Goal: Task Accomplishment & Management: Use online tool/utility

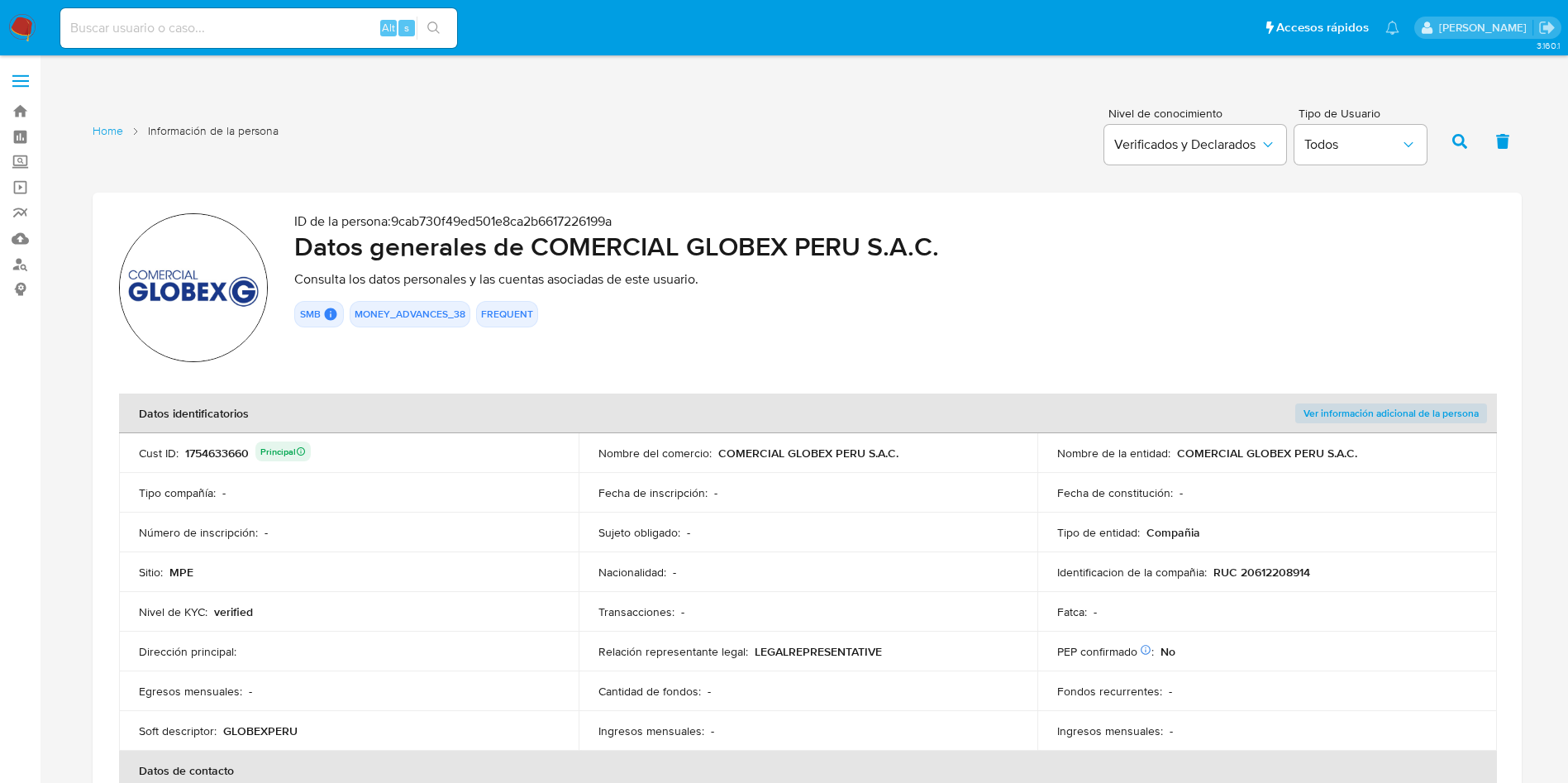
click at [284, 31] on input at bounding box center [258, 28] width 397 height 22
paste input "2409574482"
type input "2409574482"
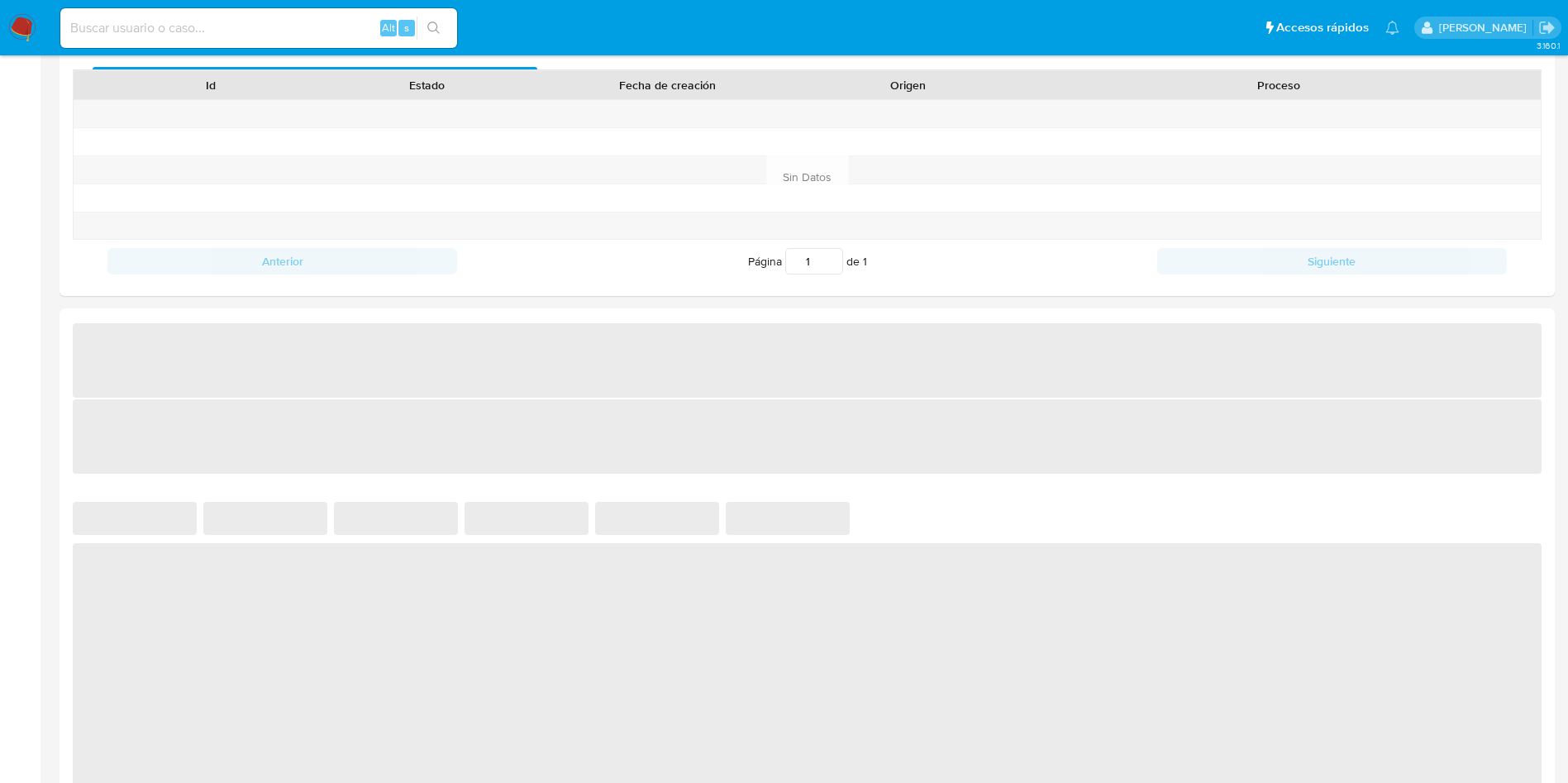
select select "10"
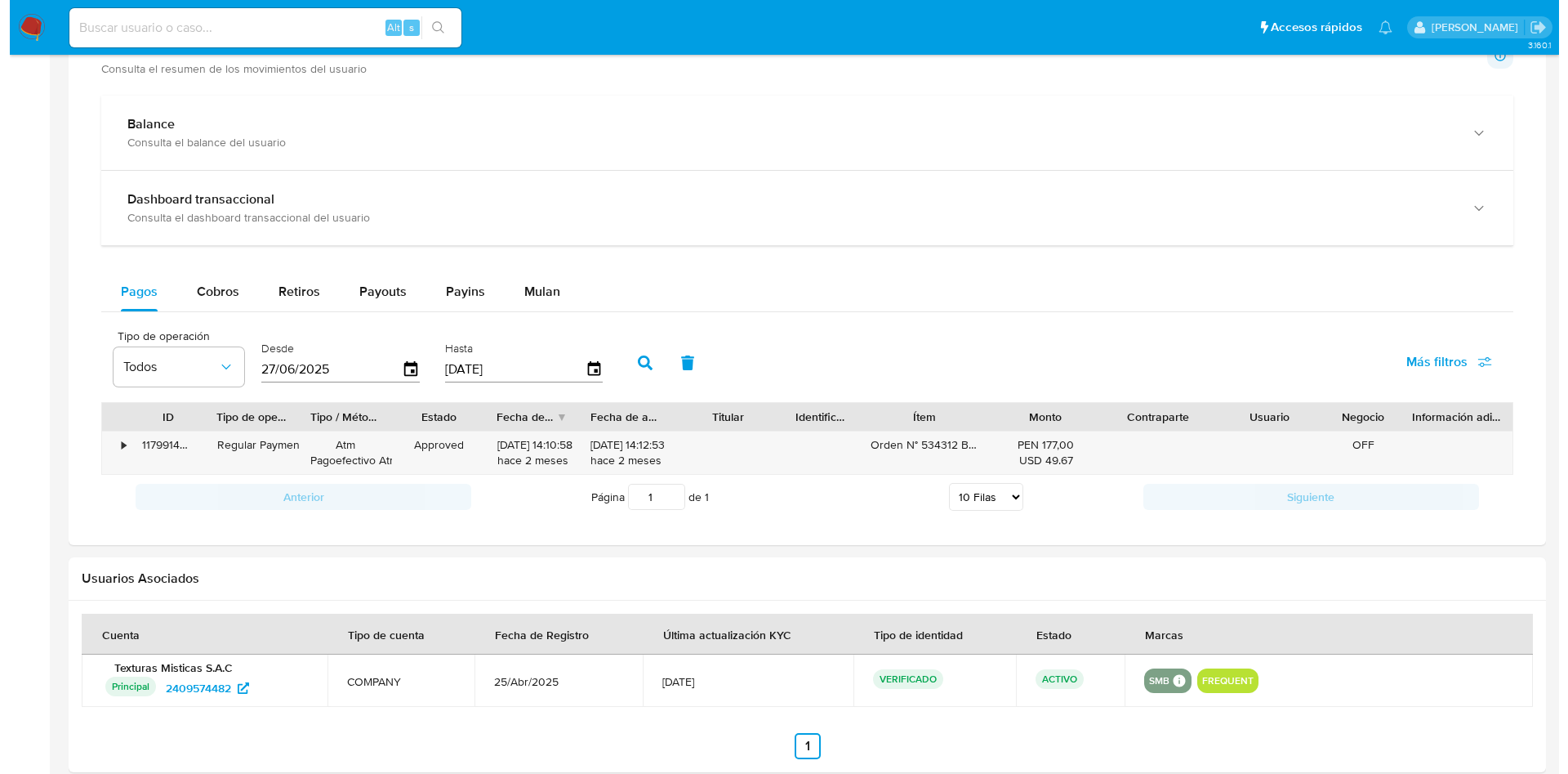
scroll to position [957, 0]
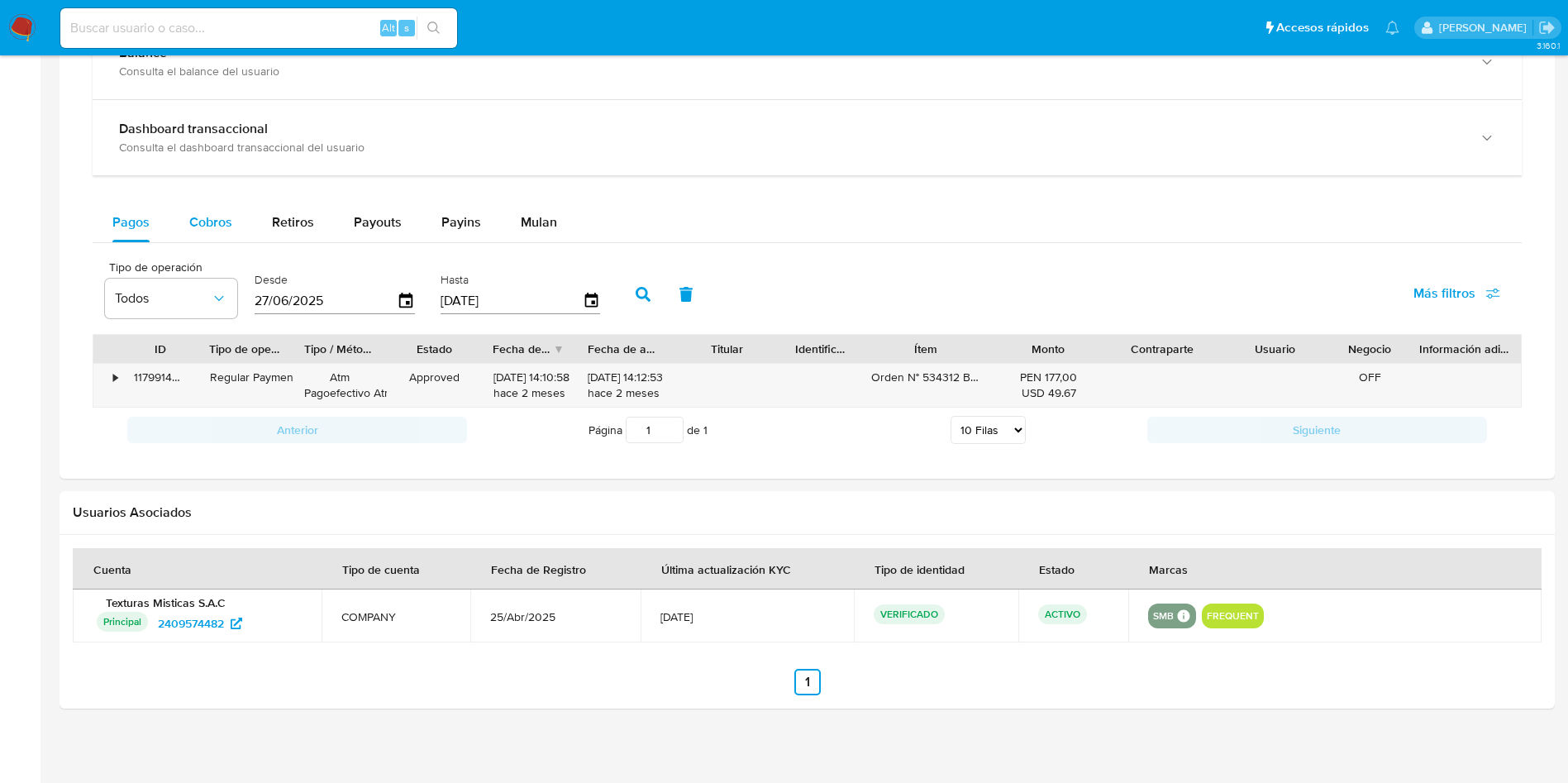
click at [215, 233] on div "Cobros" at bounding box center [210, 222] width 43 height 40
select select "10"
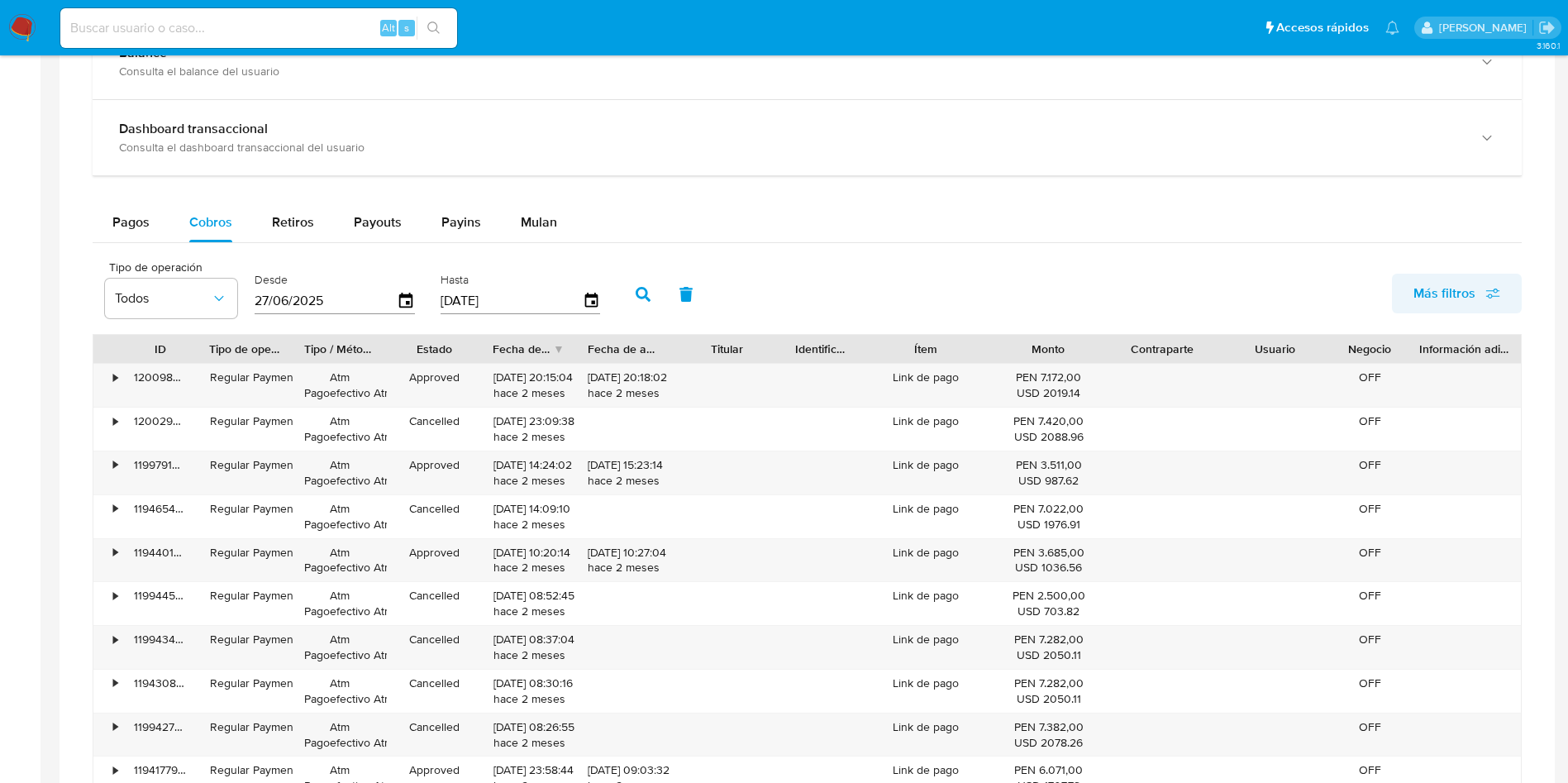
click at [1507, 283] on button "Más filtros" at bounding box center [1457, 294] width 130 height 40
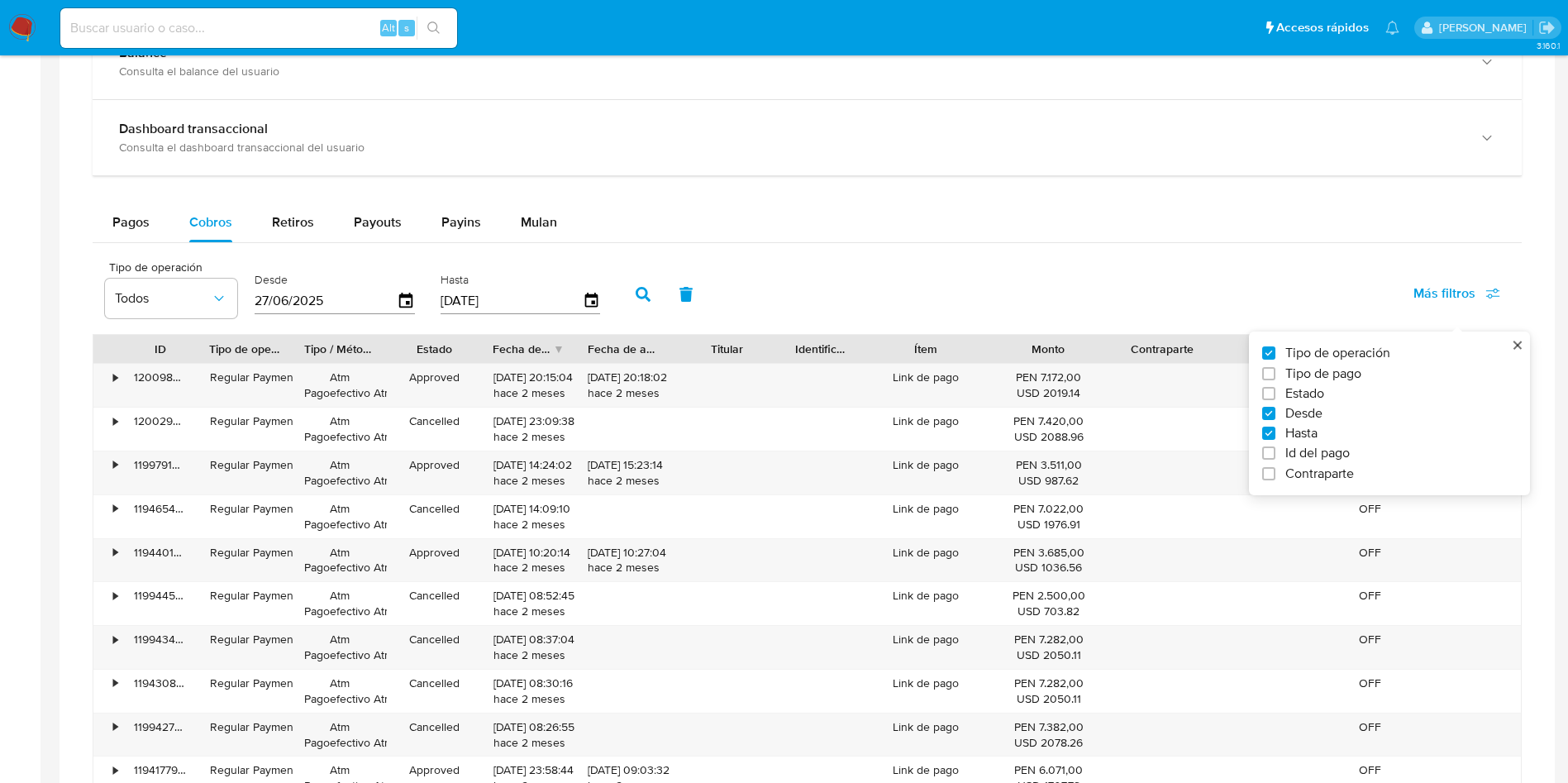
click at [1331, 474] on span "Contraparte" at bounding box center [1320, 473] width 69 height 16
click at [1275, 474] on input "Contraparte" at bounding box center [1269, 474] width 13 height 13
click at [1330, 474] on span "Contraparte" at bounding box center [1320, 473] width 69 height 16
click at [1275, 474] on input "Contraparte" at bounding box center [1269, 474] width 13 height 13
checkbox input "false"
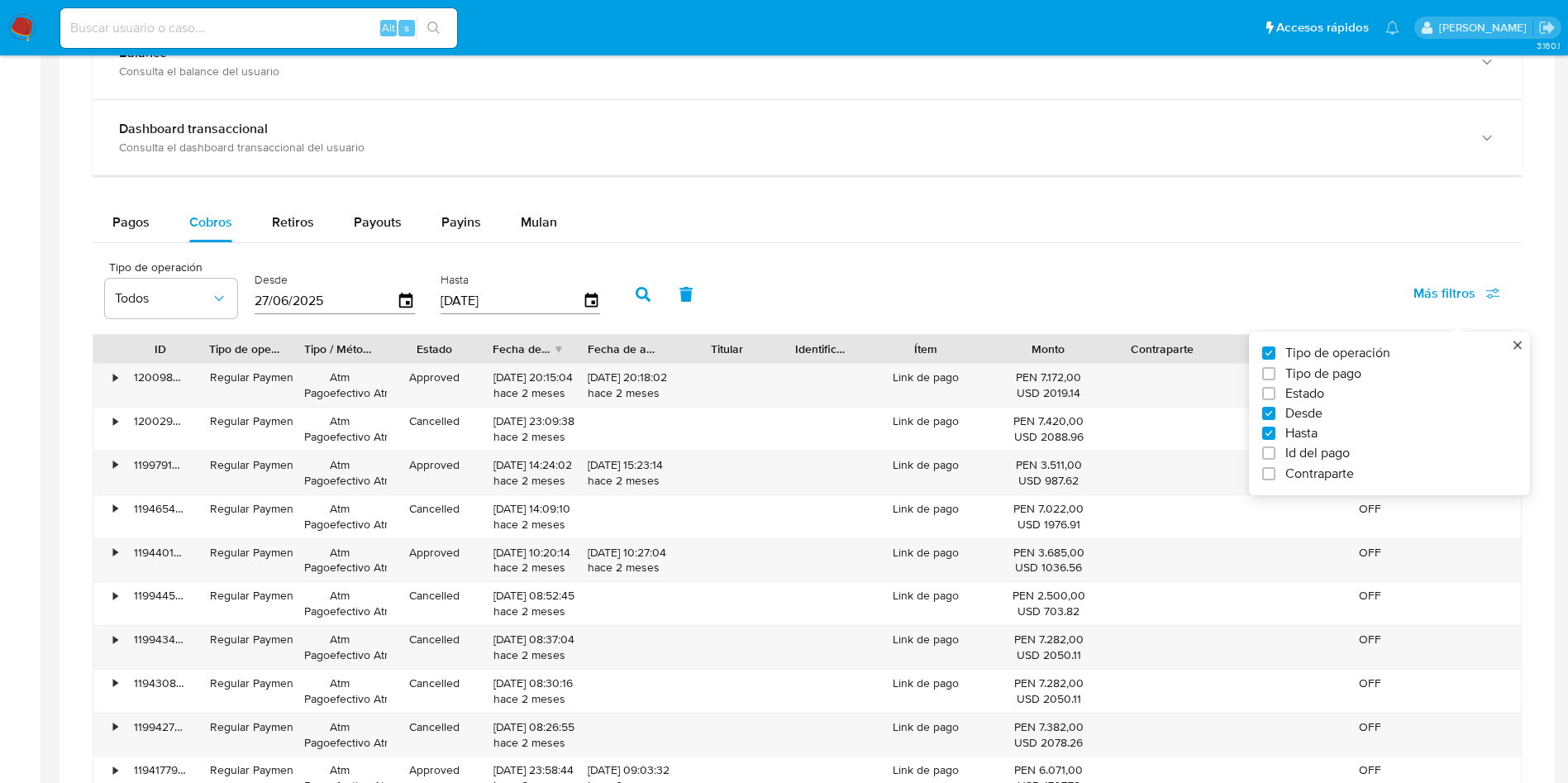
drag, startPoint x: 1310, startPoint y: 390, endPoint x: 1257, endPoint y: 391, distance: 53.0
click at [1310, 390] on span "Estado" at bounding box center [1305, 393] width 39 height 16
click at [1275, 390] on input "Estado" at bounding box center [1269, 394] width 13 height 13
checkbox input "true"
type input "27/06/2025"
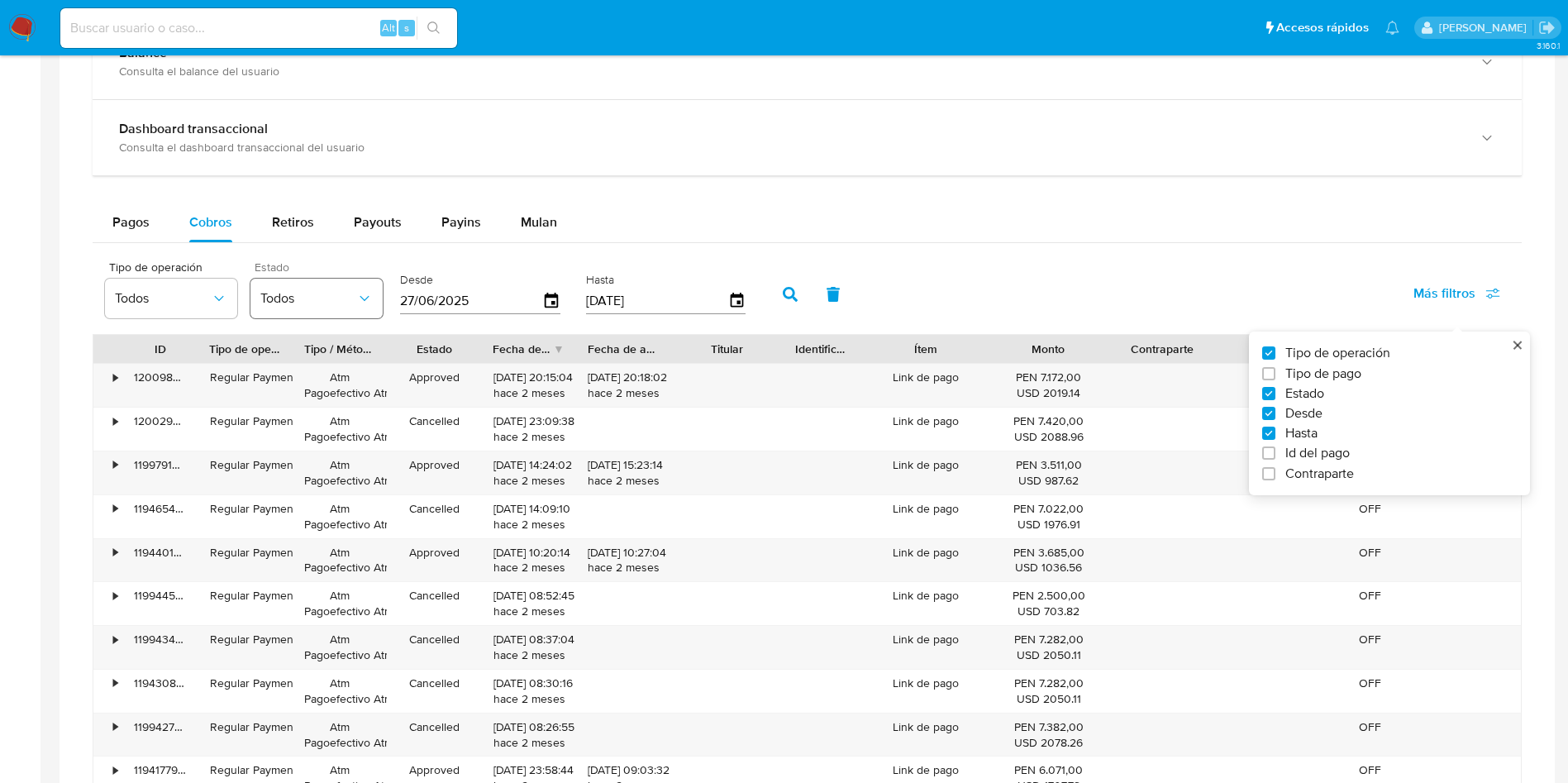
click at [320, 310] on button "Todos" at bounding box center [317, 299] width 133 height 40
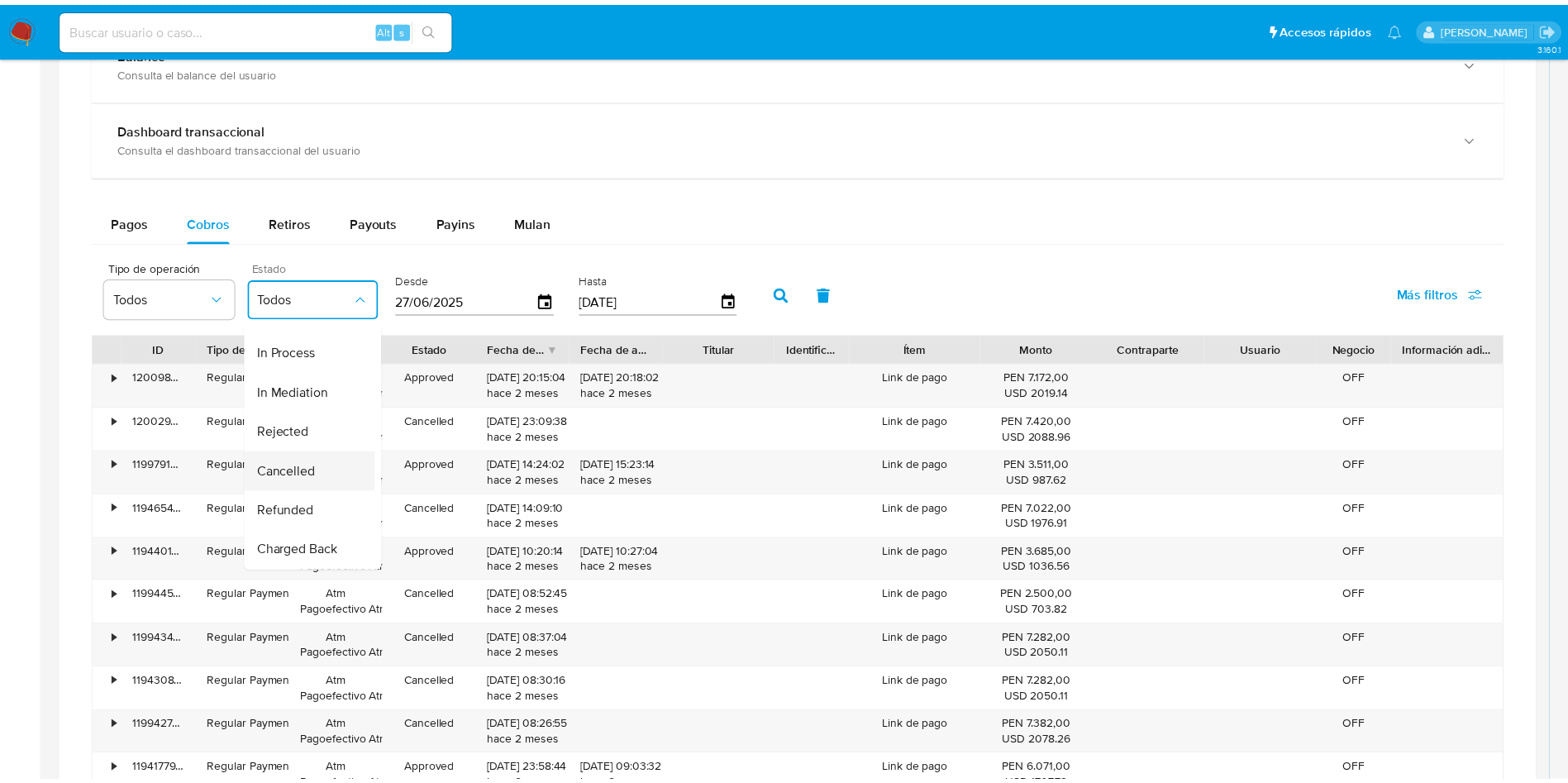
scroll to position [168, 0]
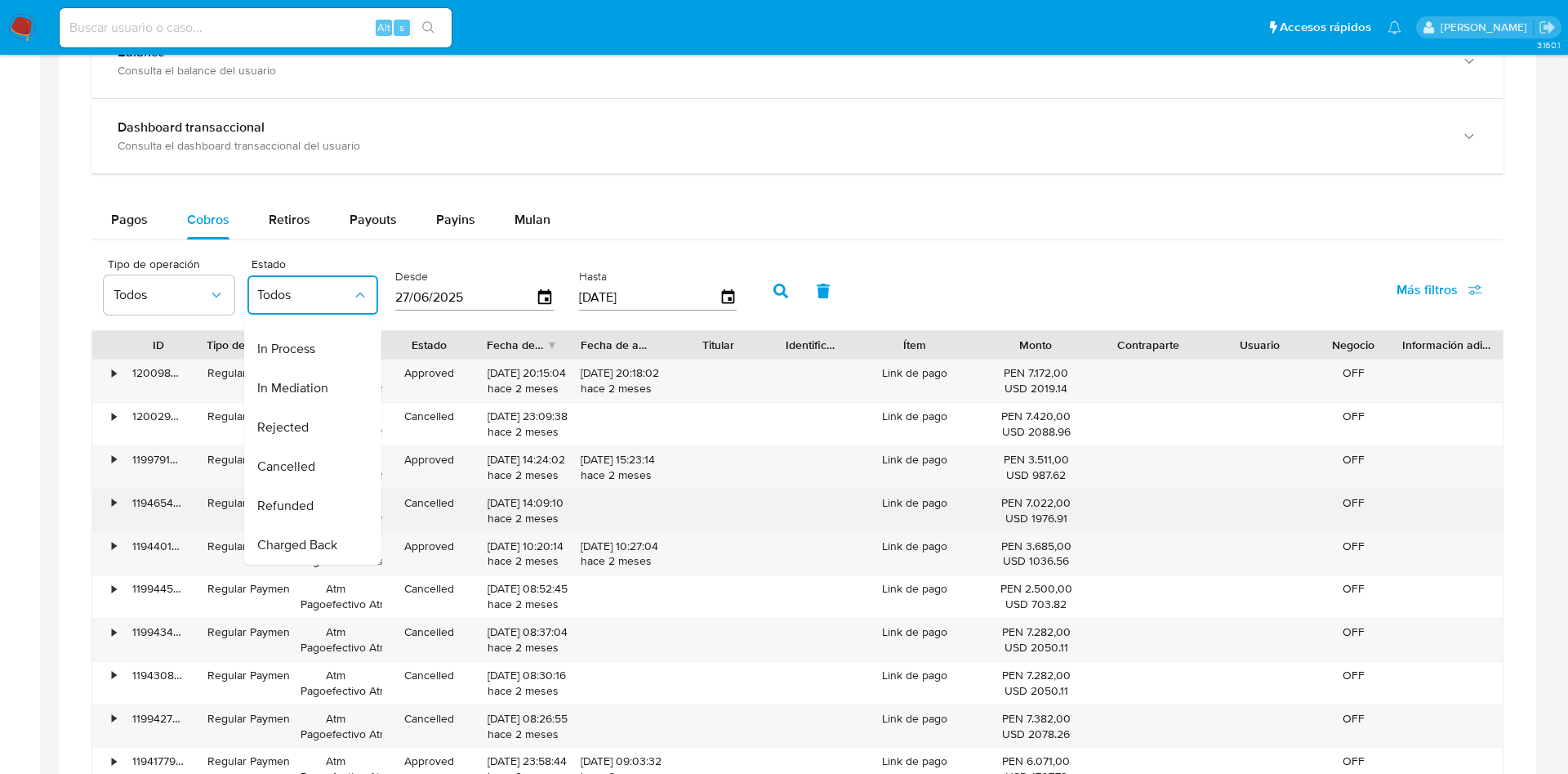
click at [304, 536] on span "Charged Back" at bounding box center [297, 544] width 80 height 16
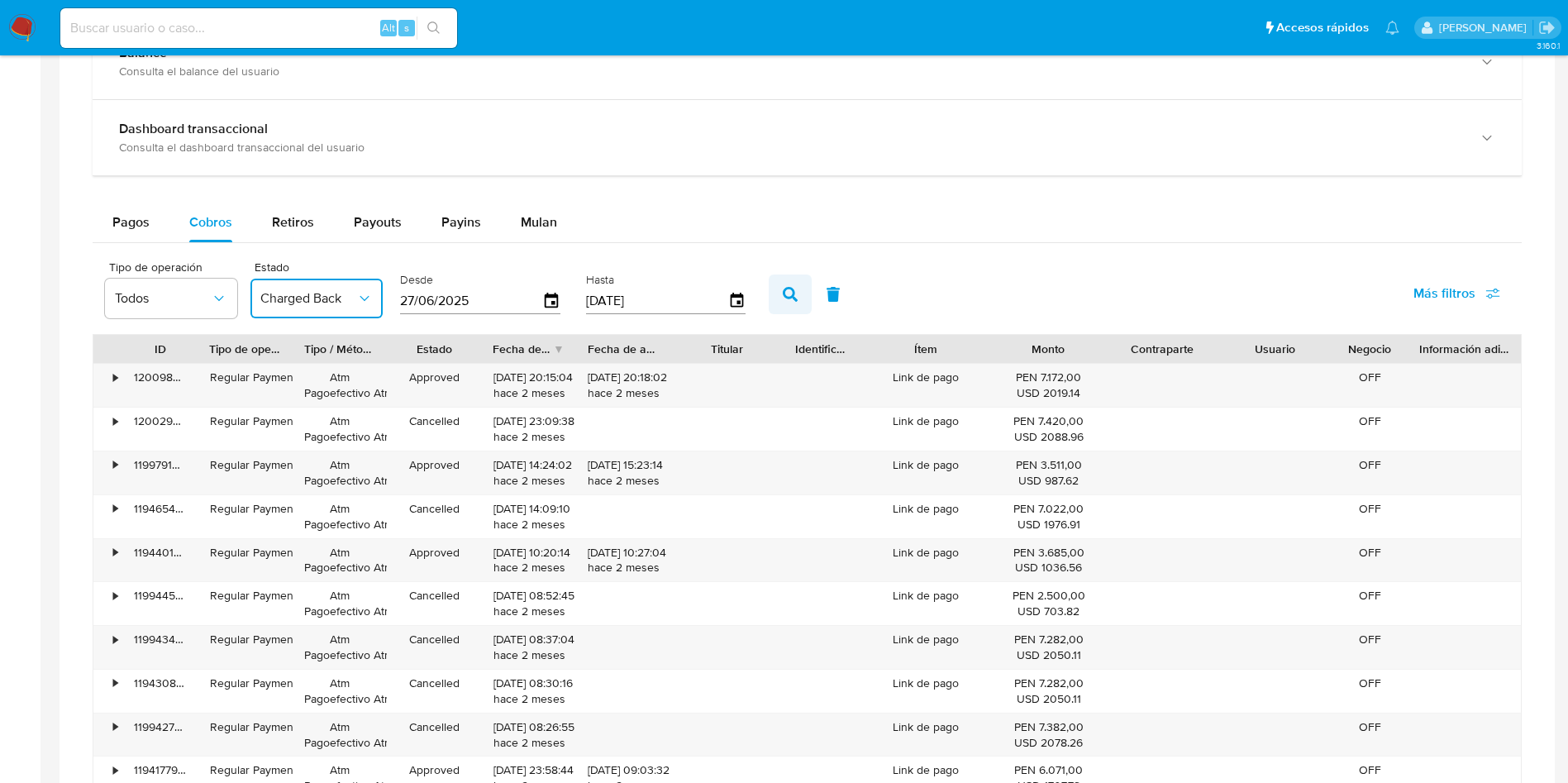
click at [785, 299] on icon "button" at bounding box center [791, 295] width 15 height 15
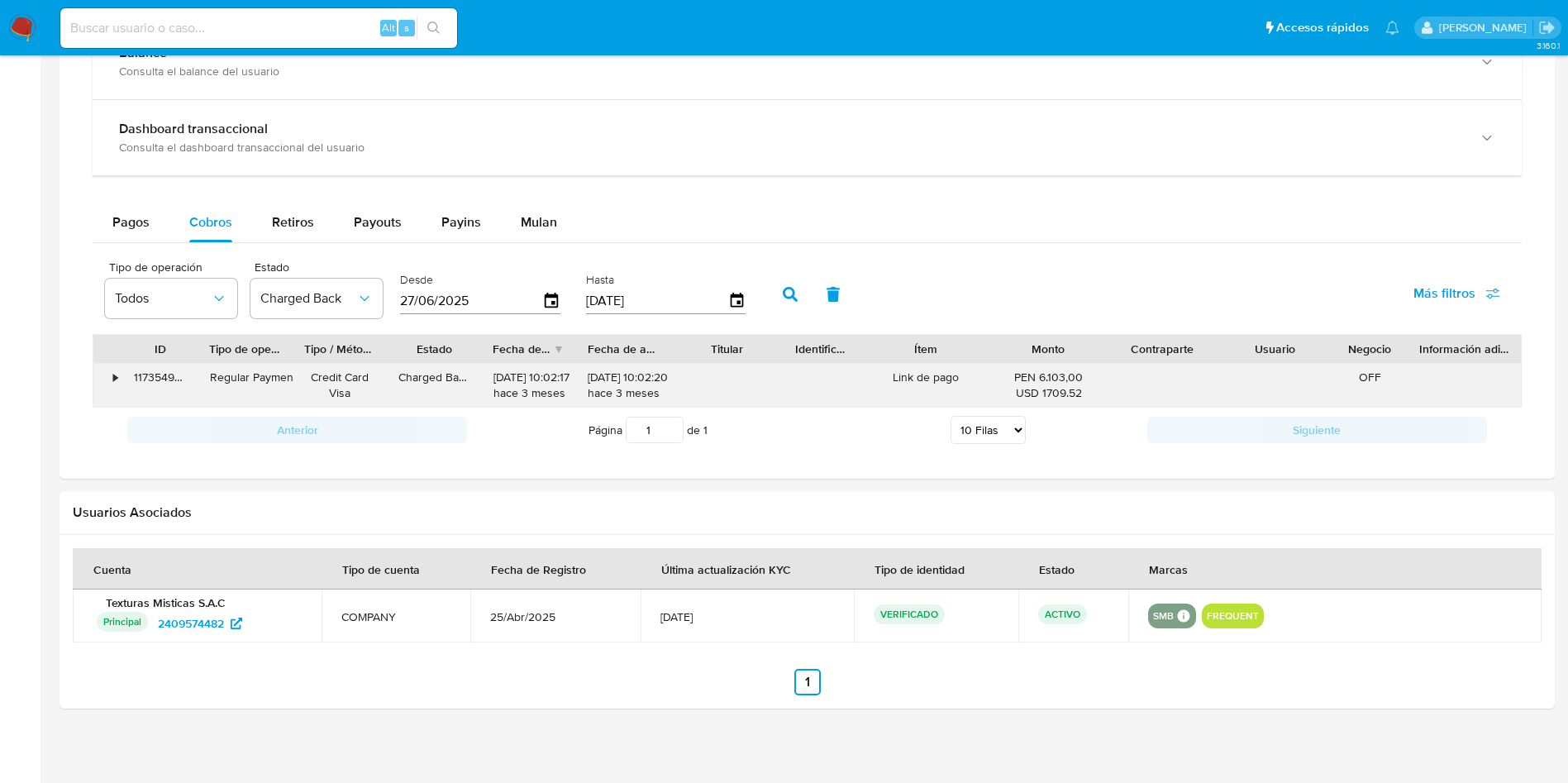
click at [114, 378] on div "•" at bounding box center [115, 377] width 4 height 15
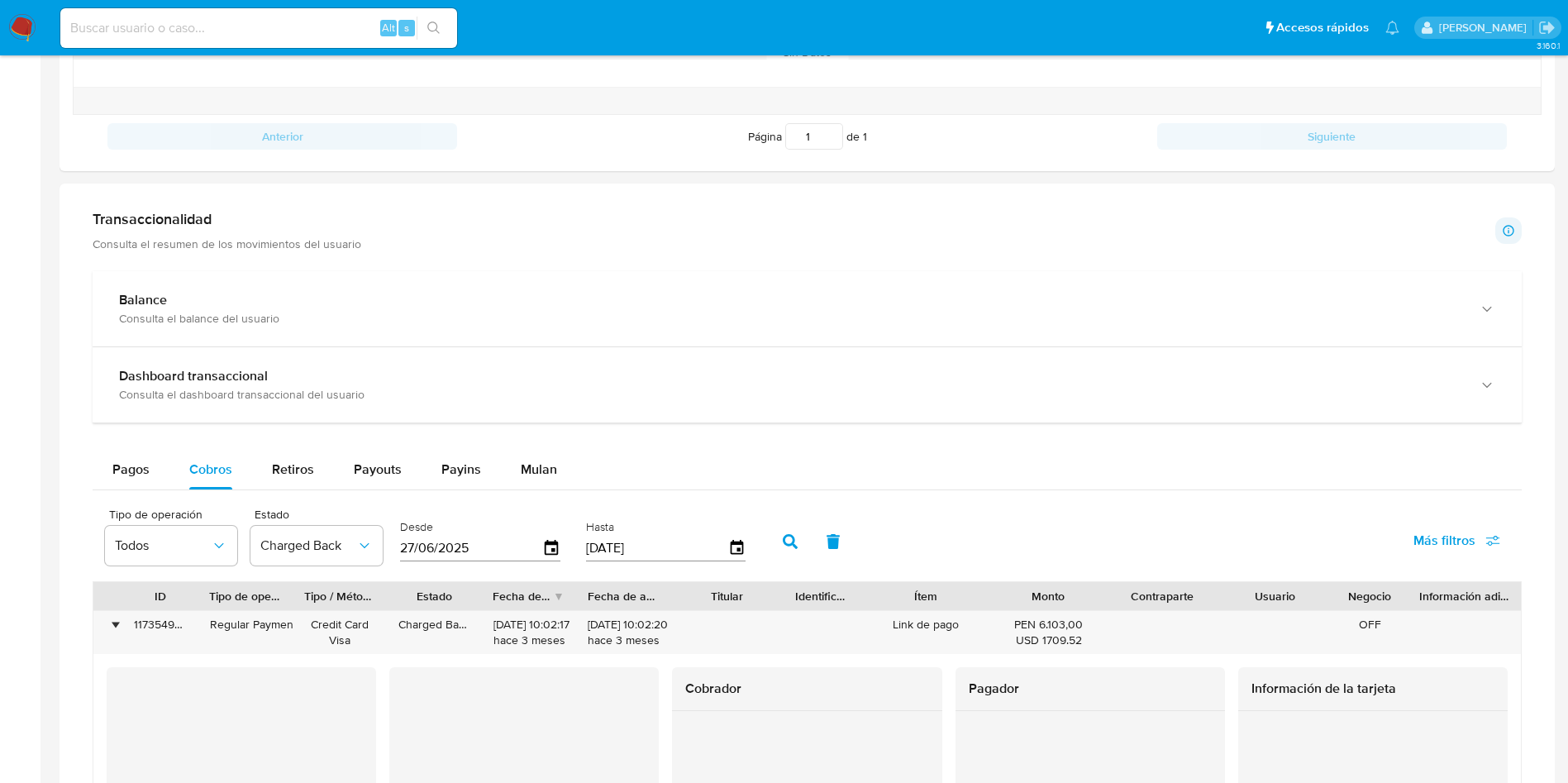
scroll to position [720, 0]
drag, startPoint x: 480, startPoint y: 597, endPoint x: 511, endPoint y: 591, distance: 31.6
click at [511, 591] on div at bounding box center [506, 596] width 30 height 28
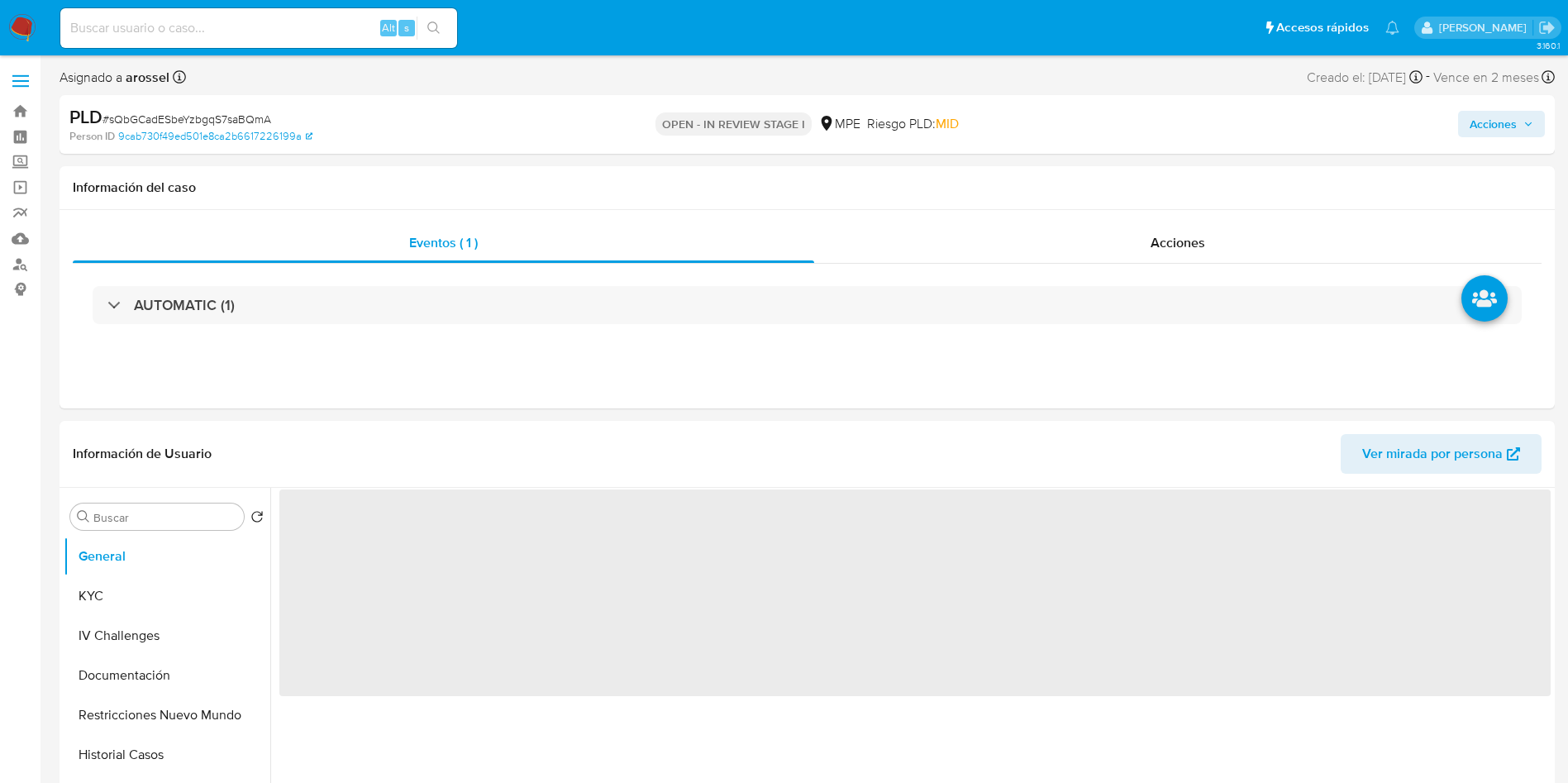
select select "10"
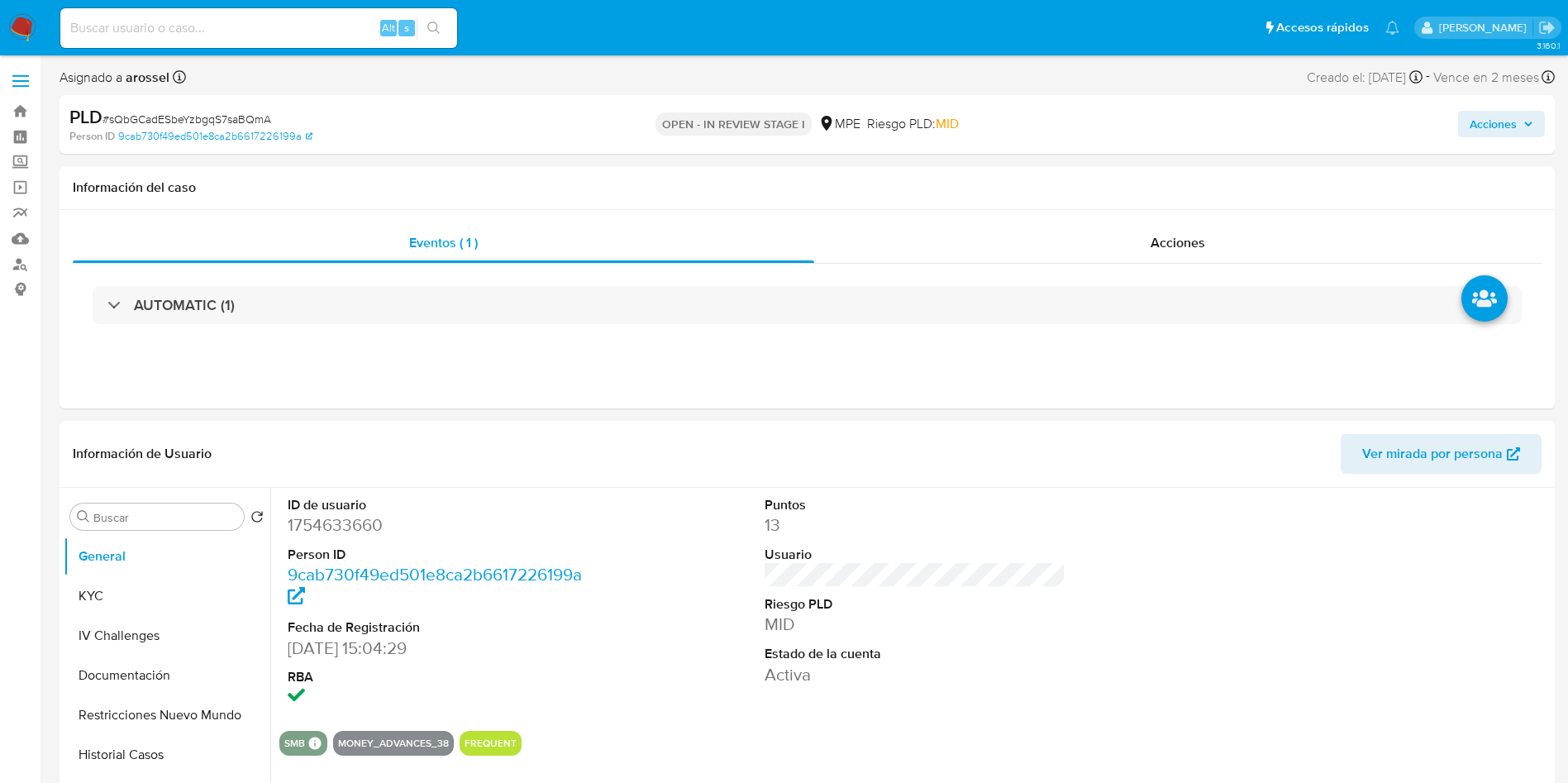
click at [974, 643] on dl "Puntos 13 Usuario Riesgo PLD MID Estado de la cuenta Activa" at bounding box center [916, 590] width 301 height 190
click at [1443, 608] on div at bounding box center [1393, 602] width 319 height 230
click at [1334, 614] on div at bounding box center [1393, 602] width 319 height 230
click at [896, 541] on dl "Puntos 13 Usuario Riesgo PLD MID Estado de la cuenta Activa" at bounding box center [916, 590] width 301 height 190
click at [918, 518] on dd "13" at bounding box center [916, 525] width 301 height 23
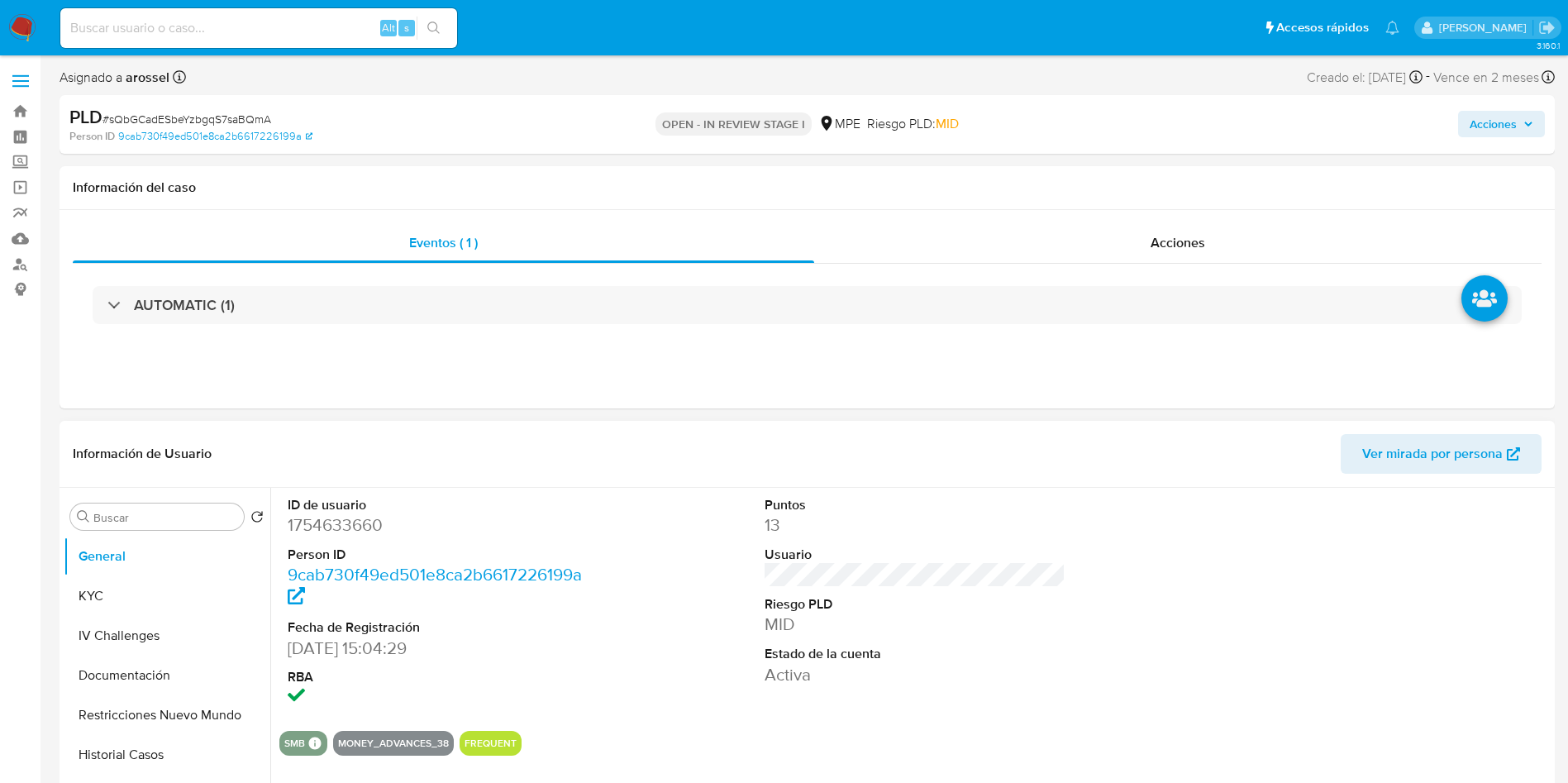
click at [1367, 455] on span "Ver mirada por persona" at bounding box center [1432, 454] width 140 height 40
click at [357, 527] on dd "1754633660" at bounding box center [439, 525] width 301 height 23
copy dd "1754633660"
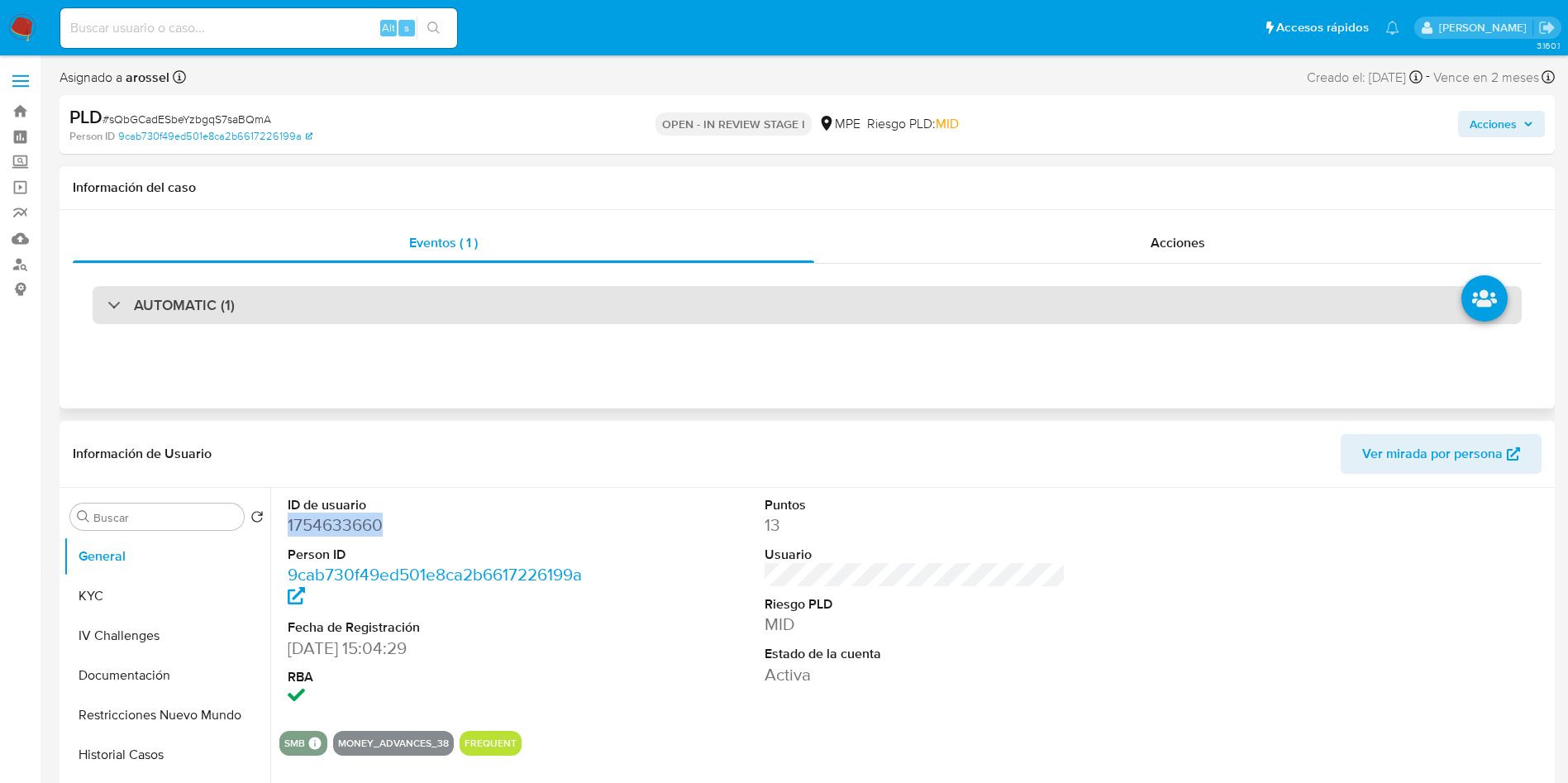
click at [339, 320] on div "AUTOMATIC (1)" at bounding box center [807, 305] width 1430 height 38
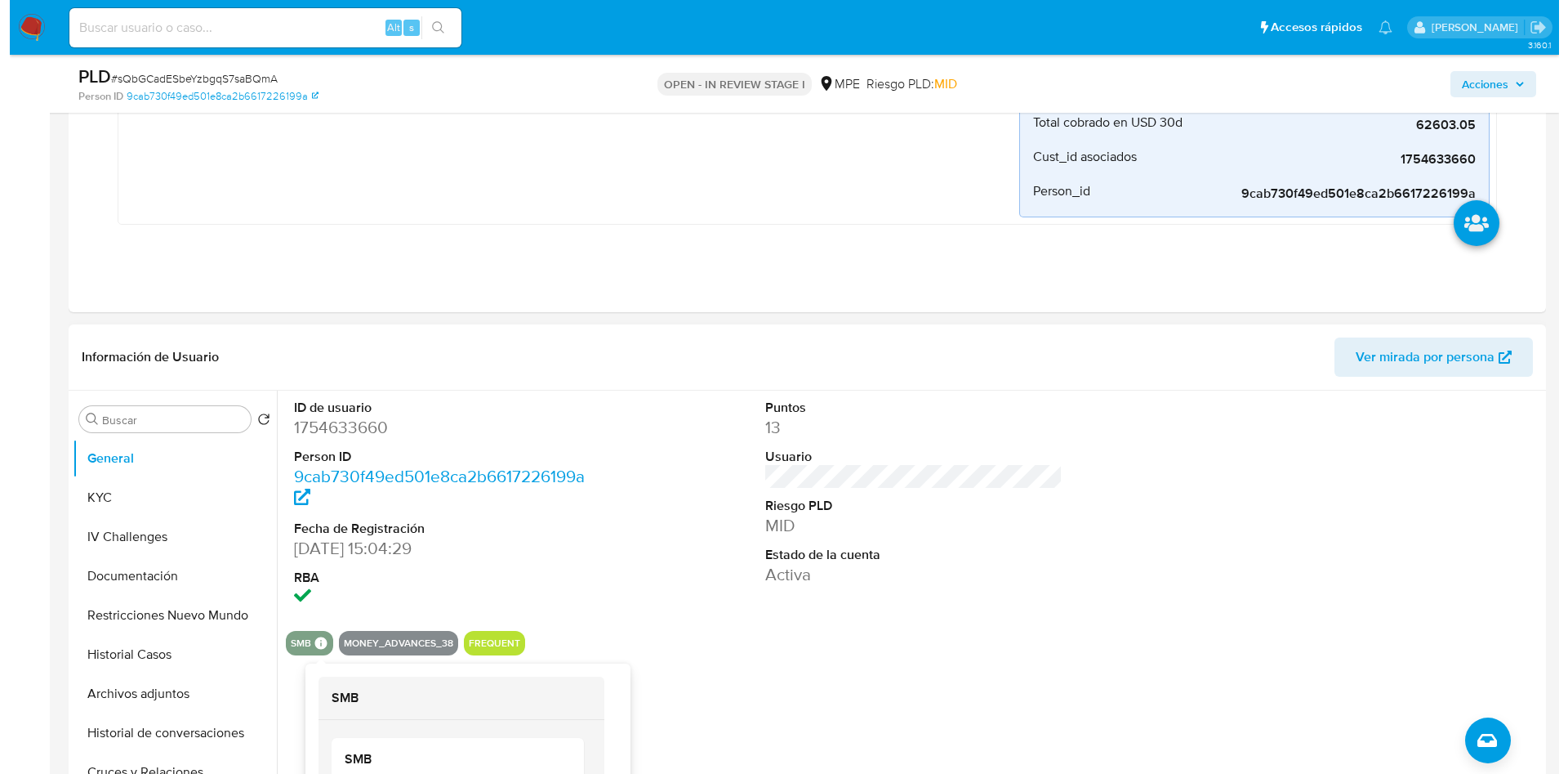
scroll to position [613, 0]
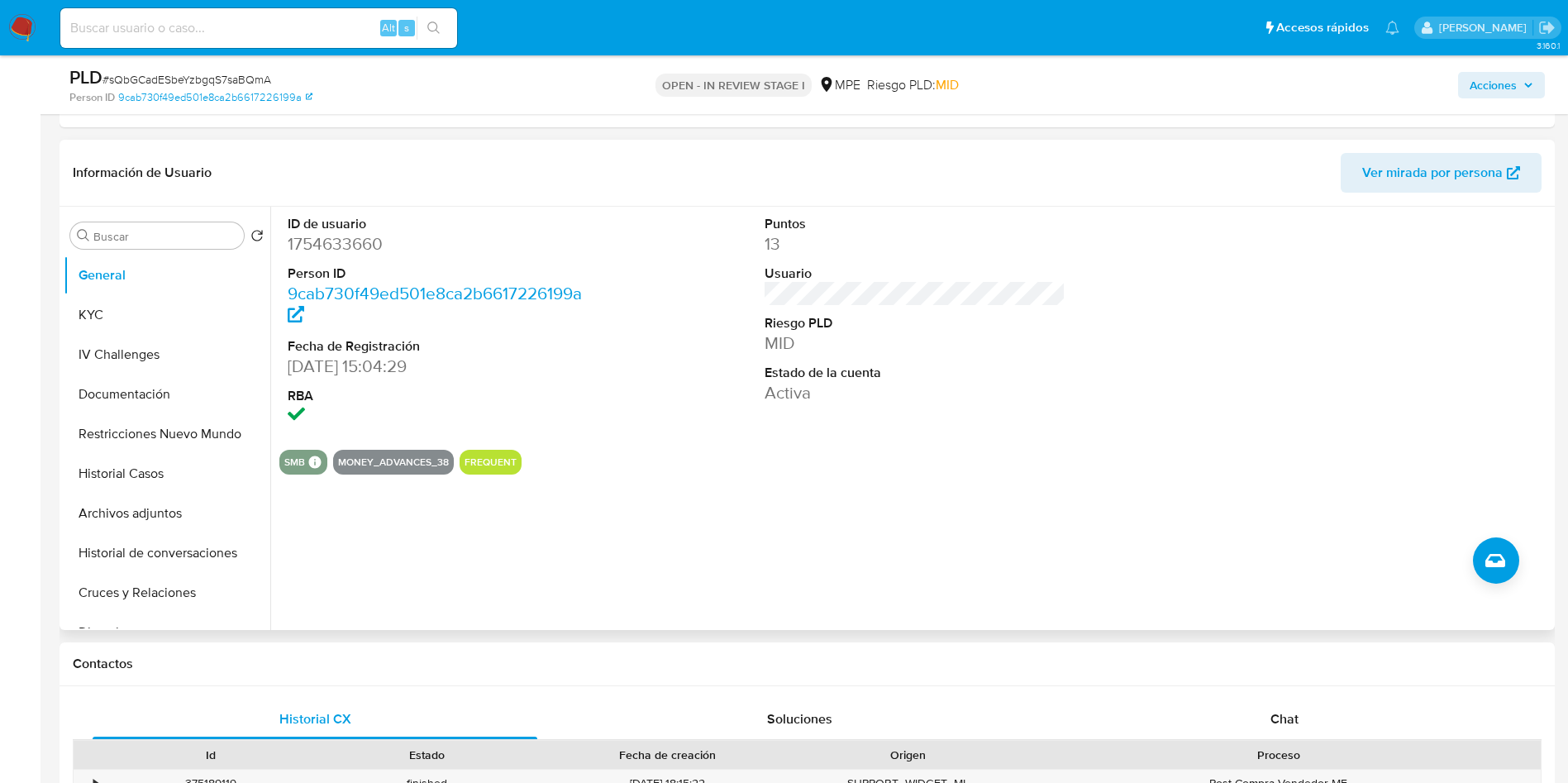
click at [350, 249] on dd "1754633660" at bounding box center [439, 244] width 301 height 23
copy dd "1754633660"
click at [180, 499] on button "Archivos adjuntos" at bounding box center [160, 513] width 194 height 40
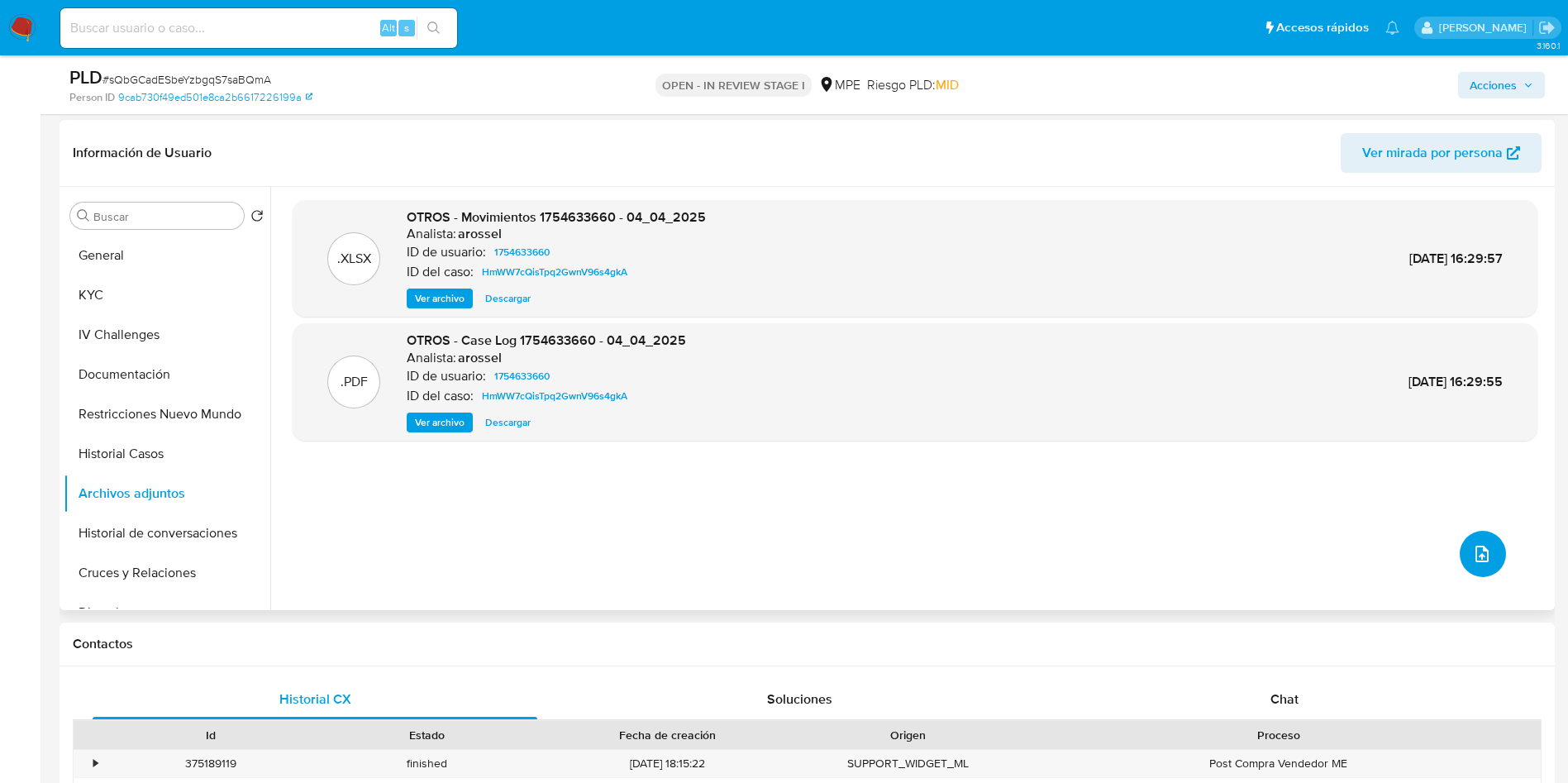
click at [1484, 562] on icon "upload-file" at bounding box center [1482, 553] width 20 height 20
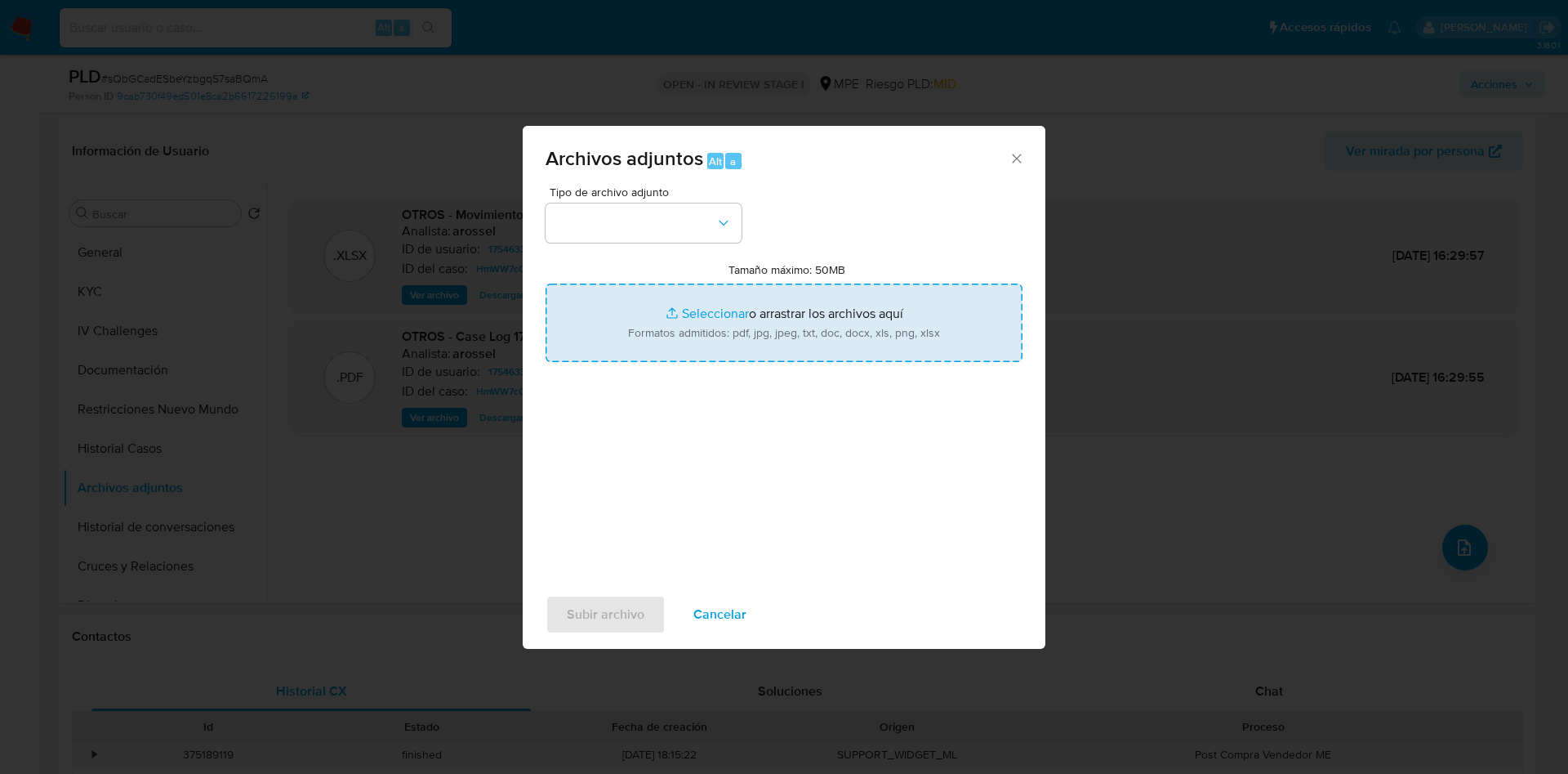
click at [816, 328] on input "Tamaño máximo: 50MB Seleccionar archivos" at bounding box center [784, 322] width 477 height 78
type input "C:\fakepath\Case Log 1754633660 - 24_09_2025.pdf"
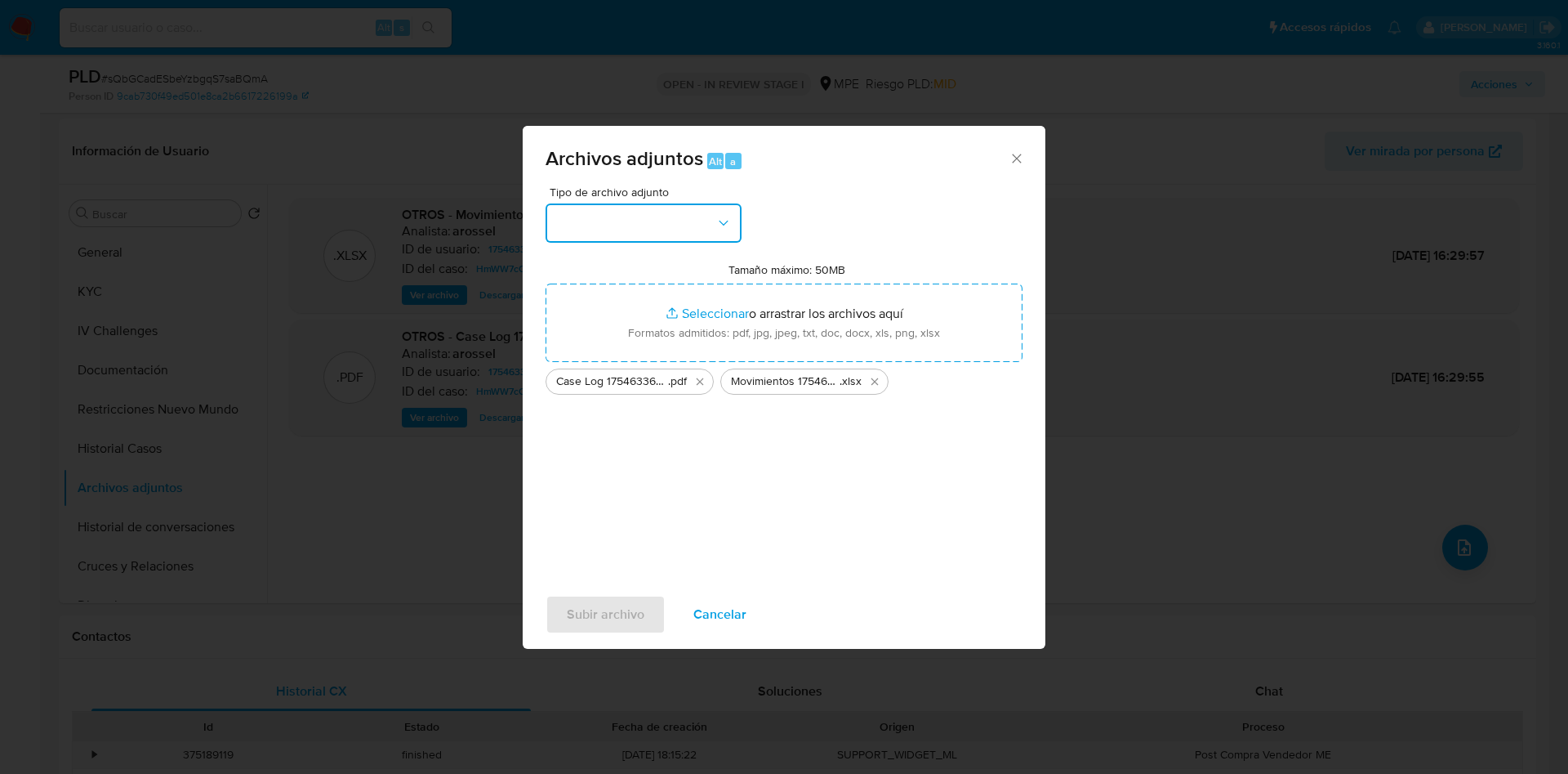
click at [701, 236] on button "button" at bounding box center [644, 223] width 196 height 40
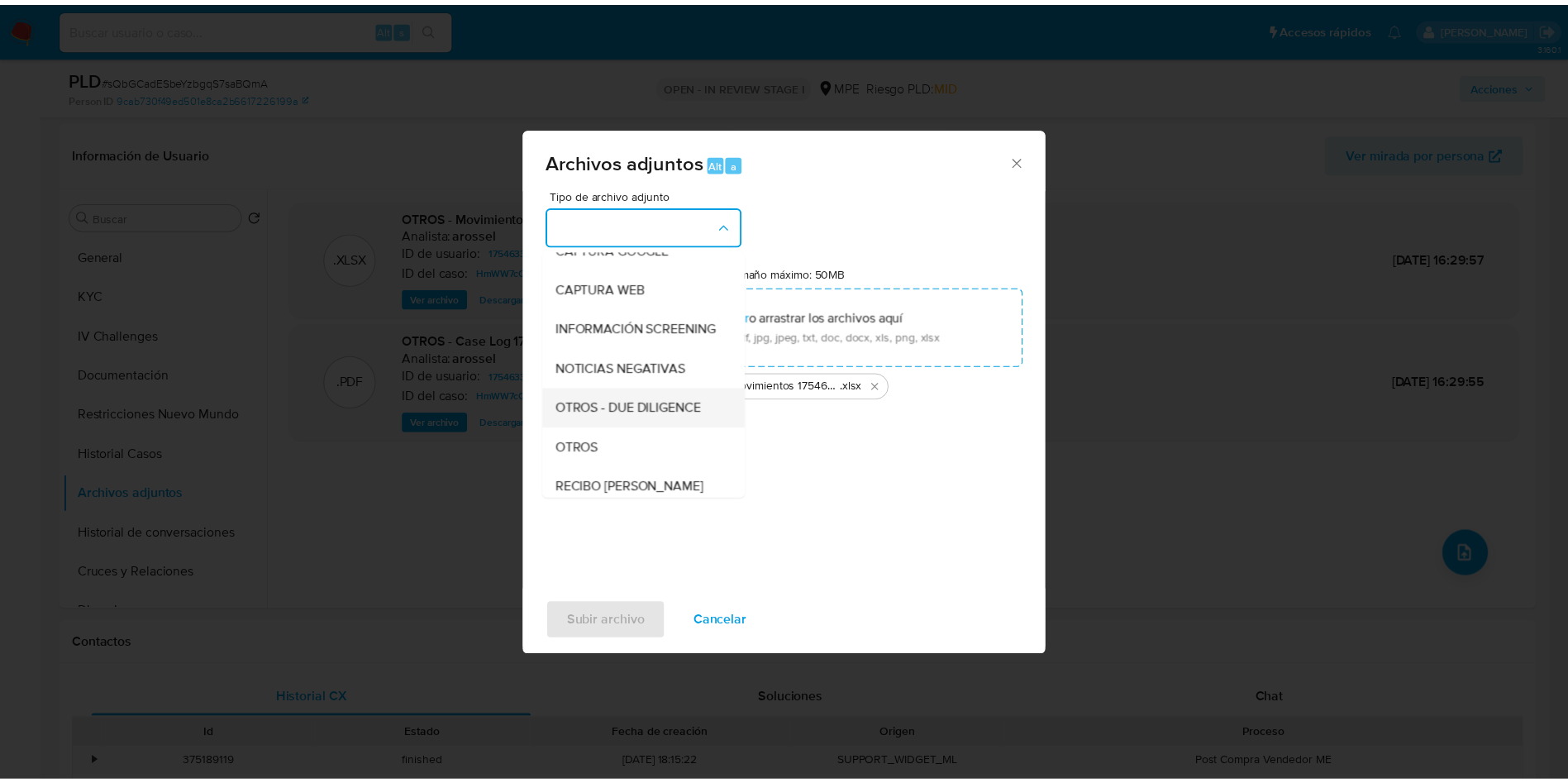
scroll to position [124, 0]
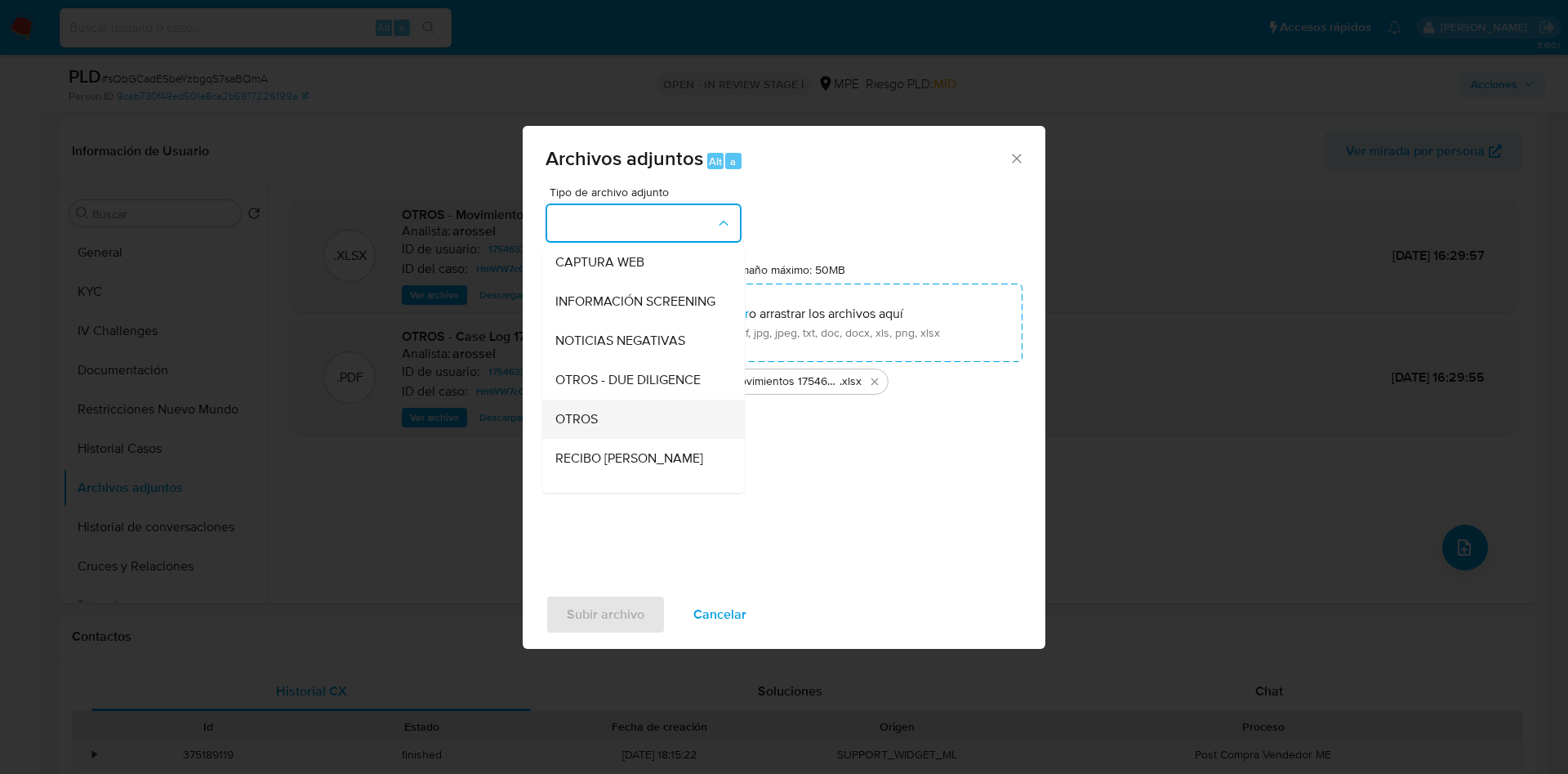
click at [614, 438] on div "OTROS" at bounding box center [638, 420] width 167 height 40
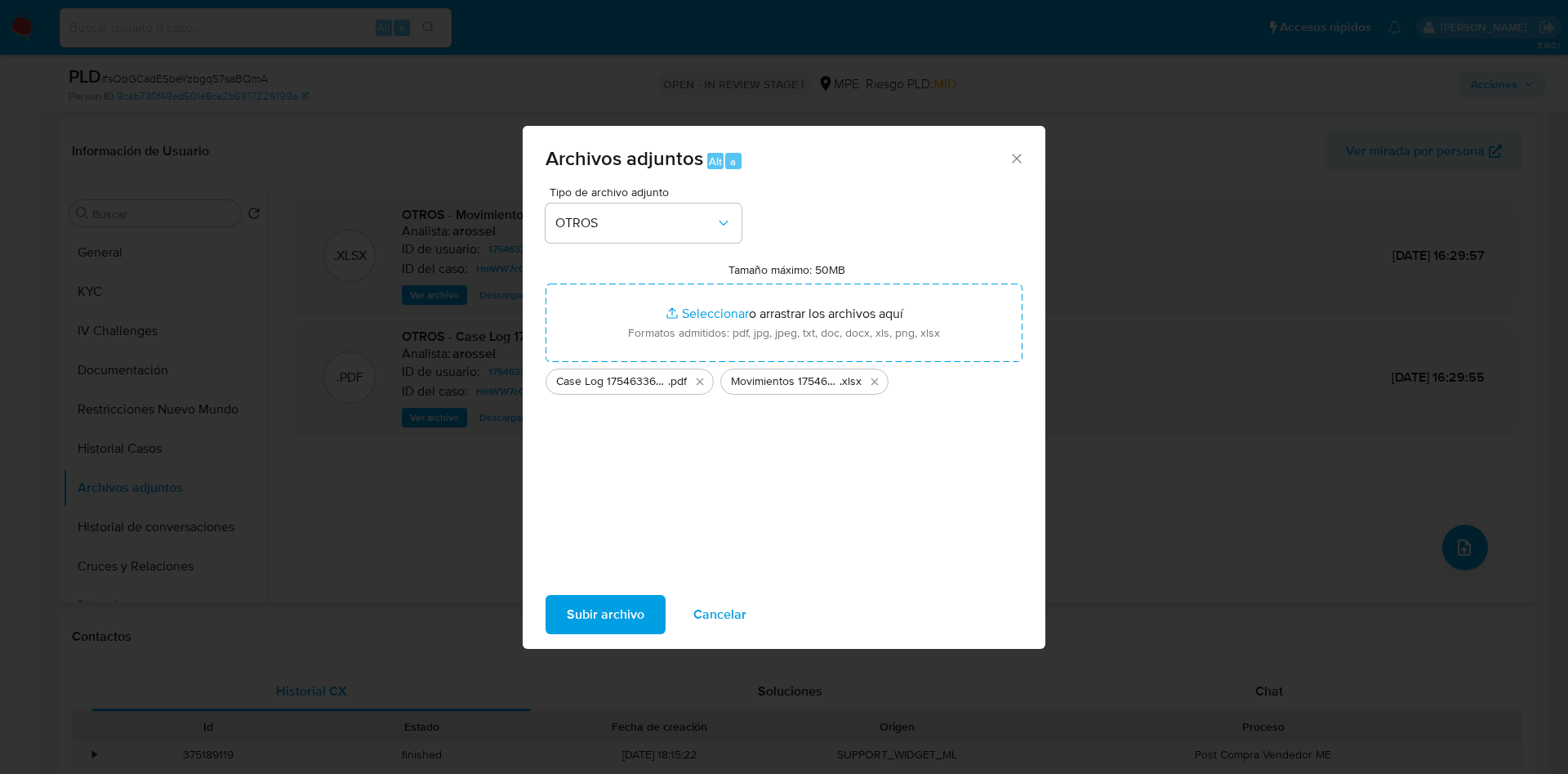
click at [606, 614] on span "Subir archivo" at bounding box center [606, 615] width 77 height 36
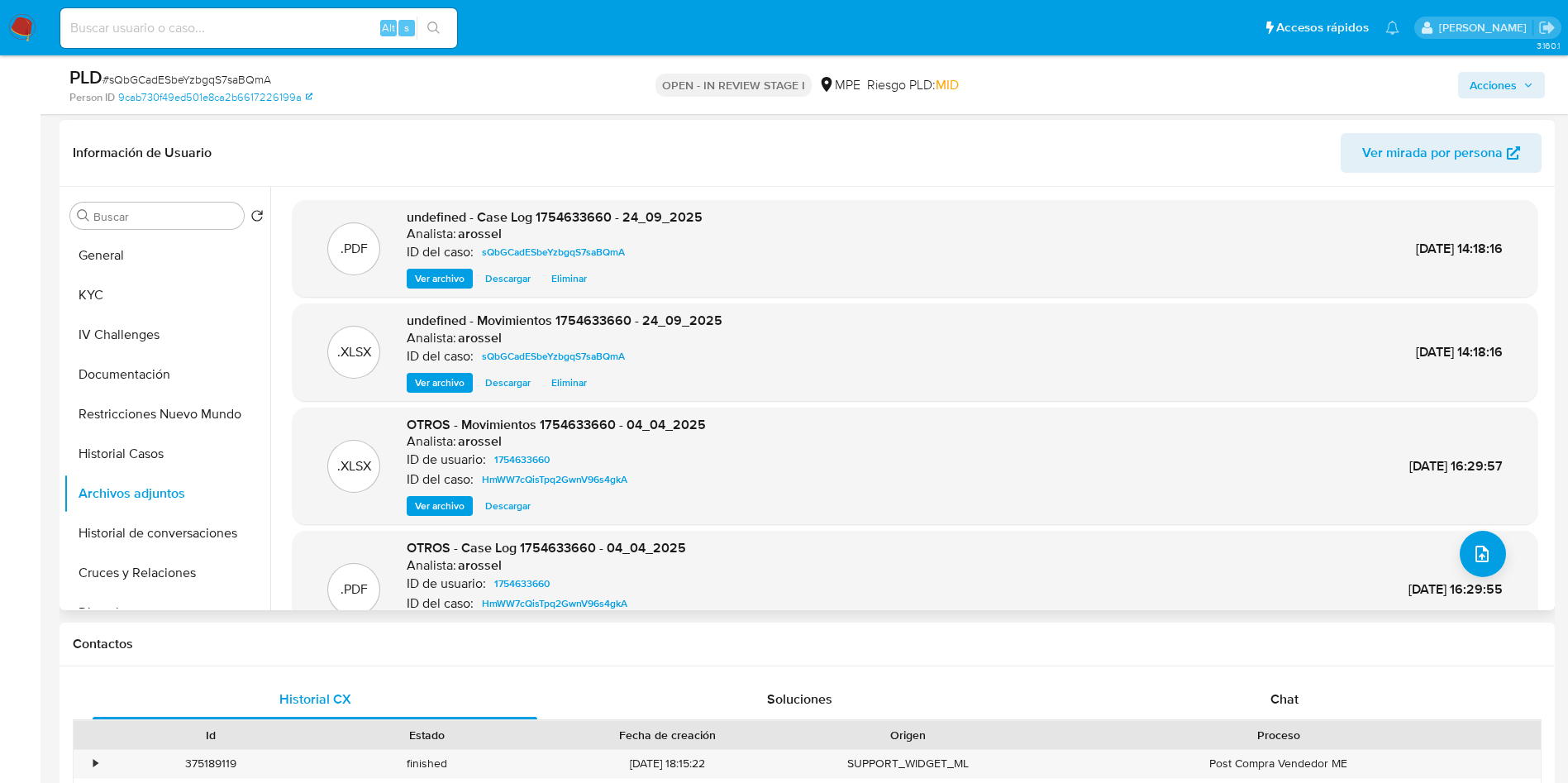
click at [1444, 277] on div ".PDF undefined - Case Log 1754633660 - 24_09_2025 Analista: arossel ID del caso…" at bounding box center [915, 248] width 1228 height 81
click at [1508, 88] on span "Acciones" at bounding box center [1493, 85] width 47 height 27
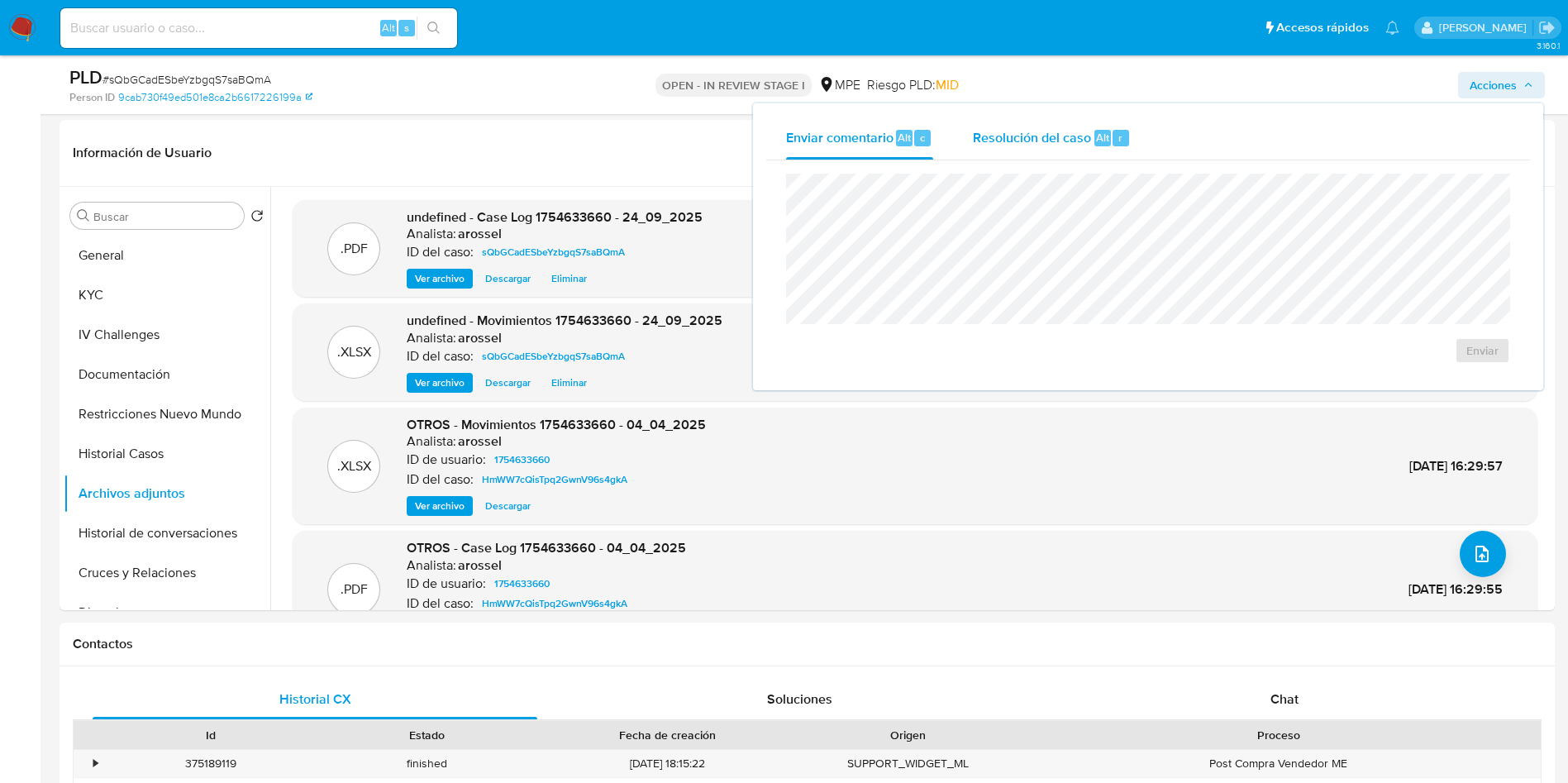
click at [1026, 148] on div "Resolución del caso Alt r" at bounding box center [1052, 137] width 158 height 43
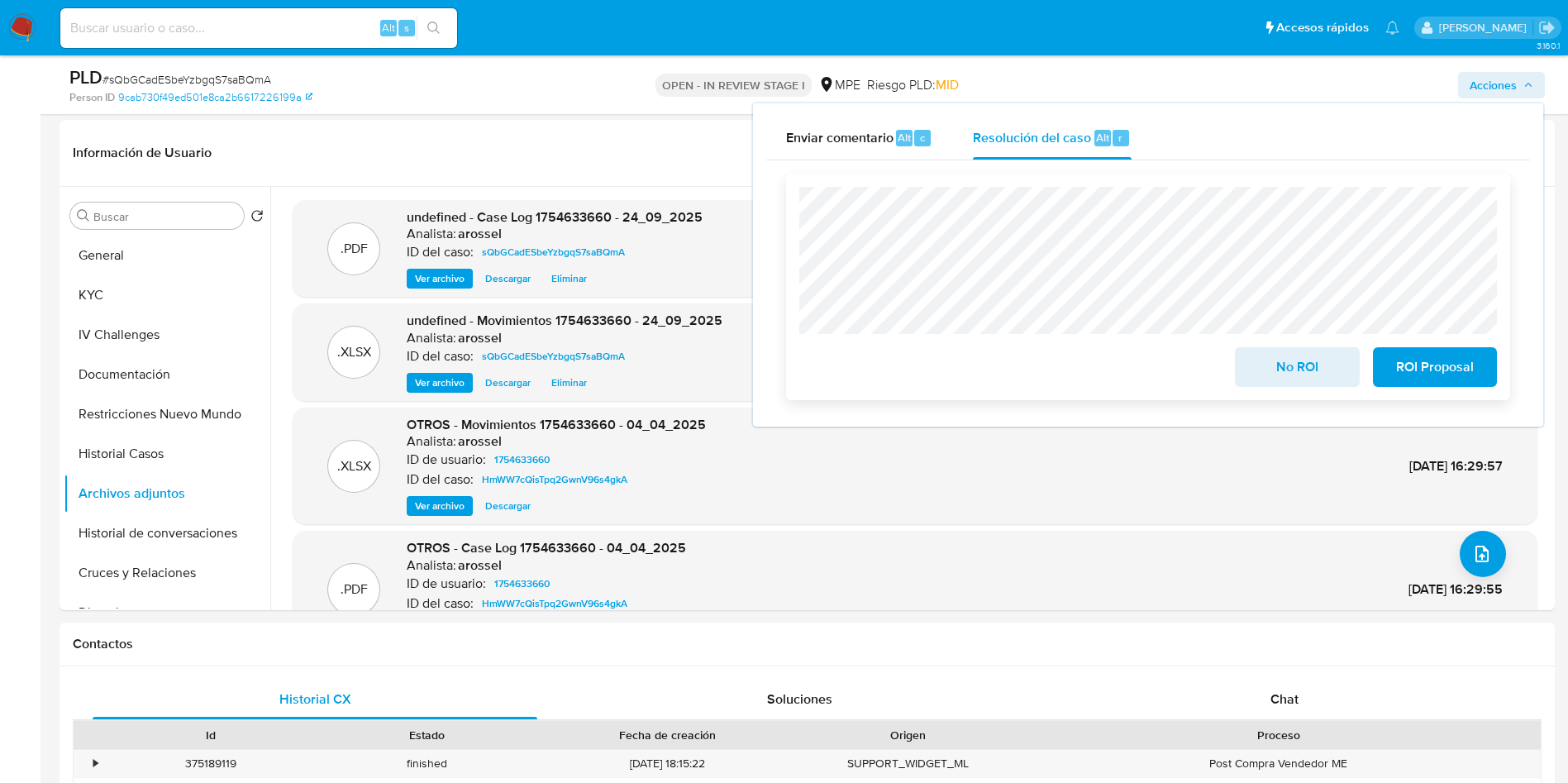
click at [1258, 376] on span "No ROI" at bounding box center [1296, 367] width 81 height 36
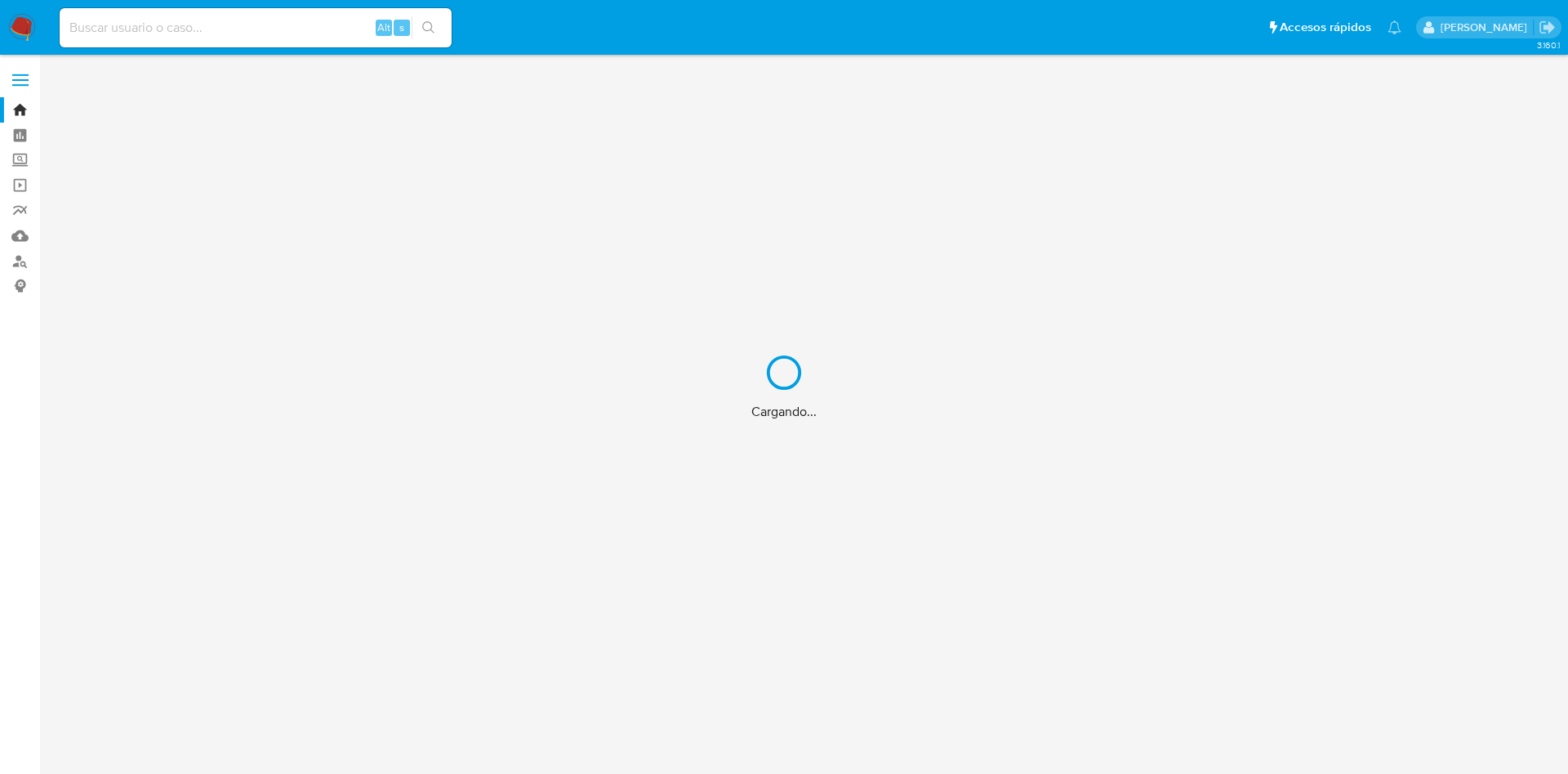
click at [259, 34] on div "Cargando..." at bounding box center [784, 387] width 1568 height 774
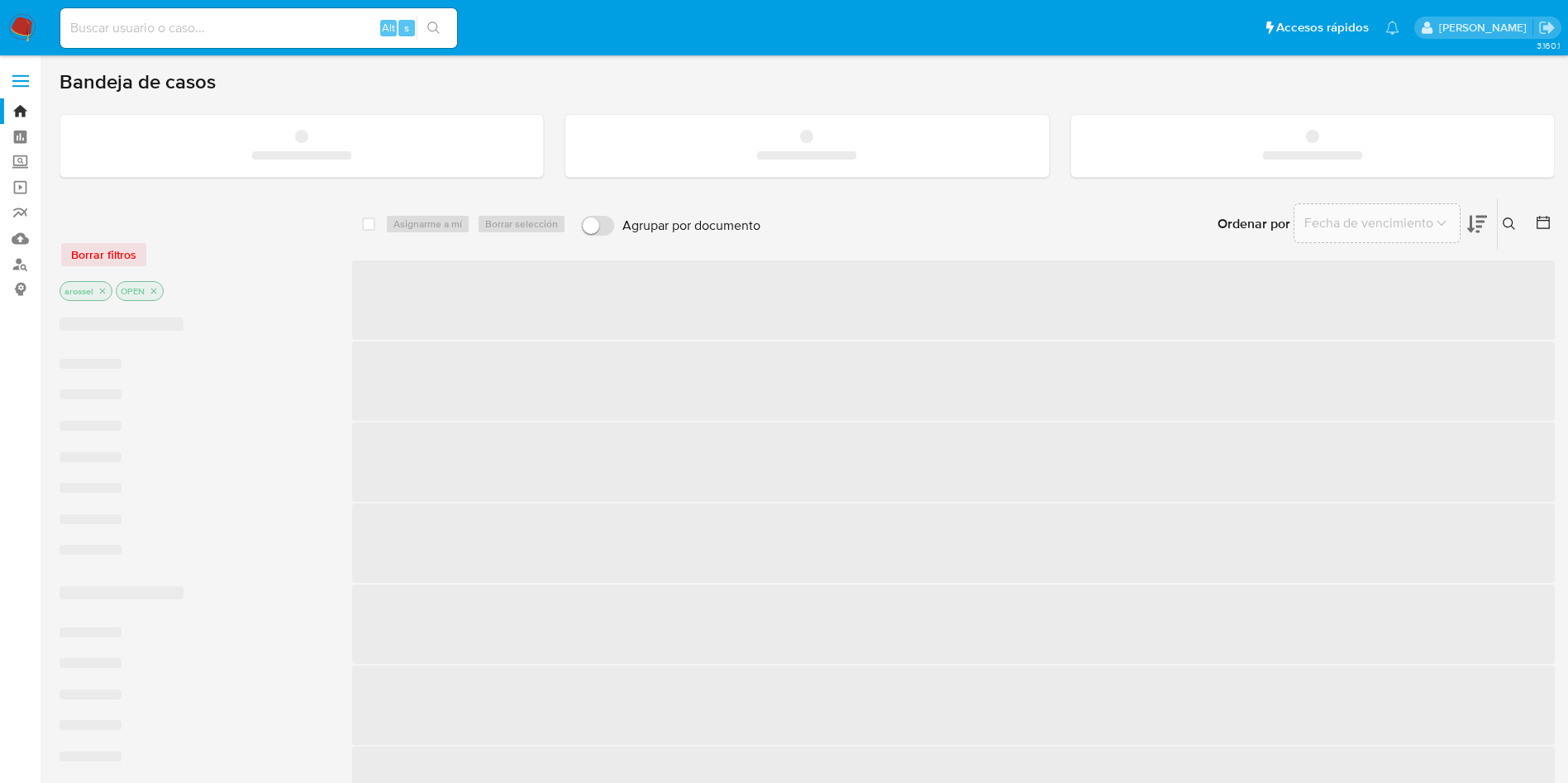
click at [240, 30] on input at bounding box center [258, 28] width 397 height 22
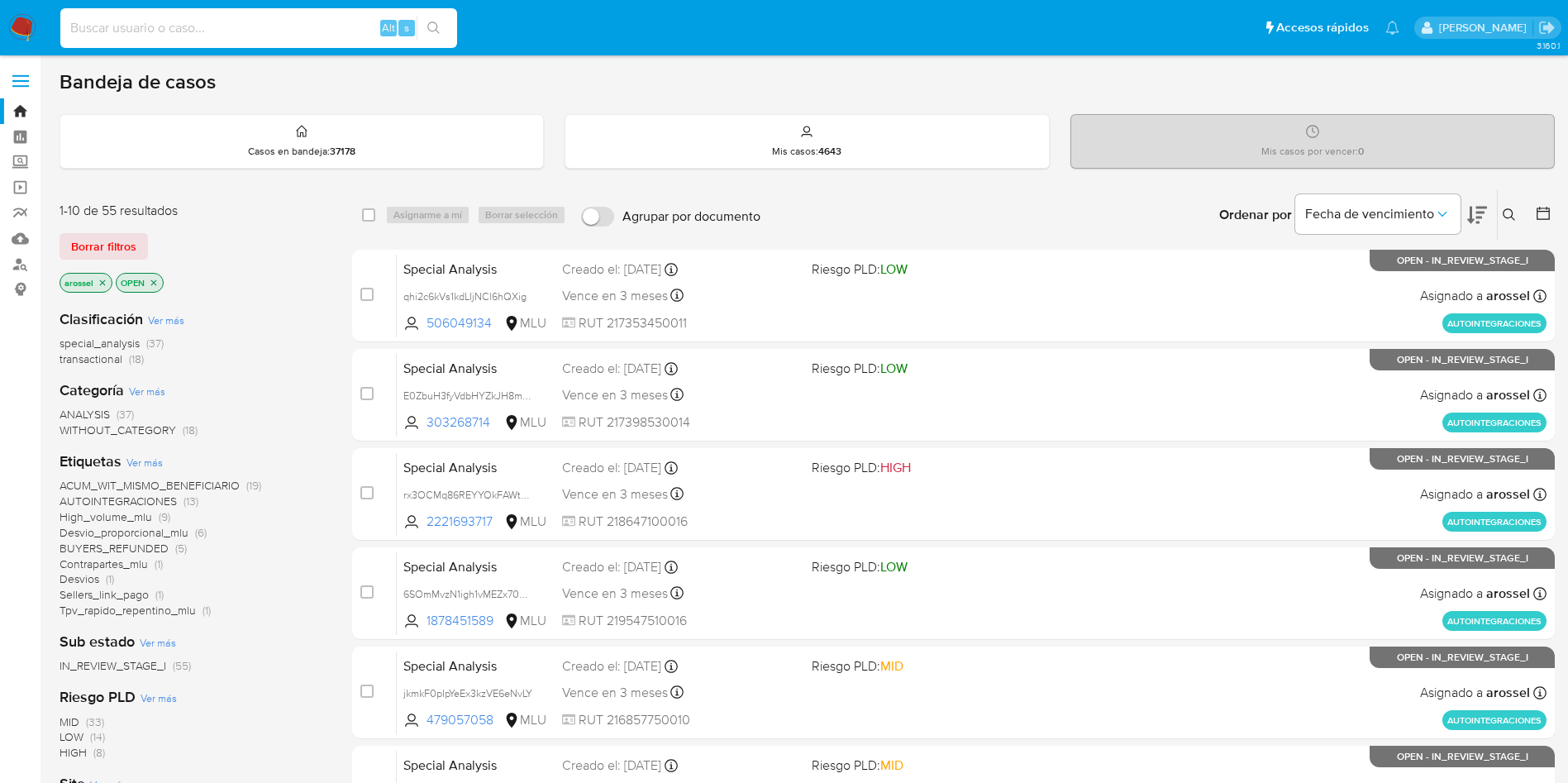
paste input "2526194727"
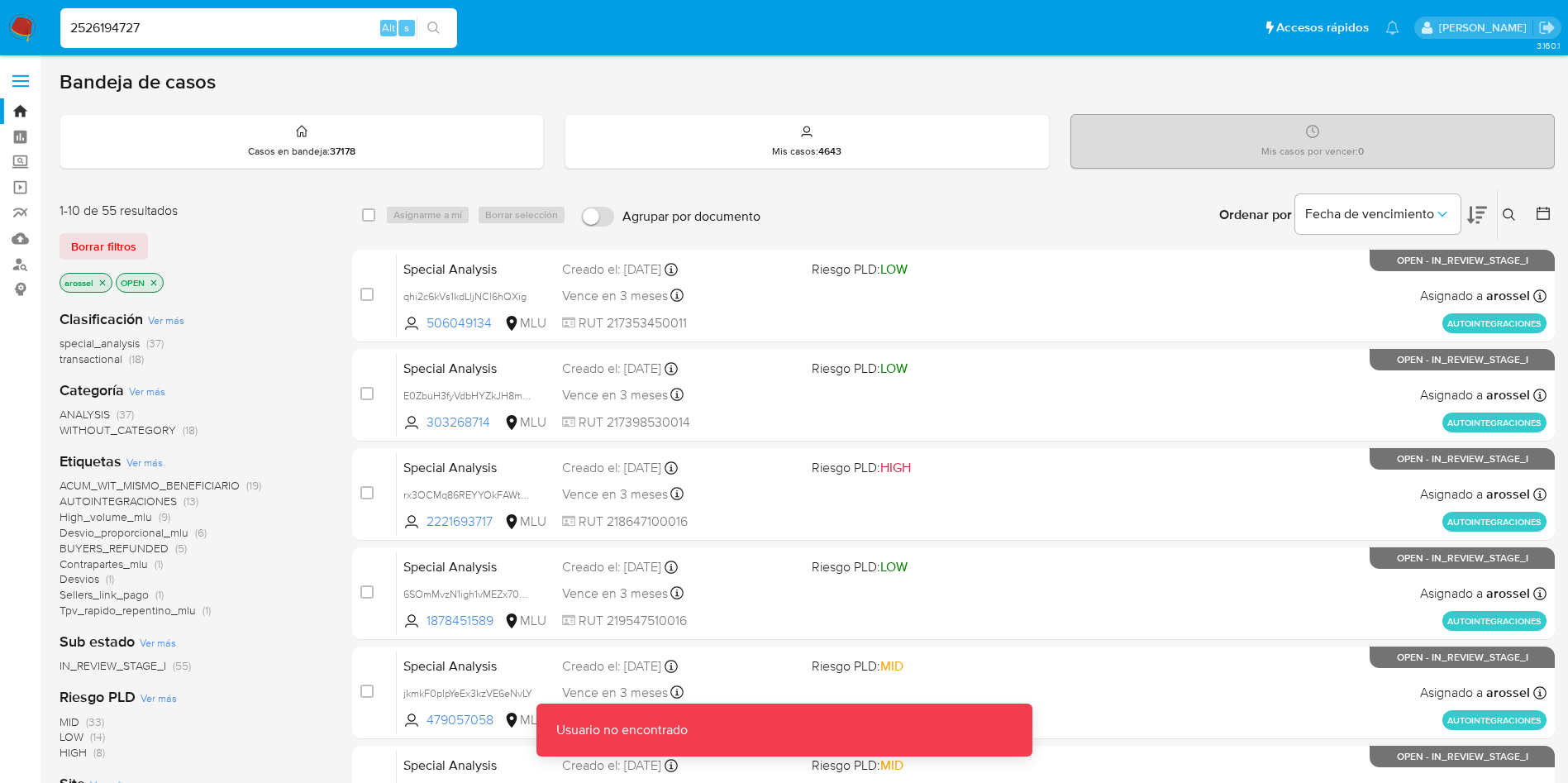
click at [263, 23] on input "2526194727" at bounding box center [258, 28] width 397 height 22
type input "2526194727"
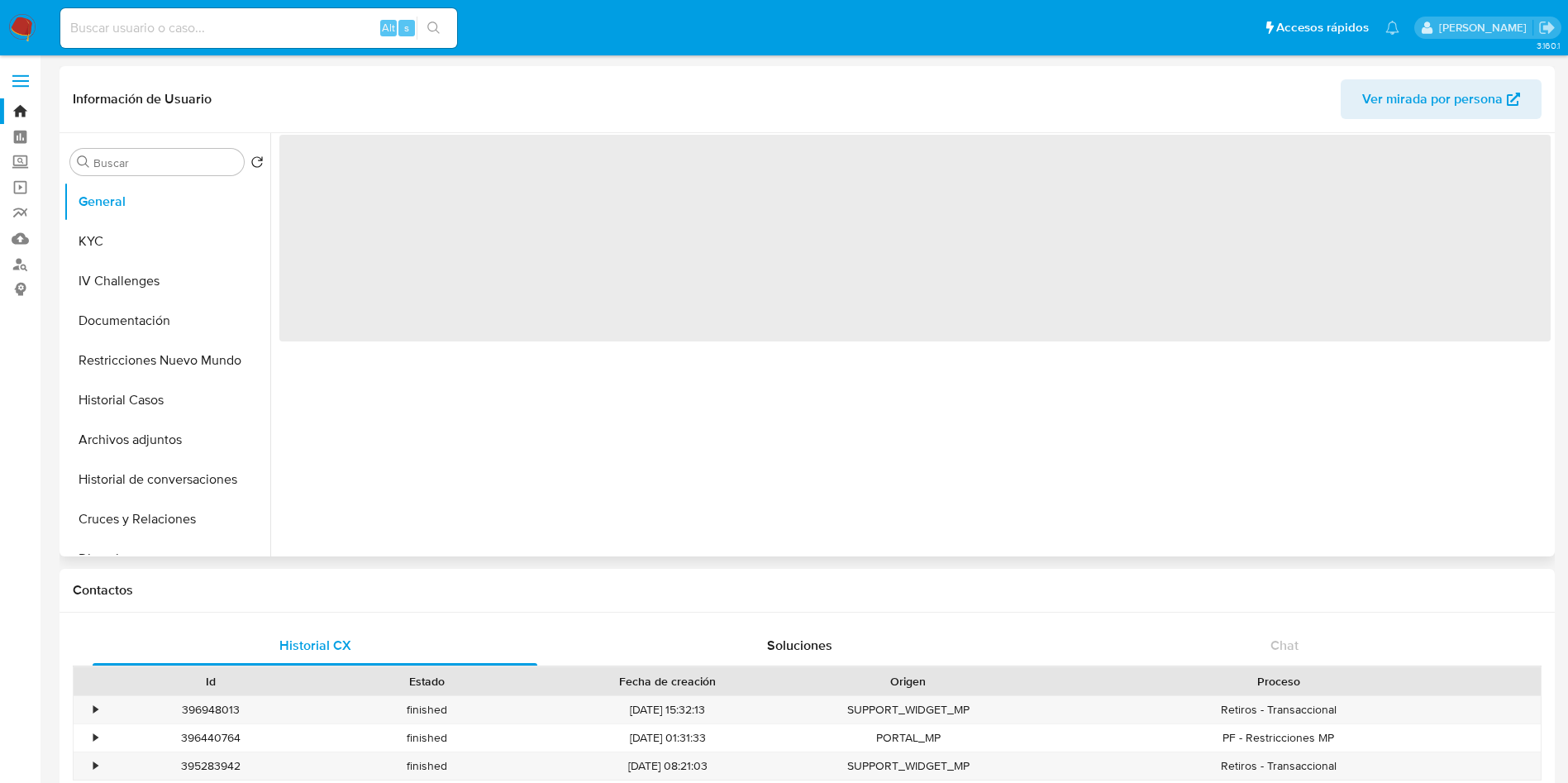
select select "10"
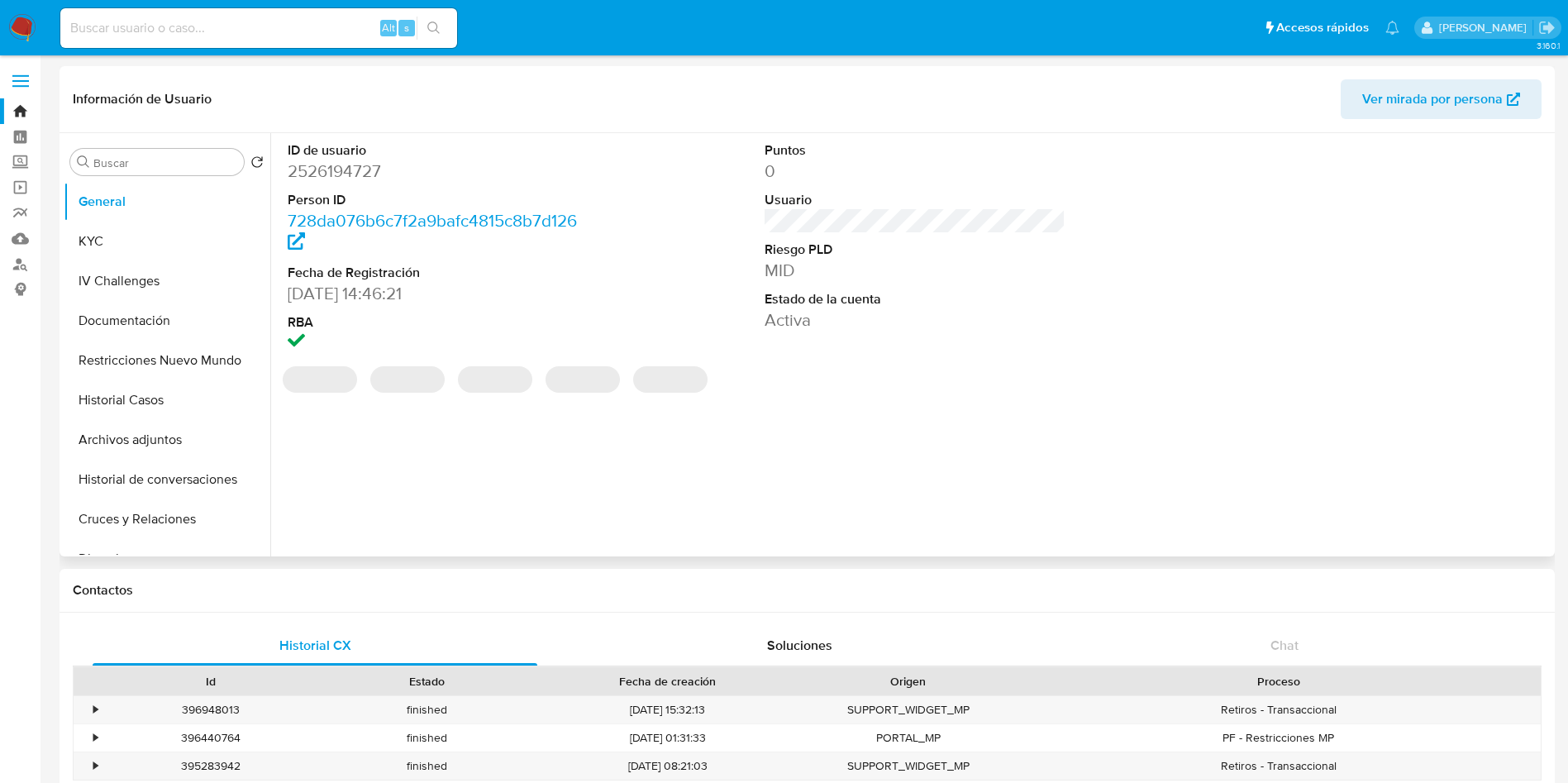
click at [890, 412] on div "ID de usuario 2526194727 Person ID 728da076b6c7f2a9bafc4815c8b7d126 Fecha de Re…" at bounding box center [910, 345] width 1281 height 423
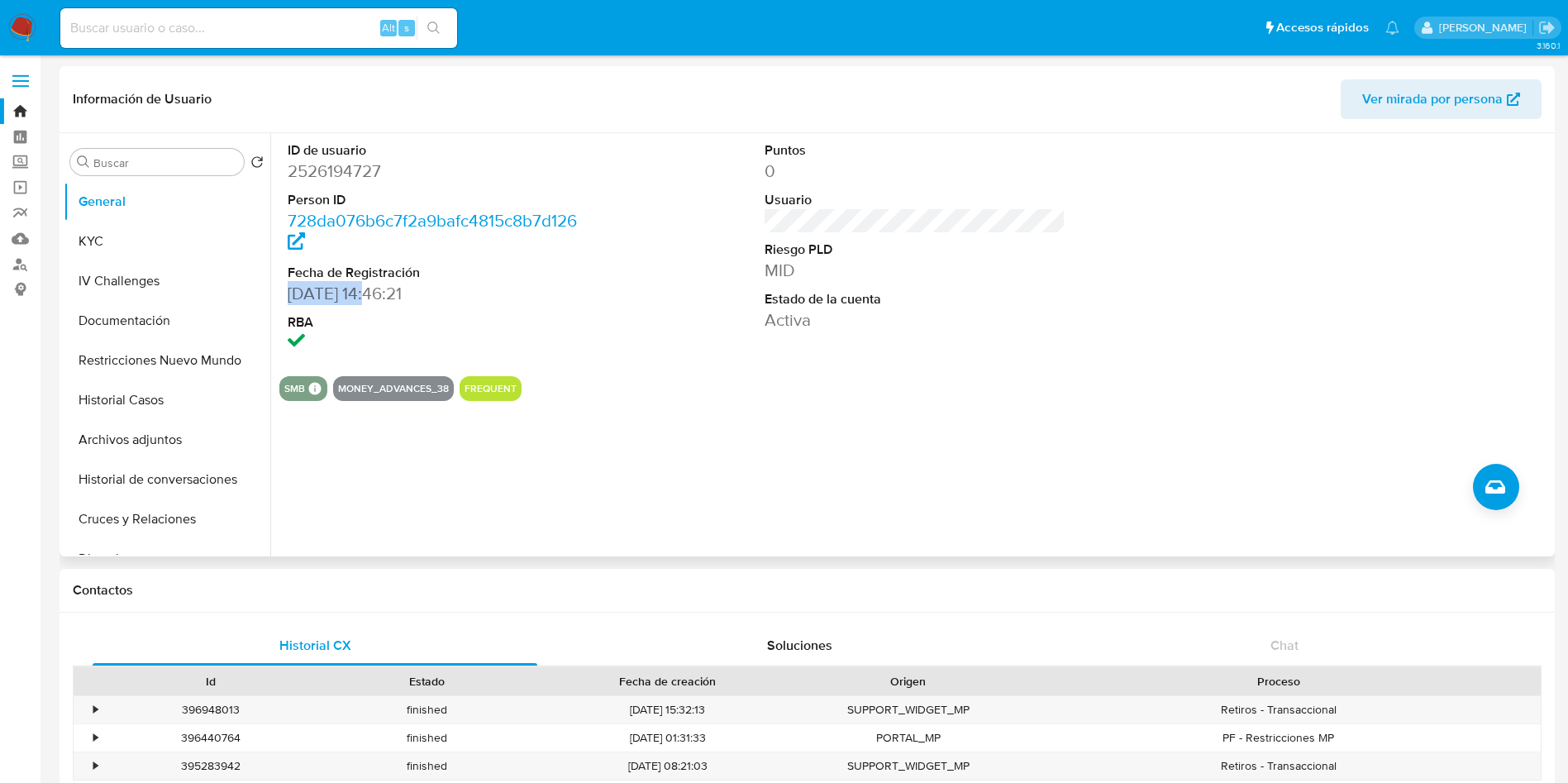
drag, startPoint x: 284, startPoint y: 295, endPoint x: 374, endPoint y: 292, distance: 90.0
click at [374, 292] on div "ID de usuario 2526194727 Person ID 728da076b6c7f2a9bafc4815c8b7d126 Fecha de Re…" at bounding box center [439, 248] width 319 height 230
copy dd "01/07/2025"
click at [1365, 307] on div at bounding box center [1393, 248] width 319 height 230
click at [116, 235] on button "KYC" at bounding box center [160, 241] width 194 height 40
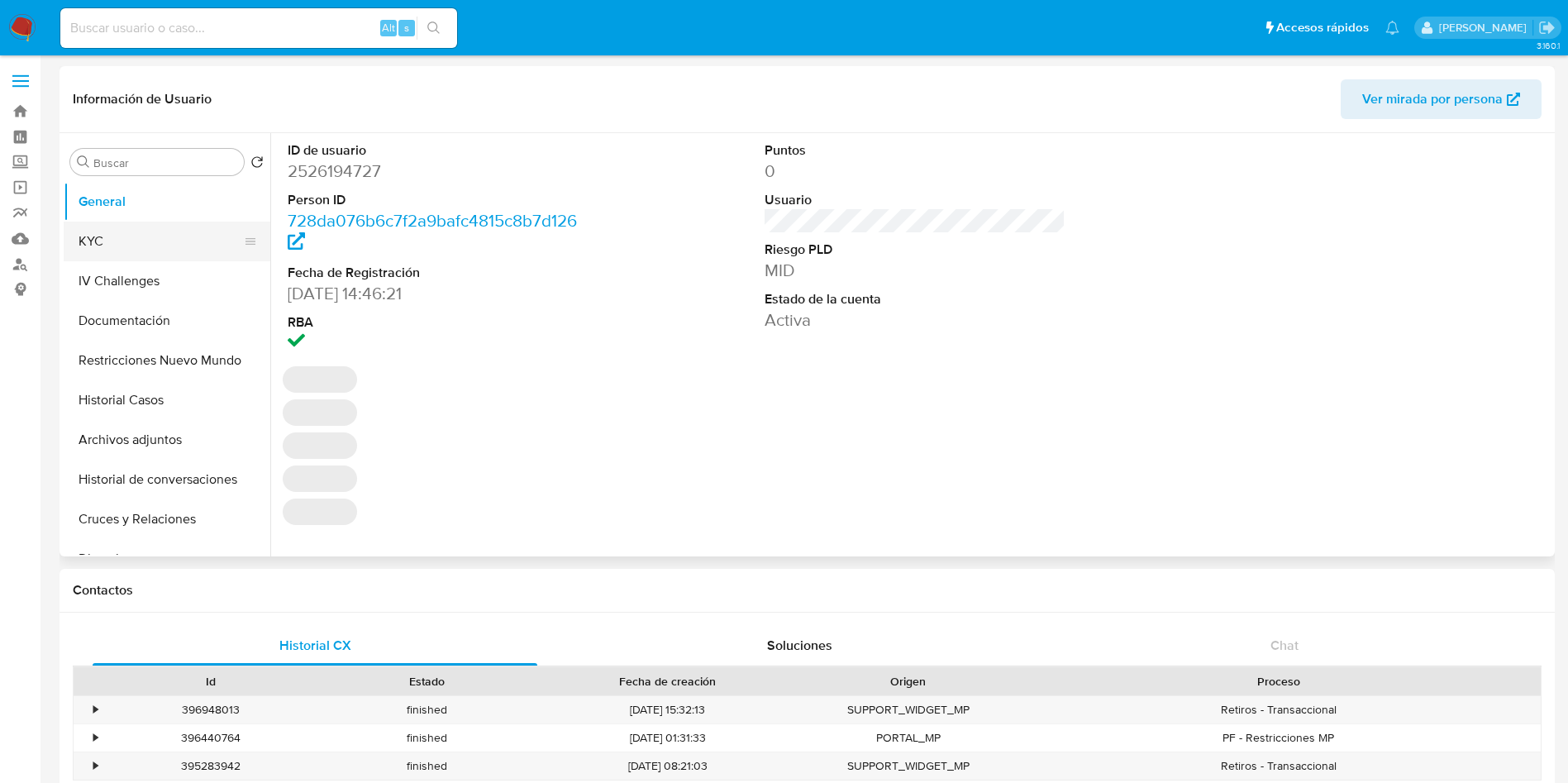
select select "10"
click at [161, 235] on button "KYC" at bounding box center [160, 241] width 194 height 40
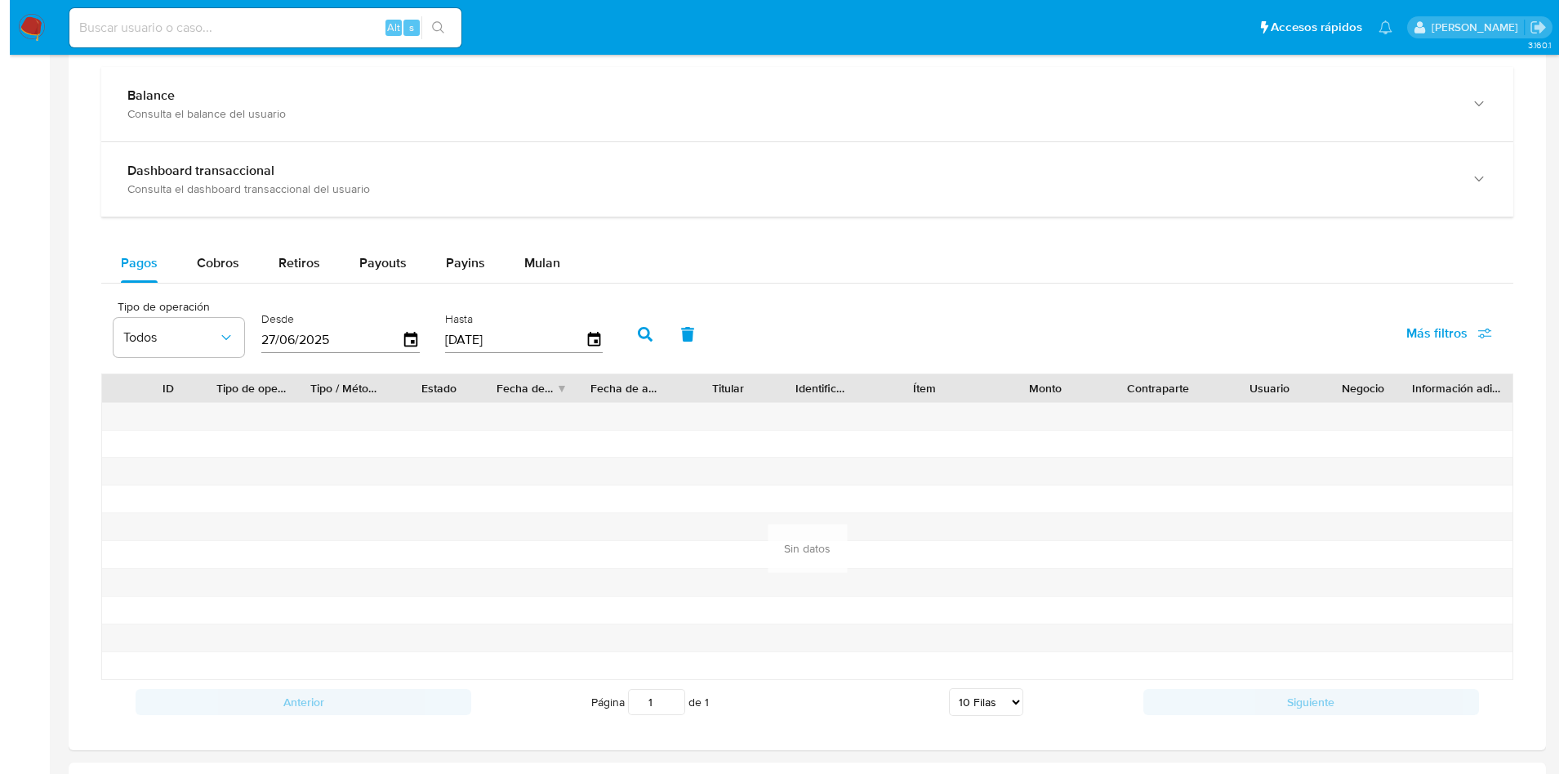
scroll to position [858, 0]
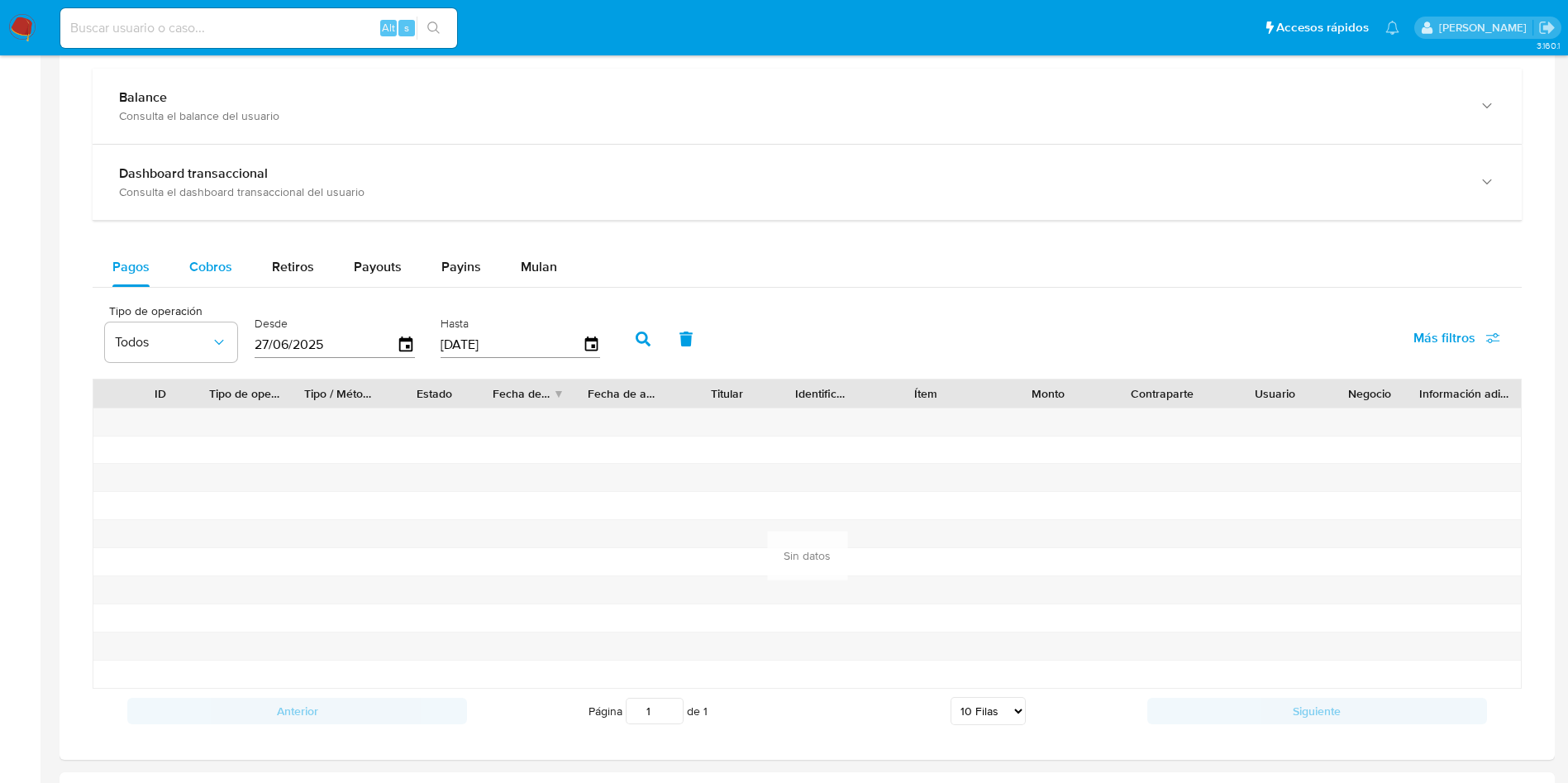
click at [221, 261] on span "Cobros" at bounding box center [210, 267] width 43 height 19
select select "10"
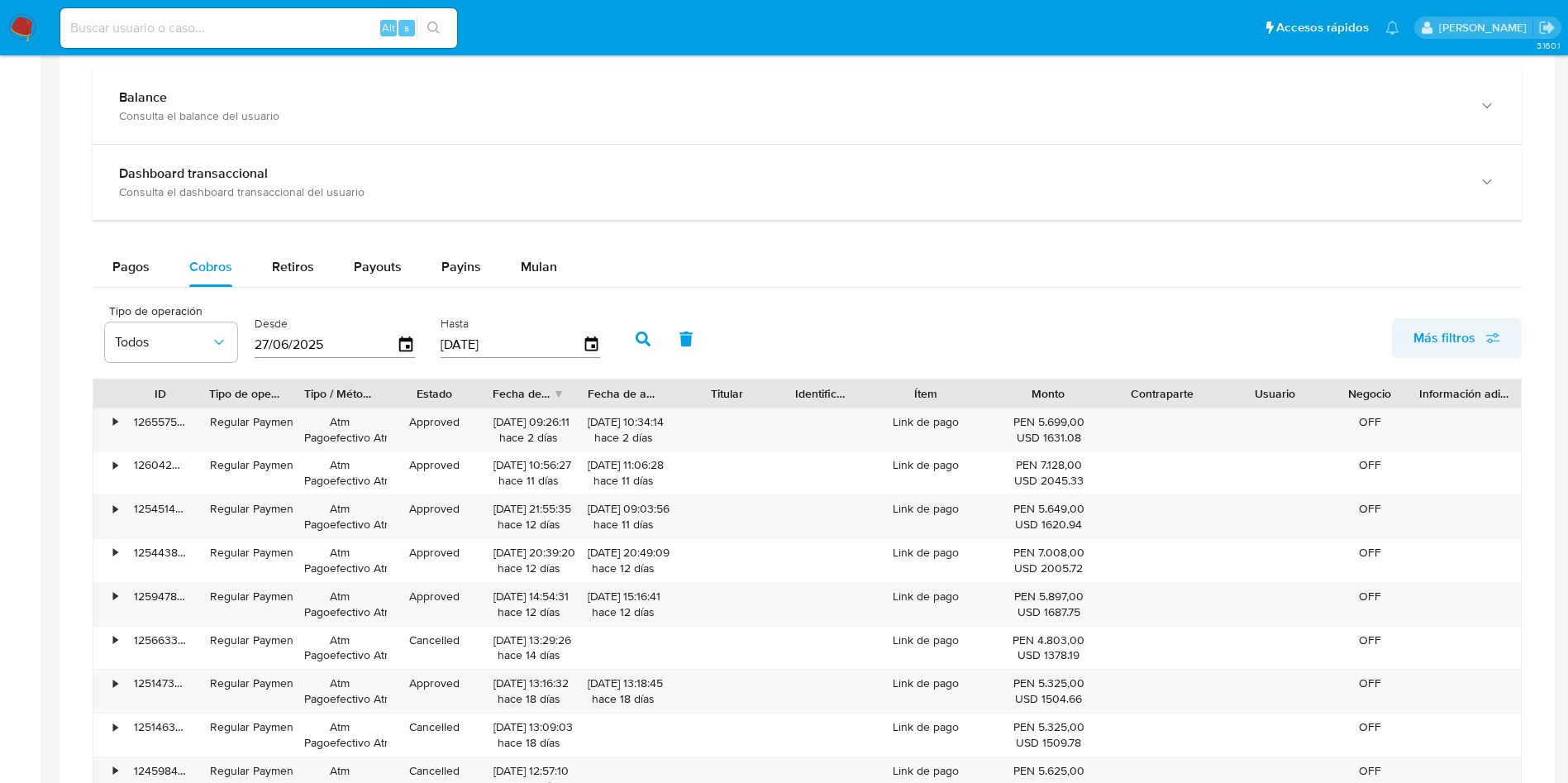
click at [1489, 331] on icon "button" at bounding box center [1493, 339] width 15 height 15
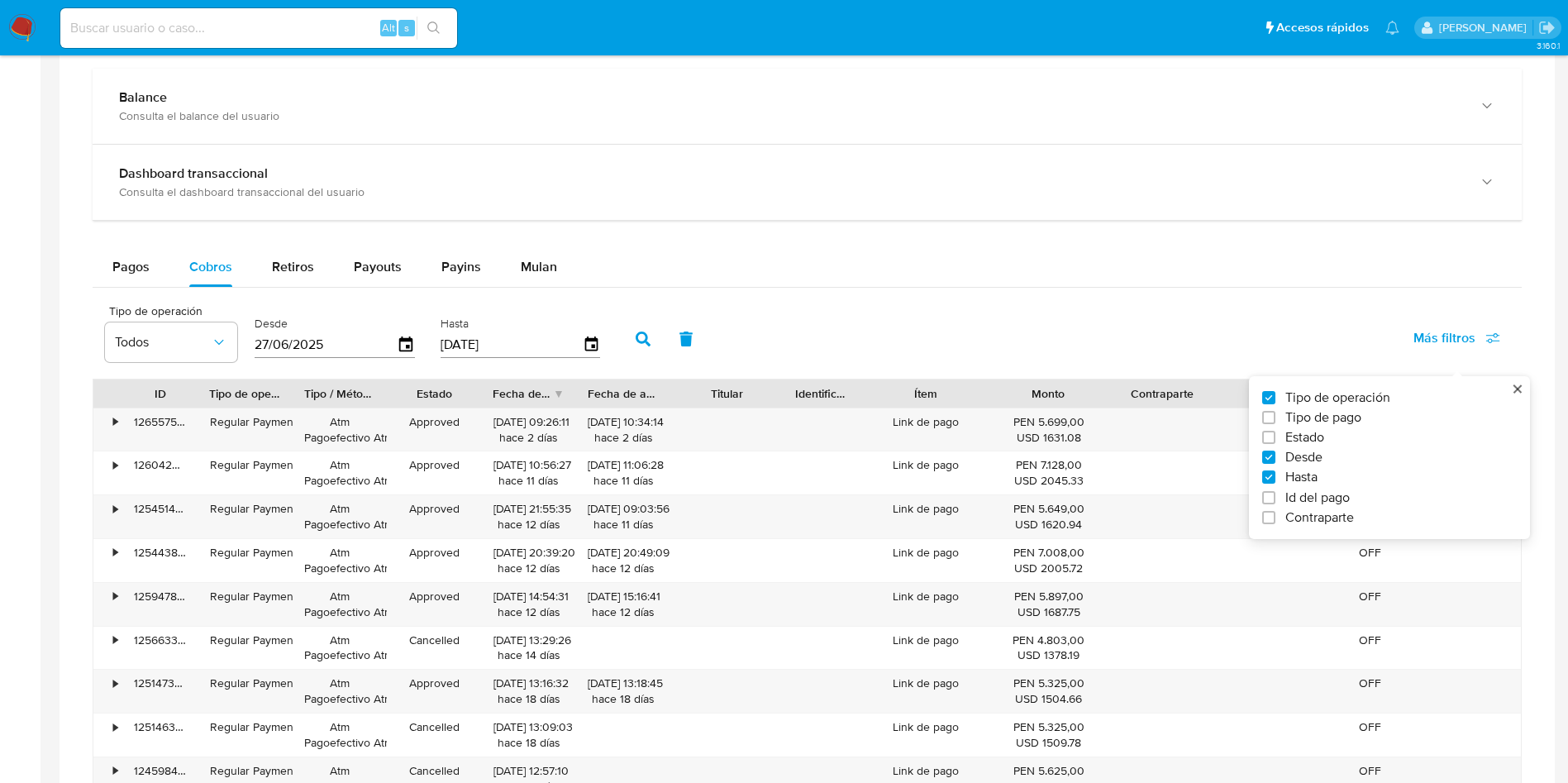
click at [1315, 443] on span "Estado" at bounding box center [1305, 437] width 39 height 16
click at [1275, 443] on input "Estado" at bounding box center [1269, 438] width 13 height 13
checkbox input "true"
click at [357, 349] on icon "button" at bounding box center [364, 341] width 16 height 16
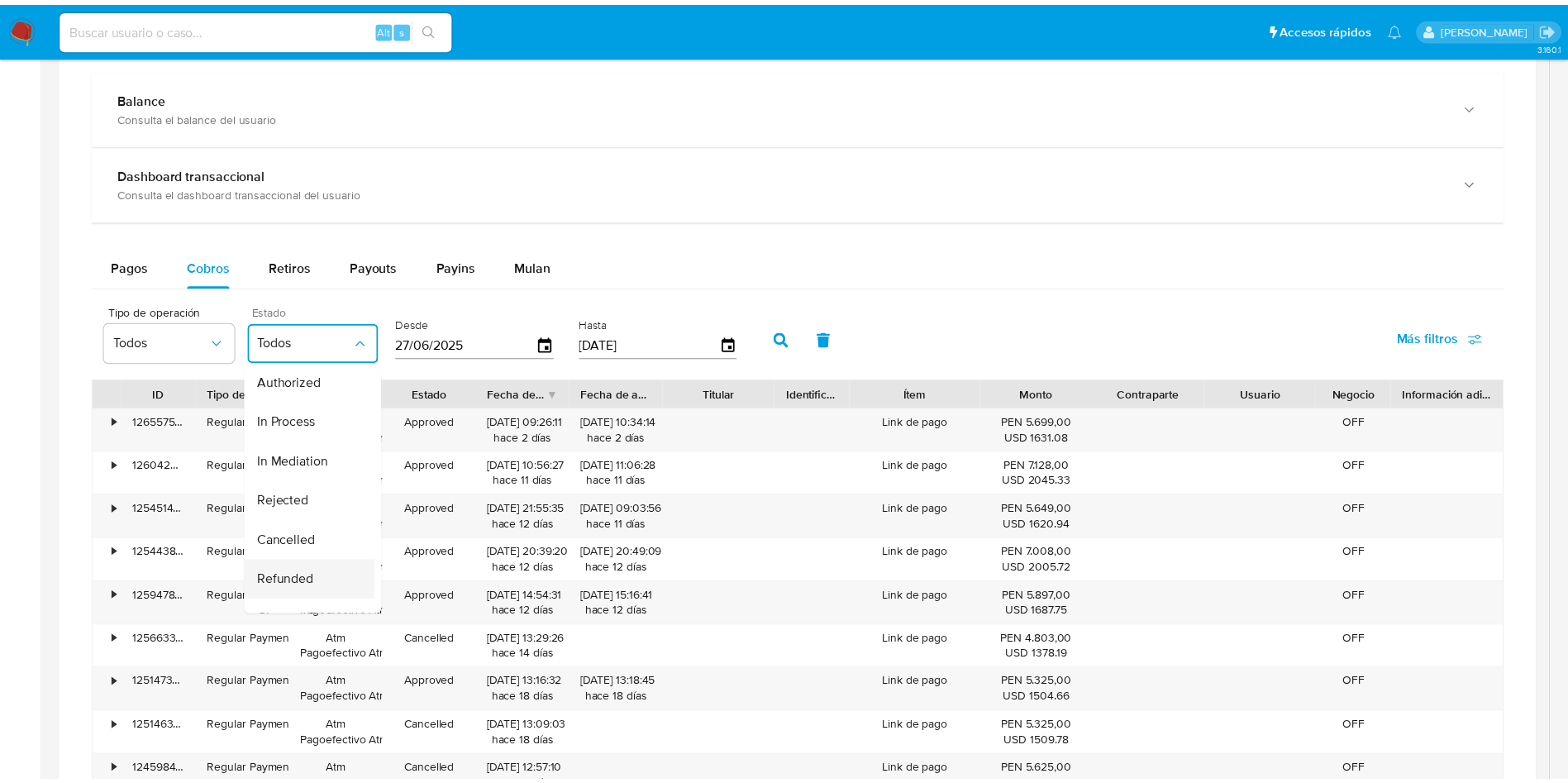
scroll to position [168, 0]
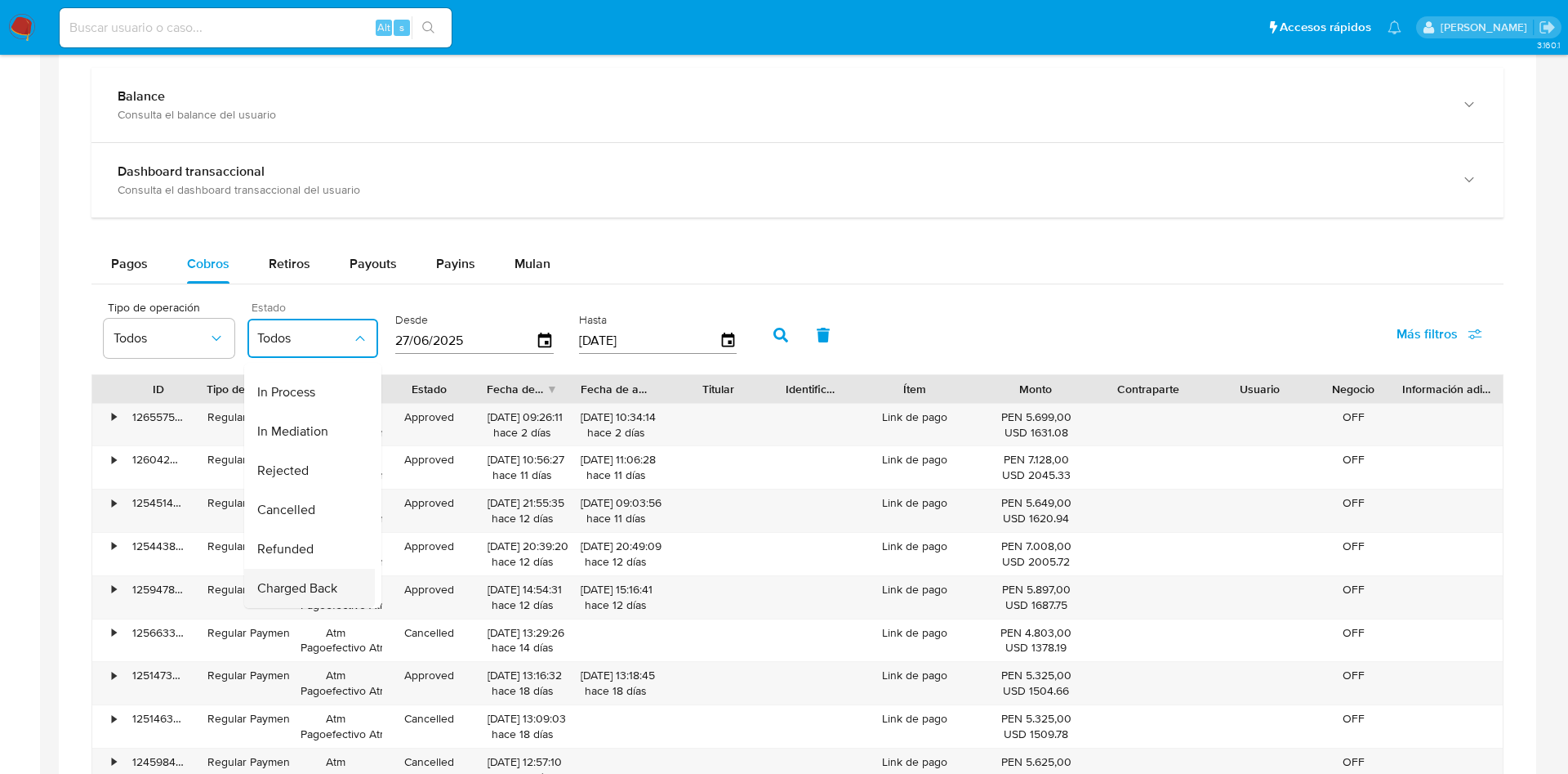
click at [300, 580] on span "Charged Back" at bounding box center [297, 587] width 80 height 16
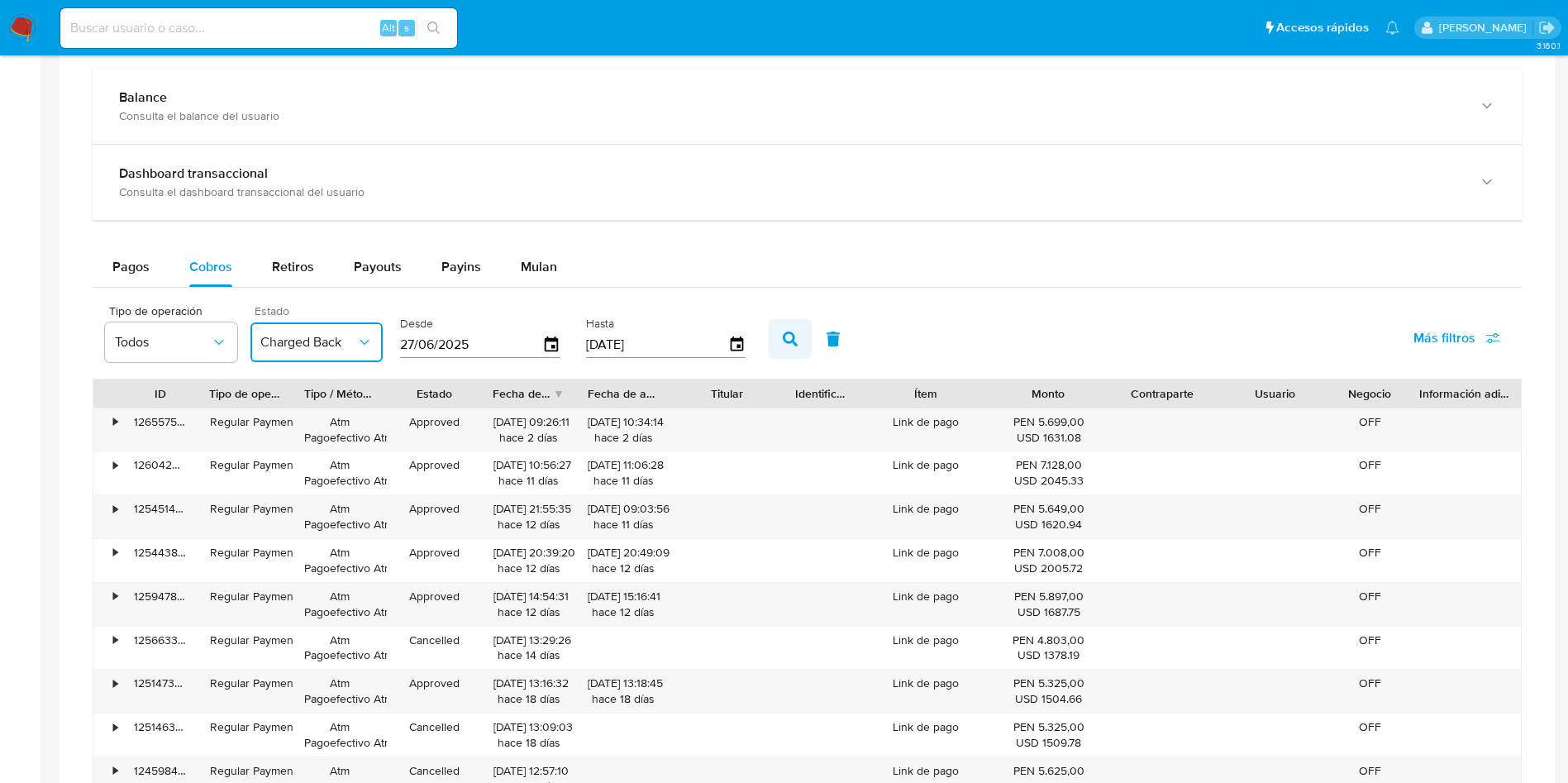
click at [797, 350] on button "button" at bounding box center [790, 340] width 43 height 40
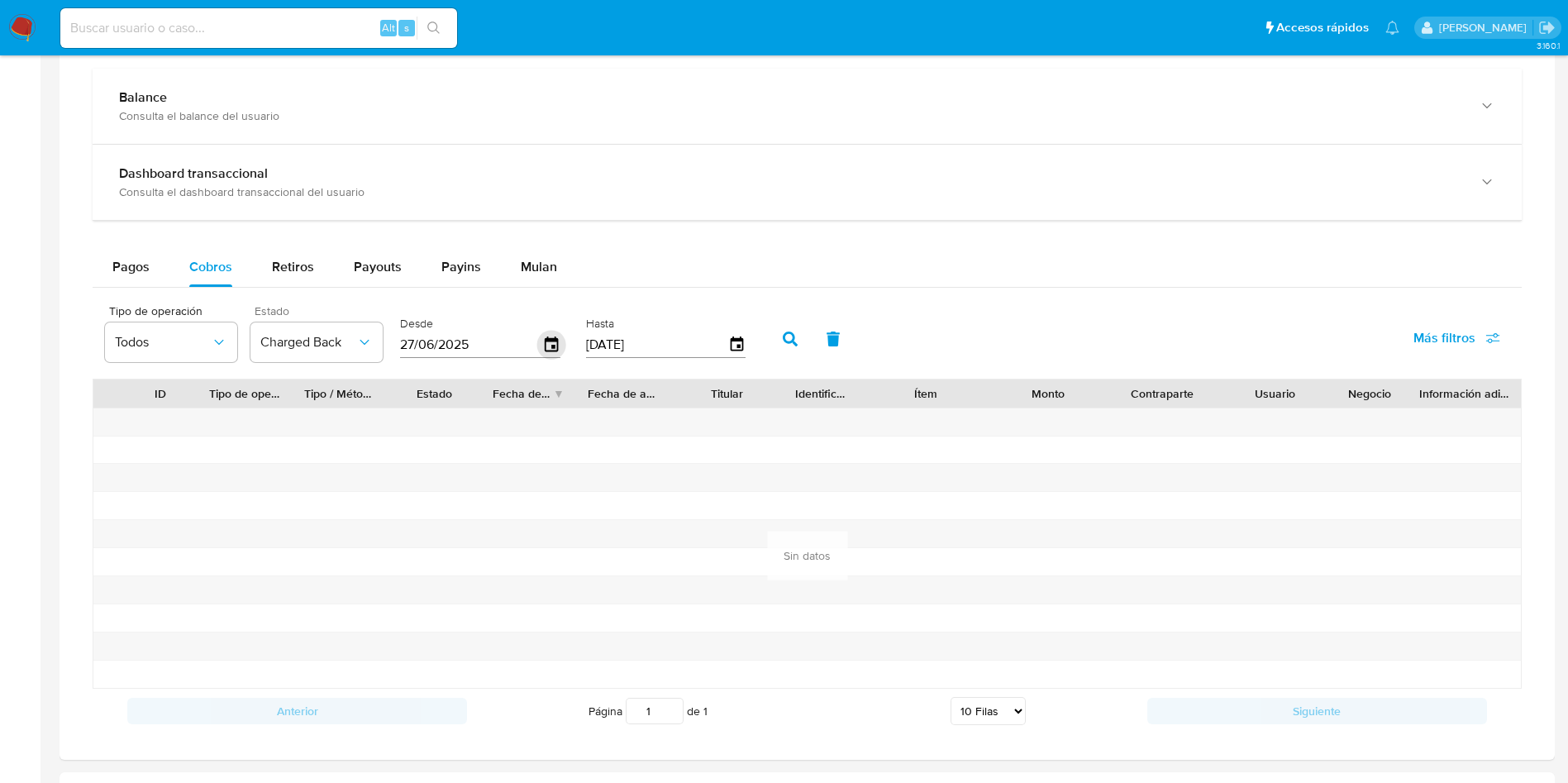
click at [546, 340] on icon "button" at bounding box center [551, 344] width 13 height 15
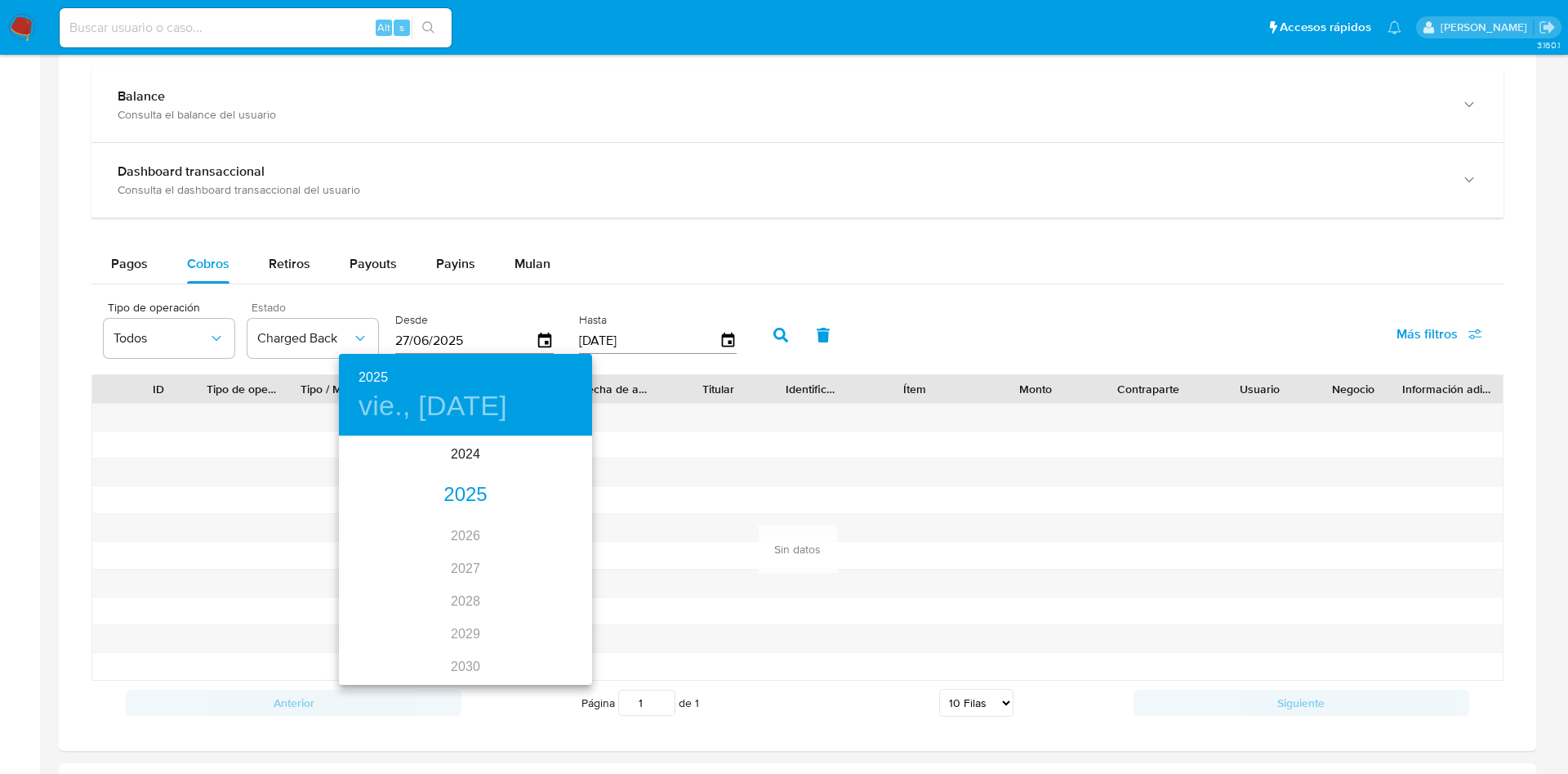
click at [449, 492] on div "2025" at bounding box center [466, 495] width 253 height 33
click at [367, 479] on div "ene." at bounding box center [381, 469] width 84 height 61
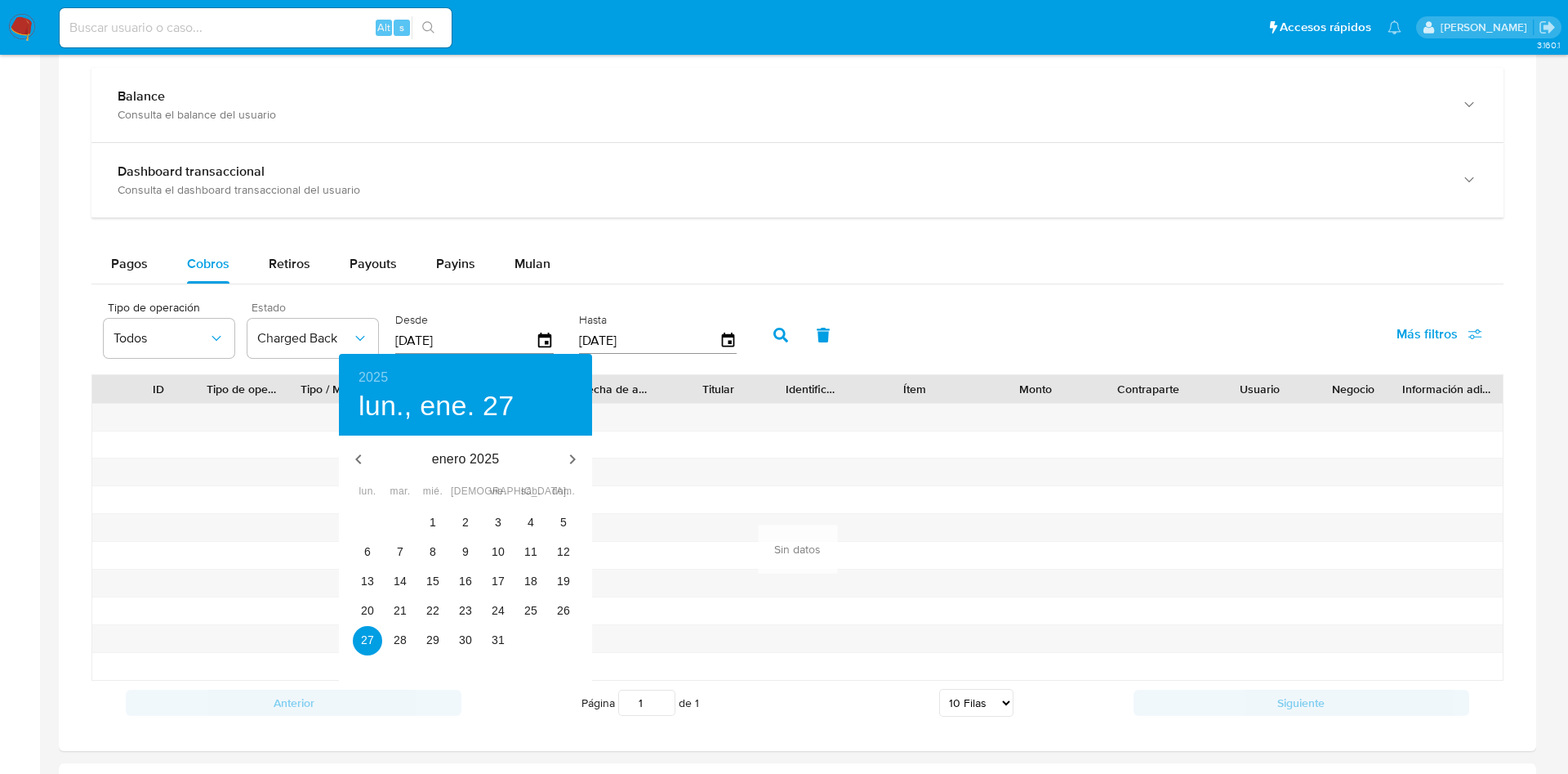
click at [482, 526] on div "3" at bounding box center [498, 522] width 33 height 29
type input "03/01/2025"
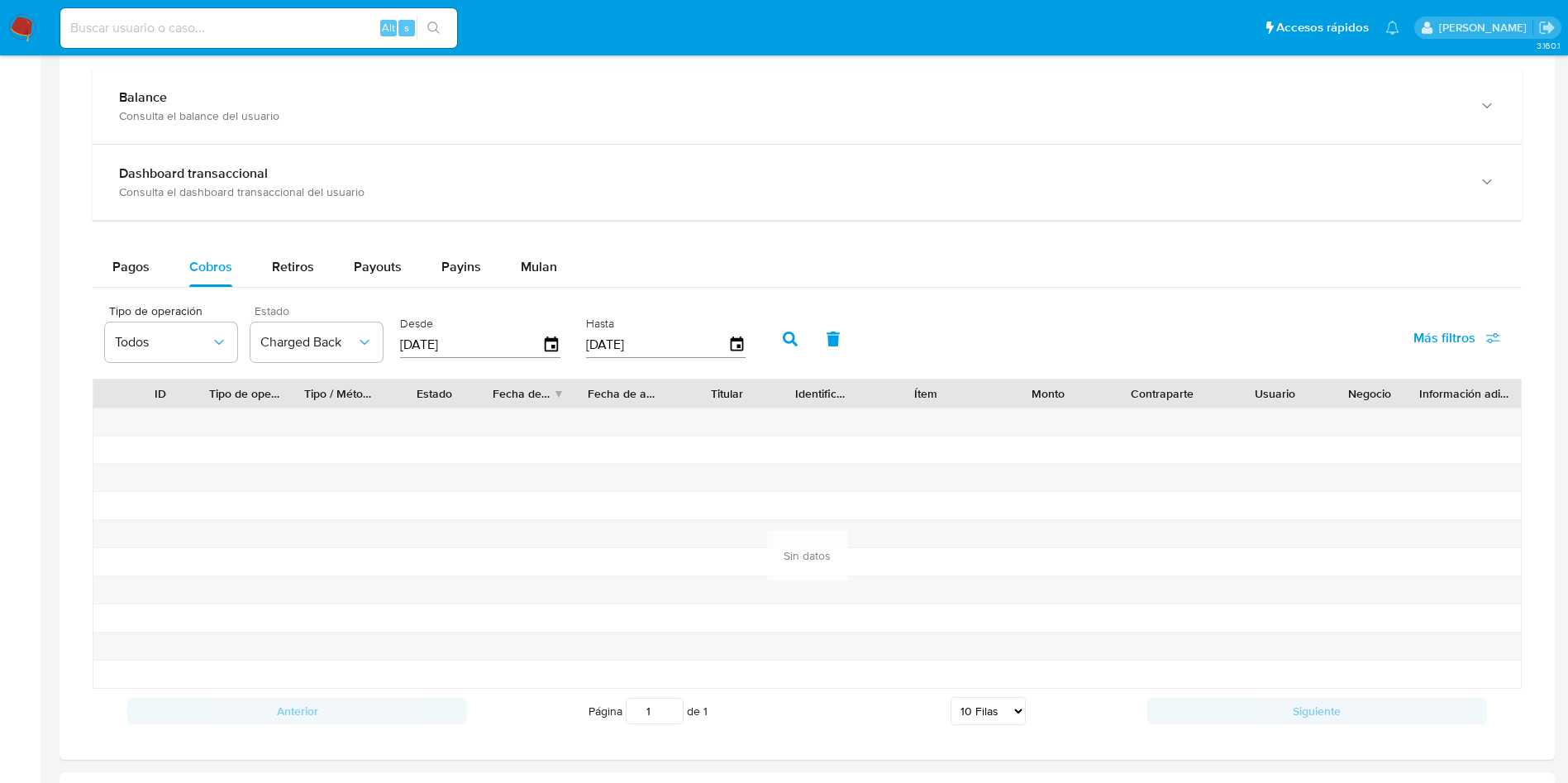
click at [792, 339] on icon "button" at bounding box center [791, 340] width 15 height 15
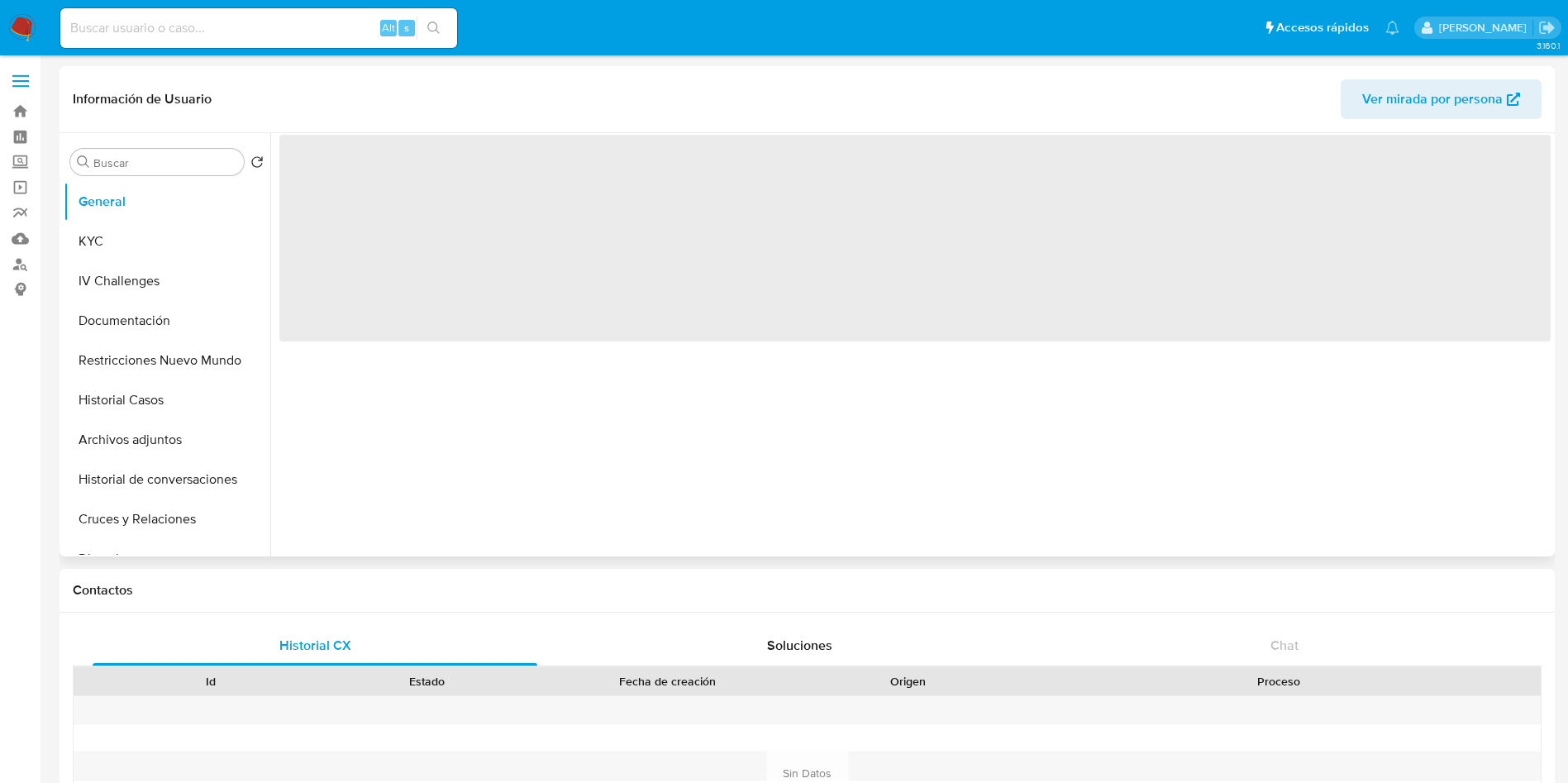
select select "10"
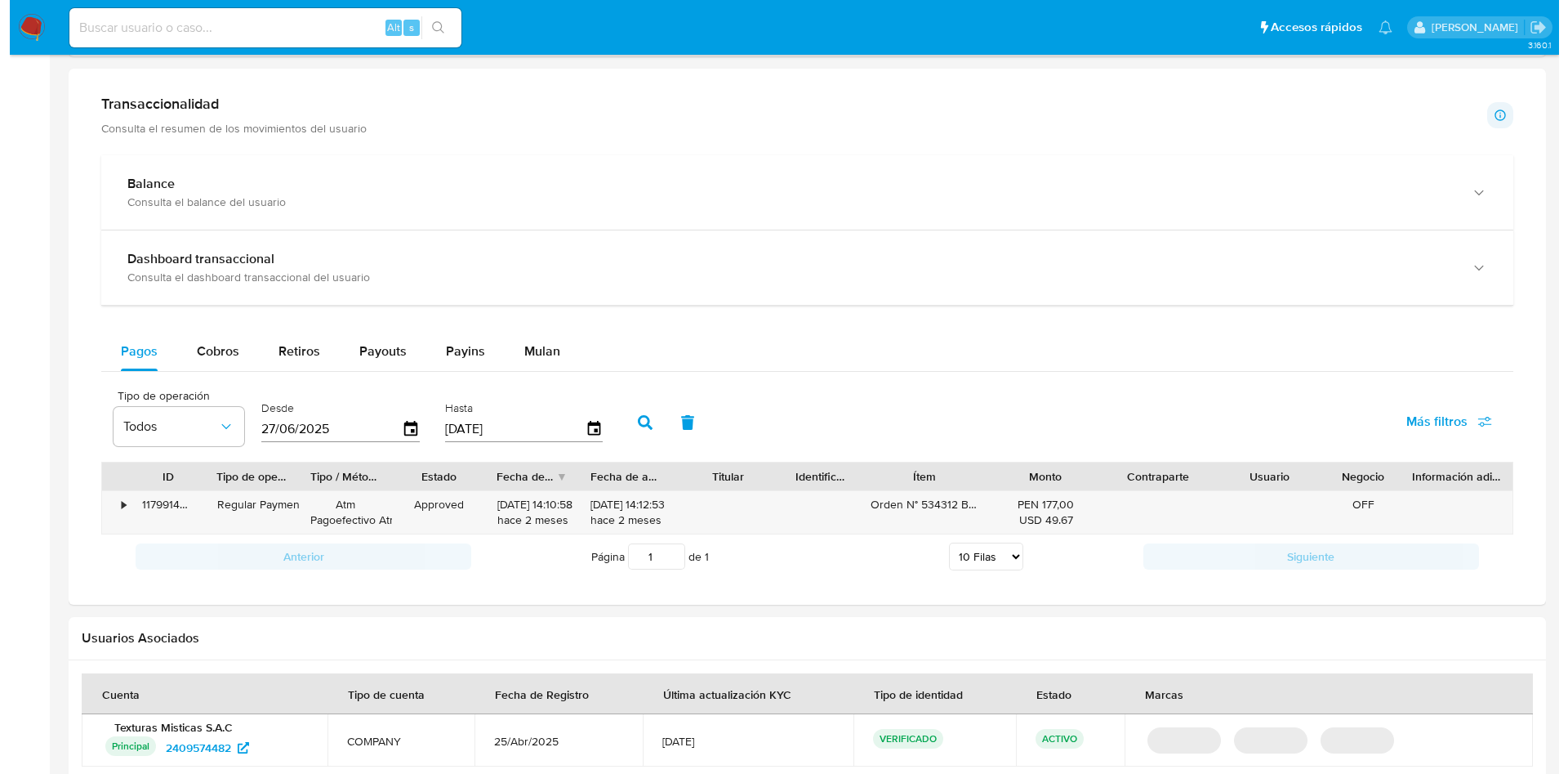
scroll to position [965, 0]
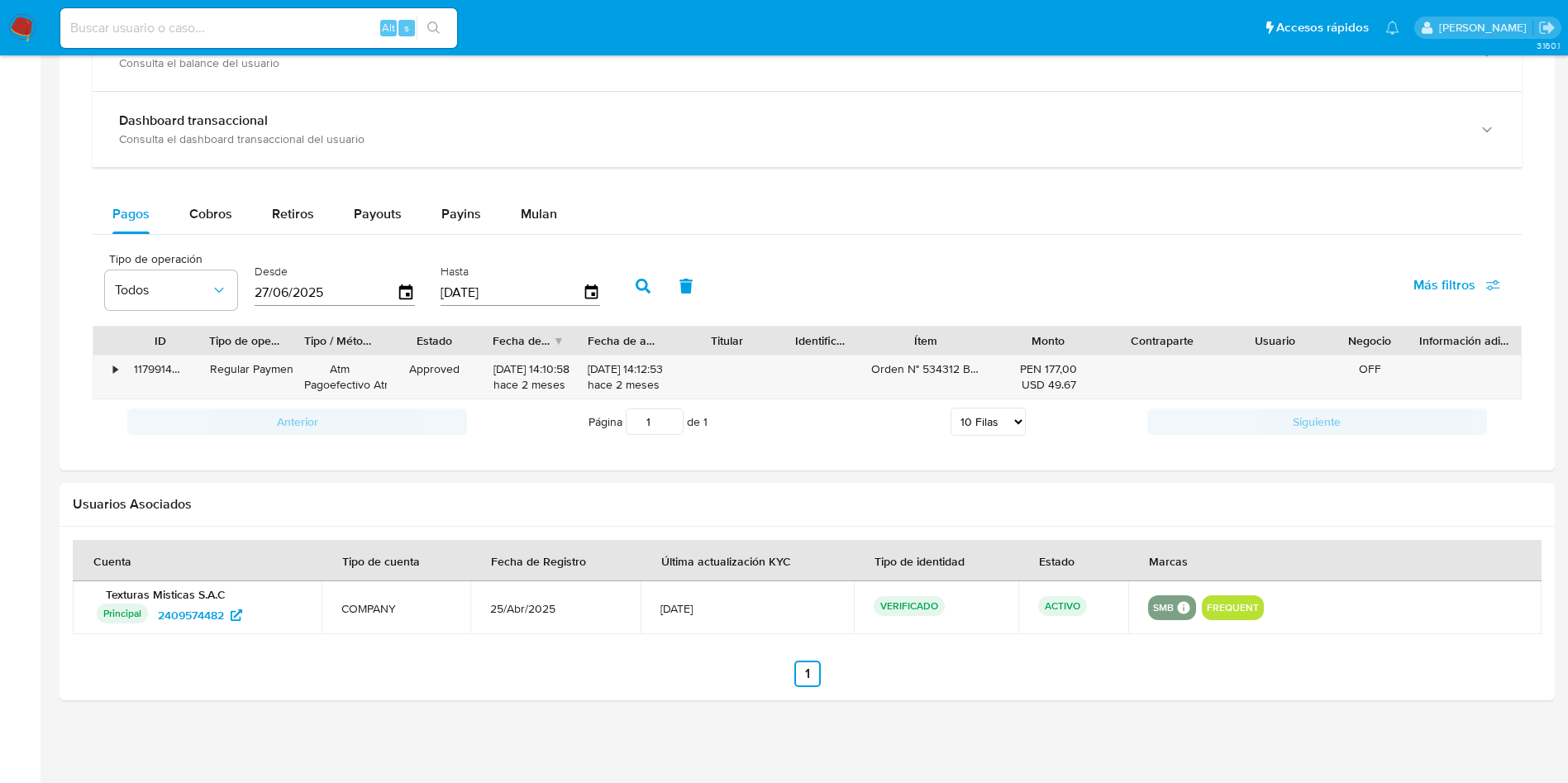
click at [1483, 284] on span "Más filtros" at bounding box center [1456, 285] width 87 height 36
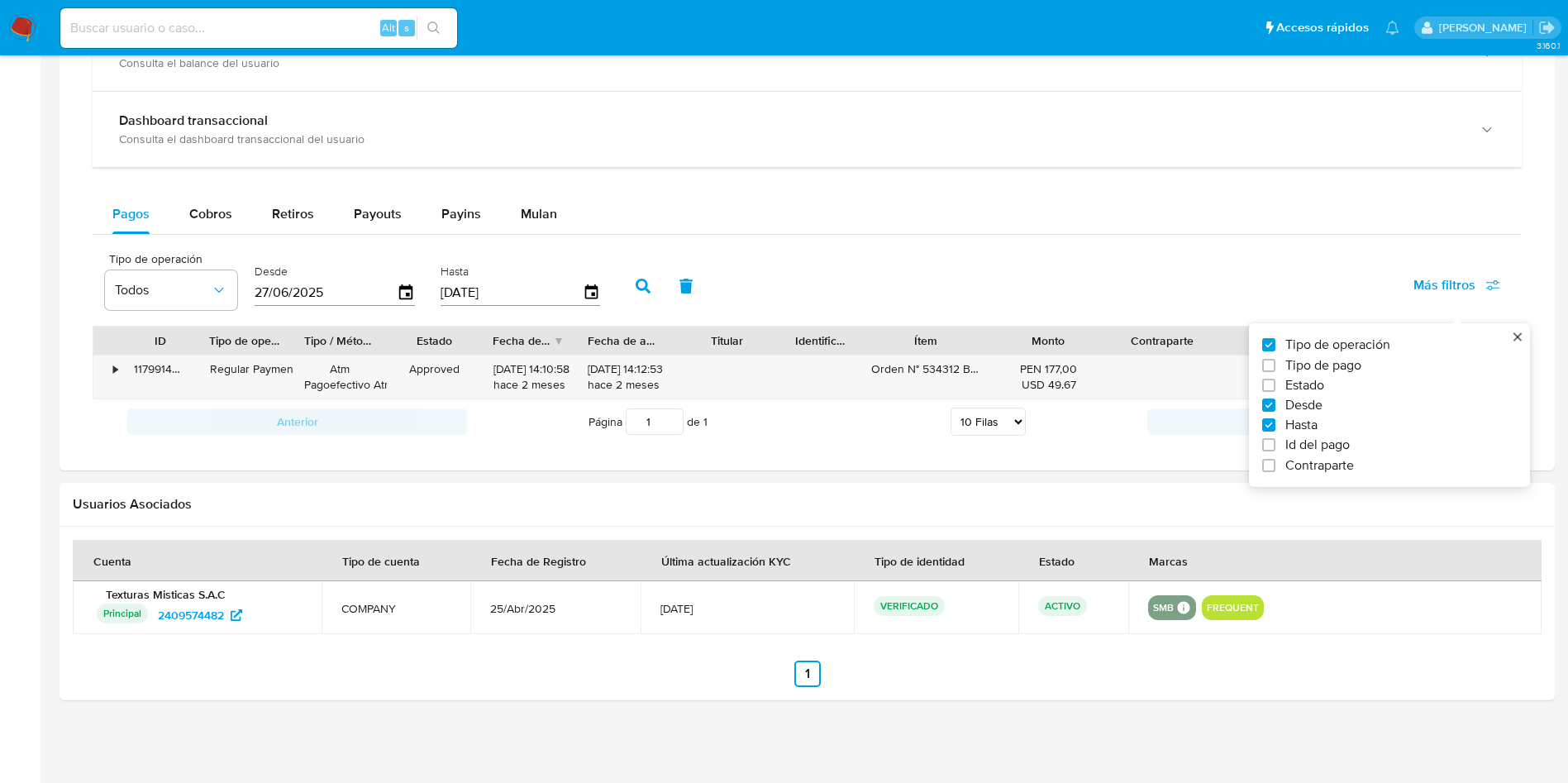
click at [1317, 382] on span "Estado" at bounding box center [1305, 384] width 39 height 16
click at [1275, 382] on input "Estado" at bounding box center [1269, 385] width 13 height 13
checkbox input "true"
click at [326, 294] on span "Todos" at bounding box center [308, 290] width 96 height 16
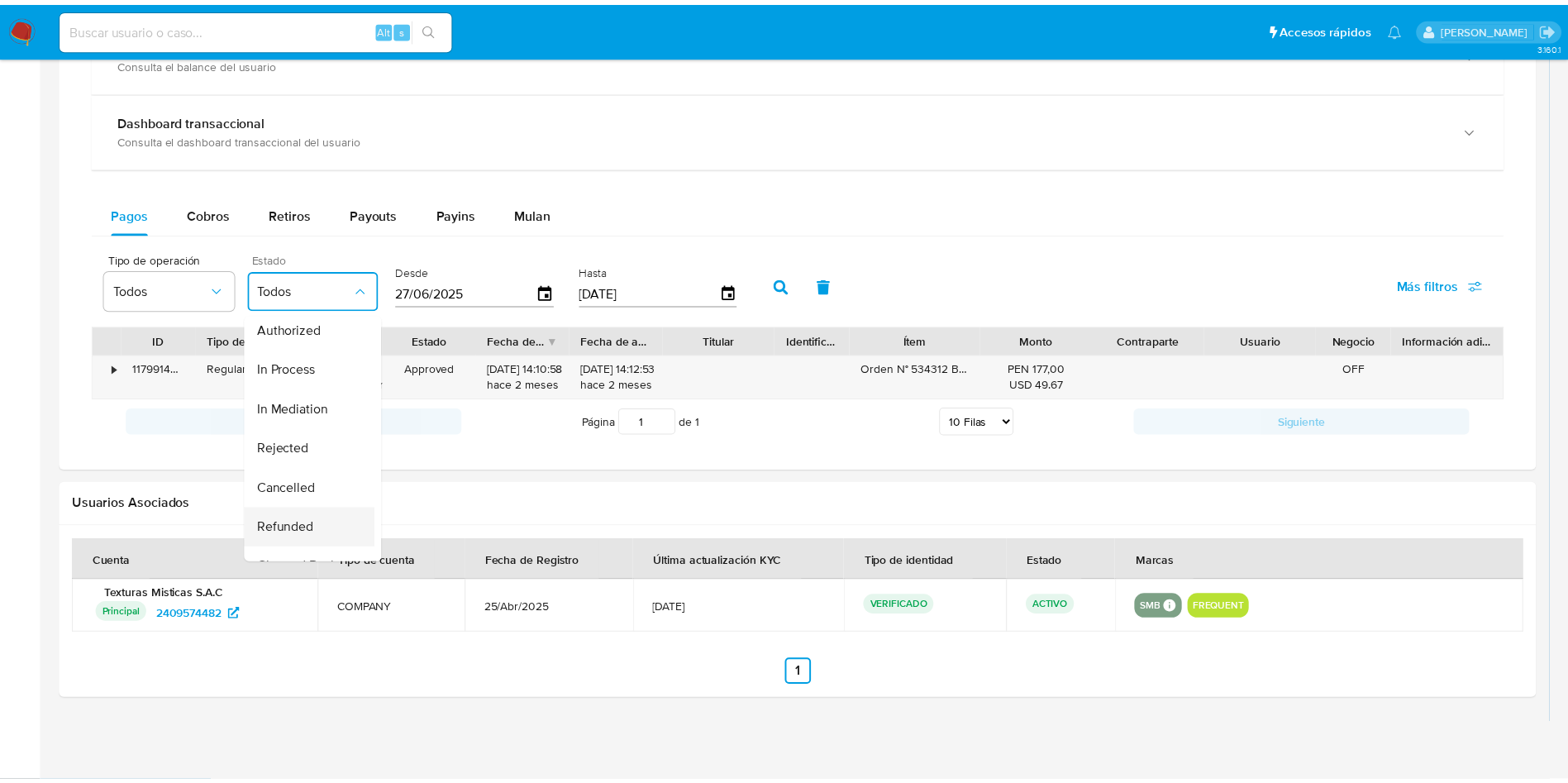
scroll to position [168, 0]
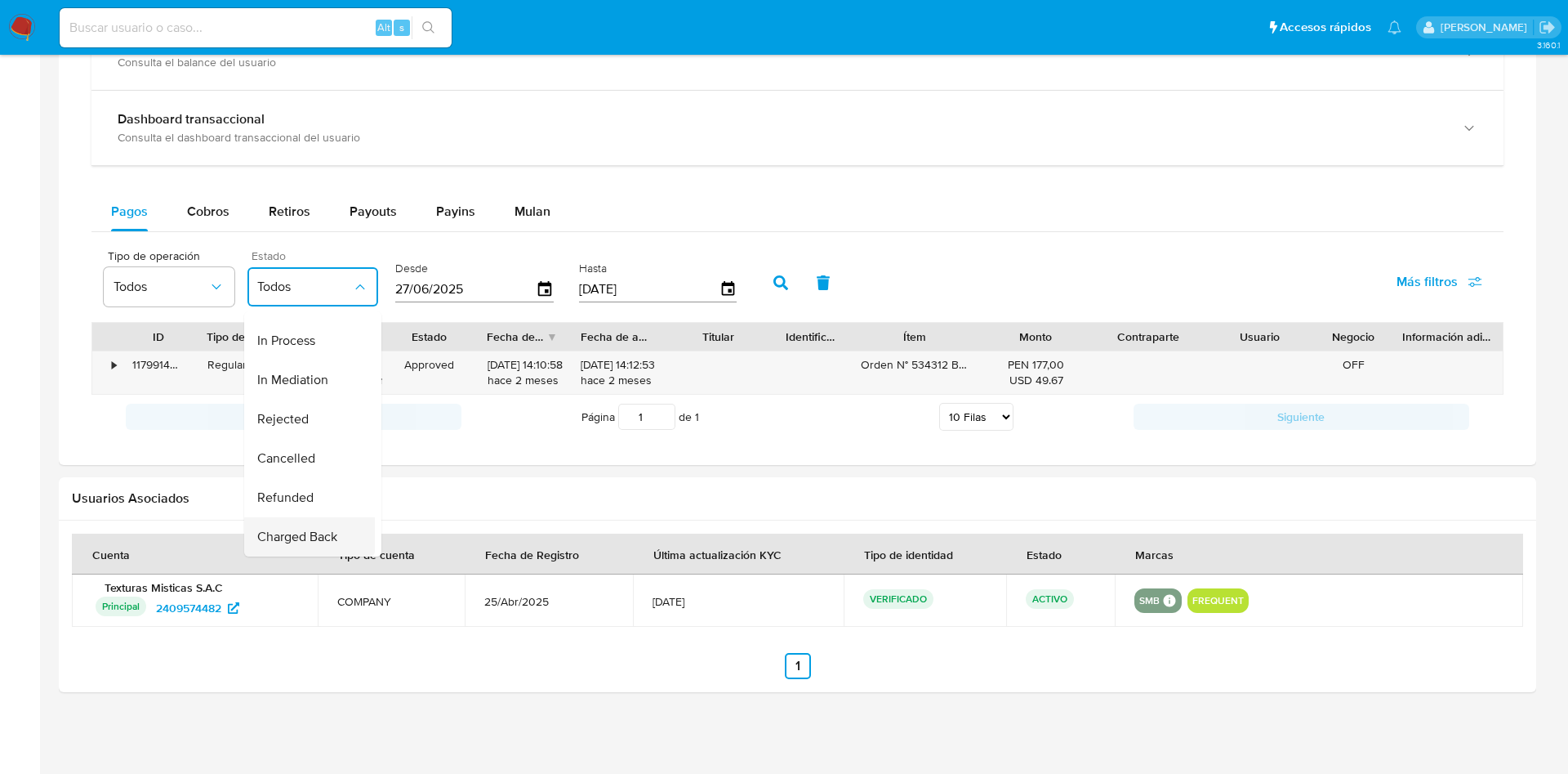
click at [318, 529] on span "Charged Back" at bounding box center [297, 536] width 80 height 16
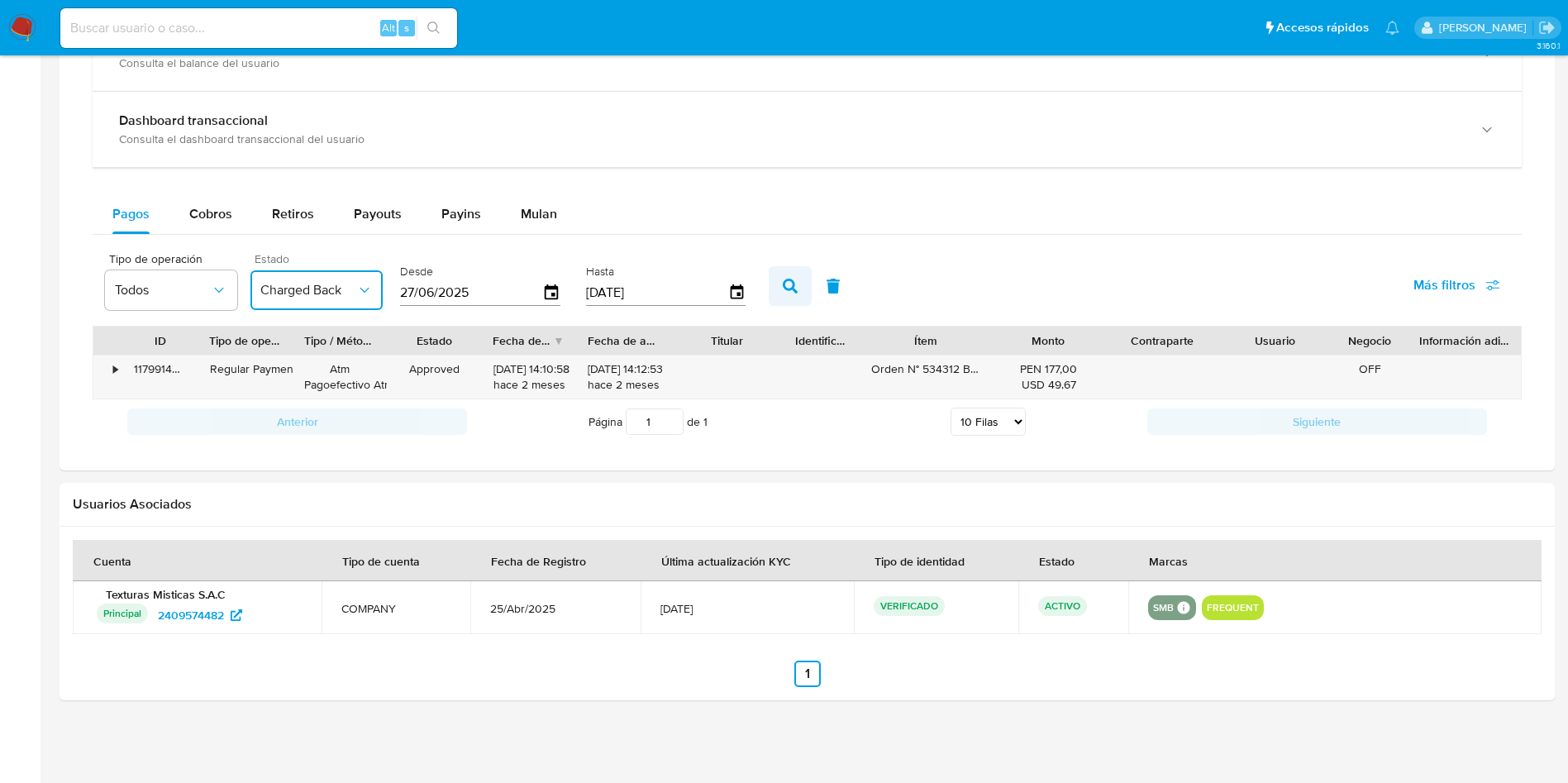
click at [780, 297] on button "button" at bounding box center [790, 286] width 43 height 40
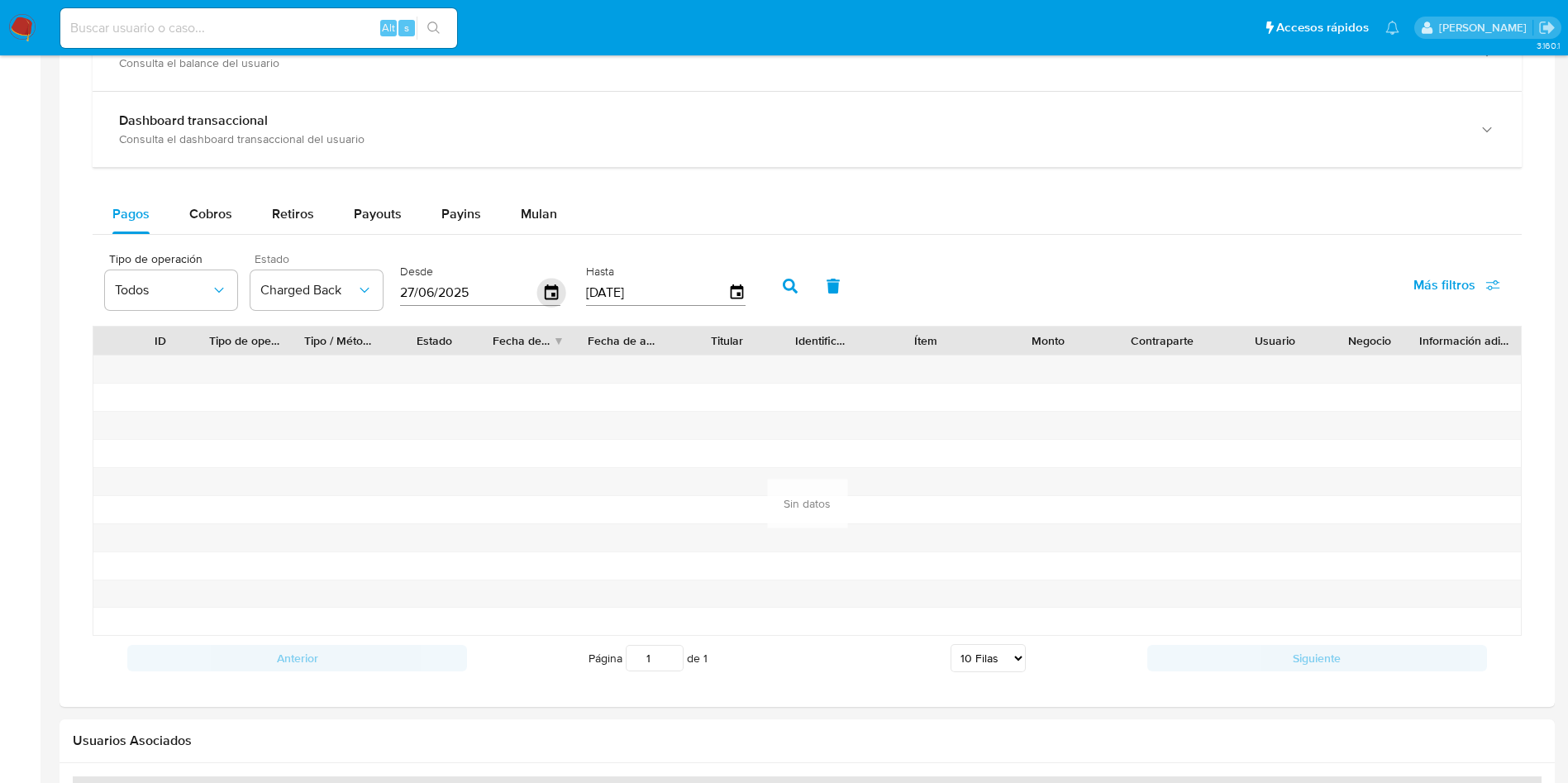
click at [554, 296] on icon "button" at bounding box center [551, 293] width 29 height 29
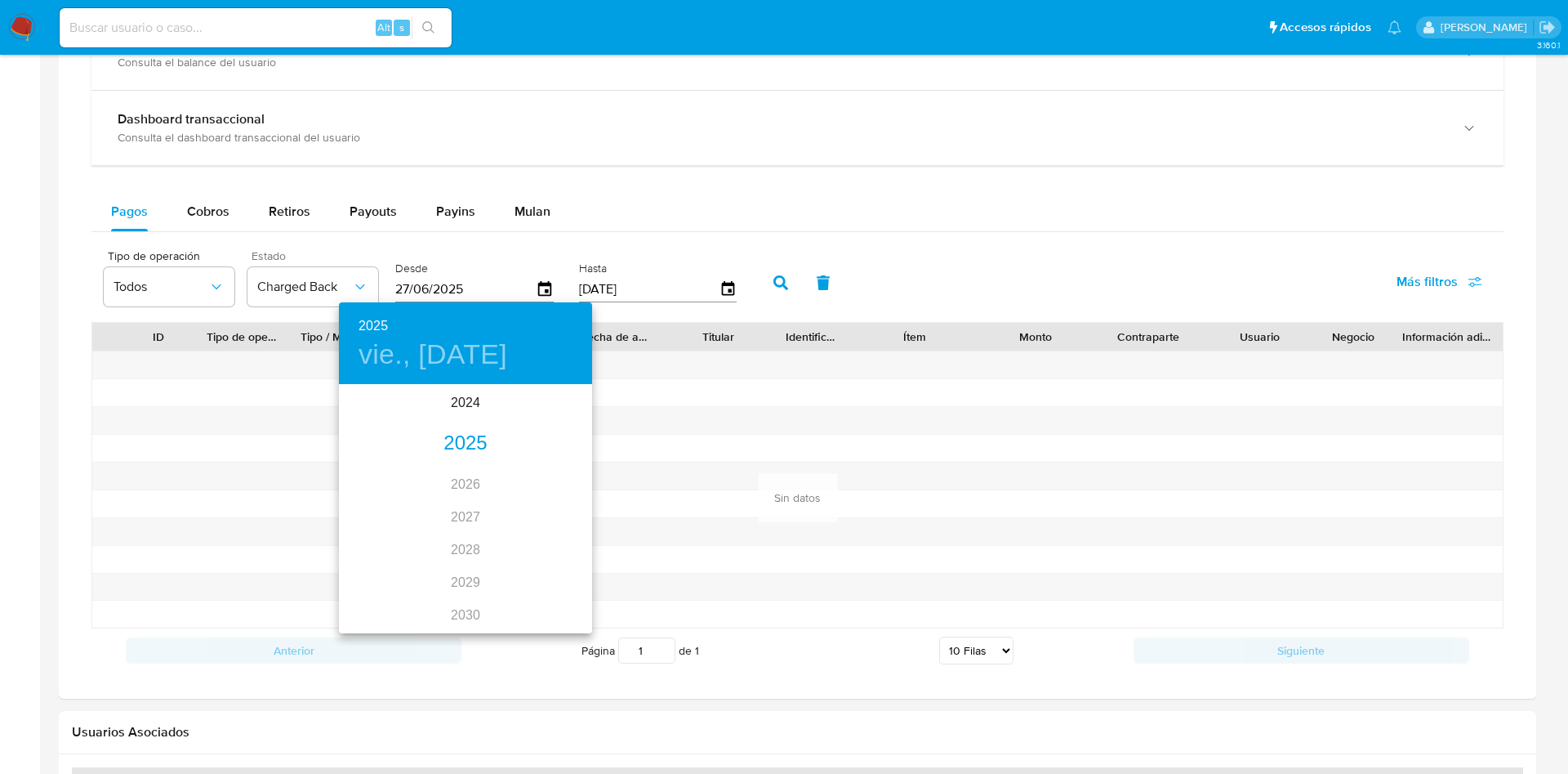
click at [465, 437] on div "2025" at bounding box center [466, 443] width 253 height 33
click at [469, 417] on div "feb." at bounding box center [465, 417] width 84 height 61
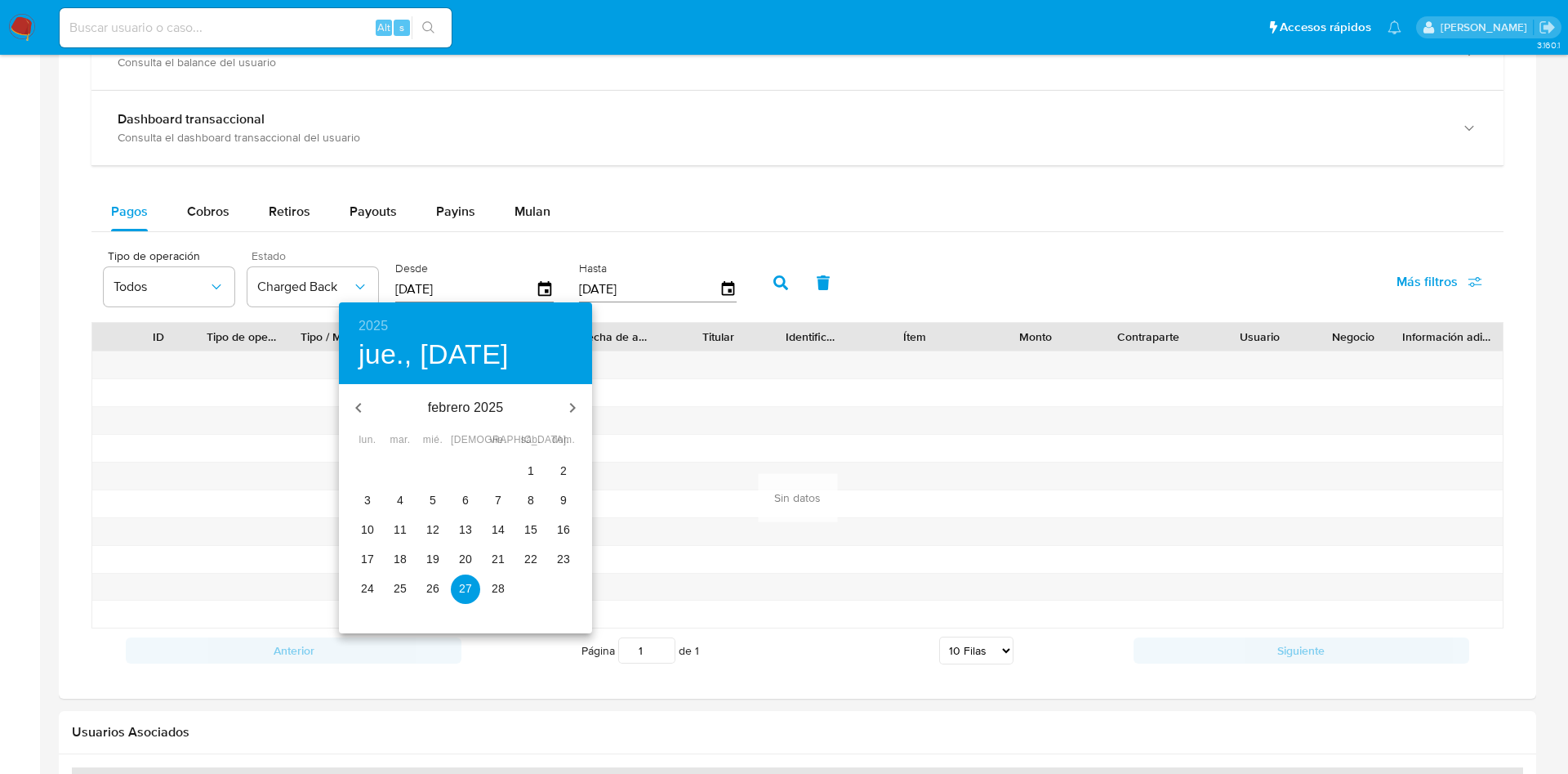
click at [533, 465] on p "1" at bounding box center [531, 470] width 7 height 16
type input "01/02/2025"
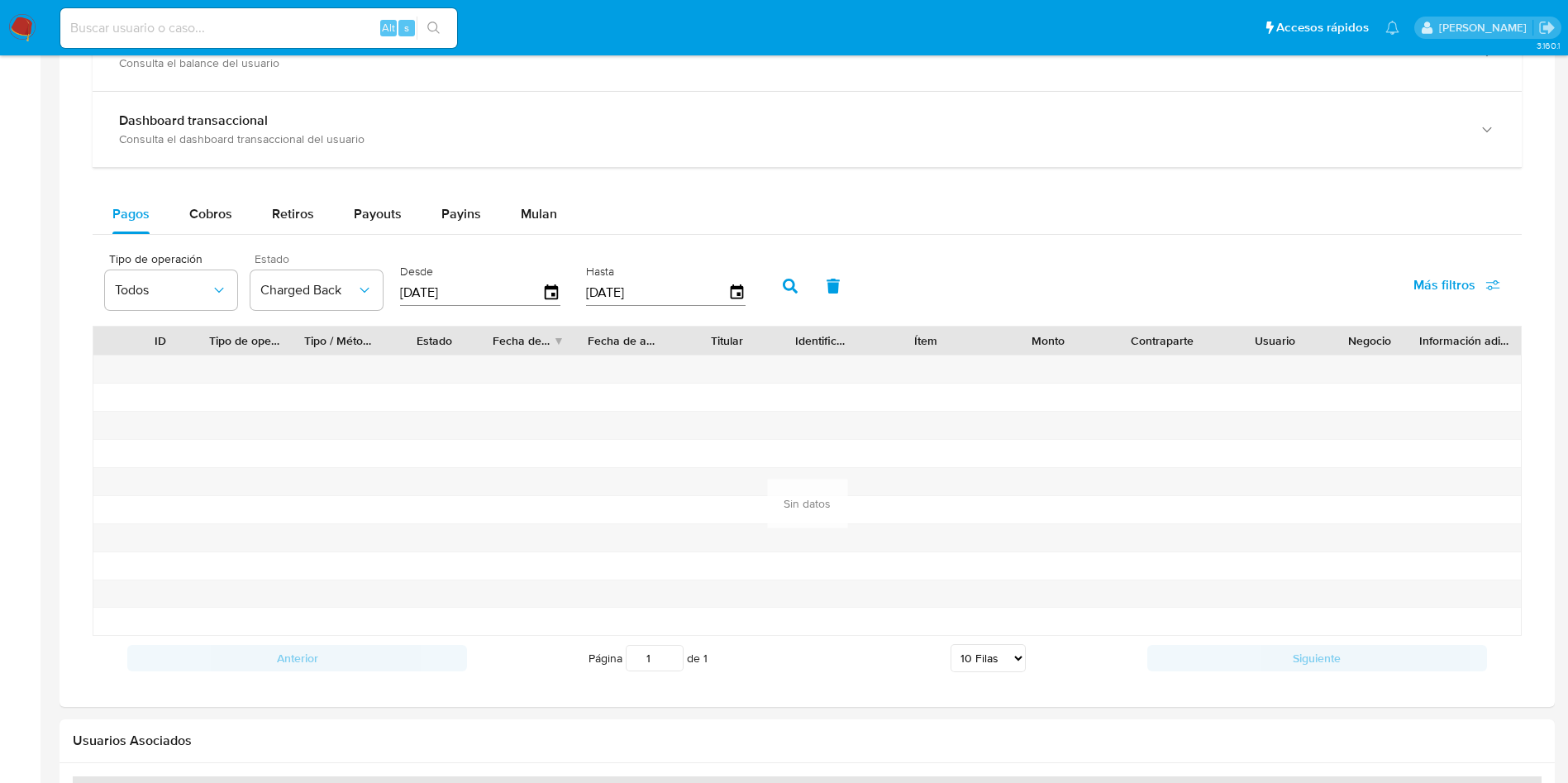
click at [793, 288] on icon "button" at bounding box center [791, 286] width 15 height 15
click at [213, 229] on div "Cobros" at bounding box center [210, 215] width 43 height 40
select select "10"
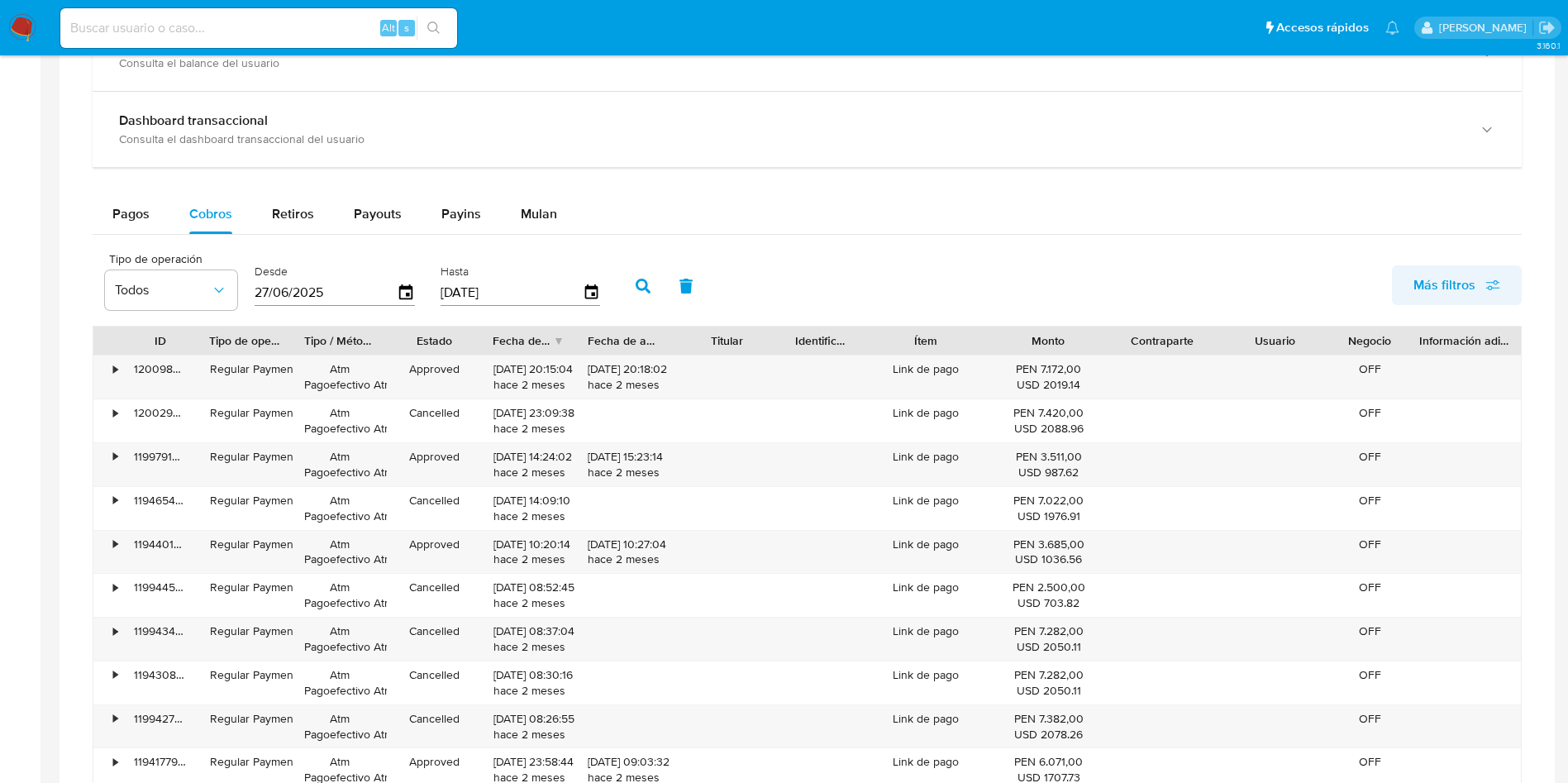
click at [1435, 284] on span "Más filtros" at bounding box center [1444, 285] width 62 height 40
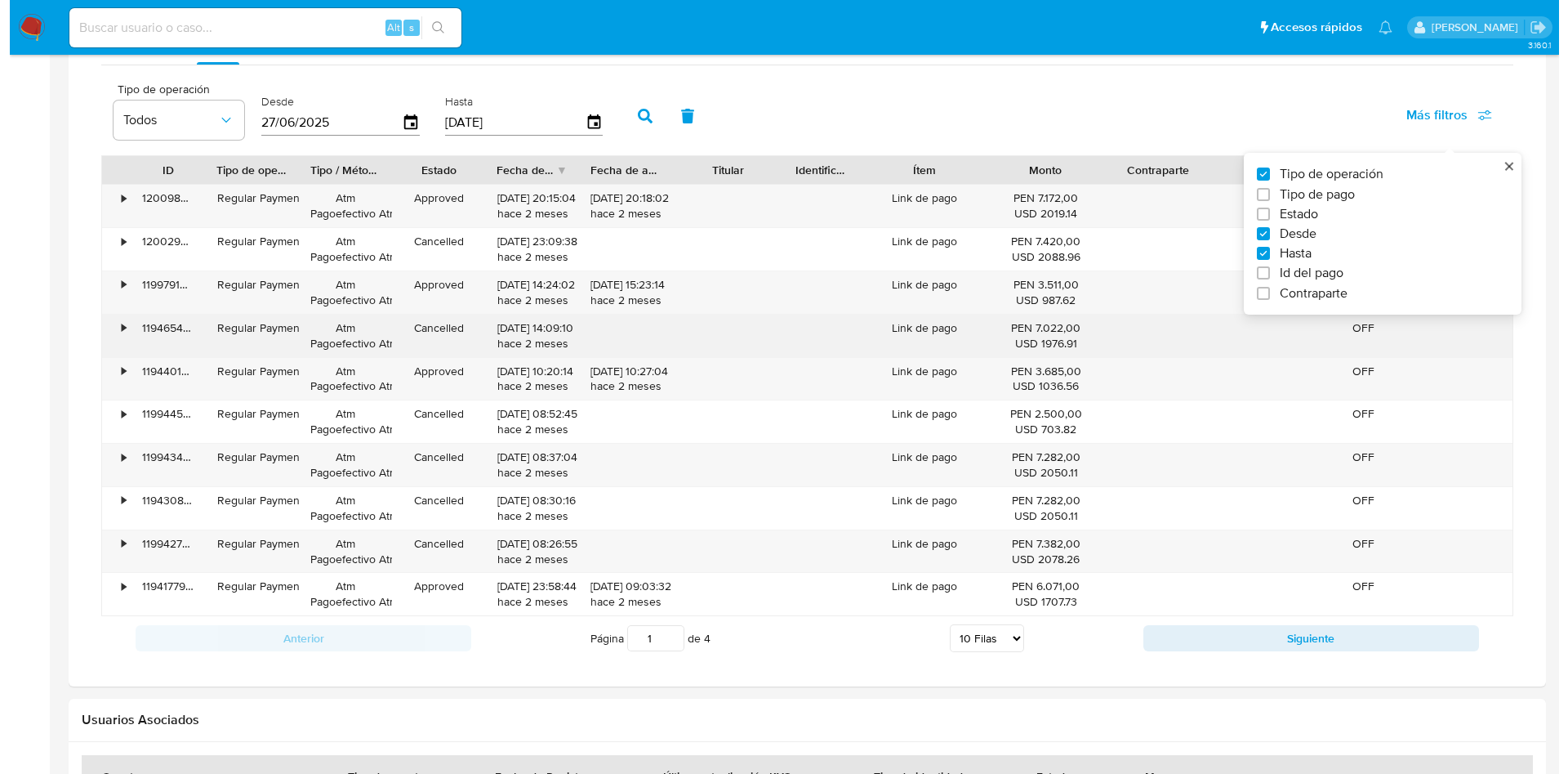
scroll to position [965, 0]
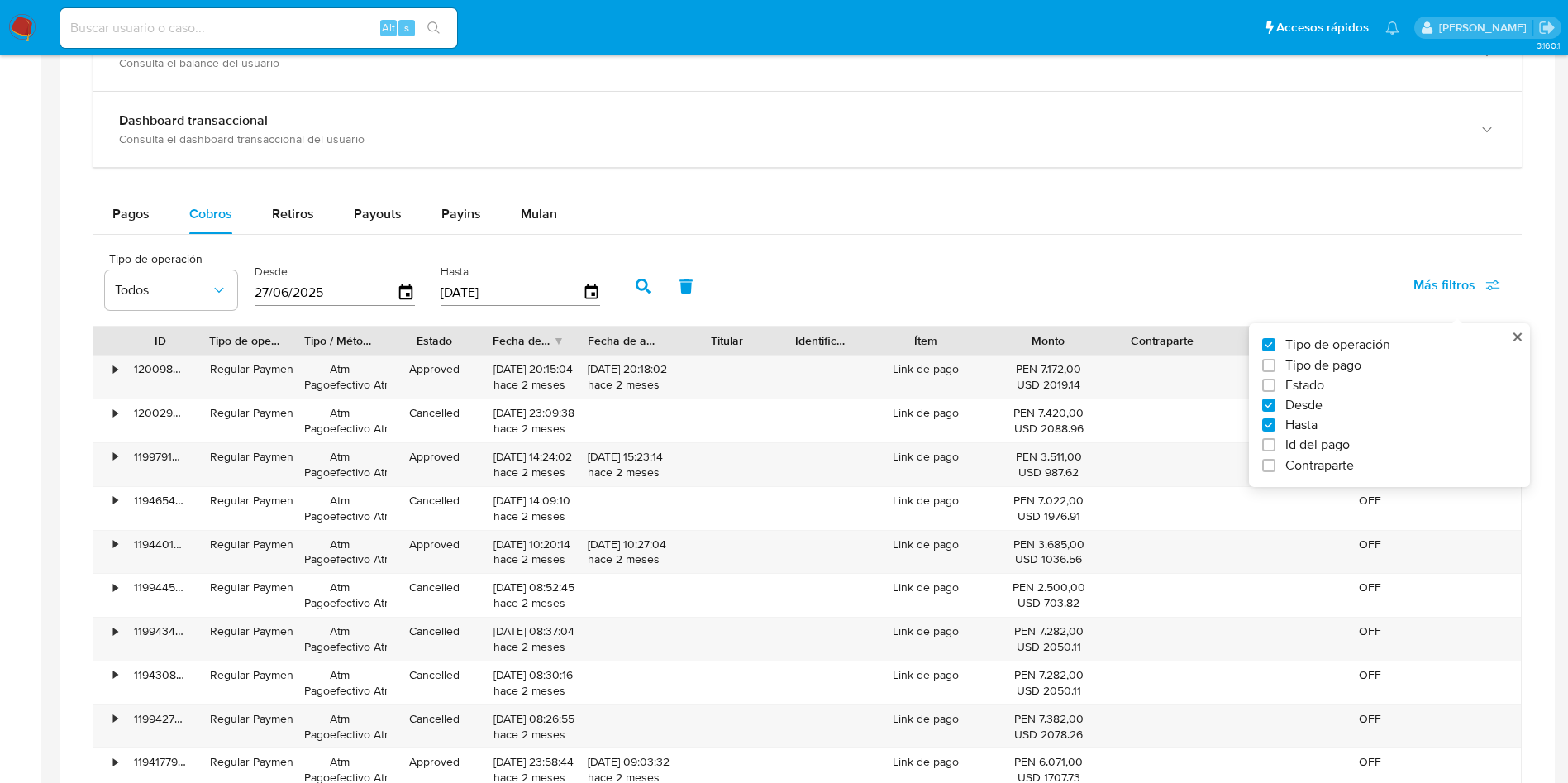
click at [1315, 361] on span "Tipo de pago" at bounding box center [1324, 364] width 76 height 16
click at [1275, 361] on input "Tipo de pago" at bounding box center [1269, 365] width 13 height 13
checkbox input "true"
type input "27/06/2025"
click at [1302, 384] on span "Estado" at bounding box center [1305, 384] width 39 height 16
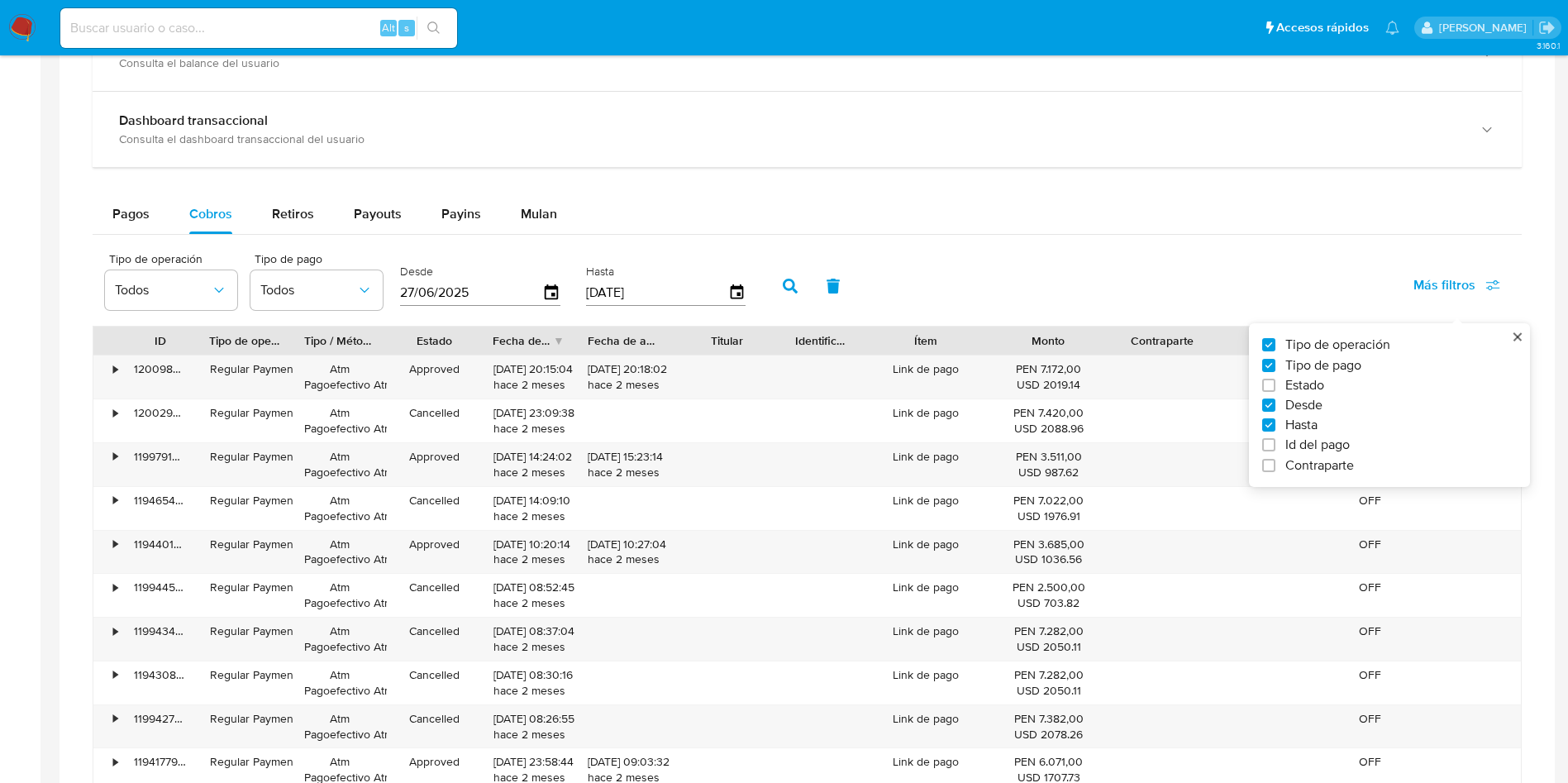
click at [1275, 384] on input "Estado" at bounding box center [1269, 385] width 13 height 13
checkbox input "true"
type input "27/06/2025"
click at [486, 288] on span "Todos" at bounding box center [454, 290] width 96 height 16
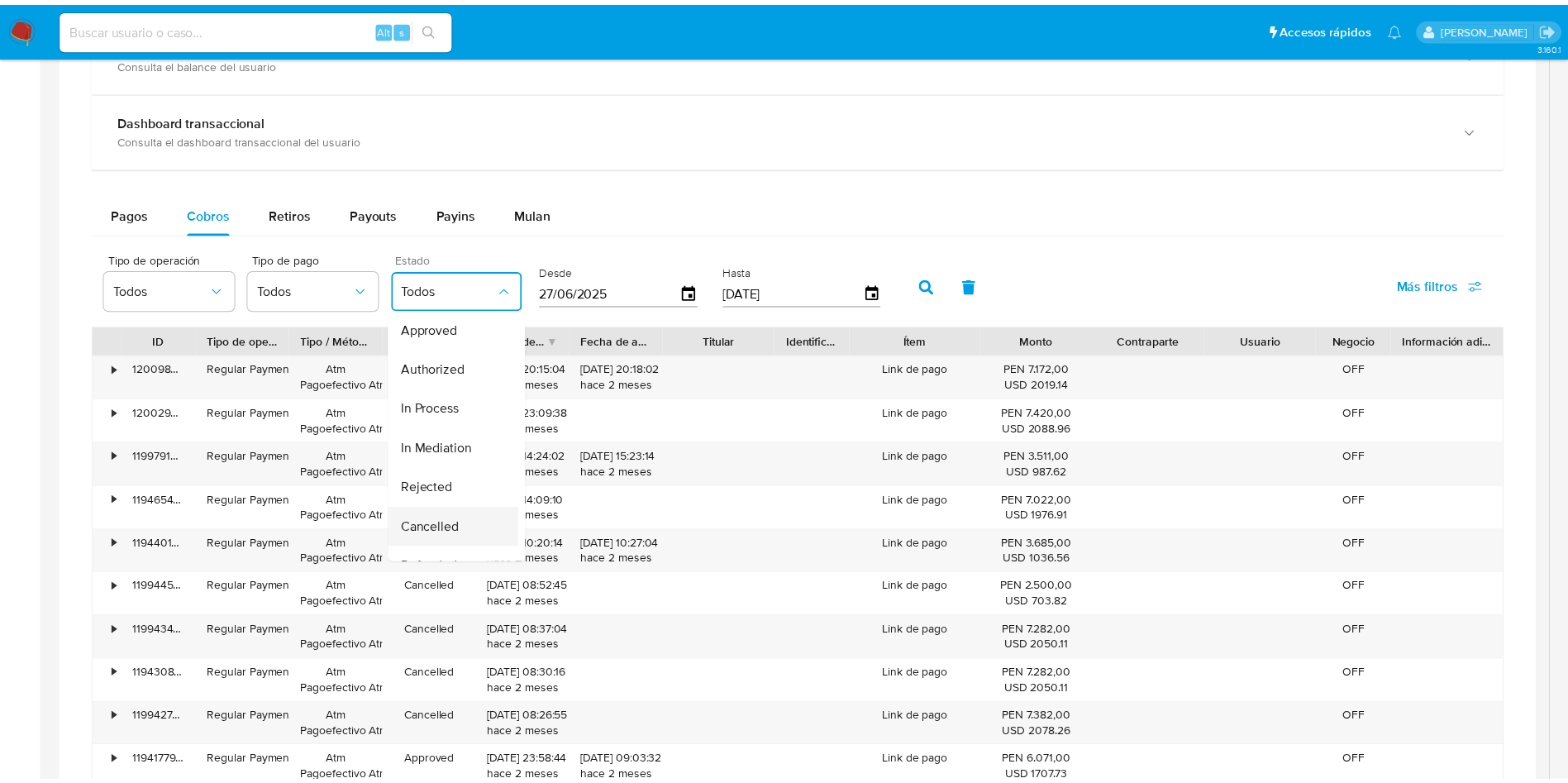
scroll to position [168, 0]
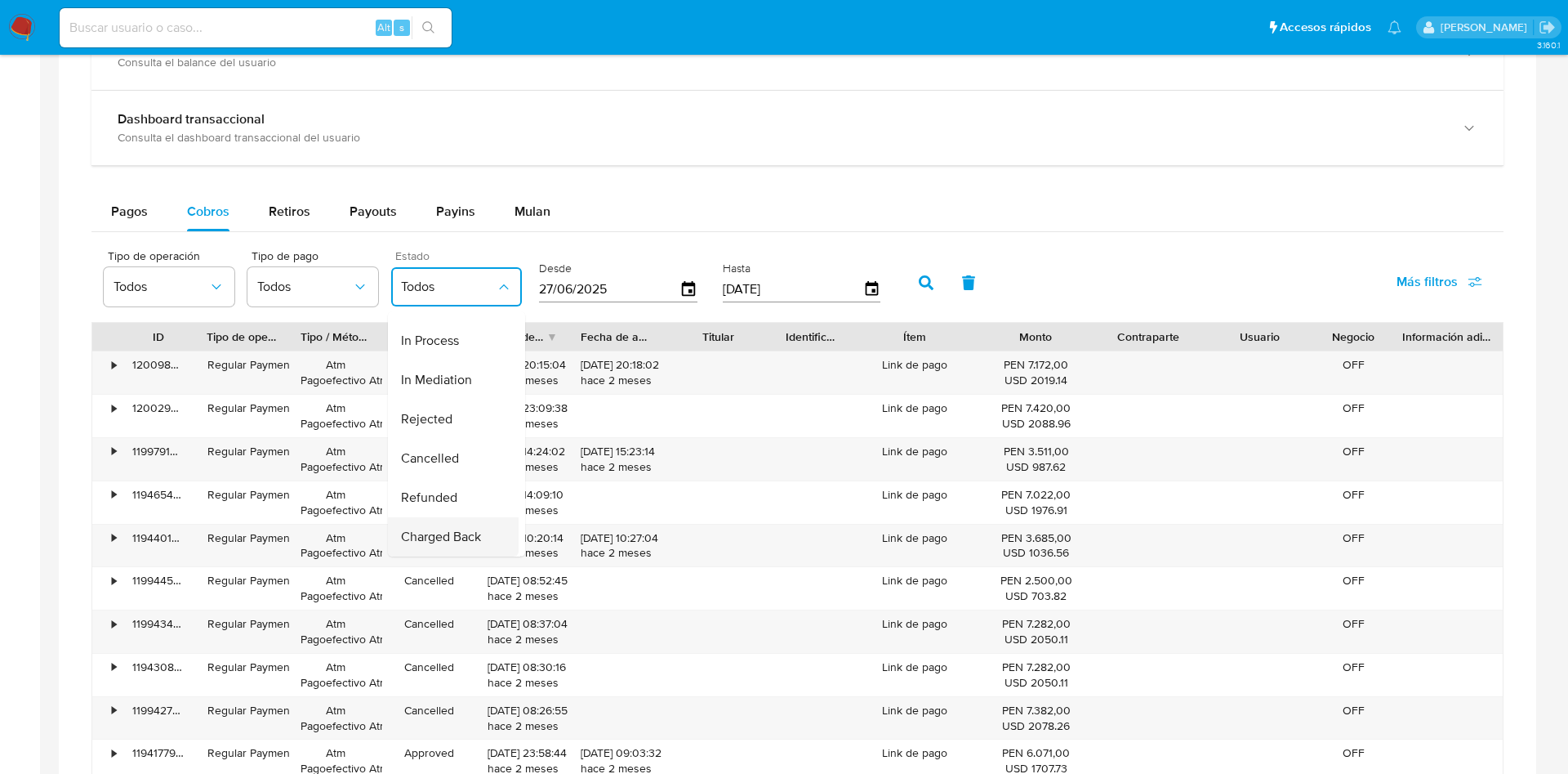
click at [455, 529] on span "Charged Back" at bounding box center [441, 536] width 80 height 16
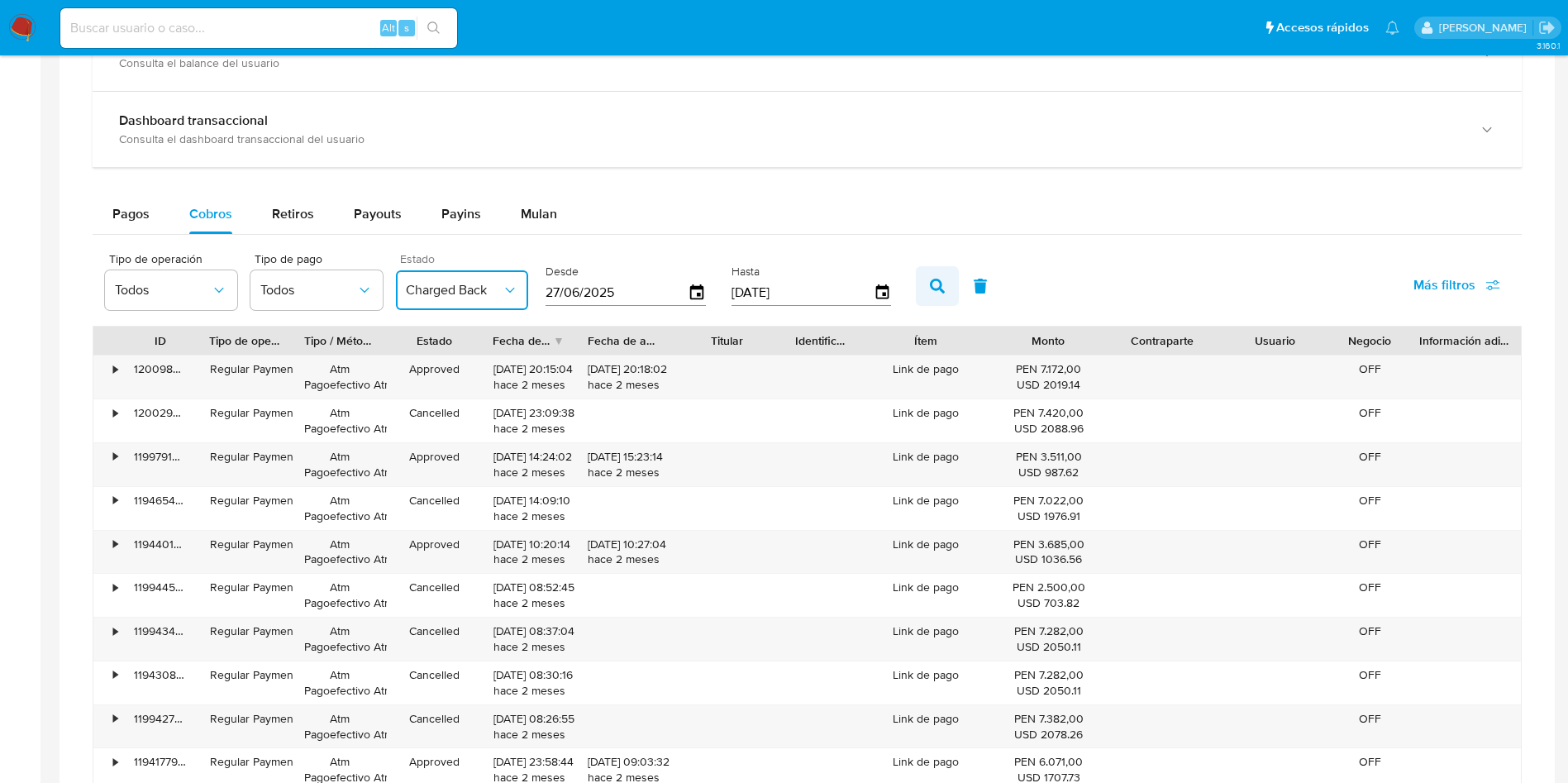
click at [946, 283] on button "button" at bounding box center [937, 286] width 43 height 40
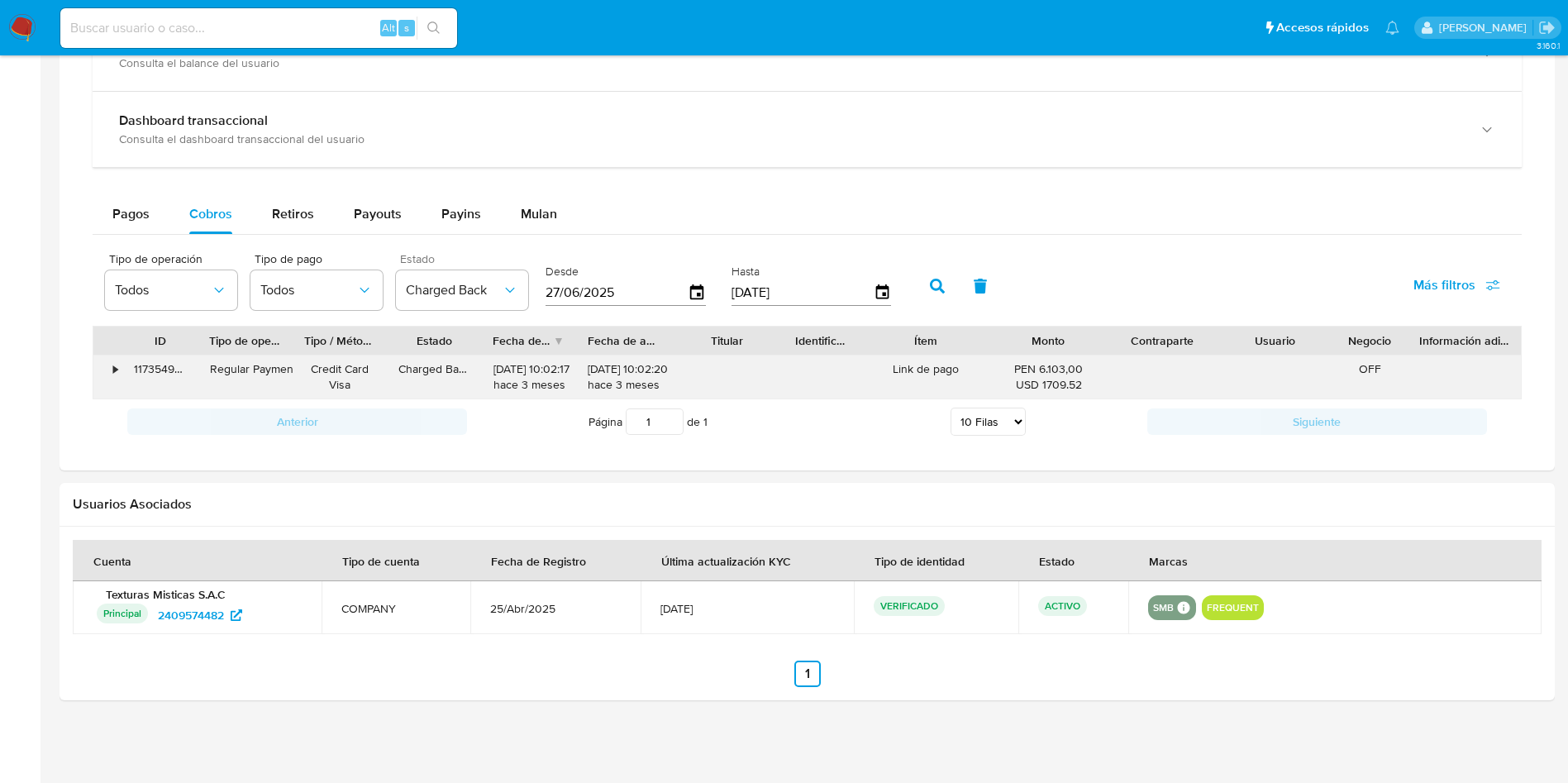
click at [921, 371] on div "Link de pago" at bounding box center [925, 377] width 133 height 43
click at [1045, 387] on div "USD 1709.52" at bounding box center [1048, 384] width 90 height 15
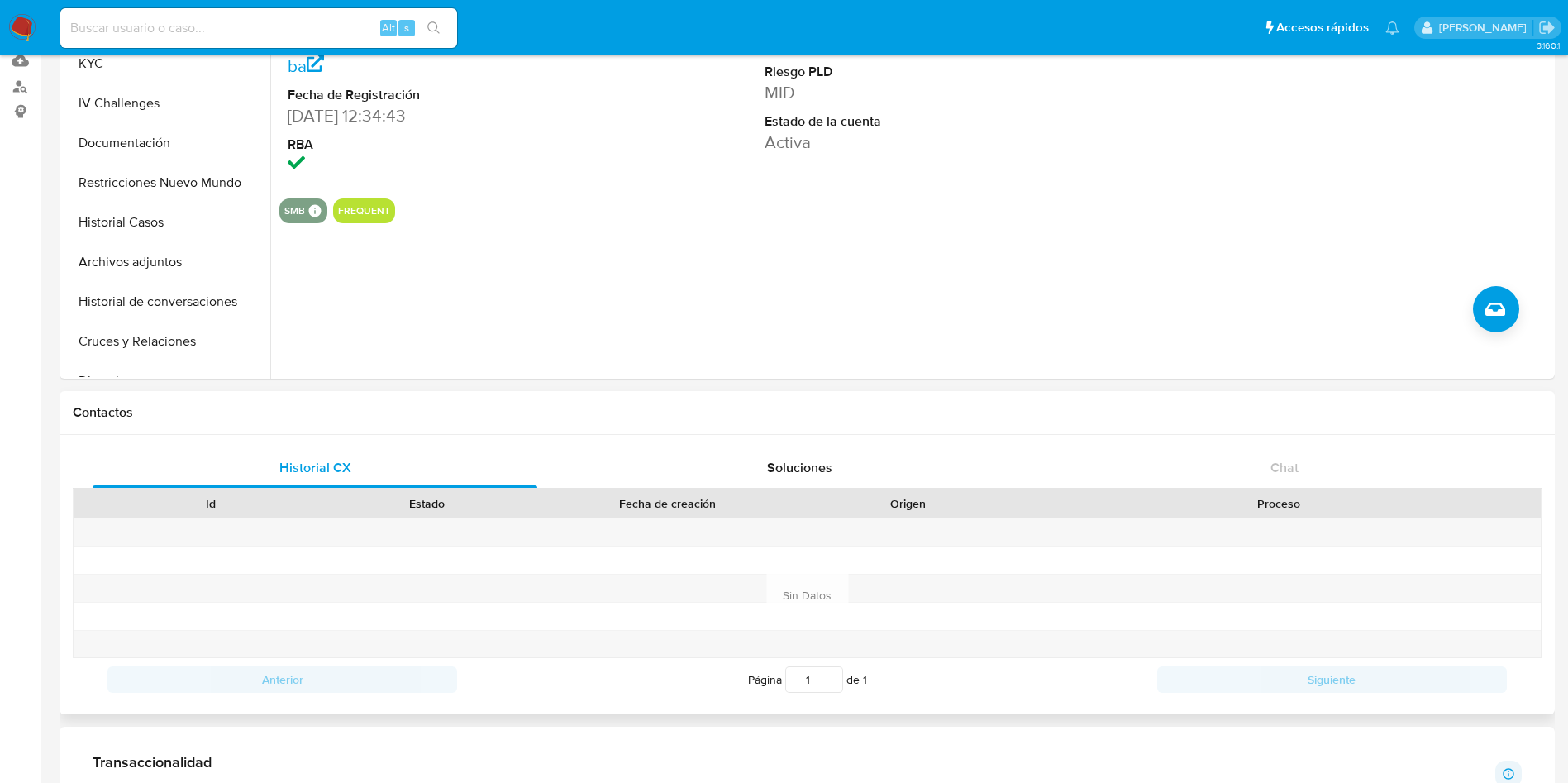
scroll to position [372, 0]
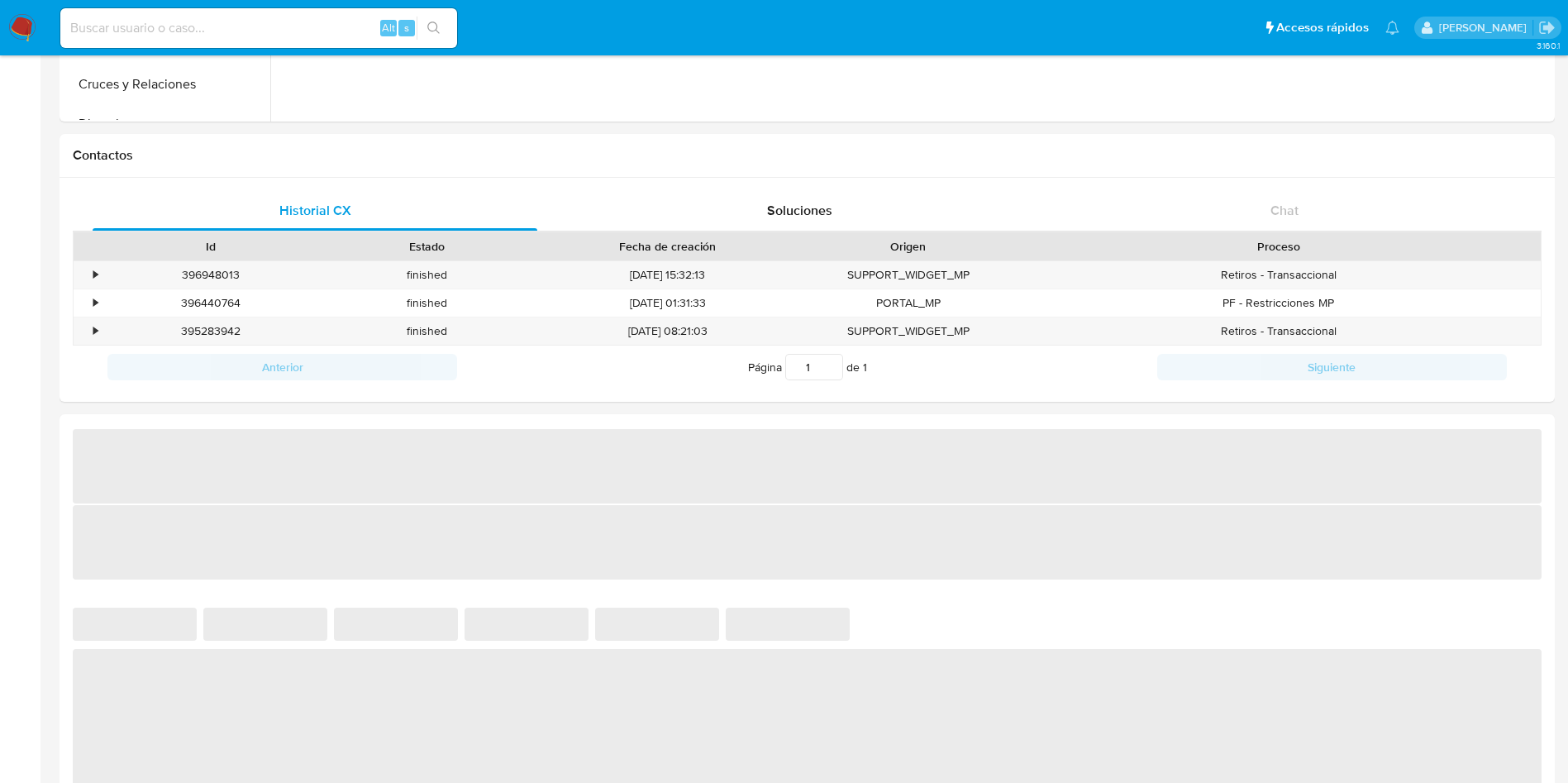
scroll to position [496, 0]
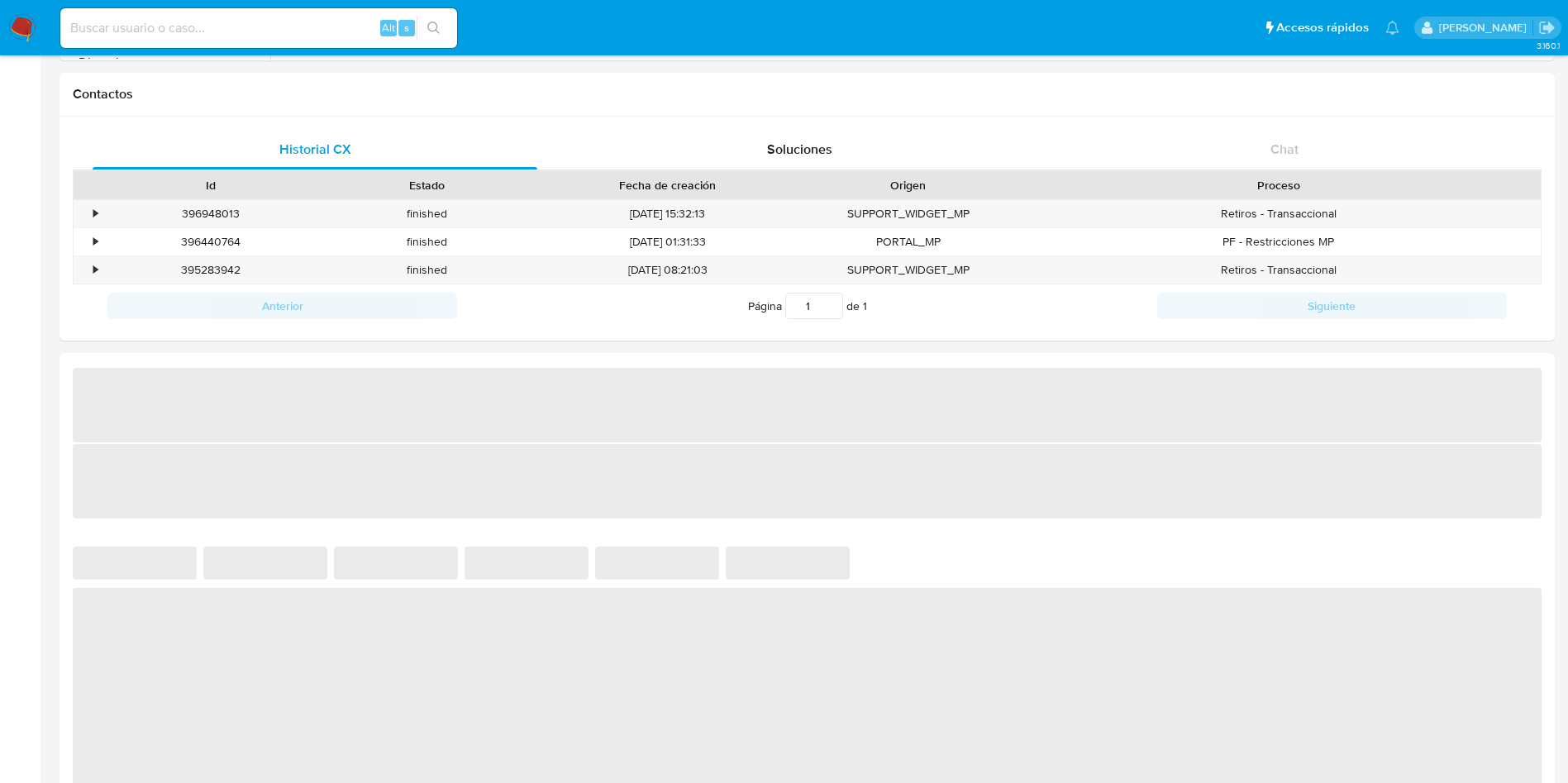
select select "10"
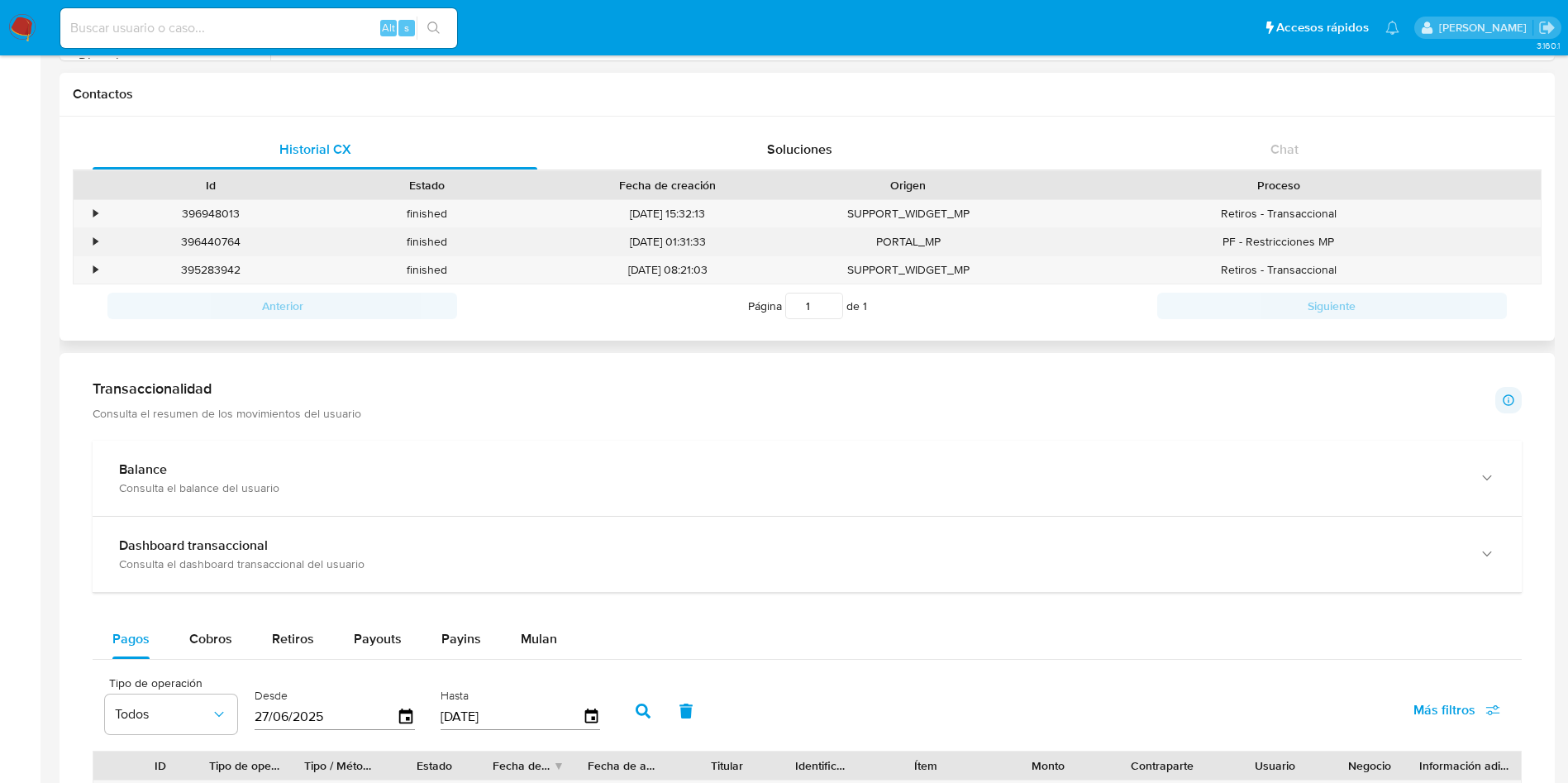
click at [97, 237] on div "•" at bounding box center [95, 241] width 4 height 15
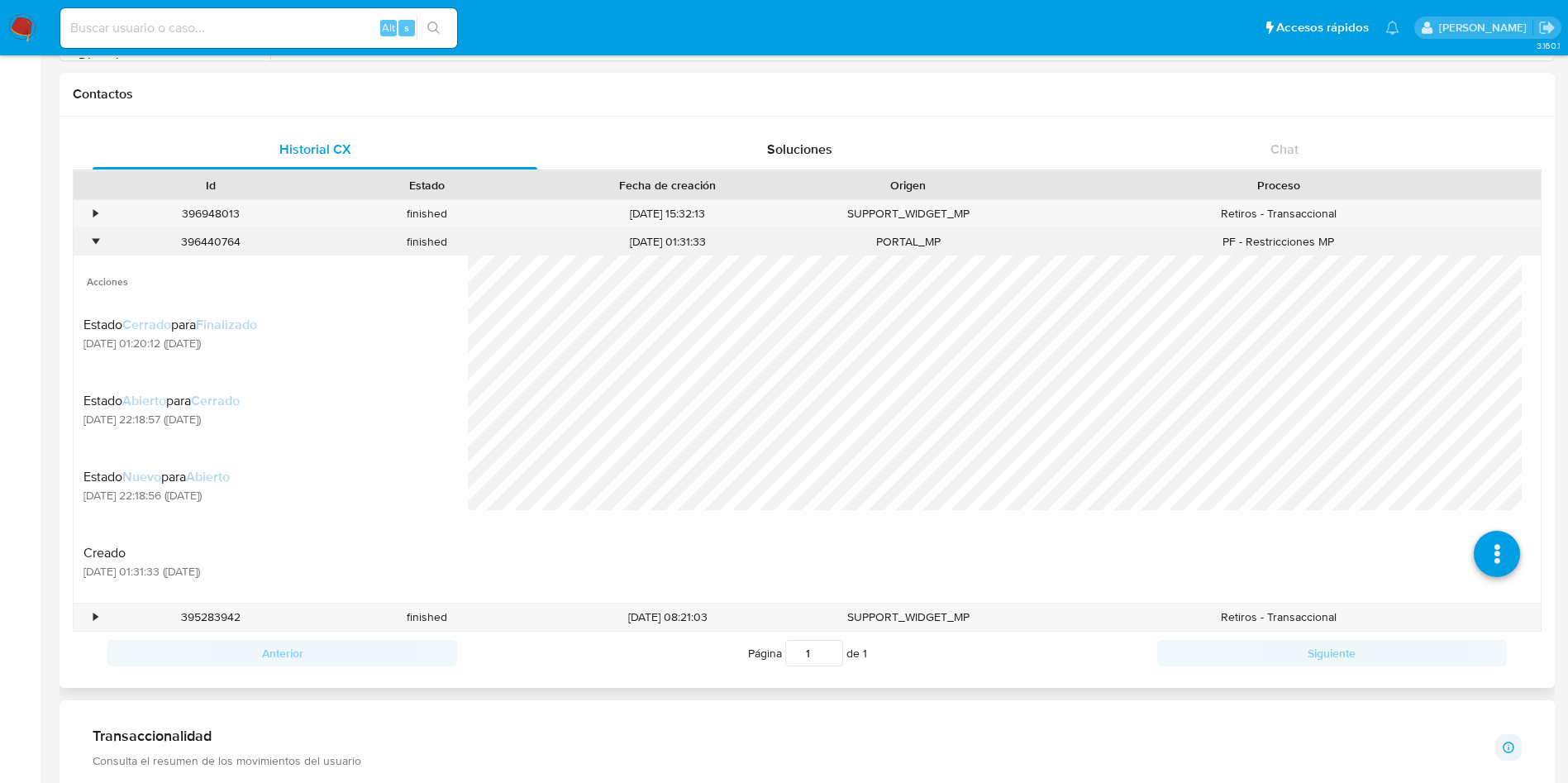
click at [97, 237] on div "•" at bounding box center [95, 241] width 4 height 15
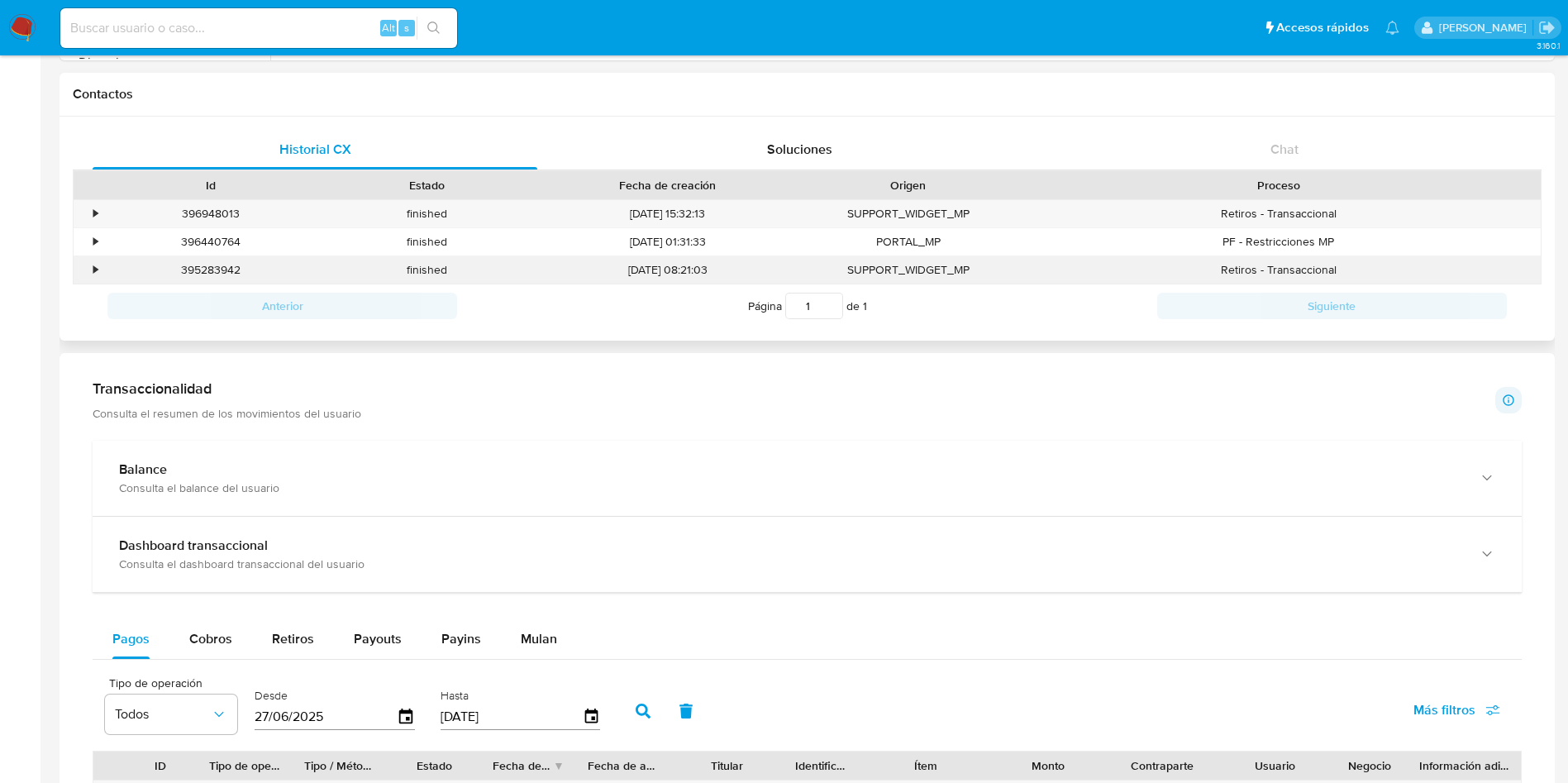
click at [90, 262] on div "•" at bounding box center [88, 270] width 29 height 28
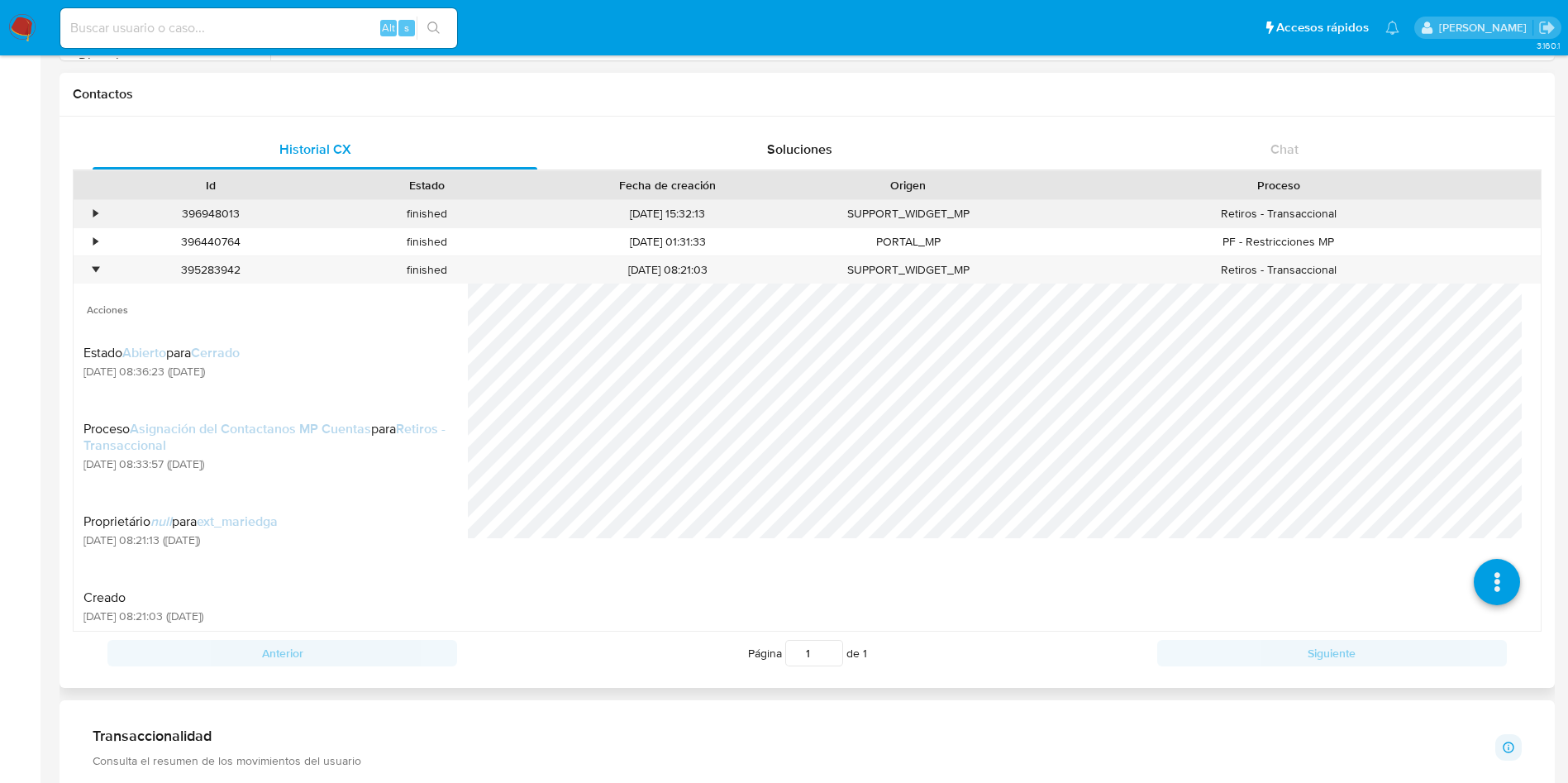
click at [93, 214] on div "•" at bounding box center [95, 214] width 4 height 15
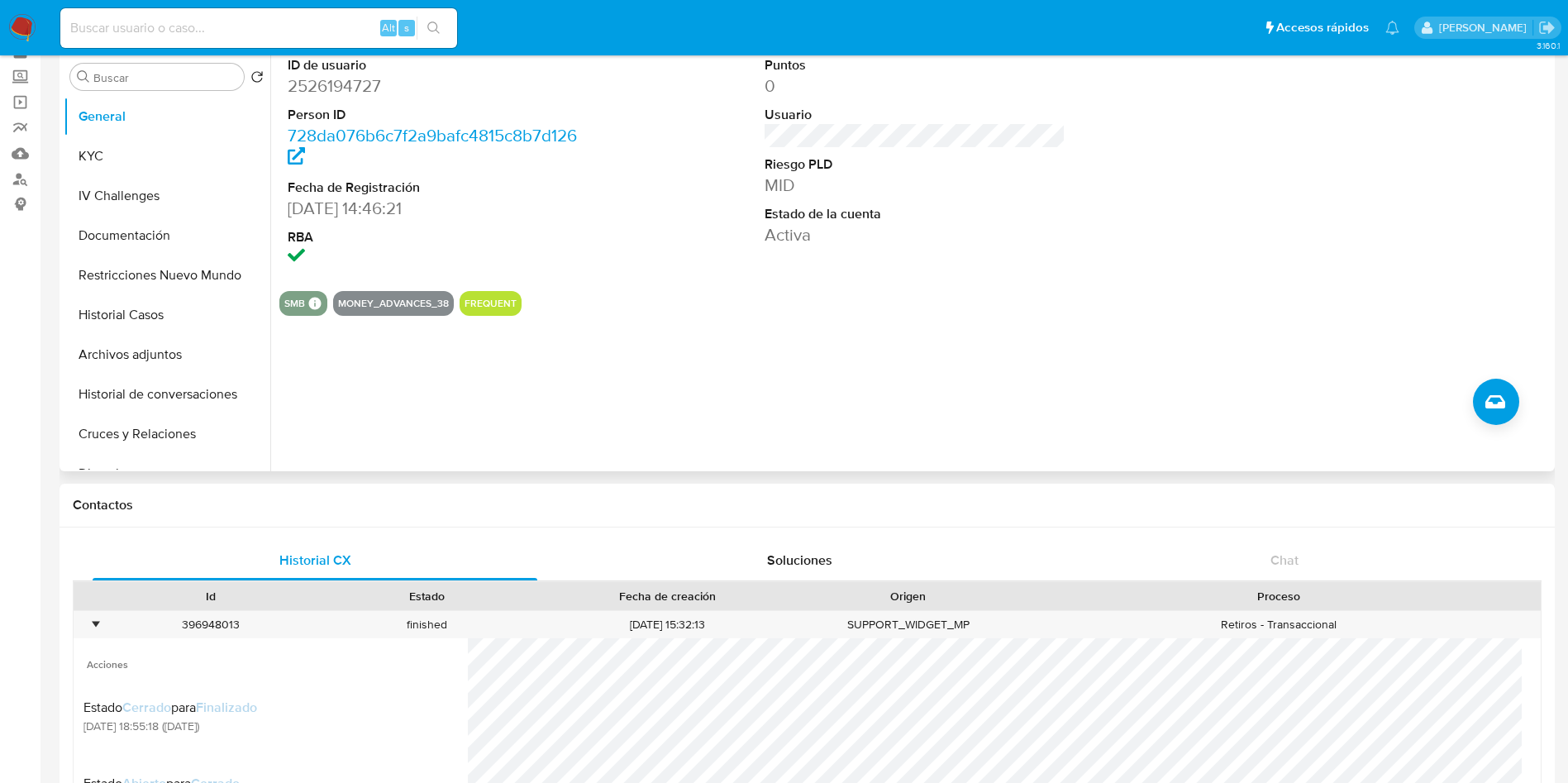
scroll to position [0, 0]
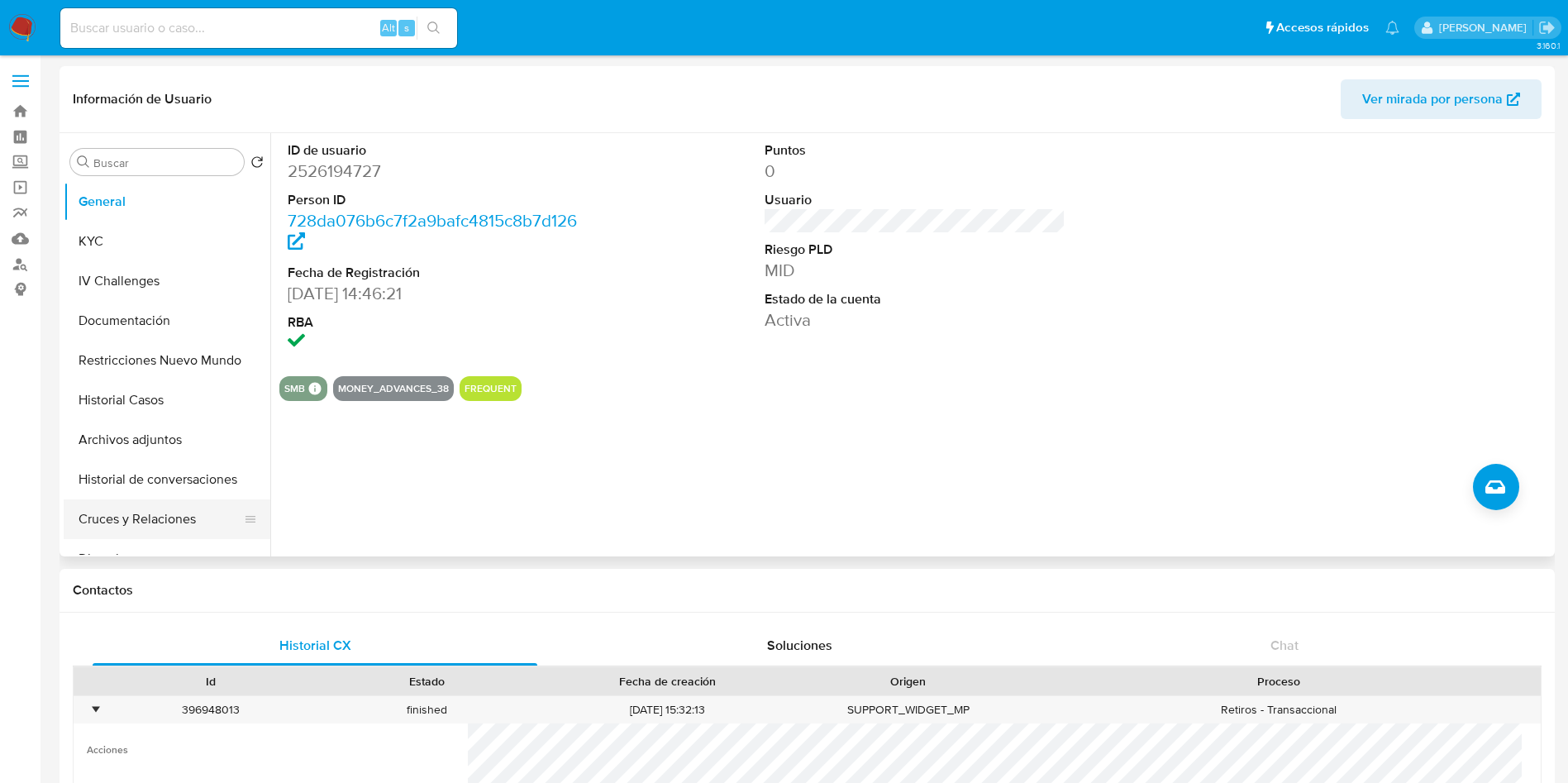
click at [181, 517] on button "Cruces y Relaciones" at bounding box center [160, 519] width 194 height 40
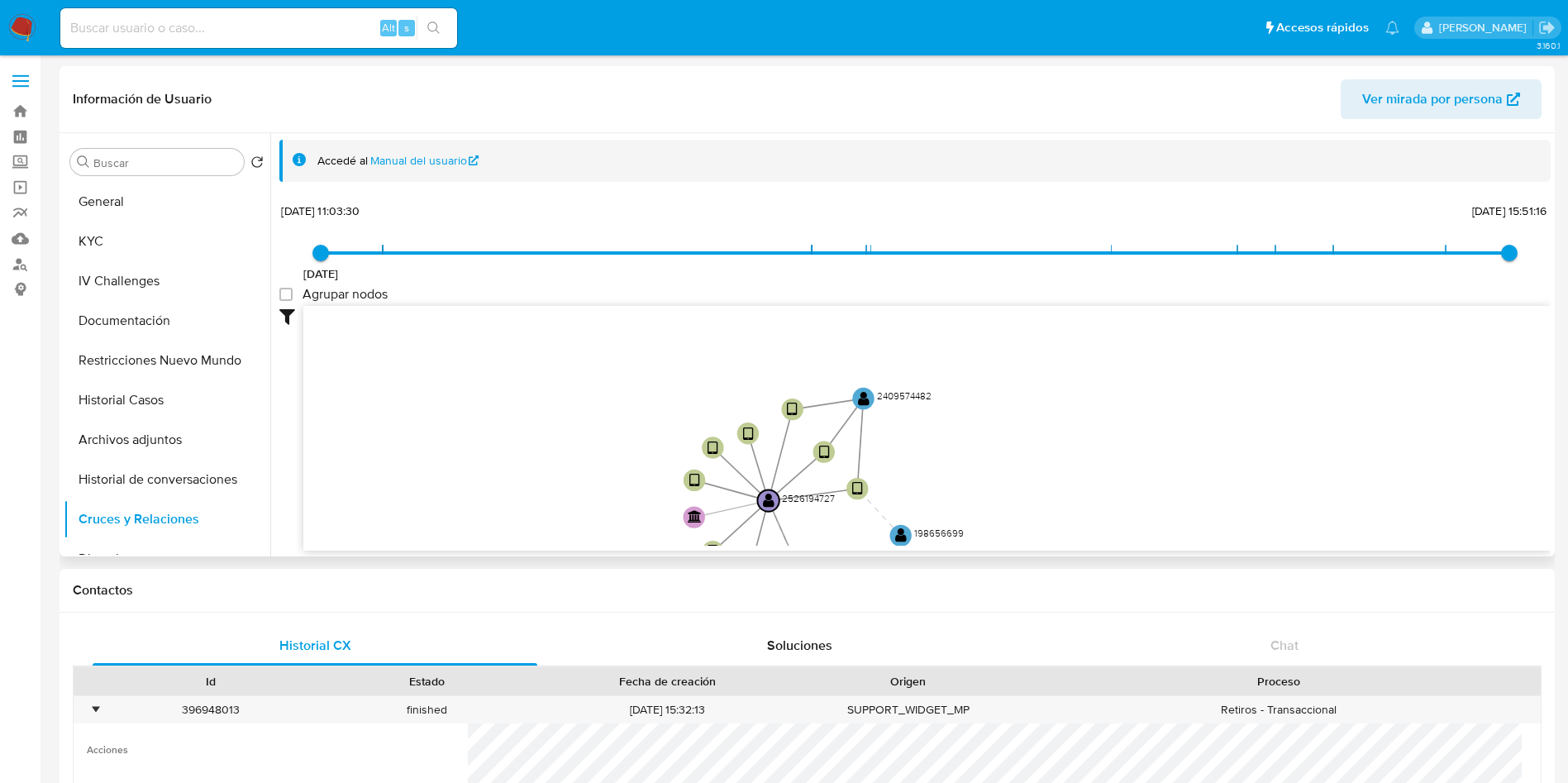
drag, startPoint x: 585, startPoint y: 406, endPoint x: 445, endPoint y: 434, distance: 142.8
click at [481, 493] on icon "device-6876af37692ef9b90f544641  user-2526194727  2526194727 user-2409574482 …" at bounding box center [927, 425] width 1248 height 239
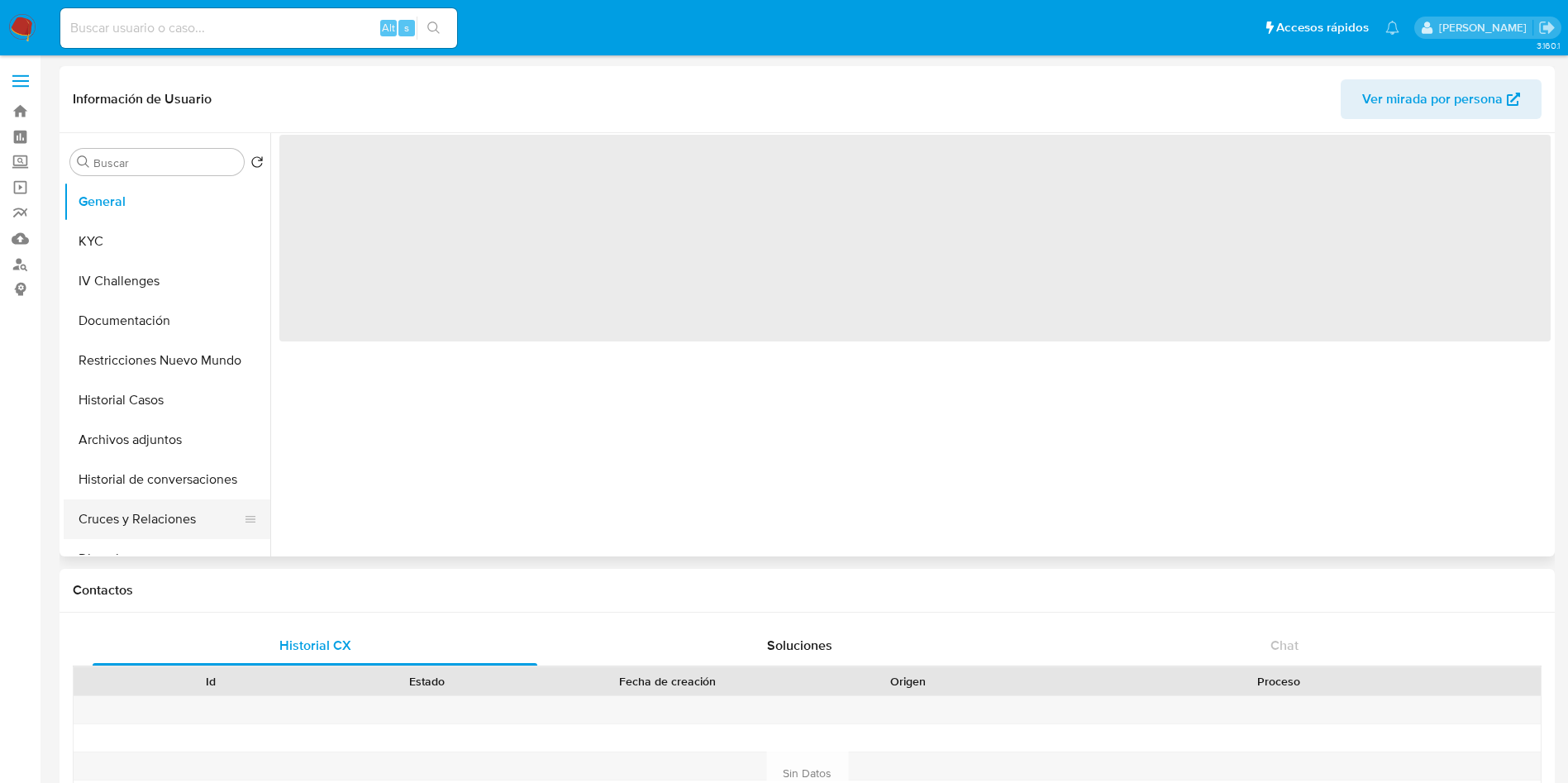
click at [164, 528] on button "Cruces y Relaciones" at bounding box center [160, 519] width 194 height 40
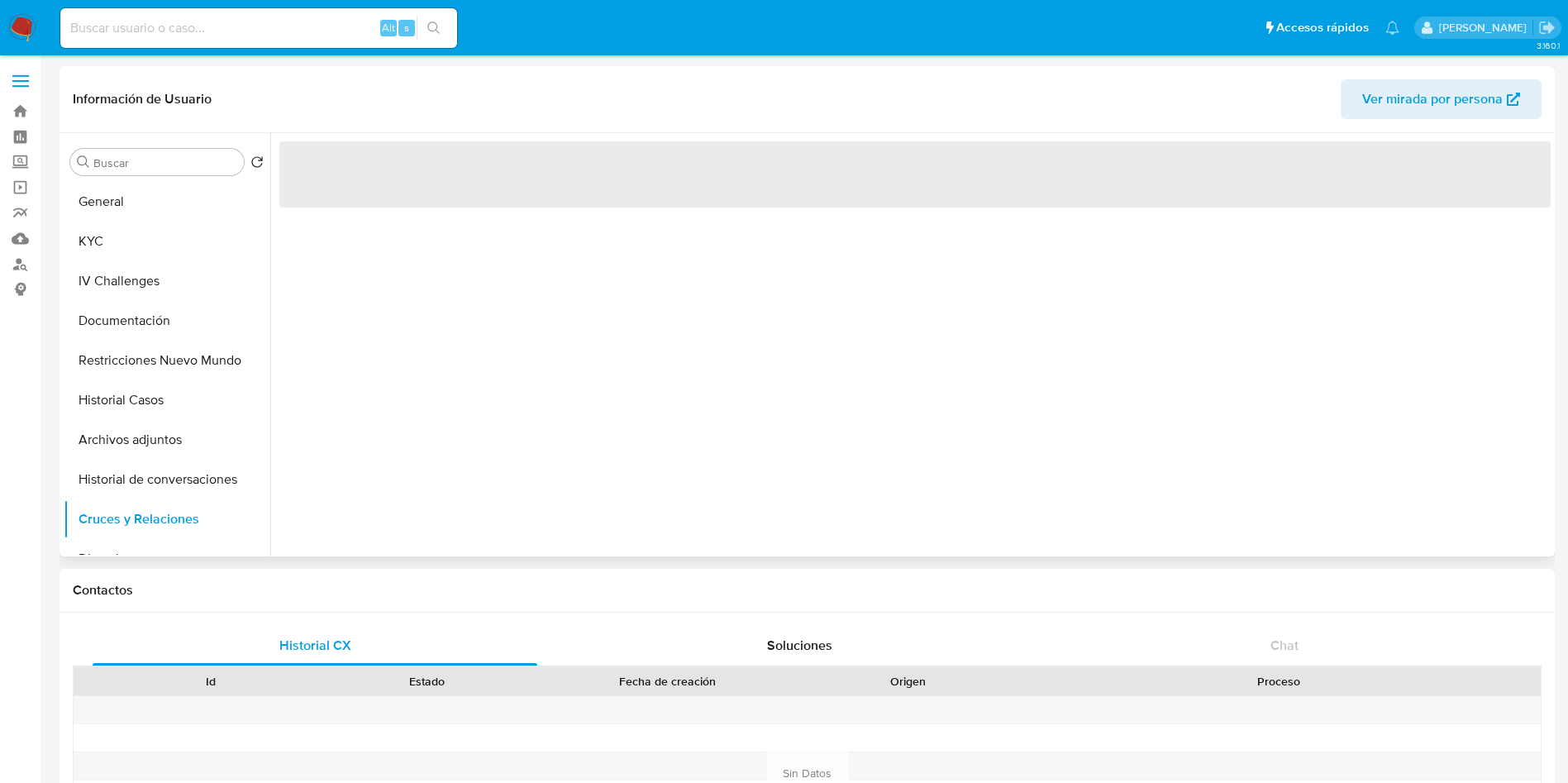
select select "10"
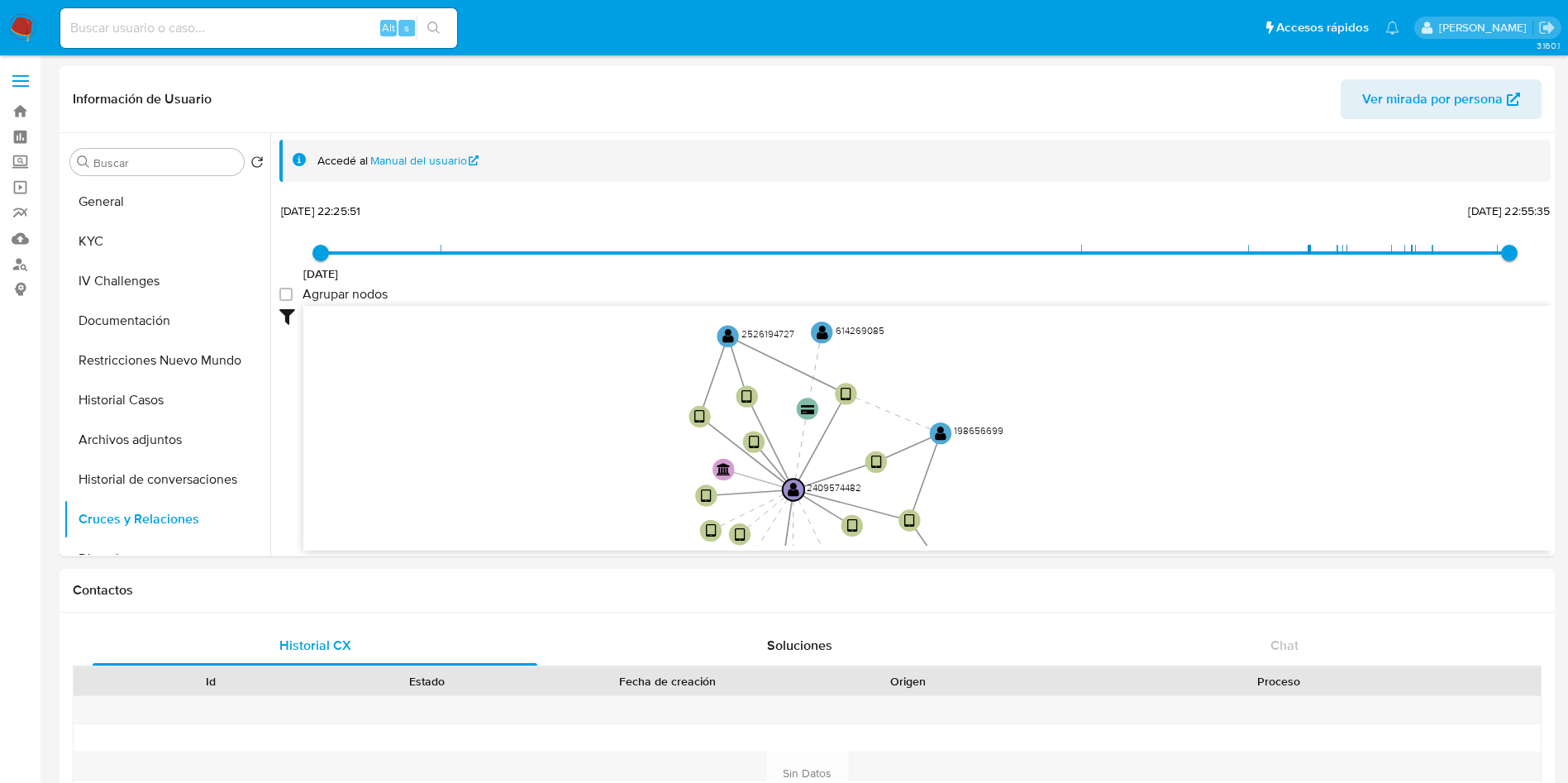
drag, startPoint x: 582, startPoint y: 524, endPoint x: 462, endPoint y: 558, distance: 124.7
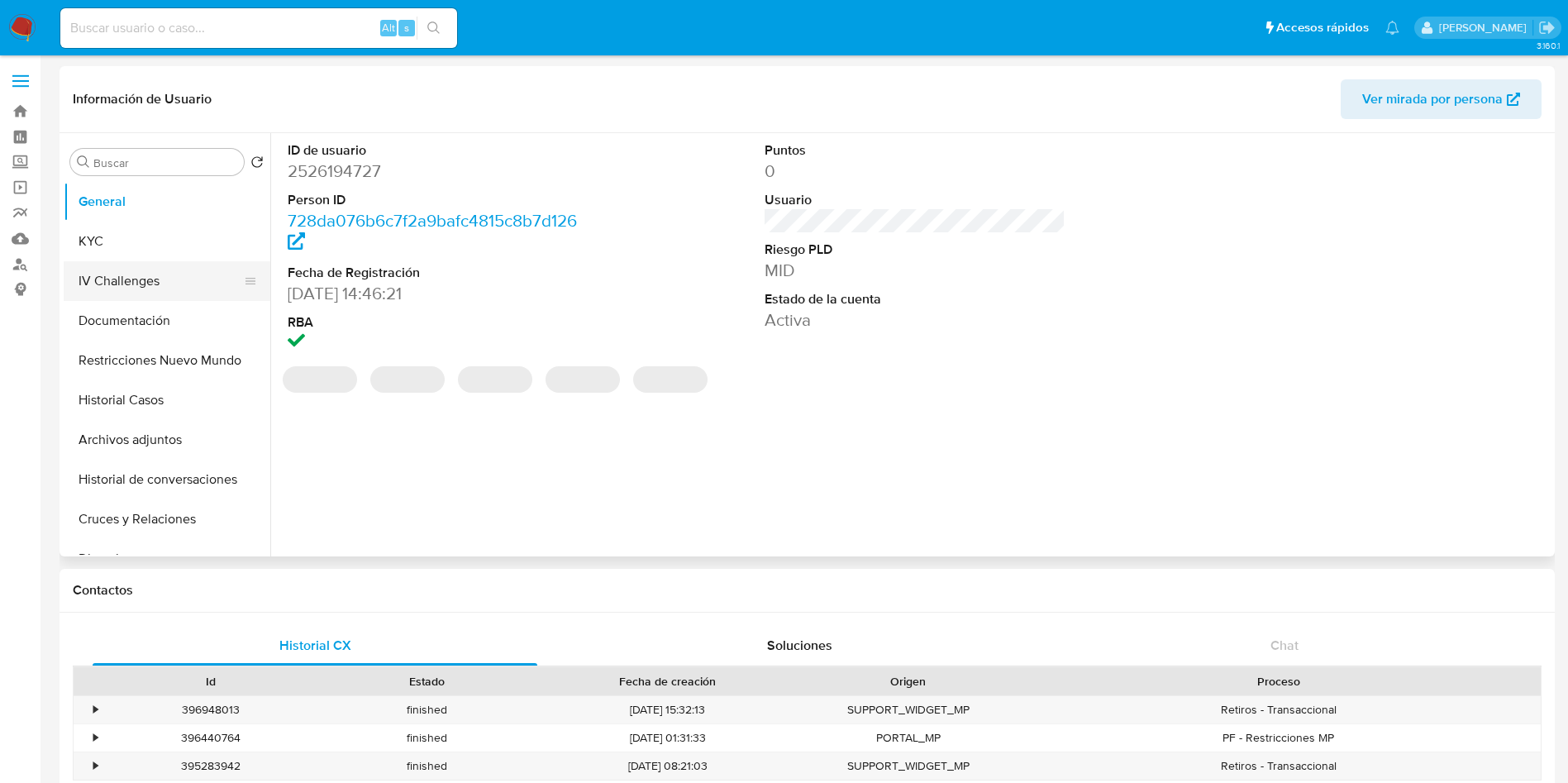
select select "10"
click at [134, 218] on button "General" at bounding box center [160, 202] width 194 height 40
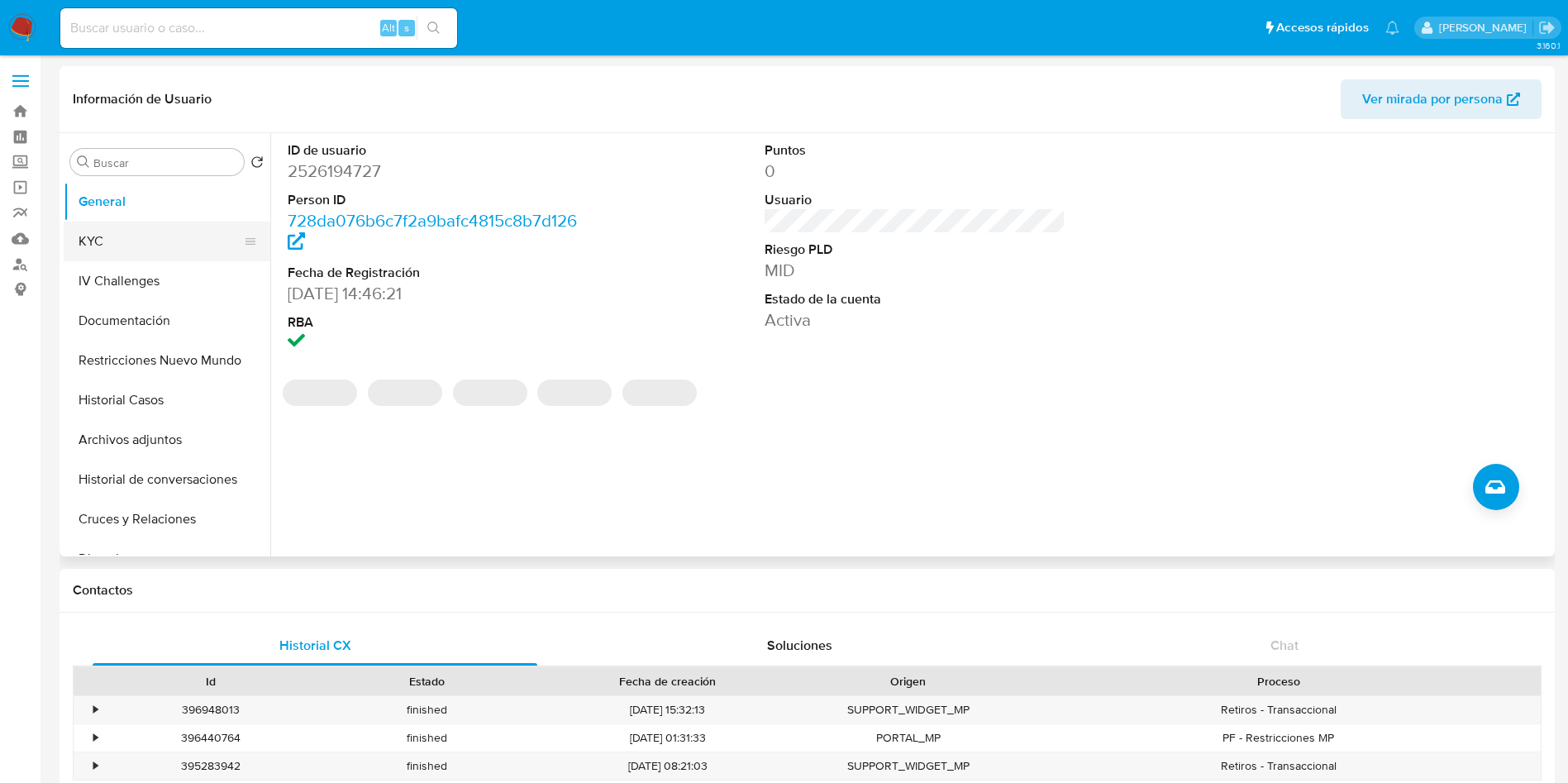
click at [144, 238] on button "KYC" at bounding box center [160, 241] width 194 height 40
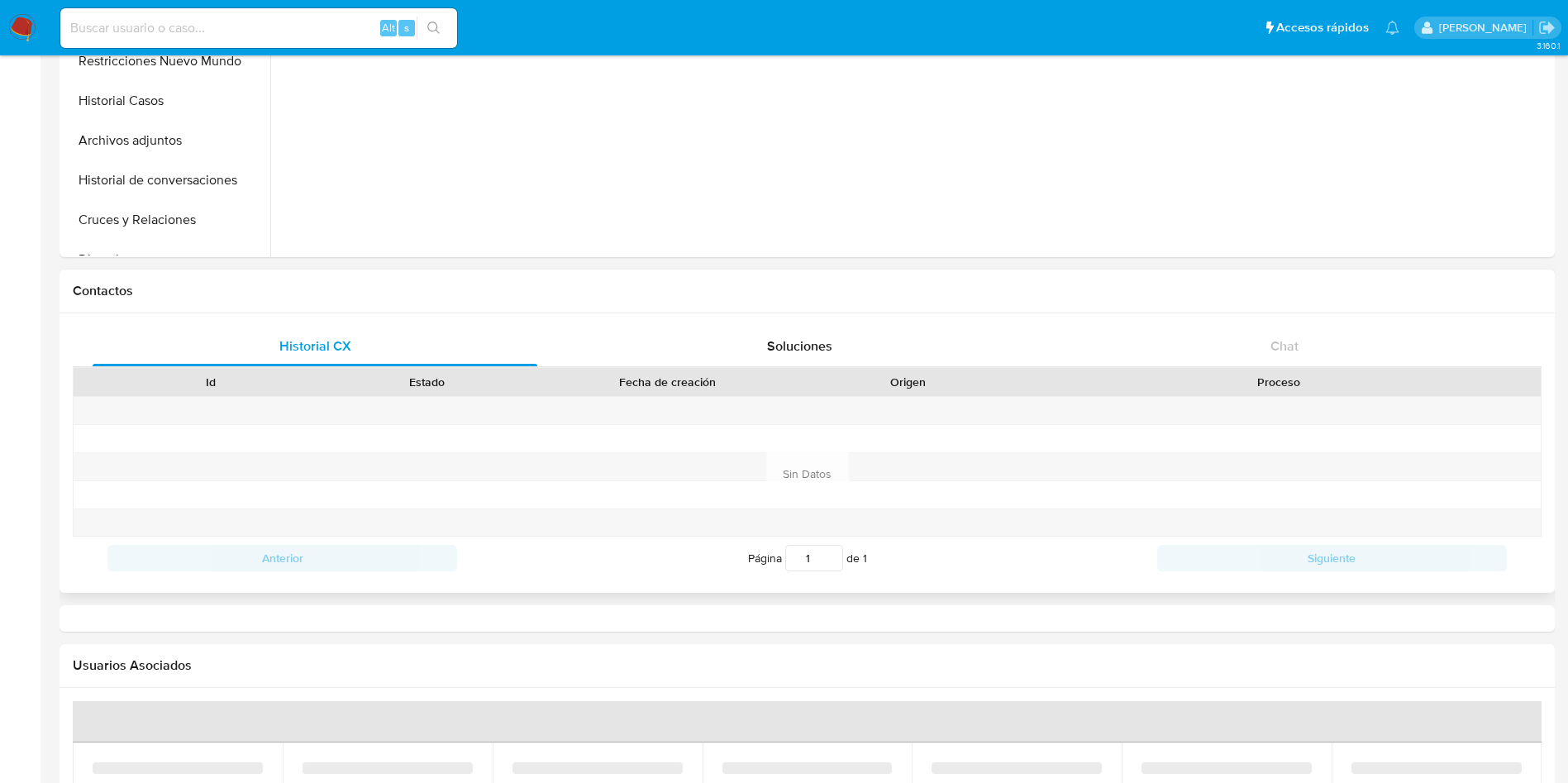
select select "10"
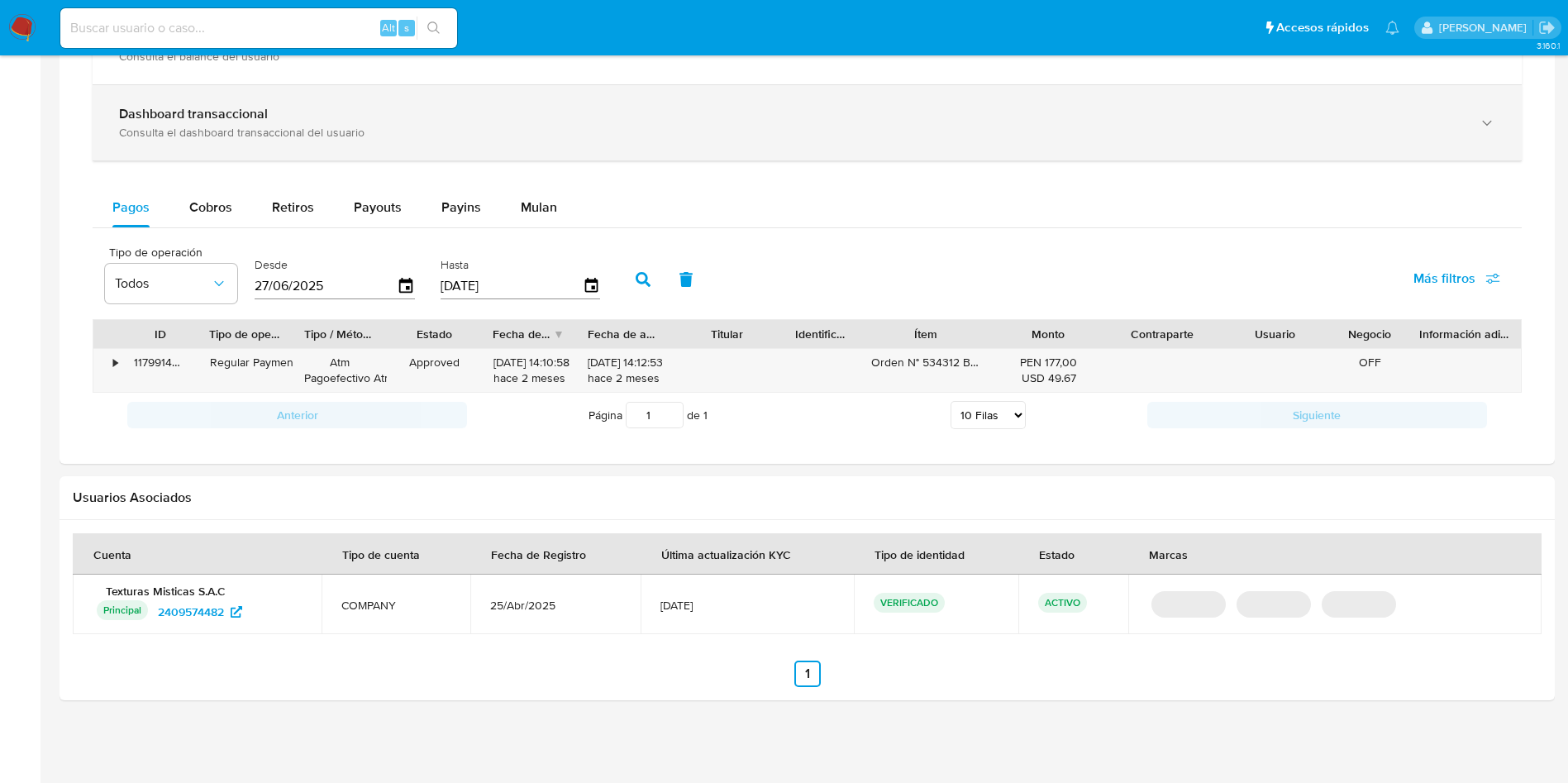
scroll to position [977, 0]
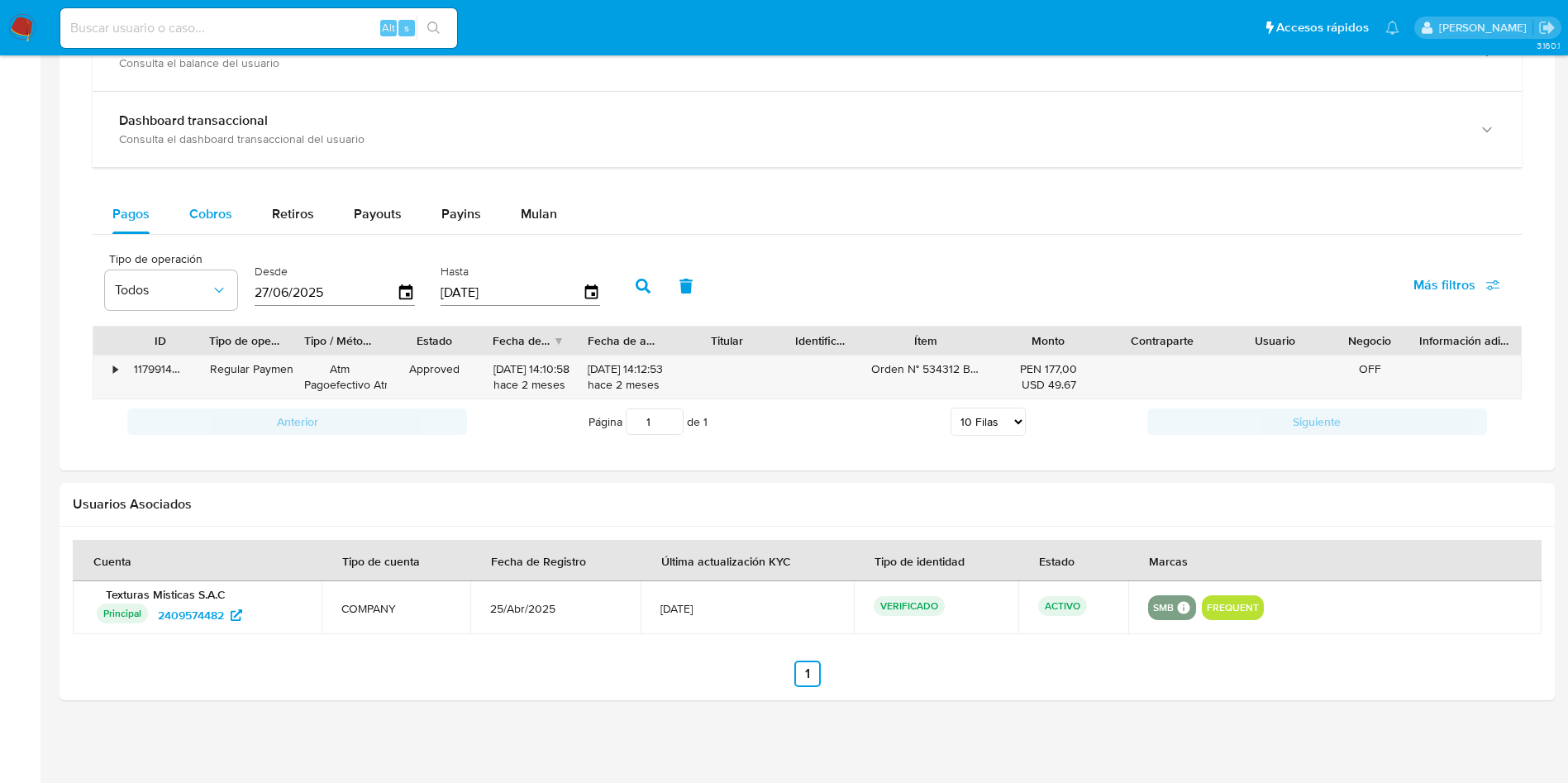
click at [196, 226] on div "Cobros" at bounding box center [210, 215] width 43 height 40
select select "10"
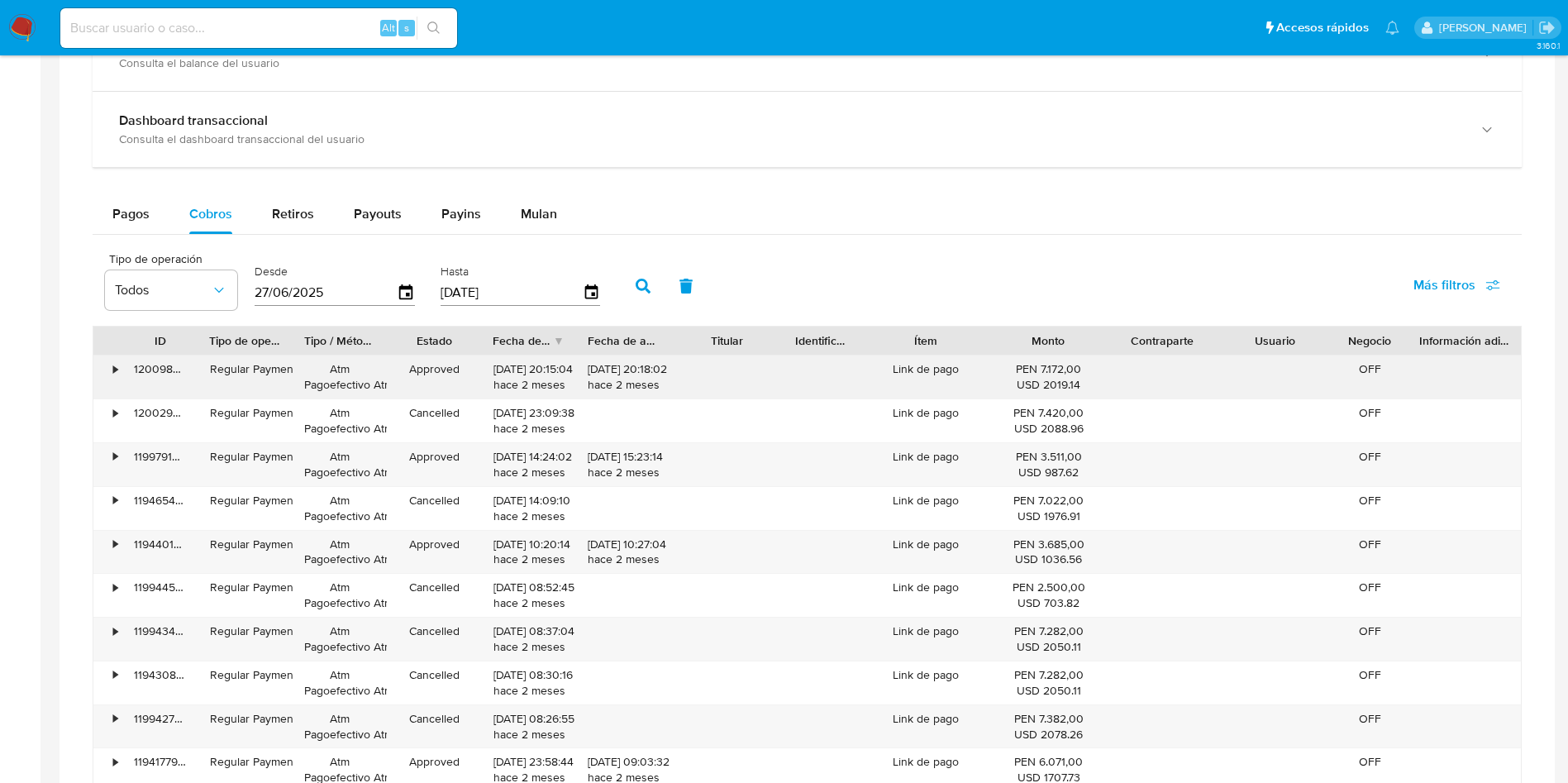
drag, startPoint x: 493, startPoint y: 363, endPoint x: 555, endPoint y: 366, distance: 62.1
click at [555, 366] on div "27/07/2025 20:15:04 hace 2 meses" at bounding box center [528, 377] width 72 height 31
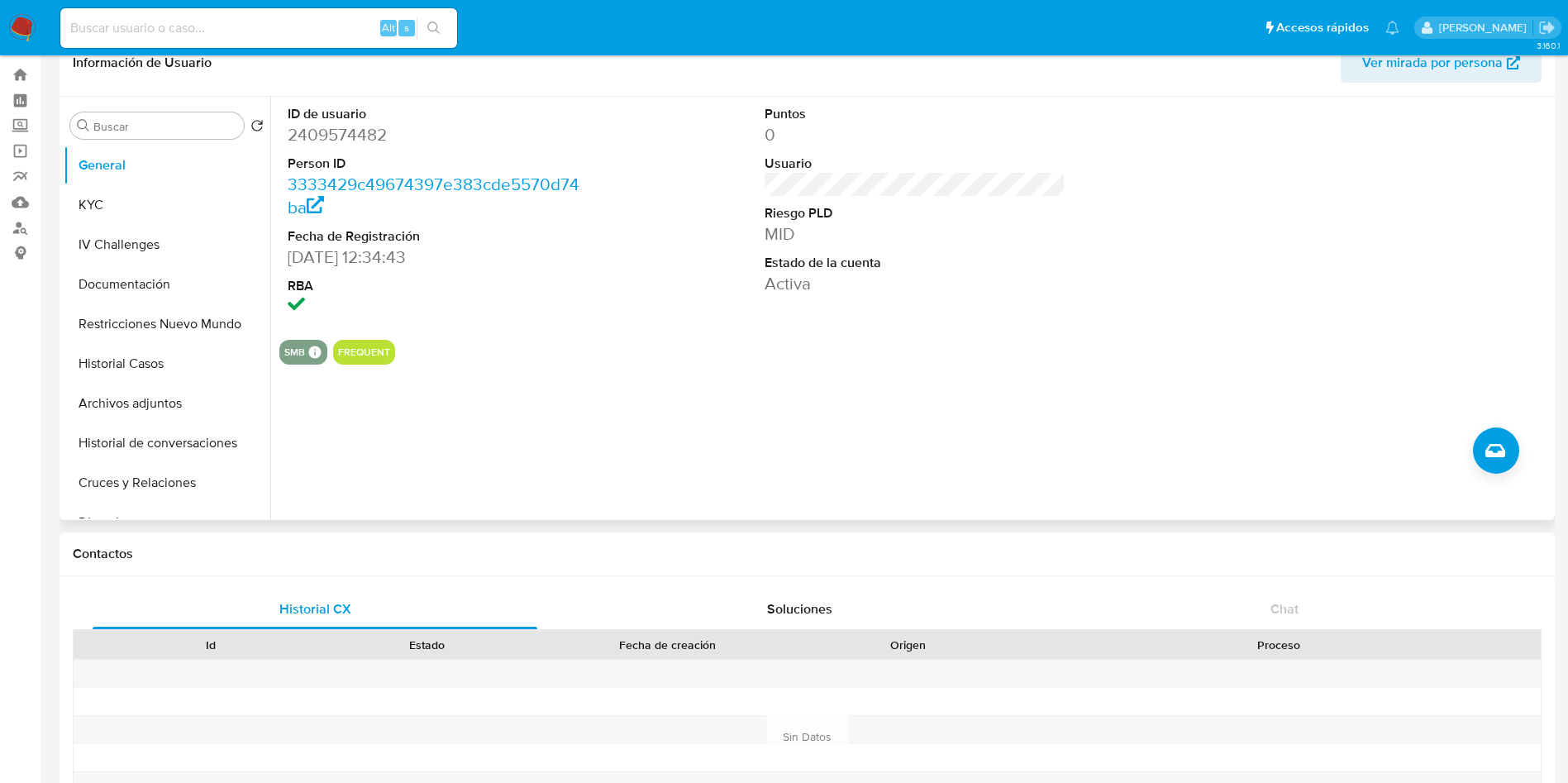
scroll to position [0, 0]
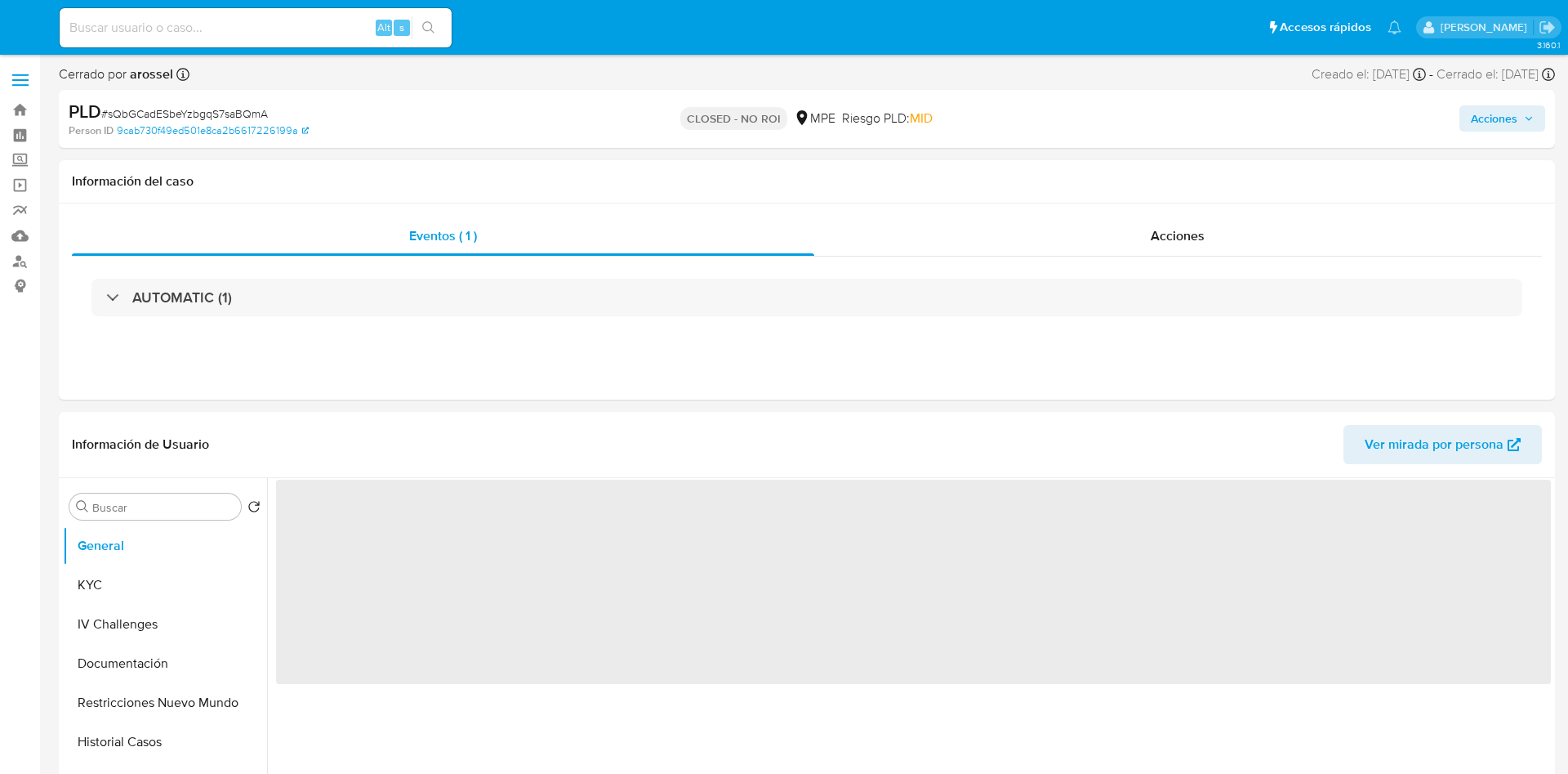
select select "10"
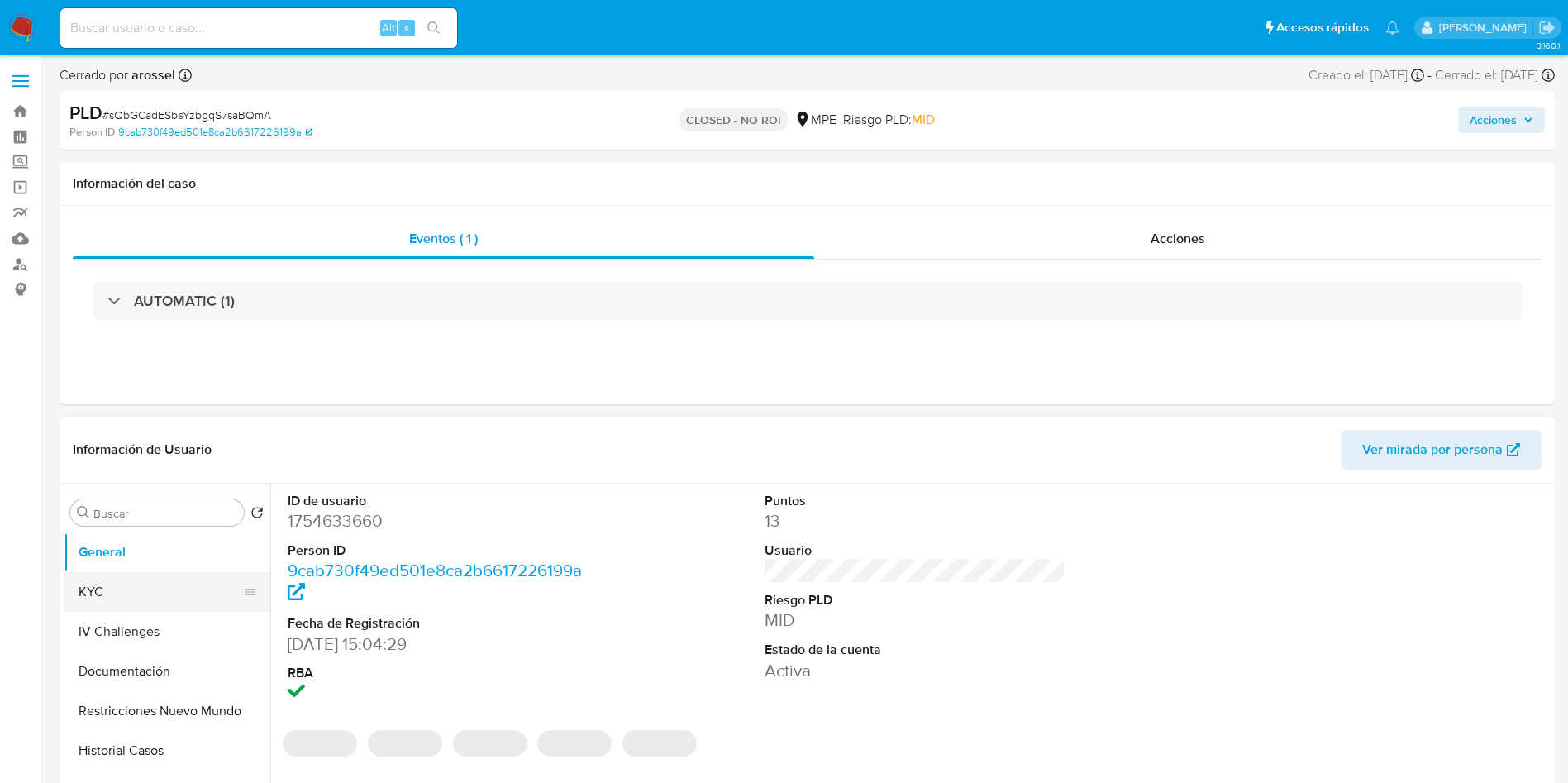
click at [151, 600] on button "KYC" at bounding box center [160, 592] width 194 height 40
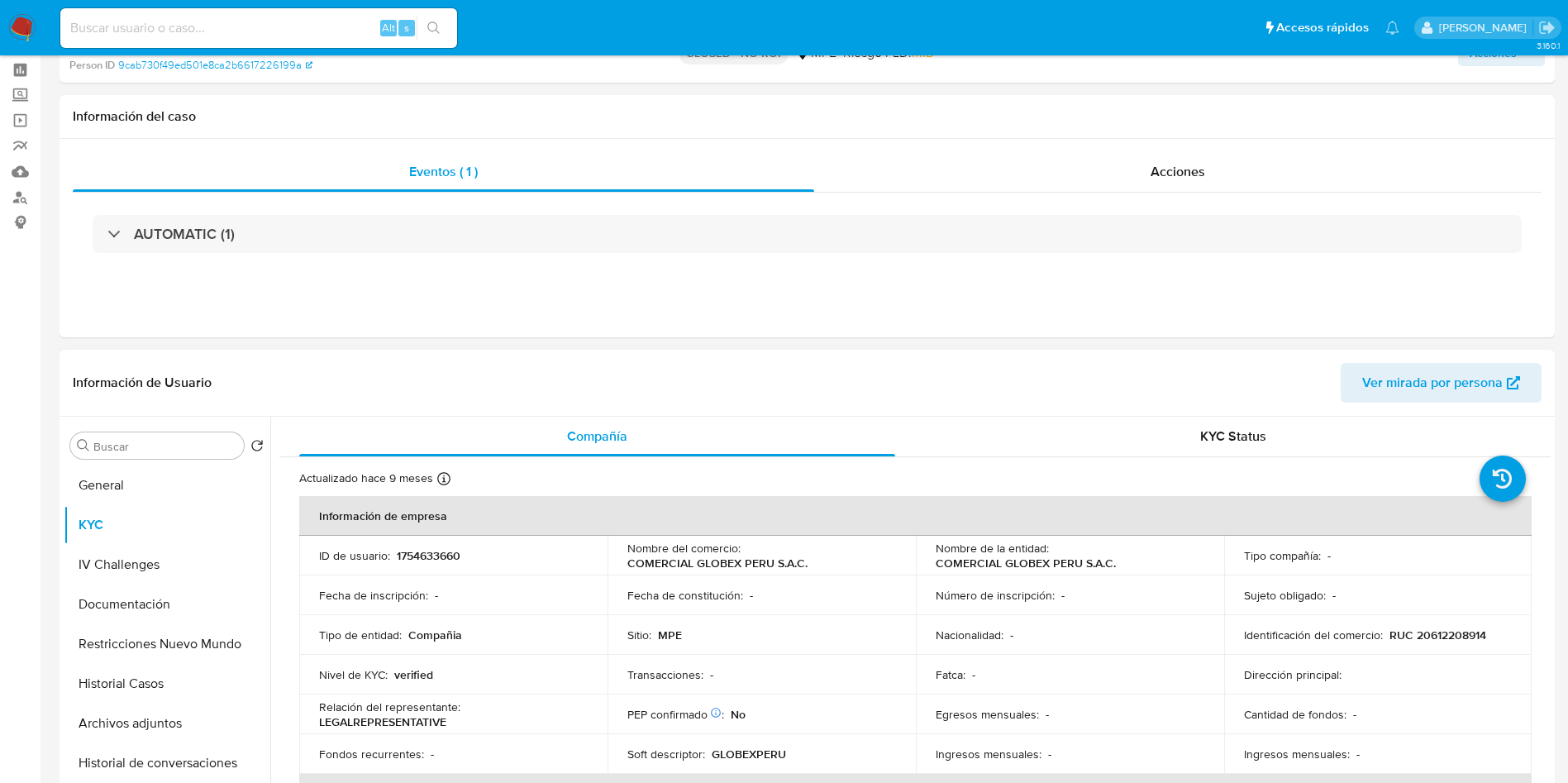
scroll to position [124, 0]
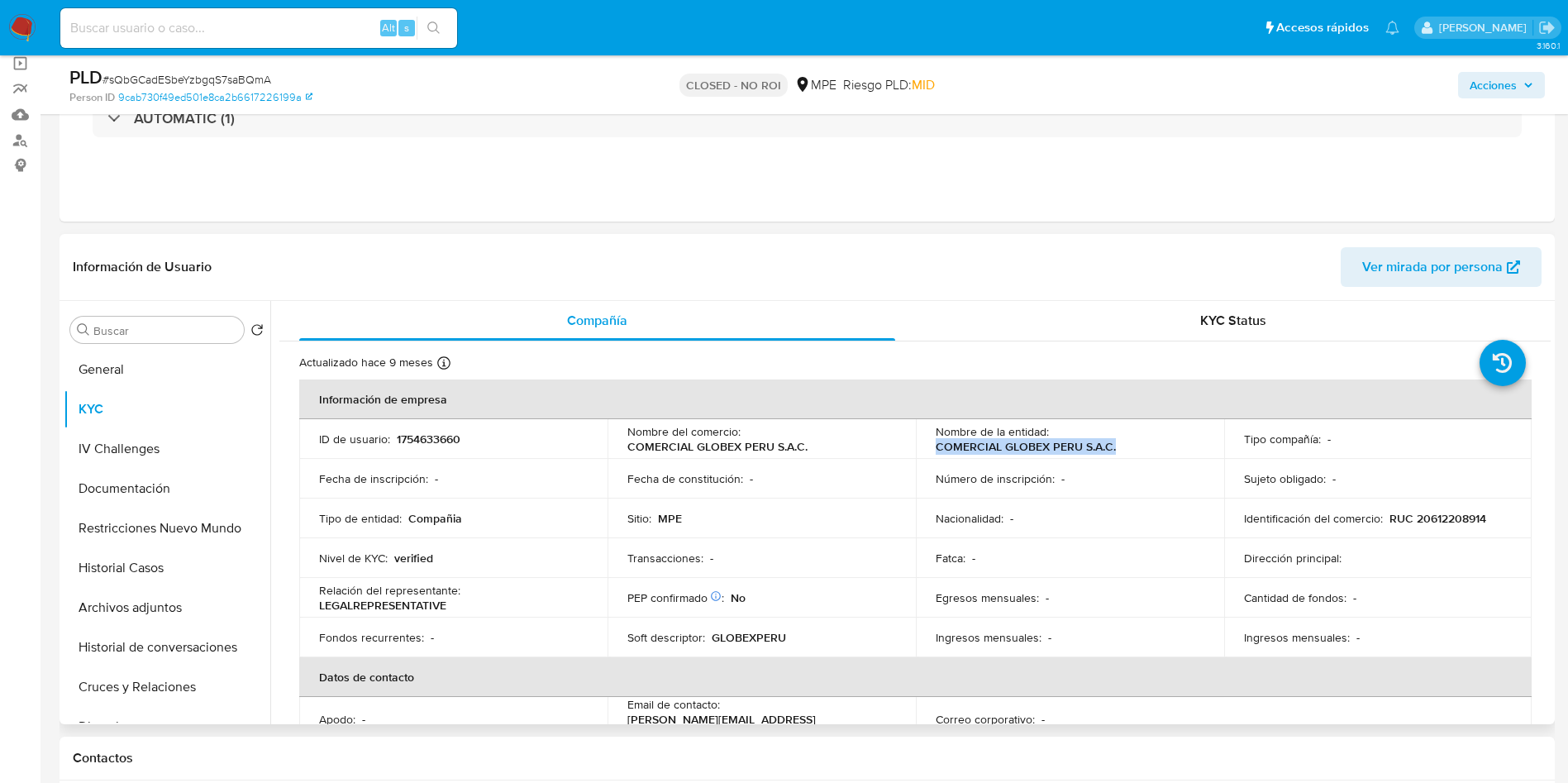
drag, startPoint x: 934, startPoint y: 449, endPoint x: 1126, endPoint y: 450, distance: 192.0
click at [1126, 450] on td "Nombre de la entidad : COMERCIAL GLOBEX PERU S.A.C." at bounding box center [1069, 439] width 308 height 40
copy p "COMERCIAL GLOBEX PERU S.A.C."
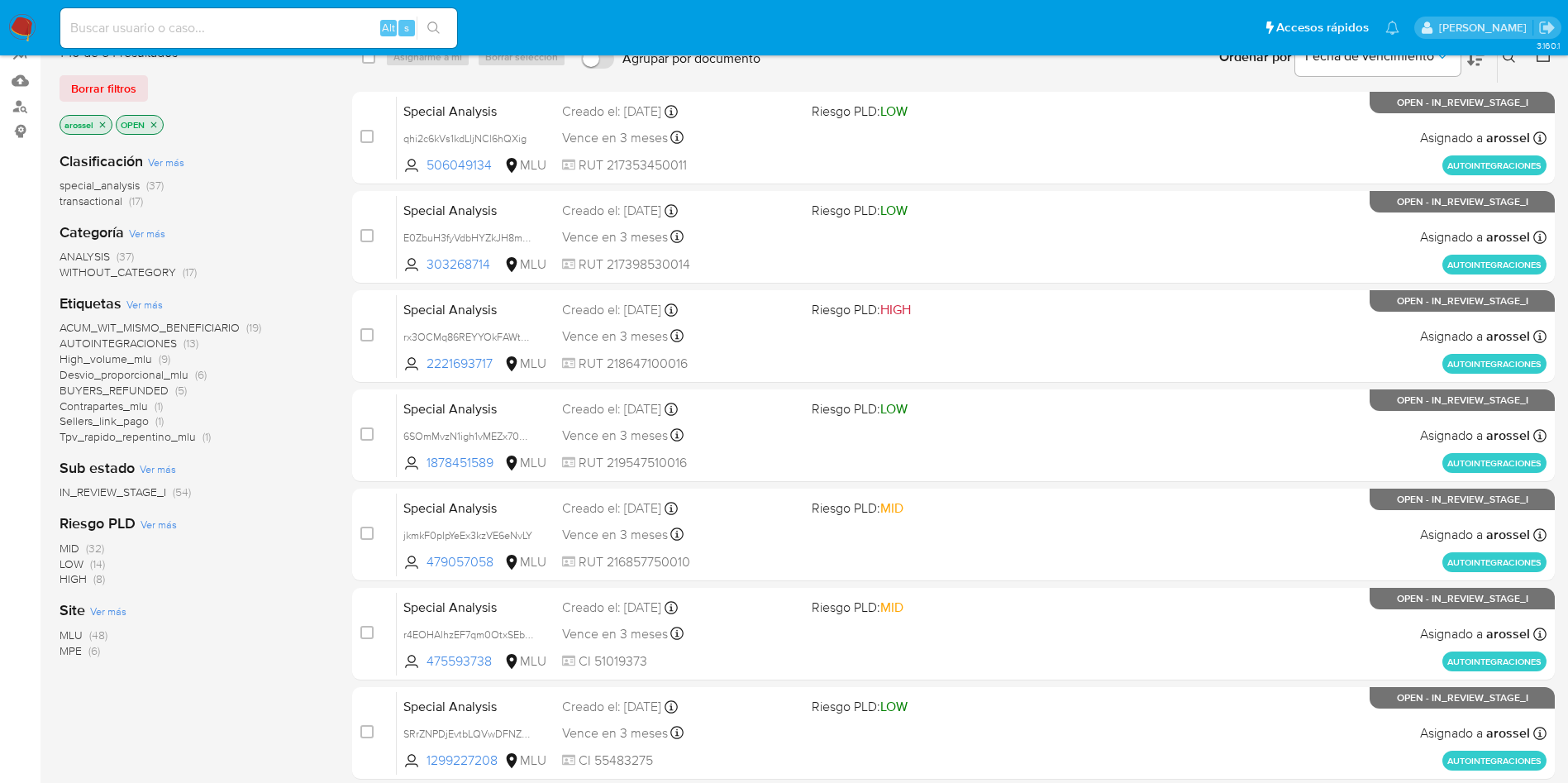
scroll to position [248, 0]
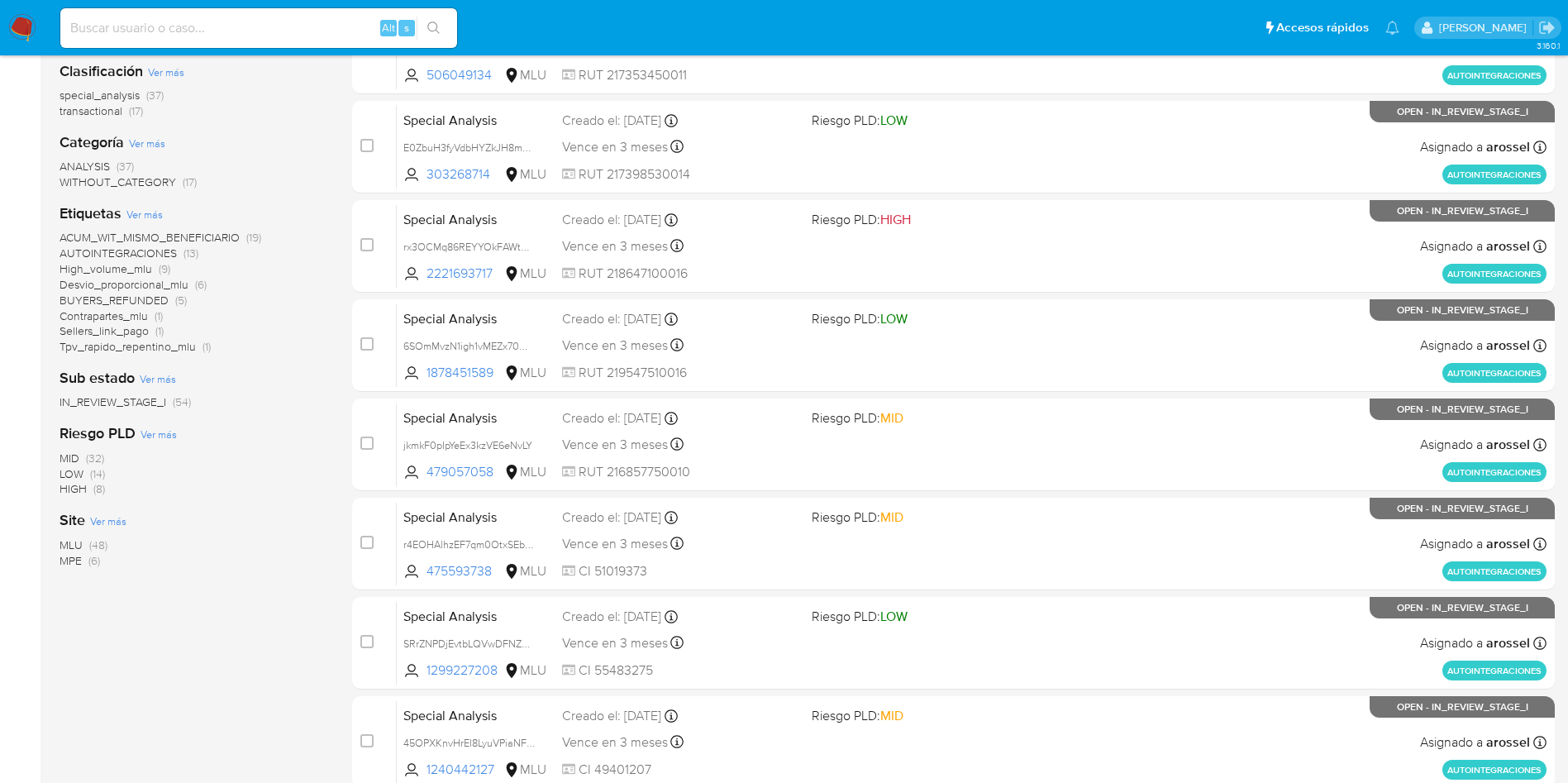
click at [68, 556] on span "MPE" at bounding box center [70, 560] width 22 height 16
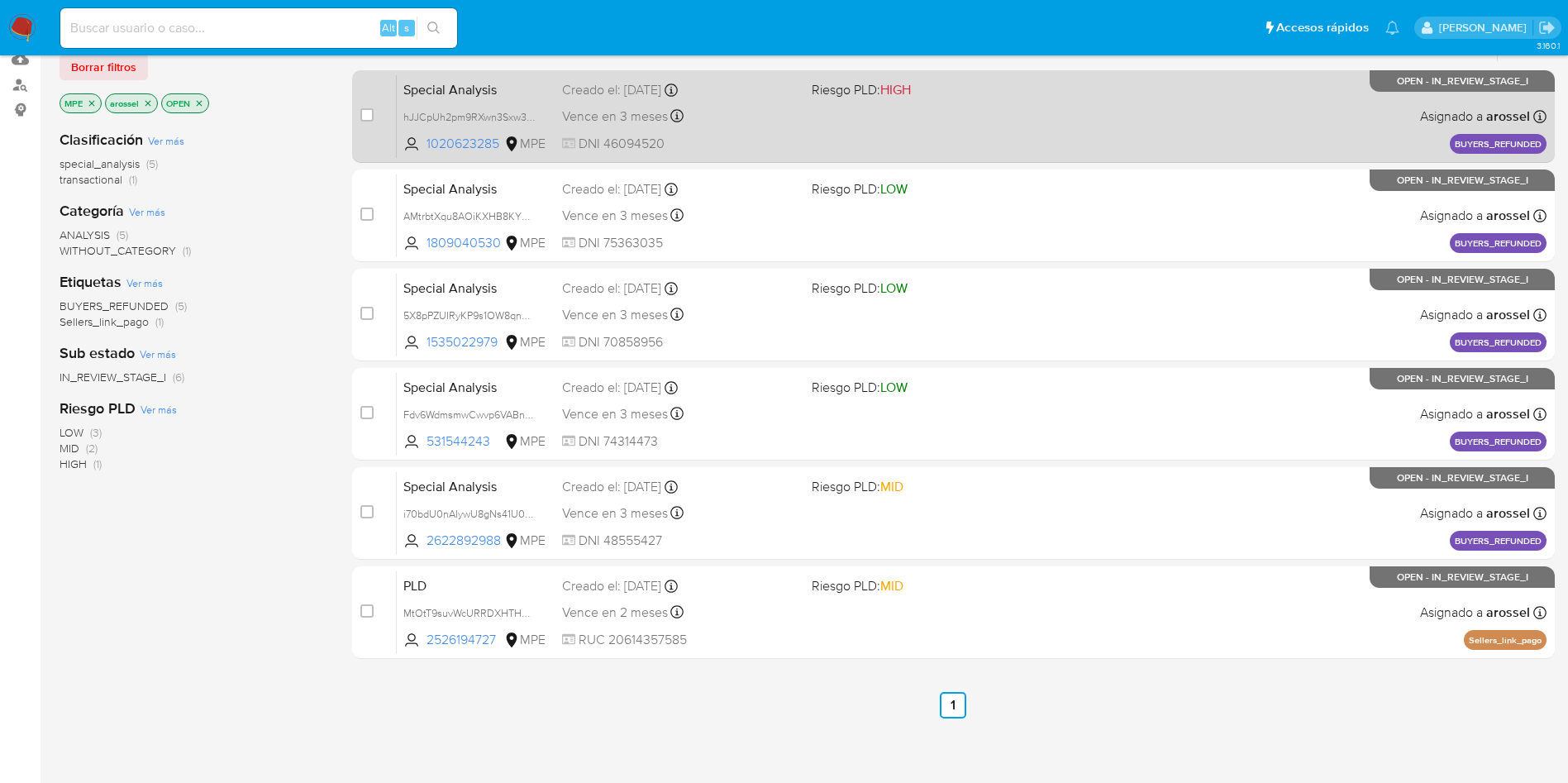
scroll to position [224, 0]
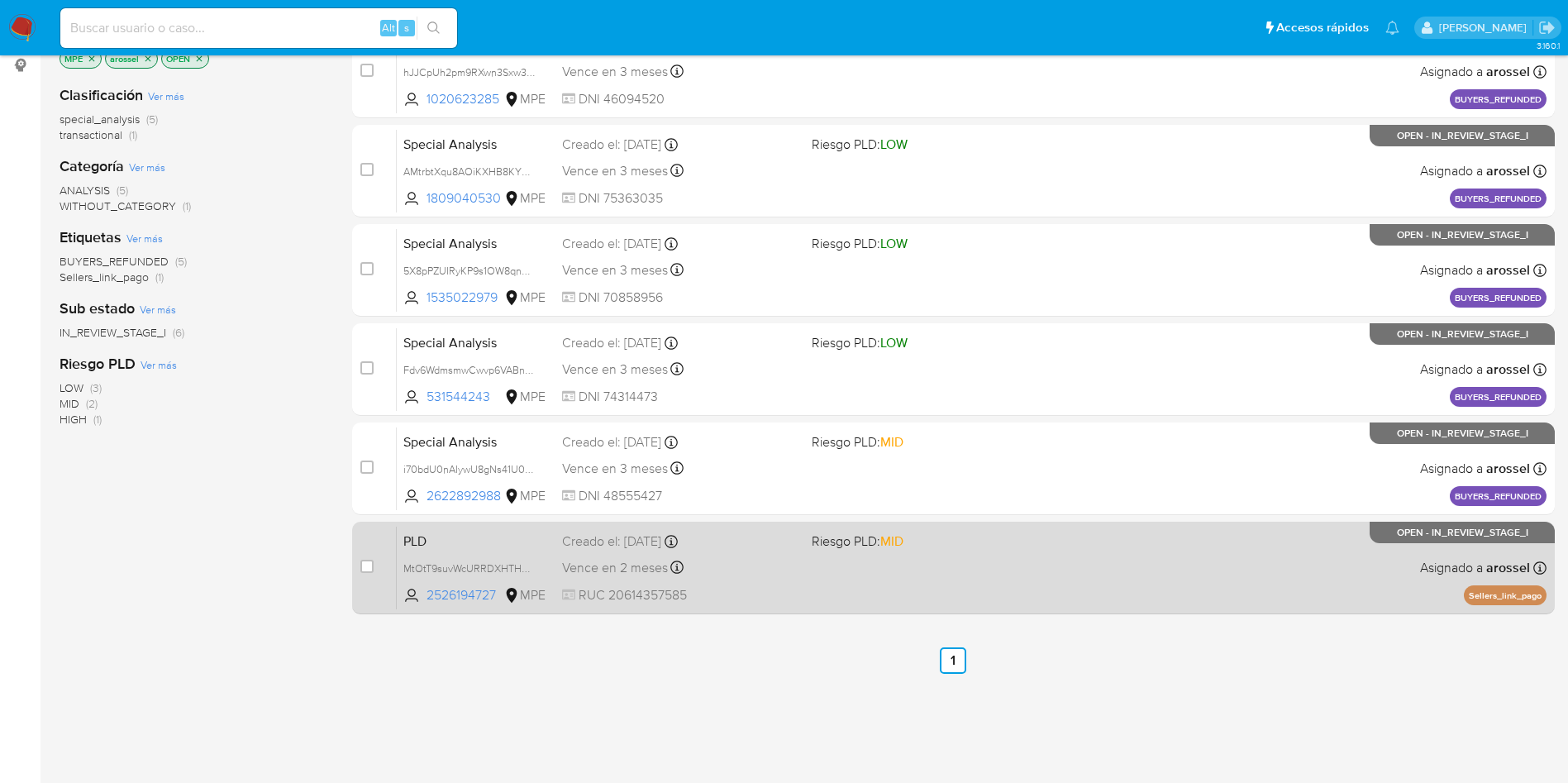
click at [968, 566] on span at bounding box center [930, 567] width 237 height 3
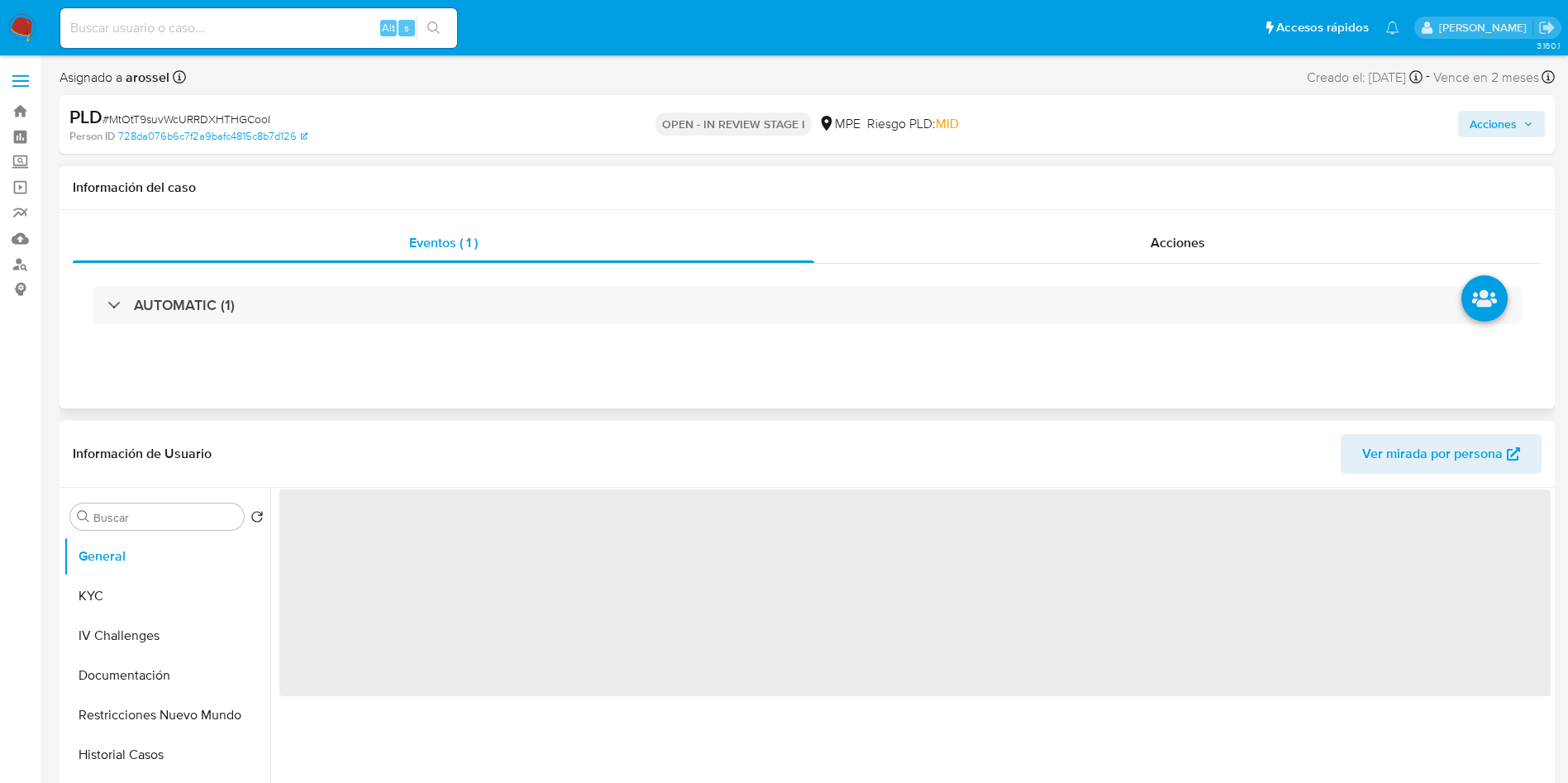
select select "10"
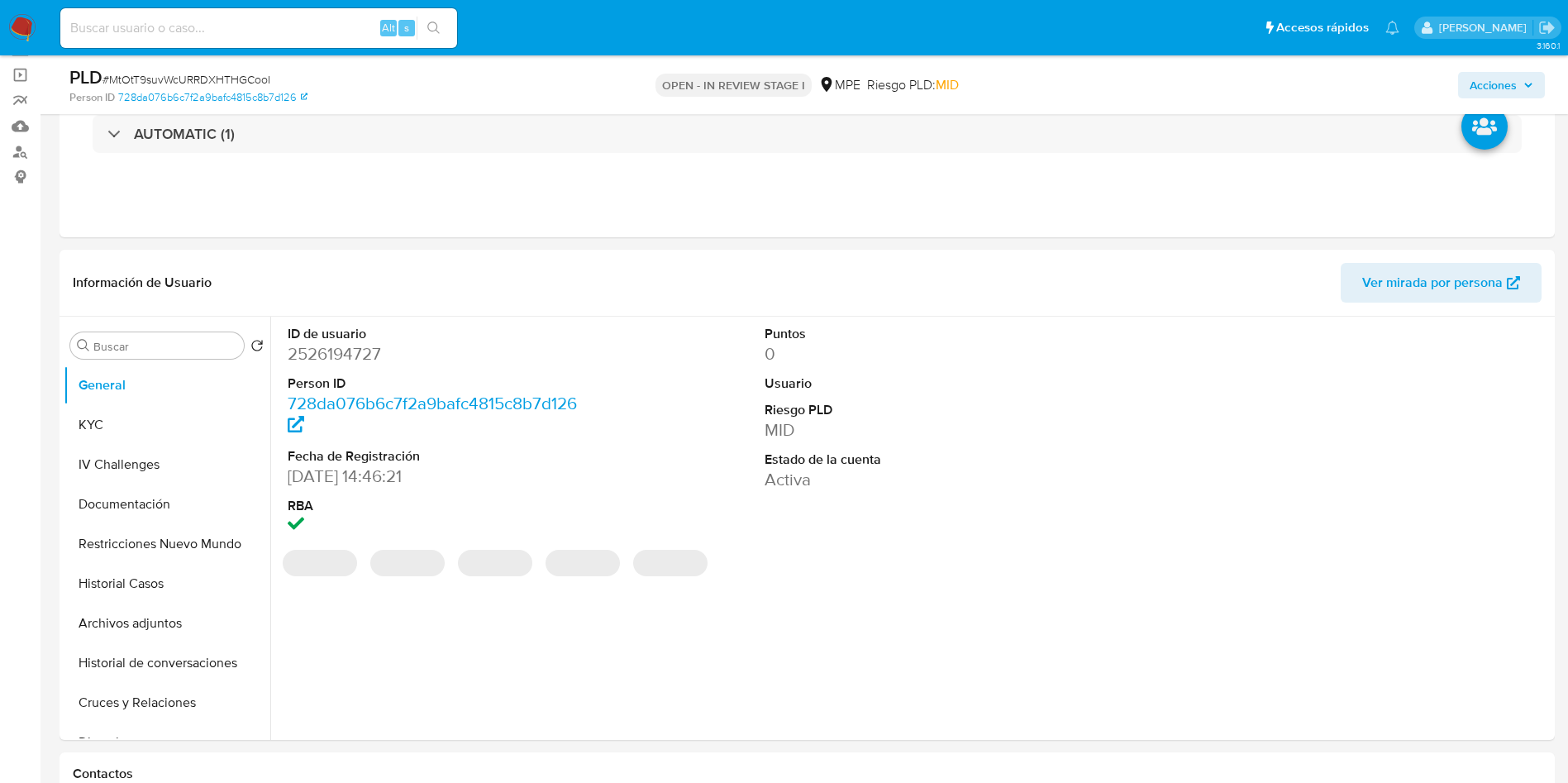
scroll to position [124, 0]
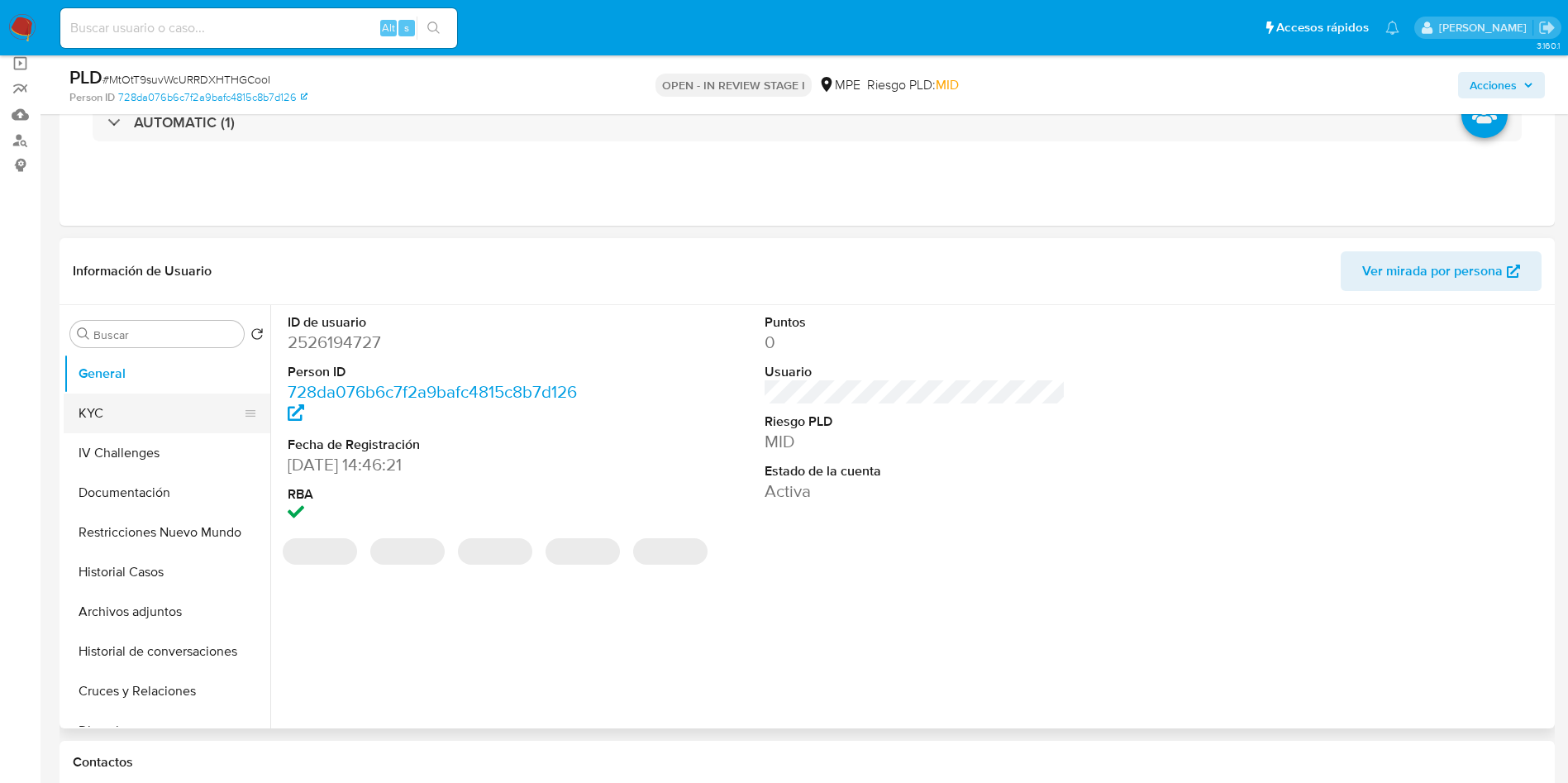
click at [125, 415] on button "KYC" at bounding box center [160, 414] width 194 height 40
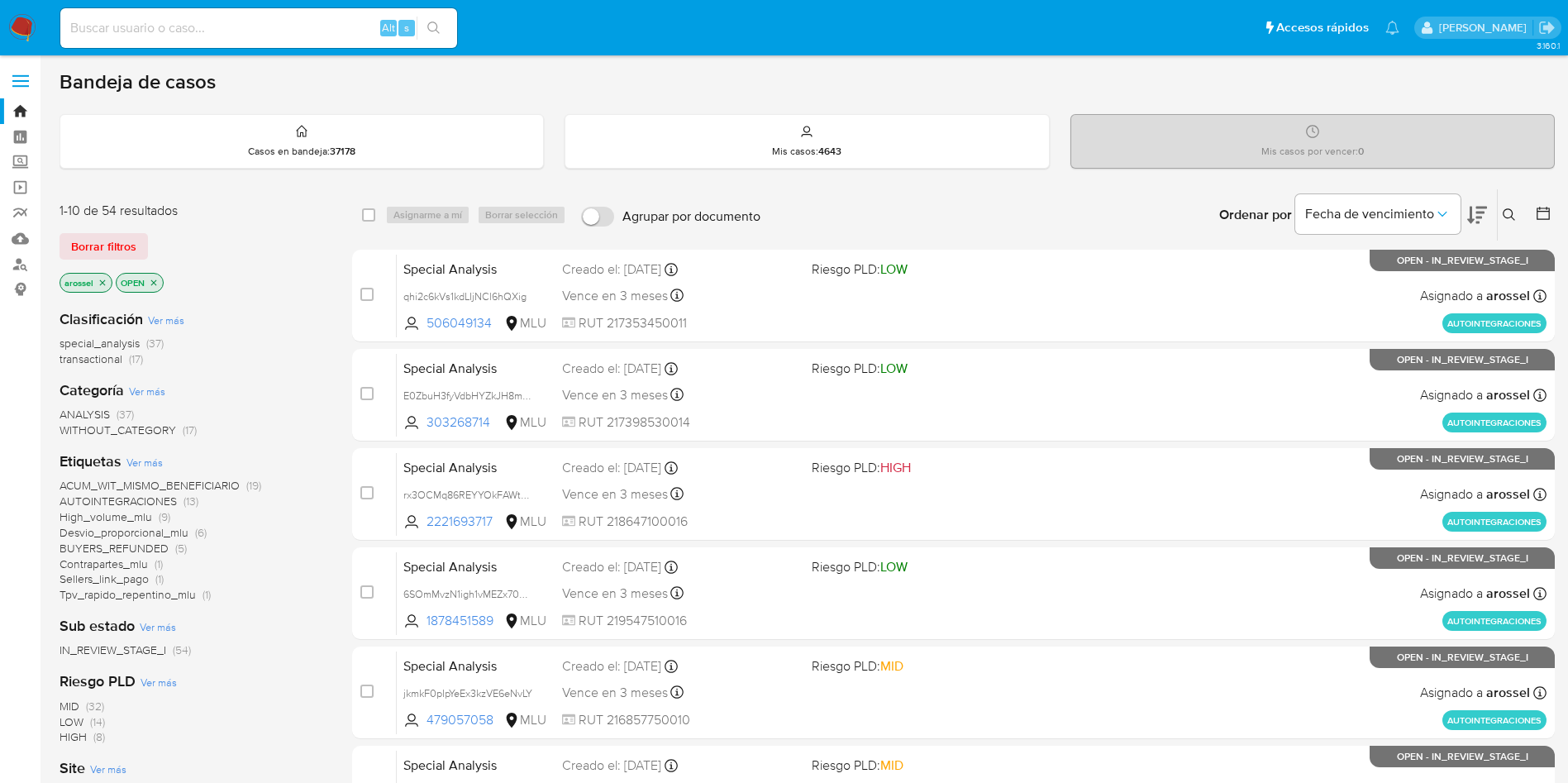
click at [105, 239] on span "Borrar filtros" at bounding box center [104, 246] width 65 height 23
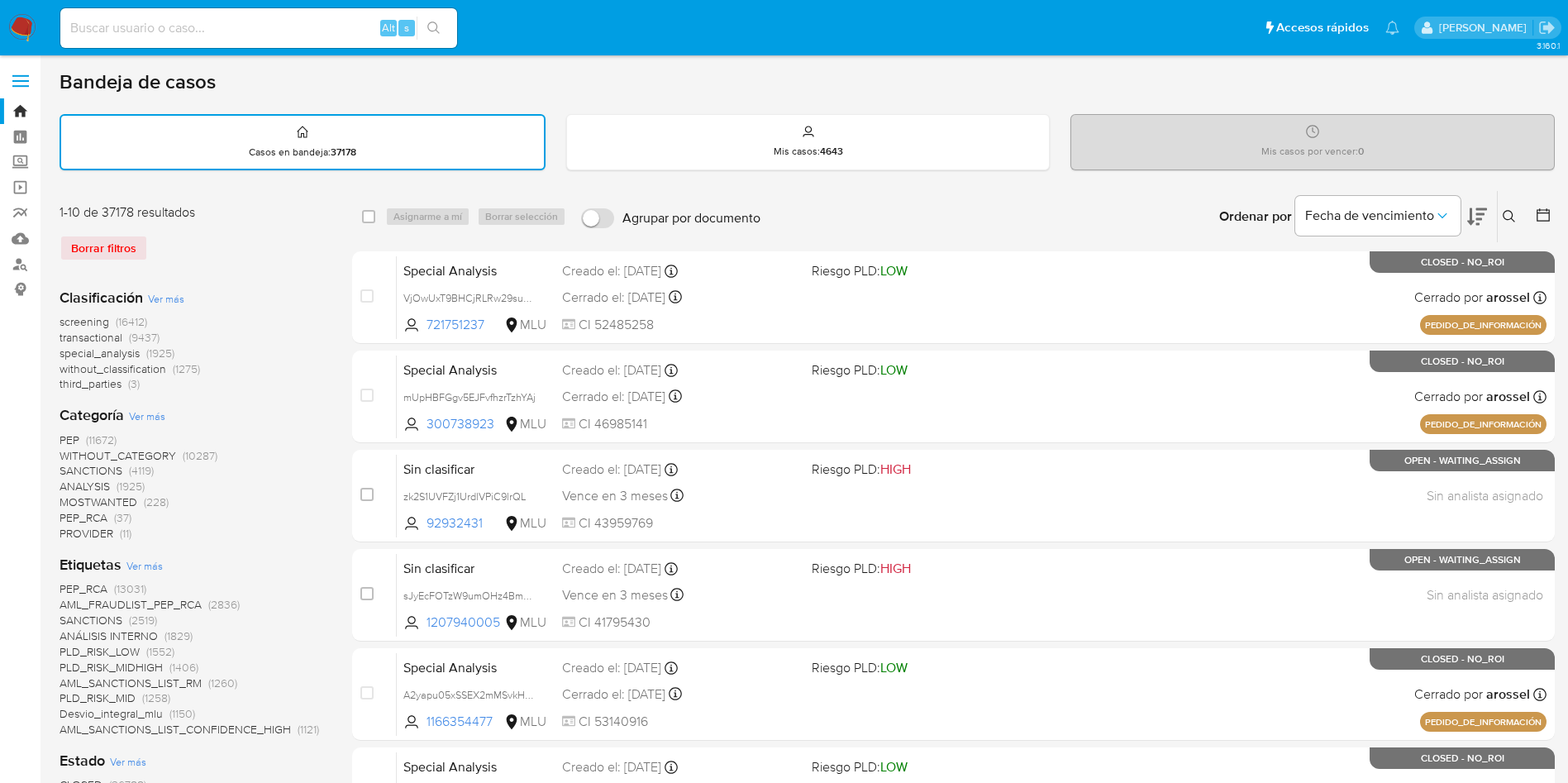
click at [112, 339] on span "transactional" at bounding box center [91, 337] width 63 height 16
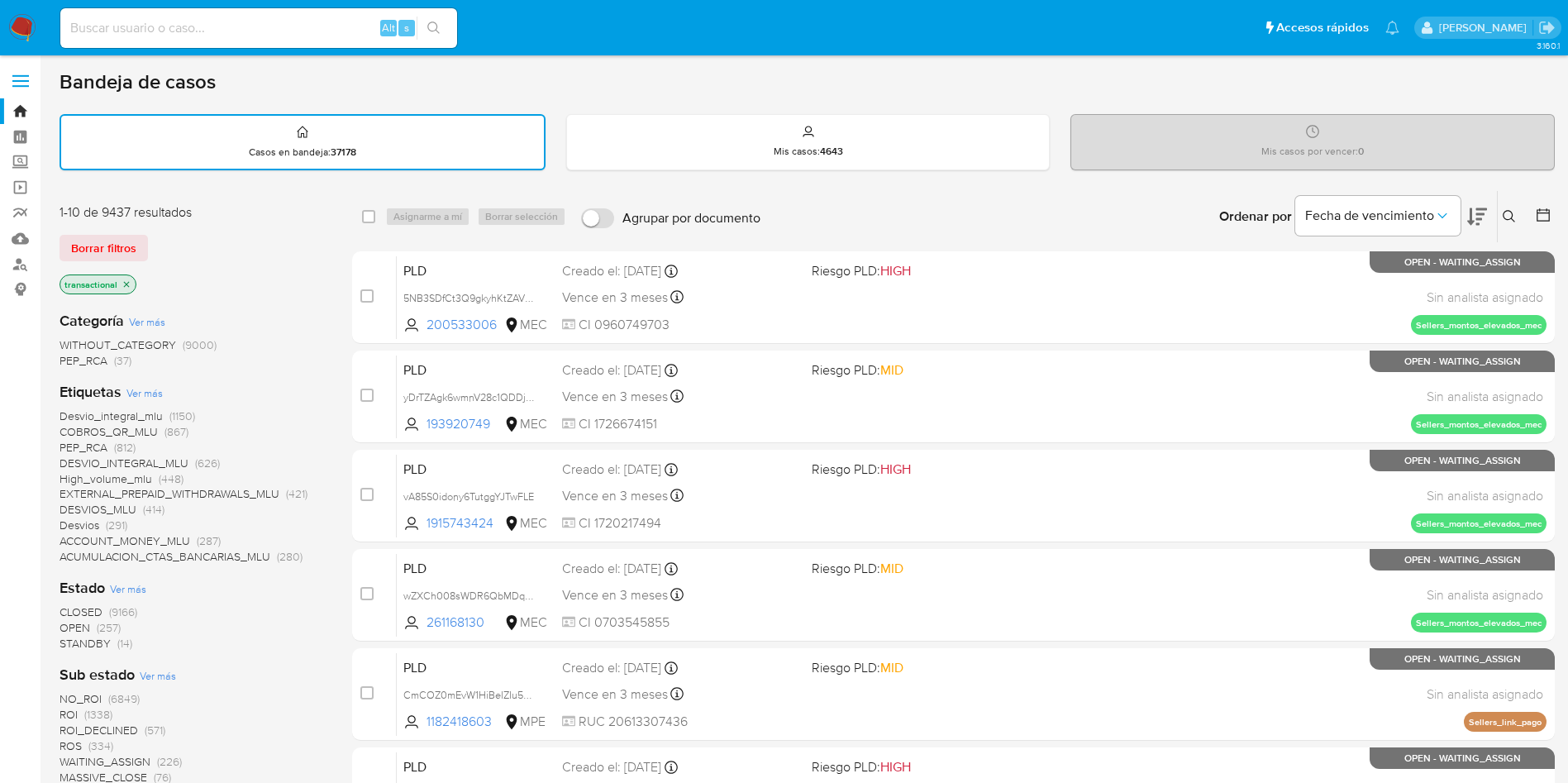
click at [85, 628] on span "OPEN" at bounding box center [74, 627] width 31 height 16
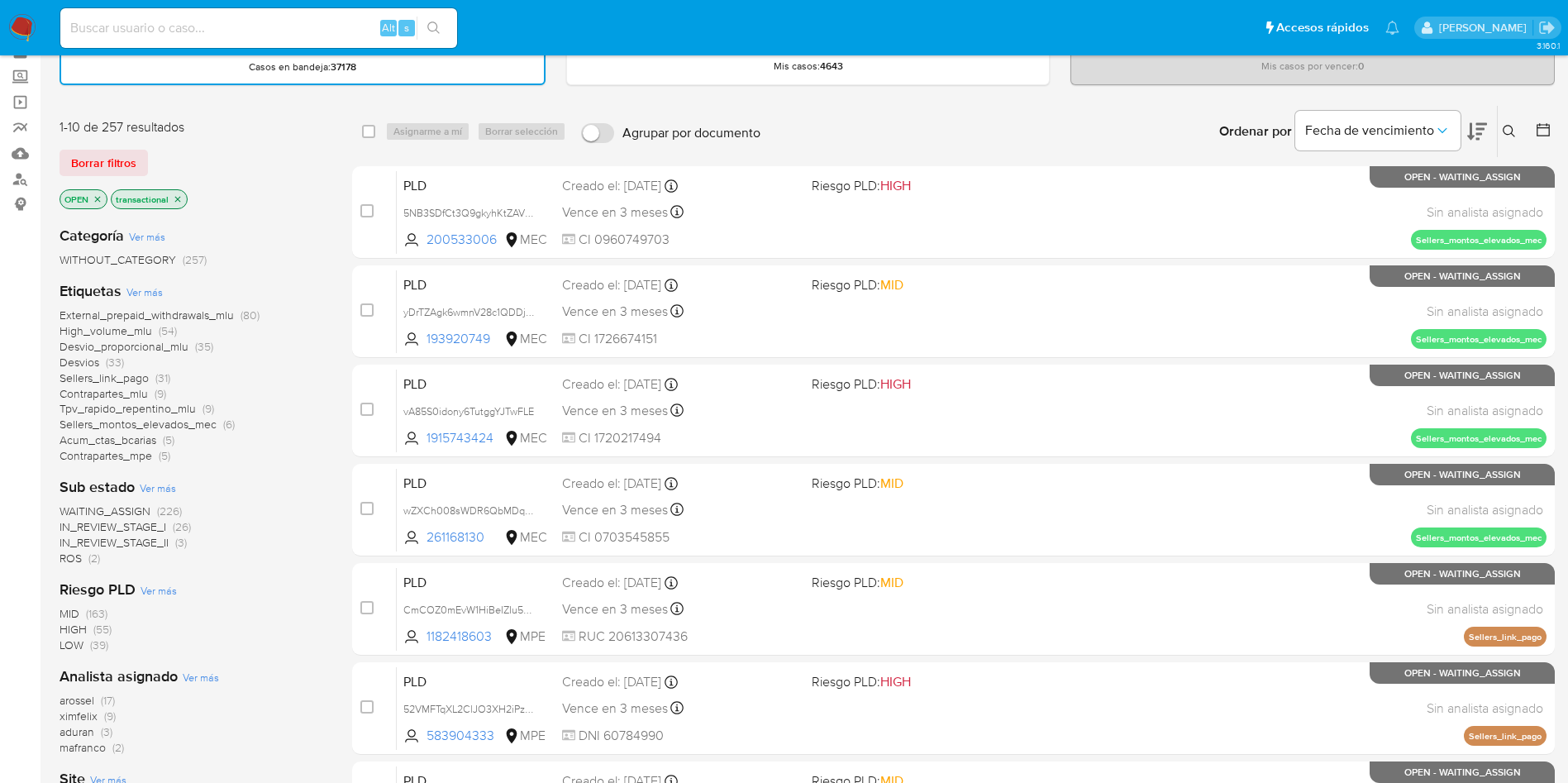
scroll to position [124, 0]
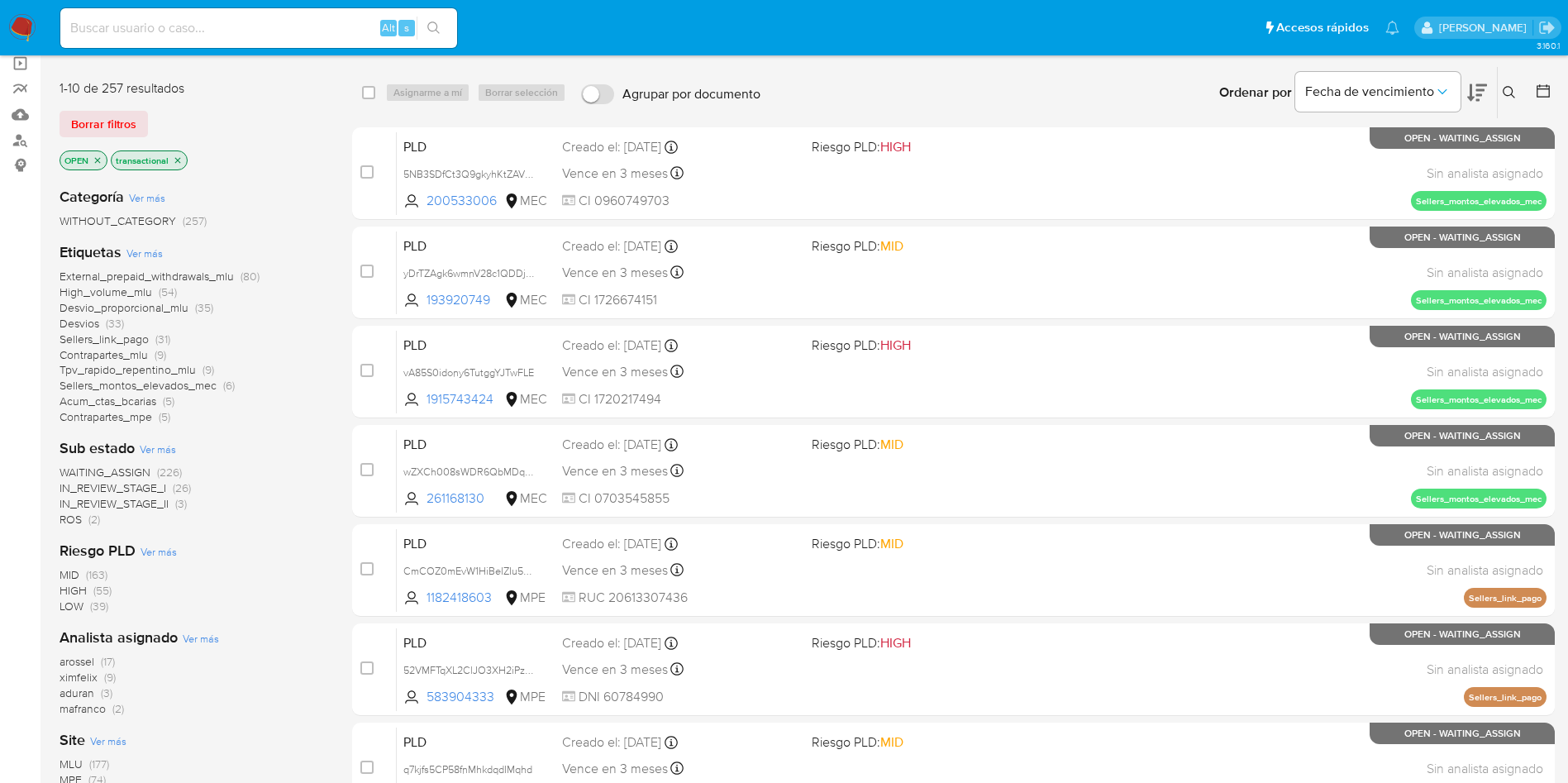
click at [138, 468] on span "WAITING_ASSIGN" at bounding box center [104, 471] width 91 height 16
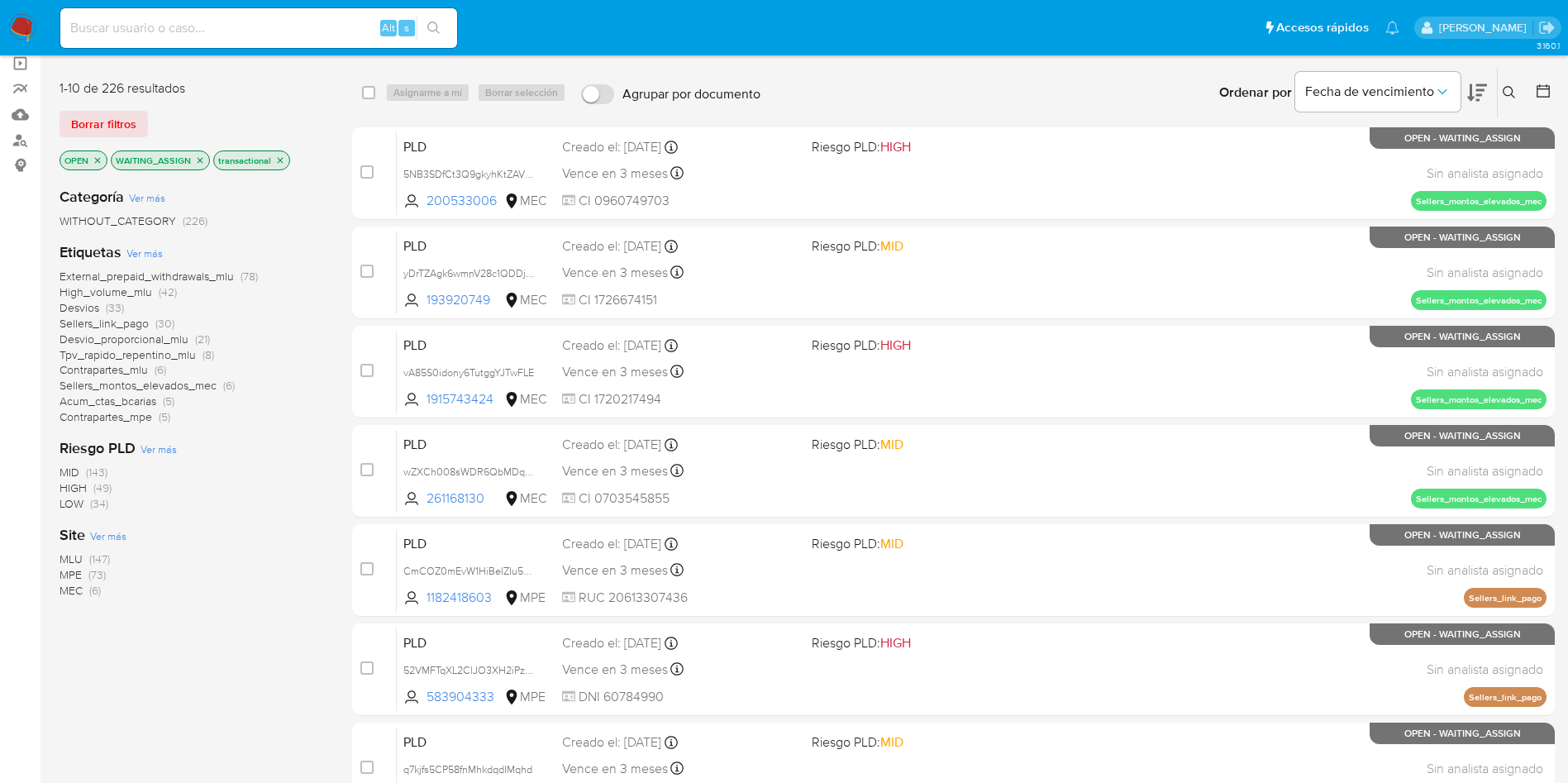
click at [72, 573] on span "MPE" at bounding box center [70, 574] width 22 height 16
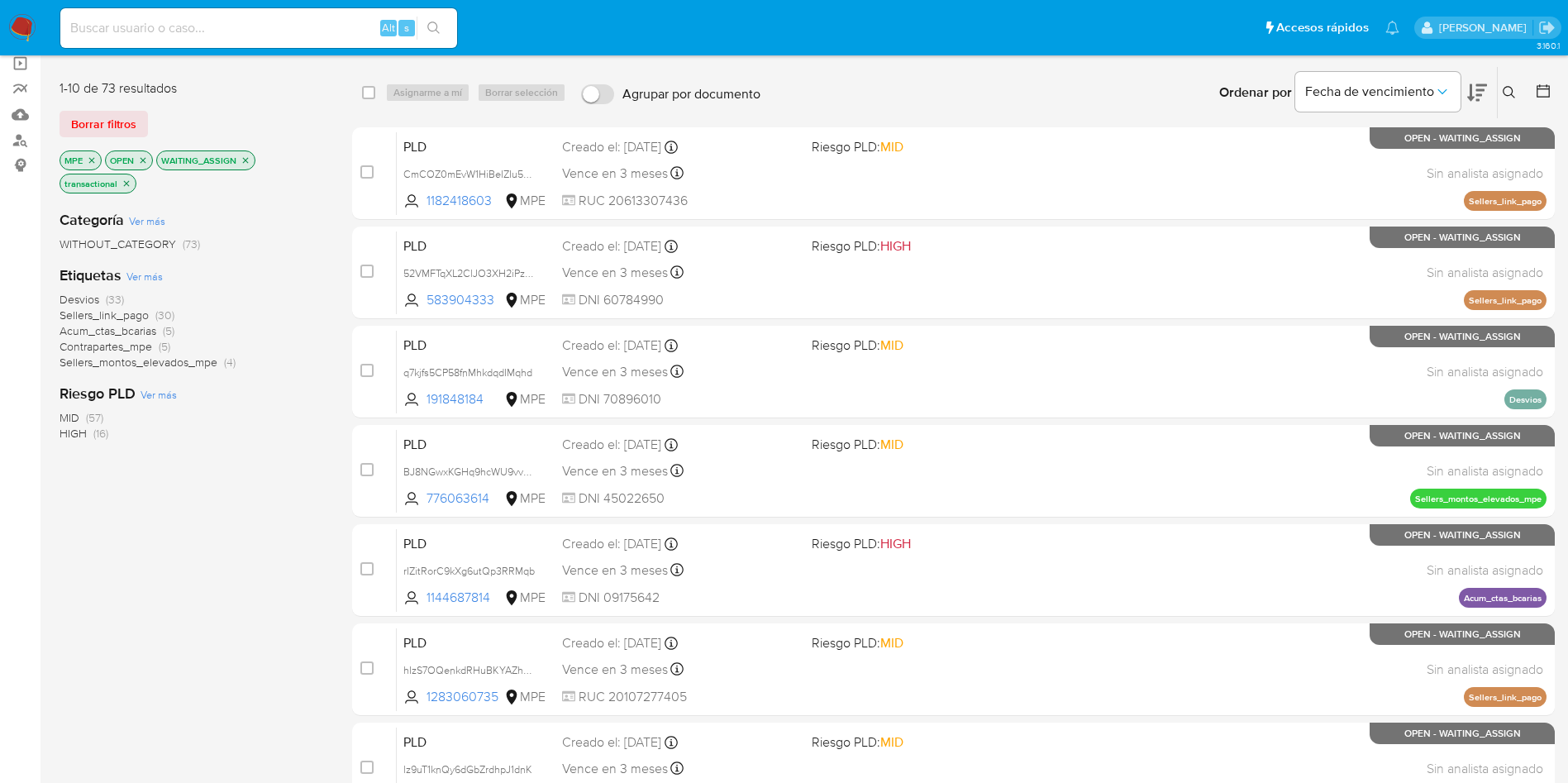
drag, startPoint x: 1470, startPoint y: 95, endPoint x: 1456, endPoint y: 101, distance: 15.2
click at [1469, 95] on icon at bounding box center [1476, 93] width 20 height 20
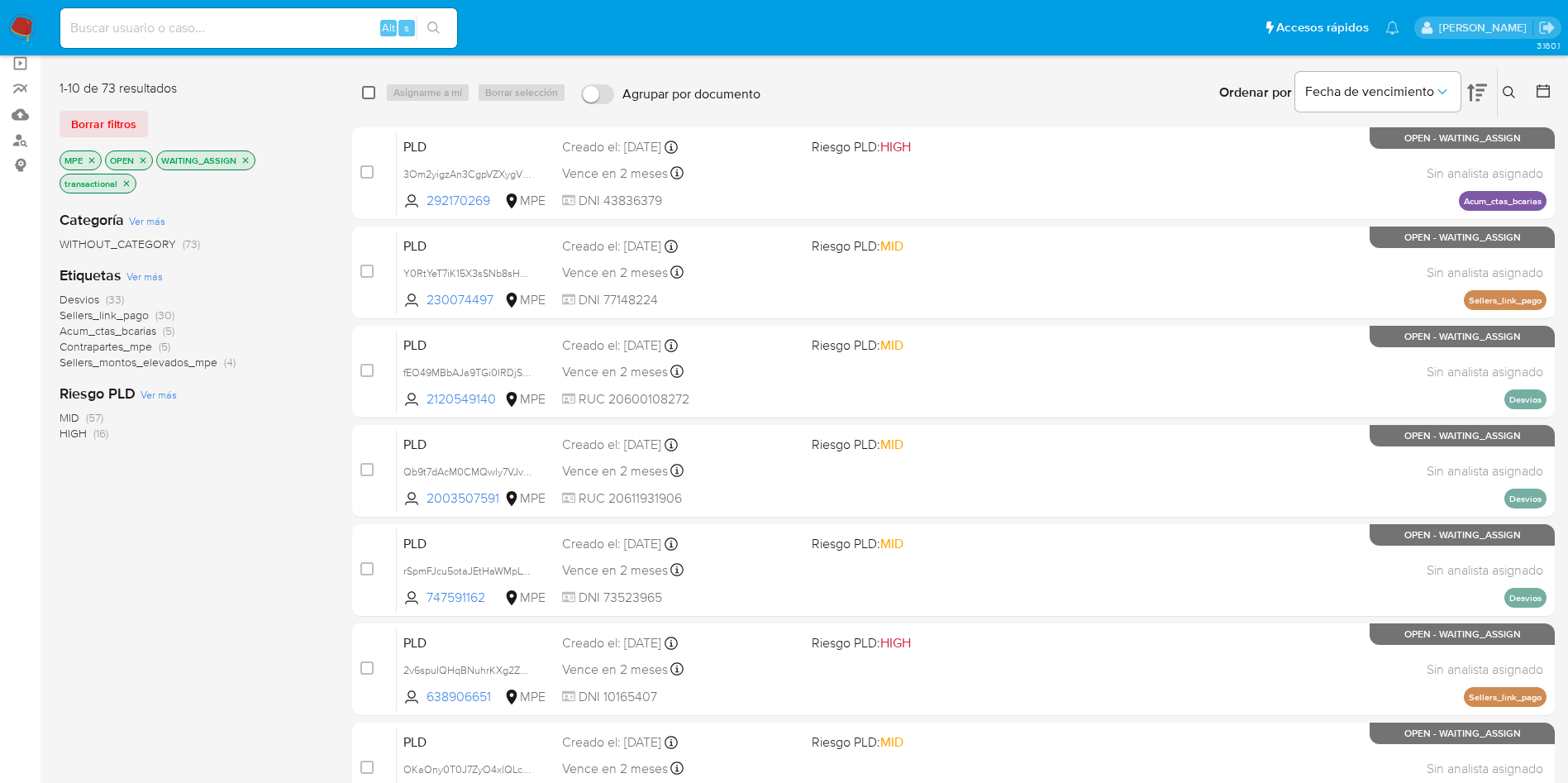
click at [372, 92] on input "checkbox" at bounding box center [369, 93] width 13 height 13
checkbox input "true"
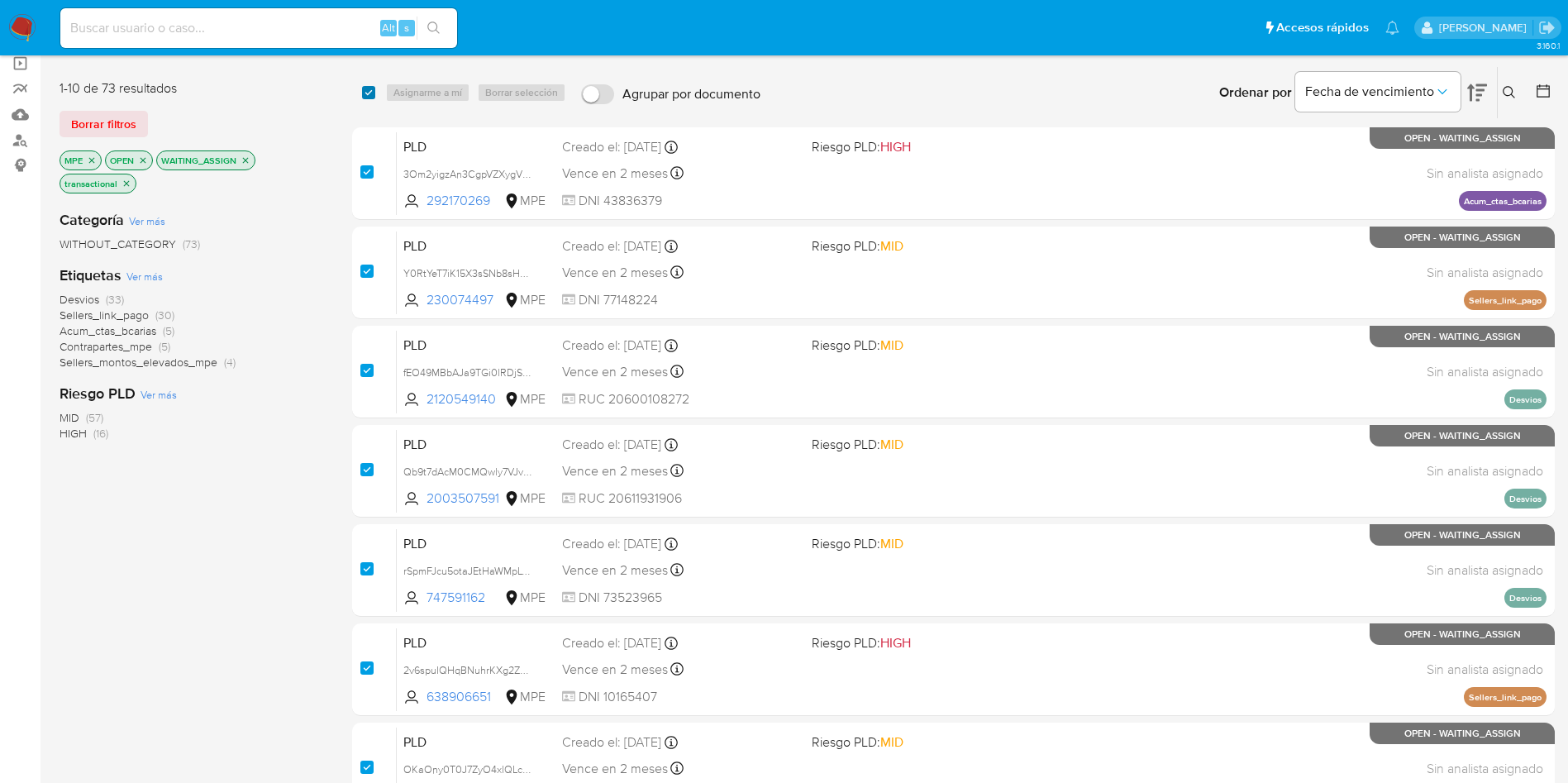
checkbox input "true"
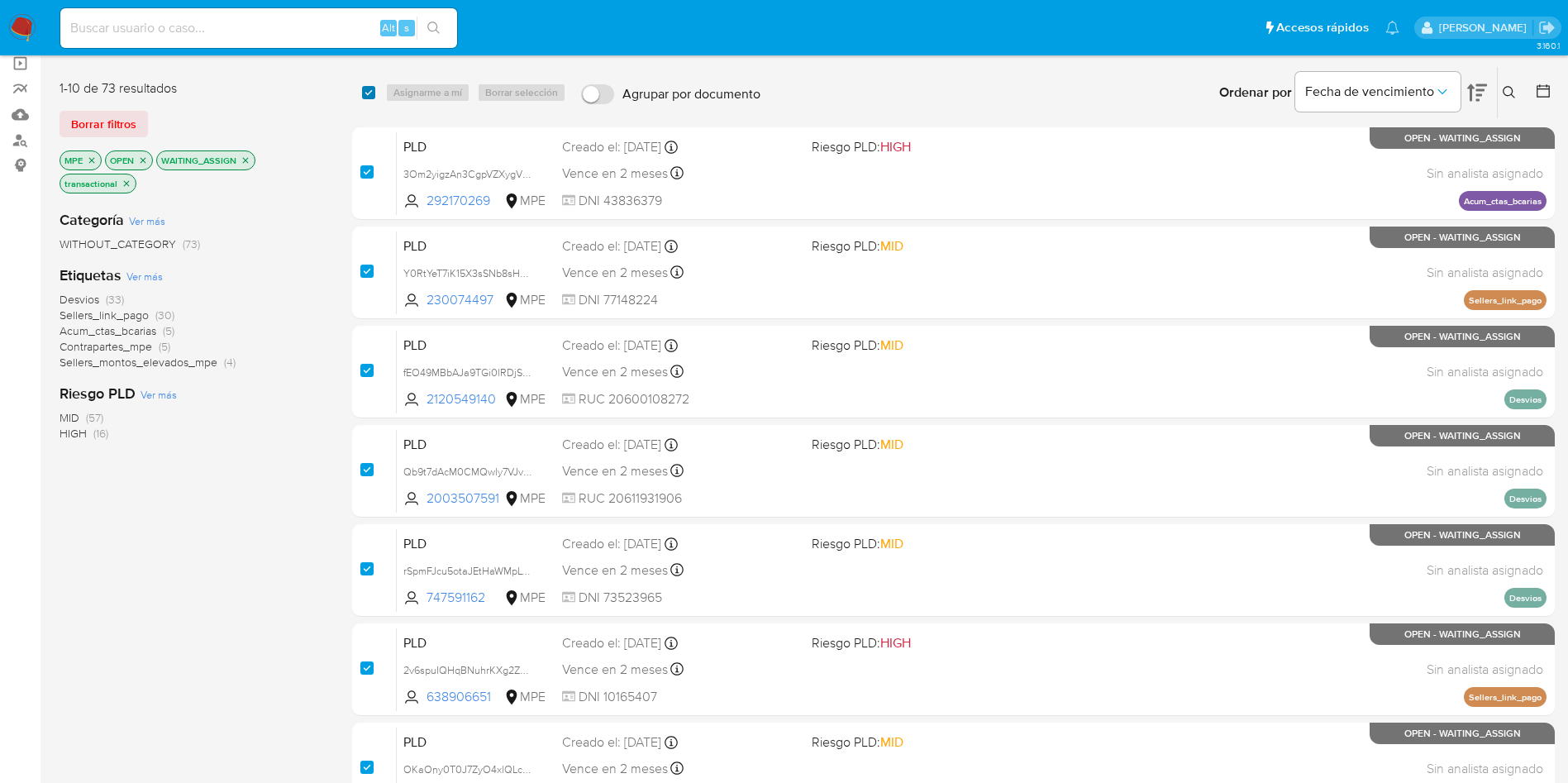
checkbox input "true"
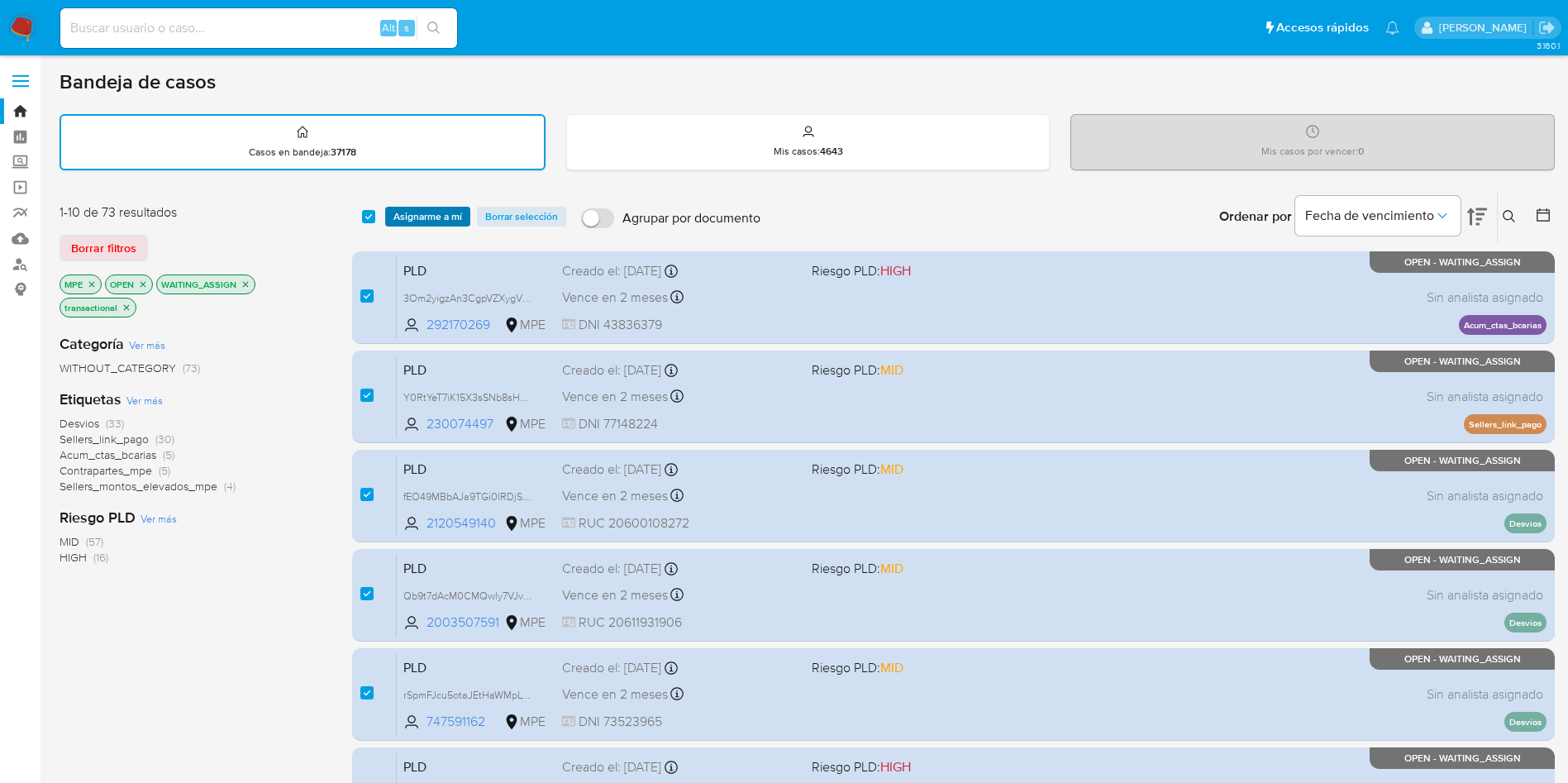
click at [420, 214] on span "Asignarme a mí" at bounding box center [428, 216] width 69 height 16
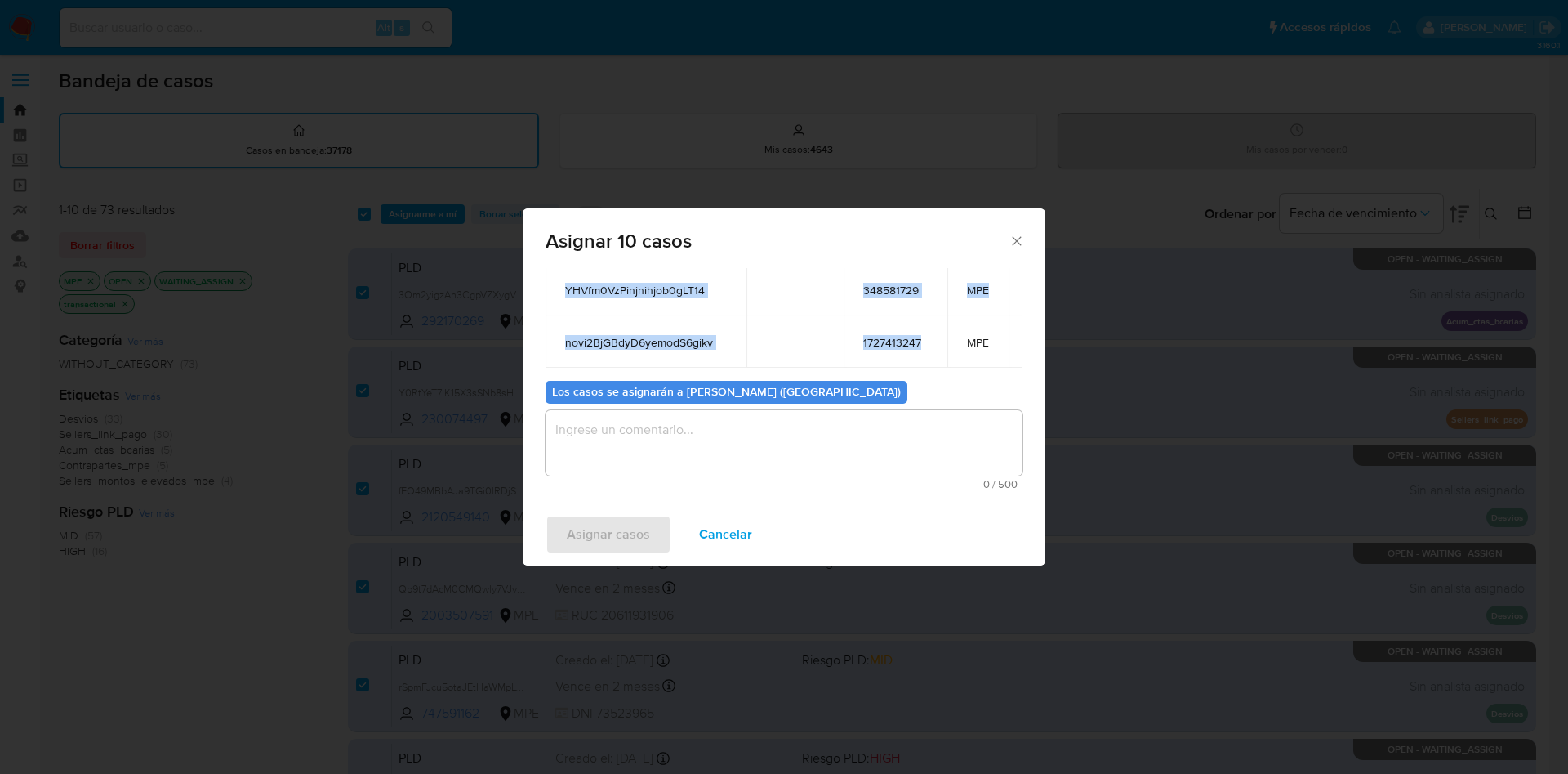
scroll to position [245, 0]
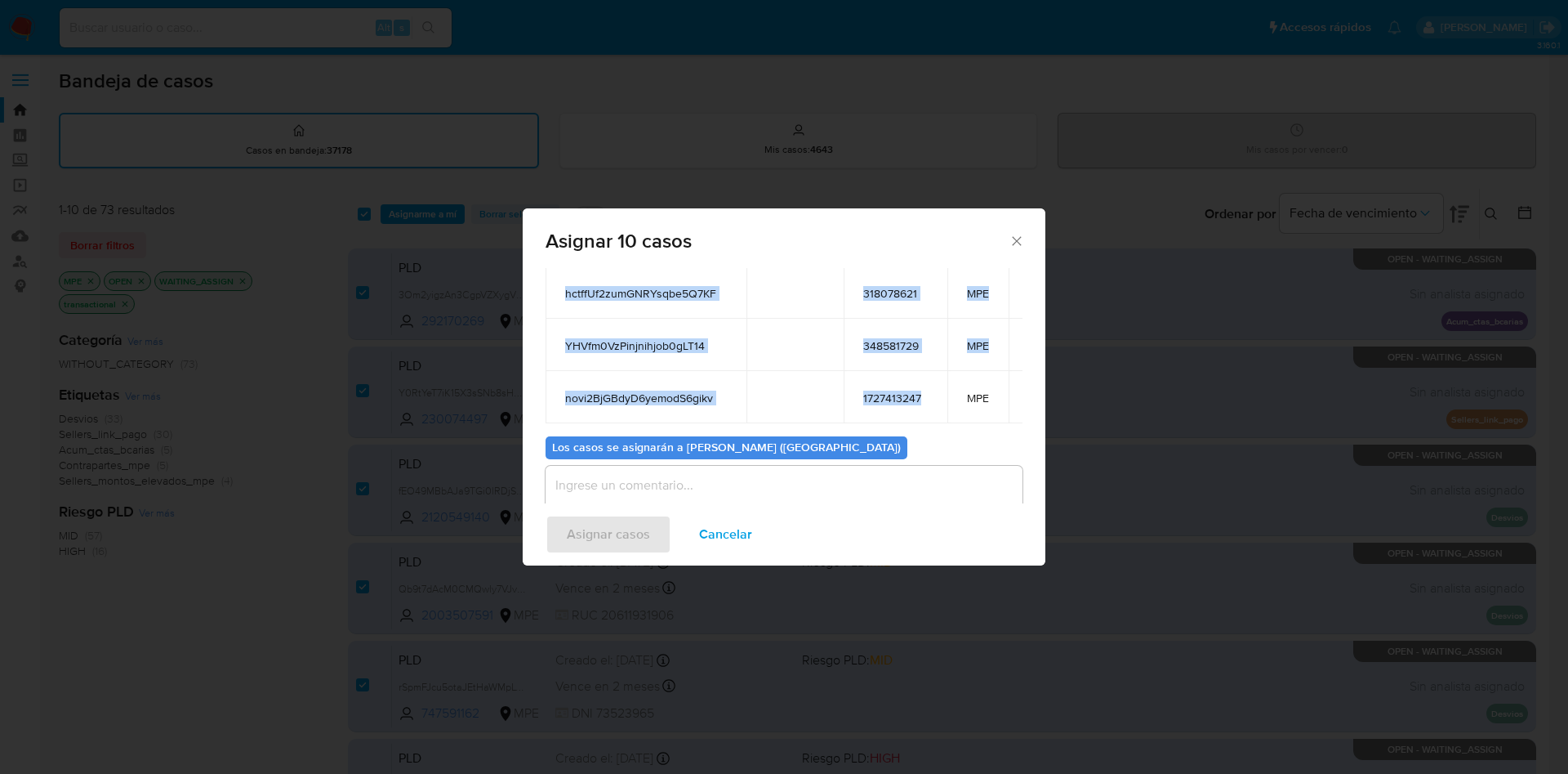
drag, startPoint x: 560, startPoint y: 329, endPoint x: 932, endPoint y: 383, distance: 375.9
click at [932, 383] on table "ID Propietario ID de usuario Site 3Om2yigzAn3CgpVZXygVv3bc 292170269 MPE Y0RtYe…" at bounding box center [807, 134] width 522 height 579
copy table "ID Propietario ID de usuario Site 3Om2yigzAn3CgpVZXygVv3bc 292170269 MPE Y0RtYe…"
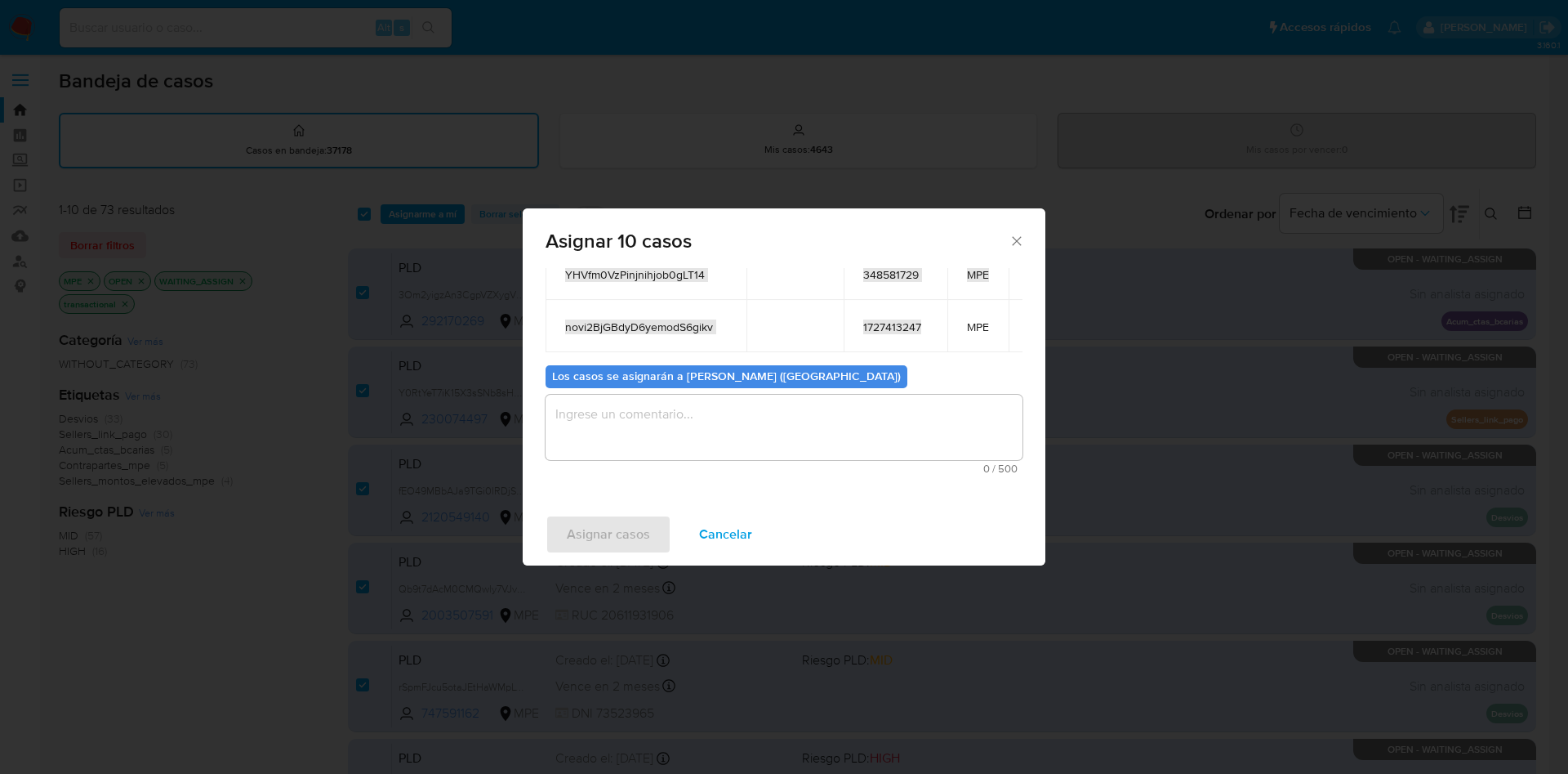
scroll to position [368, 0]
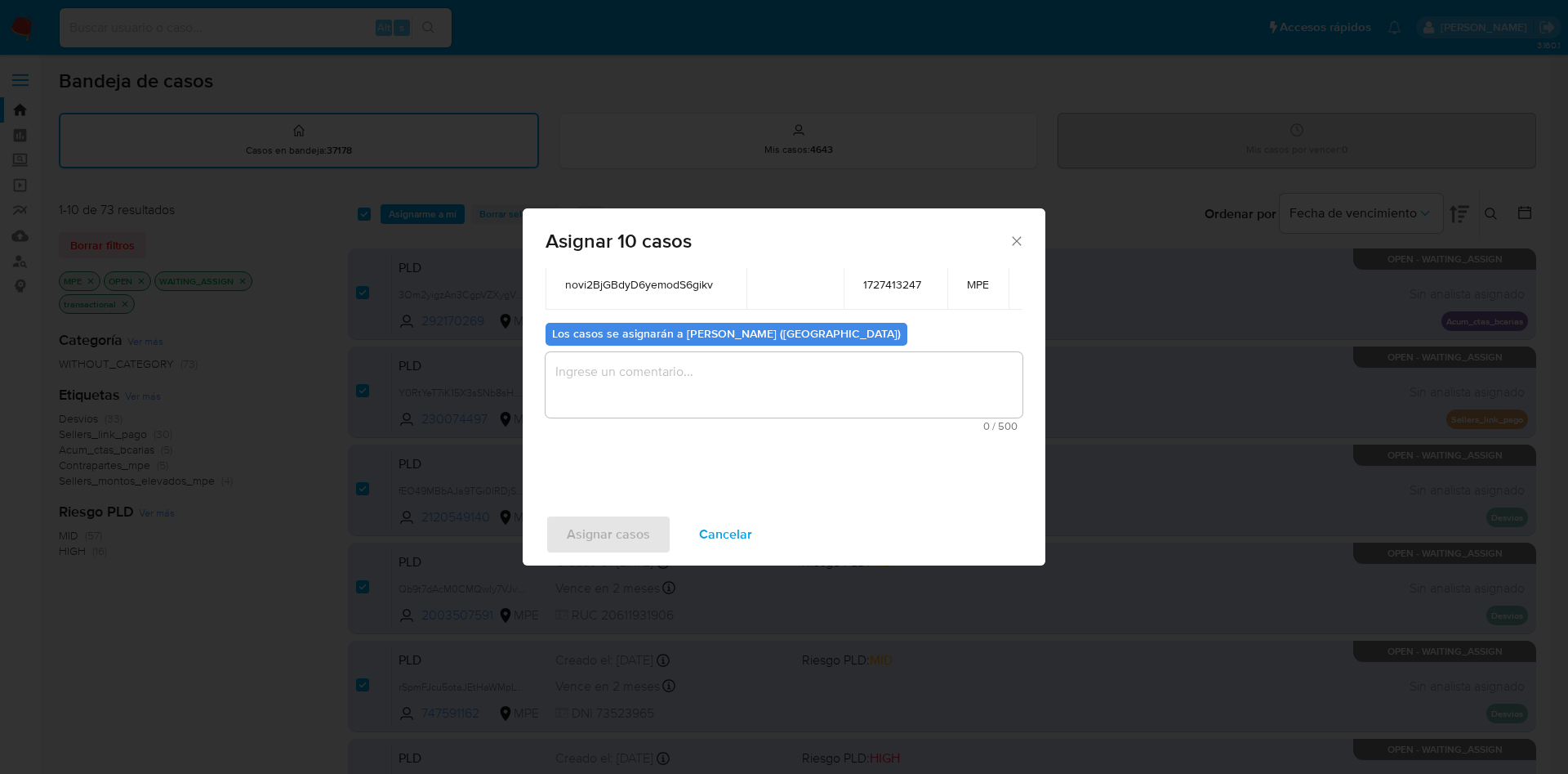
click at [667, 365] on textarea "assign-modal" at bounding box center [784, 385] width 477 height 65
click at [601, 541] on span "Asignar casos" at bounding box center [609, 535] width 83 height 36
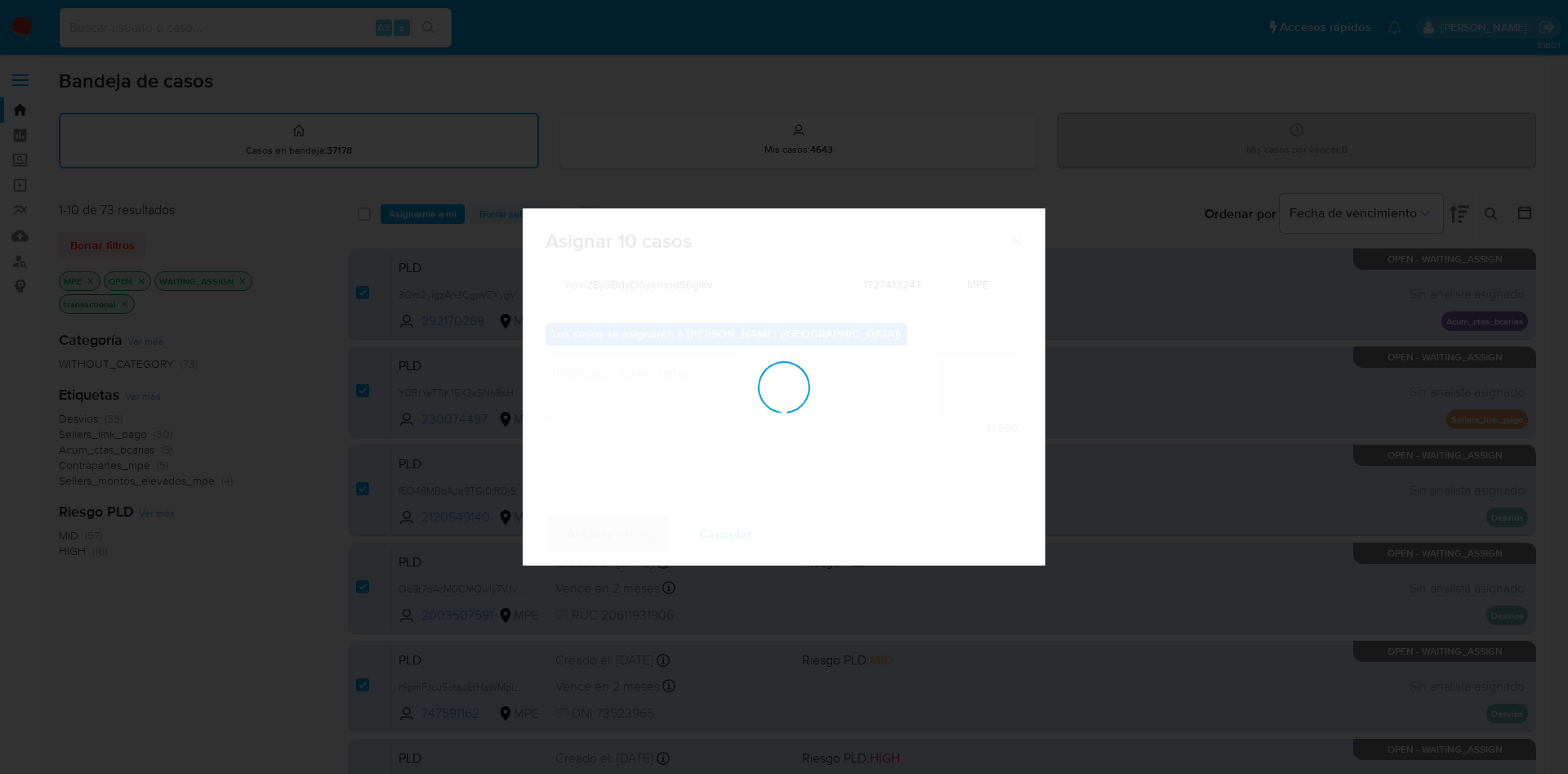
checkbox input "false"
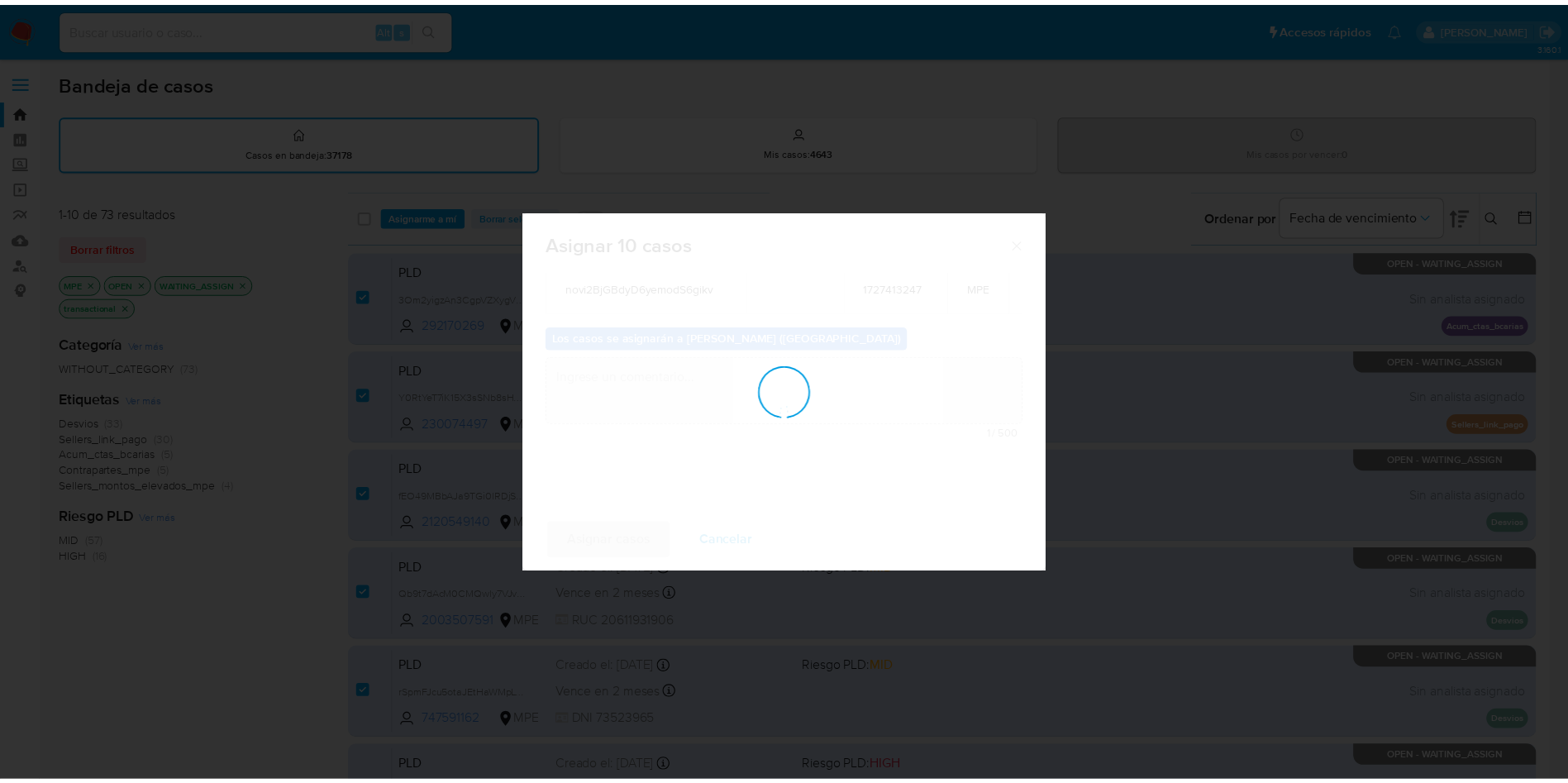
scroll to position [100, 0]
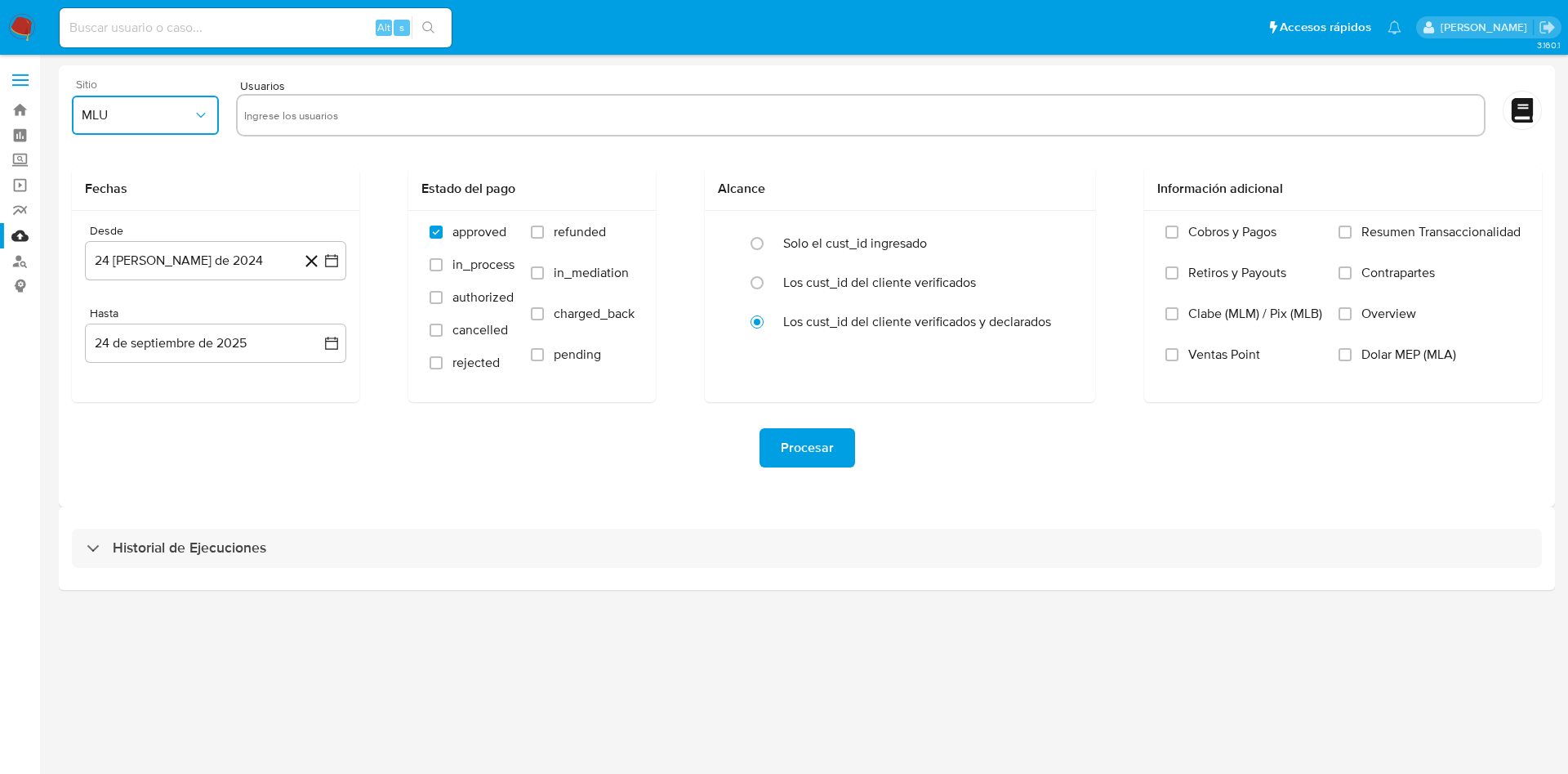
click at [81, 113] on button "MLU" at bounding box center [145, 115] width 147 height 40
click at [155, 270] on div "MPE" at bounding box center [140, 277] width 118 height 40
click at [319, 118] on input "text" at bounding box center [860, 115] width 1233 height 26
type input "292170269"
paste input "230074497"
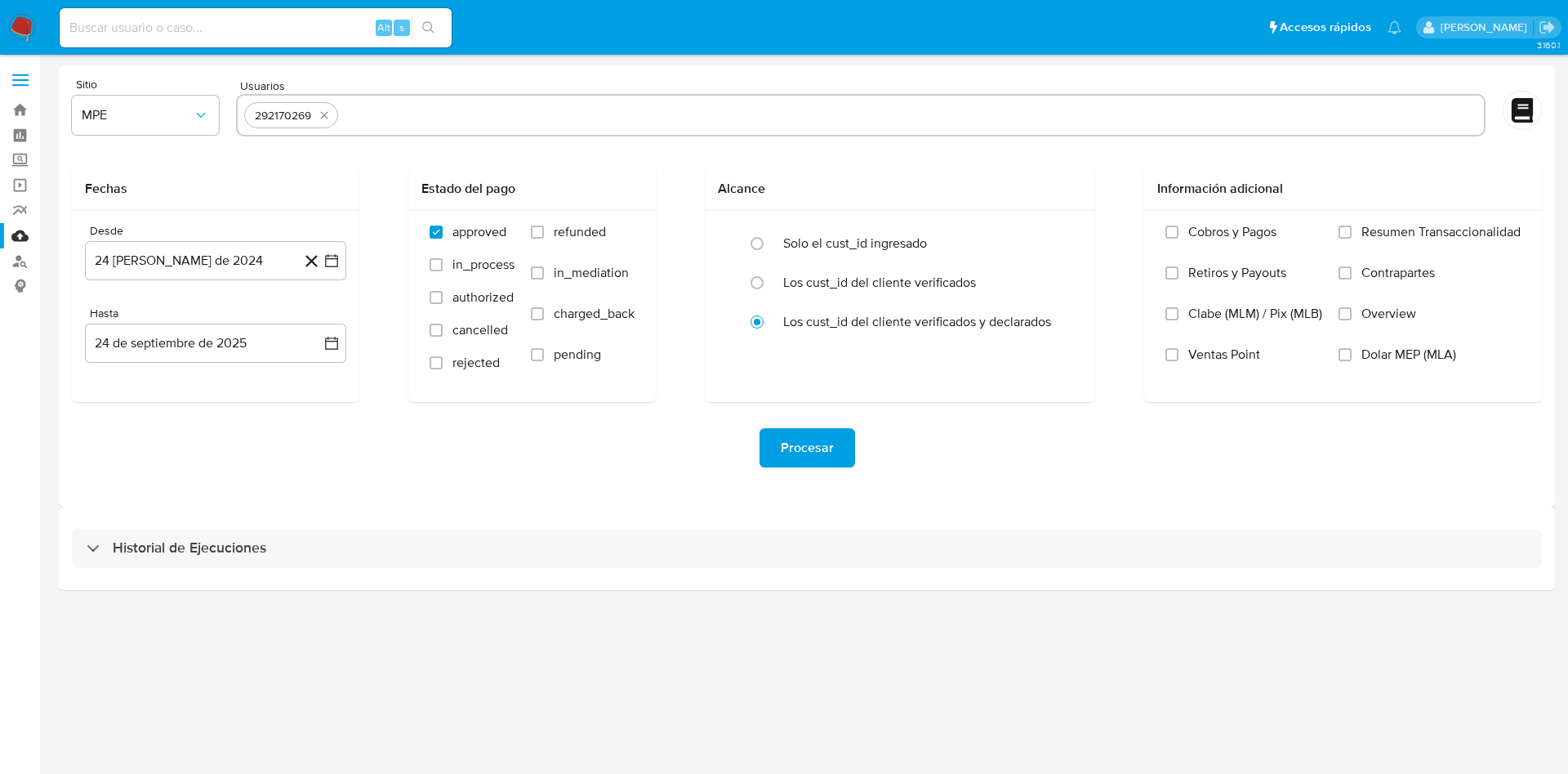
type input "230074497"
paste input "2120549140"
type input "2120549140"
paste input "2003507591"
type input "2003507591"
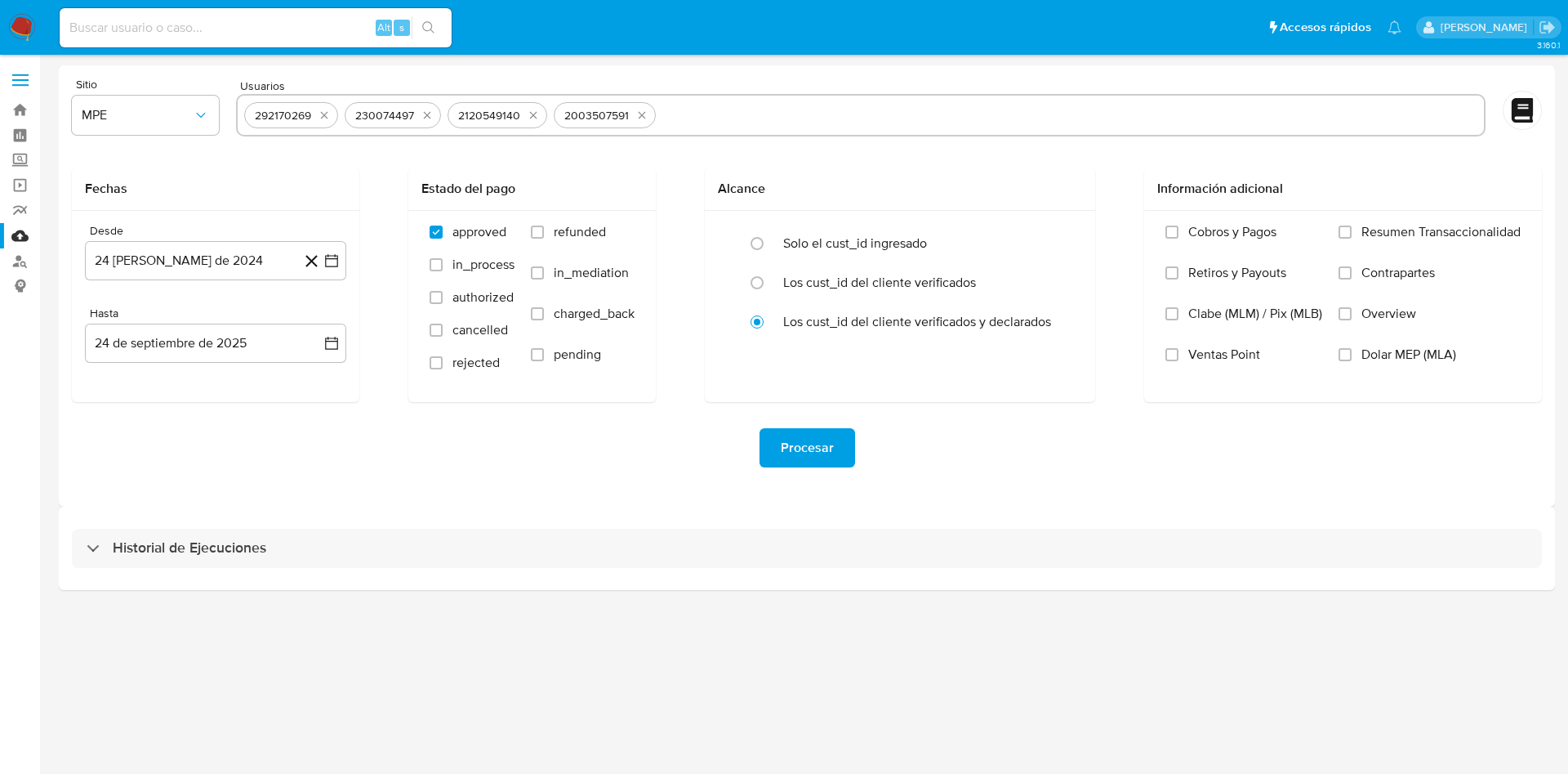
paste input "747591162"
type input "747591162"
paste input "638906651"
type input "638906651"
paste input "743118871"
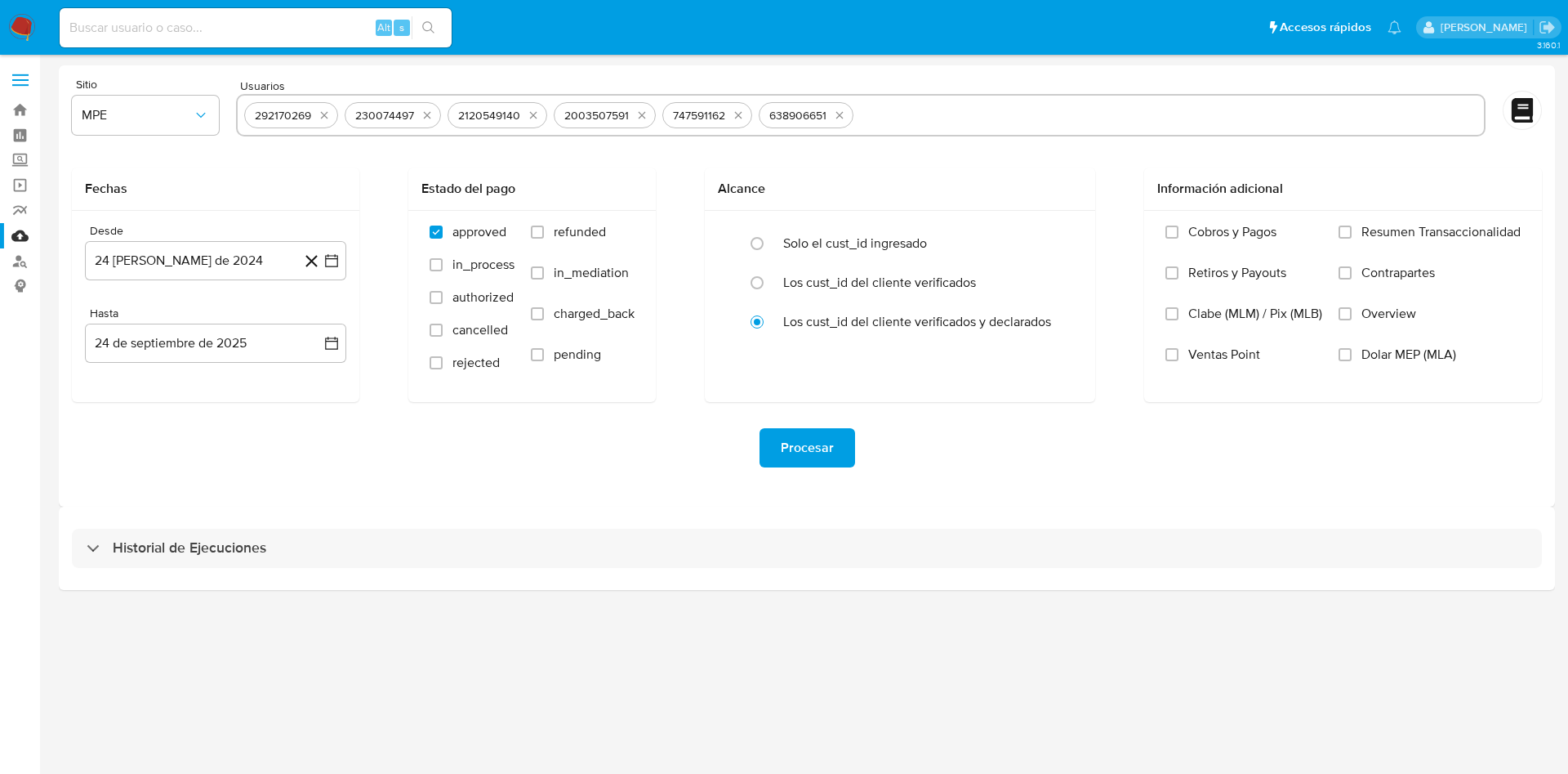
type input "743118871"
paste input "318078621"
type input "318078621"
paste input "348581729"
type input "348581729"
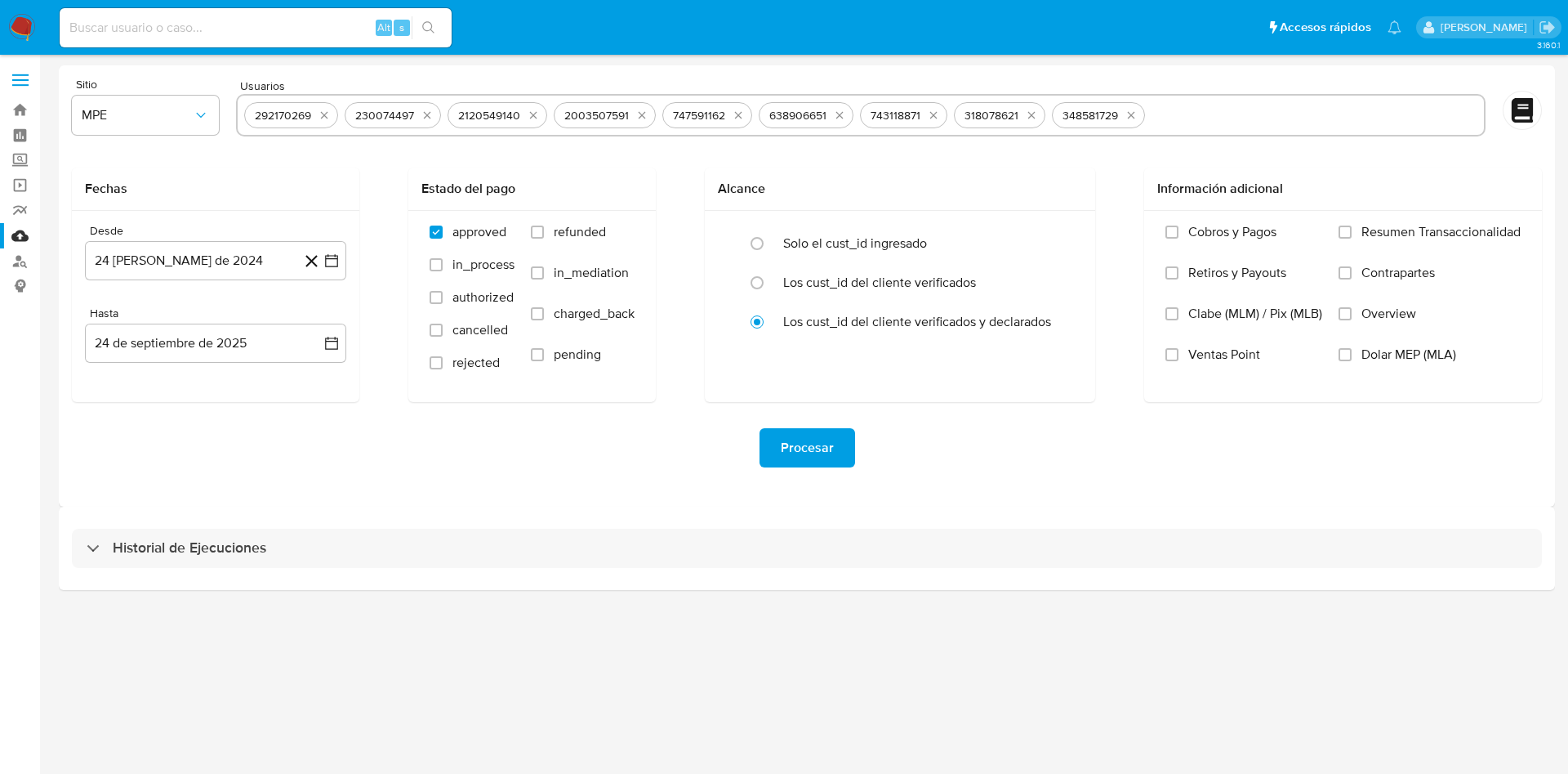
paste input "1727413247"
type input "1727413247"
click at [337, 260] on icon "button" at bounding box center [332, 261] width 13 height 13
click at [317, 321] on icon "Mes siguiente" at bounding box center [318, 320] width 7 height 11
click at [151, 510] on button "24" at bounding box center [151, 511] width 26 height 26
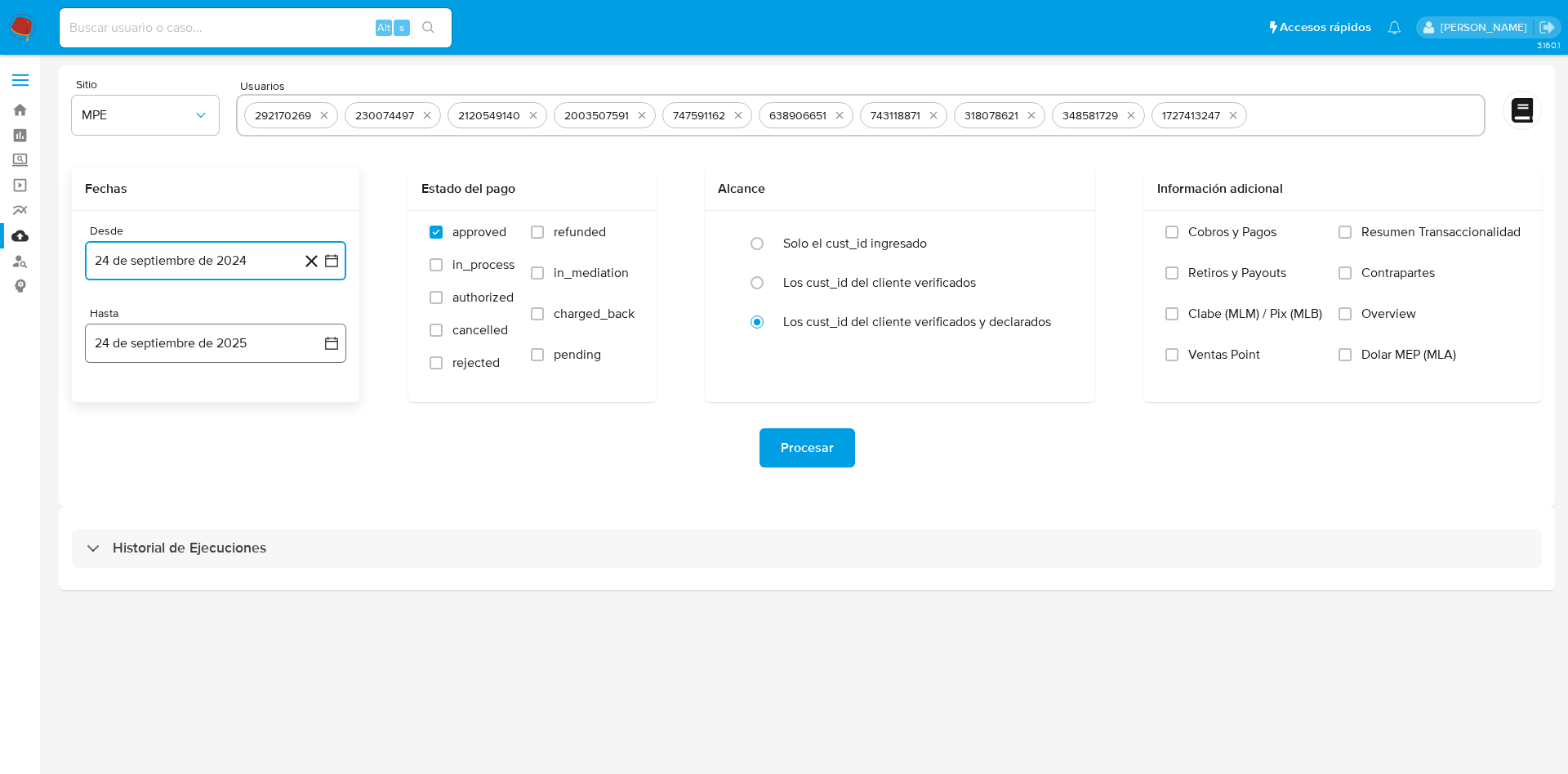
click at [335, 351] on icon "button" at bounding box center [331, 342] width 16 height 16
click at [156, 567] on button "23" at bounding box center [151, 561] width 26 height 26
click at [536, 248] on label "refunded" at bounding box center [582, 243] width 104 height 41
click at [536, 239] on input "refunded" at bounding box center [537, 232] width 13 height 13
checkbox input "true"
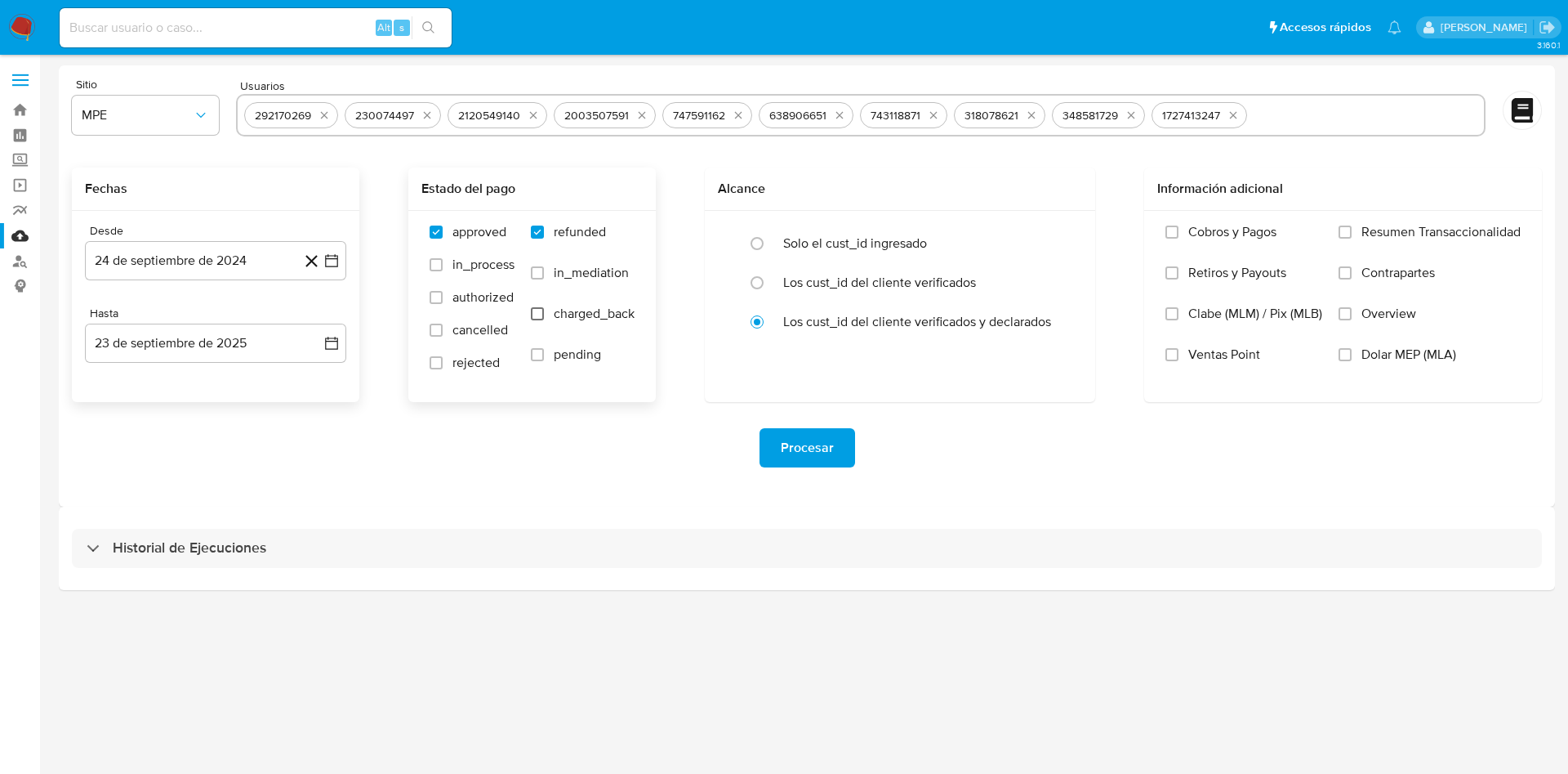
click at [541, 320] on input "charged_back" at bounding box center [537, 314] width 13 height 13
checkbox input "true"
click at [761, 236] on input "radio" at bounding box center [758, 243] width 26 height 26
radio input "true"
click at [793, 447] on span "Procesar" at bounding box center [808, 448] width 53 height 36
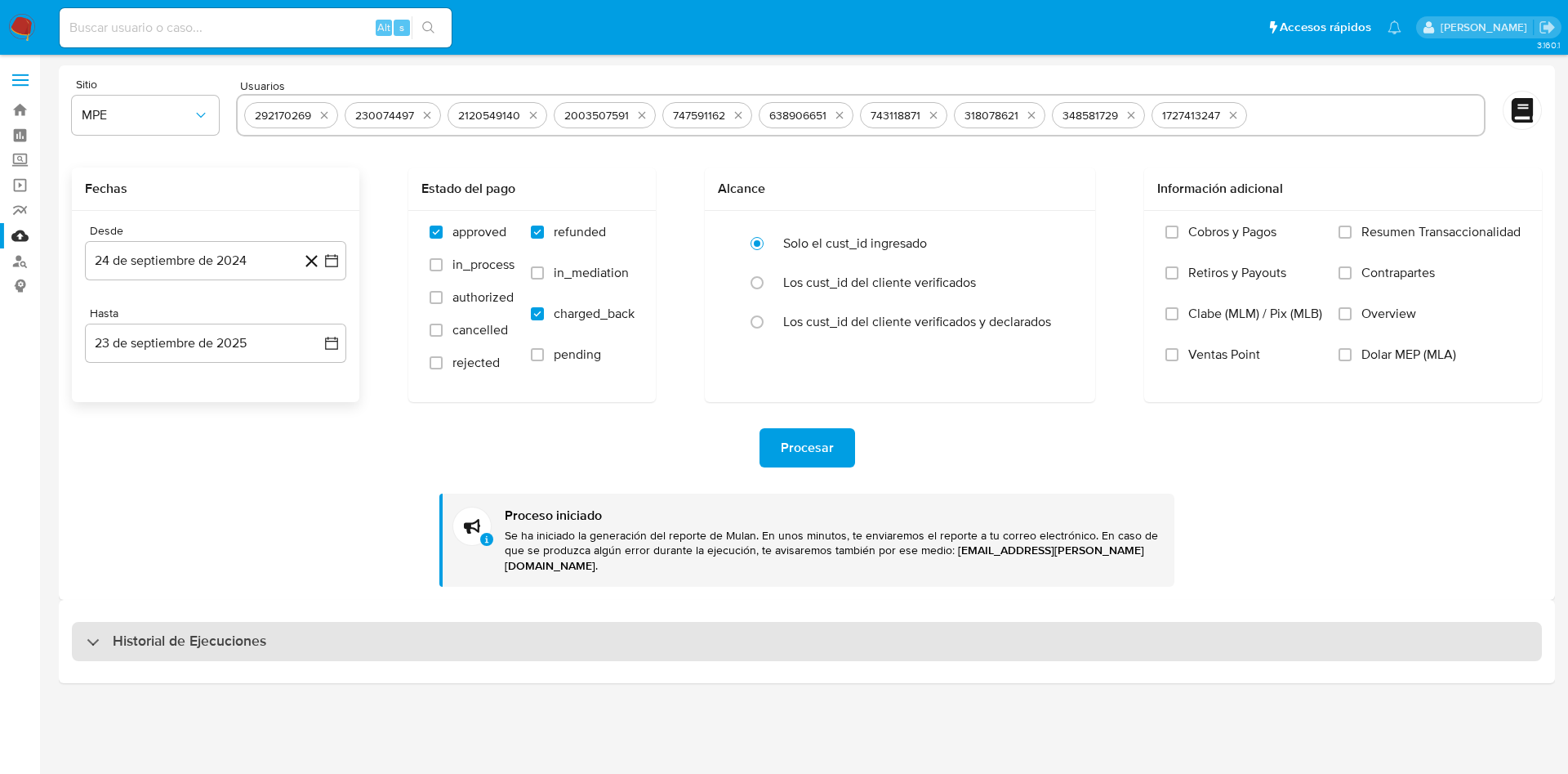
click at [272, 638] on div "Historial de Ejecuciones" at bounding box center [807, 642] width 1470 height 40
select select "10"
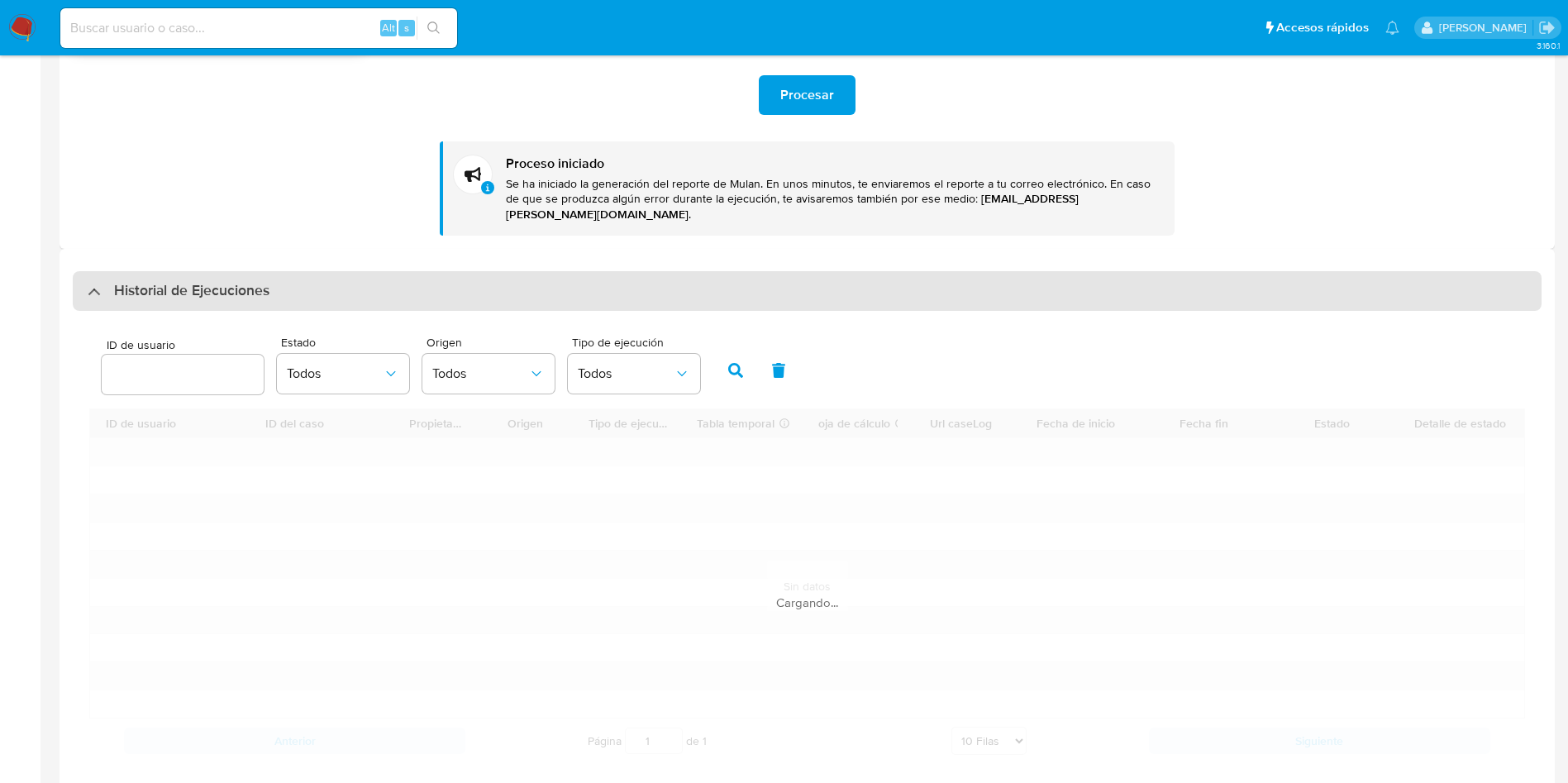
scroll to position [372, 0]
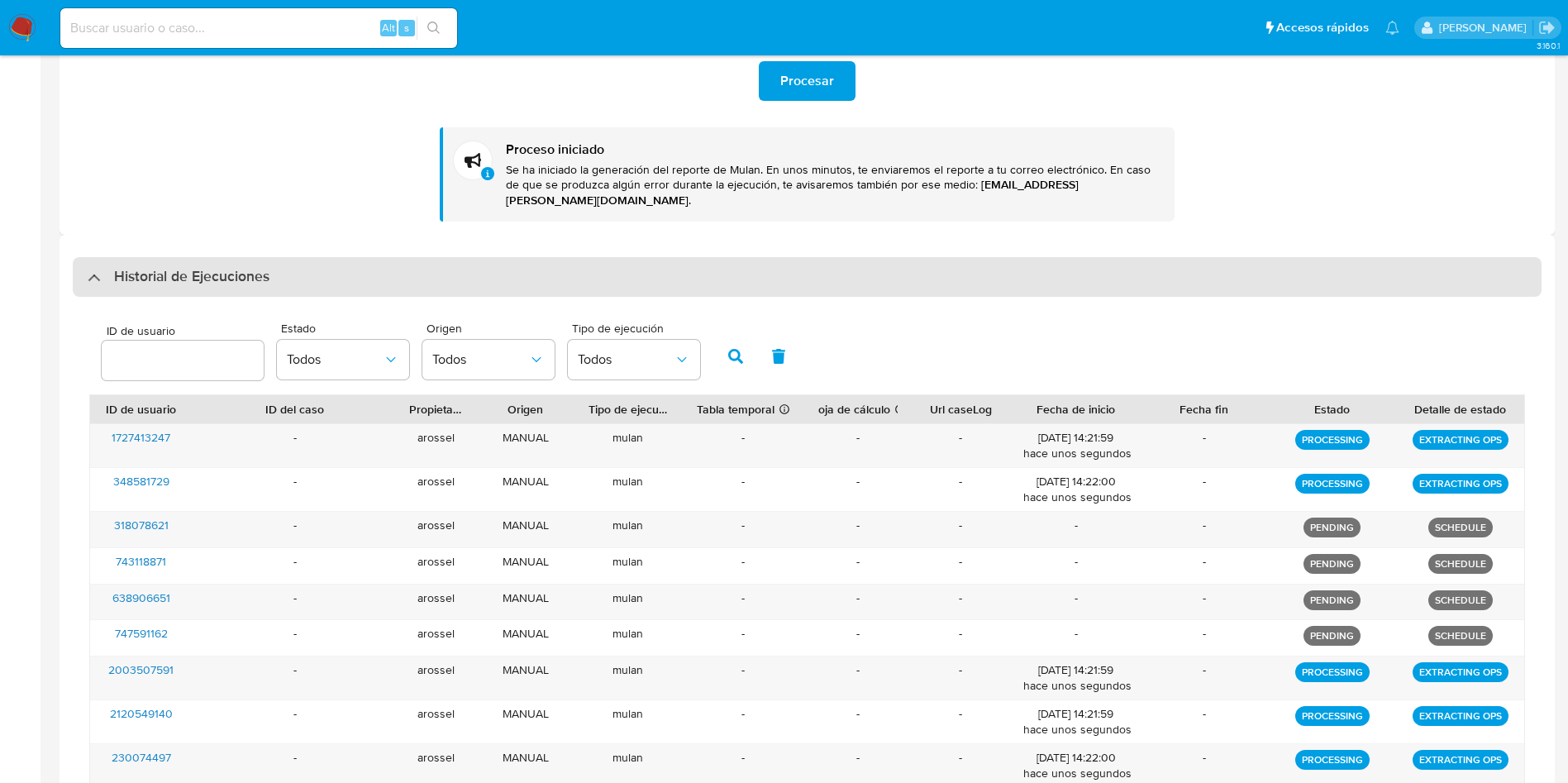
click at [263, 267] on h3 "Historial de Ejecuciones" at bounding box center [192, 277] width 155 height 20
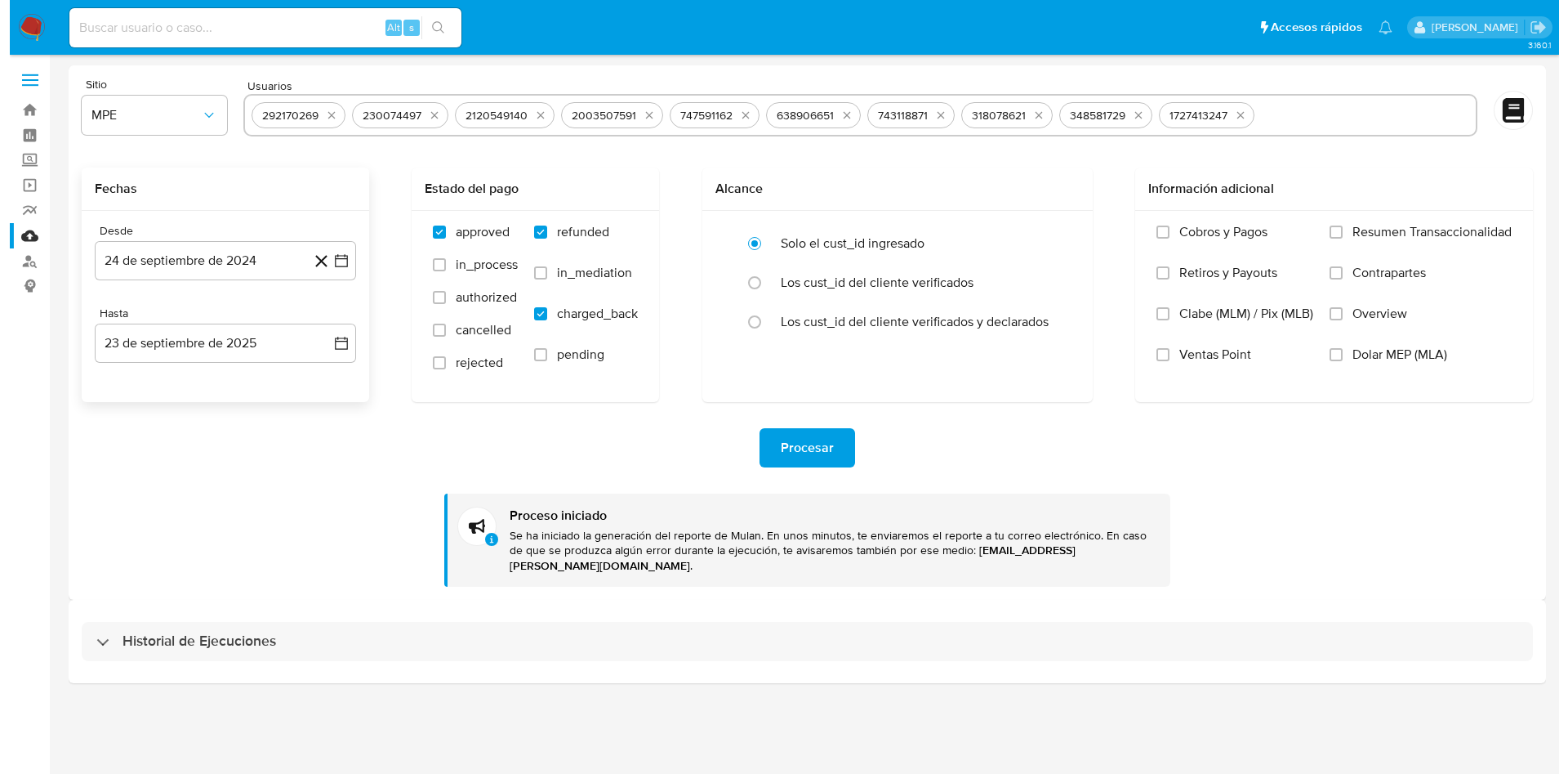
scroll to position [0, 0]
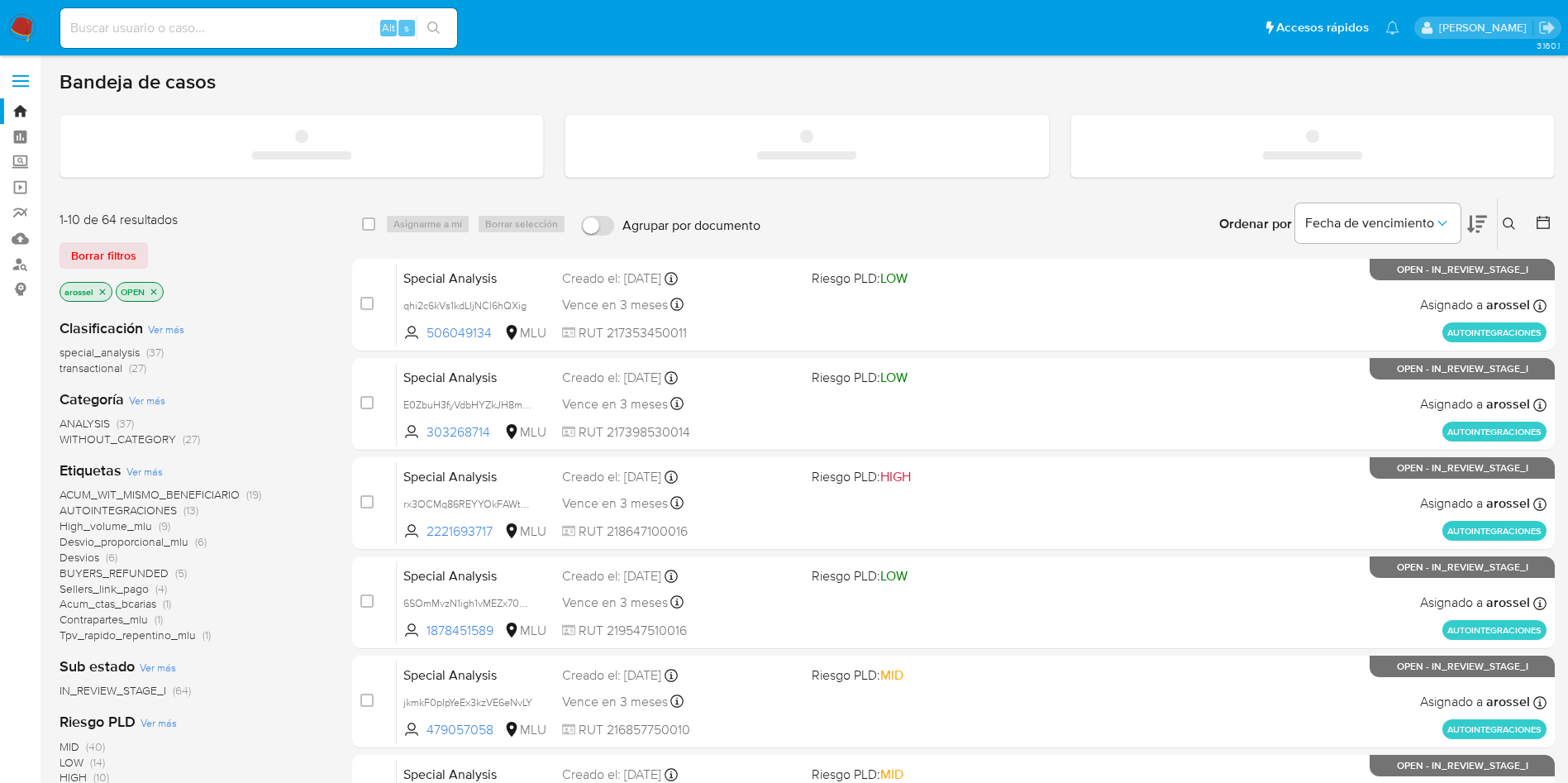
click at [219, 22] on input at bounding box center [258, 28] width 397 height 22
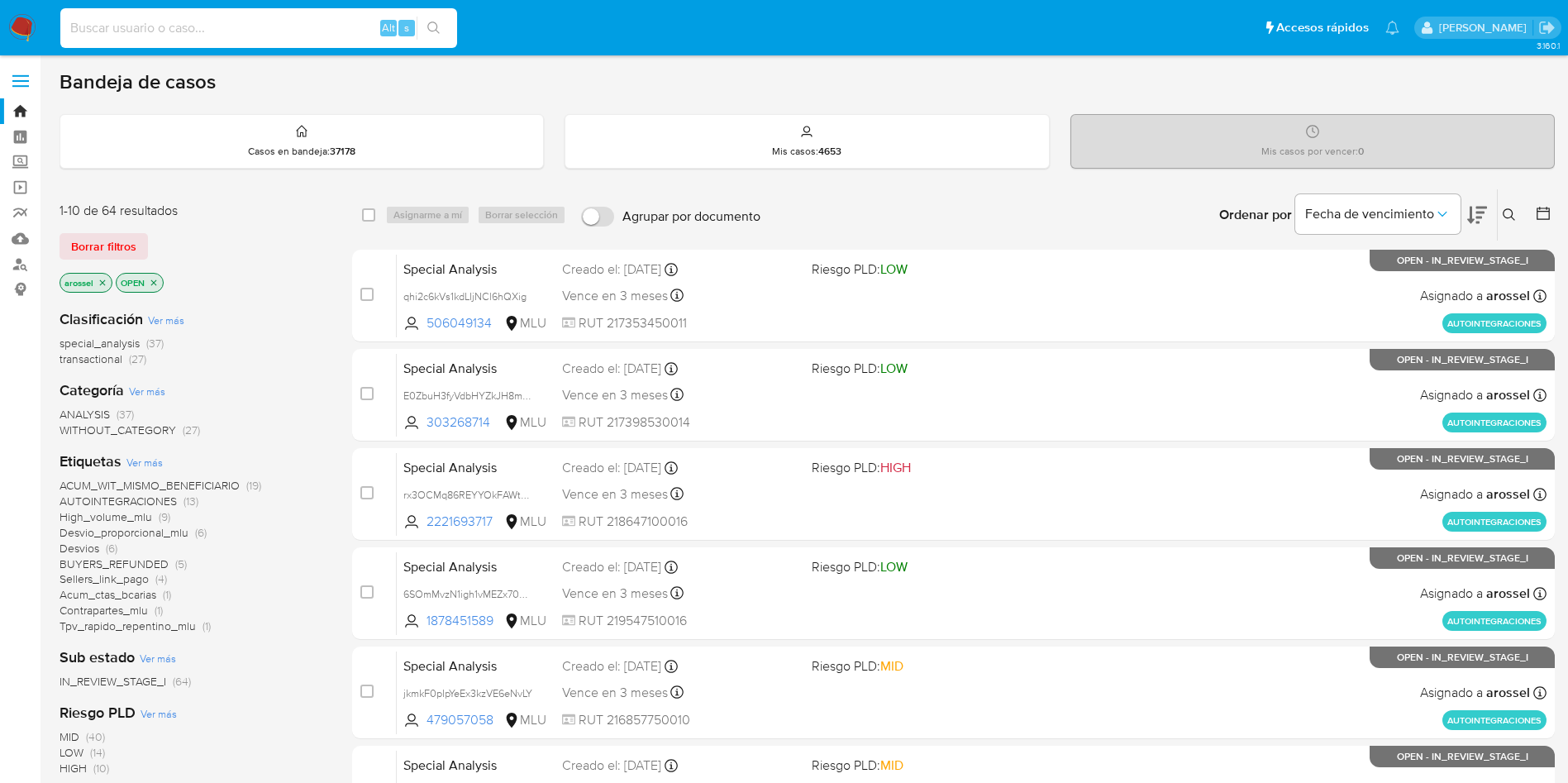
paste input "3Om2yigzAn3CgpVZXygVv3bc"
type input "3Om2yigzAn3CgpVZXygVv3bc"
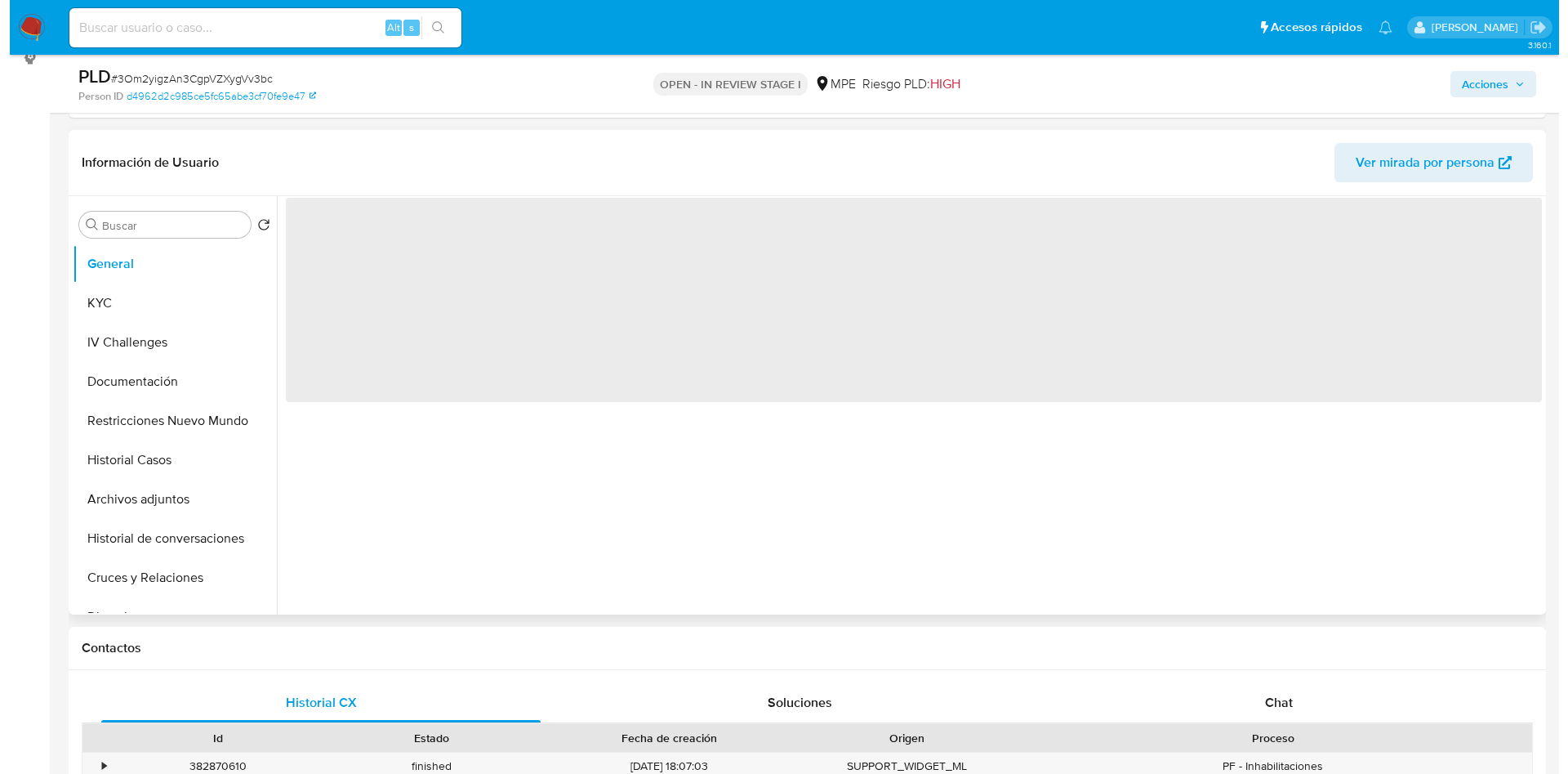
scroll to position [245, 0]
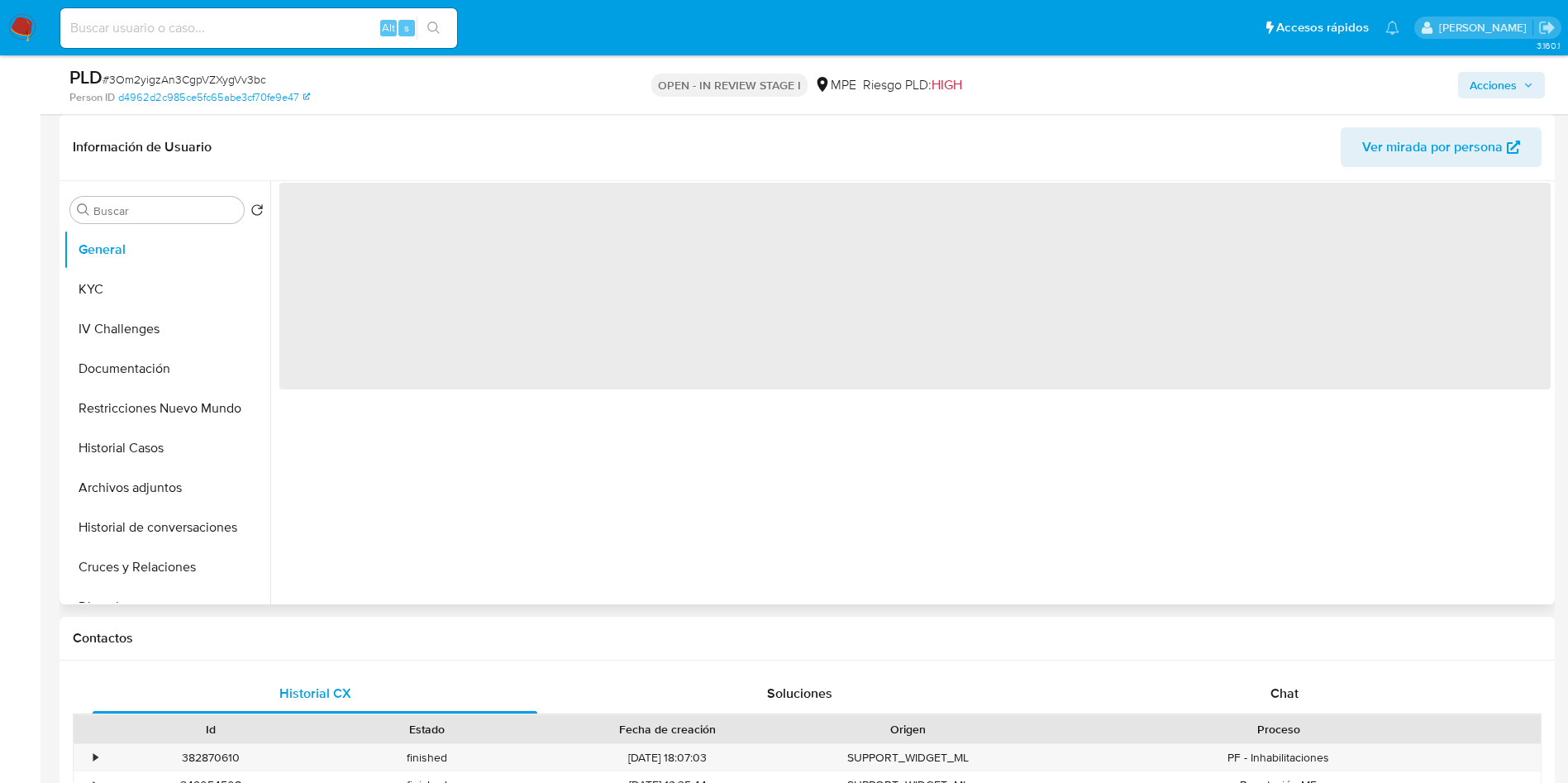
select select "10"
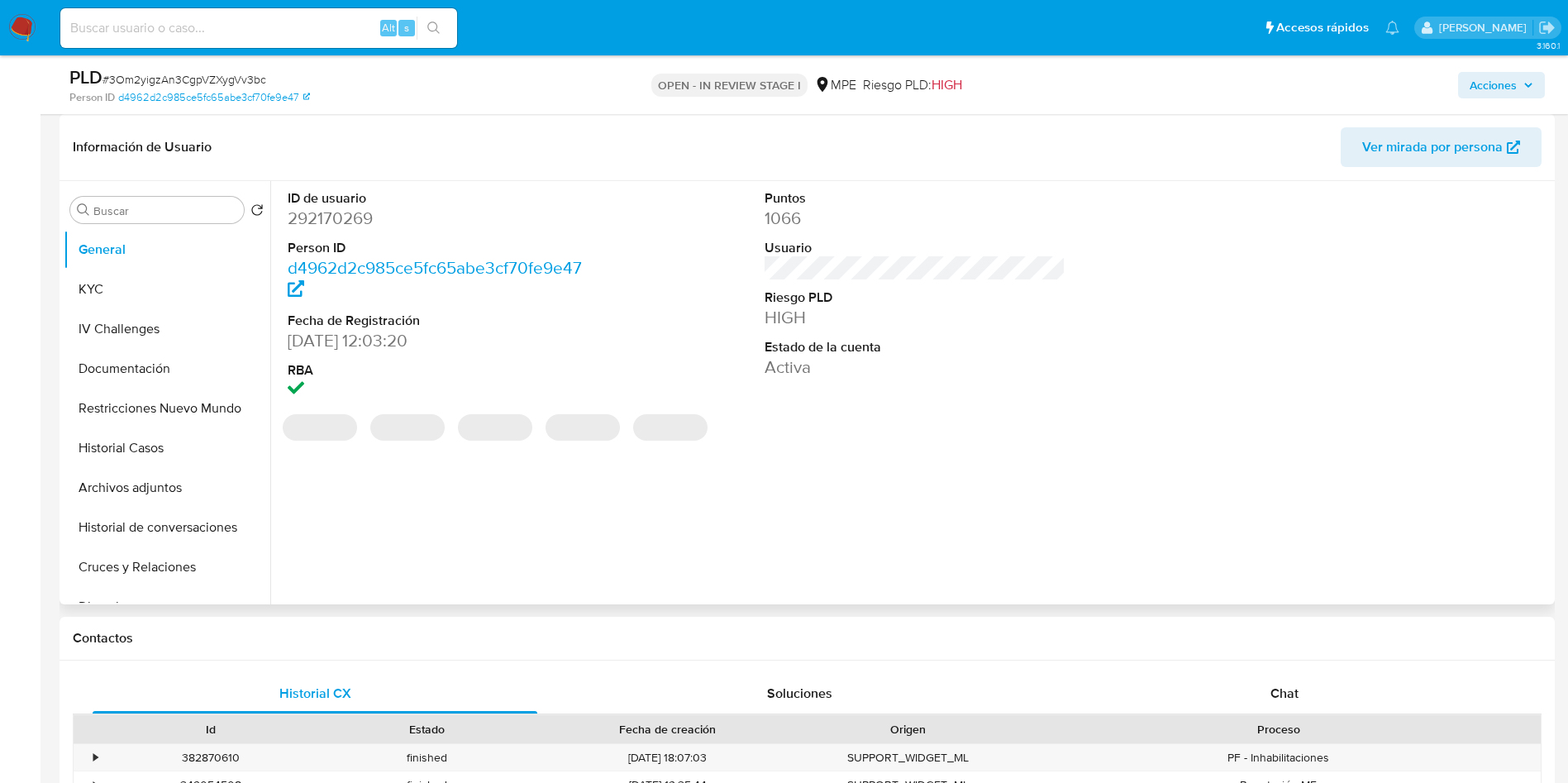
click at [1452, 158] on span "Ver mirada por persona" at bounding box center [1432, 147] width 140 height 40
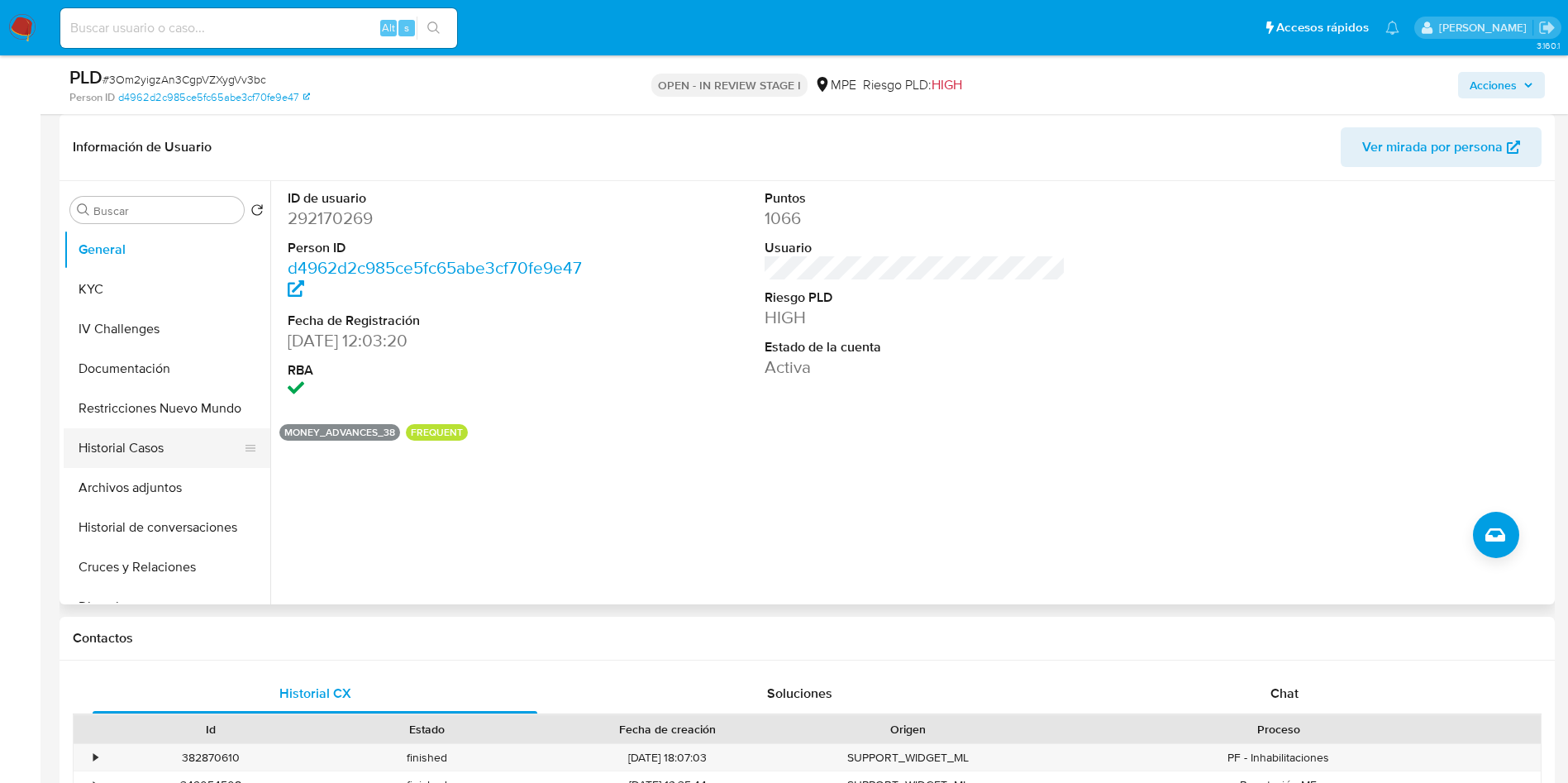
click at [152, 435] on button "Historial Casos" at bounding box center [160, 448] width 194 height 40
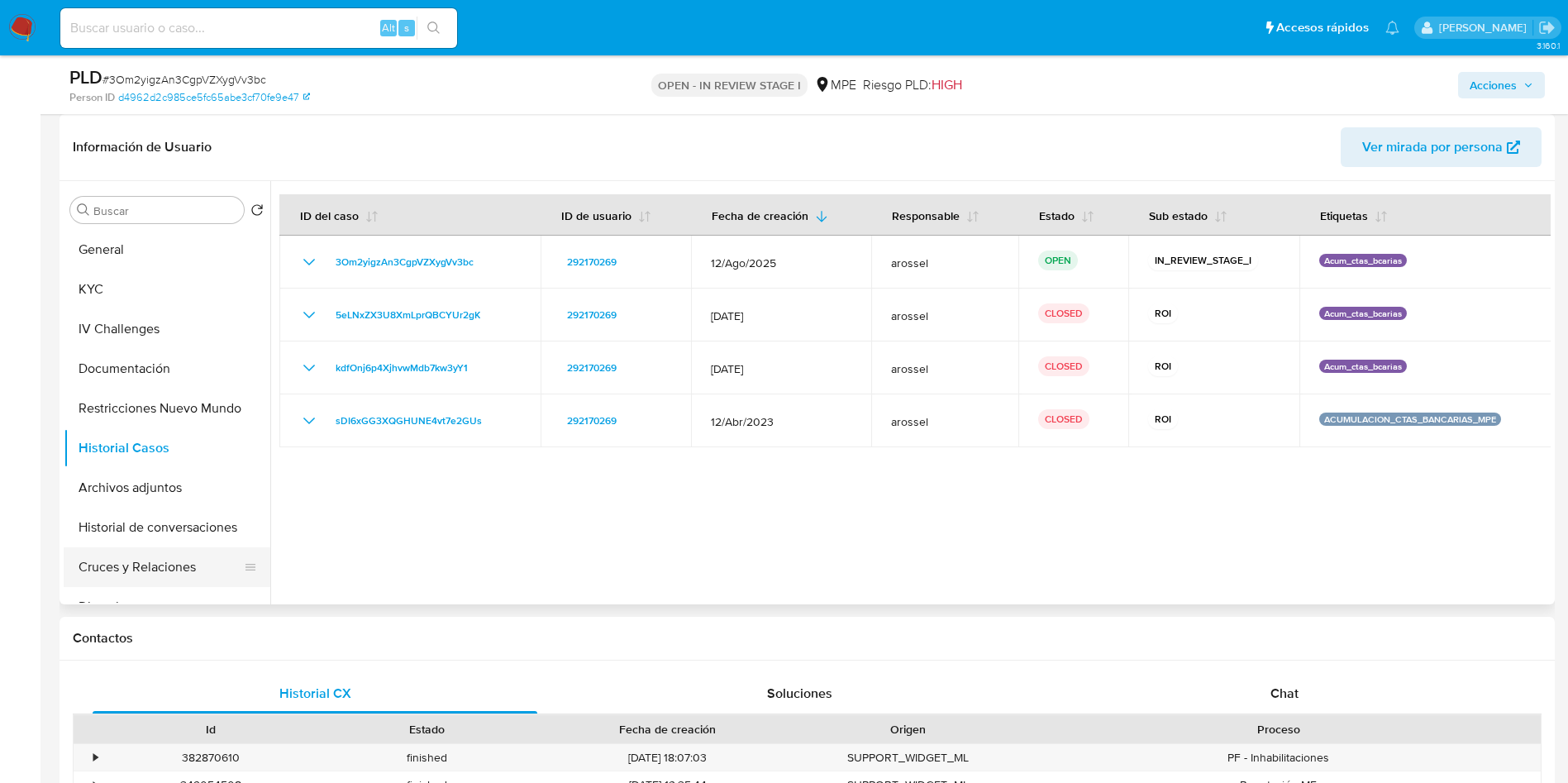
click at [184, 573] on button "Cruces y Relaciones" at bounding box center [160, 567] width 194 height 40
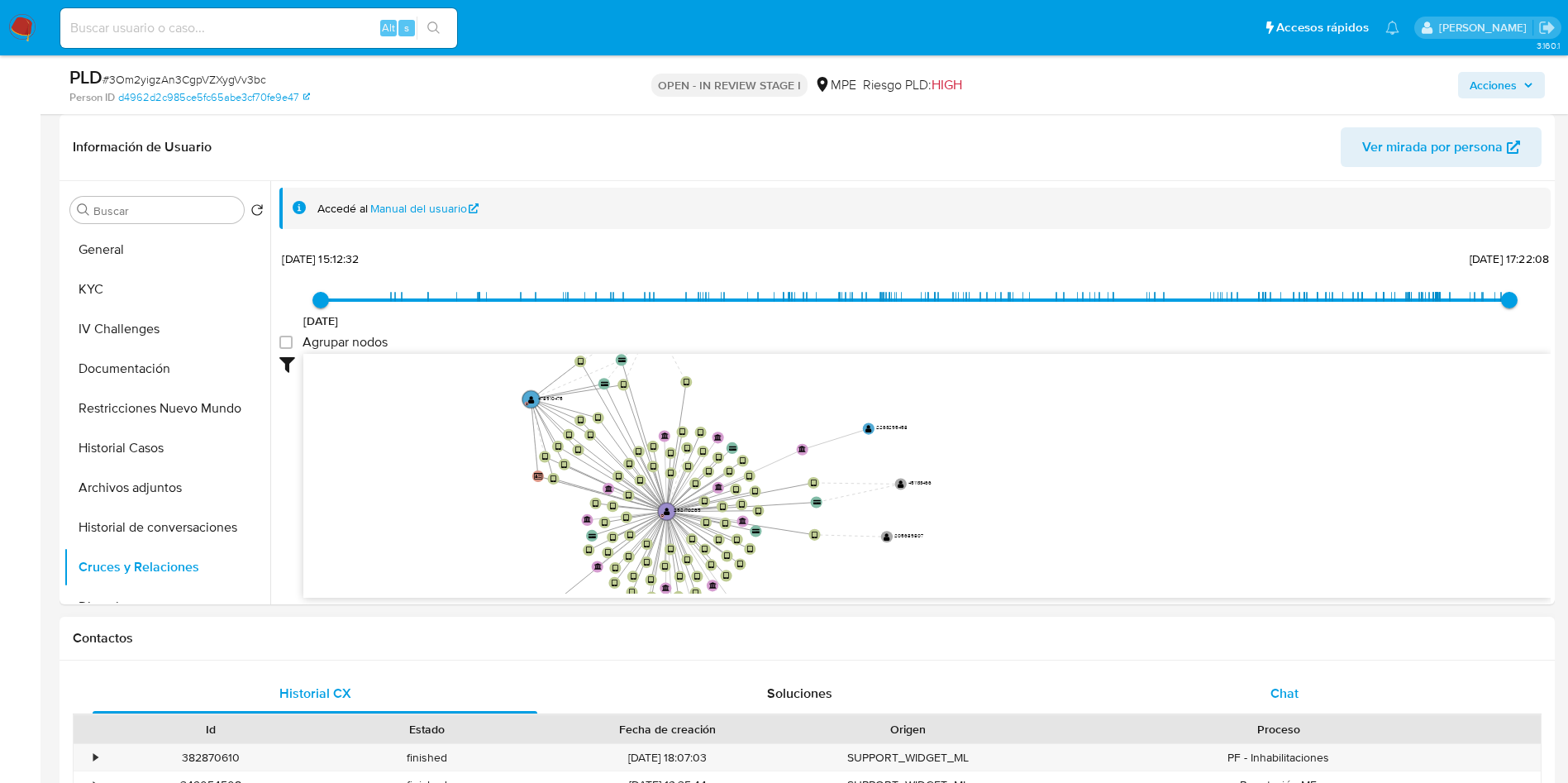
drag, startPoint x: 1223, startPoint y: 458, endPoint x: 1185, endPoint y: 673, distance: 218.3
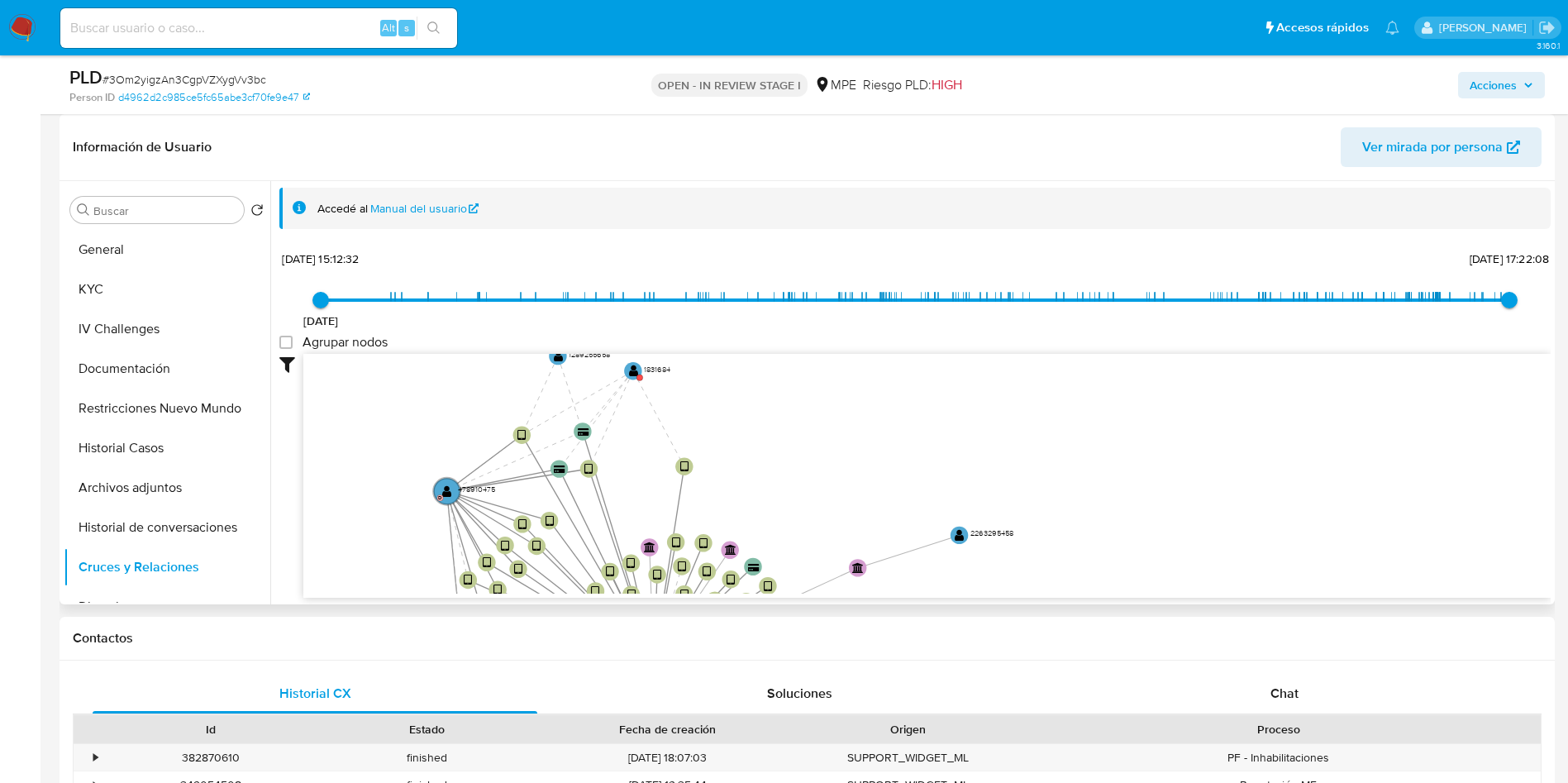
drag, startPoint x: 770, startPoint y: 457, endPoint x: 829, endPoint y: 532, distance: 95.4
click at [838, 537] on icon "device-64bec09806576f2ce8fd44f5  user-292170269  292170269 D device-63bb542d0…" at bounding box center [927, 473] width 1248 height 239
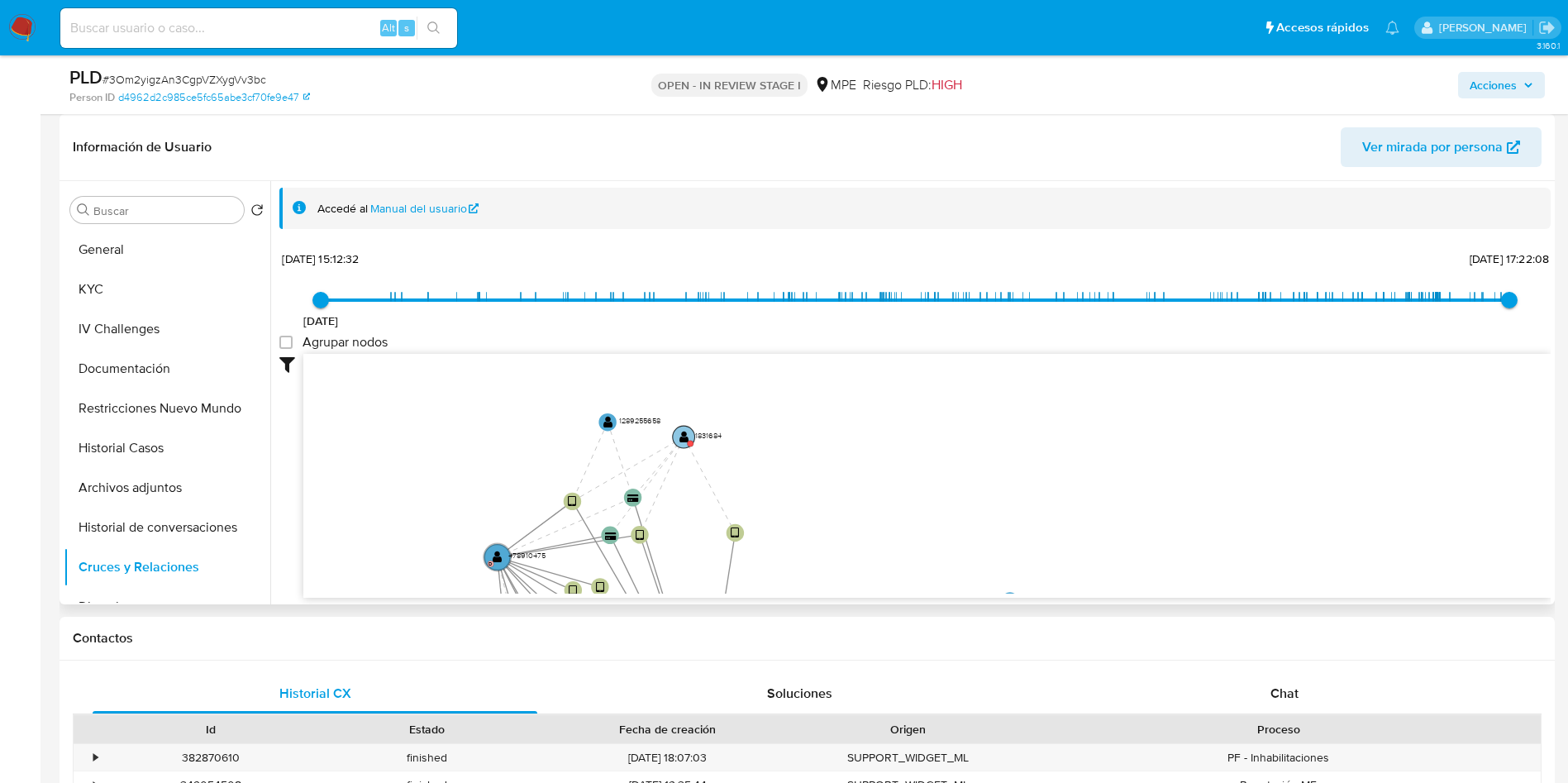
drag, startPoint x: 677, startPoint y: 435, endPoint x: 686, endPoint y: 443, distance: 12.0
click at [679, 435] on circle at bounding box center [684, 436] width 22 height 22
click at [679, 435] on circle at bounding box center [685, 436] width 22 height 22
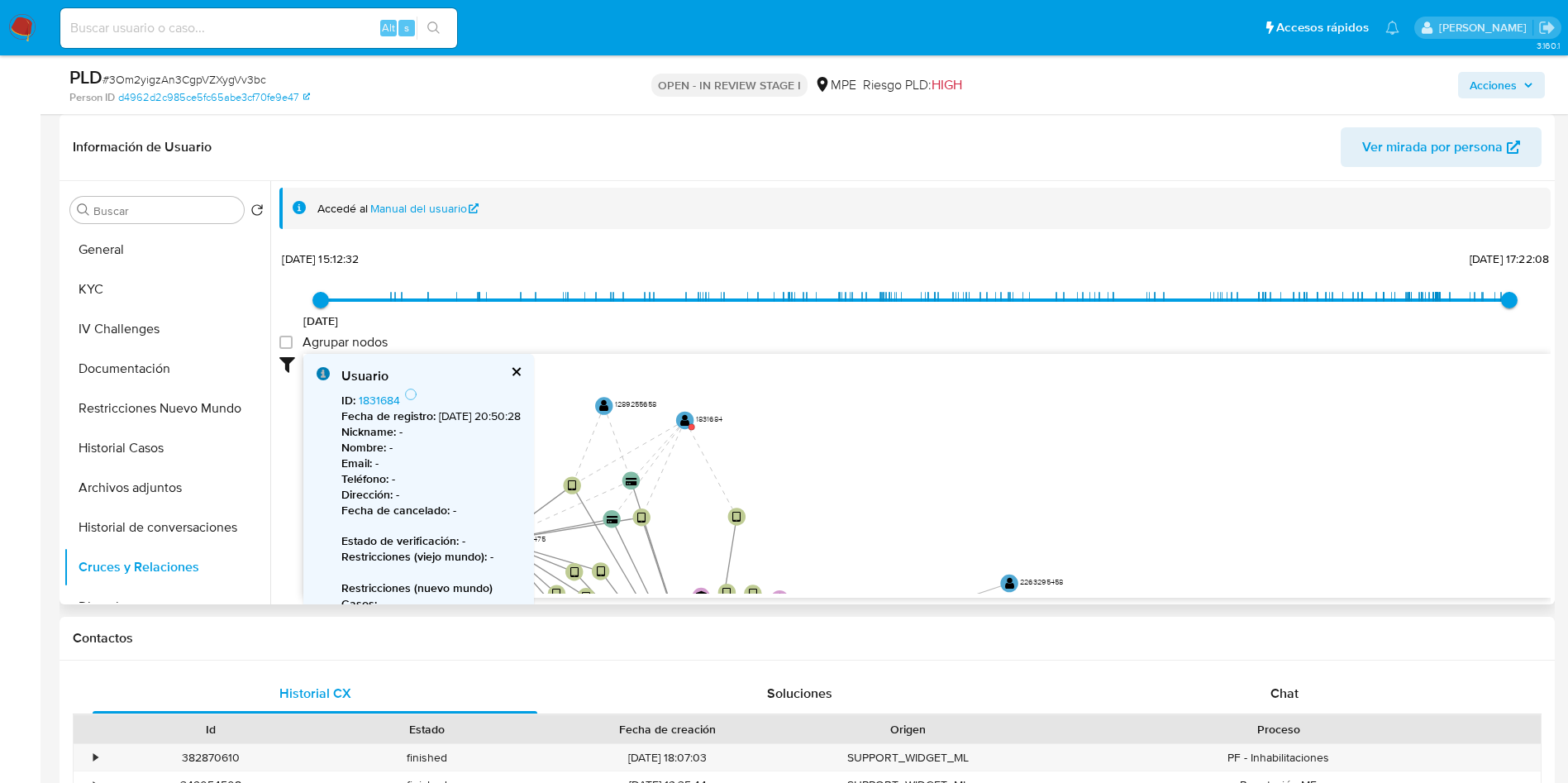
drag, startPoint x: 929, startPoint y: 480, endPoint x: 926, endPoint y: 222, distance: 258.0
click at [925, 226] on div "Accedé al Manual del usuario 20/4/2021 20/4/2021, 15:12:32 20/9/2025, 17:22:08 …" at bounding box center [915, 422] width 1271 height 470
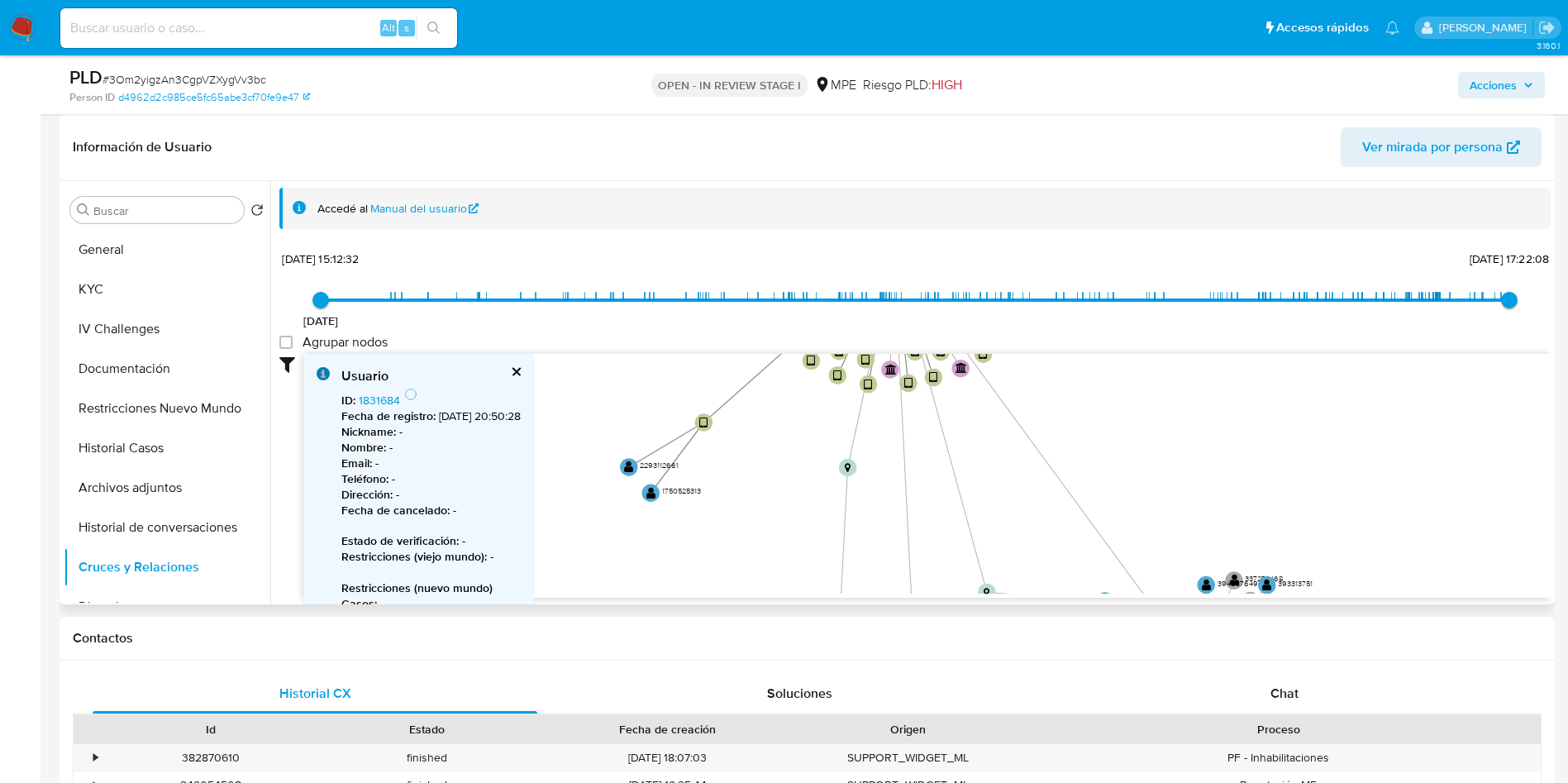
drag, startPoint x: 1065, startPoint y: 517, endPoint x: 749, endPoint y: 324, distance: 370.3
click at [1252, 288] on div "20/4/2021 20/4/2021, 15:12:32 20/9/2025, 17:22:08 Agrupar nodos Filtros Confian…" at bounding box center [915, 451] width 1271 height 411
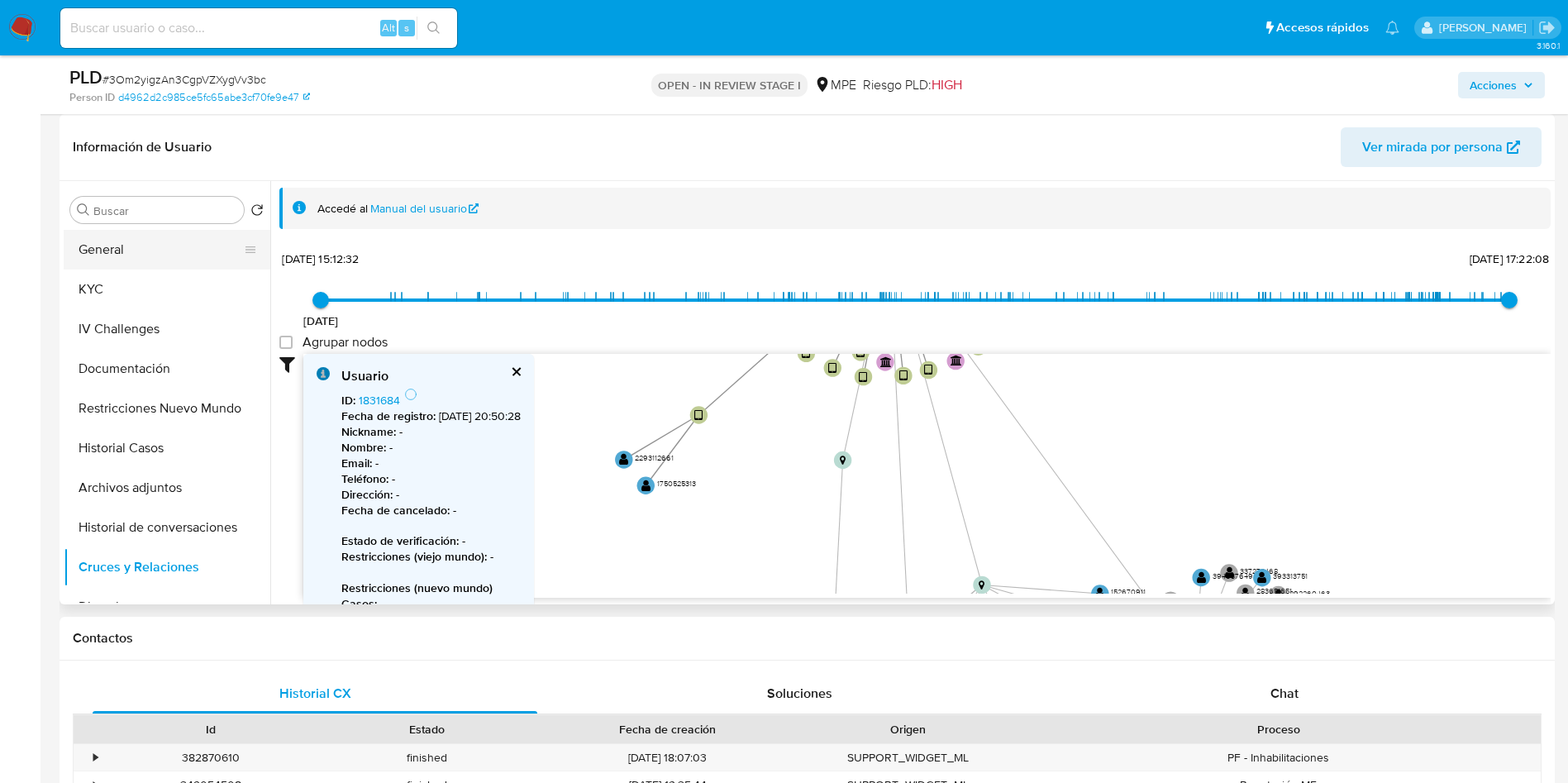
click at [111, 255] on button "General" at bounding box center [160, 250] width 194 height 40
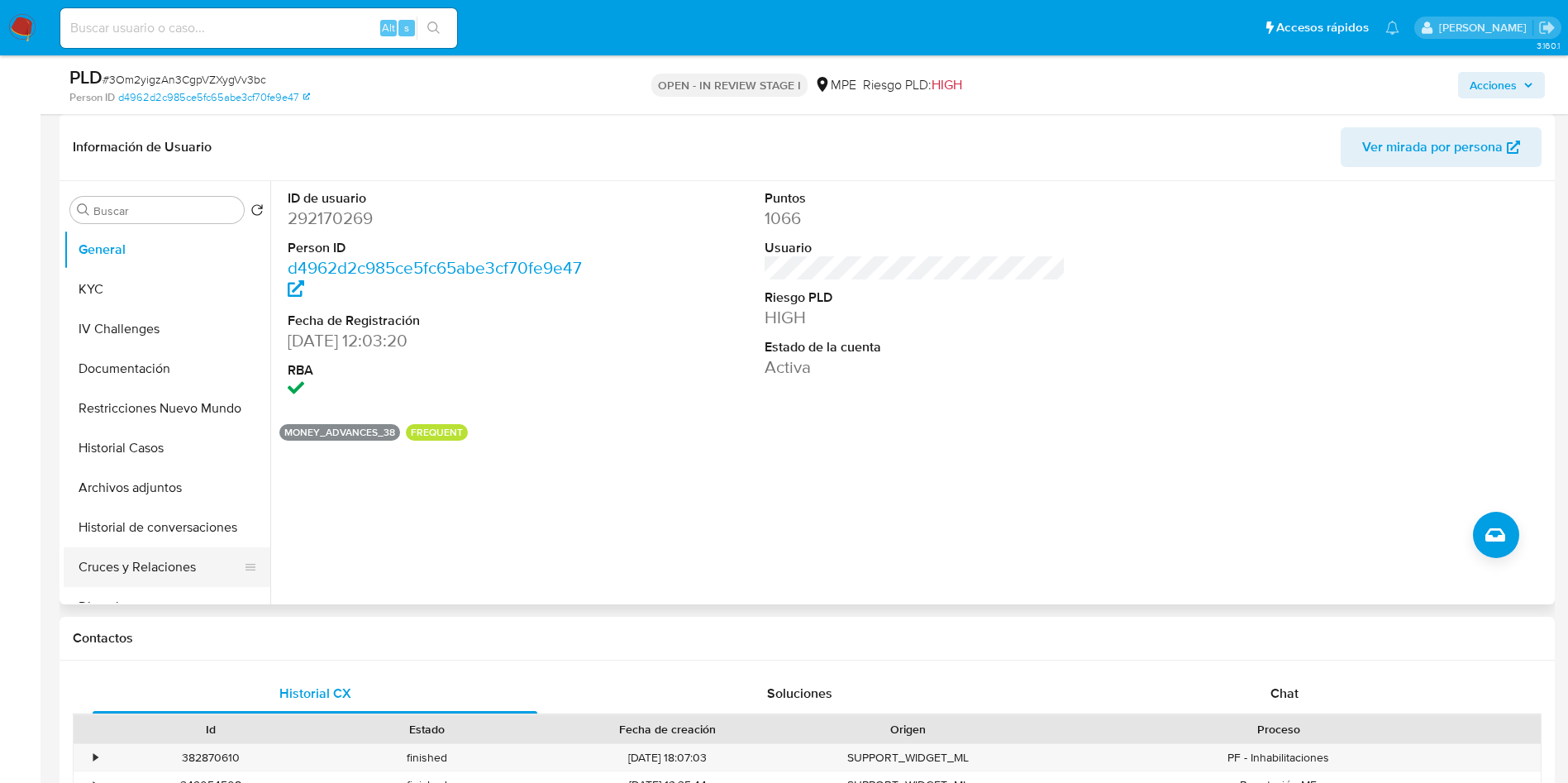
click at [147, 558] on button "Cruces y Relaciones" at bounding box center [160, 567] width 194 height 40
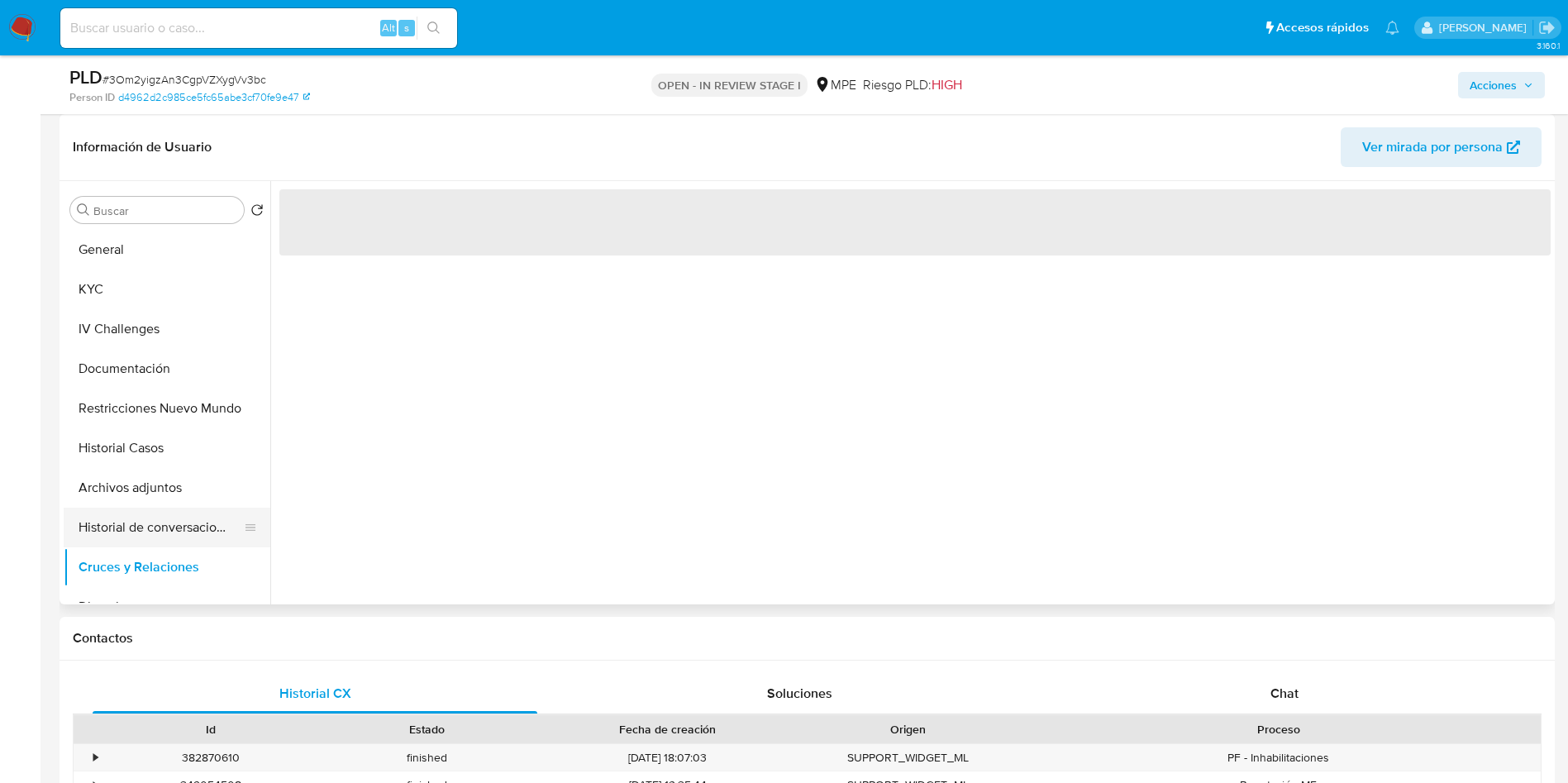
click at [152, 530] on button "Historial de conversaciones" at bounding box center [160, 527] width 194 height 40
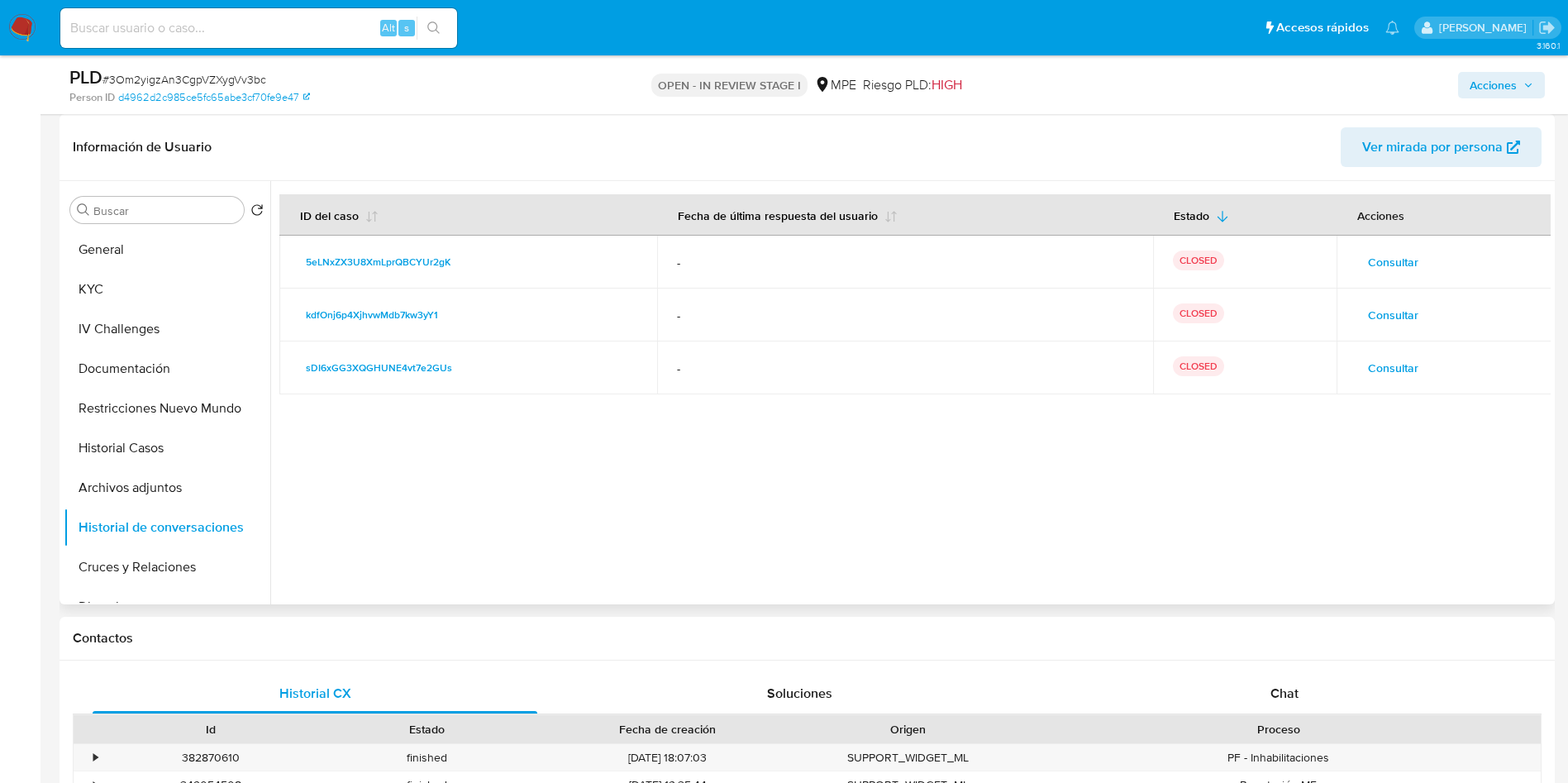
click at [1371, 253] on span "Consultar" at bounding box center [1393, 262] width 51 height 23
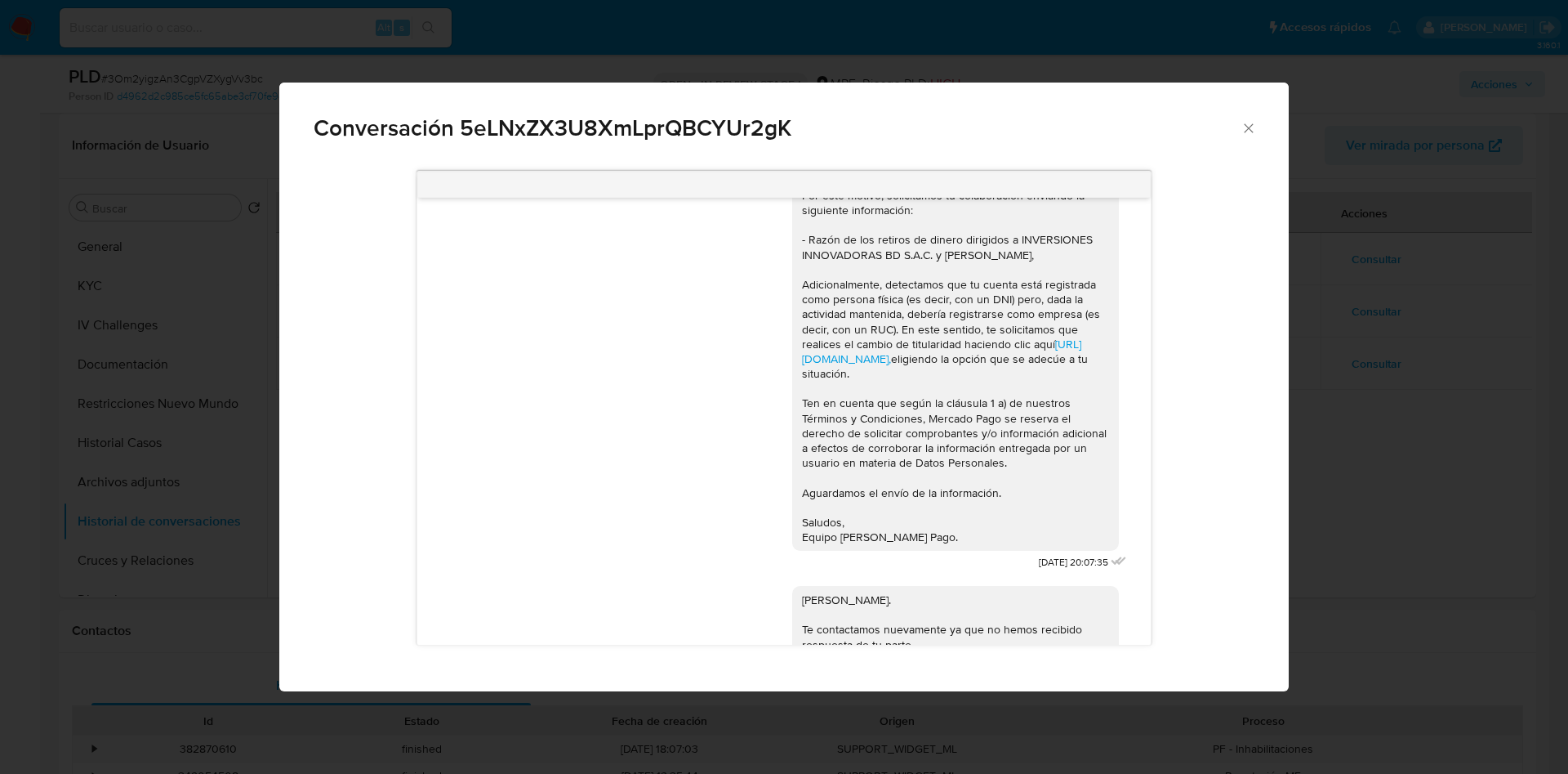
scroll to position [0, 0]
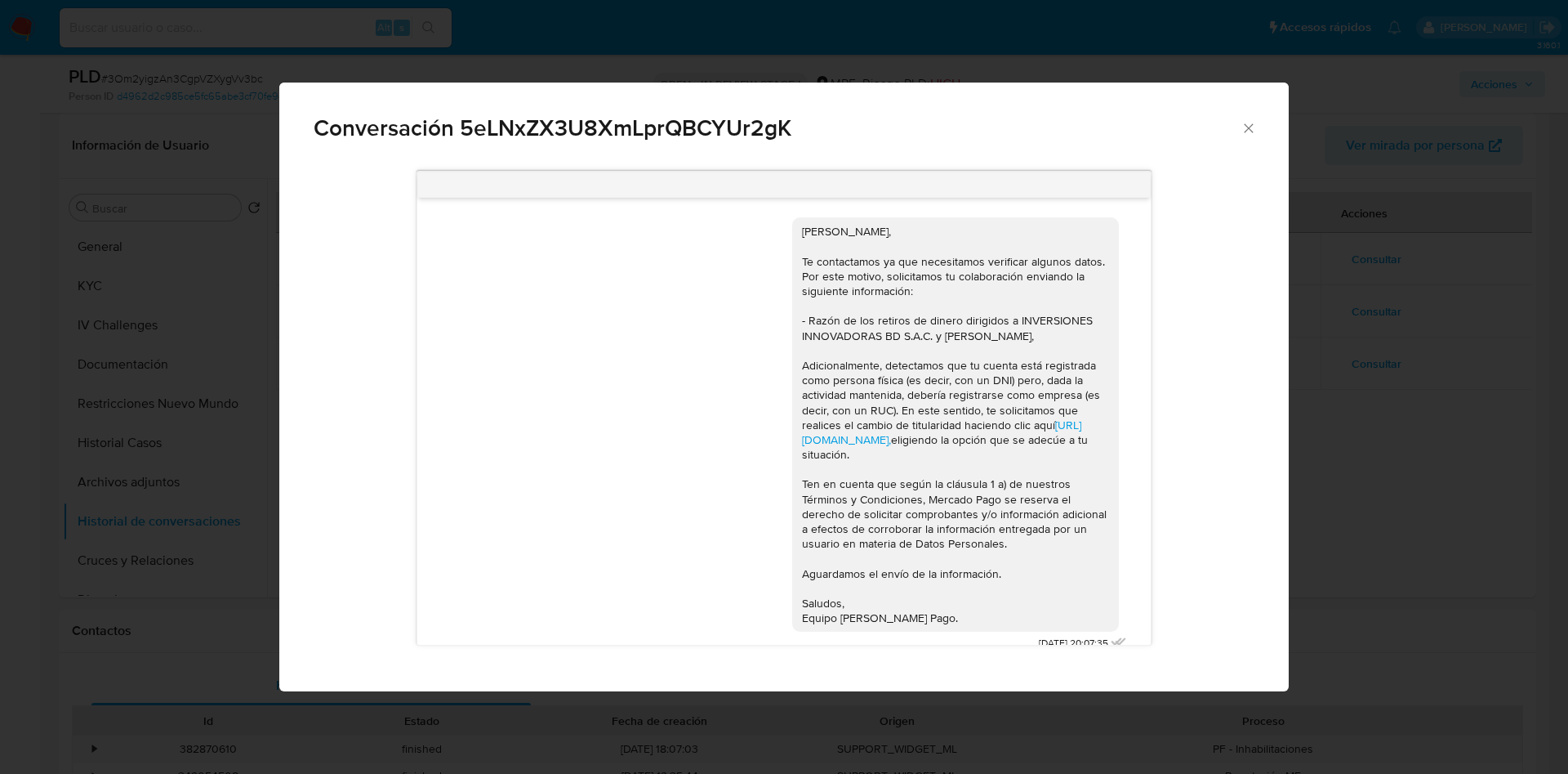
click at [1329, 267] on div "Conversación 5eLNxZX3U8XmLprQBCYUr2gK Hola, Jimmy, Te contactamos ya que necesi…" at bounding box center [784, 387] width 1568 height 774
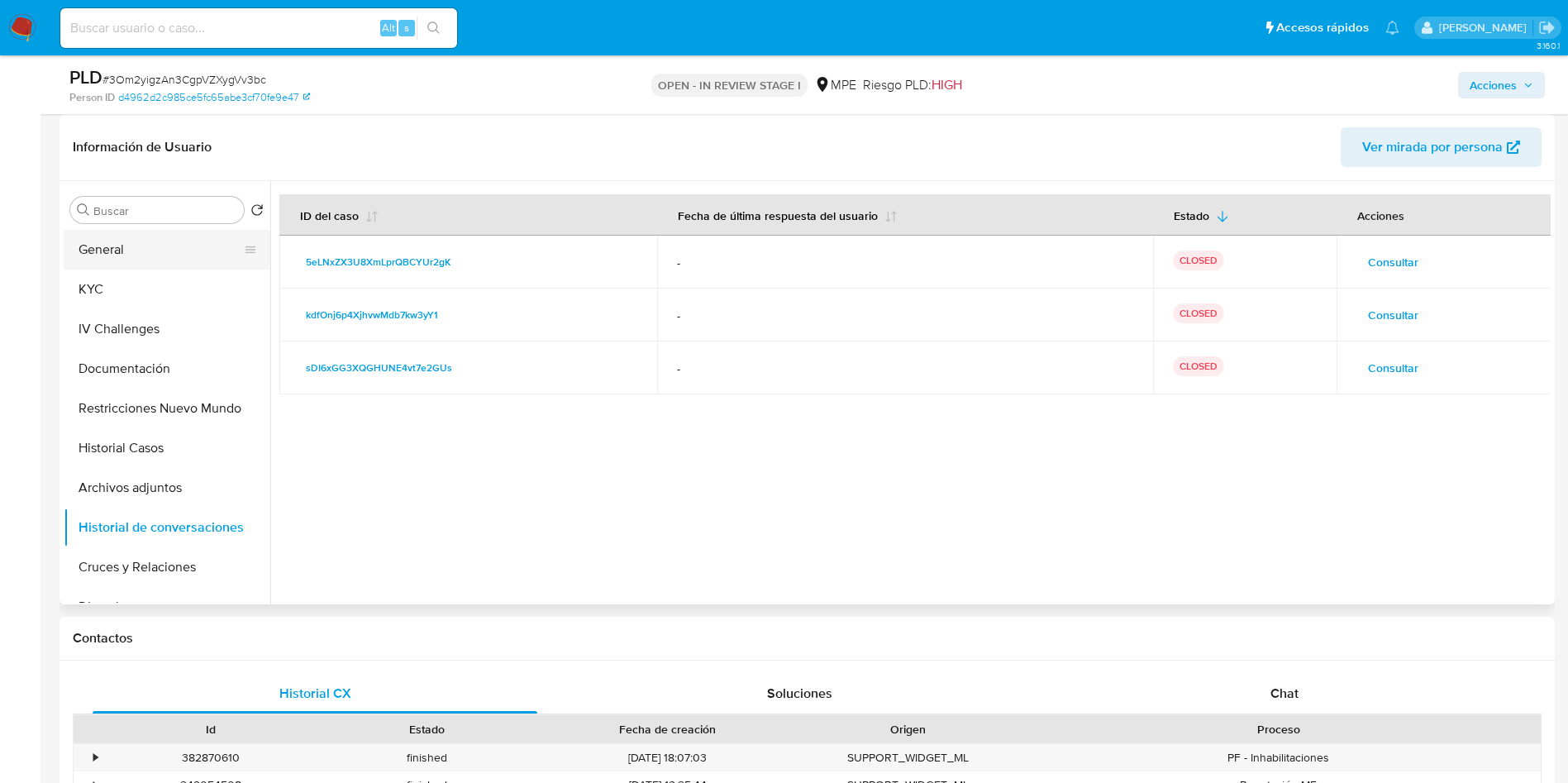
click at [127, 246] on button "General" at bounding box center [160, 250] width 194 height 40
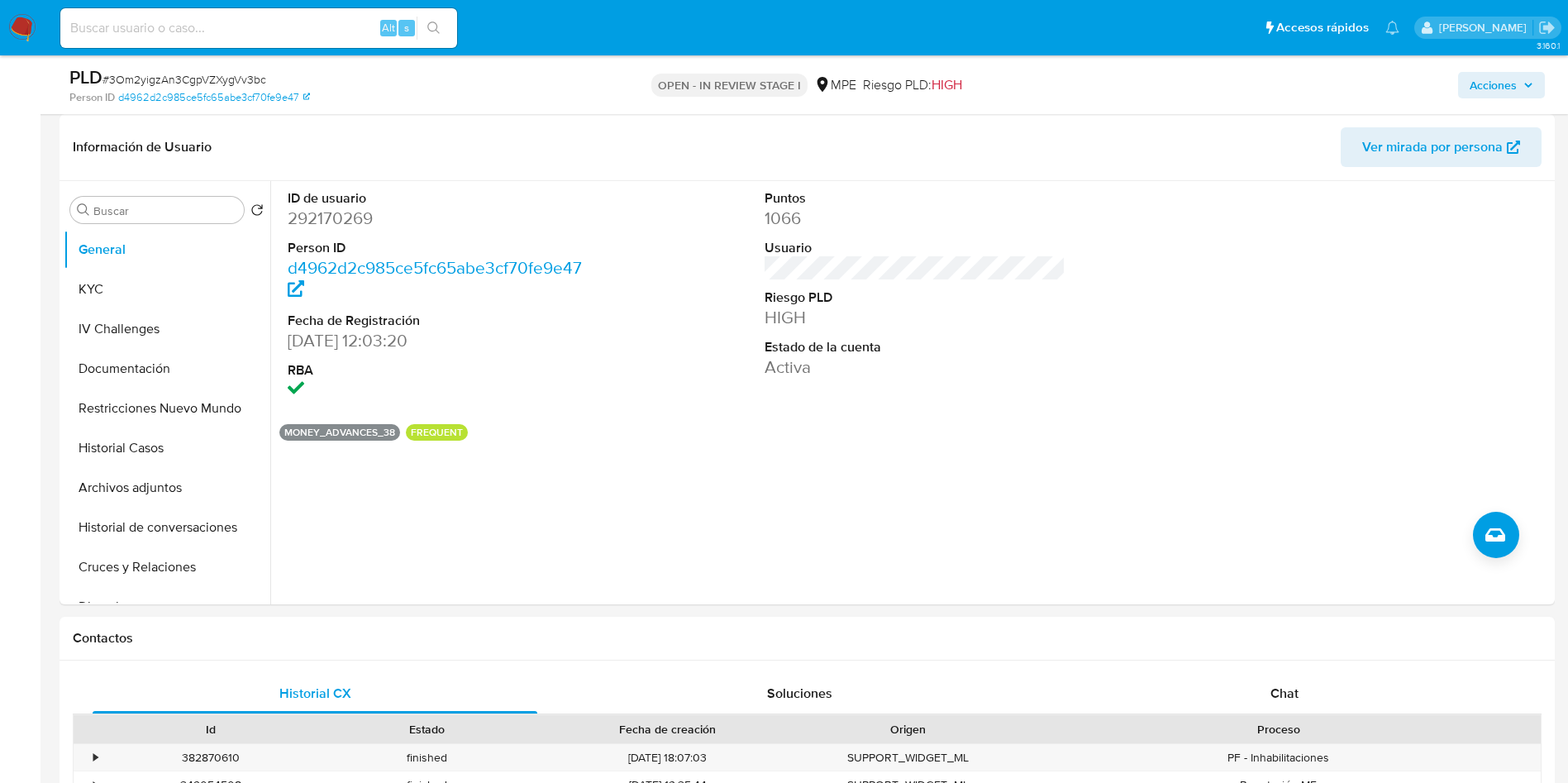
click at [227, 77] on span "# 3Om2yigzAn3CgpVZXygVv3bc" at bounding box center [184, 79] width 164 height 16
copy span "3Om2yigzAn3CgpVZXygVv3bc"
click at [140, 303] on button "KYC" at bounding box center [160, 290] width 194 height 40
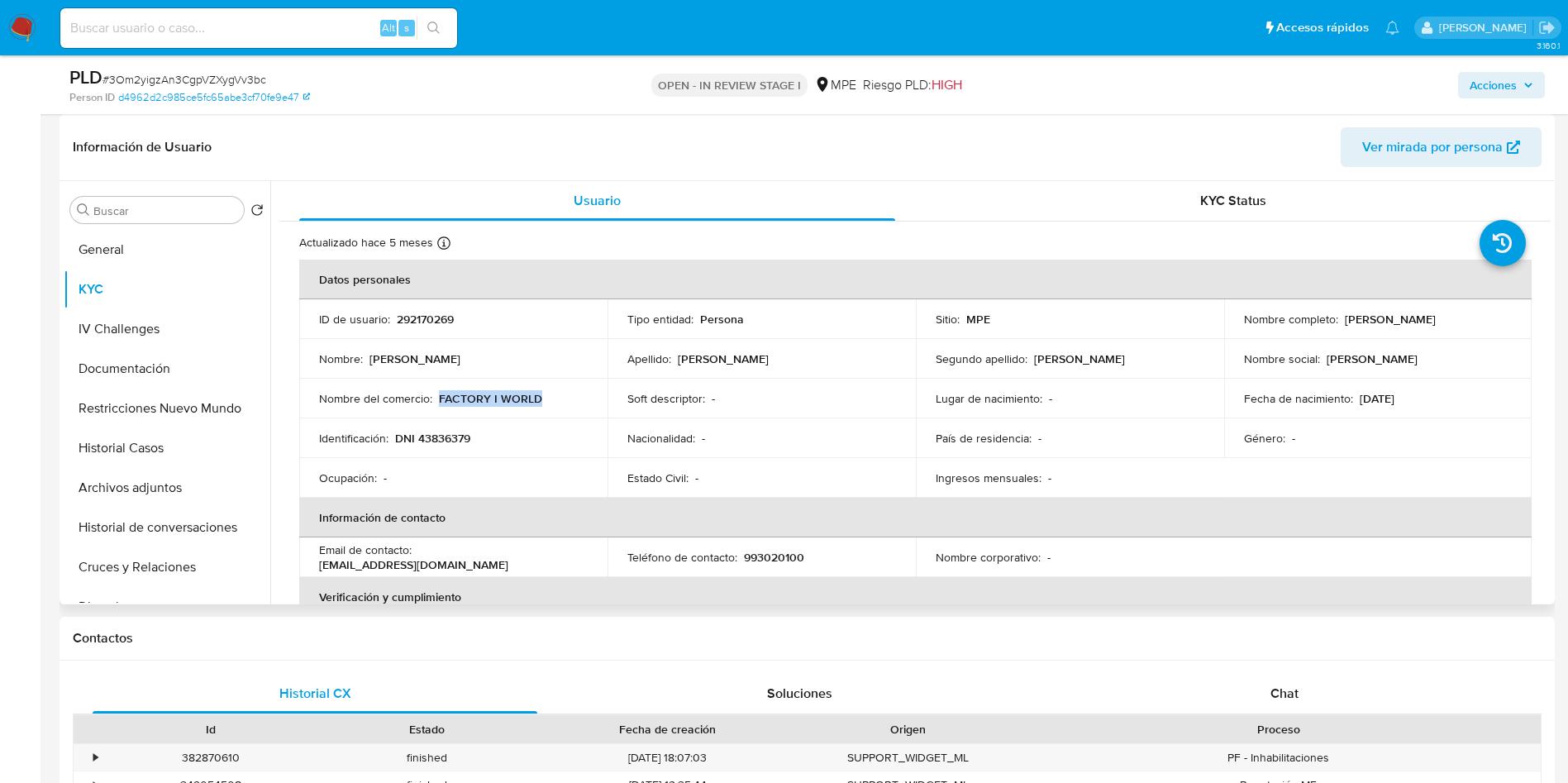
drag, startPoint x: 439, startPoint y: 400, endPoint x: 536, endPoint y: 400, distance: 97.0
click at [536, 400] on p "FACTORY I WORLD" at bounding box center [490, 399] width 103 height 15
copy p "FACTORY I WORLD"
drag, startPoint x: 418, startPoint y: 565, endPoint x: 555, endPoint y: 561, distance: 137.1
click at [555, 561] on div "Email de contacto : servitec544@gmail.com" at bounding box center [454, 557] width 269 height 30
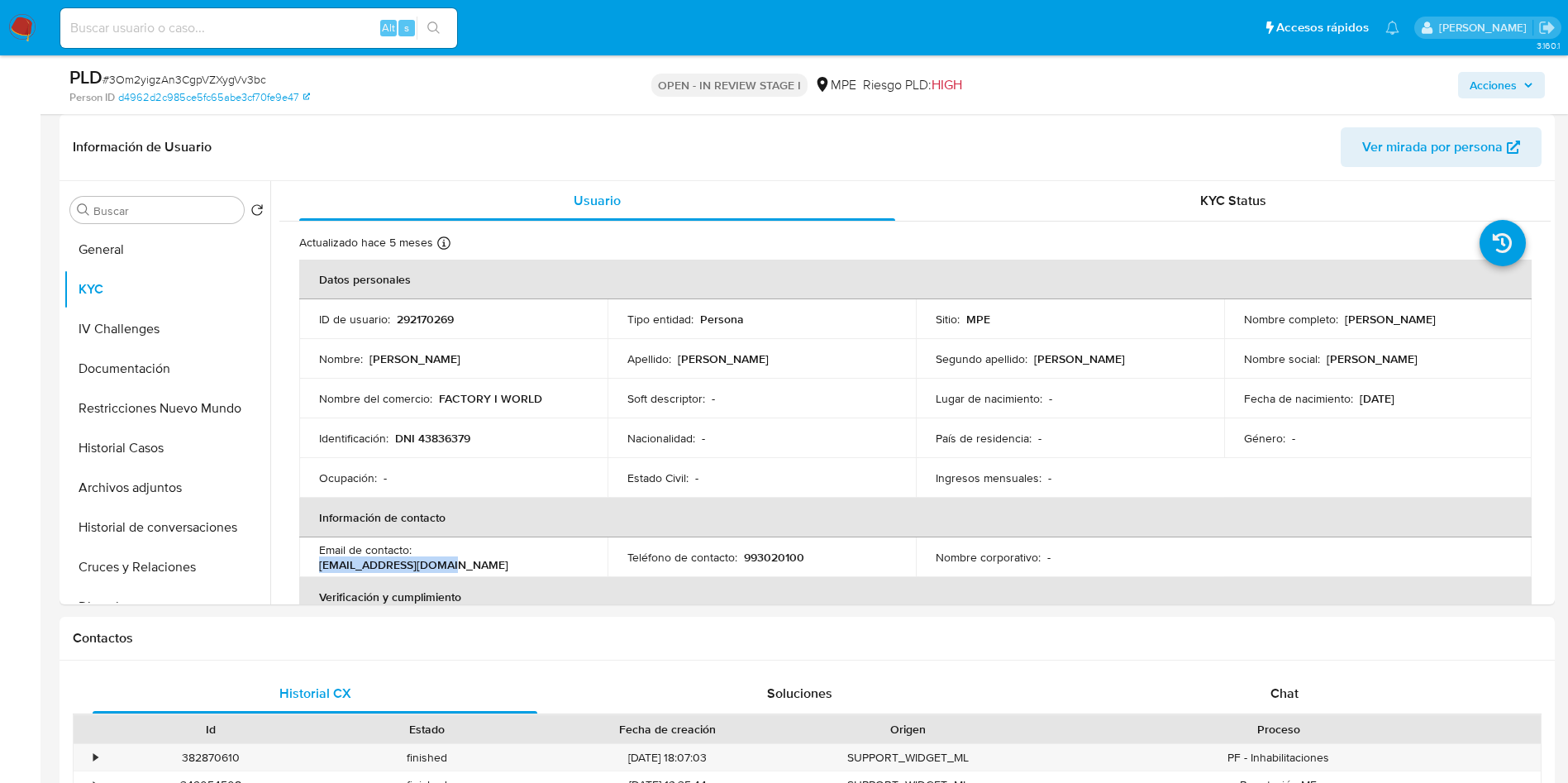
copy p "servitec544@gmail.com"
click at [428, 325] on p "292170269" at bounding box center [425, 319] width 57 height 15
click at [426, 325] on p "292170269" at bounding box center [425, 319] width 57 height 15
click at [427, 319] on p "292170269" at bounding box center [425, 319] width 57 height 15
click at [424, 319] on p "292170269" at bounding box center [425, 319] width 57 height 15
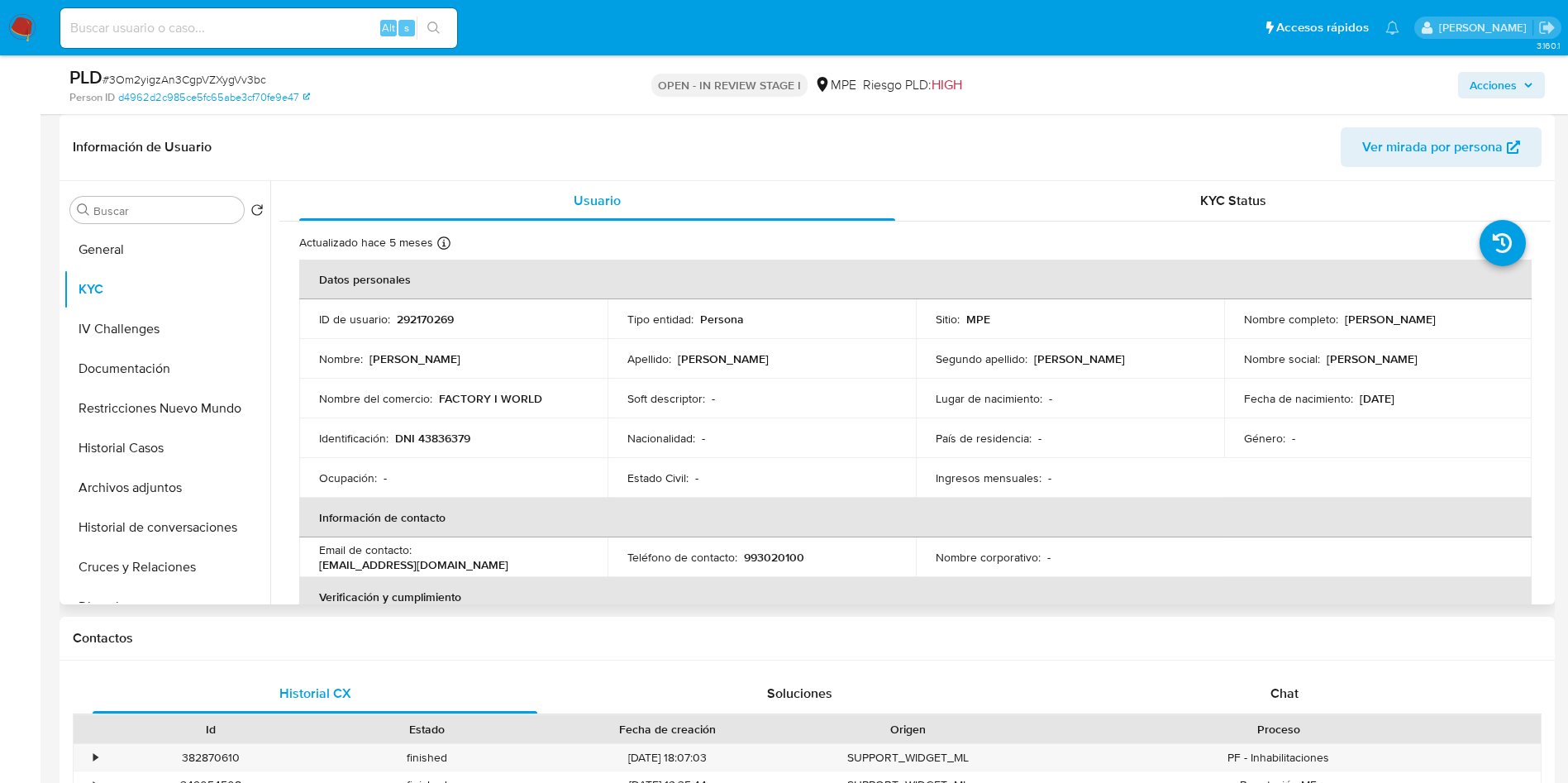
click at [430, 318] on p "292170269" at bounding box center [425, 319] width 57 height 15
copy p "292170269"
click at [134, 518] on button "Historial de conversaciones" at bounding box center [160, 527] width 194 height 40
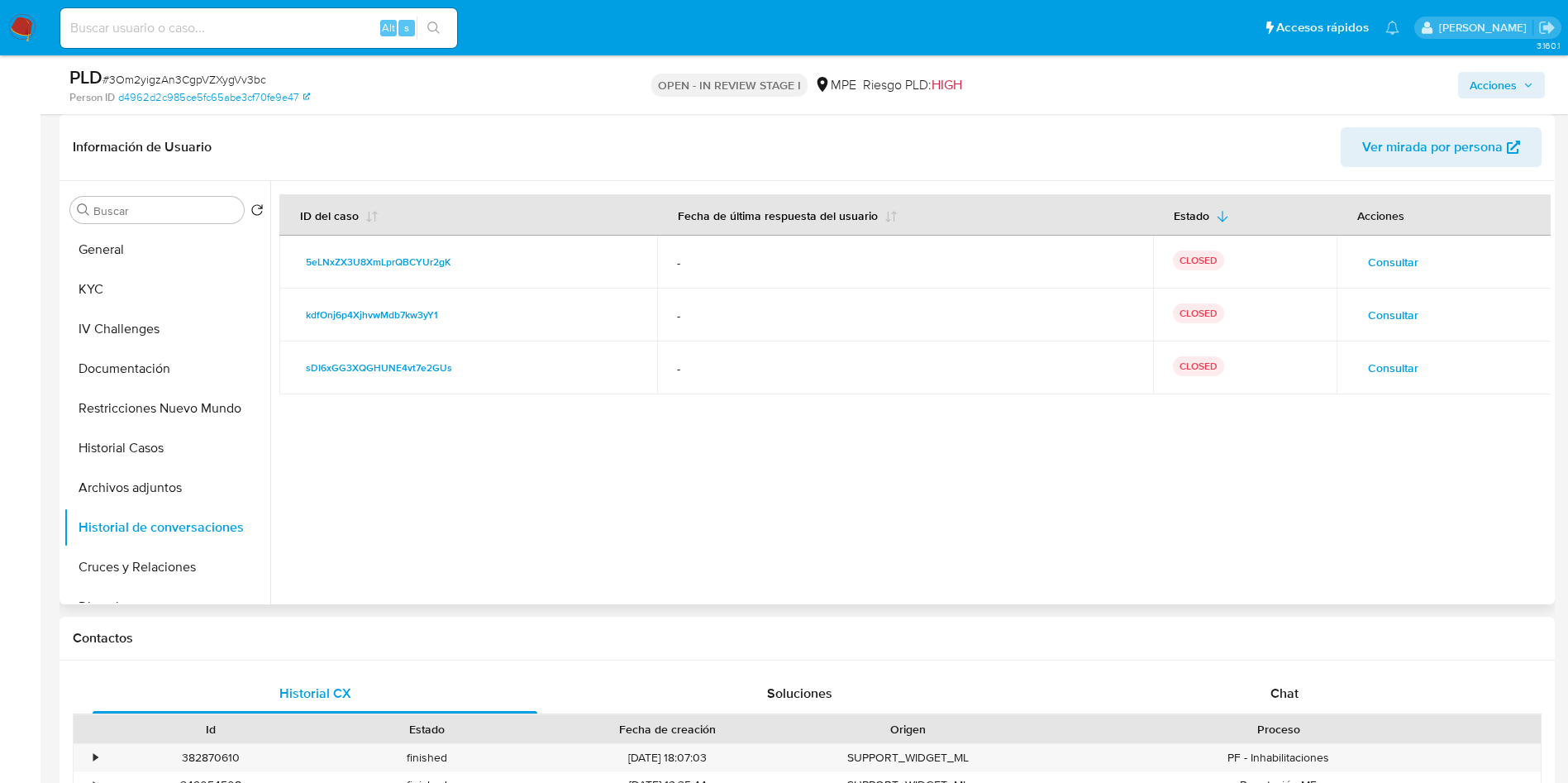
click at [1401, 304] on span "Consultar" at bounding box center [1393, 315] width 51 height 23
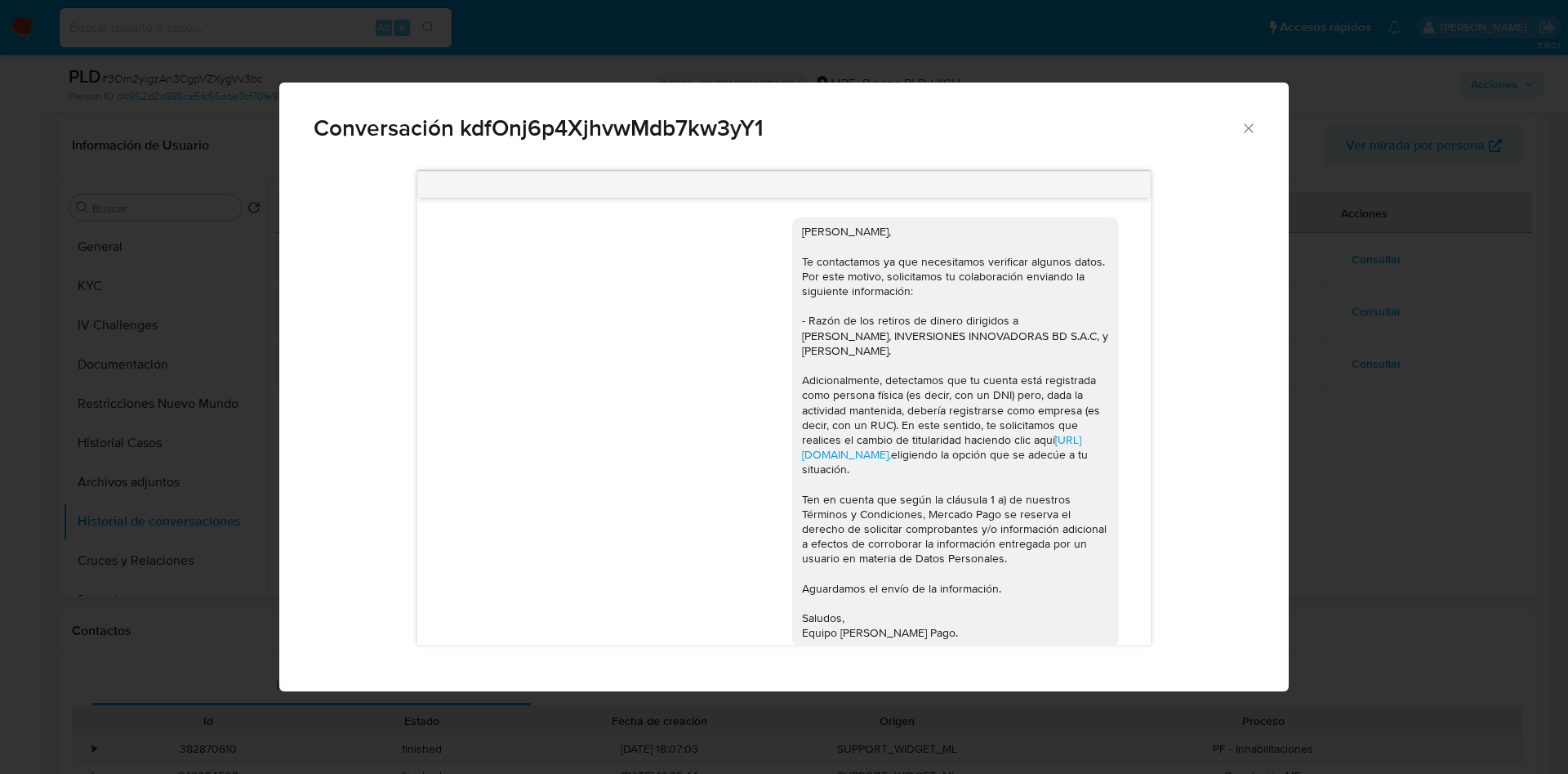
scroll to position [245, 0]
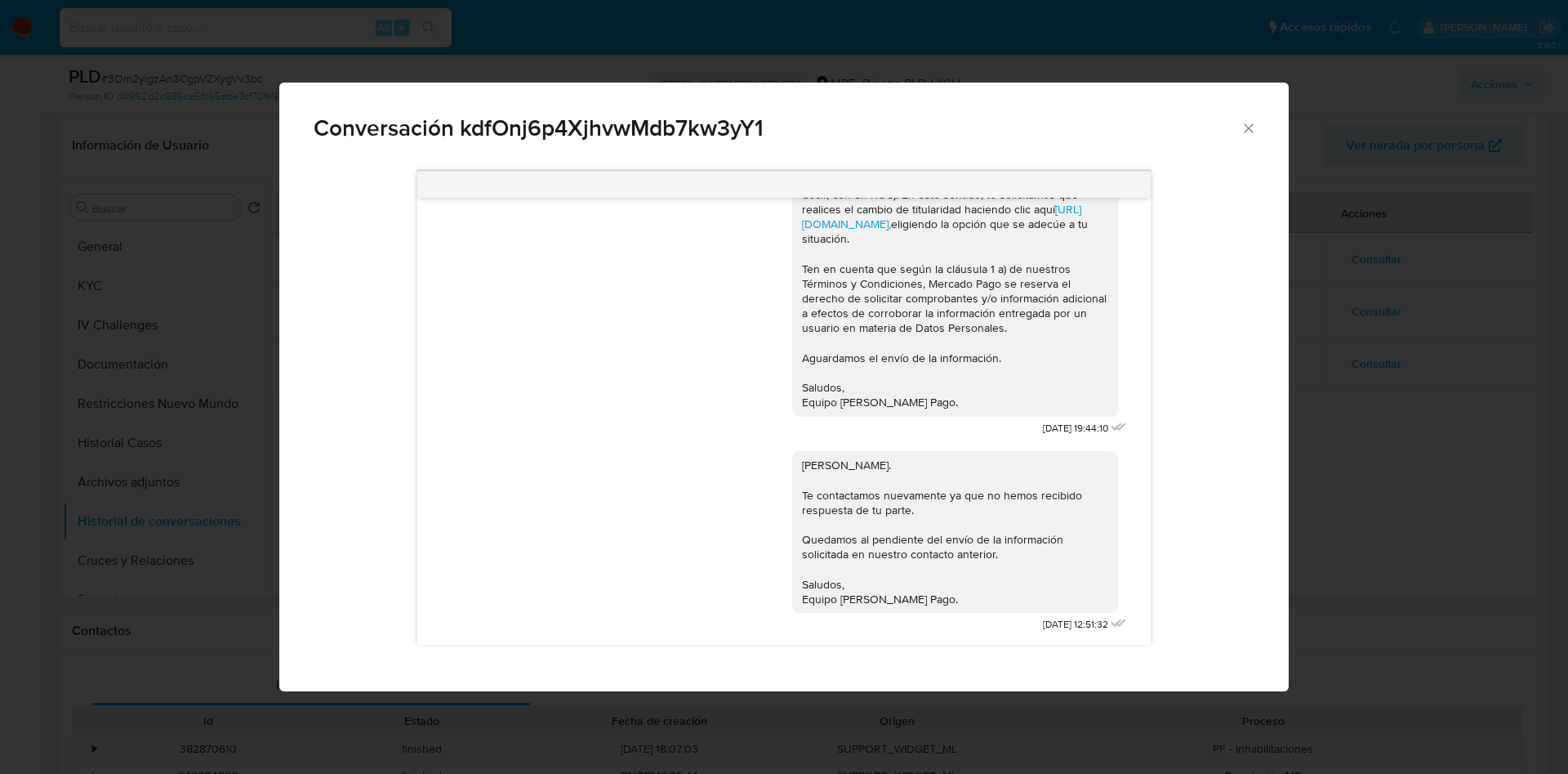
click at [1422, 365] on div "Conversación kdfOnj6p4XjhvwMdb7kw3yY1 Hola, Jimmy, Te contactamos ya que necesi…" at bounding box center [784, 387] width 1568 height 774
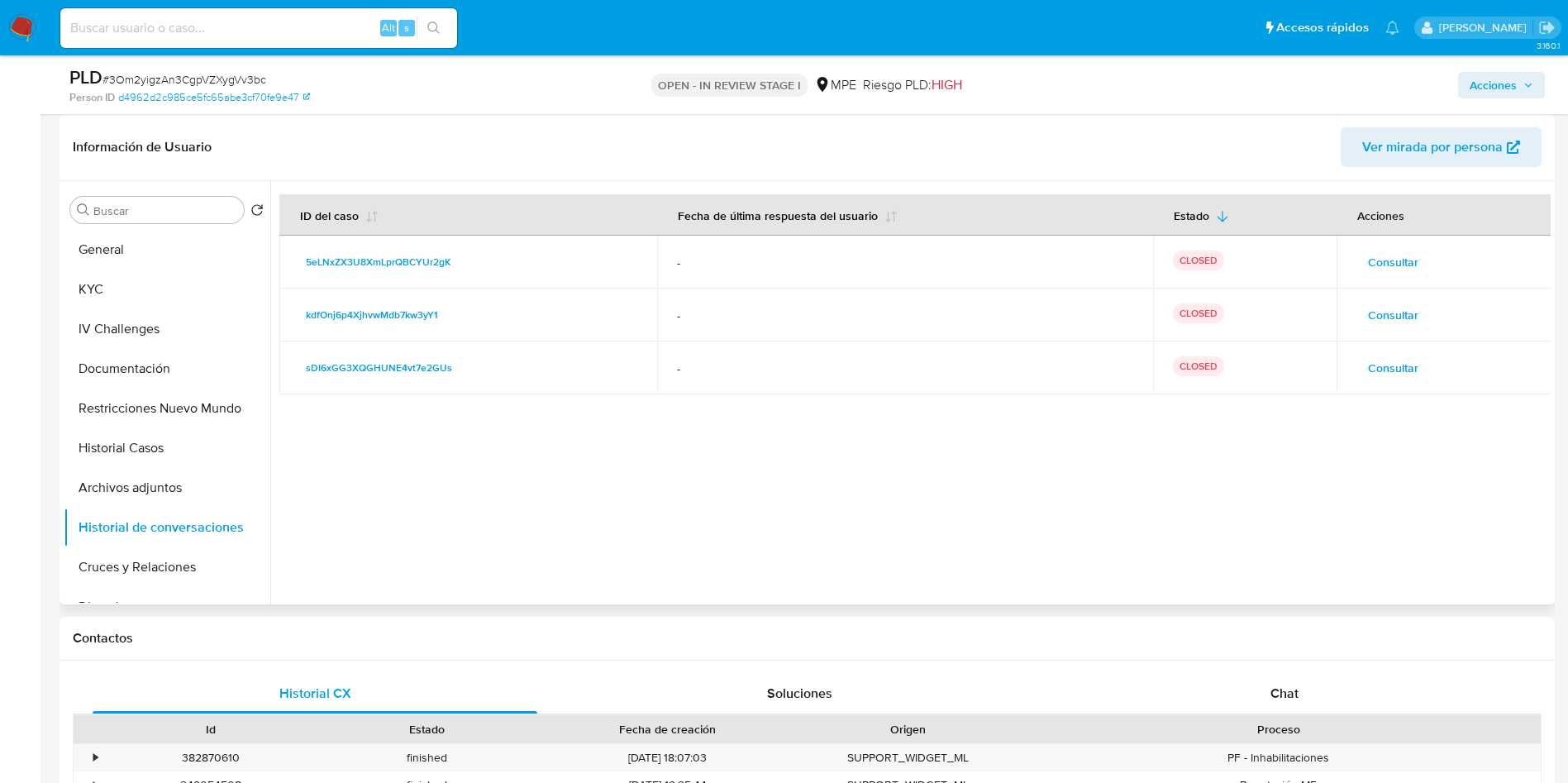
click at [1393, 364] on span "Consultar" at bounding box center [1393, 368] width 51 height 23
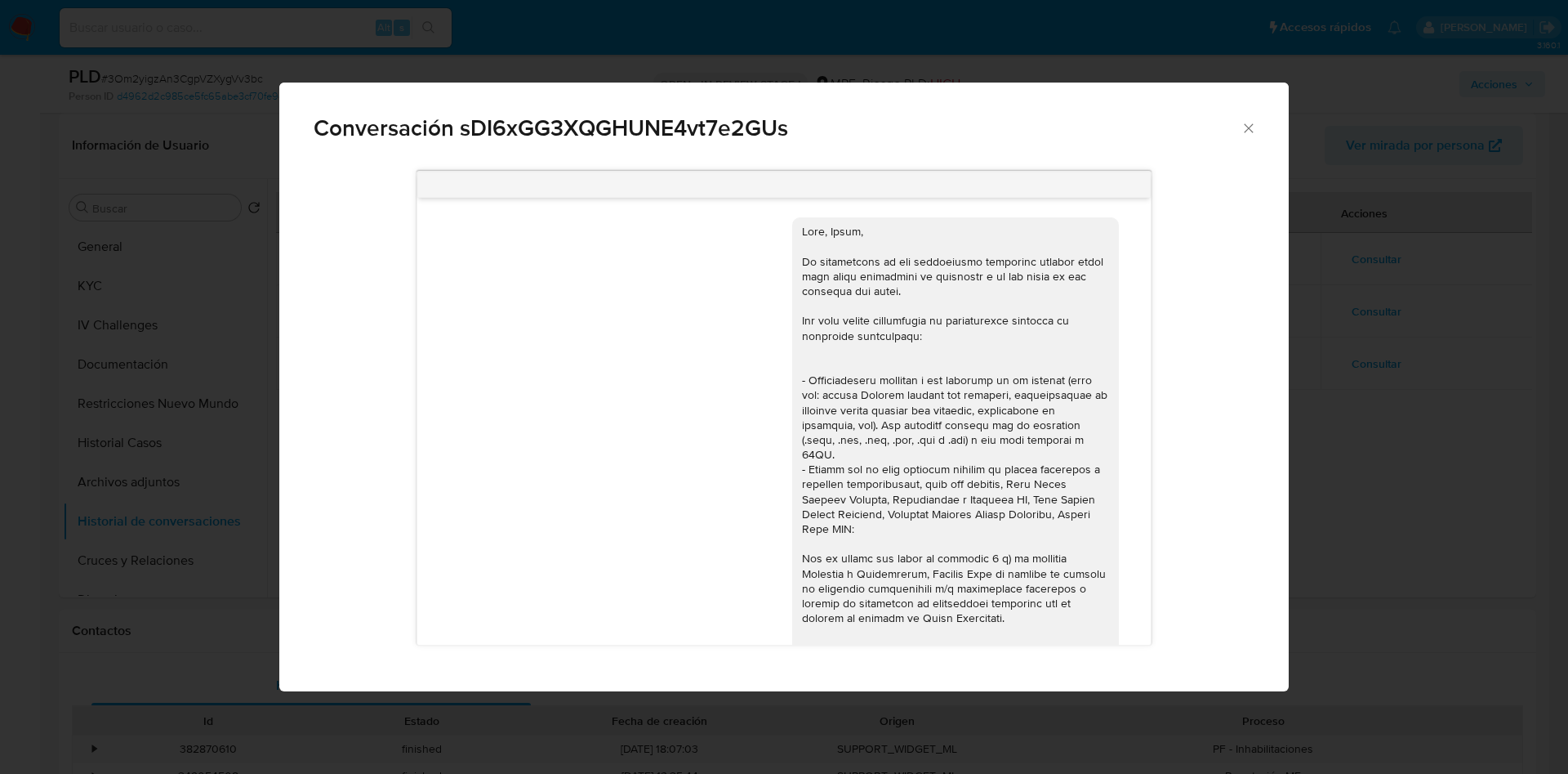
scroll to position [1113, 0]
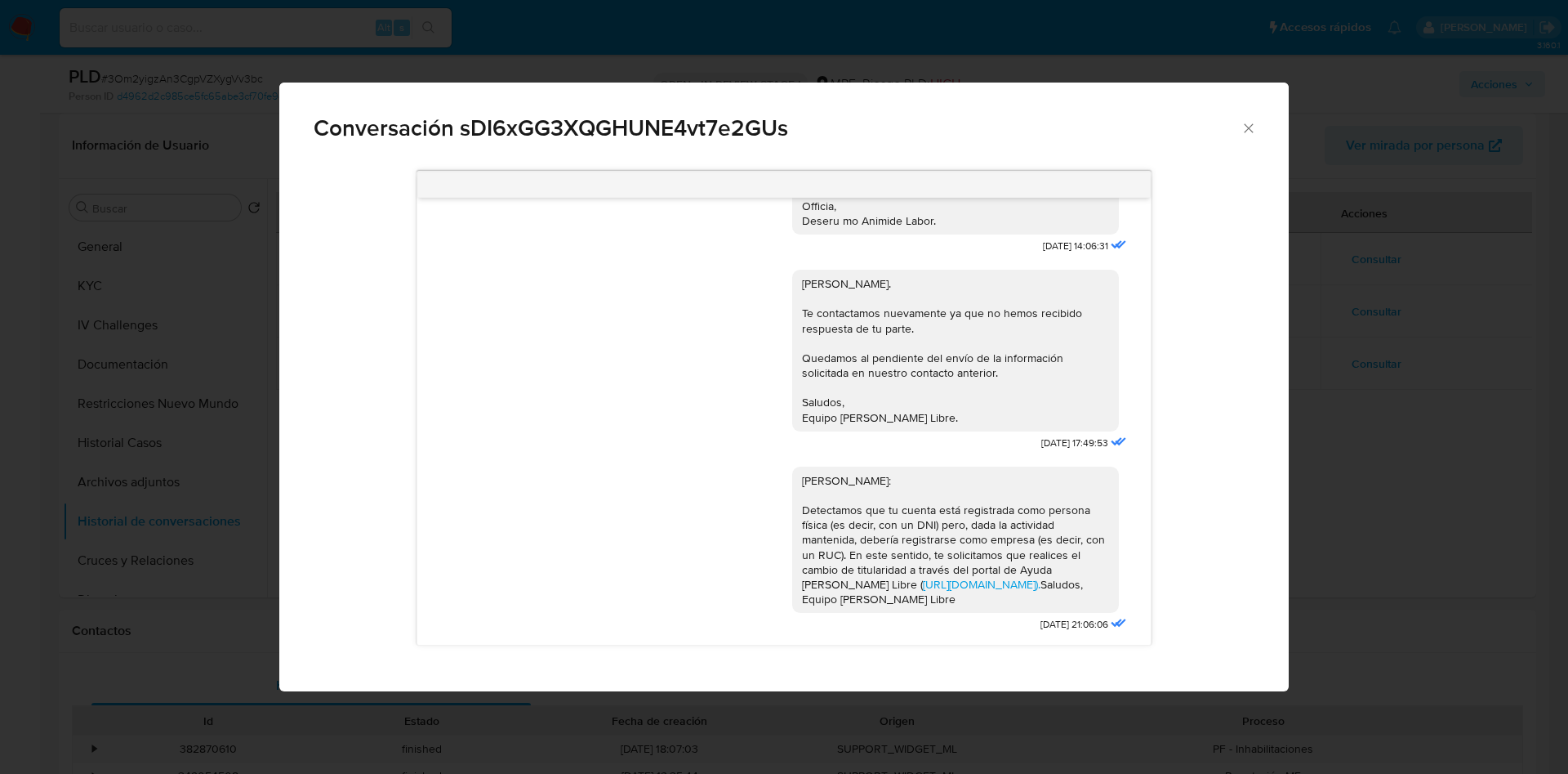
click at [1400, 401] on div "Conversación sDI6xGG3XQGHUNE4vt7e2GUs 09/06/2023 14:05:44 09/06/2023 14:06:31 H…" at bounding box center [784, 387] width 1568 height 774
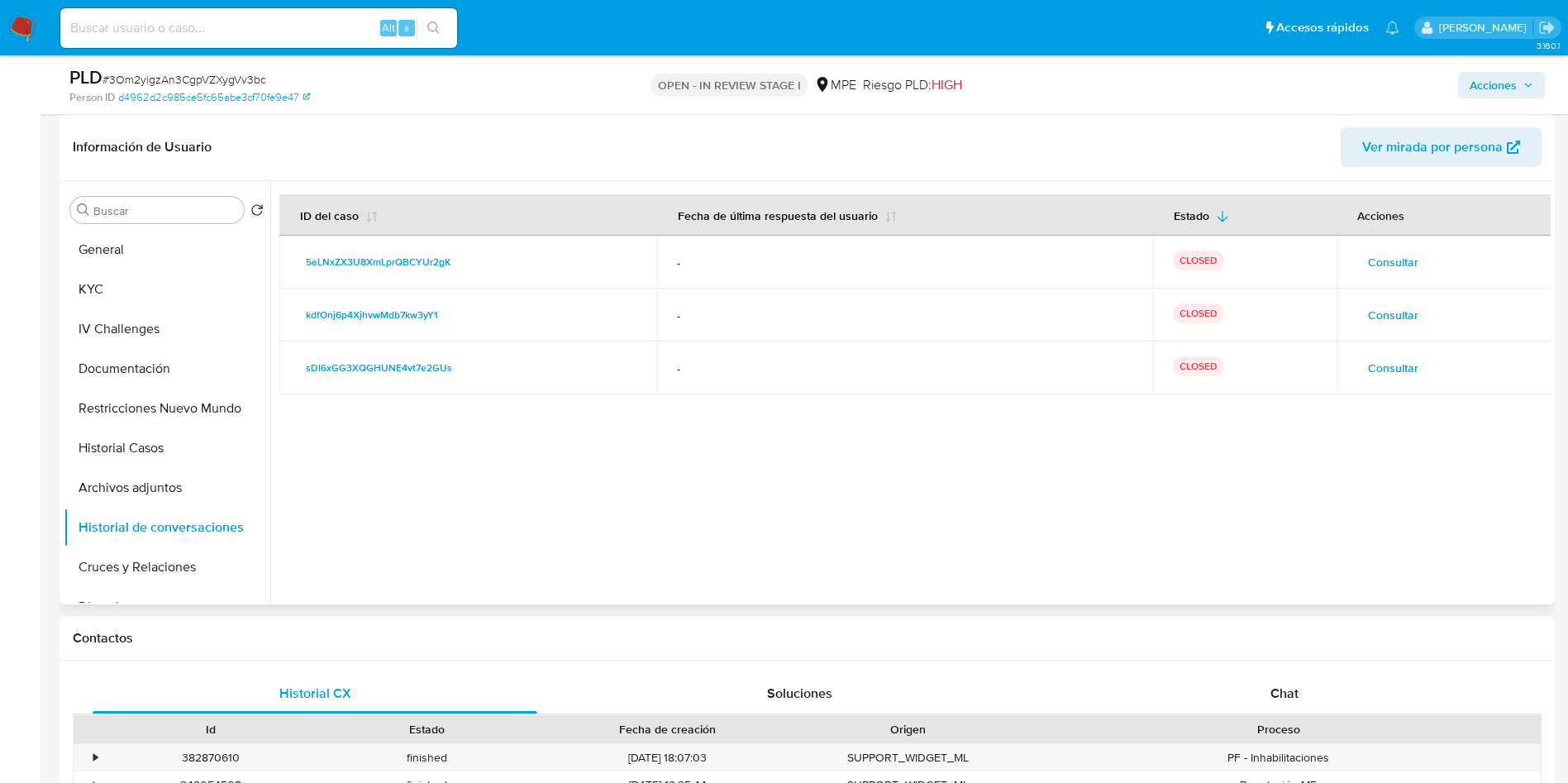
click at [1383, 382] on td "Consultar" at bounding box center [1443, 367] width 215 height 52
click at [1388, 370] on span "Consultar" at bounding box center [1393, 368] width 51 height 23
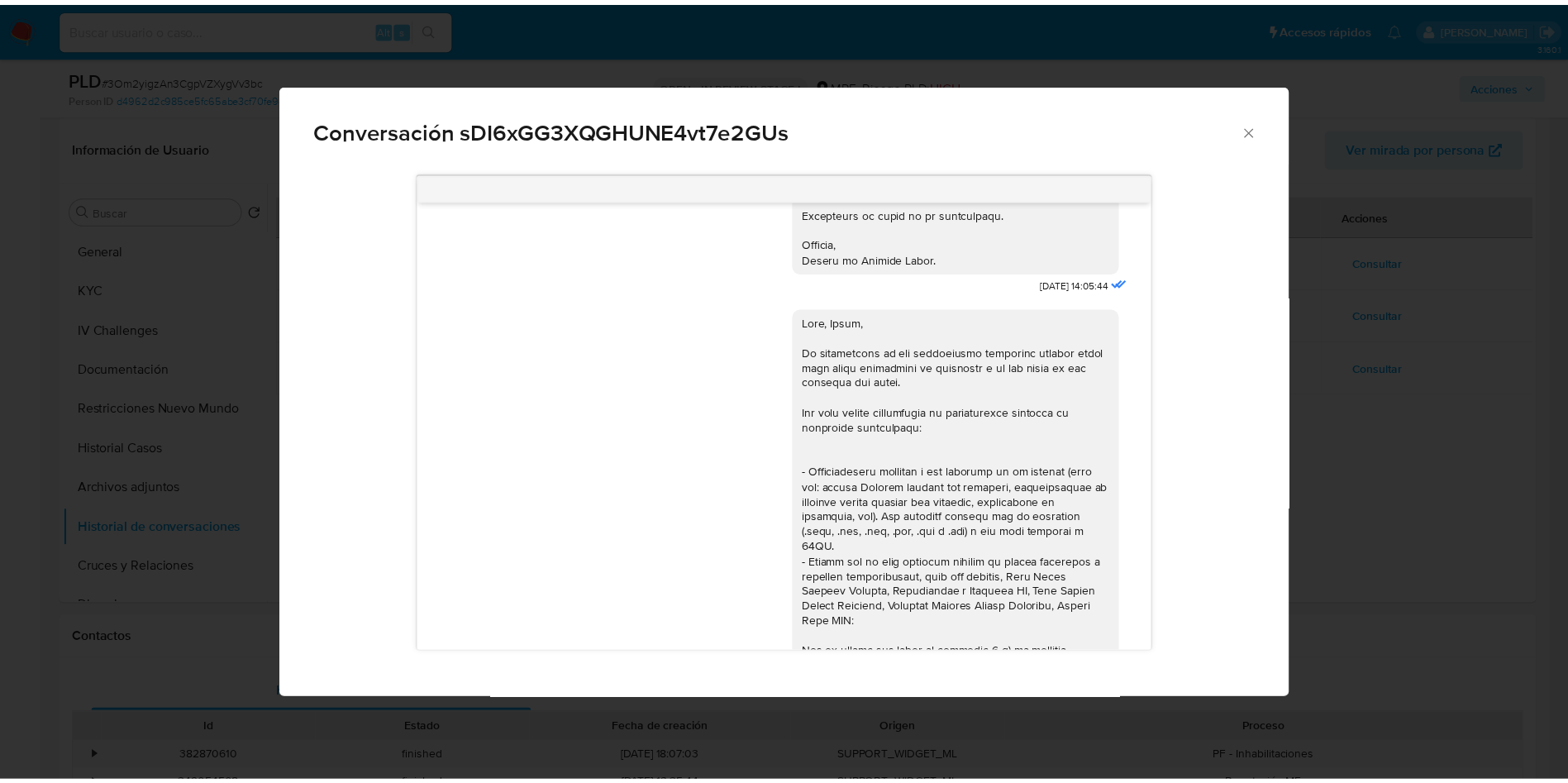
scroll to position [744, 0]
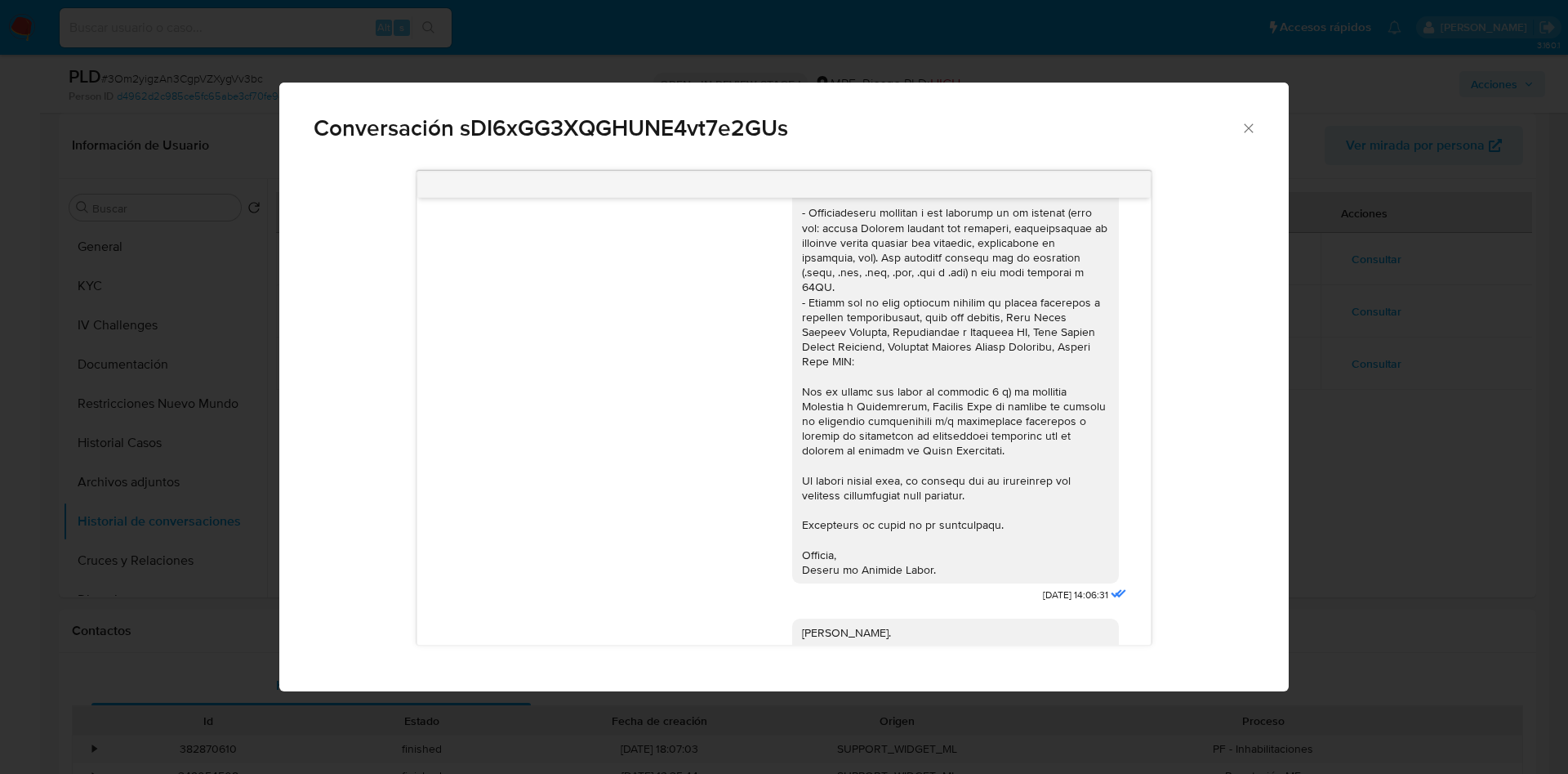
click at [1340, 377] on div "Conversación sDI6xGG3XQGHUNE4vt7e2GUs 09/06/2023 14:05:44 09/06/2023 14:06:31 H…" at bounding box center [784, 387] width 1568 height 774
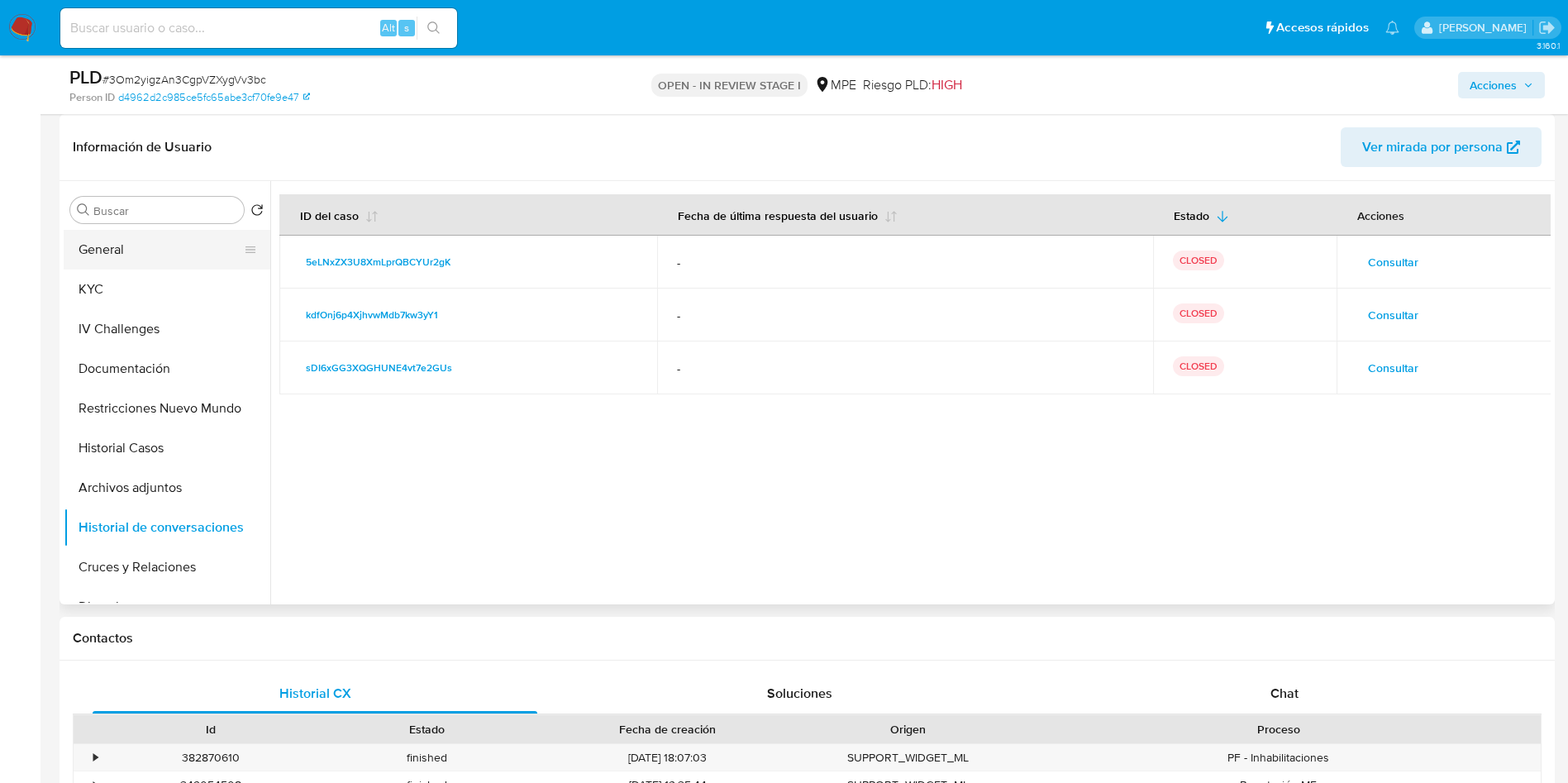
click at [182, 262] on button "General" at bounding box center [160, 250] width 194 height 40
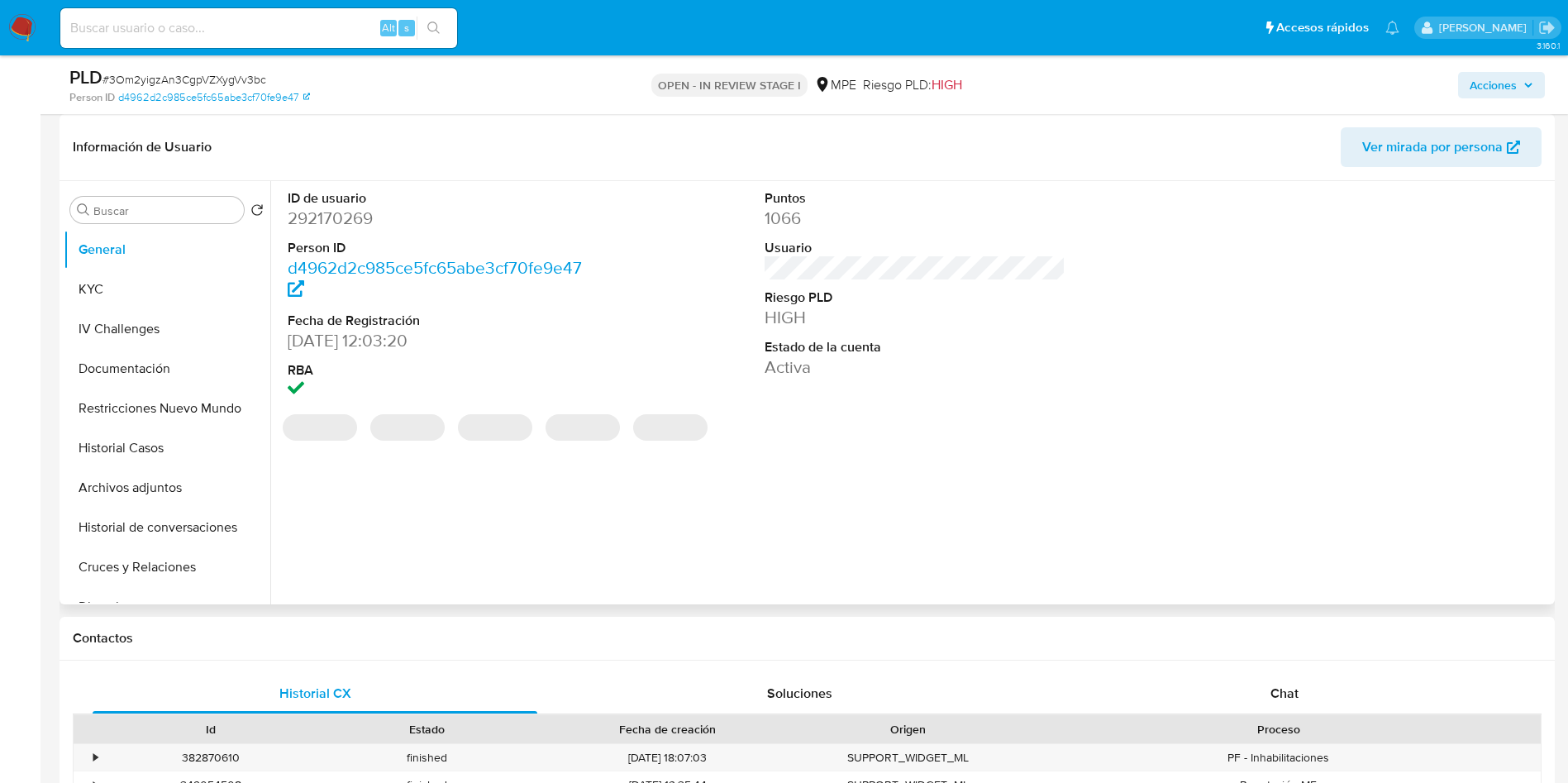
click at [332, 231] on dl "ID de usuario 292170269 Person ID d4962d2c985ce5fc65abe3cf70fe9e47 Fecha de Reg…" at bounding box center [439, 296] width 301 height 214
click at [330, 209] on dd "292170269" at bounding box center [439, 218] width 301 height 23
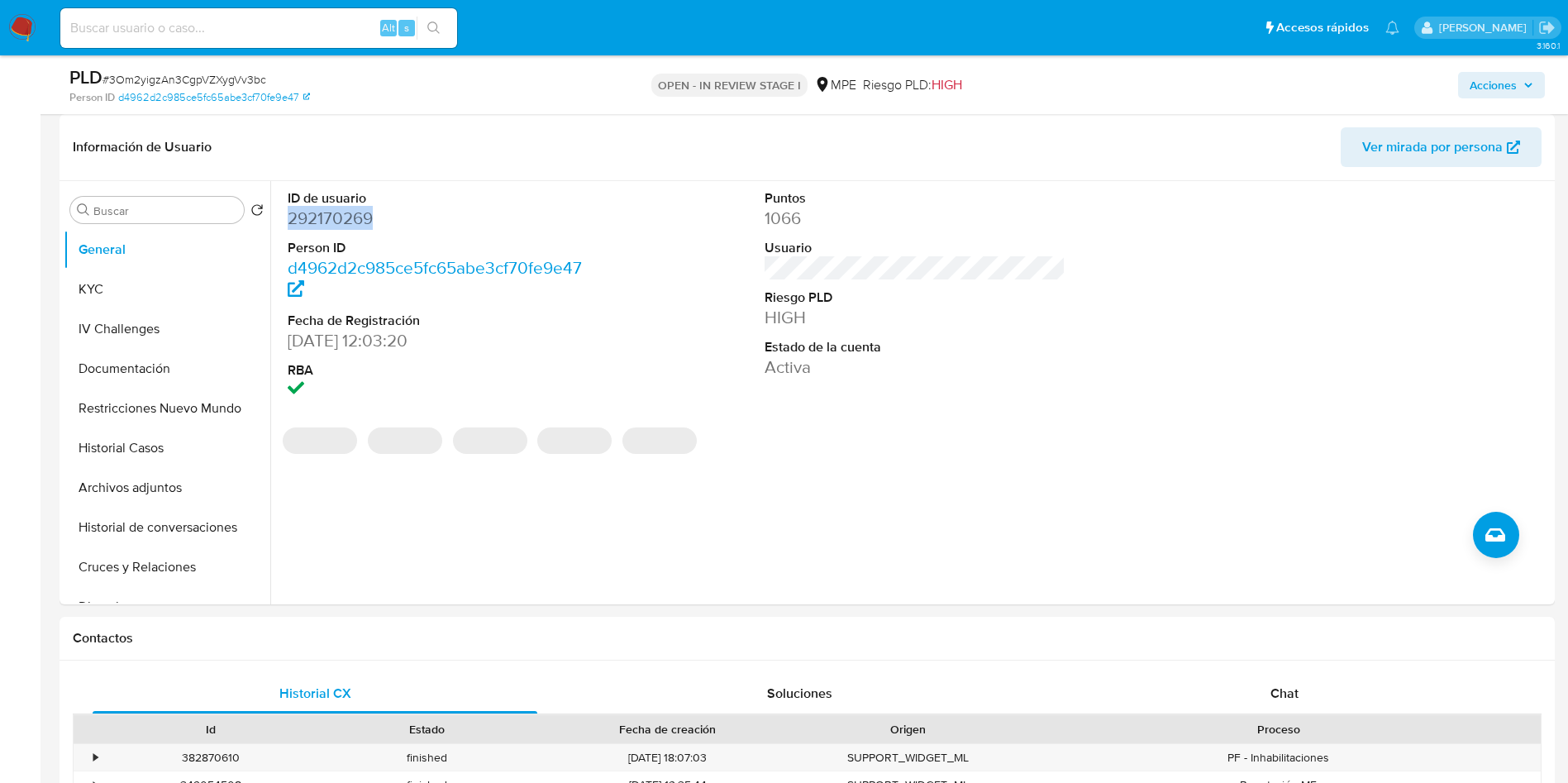
copy dd "292170269"
click at [946, 416] on section "ID de usuario 292170269 Person ID d4962d2c985ce5fc65abe3cf70fe9e47 Fecha de Reg…" at bounding box center [915, 311] width 1271 height 259
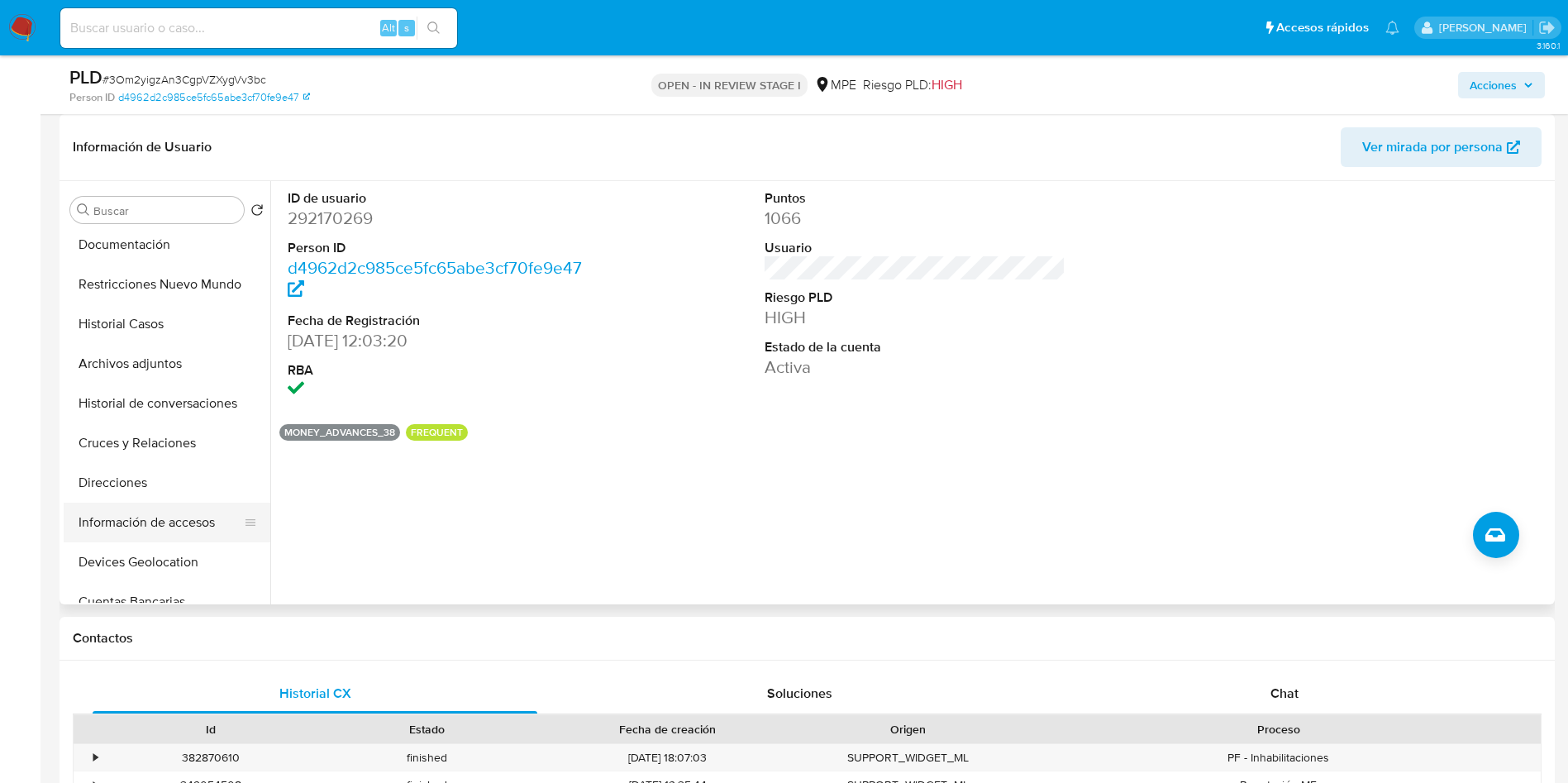
scroll to position [248, 0]
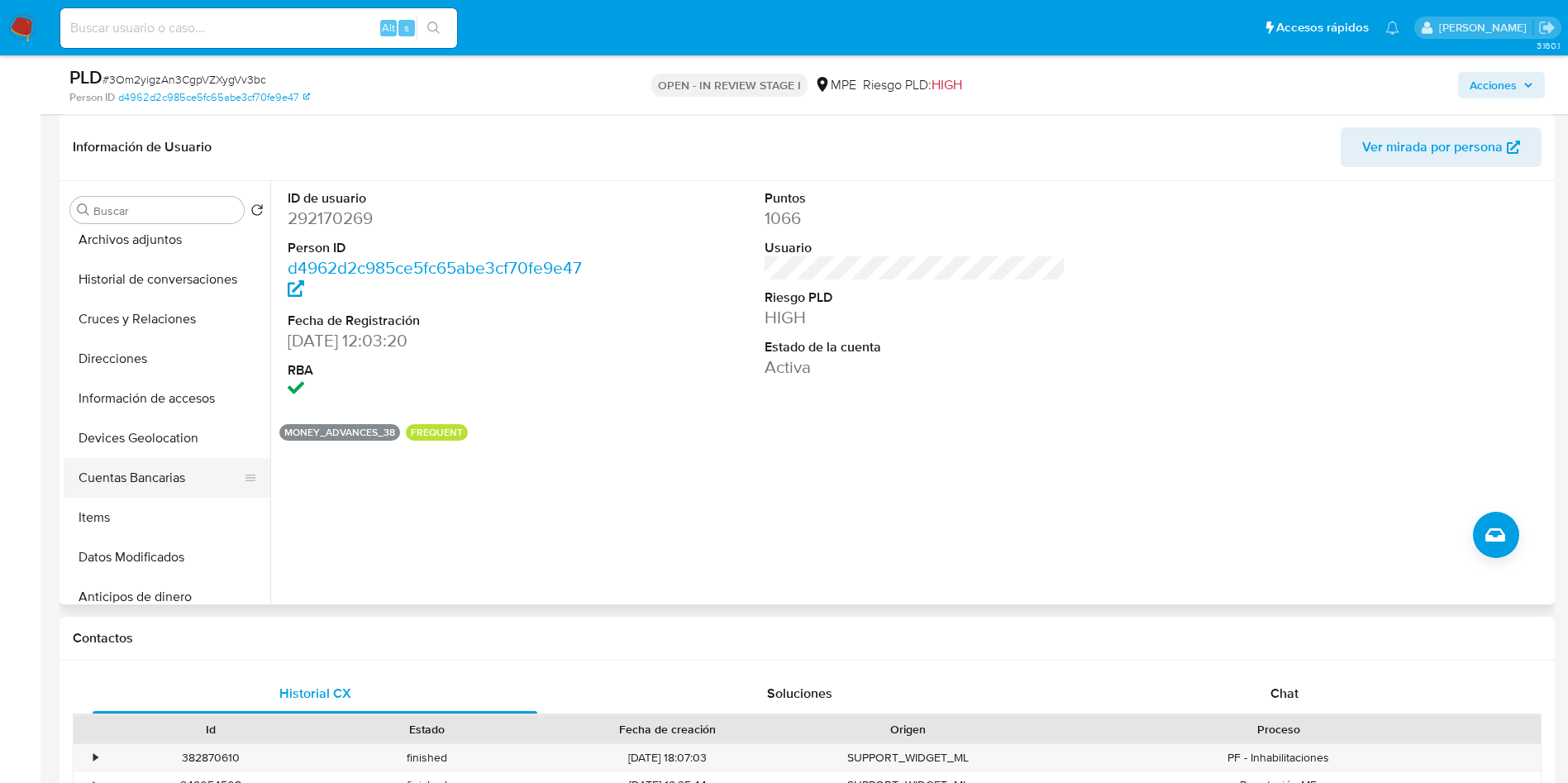
click at [139, 479] on button "Cuentas Bancarias" at bounding box center [160, 478] width 194 height 40
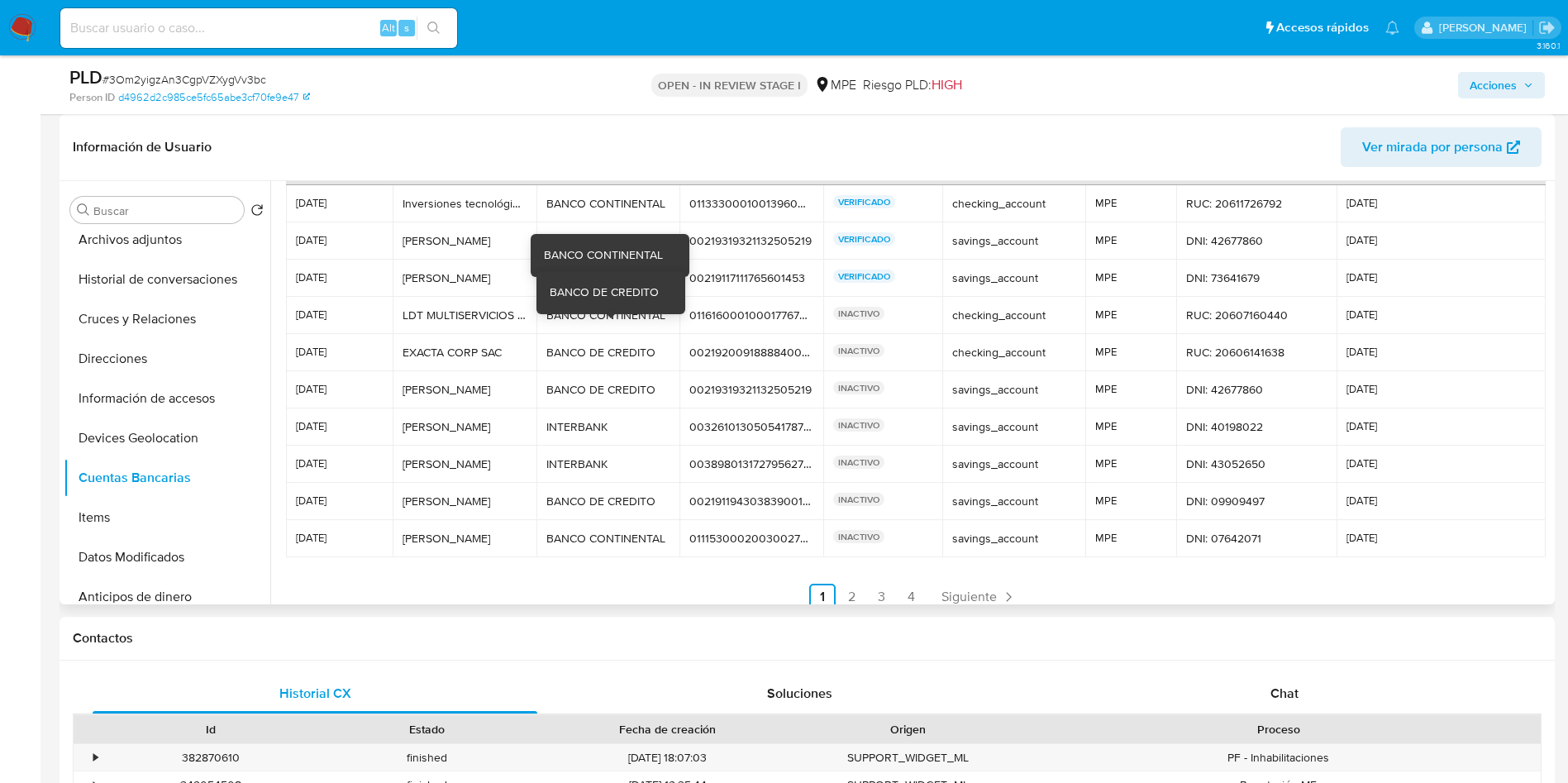
scroll to position [77, 0]
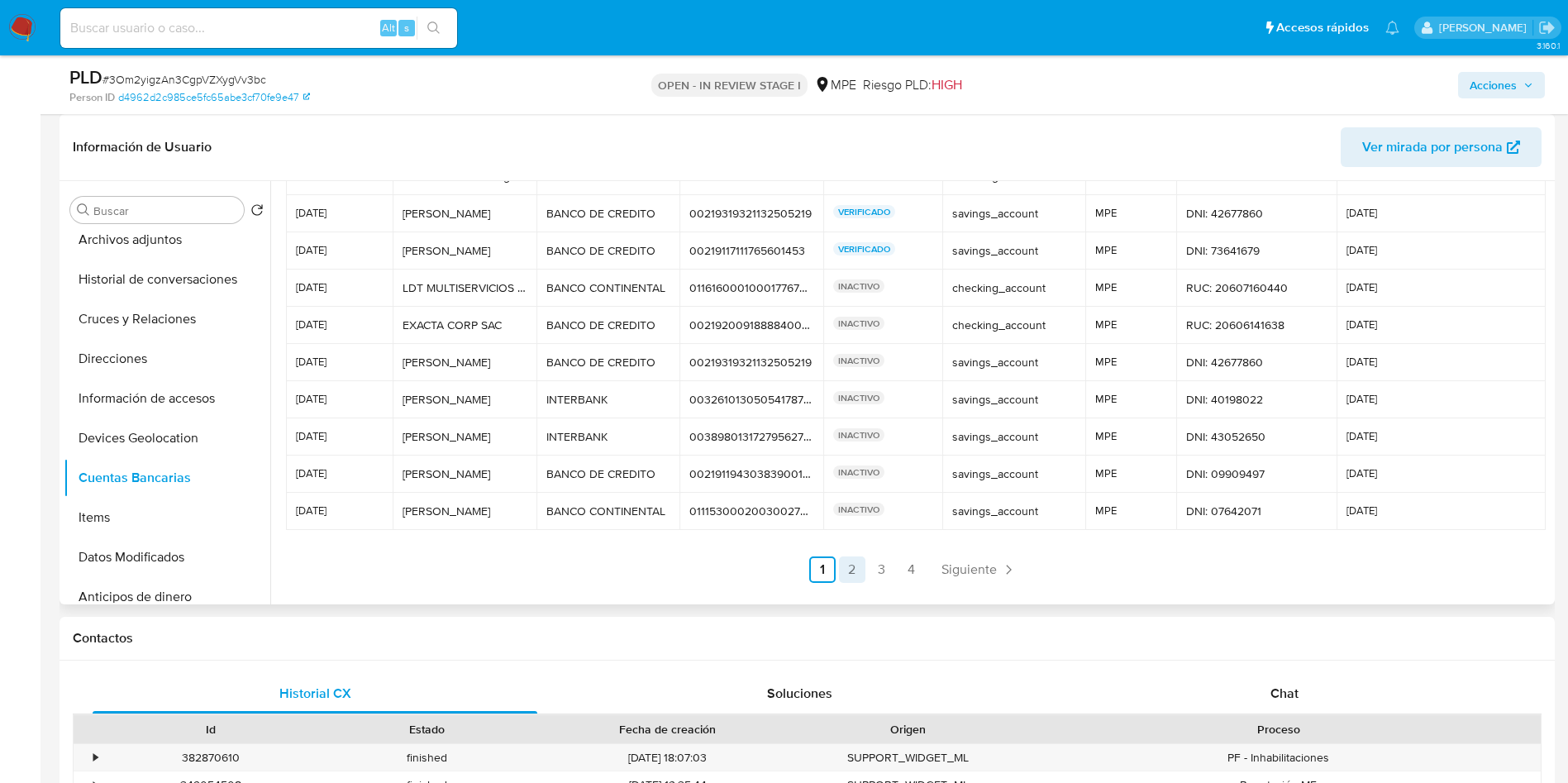
click at [859, 556] on link "2" at bounding box center [853, 569] width 27 height 27
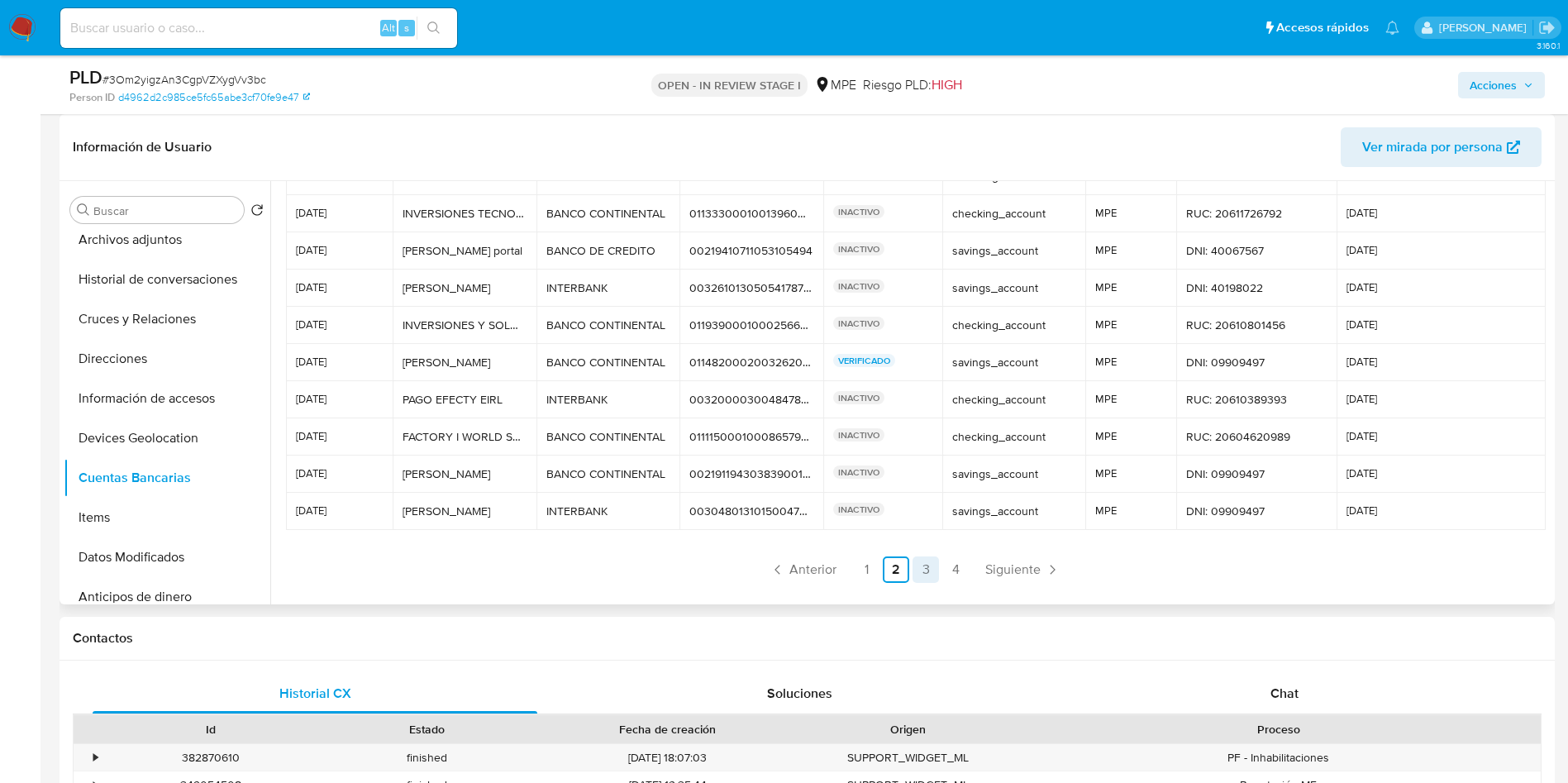
click at [934, 567] on link "3" at bounding box center [926, 569] width 27 height 27
click at [955, 574] on link "4" at bounding box center [956, 569] width 27 height 27
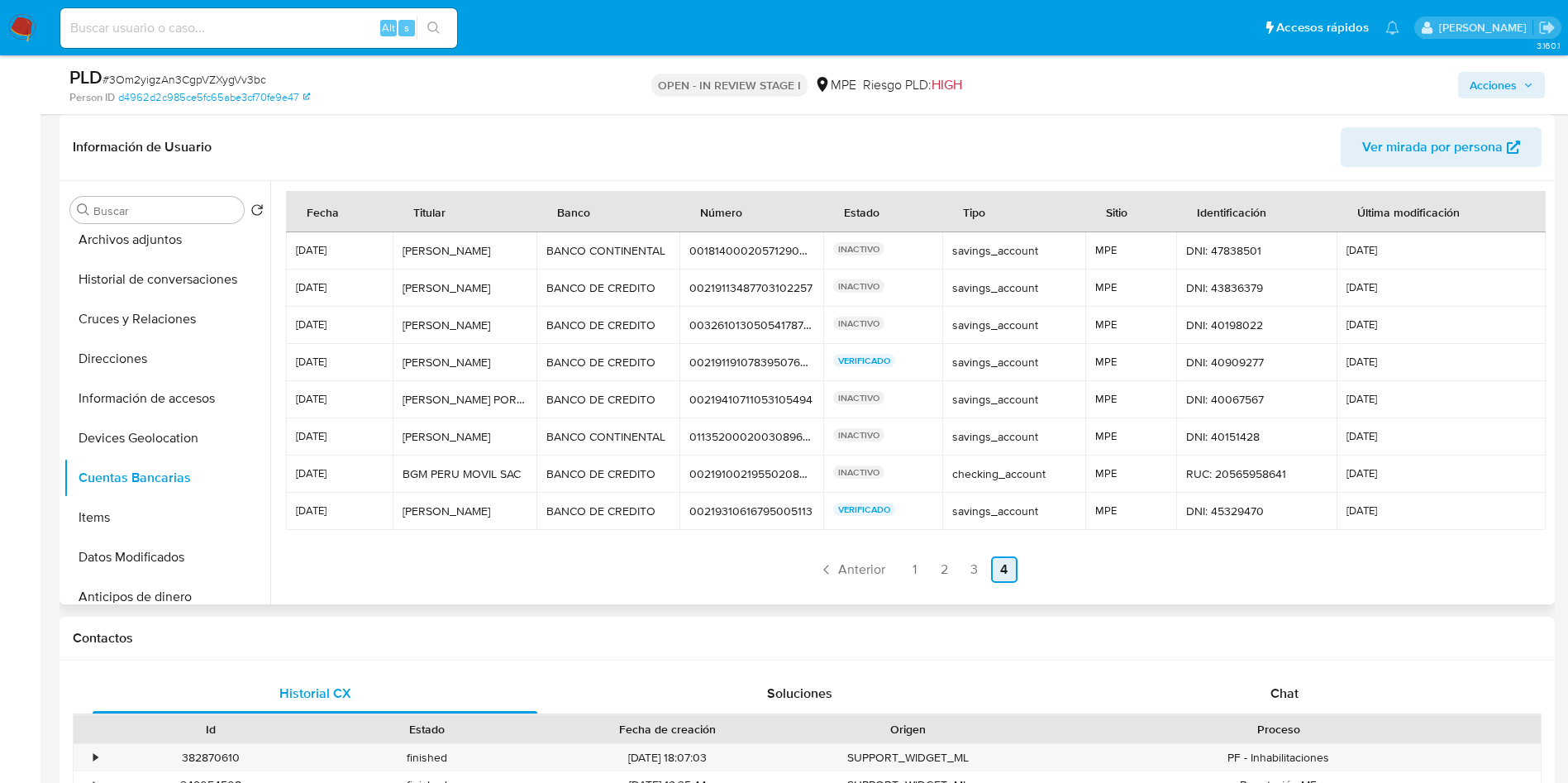
scroll to position [322, 0]
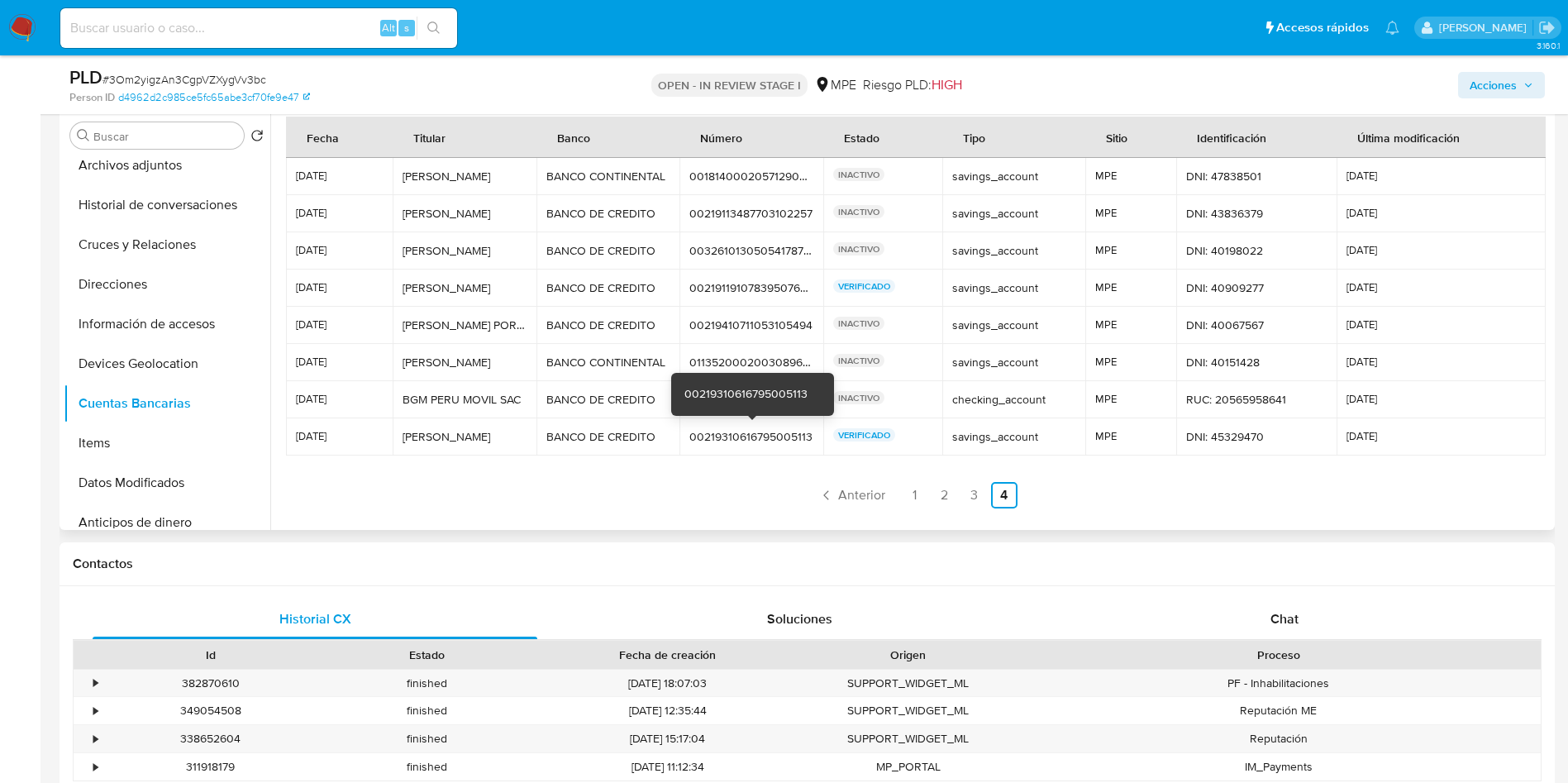
click at [732, 430] on div "00219310616795005113" at bounding box center [752, 437] width 124 height 15
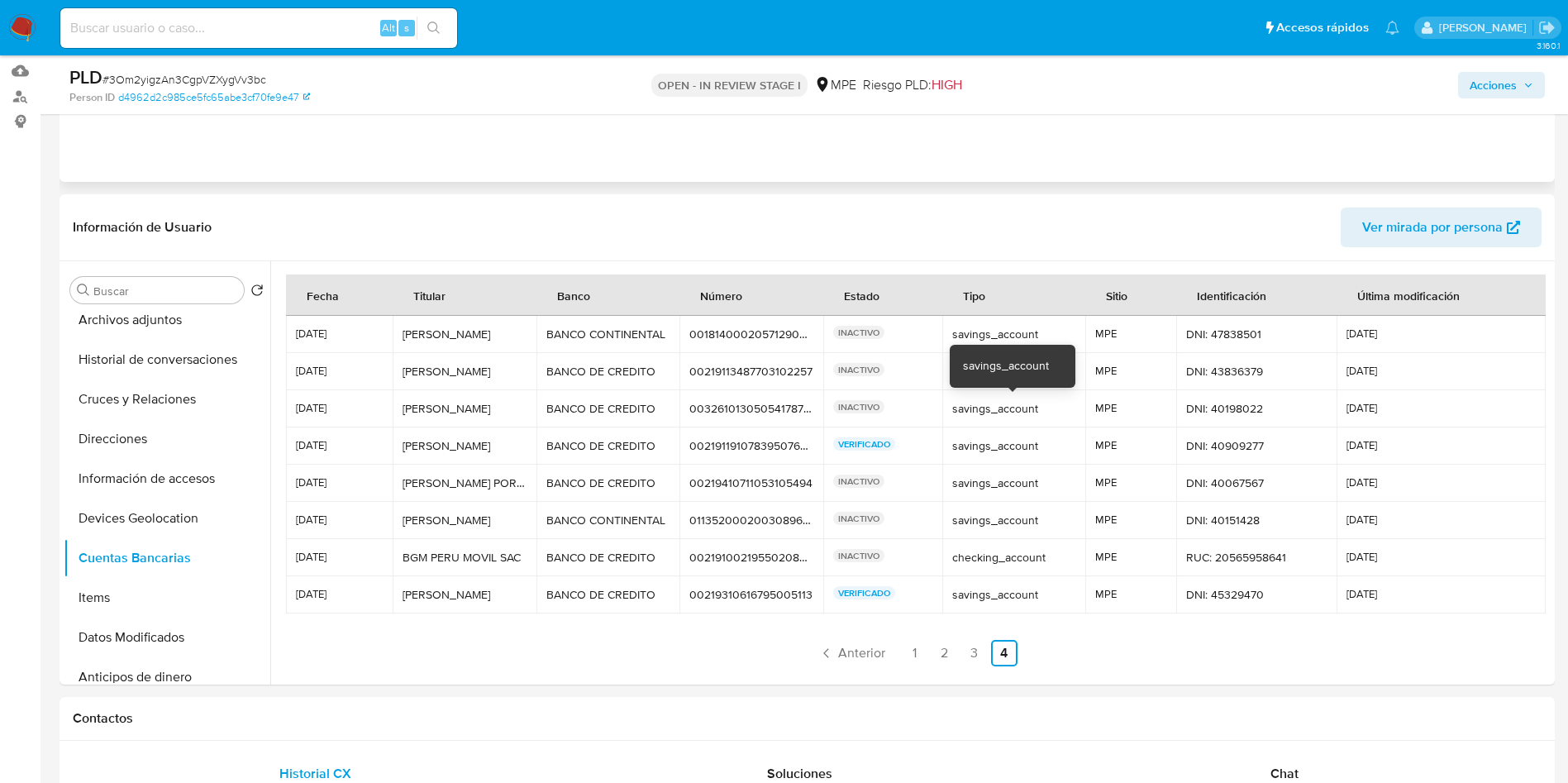
scroll to position [0, 0]
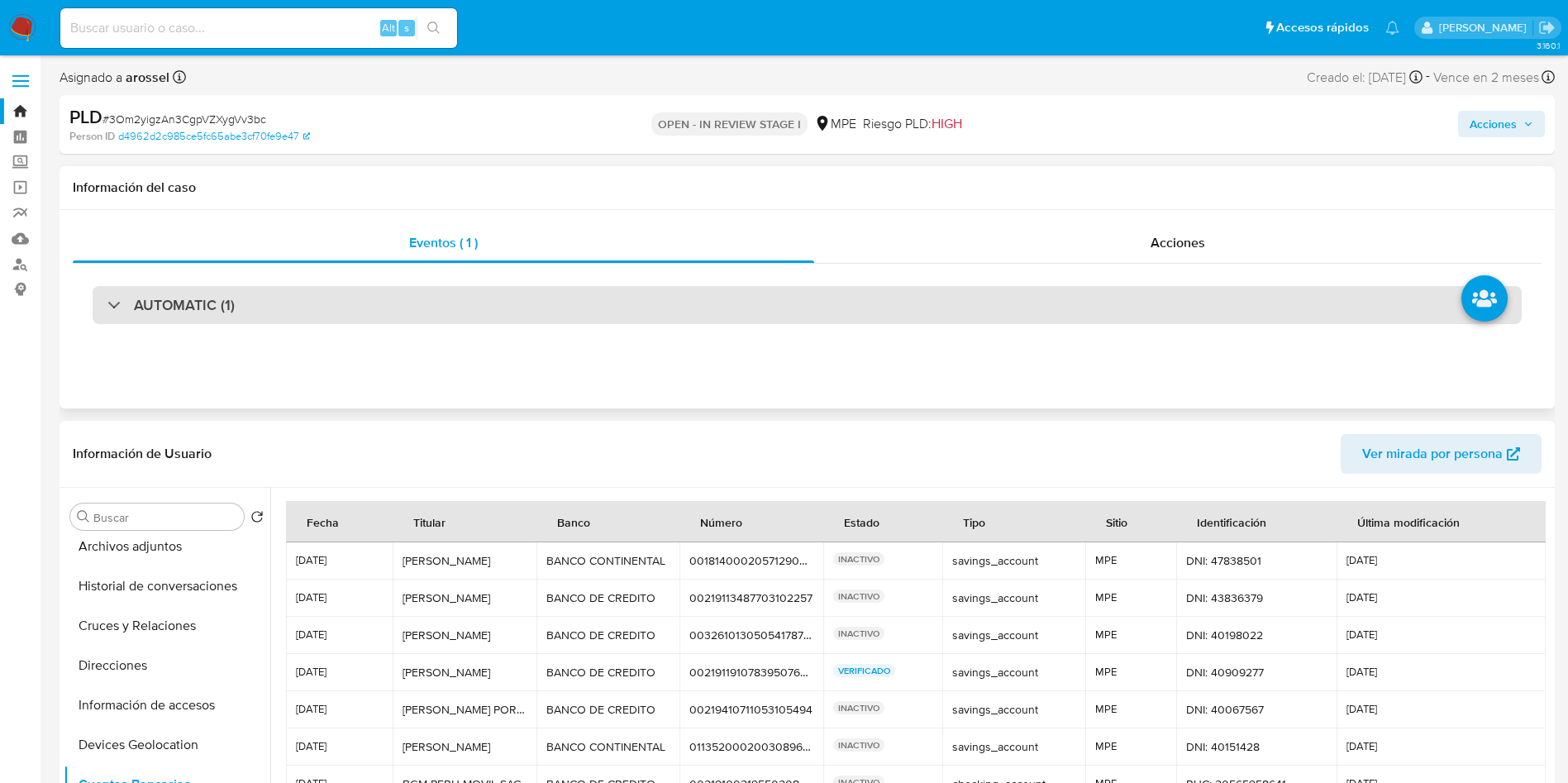
click at [431, 324] on div "AUTOMATIC (1)" at bounding box center [807, 304] width 1469 height 83
click at [442, 304] on div "AUTOMATIC (1)" at bounding box center [807, 305] width 1430 height 38
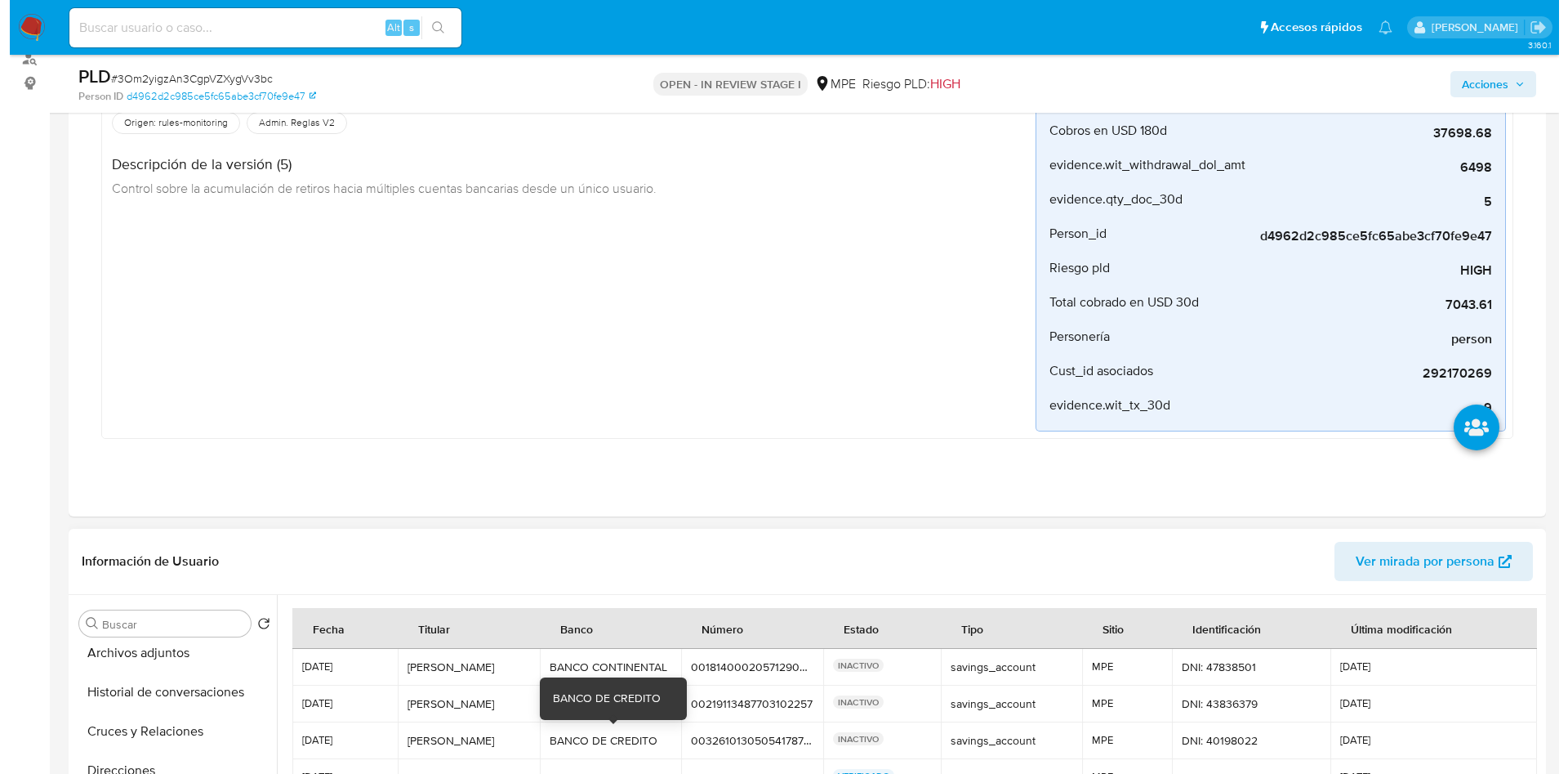
scroll to position [613, 0]
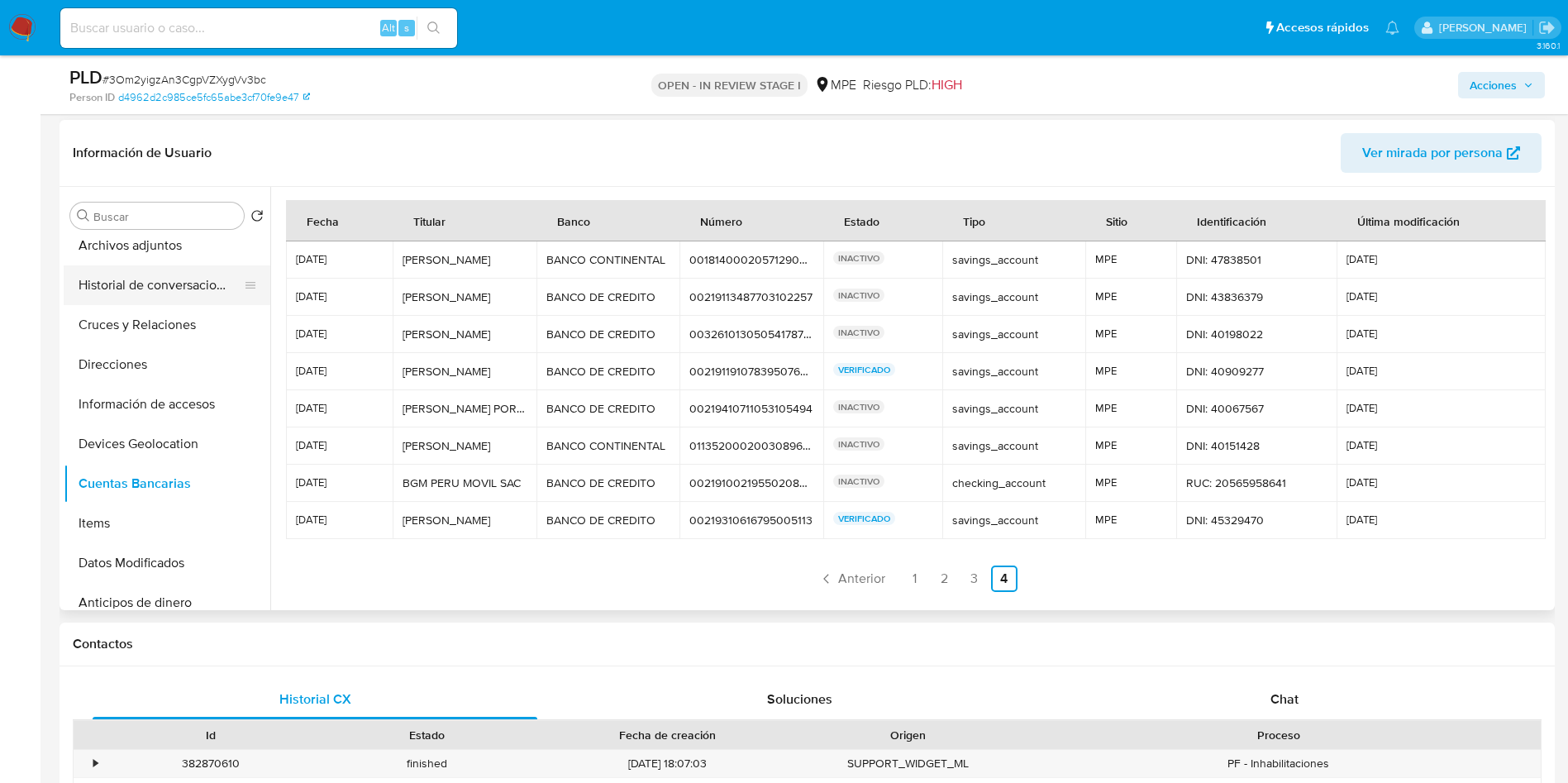
click at [158, 282] on button "Historial de conversaciones" at bounding box center [160, 285] width 194 height 40
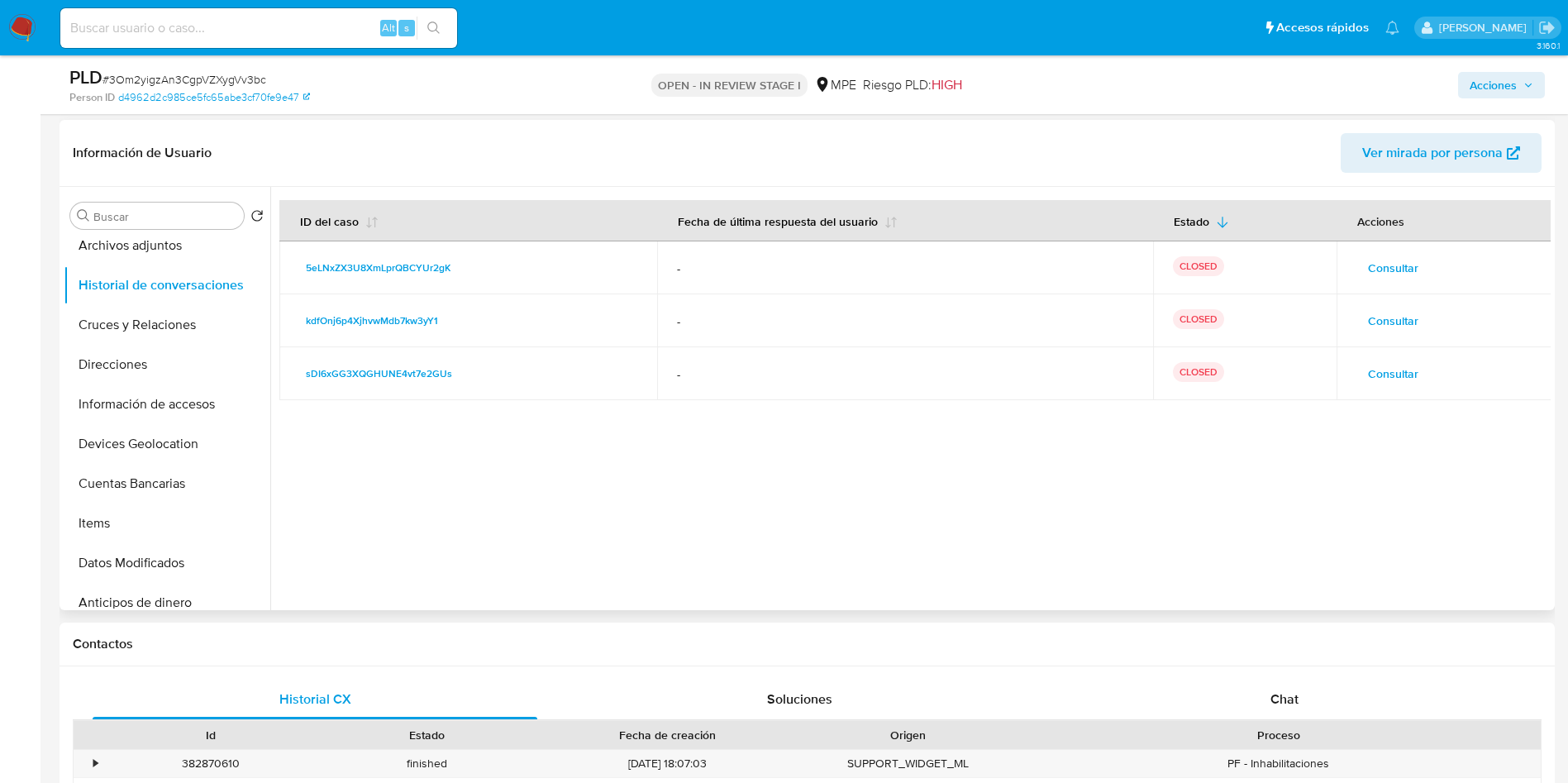
click at [1373, 271] on span "Consultar" at bounding box center [1393, 268] width 51 height 23
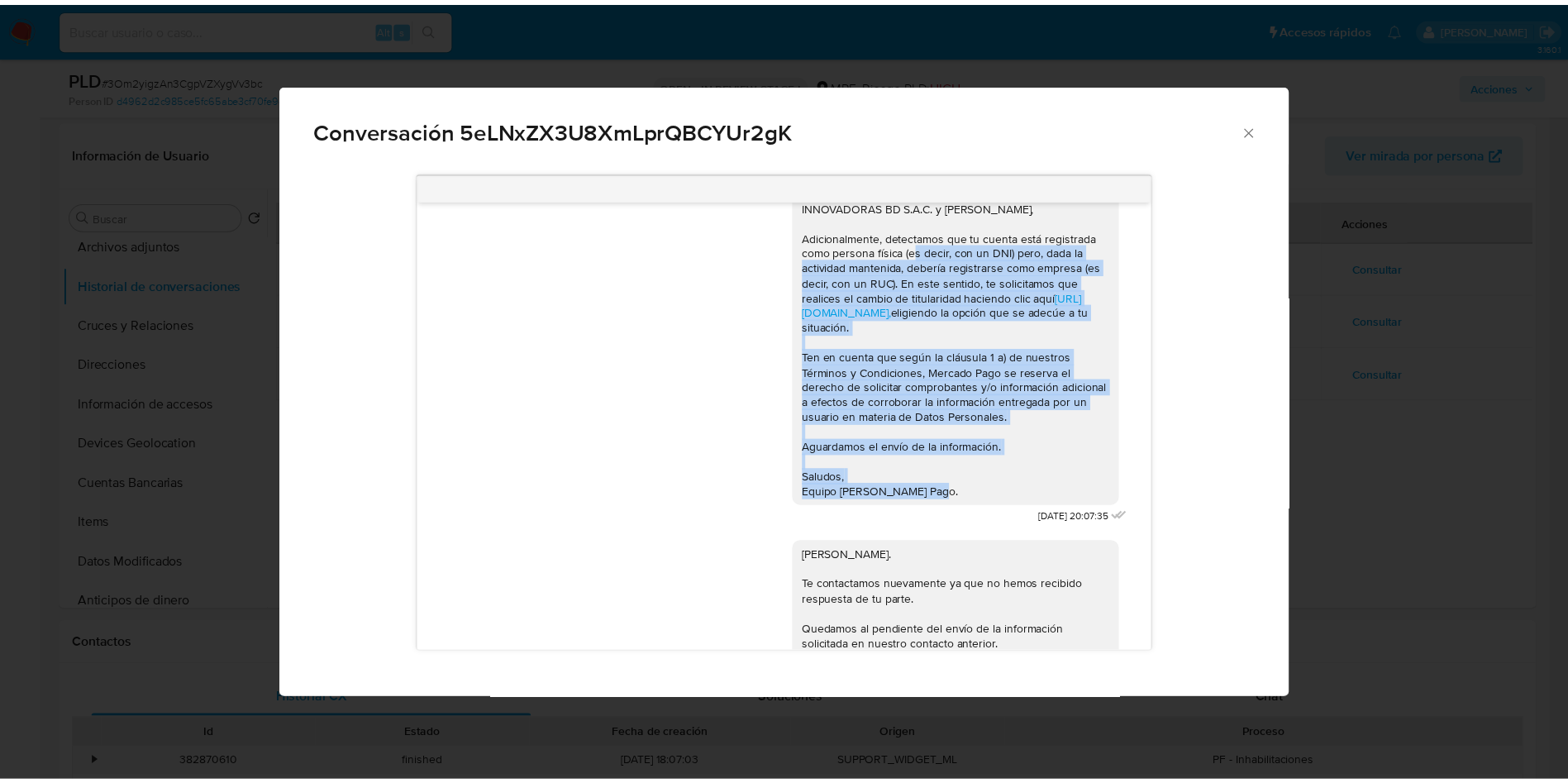
scroll to position [0, 0]
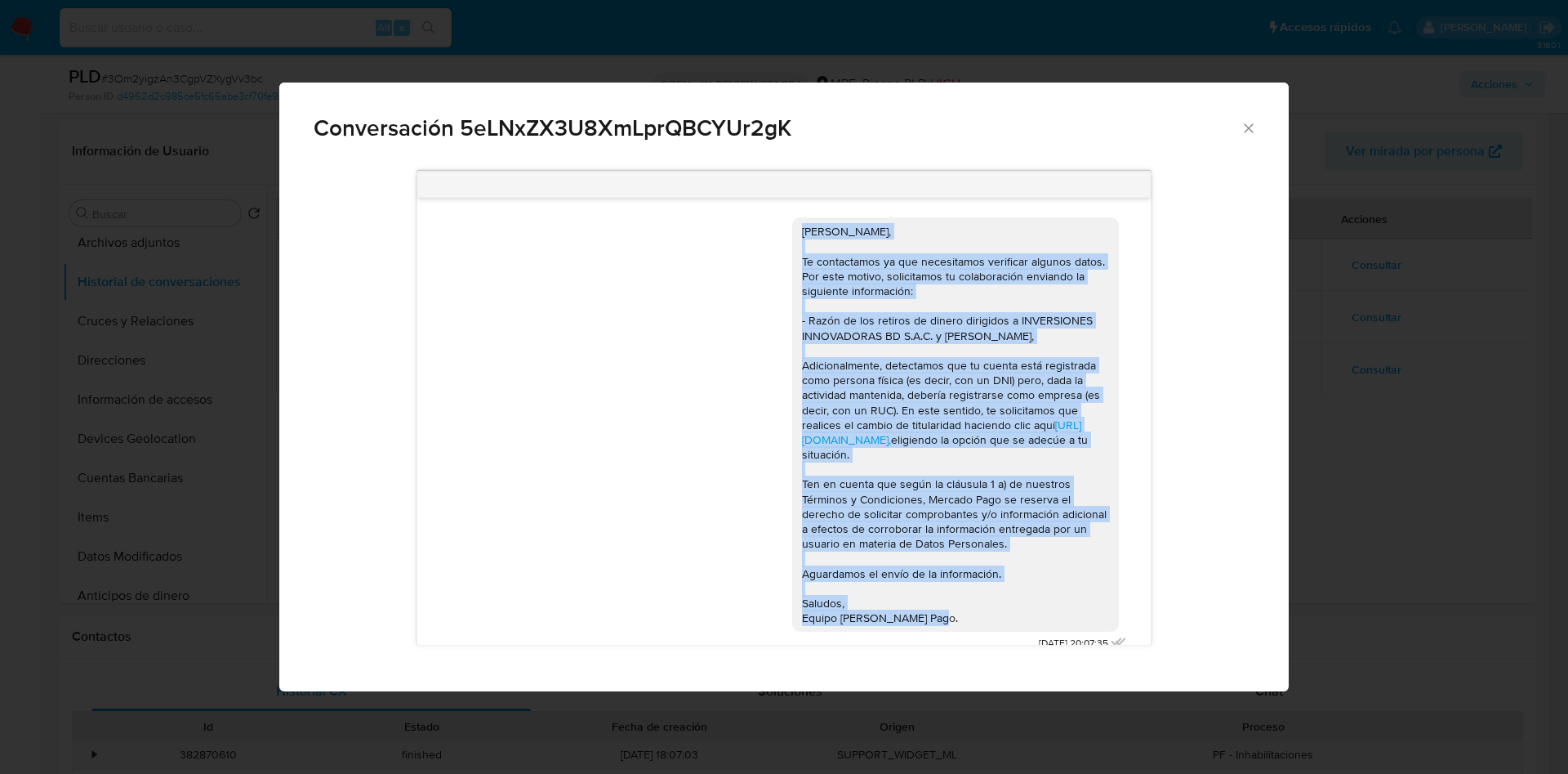
drag, startPoint x: 944, startPoint y: 402, endPoint x: 776, endPoint y: 236, distance: 236.2
click at [792, 236] on div "Hola, Jimmy, Te contactamos ya que necesitamos verificar algunos datos. Por est…" at bounding box center [956, 424] width 327 height 414
copy div "Hola, Jimmy, Te contactamos ya que necesitamos verificar algunos datos. Por est…"
click at [1382, 325] on div "Conversación 5eLNxZX3U8XmLprQBCYUr2gK Hola, Jimmy, Te contactamos ya que necesi…" at bounding box center [784, 387] width 1568 height 774
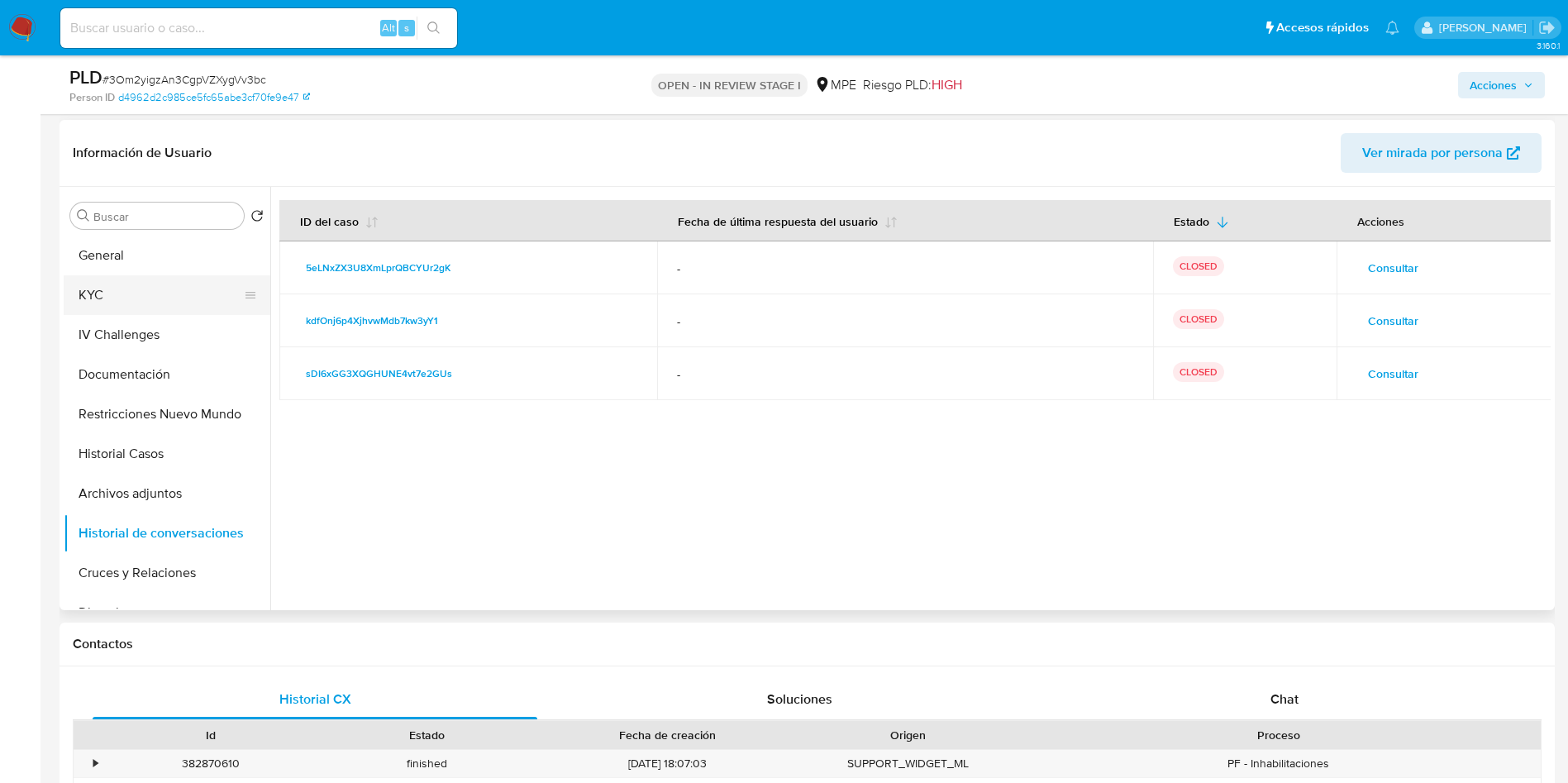
click at [139, 298] on button "KYC" at bounding box center [160, 296] width 194 height 40
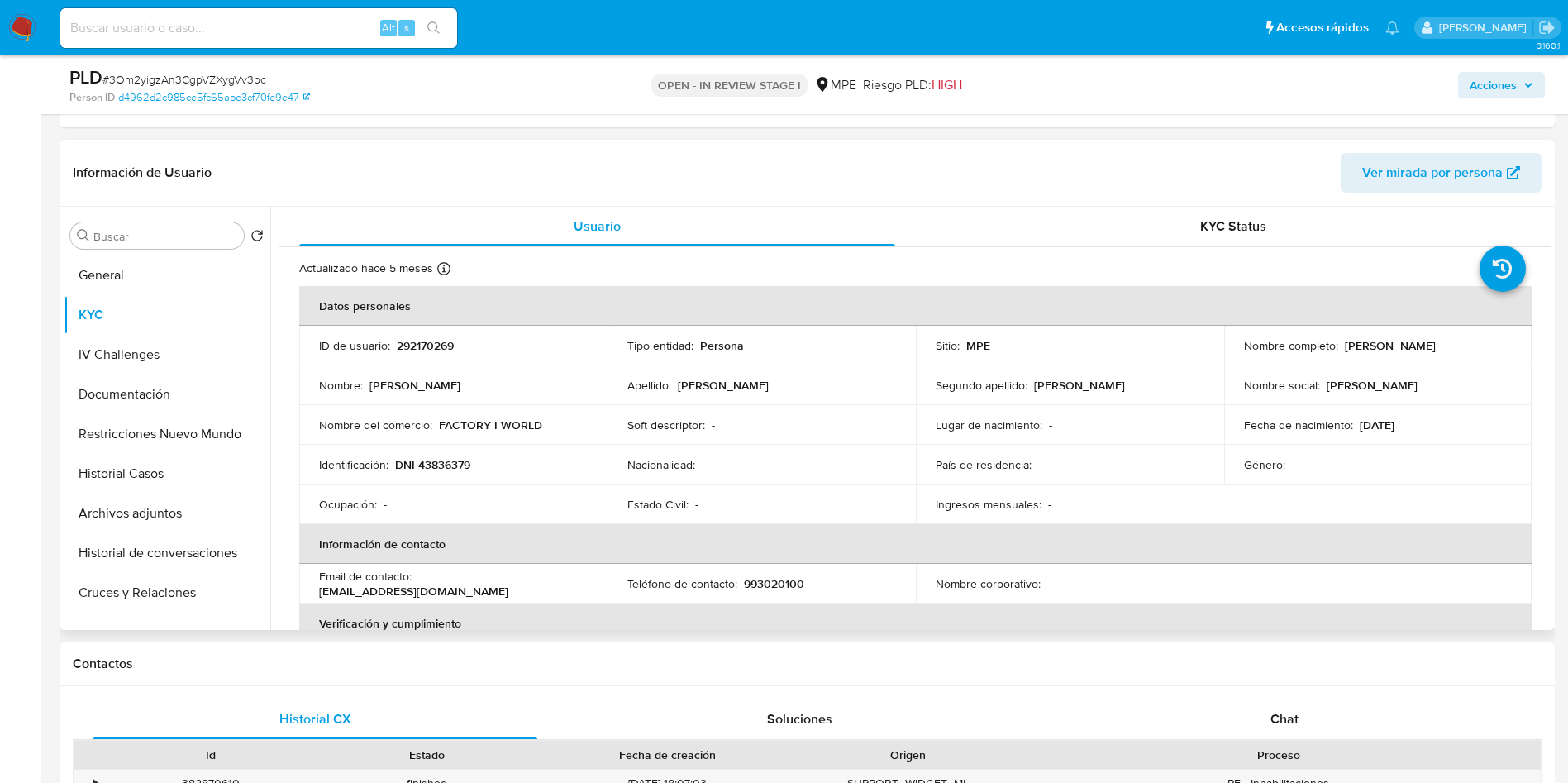
drag, startPoint x: 1481, startPoint y: 404, endPoint x: 1464, endPoint y: 404, distance: 17.0
click at [1481, 405] on td "Fecha de nacimiento : 03/11/1986" at bounding box center [1378, 425] width 308 height 40
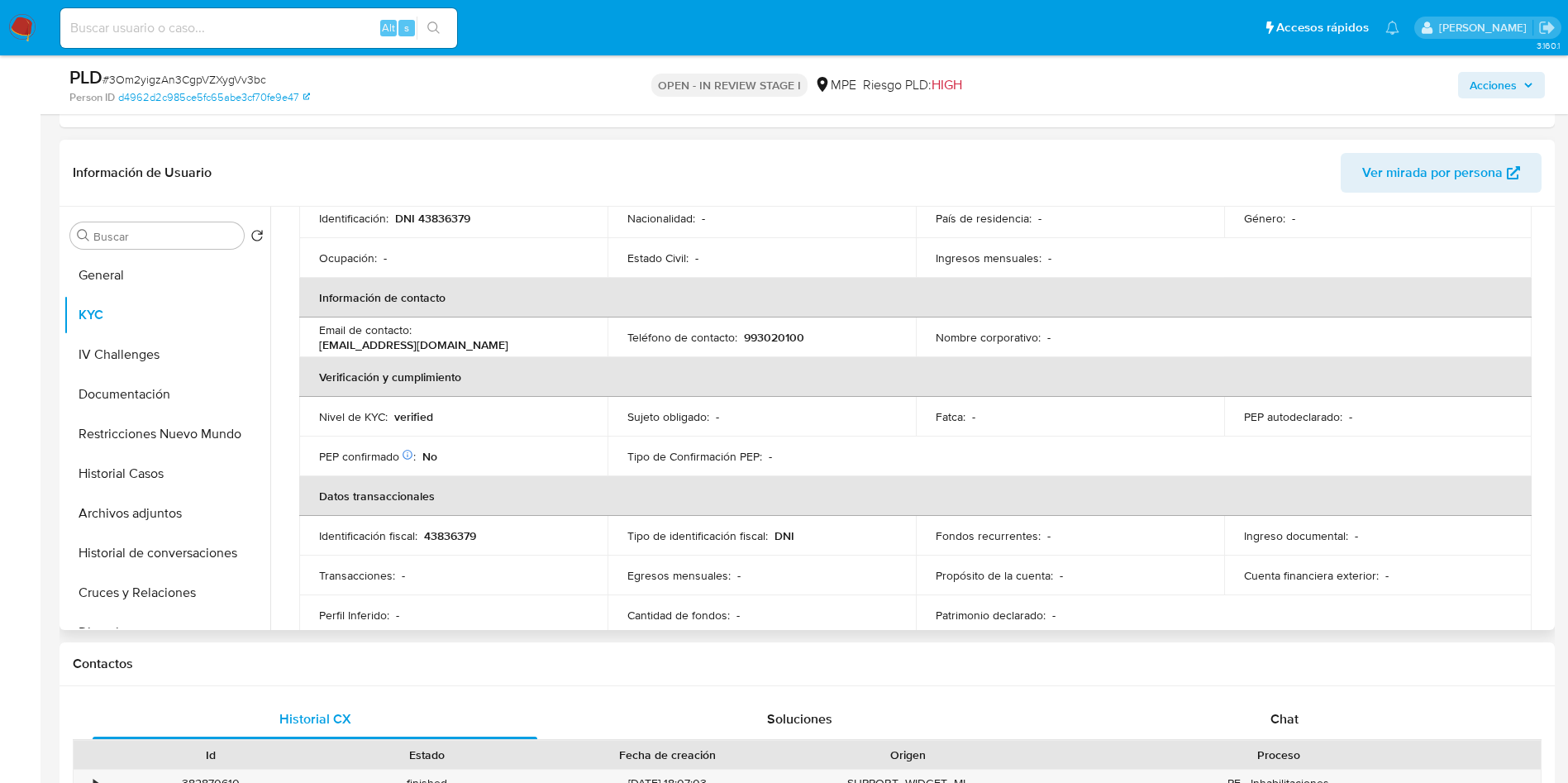
scroll to position [248, 0]
click at [1304, 720] on div "Chat" at bounding box center [1285, 719] width 444 height 40
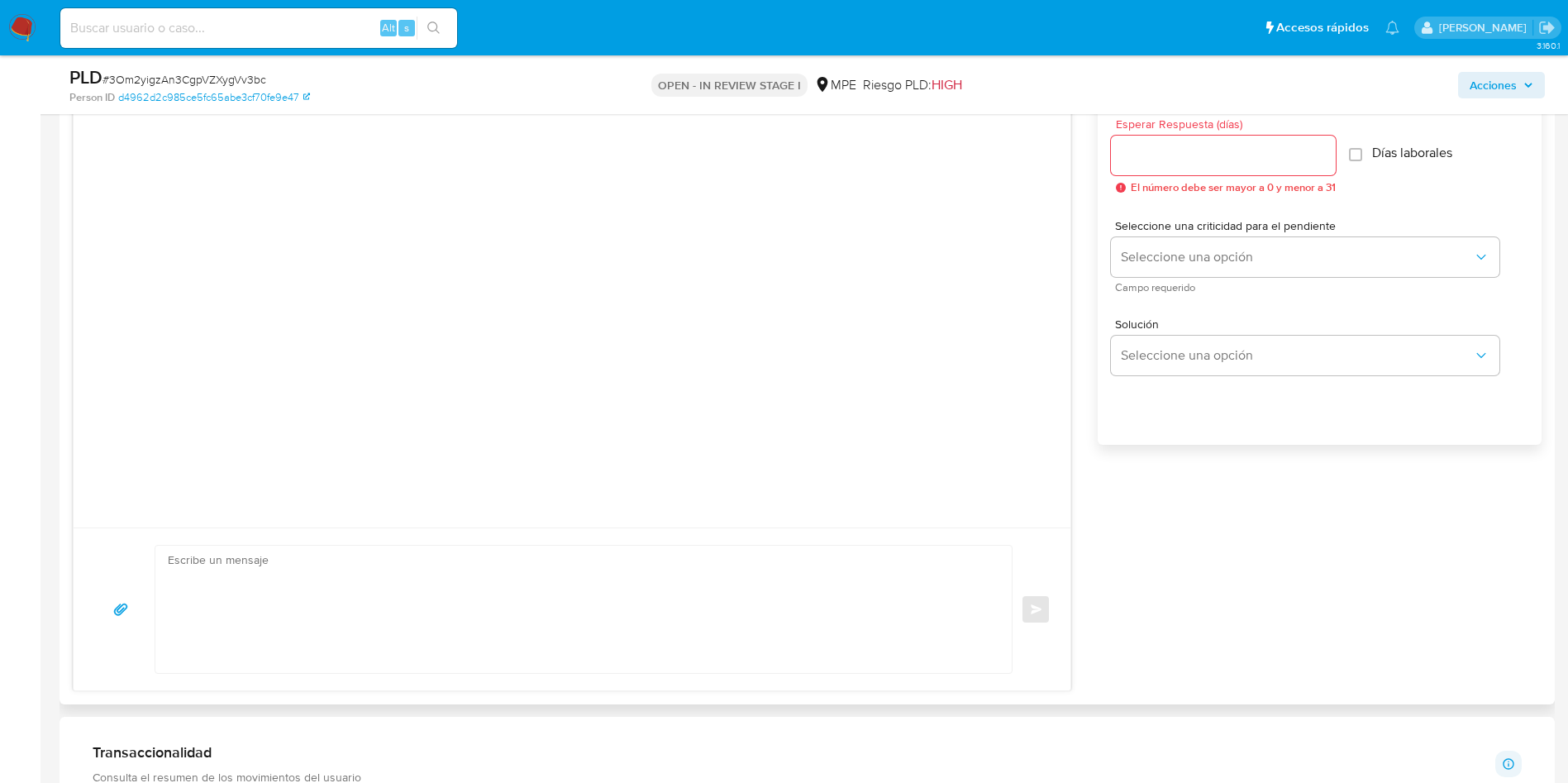
scroll to position [1364, 0]
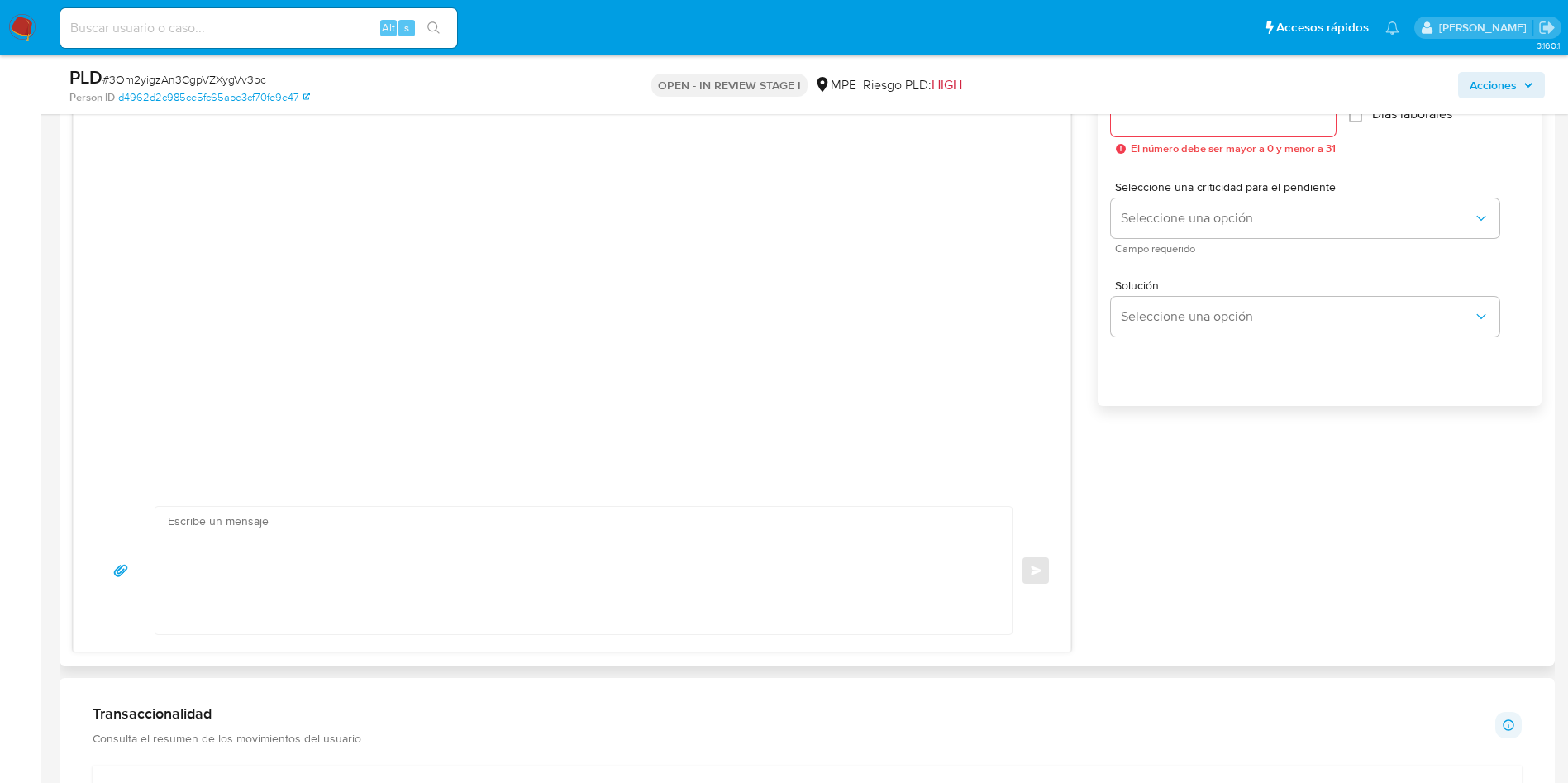
click at [648, 522] on textarea at bounding box center [579, 569] width 823 height 127
paste textarea "Hola, Jimmy, Te contactamos ya que necesitamos verificar algunos datos. Por est…"
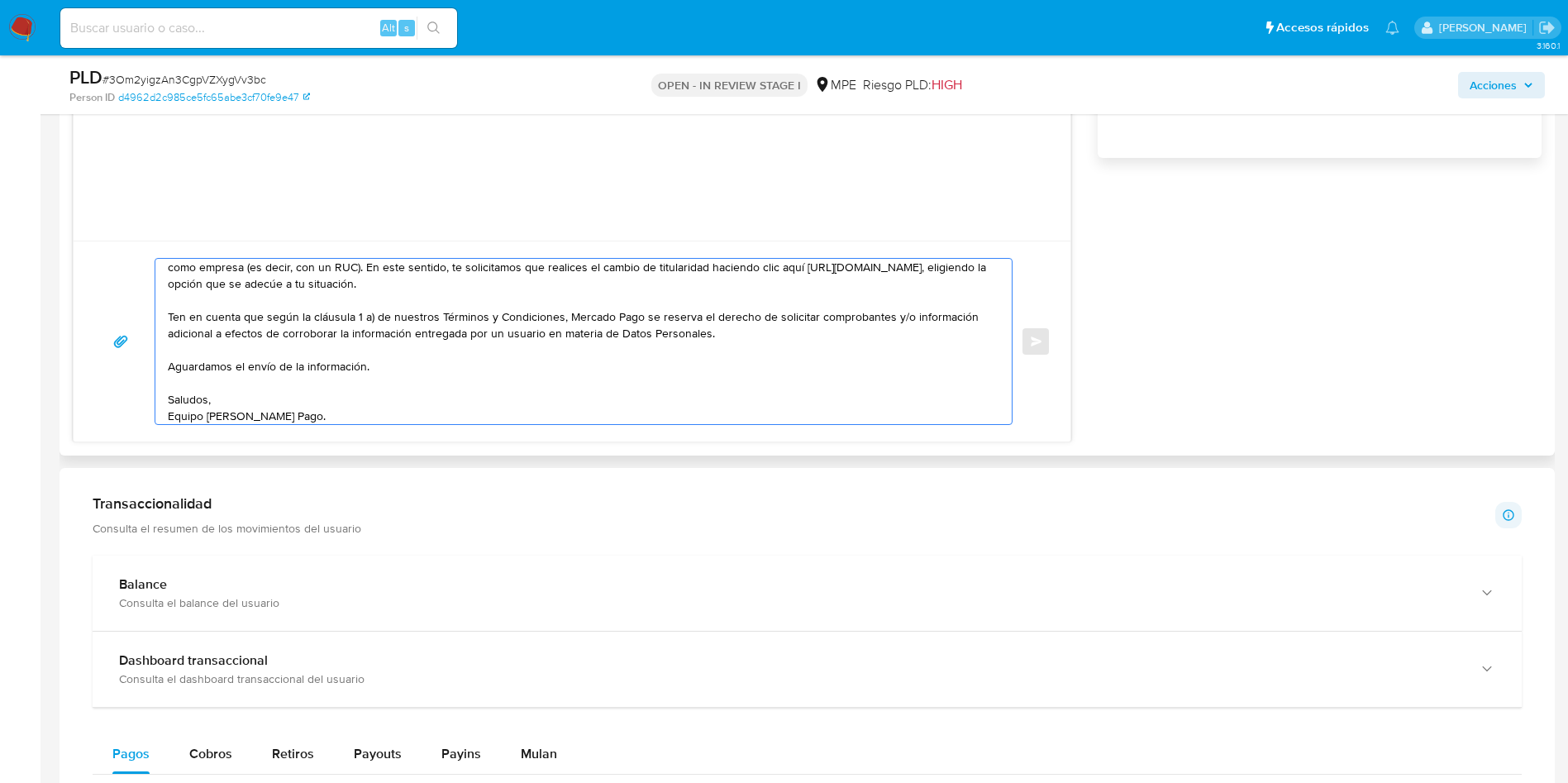
scroll to position [0, 0]
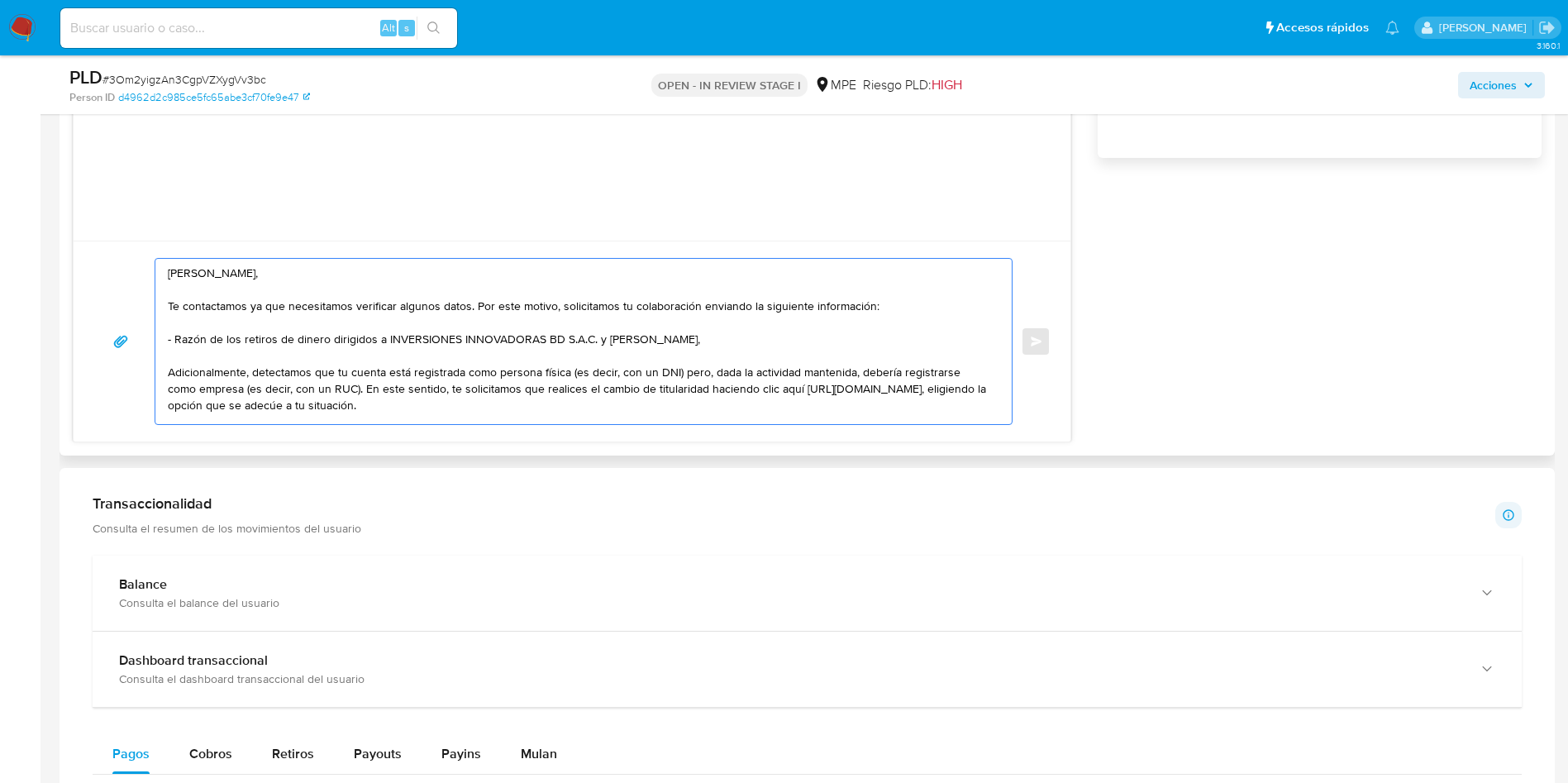
click at [366, 305] on textarea "Hola, Jimmy, Te contactamos ya que necesitamos verificar algunos datos. Por est…" at bounding box center [579, 340] width 823 height 165
click at [604, 319] on textarea "Hola, Jimmy, Te contactamos ya que necesitamos verificar algunos datos. Por est…" at bounding box center [579, 340] width 823 height 165
click at [207, 337] on textarea "Hola, Jimmy, Te contactamos ya que necesitamos verificar algunos datos. Por est…" at bounding box center [579, 340] width 823 height 165
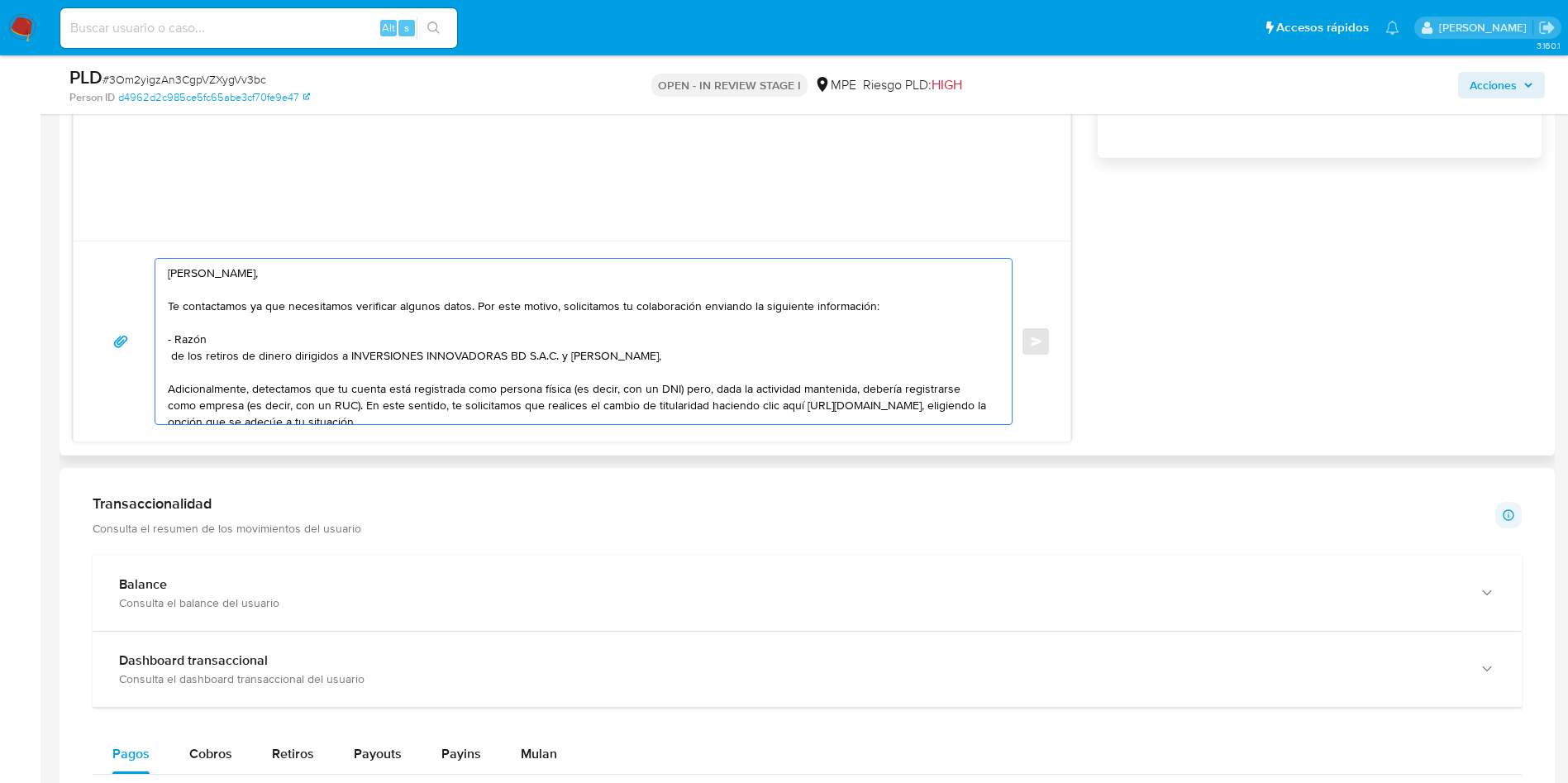
click at [227, 336] on textarea "Hola, Jimmy, Te contactamos ya que necesitamos verificar algunos datos. Por est…" at bounding box center [579, 340] width 823 height 165
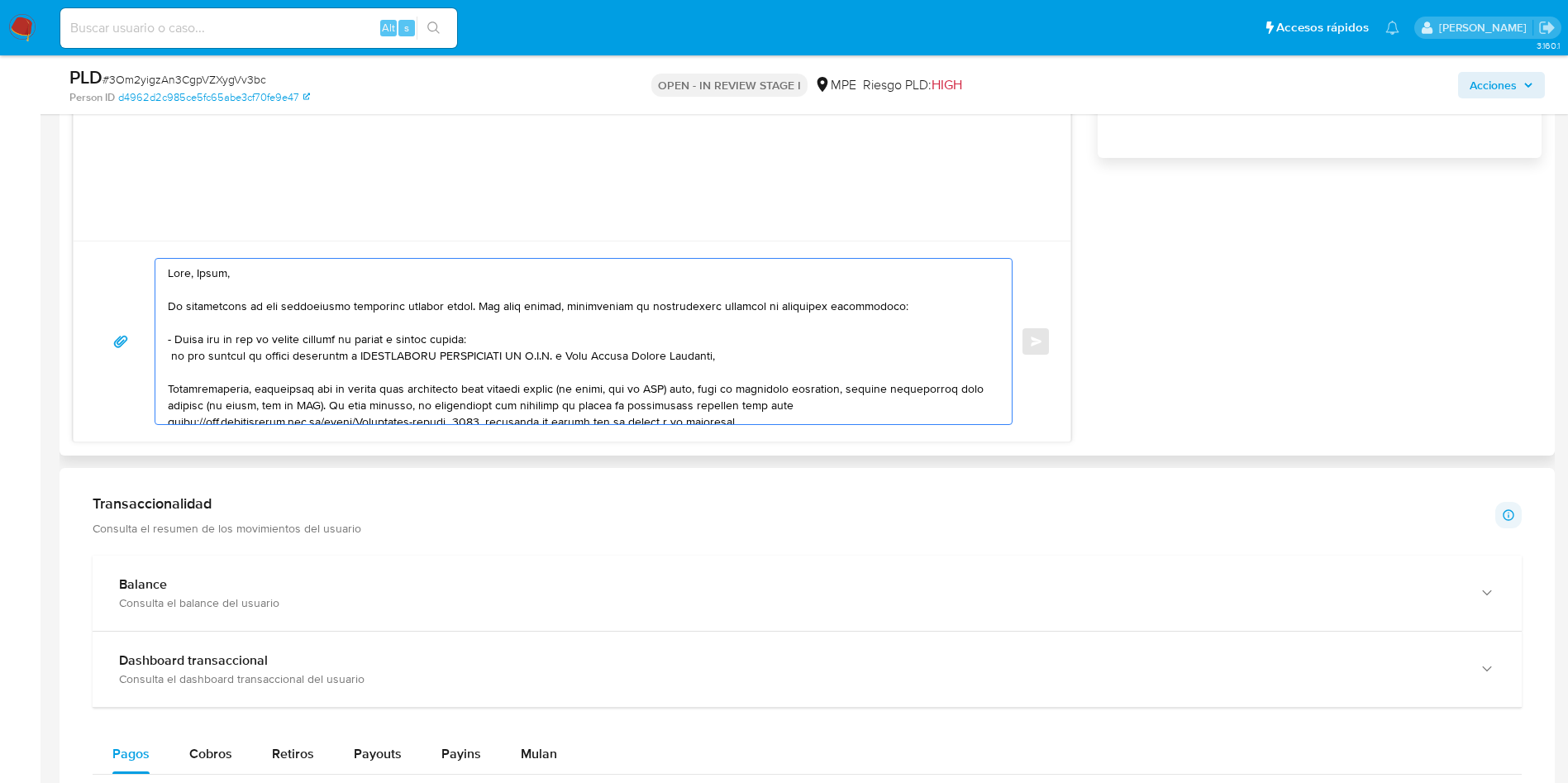
click at [175, 355] on textarea at bounding box center [579, 340] width 823 height 165
click at [603, 354] on textarea at bounding box center [579, 340] width 823 height 165
click at [764, 356] on textarea at bounding box center [579, 340] width 823 height 165
paste textarea "Cesar Antonio Torres Hurtado"
click at [753, 352] on textarea at bounding box center [579, 340] width 823 height 165
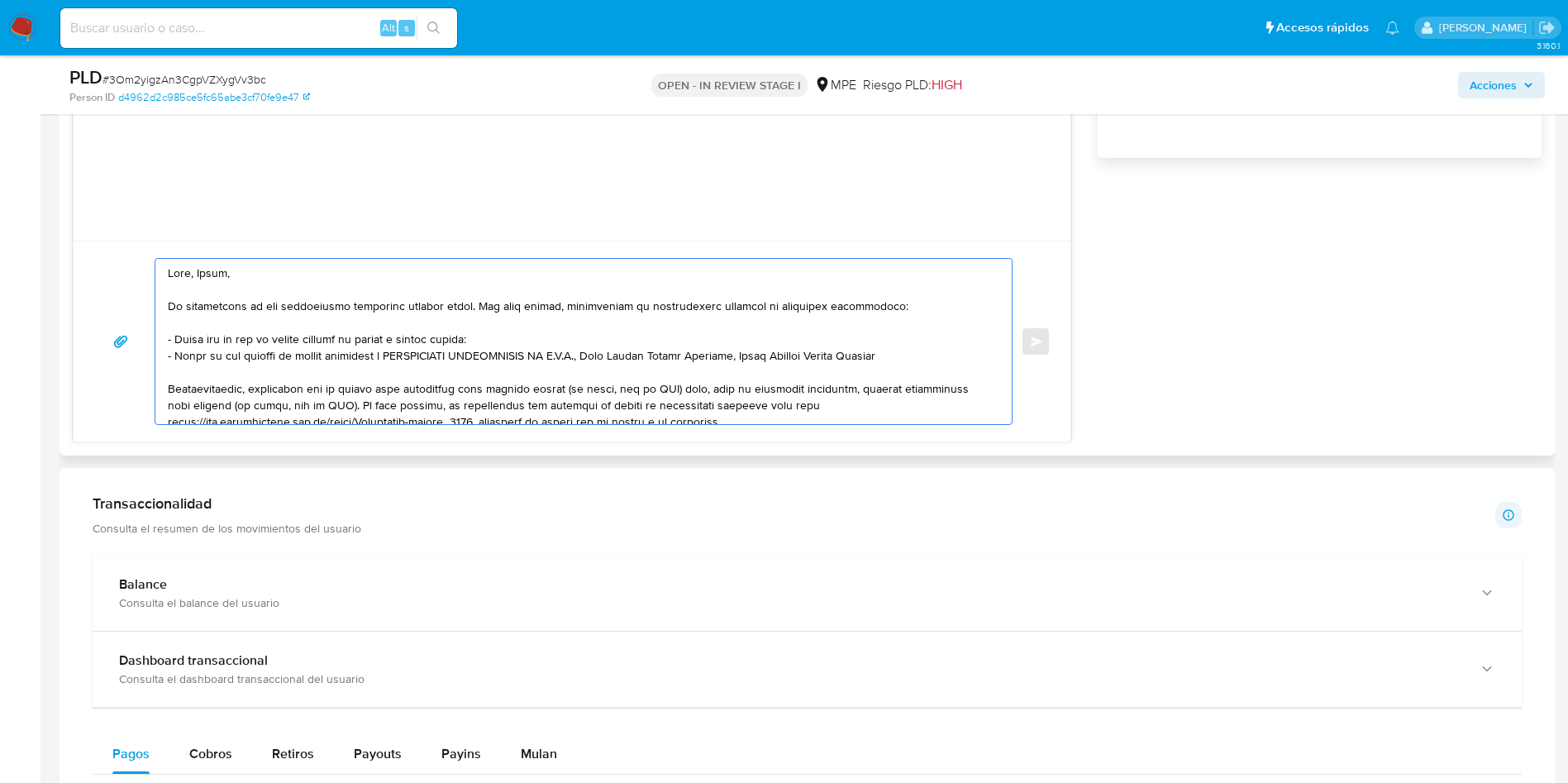
click at [927, 358] on textarea at bounding box center [579, 340] width 823 height 165
paste textarea "Giannina Mirella Mesias Palomino"
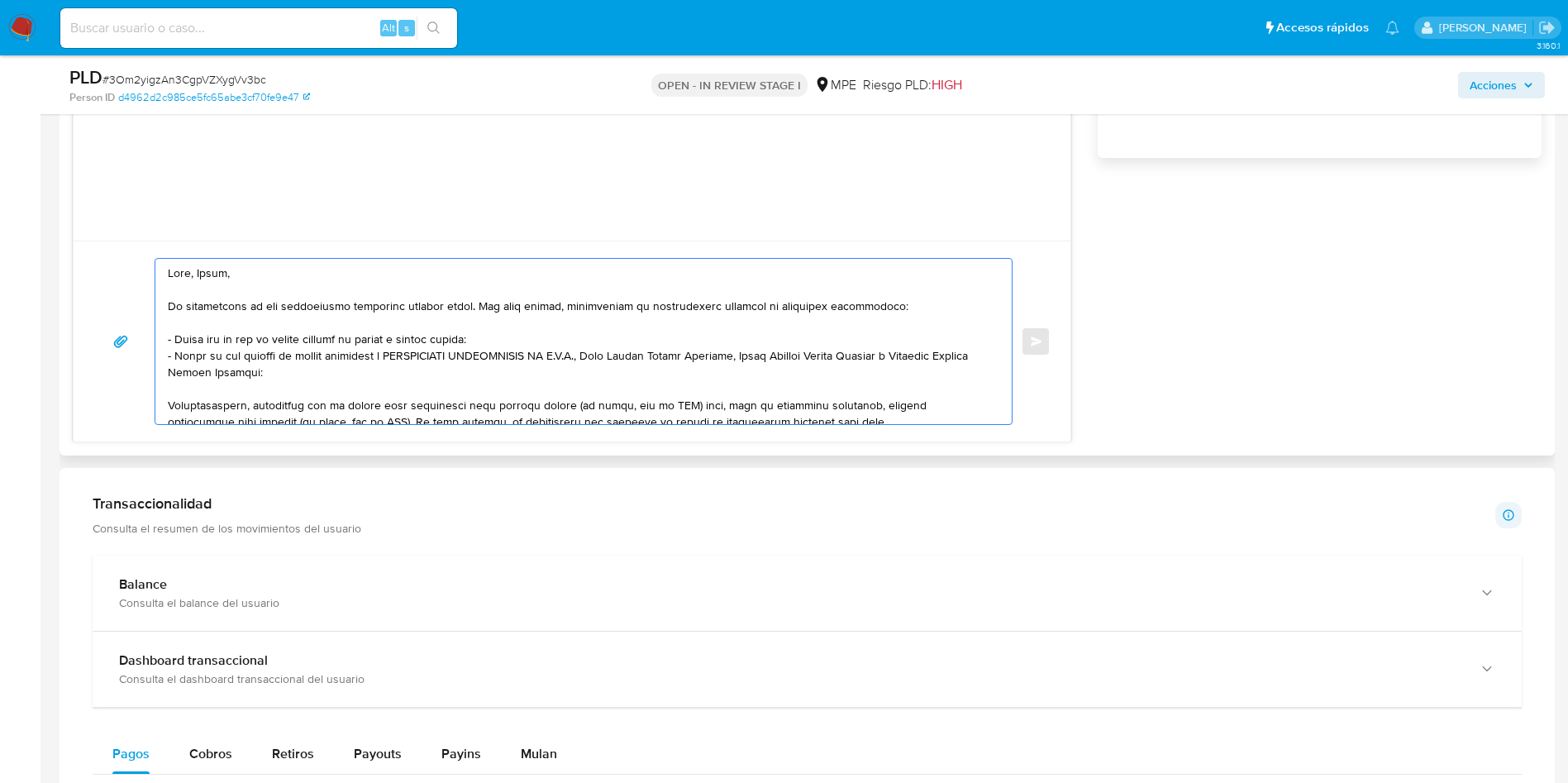
scroll to position [50, 0]
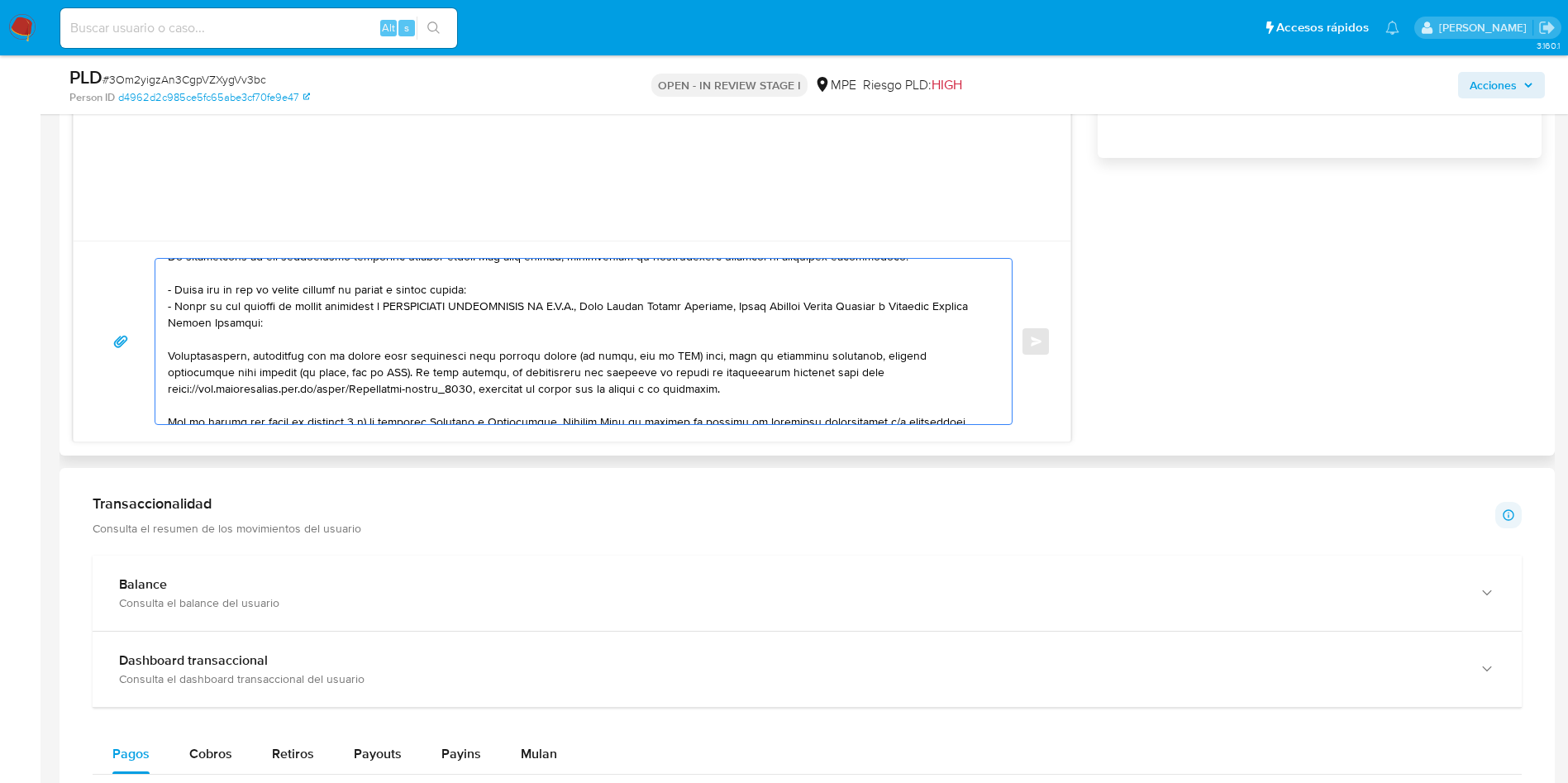
drag, startPoint x: 710, startPoint y: 373, endPoint x: 754, endPoint y: 381, distance: 44.7
click at [754, 381] on textarea at bounding box center [579, 340] width 823 height 165
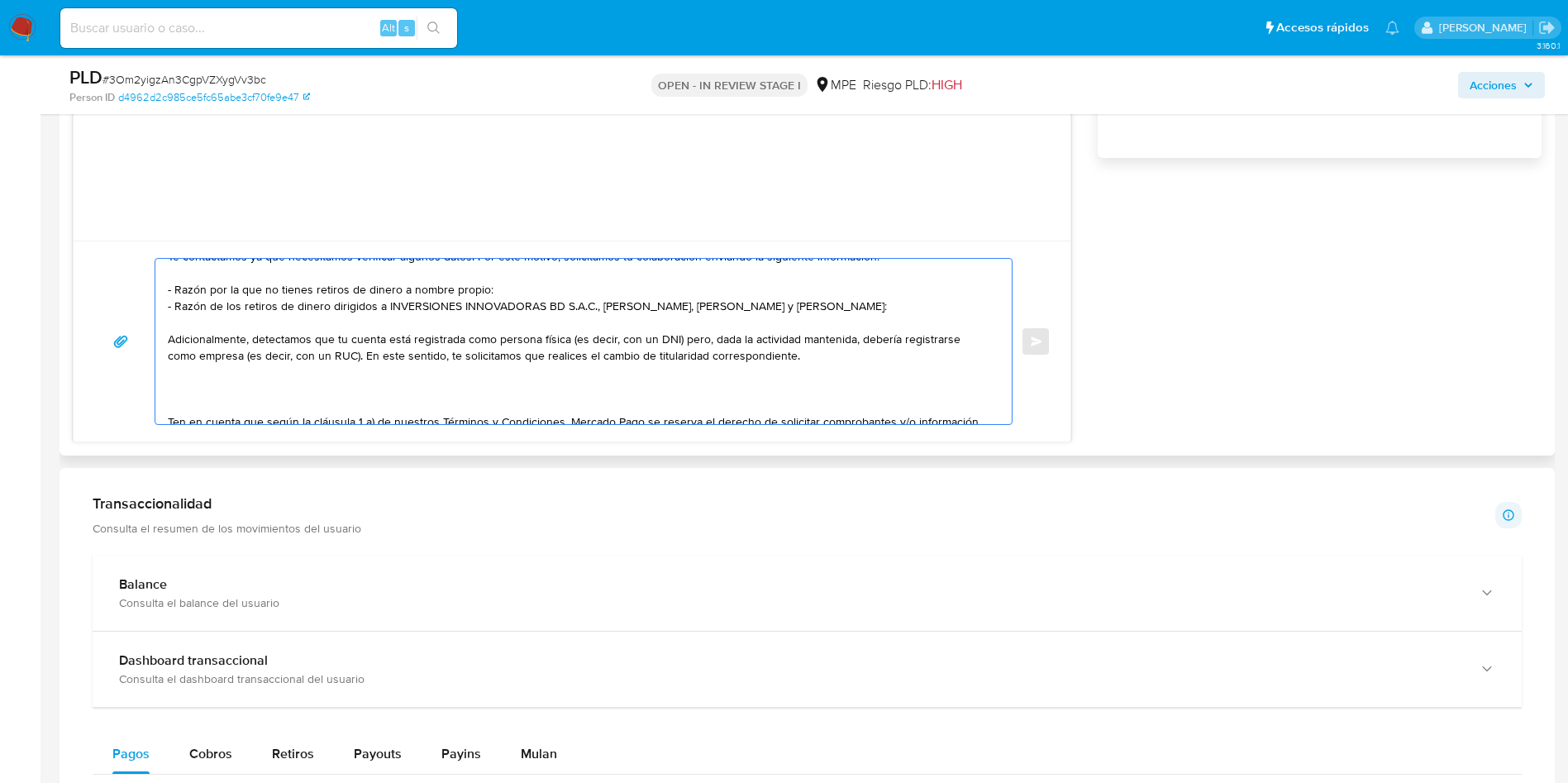
paste textarea "Para hacerlo, te invitamos a ingresar desde la versión web al portal de Ayuda >…"
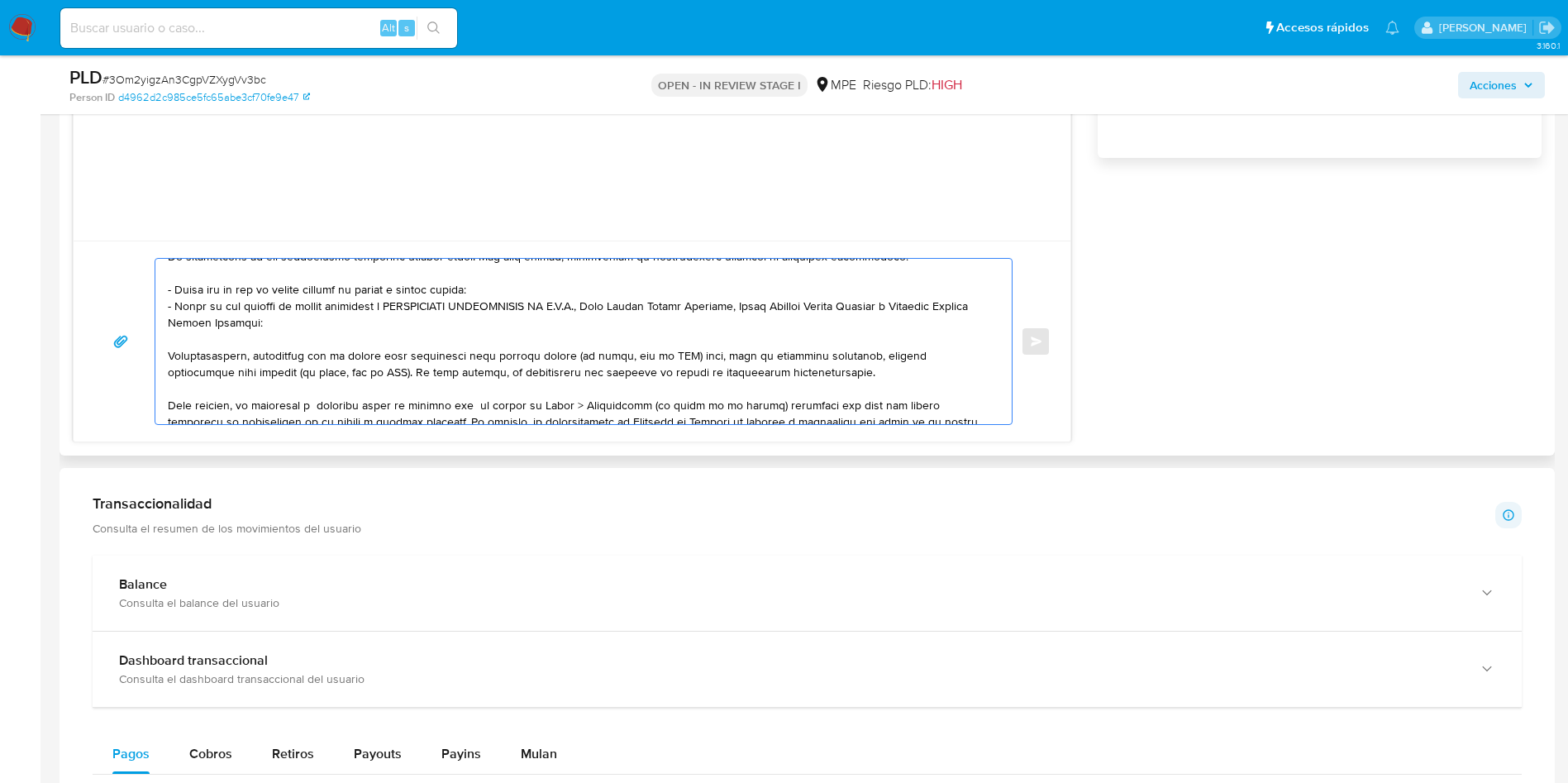
scroll to position [72, 0]
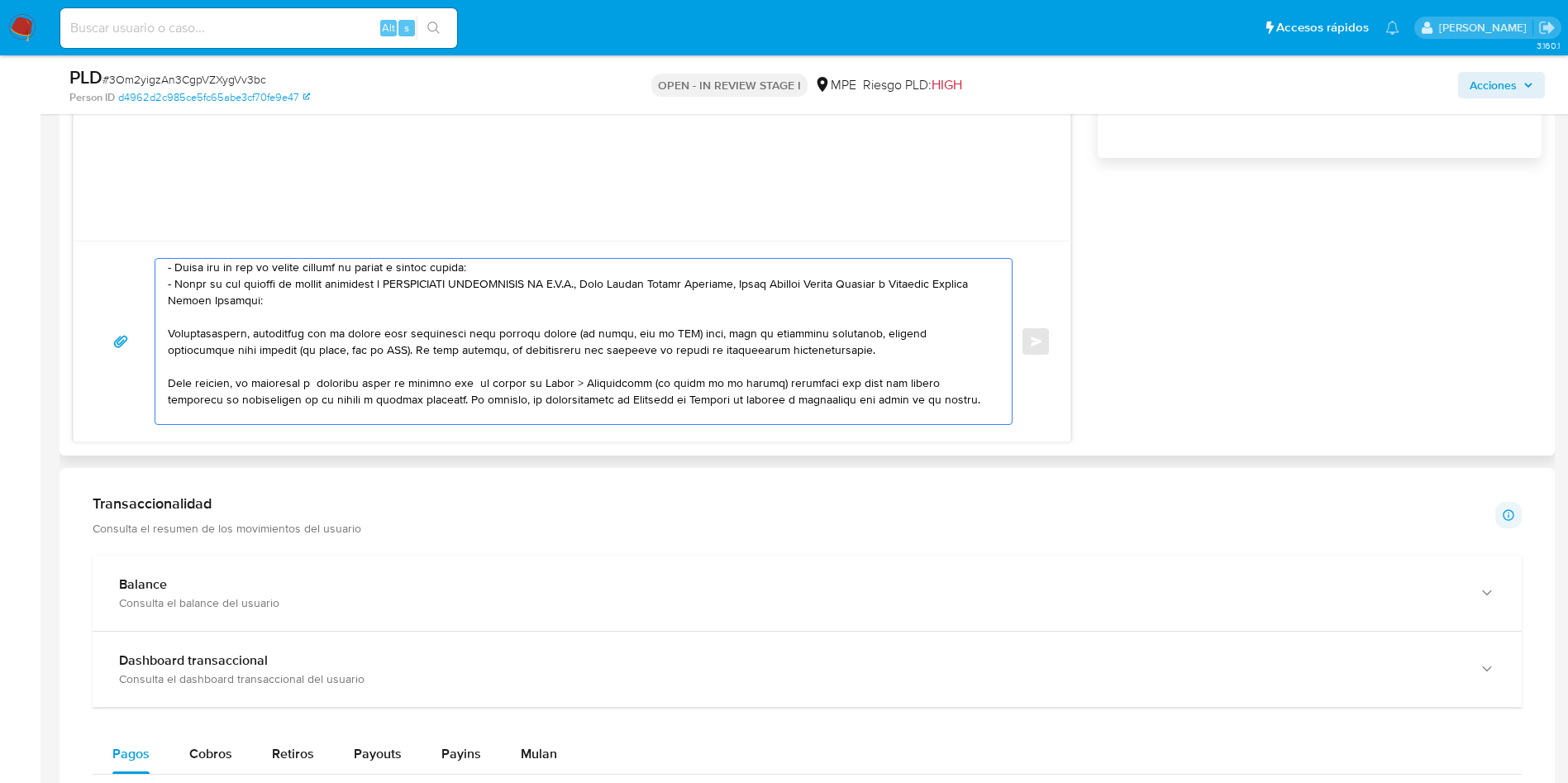
click at [552, 394] on textarea at bounding box center [579, 340] width 823 height 165
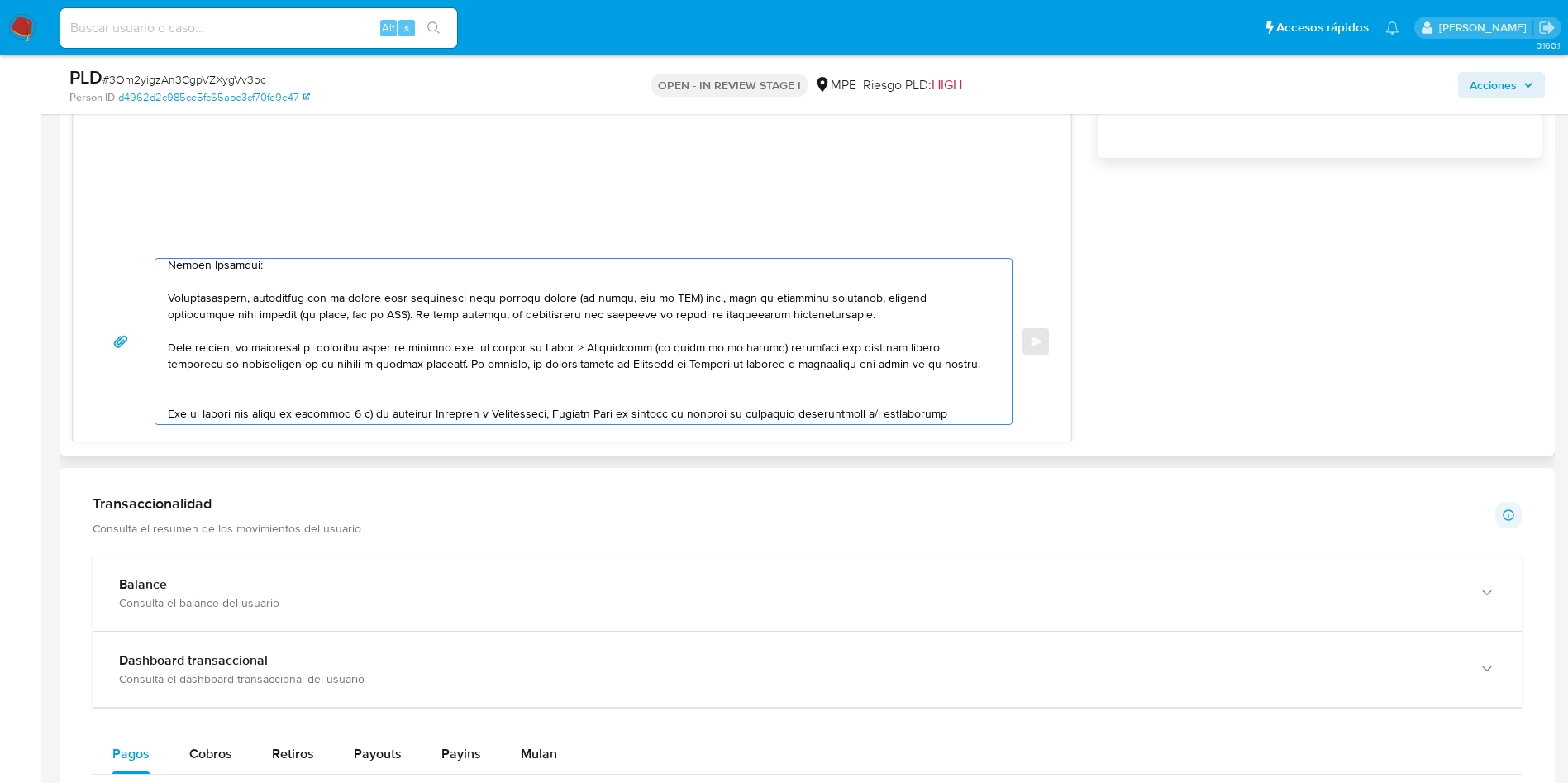
scroll to position [121, 0]
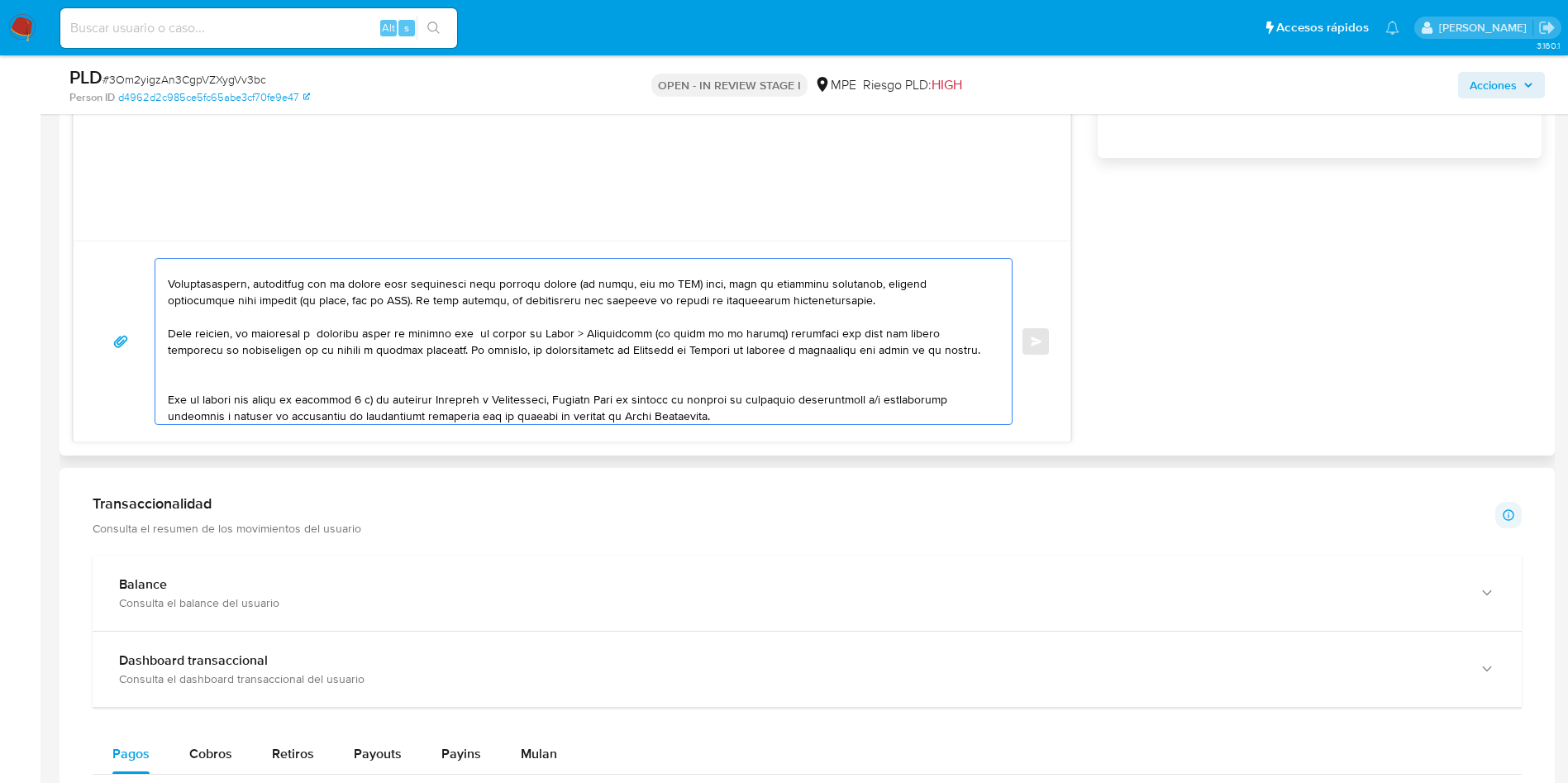
click at [870, 349] on textarea at bounding box center [579, 340] width 823 height 165
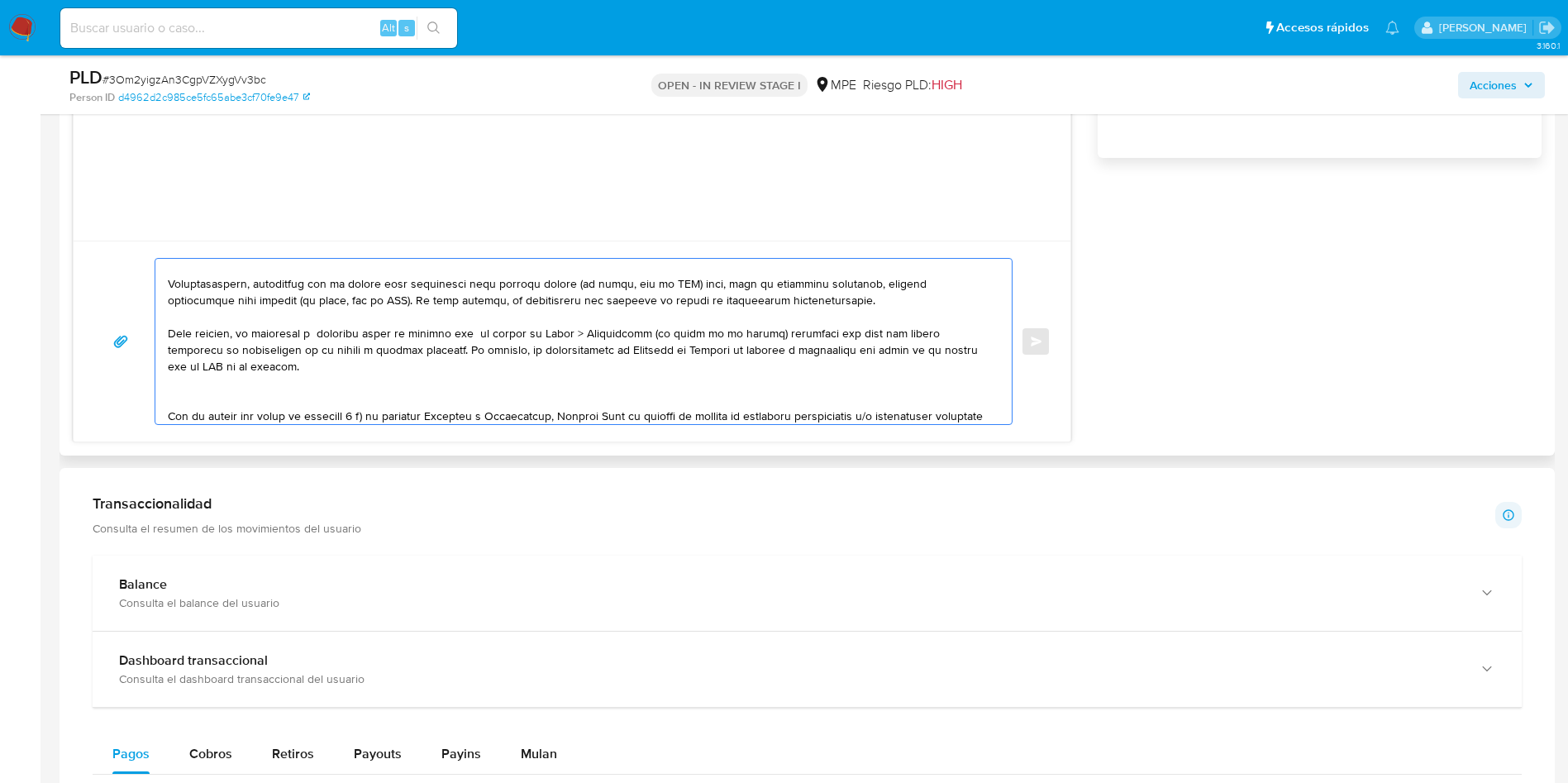
click at [768, 391] on textarea at bounding box center [579, 340] width 823 height 165
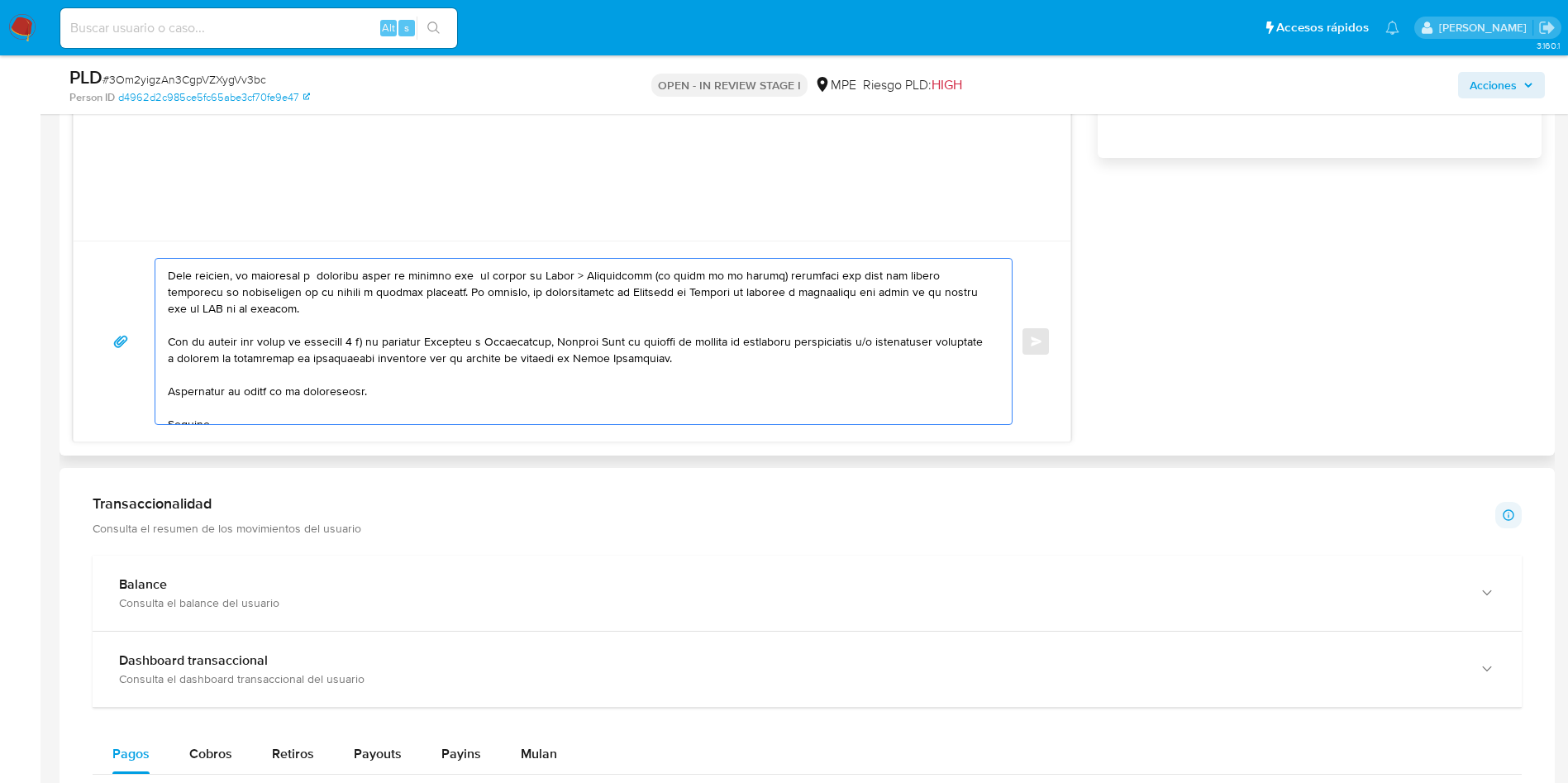
scroll to position [210, 0]
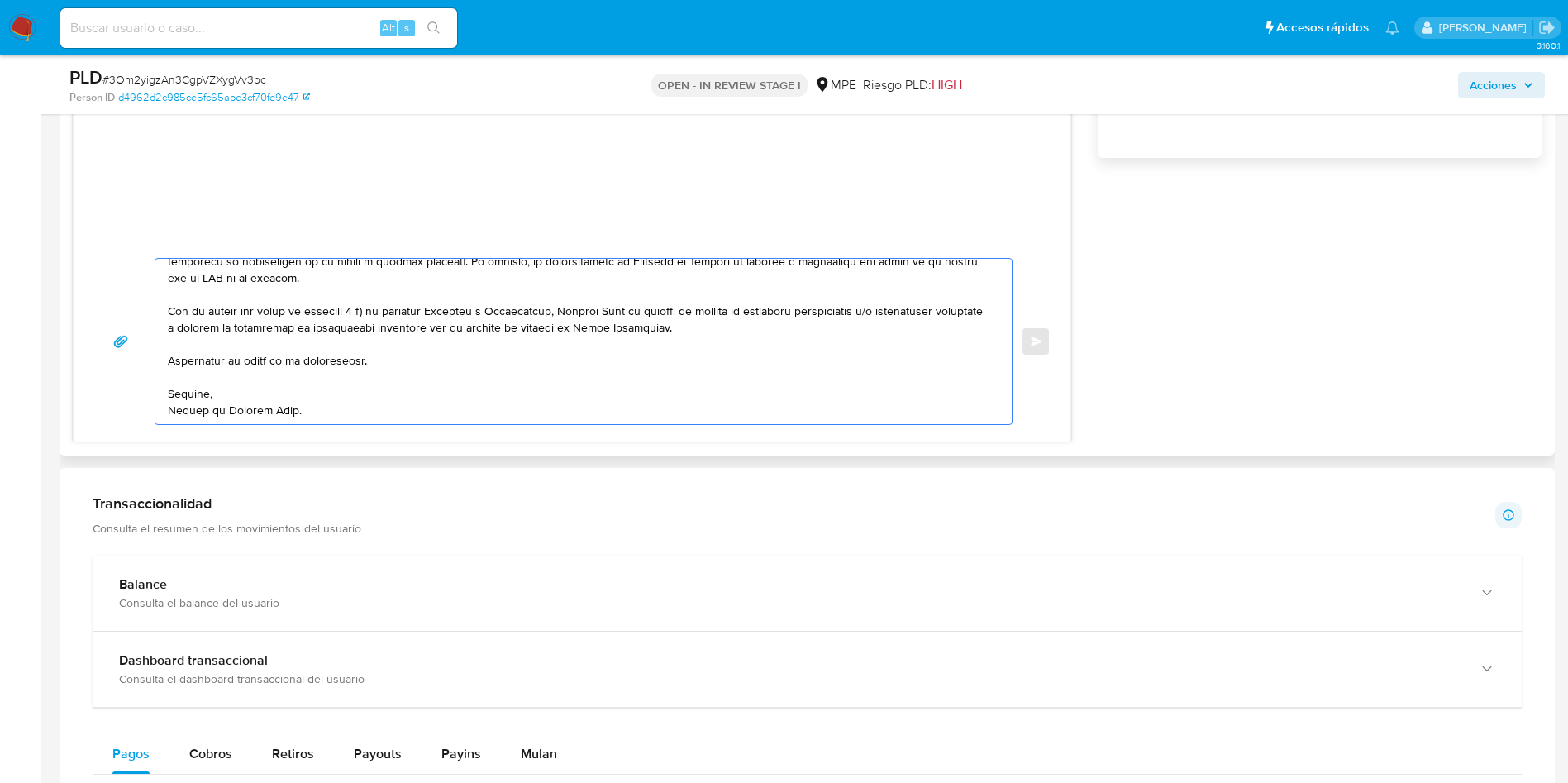
click at [747, 365] on textarea at bounding box center [579, 340] width 823 height 165
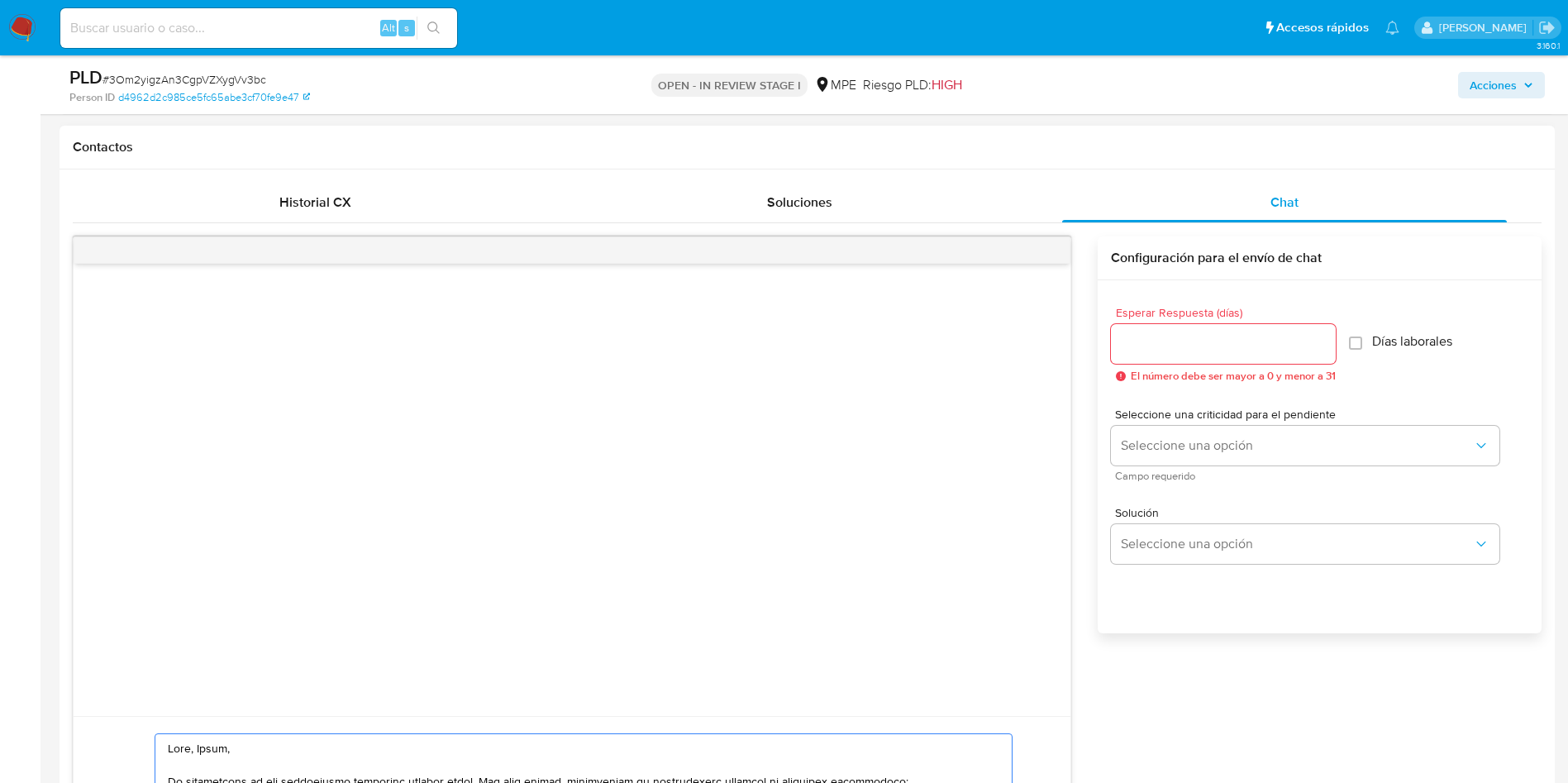
scroll to position [1116, 0]
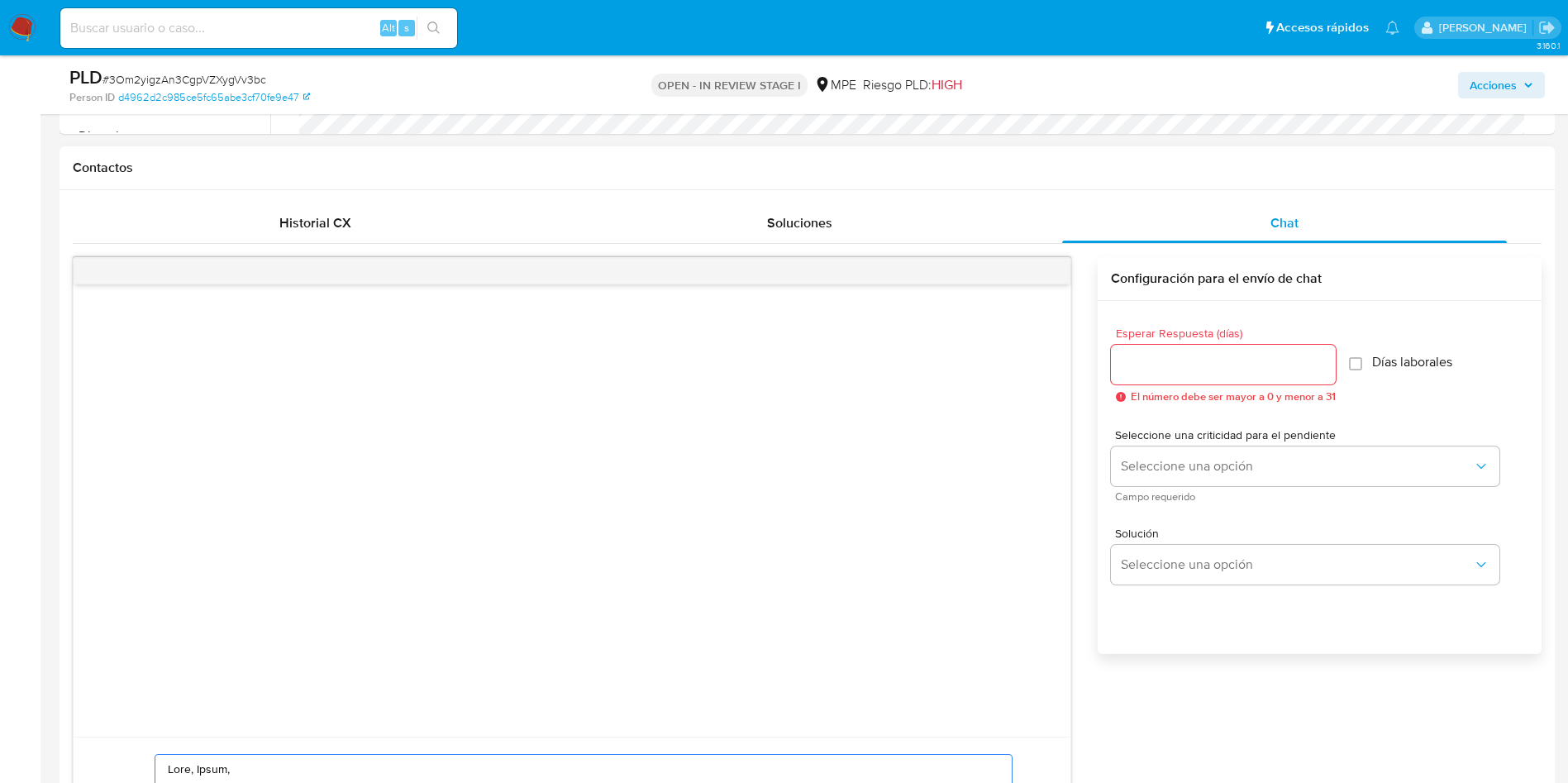
type textarea "Hola, Jimmy, Te contactamos ya que necesitamos verificar algunos datos. Por est…"
click at [1150, 357] on input "Esperar Respuesta (días)" at bounding box center [1224, 364] width 225 height 22
type input "3"
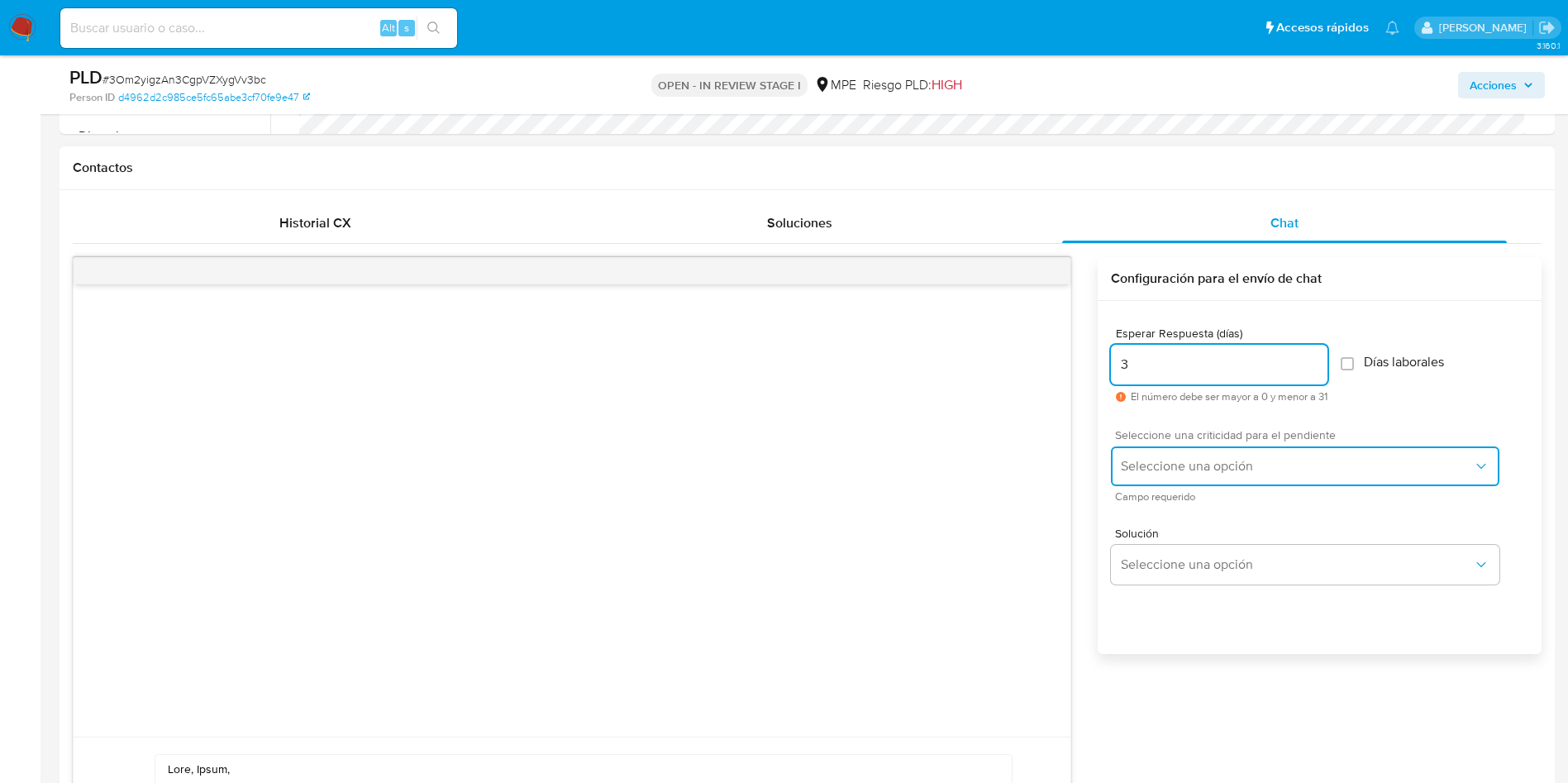
click at [1156, 451] on button "Seleccione una opción" at bounding box center [1305, 466] width 388 height 40
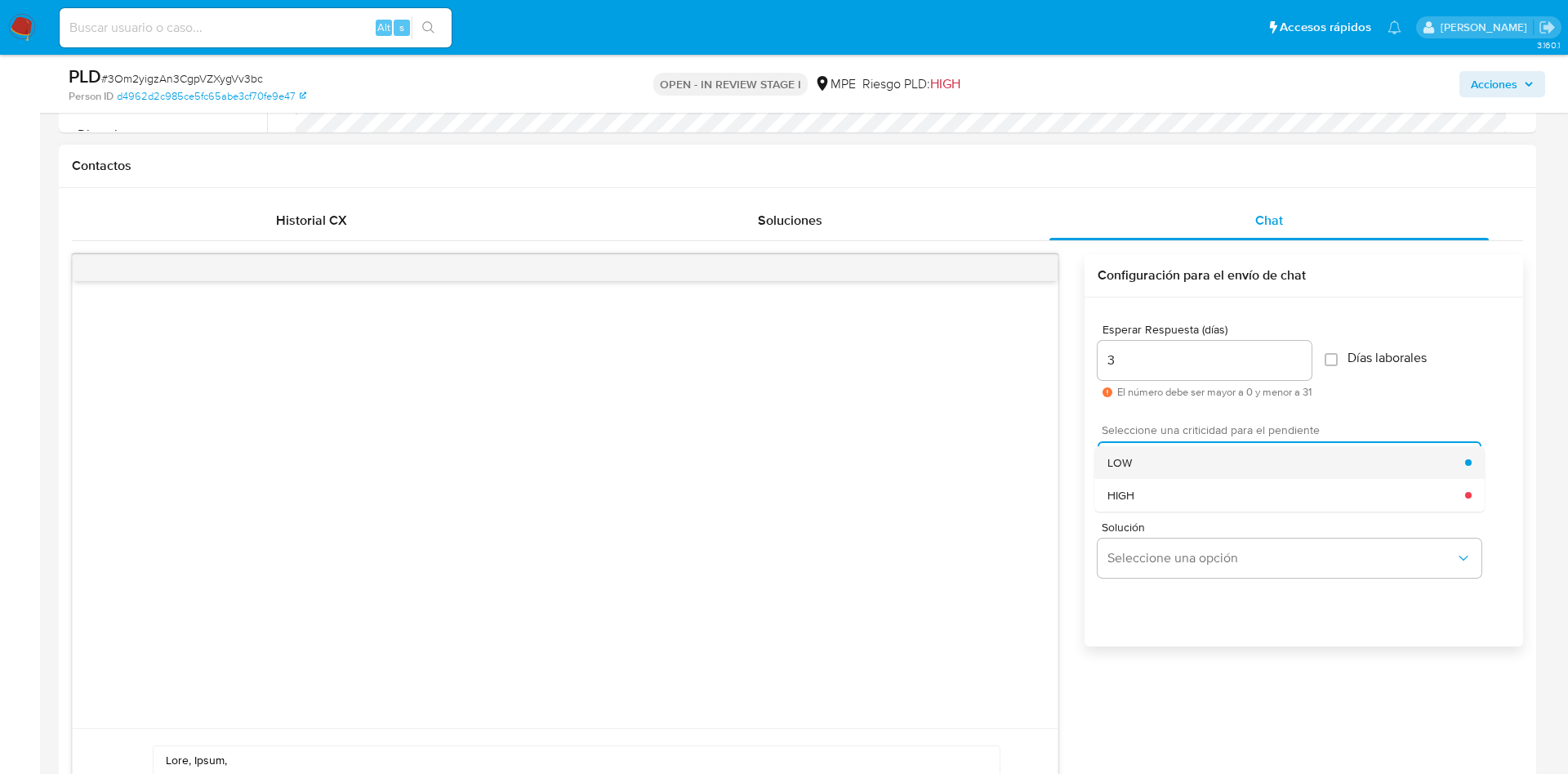
click at [1141, 457] on div "LOW" at bounding box center [1286, 462] width 358 height 33
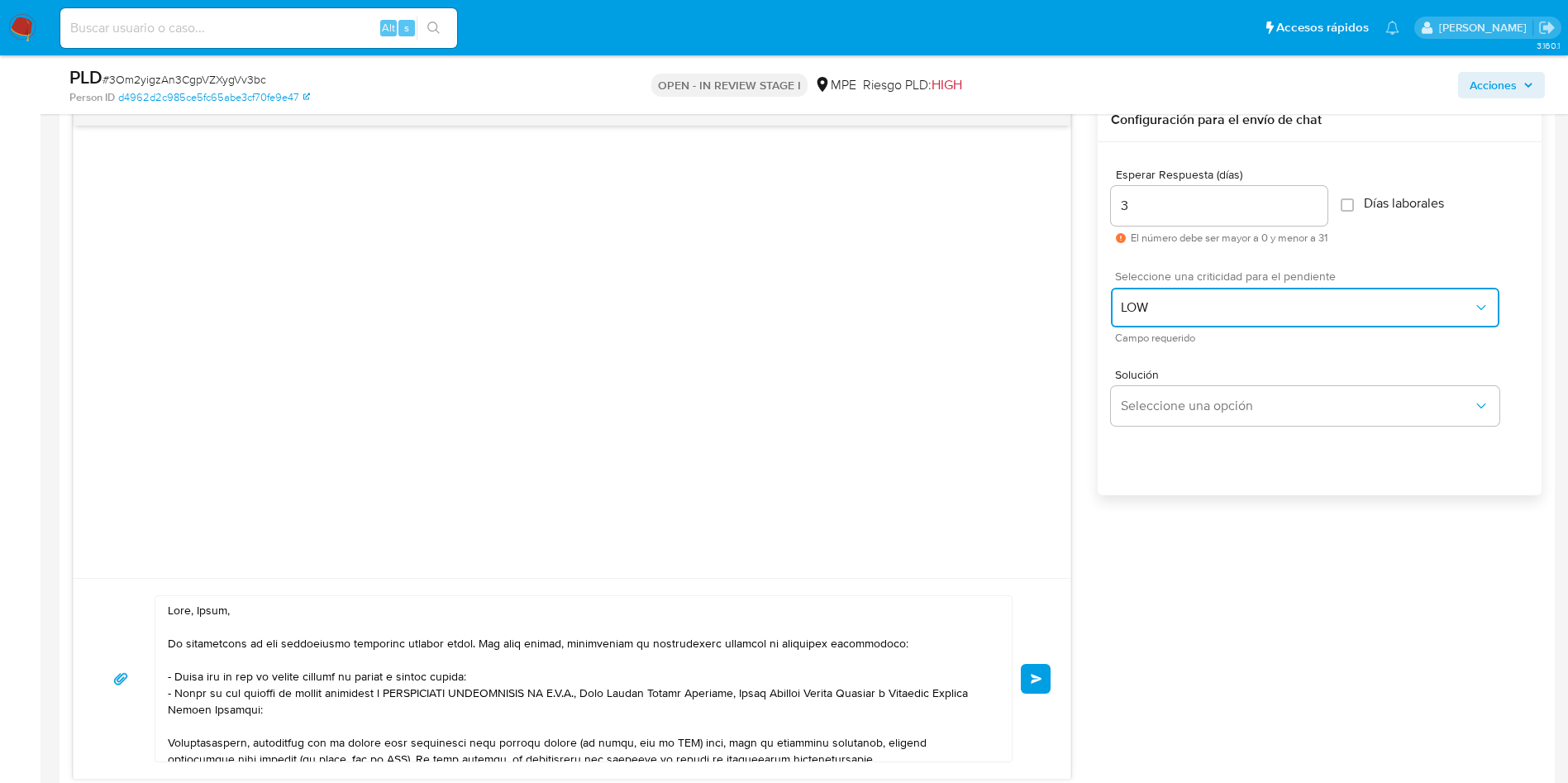
scroll to position [1364, 0]
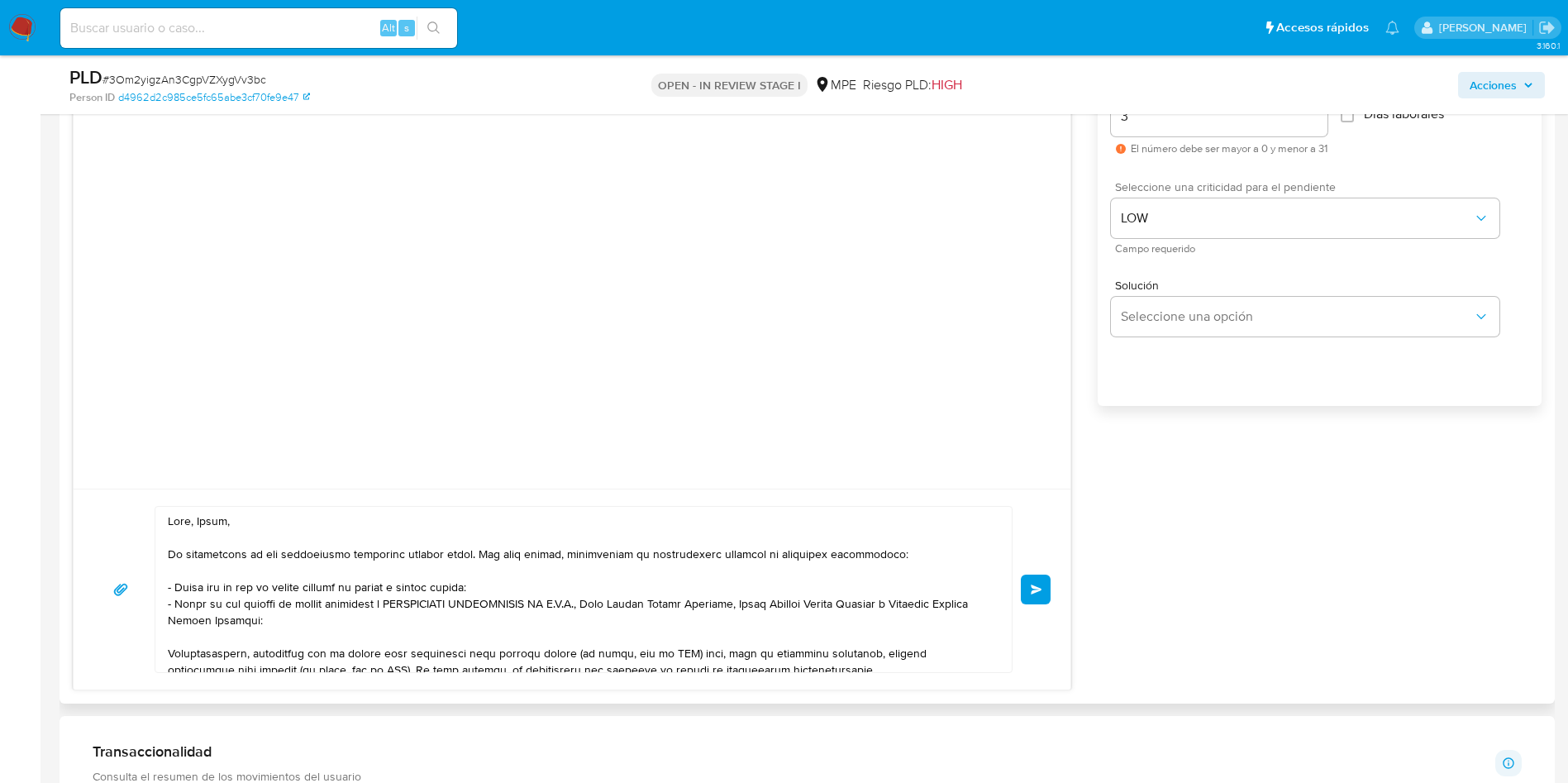
click at [1044, 587] on button "Enviar" at bounding box center [1035, 588] width 30 height 30
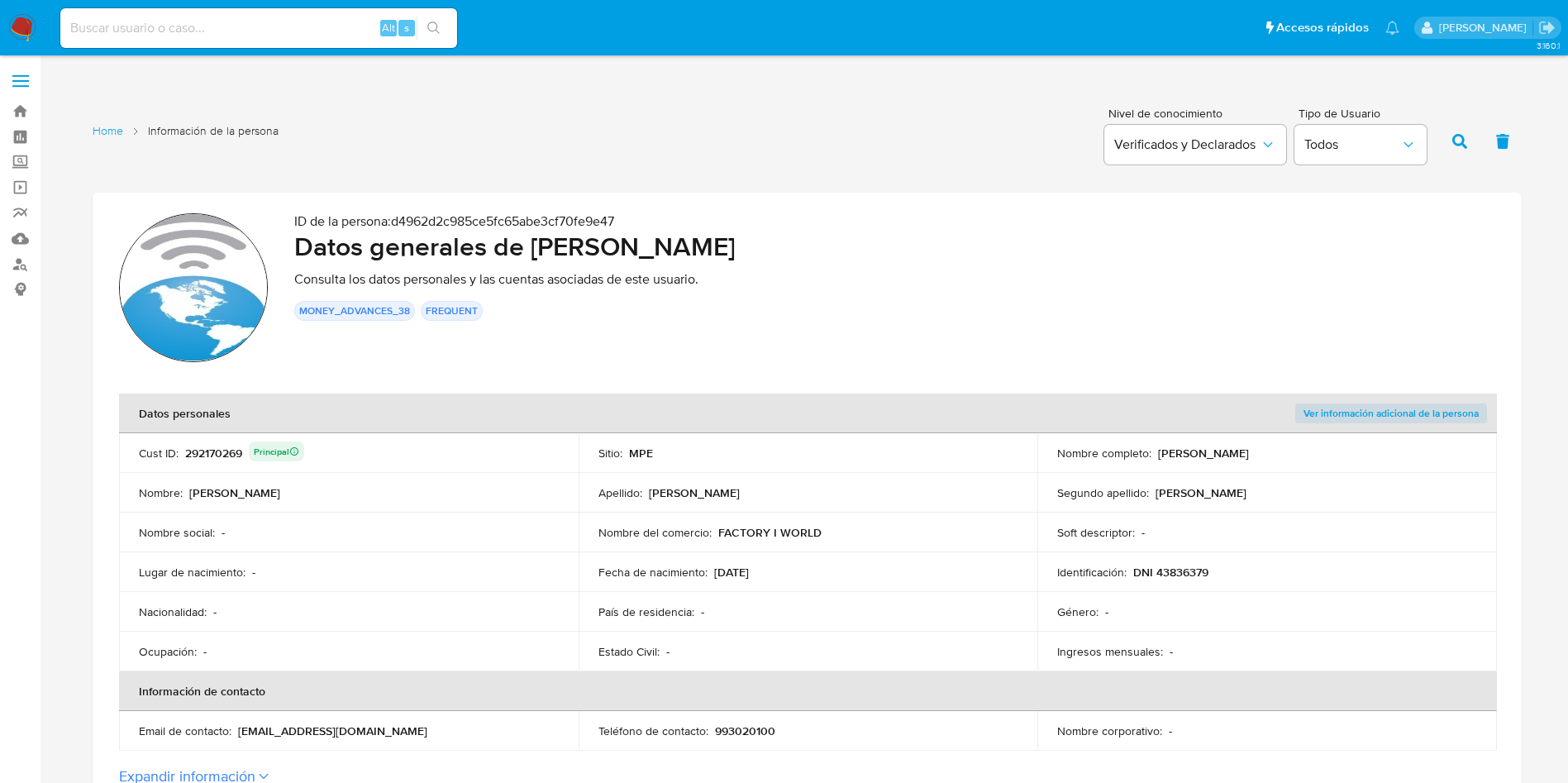
click at [213, 452] on div "292170269 Principal" at bounding box center [244, 453] width 119 height 23
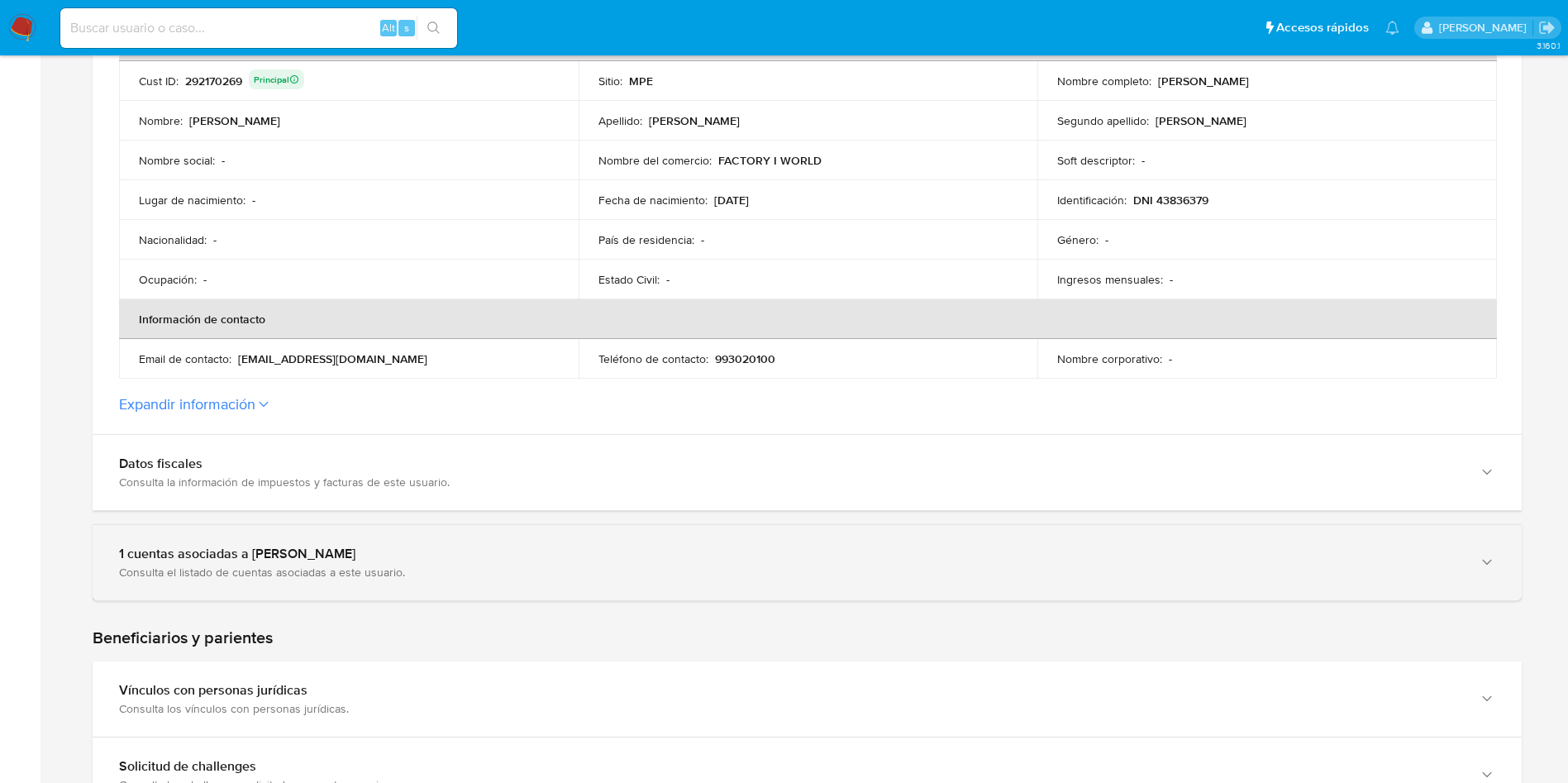
click at [414, 562] on div "1 cuentas asociadas a [PERSON_NAME]" at bounding box center [791, 553] width 1343 height 16
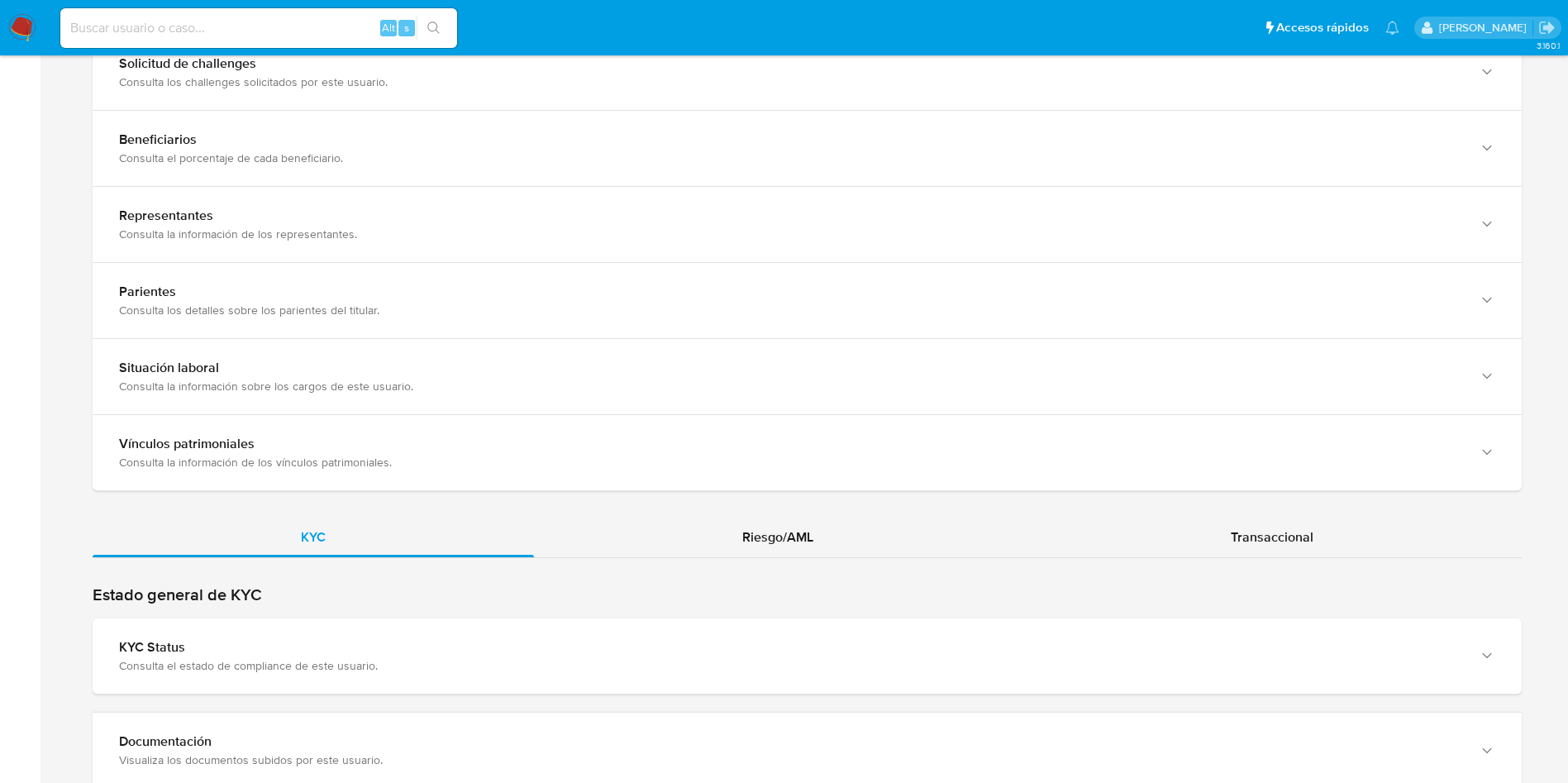
scroll to position [1612, 0]
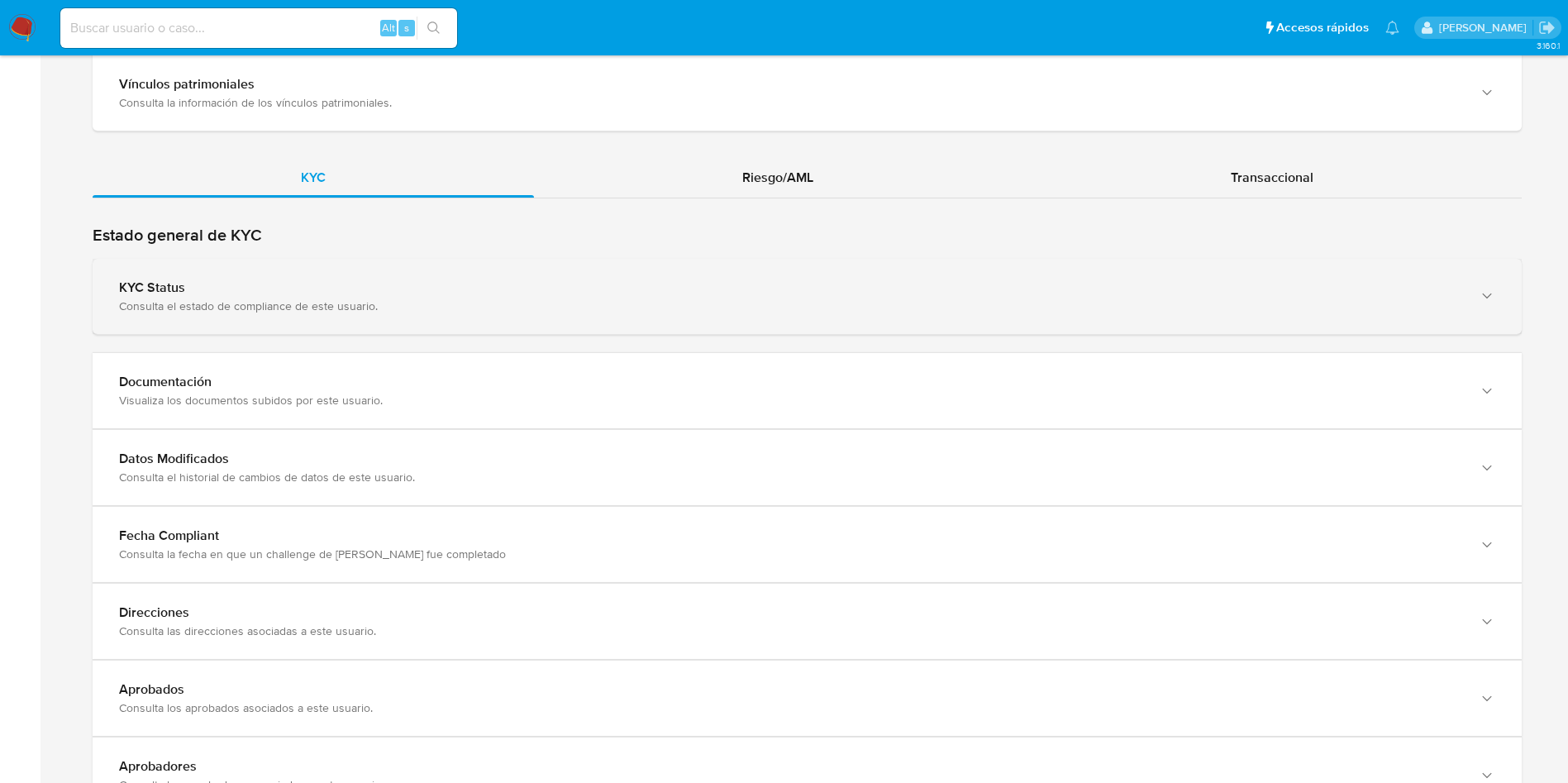
click at [706, 286] on div "KYC Status" at bounding box center [791, 287] width 1343 height 16
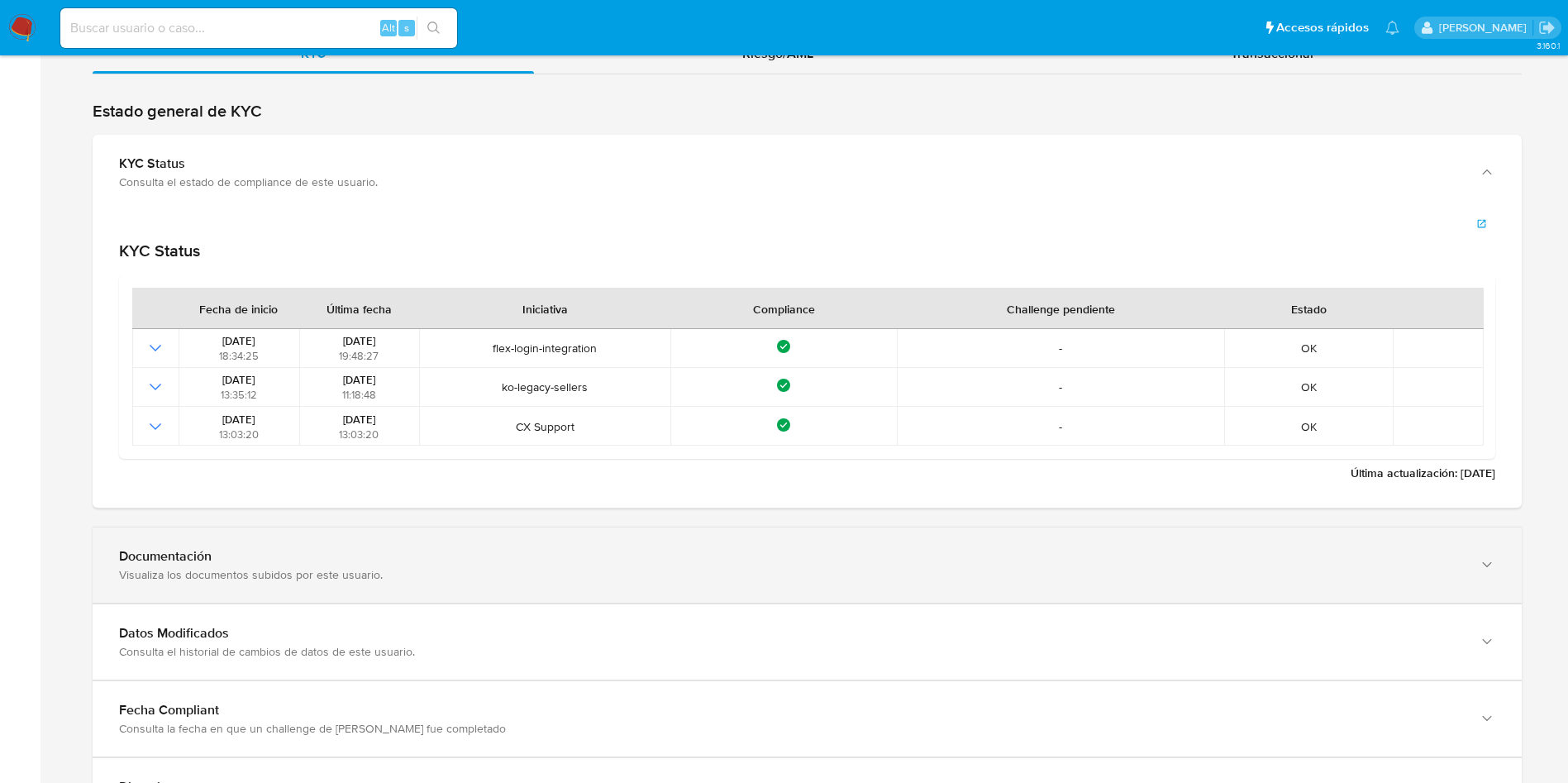
click at [988, 553] on div "Documentación" at bounding box center [791, 556] width 1343 height 16
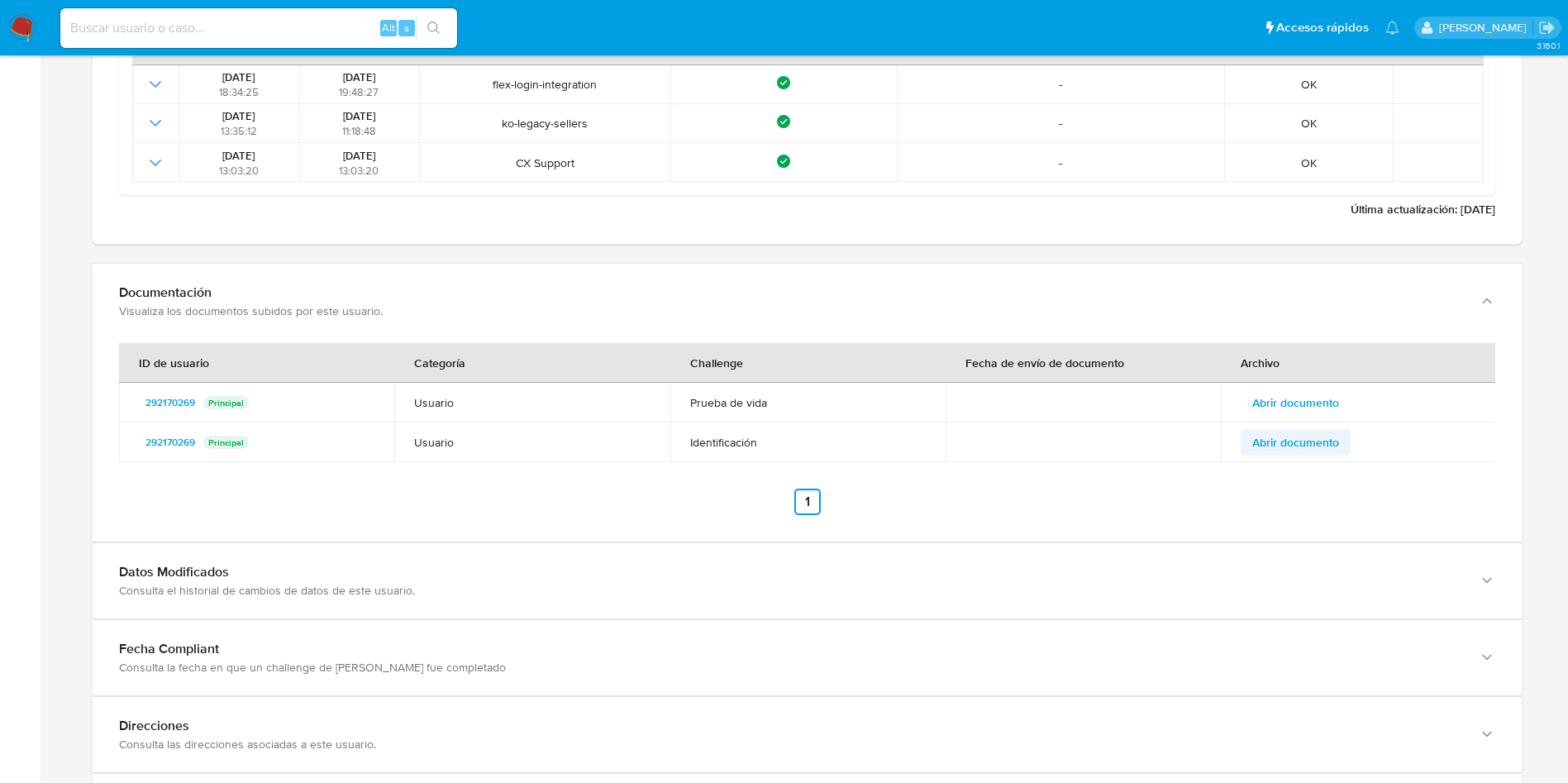
scroll to position [2108, 0]
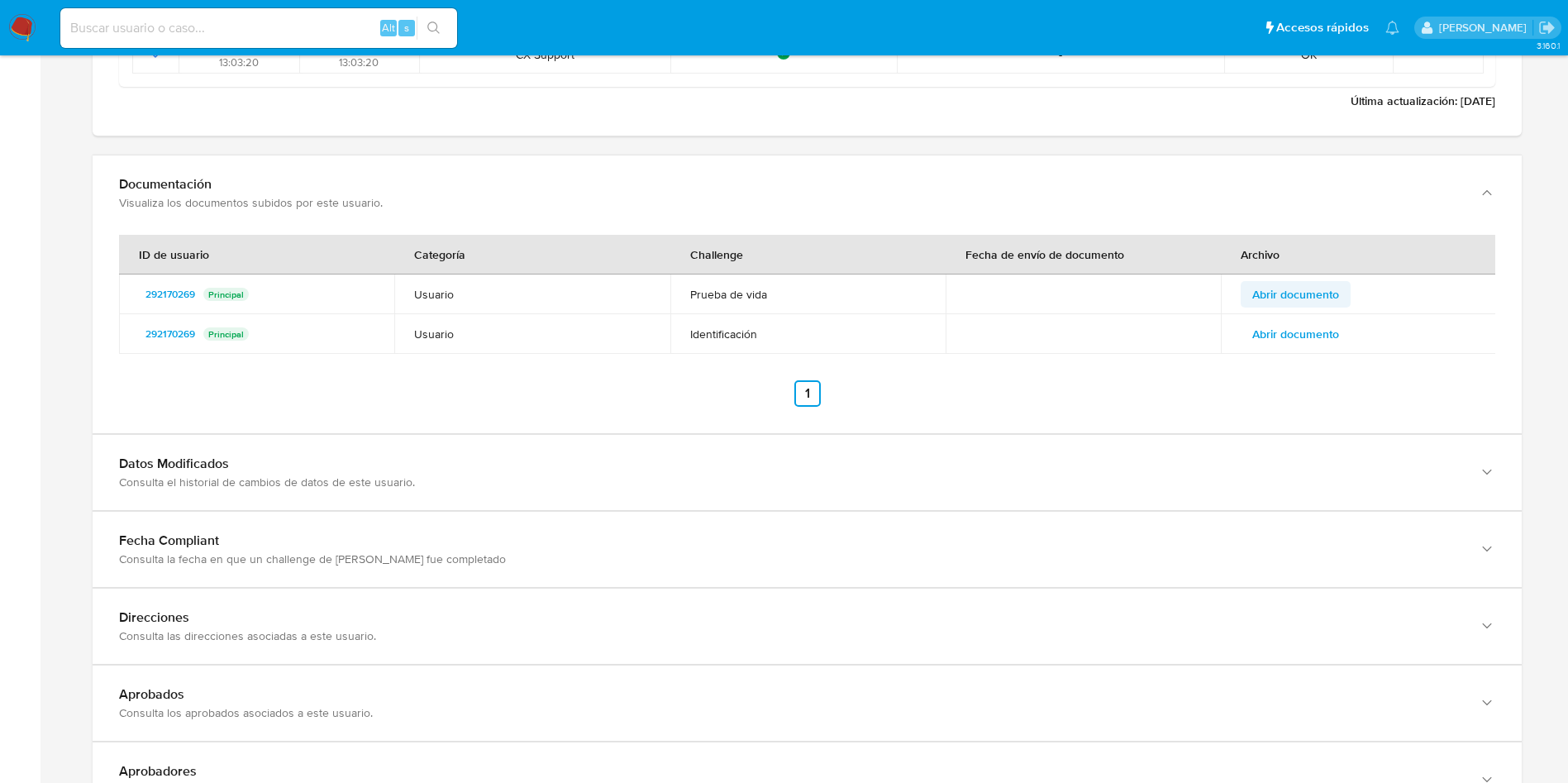
click at [1324, 304] on span "Abrir documento" at bounding box center [1295, 294] width 87 height 23
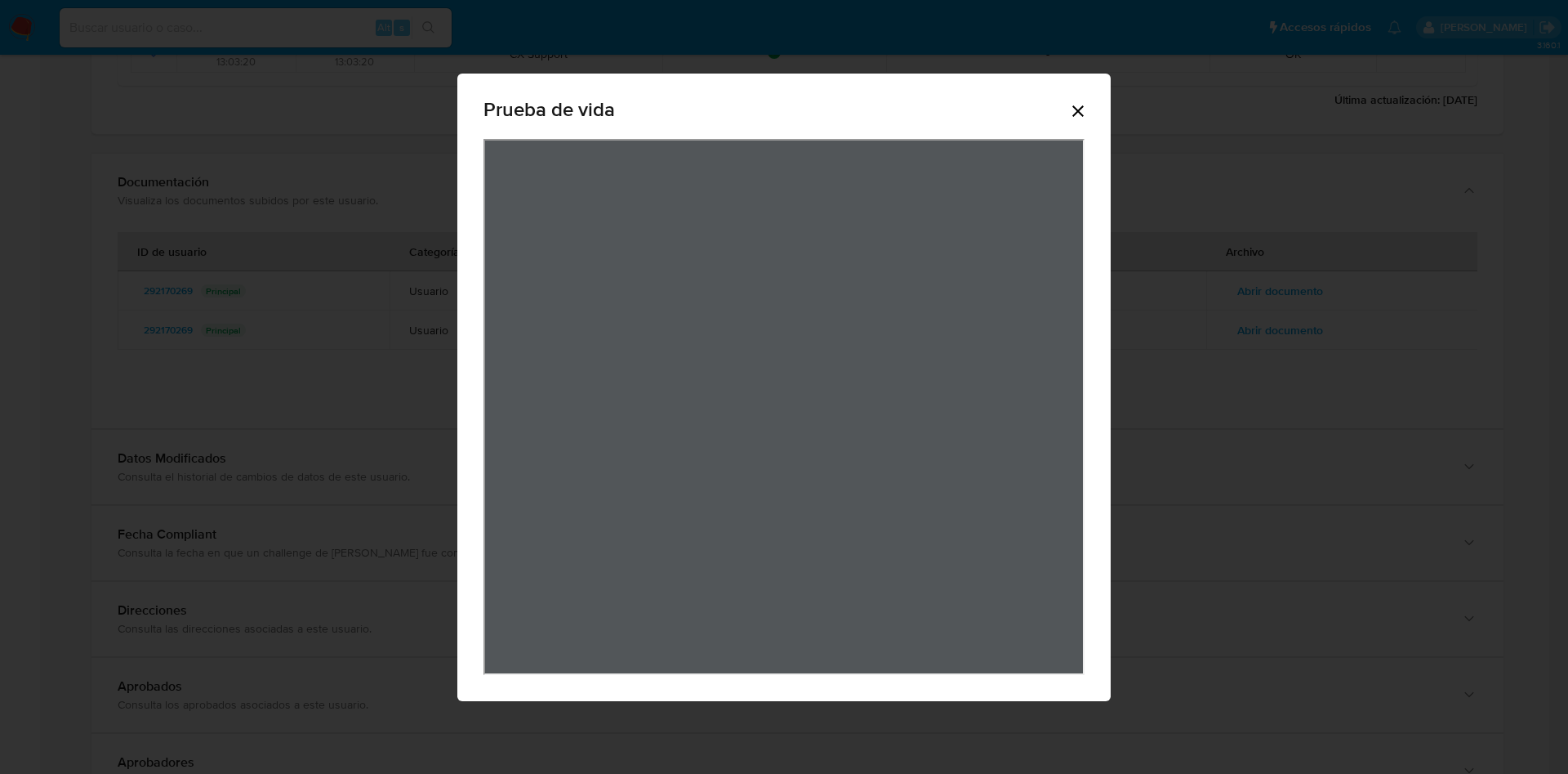
click at [1078, 106] on icon "Cerrar" at bounding box center [1078, 110] width 20 height 20
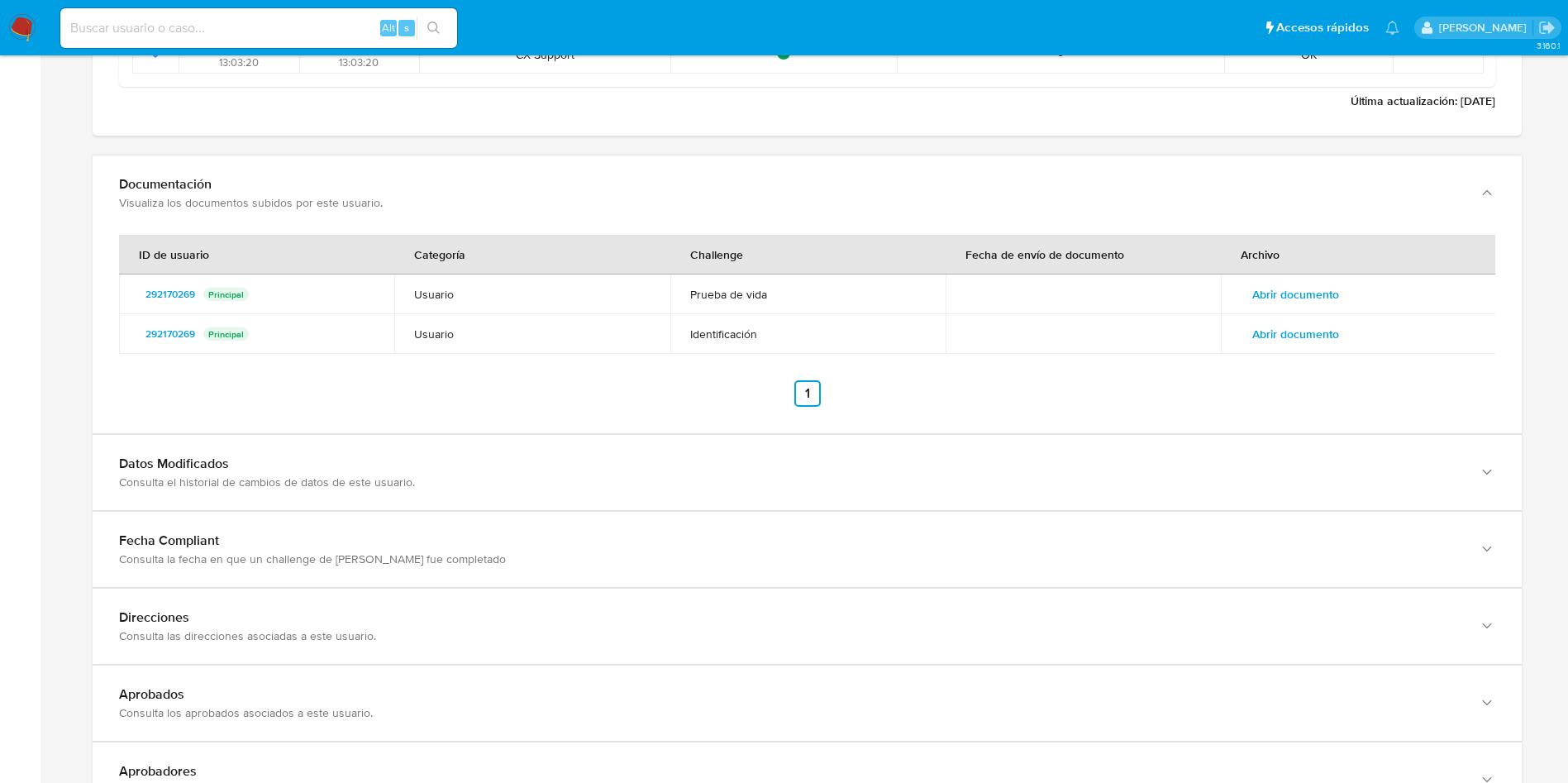
click at [1320, 339] on span "Abrir documento" at bounding box center [1295, 334] width 87 height 23
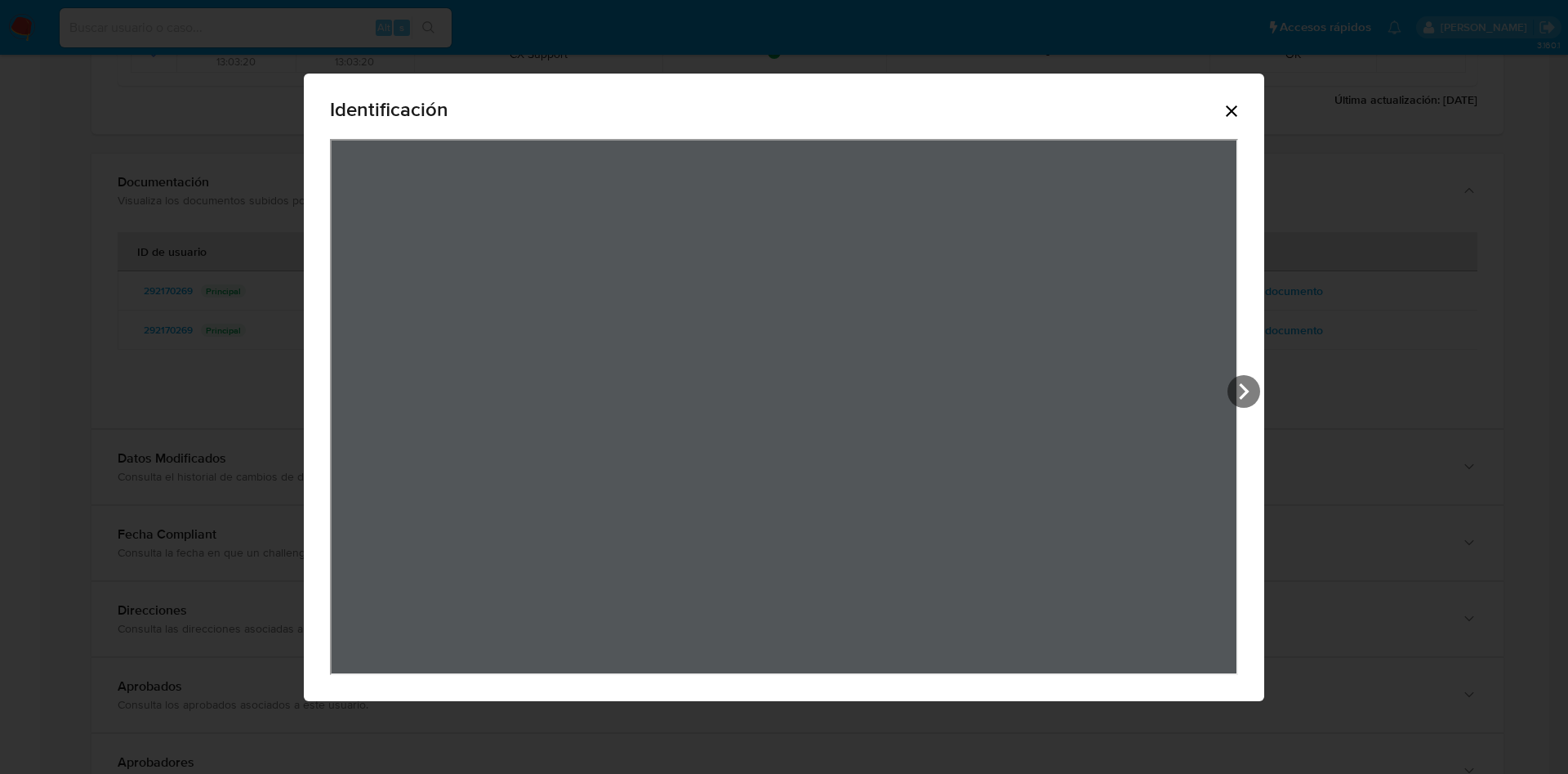
click at [1237, 113] on icon "Cerrar" at bounding box center [1232, 110] width 20 height 20
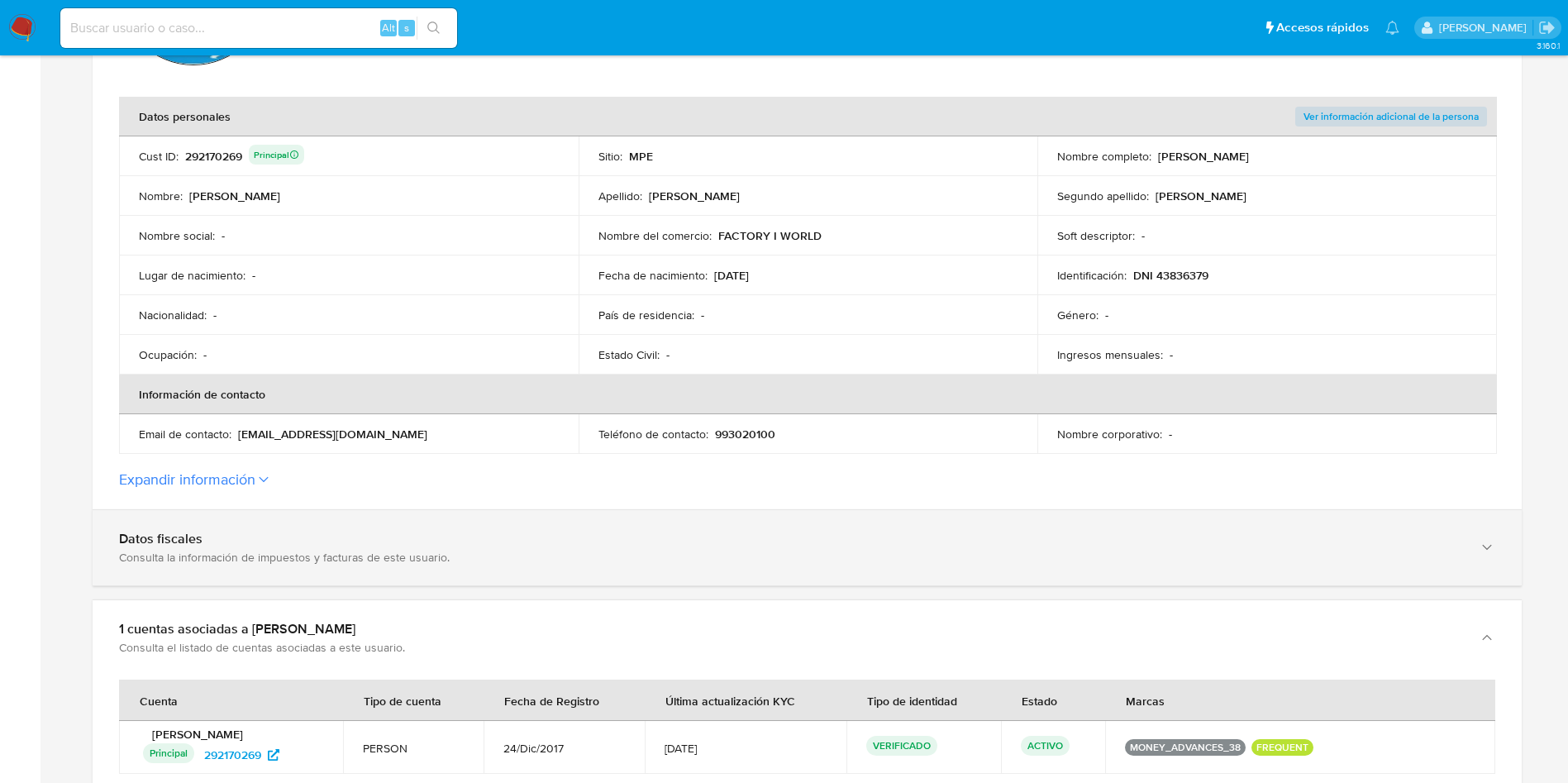
scroll to position [0, 0]
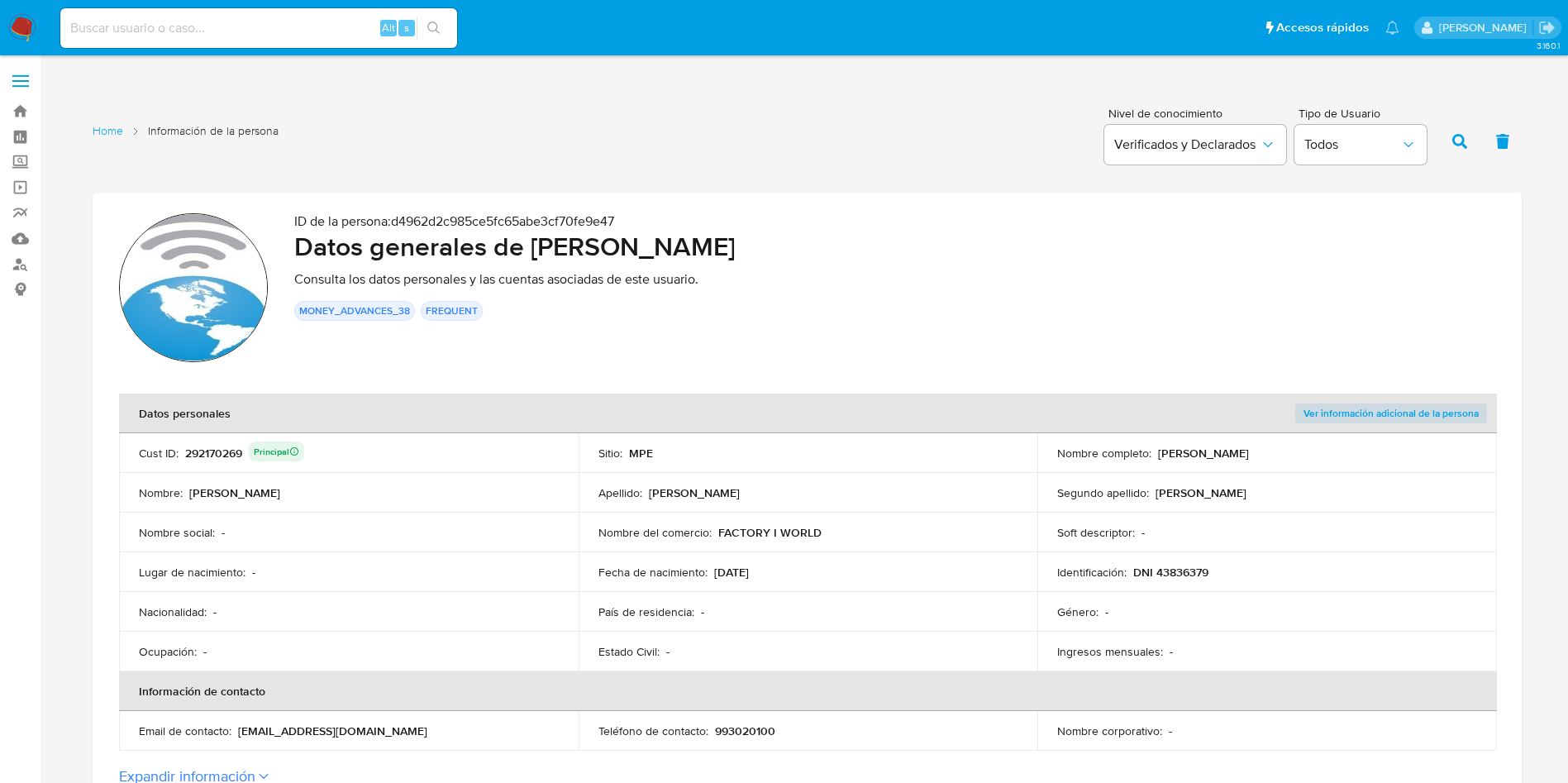
click at [1402, 258] on h2 "Datos generales de [PERSON_NAME]" at bounding box center [895, 246] width 1201 height 33
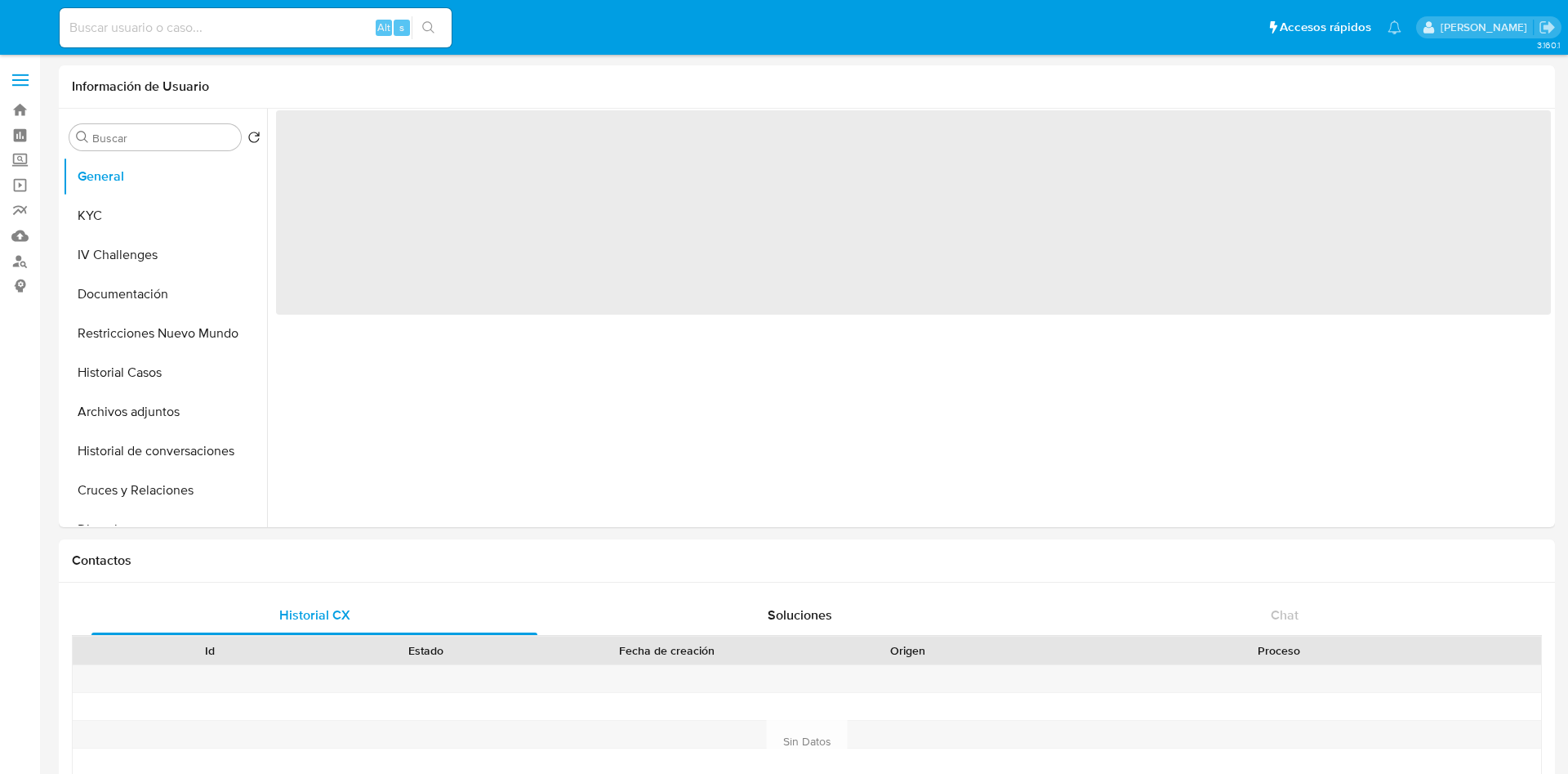
select select "10"
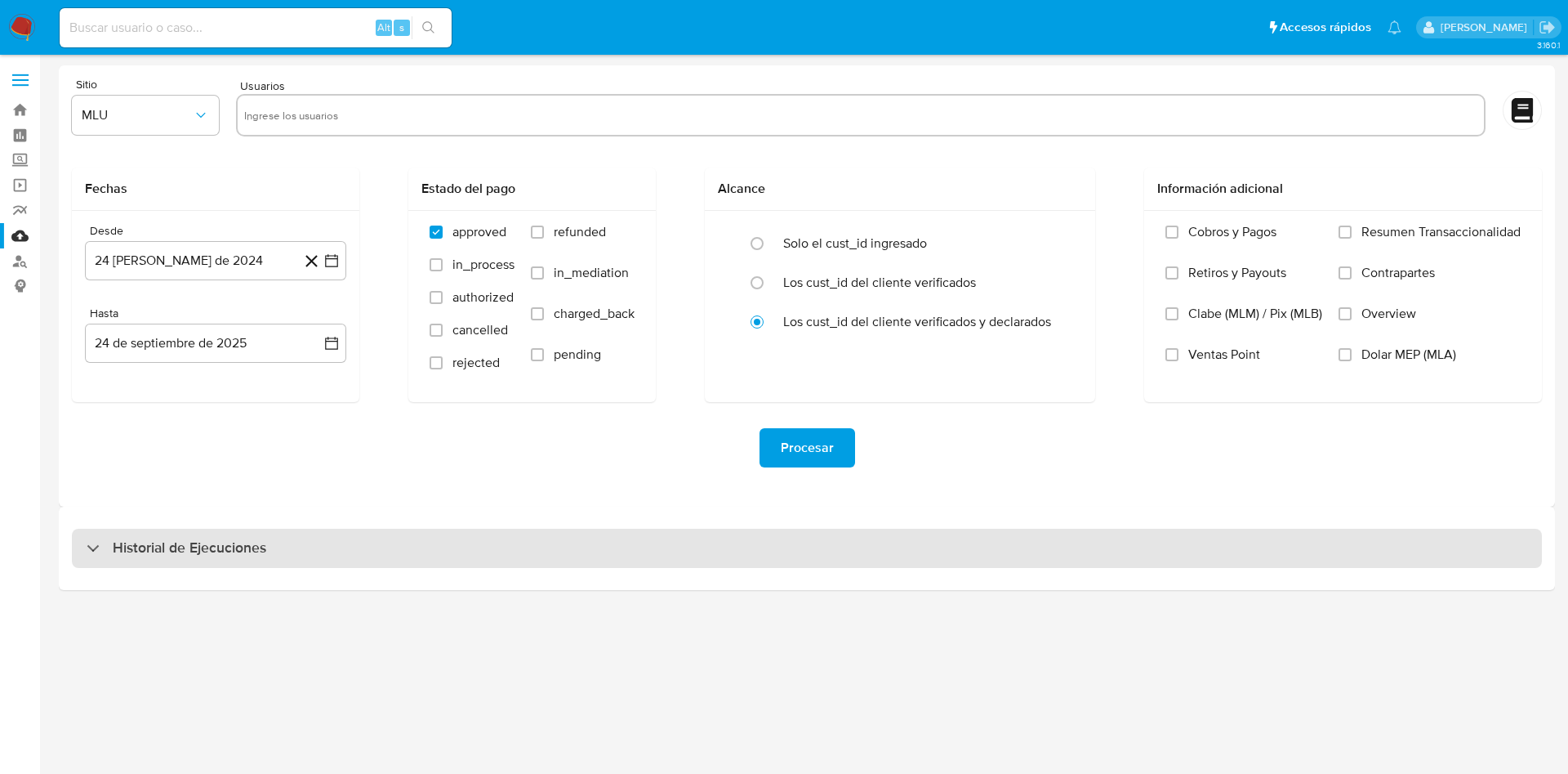
click at [321, 538] on div "Historial de Ejecuciones" at bounding box center [807, 549] width 1470 height 40
select select "10"
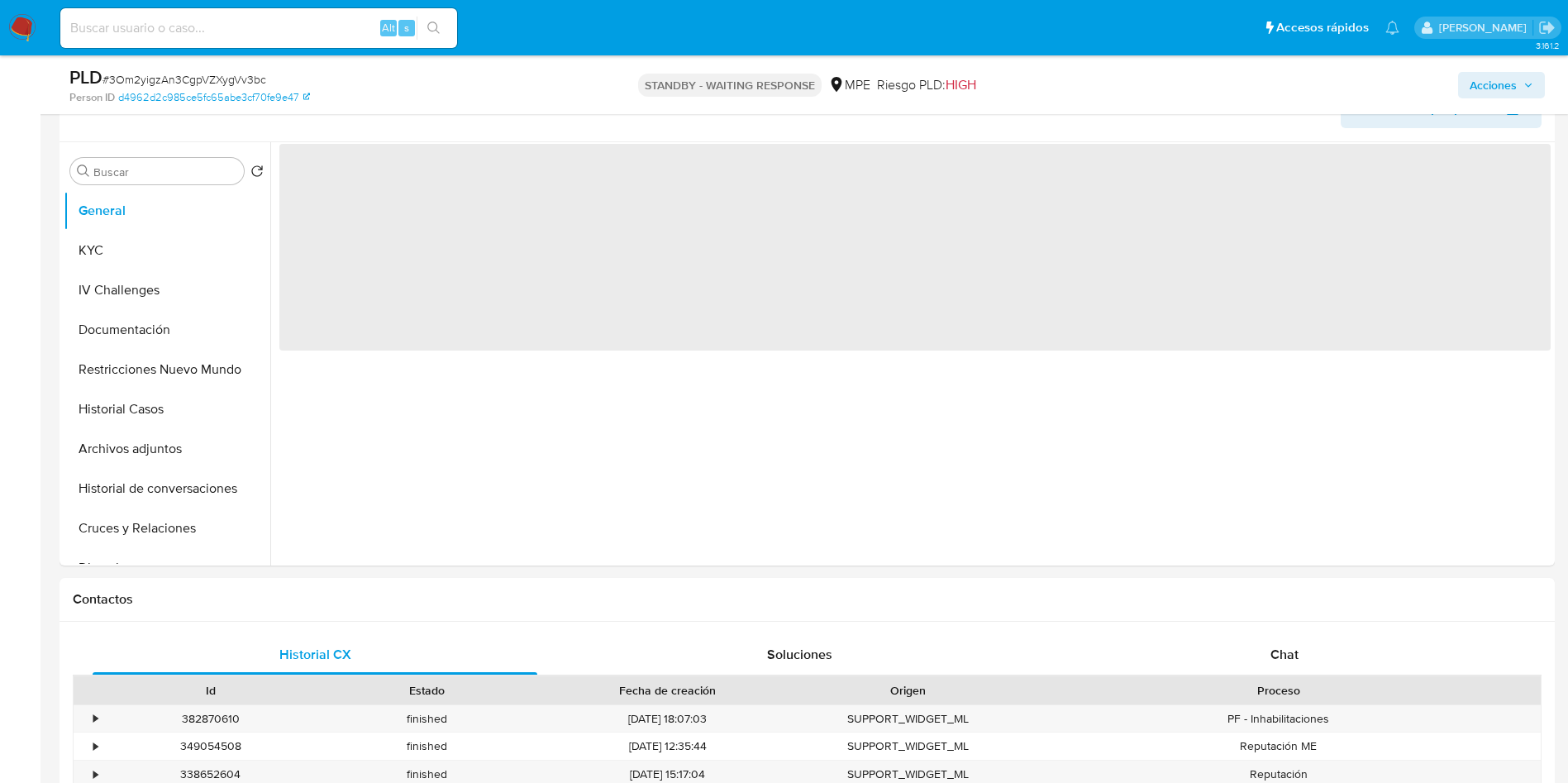
select select "10"
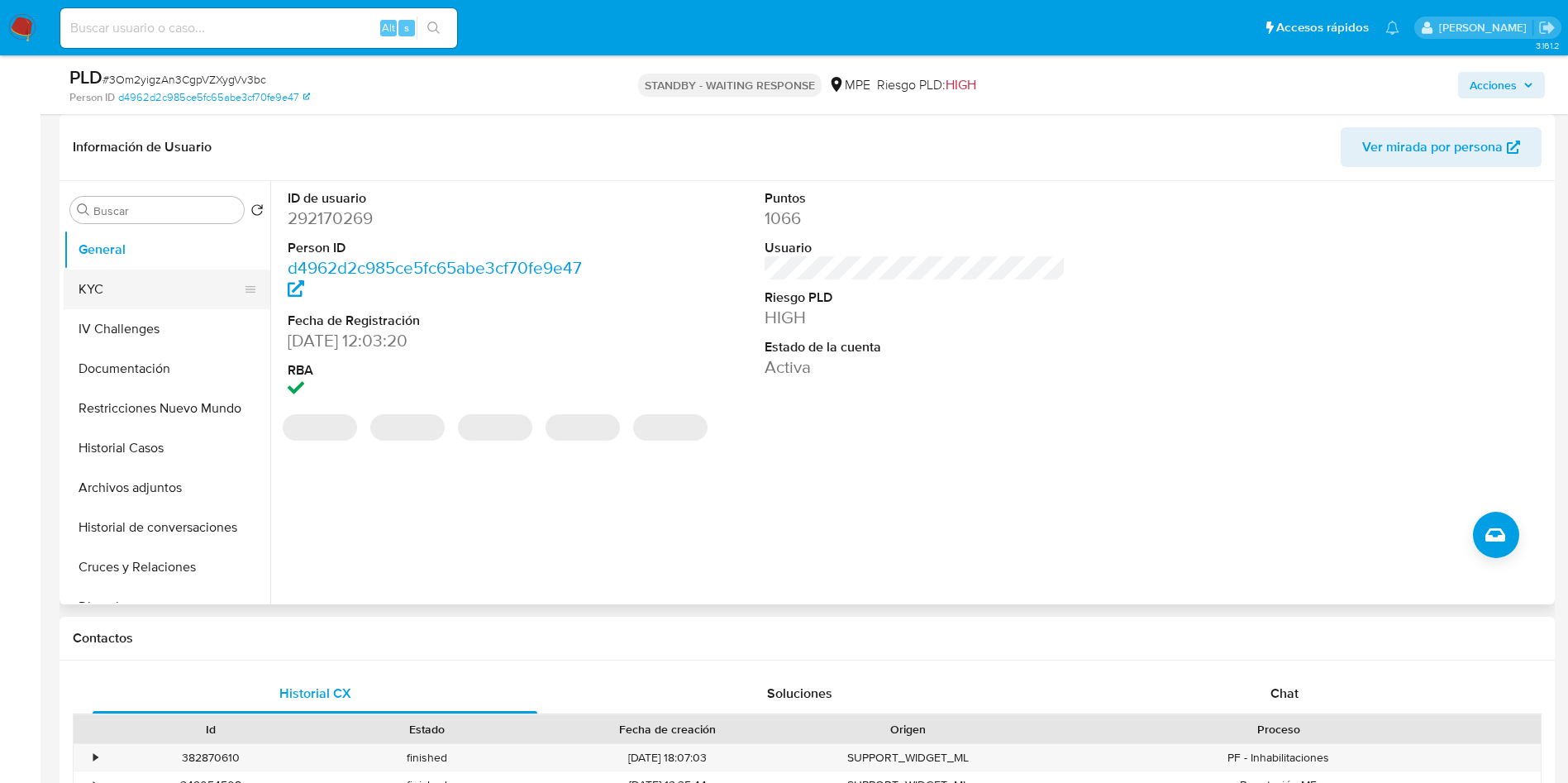
click at [140, 286] on button "KYC" at bounding box center [160, 290] width 194 height 40
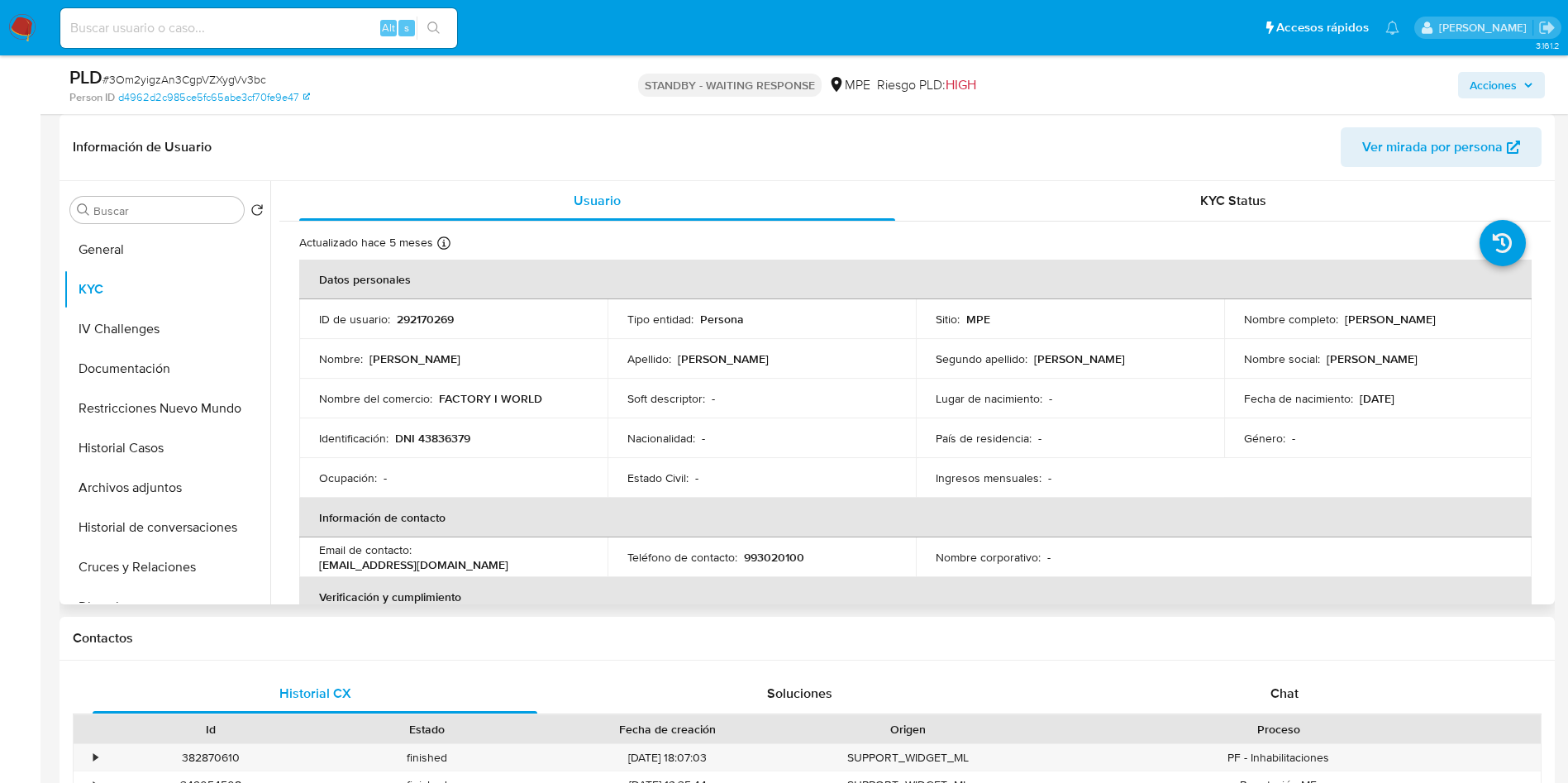
drag, startPoint x: 1231, startPoint y: 328, endPoint x: 1446, endPoint y: 327, distance: 215.0
click at [1446, 327] on td "Nombre completo : [PERSON_NAME]" at bounding box center [1378, 319] width 308 height 40
copy p "[PERSON_NAME]"
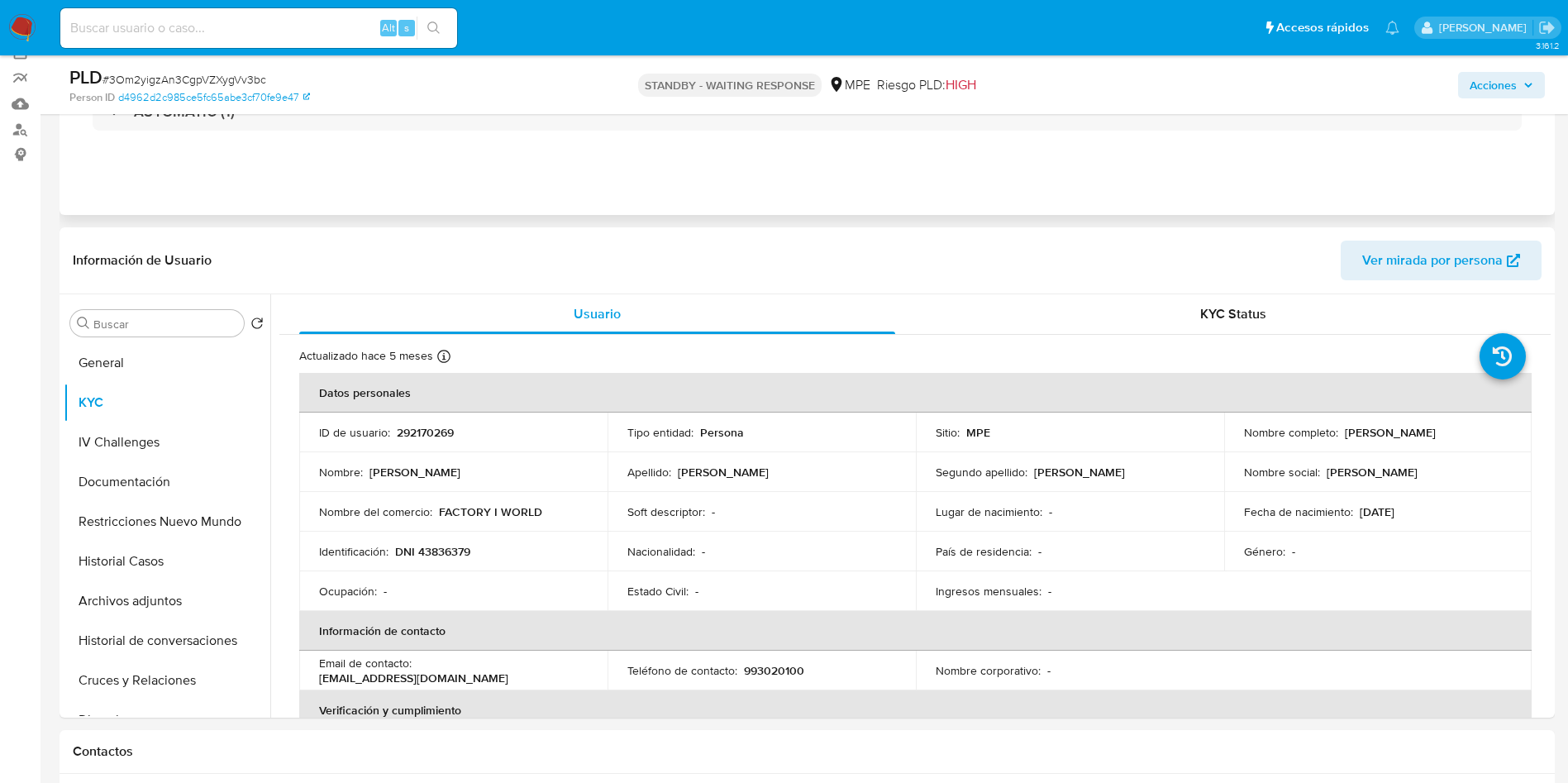
scroll to position [0, 0]
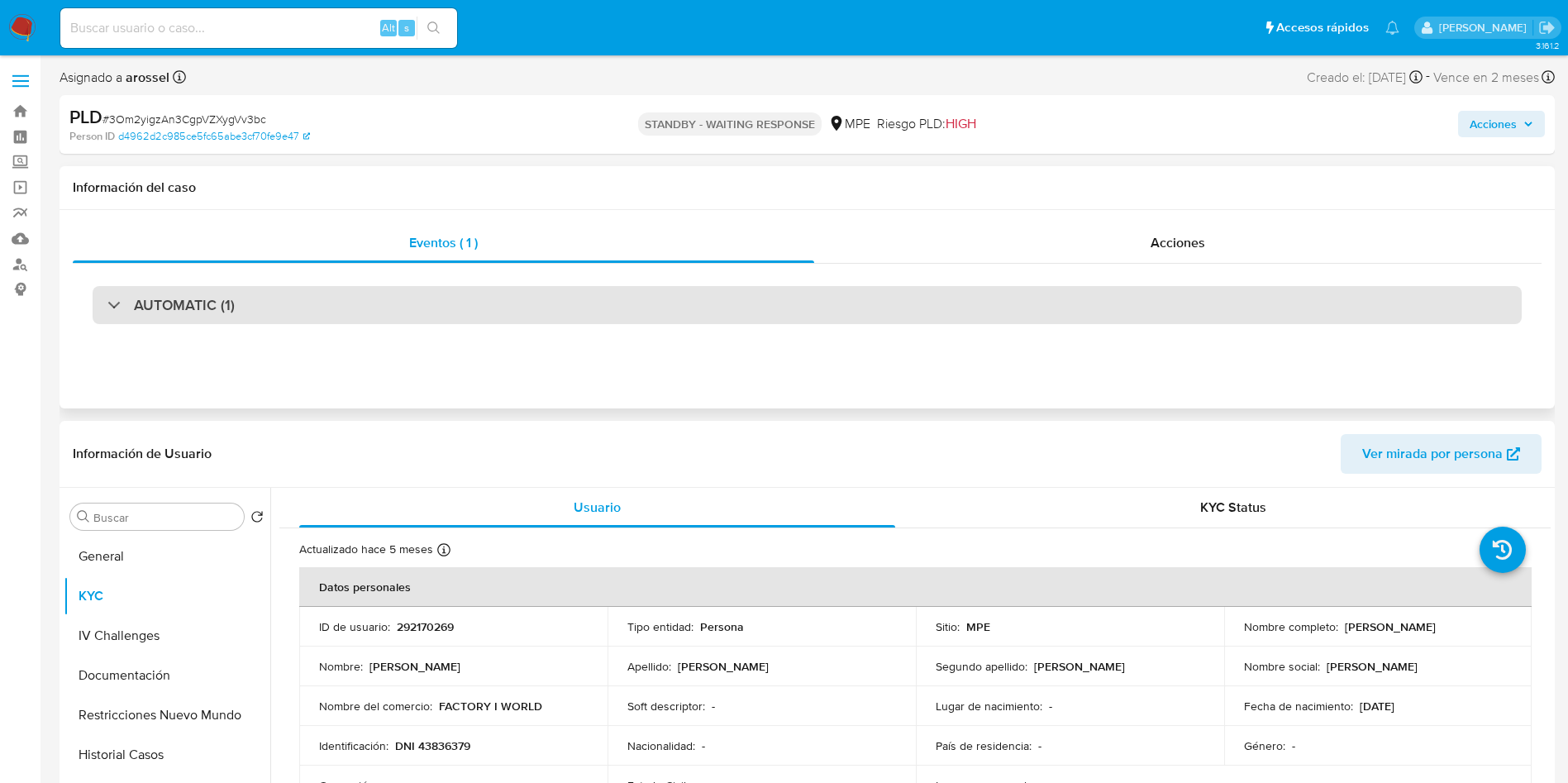
click at [291, 286] on div "AUTOMATIC (1)" at bounding box center [807, 305] width 1430 height 38
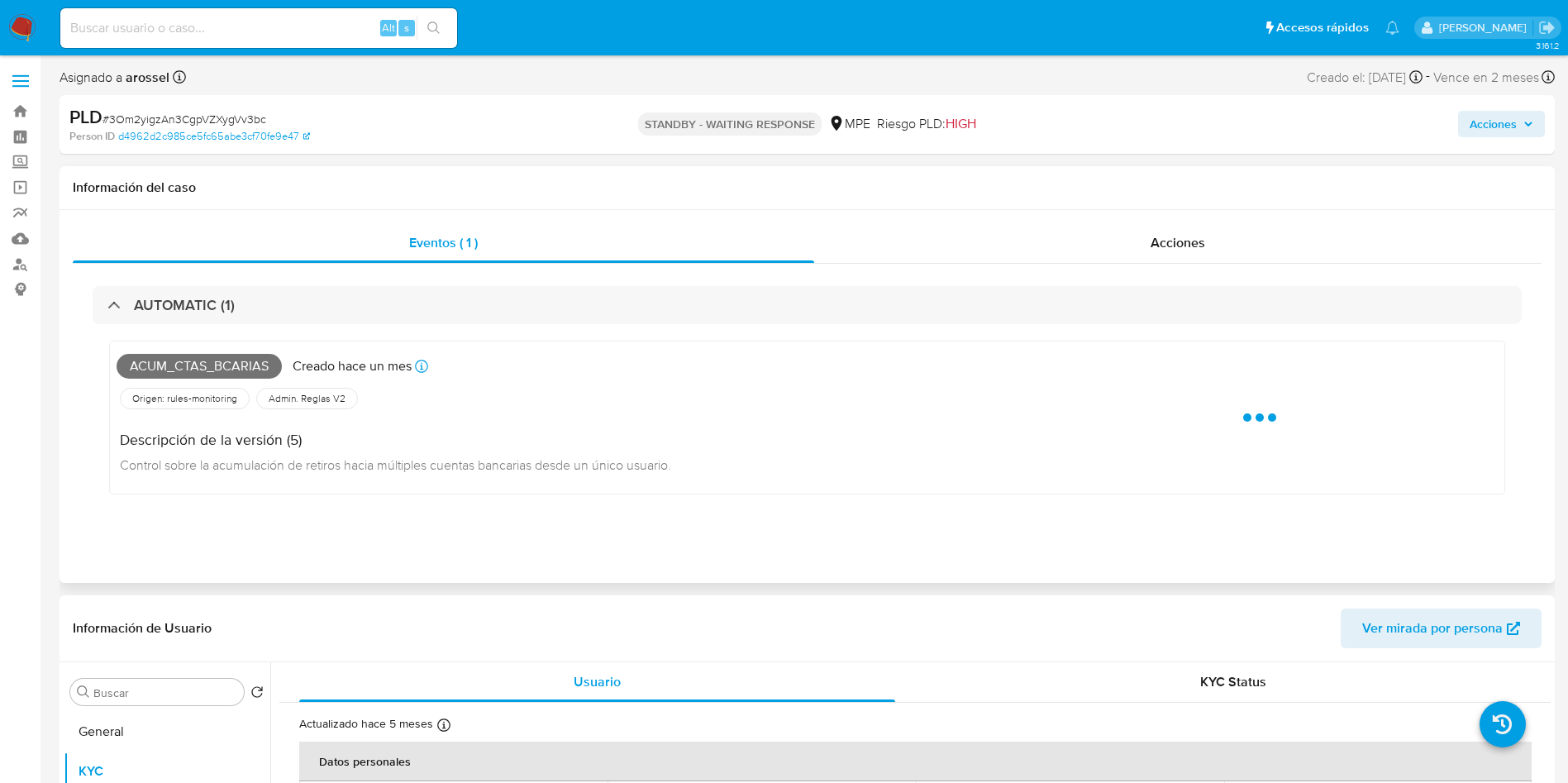
click at [202, 365] on span "Acum_ctas_bcarias" at bounding box center [198, 366] width 165 height 25
copy span "Acum_ctas_bcarias"
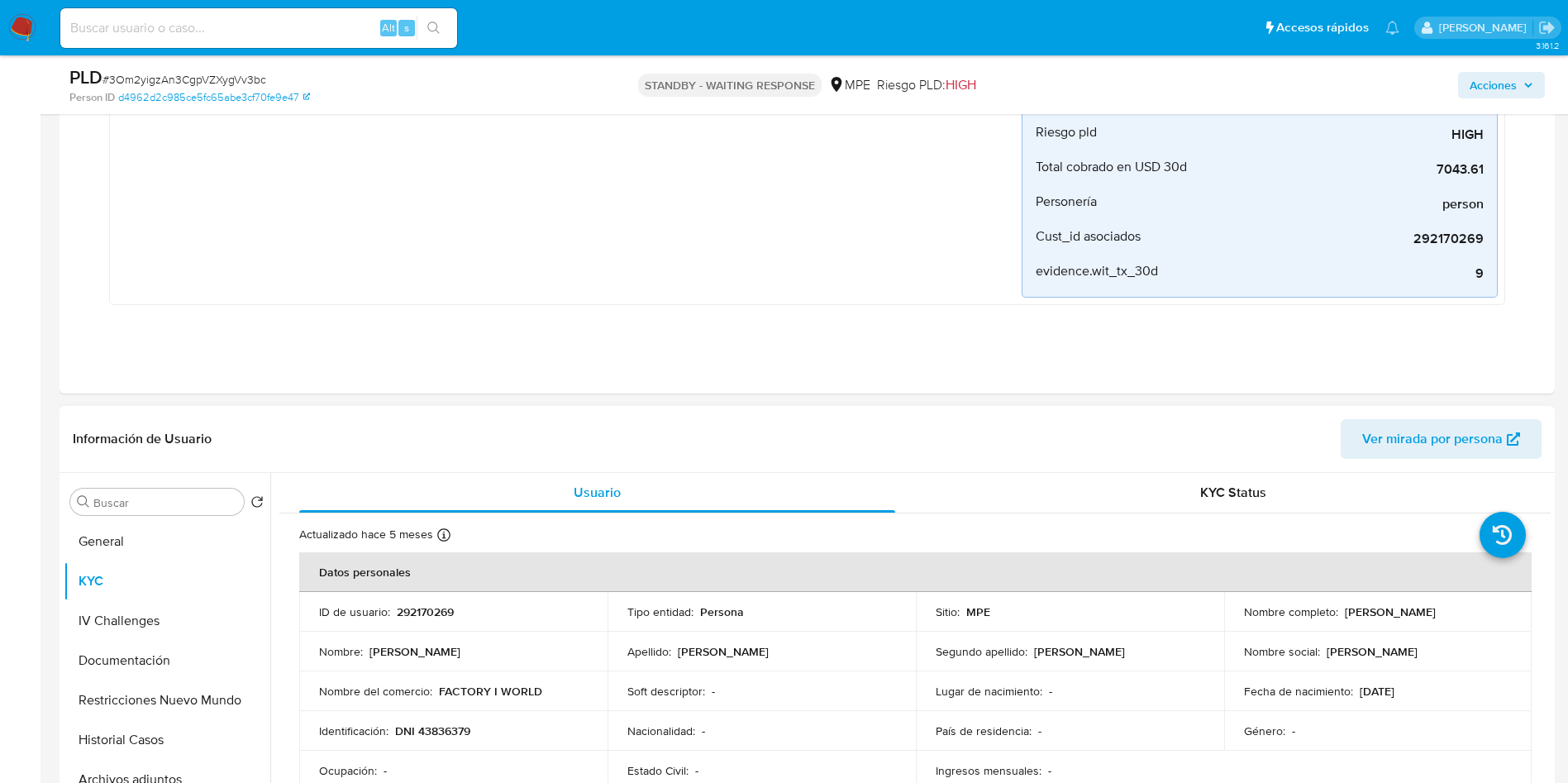
scroll to position [496, 0]
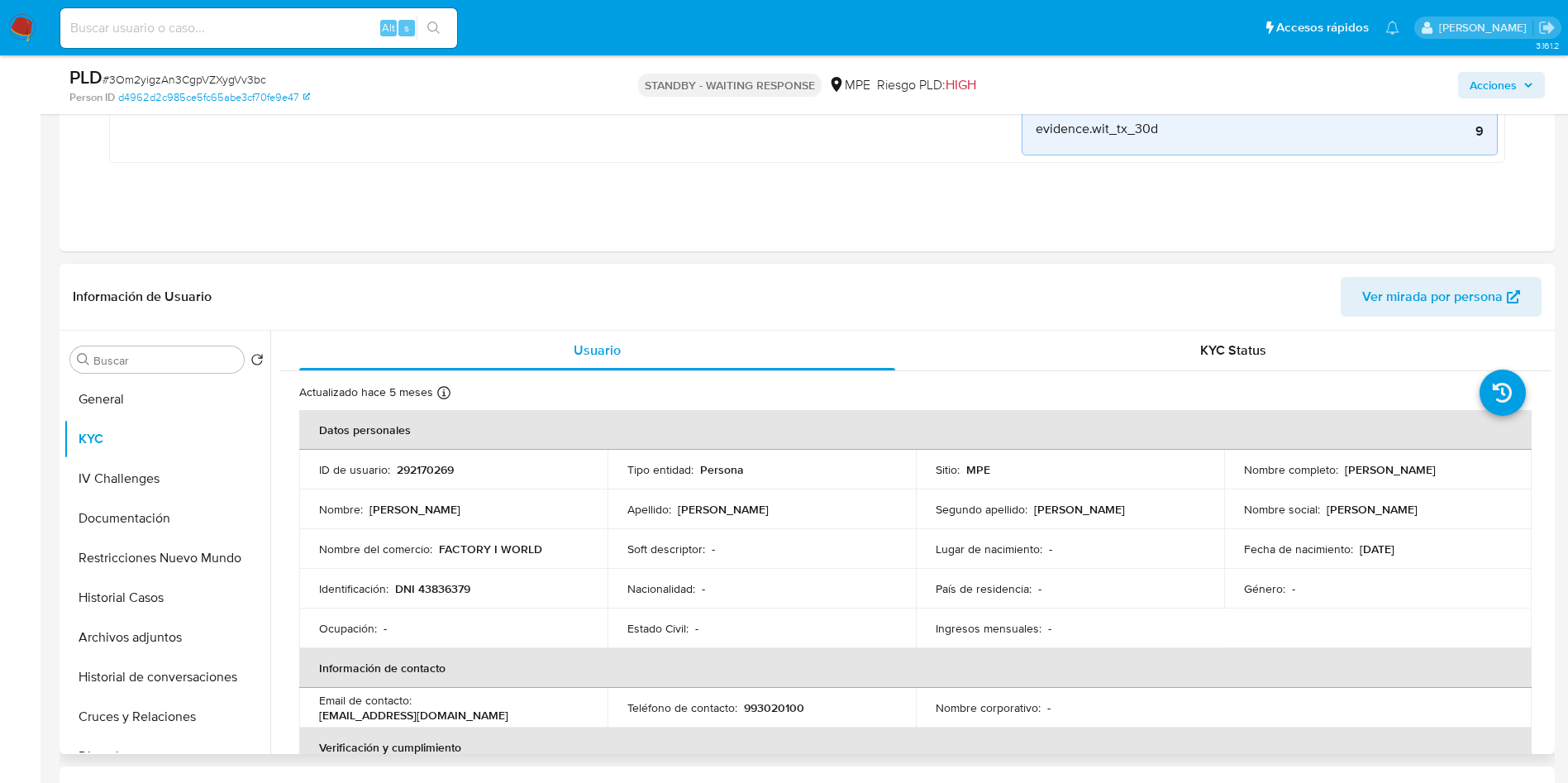
click at [426, 463] on p "292170269" at bounding box center [425, 469] width 57 height 15
copy p "292170269"
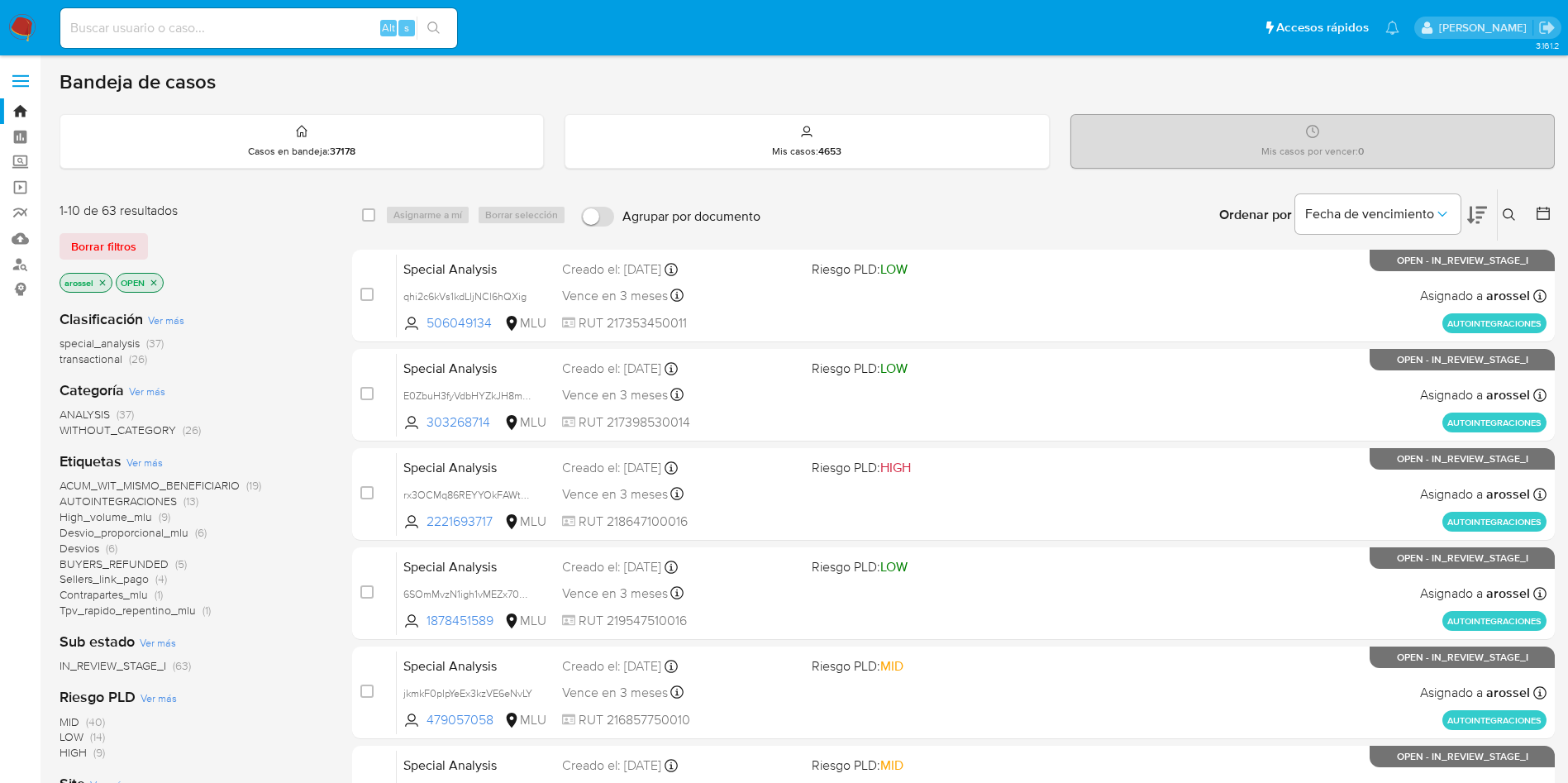
click at [345, 29] on input at bounding box center [258, 28] width 397 height 22
paste input "Y0RtYeT7iK15X3sSNb8sHMRE"
type input "Y0RtYeT7iK15X3sSNb8sHMRE"
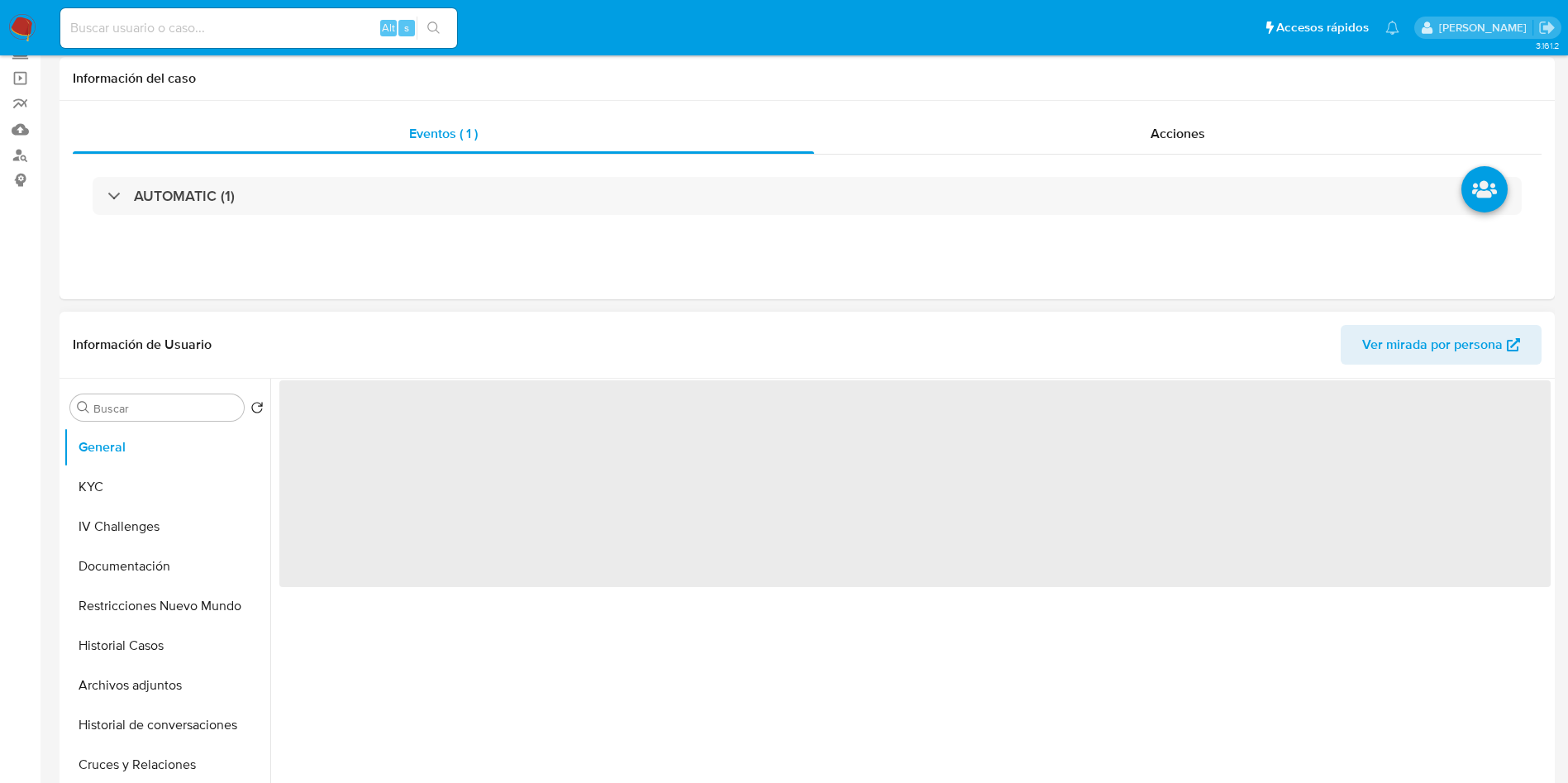
scroll to position [248, 0]
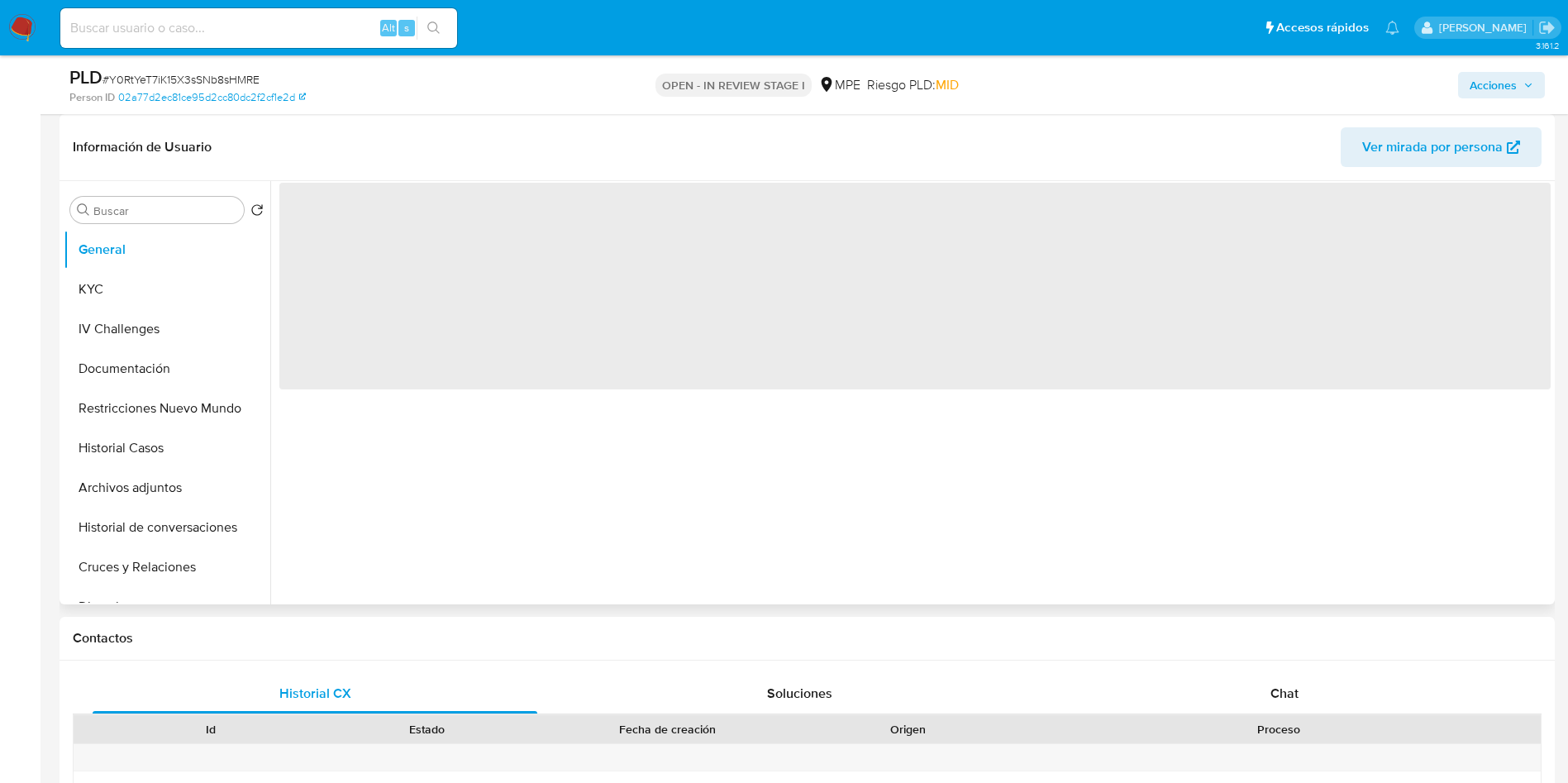
select select "10"
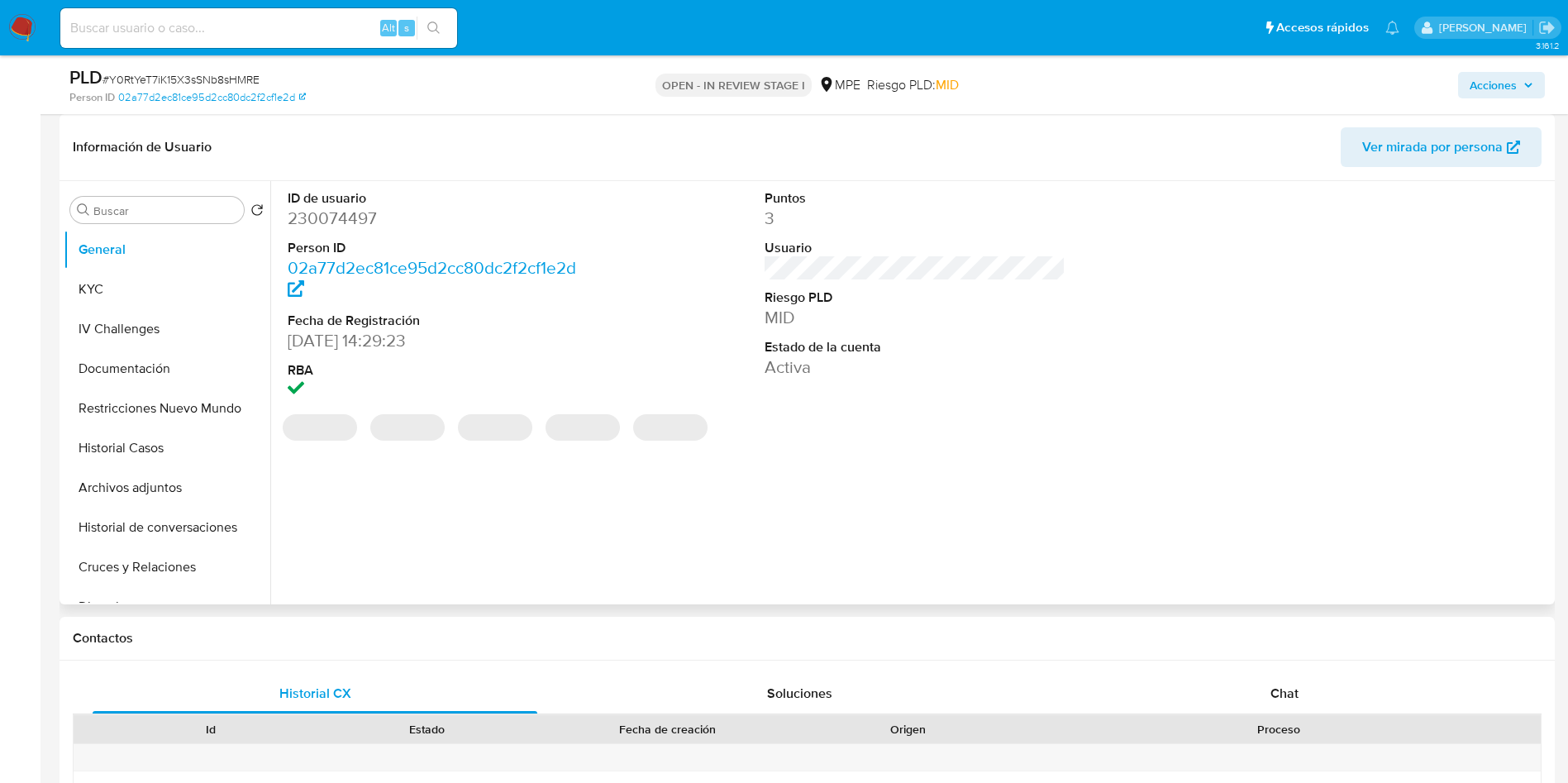
click at [1417, 150] on span "Ver mirada por persona" at bounding box center [1432, 147] width 140 height 40
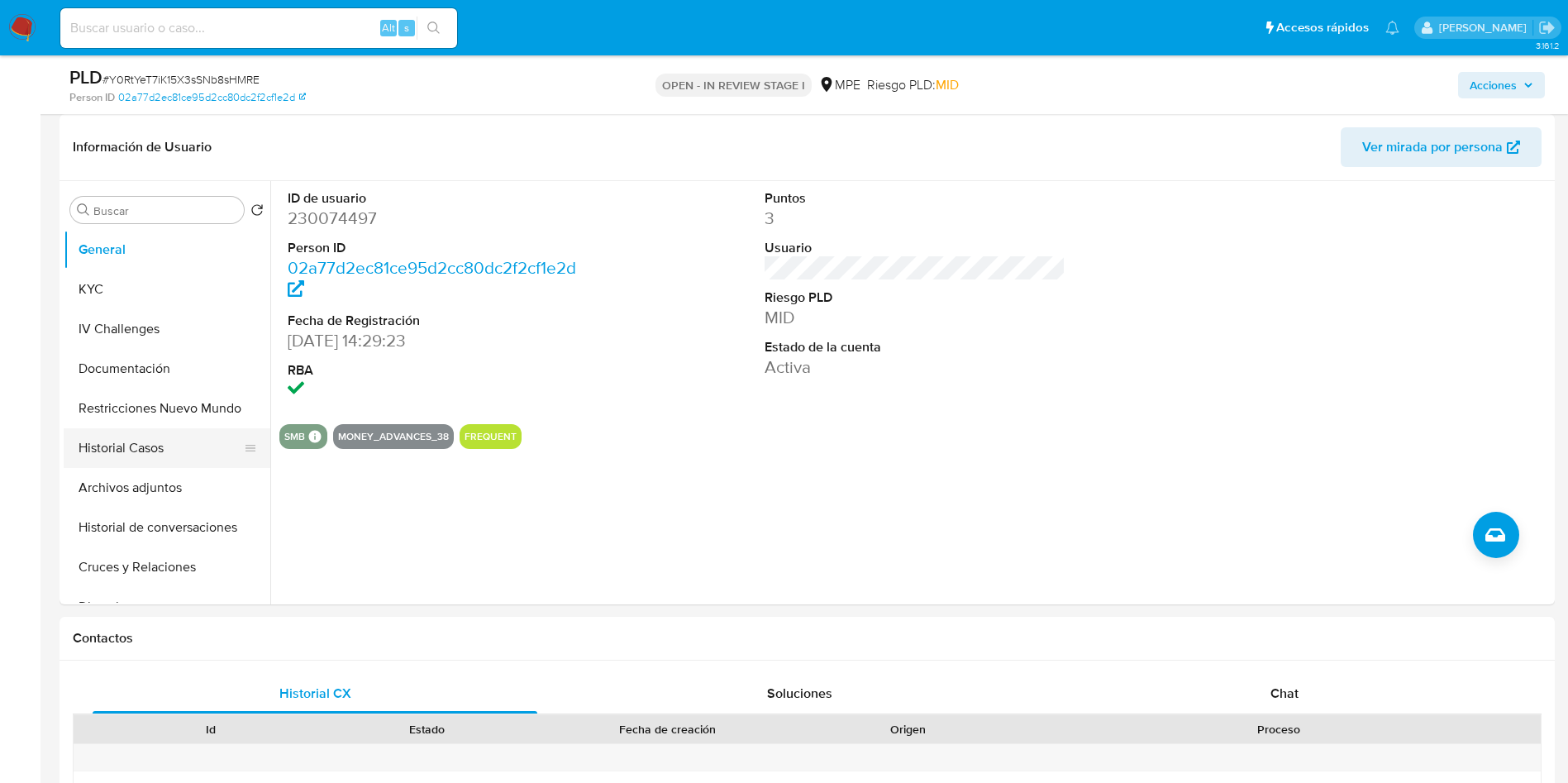
click at [168, 445] on button "Historial Casos" at bounding box center [160, 448] width 194 height 40
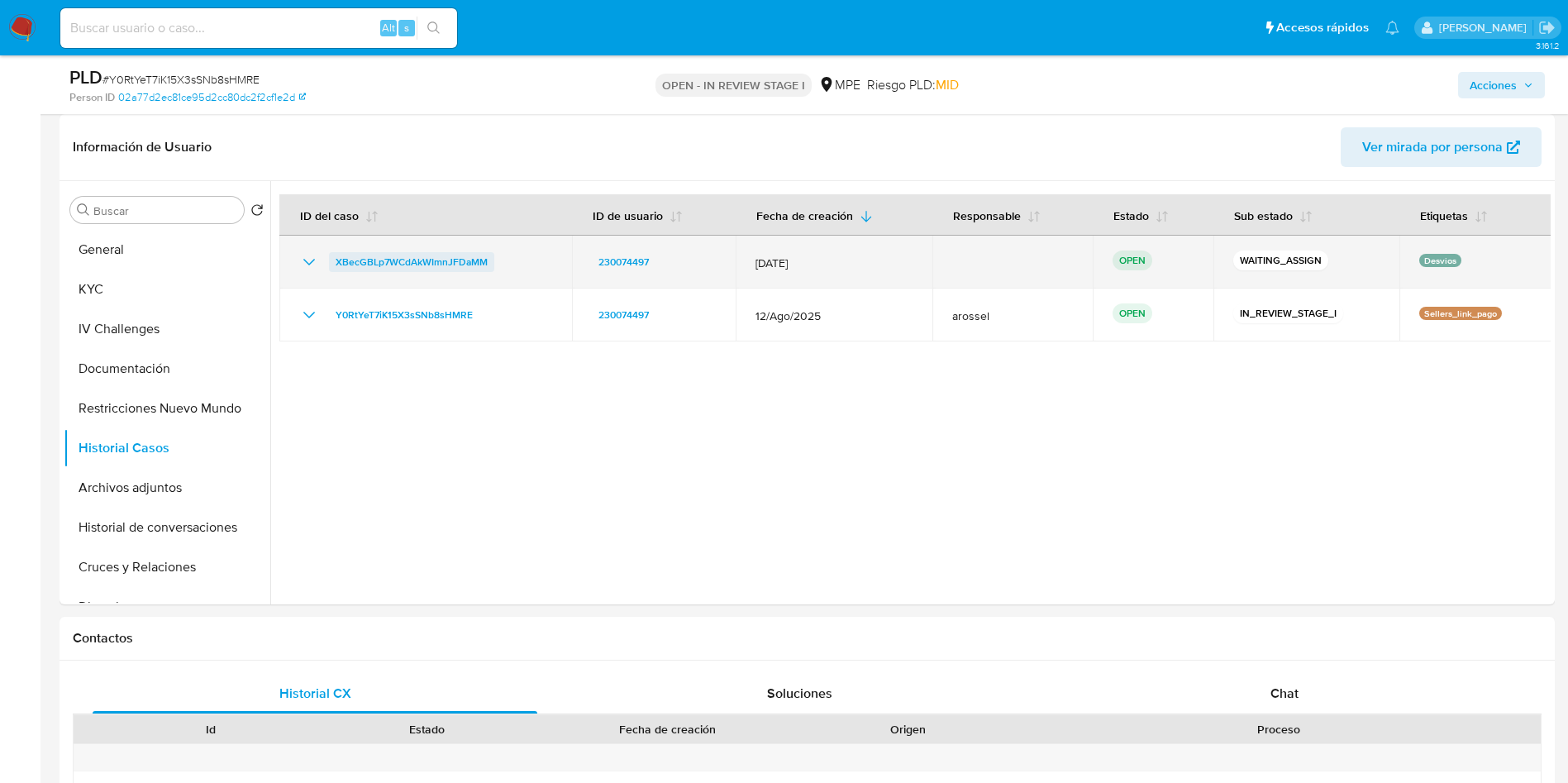
drag, startPoint x: 526, startPoint y: 258, endPoint x: 332, endPoint y: 264, distance: 194.1
click at [332, 264] on div "XBecGBLp7WCdAkWImnJFDaMM" at bounding box center [425, 261] width 253 height 20
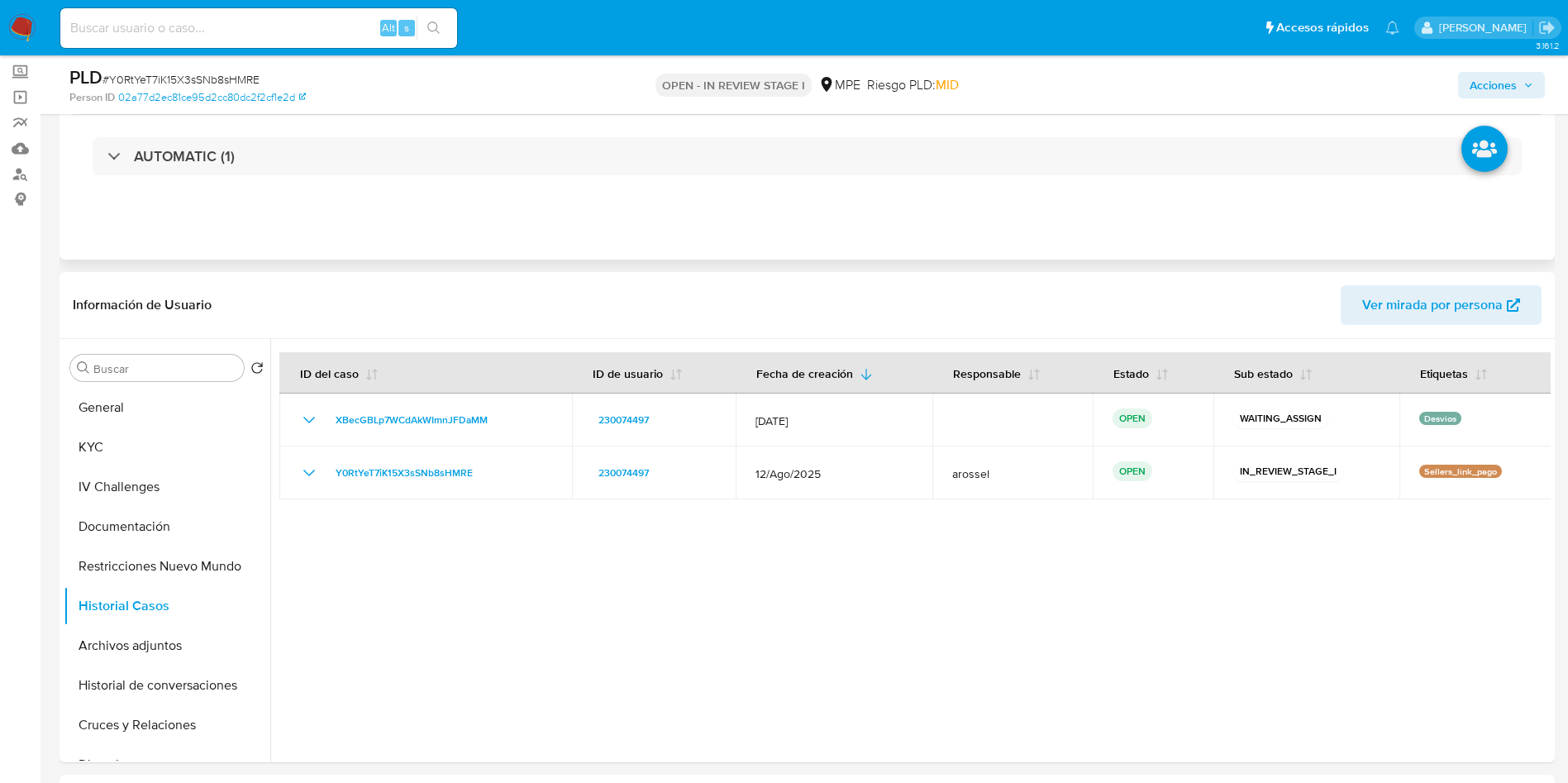
scroll to position [0, 0]
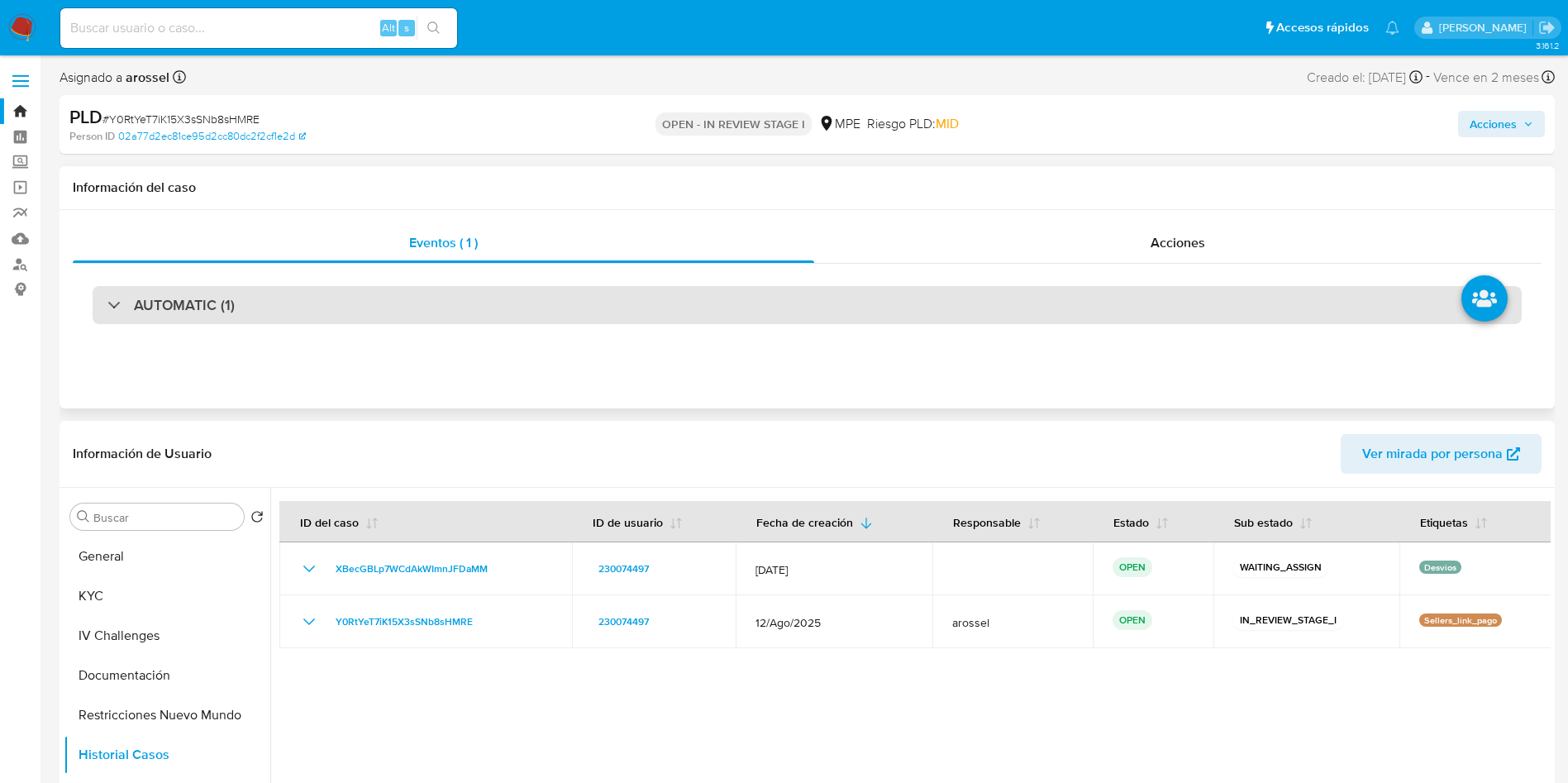
click at [316, 304] on div "AUTOMATIC (1)" at bounding box center [807, 305] width 1430 height 38
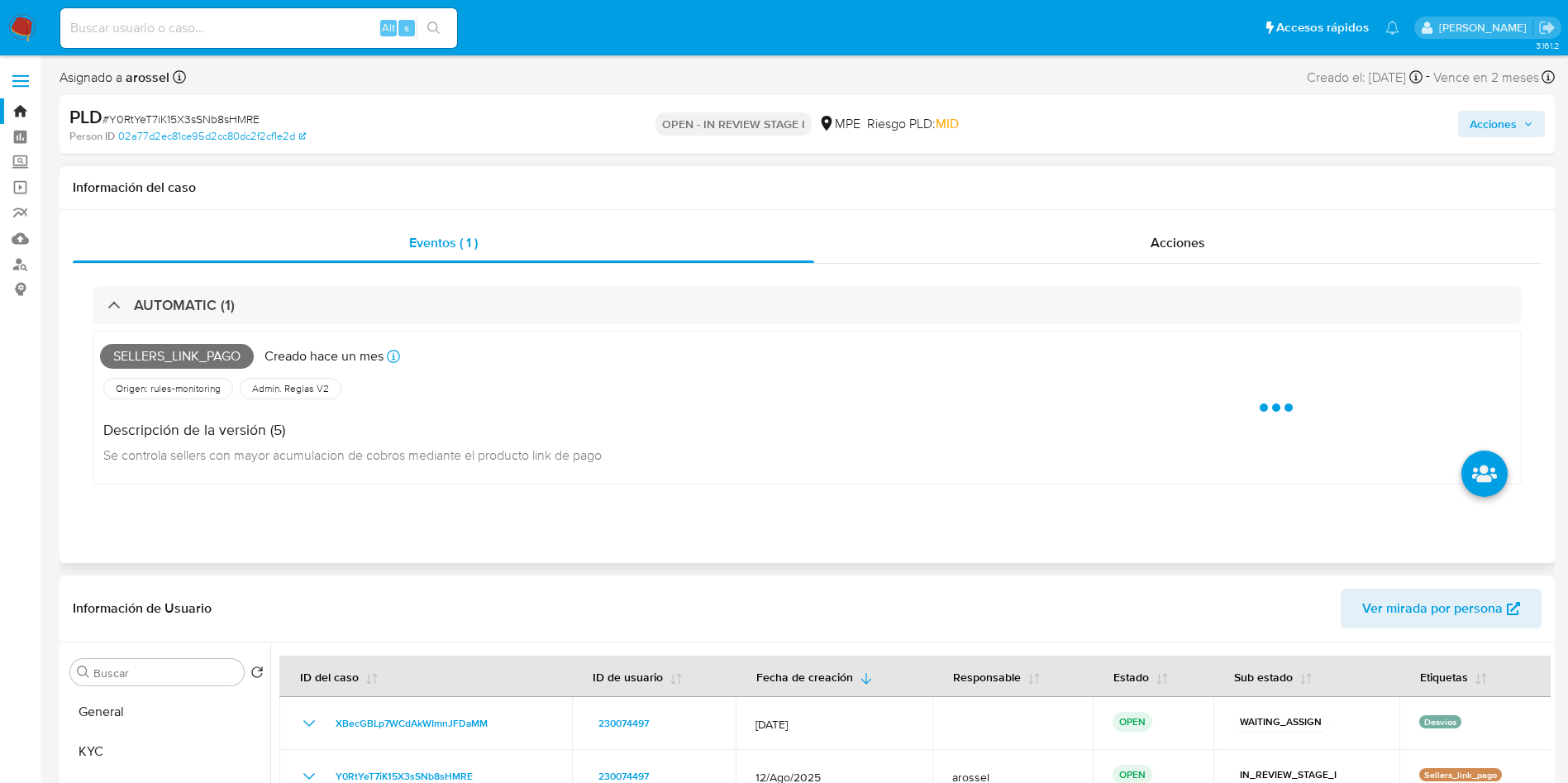
click at [196, 348] on span "Sellers_link_pago" at bounding box center [176, 357] width 154 height 25
click at [196, 348] on span "Sellers_link_pago" at bounding box center [176, 357] width 154 height 25
copy span "Sellers_link_pago"
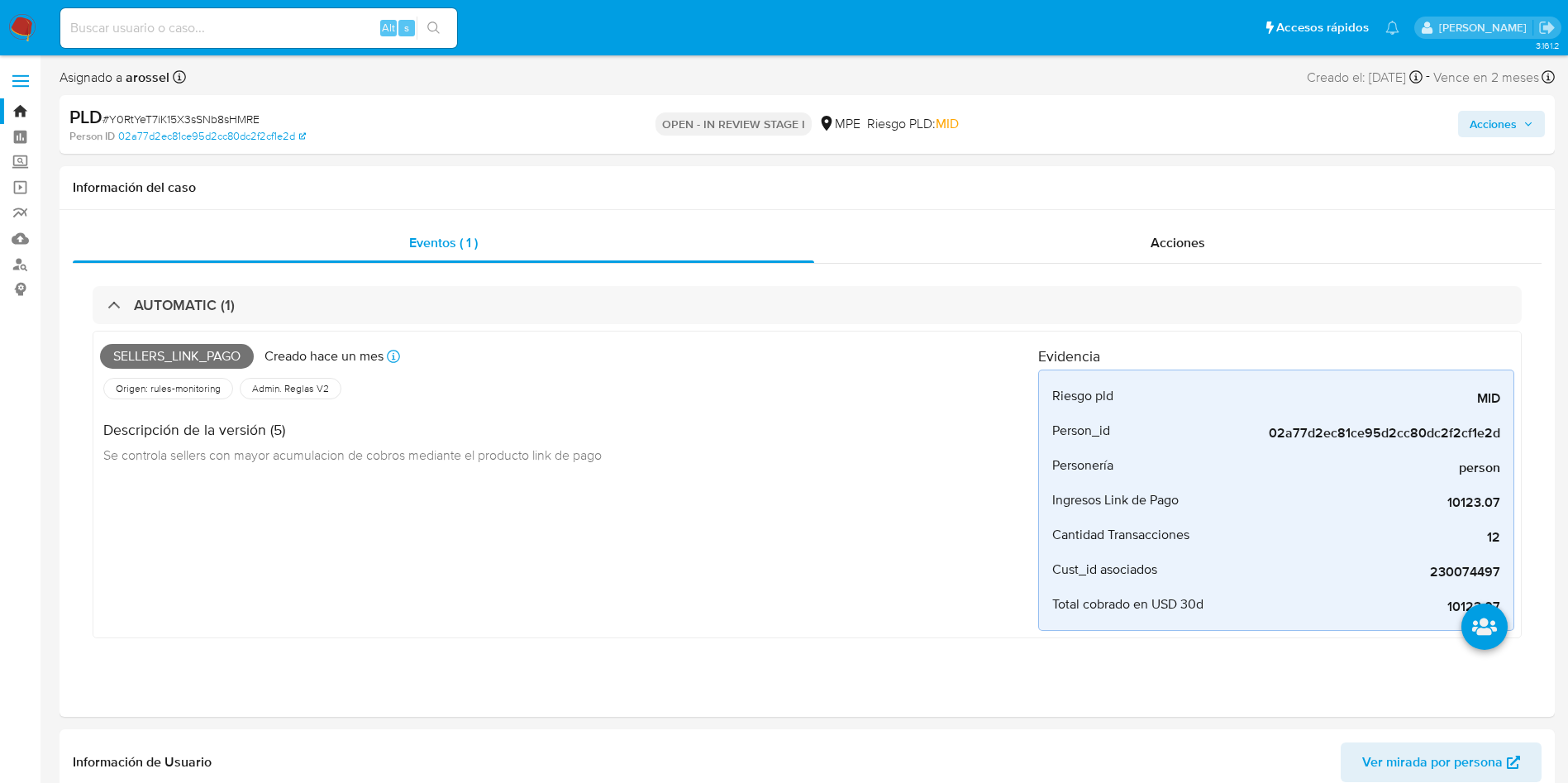
click at [213, 115] on span "# Y0RtYeT7iK15X3sSNb8sHMRE" at bounding box center [180, 118] width 157 height 16
click at [214, 115] on span "# Y0RtYeT7iK15X3sSNb8sHMRE" at bounding box center [180, 118] width 157 height 16
copy span "Y0RtYeT7iK15X3sSNb8sHMRE"
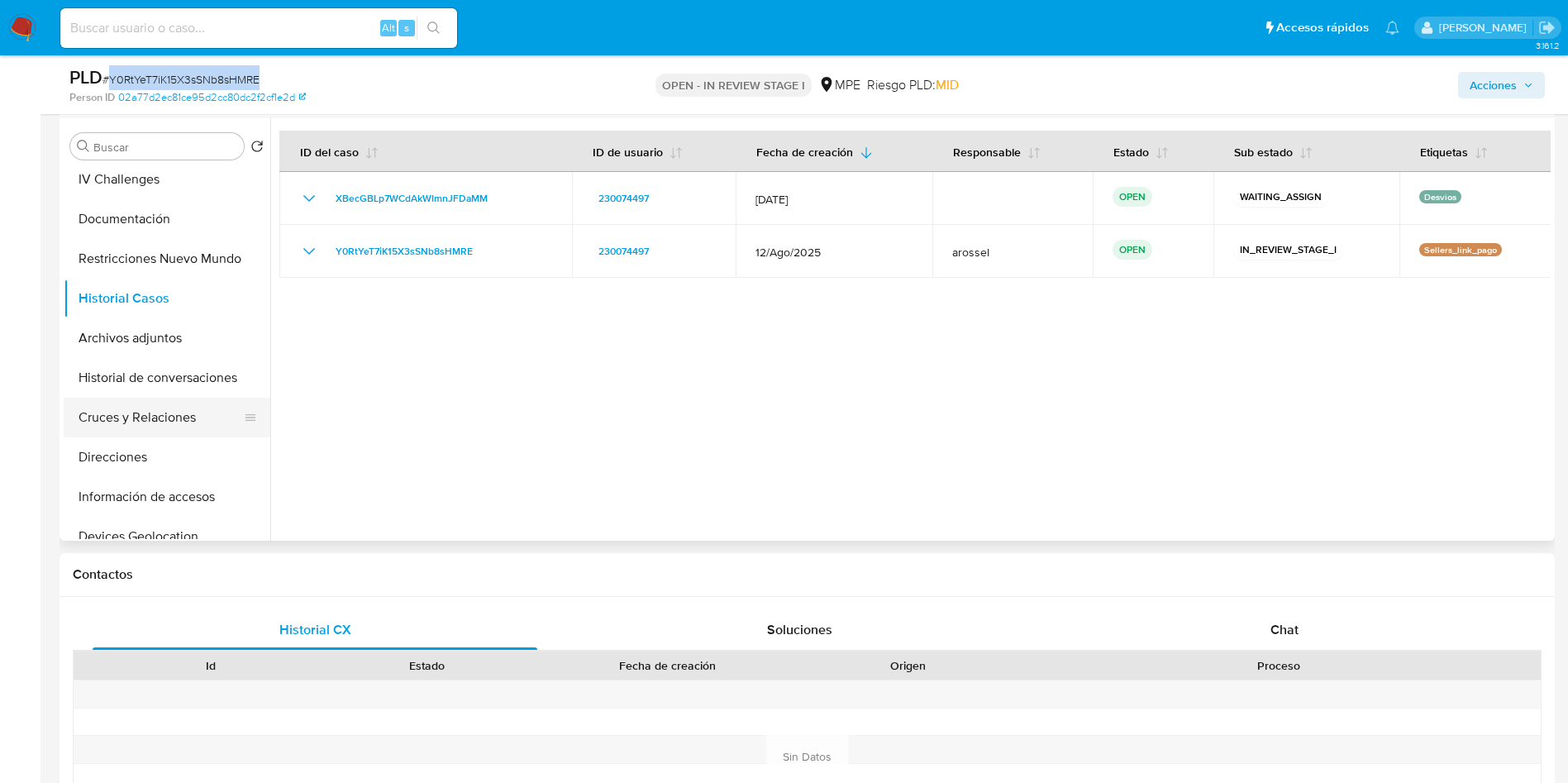
scroll to position [124, 0]
click at [175, 414] on button "Direcciones" at bounding box center [160, 420] width 194 height 40
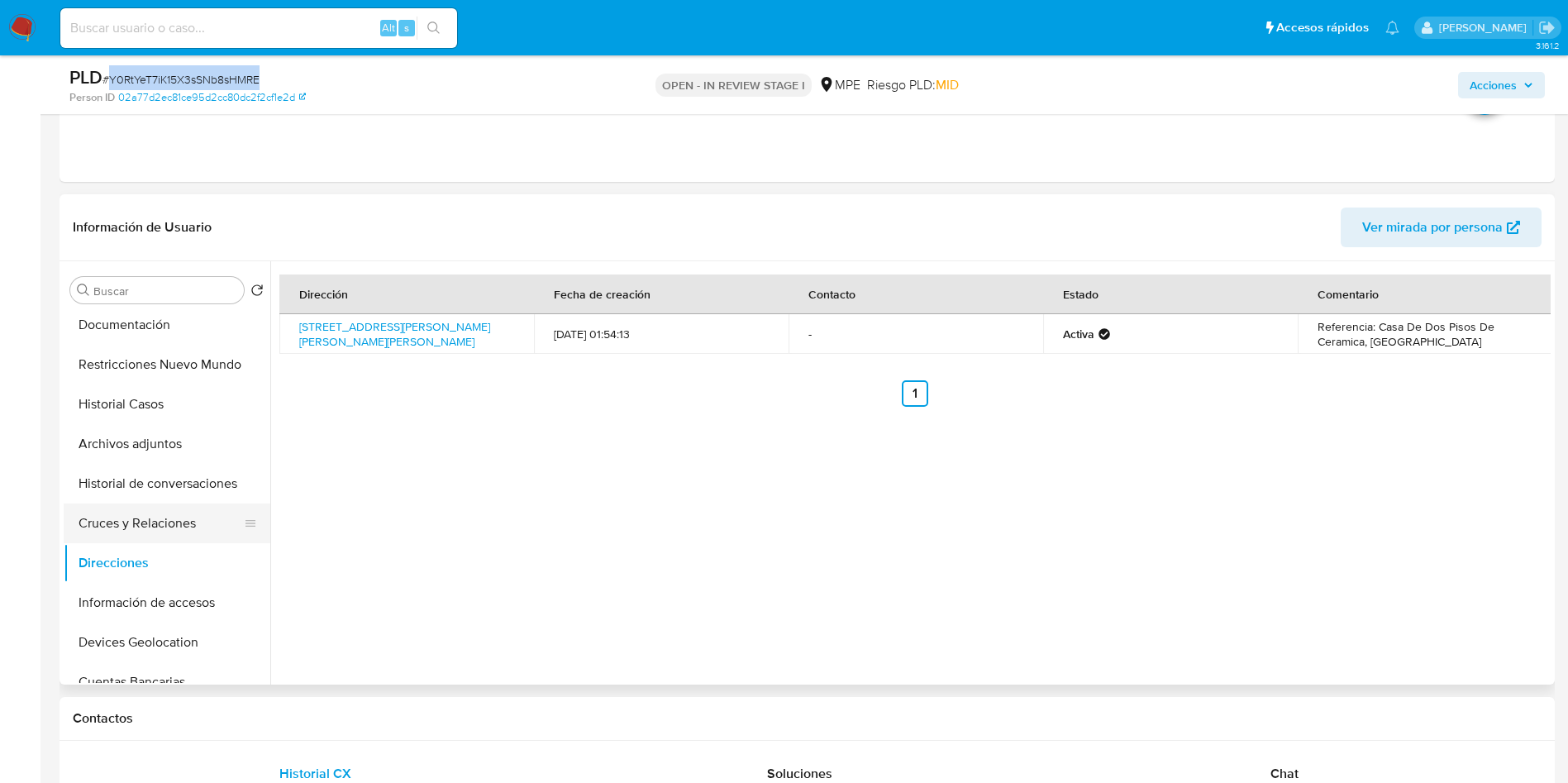
scroll to position [248, 0]
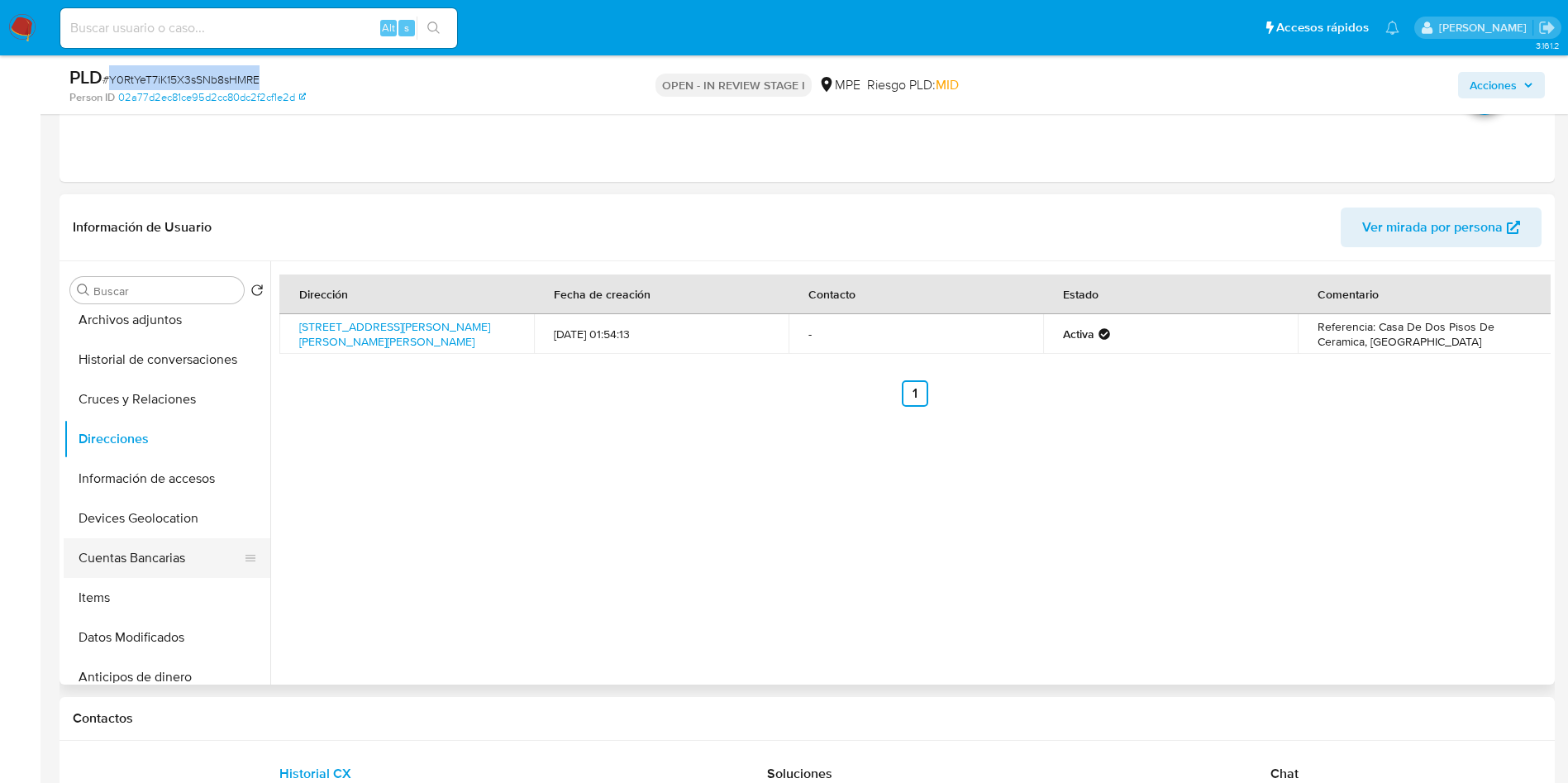
click at [167, 565] on button "Cuentas Bancarias" at bounding box center [160, 558] width 194 height 40
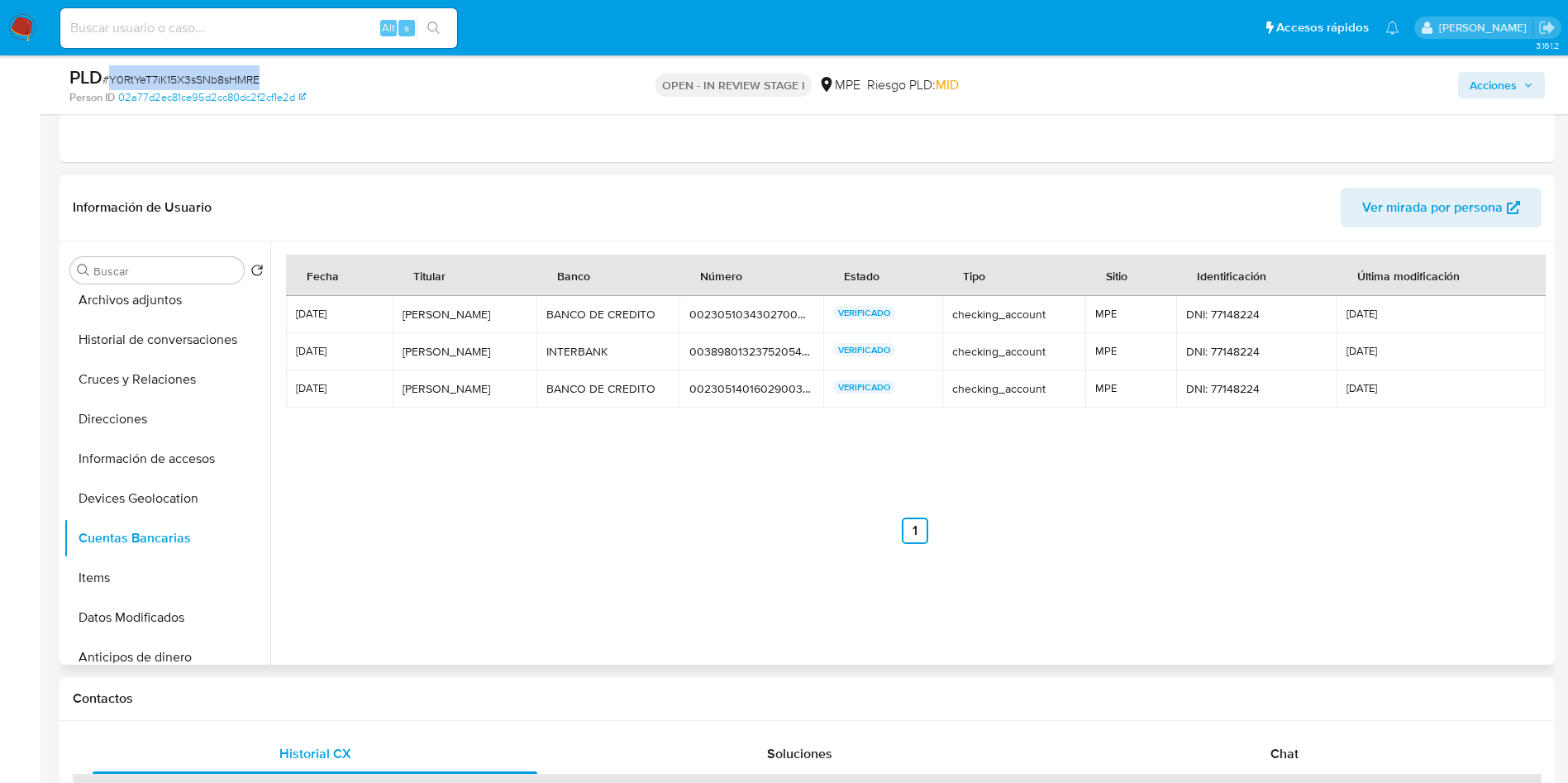
click at [711, 334] on td "00389801323752054049 00389801323752054049" at bounding box center [751, 351] width 144 height 37
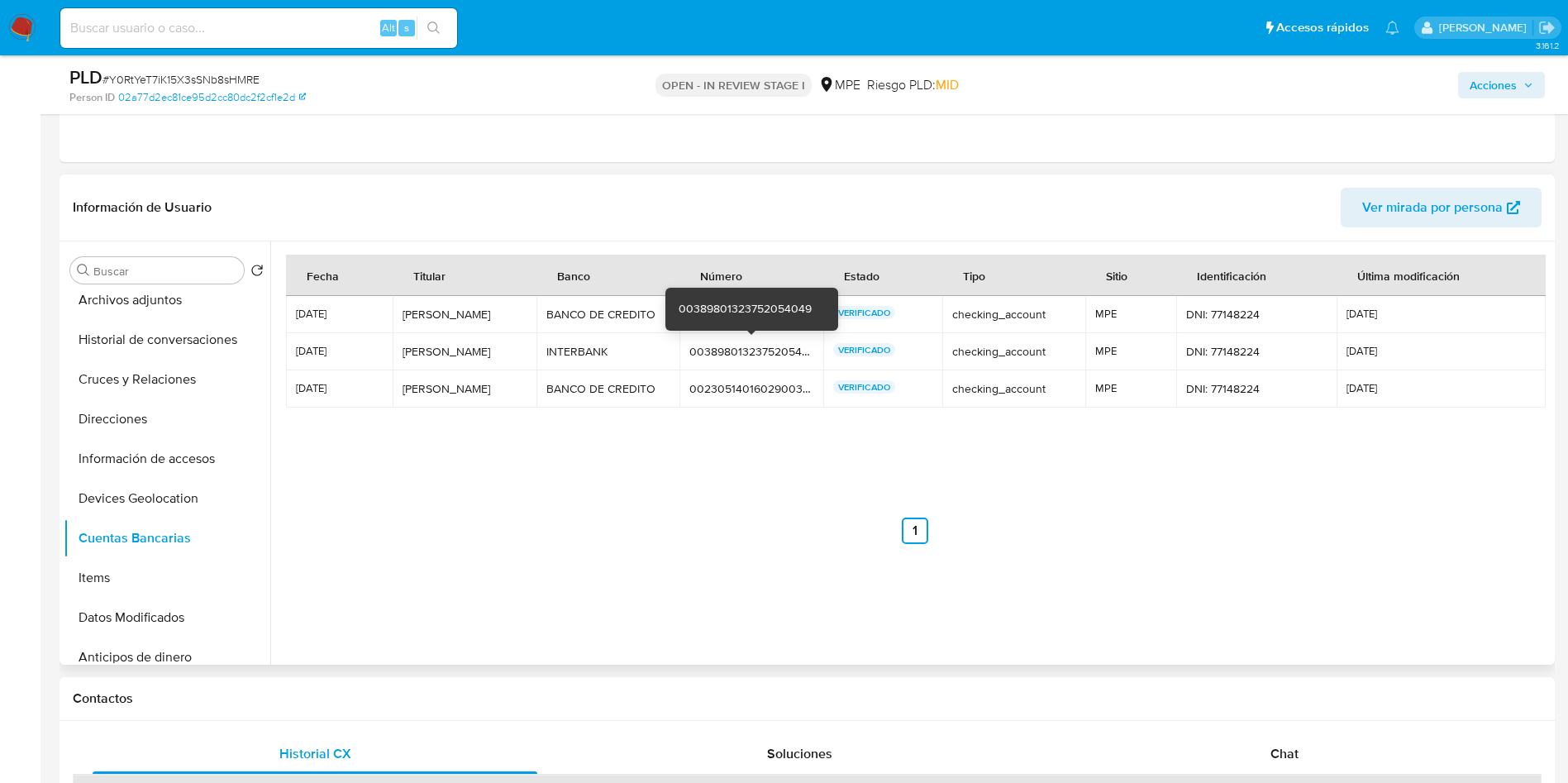
click at [713, 353] on div "00389801323752054049" at bounding box center [752, 352] width 124 height 15
click at [713, 355] on div "00389801323752054049" at bounding box center [752, 352] width 124 height 15
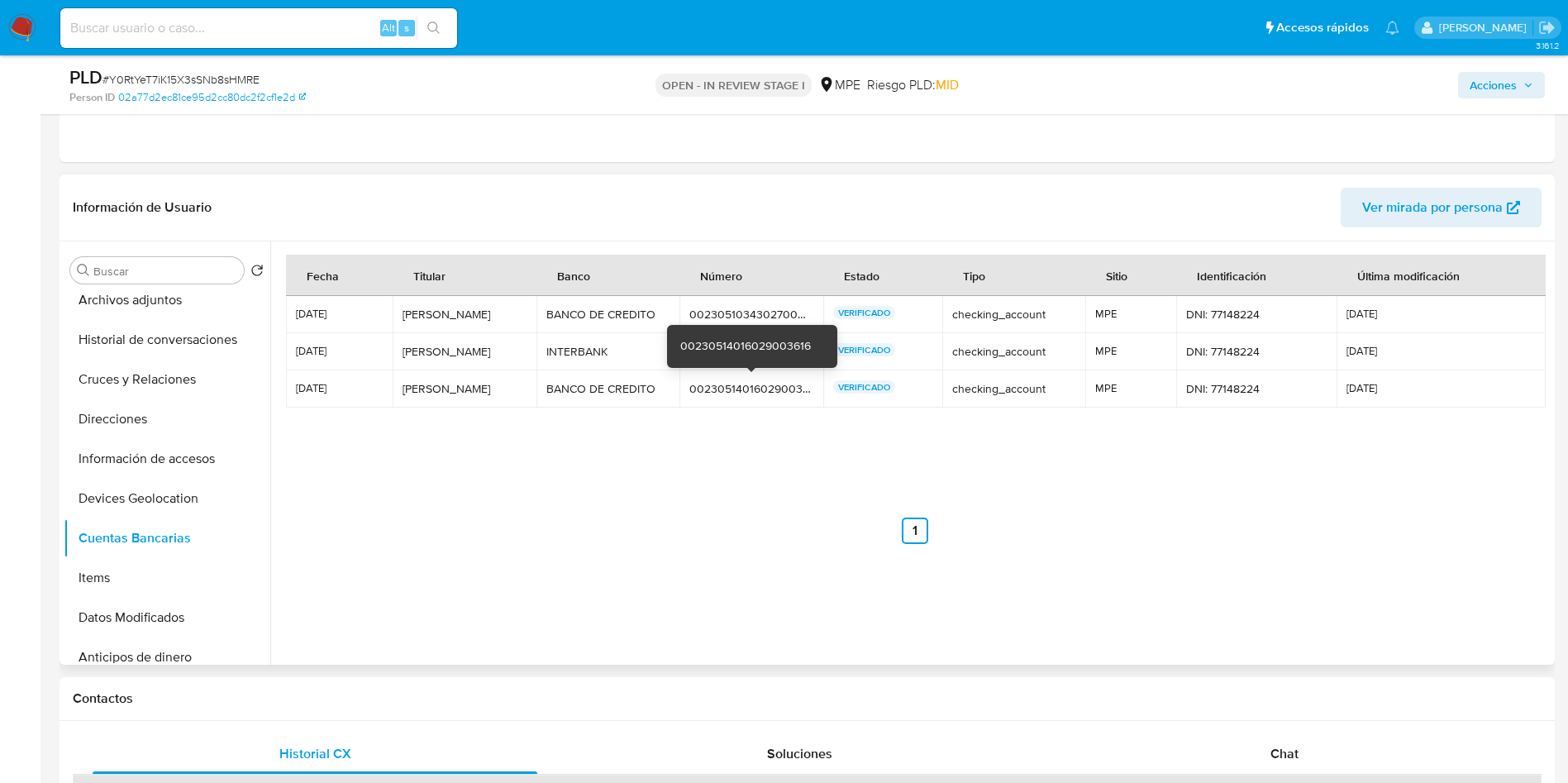
click at [730, 390] on div "00230514016029003616" at bounding box center [752, 389] width 124 height 15
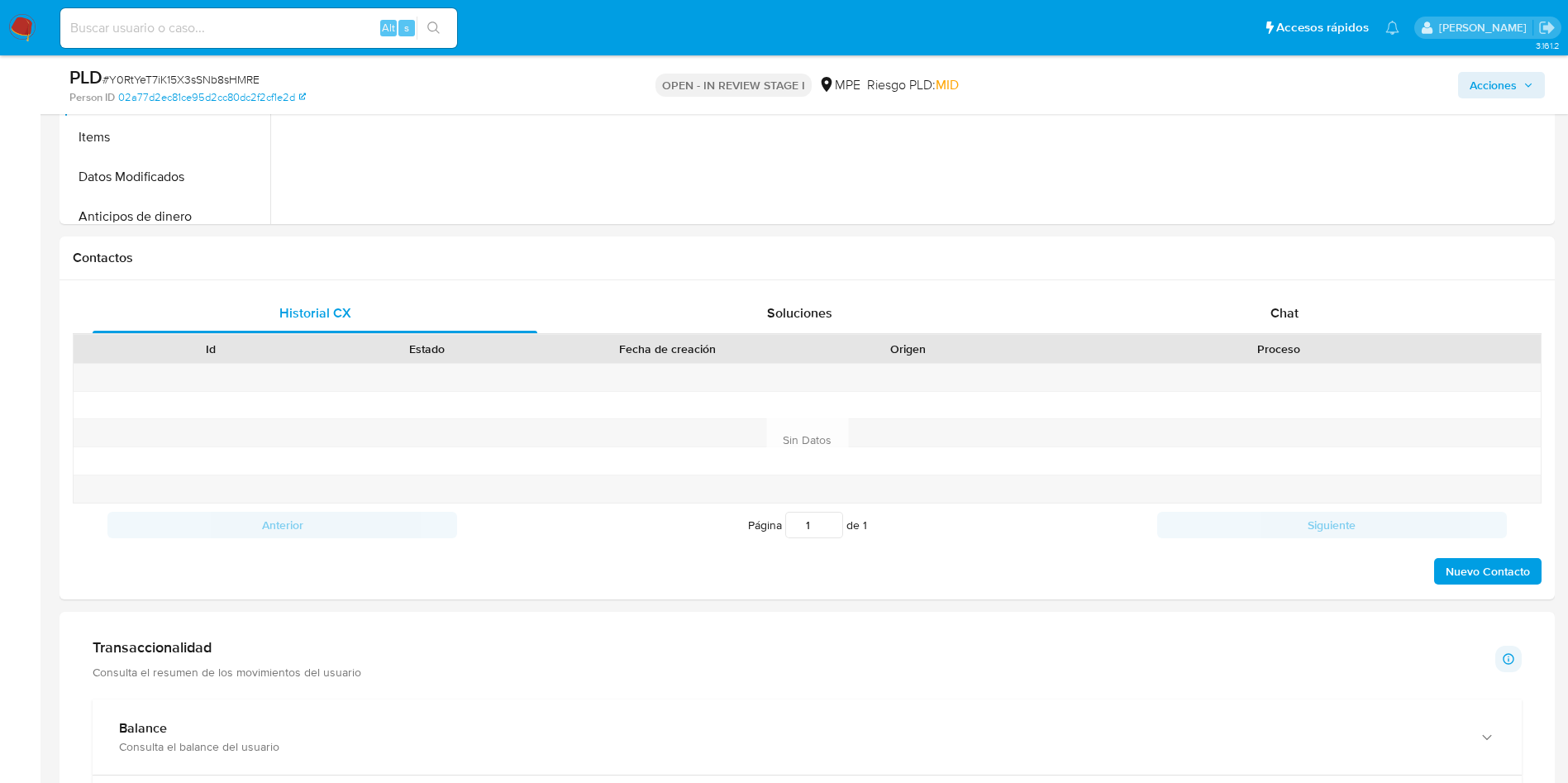
scroll to position [1488, 0]
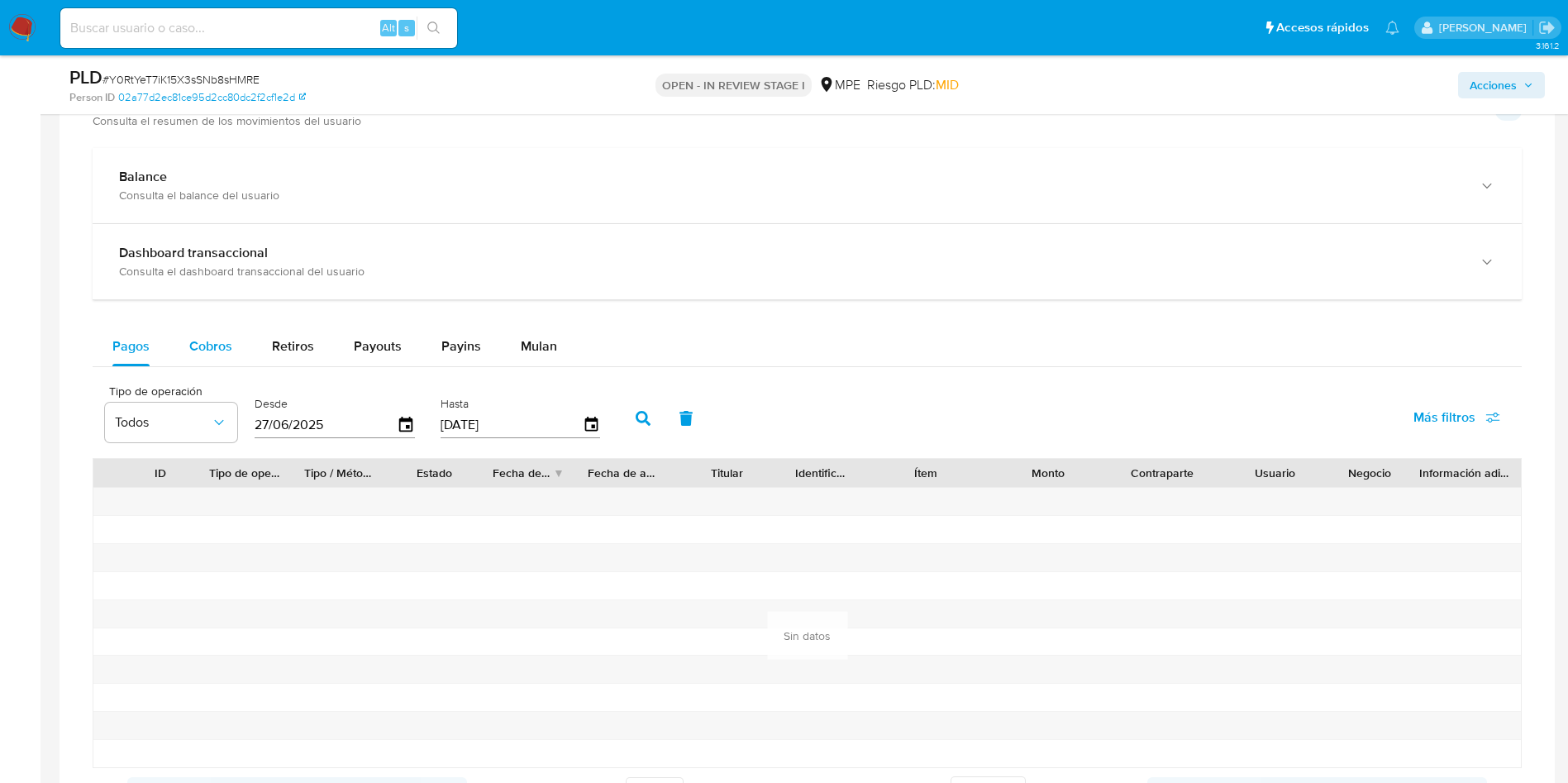
click at [207, 358] on div "Cobros" at bounding box center [210, 346] width 43 height 40
select select "10"
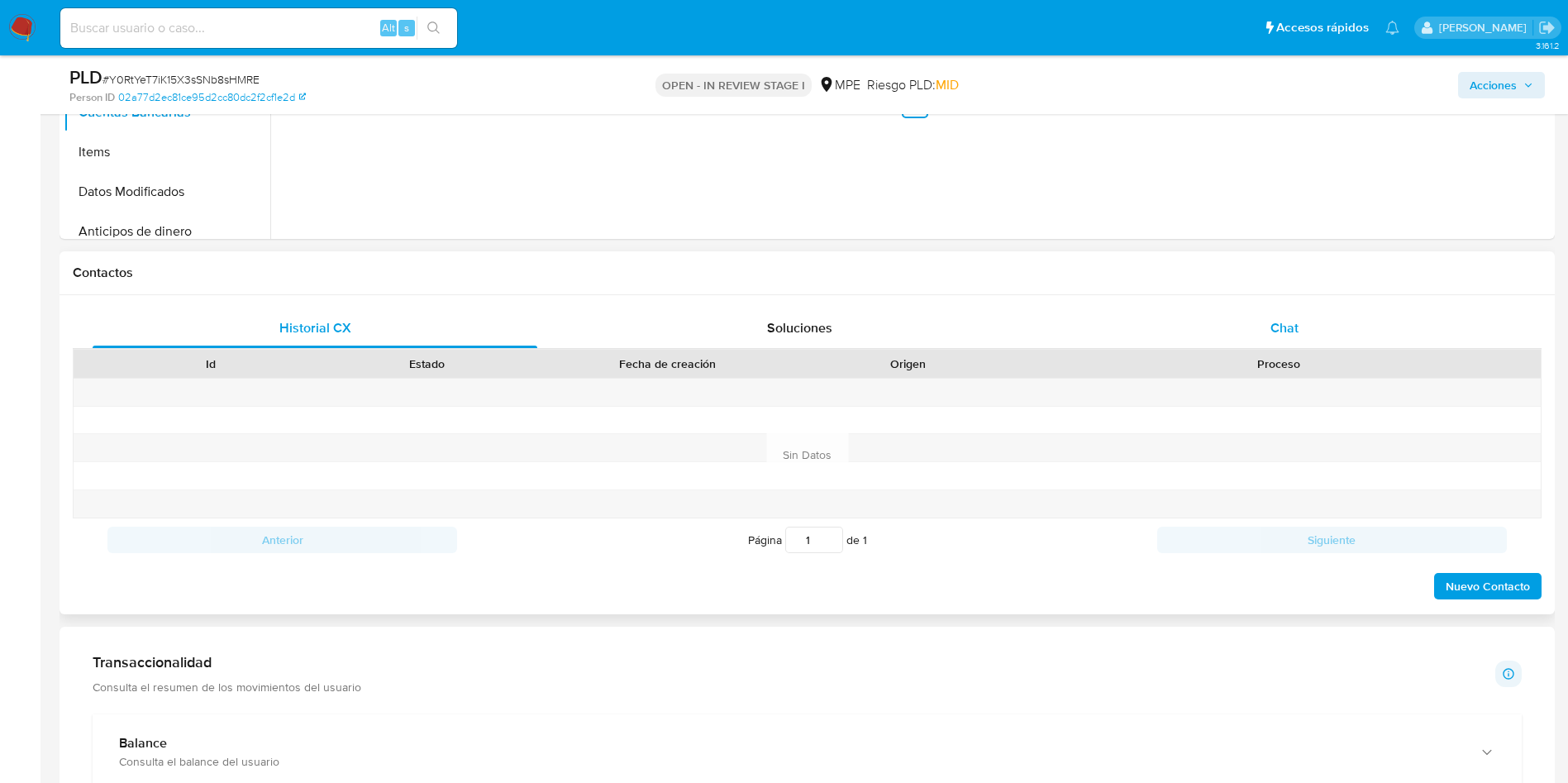
scroll to position [868, 0]
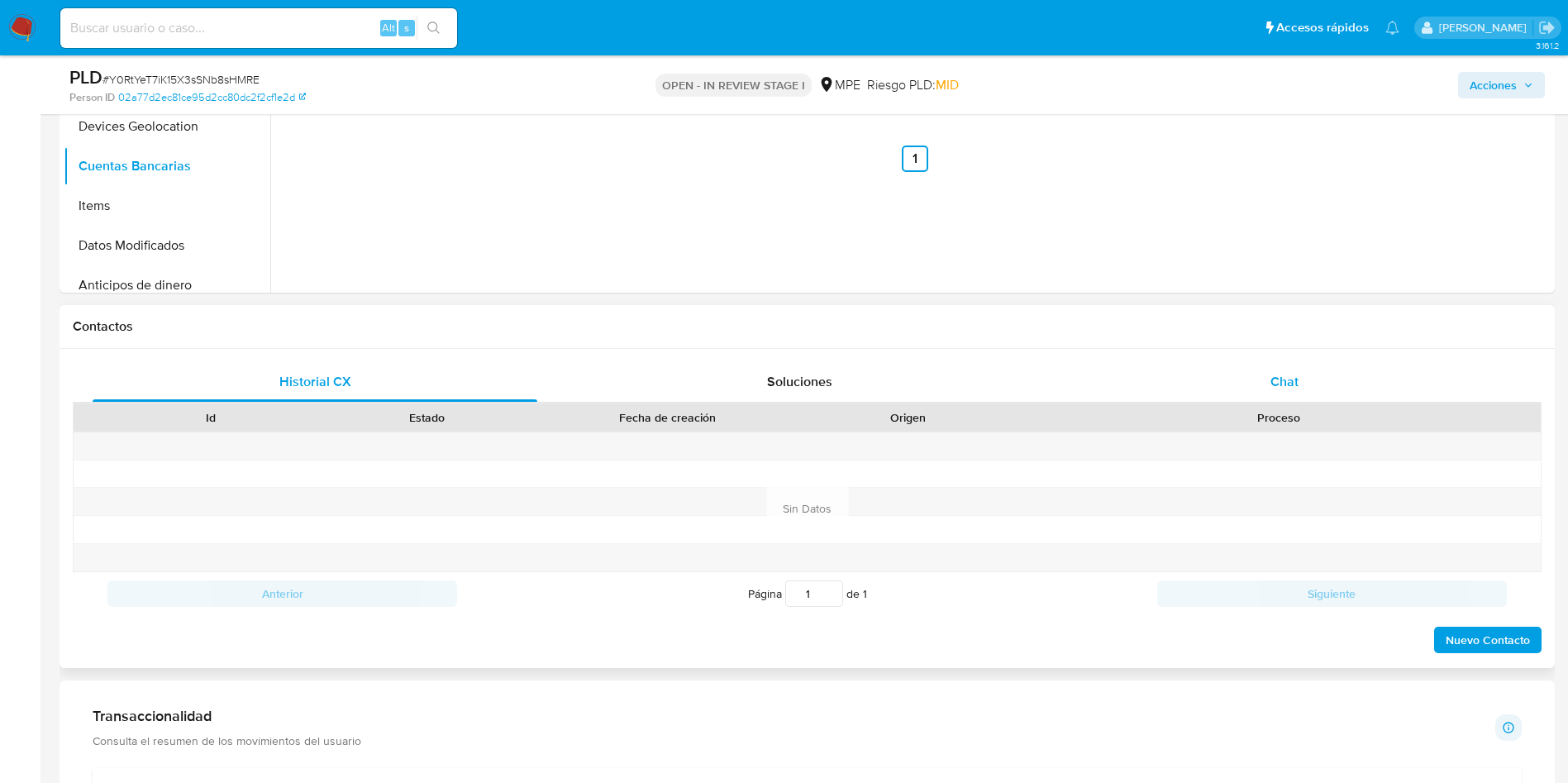
click at [1284, 370] on div "Chat" at bounding box center [1285, 382] width 444 height 40
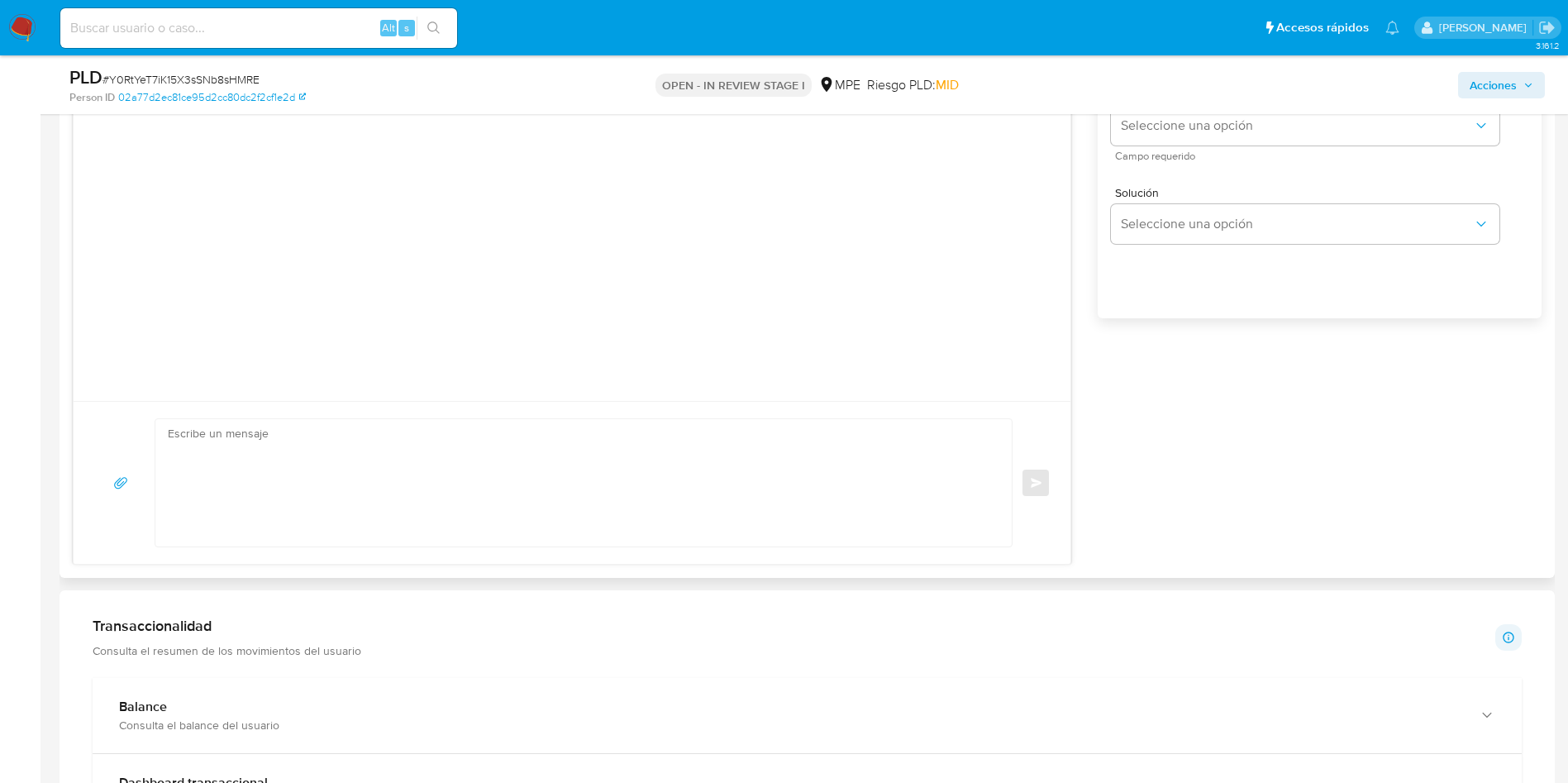
scroll to position [1364, 0]
click at [1525, 280] on div "Esperar Respuesta (días) El número debe ser mayor a 0 y menor a 31 Días laboral…" at bounding box center [1319, 162] width 444 height 397
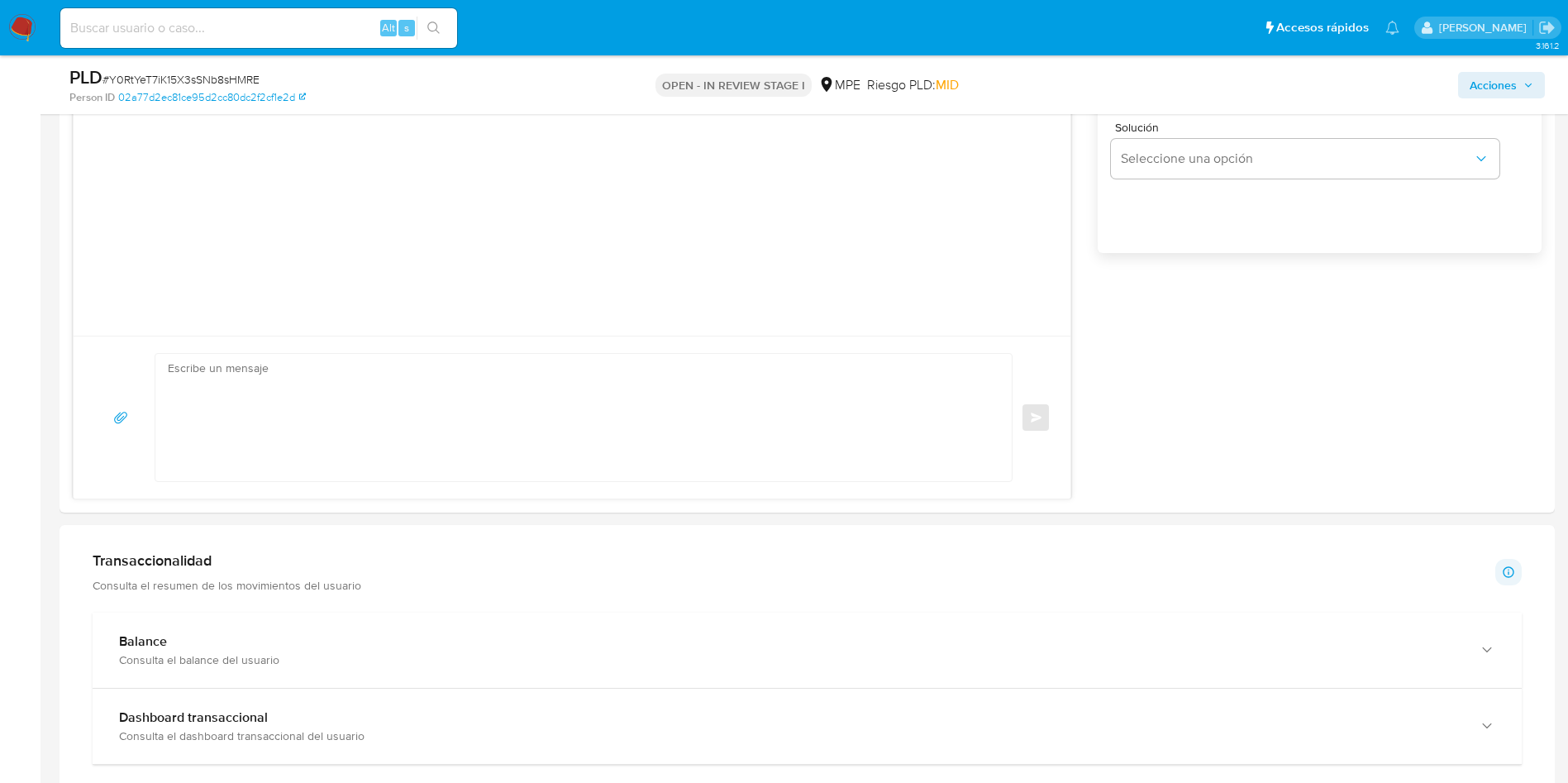
scroll to position [1488, 0]
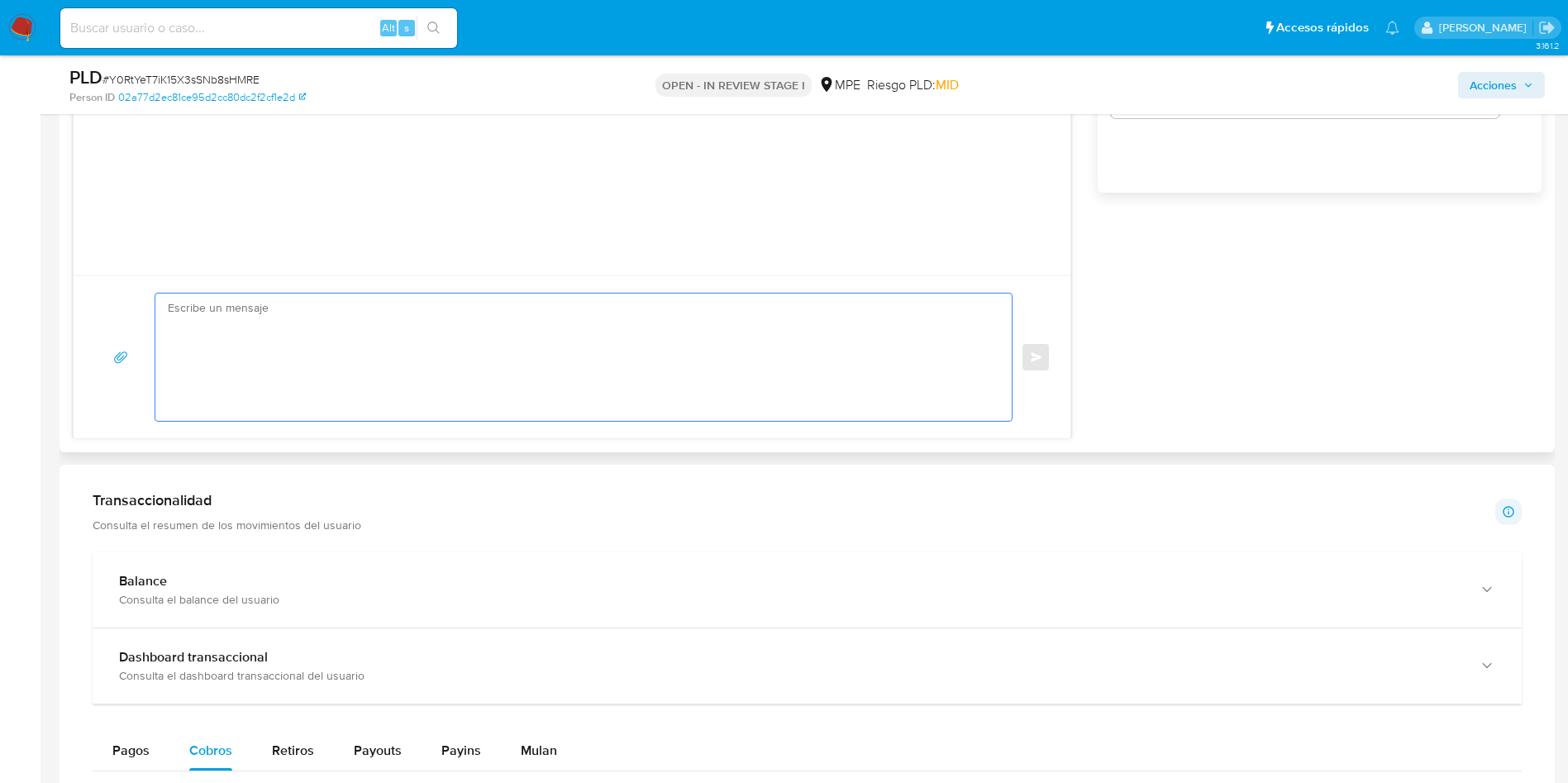
click at [691, 395] on textarea at bounding box center [579, 357] width 823 height 127
paste textarea "Hola, XXX. Te contactamos ya que necesitamos verificar algunos datos. Por este …"
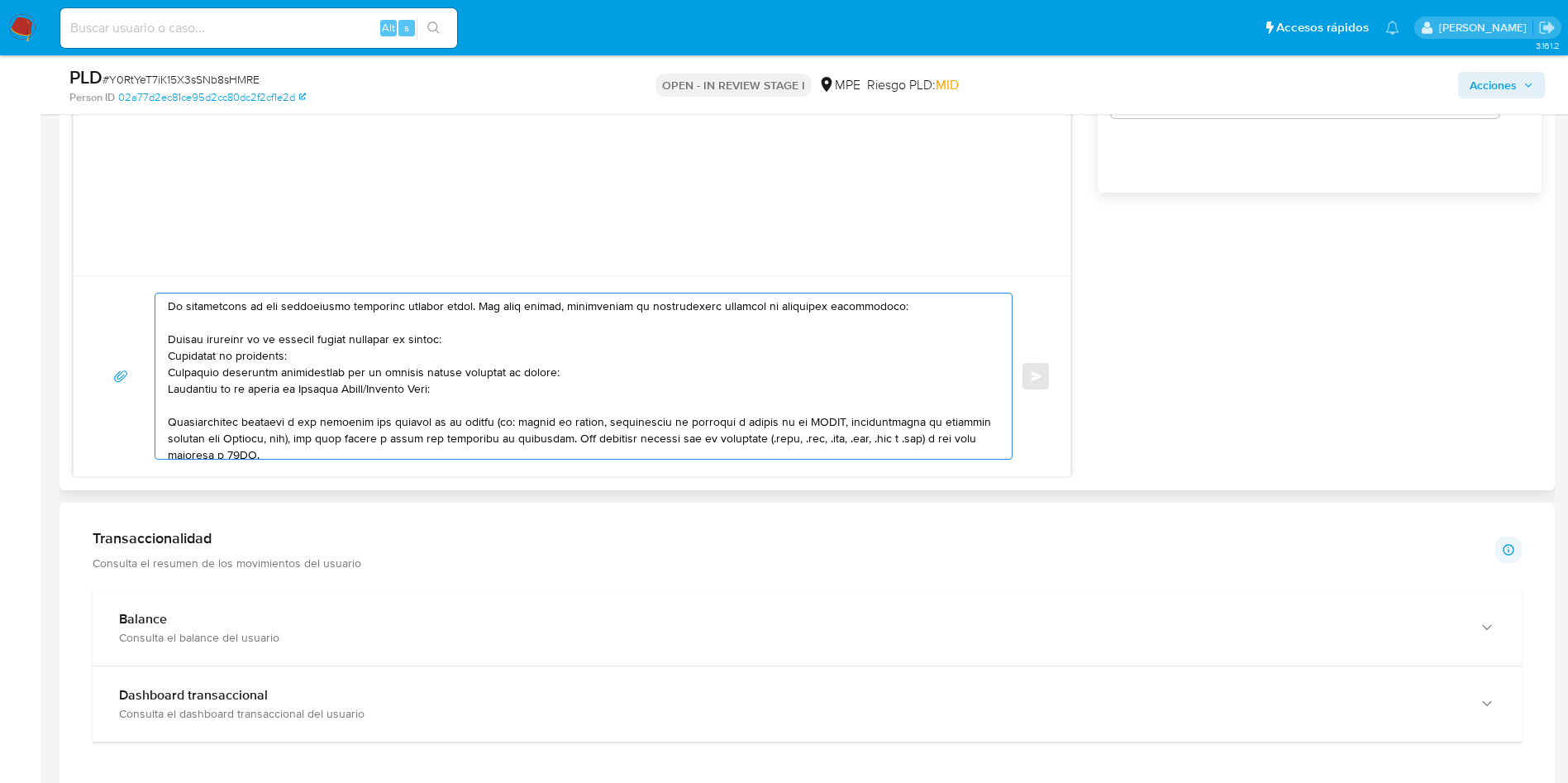
scroll to position [0, 0]
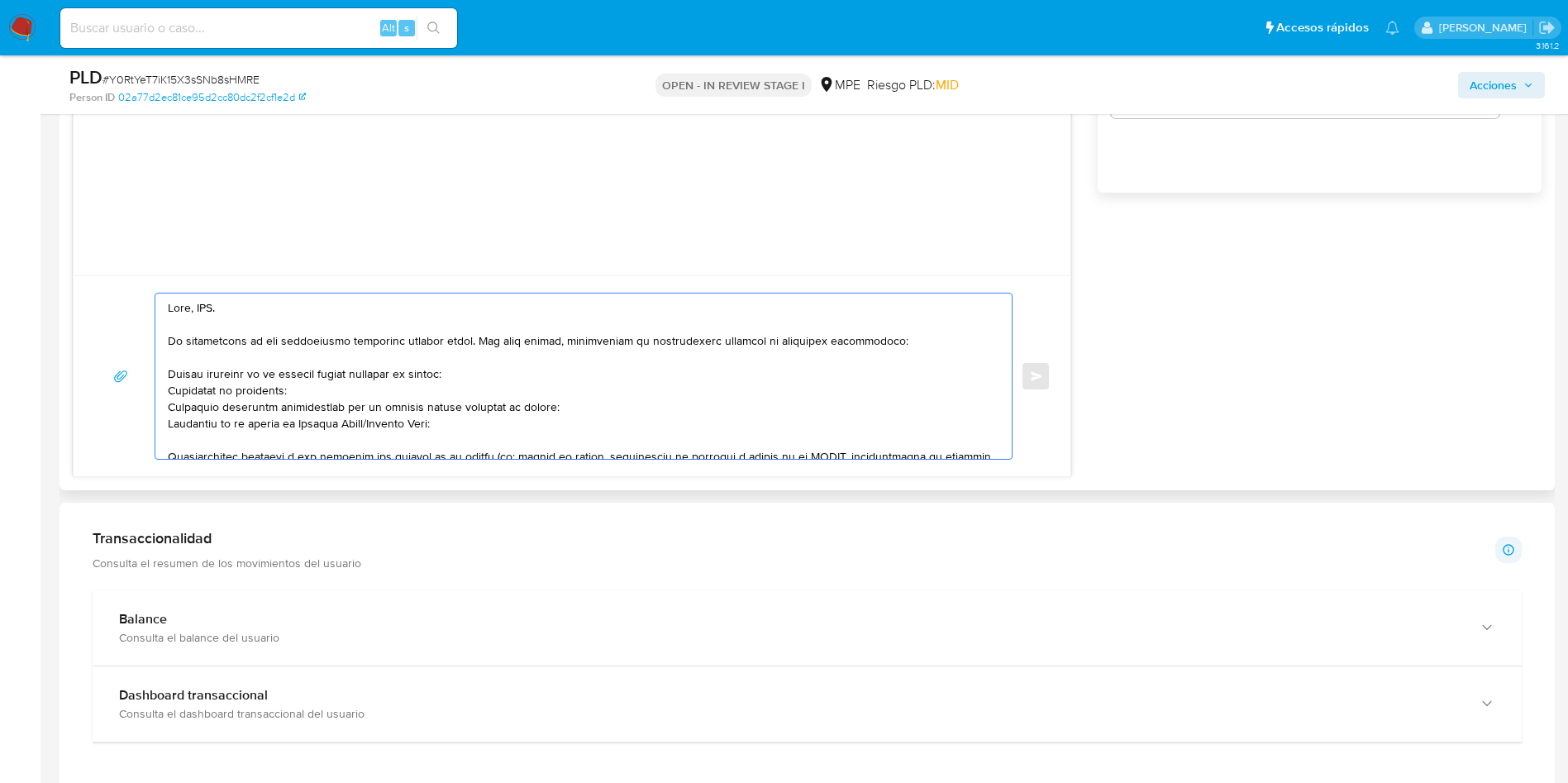
click at [203, 307] on textarea at bounding box center [579, 376] width 823 height 165
click at [208, 307] on textarea at bounding box center [579, 376] width 823 height 165
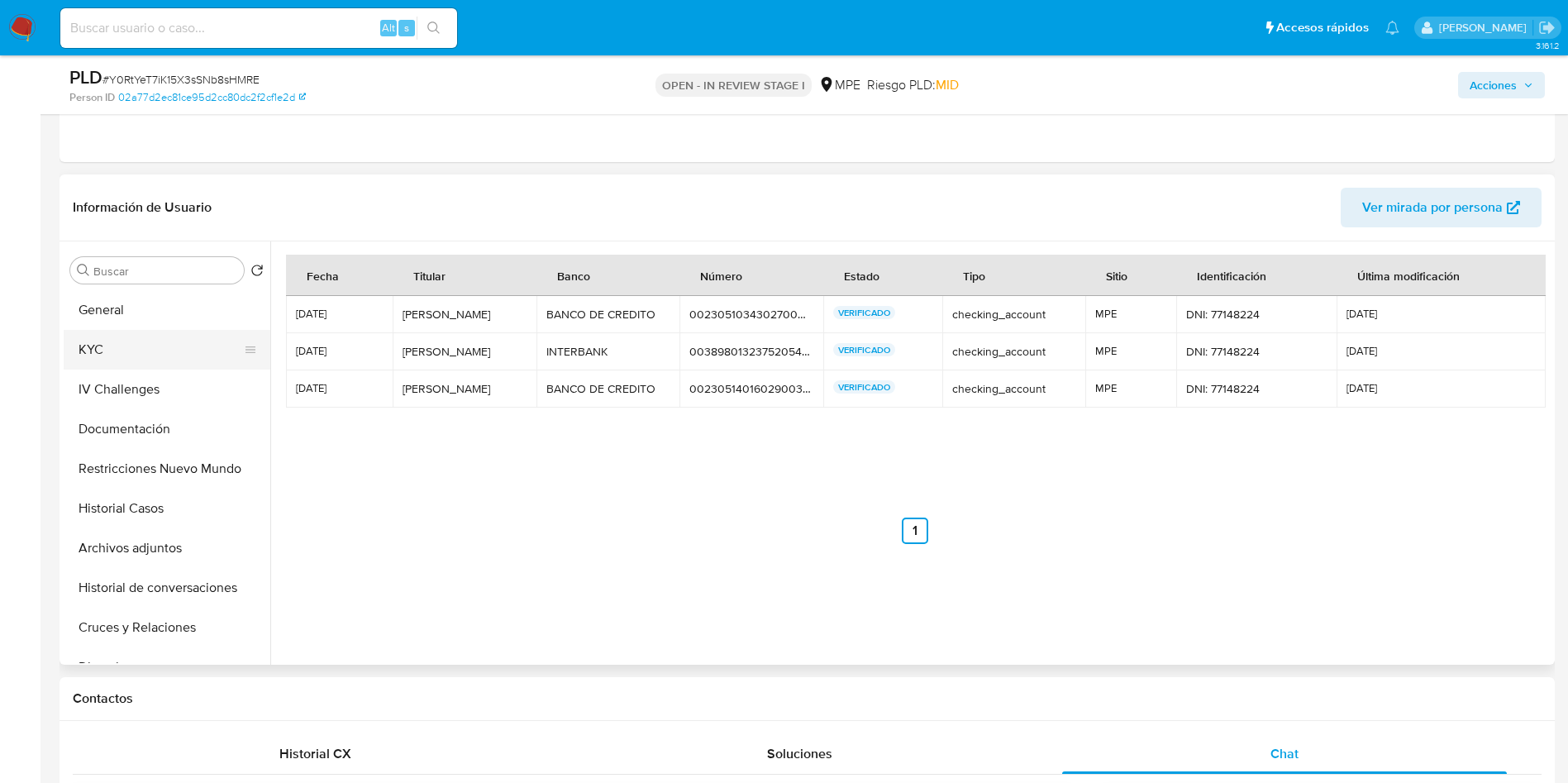
click at [158, 352] on button "KYC" at bounding box center [160, 350] width 194 height 40
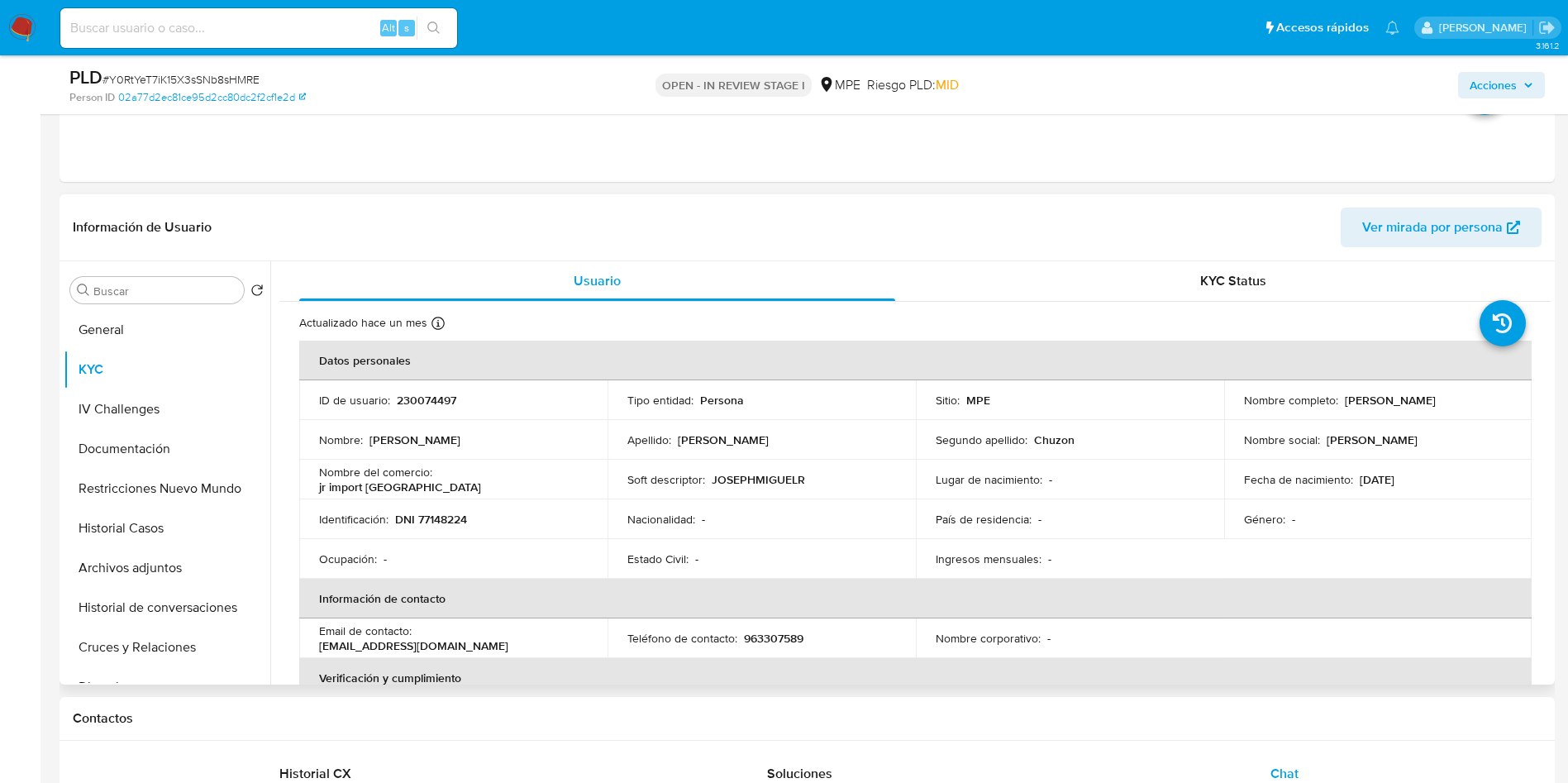
click at [1345, 400] on p "[PERSON_NAME]" at bounding box center [1390, 401] width 91 height 15
copy p "Joseph"
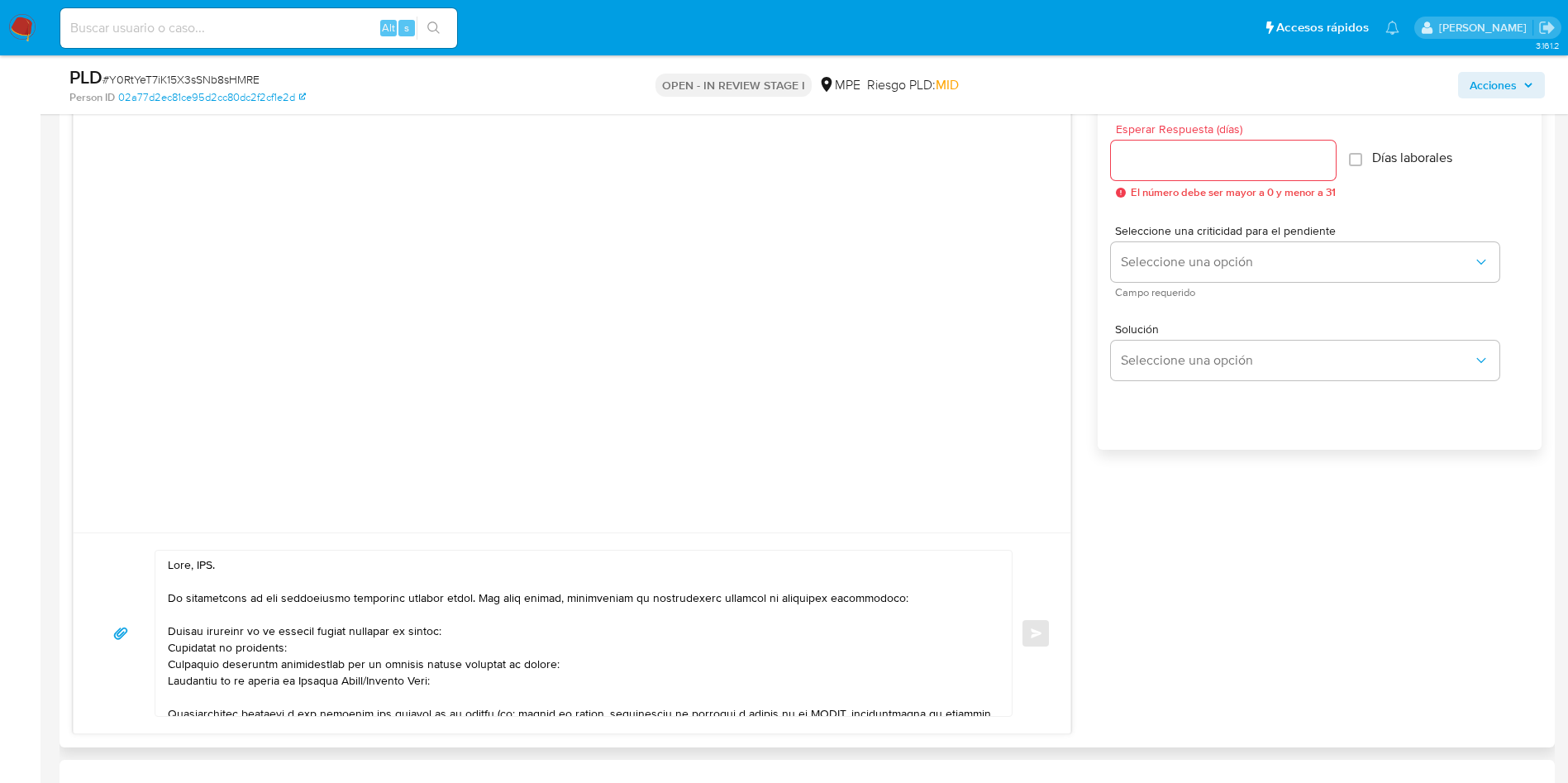
scroll to position [1488, 0]
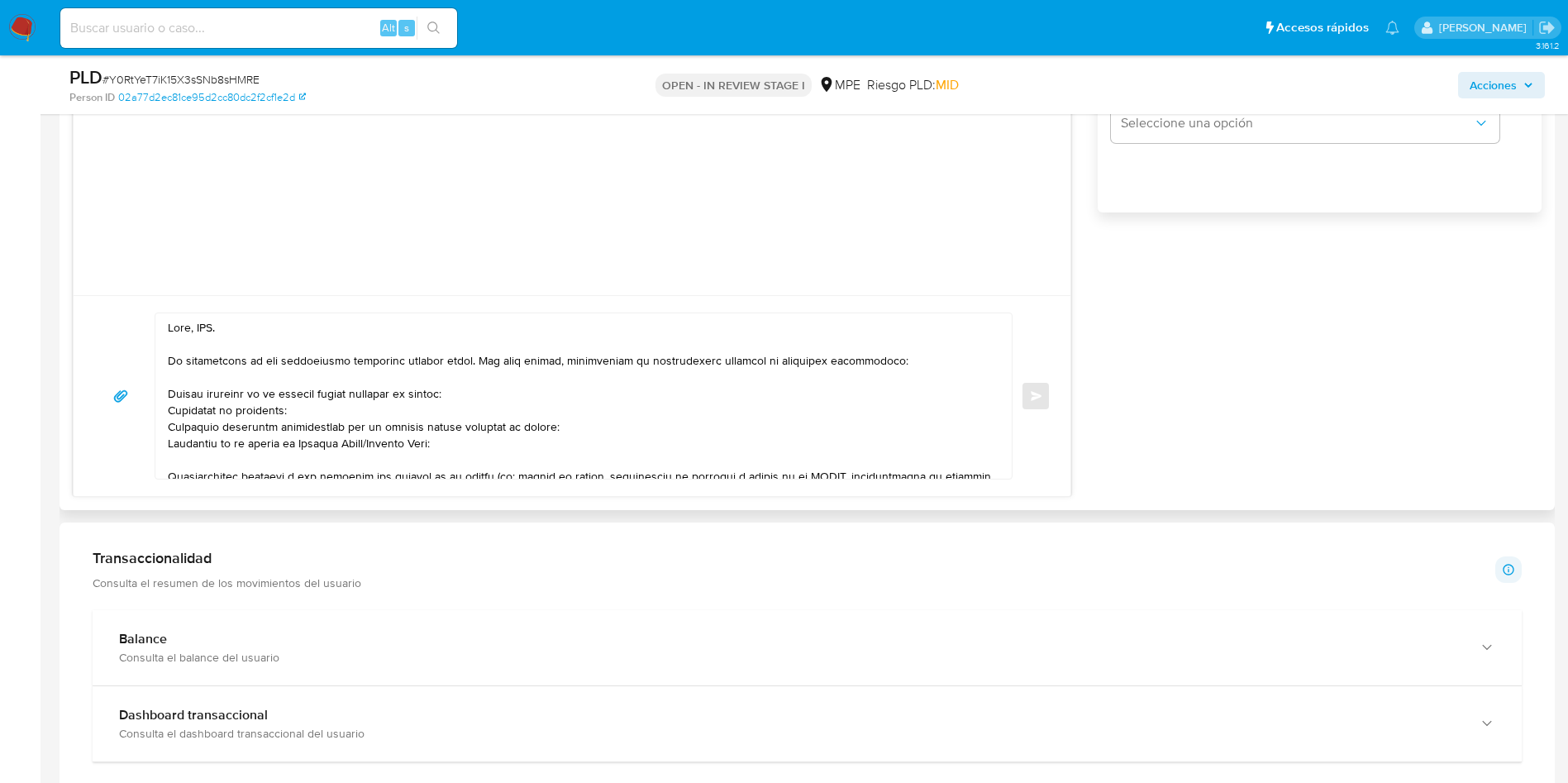
click at [201, 332] on textarea at bounding box center [579, 395] width 823 height 165
paste textarea "Joseph"
click at [283, 362] on textarea at bounding box center [579, 395] width 823 height 165
click at [363, 394] on textarea at bounding box center [579, 395] width 823 height 165
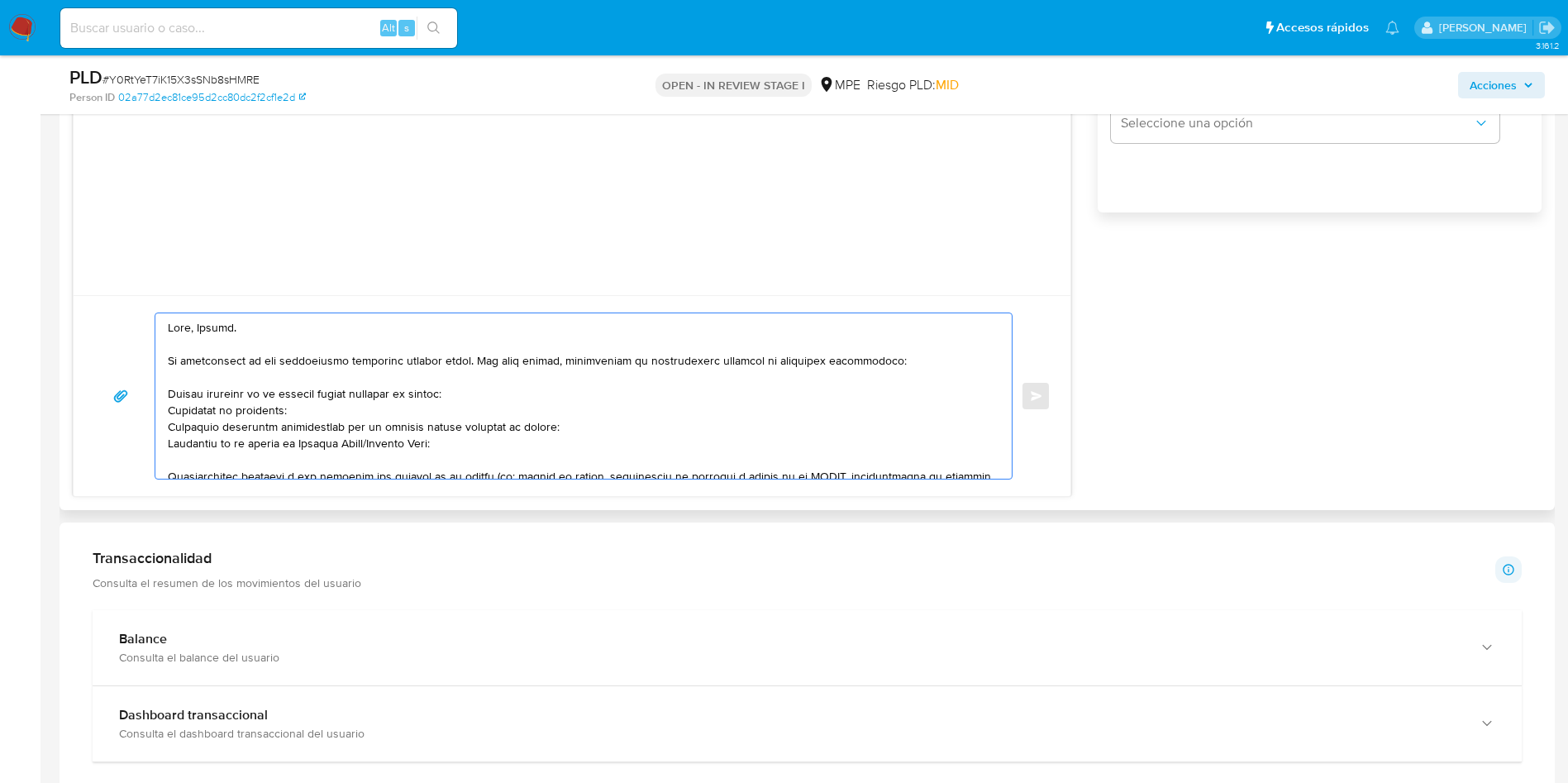
click at [363, 394] on textarea at bounding box center [579, 395] width 823 height 165
click at [362, 393] on textarea at bounding box center [579, 395] width 823 height 165
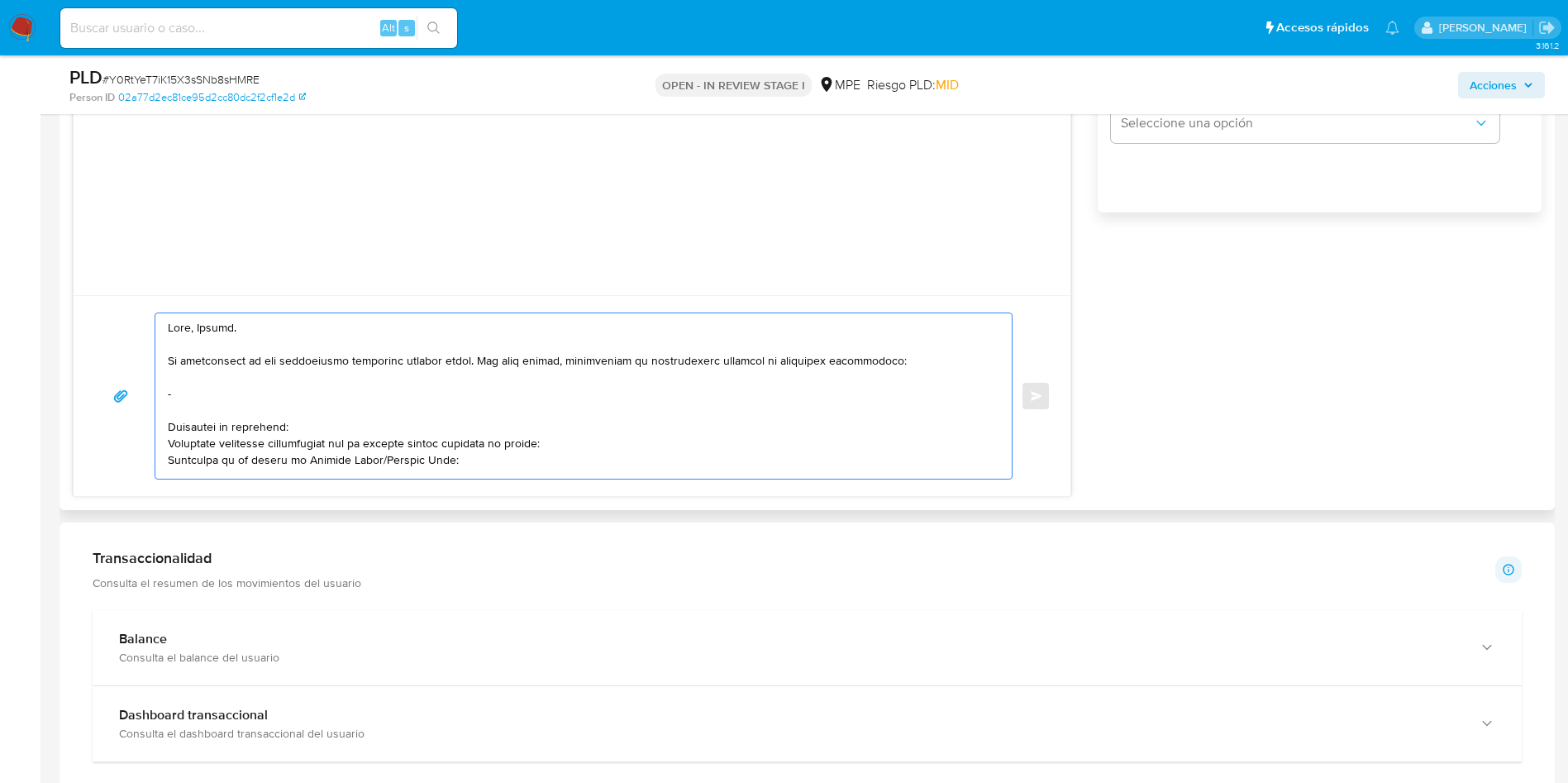
click at [365, 393] on textarea at bounding box center [579, 395] width 823 height 165
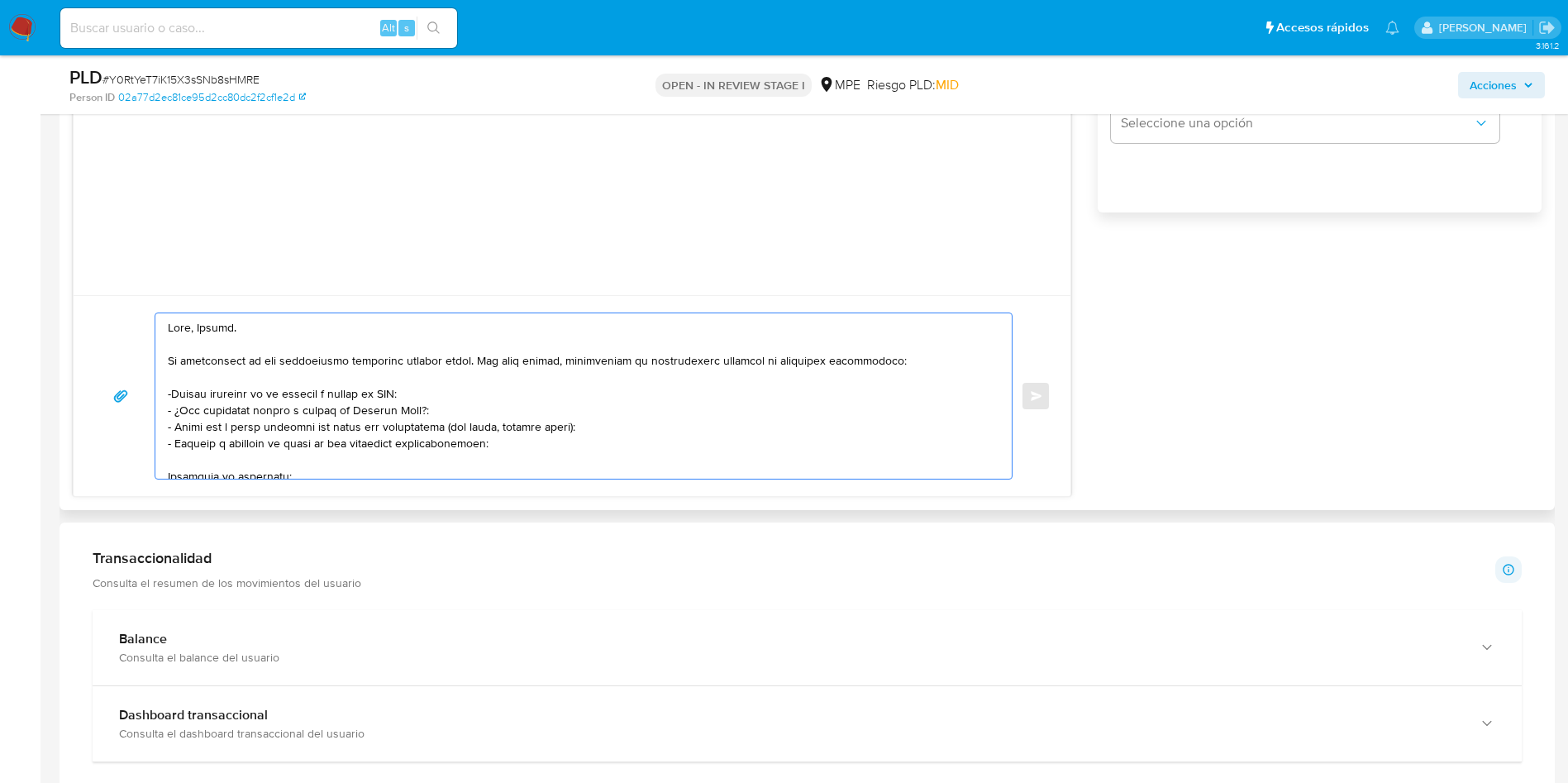
scroll to position [50, 0]
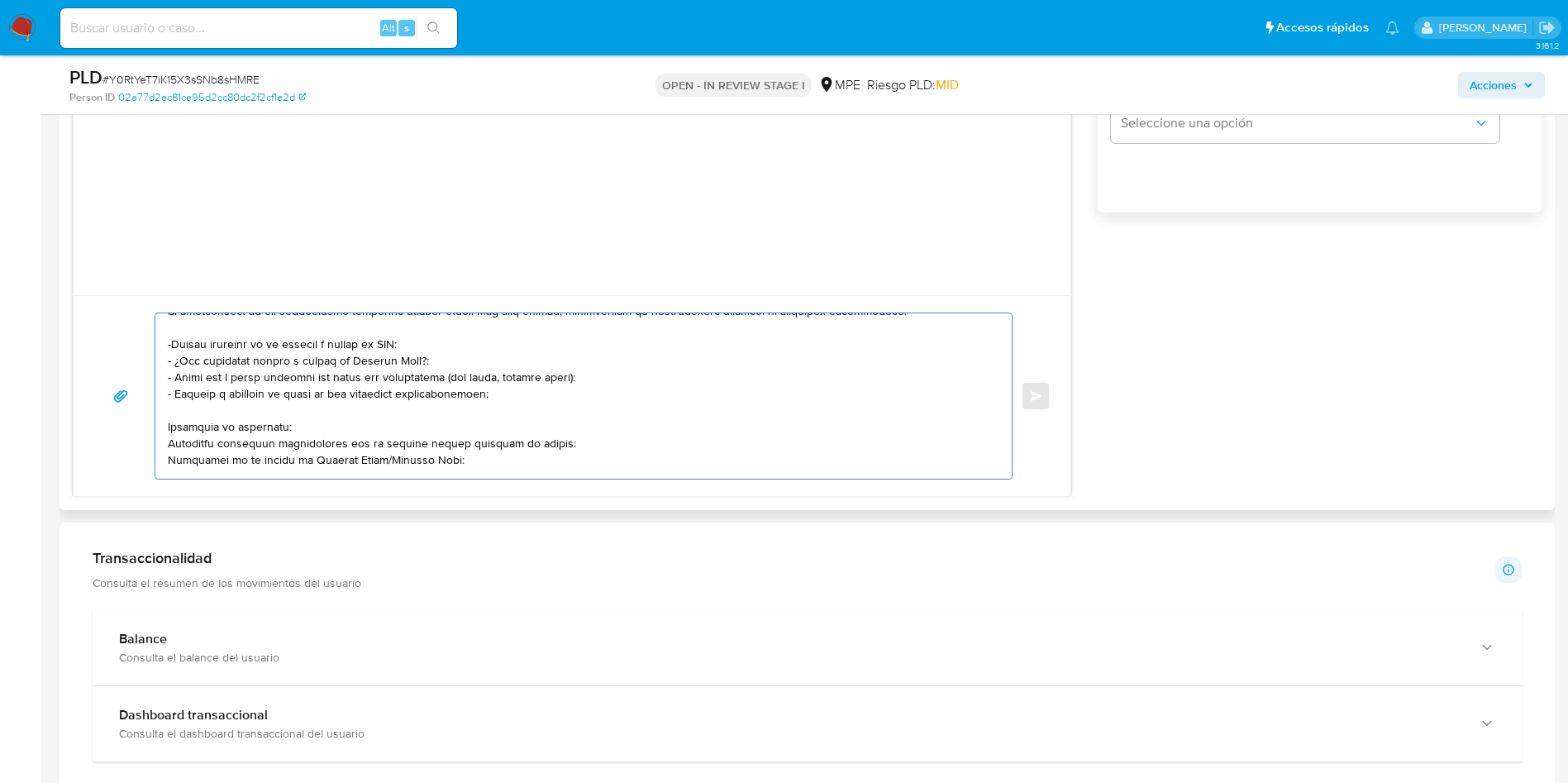
click at [171, 432] on textarea at bounding box center [579, 395] width 823 height 165
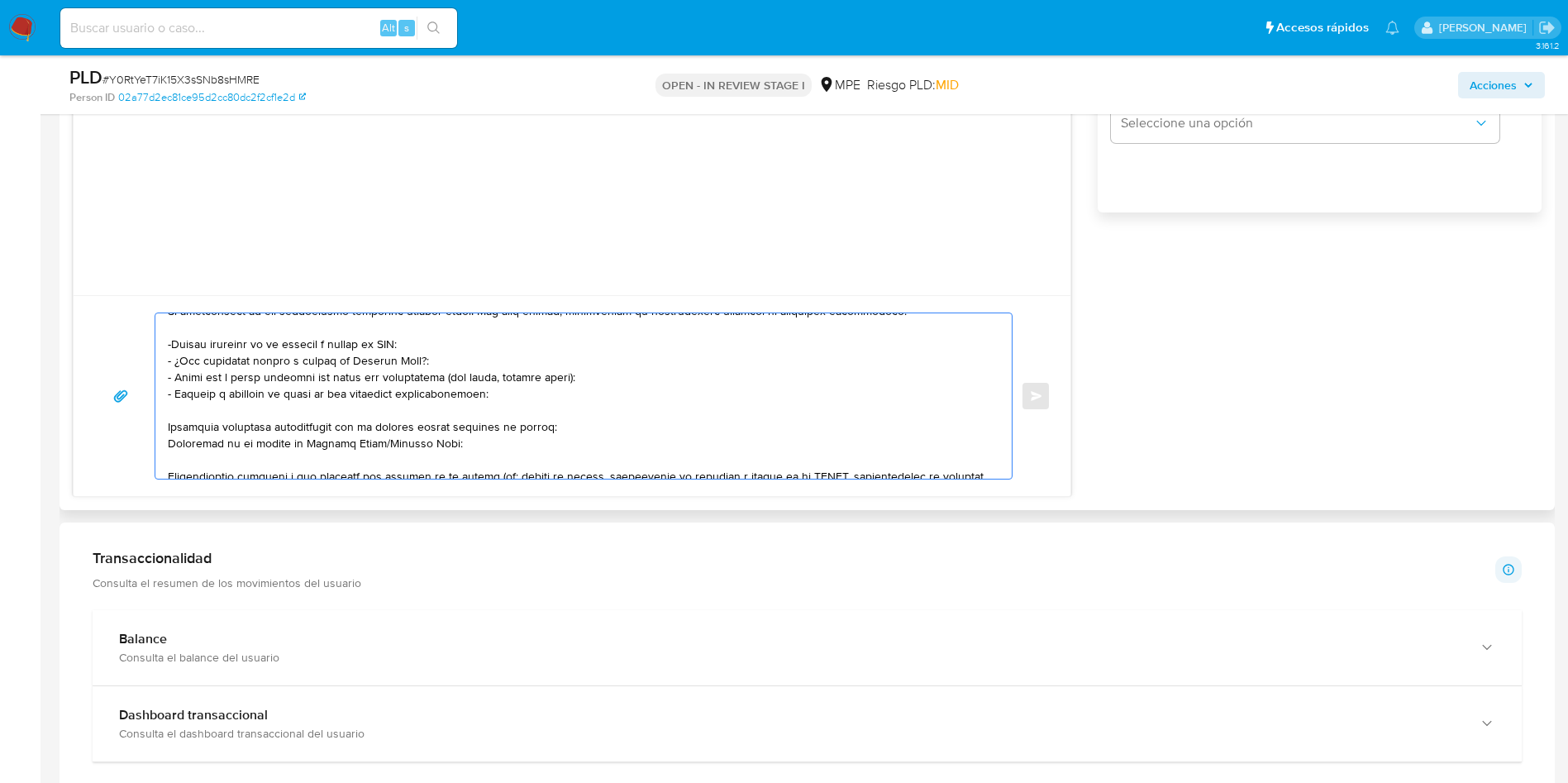
click at [278, 411] on textarea at bounding box center [579, 395] width 823 height 165
click at [276, 425] on textarea at bounding box center [579, 395] width 823 height 165
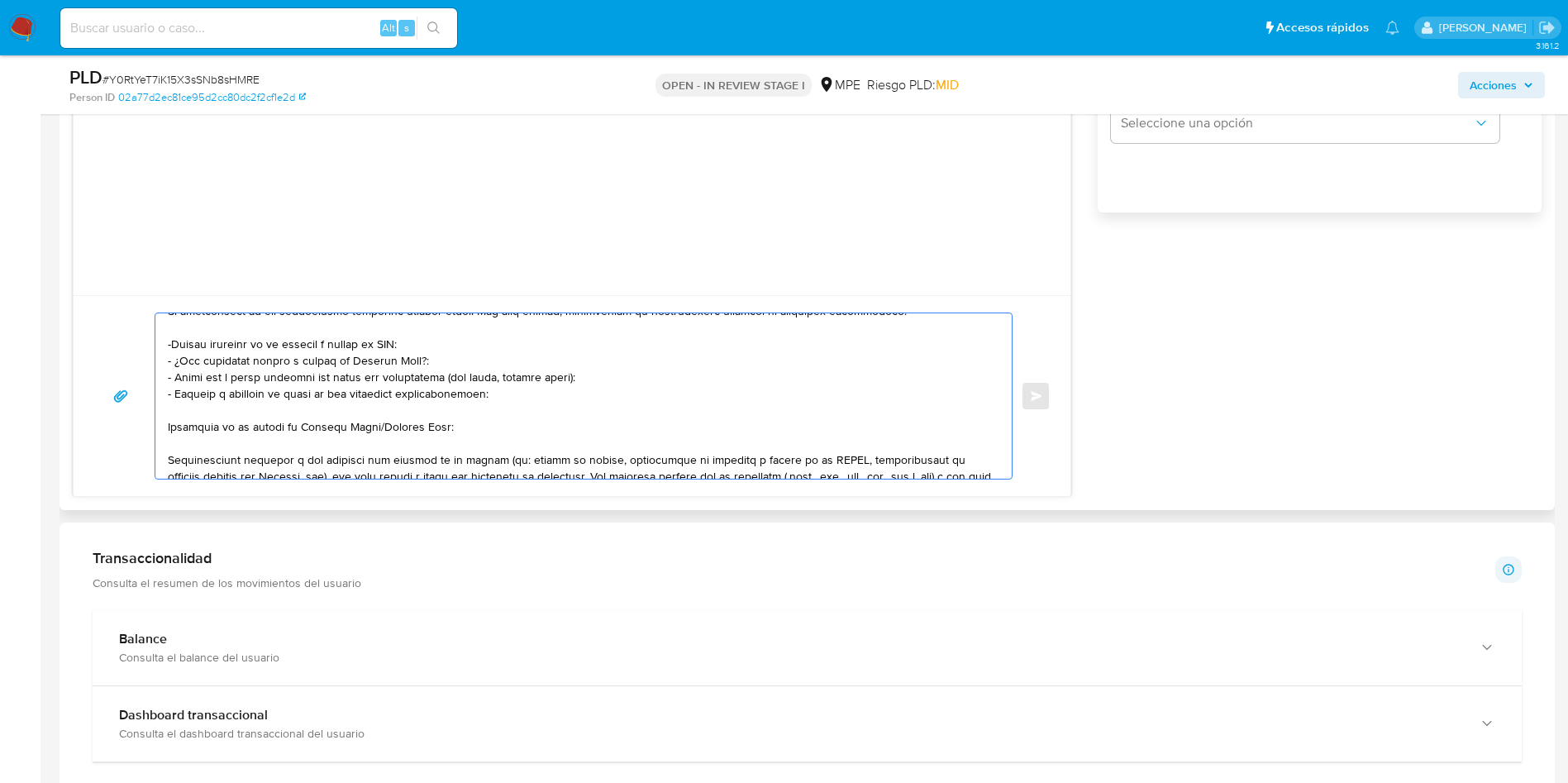
click at [279, 415] on textarea at bounding box center [579, 395] width 823 height 165
click at [277, 429] on textarea at bounding box center [579, 395] width 823 height 165
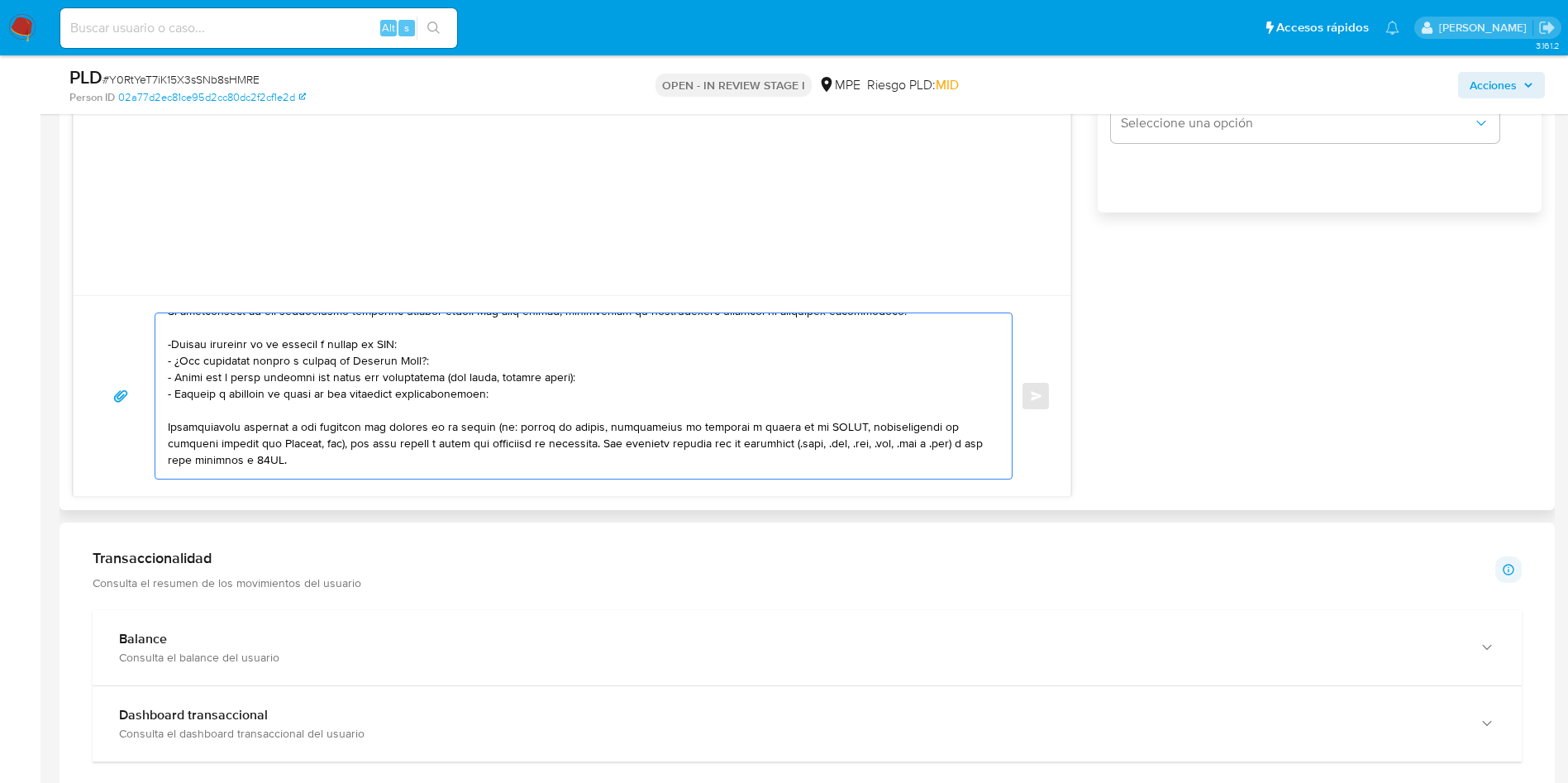
click at [289, 428] on textarea at bounding box center [579, 395] width 823 height 165
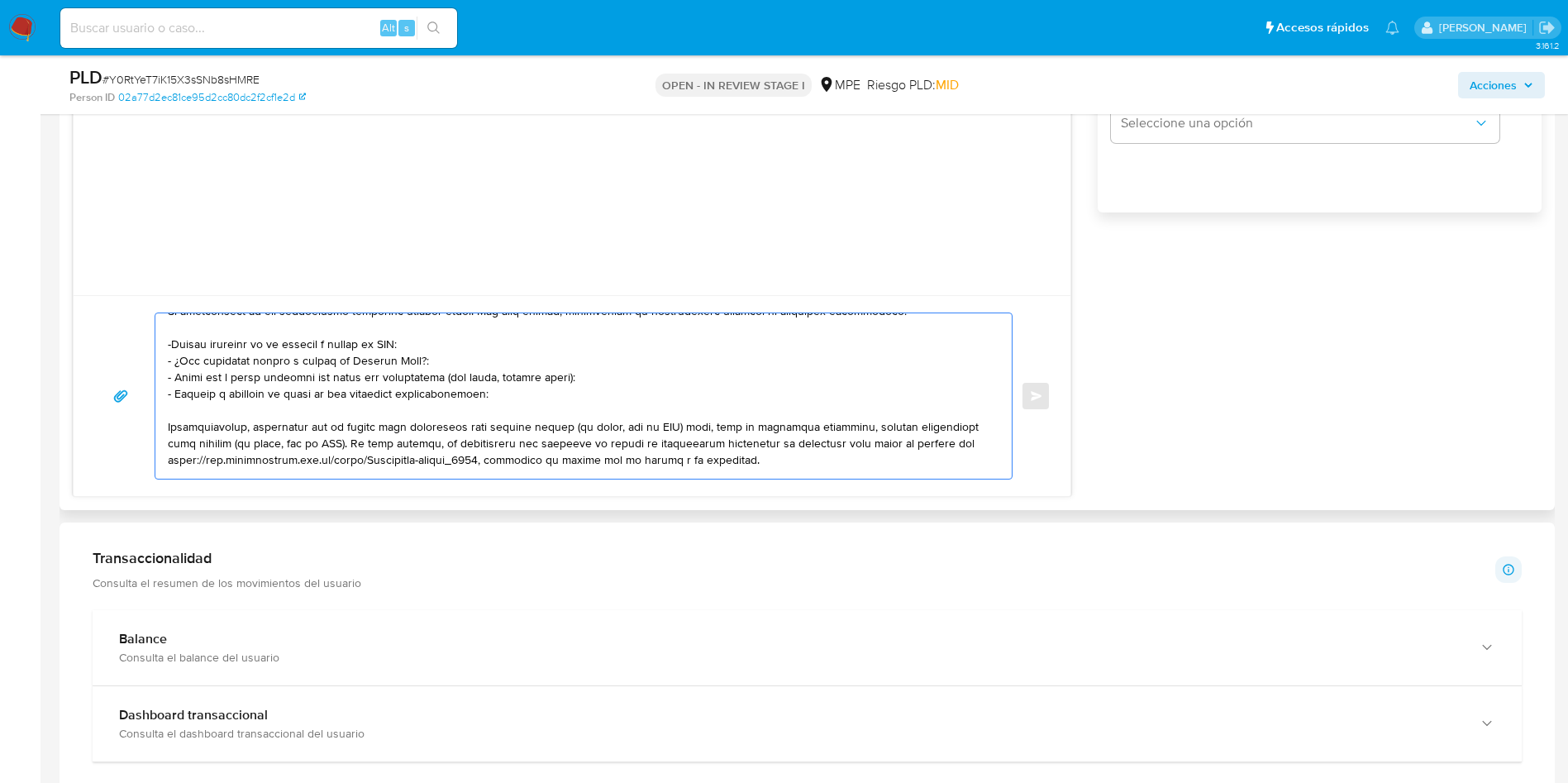
click at [289, 428] on textarea at bounding box center [579, 395] width 823 height 165
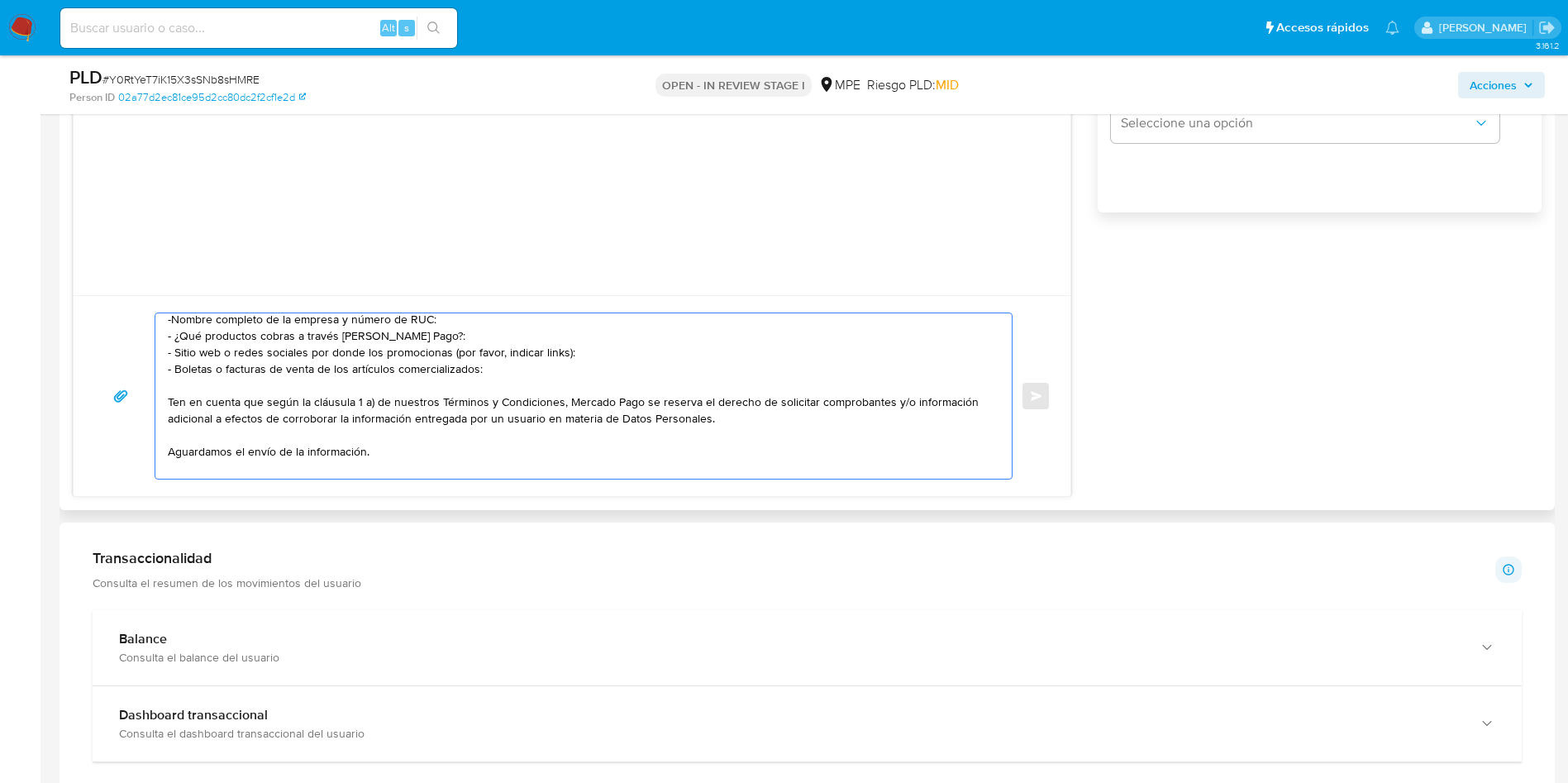
scroll to position [111, 0]
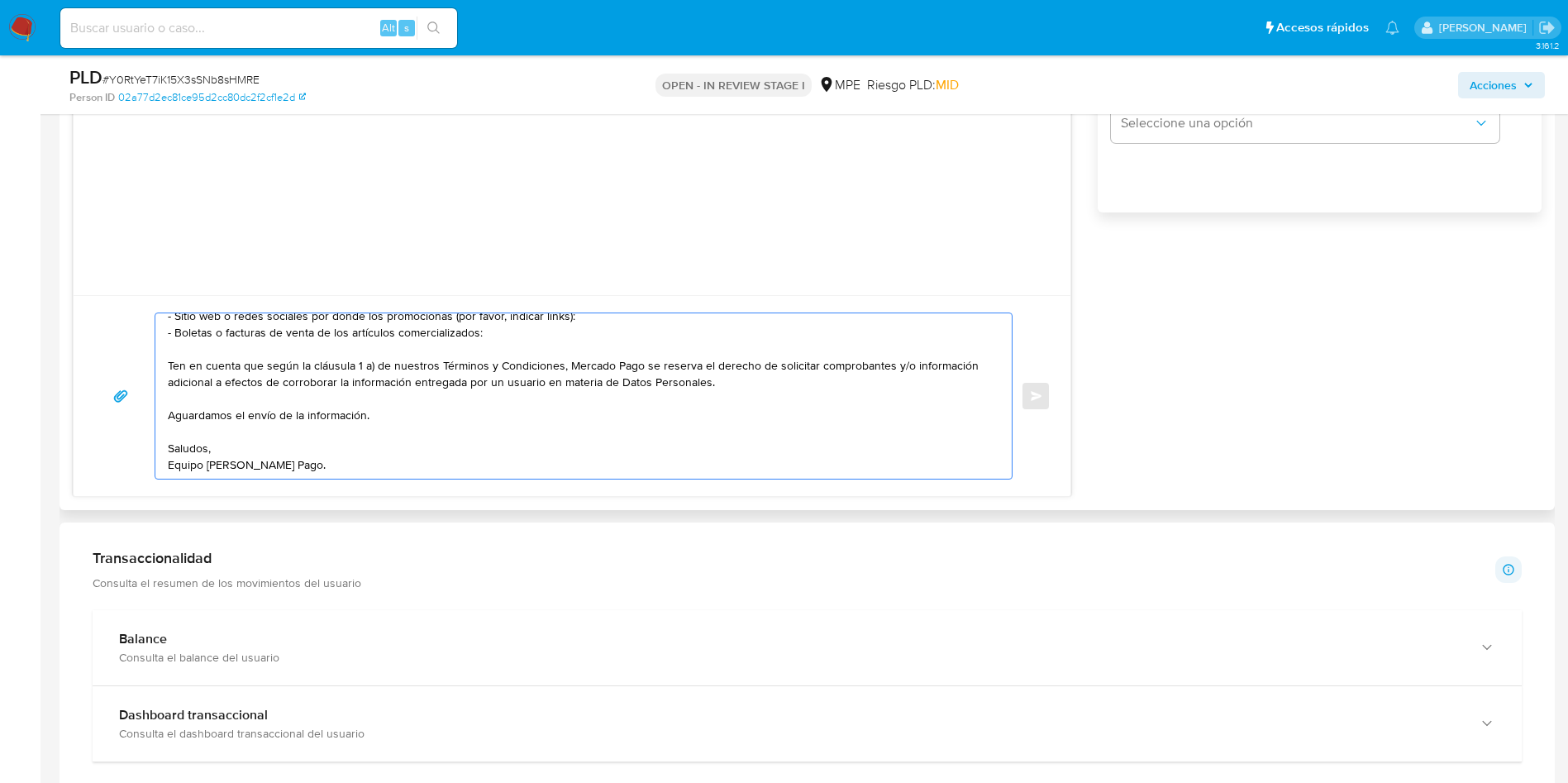
click at [315, 408] on textarea "Hola, Joseph. Te contactamos ya que necesitamos verificar algunos datos. Por es…" at bounding box center [579, 395] width 823 height 165
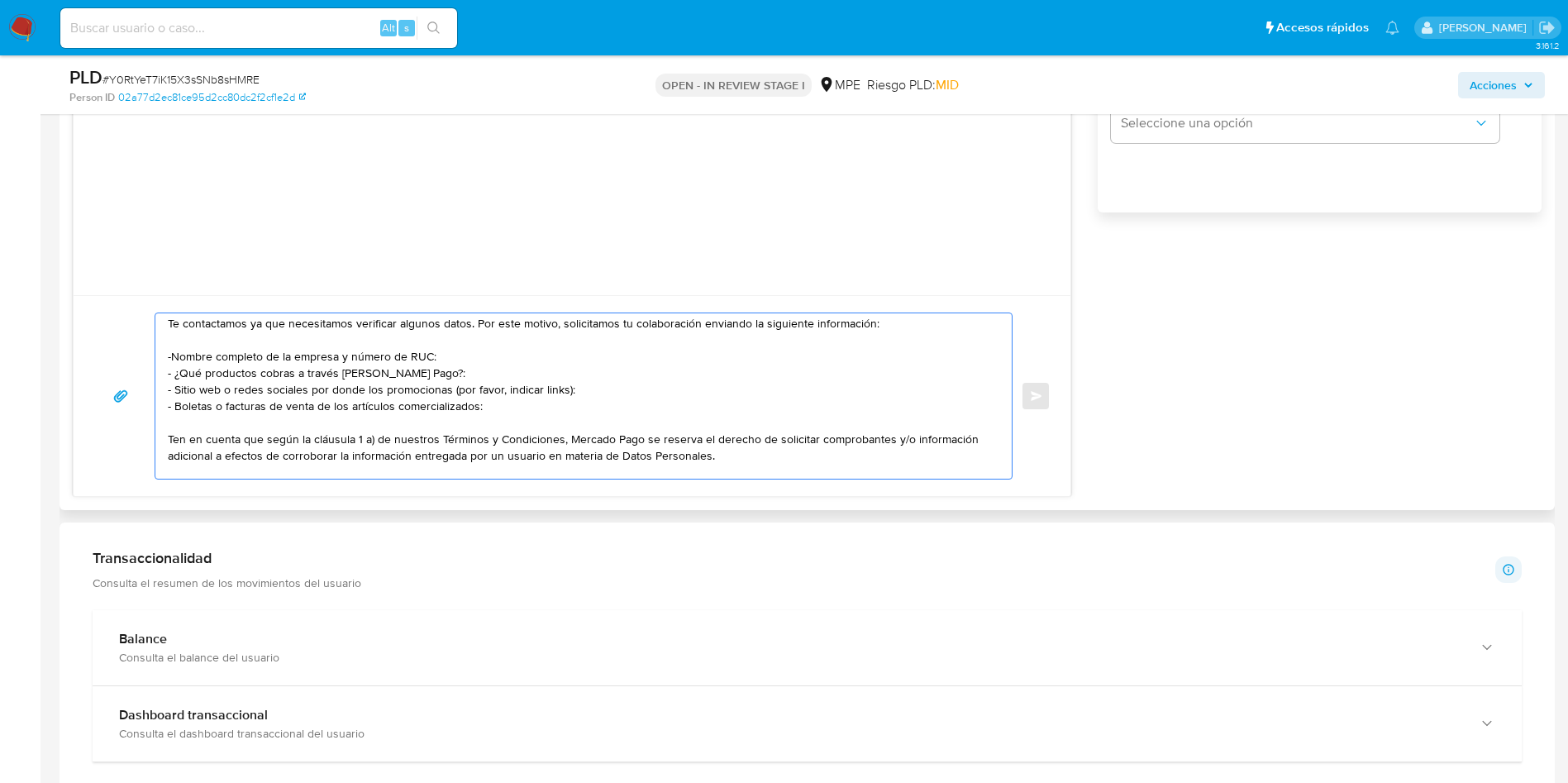
scroll to position [0, 0]
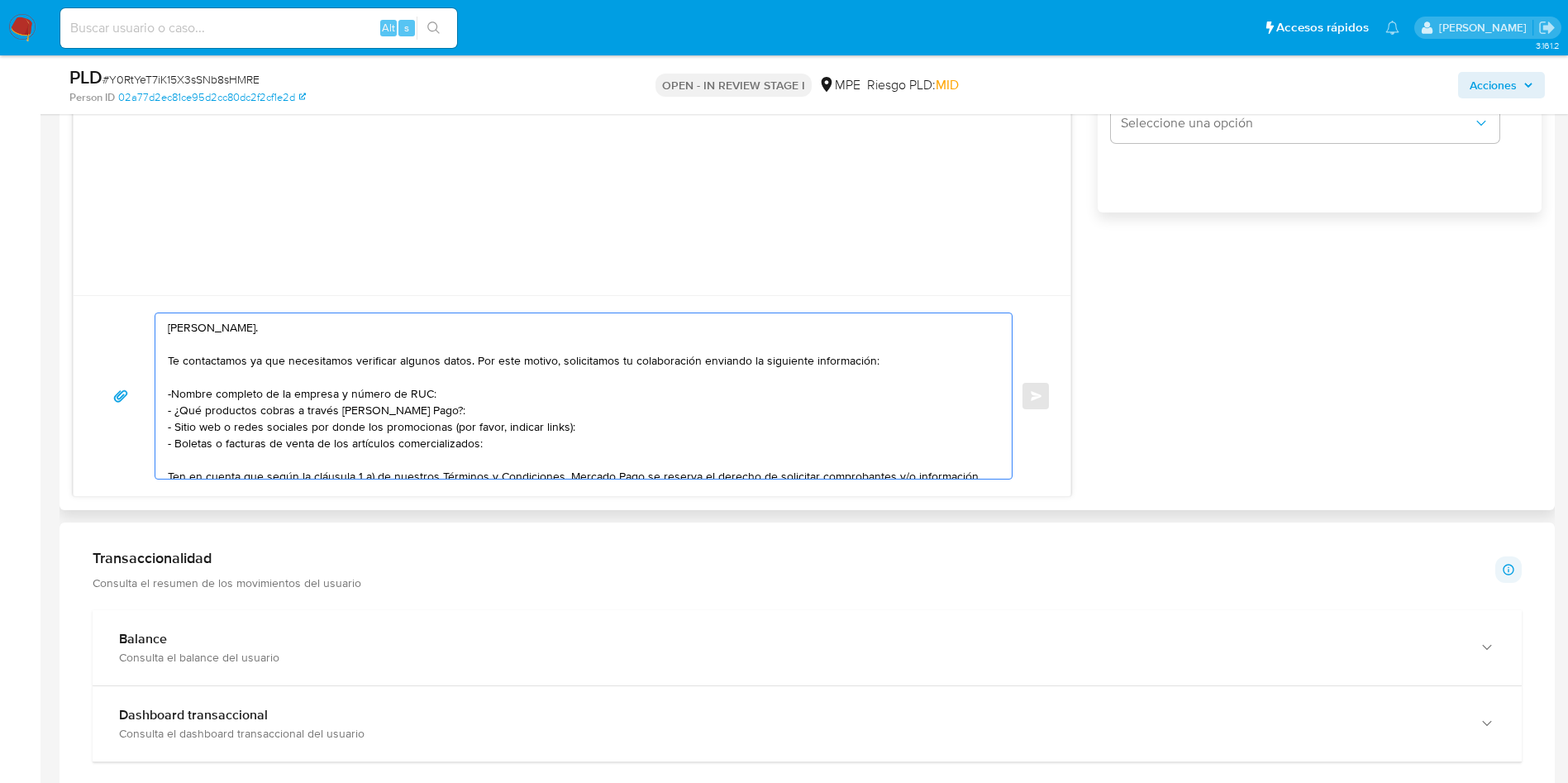
click at [171, 393] on textarea "Hola, Joseph. Te contactamos ya que necesitamos verificar algunos datos. Por es…" at bounding box center [579, 395] width 823 height 165
click at [253, 408] on textarea "Hola, Joseph. Te contactamos ya que necesitamos verificar algunos datos. Por es…" at bounding box center [579, 395] width 823 height 165
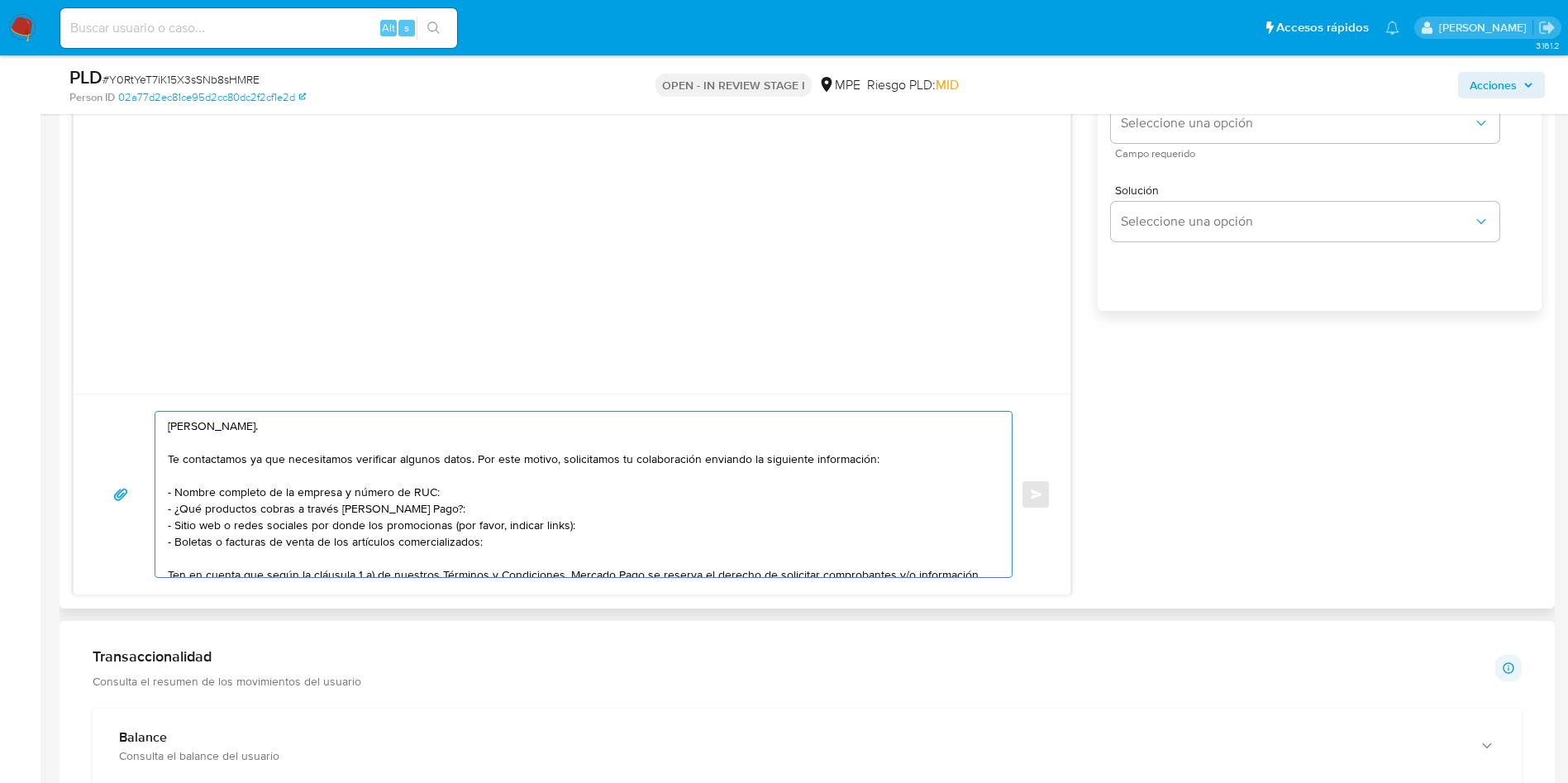
scroll to position [1116, 0]
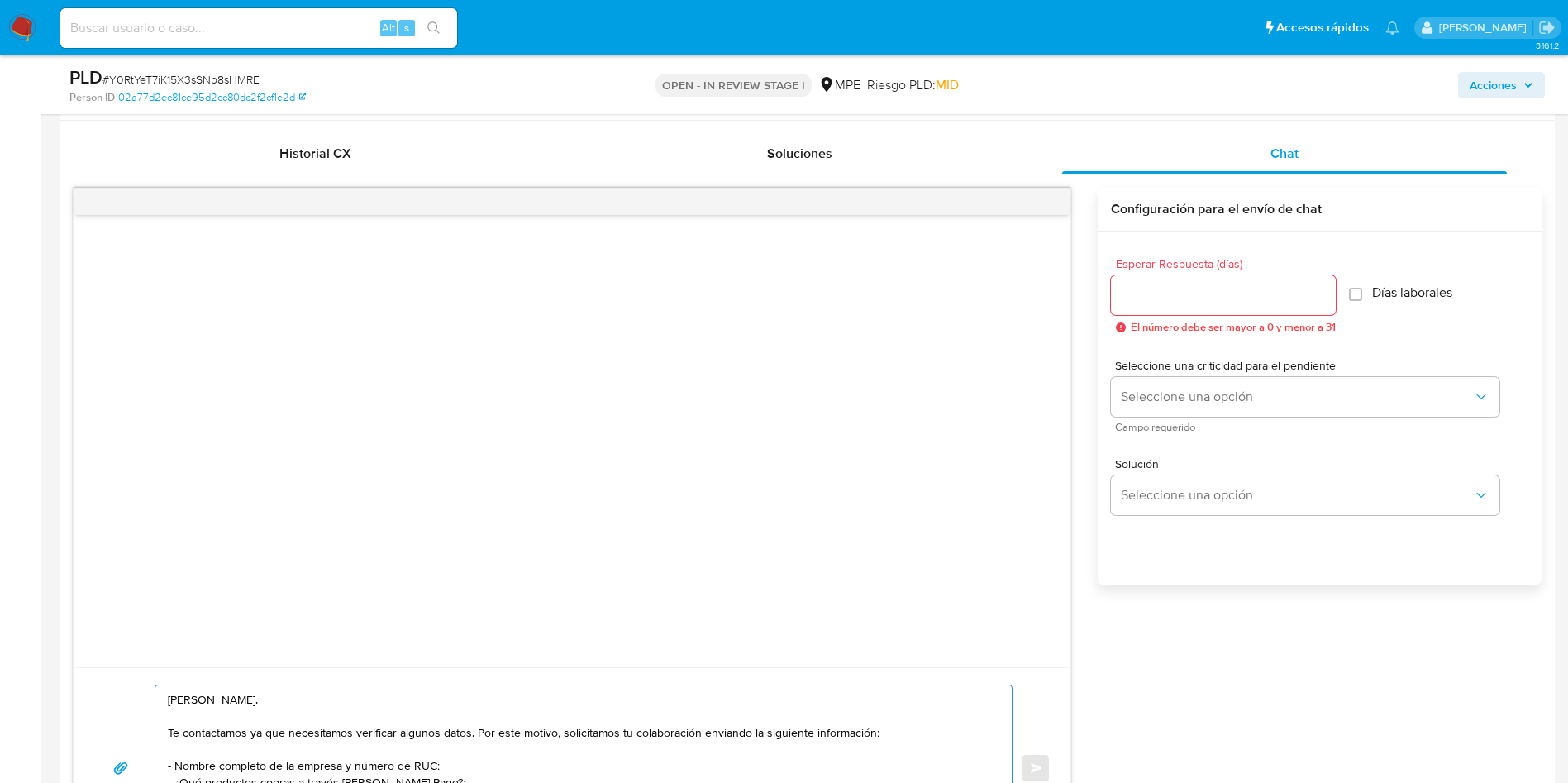
type textarea "Hola, Joseph. Te contactamos ya que necesitamos verificar algunos datos. Por es…"
click at [1188, 300] on input "Esperar Respuesta (días)" at bounding box center [1224, 295] width 225 height 22
type input "3"
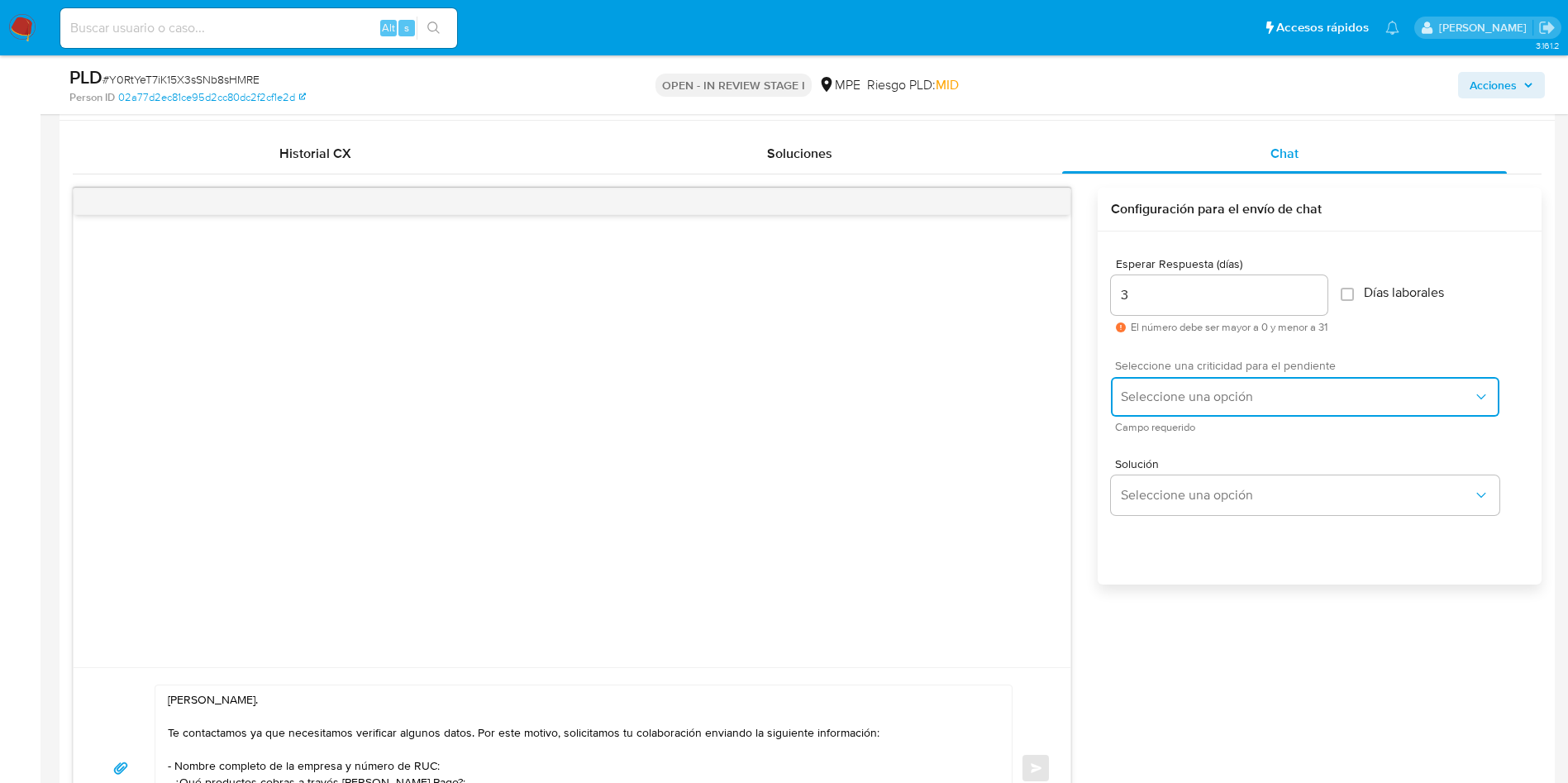
click at [1164, 394] on span "Seleccione una opción" at bounding box center [1296, 396] width 352 height 16
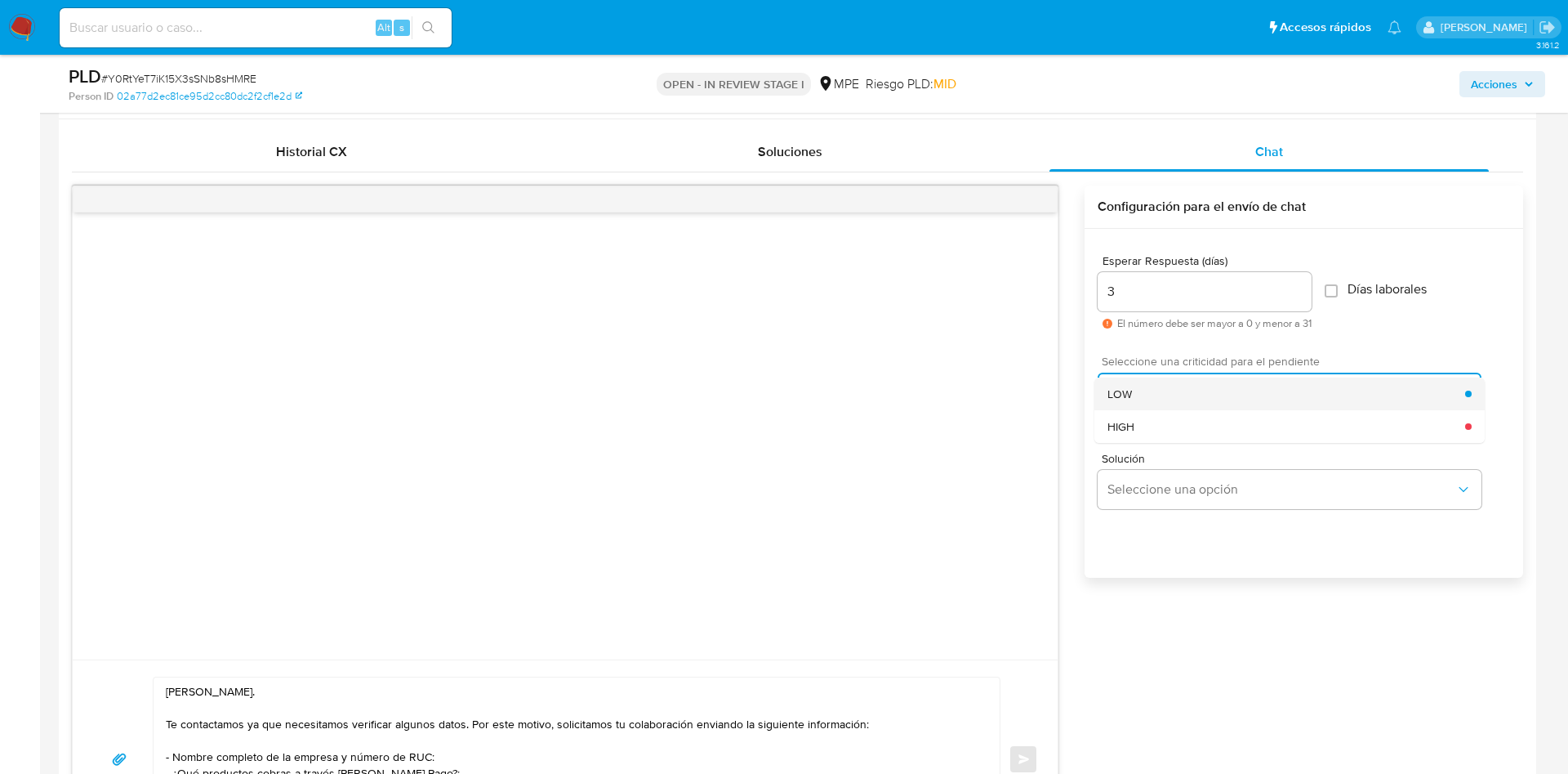
click at [1135, 389] on div "LOW" at bounding box center [1286, 393] width 358 height 33
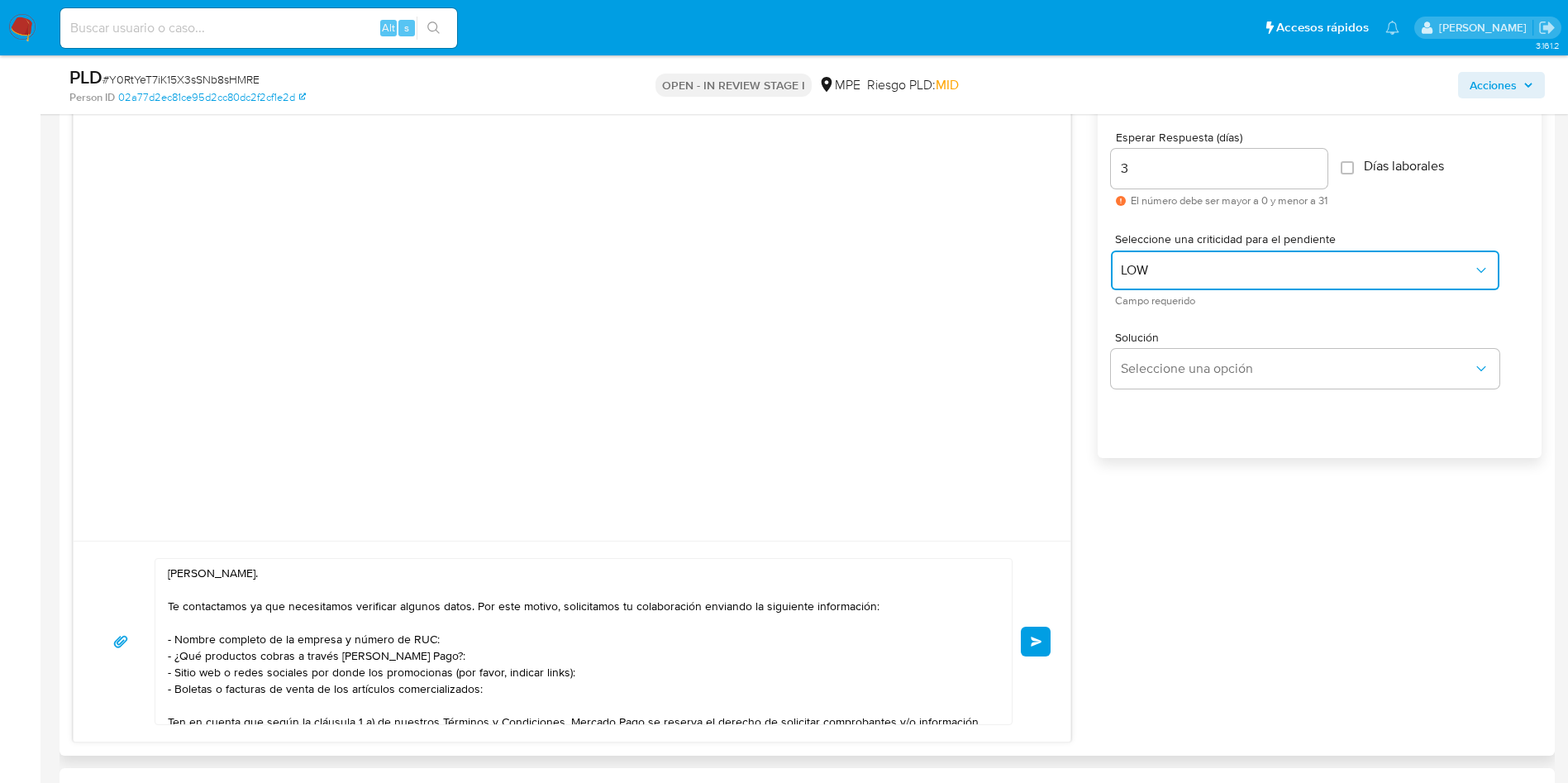
scroll to position [1364, 0]
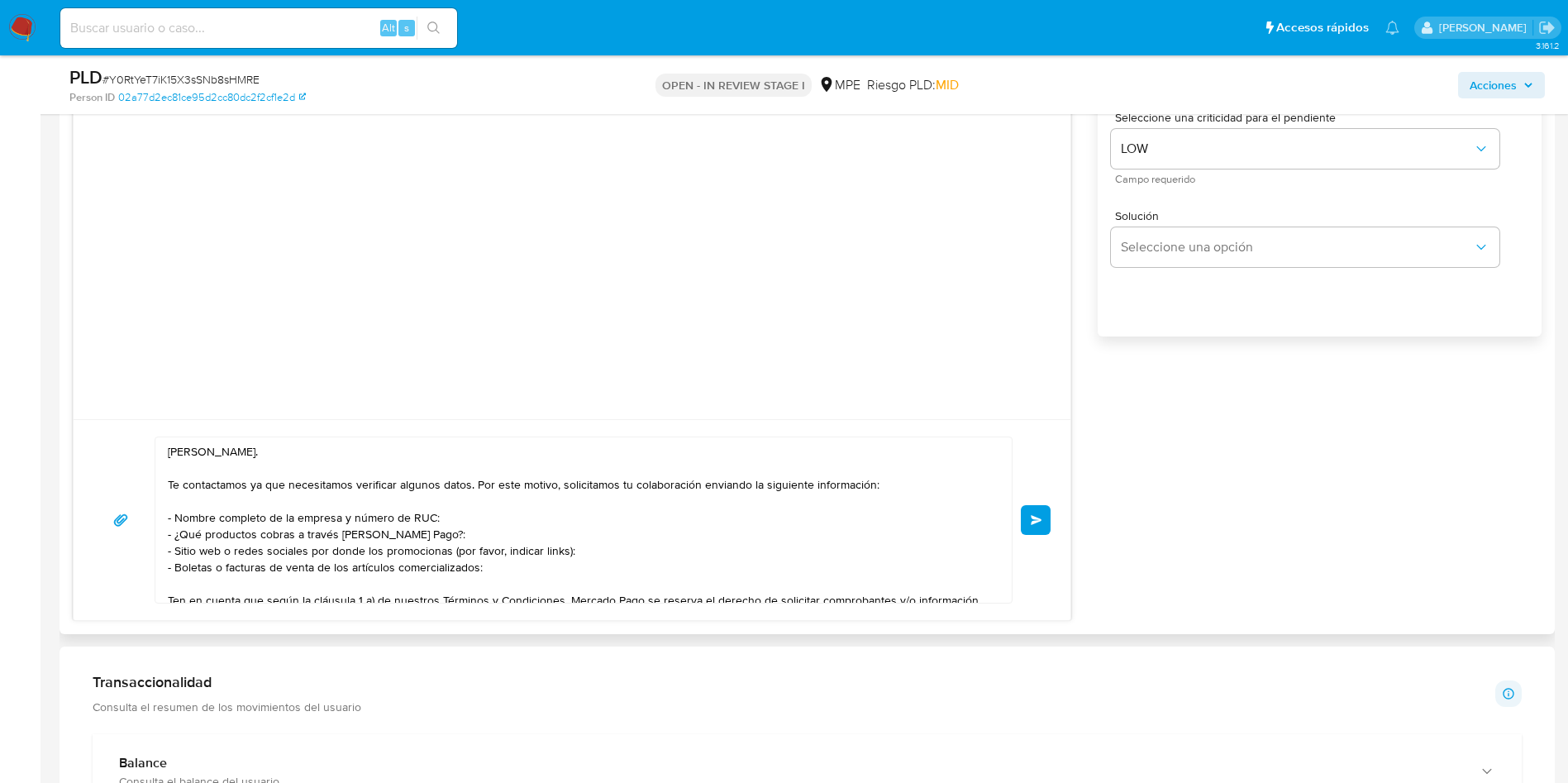
click at [1042, 518] on span "Enviar" at bounding box center [1037, 520] width 11 height 10
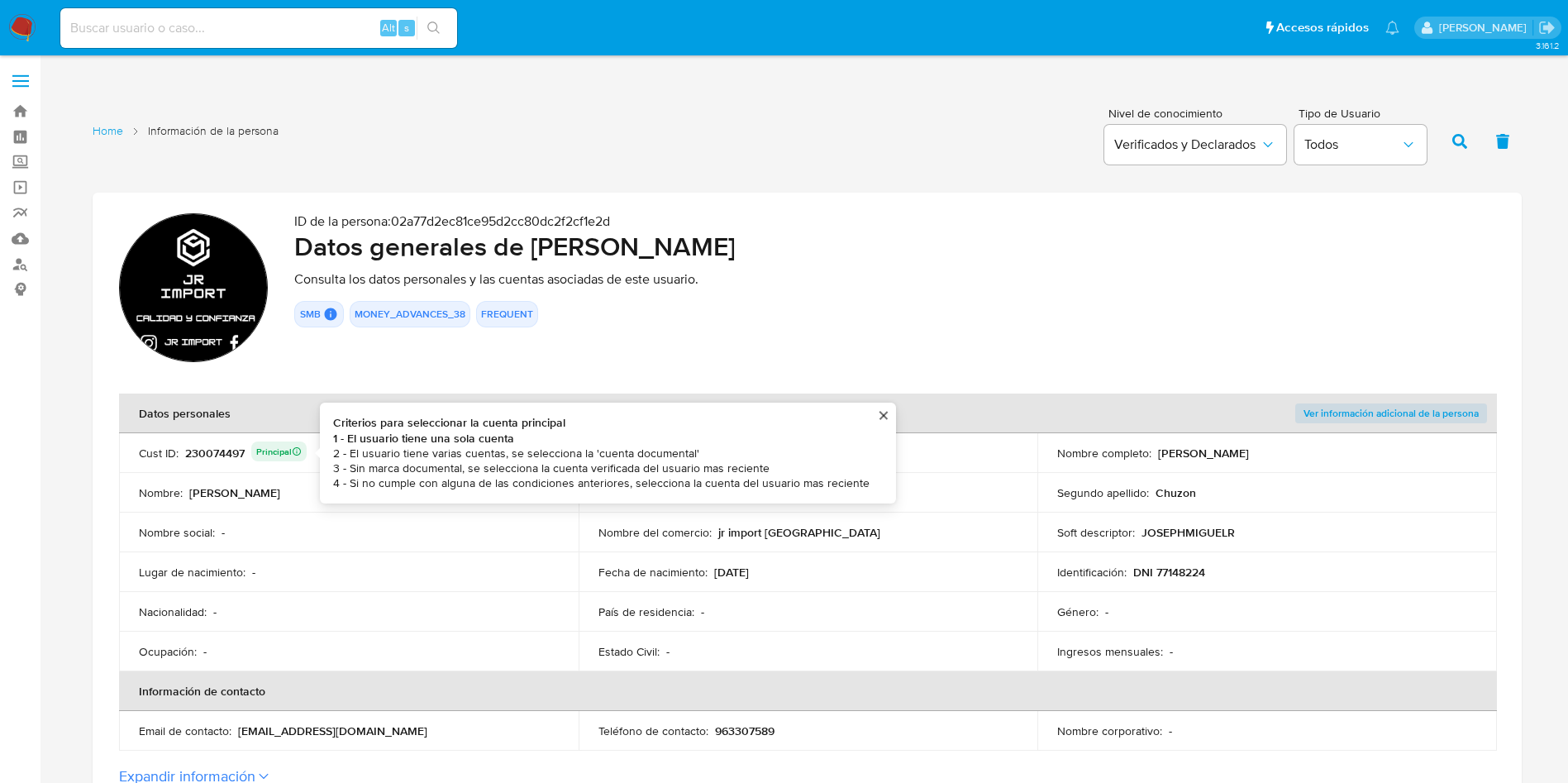
click at [233, 452] on div "230074497 Principal Criterios para seleccionar la cuenta principal 1 - El usuar…" at bounding box center [245, 453] width 121 height 23
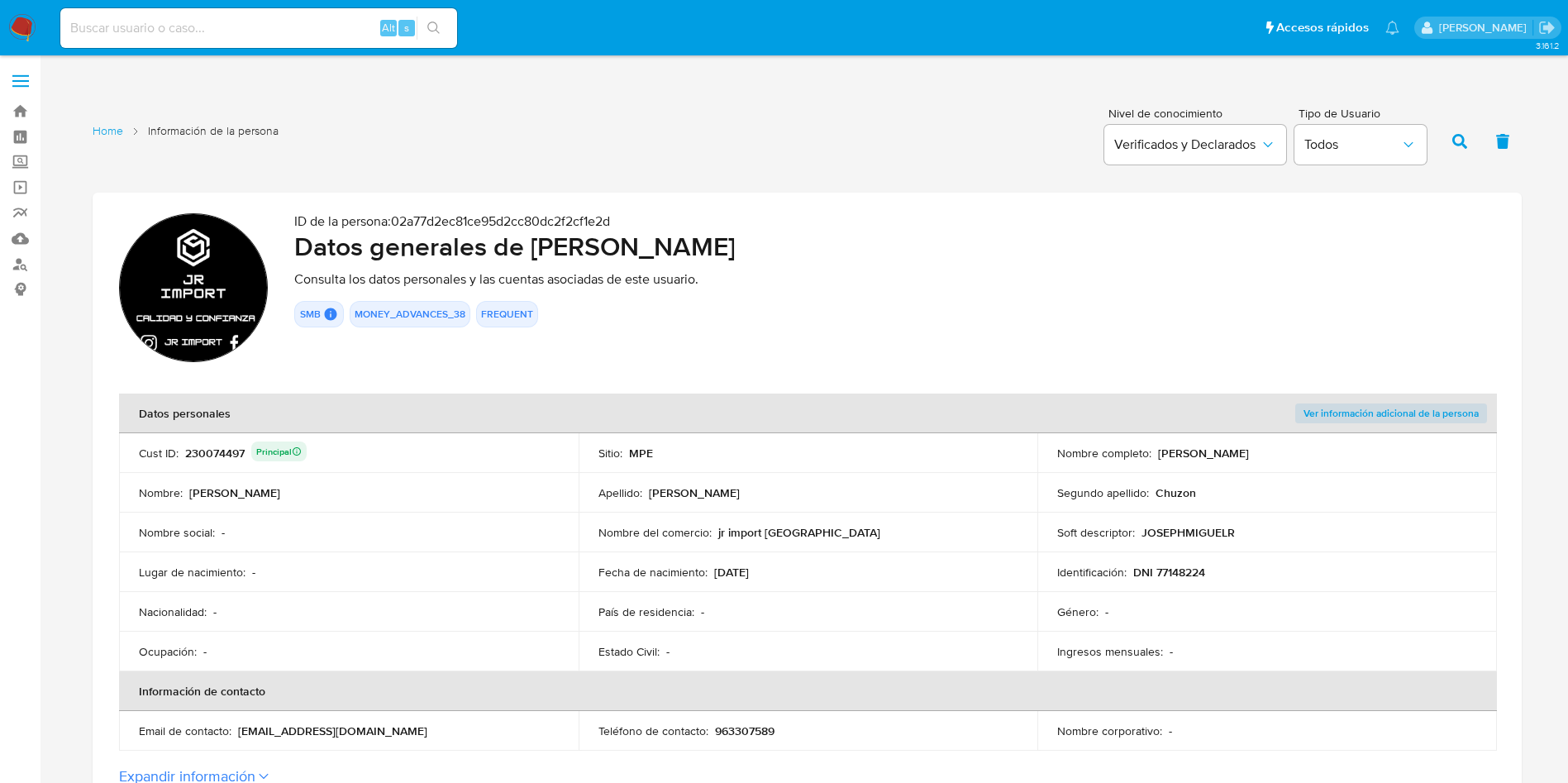
drag, startPoint x: 529, startPoint y: 249, endPoint x: 900, endPoint y: 237, distance: 371.2
click at [900, 237] on h2 "Datos generales de [PERSON_NAME]" at bounding box center [895, 246] width 1201 height 33
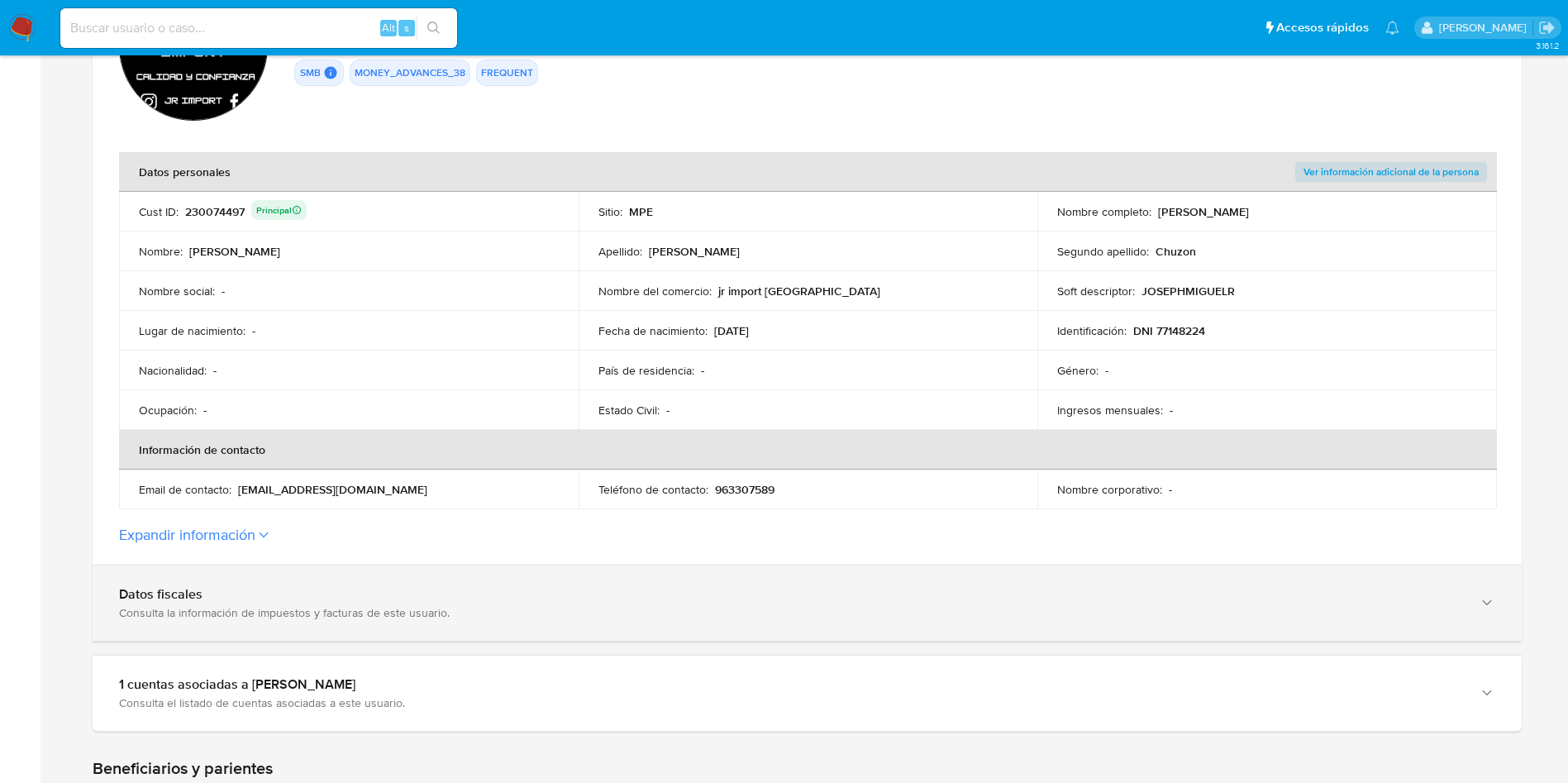
scroll to position [248, 0]
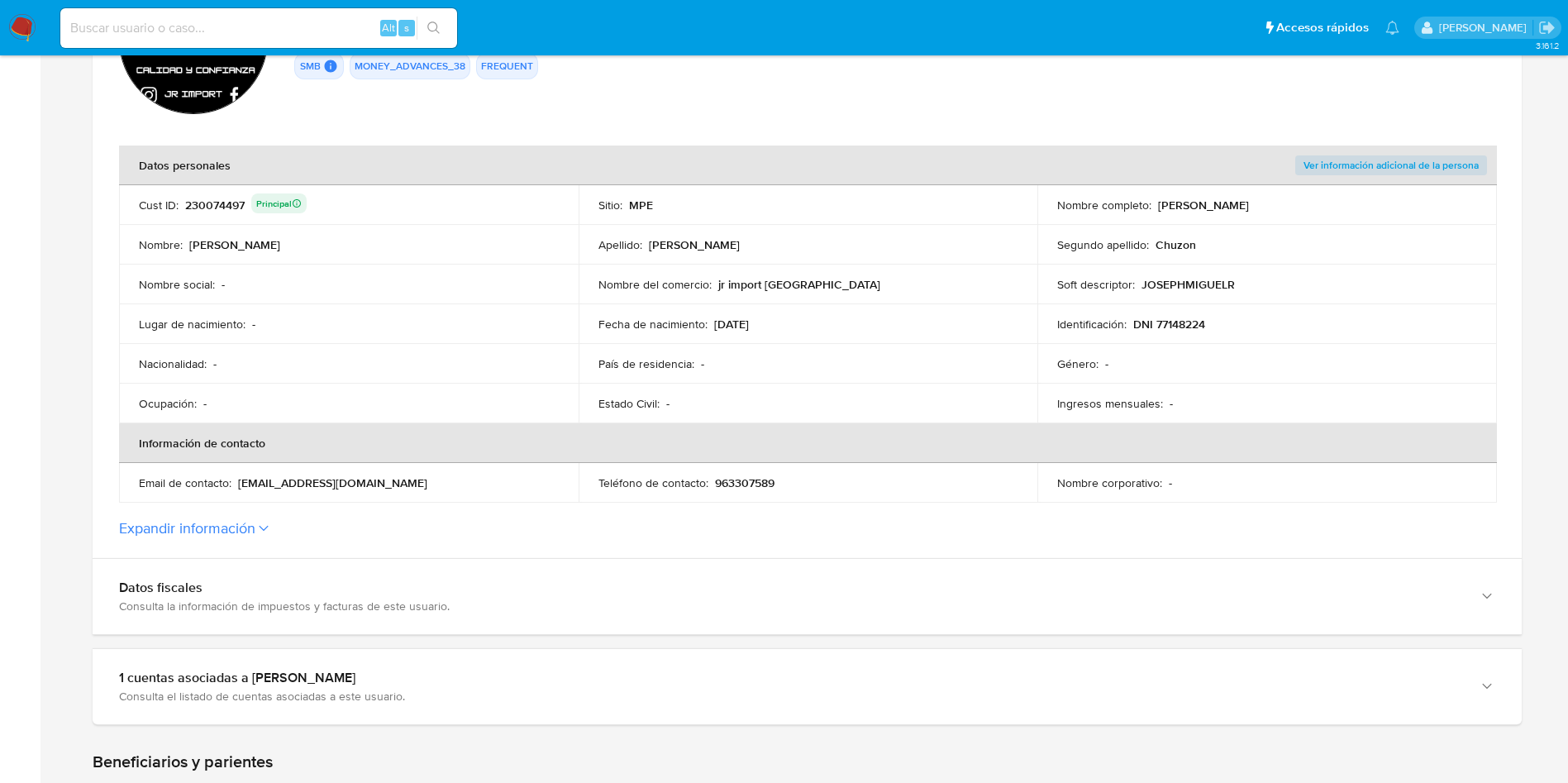
click at [1184, 328] on p "DNI 77148224" at bounding box center [1168, 324] width 72 height 15
click at [1185, 328] on p "DNI 77148224" at bounding box center [1168, 324] width 72 height 15
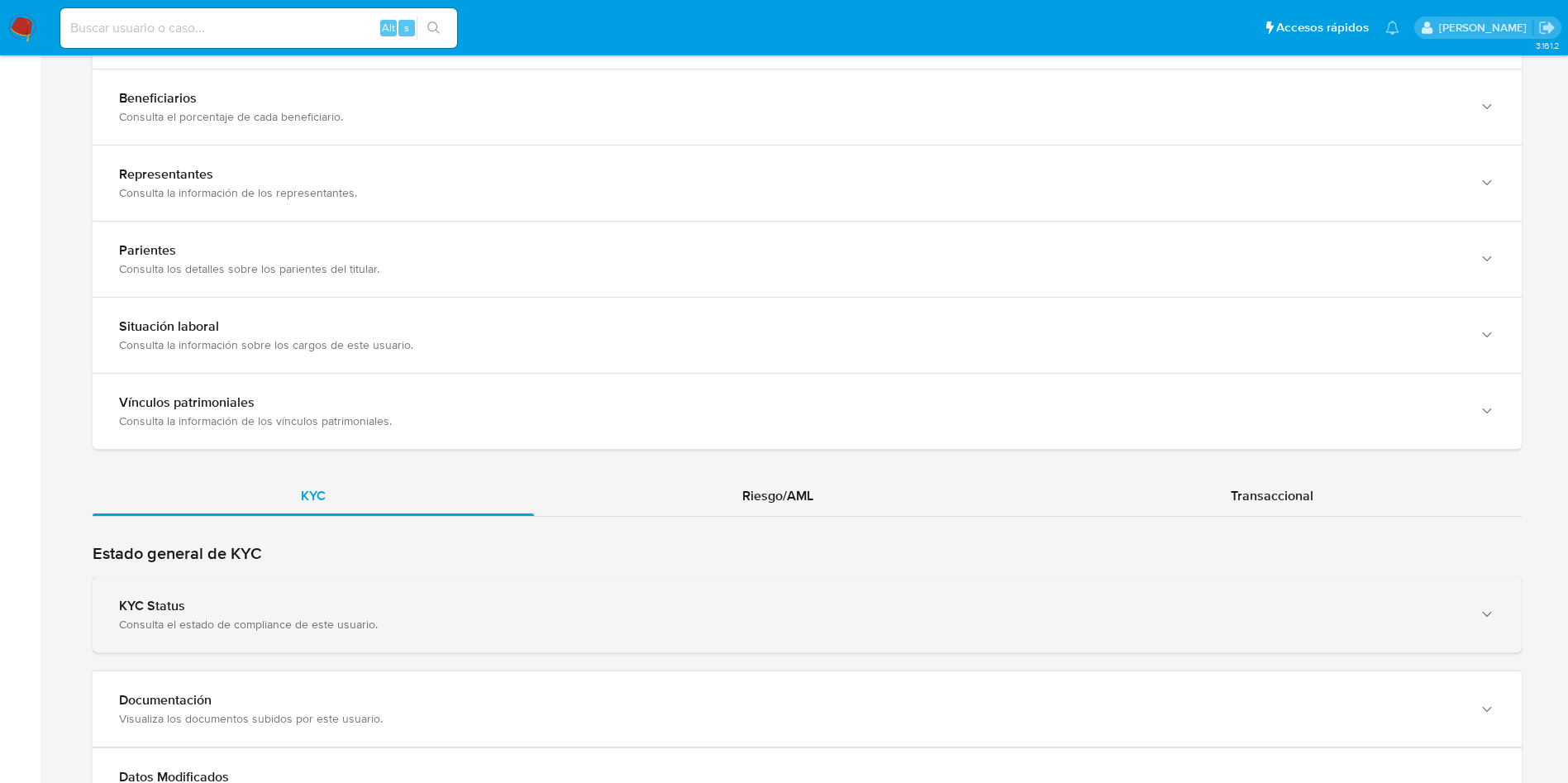
click at [407, 601] on div "KYC Status" at bounding box center [791, 606] width 1343 height 16
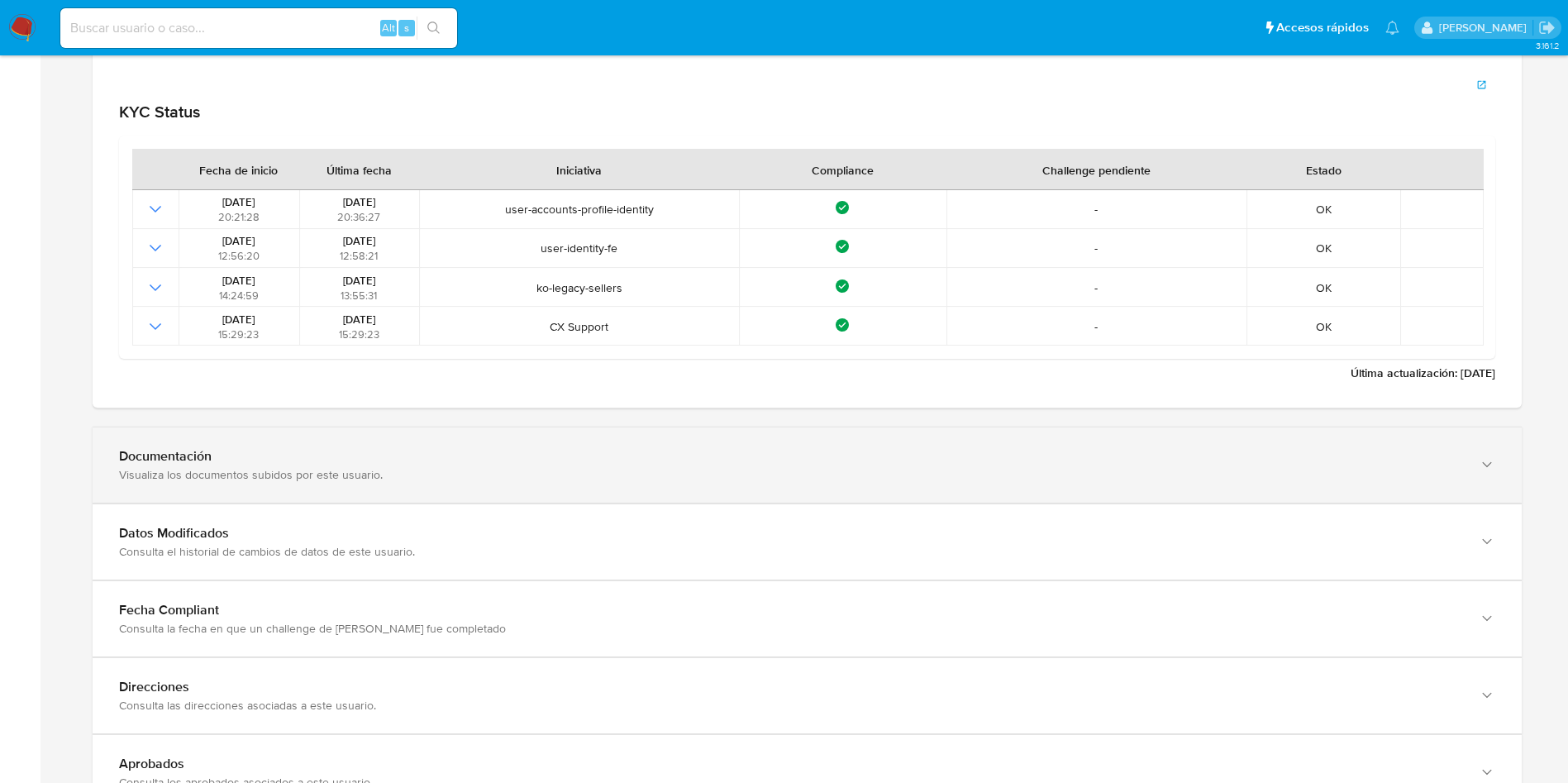
scroll to position [1736, 0]
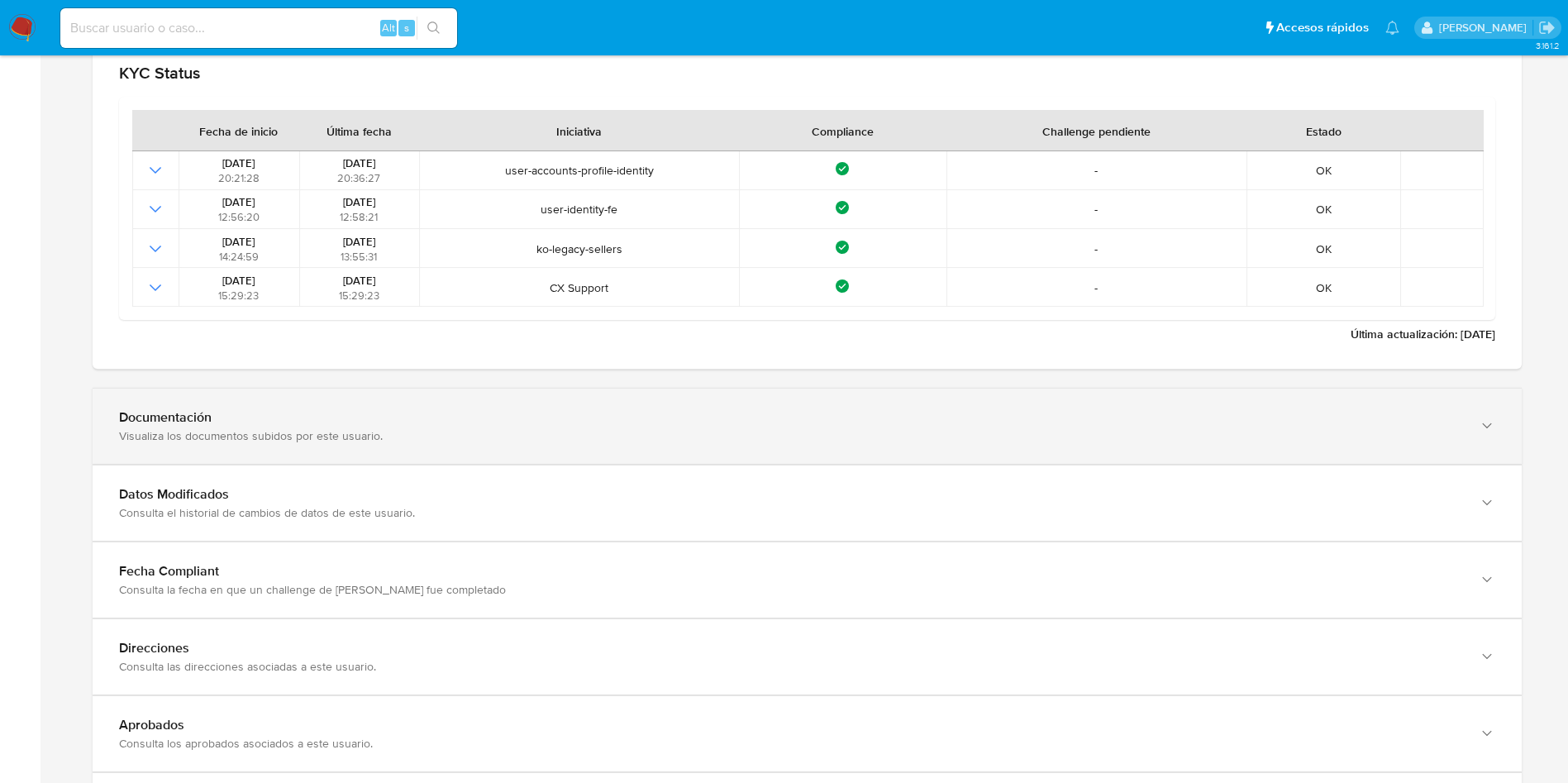
click at [385, 436] on div "Visualiza los documentos subidos por este usuario." at bounding box center [791, 436] width 1343 height 15
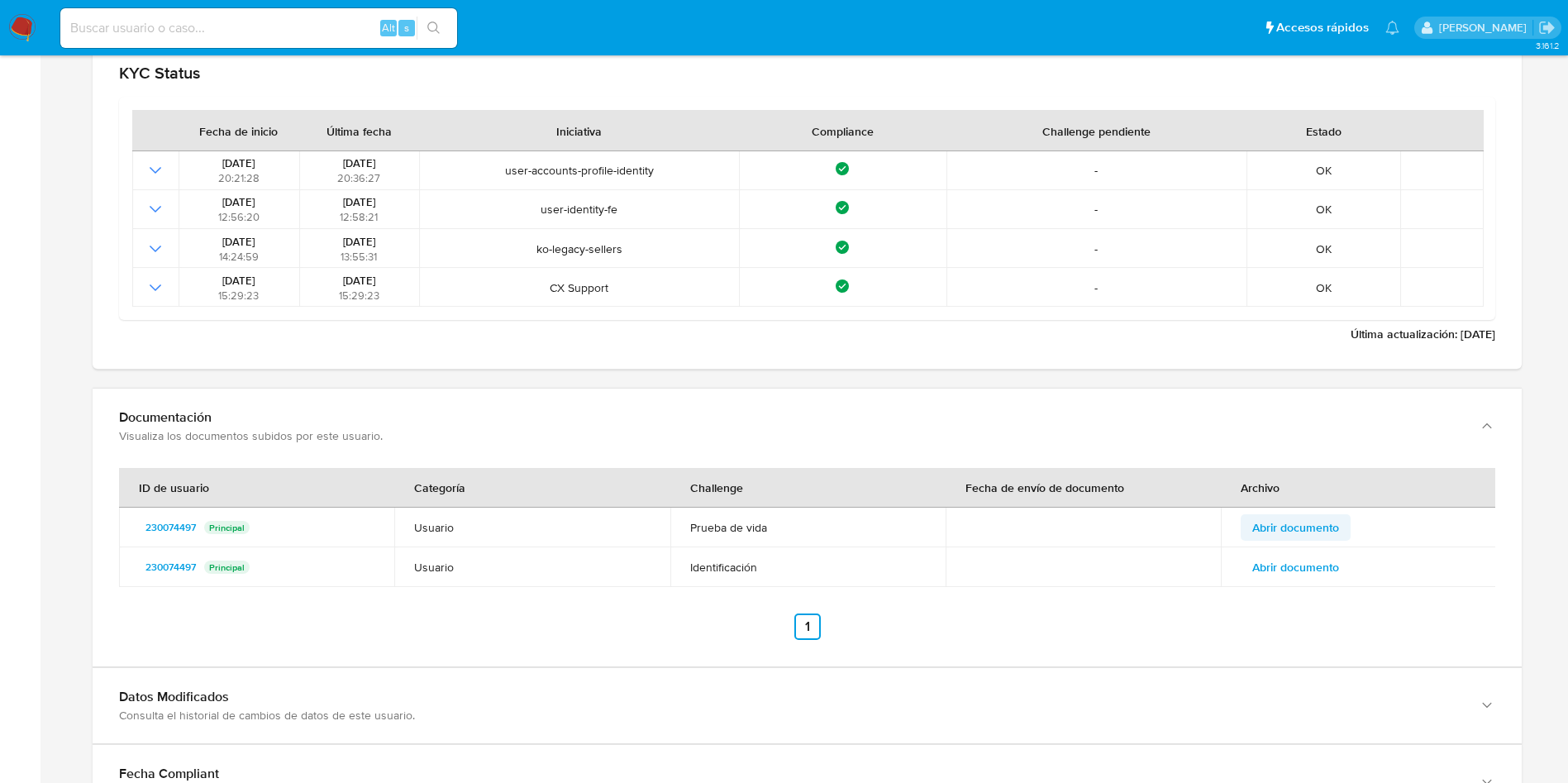
click at [1318, 526] on span "Abrir documento" at bounding box center [1295, 527] width 87 height 23
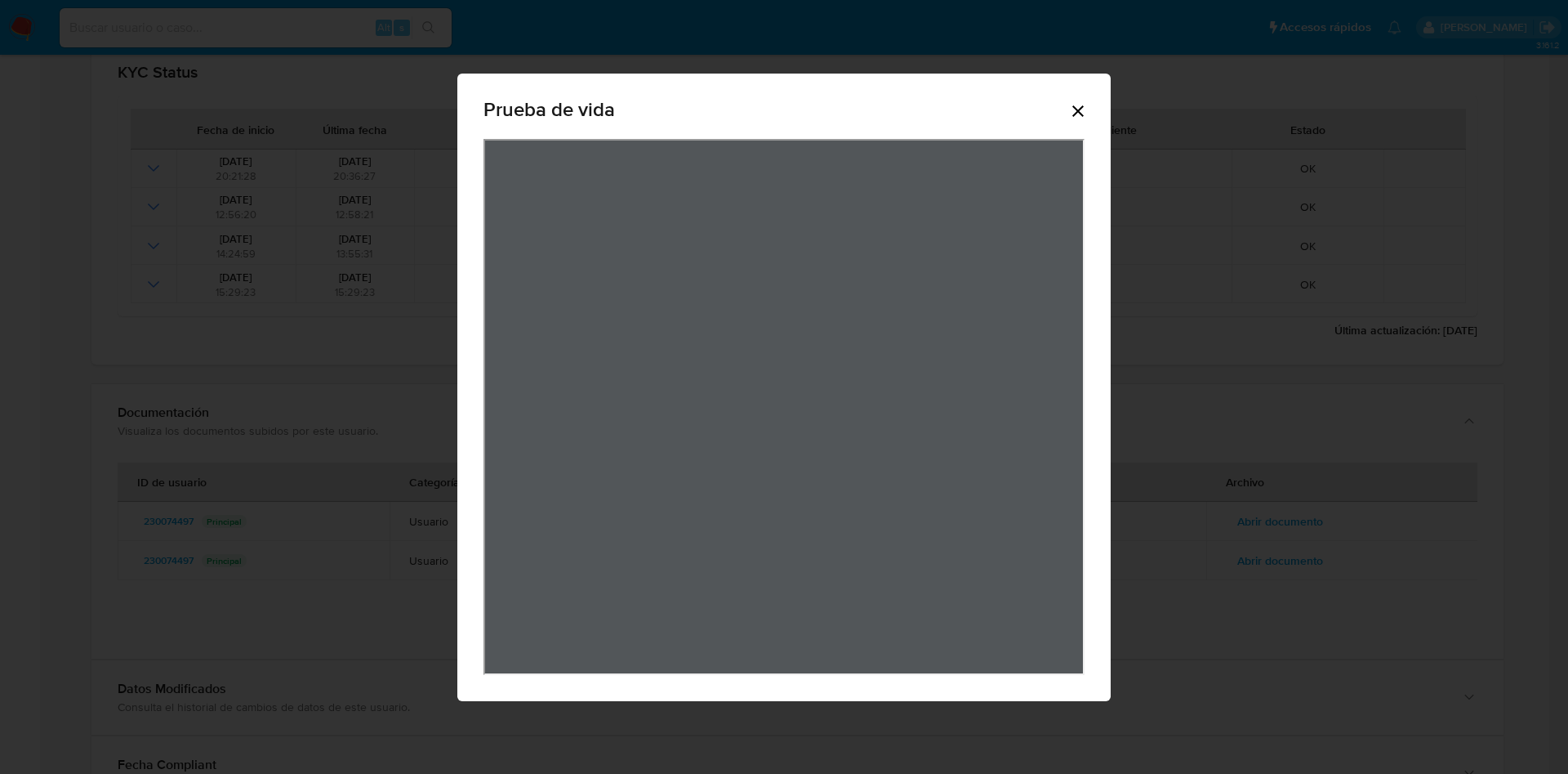
click at [1080, 107] on icon "Cerrar" at bounding box center [1078, 110] width 20 height 20
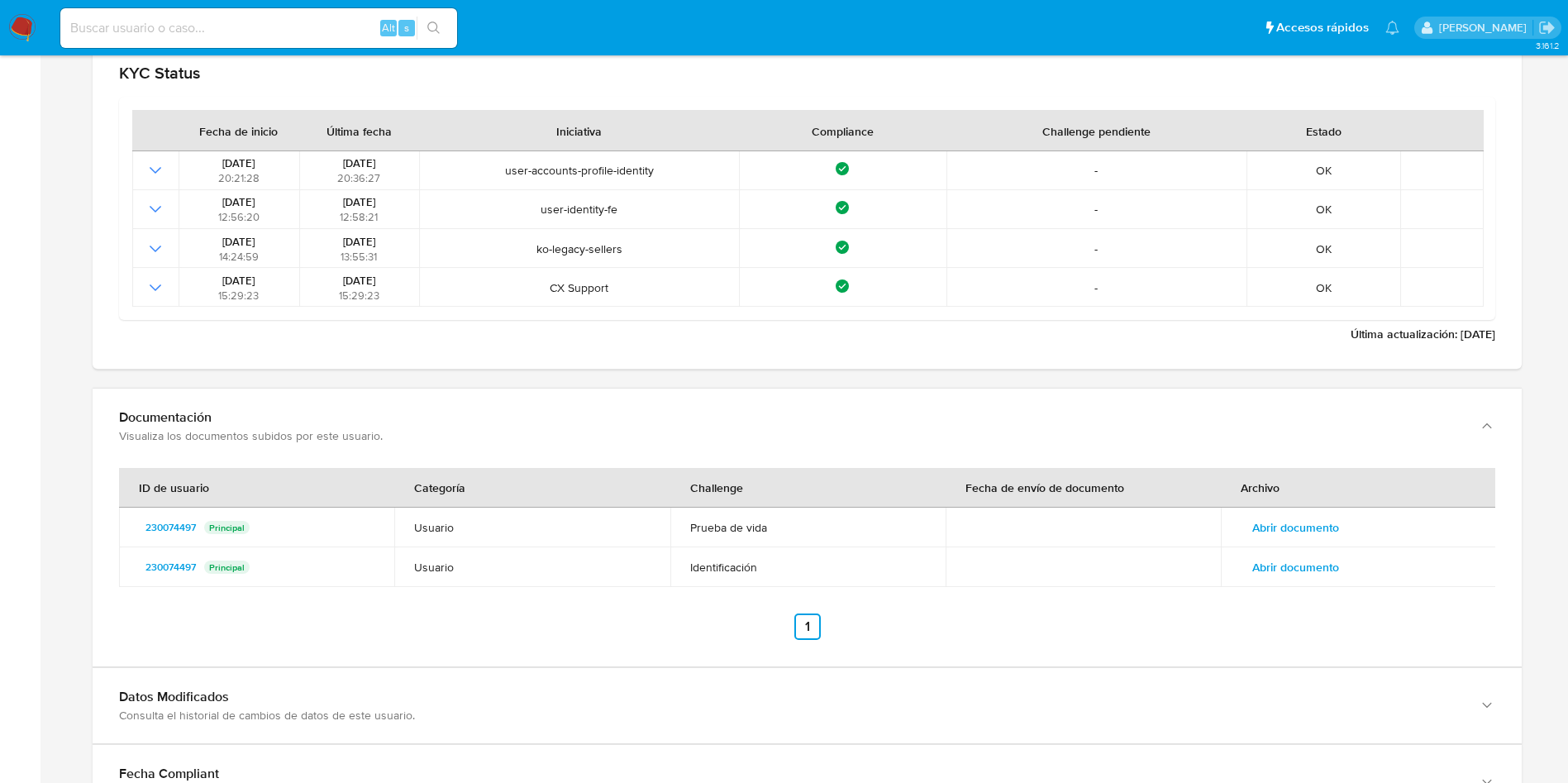
click at [1306, 555] on span "Abrir documento" at bounding box center [1295, 567] width 87 height 23
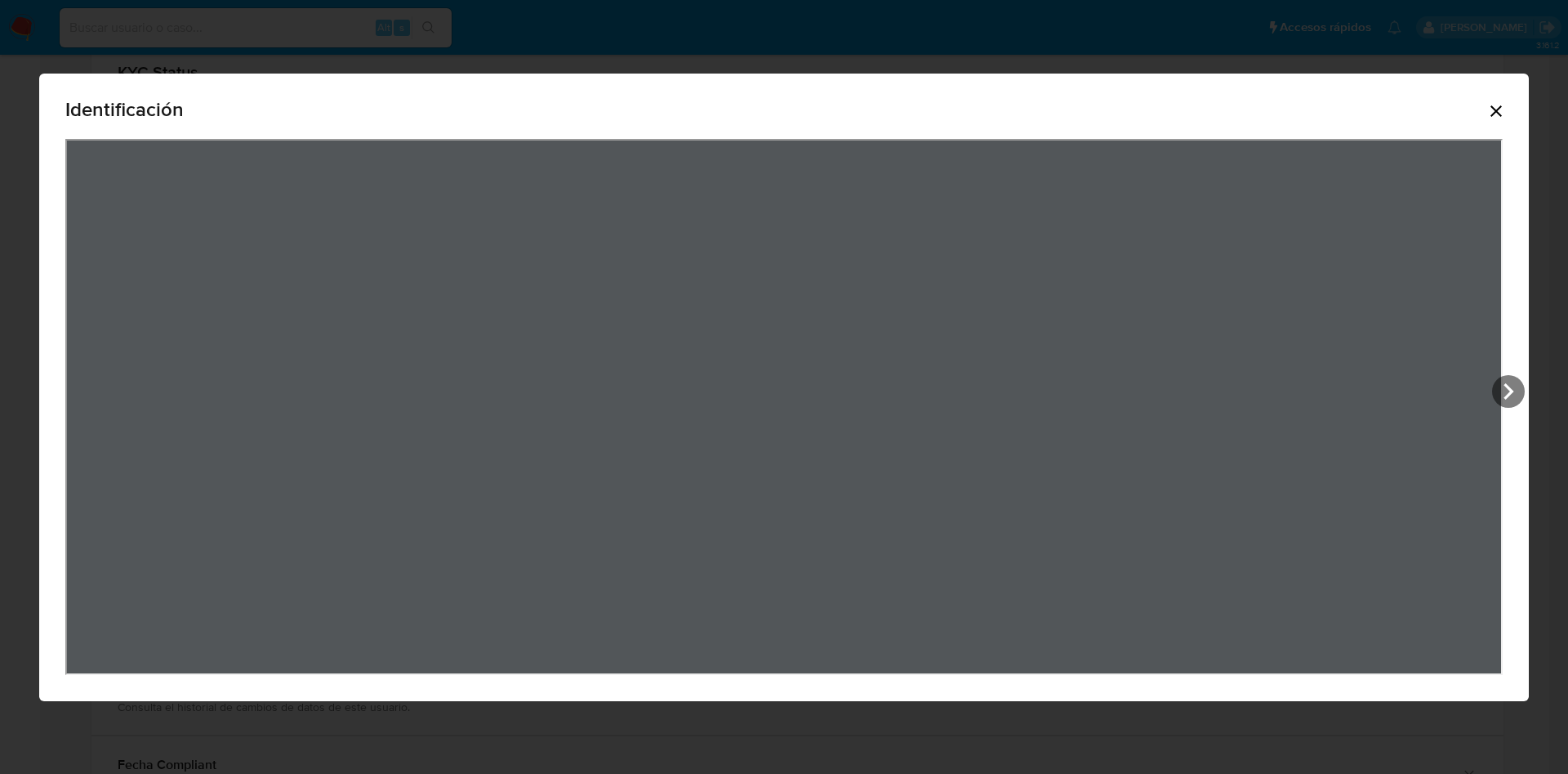
click at [1463, 144] on div "View Document Modal" at bounding box center [783, 406] width 1437 height 536
click at [1496, 115] on icon "Cerrar" at bounding box center [1495, 110] width 20 height 20
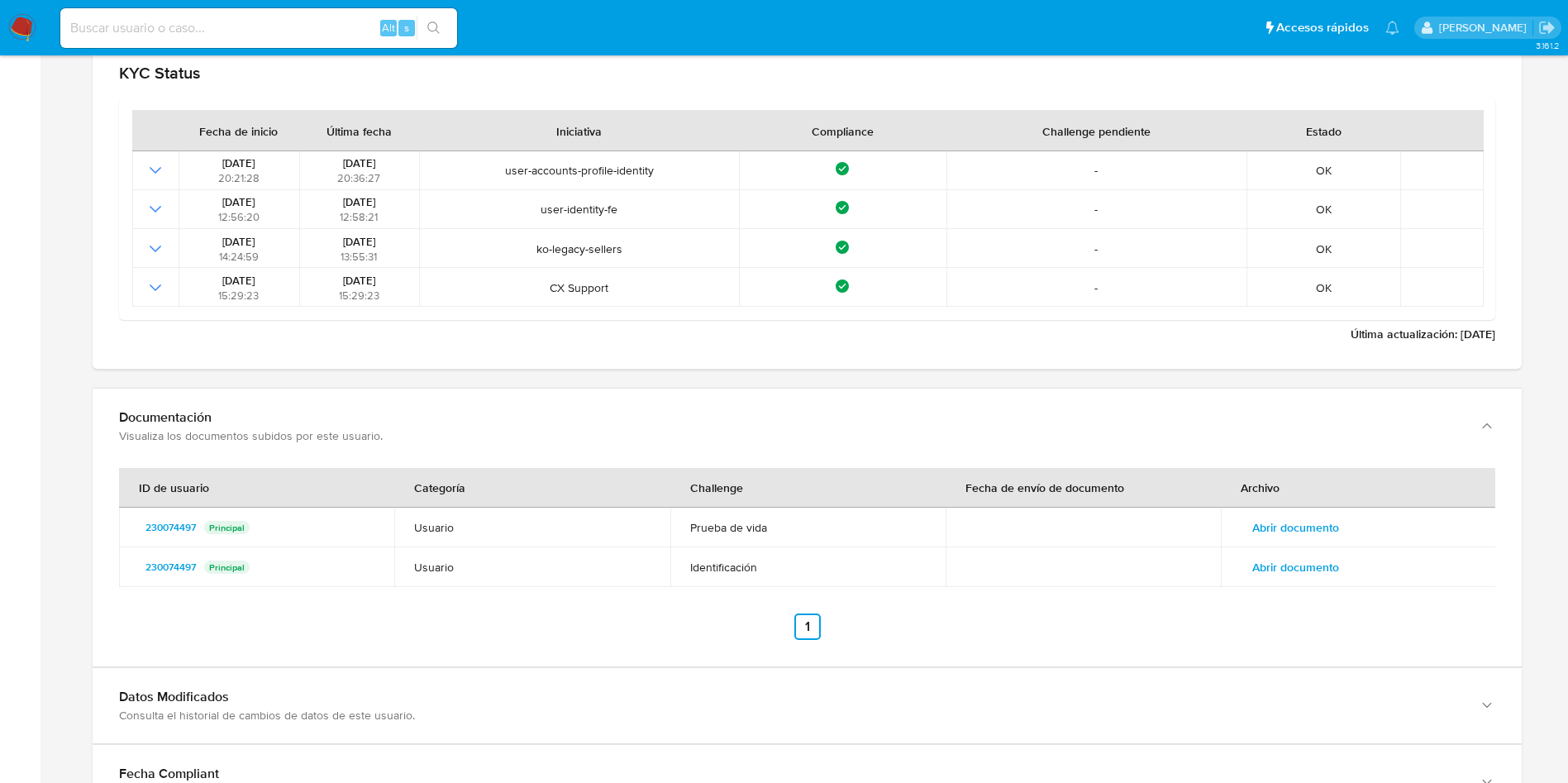
click at [1294, 532] on span "Abrir documento" at bounding box center [1295, 527] width 87 height 23
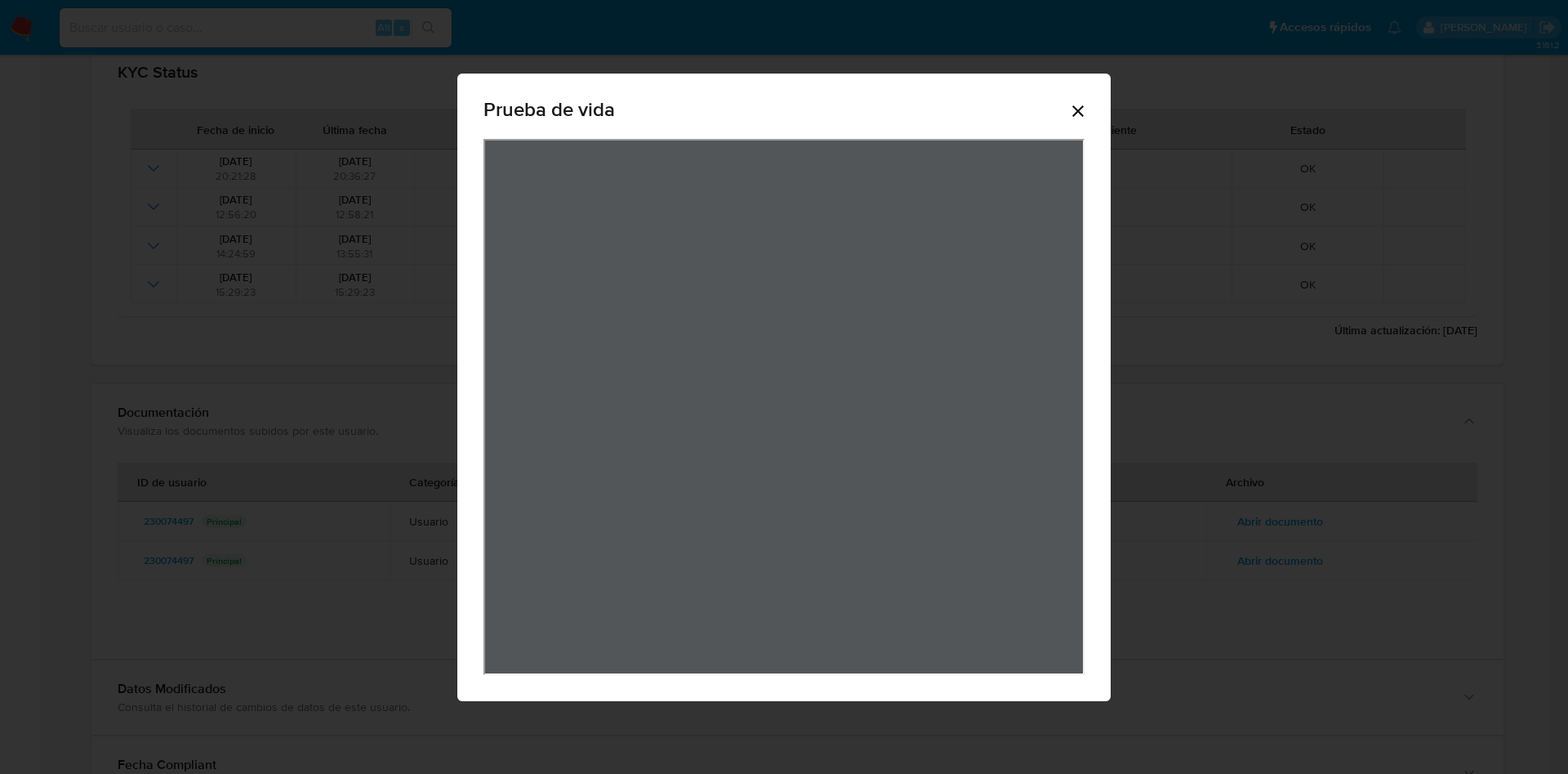
click at [1070, 105] on icon "Cerrar" at bounding box center [1078, 110] width 20 height 20
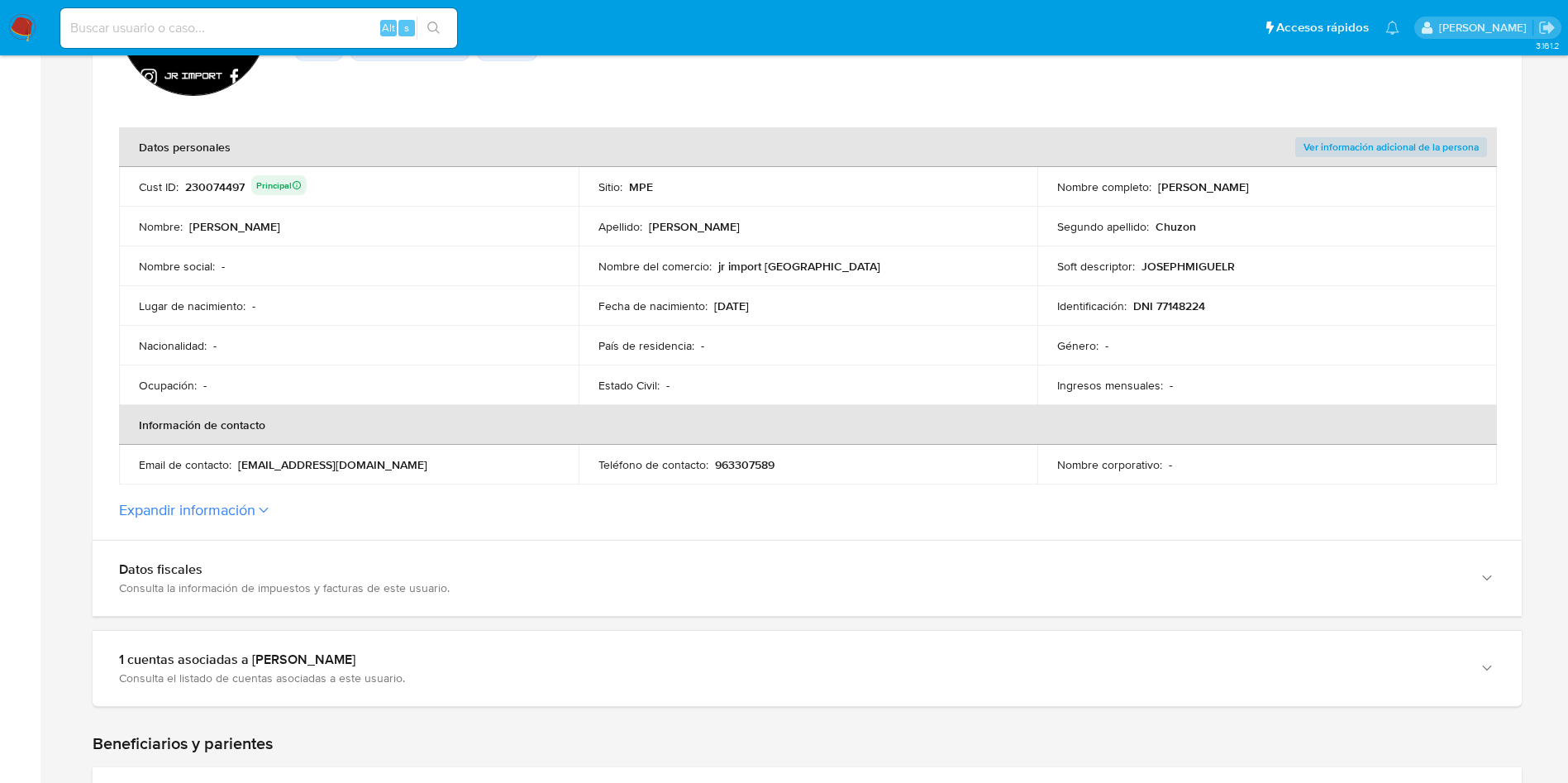
scroll to position [0, 0]
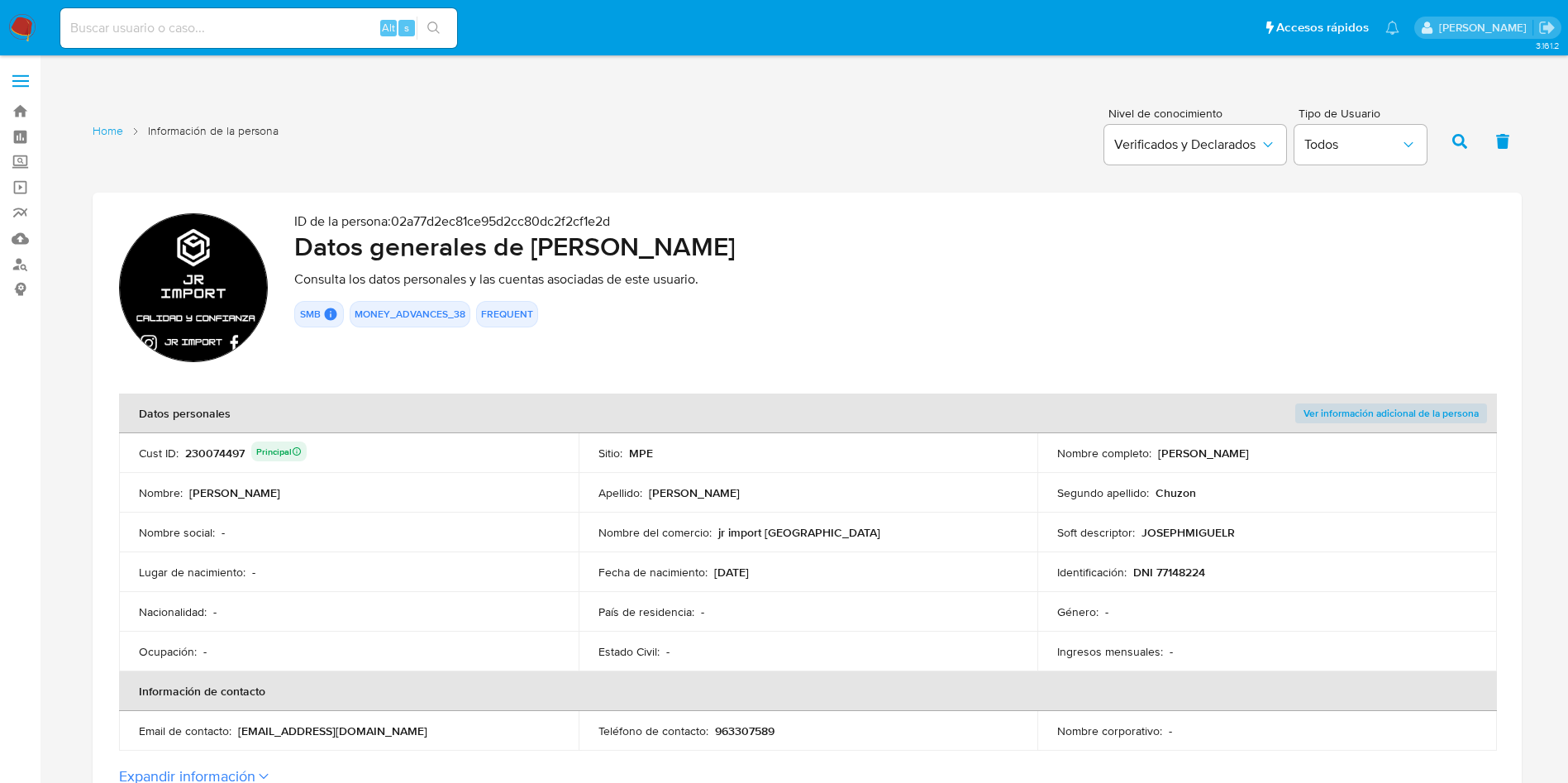
drag, startPoint x: 1131, startPoint y: 567, endPoint x: 1270, endPoint y: 568, distance: 139.0
click at [1270, 568] on div "Identificación : DNI 77148224" at bounding box center [1268, 572] width 420 height 15
drag, startPoint x: 709, startPoint y: 567, endPoint x: 783, endPoint y: 571, distance: 74.1
click at [783, 571] on div "Fecha de nacimiento : [DEMOGRAPHIC_DATA]" at bounding box center [809, 572] width 420 height 15
click at [1030, 376] on section "ID de la persona : 02a77d2ec81ce95d2cc80dc2f2cf1e2d Datos generales de [PERSON_…" at bounding box center [807, 499] width 1430 height 613
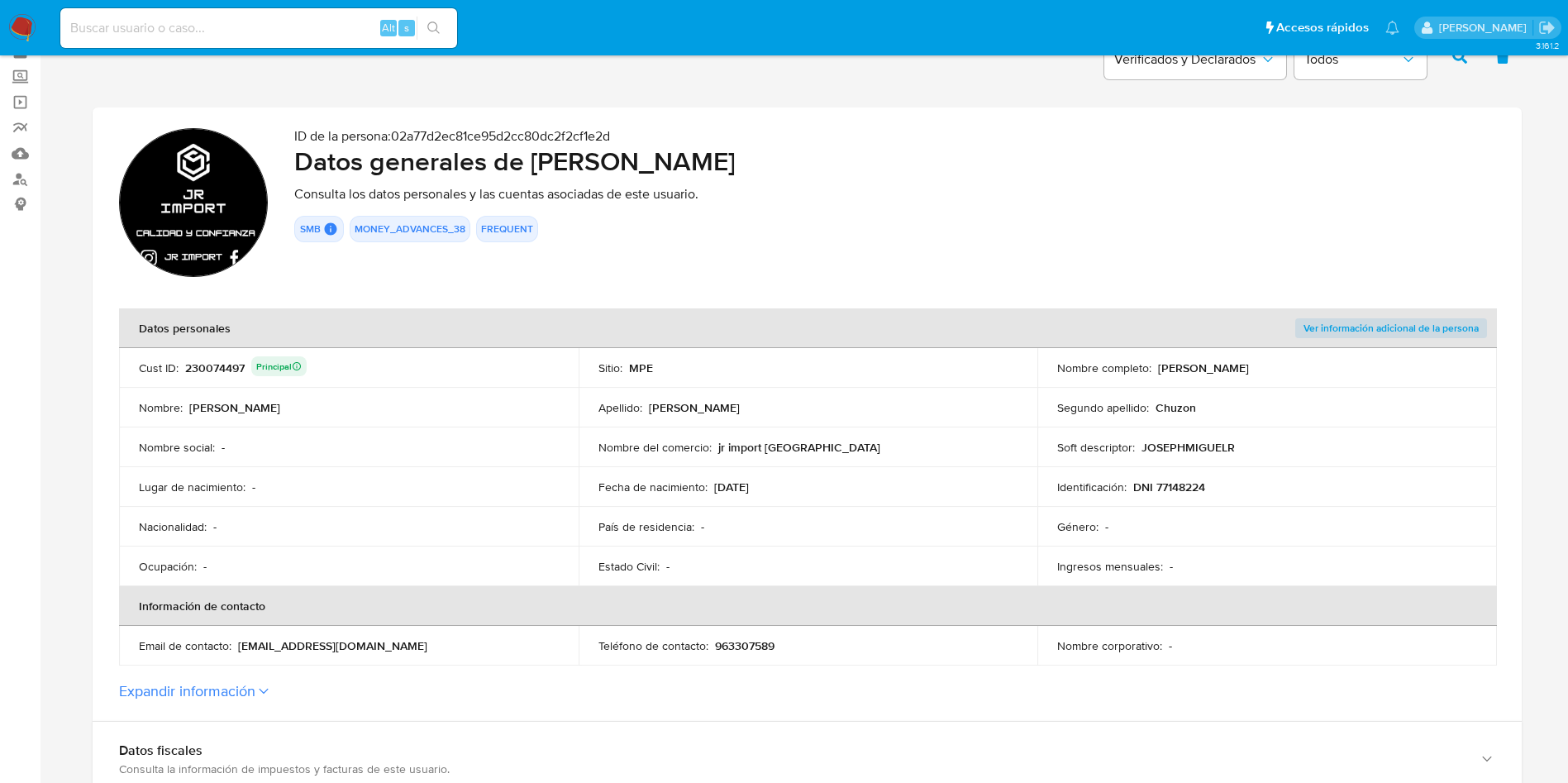
scroll to position [124, 0]
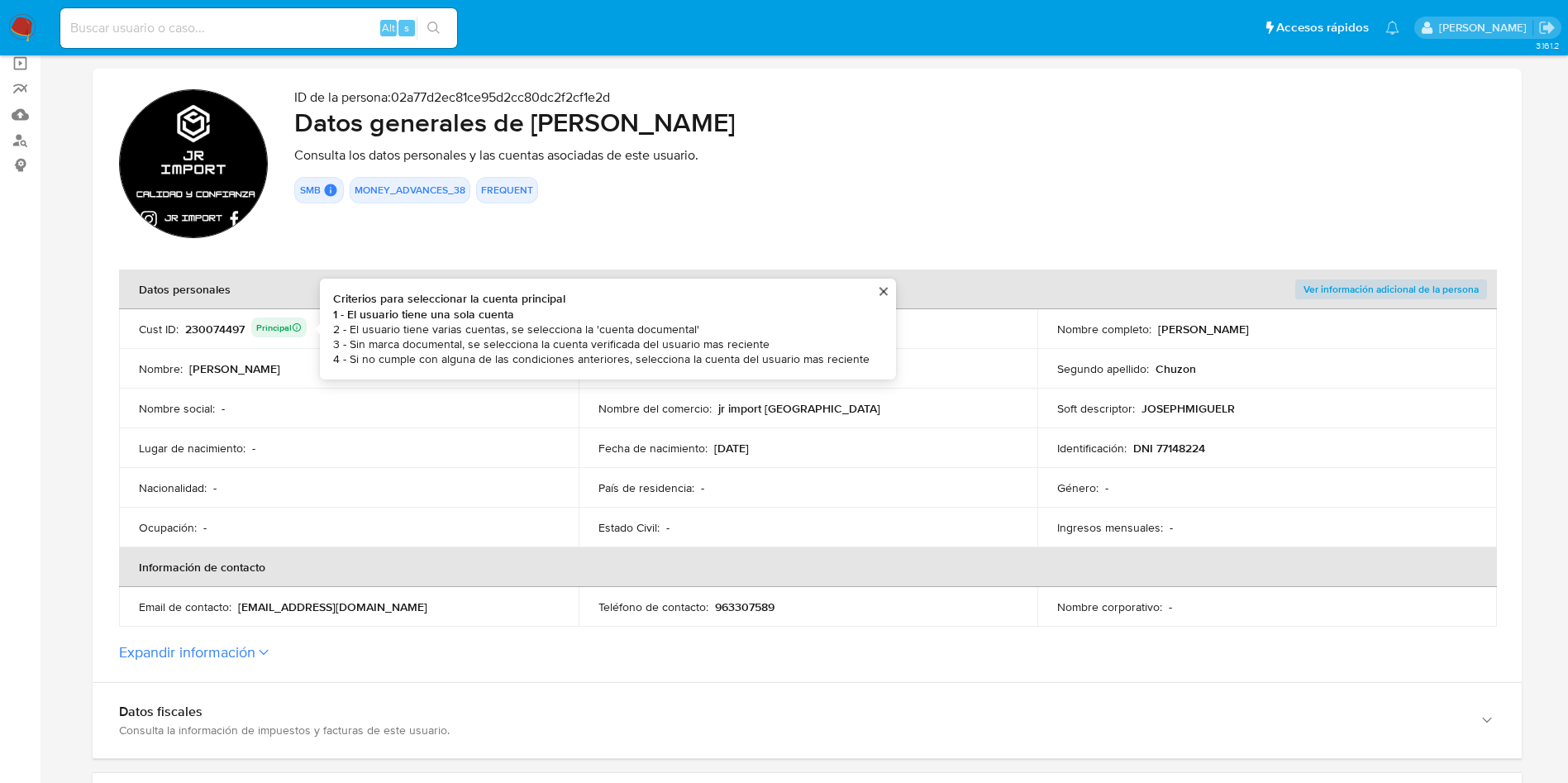
click at [220, 332] on div "230074497 Principal Criterios para seleccionar la cuenta principal 1 - El usuar…" at bounding box center [245, 329] width 121 height 23
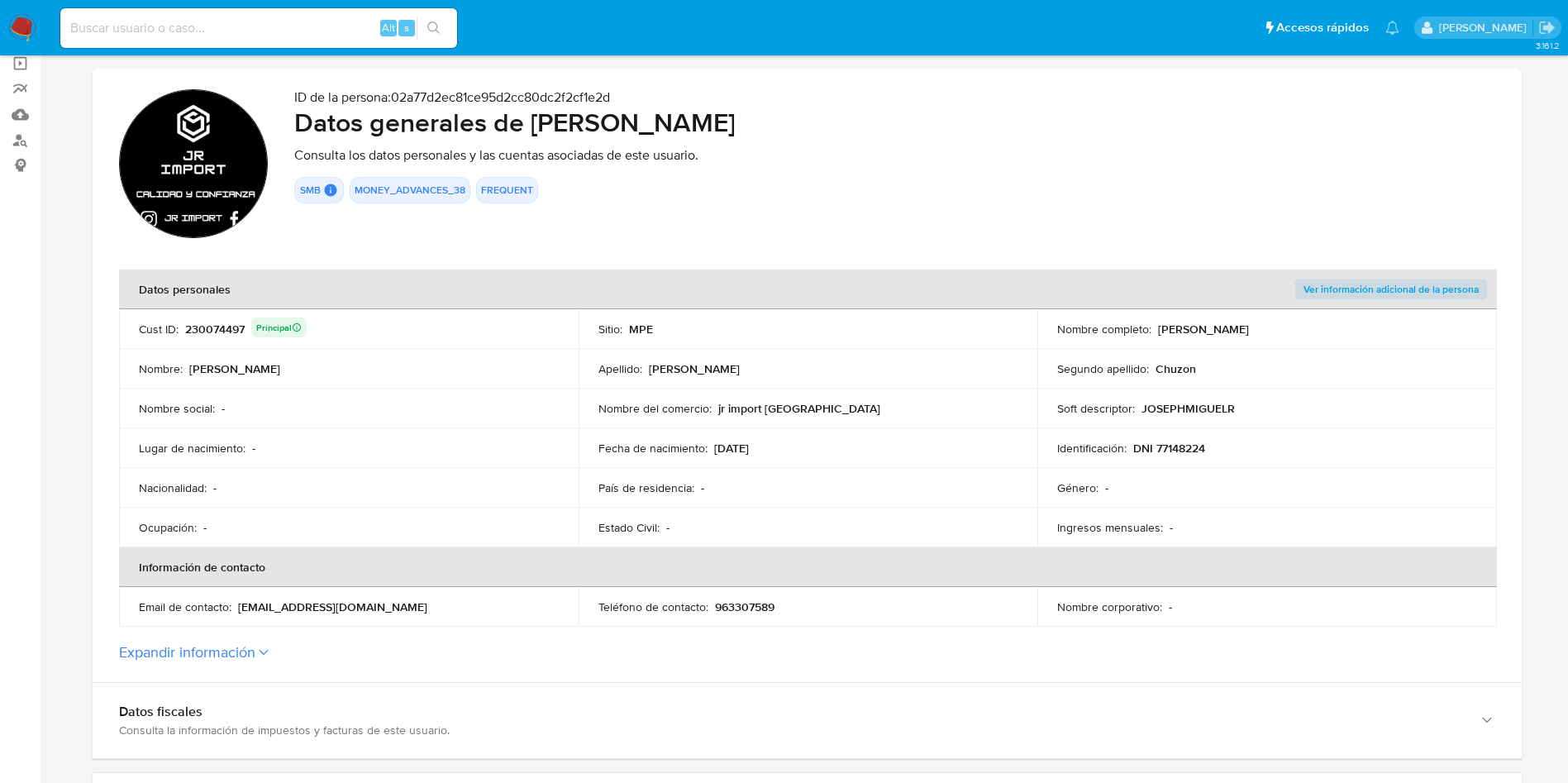
click at [220, 332] on div "230074497 Principal" at bounding box center [245, 329] width 121 height 23
drag, startPoint x: 534, startPoint y: 130, endPoint x: 908, endPoint y: 106, distance: 374.8
click at [907, 104] on div "ID de la persona : 02a77d2ec81ce95d2cc80dc2f2cf1e2d Datos generales de [PERSON_…" at bounding box center [895, 166] width 1201 height 154
click at [563, 116] on h2 "Datos generales de [PERSON_NAME]" at bounding box center [895, 122] width 1201 height 33
drag, startPoint x: 526, startPoint y: 122, endPoint x: 911, endPoint y: 109, distance: 385.2
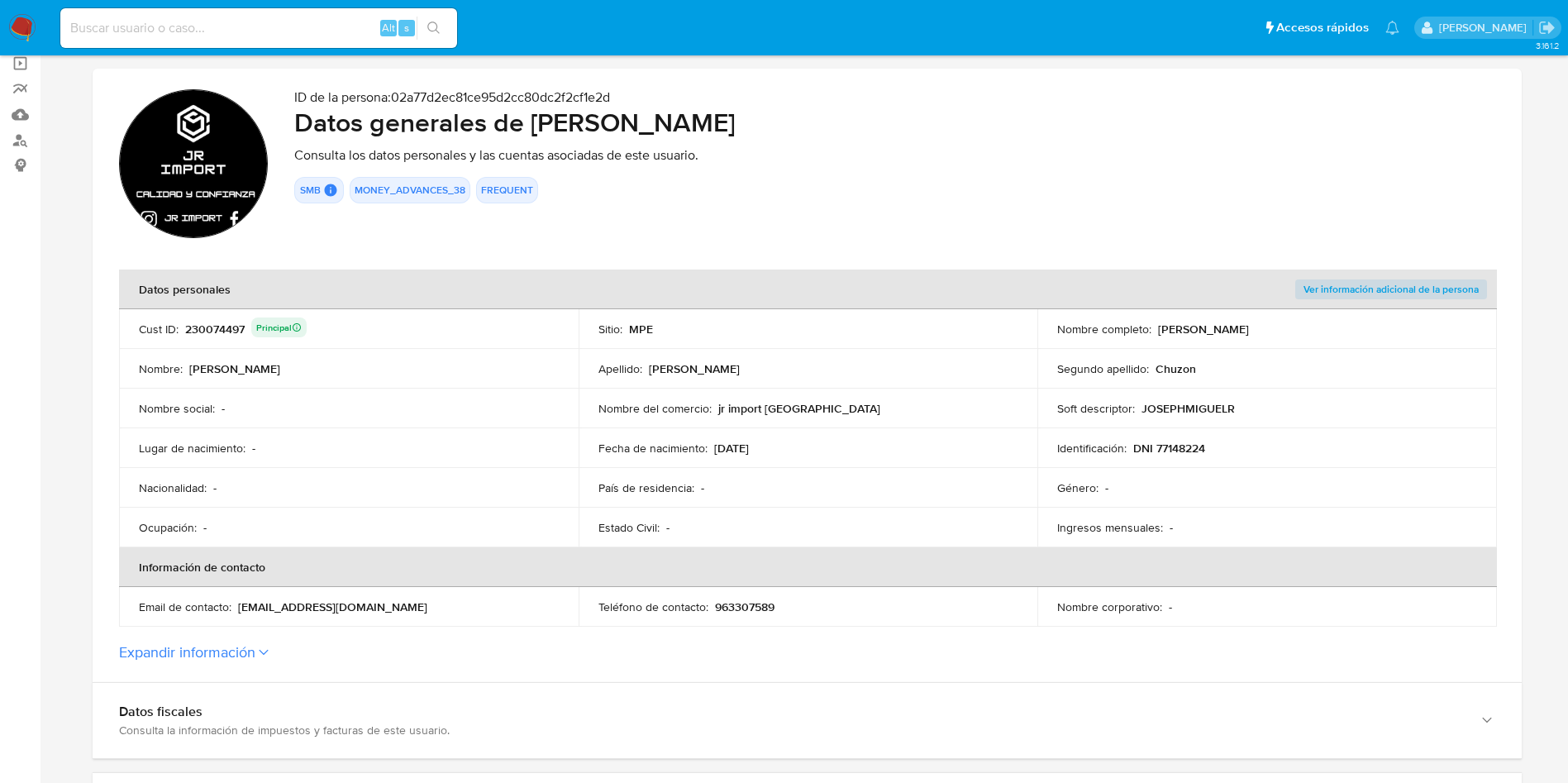
click at [911, 109] on h2 "Datos generales de [PERSON_NAME]" at bounding box center [895, 122] width 1201 height 33
click at [1190, 464] on td "Identificación : DNI 77148224" at bounding box center [1268, 448] width 460 height 40
click at [1182, 446] on p "DNI 77148224" at bounding box center [1168, 448] width 72 height 15
click at [1182, 448] on p "DNI 77148224" at bounding box center [1168, 448] width 72 height 15
click at [1181, 448] on p "DNI 77148224" at bounding box center [1168, 448] width 72 height 15
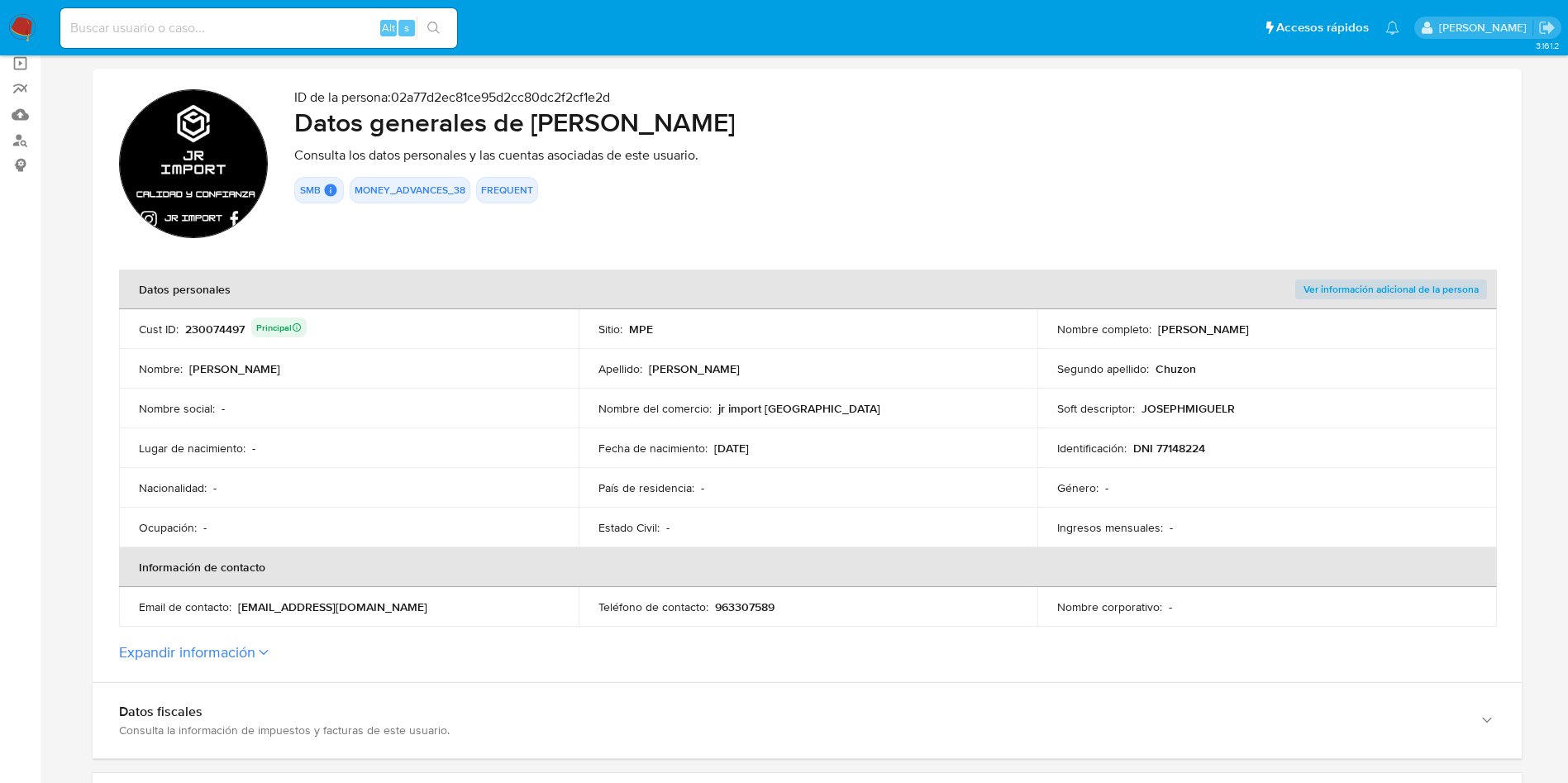
click at [1181, 448] on p "DNI 77148224" at bounding box center [1168, 448] width 72 height 15
drag, startPoint x: 389, startPoint y: 611, endPoint x: 237, endPoint y: 607, distance: 152.1
click at [237, 607] on div "Email de contacto : [EMAIL_ADDRESS][DOMAIN_NAME]" at bounding box center [349, 607] width 420 height 15
drag, startPoint x: 800, startPoint y: 399, endPoint x: 709, endPoint y: 401, distance: 91.0
click at [709, 401] on td "Nombre del comercio : jr import peru" at bounding box center [809, 408] width 460 height 40
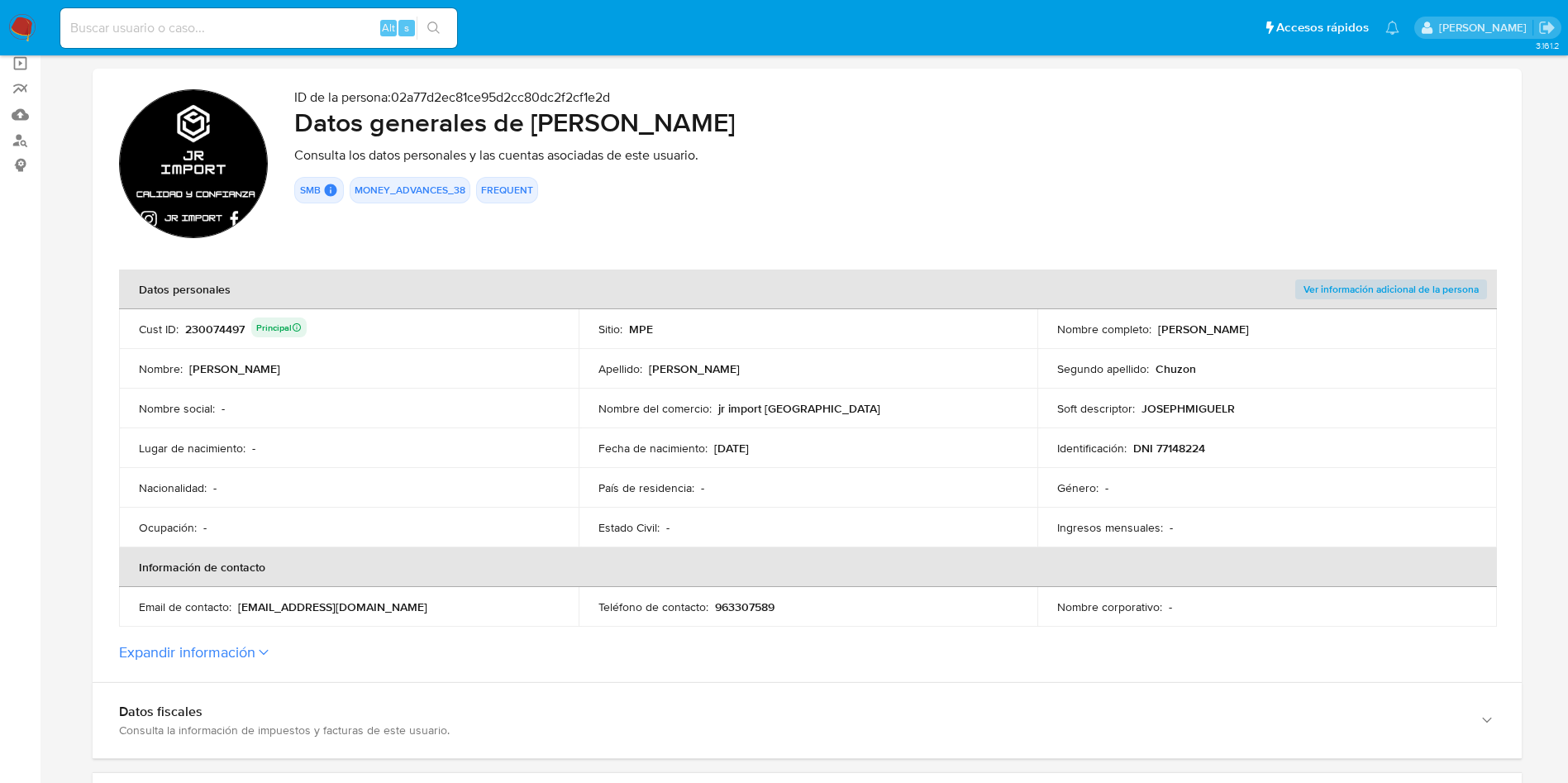
click at [1193, 443] on p "DNI 77148224" at bounding box center [1168, 448] width 72 height 15
click at [894, 420] on td "Nombre del comercio : jr import peru" at bounding box center [809, 408] width 460 height 40
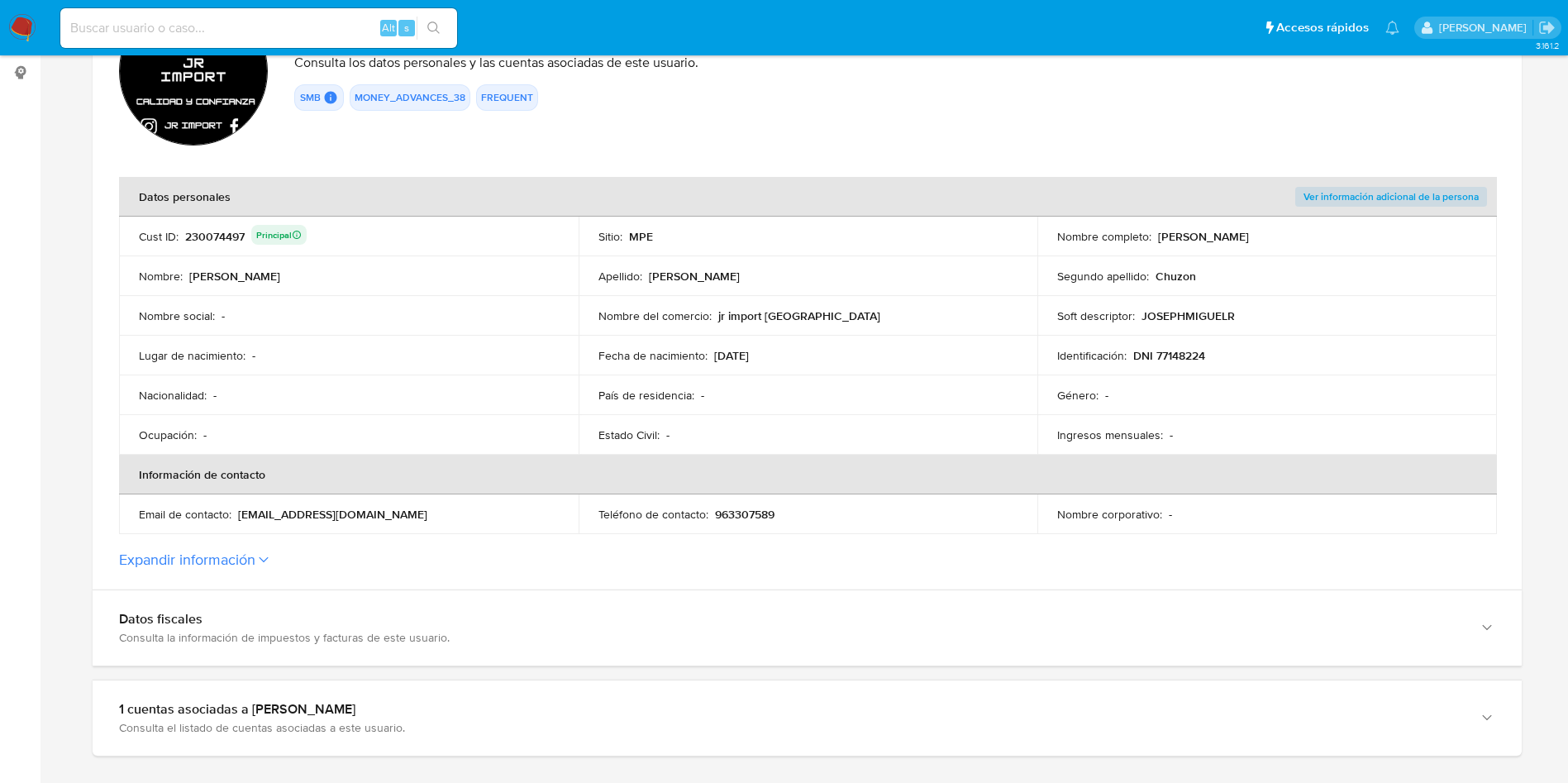
scroll to position [0, 0]
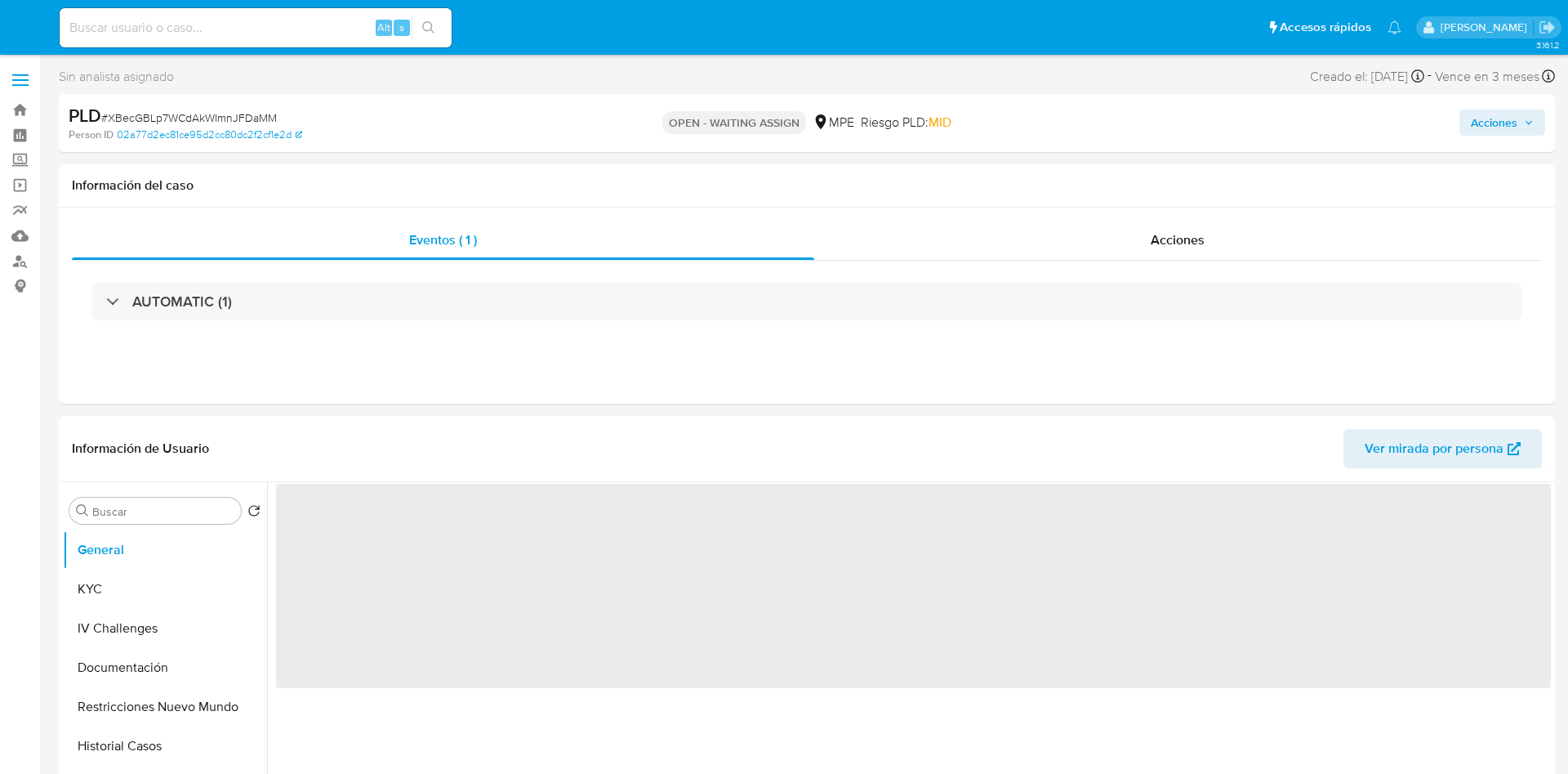
select select "10"
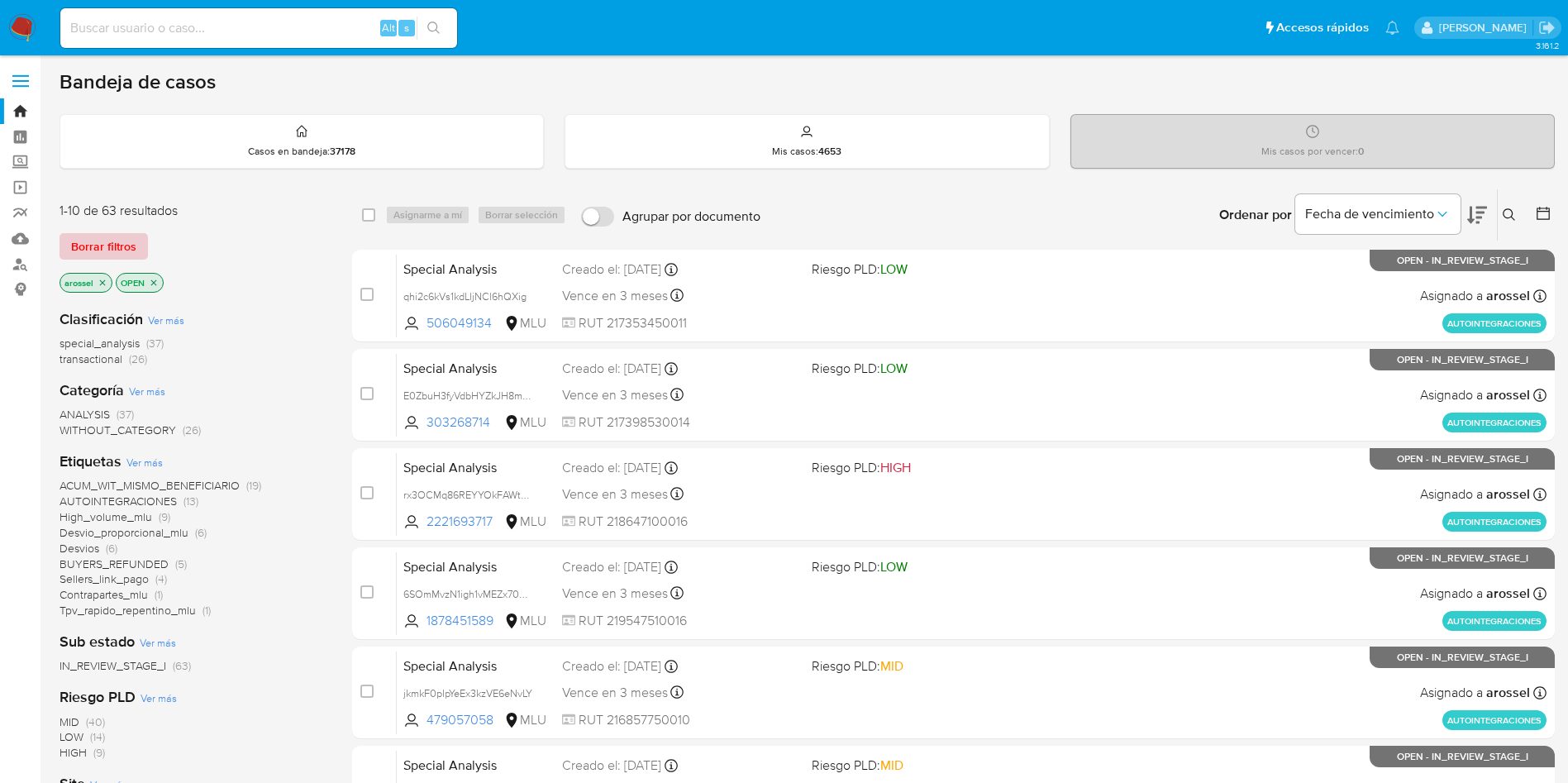
click at [124, 245] on span "Borrar filtros" at bounding box center [104, 246] width 65 height 23
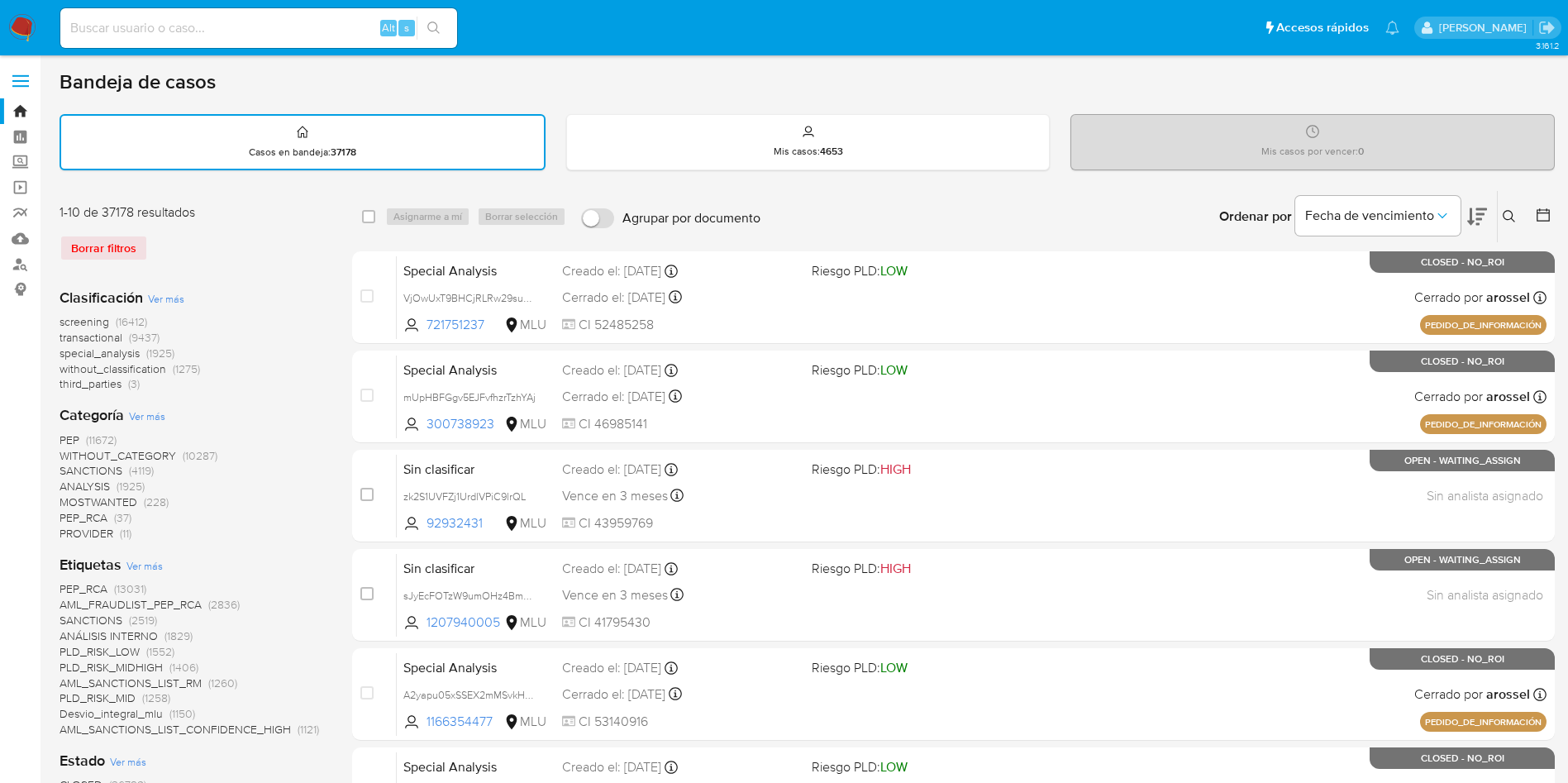
click at [1505, 220] on icon at bounding box center [1510, 216] width 13 height 13
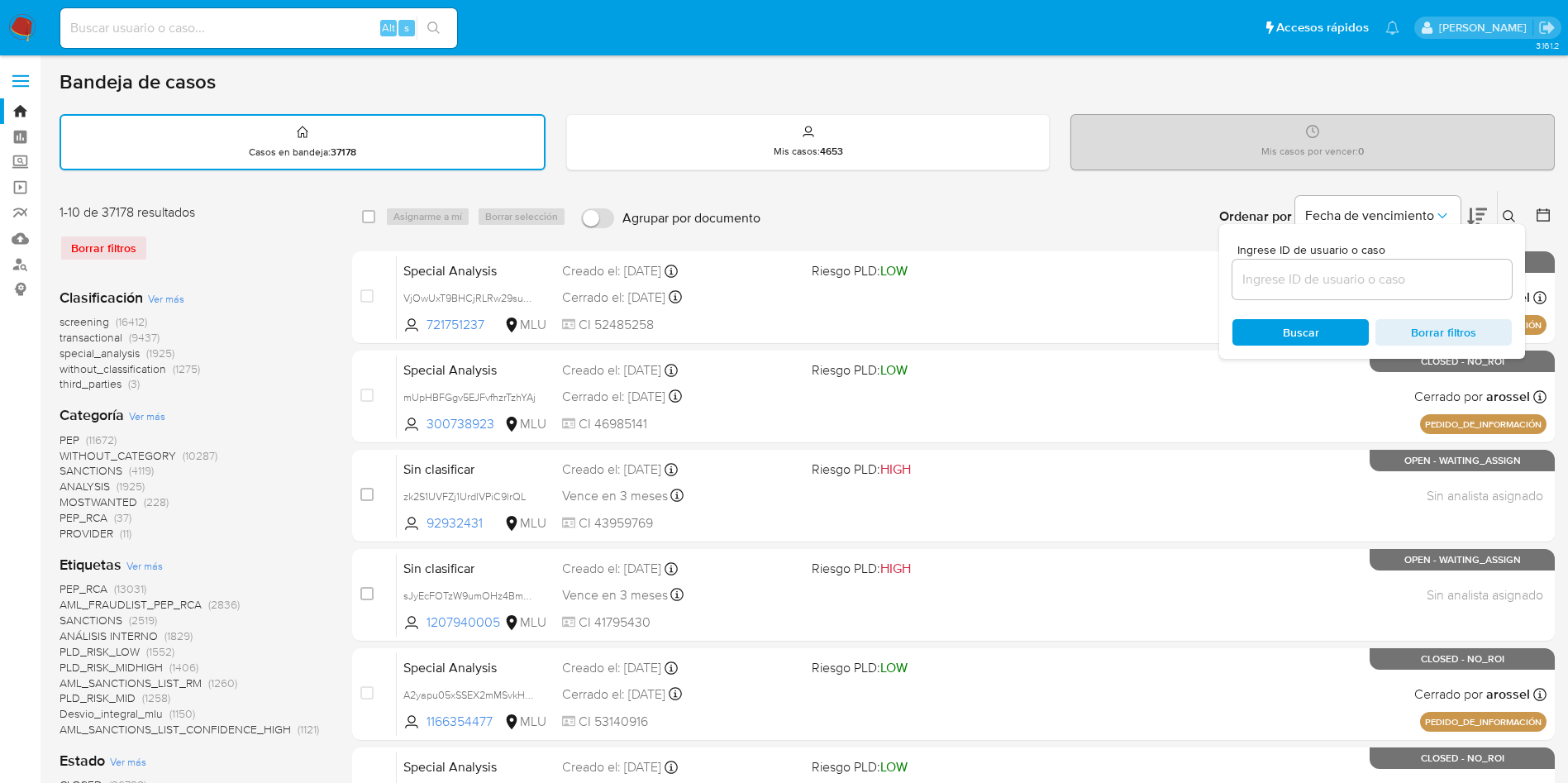
click at [1298, 281] on input at bounding box center [1372, 279] width 279 height 22
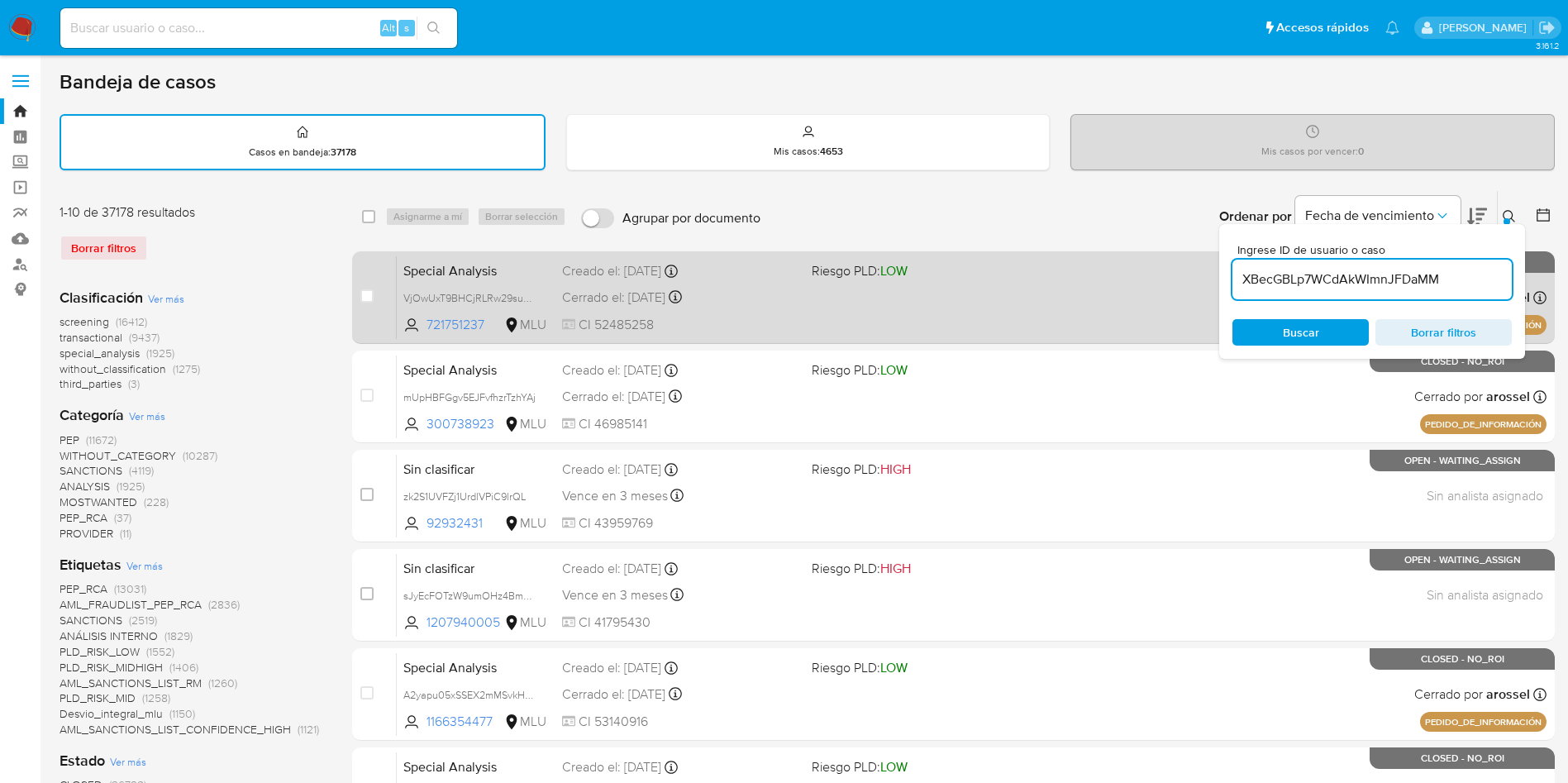
type input "XBecGBLp7WCdAkWImnJFDaMM"
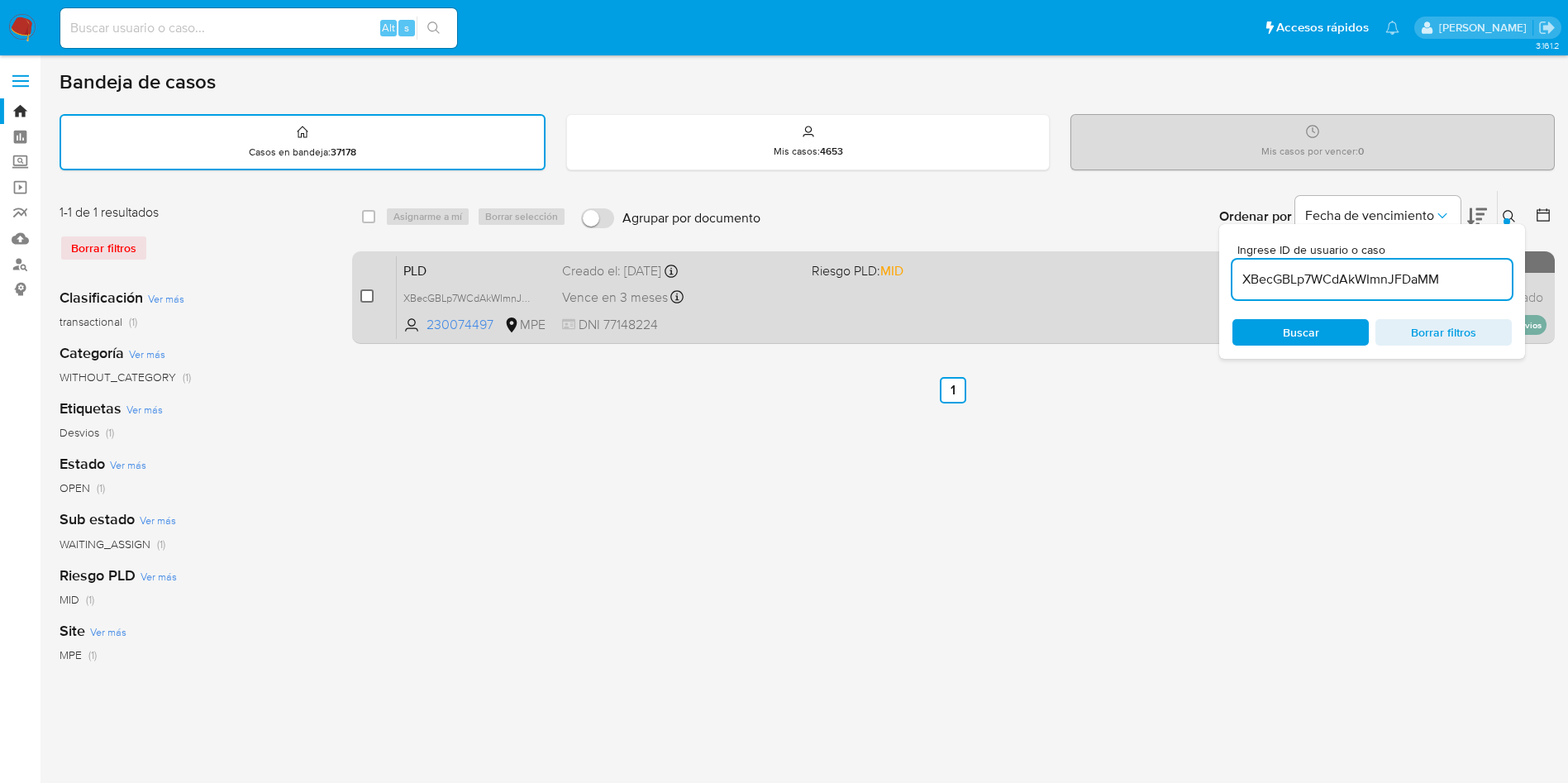
click at [370, 298] on input "checkbox" at bounding box center [367, 296] width 13 height 13
checkbox input "true"
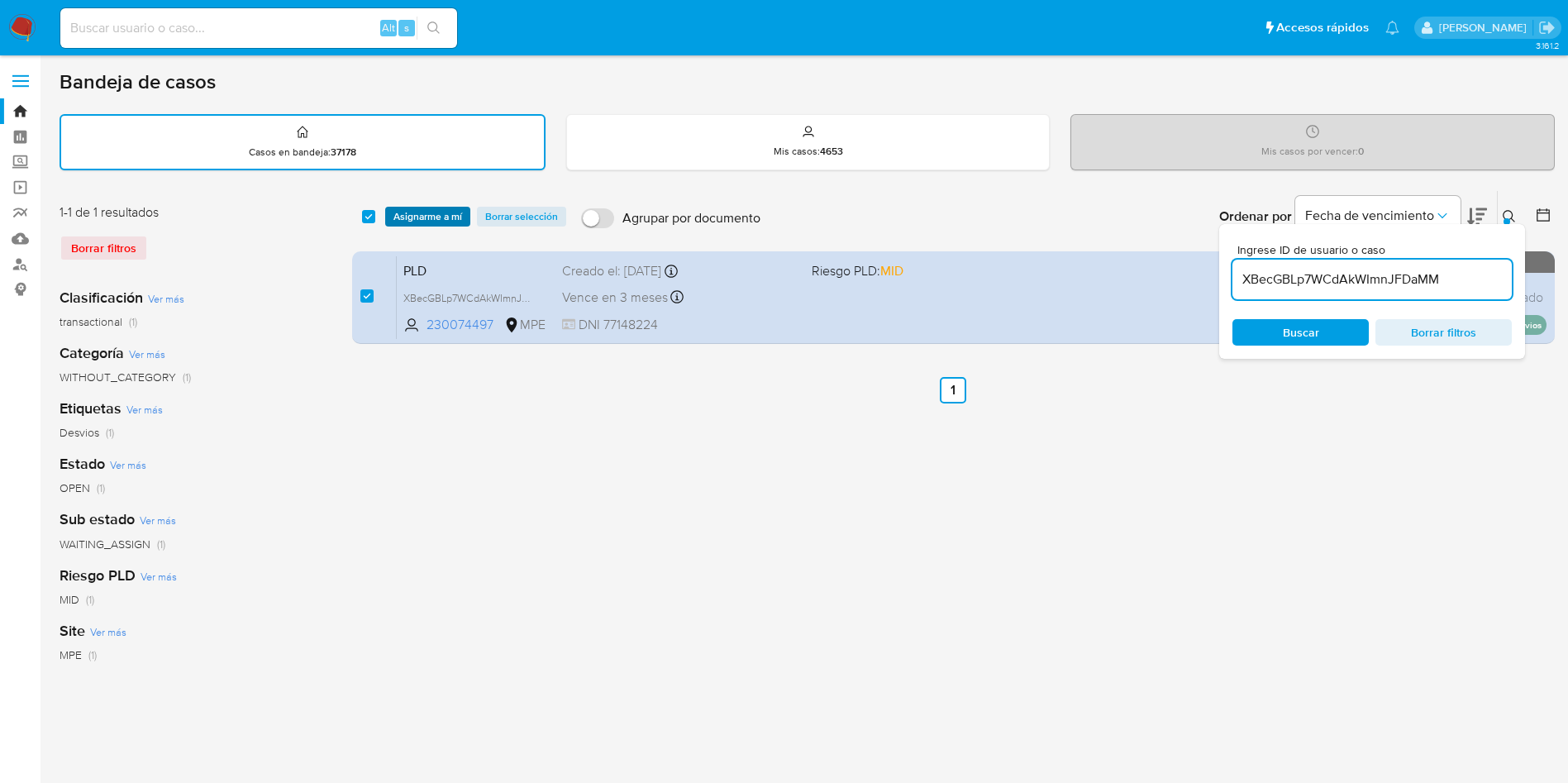
click at [440, 208] on span "Asignarme a mí" at bounding box center [428, 216] width 69 height 16
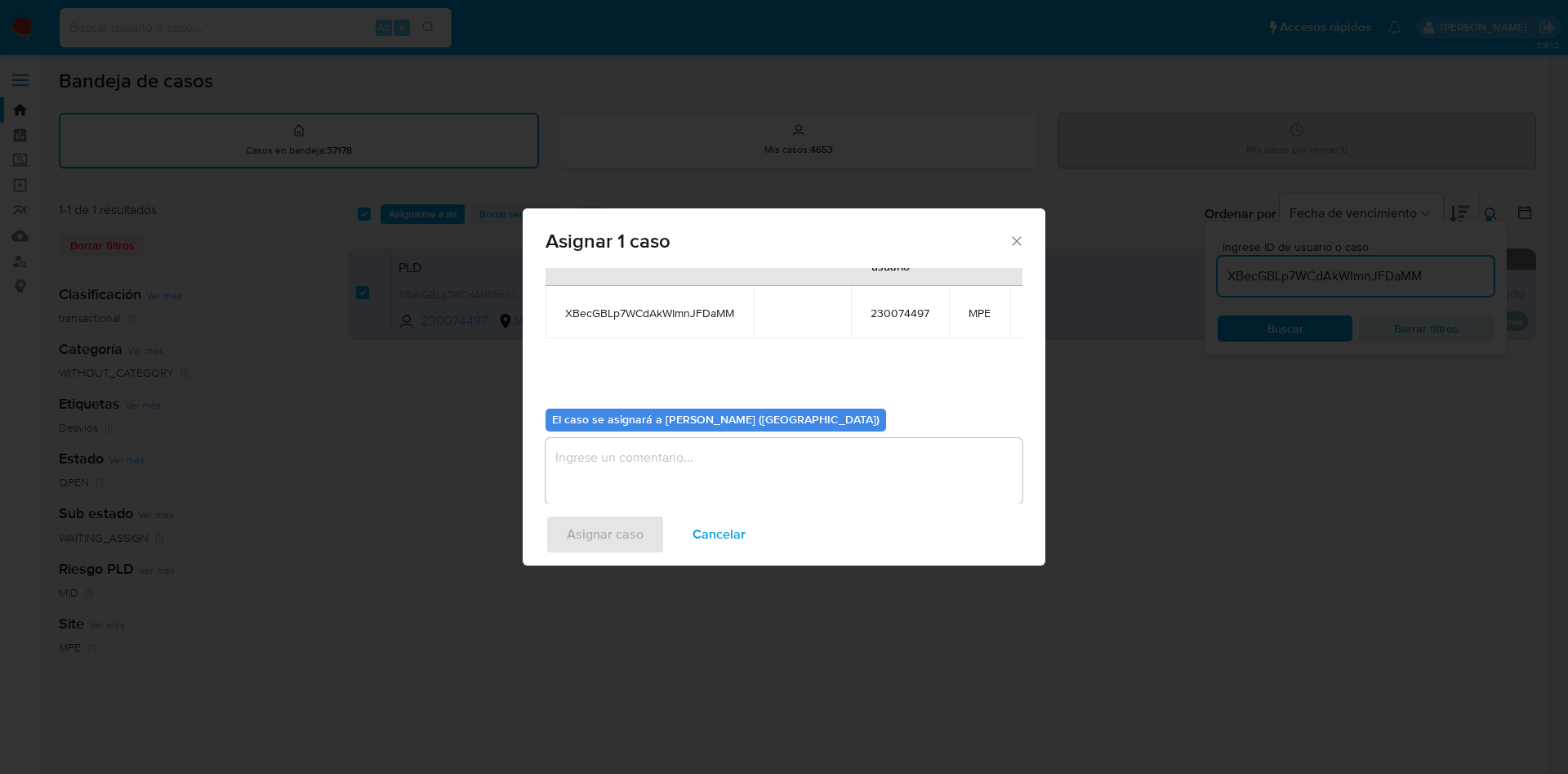
scroll to position [104, 0]
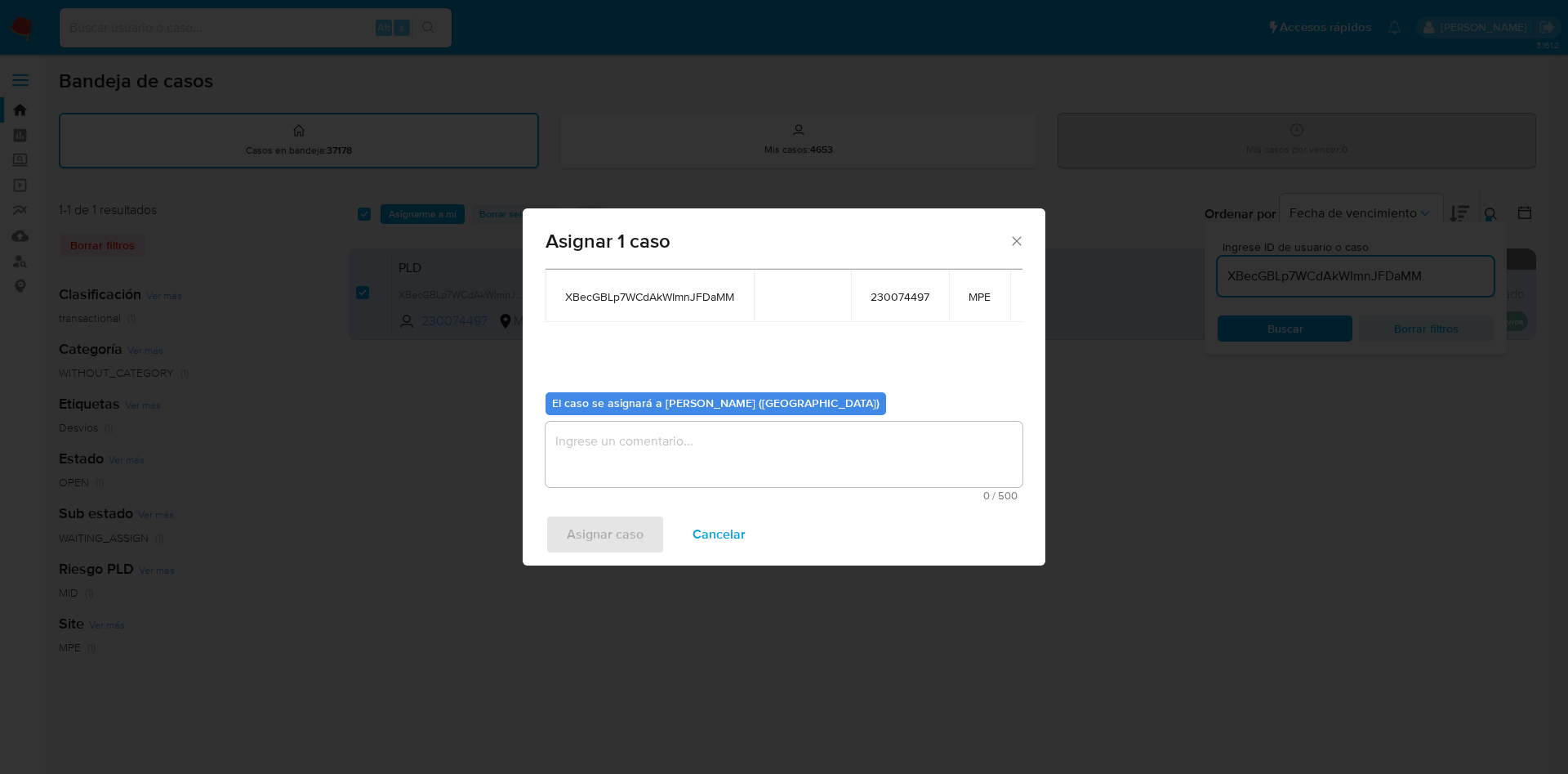
click at [632, 490] on span "0 / 500" at bounding box center [784, 495] width 467 height 10
click at [619, 440] on textarea "assign-modal" at bounding box center [784, 453] width 477 height 65
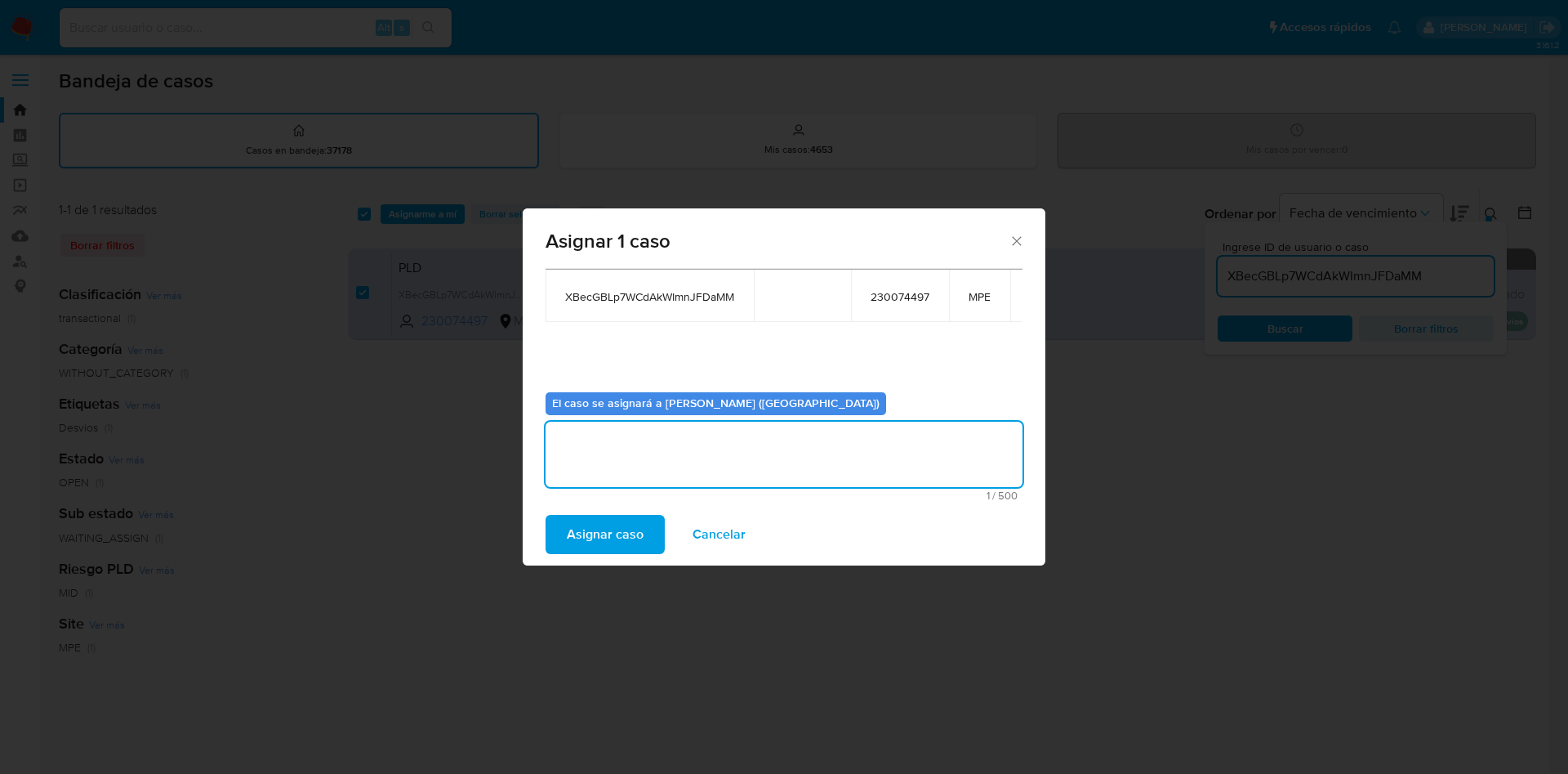
click at [611, 518] on span "Asignar caso" at bounding box center [605, 535] width 76 height 36
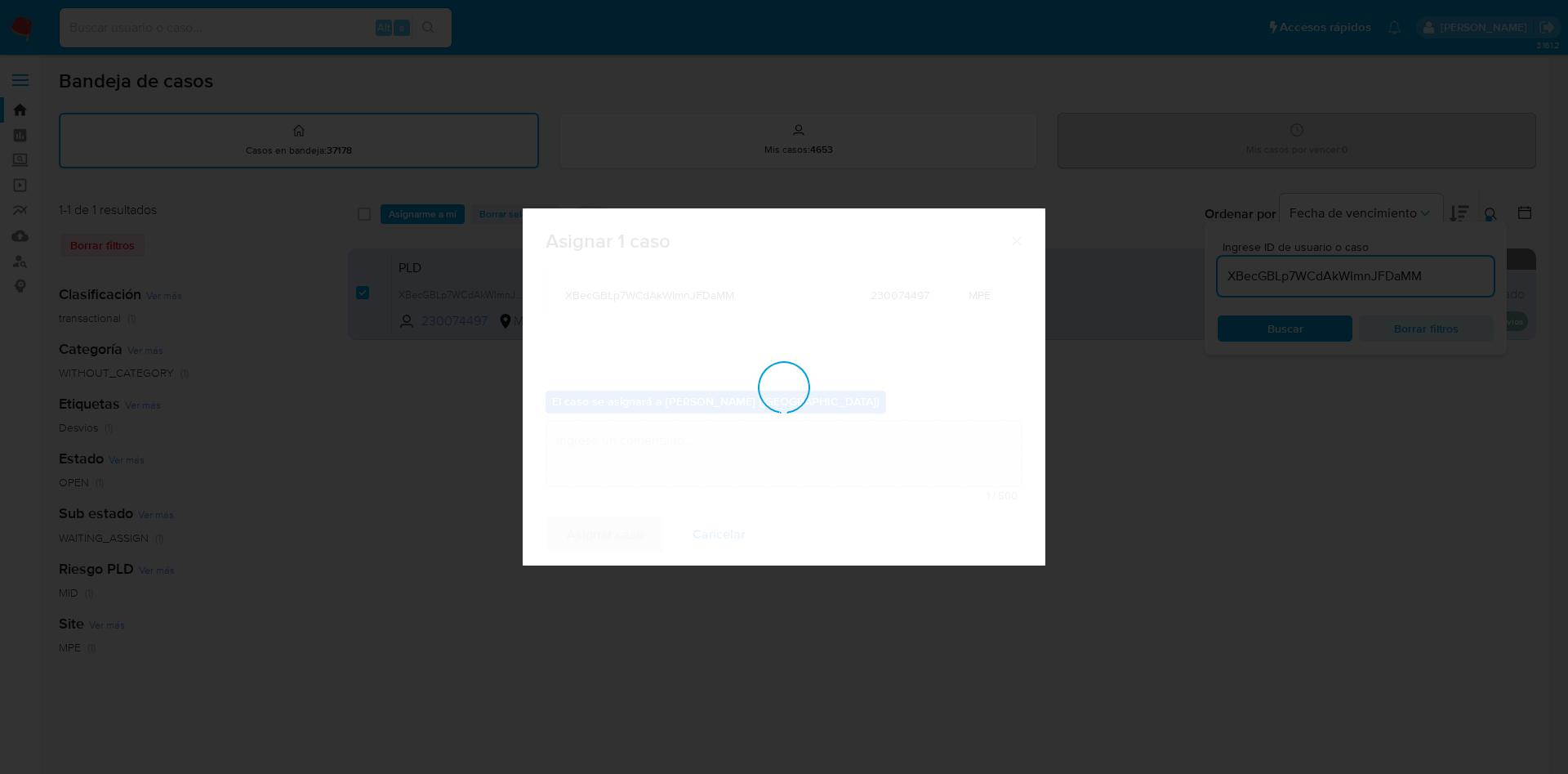
checkbox input "false"
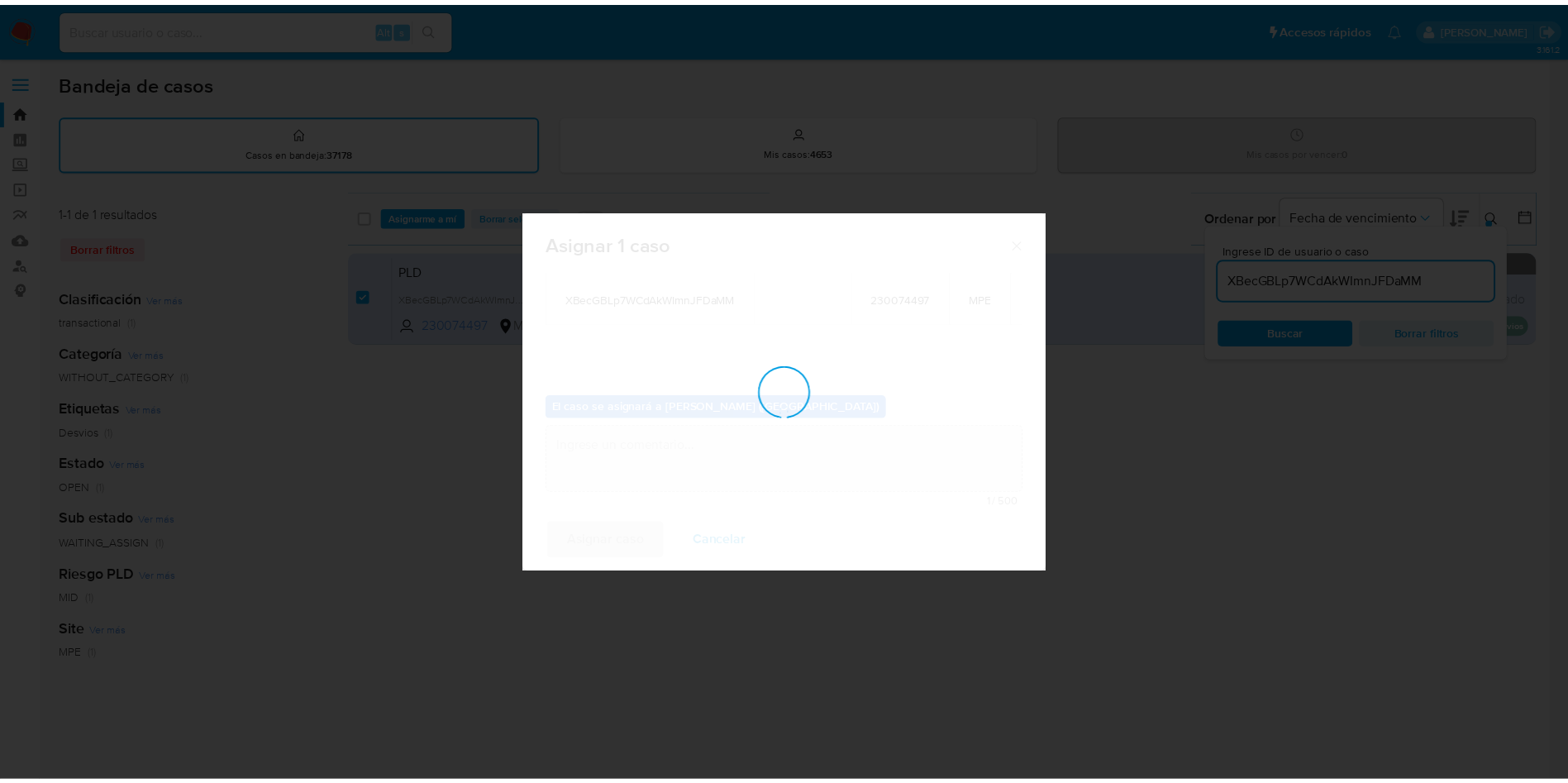
scroll to position [100, 0]
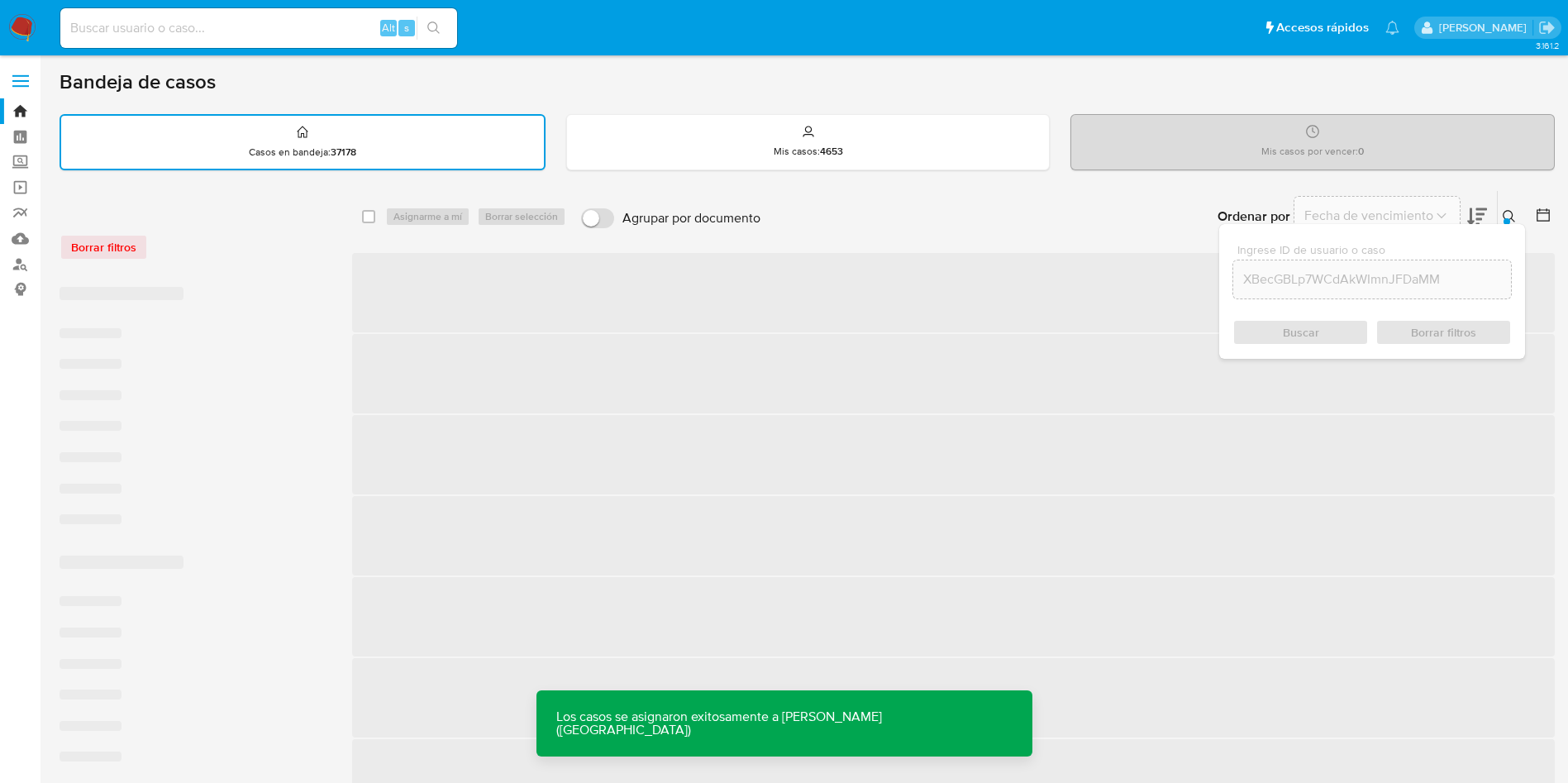
click at [253, 31] on input at bounding box center [258, 28] width 397 height 22
paste input "XBecGBLp7WCdAkWImnJFDaMM"
type input "XBecGBLp7WCdAkWImnJFDaMM"
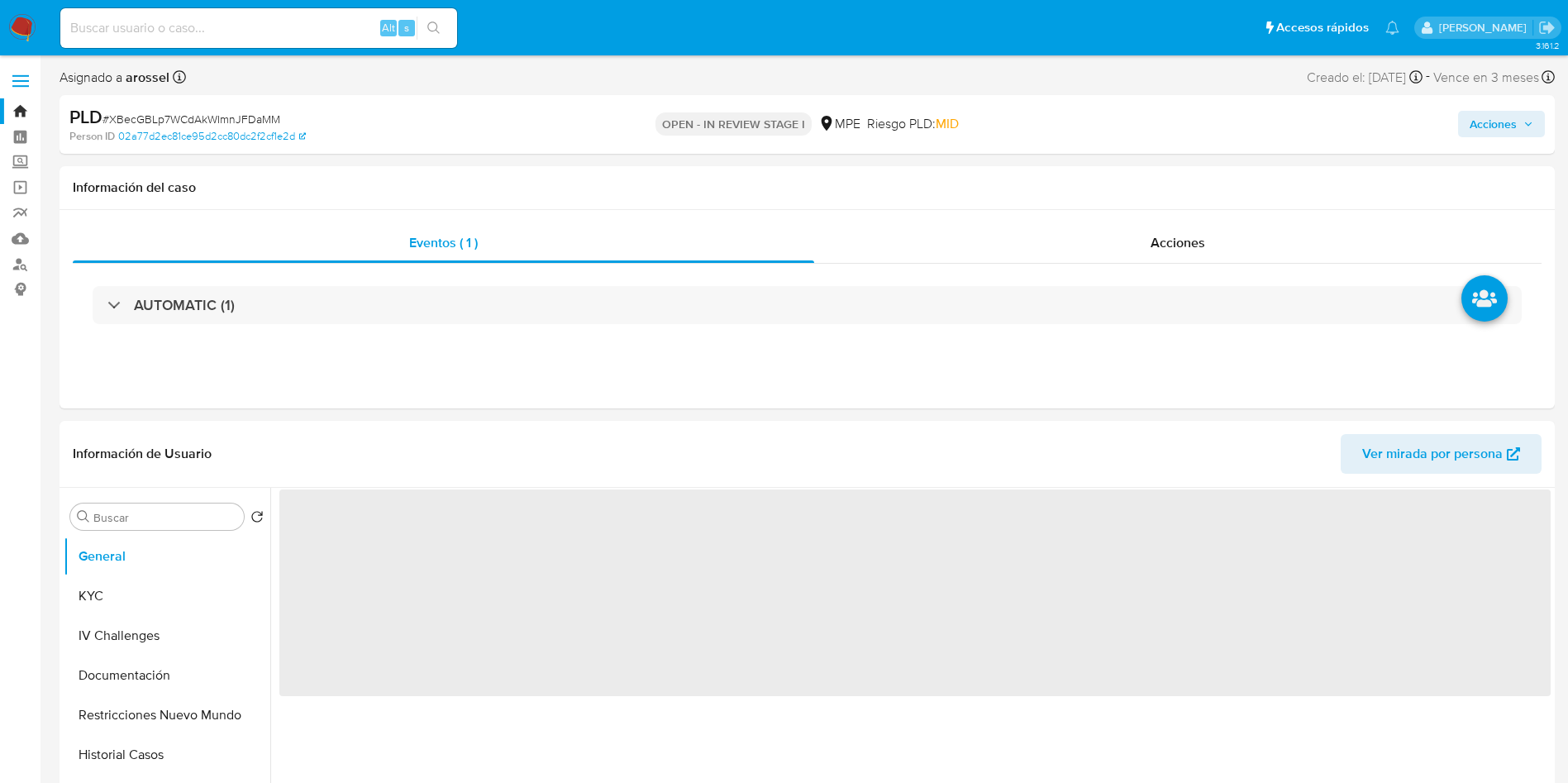
select select "10"
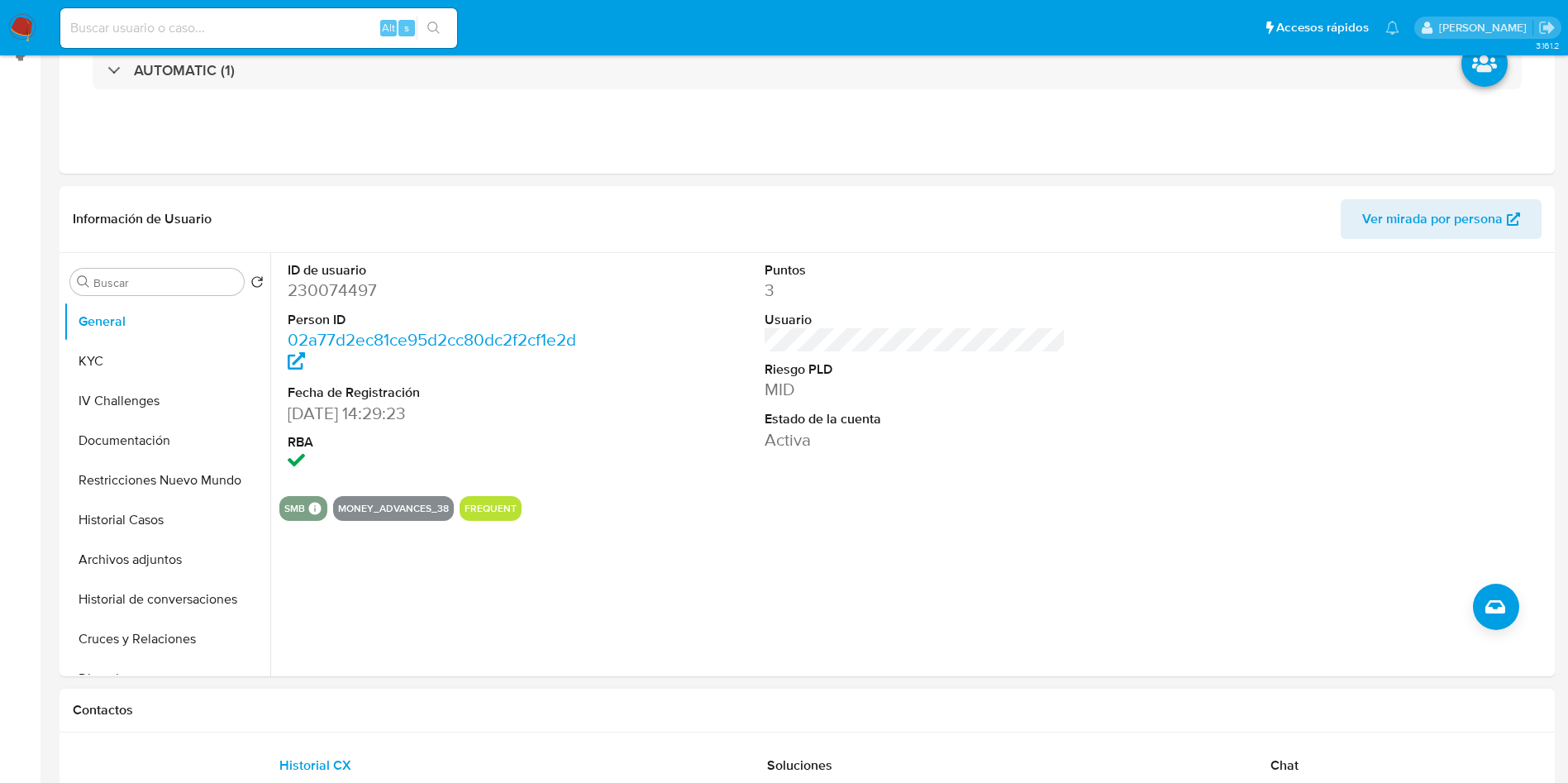
scroll to position [496, 0]
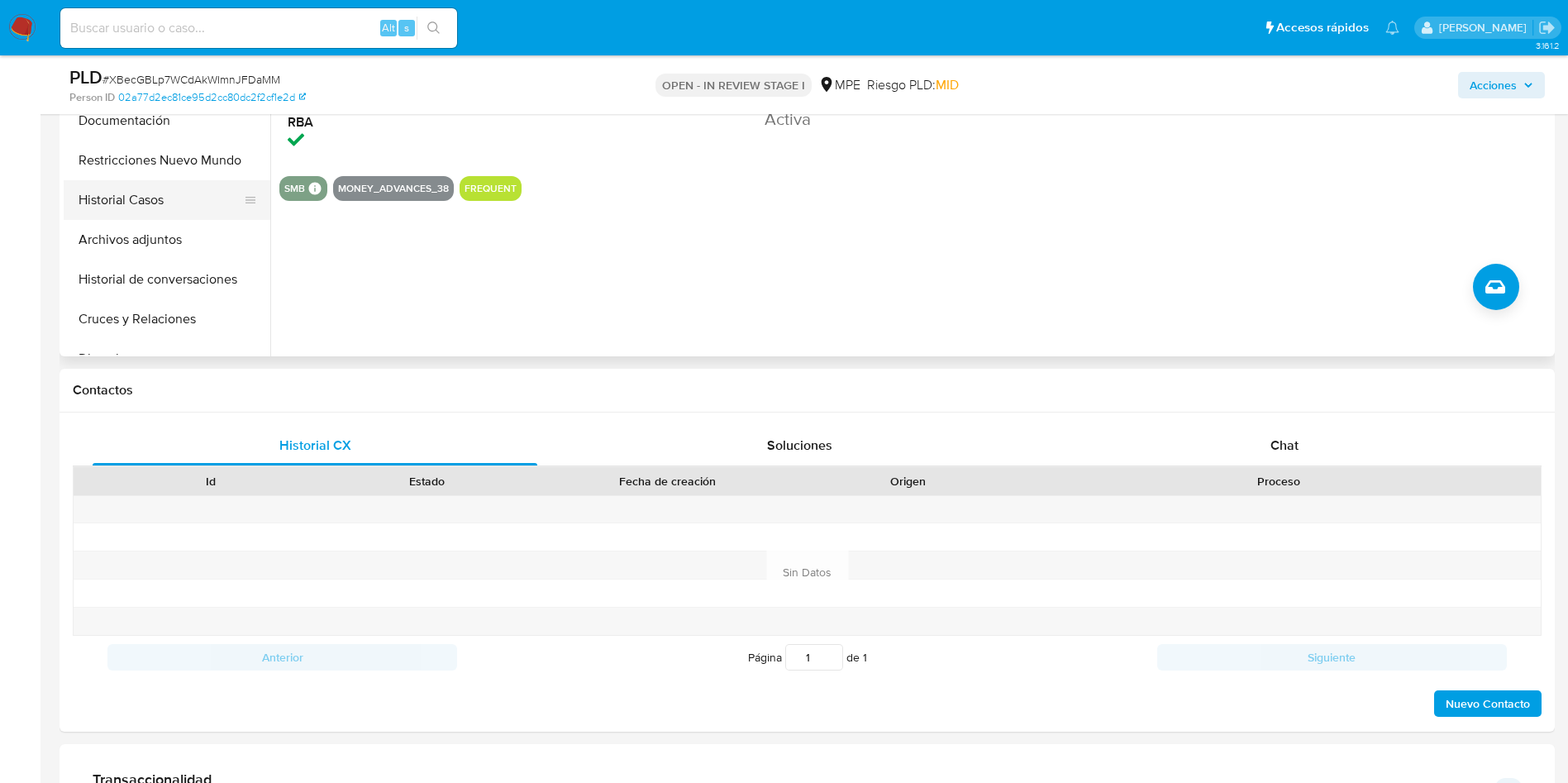
click at [146, 214] on button "Historial Casos" at bounding box center [160, 200] width 194 height 40
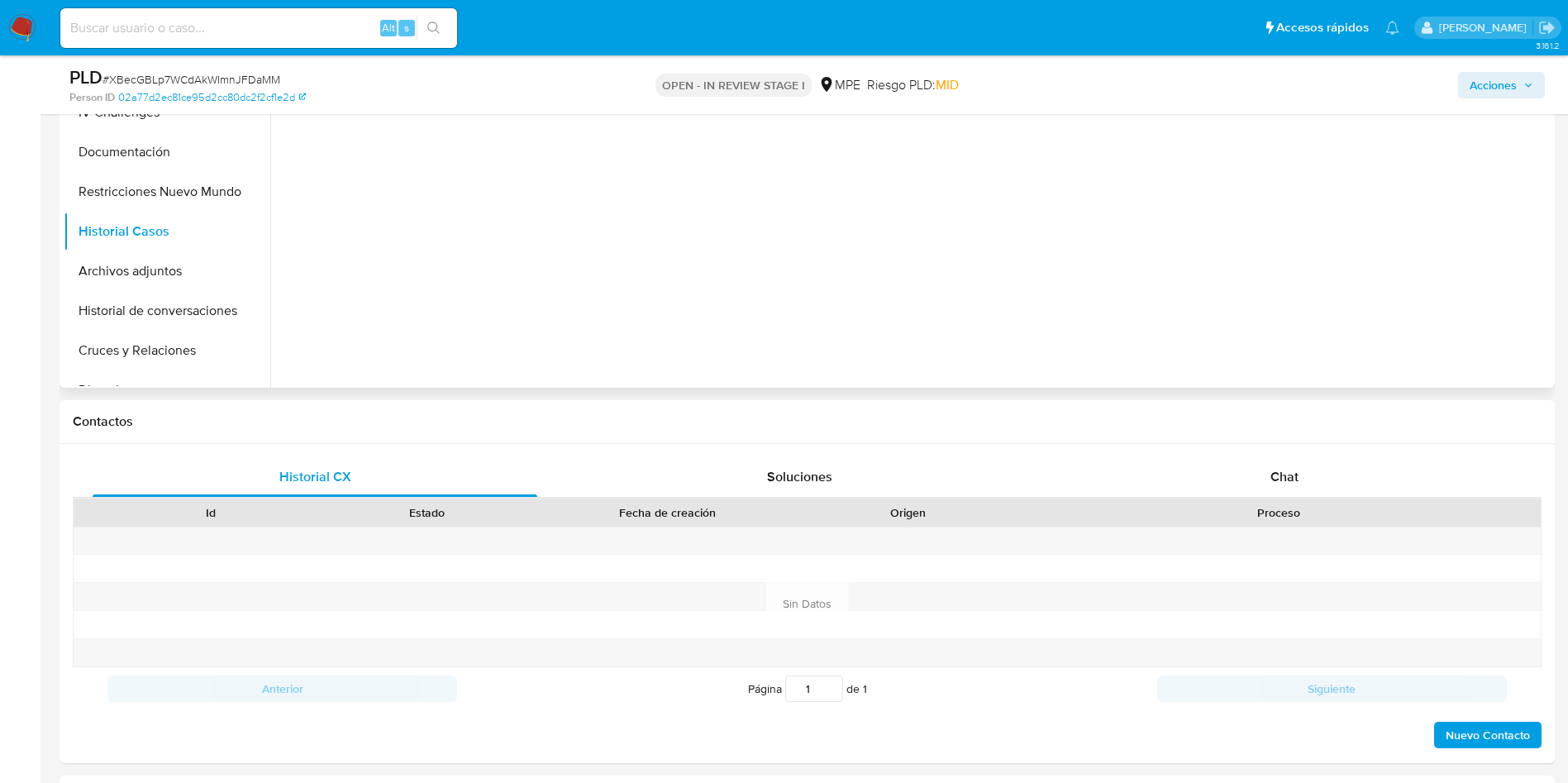
scroll to position [124, 0]
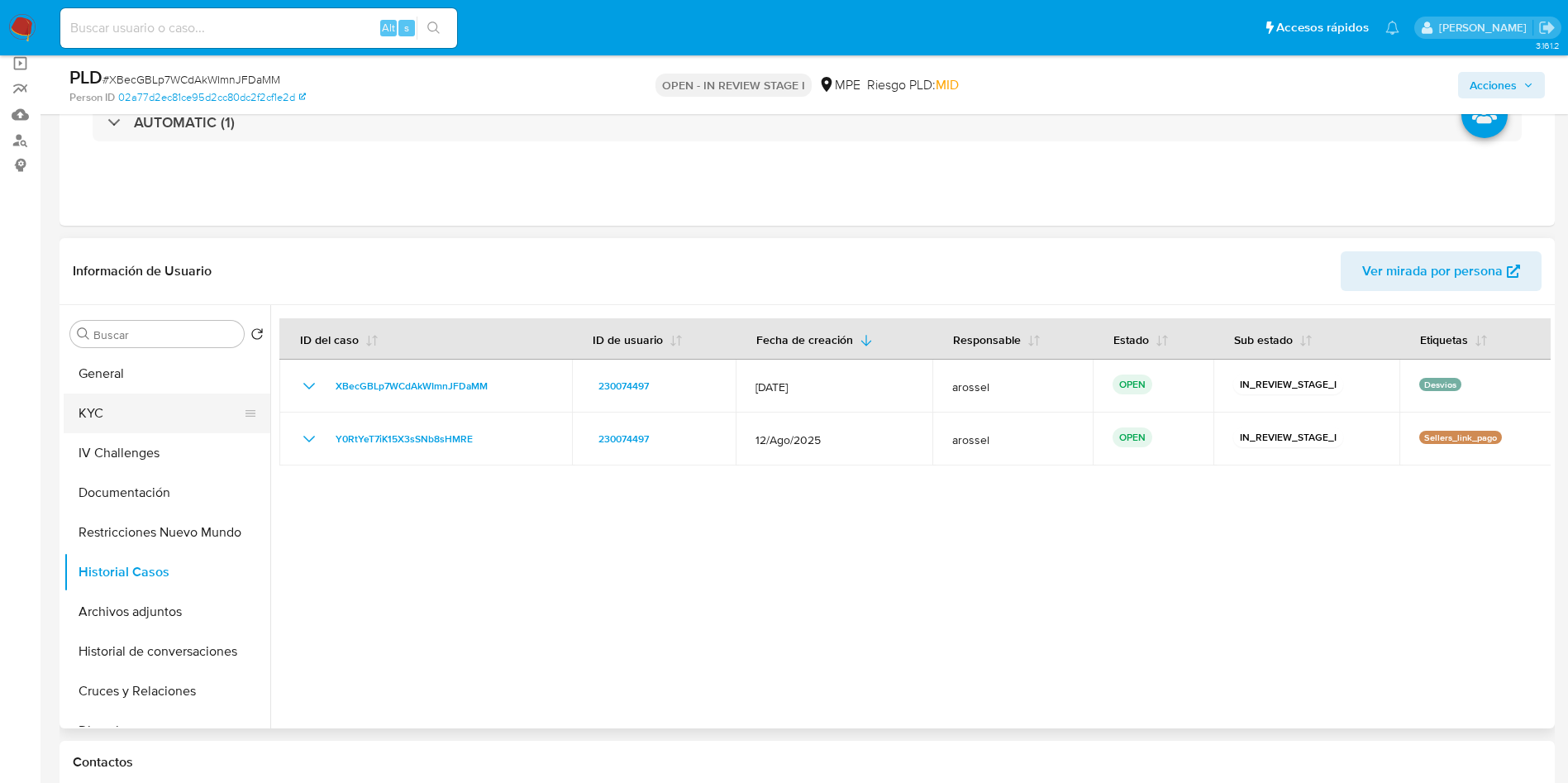
click at [130, 394] on button "KYC" at bounding box center [160, 414] width 194 height 40
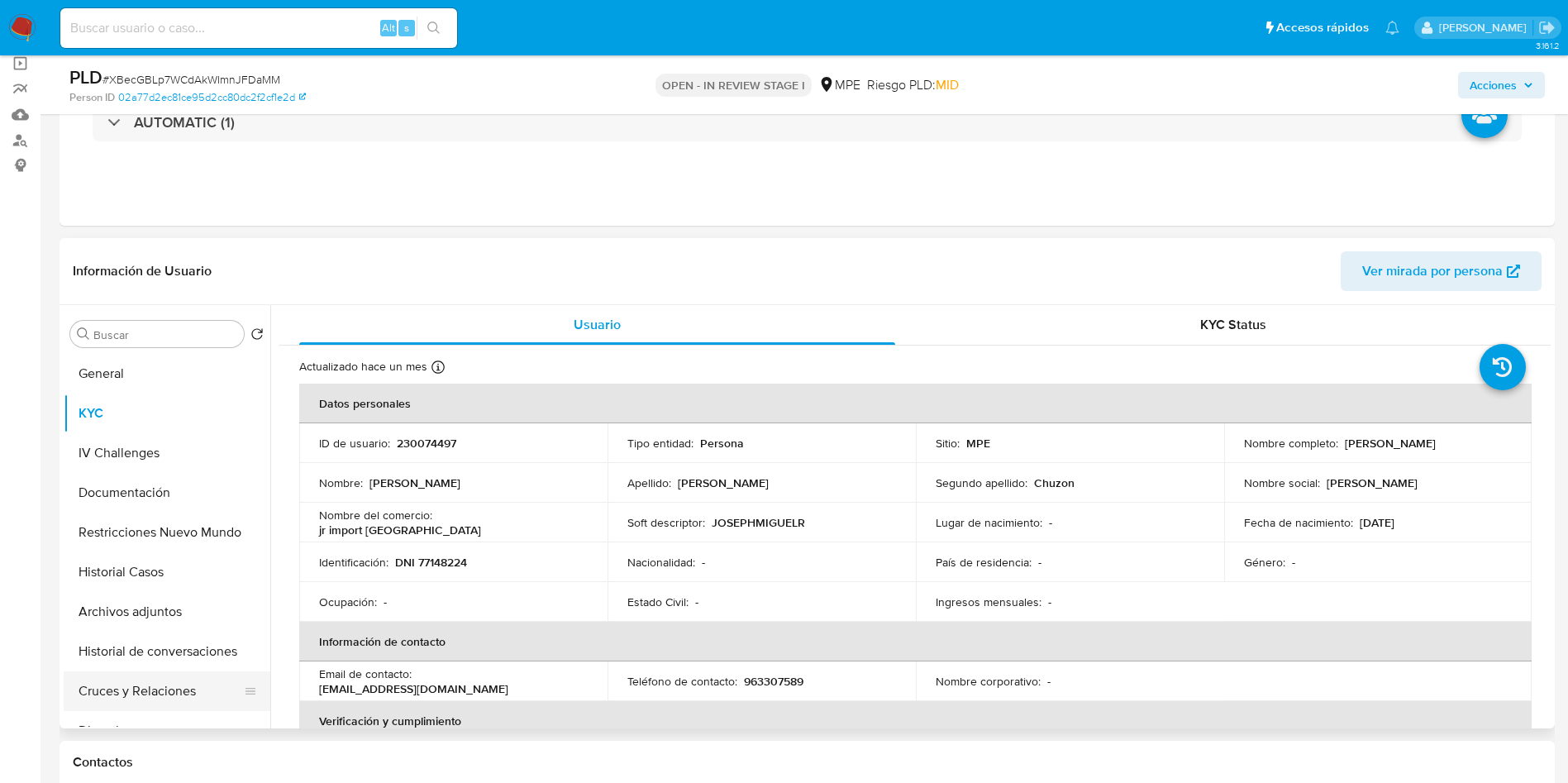
click at [190, 698] on button "Cruces y Relaciones" at bounding box center [160, 691] width 194 height 40
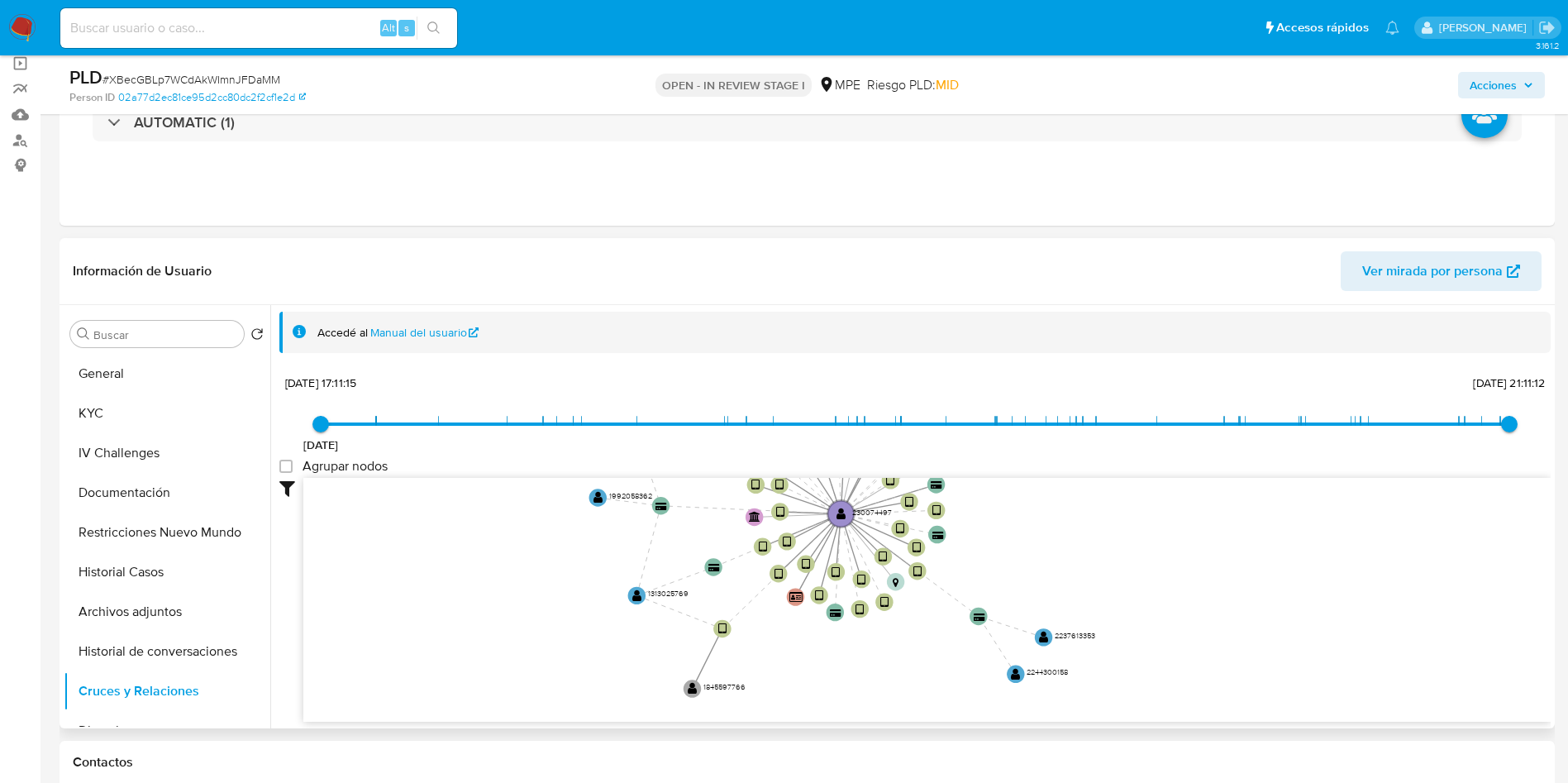
drag, startPoint x: 1147, startPoint y: 527, endPoint x: 984, endPoint y: 476, distance: 170.8
click at [984, 476] on div "13/8/2021 13/8/2021, 17:11:15 11/8/2025, 21:11:12 Agrupar nodos Filtros Confian…" at bounding box center [915, 575] width 1271 height 411
click at [96, 390] on button "General" at bounding box center [160, 374] width 194 height 40
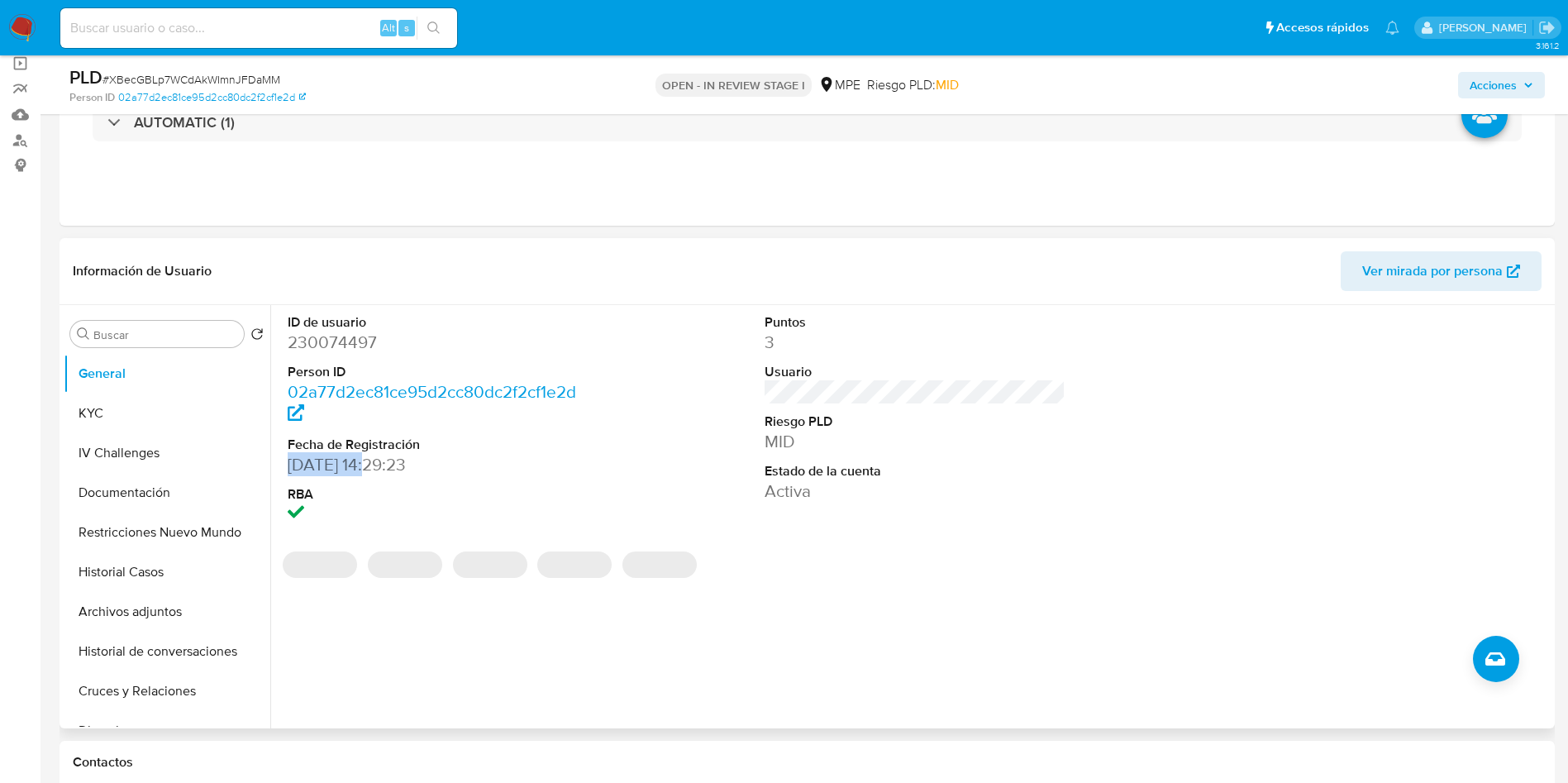
drag, startPoint x: 284, startPoint y: 467, endPoint x: 362, endPoint y: 462, distance: 78.2
click at [362, 462] on div "ID de usuario 230074497 Person ID 02a77d2ec81ce95d2cc80dc2f2cf1e2d Fecha de Reg…" at bounding box center [439, 420] width 319 height 230
copy dd "01/10/2016"
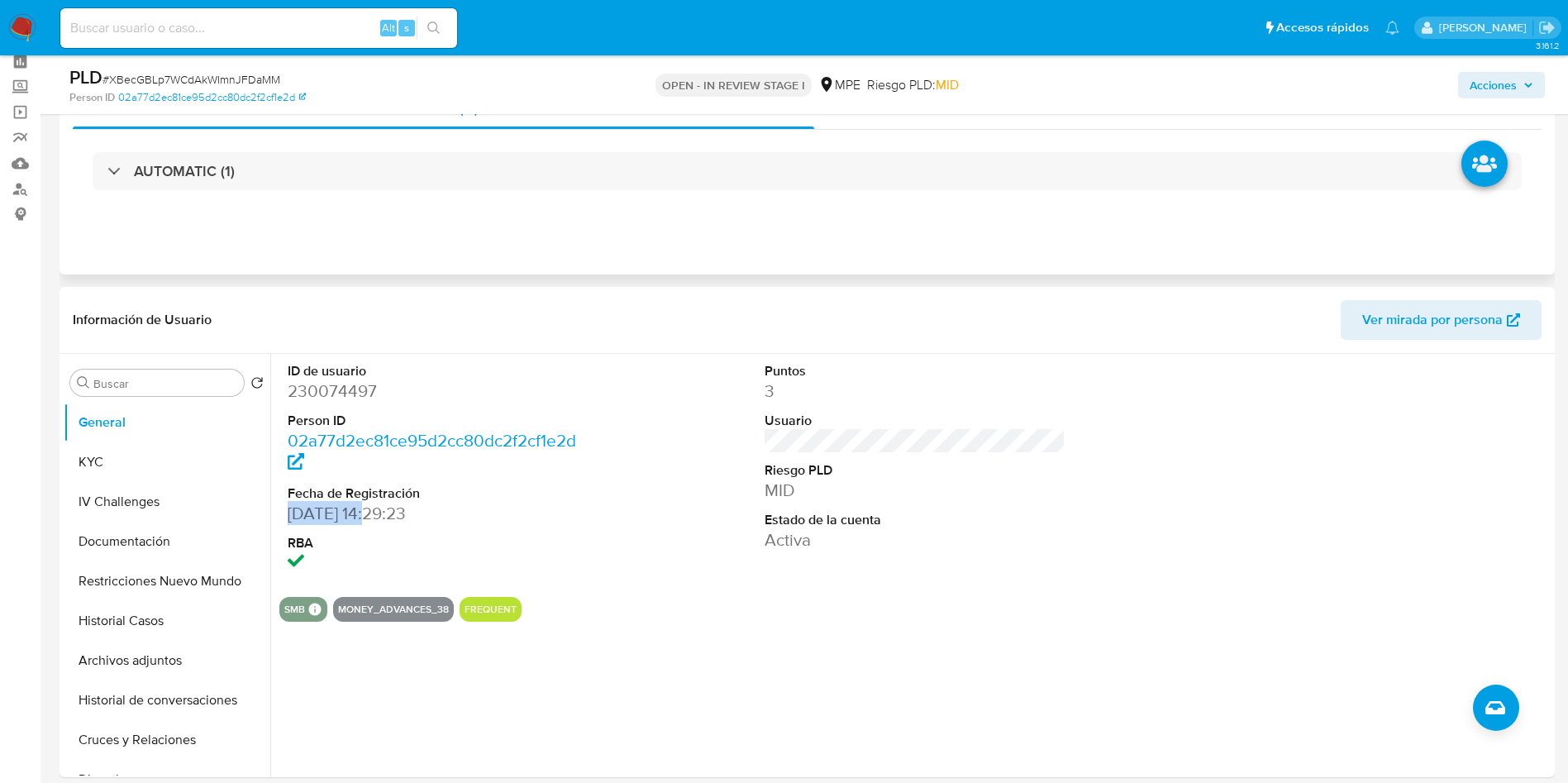
scroll to position [0, 0]
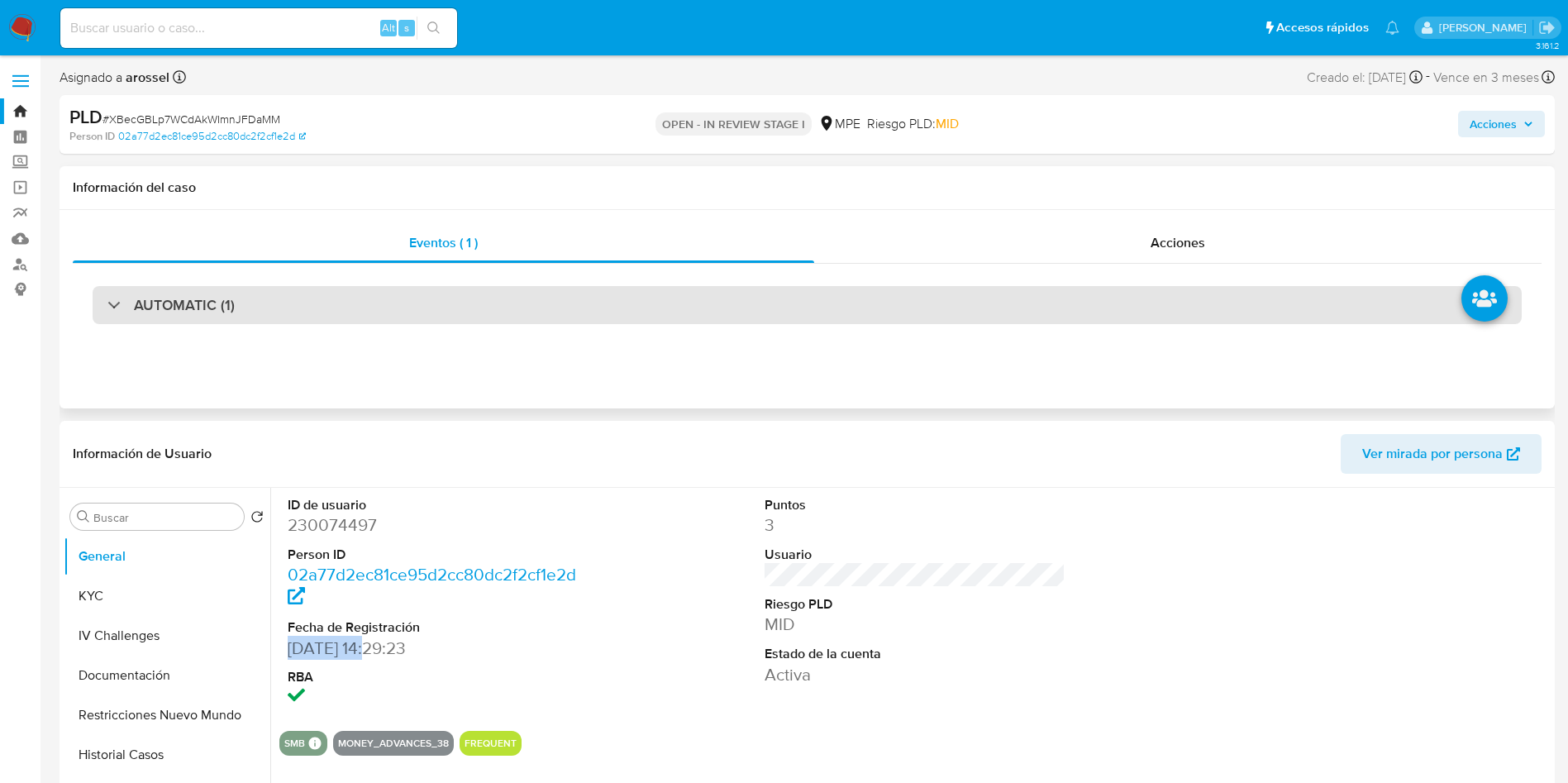
click at [268, 325] on div "AUTOMATIC (1)" at bounding box center [807, 304] width 1469 height 83
click at [270, 319] on div "AUTOMATIC (1)" at bounding box center [807, 305] width 1430 height 38
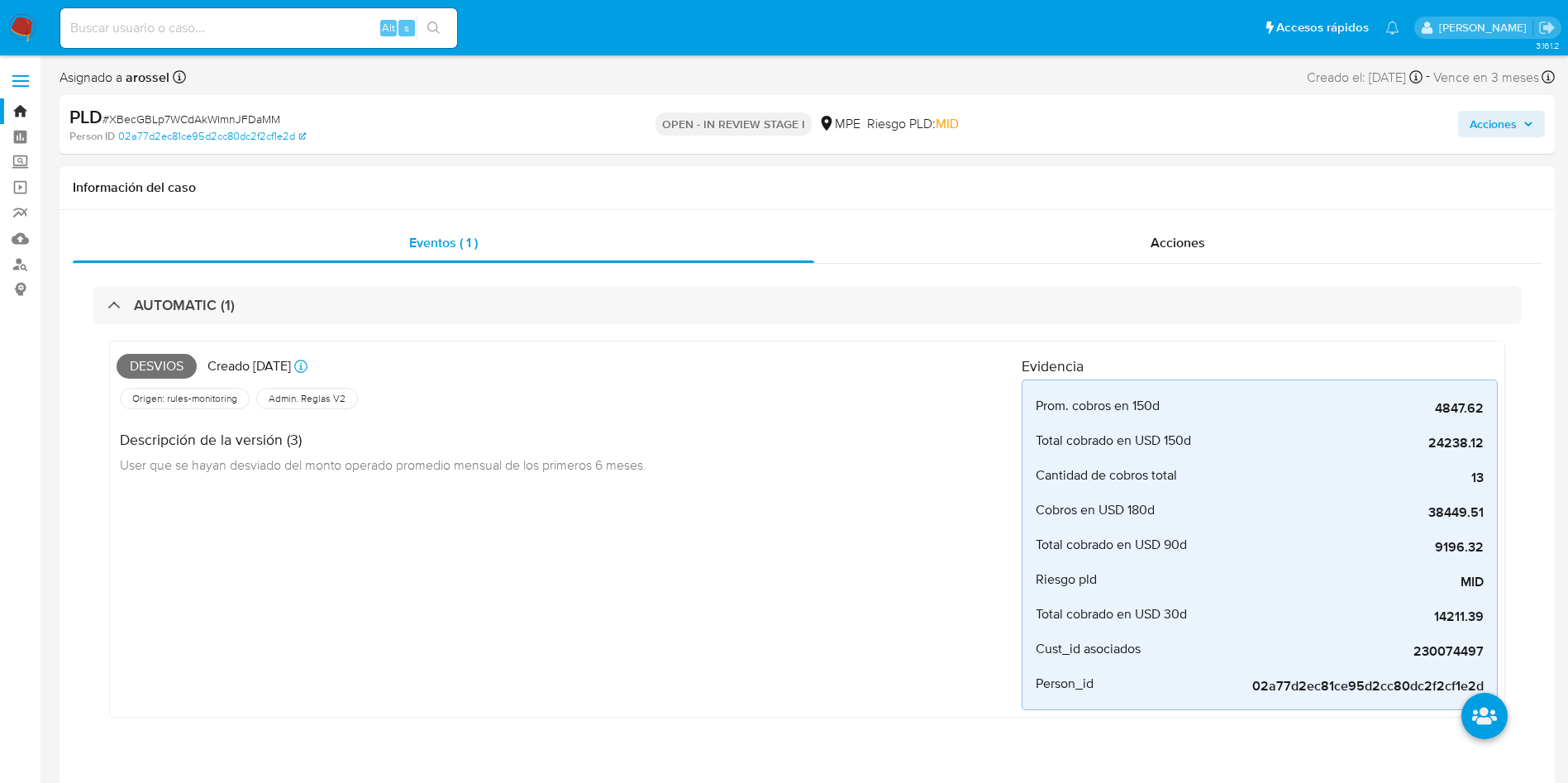
click at [164, 367] on span "Desvios" at bounding box center [156, 366] width 80 height 25
copy span "Desvios"
click at [221, 105] on div "PLD # XBecGBLp7WCdAkWImnJFDaMM" at bounding box center [313, 117] width 486 height 25
click at [225, 115] on span "# XBecGBLp7WCdAkWImnJFDaMM" at bounding box center [191, 118] width 177 height 16
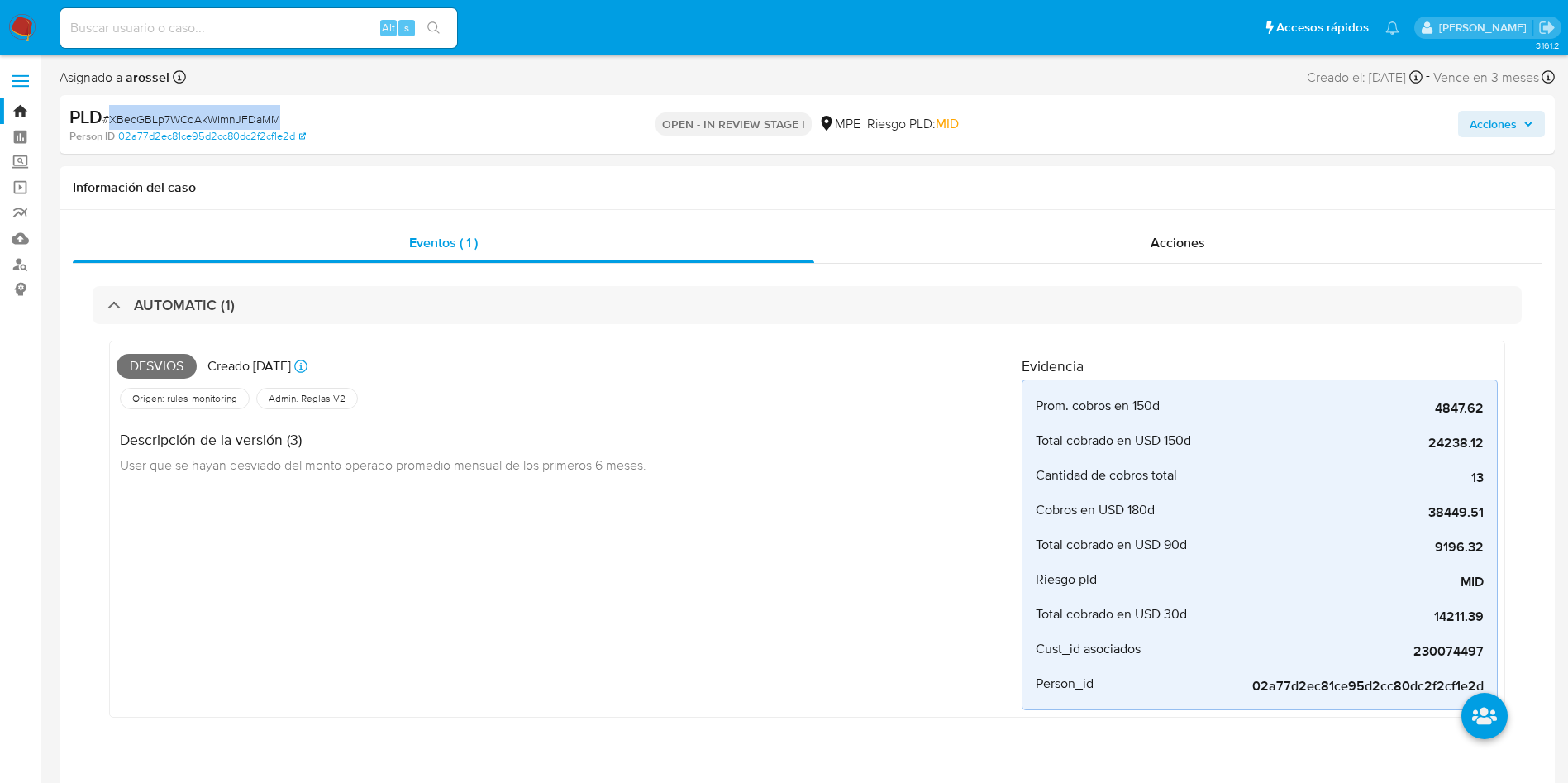
click at [225, 115] on span "# XBecGBLp7WCdAkWImnJFDaMM" at bounding box center [191, 118] width 177 height 16
copy span "XBecGBLp7WCdAkWImnJFDaMM"
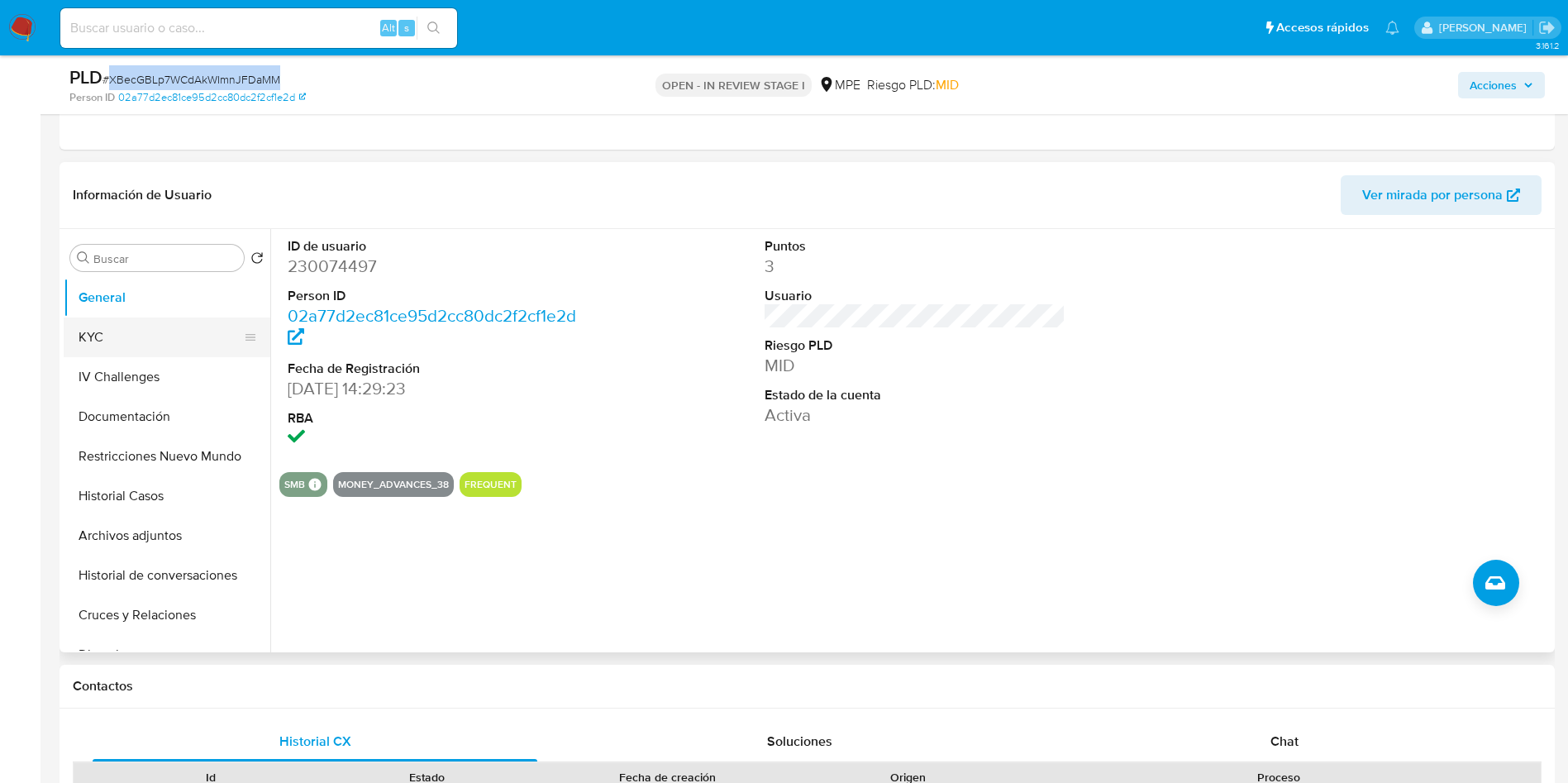
scroll to position [620, 0]
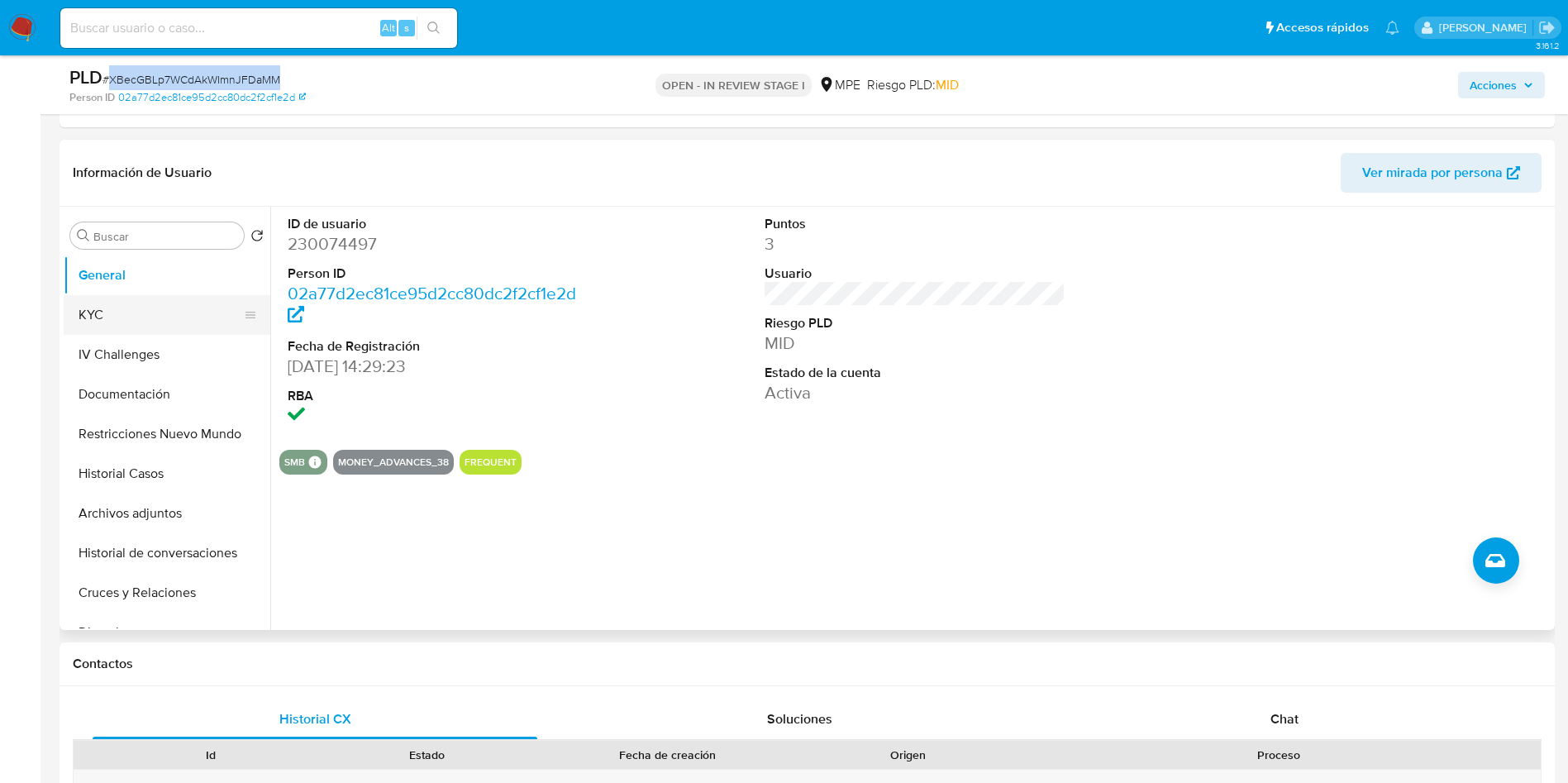
drag, startPoint x: 143, startPoint y: 313, endPoint x: 164, endPoint y: 313, distance: 21.0
click at [143, 313] on button "KYC" at bounding box center [160, 315] width 194 height 40
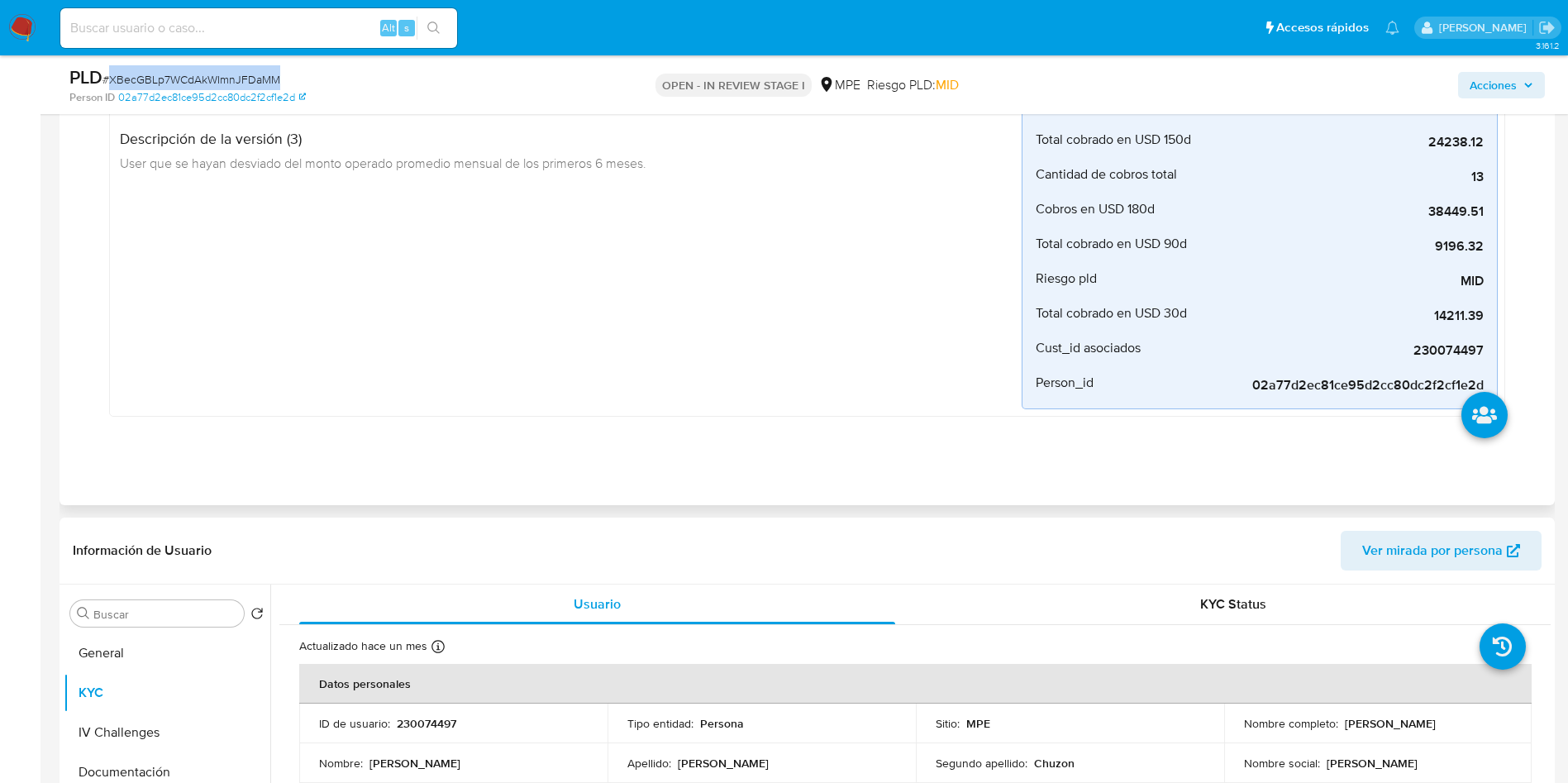
scroll to position [0, 0]
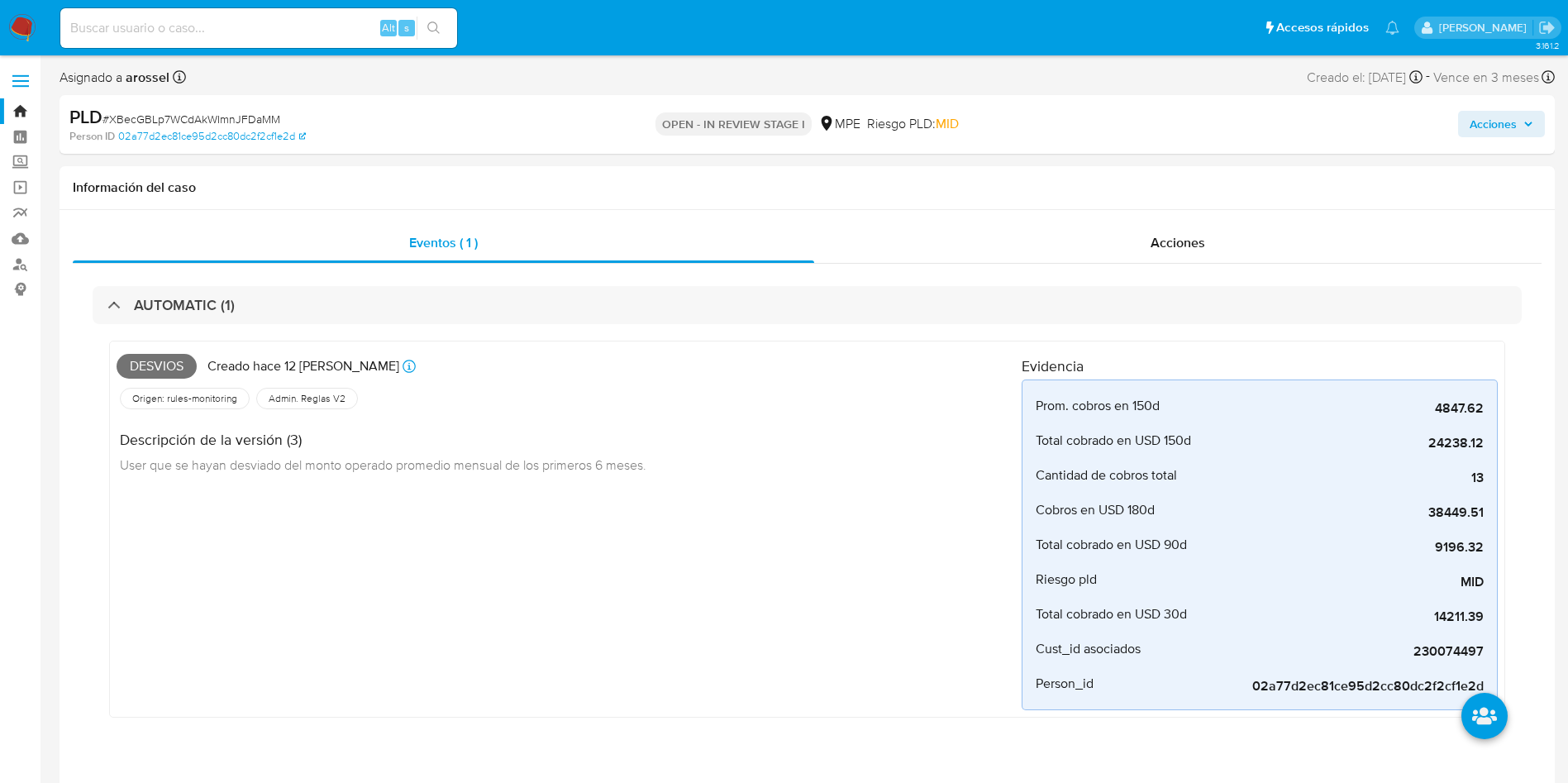
select select "10"
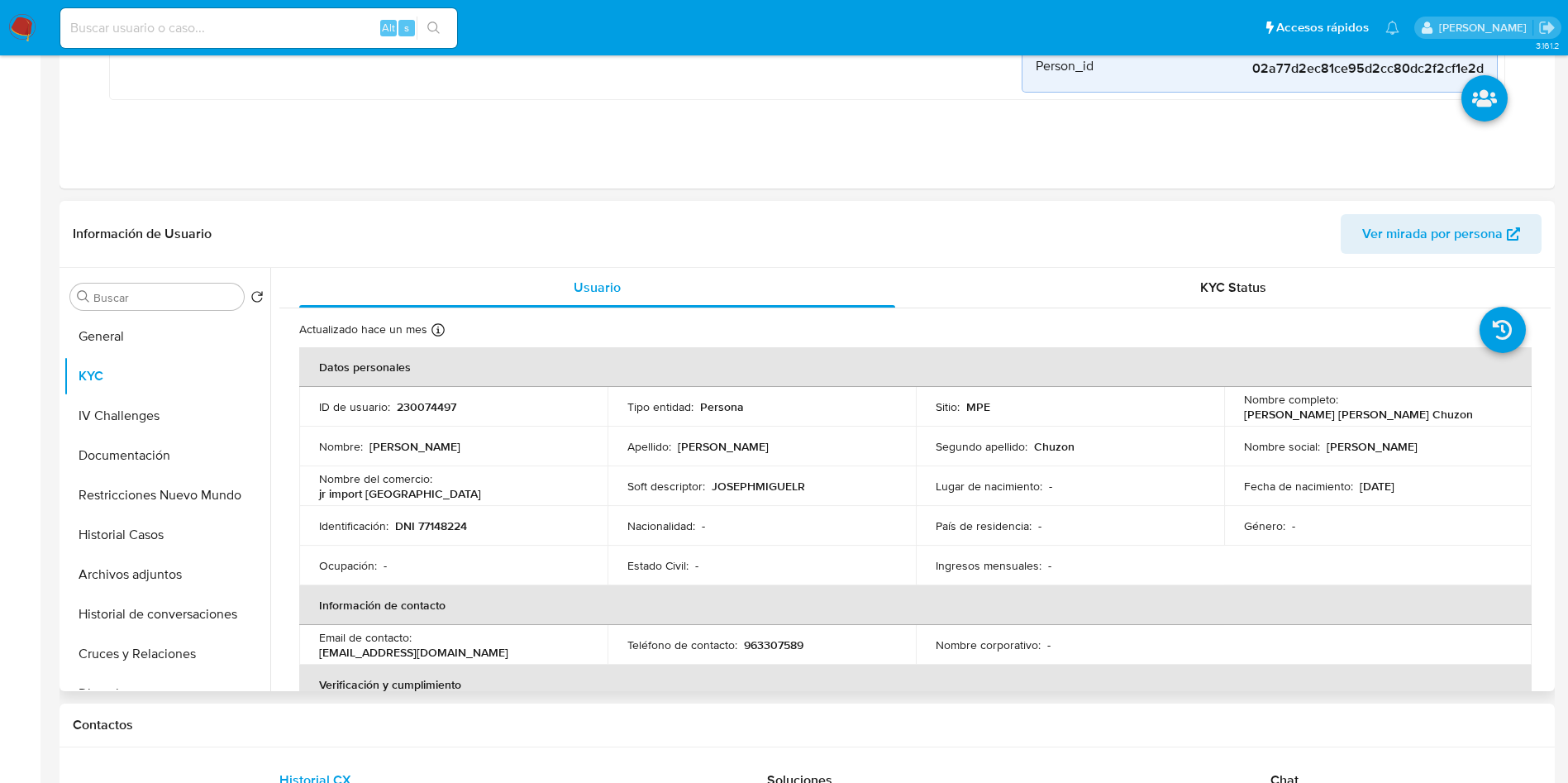
scroll to position [620, 0]
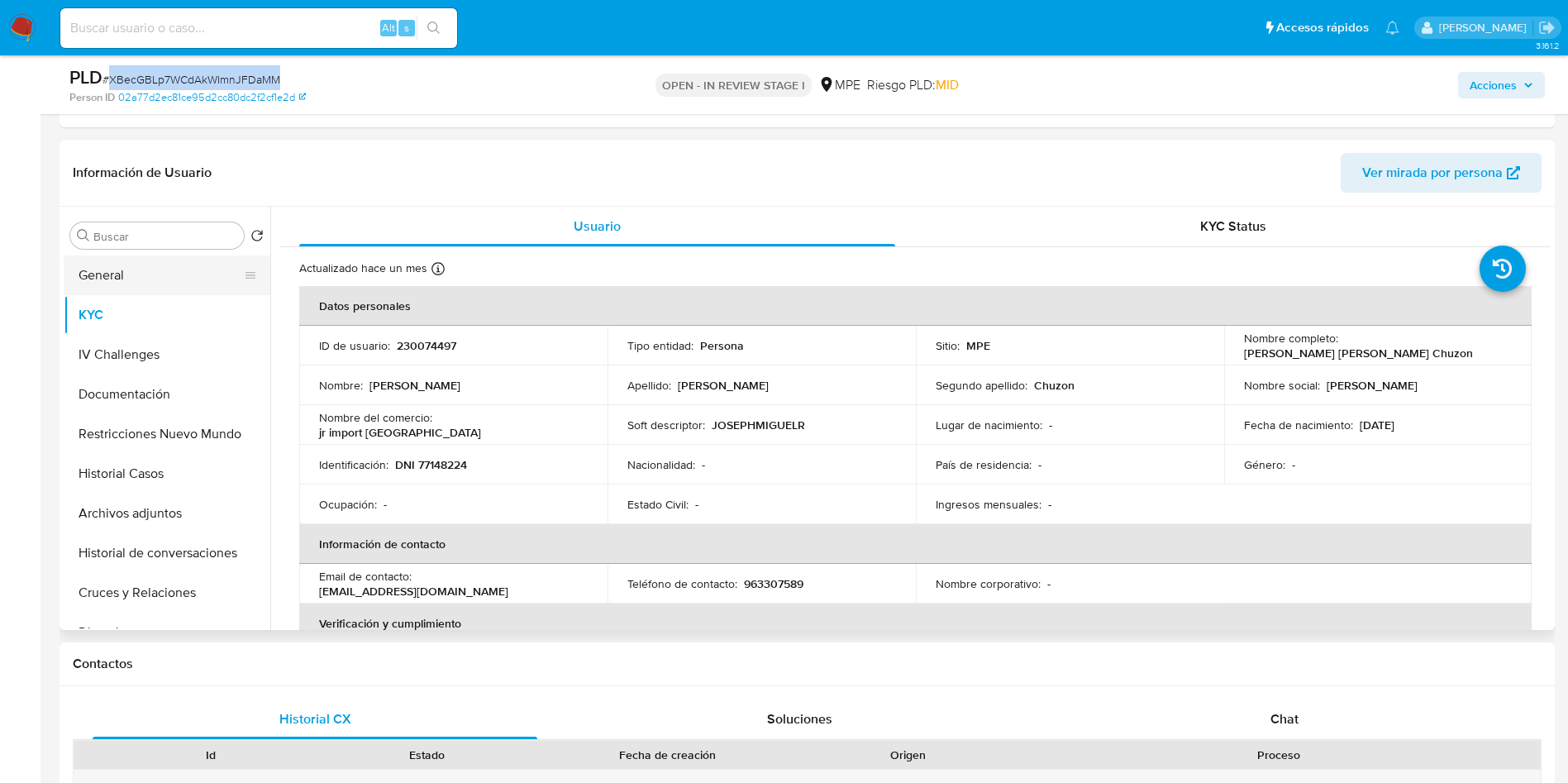
click at [142, 266] on button "General" at bounding box center [160, 276] width 194 height 40
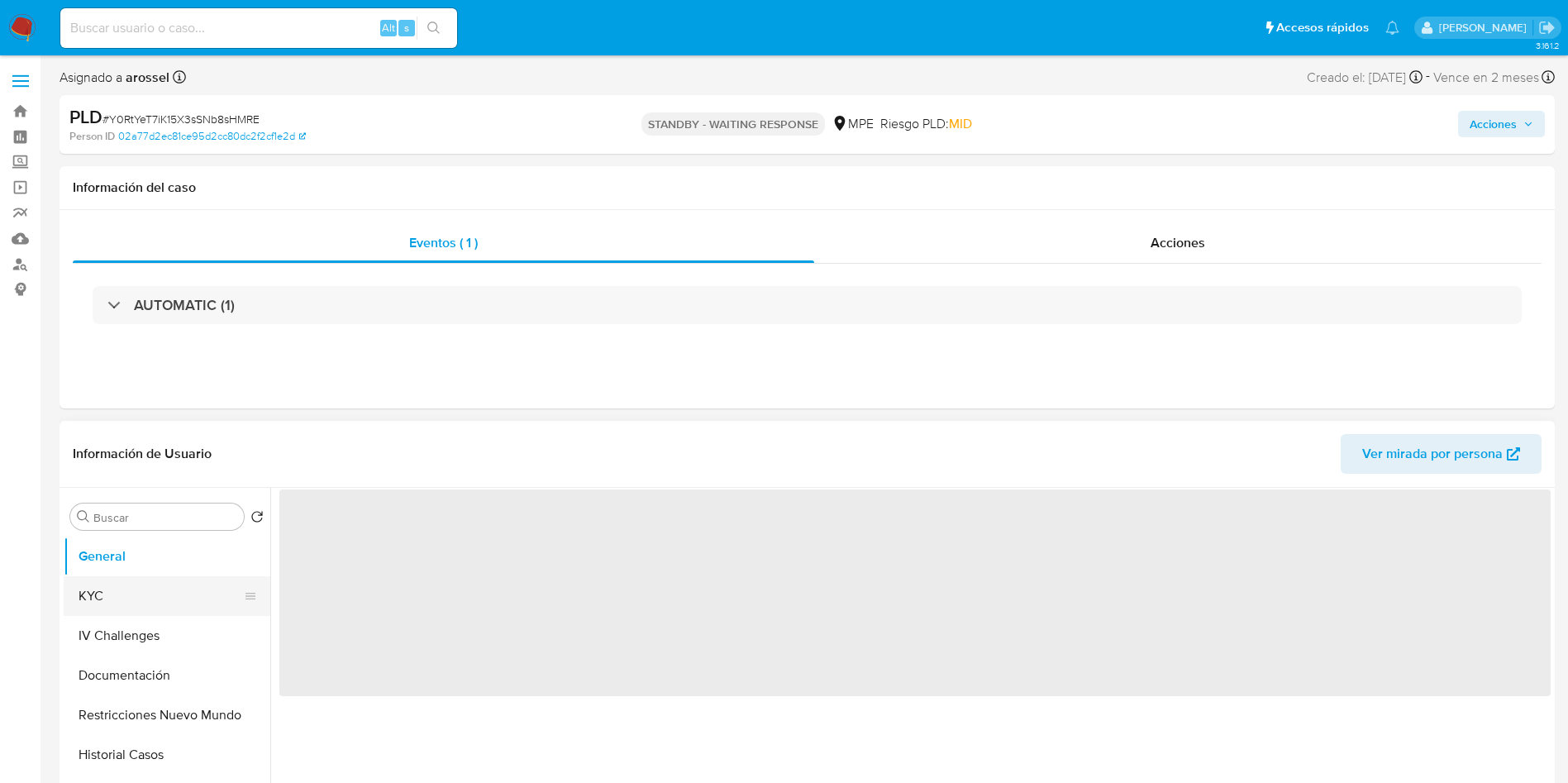
click at [134, 599] on button "KYC" at bounding box center [160, 596] width 194 height 40
select select "10"
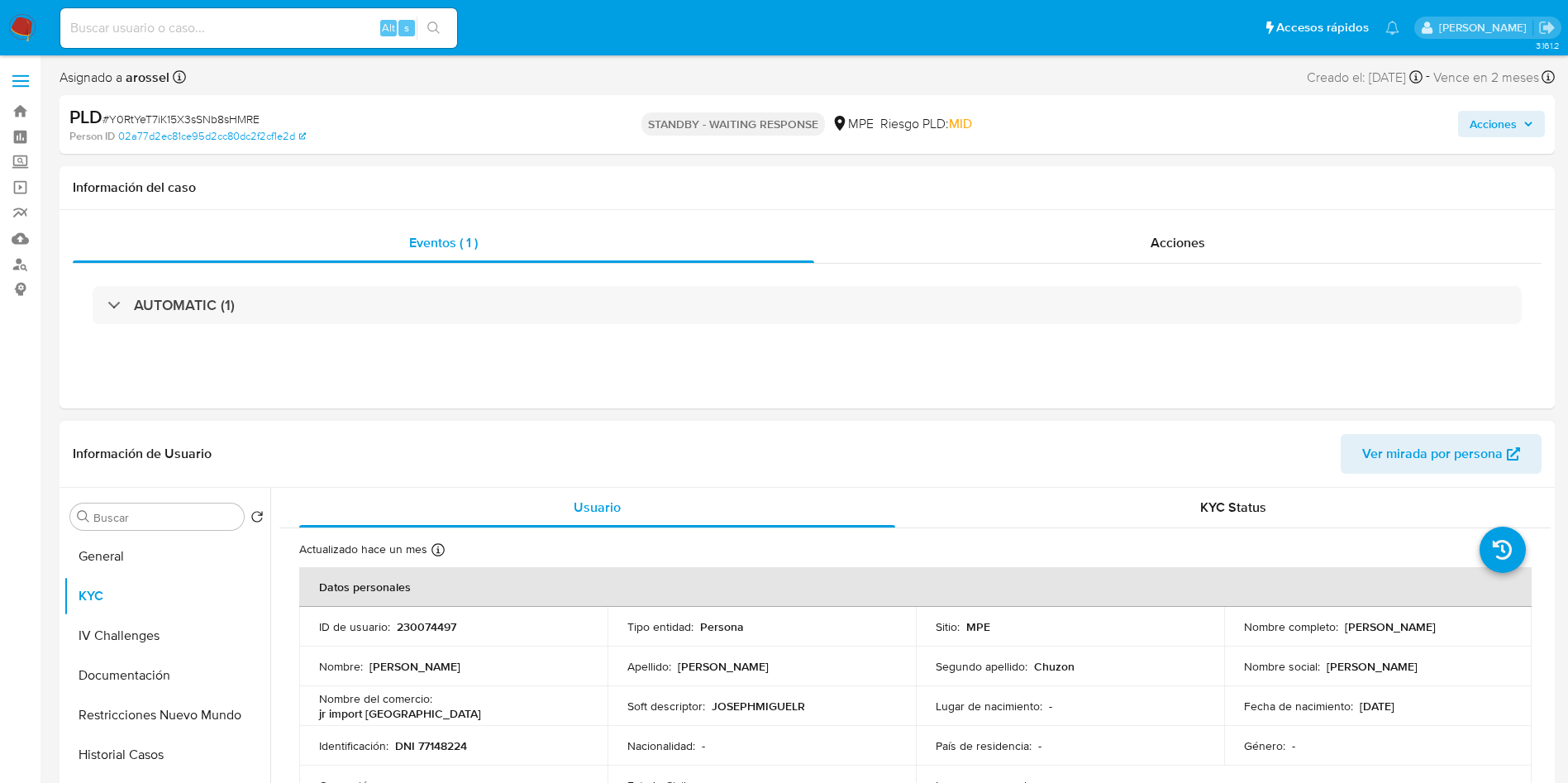
drag, startPoint x: 1239, startPoint y: 632, endPoint x: 1398, endPoint y: 627, distance: 159.1
click at [1408, 629] on div "Nombre completo : Joseph Miguel Ramirez Chuzon" at bounding box center [1378, 627] width 269 height 15
copy p "Joseph Miguel Ramirez Chuzon"
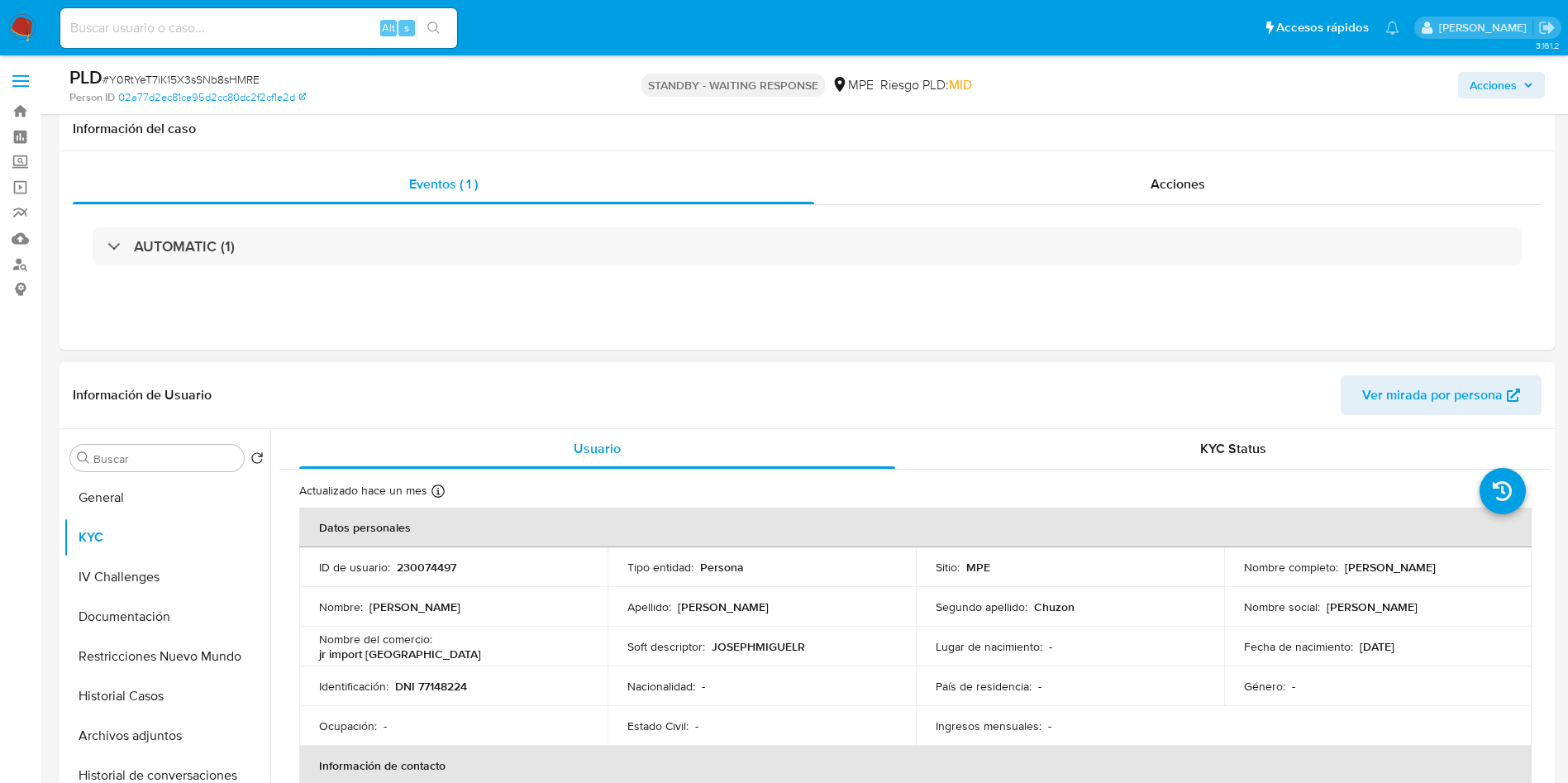
scroll to position [248, 0]
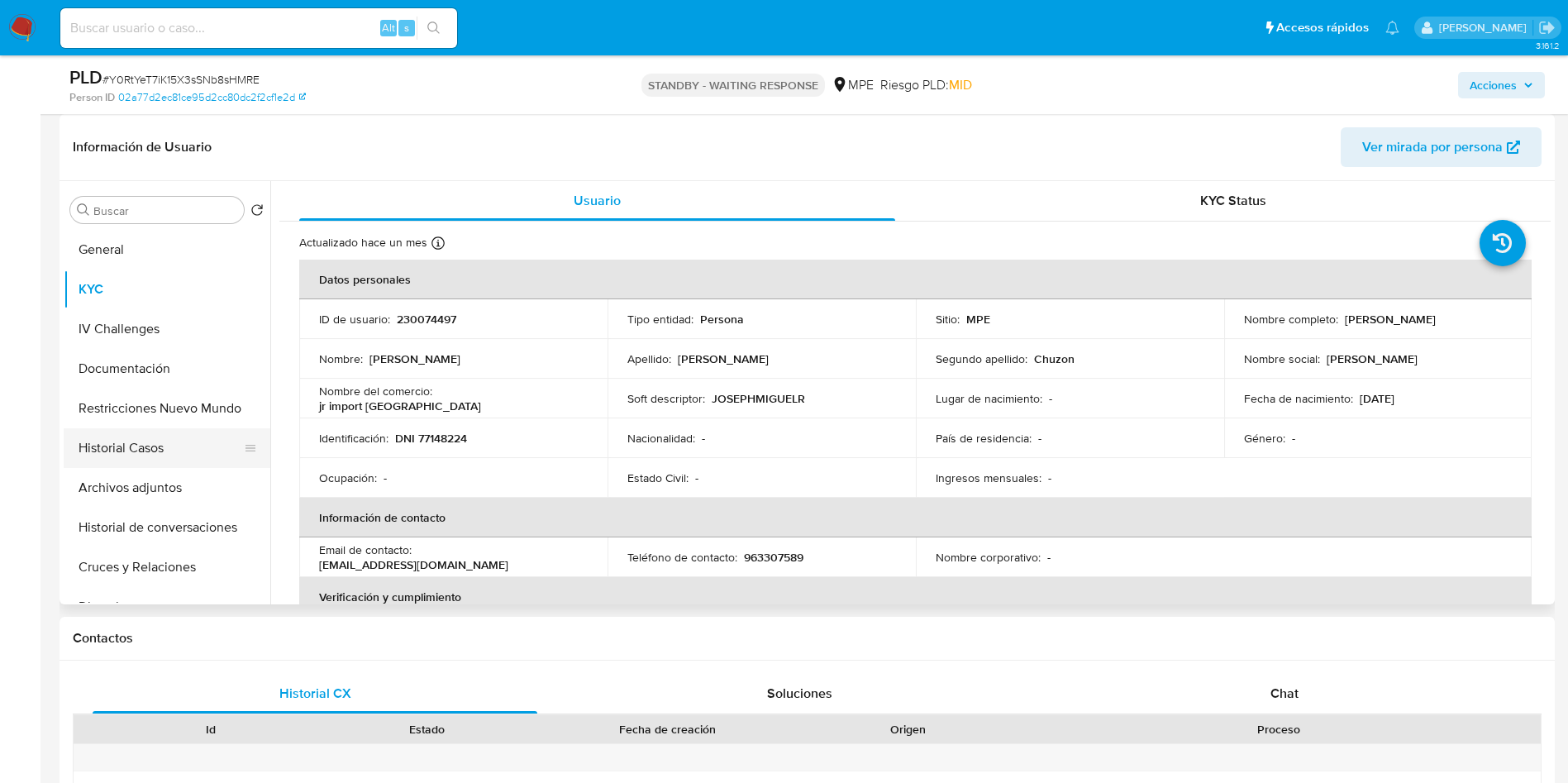
click at [155, 446] on button "Historial Casos" at bounding box center [160, 448] width 194 height 40
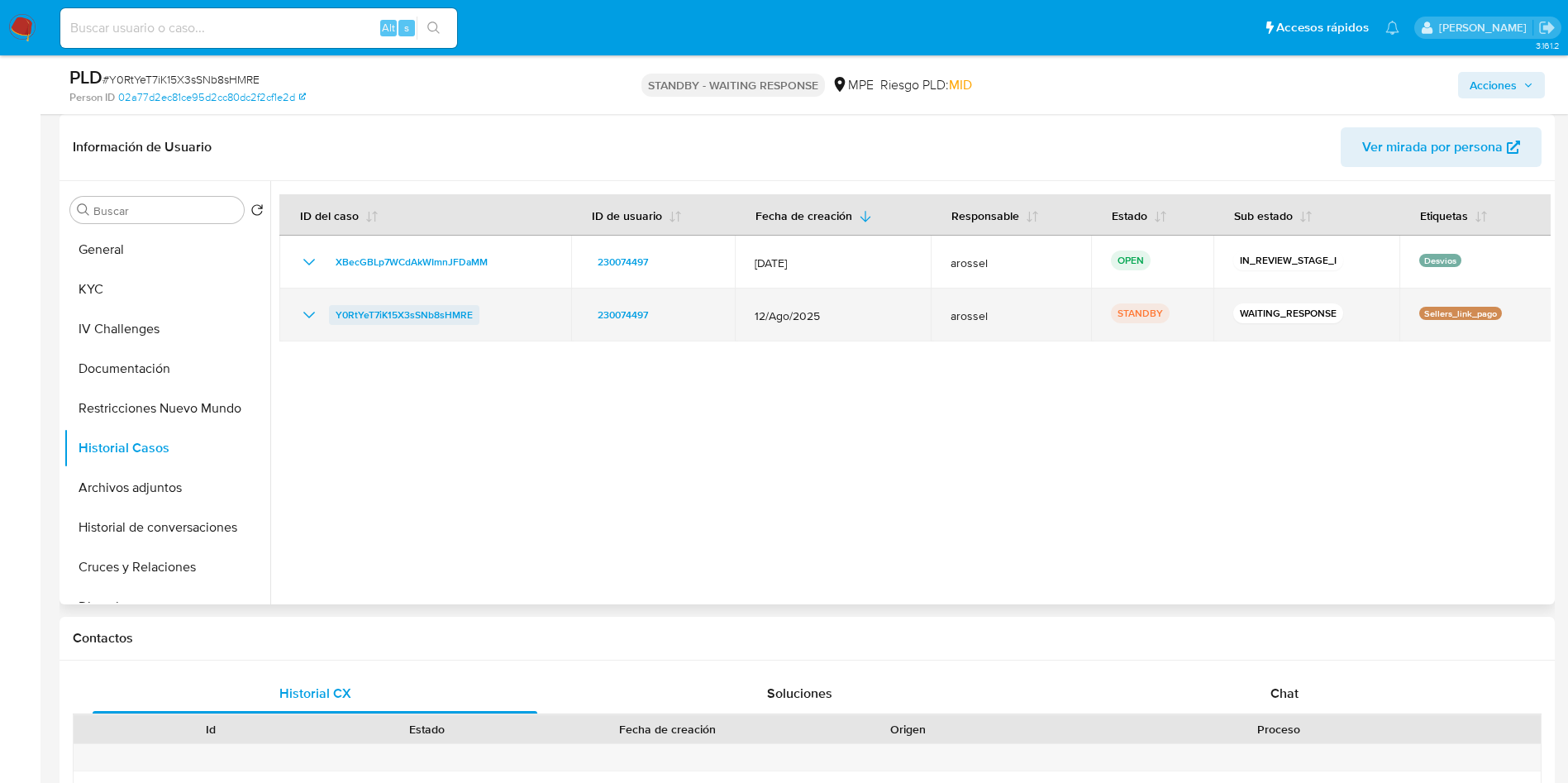
drag, startPoint x: 432, startPoint y: 307, endPoint x: 333, endPoint y: 307, distance: 99.0
click at [333, 307] on div "Y0RtYeT7iK15X3sSNb8sHMRE" at bounding box center [425, 315] width 252 height 20
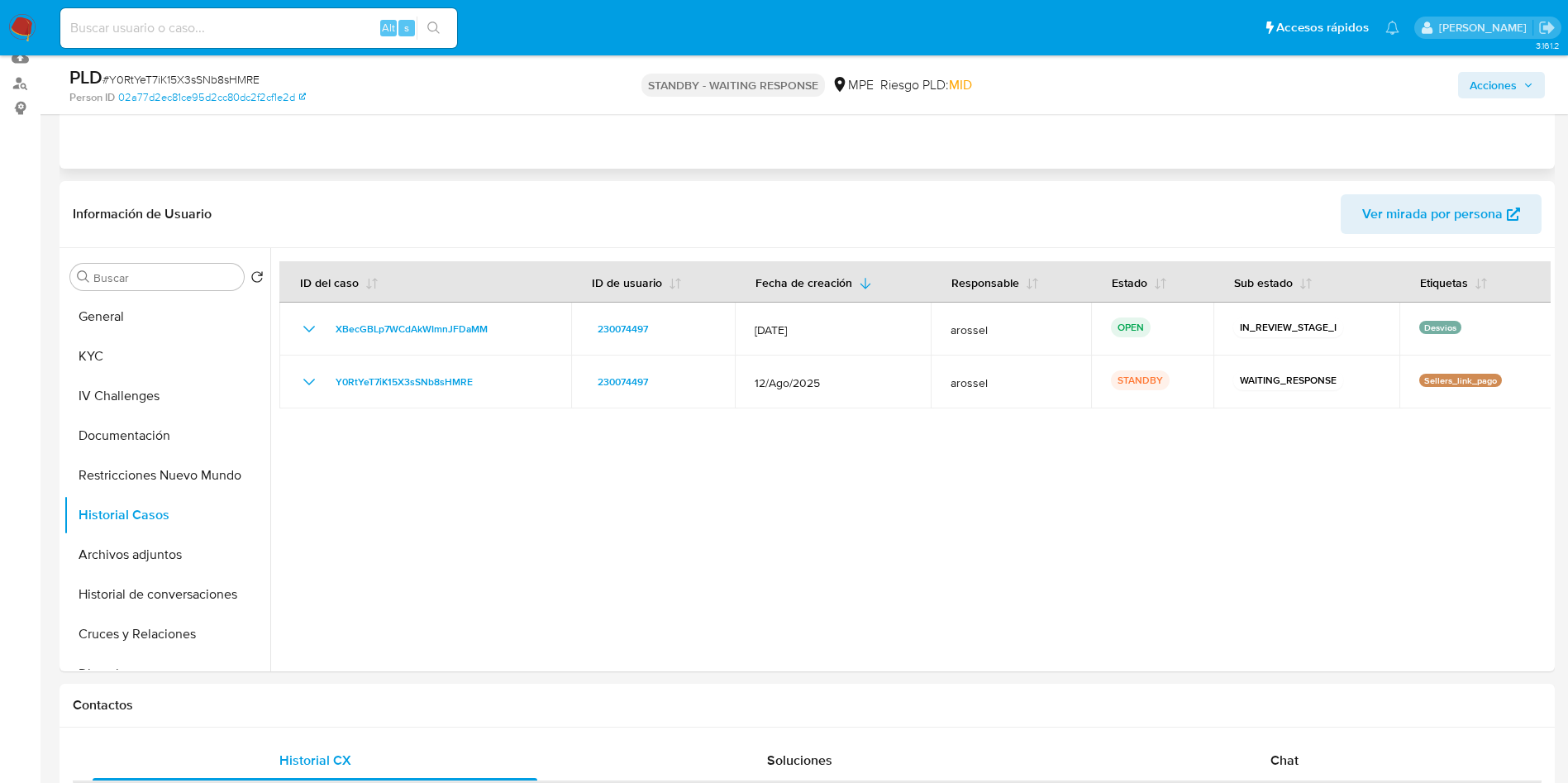
scroll to position [0, 0]
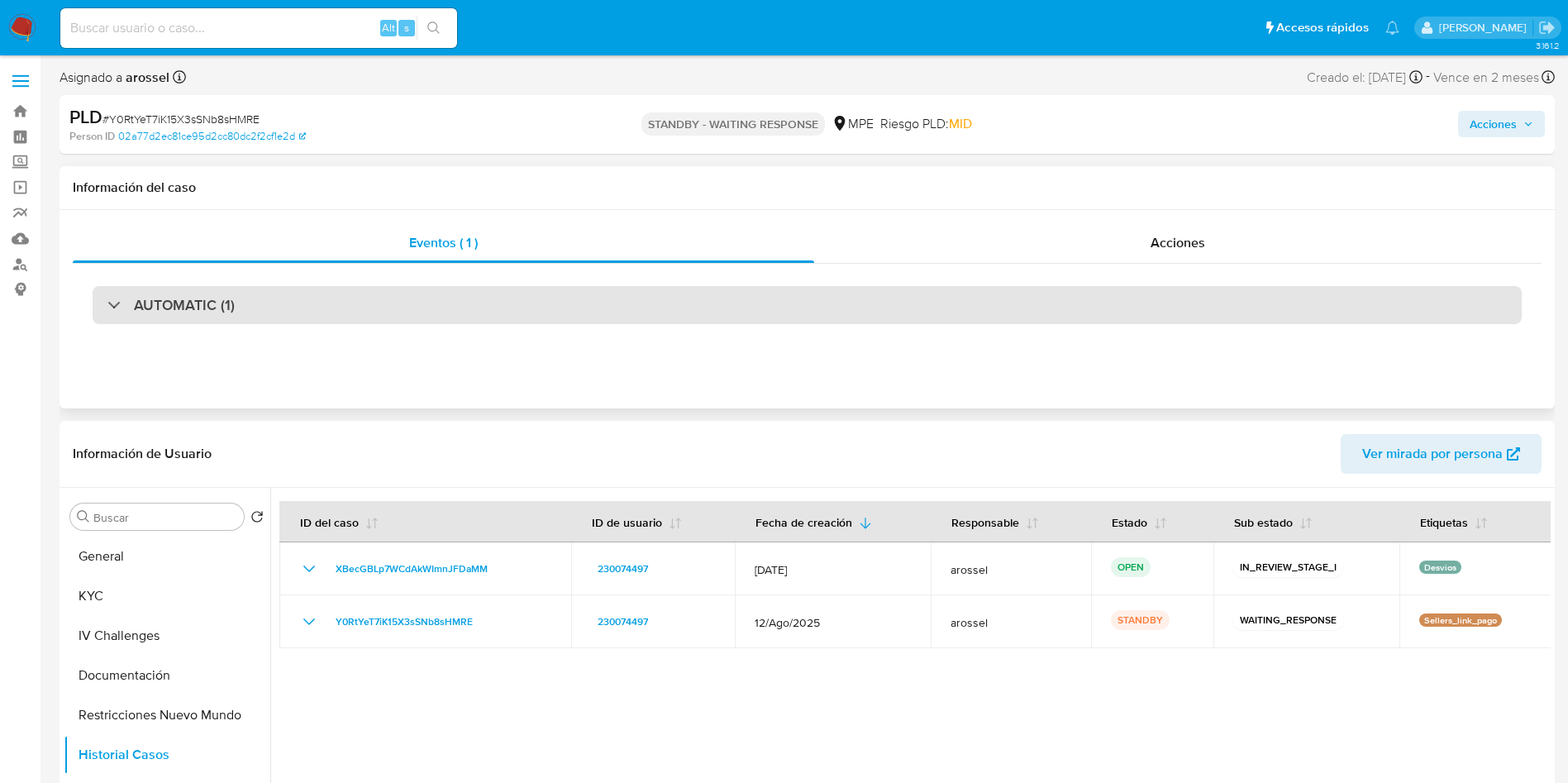
click at [282, 294] on div "AUTOMATIC (1)" at bounding box center [807, 305] width 1430 height 38
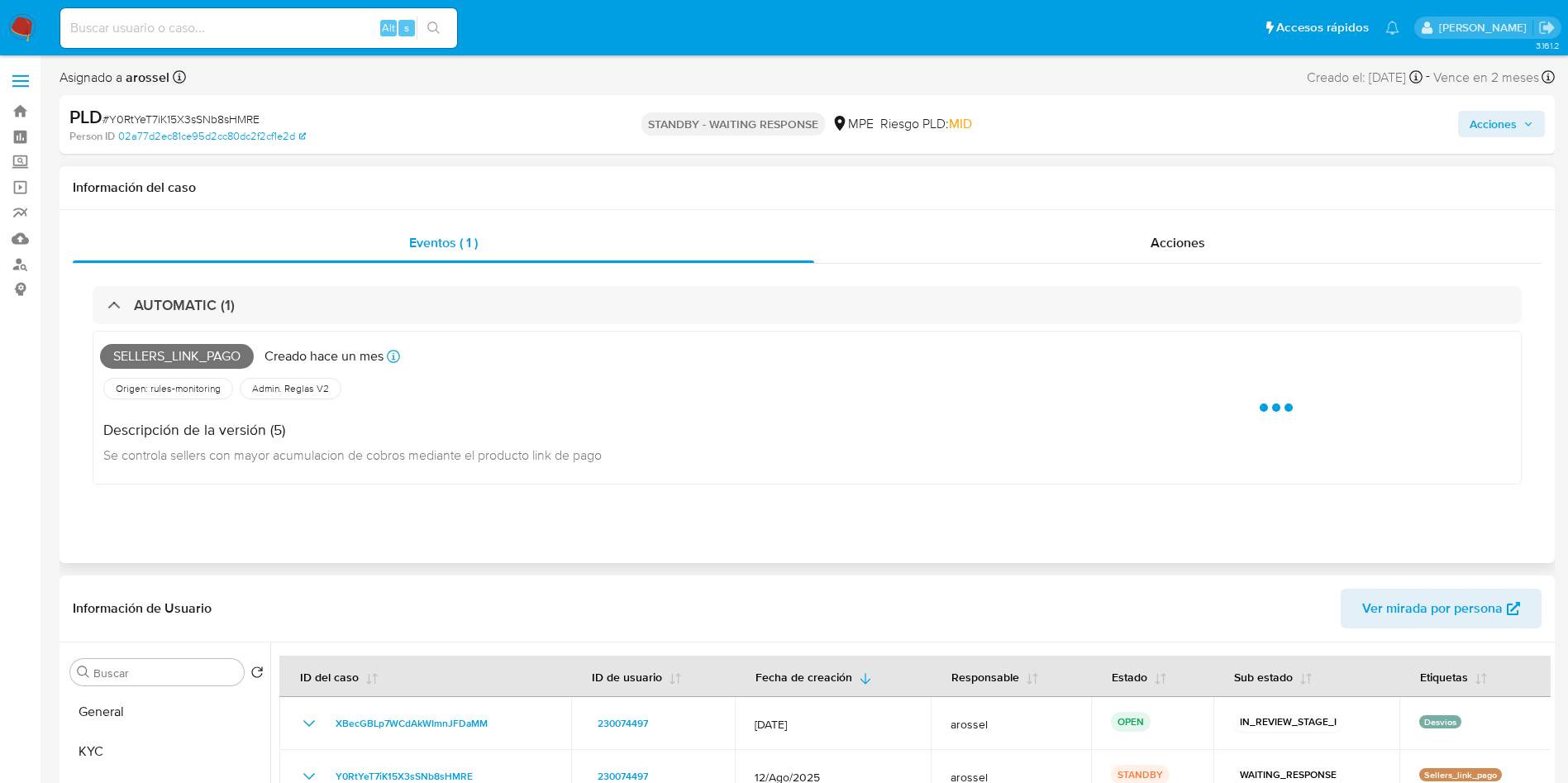
click at [214, 362] on span "Sellers_link_pago" at bounding box center [176, 357] width 154 height 25
copy span "Sellers_link_pago"
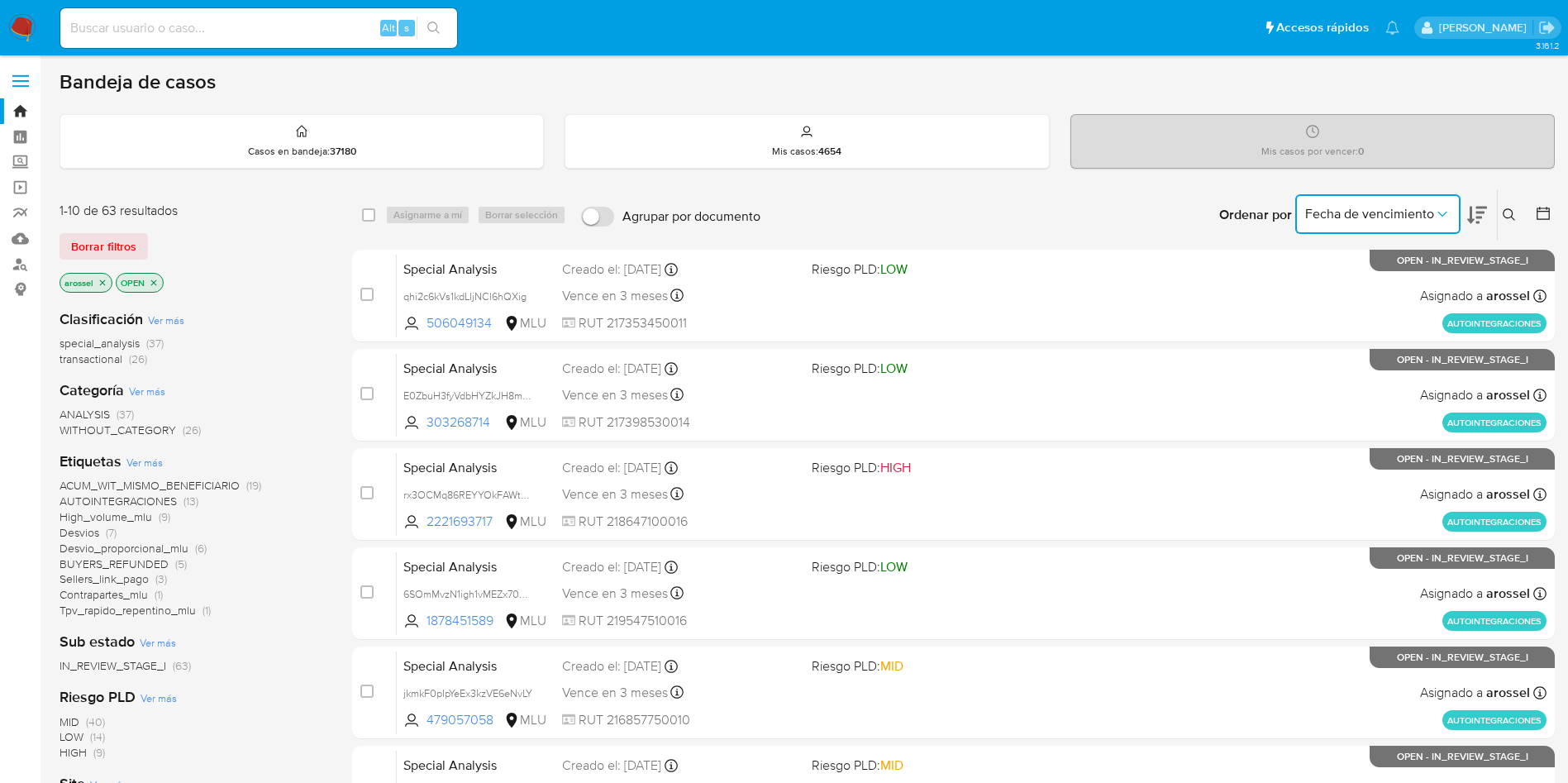
click at [1352, 204] on button "Fecha de vencimiento" at bounding box center [1377, 215] width 165 height 40
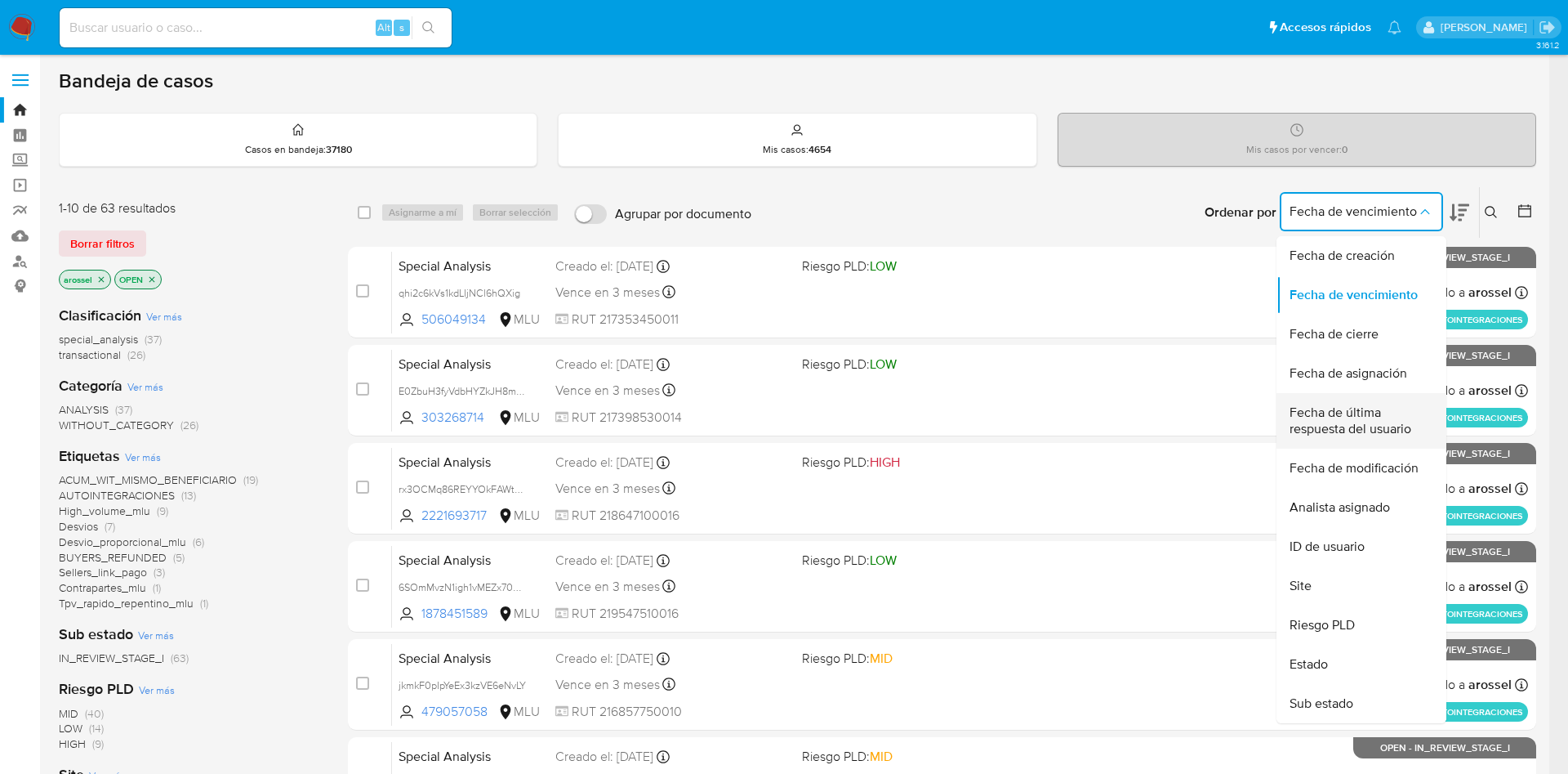
click at [1351, 424] on span "Fecha de última respuesta del usuario" at bounding box center [1357, 420] width 134 height 33
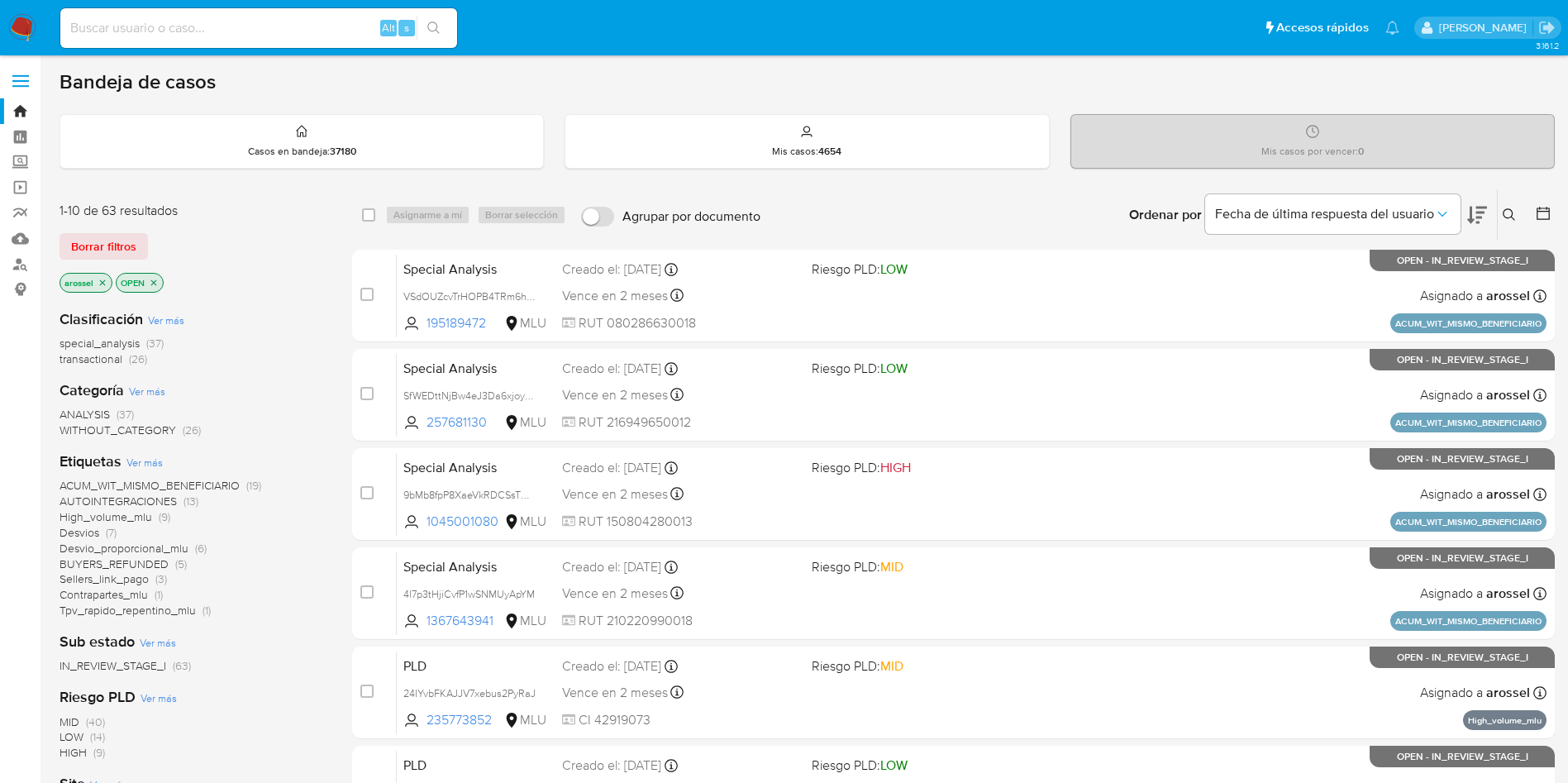
click at [1479, 220] on icon at bounding box center [1476, 215] width 20 height 20
click at [299, 31] on input at bounding box center [258, 28] width 397 height 22
paste input "fEO49MBbAJa9TGi0lRDjSOCH"
type input "fEO49MBbAJa9TGi0lRDjSOCH"
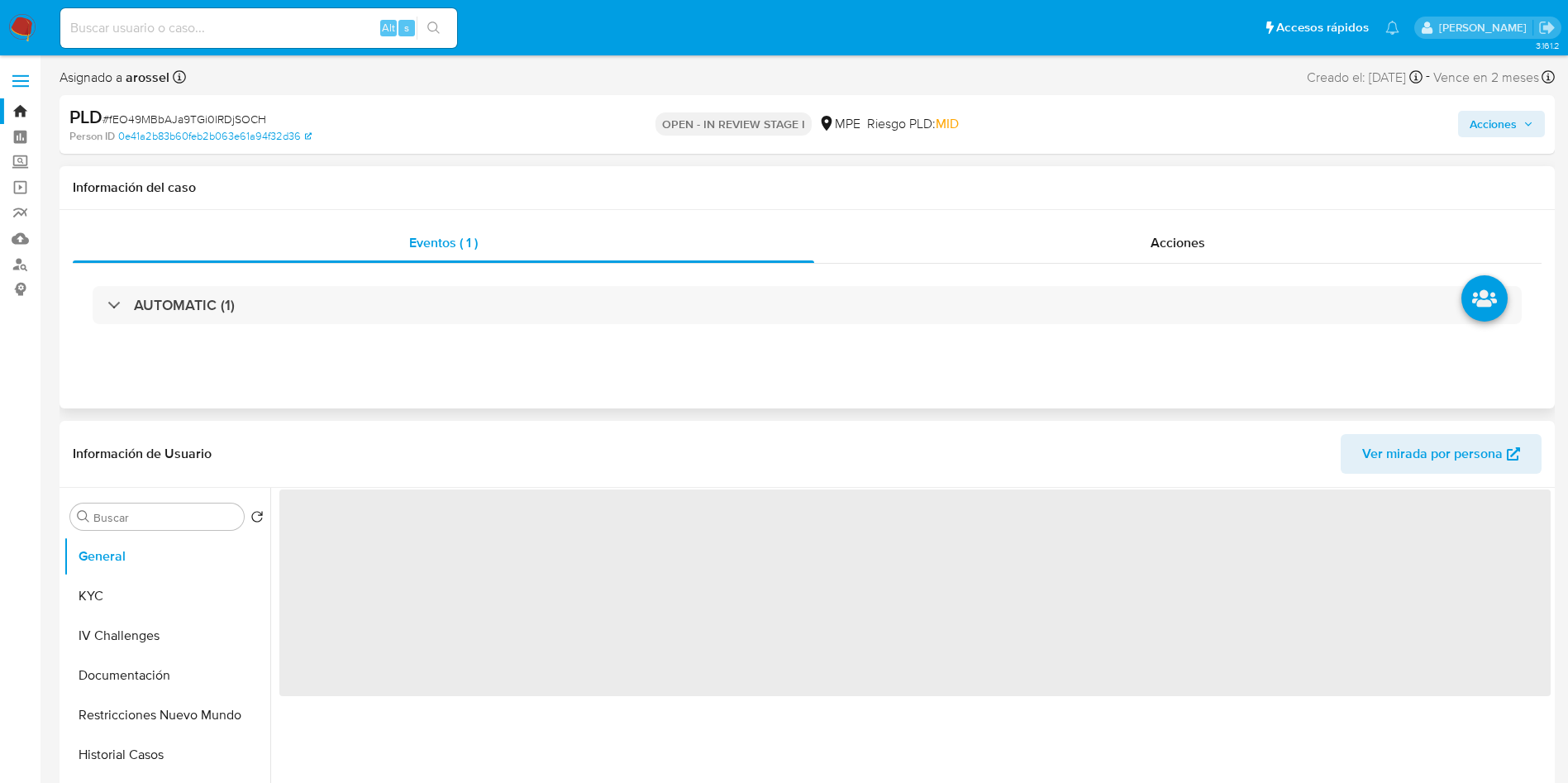
select select "10"
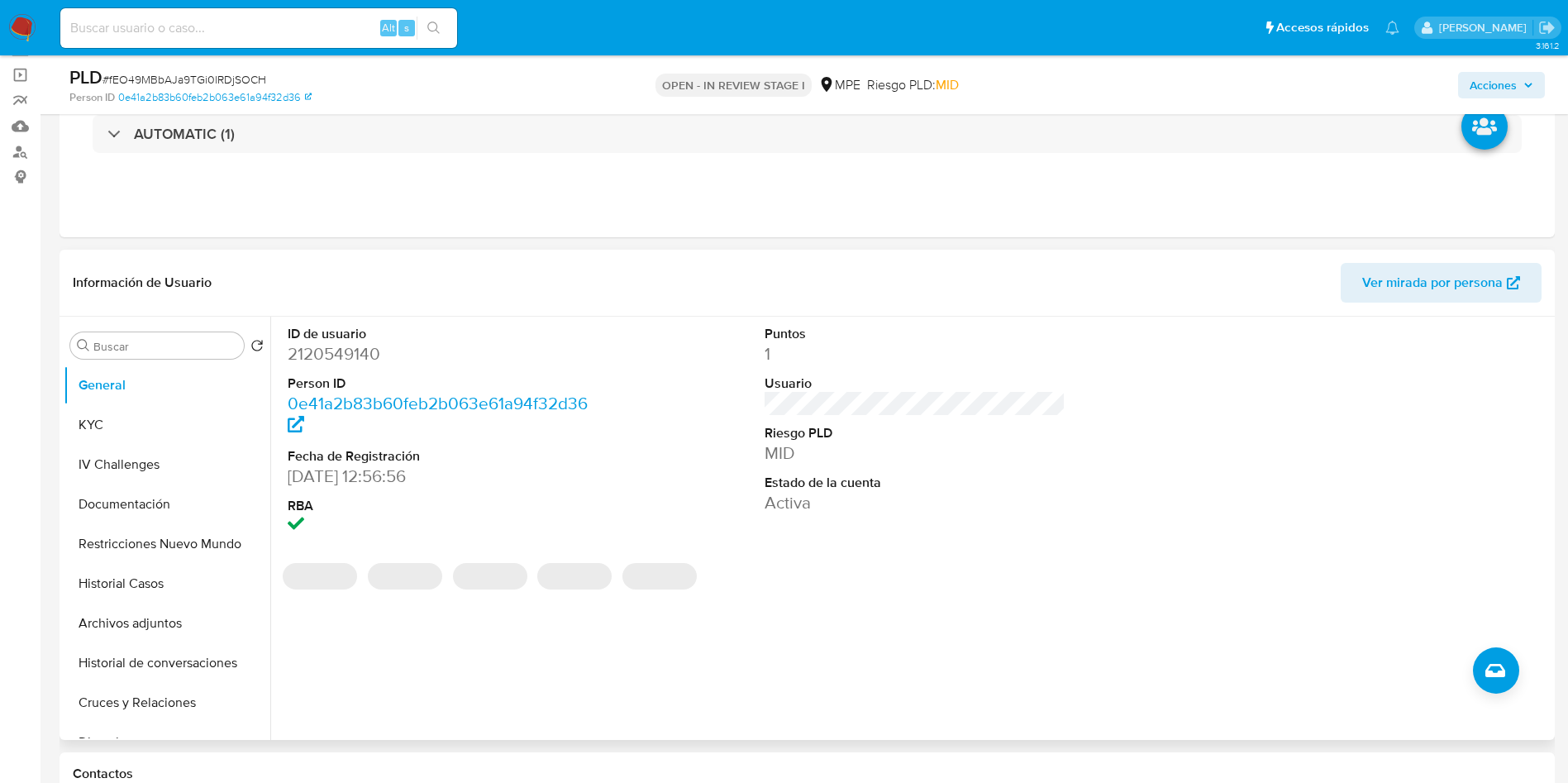
scroll to position [124, 0]
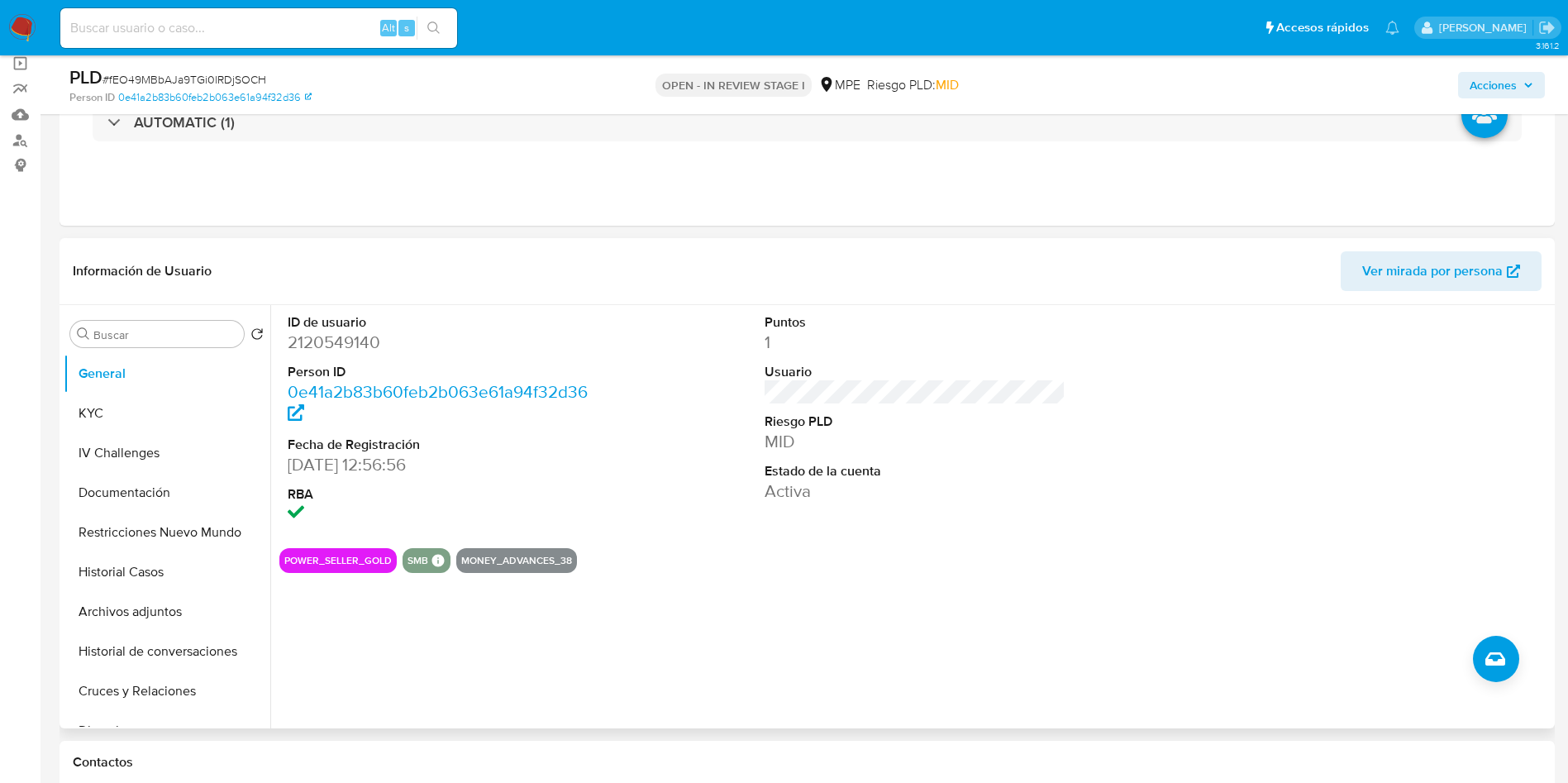
click at [1403, 275] on span "Ver mirada por persona" at bounding box center [1432, 271] width 140 height 40
drag, startPoint x: 164, startPoint y: 572, endPoint x: 177, endPoint y: 577, distance: 13.9
click at [164, 571] on button "Historial Casos" at bounding box center [160, 572] width 194 height 40
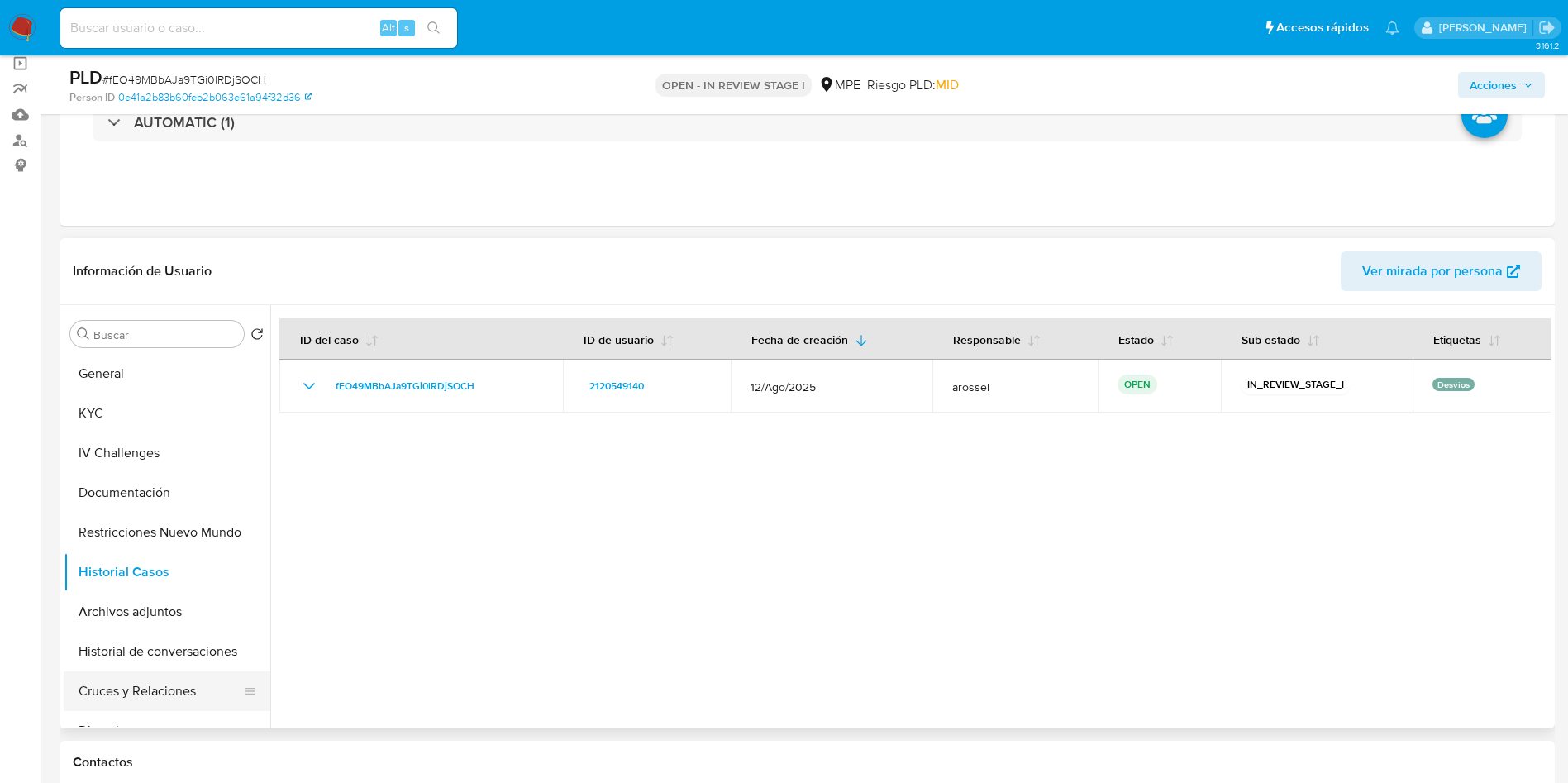
click at [139, 690] on button "Cruces y Relaciones" at bounding box center [160, 691] width 194 height 40
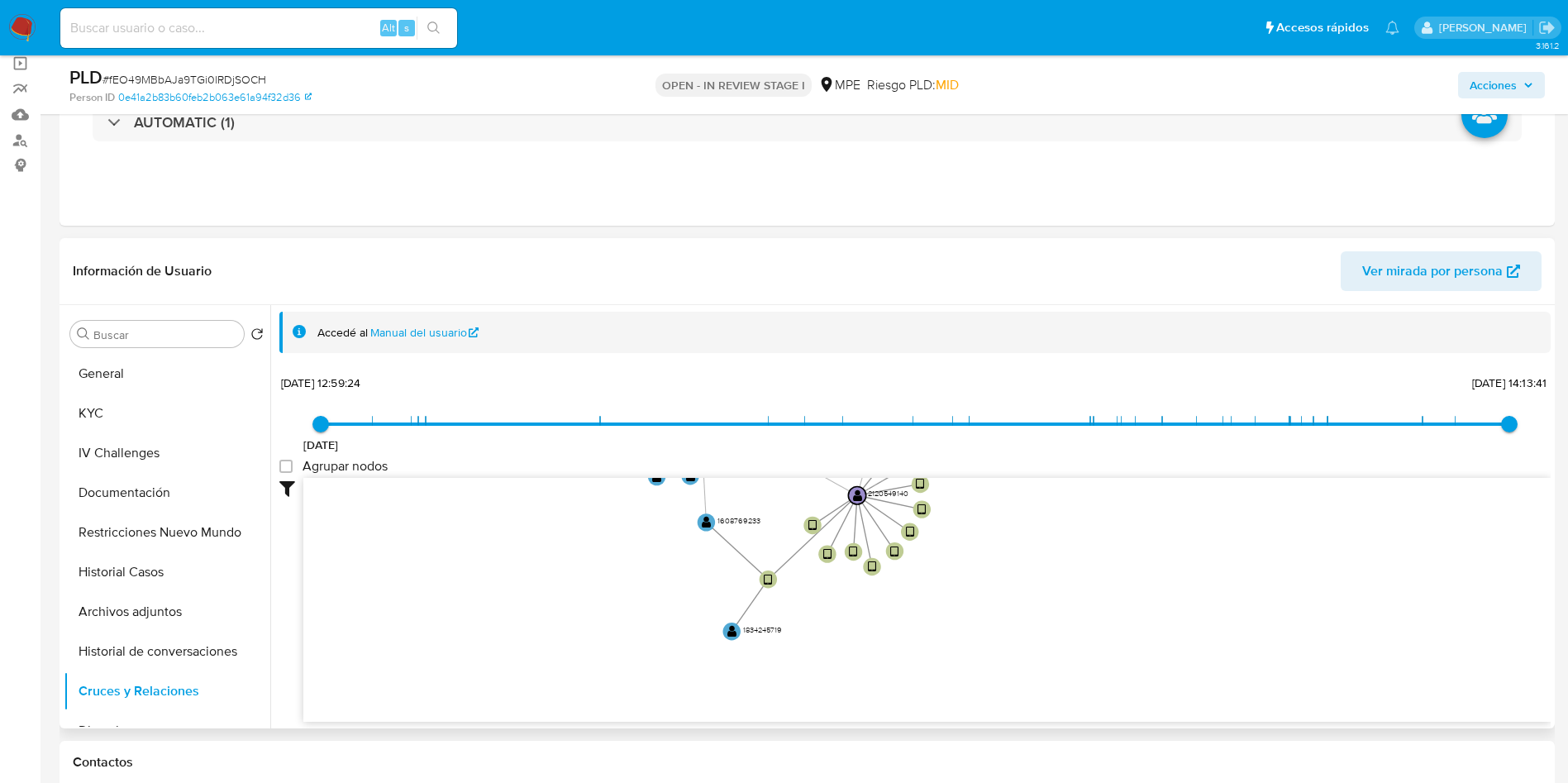
drag, startPoint x: 530, startPoint y: 601, endPoint x: 528, endPoint y: 624, distance: 23.1
click at [528, 624] on icon "device-674604281c80f05c07c3fa4f  user-2120549140  2120549140 device-67460380f…" at bounding box center [927, 597] width 1248 height 239
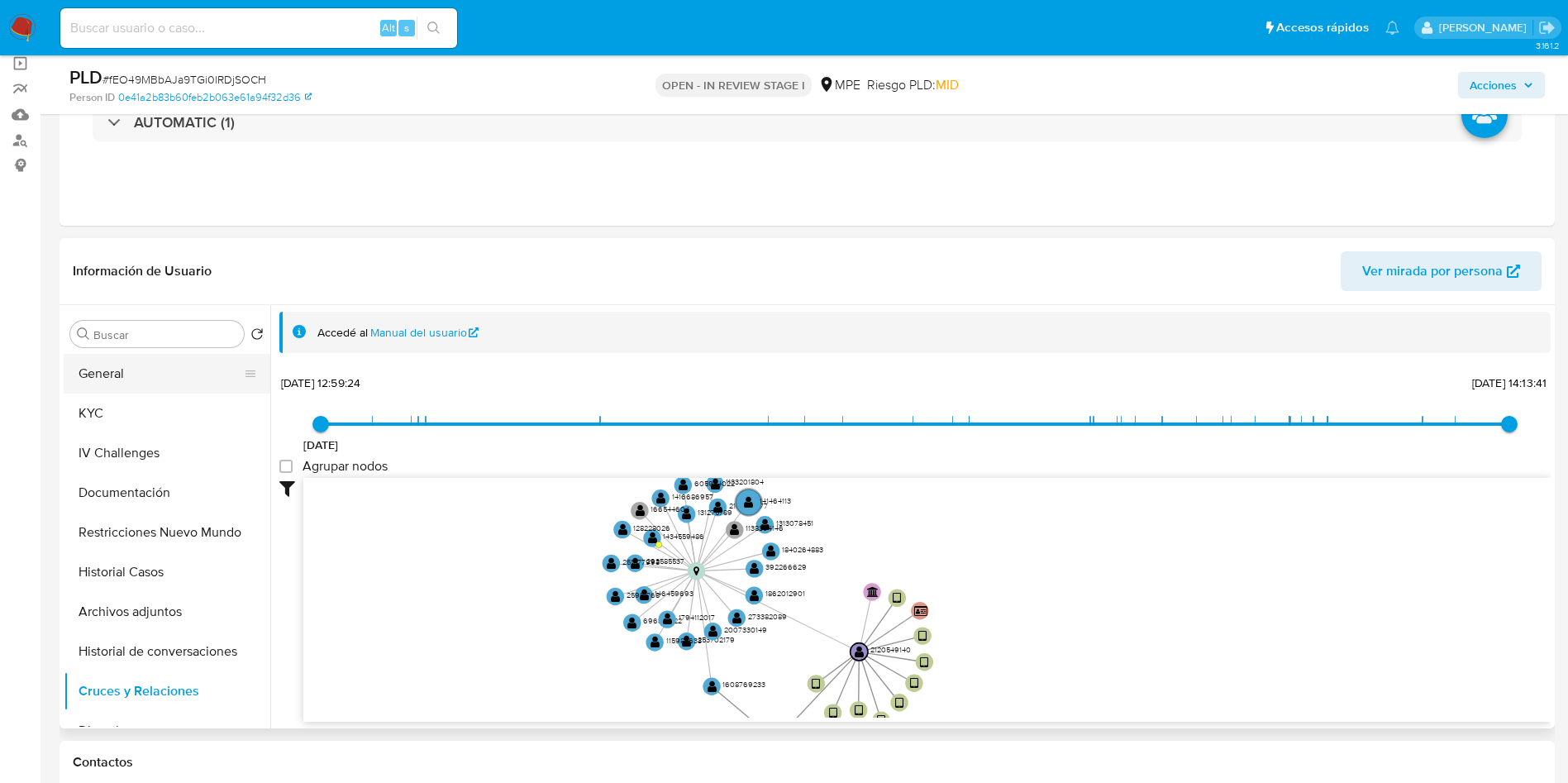
click at [162, 384] on button "General" at bounding box center [160, 374] width 194 height 40
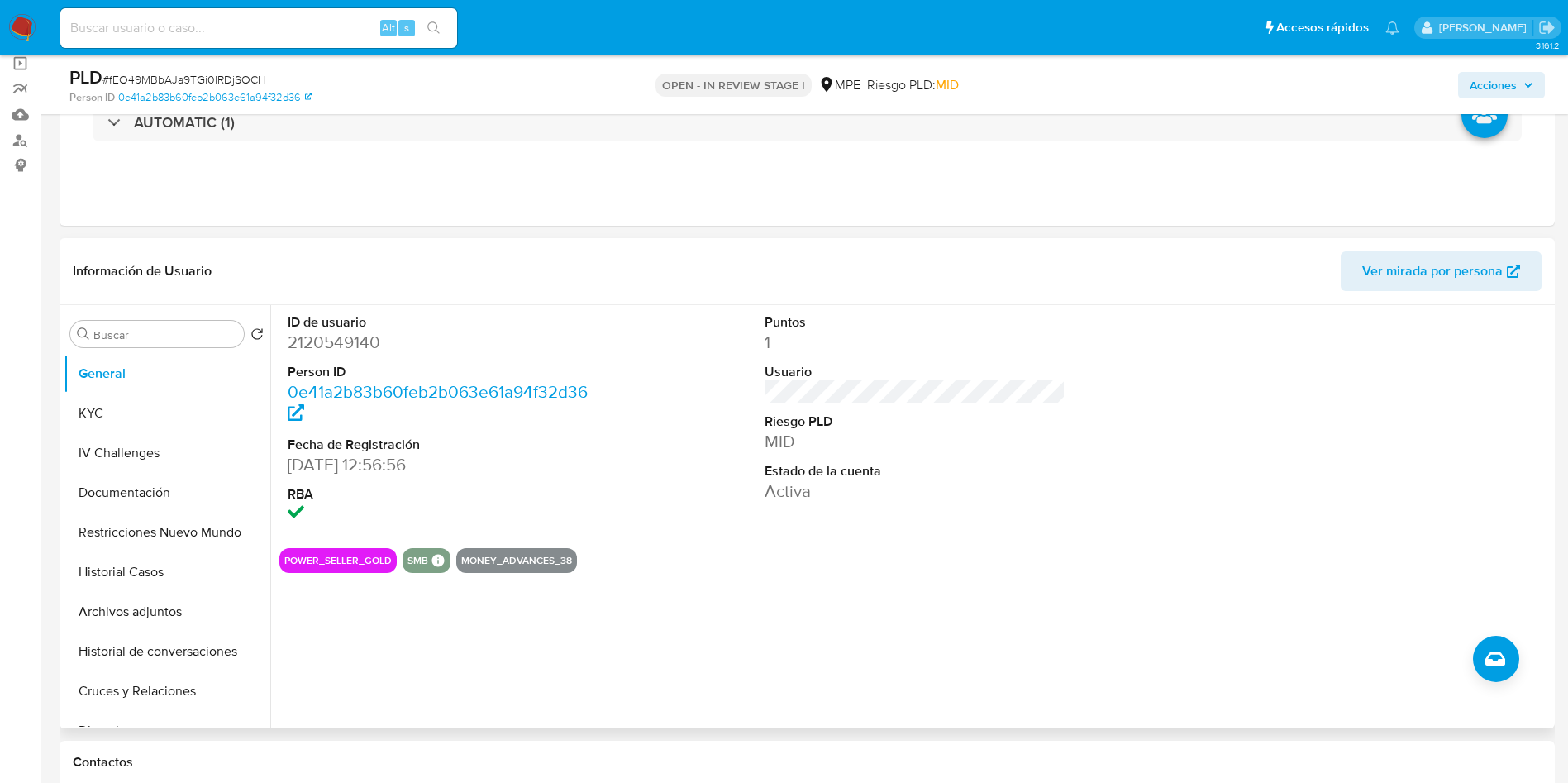
click at [347, 342] on dd "2120549140" at bounding box center [439, 342] width 301 height 23
copy dd "2120549140"
drag, startPoint x: 287, startPoint y: 465, endPoint x: 373, endPoint y: 467, distance: 86.0
click at [373, 467] on div "ID de usuario 2120549140 Person ID 0e41a2b83b60feb2b063e61a94f32d36 Fecha de Re…" at bounding box center [439, 420] width 319 height 230
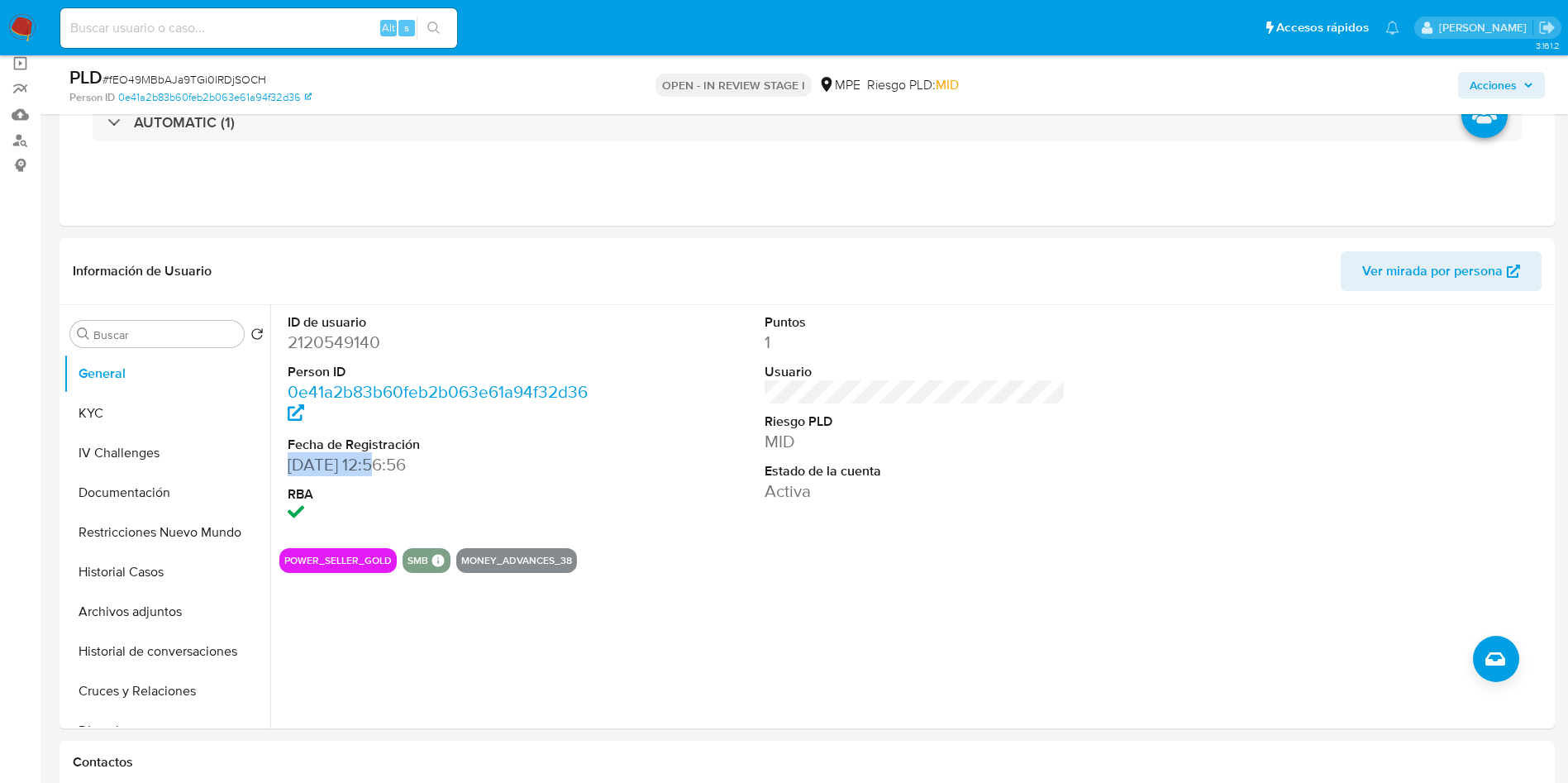
copy dd "[DATE]"
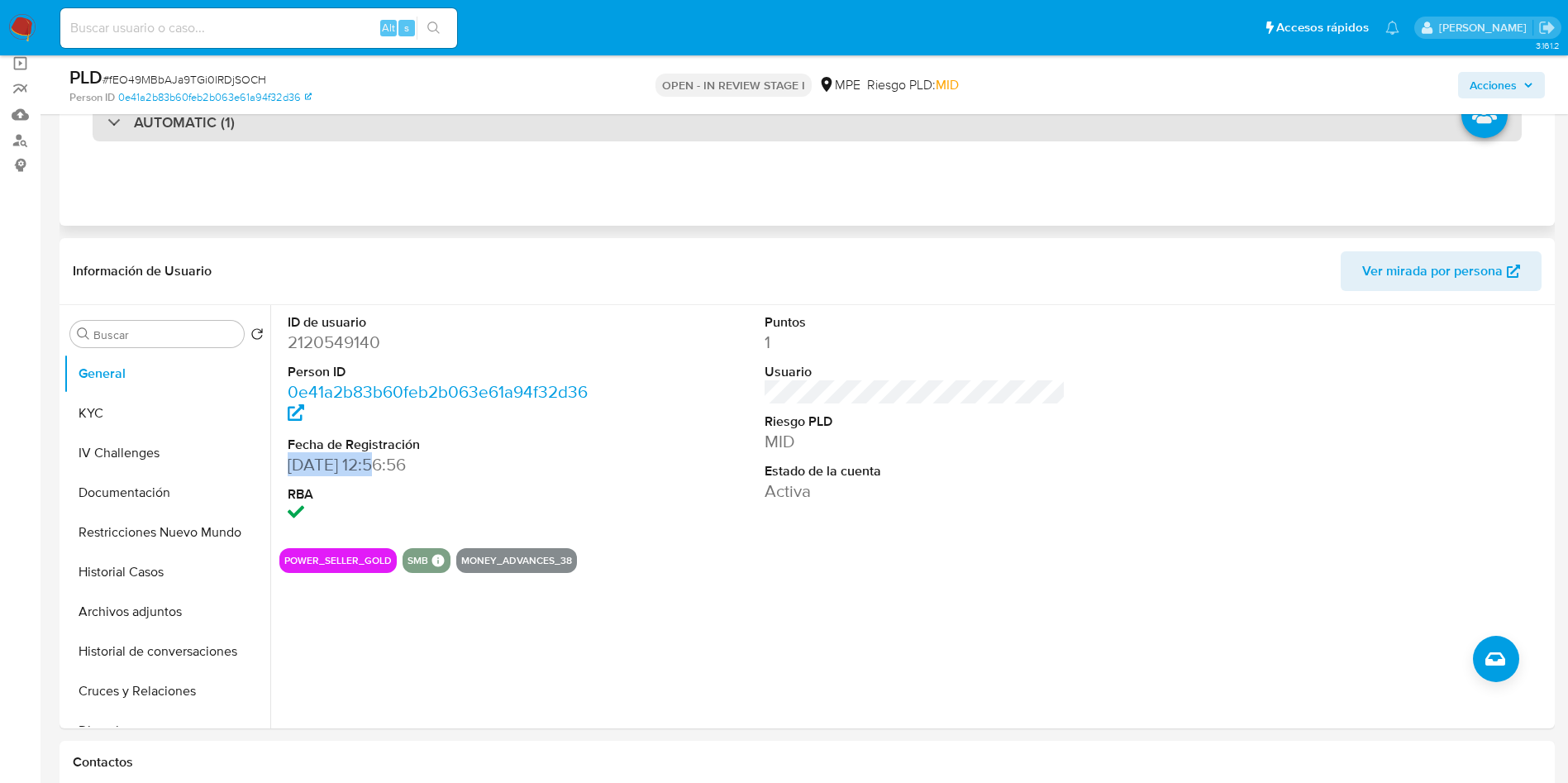
click at [297, 126] on div "AUTOMATIC (1)" at bounding box center [807, 122] width 1430 height 38
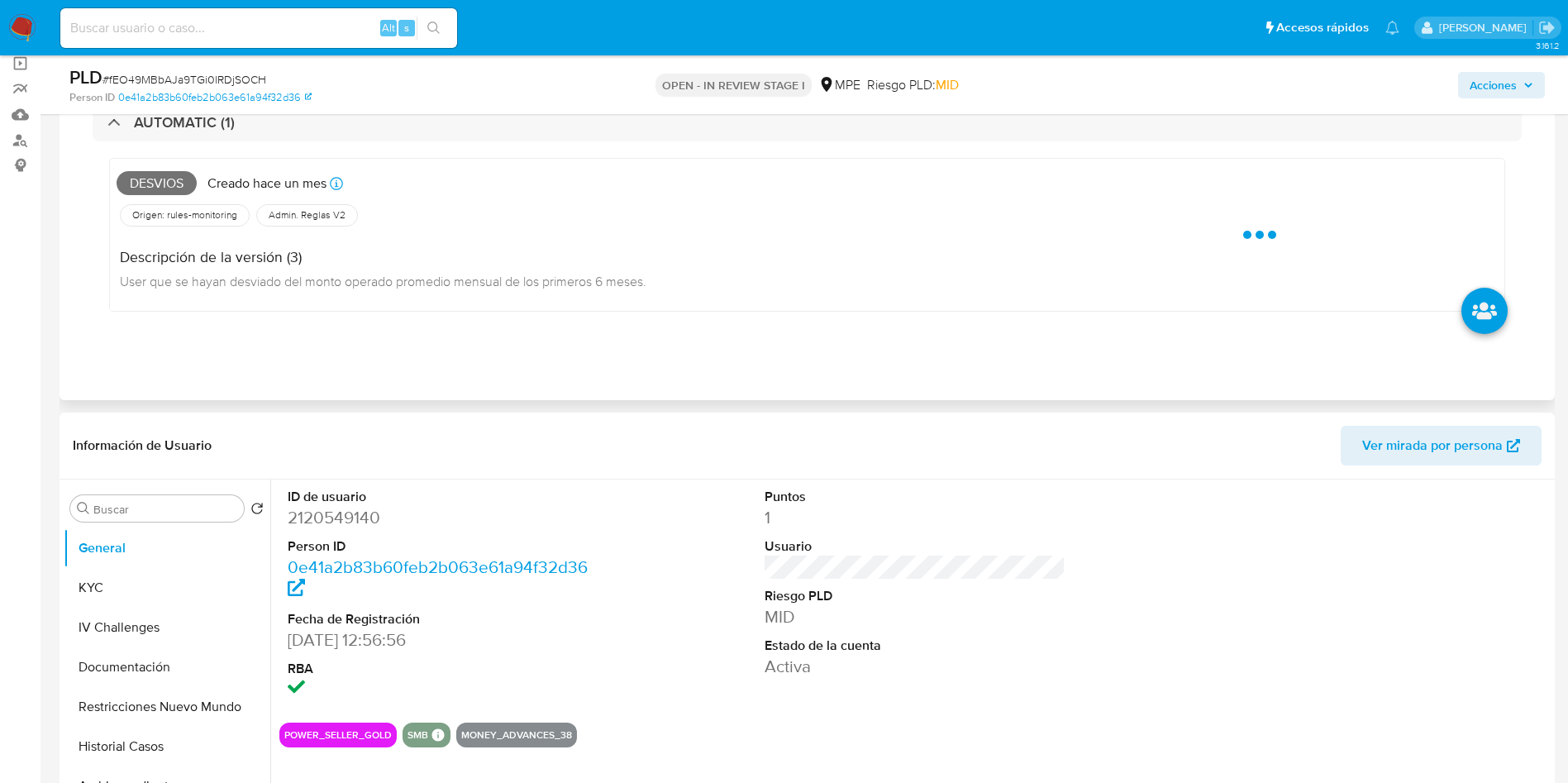
click at [157, 175] on span "Desvios" at bounding box center [156, 183] width 80 height 25
click at [157, 176] on span "Desvios" at bounding box center [156, 183] width 80 height 25
copy span "Desvios"
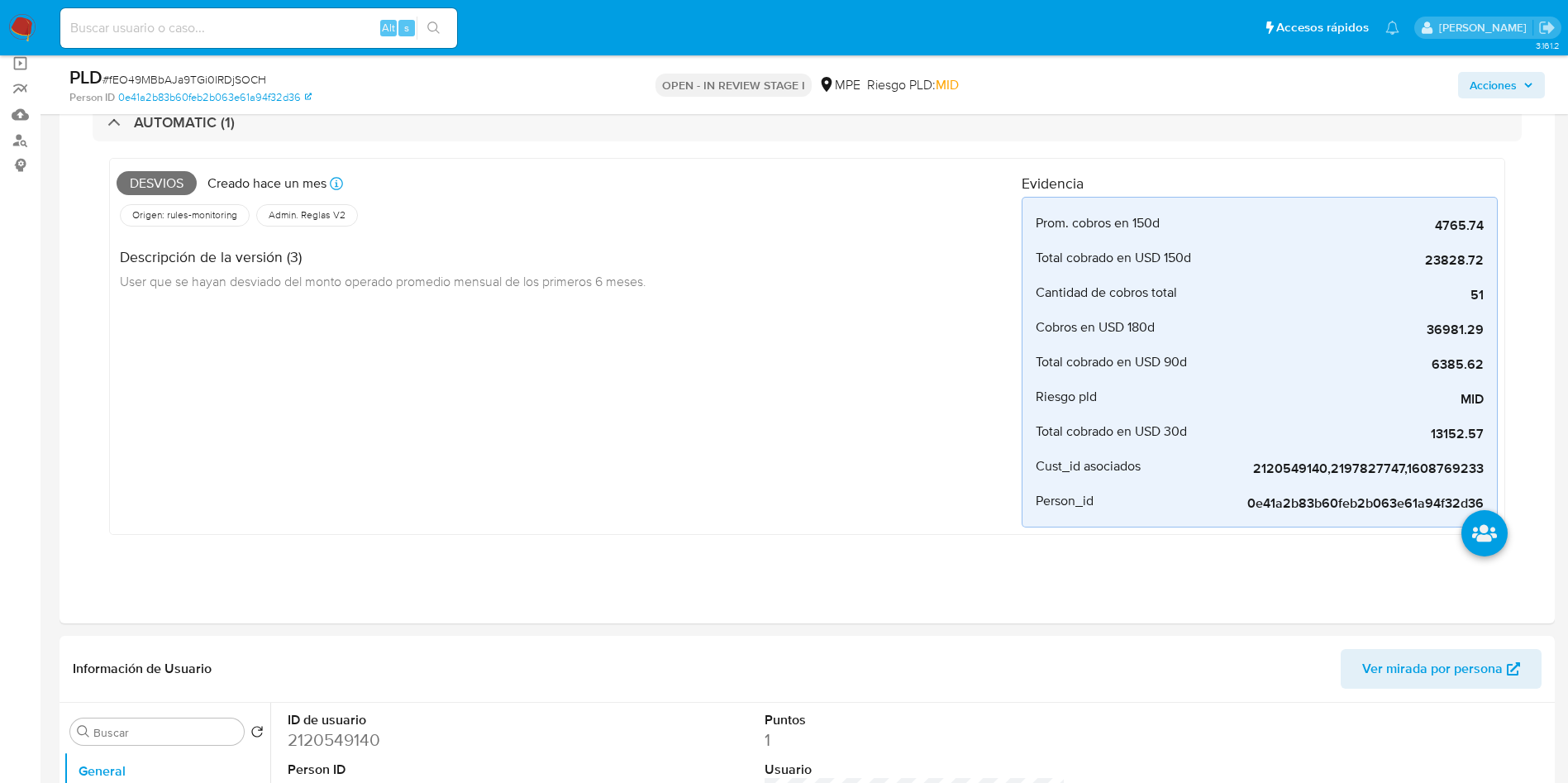
click at [258, 79] on span "# fEO49MBbAJa9TGi0lRDjSOCH" at bounding box center [184, 79] width 164 height 16
copy span "fEO49MBbAJa9TGi0lRDjSOCH"
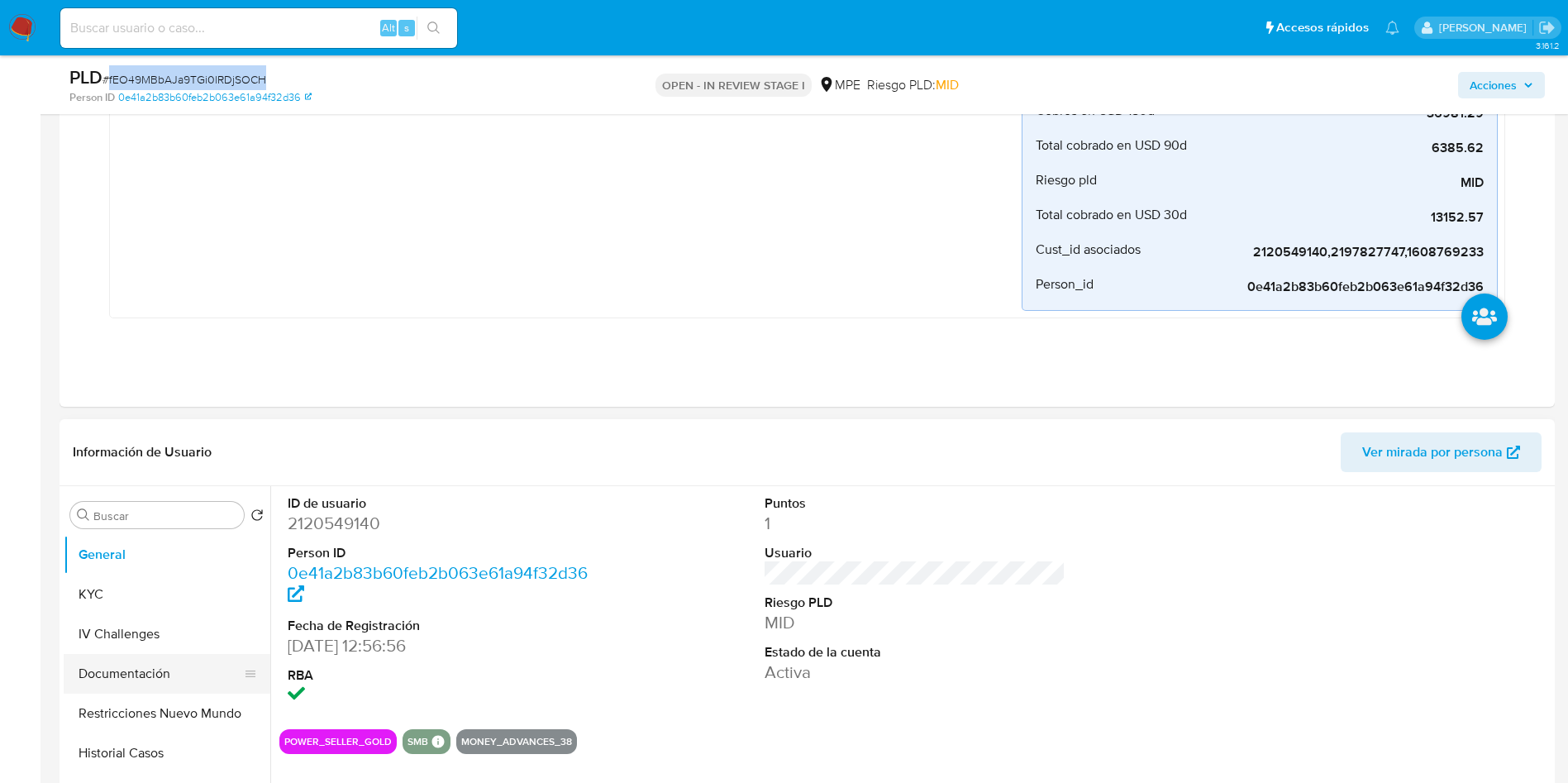
scroll to position [496, 0]
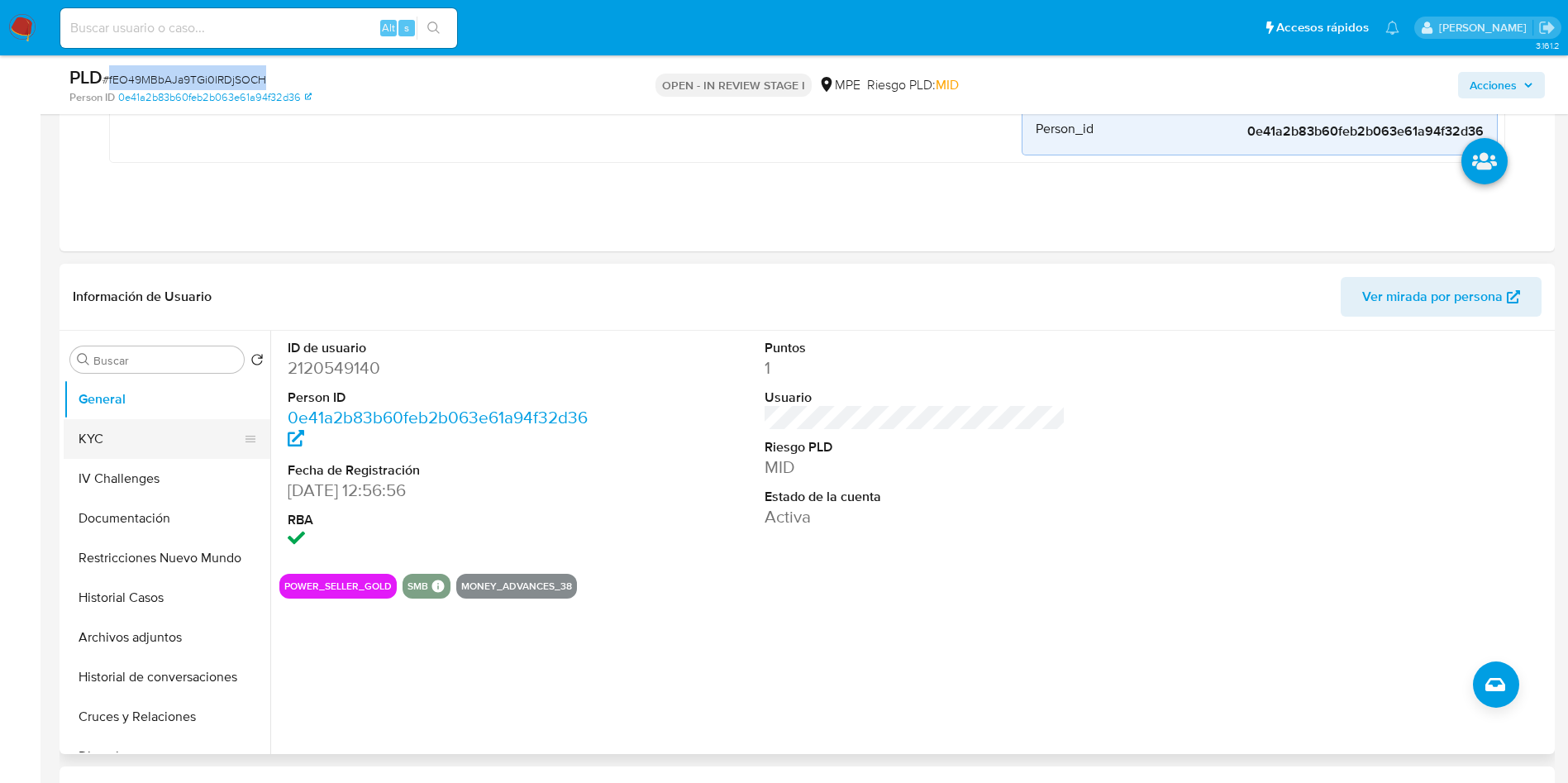
click at [153, 448] on button "KYC" at bounding box center [160, 439] width 194 height 40
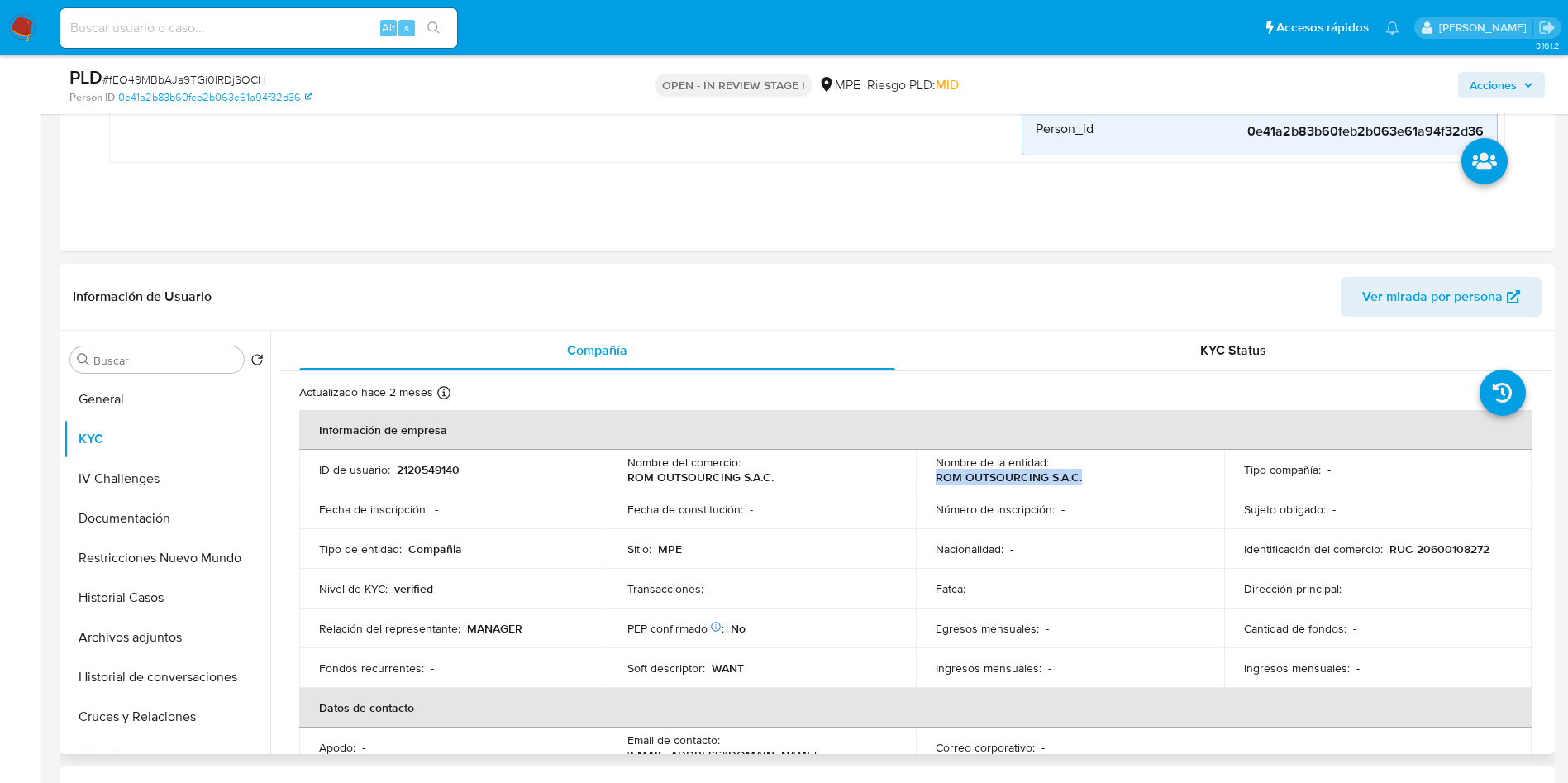
drag, startPoint x: 922, startPoint y: 476, endPoint x: 1081, endPoint y: 468, distance: 159.2
click at [1096, 472] on td "Nombre de la entidad : ROM OUTSOURCING S.A.C." at bounding box center [1069, 469] width 308 height 40
copy p "ROM OUTSOURCING S.A.C."
click at [1232, 356] on span "KYC Status" at bounding box center [1232, 350] width 66 height 19
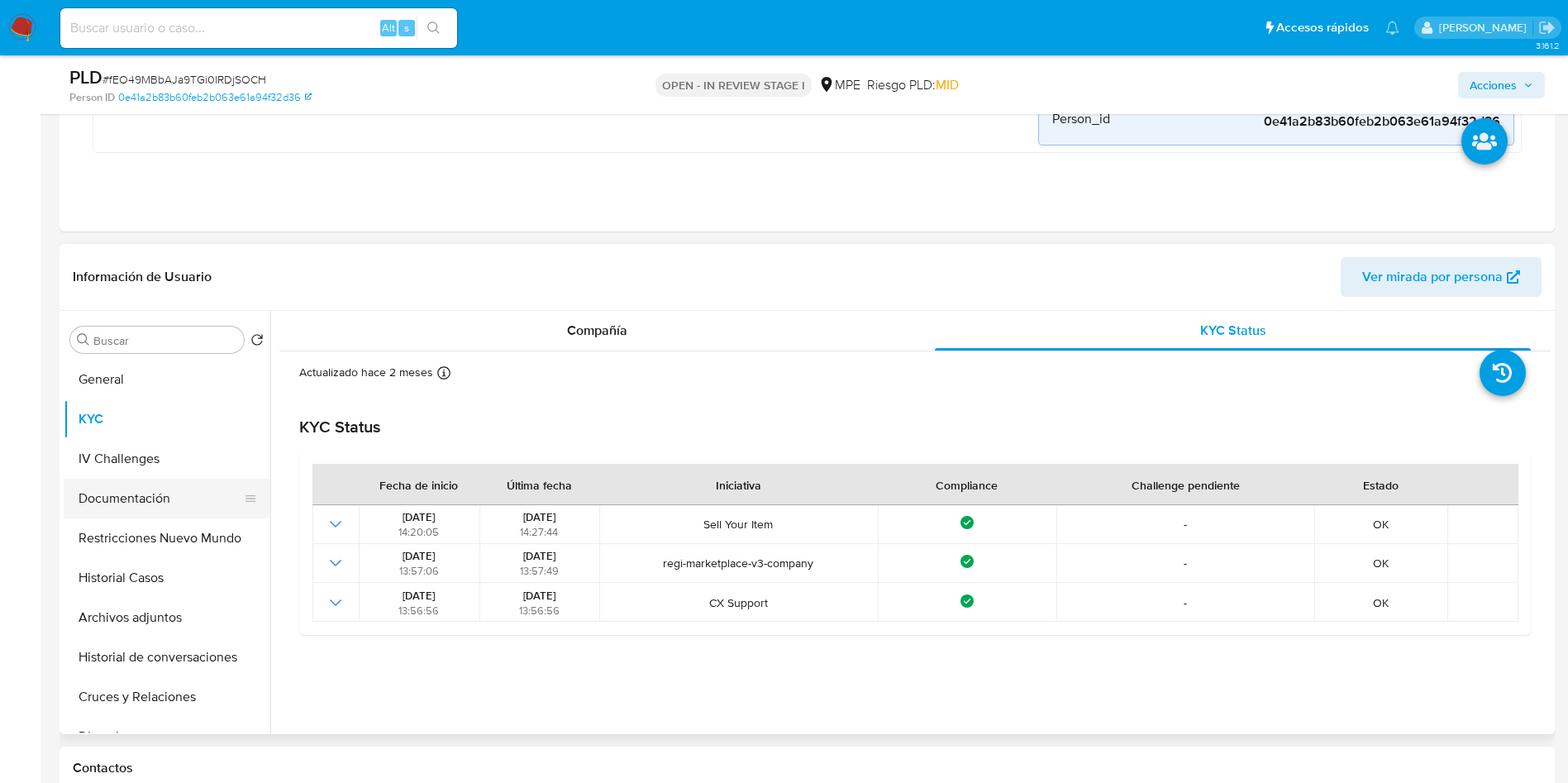
click at [149, 492] on button "Documentación" at bounding box center [160, 499] width 194 height 40
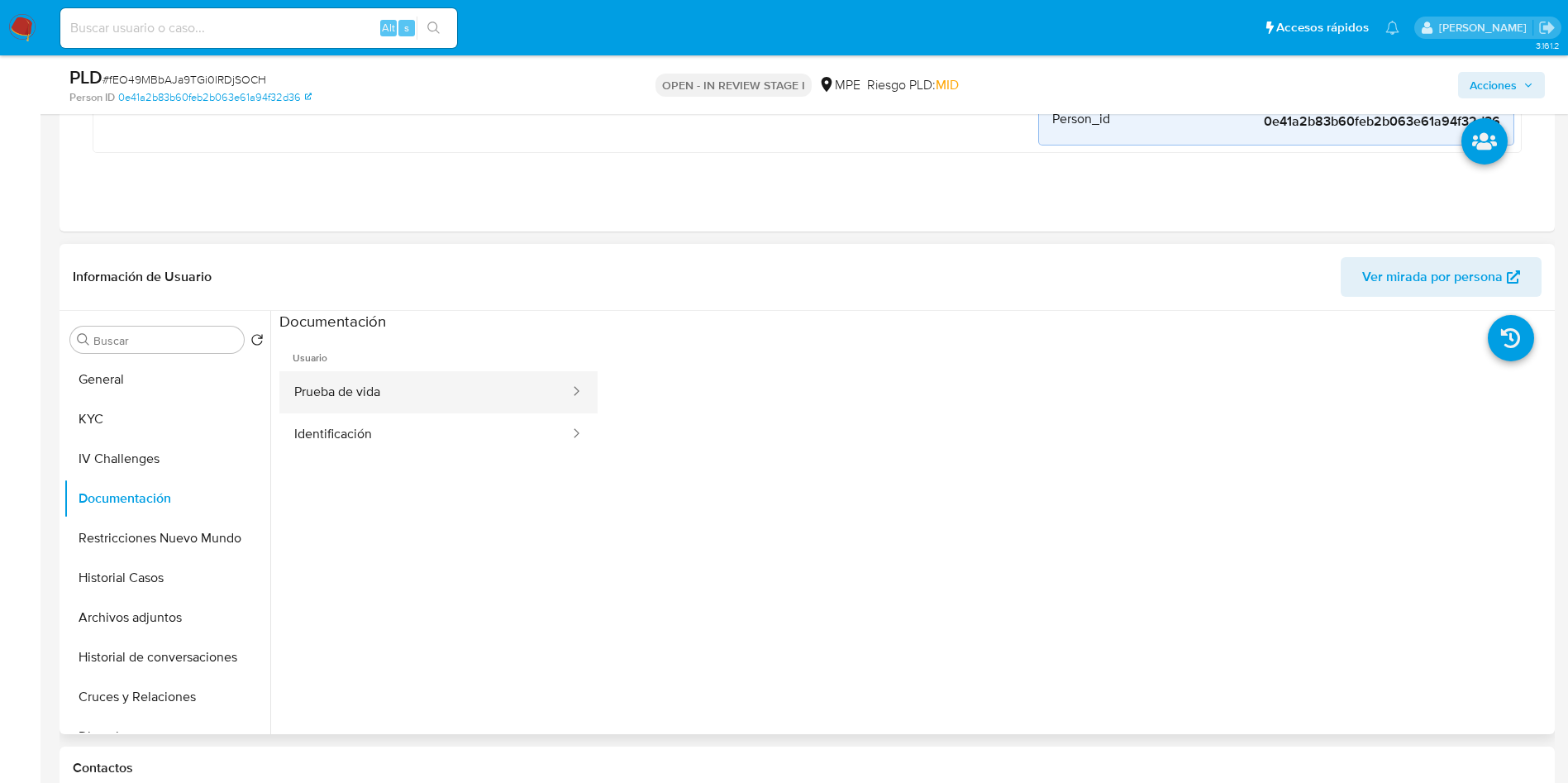
click at [497, 381] on button "Prueba de vida" at bounding box center [425, 392] width 292 height 42
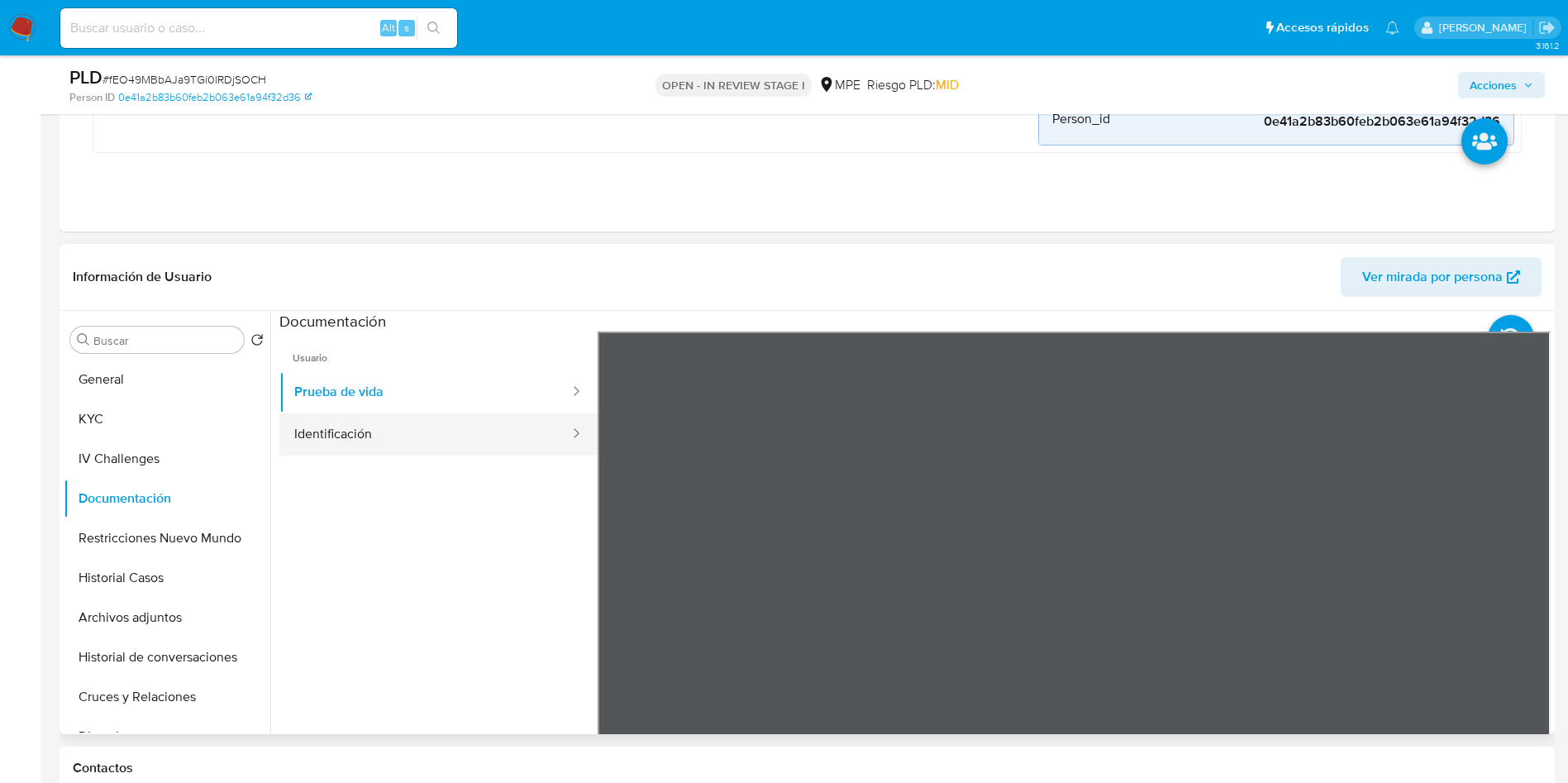
click at [382, 427] on button "Identificación" at bounding box center [425, 434] width 292 height 42
click at [111, 381] on button "General" at bounding box center [160, 380] width 194 height 40
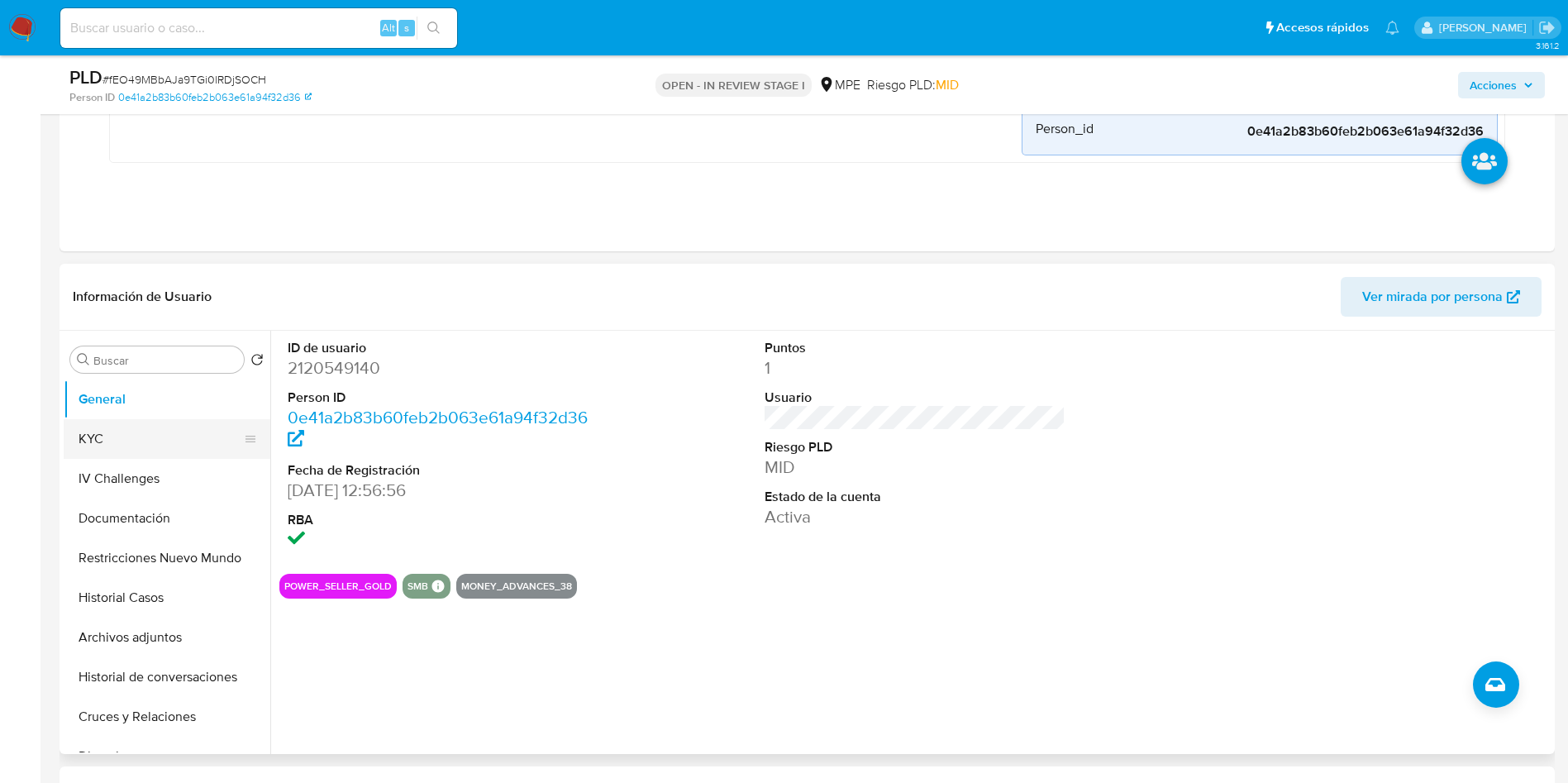
click at [152, 438] on button "KYC" at bounding box center [160, 439] width 194 height 40
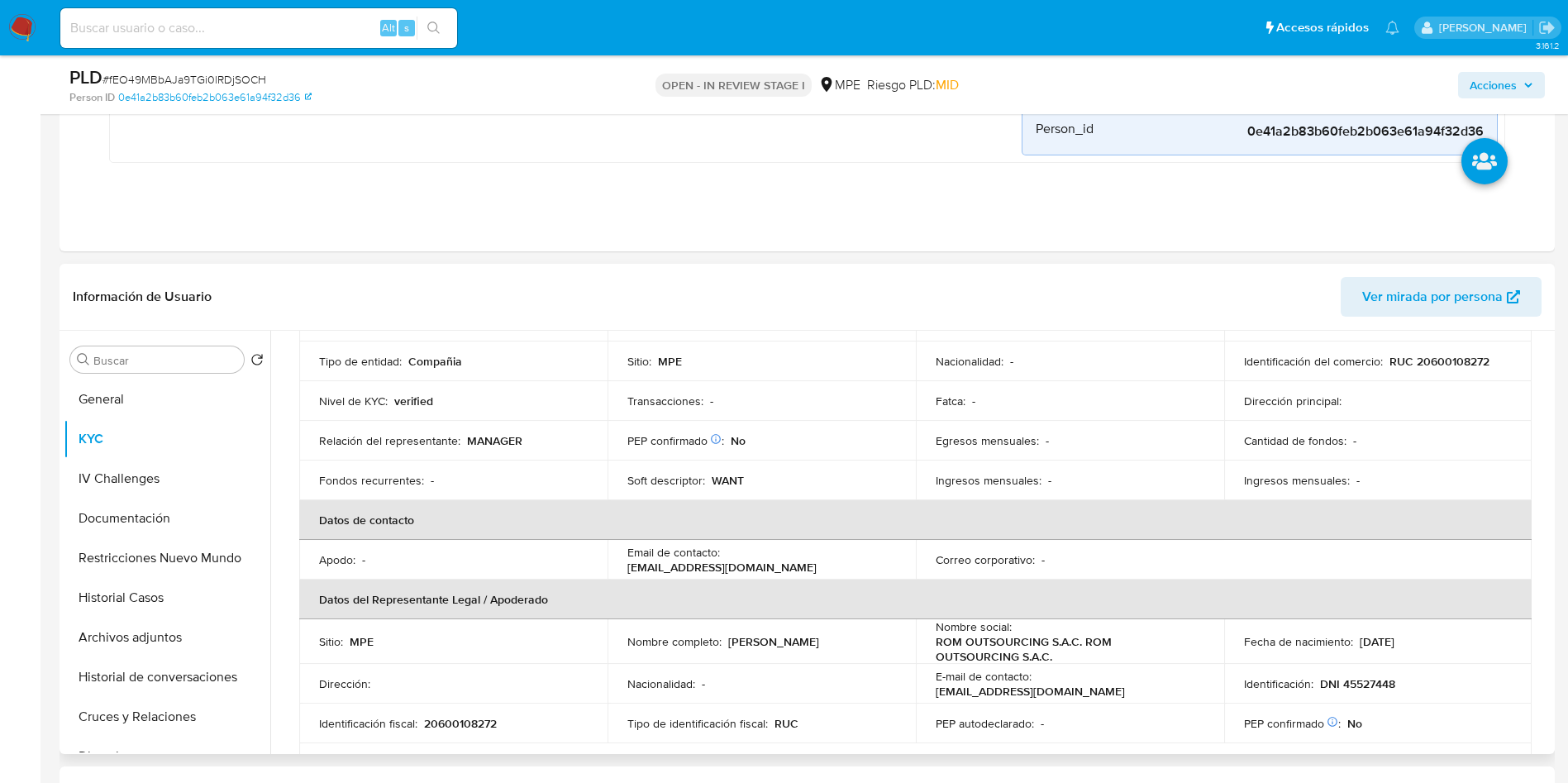
scroll to position [248, 0]
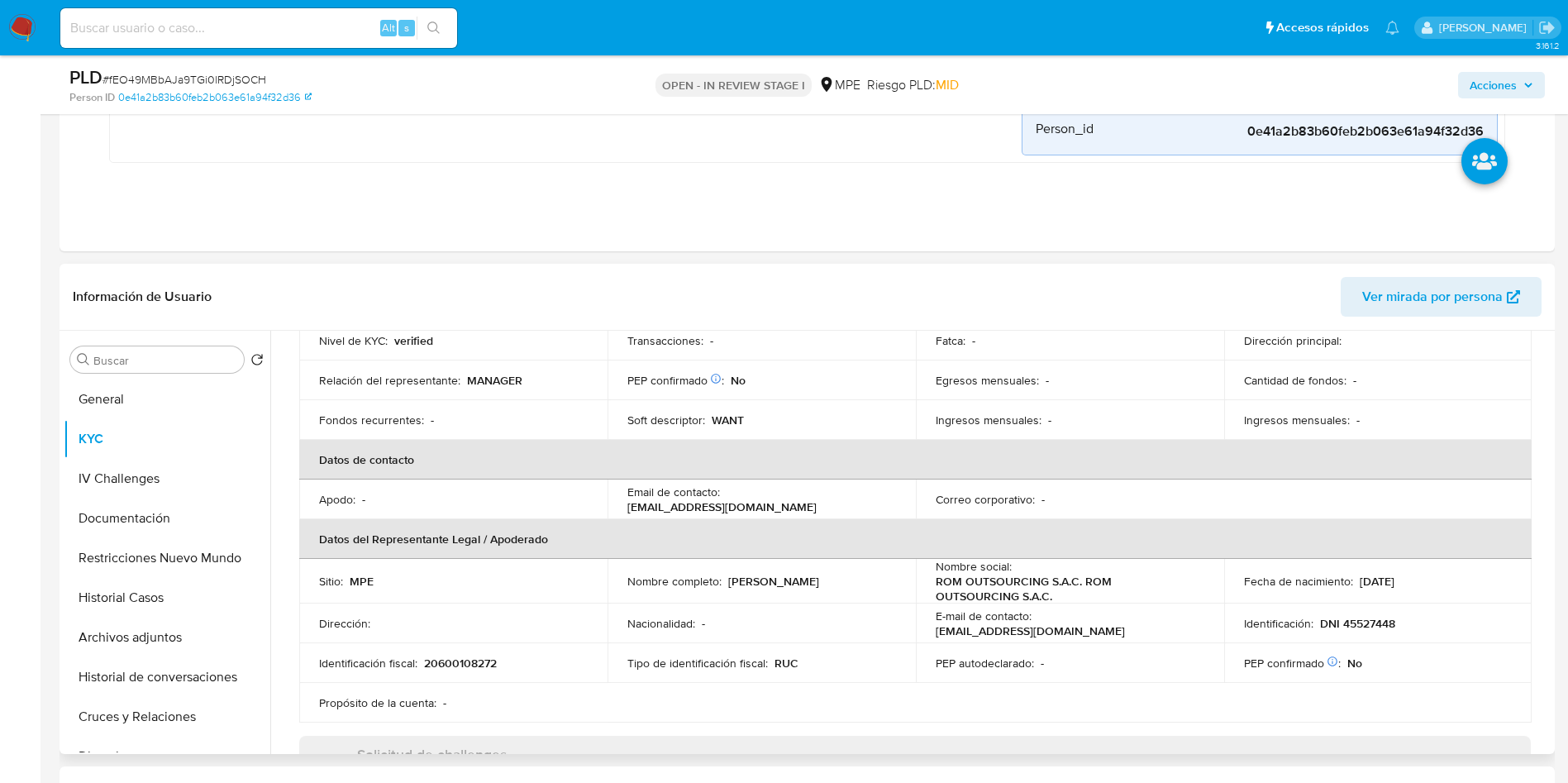
drag, startPoint x: 727, startPoint y: 580, endPoint x: 885, endPoint y: 581, distance: 158.0
click at [885, 581] on div "Nombre completo : Marco Antonio Lazo Poma" at bounding box center [762, 582] width 269 height 15
copy p "Marco Antonio Lazo Poma"
click at [1358, 622] on p "DNI 45527448" at bounding box center [1357, 624] width 75 height 15
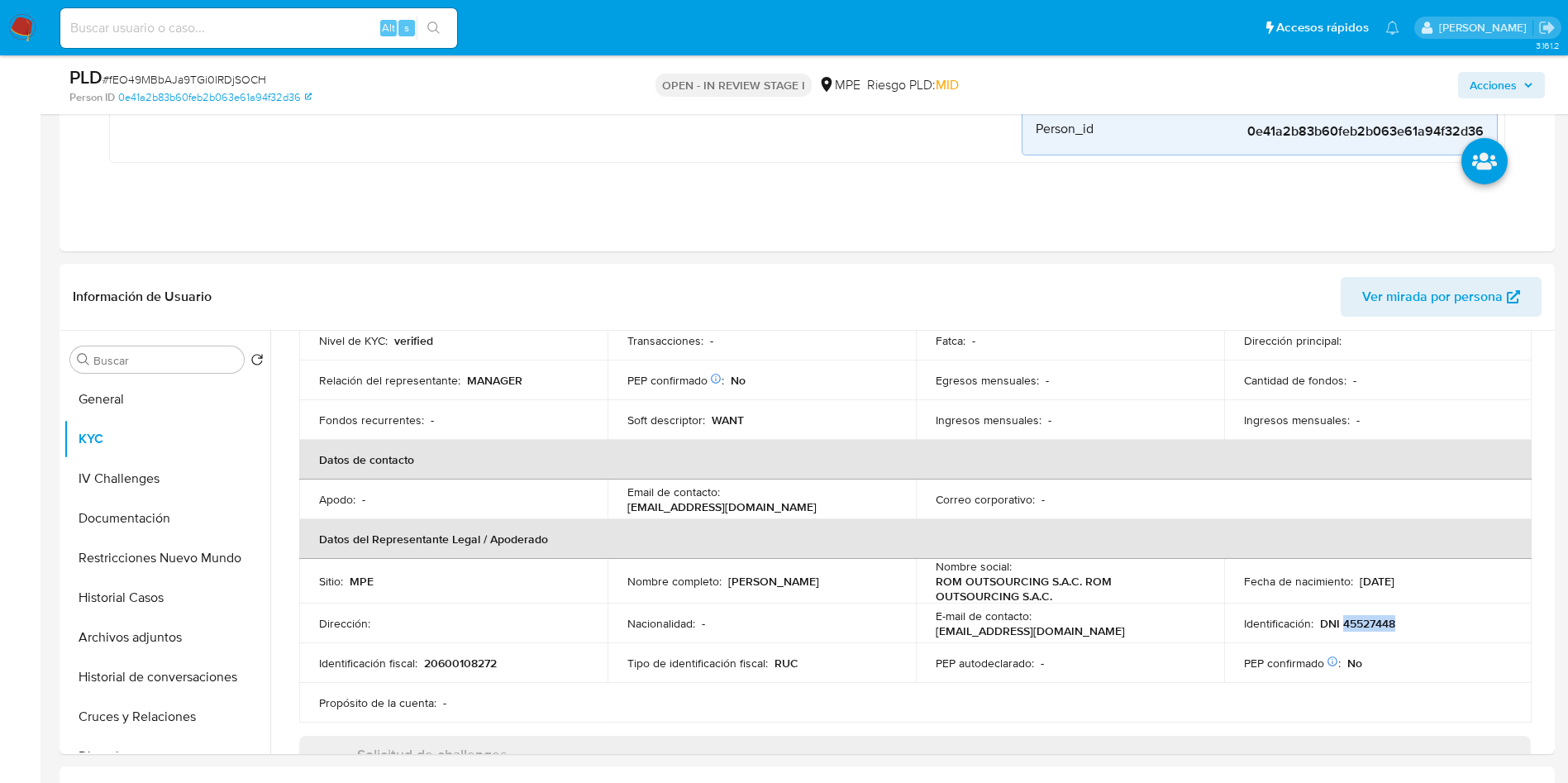
copy p "45527448"
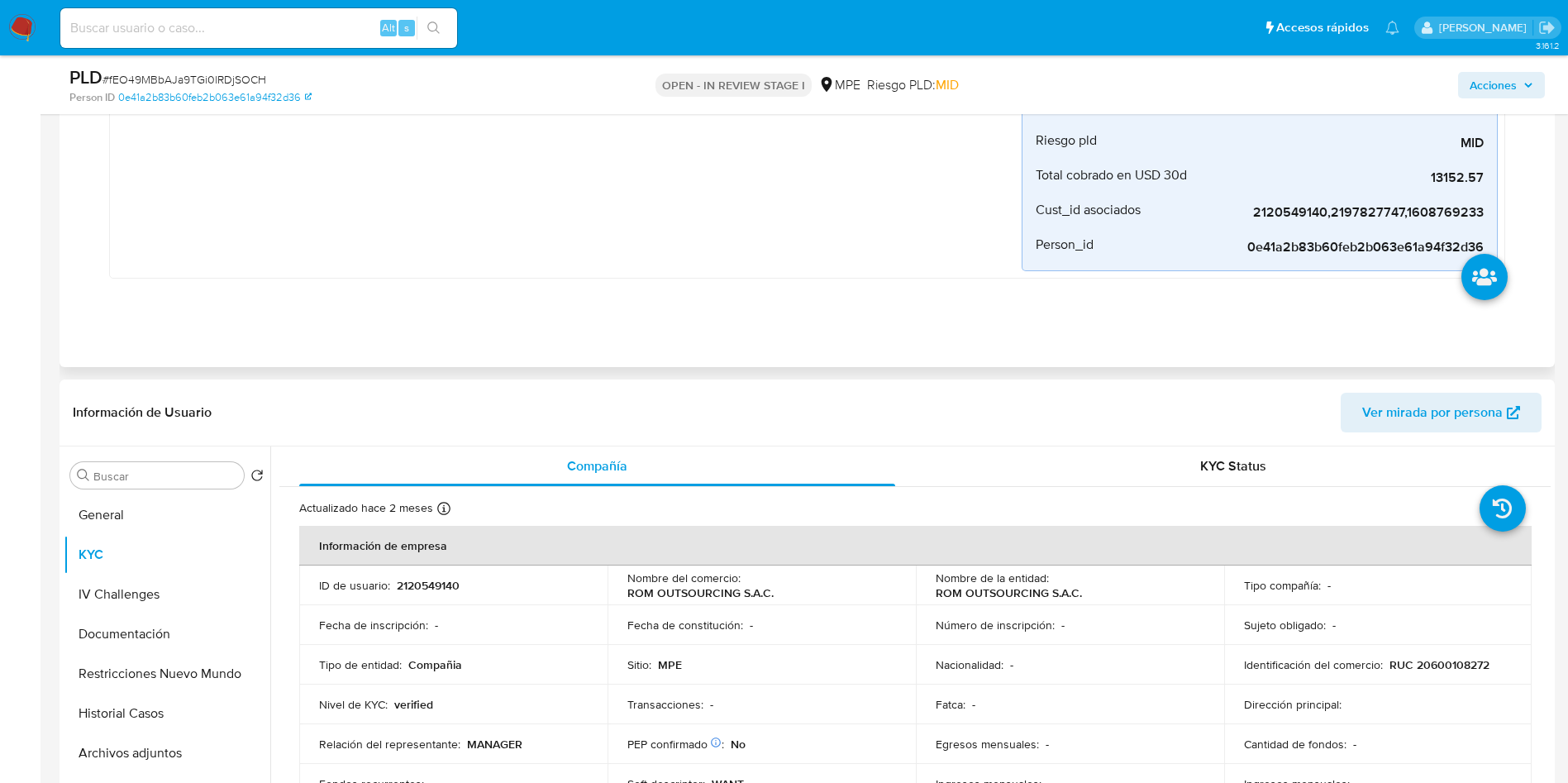
scroll to position [496, 0]
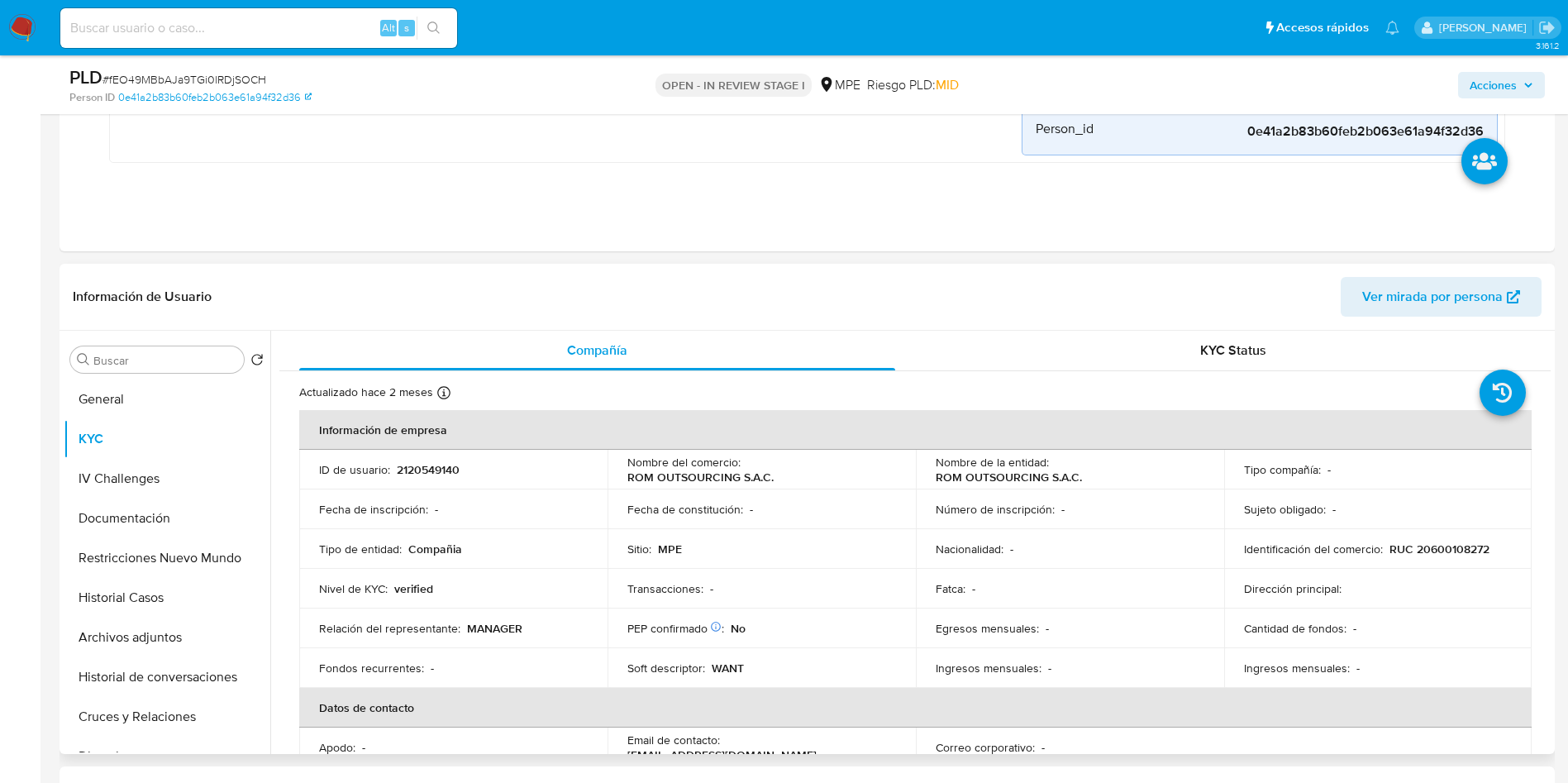
click at [983, 325] on div "Información de Usuario Ver mirada por persona" at bounding box center [807, 297] width 1496 height 67
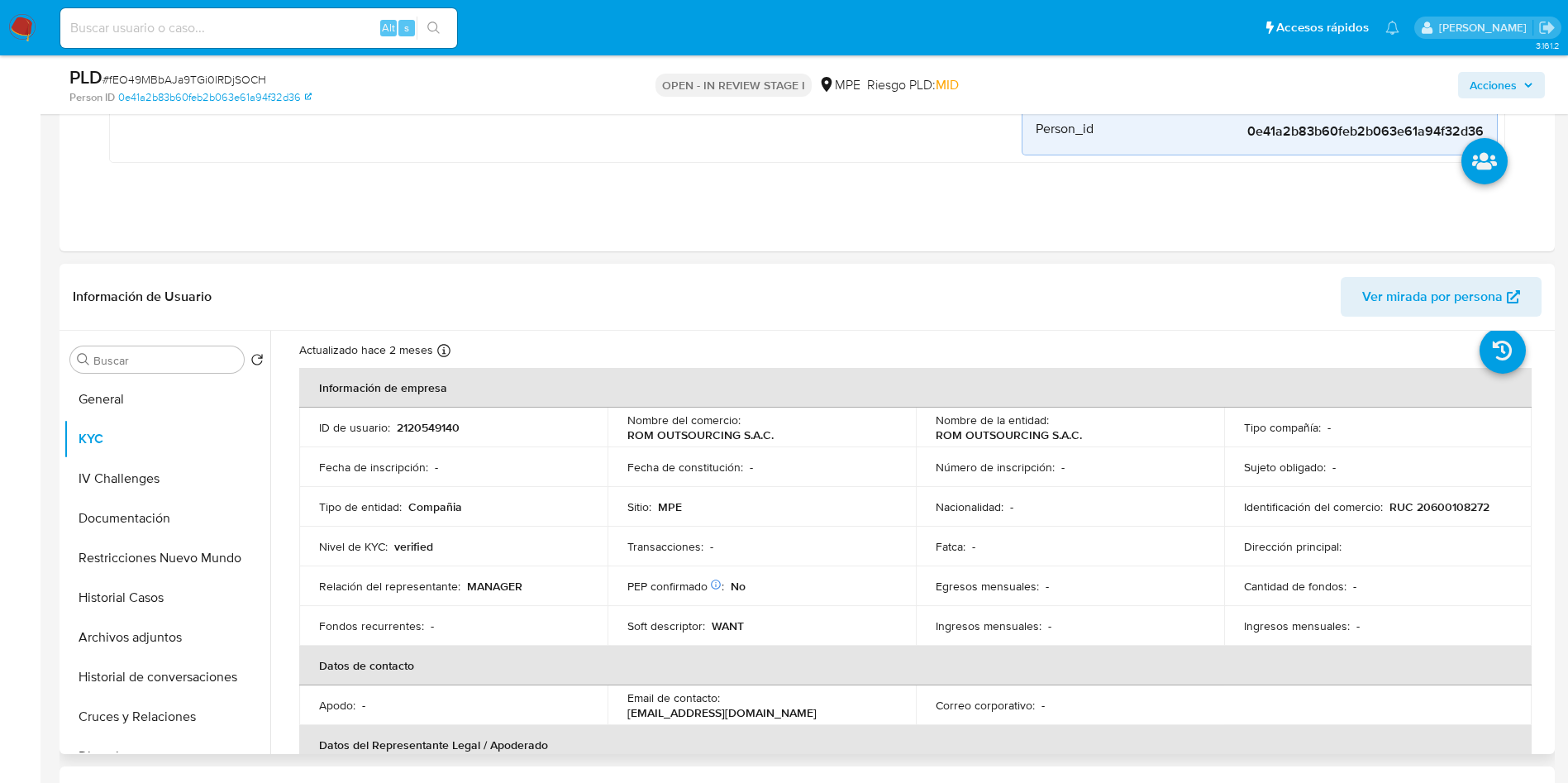
scroll to position [47, 0]
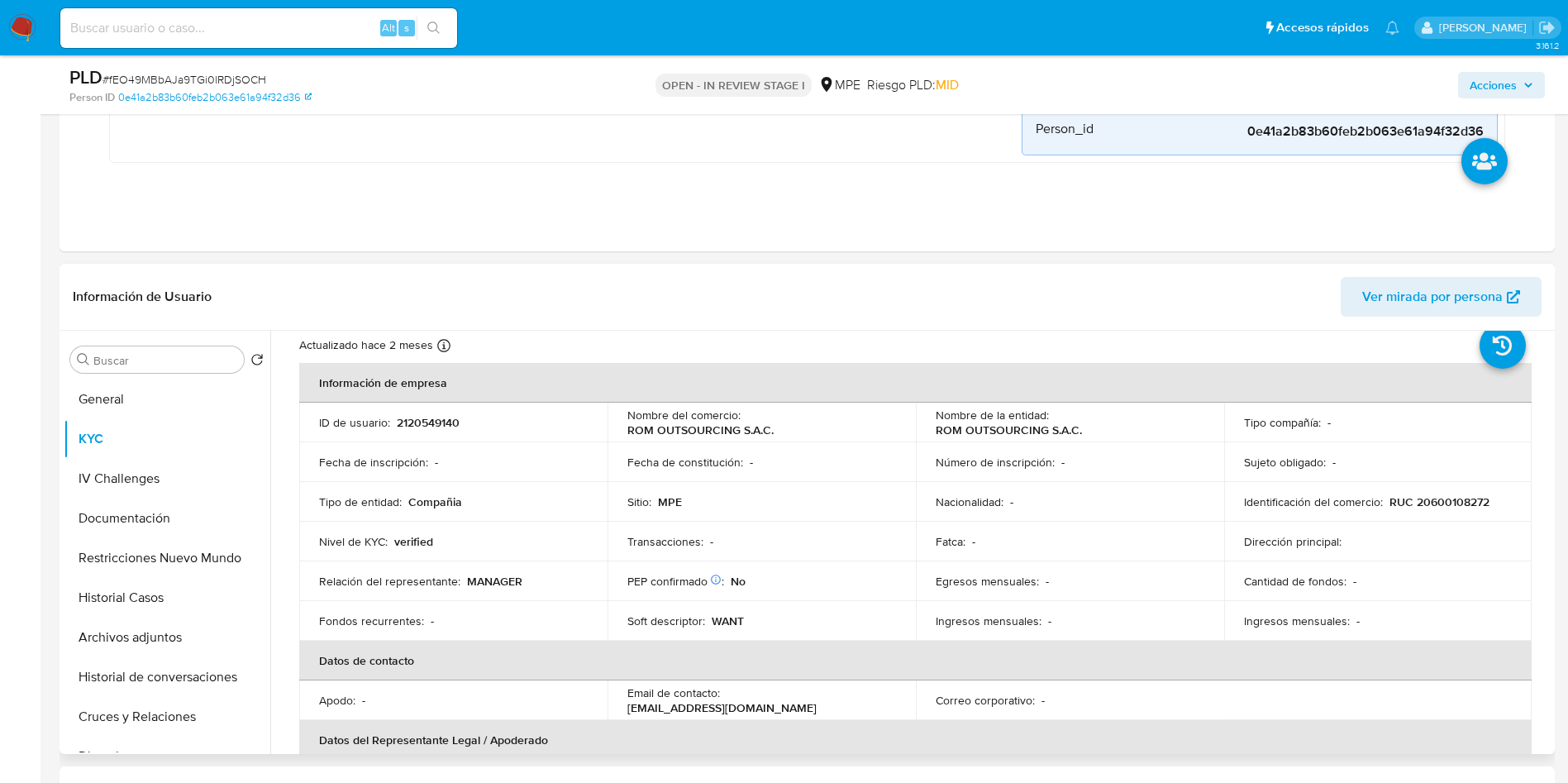
click at [416, 427] on p "2120549140" at bounding box center [428, 422] width 63 height 15
copy p "2120549140"
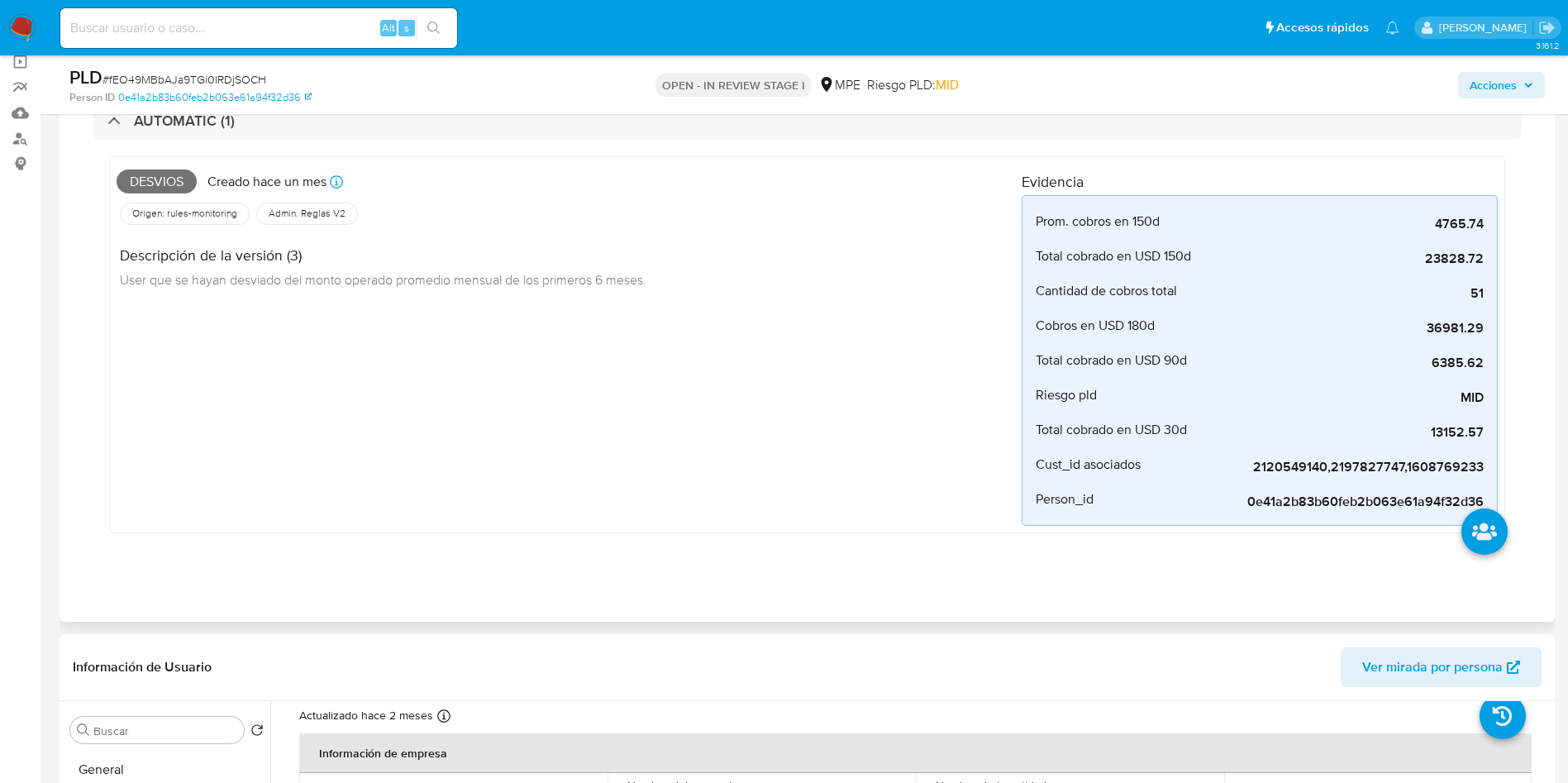
scroll to position [620, 0]
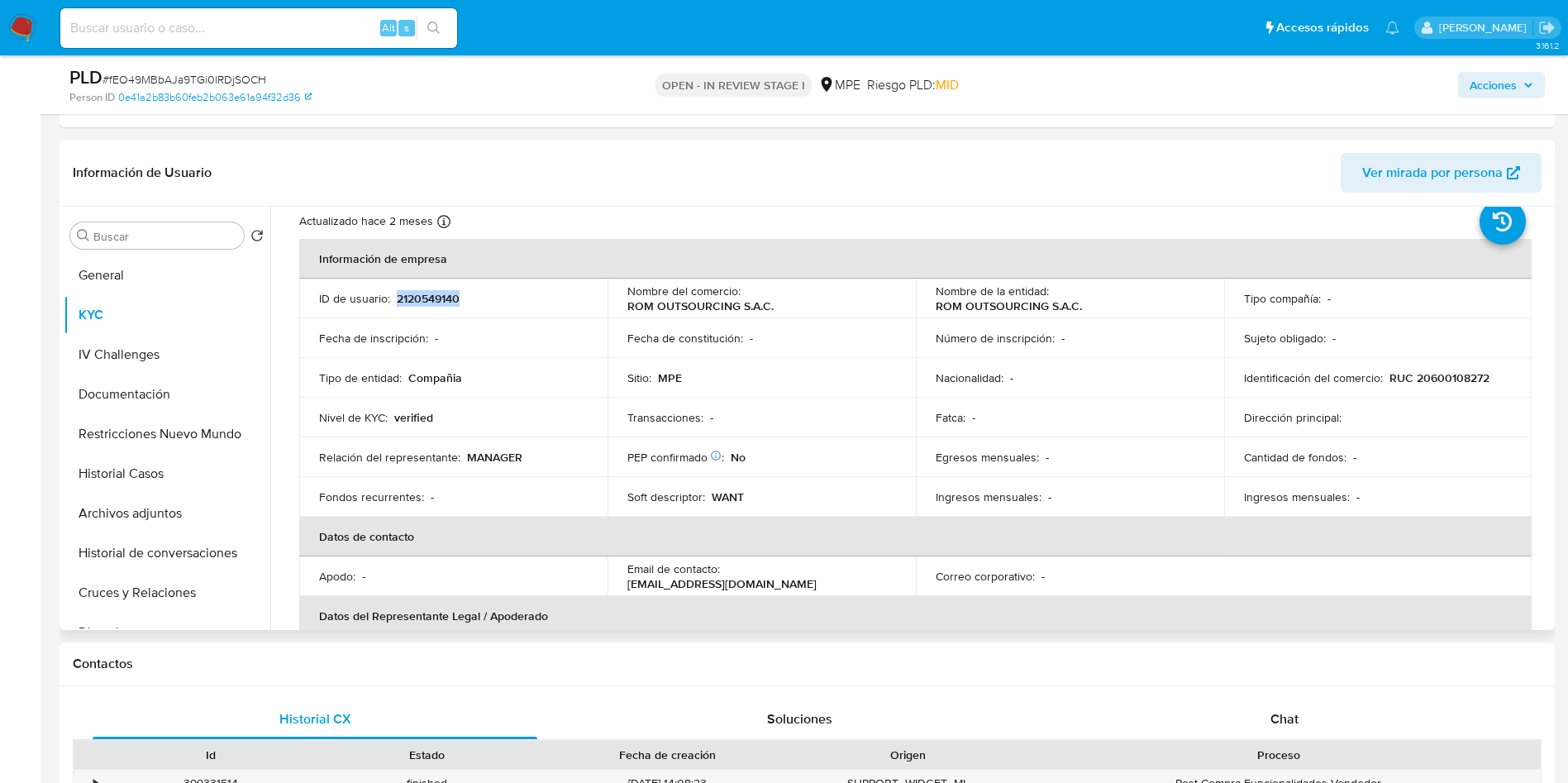
click at [437, 299] on p "2120549140" at bounding box center [428, 299] width 63 height 15
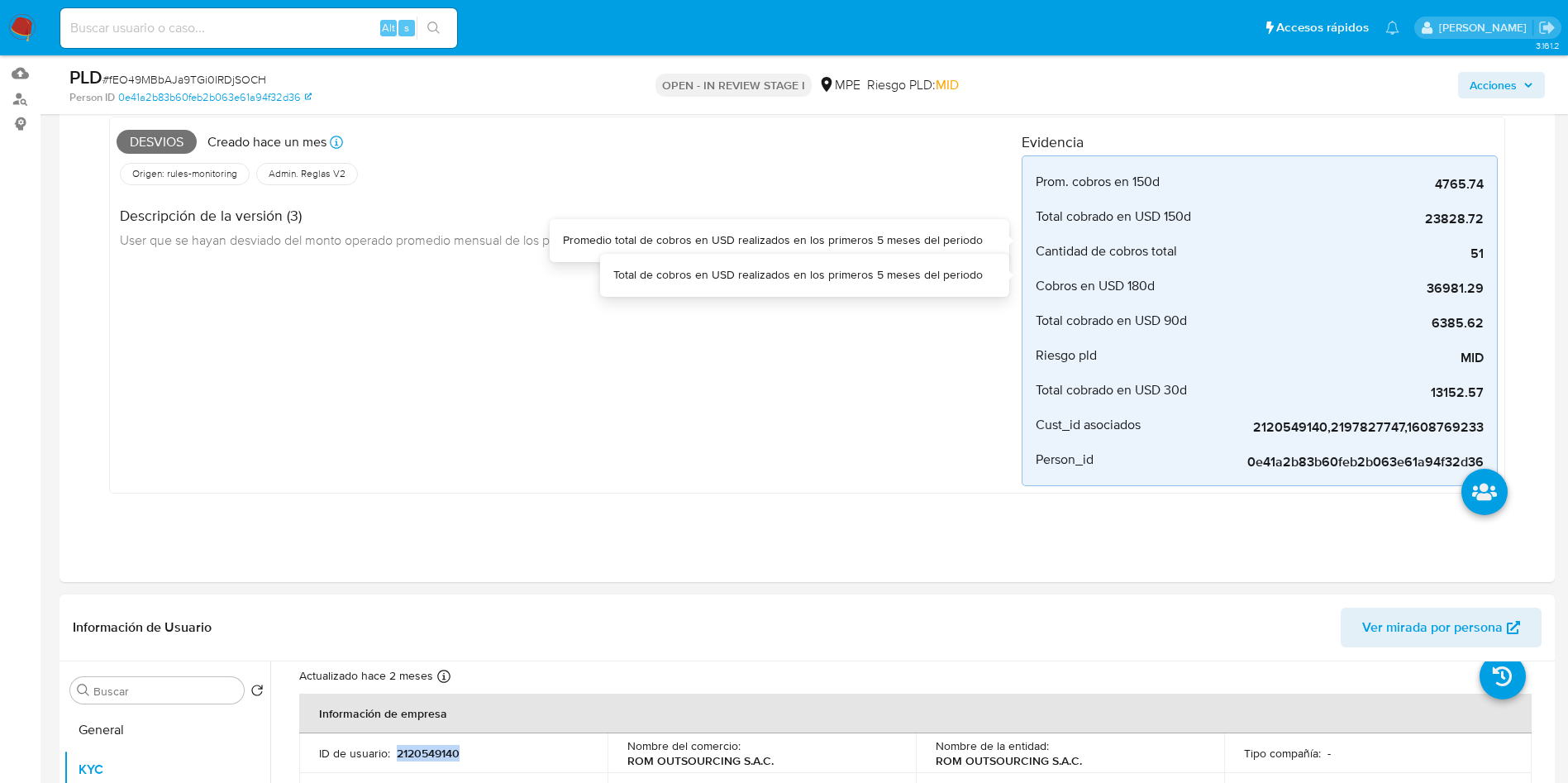
scroll to position [496, 0]
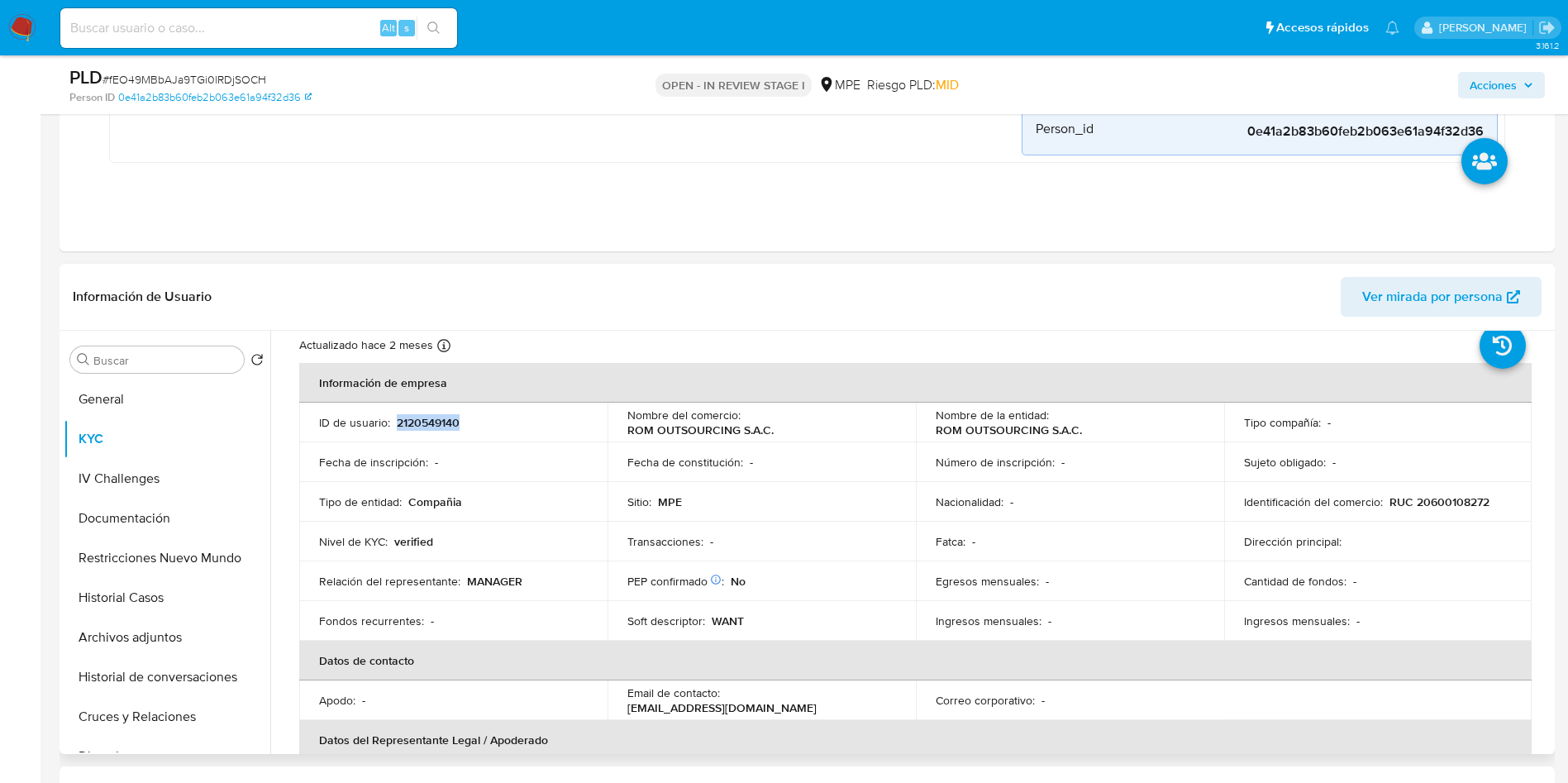
click at [1373, 306] on span "Ver mirada por persona" at bounding box center [1432, 297] width 140 height 40
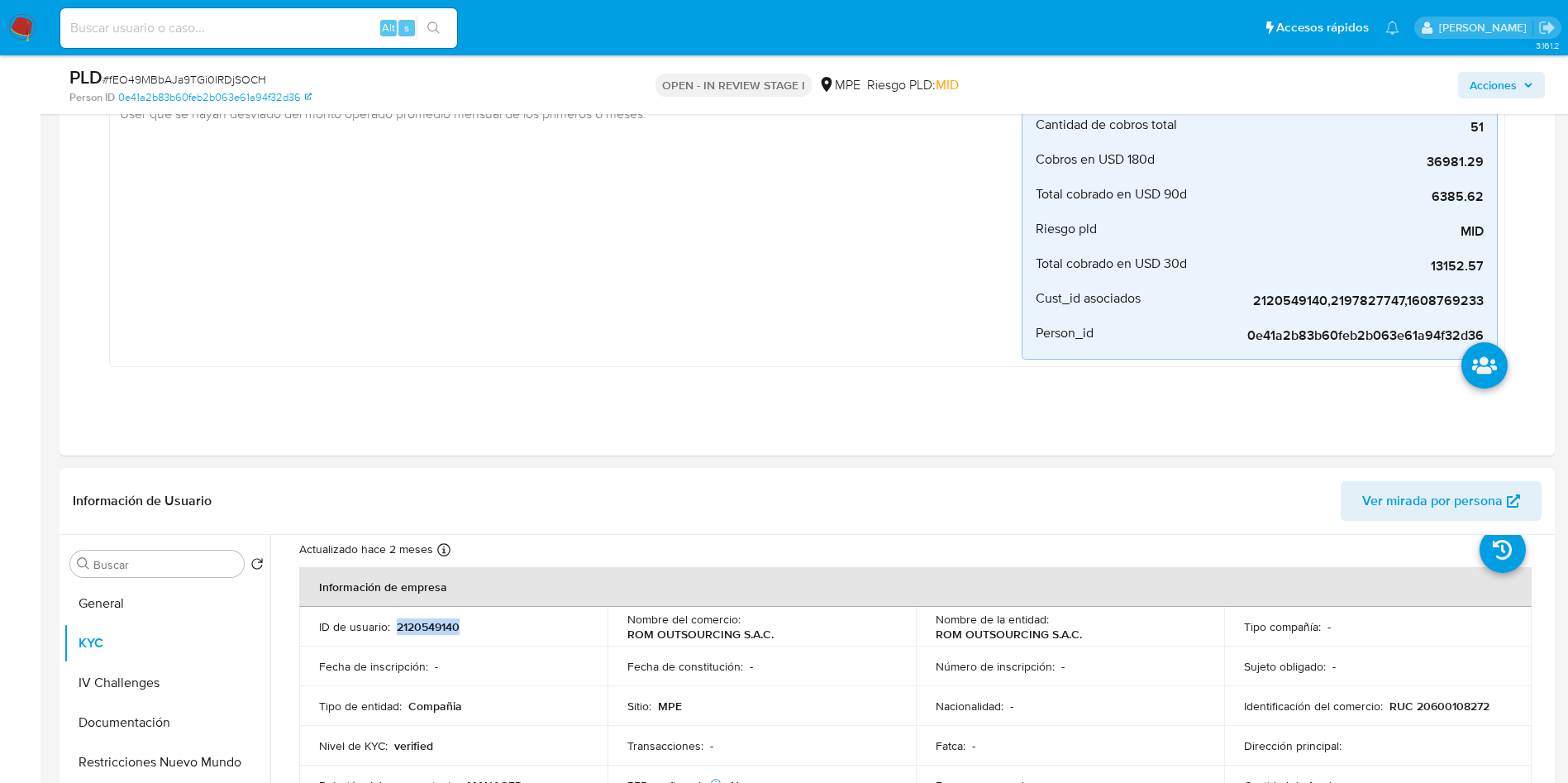
scroll to position [620, 0]
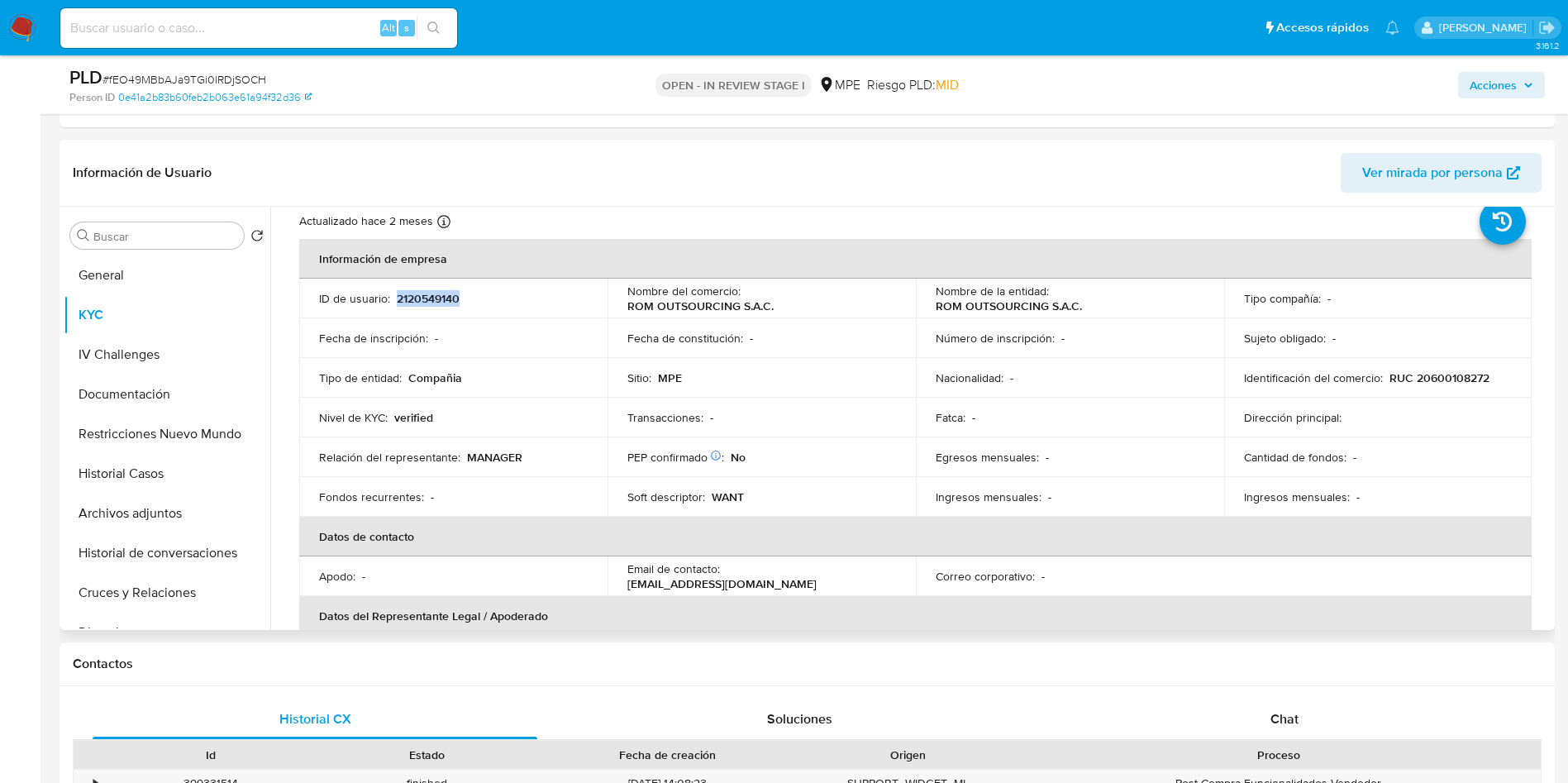
click at [1399, 188] on span "Ver mirada por persona" at bounding box center [1432, 173] width 140 height 40
click at [1457, 371] on p "RUC 20600108272" at bounding box center [1439, 378] width 100 height 15
click at [1457, 372] on p "RUC 20600108272" at bounding box center [1439, 378] width 100 height 15
copy p "20600108272"
click at [623, 307] on td "Nombre del comercio : ROM OUTSOURCING S.A.C." at bounding box center [761, 299] width 308 height 40
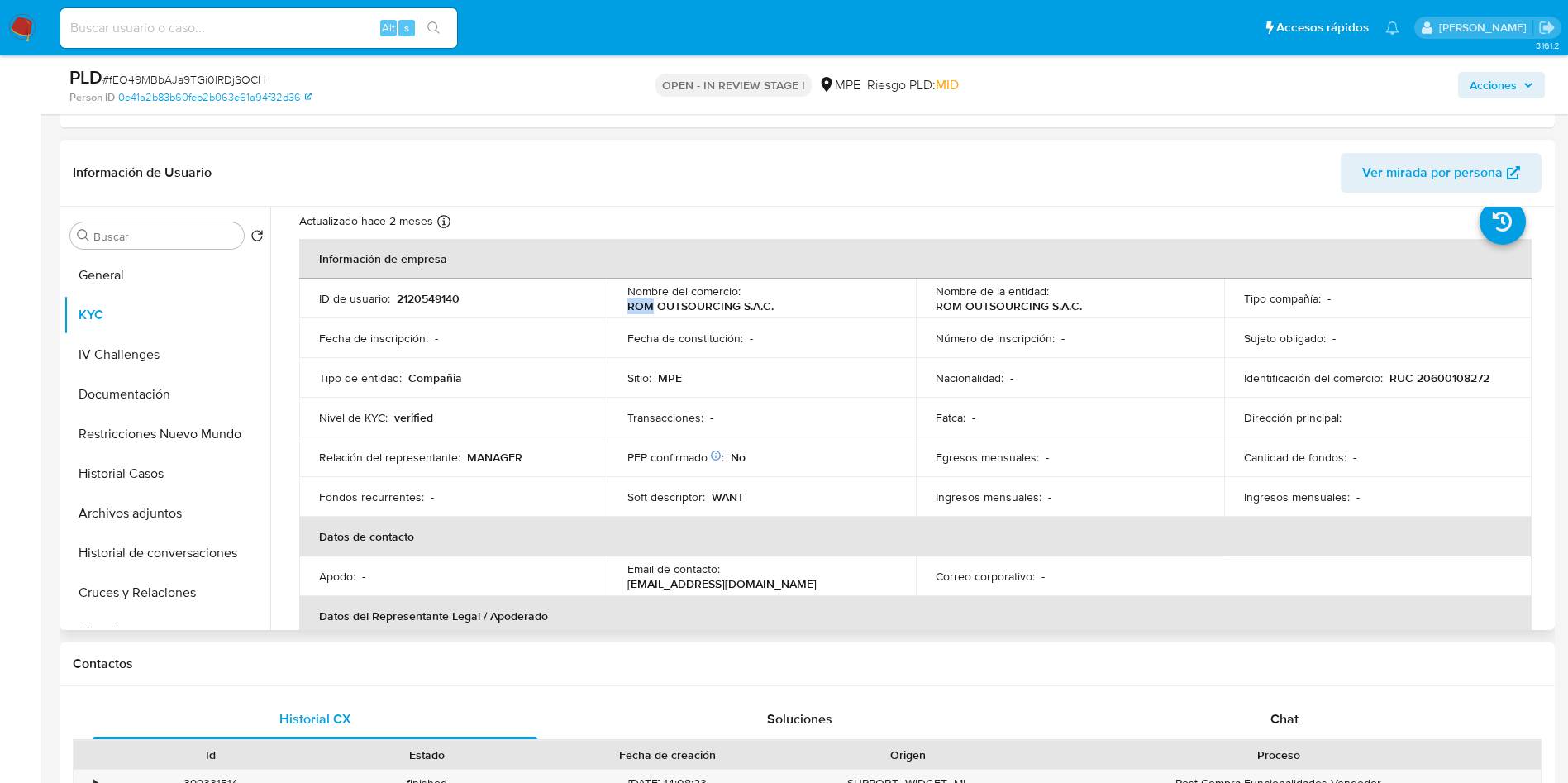
click at [624, 306] on td "Nombre del comercio : ROM OUTSOURCING S.A.C." at bounding box center [761, 299] width 308 height 40
click at [629, 306] on p "ROM OUTSOURCING S.A.C." at bounding box center [700, 306] width 146 height 15
click at [648, 314] on td "Nombre del comercio : ROM OUTSOURCING S.A.C." at bounding box center [761, 299] width 308 height 40
drag, startPoint x: 624, startPoint y: 307, endPoint x: 805, endPoint y: 307, distance: 181.0
click at [805, 307] on td "Nombre del comercio : ROM OUTSOURCING S.A.C." at bounding box center [761, 299] width 308 height 40
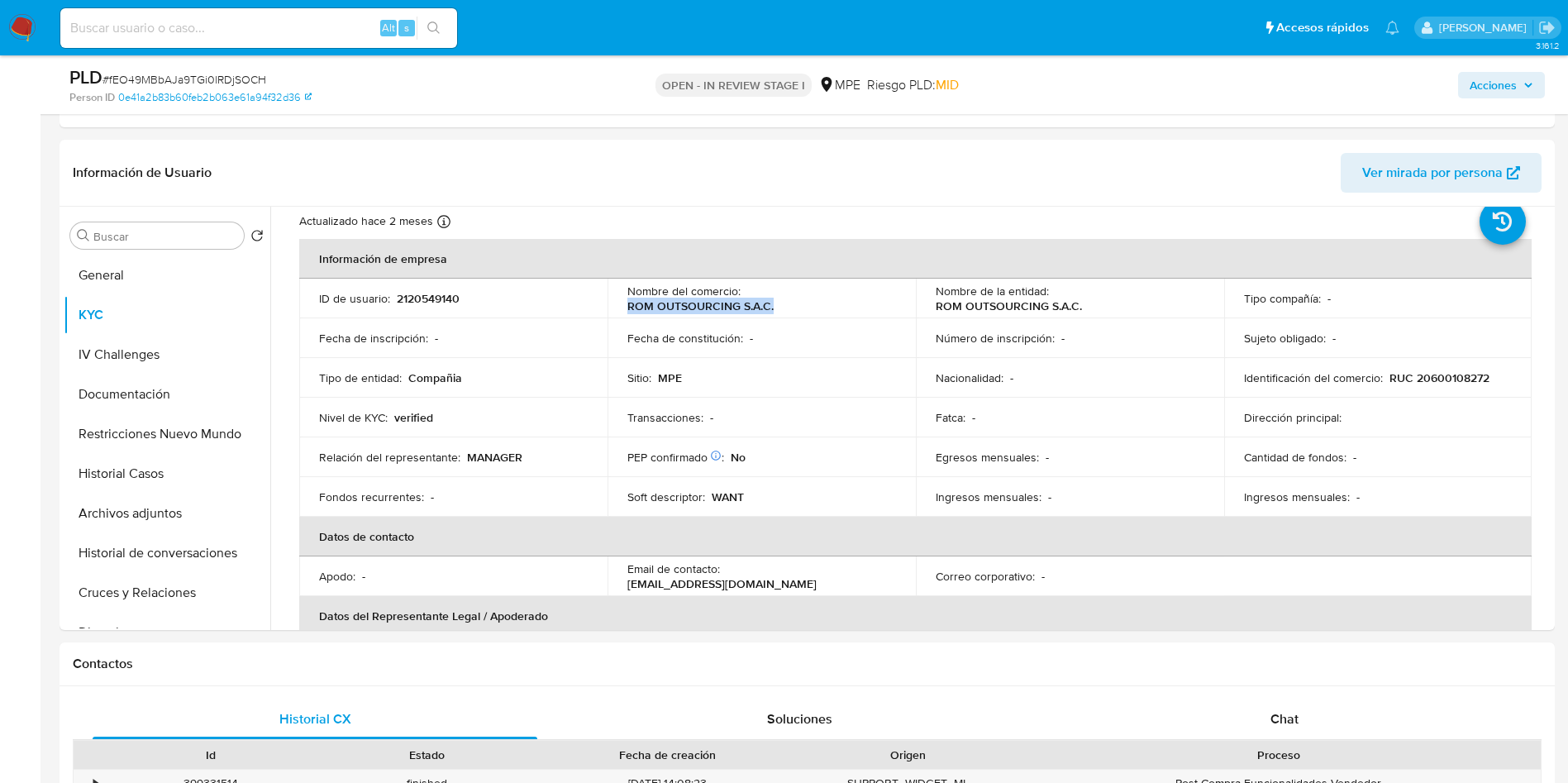
copy p "ROM OUTSOURCING S.A.C."
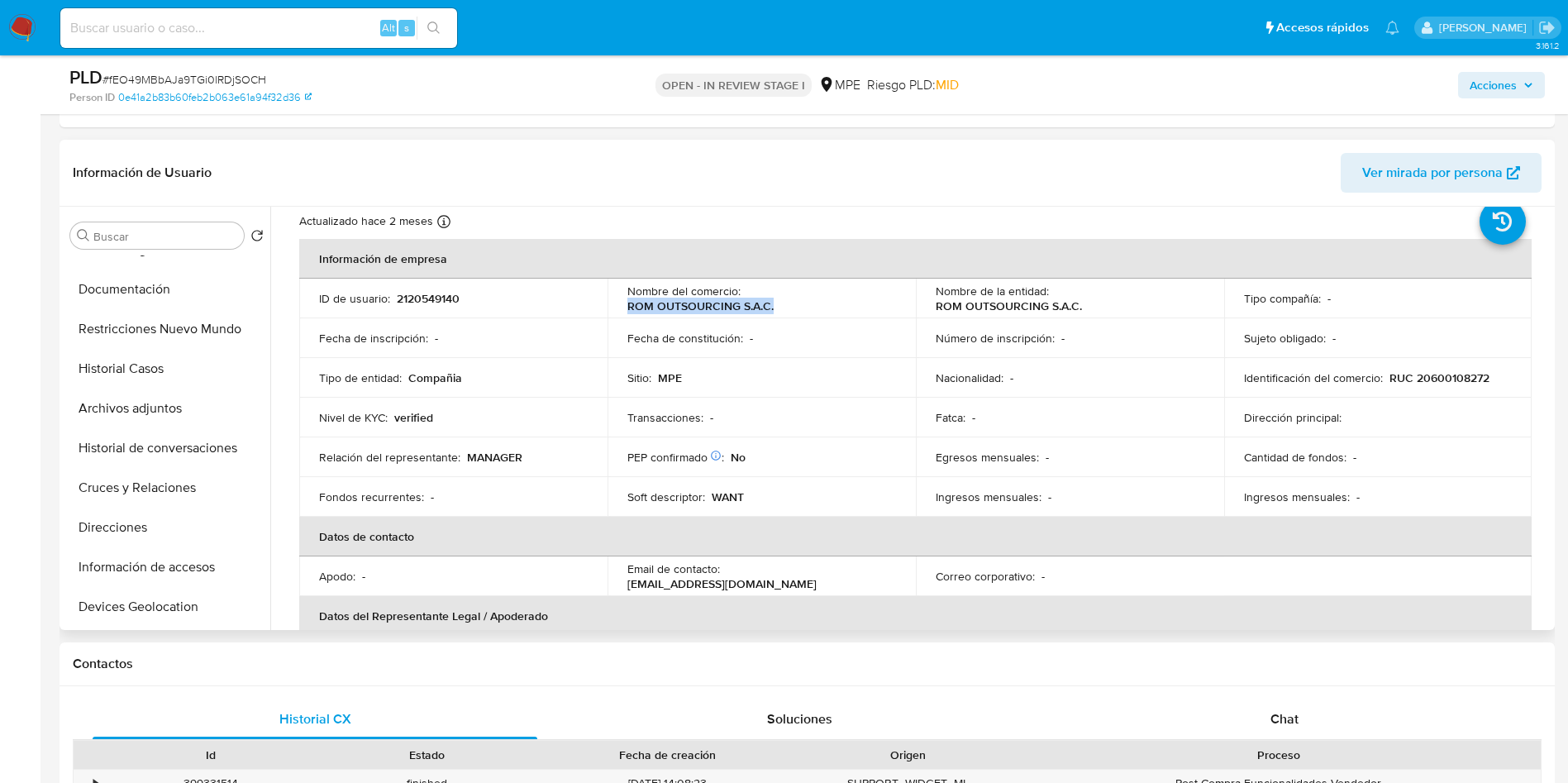
scroll to position [248, 0]
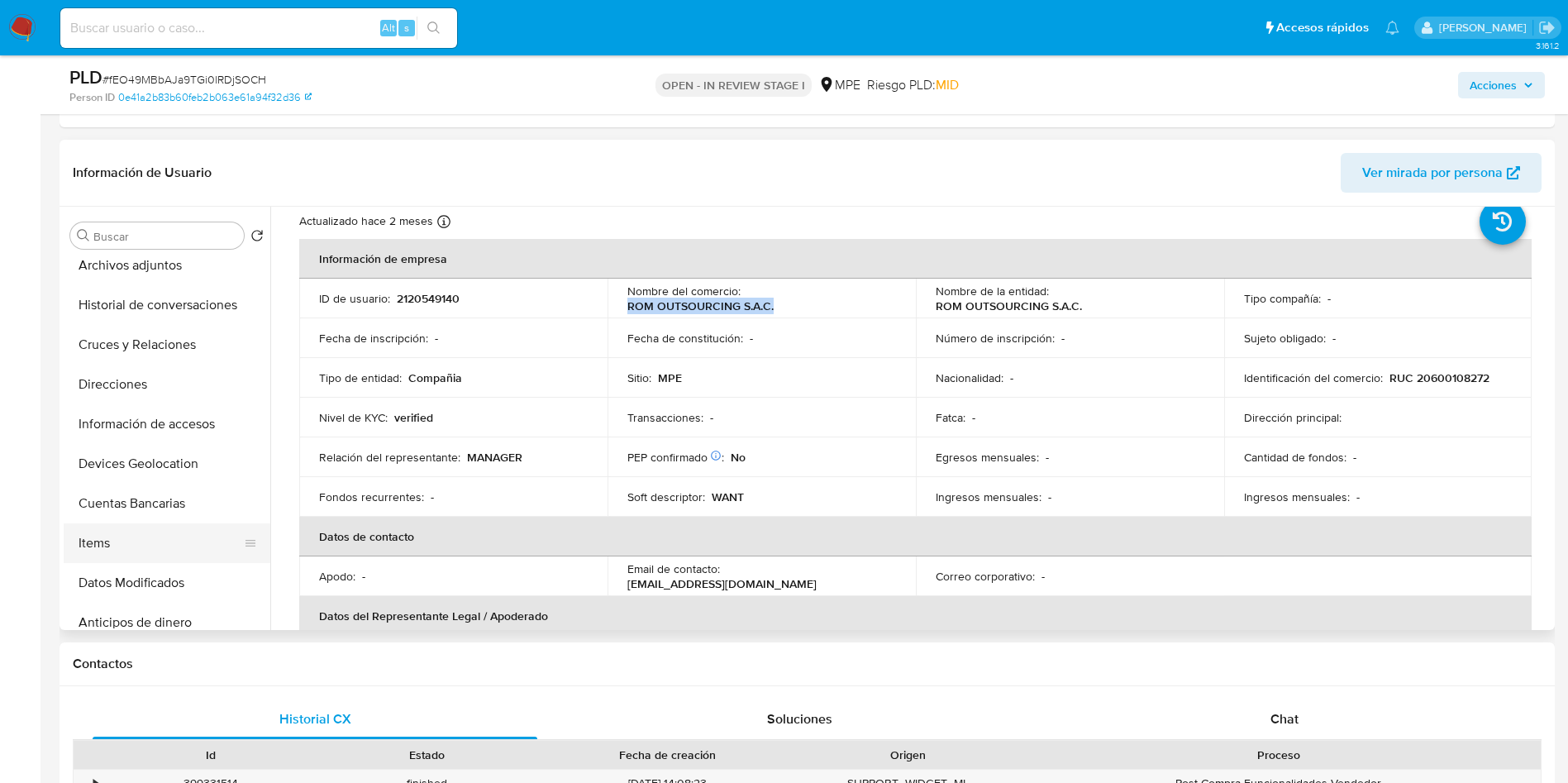
click at [153, 536] on button "Items" at bounding box center [160, 544] width 194 height 40
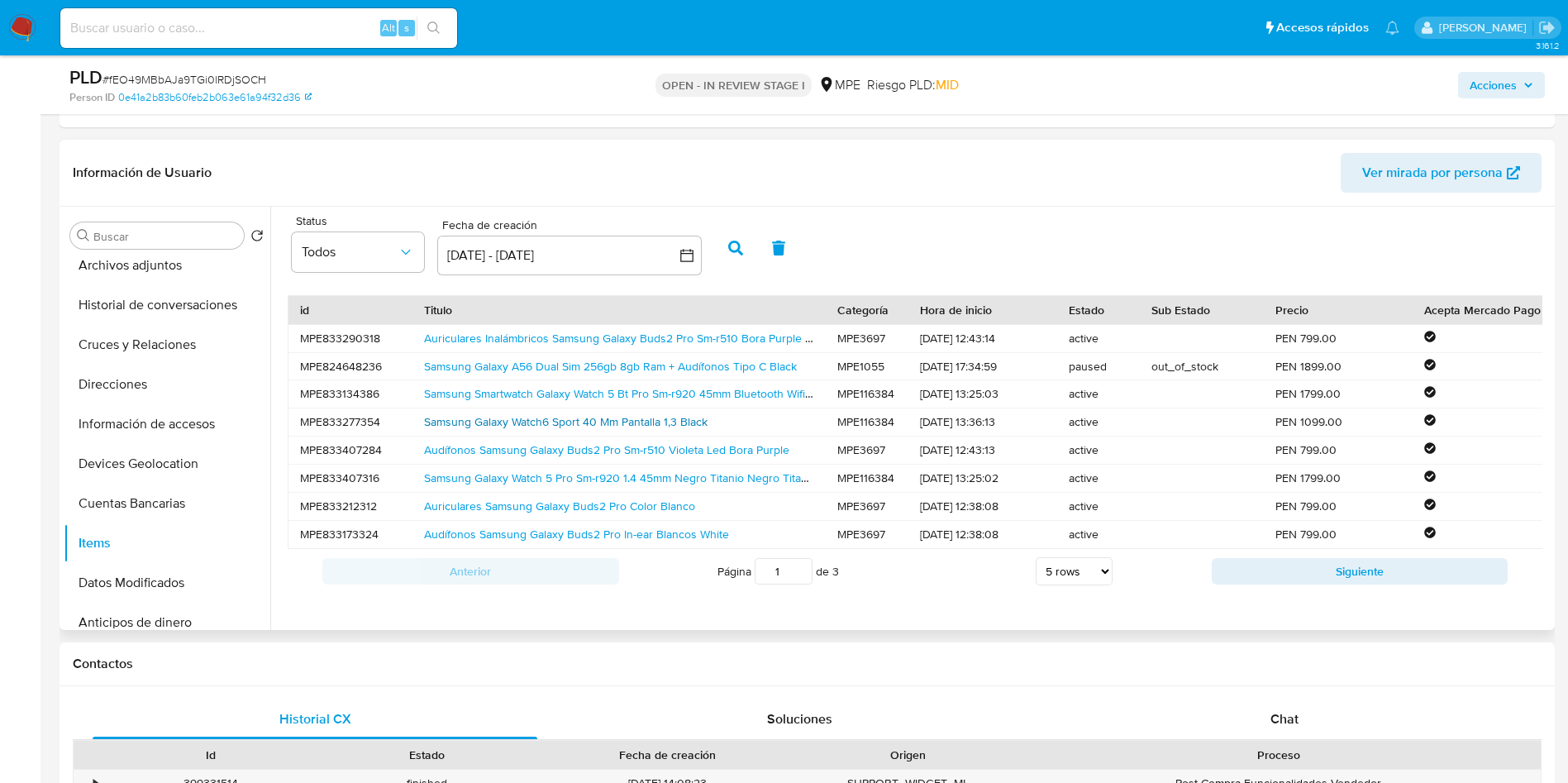
click at [665, 424] on link "Samsung Galaxy Watch6 Sport 40 Mm Pantalla 1,3 Black" at bounding box center [566, 421] width 283 height 16
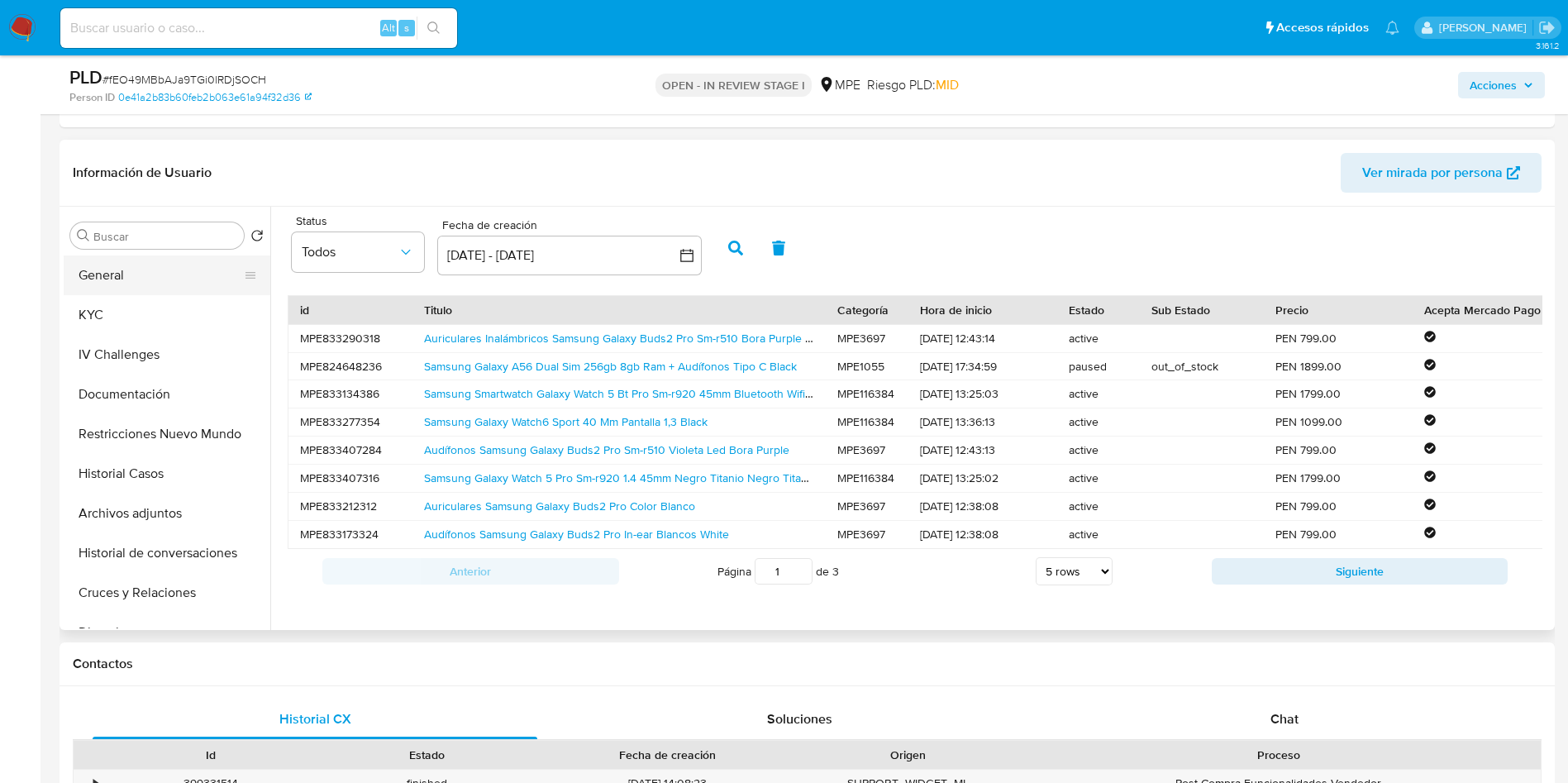
click at [114, 270] on button "General" at bounding box center [160, 276] width 194 height 40
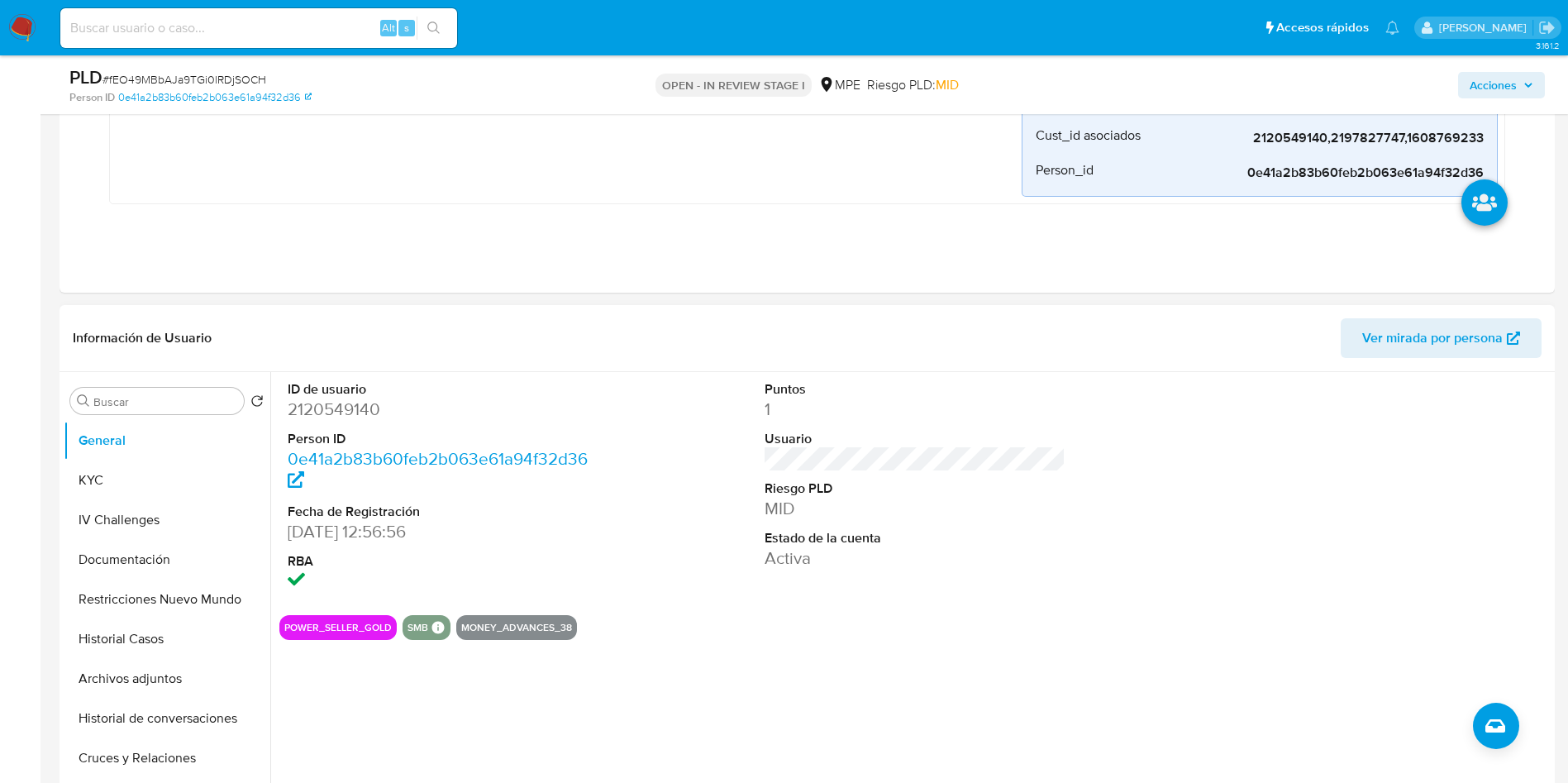
scroll to position [496, 0]
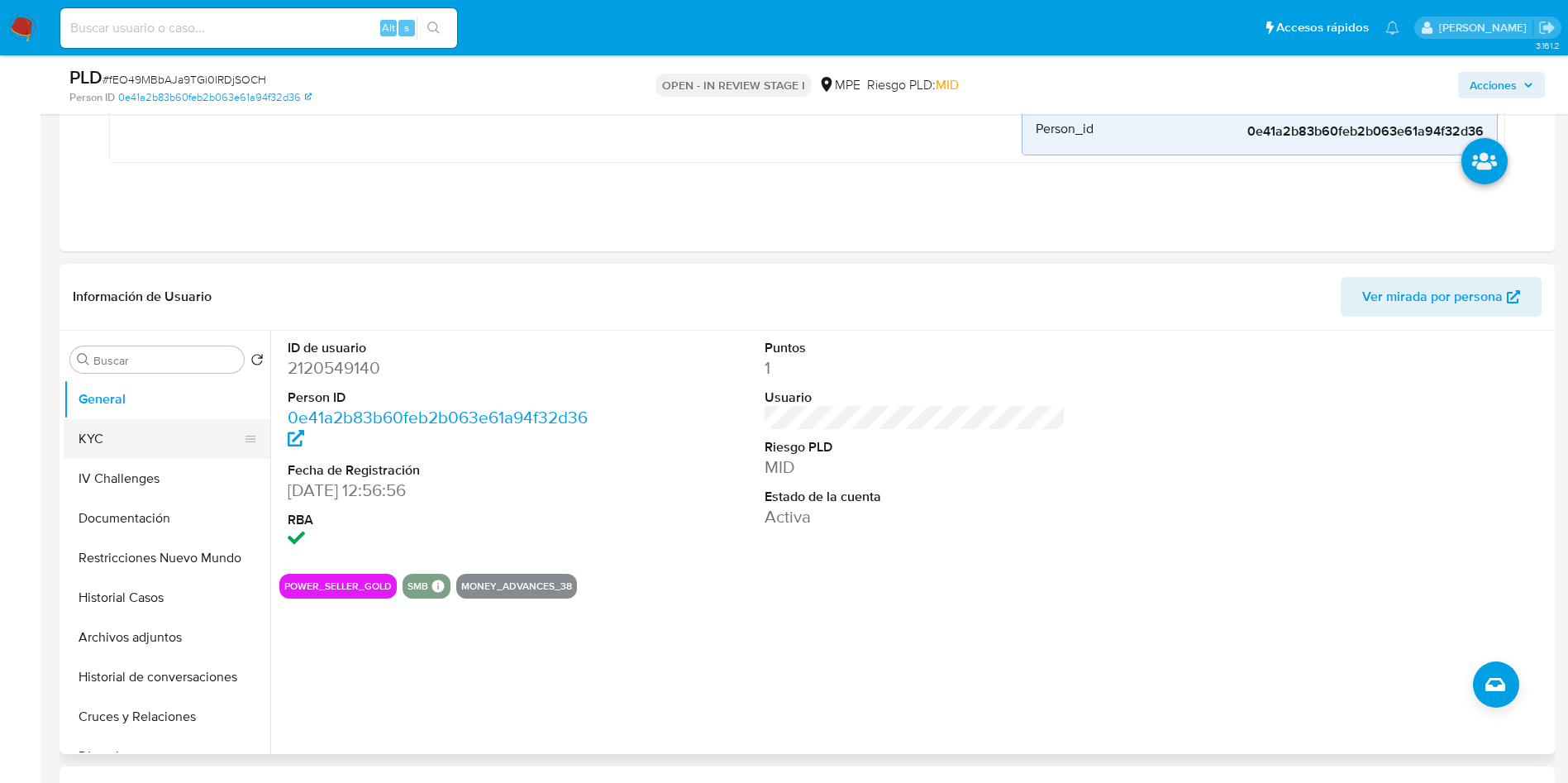
click at [186, 427] on button "KYC" at bounding box center [160, 439] width 194 height 40
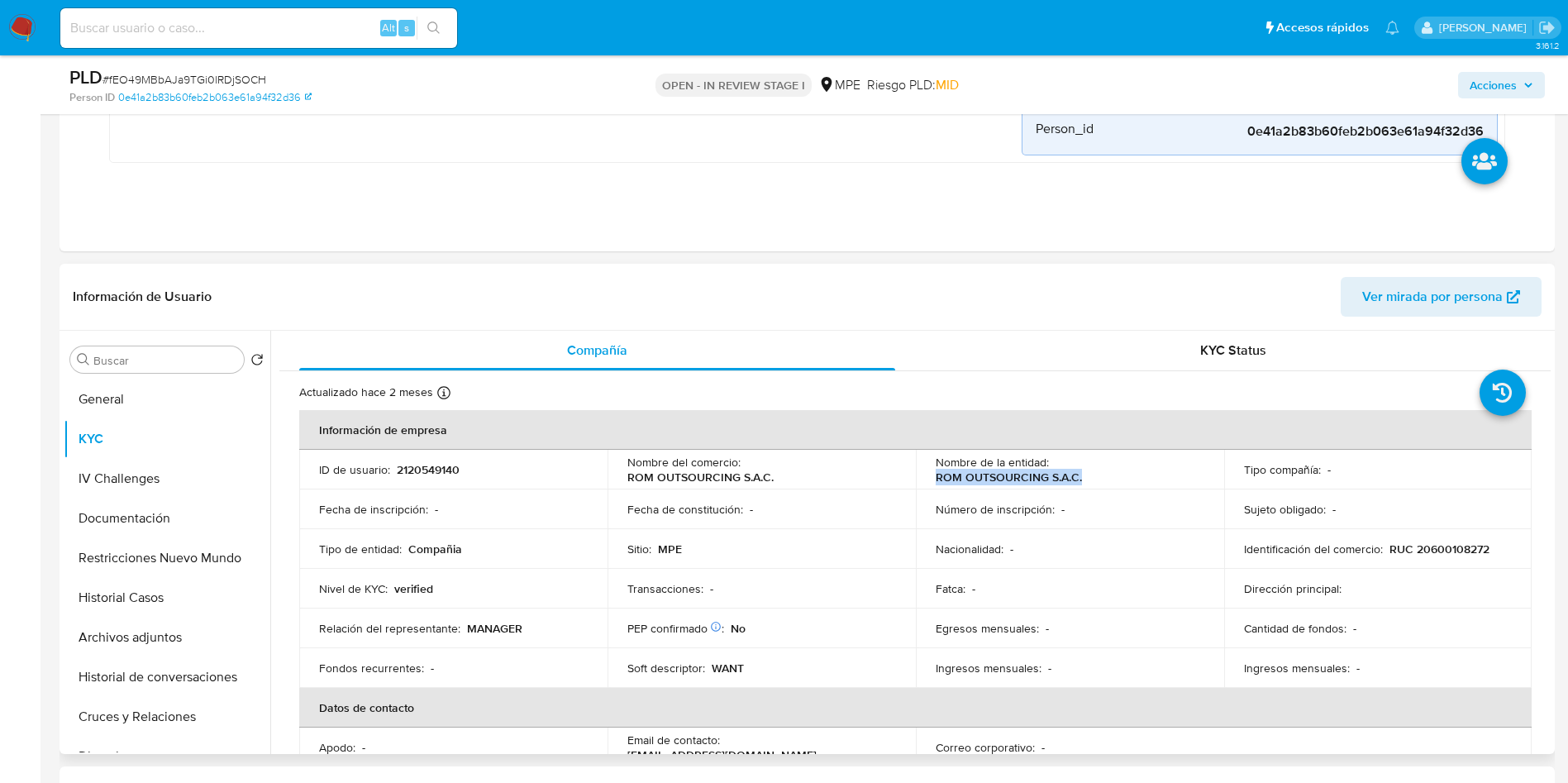
drag, startPoint x: 929, startPoint y: 478, endPoint x: 1092, endPoint y: 475, distance: 163.0
click at [1092, 475] on td "Nombre de la entidad : ROM OUTSOURCING S.A.C." at bounding box center [1069, 469] width 308 height 40
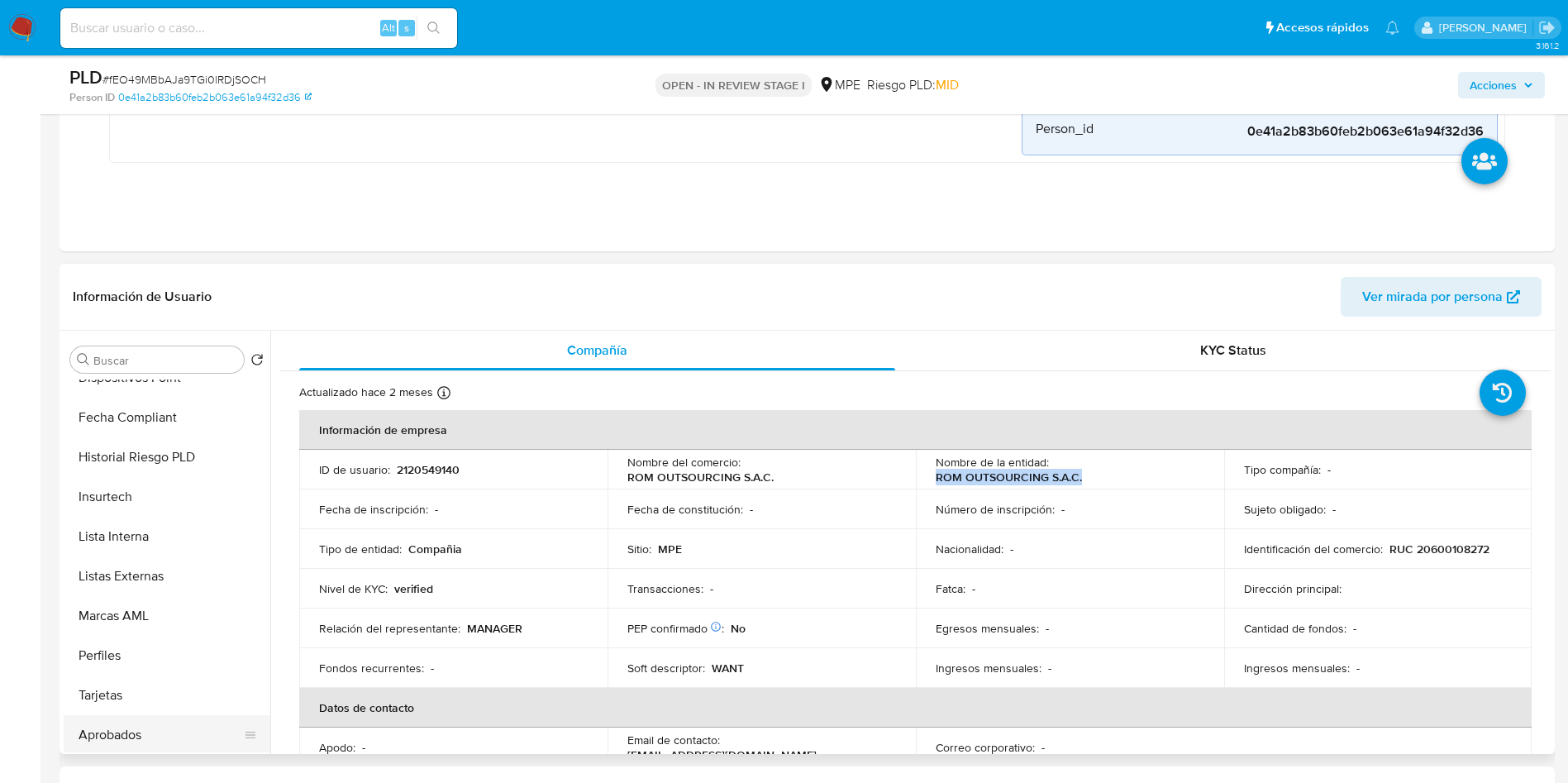
scroll to position [778, 0]
click at [118, 700] on button "Aprobadores" at bounding box center [160, 693] width 194 height 40
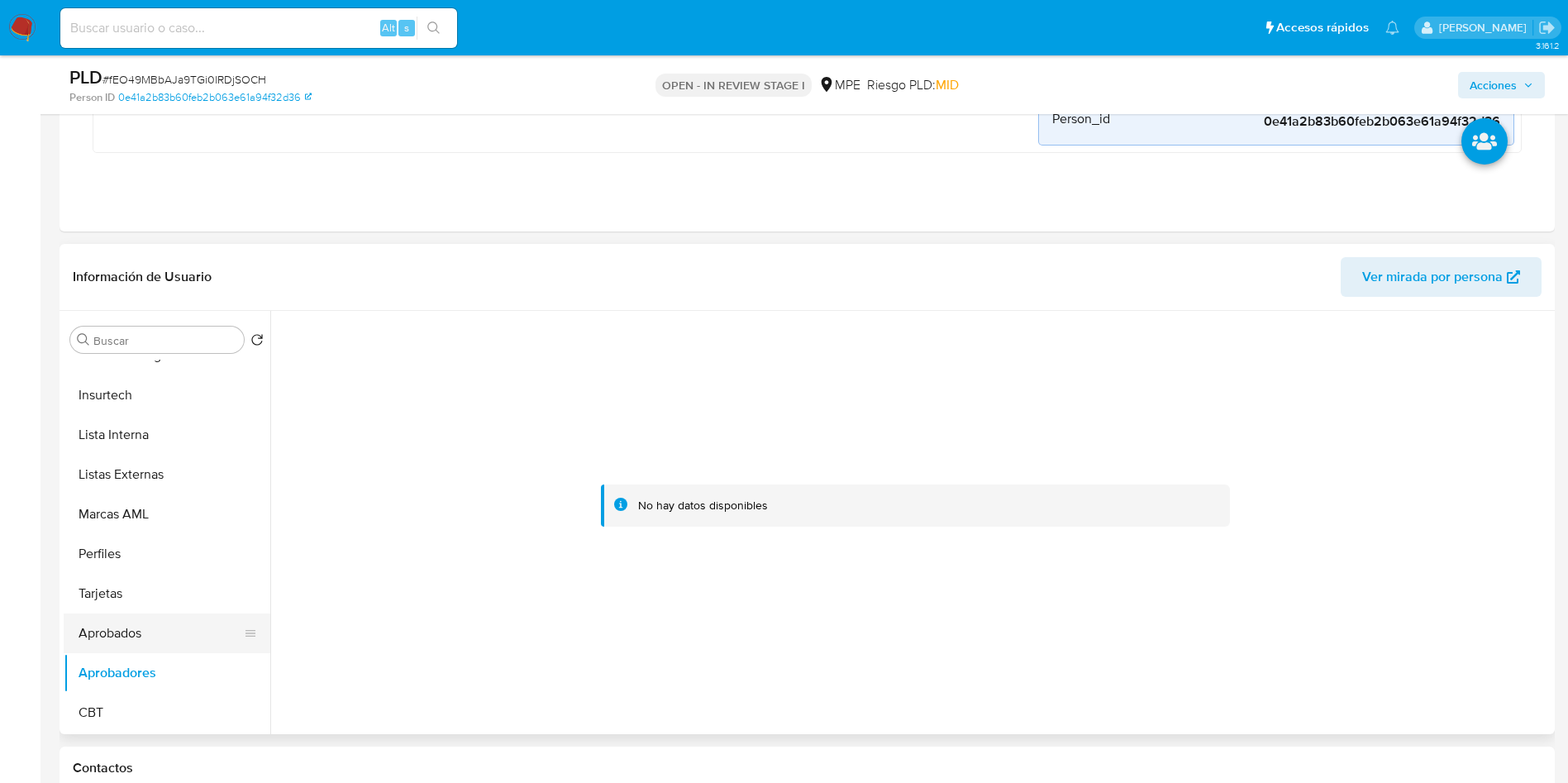
click at [118, 627] on button "Aprobados" at bounding box center [160, 633] width 194 height 40
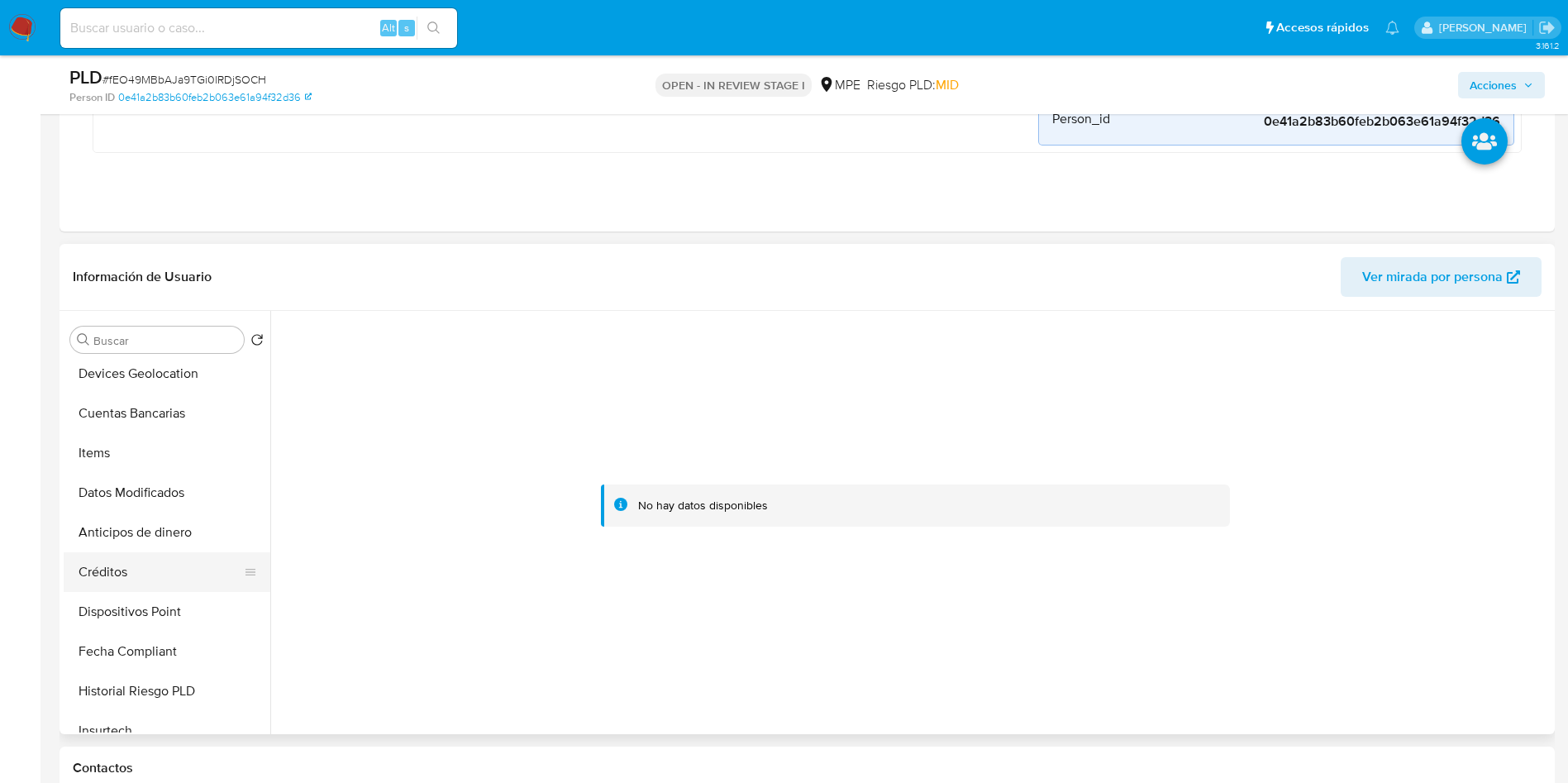
scroll to position [406, 0]
click at [134, 419] on button "Devices Geolocation" at bounding box center [160, 410] width 194 height 40
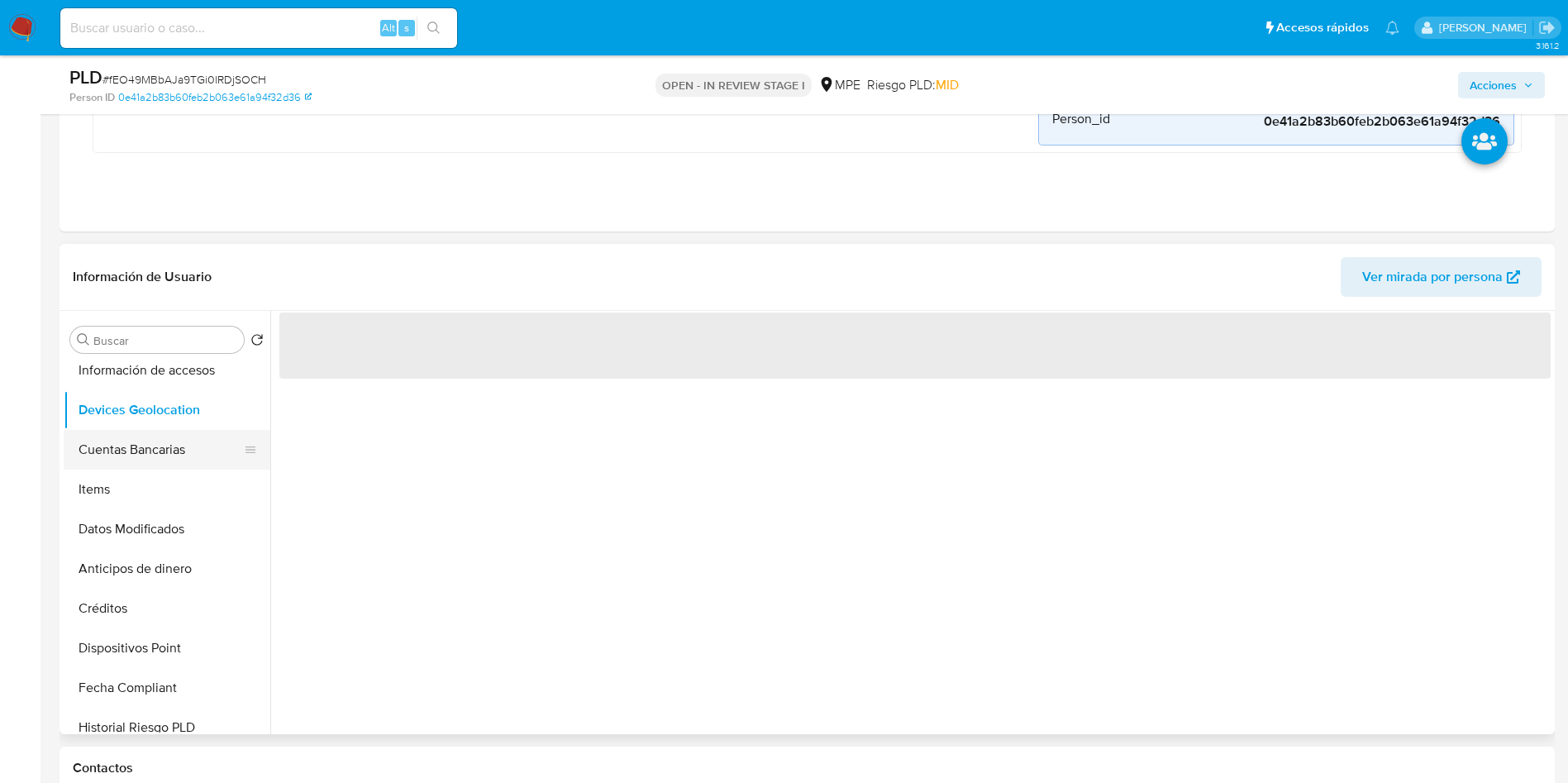
click at [141, 444] on button "Cuentas Bancarias" at bounding box center [160, 450] width 194 height 40
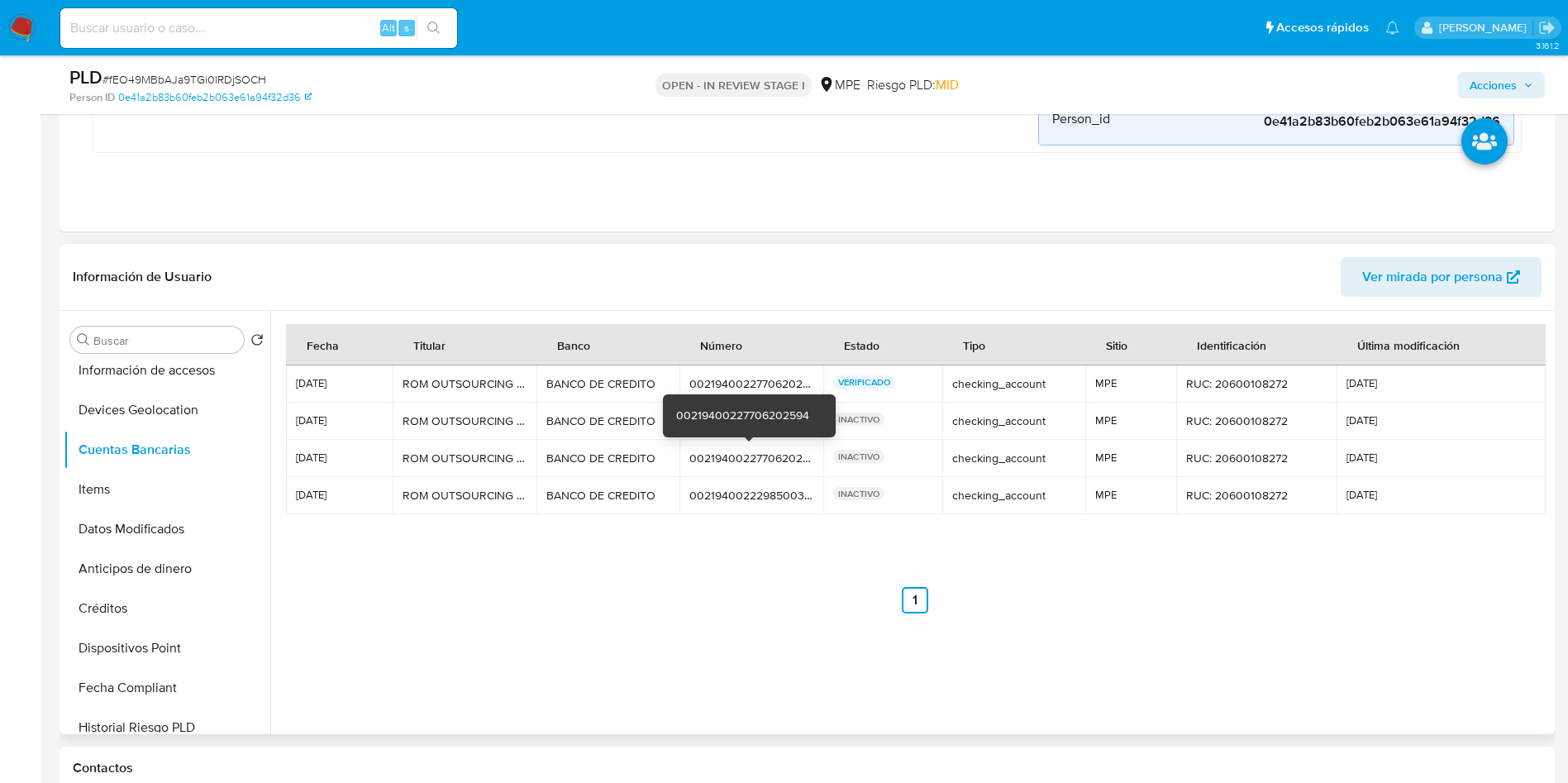
click at [721, 460] on div "00219400227706202594" at bounding box center [752, 458] width 124 height 15
click at [723, 460] on div "00219400227706202594" at bounding box center [752, 458] width 124 height 15
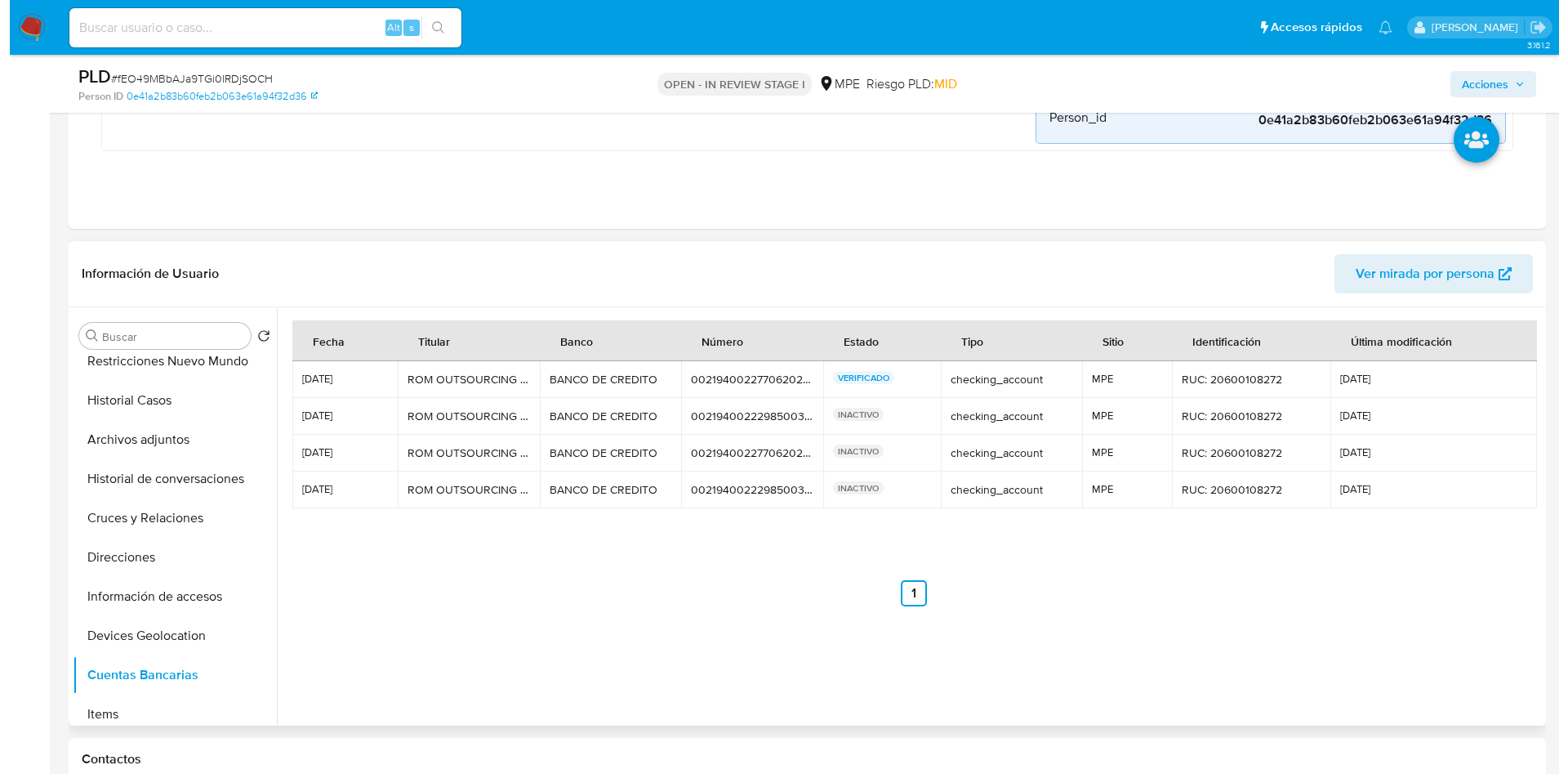
scroll to position [0, 0]
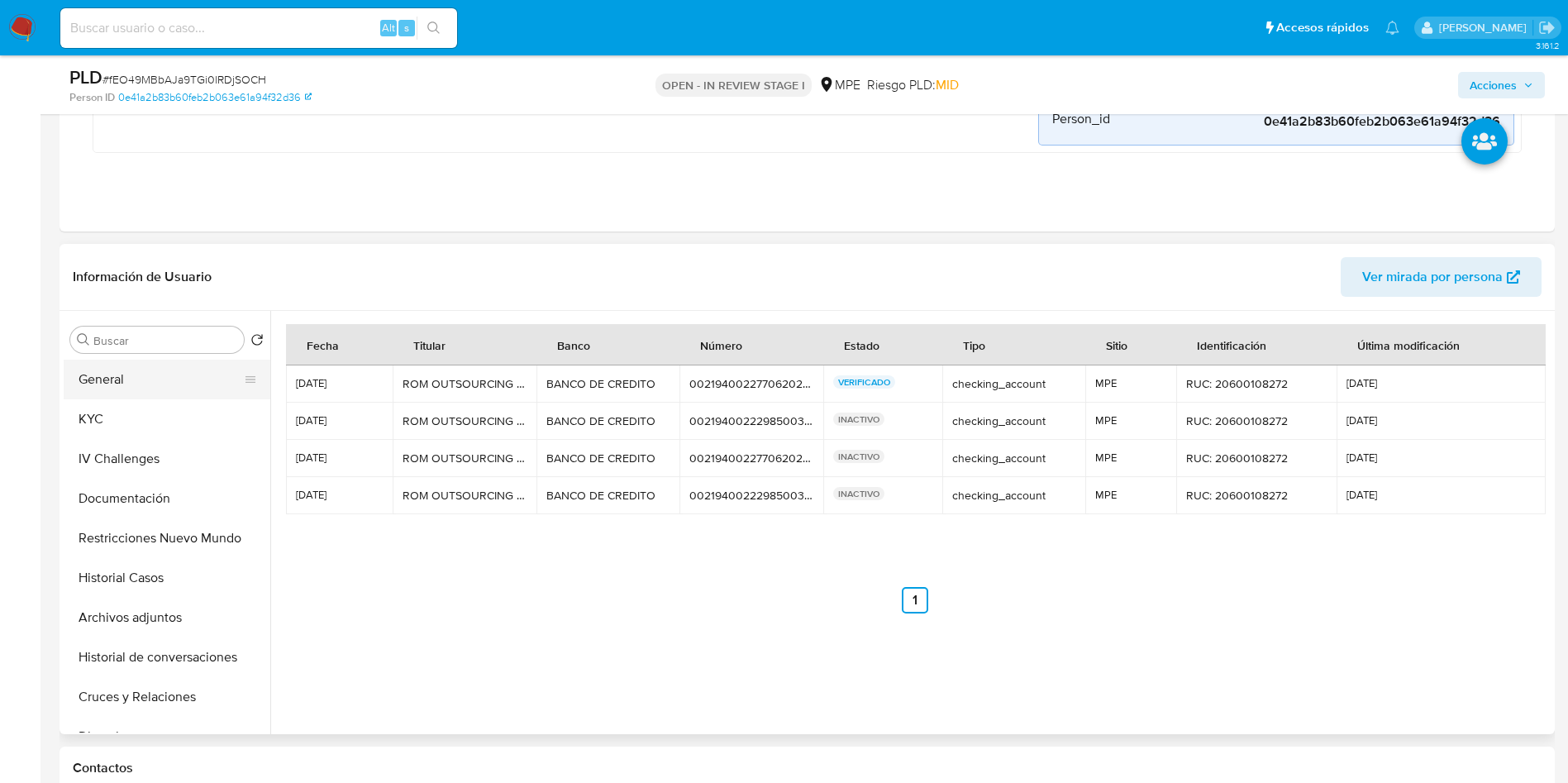
click at [155, 381] on button "General" at bounding box center [160, 380] width 194 height 40
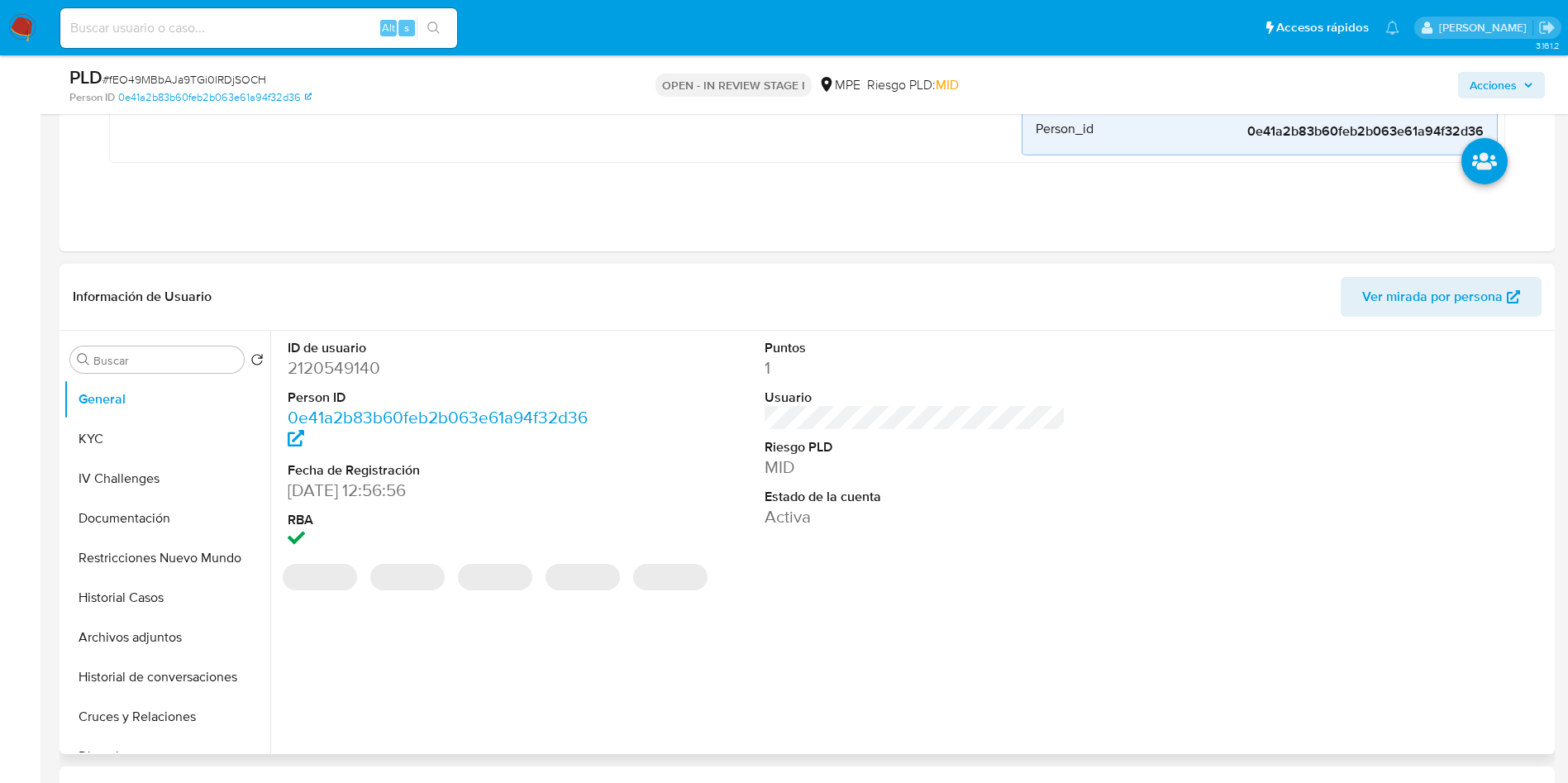
click at [350, 362] on dd "2120549140" at bounding box center [439, 368] width 301 height 23
click at [352, 362] on dd "2120549140" at bounding box center [439, 368] width 301 height 23
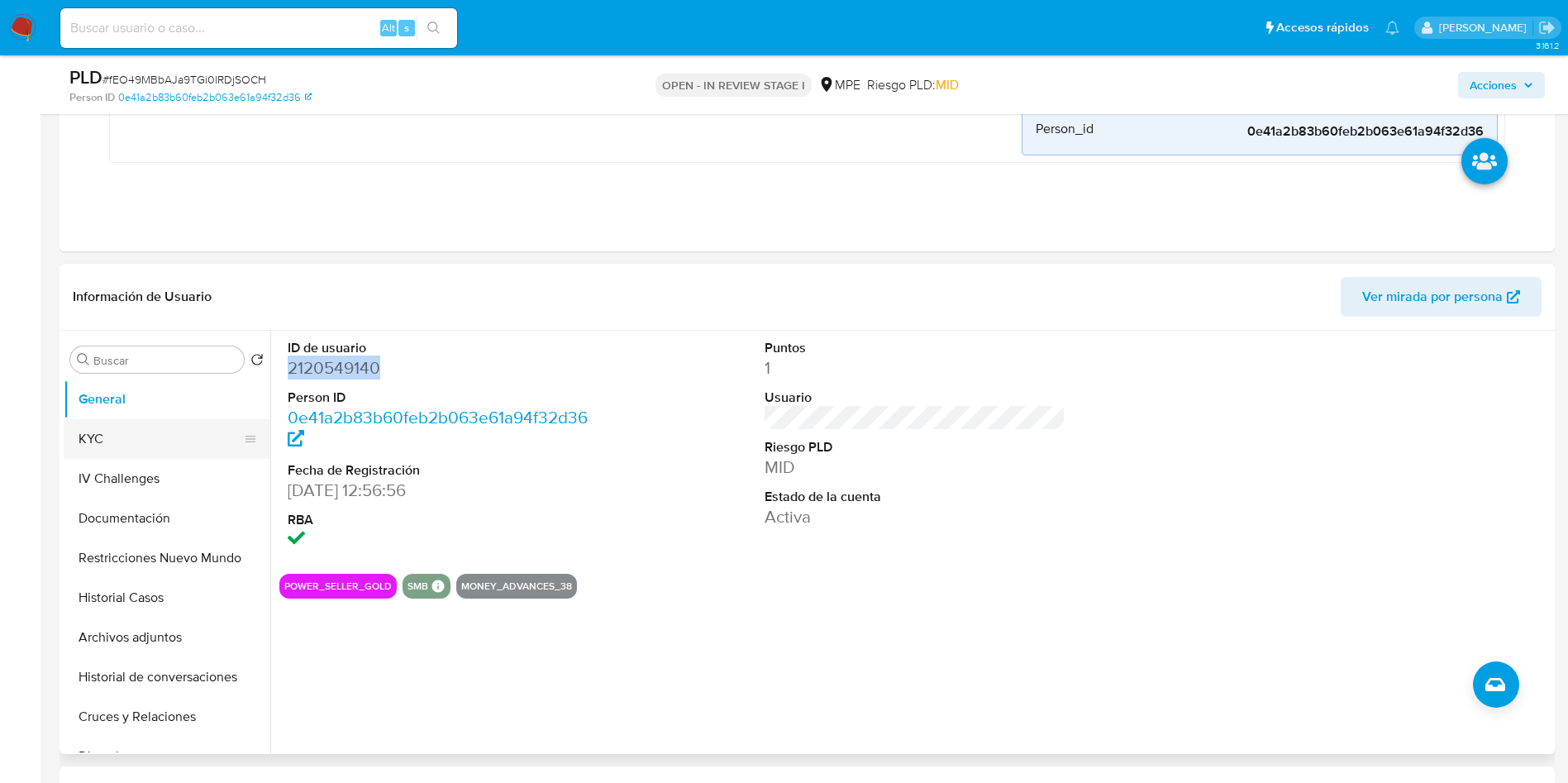
click at [129, 444] on button "KYC" at bounding box center [160, 439] width 194 height 40
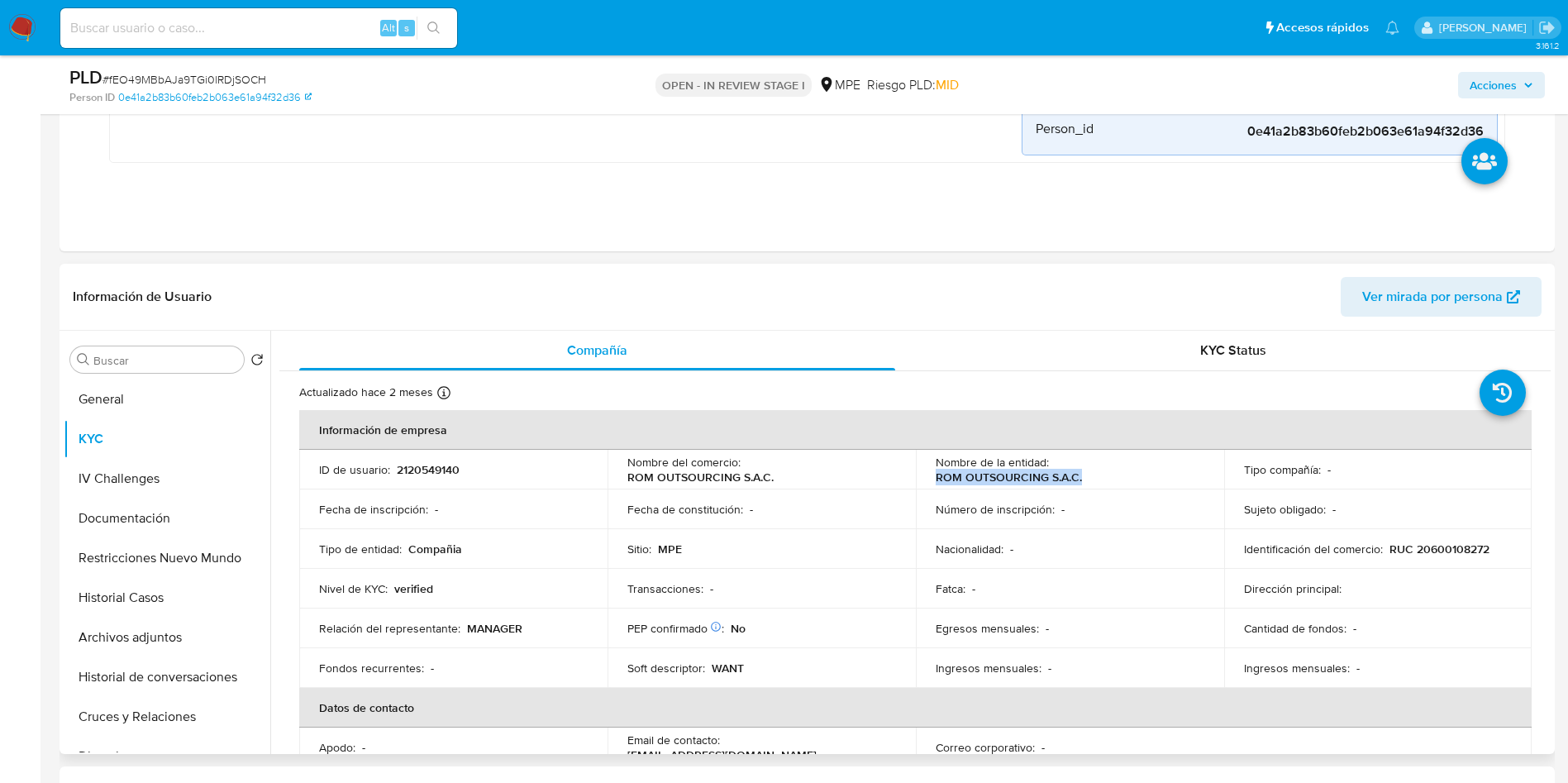
drag, startPoint x: 920, startPoint y: 483, endPoint x: 1075, endPoint y: 477, distance: 155.1
click at [1084, 476] on td "Nombre de la entidad : ROM OUTSOURCING S.A.C." at bounding box center [1069, 469] width 308 height 40
click at [154, 634] on button "Archivos adjuntos" at bounding box center [160, 637] width 194 height 40
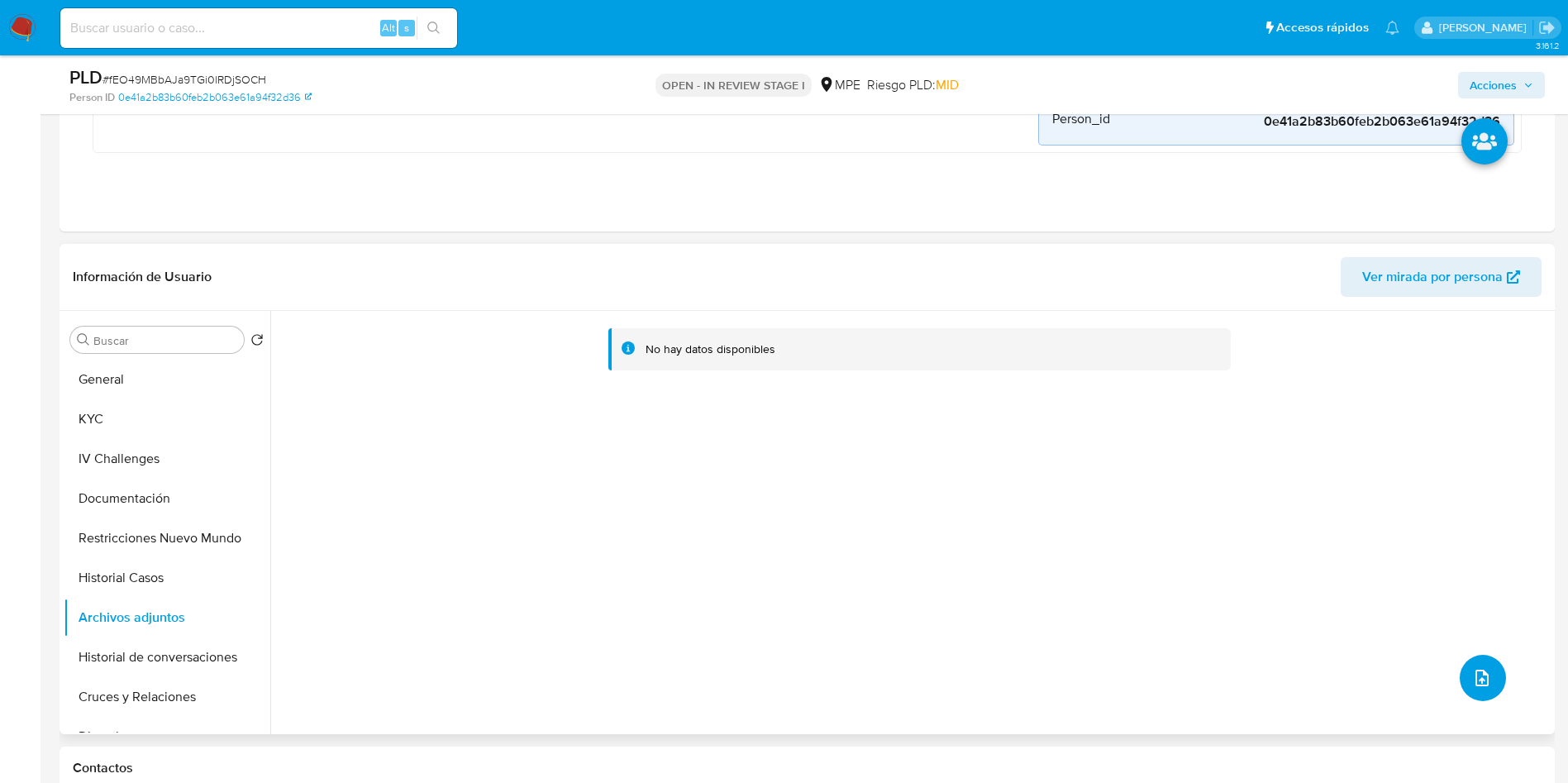
click at [1479, 679] on icon "upload-file" at bounding box center [1482, 677] width 20 height 20
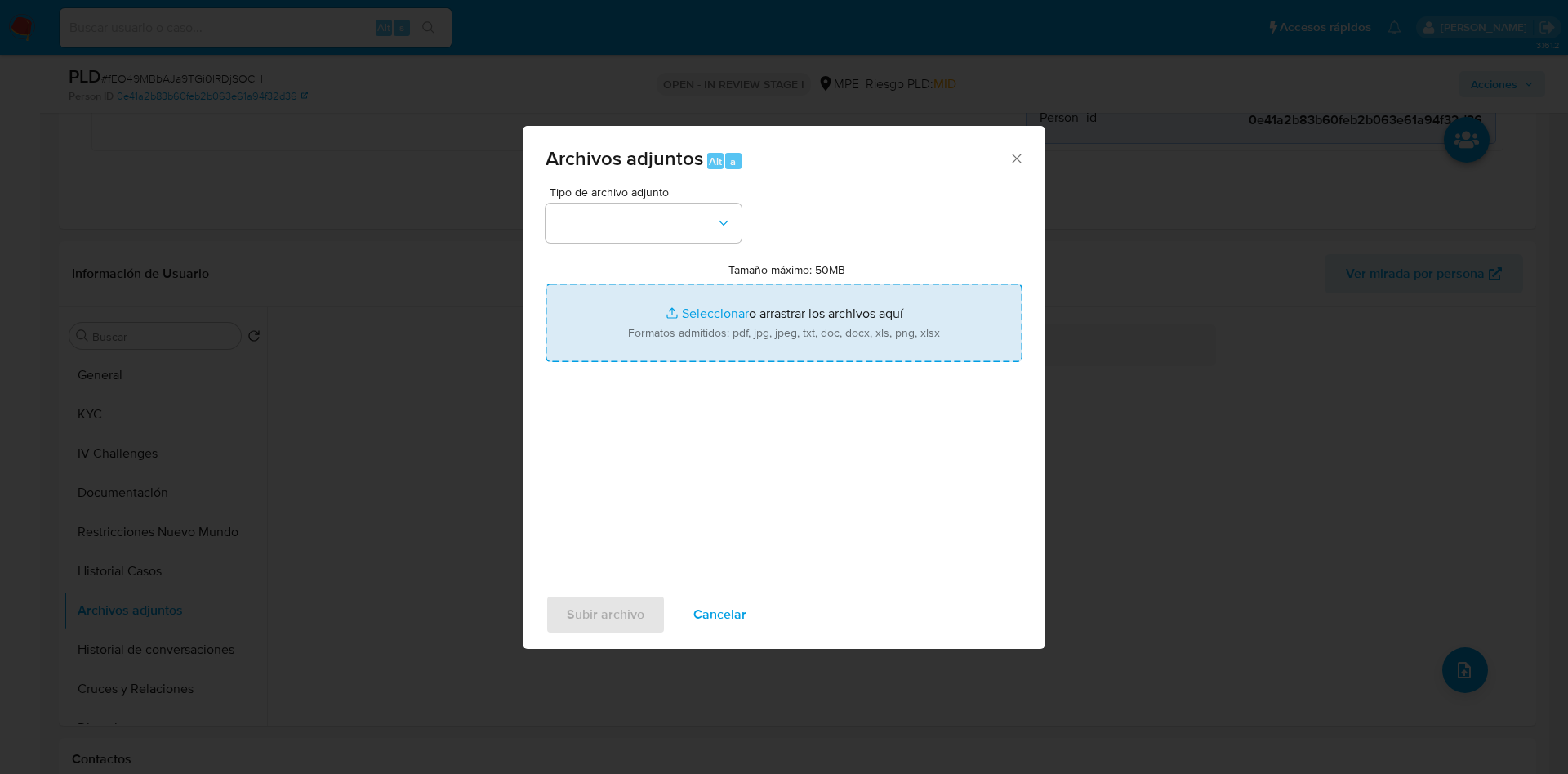
click at [925, 344] on input "Tamaño máximo: 50MB Seleccionar archivos" at bounding box center [784, 322] width 477 height 78
type input "C:\fakepath\Case Log 2120549140 - 24_09_2025.pdf"
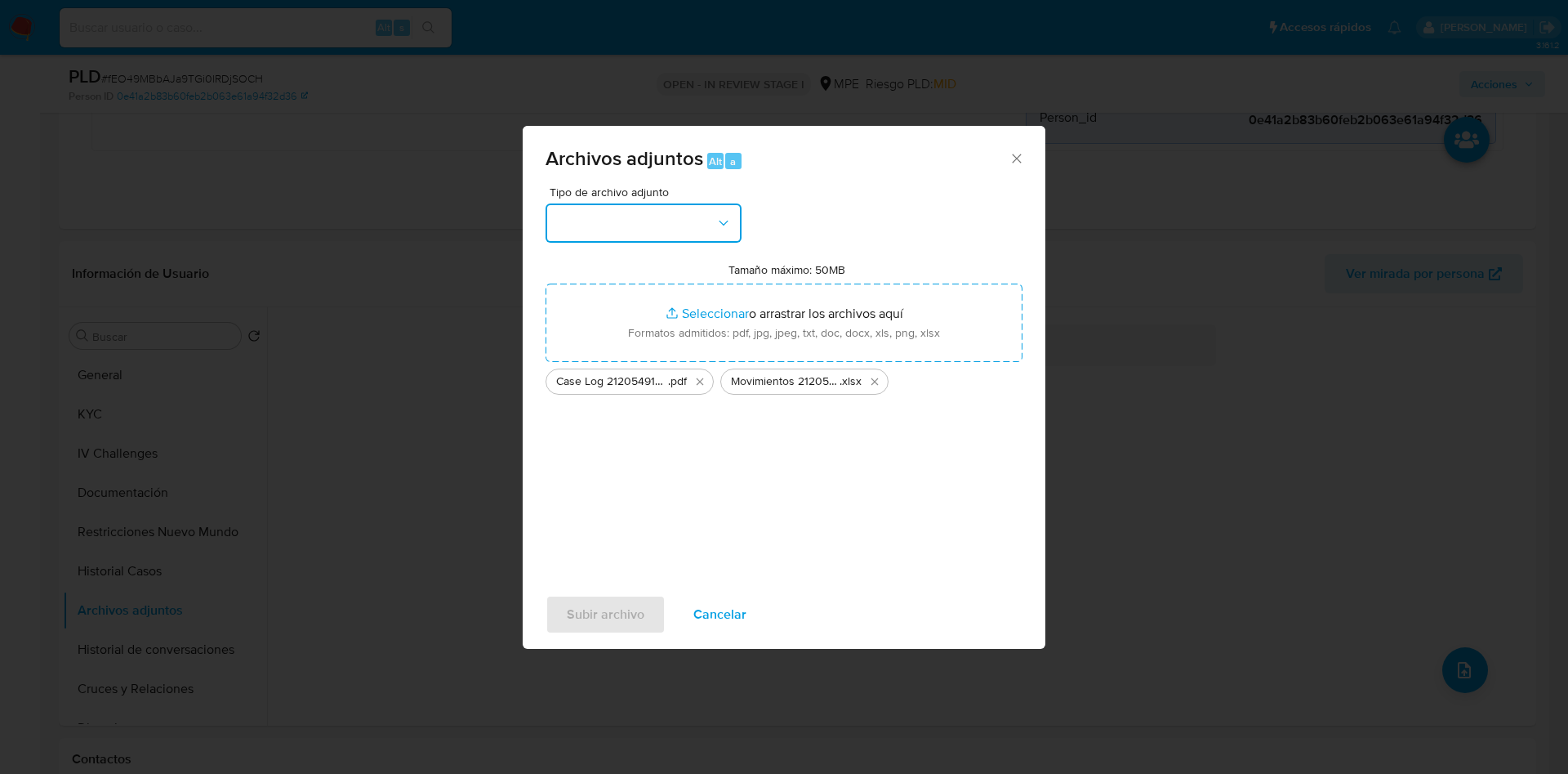
click at [627, 239] on button "button" at bounding box center [644, 223] width 196 height 40
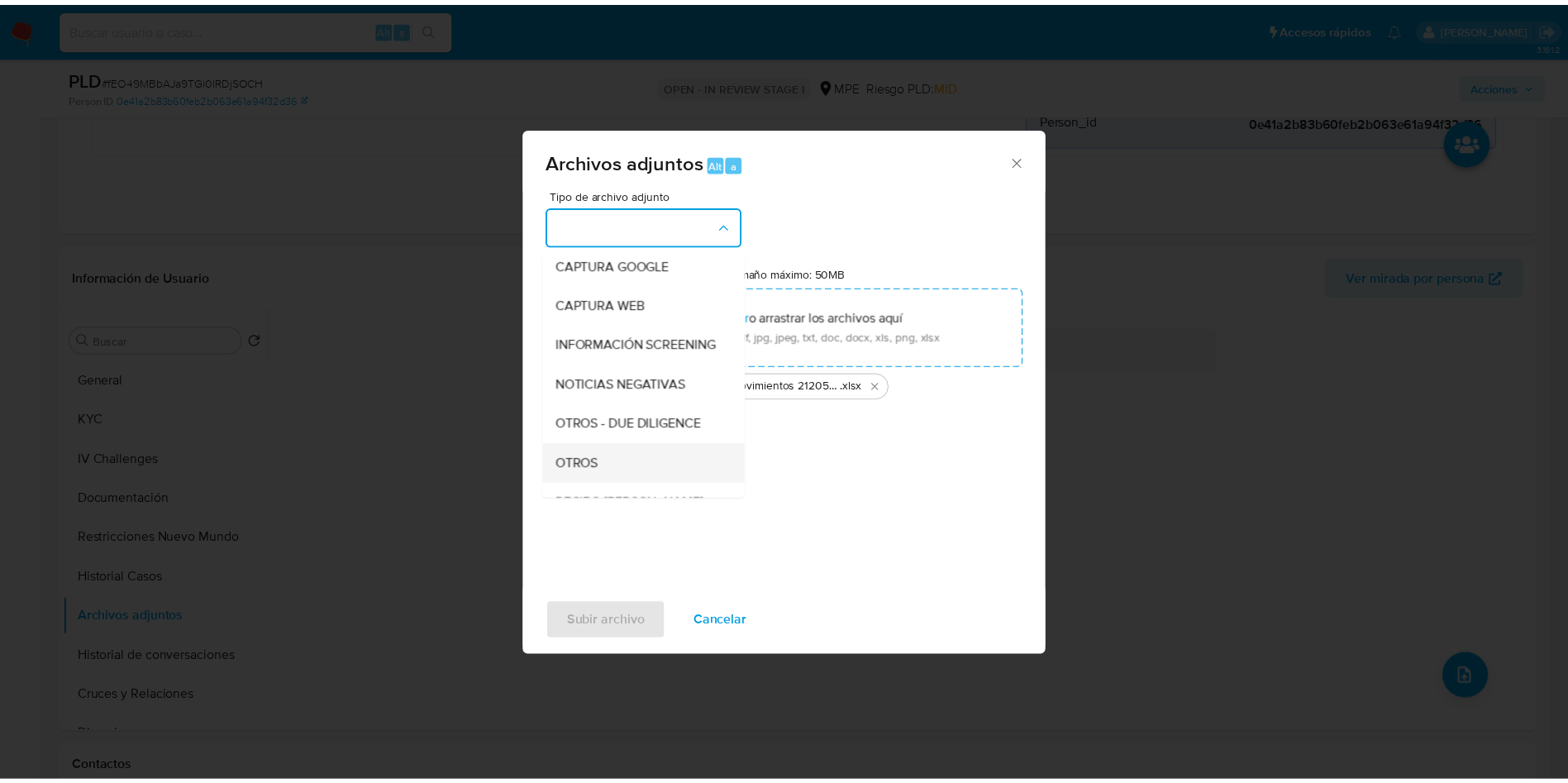
scroll to position [124, 0]
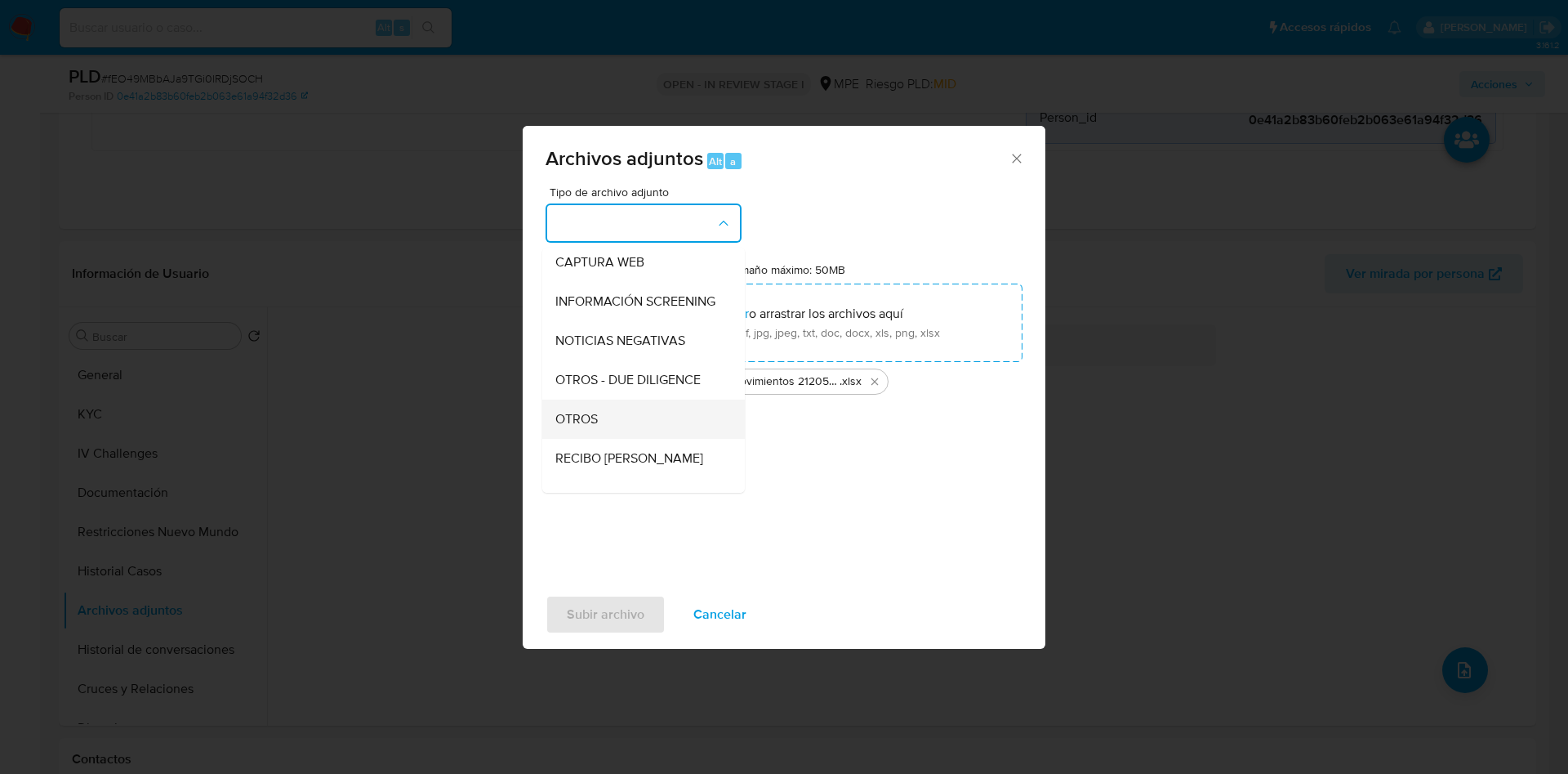
click at [622, 424] on div "OTROS" at bounding box center [638, 420] width 167 height 40
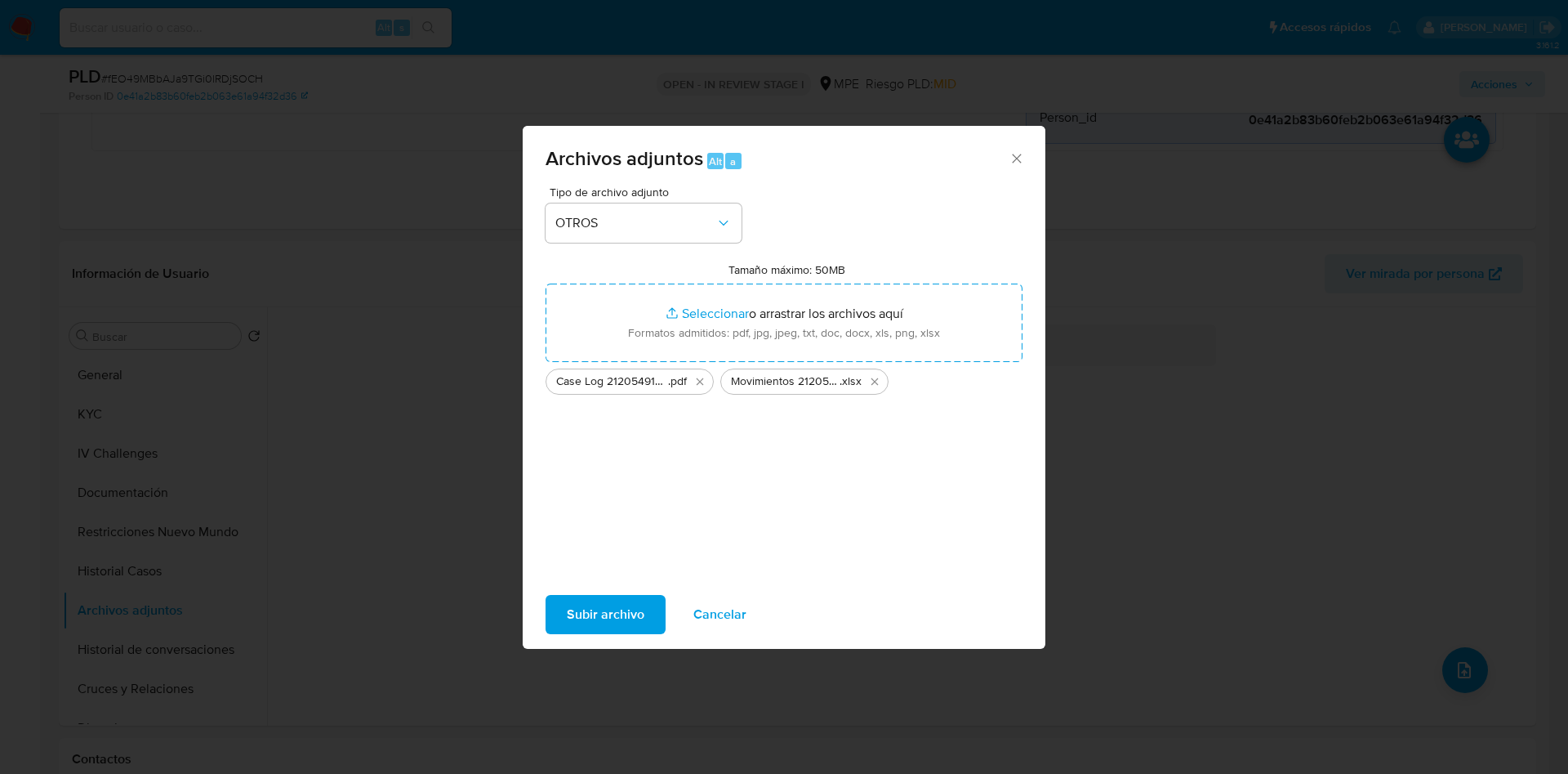
click at [624, 605] on span "Subir archivo" at bounding box center [606, 615] width 77 height 36
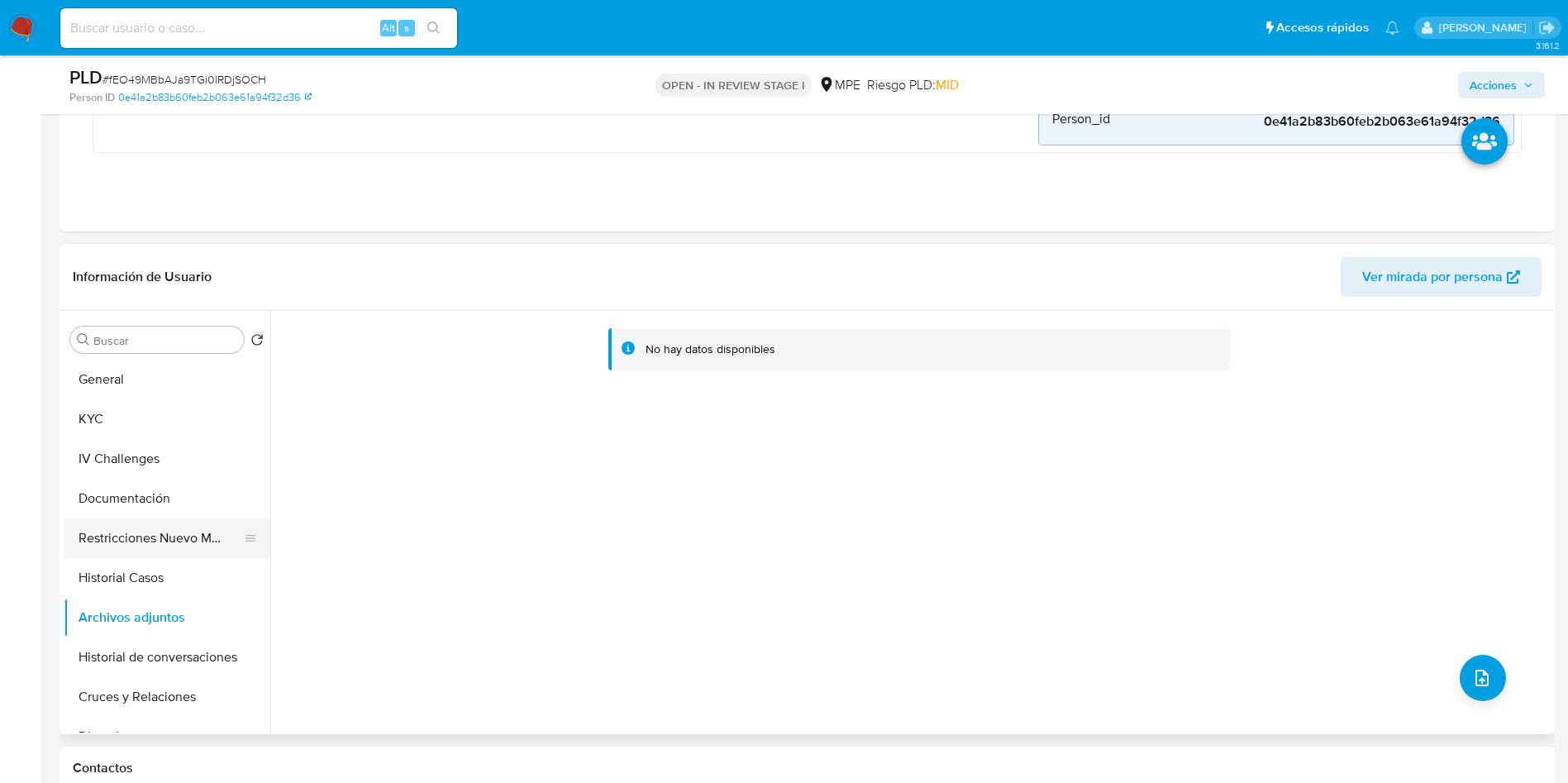
click at [156, 525] on button "Restricciones Nuevo Mundo" at bounding box center [160, 538] width 194 height 40
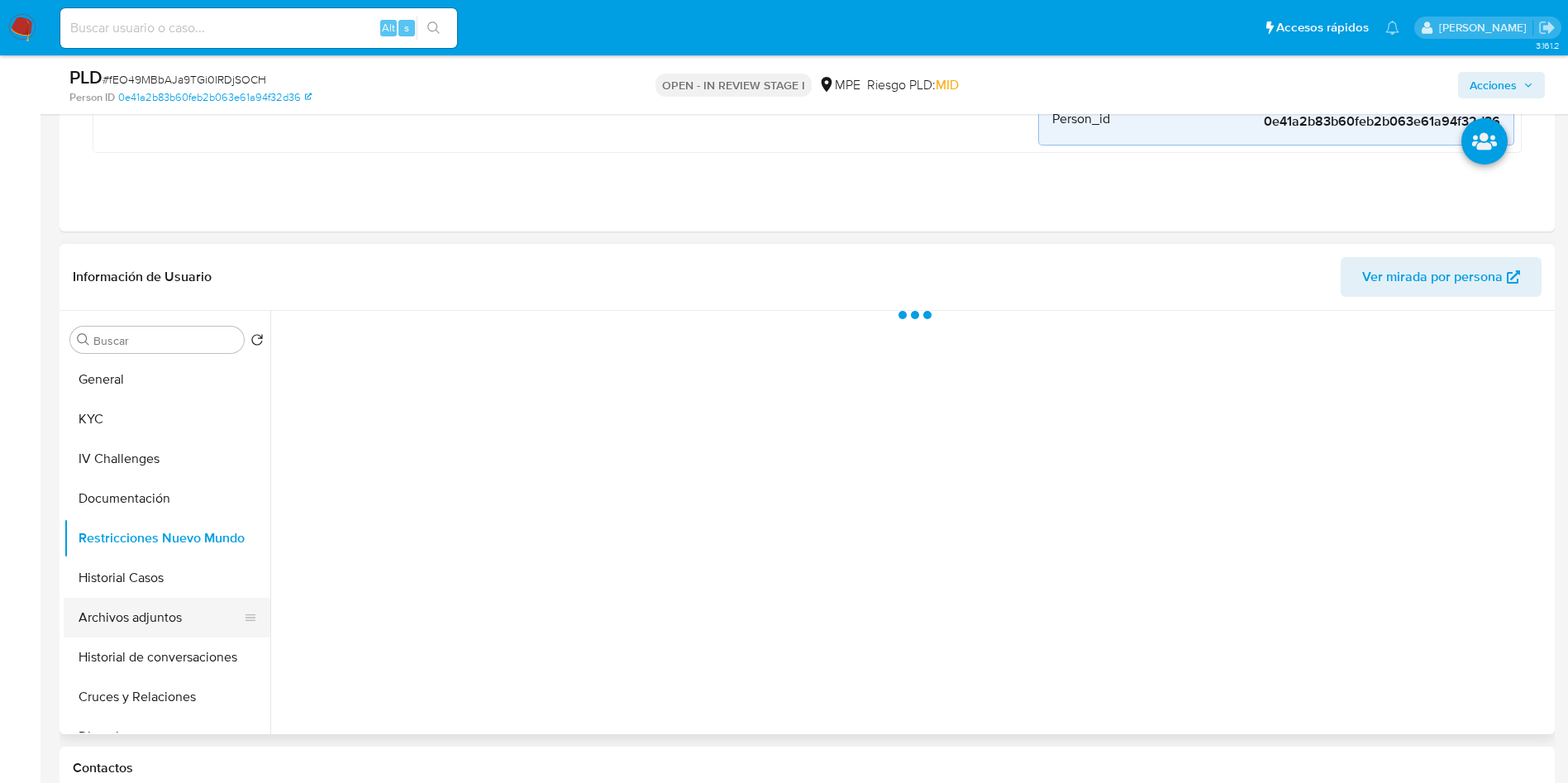
click at [161, 613] on button "Archivos adjuntos" at bounding box center [160, 618] width 194 height 40
click at [1500, 89] on span "Acciones" at bounding box center [1493, 85] width 47 height 27
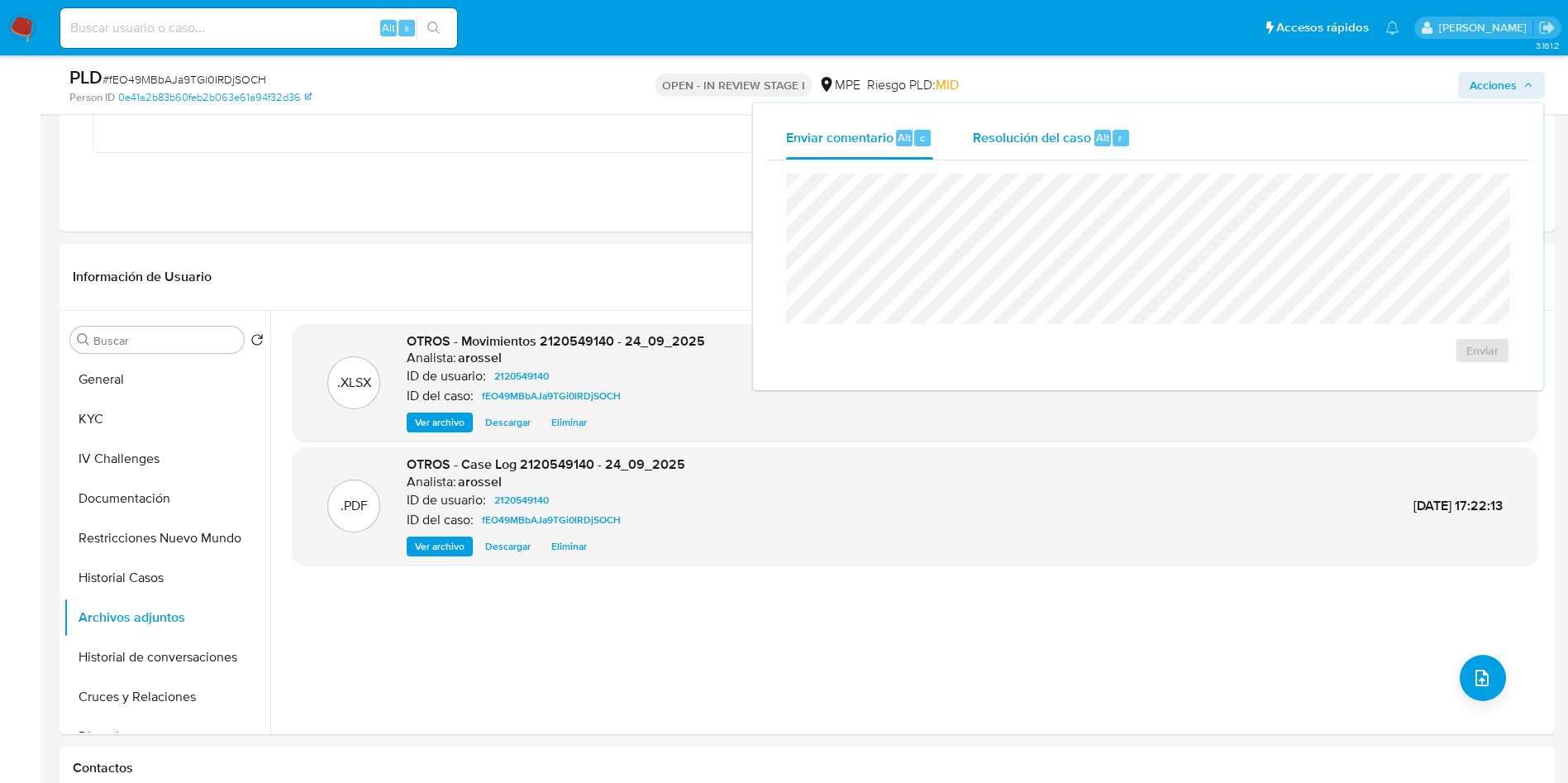
click at [1020, 139] on span "Resolución del caso" at bounding box center [1032, 136] width 118 height 19
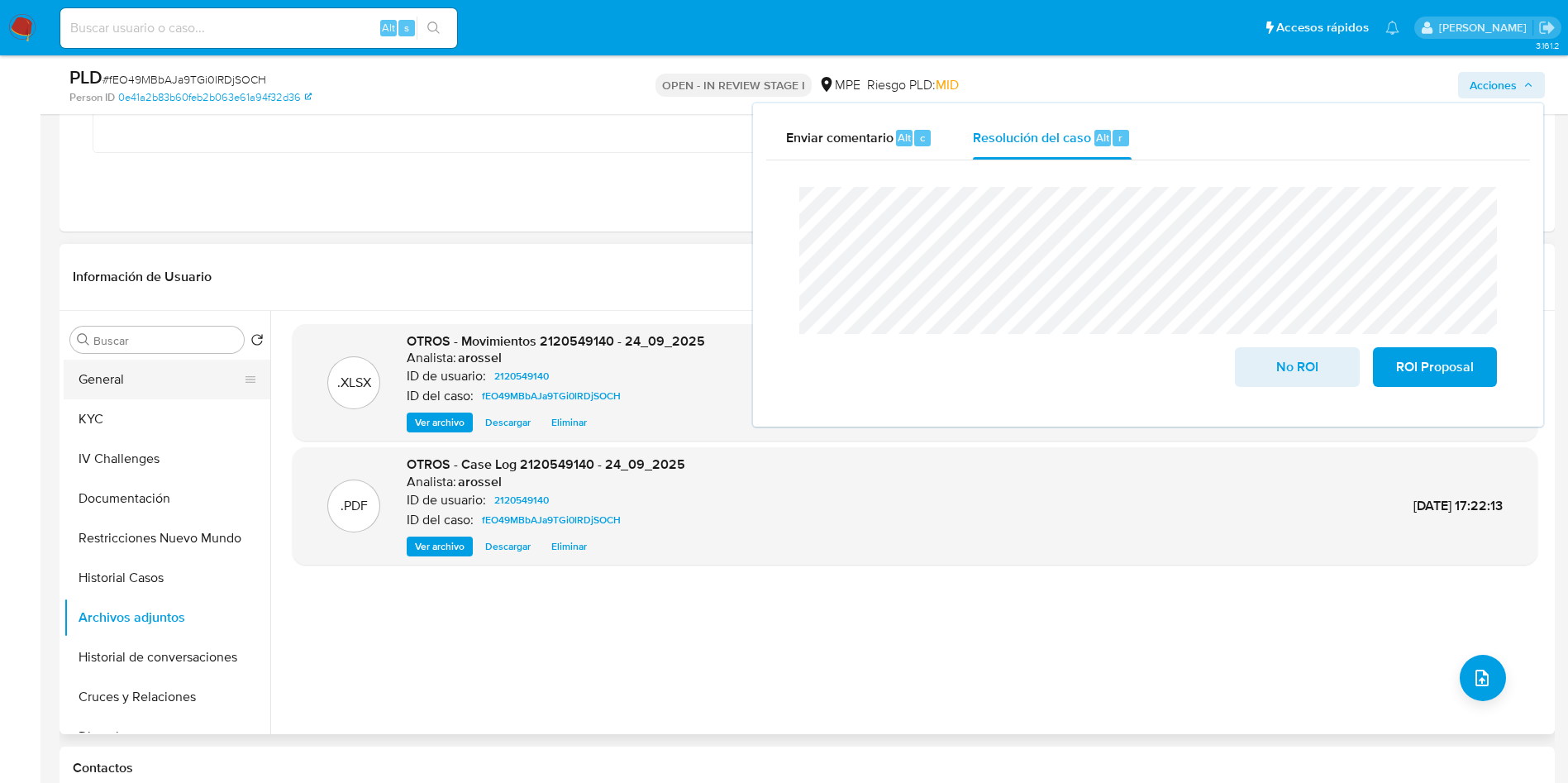
click at [119, 383] on button "General" at bounding box center [160, 380] width 194 height 40
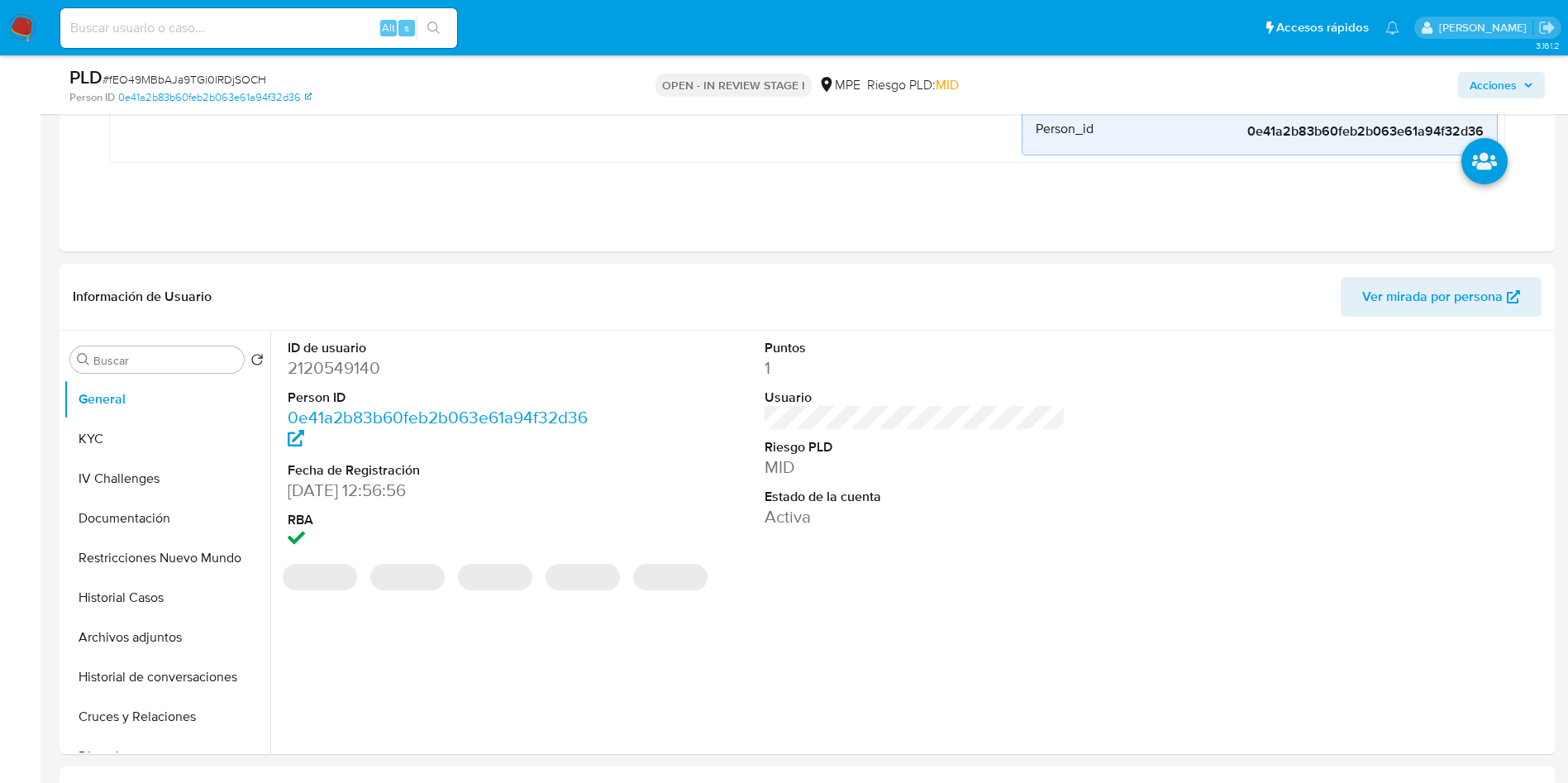
click at [1492, 84] on span "Acciones" at bounding box center [1493, 85] width 47 height 27
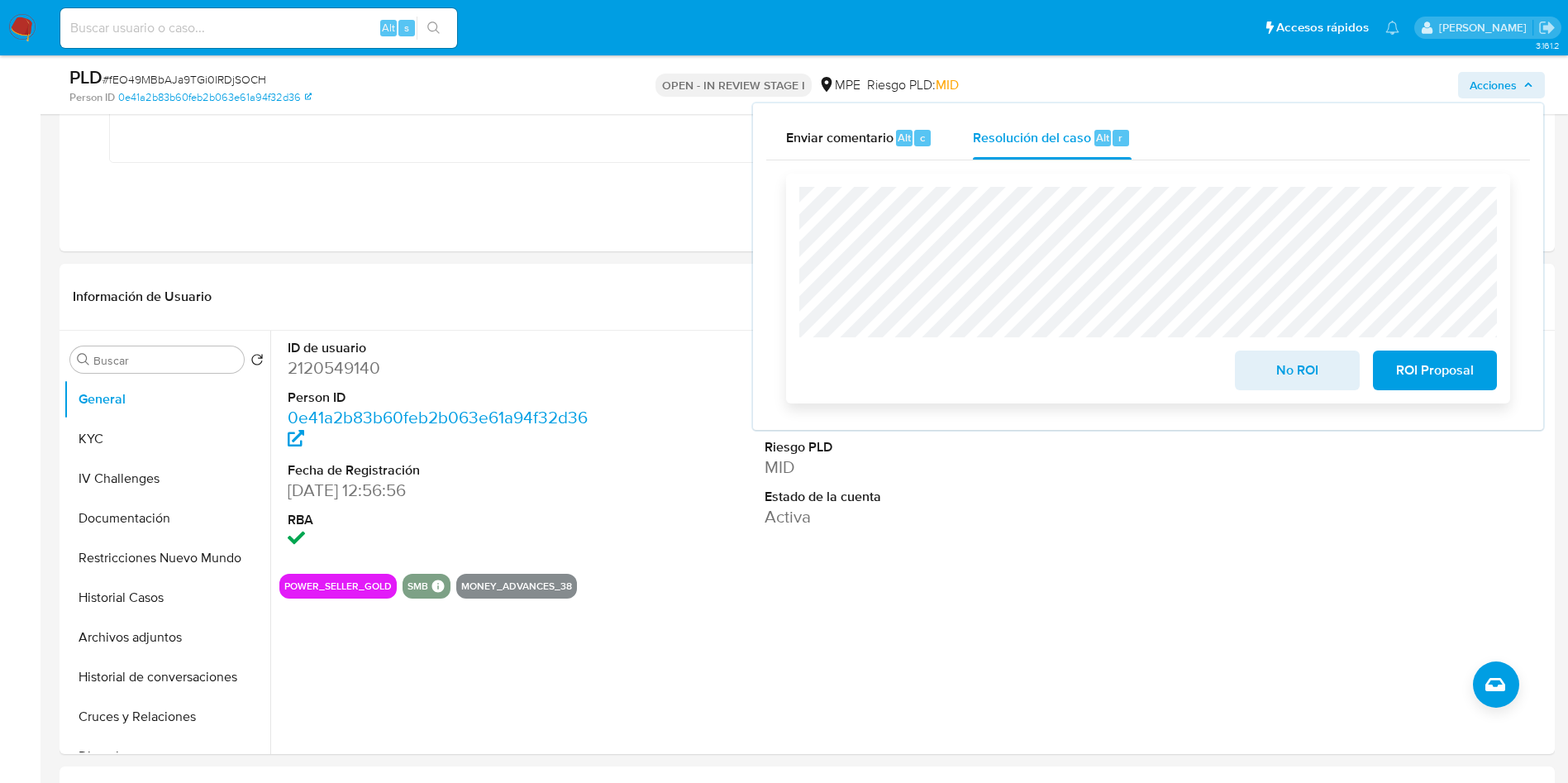
click at [1280, 381] on span "No ROI" at bounding box center [1296, 370] width 81 height 36
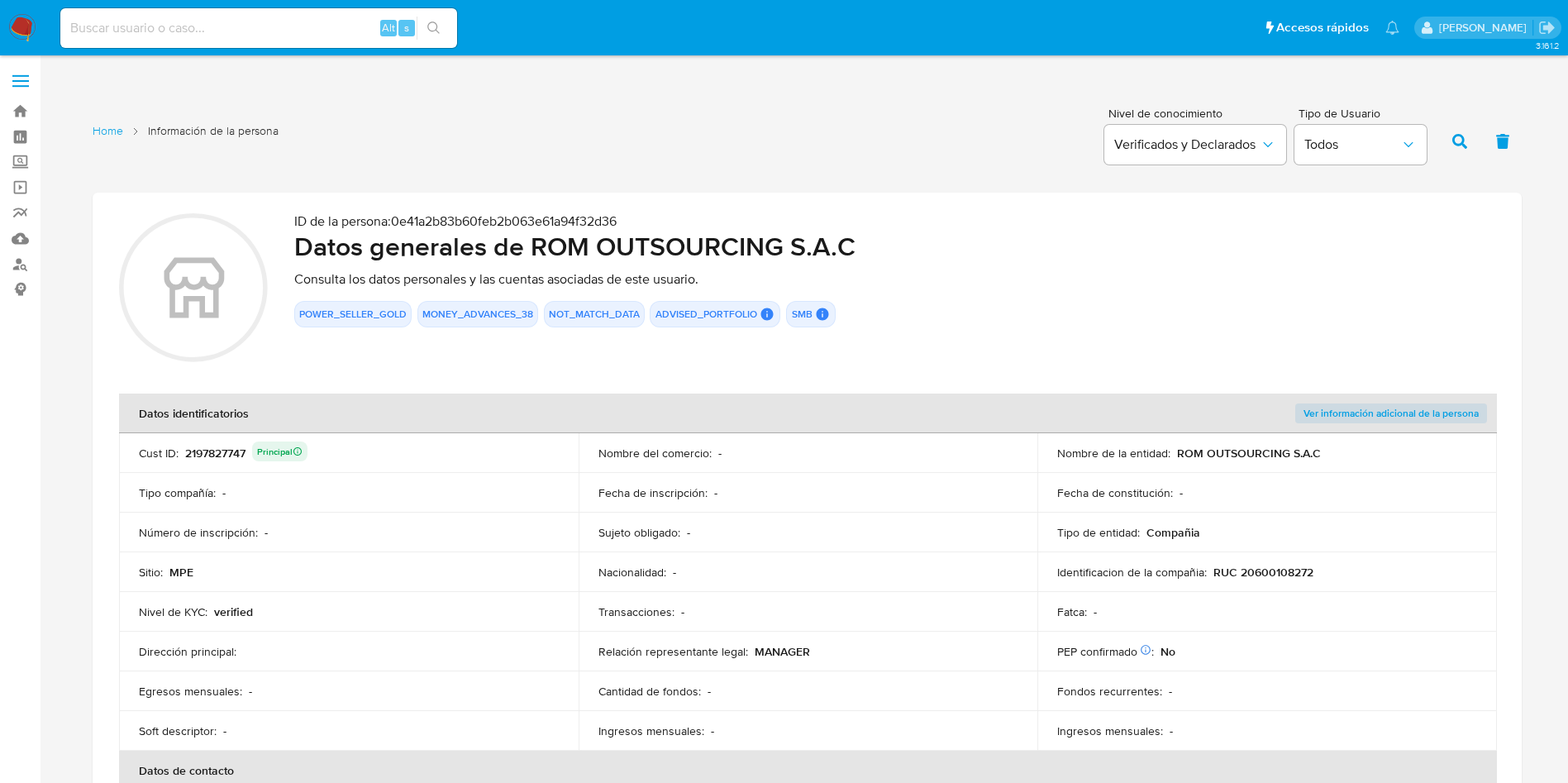
click at [217, 459] on div "2197827747 Principal" at bounding box center [246, 453] width 122 height 23
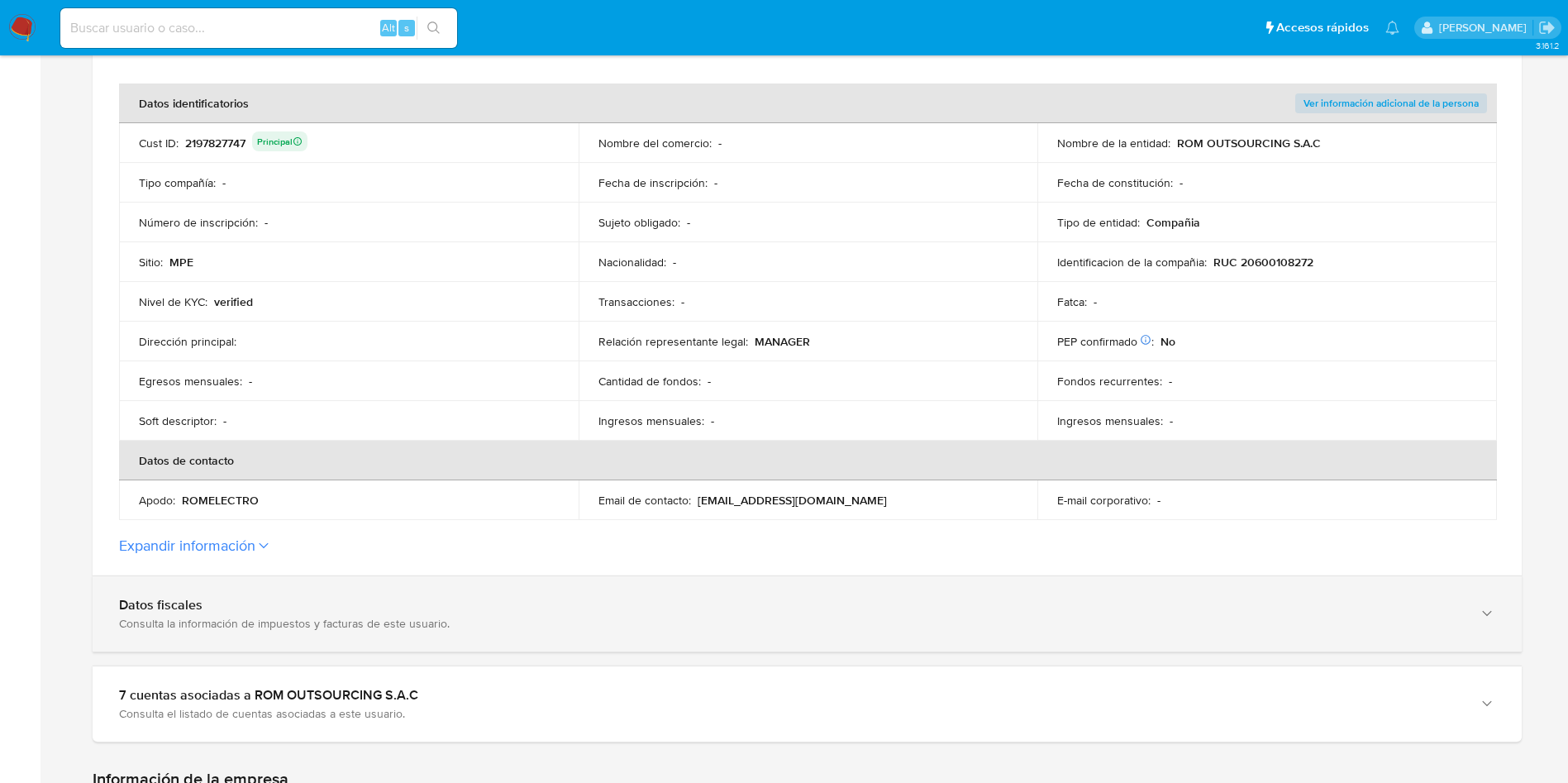
scroll to position [496, 0]
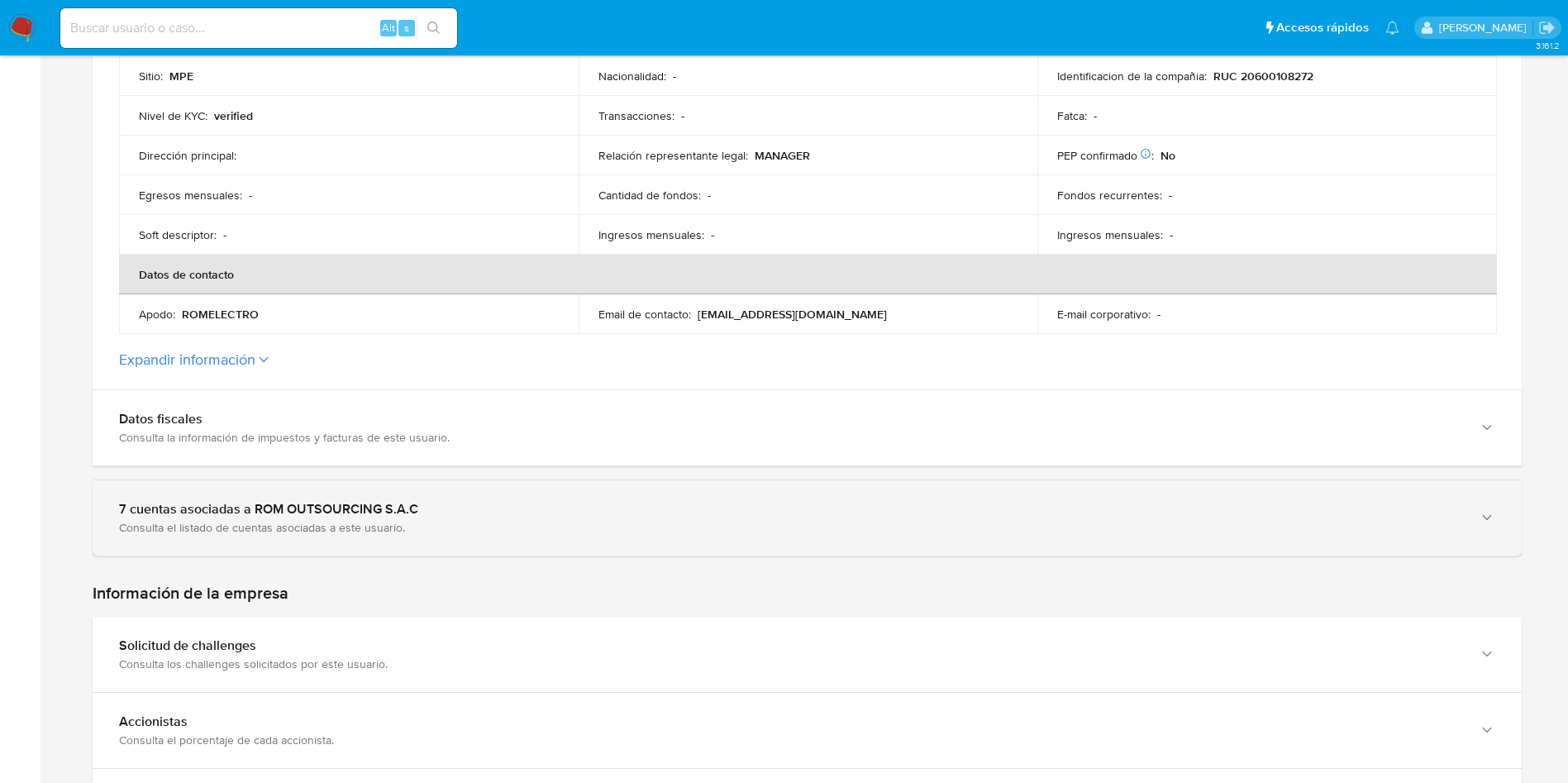
click at [307, 515] on div "7 cuentas asociadas a ROM OUTSOURCING S.A.C" at bounding box center [791, 508] width 1343 height 16
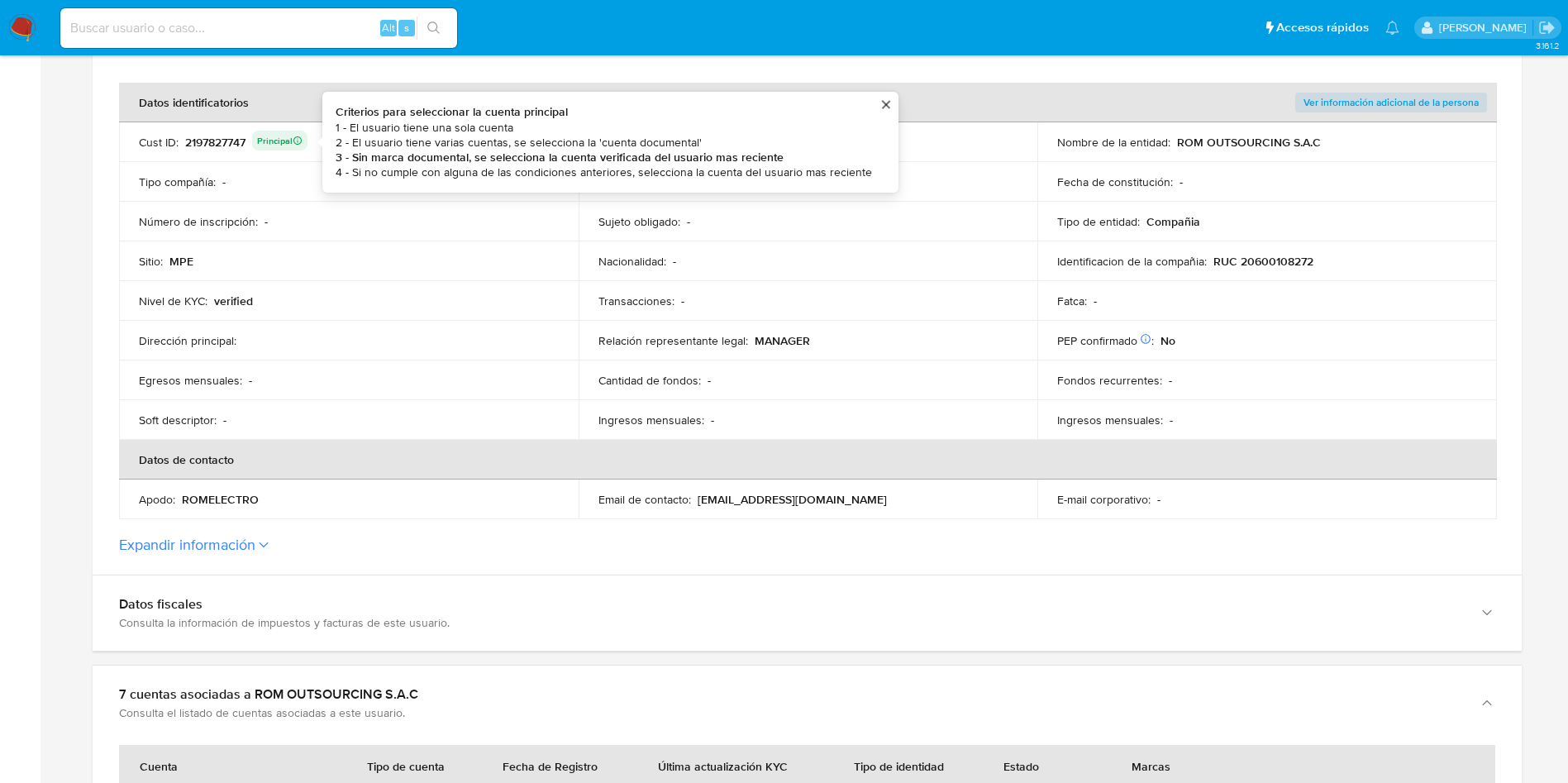
scroll to position [0, 0]
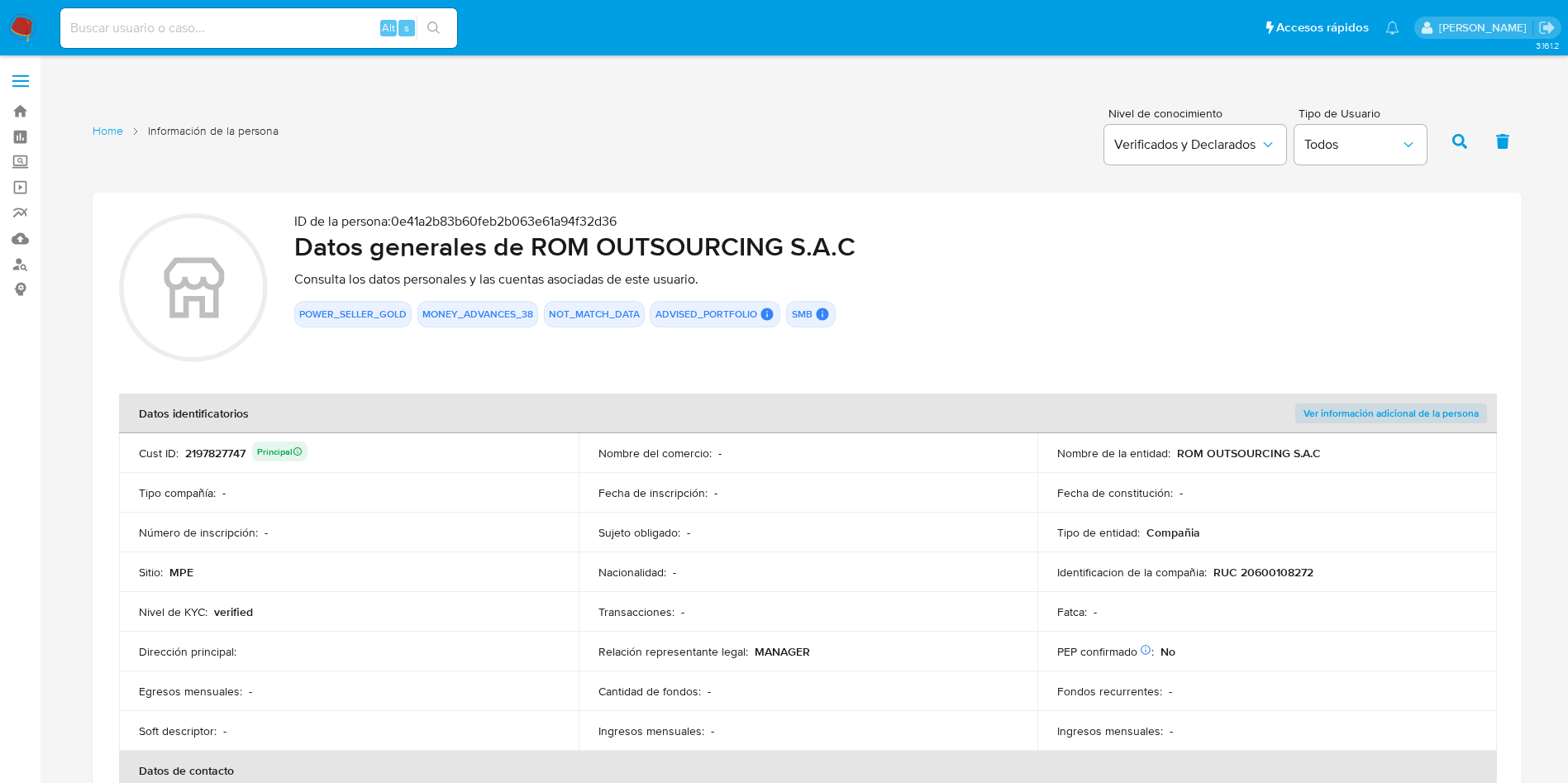
click at [213, 461] on div "2197827747 Principal" at bounding box center [246, 453] width 122 height 23
click at [214, 460] on div "2197827747 Principal" at bounding box center [246, 453] width 122 height 23
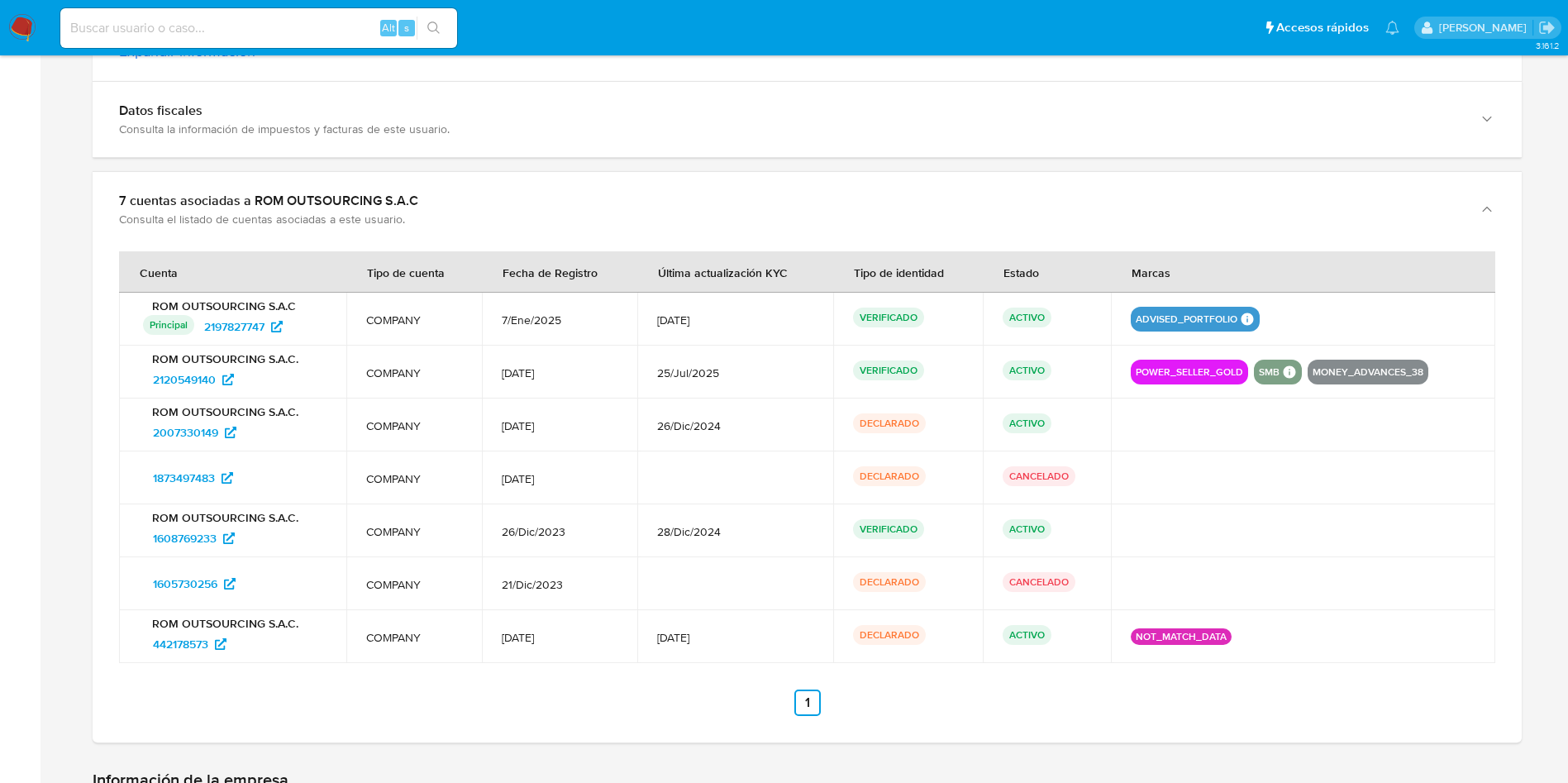
scroll to position [868, 0]
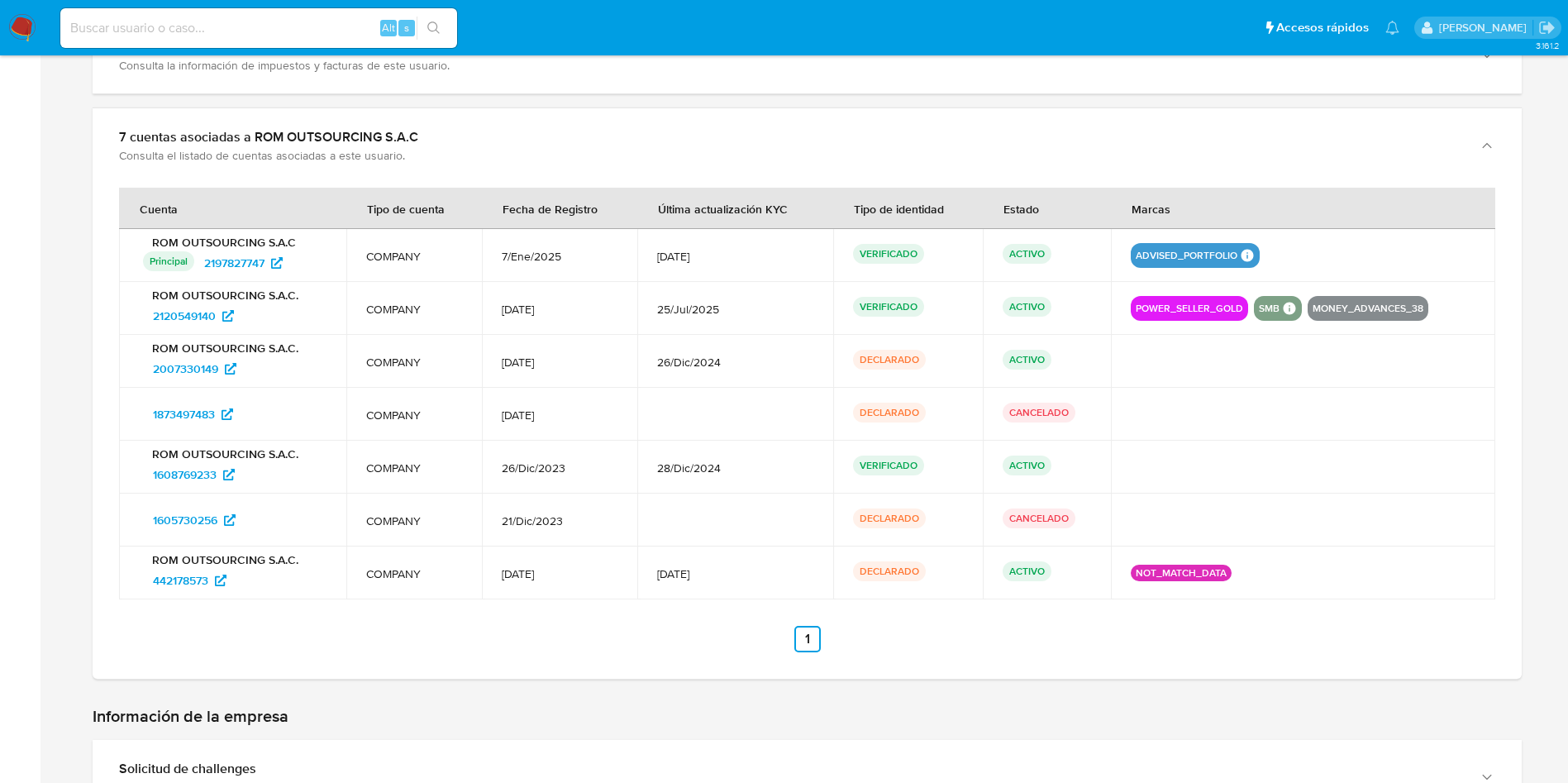
drag, startPoint x: 258, startPoint y: 584, endPoint x: 134, endPoint y: 578, distance: 124.1
click at [134, 578] on td "ROM OUTSOURCING S.A.C. 442178573" at bounding box center [233, 572] width 227 height 52
drag, startPoint x: 283, startPoint y: 515, endPoint x: 139, endPoint y: 513, distance: 144.0
click at [139, 513] on div "1605730256" at bounding box center [233, 520] width 188 height 27
drag, startPoint x: 290, startPoint y: 482, endPoint x: 147, endPoint y: 472, distance: 143.3
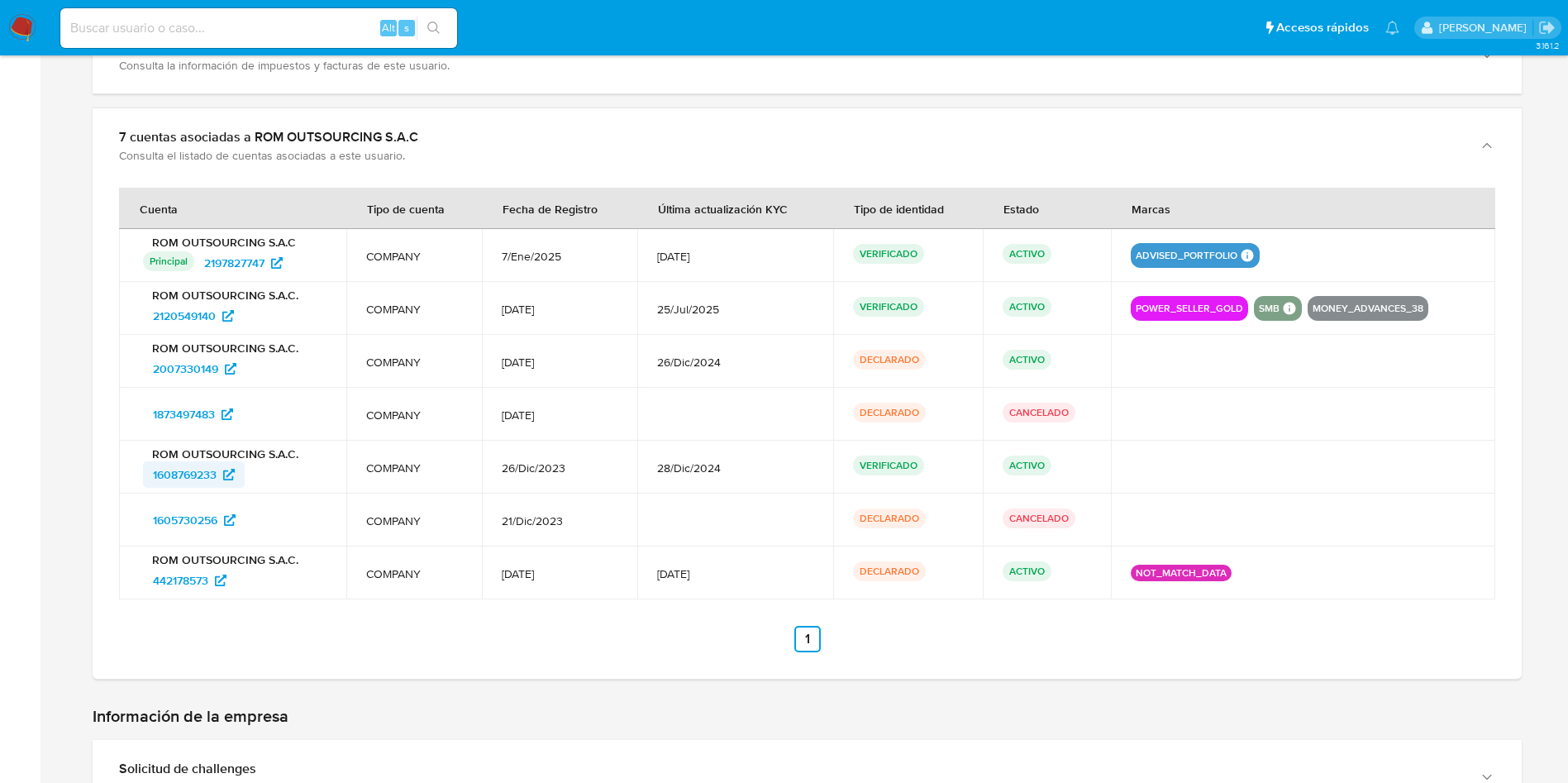
click at [147, 472] on div "1608769233" at bounding box center [235, 475] width 183 height 27
drag, startPoint x: 269, startPoint y: 412, endPoint x: 145, endPoint y: 412, distance: 124.0
click at [145, 412] on div "1873497483" at bounding box center [235, 414] width 183 height 27
drag, startPoint x: 279, startPoint y: 366, endPoint x: 139, endPoint y: 365, distance: 140.0
click at [139, 365] on div "ROM OUTSOURCING S.A.C. 2007330149" at bounding box center [233, 361] width 188 height 41
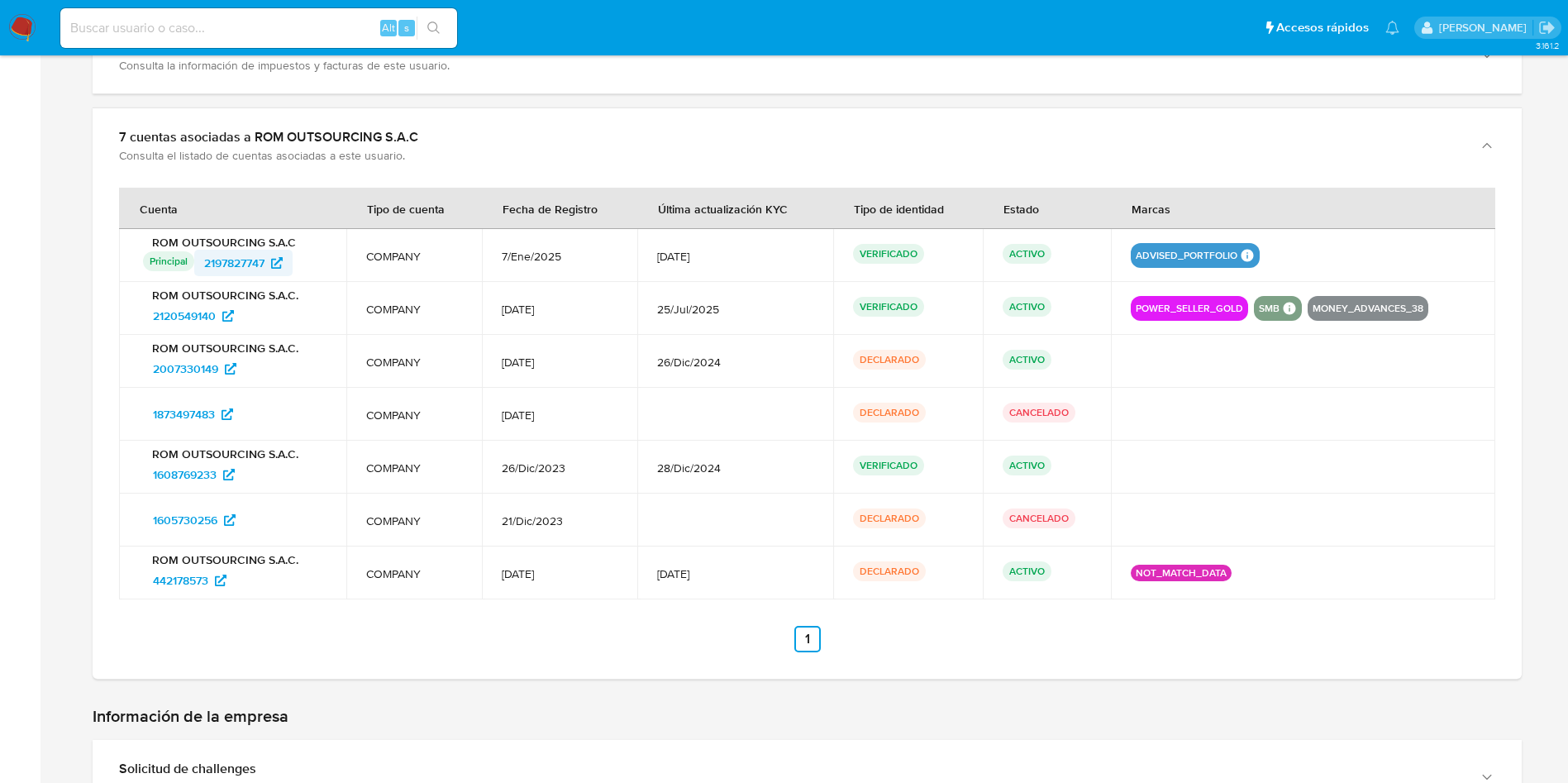
drag, startPoint x: 250, startPoint y: 263, endPoint x: 196, endPoint y: 264, distance: 54.0
click at [196, 264] on div "Principal Identificado como usuario principal 2197827747" at bounding box center [235, 263] width 183 height 27
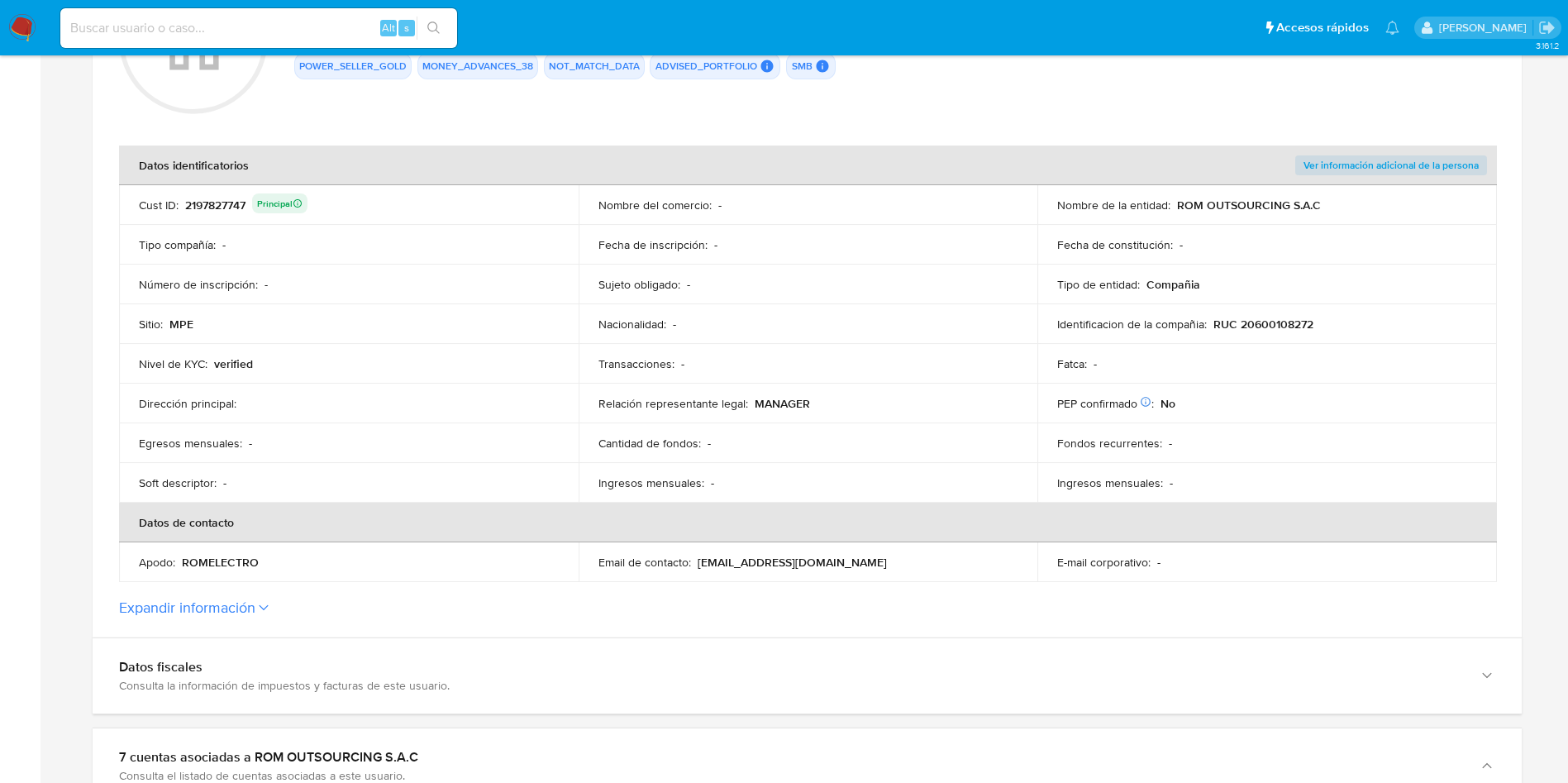
scroll to position [0, 0]
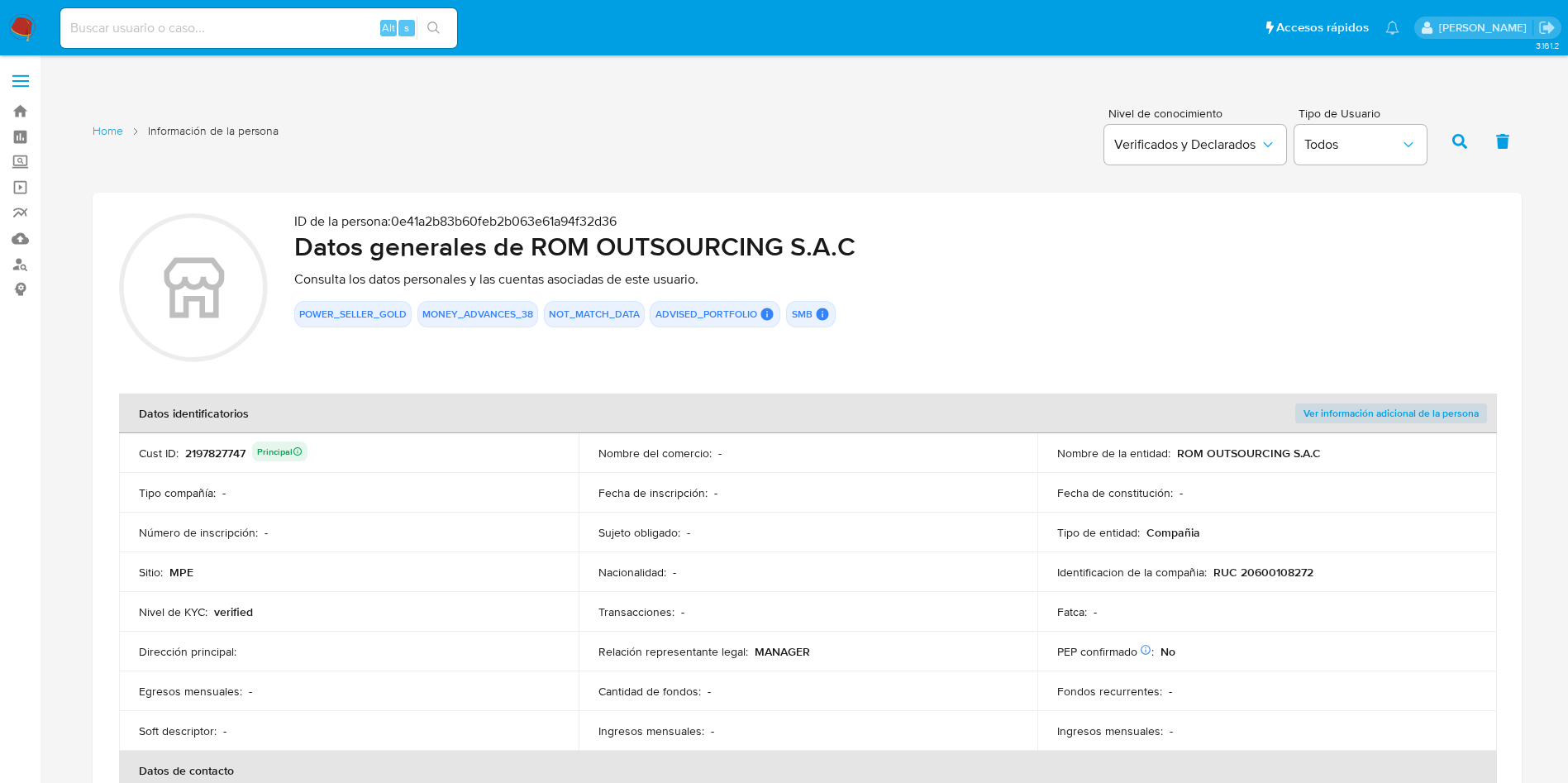
drag, startPoint x: 1212, startPoint y: 573, endPoint x: 1350, endPoint y: 569, distance: 138.1
click at [1350, 569] on div "Identificacion de la compañia : RUC 20600108272" at bounding box center [1268, 572] width 420 height 15
drag, startPoint x: 679, startPoint y: 250, endPoint x: 878, endPoint y: 248, distance: 199.0
click at [878, 248] on h2 "Datos generales de ROM OUTSOURCING S.A.C" at bounding box center [895, 246] width 1201 height 33
click at [1281, 567] on p "RUC 20600108272" at bounding box center [1263, 572] width 100 height 15
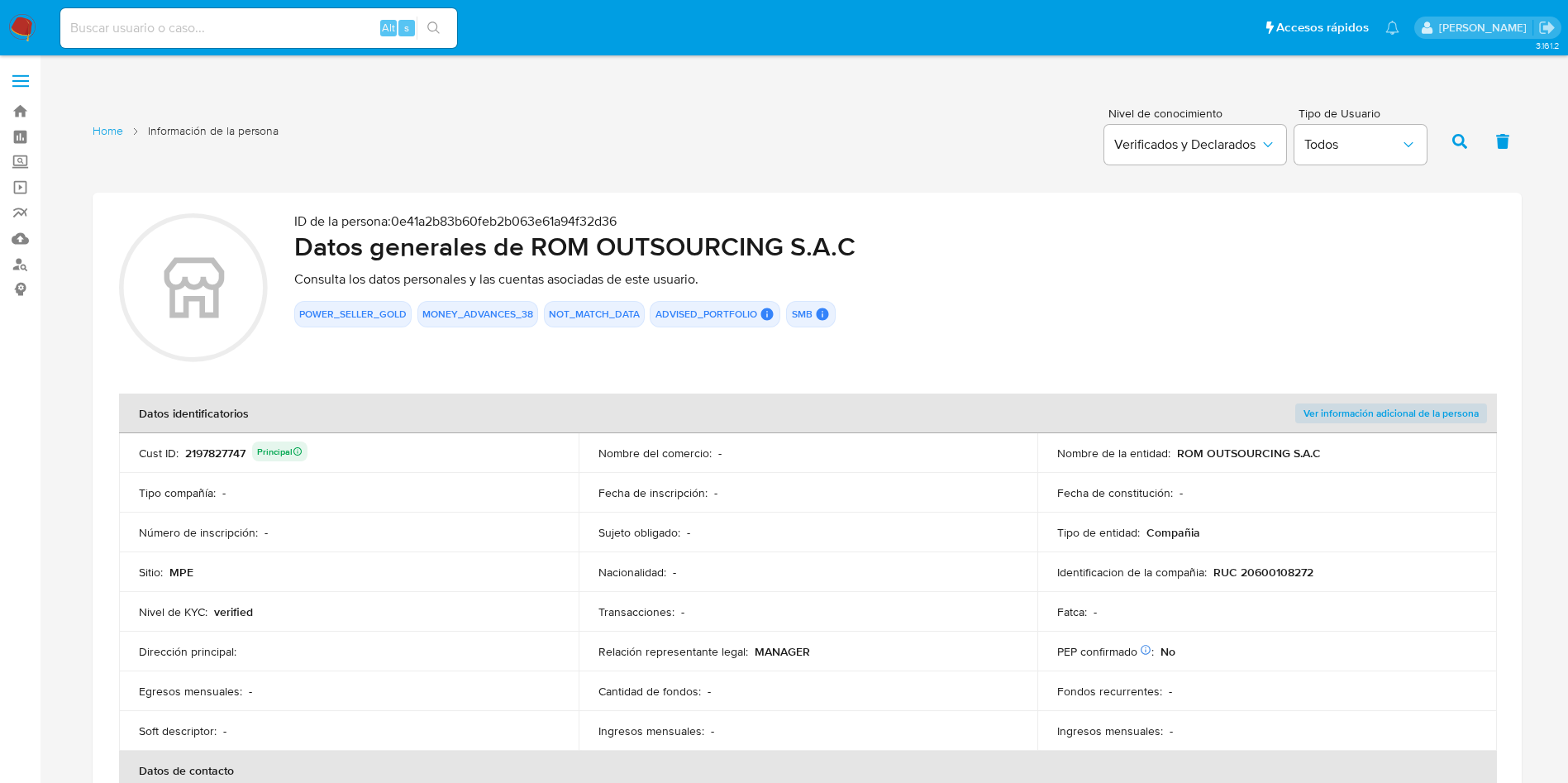
click at [1281, 567] on p "RUC 20600108272" at bounding box center [1263, 572] width 100 height 15
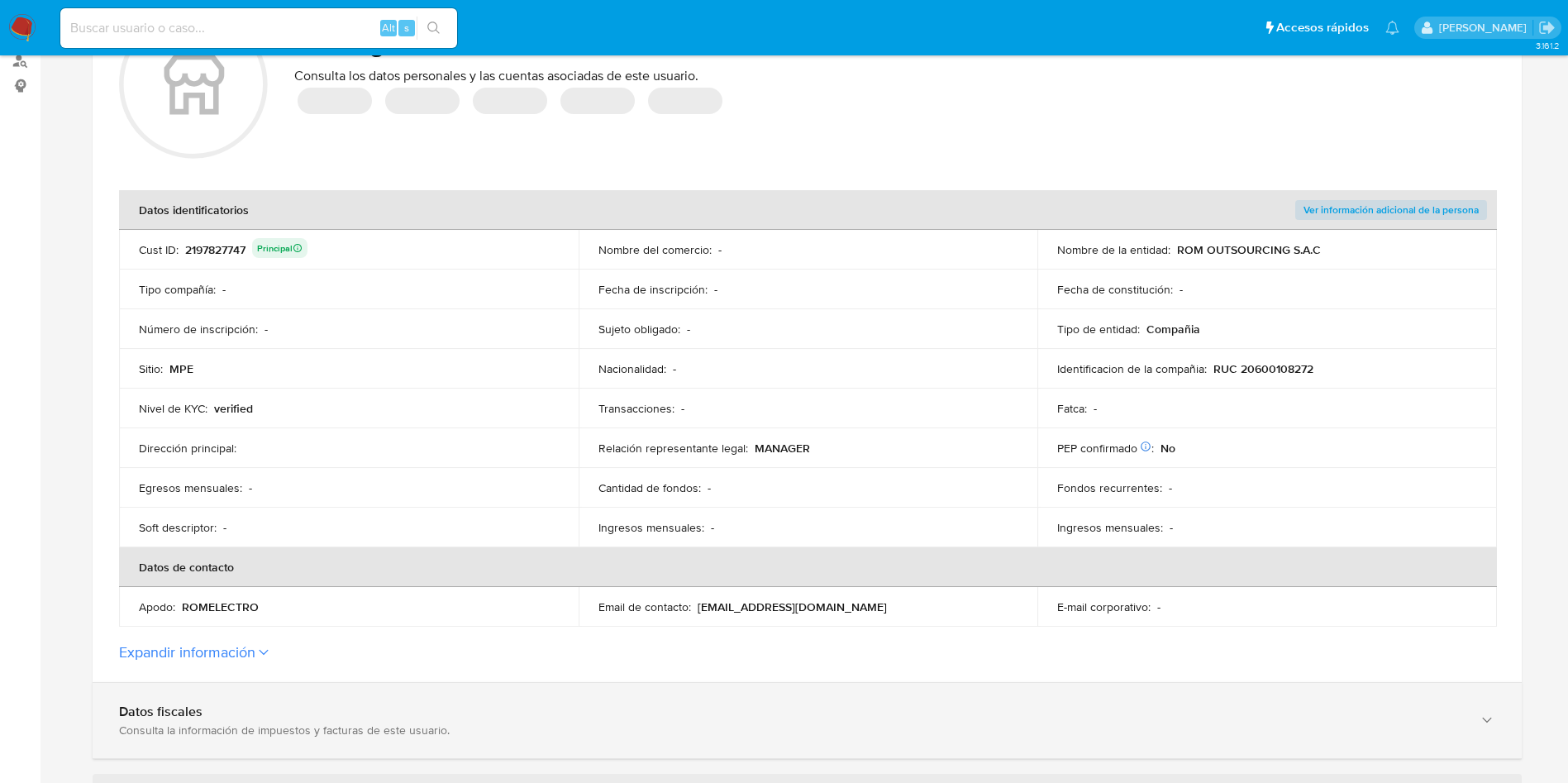
scroll to position [496, 0]
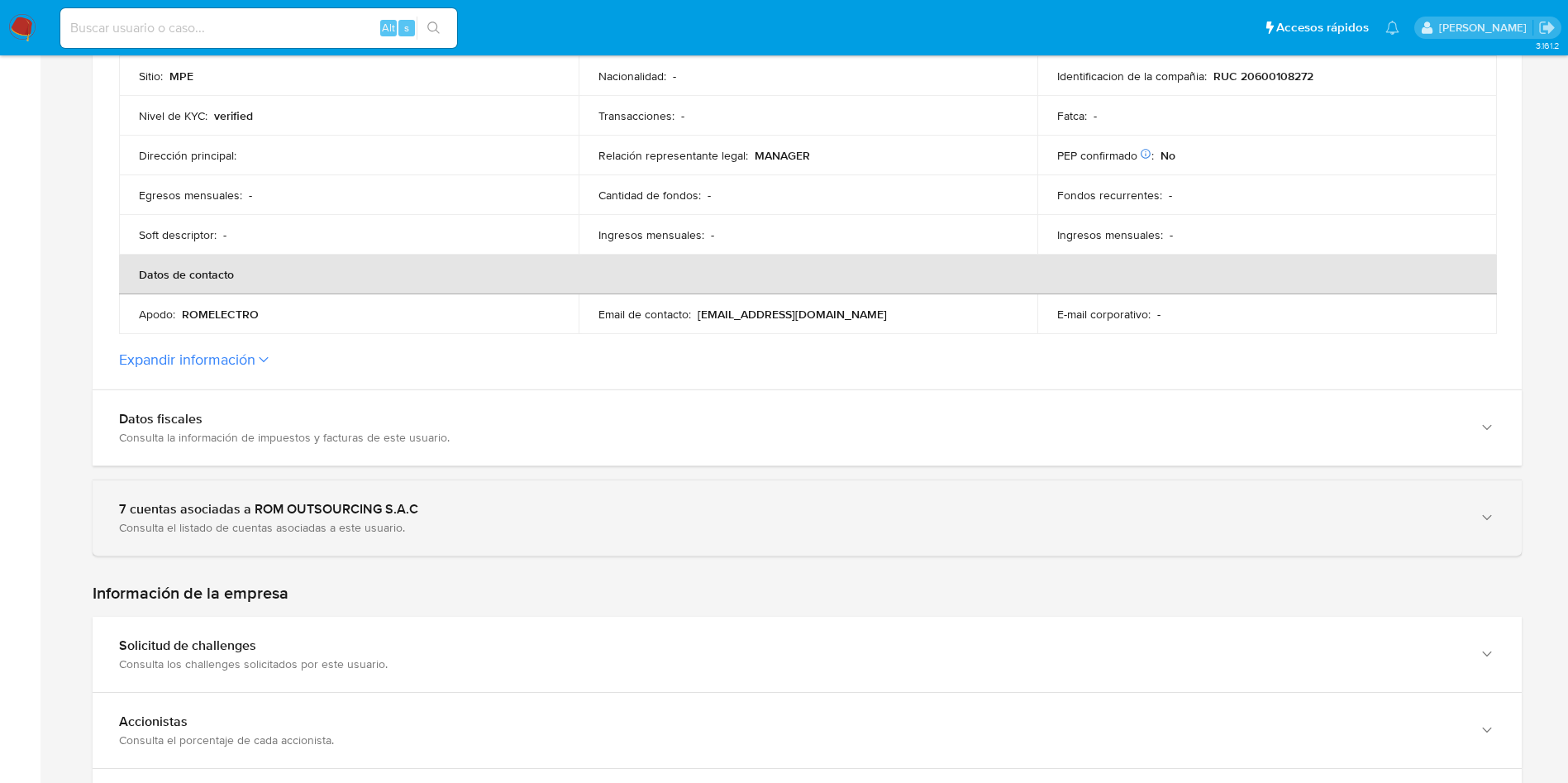
drag, startPoint x: 299, startPoint y: 508, endPoint x: 318, endPoint y: 495, distance: 23.0
click at [300, 508] on div "7 cuentas asociadas a ROM OUTSOURCING S.A.C" at bounding box center [791, 508] width 1343 height 16
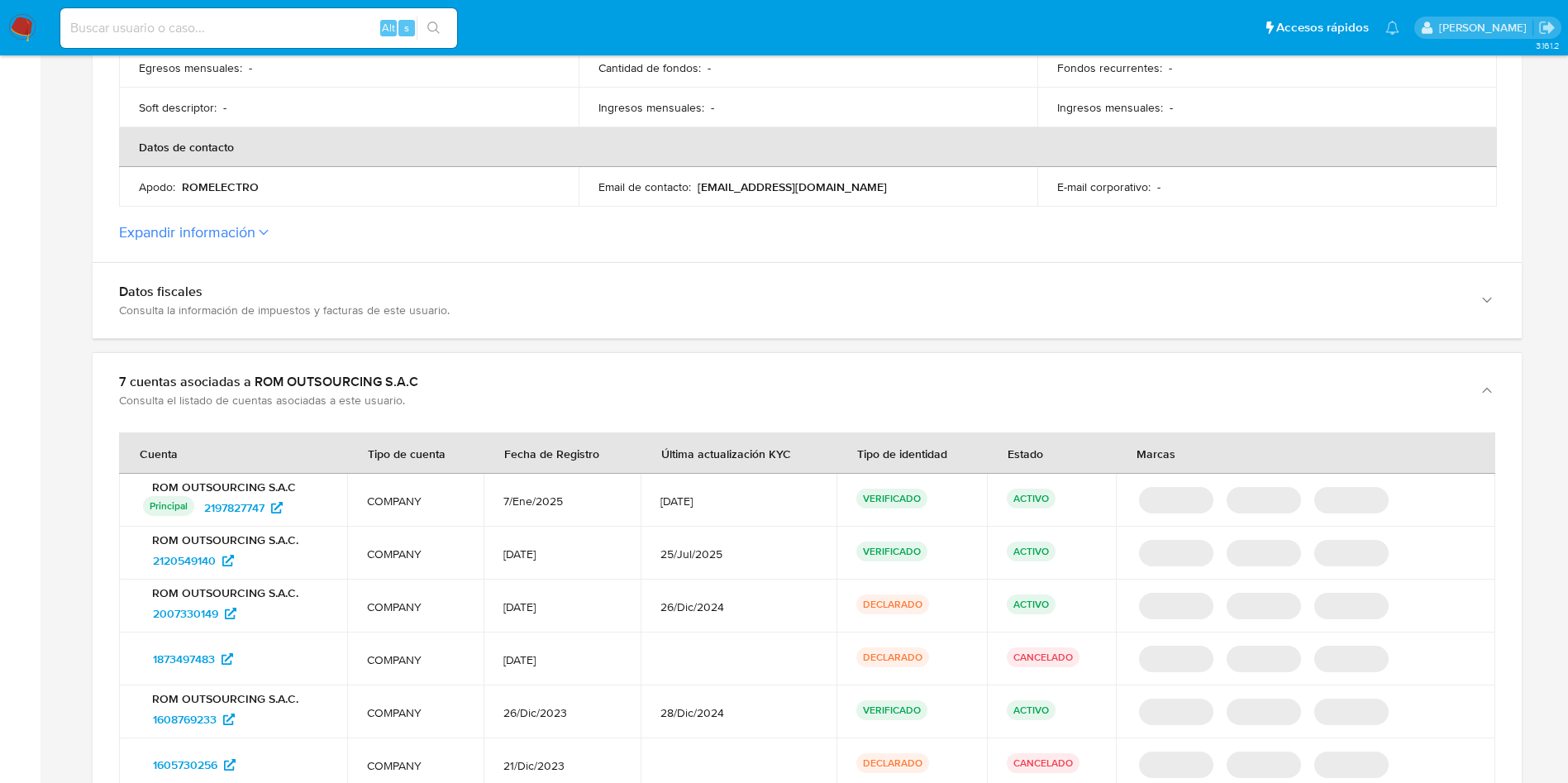
scroll to position [744, 0]
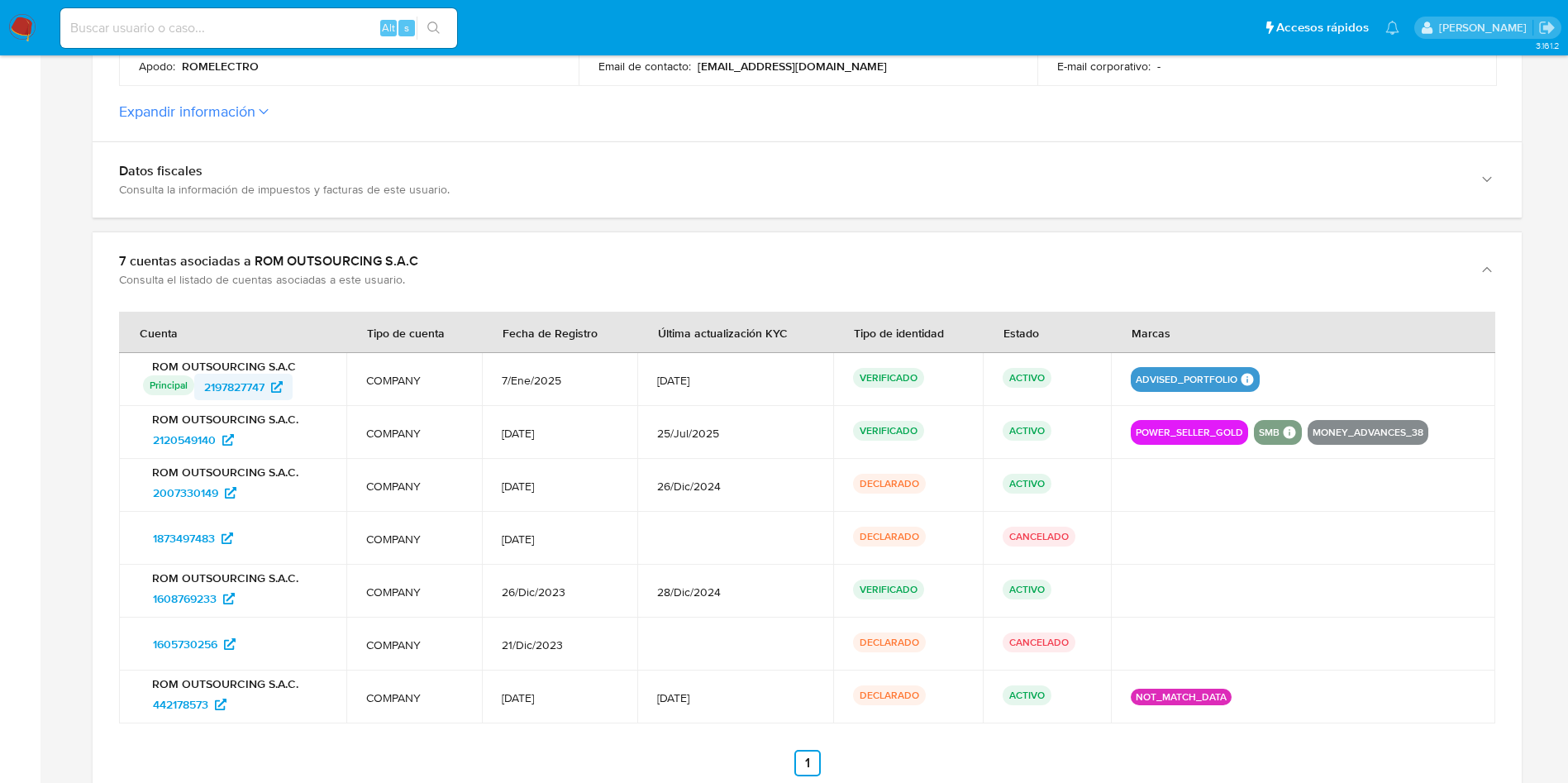
click at [255, 381] on span "2197827747" at bounding box center [234, 387] width 60 height 27
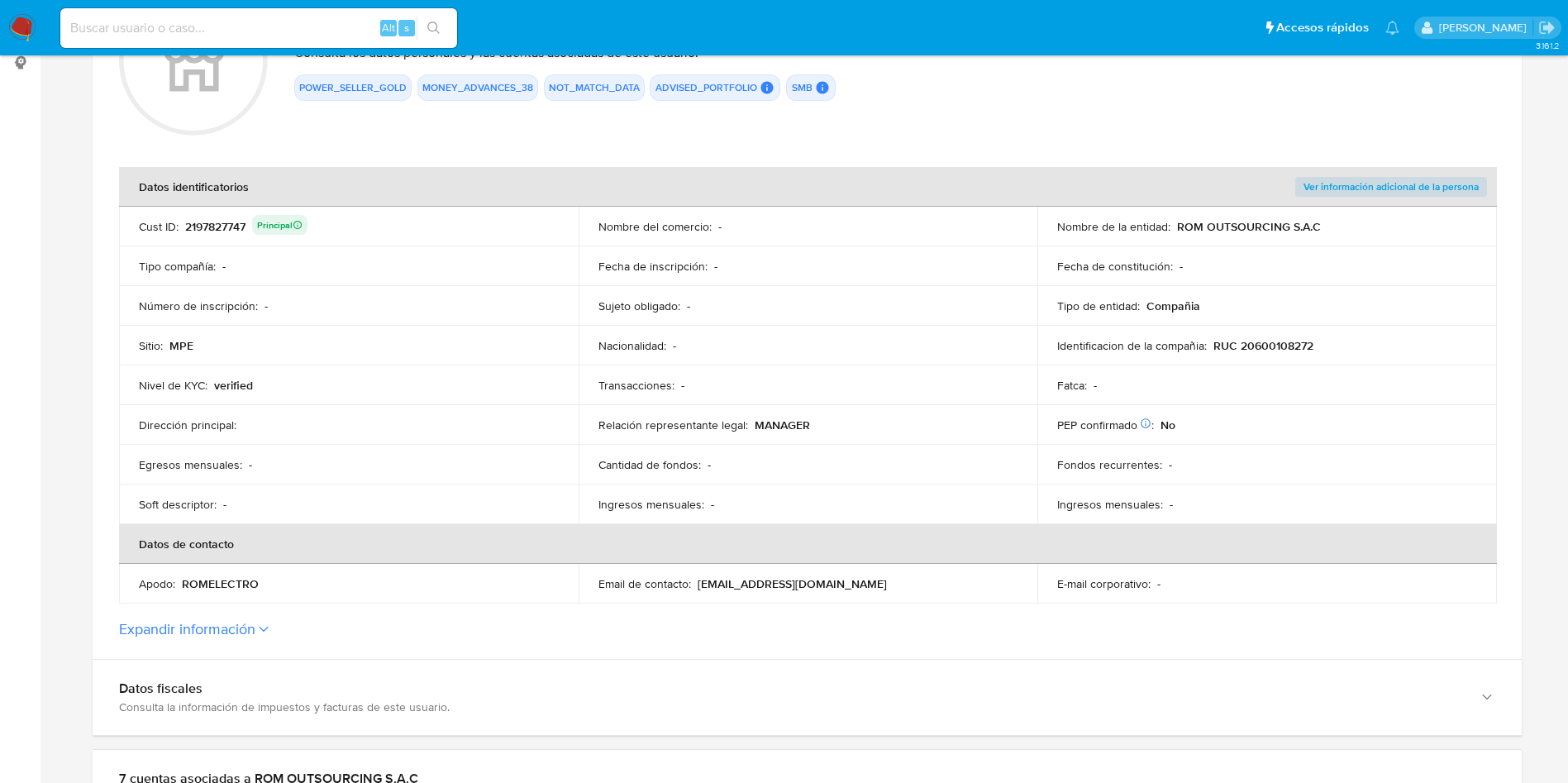
scroll to position [0, 0]
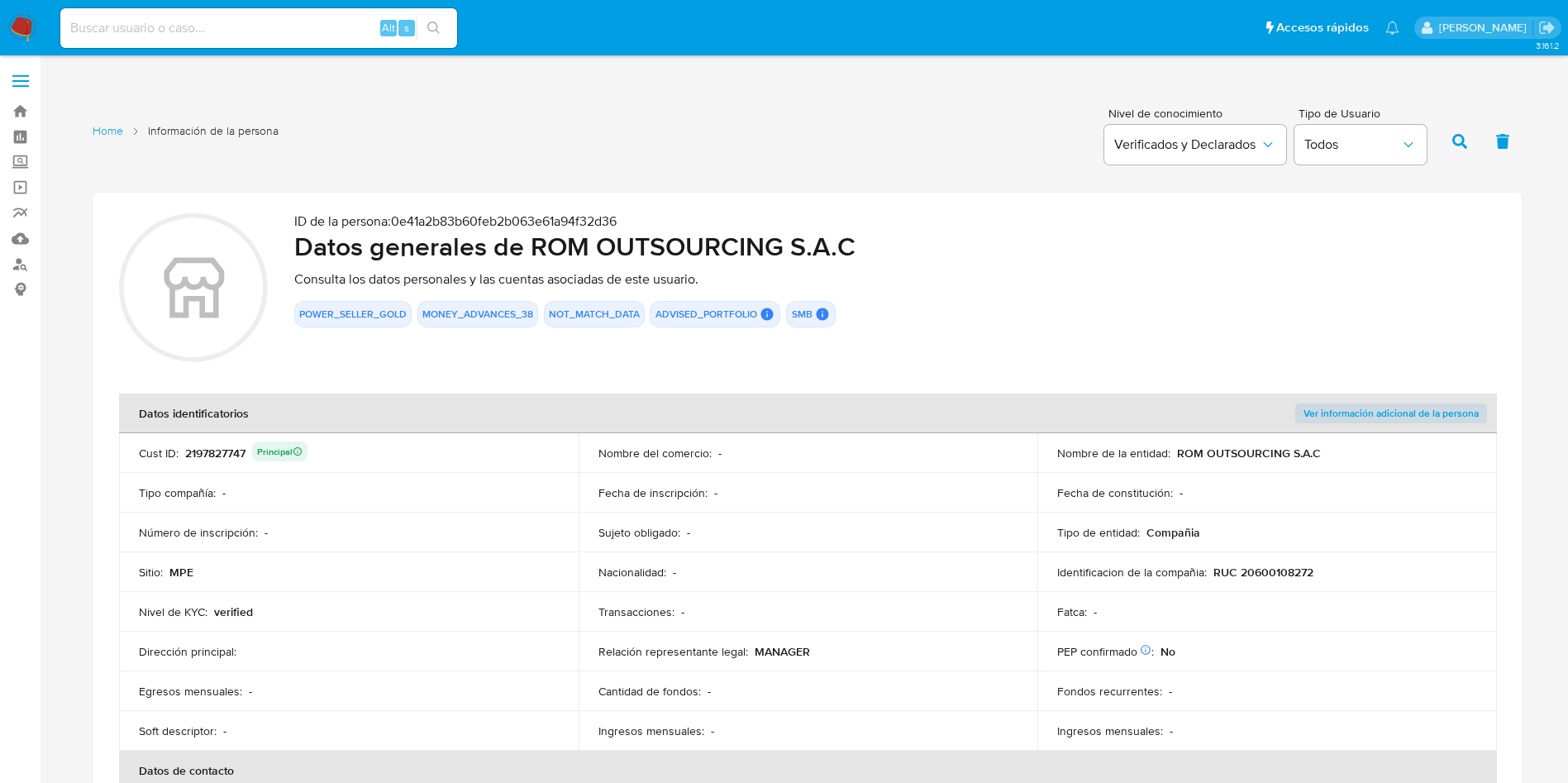
drag, startPoint x: 530, startPoint y: 236, endPoint x: 919, endPoint y: 233, distance: 389.0
click at [919, 233] on h2 "Datos generales de ROM OUTSOURCING S.A.C" at bounding box center [895, 246] width 1201 height 33
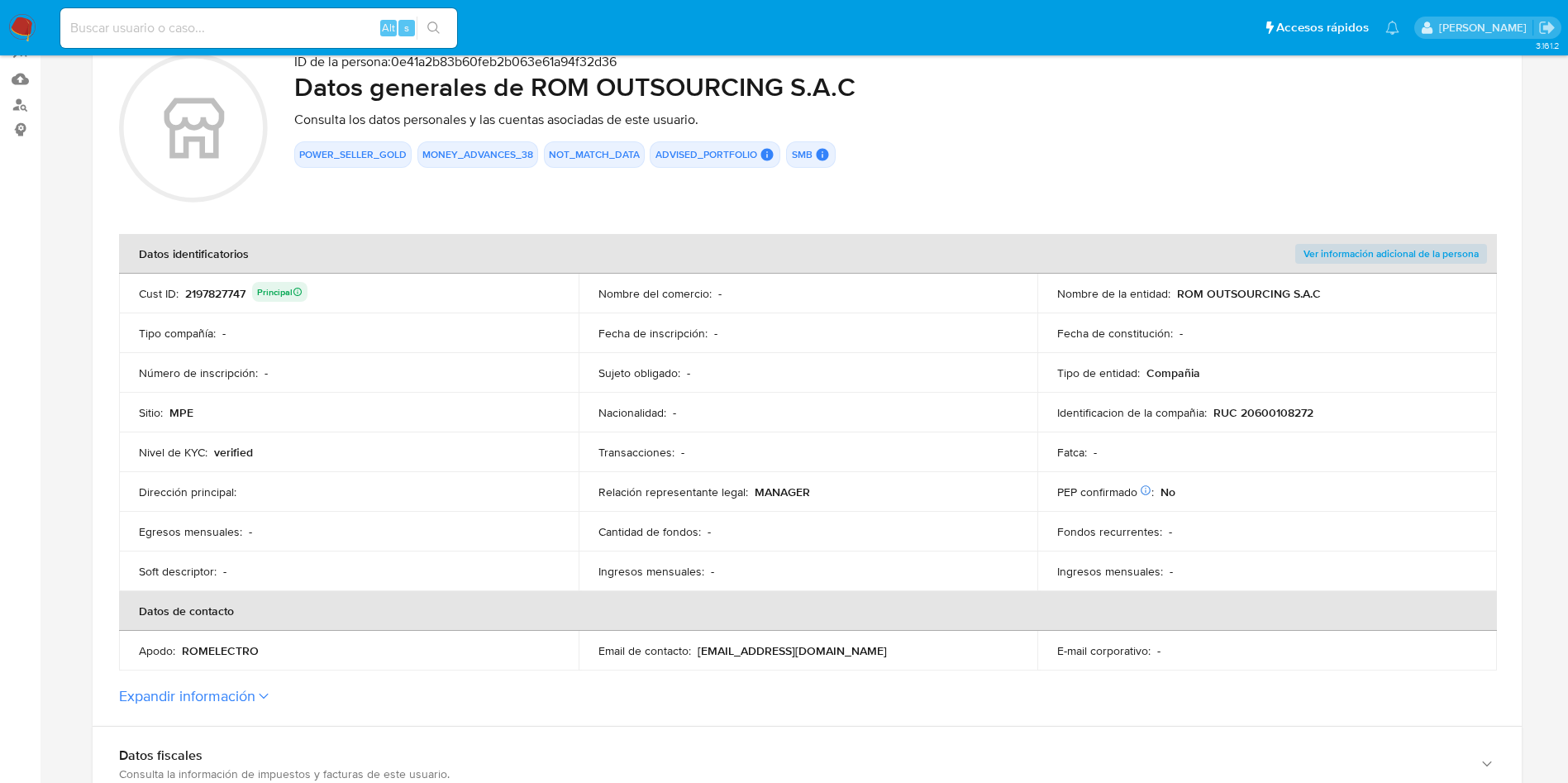
scroll to position [248, 0]
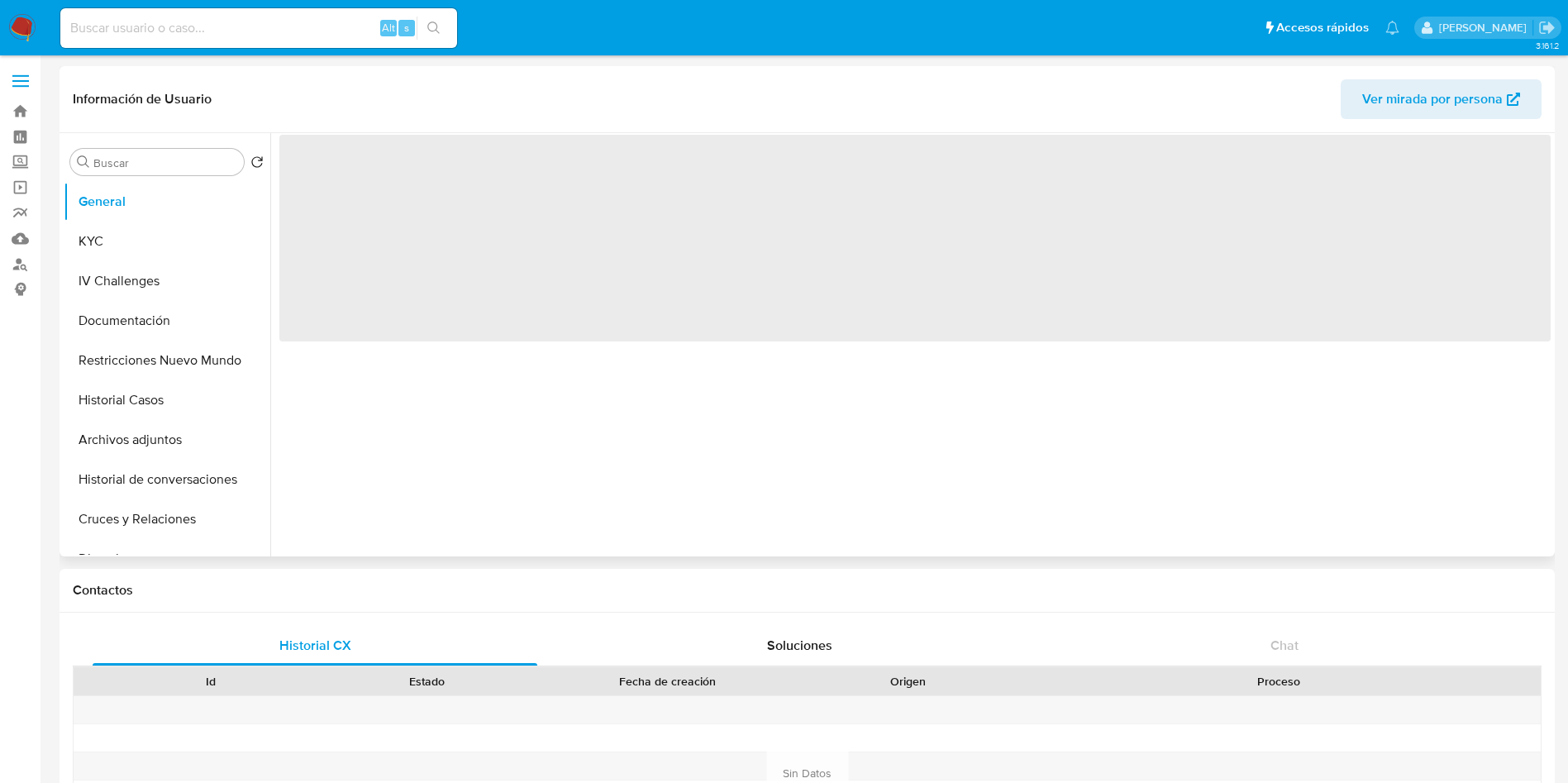
select select "10"
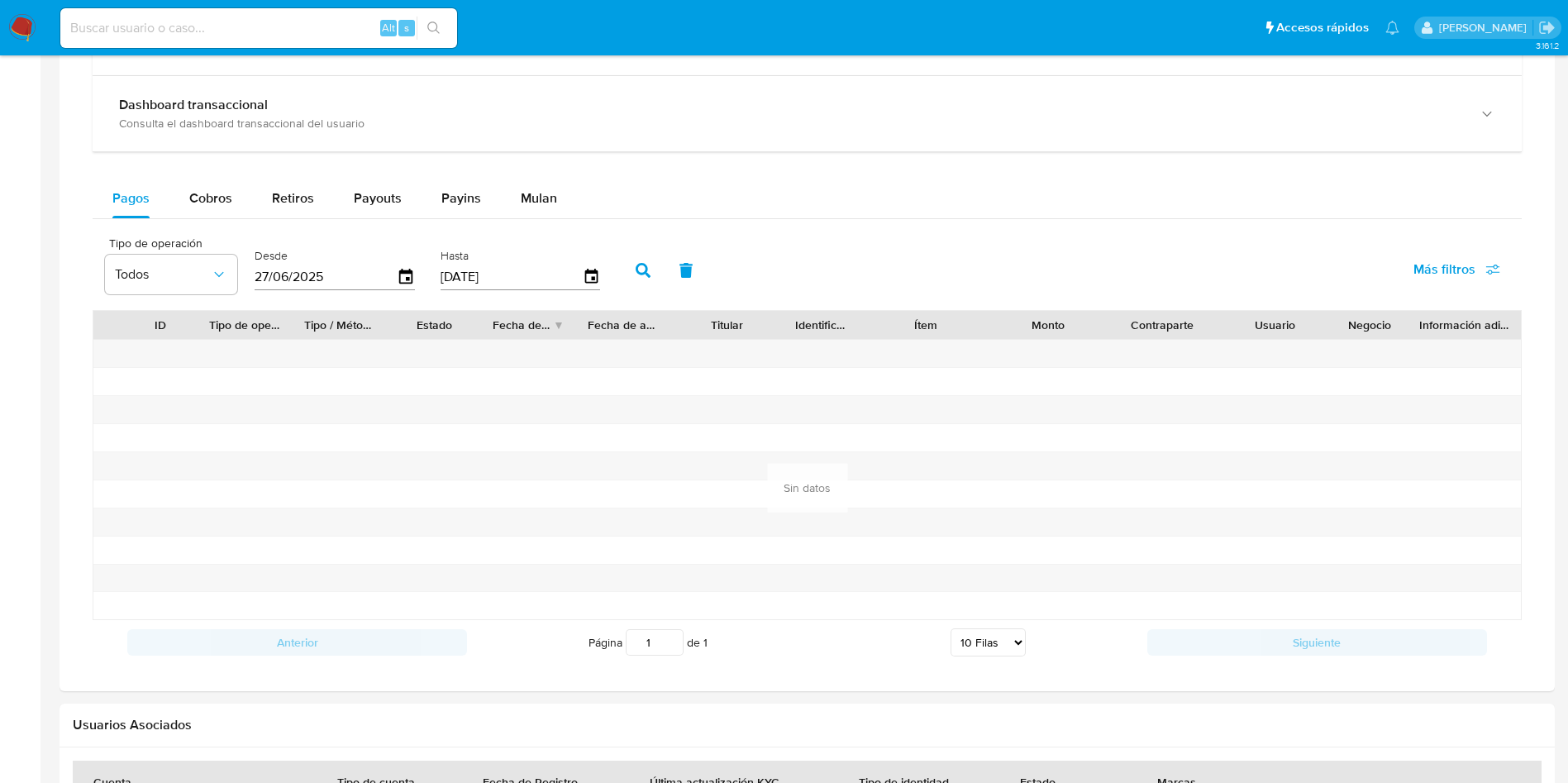
scroll to position [866, 0]
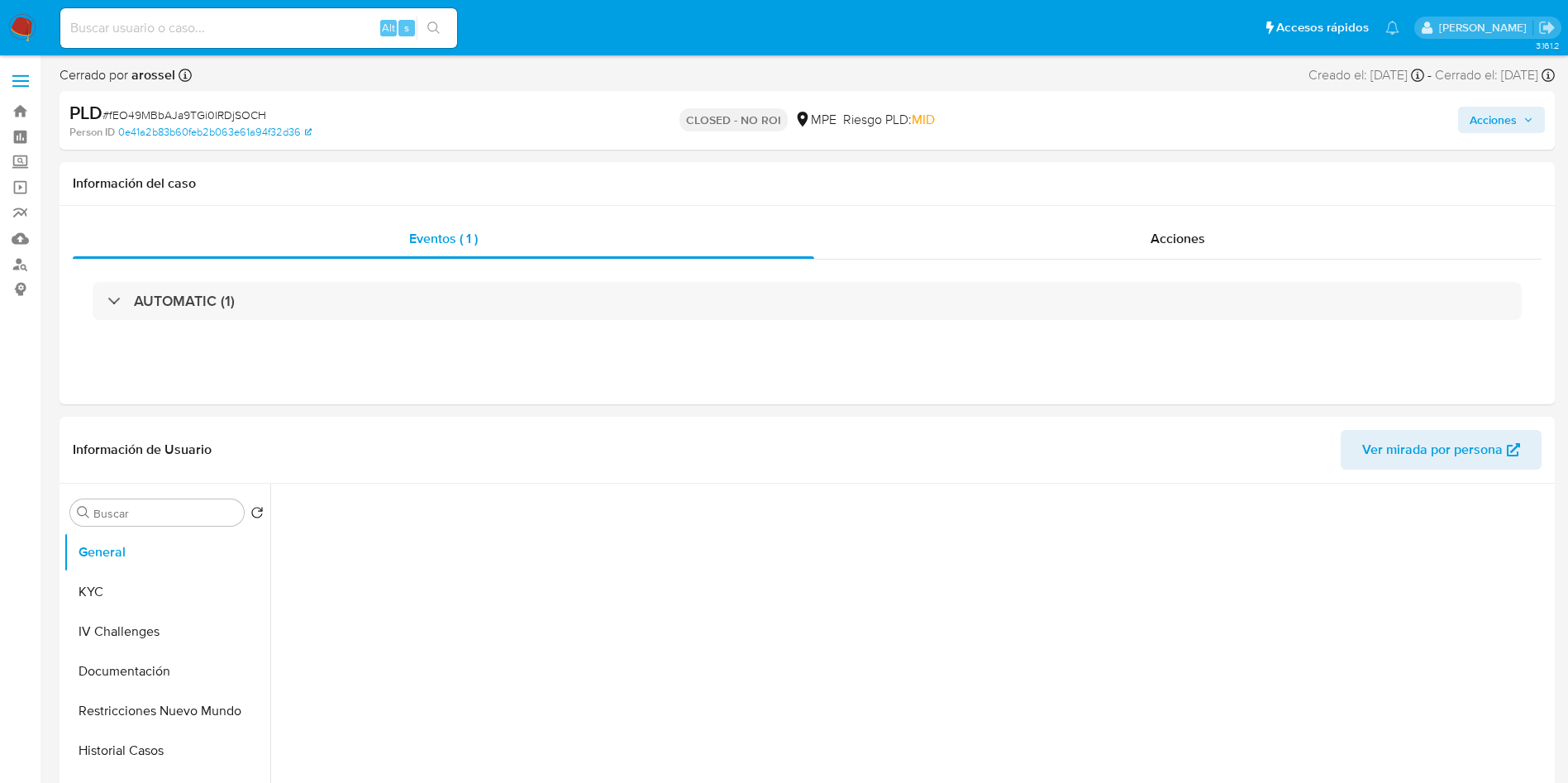
select select "10"
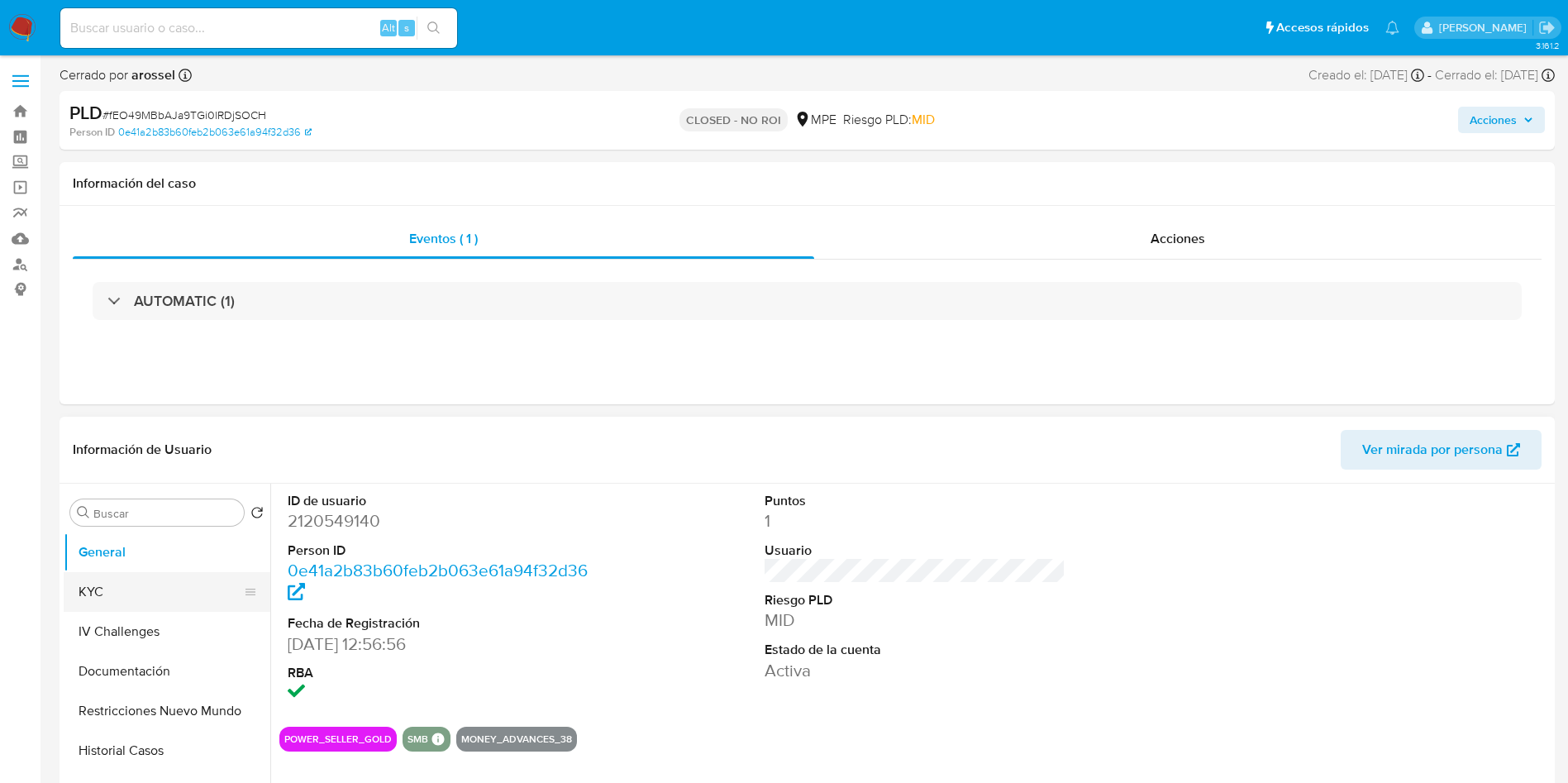
click at [170, 604] on button "KYC" at bounding box center [160, 592] width 194 height 40
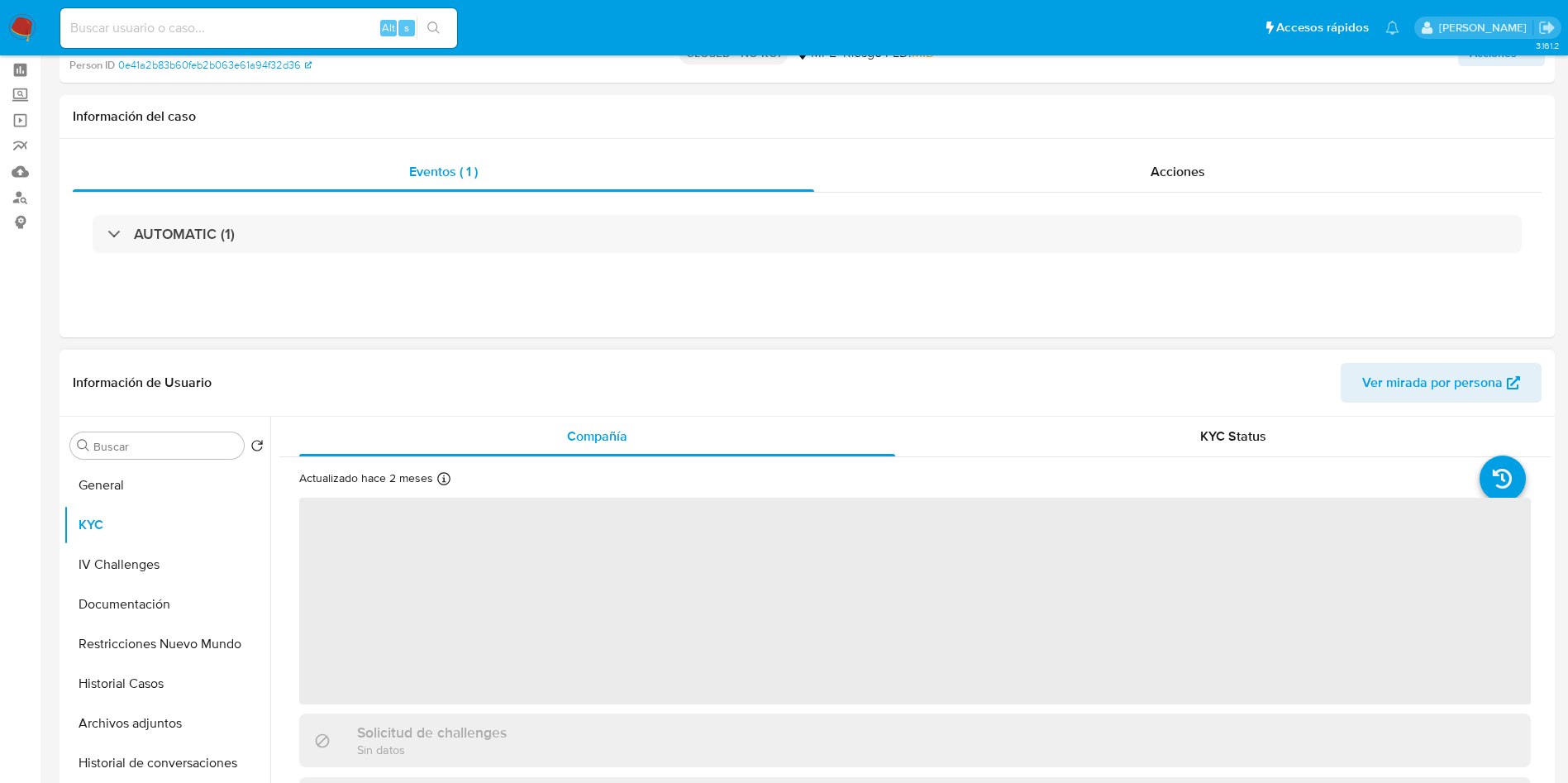
scroll to position [124, 0]
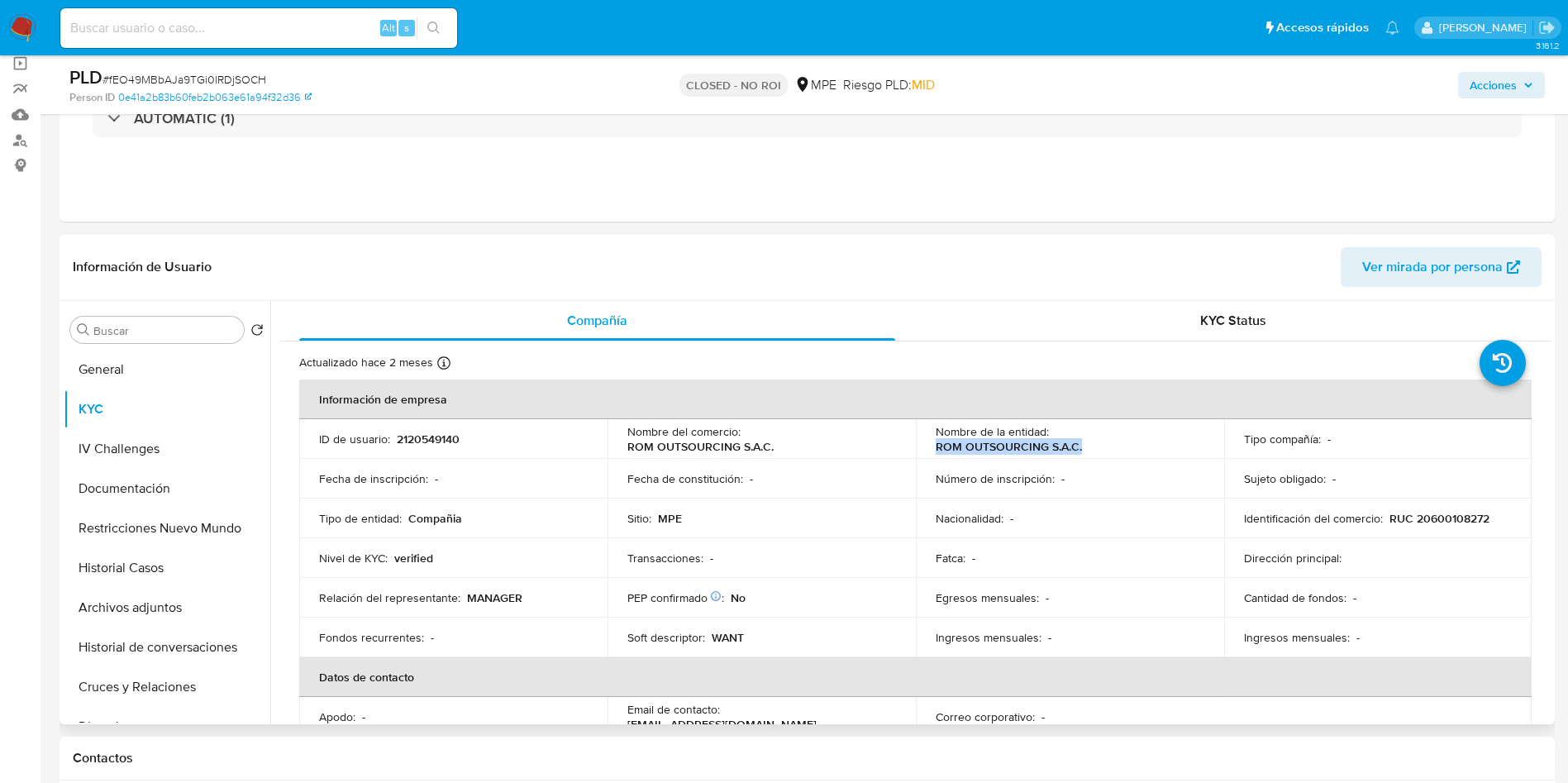
drag, startPoint x: 918, startPoint y: 443, endPoint x: 1091, endPoint y: 443, distance: 173.0
click at [1091, 443] on td "Nombre de la entidad : ROM OUTSOURCING S.A.C." at bounding box center [1069, 439] width 308 height 40
copy p "ROM OUTSOURCING S.A.C."
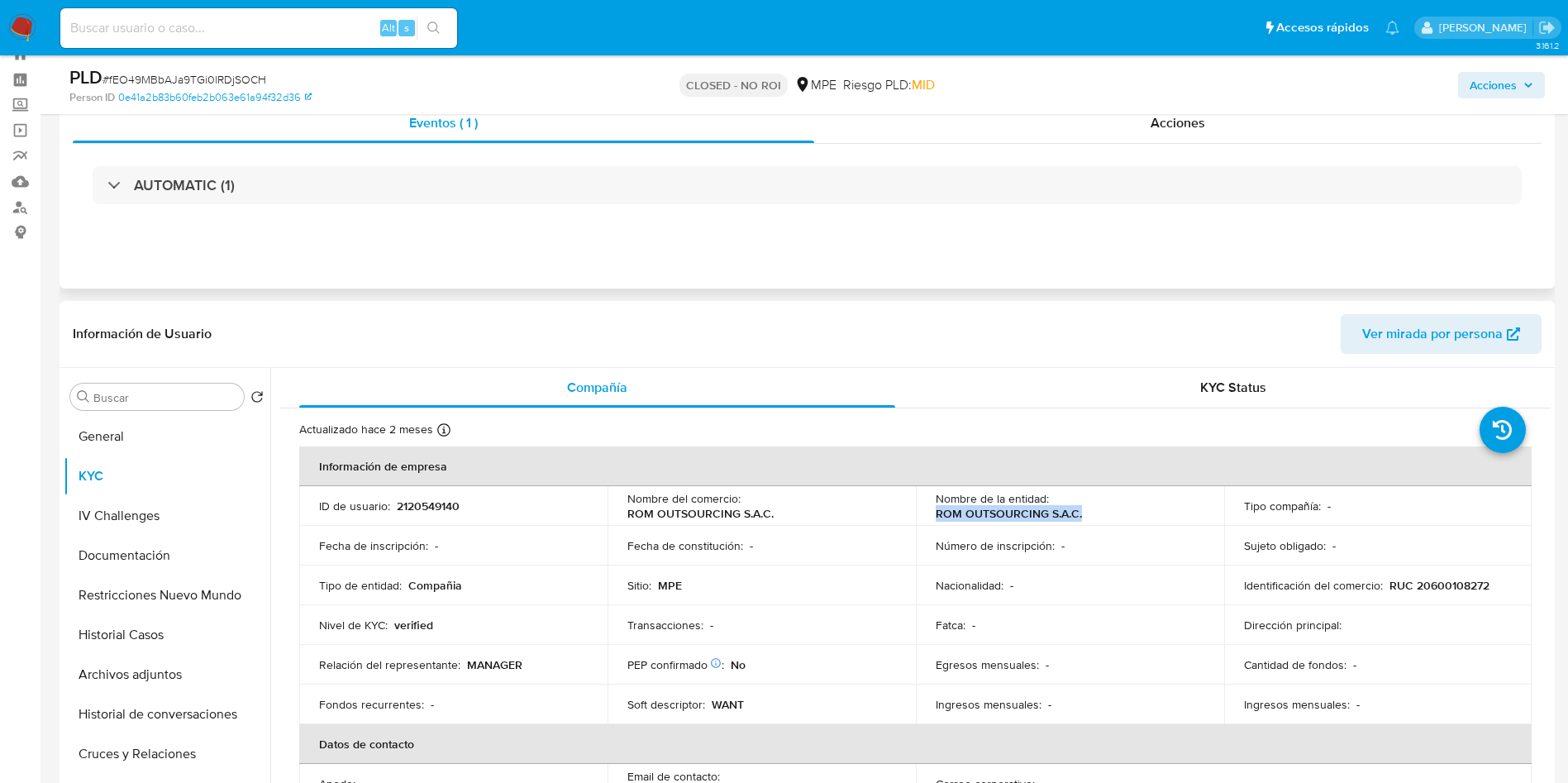
scroll to position [0, 0]
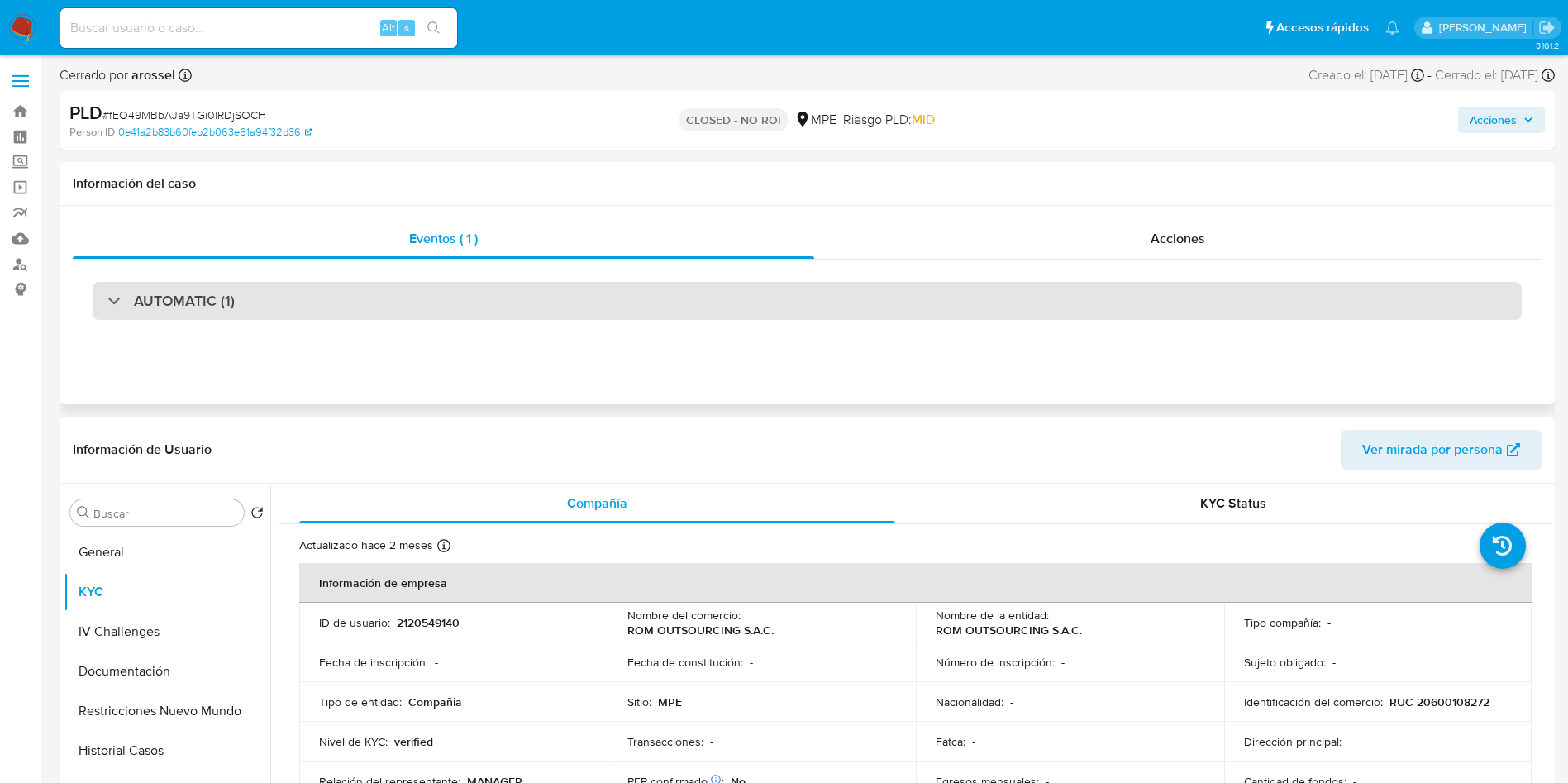
click at [286, 303] on div "AUTOMATIC (1)" at bounding box center [807, 301] width 1430 height 38
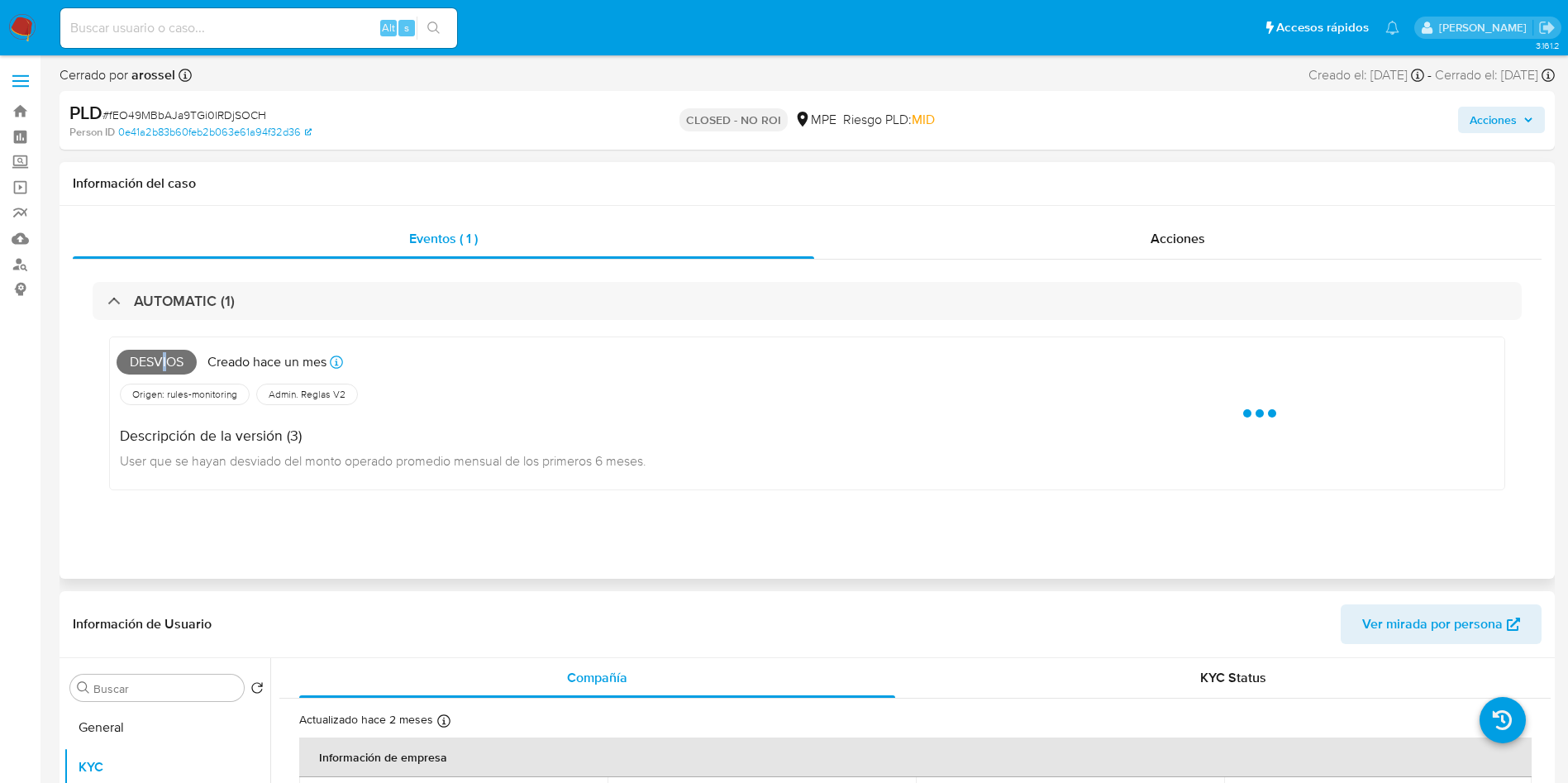
click at [166, 357] on span "Desvios" at bounding box center [156, 362] width 80 height 25
click at [168, 357] on span "Desvios" at bounding box center [156, 362] width 80 height 25
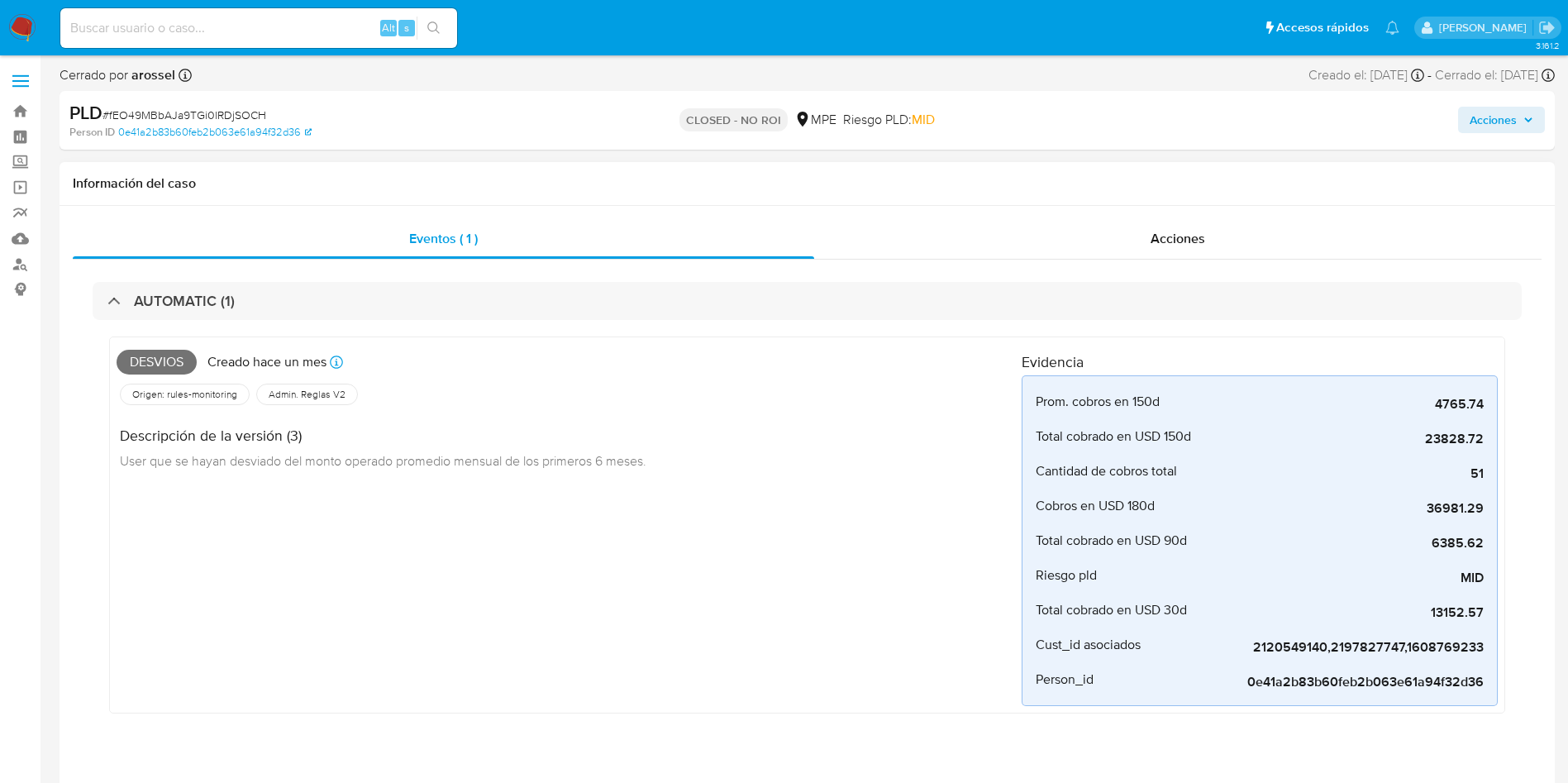
click at [155, 359] on span "Desvios" at bounding box center [156, 362] width 80 height 25
copy span "Desvios"
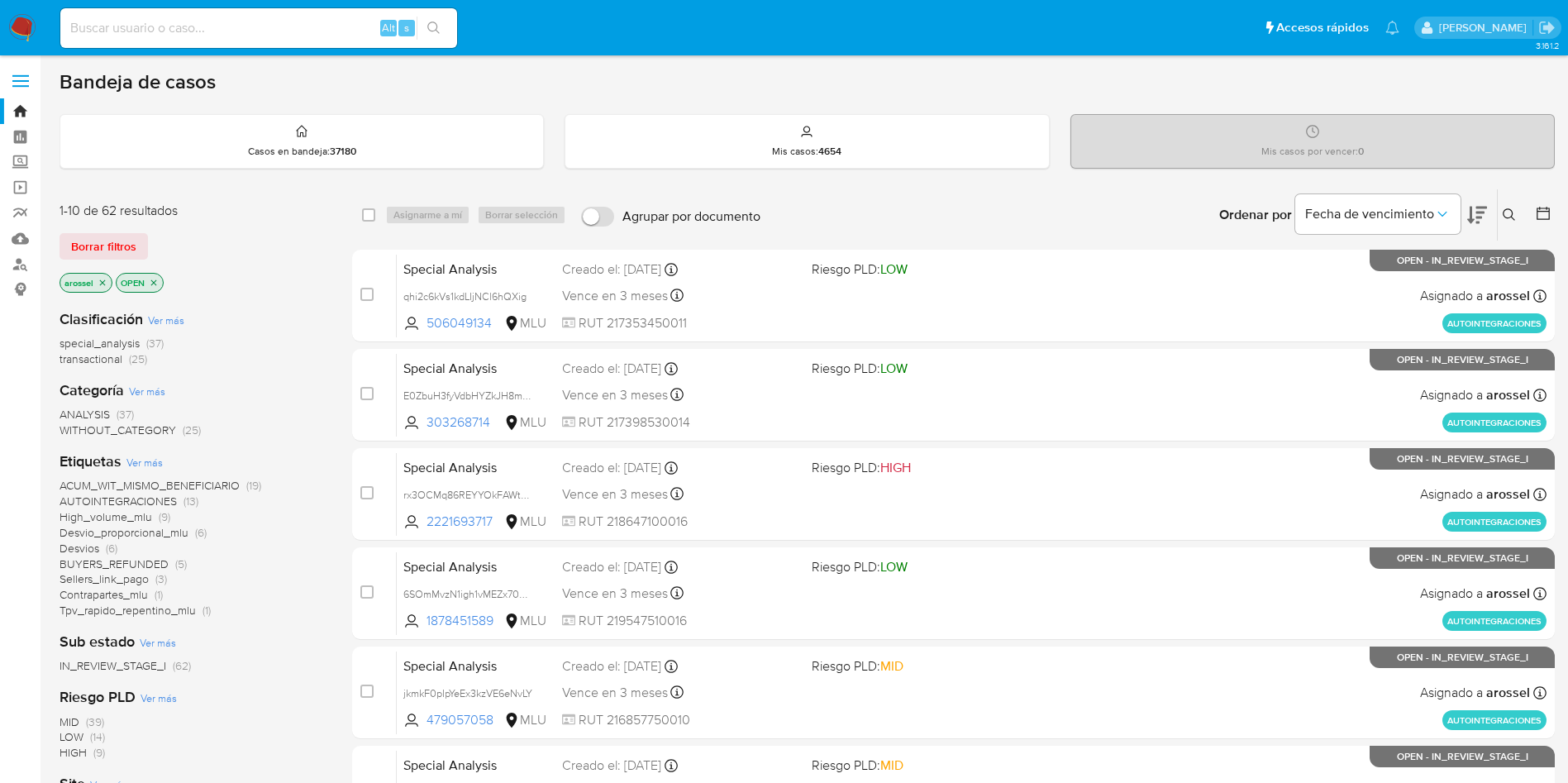
click at [236, 43] on div "Alt s" at bounding box center [258, 29] width 397 height 40
click at [241, 36] on input at bounding box center [258, 28] width 397 height 22
click at [1477, 213] on icon at bounding box center [1476, 216] width 20 height 17
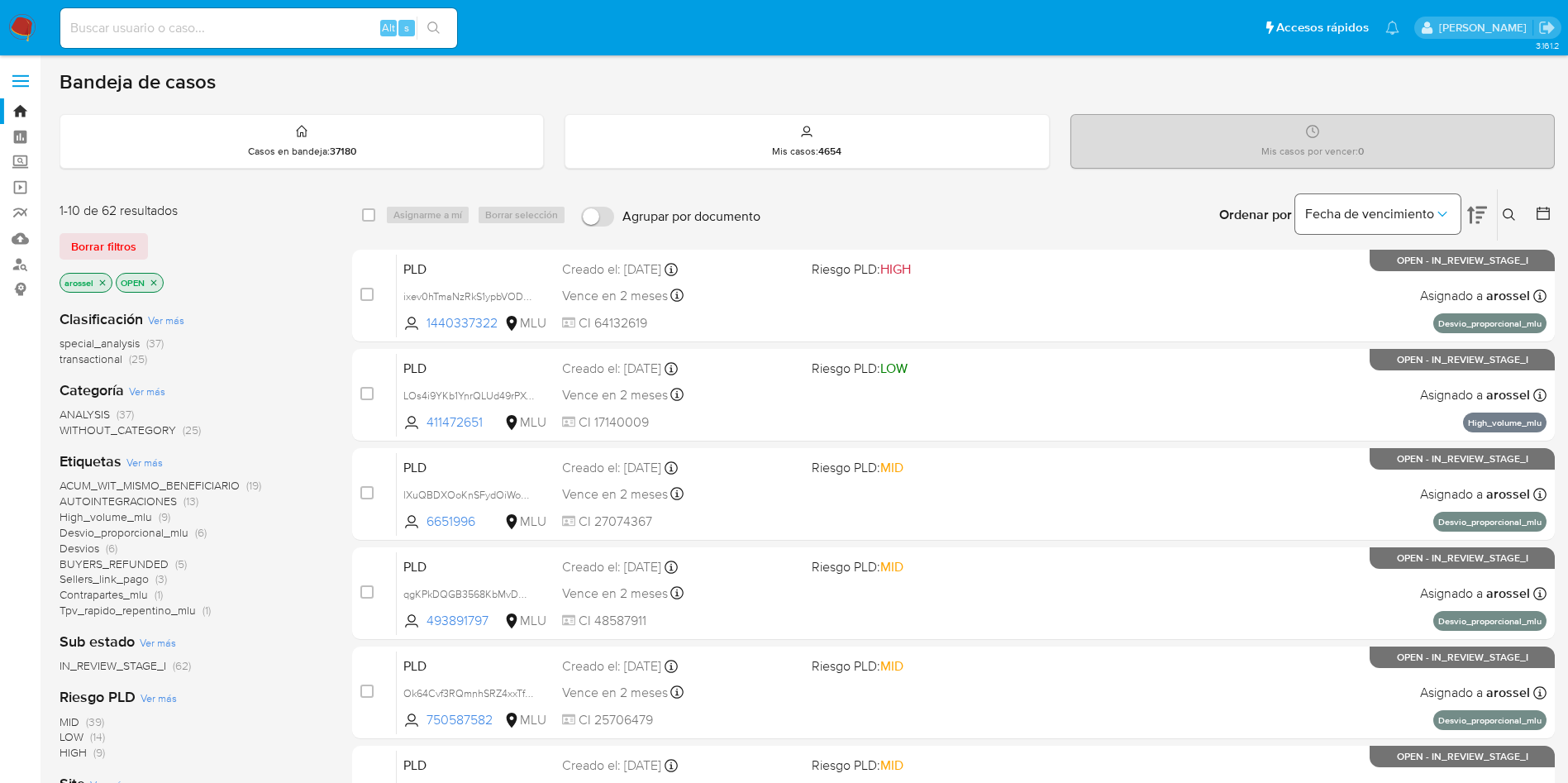
click at [1322, 208] on span "Fecha de vencimiento" at bounding box center [1370, 214] width 129 height 16
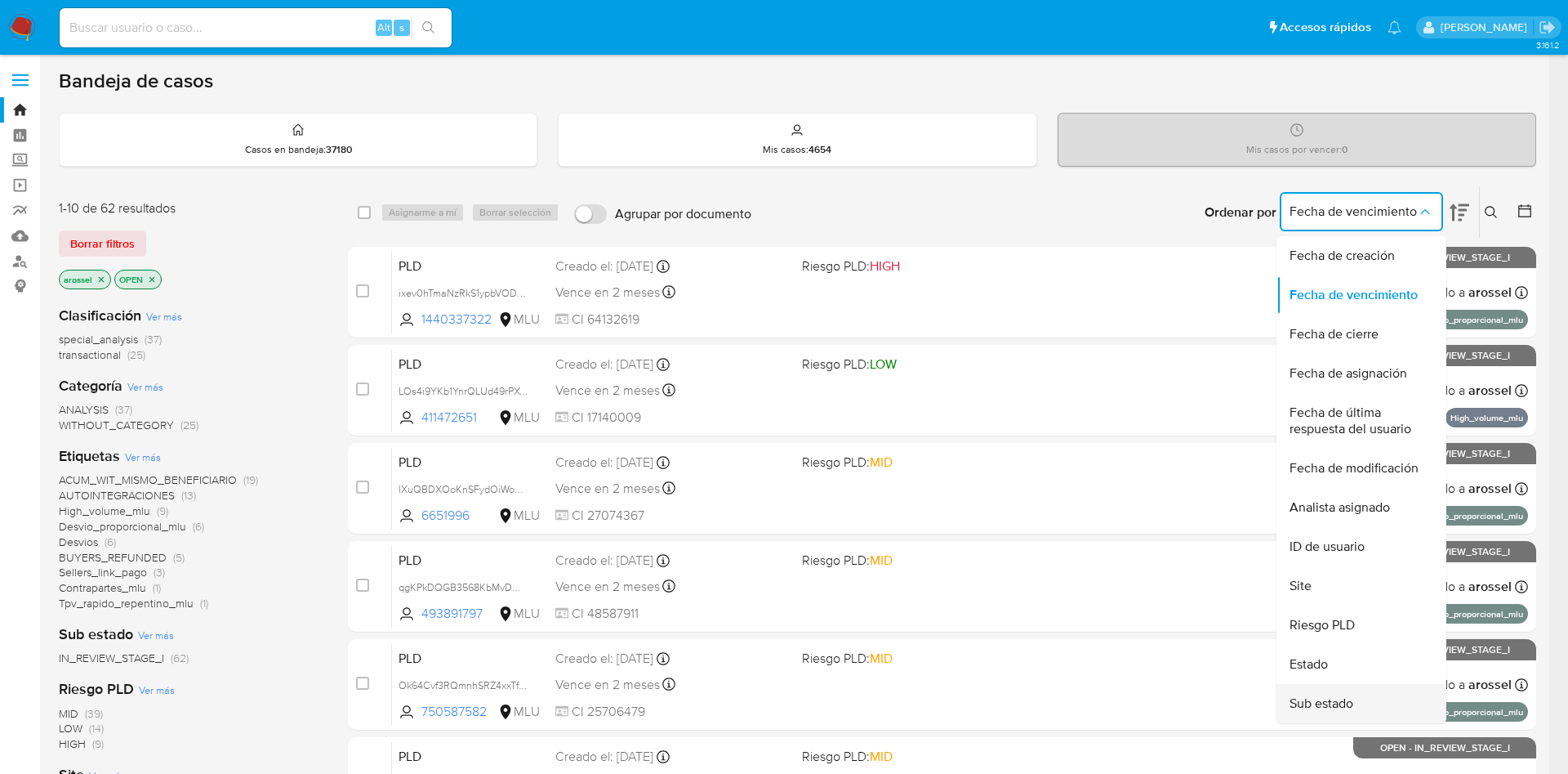
click at [1312, 683] on div "Sub estado" at bounding box center [1357, 703] width 134 height 40
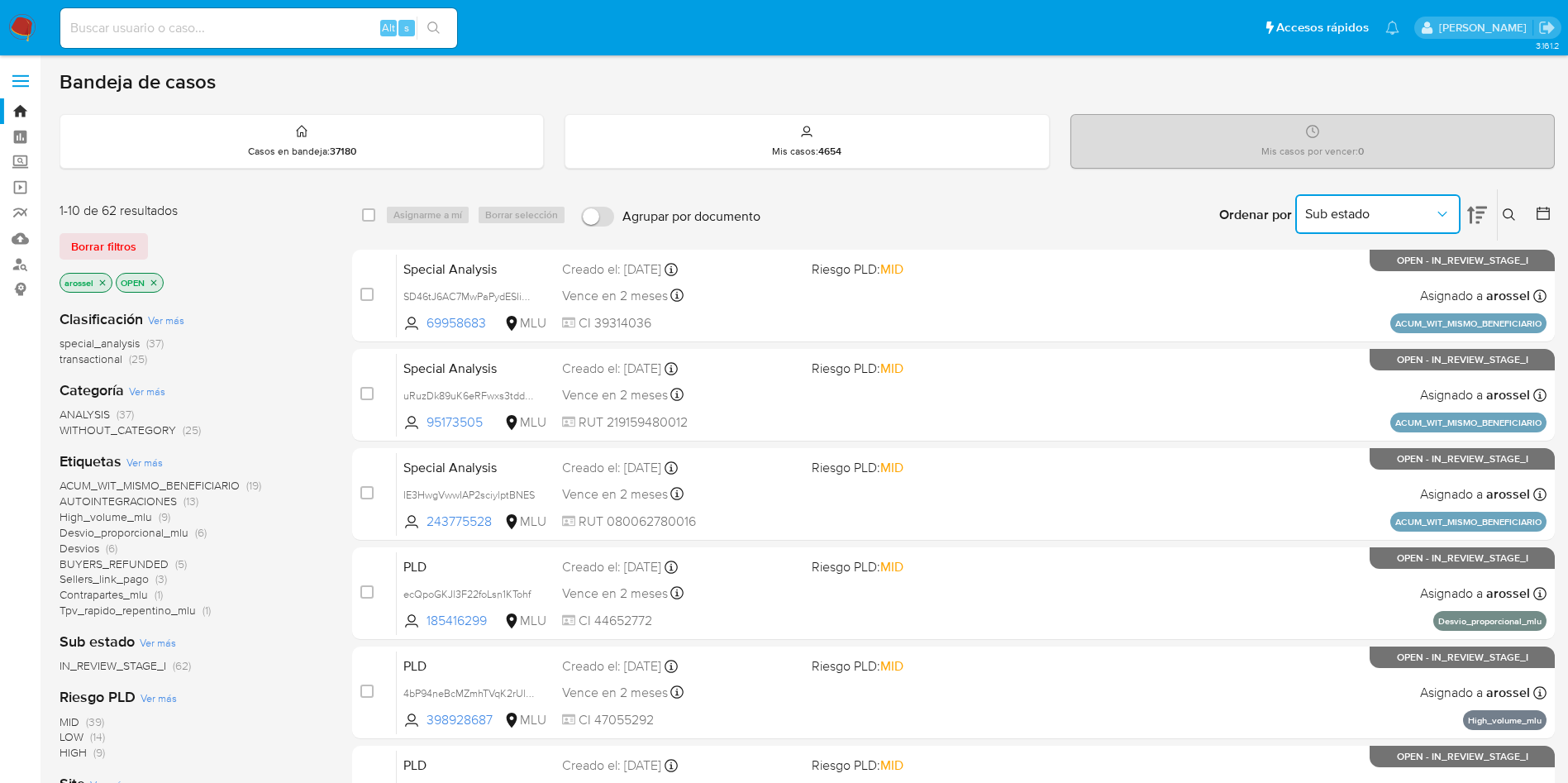
click at [1448, 201] on button "Sub estado" at bounding box center [1377, 215] width 165 height 40
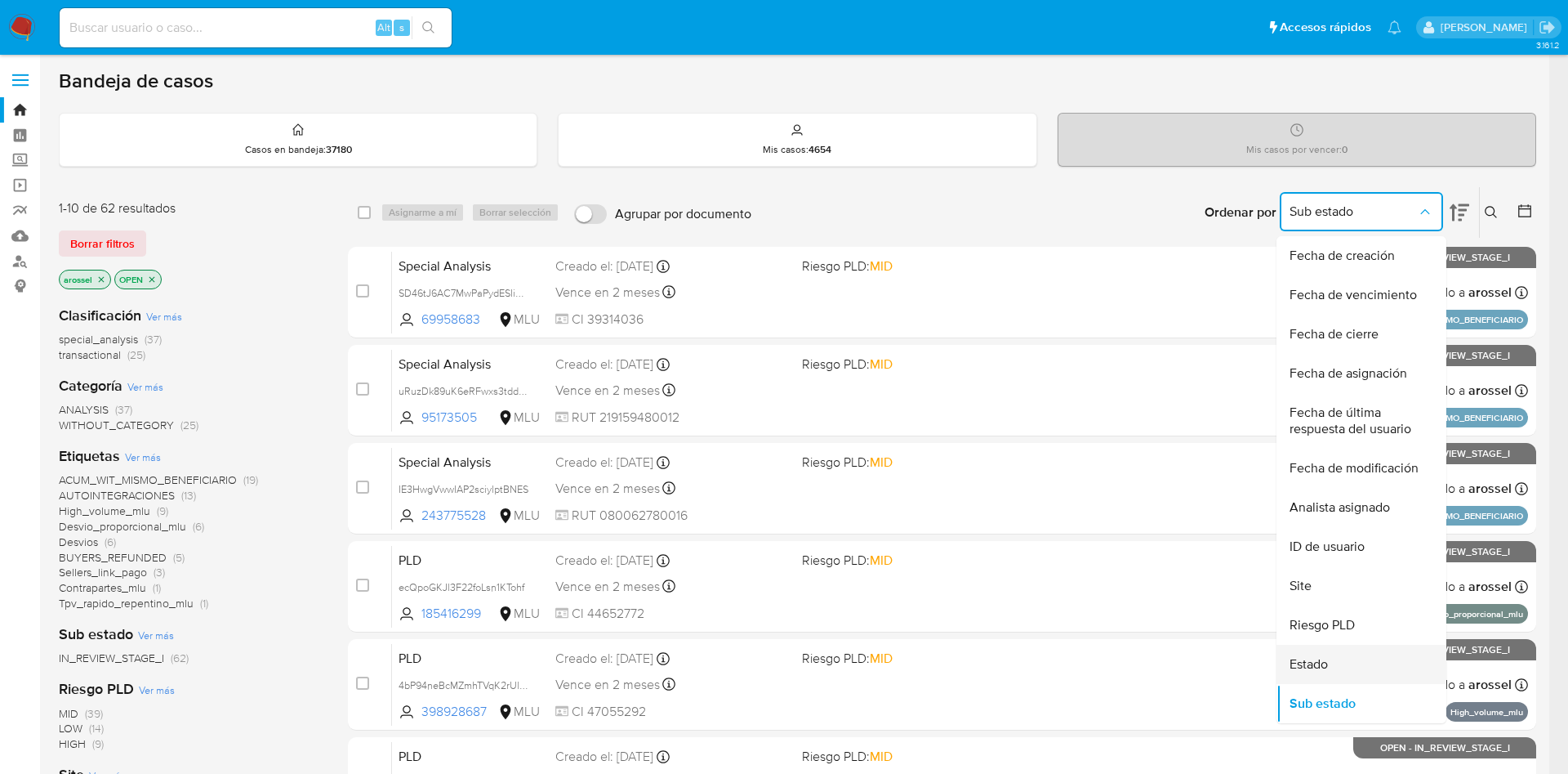
click at [1348, 667] on div "Estado" at bounding box center [1357, 665] width 134 height 40
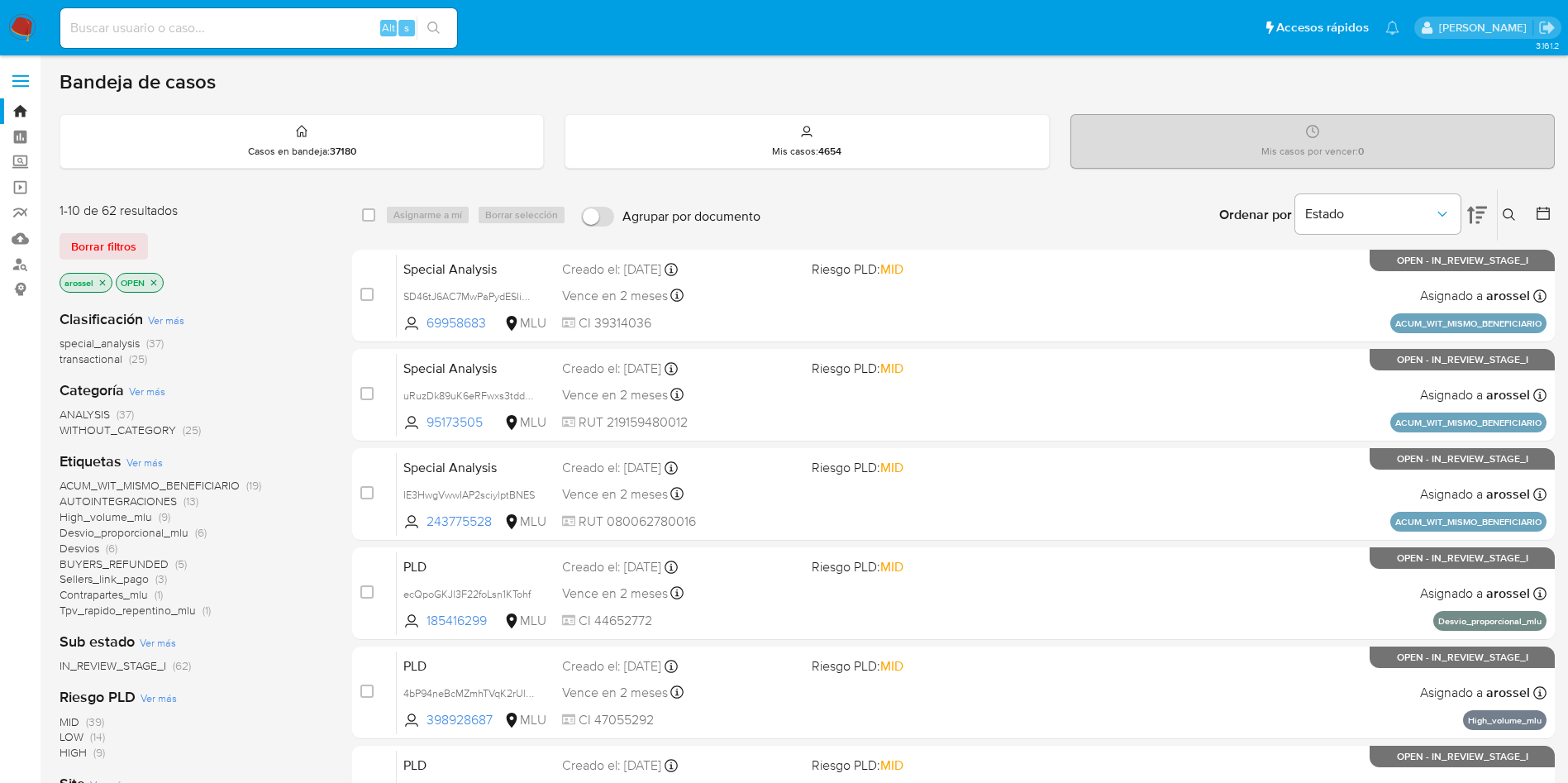
click at [1475, 205] on icon at bounding box center [1476, 215] width 20 height 20
click at [1484, 205] on icon at bounding box center [1476, 215] width 20 height 20
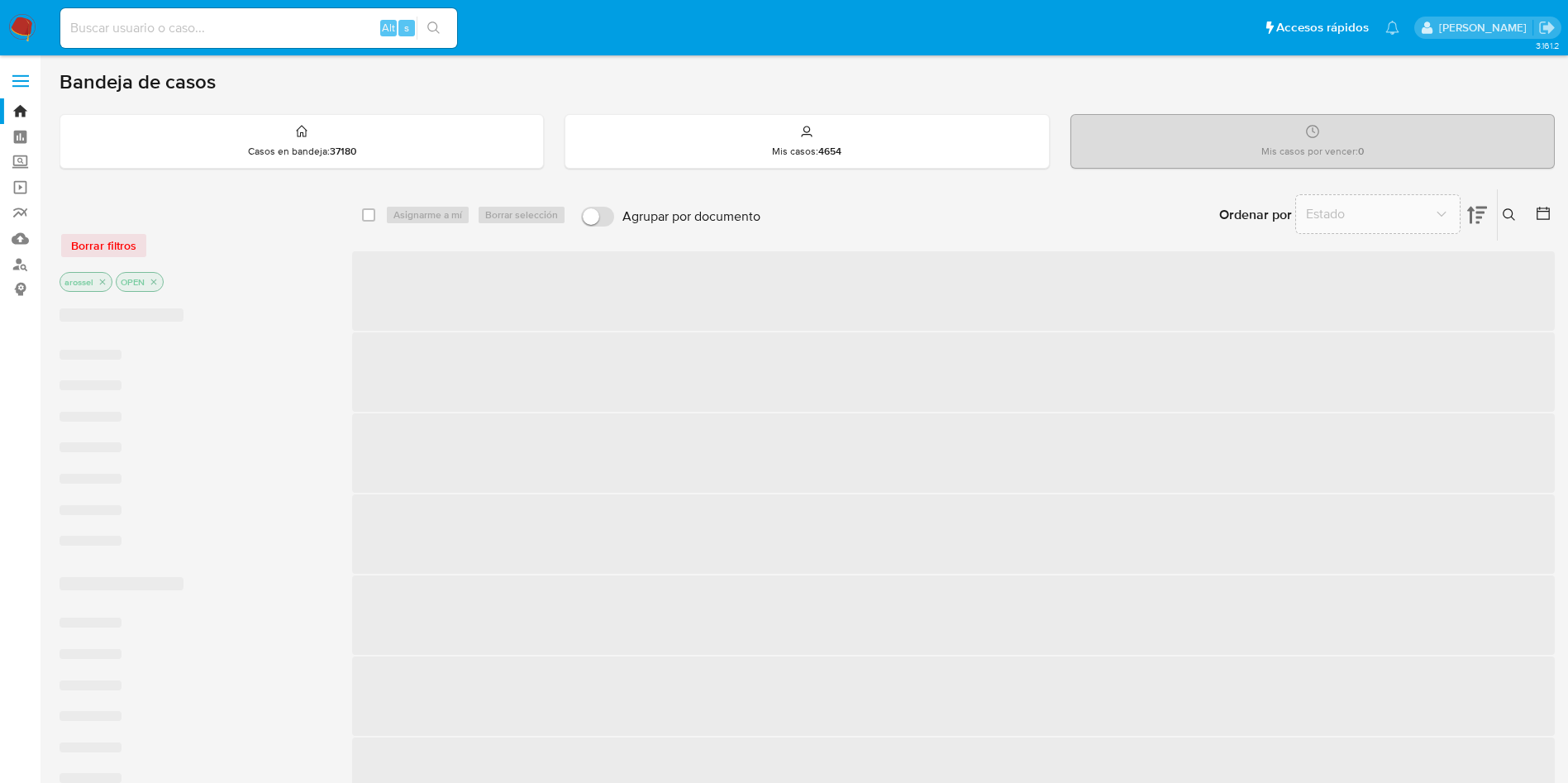
click at [1430, 213] on span "Estado" at bounding box center [1369, 214] width 127 height 16
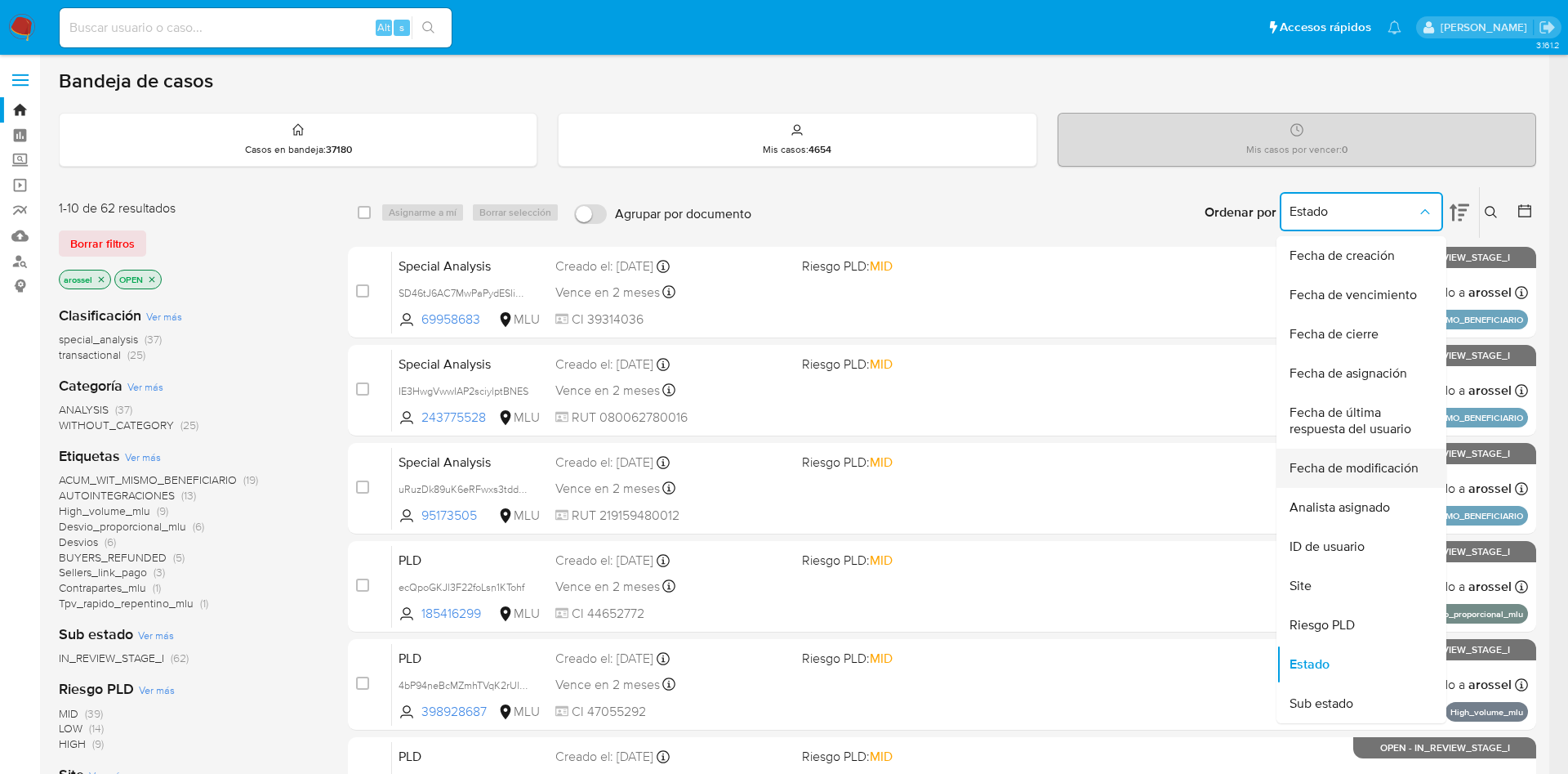
click at [1368, 469] on span "Fecha de modificación" at bounding box center [1354, 468] width 129 height 16
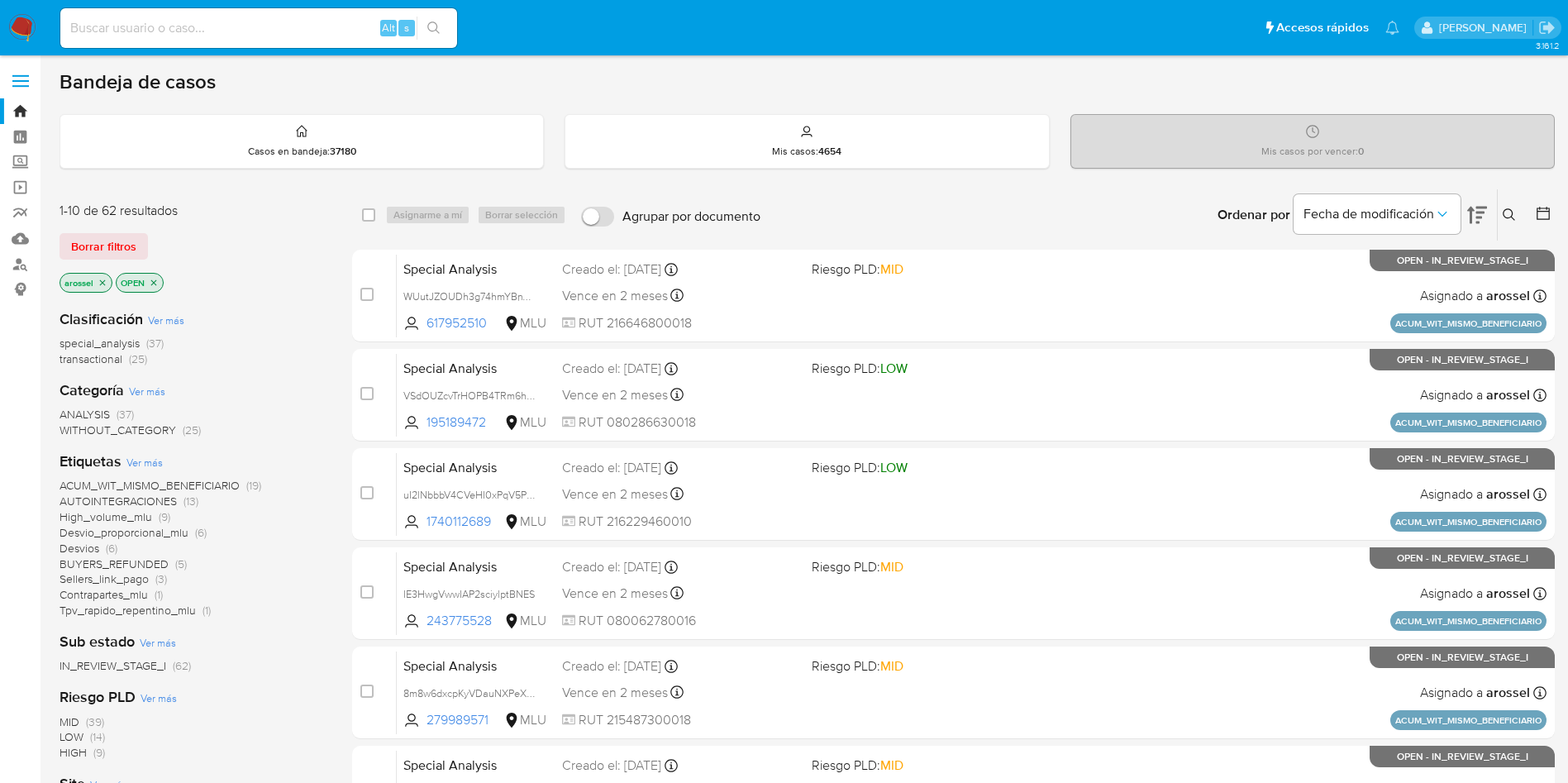
click at [1467, 215] on icon at bounding box center [1476, 215] width 20 height 20
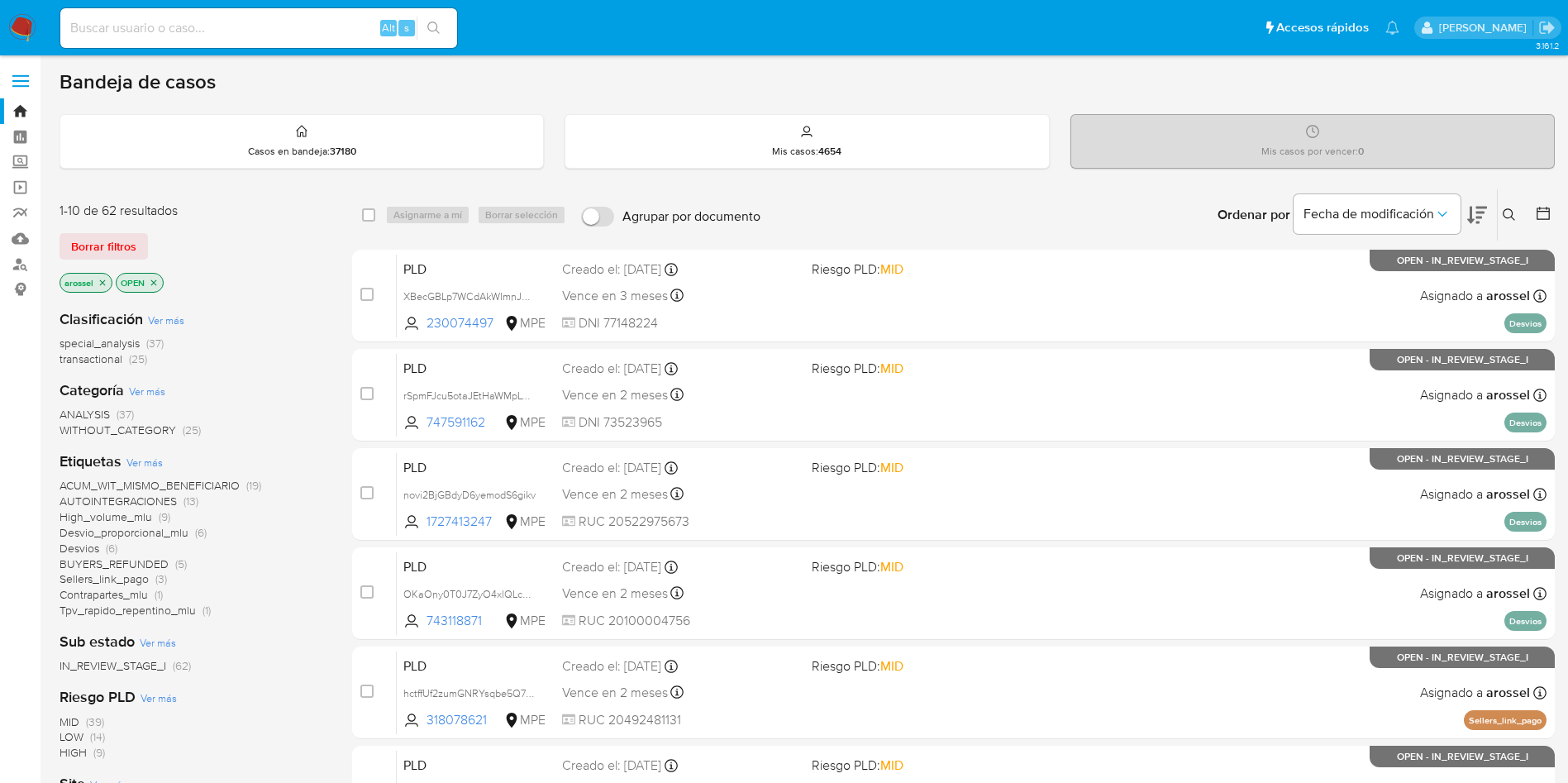
click at [1467, 215] on icon at bounding box center [1476, 215] width 20 height 20
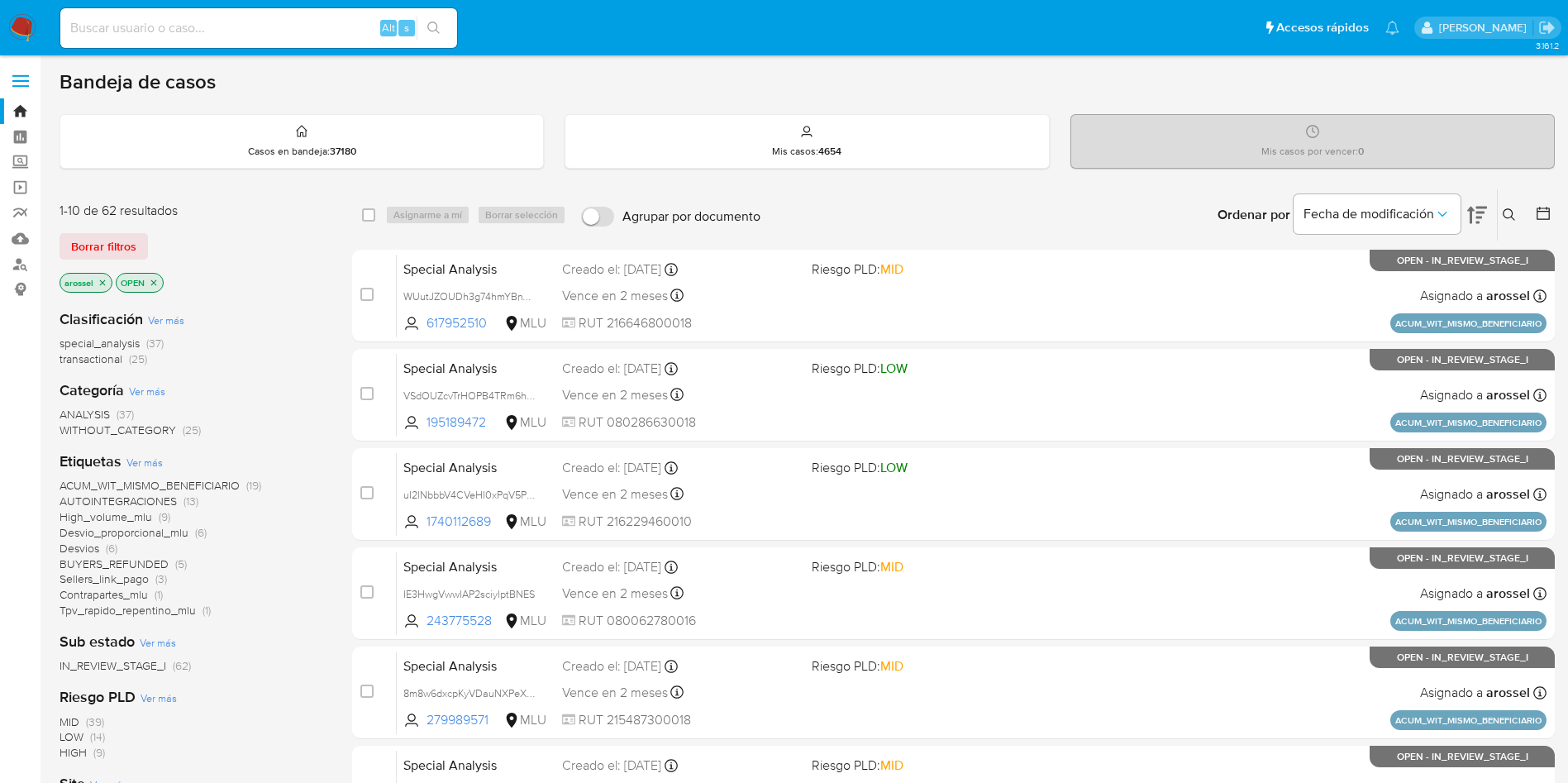
click at [1461, 226] on div "Fecha de modificación" at bounding box center [1390, 215] width 194 height 52
click at [1440, 209] on icon "Ordenar por" at bounding box center [1442, 214] width 16 height 16
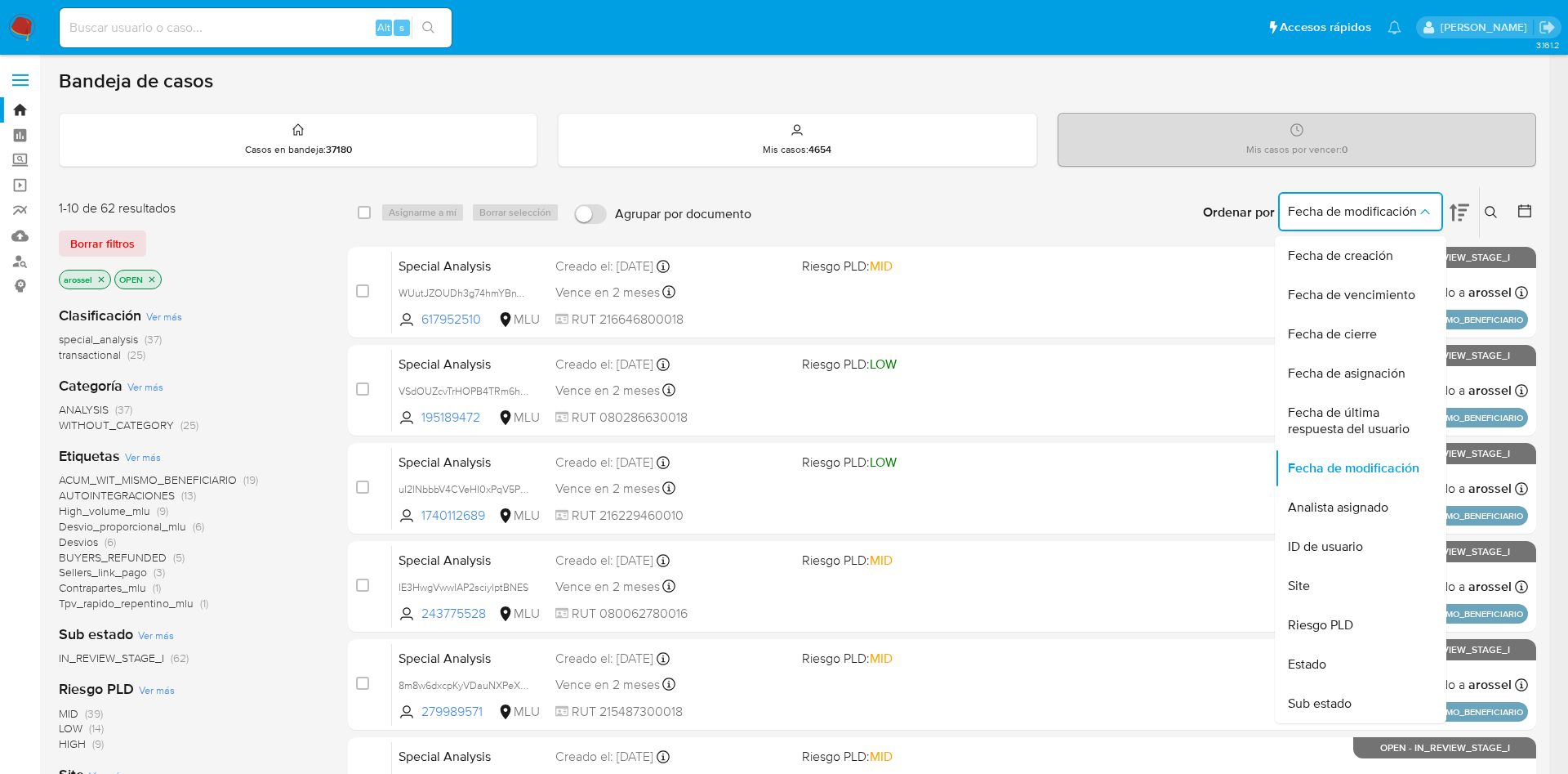
click at [1431, 206] on icon "Ordenar por" at bounding box center [1425, 211] width 16 height 16
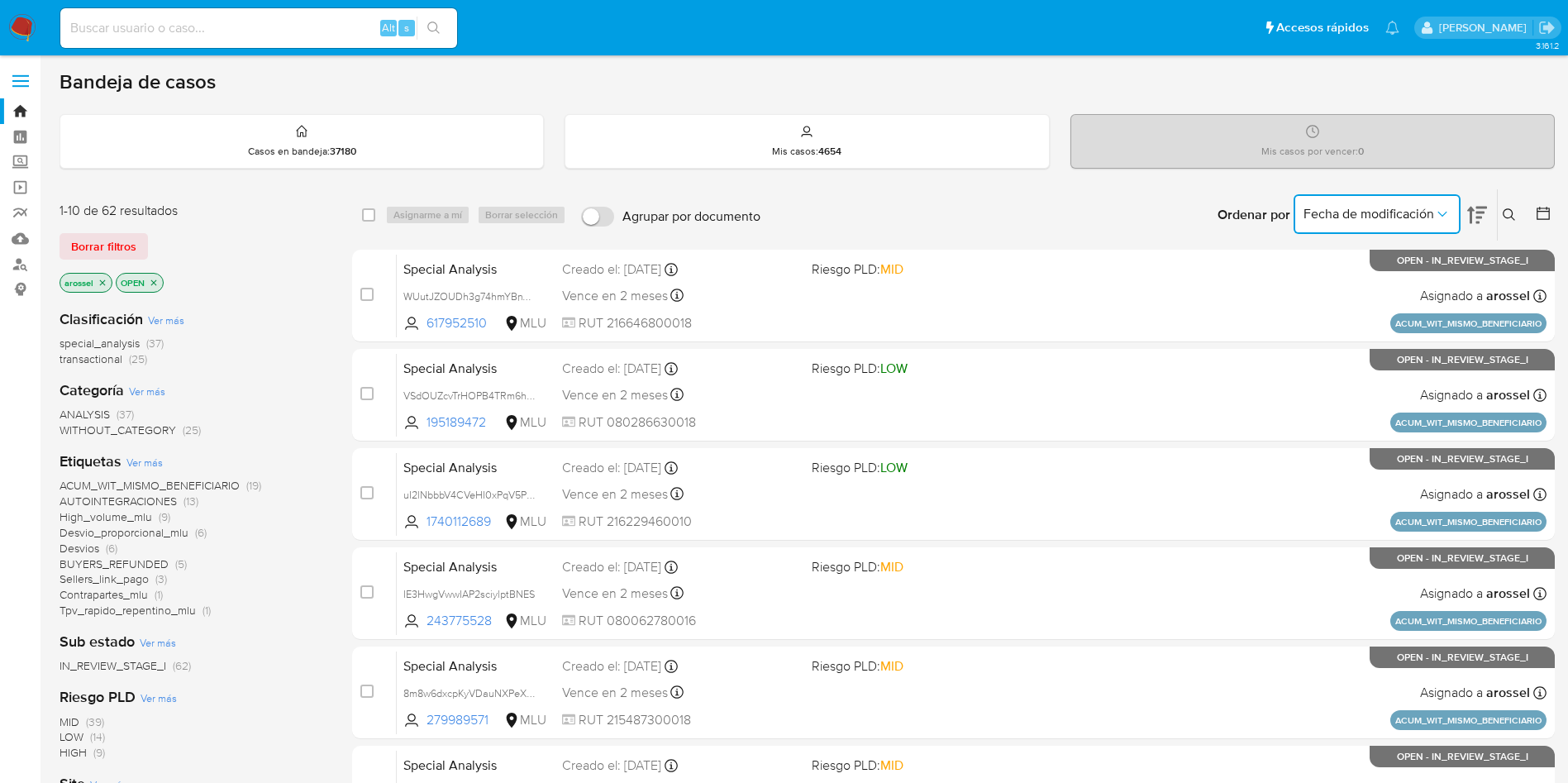
click at [1430, 210] on span "Fecha de modificación" at bounding box center [1369, 214] width 131 height 16
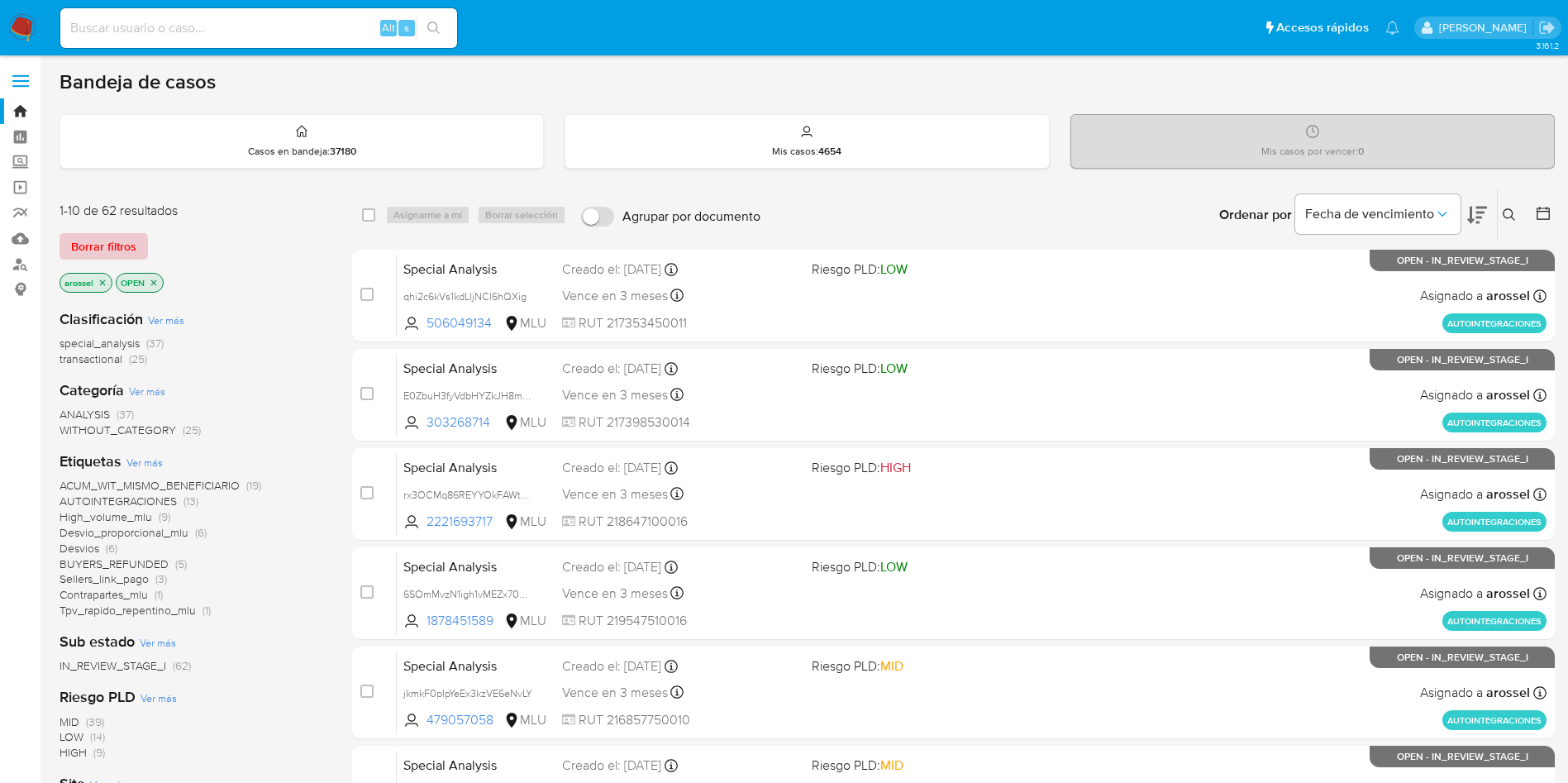
click at [131, 252] on span "Borrar filtros" at bounding box center [104, 246] width 65 height 23
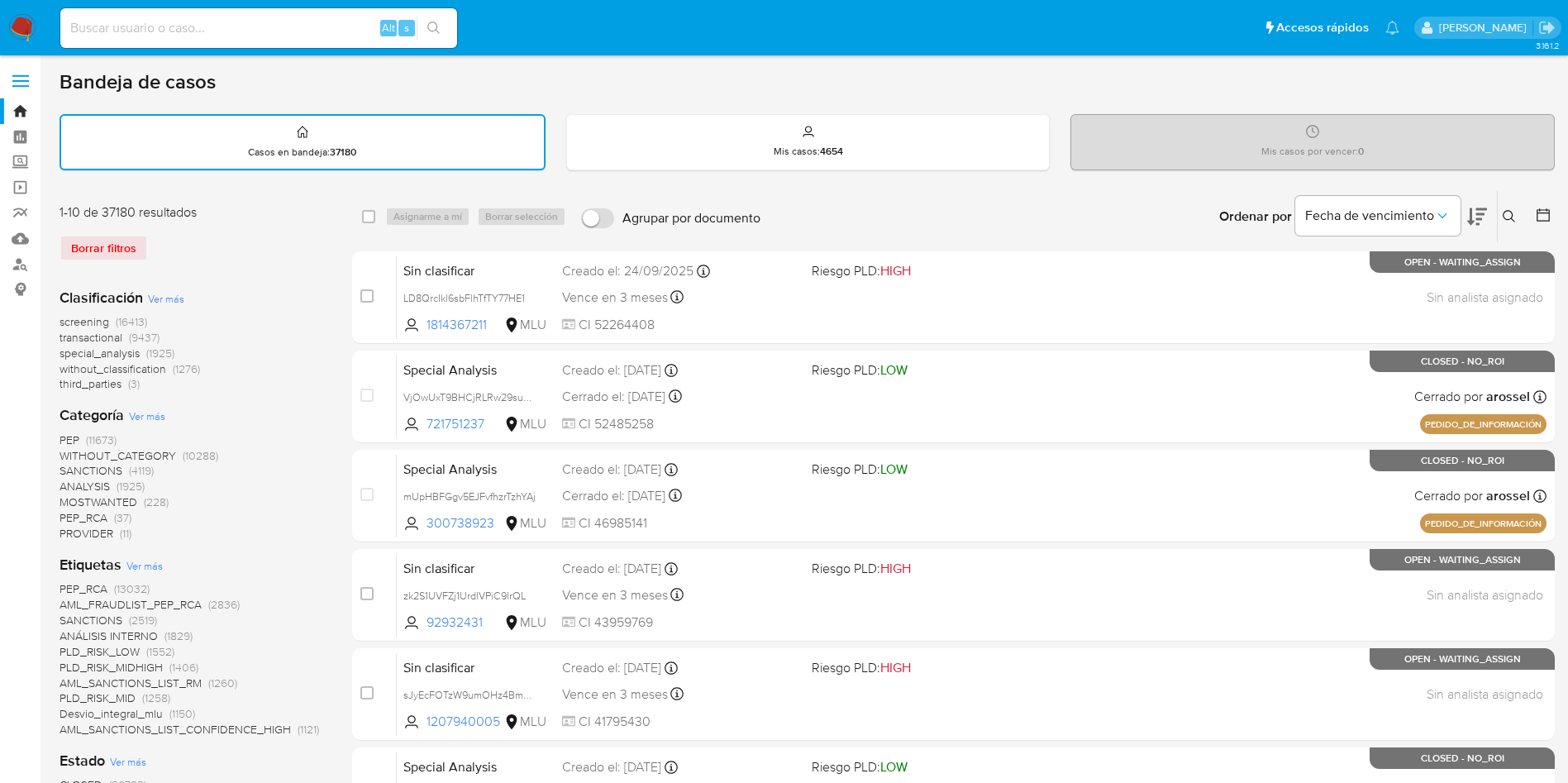
click at [1536, 225] on button at bounding box center [1544, 216] width 20 height 20
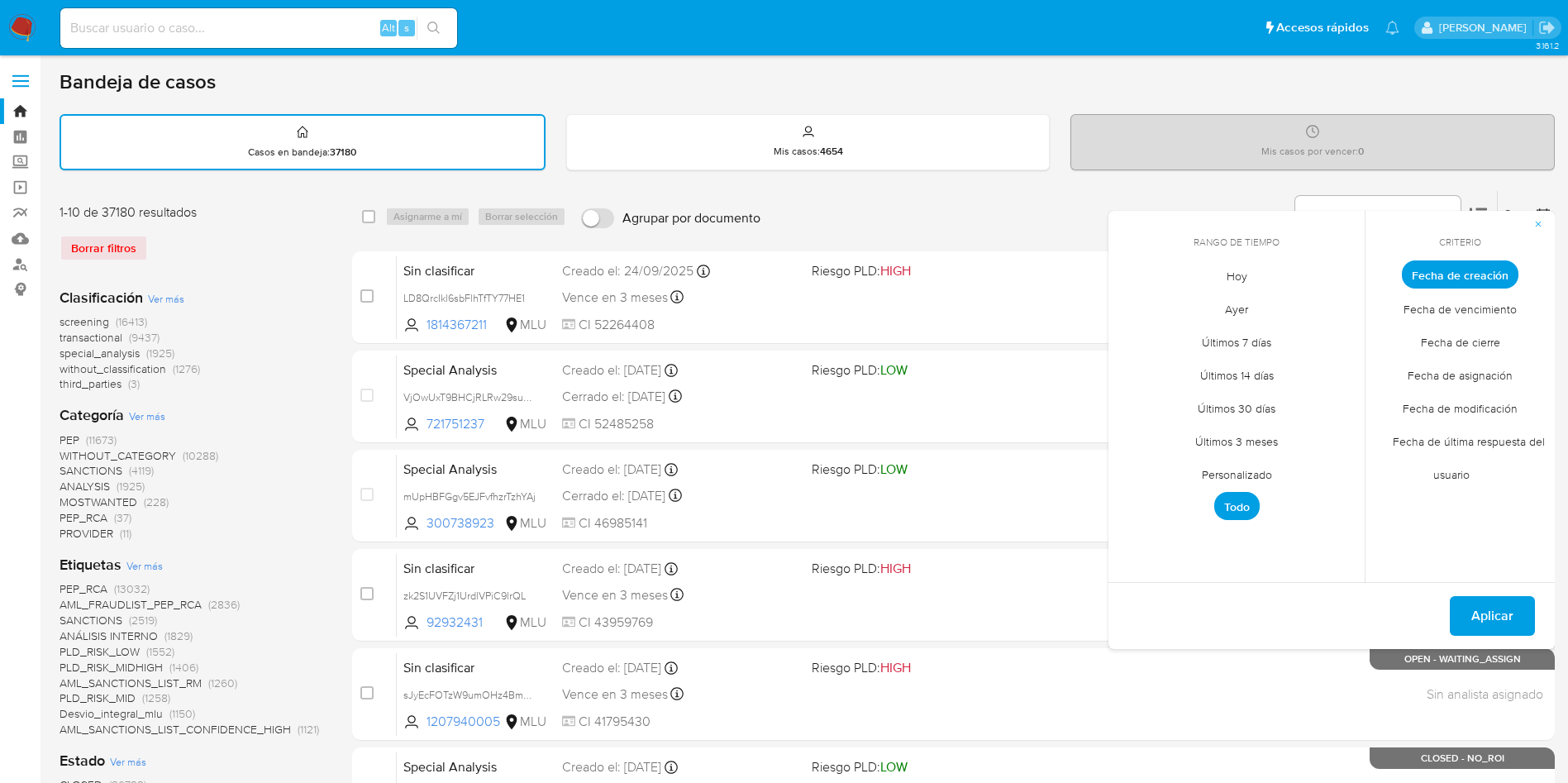
click at [1258, 270] on span "Hoy" at bounding box center [1237, 276] width 55 height 34
click at [1473, 343] on span "Fecha de cierre" at bounding box center [1461, 342] width 114 height 34
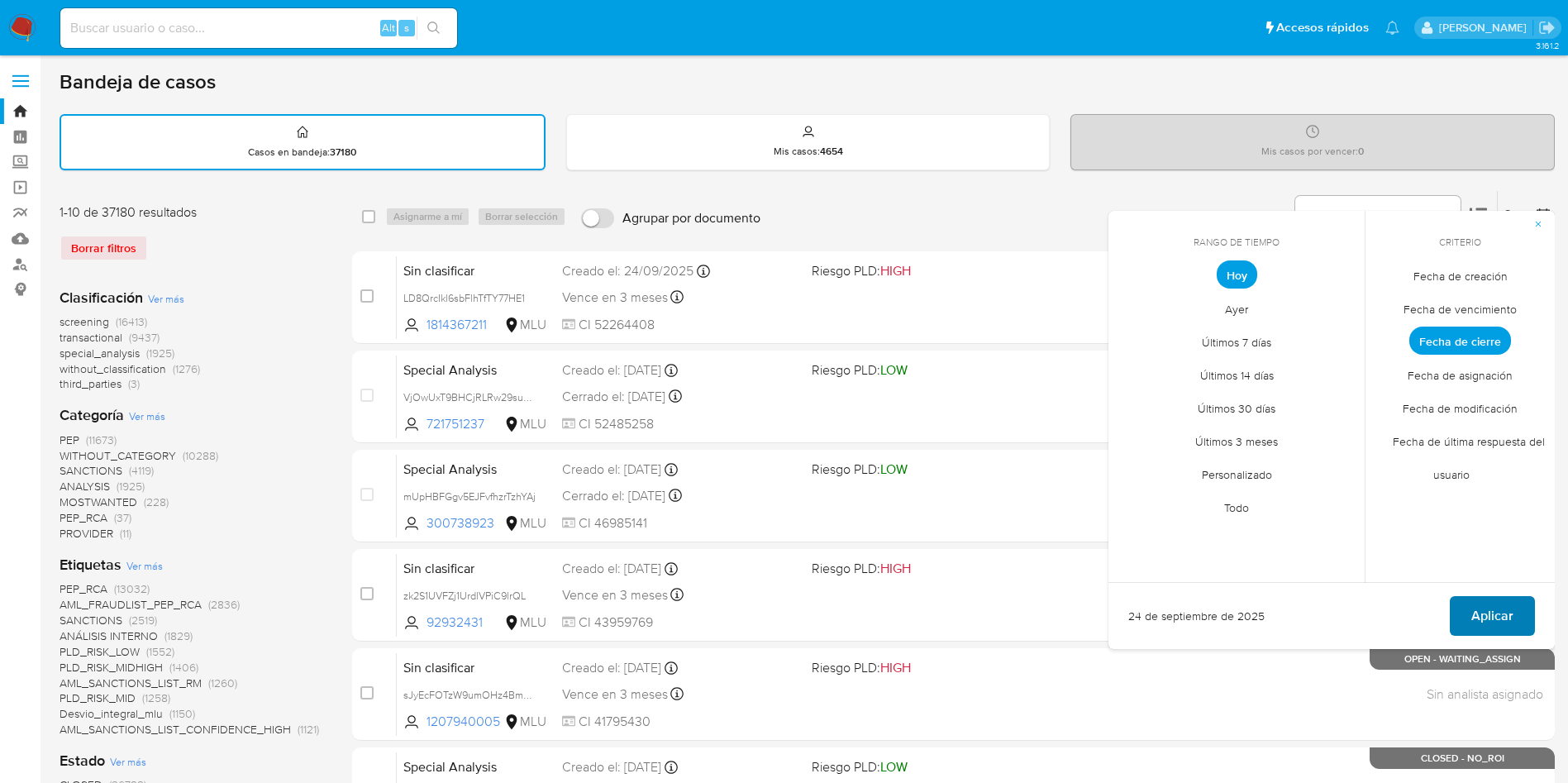
click at [1511, 609] on span "Aplicar" at bounding box center [1493, 616] width 42 height 36
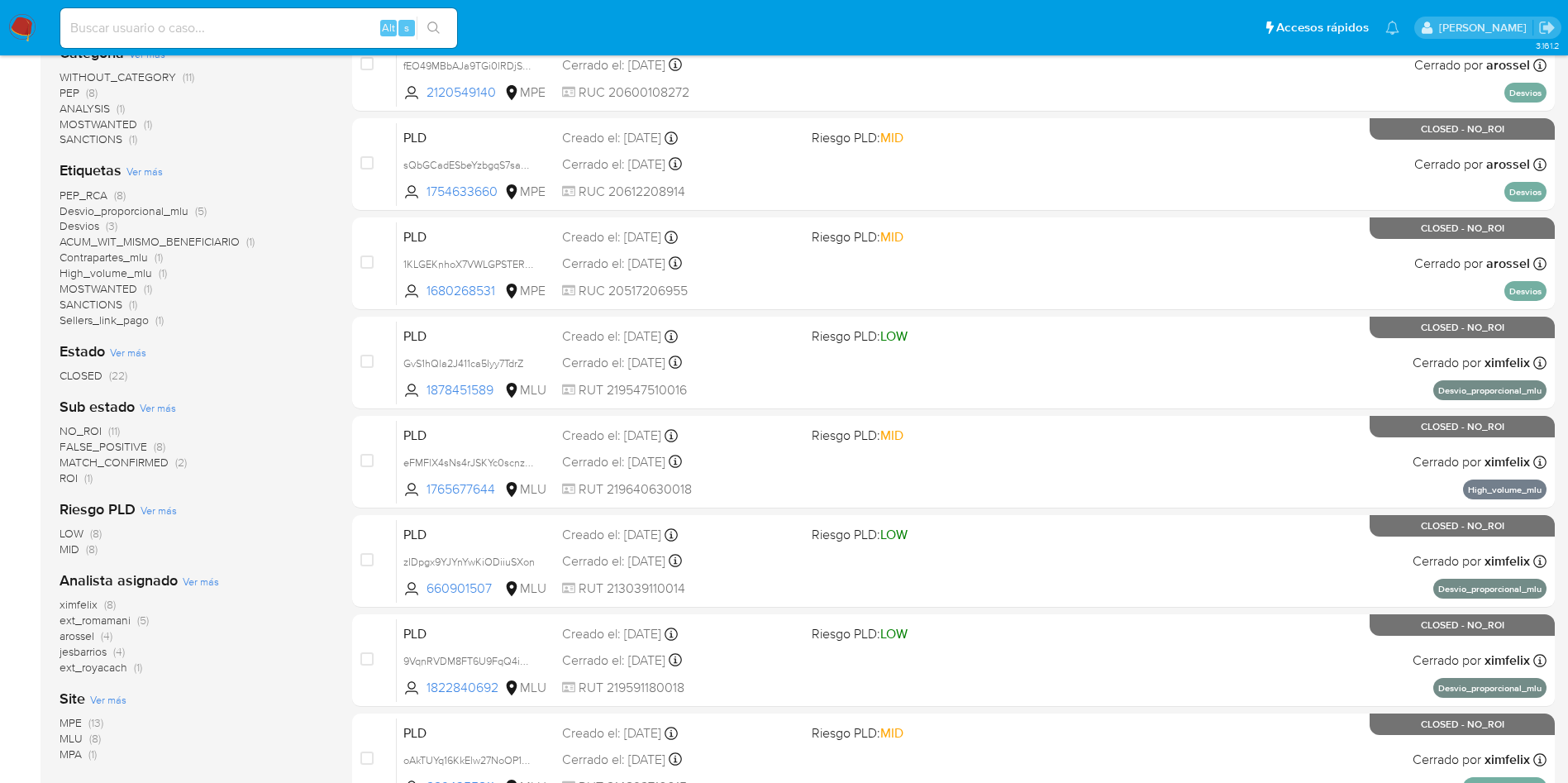
scroll to position [372, 0]
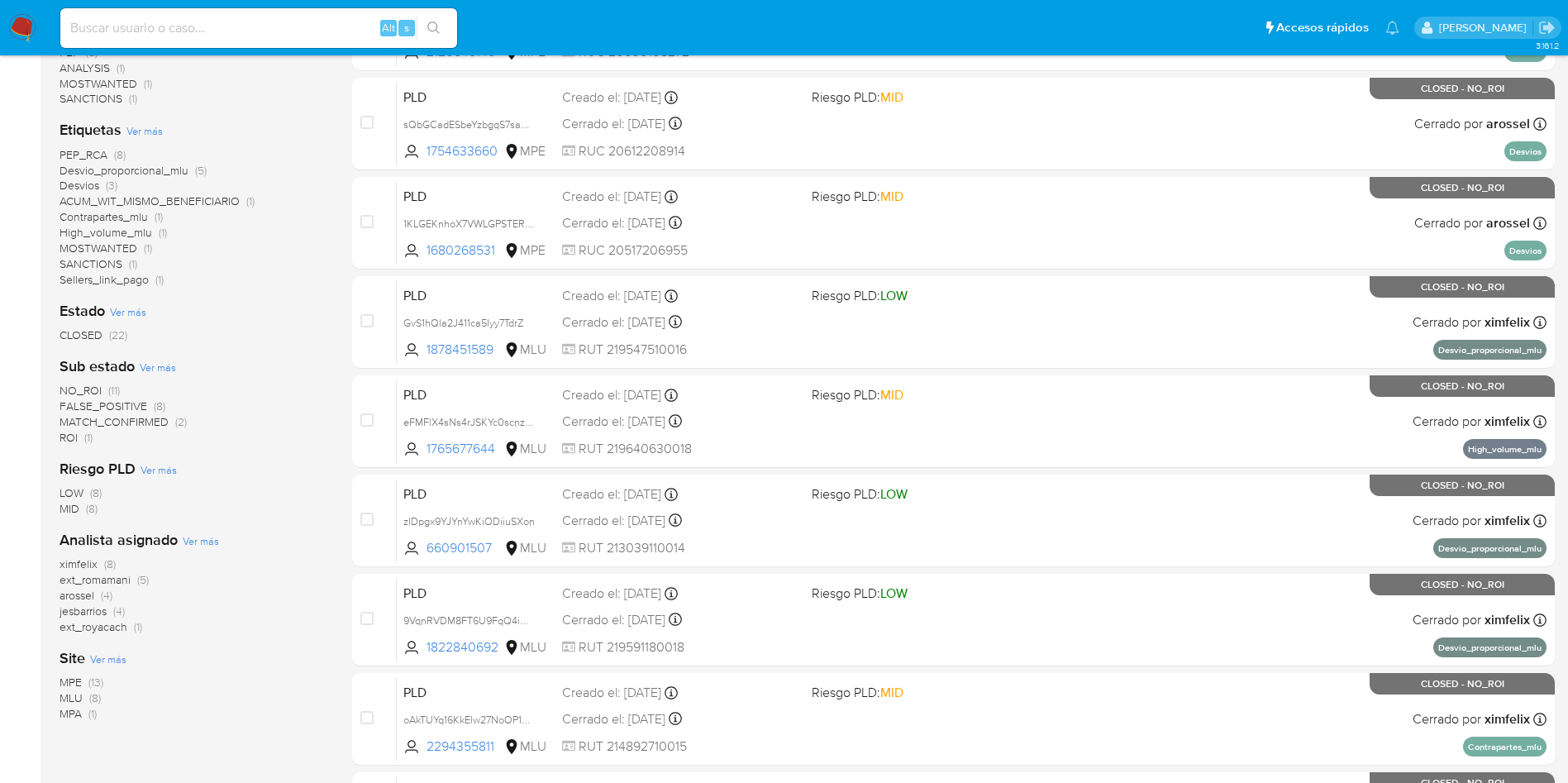
click at [87, 562] on span "ximfelix" at bounding box center [78, 563] width 38 height 16
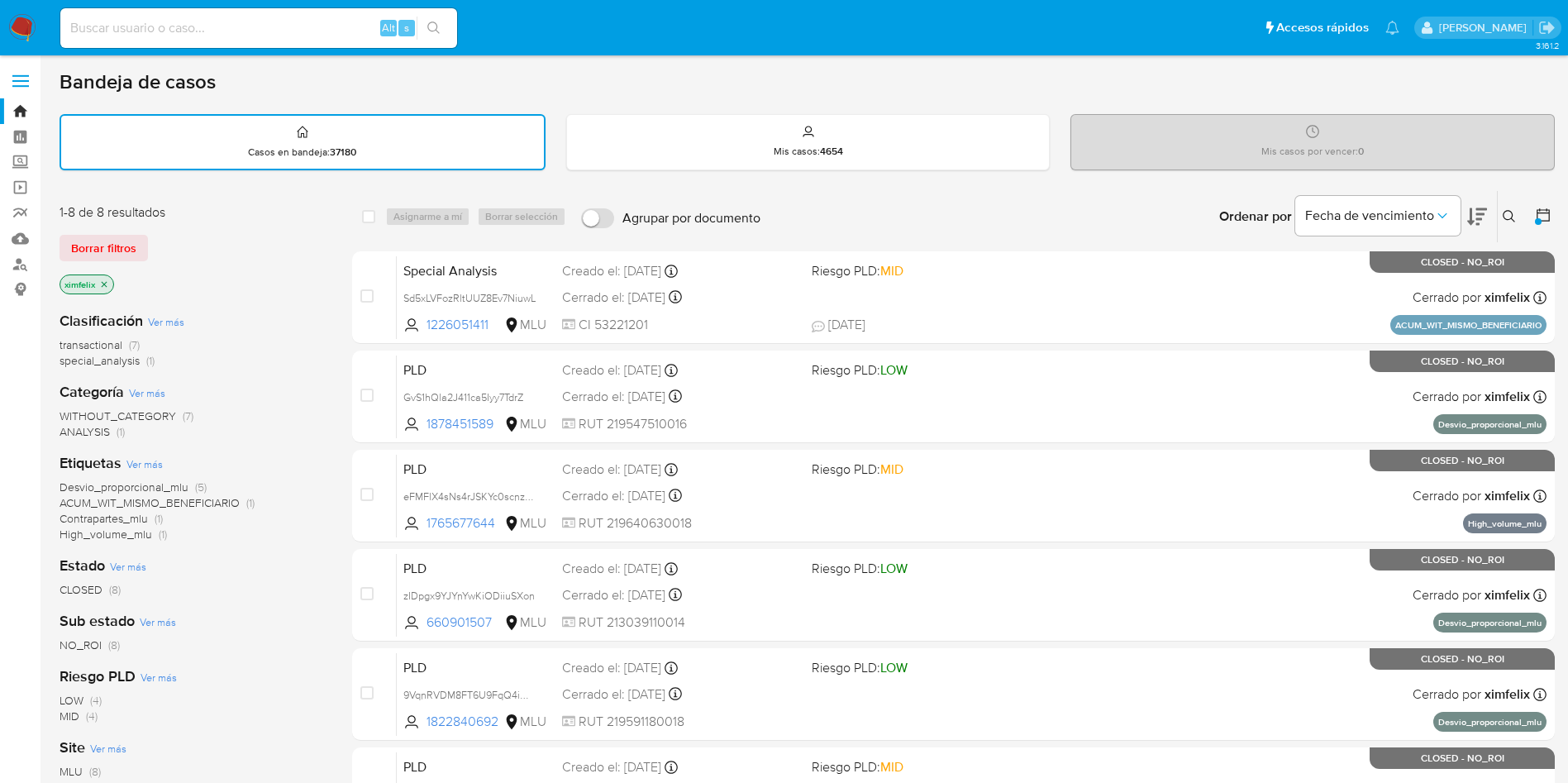
click at [232, 36] on input at bounding box center [258, 28] width 397 height 22
paste input "Qb9t7dAcM0CMQwly7VJvHO6o"
type input "Qb9t7dAcM0CMQwly7VJvHO6o"
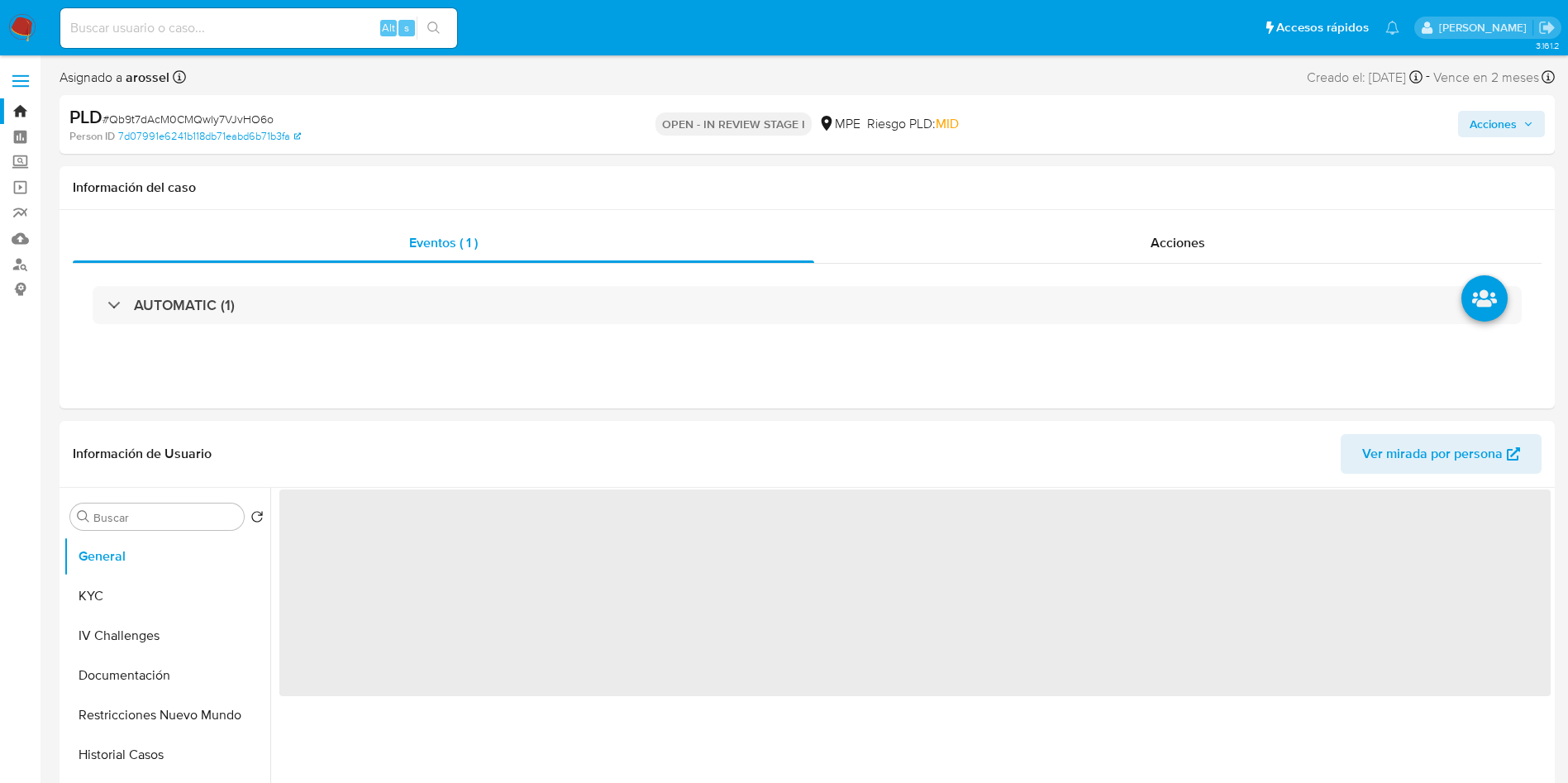
select select "10"
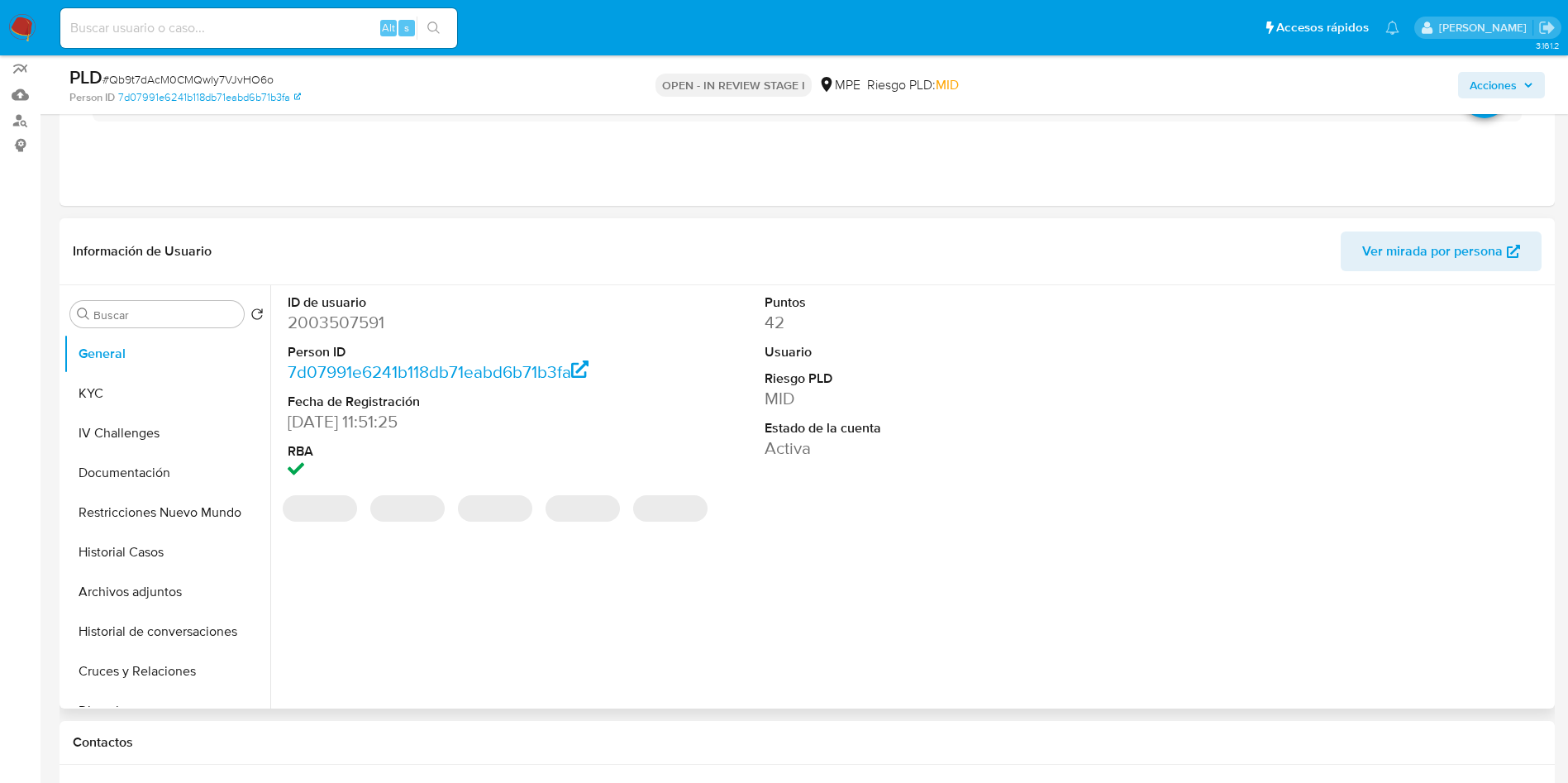
scroll to position [248, 0]
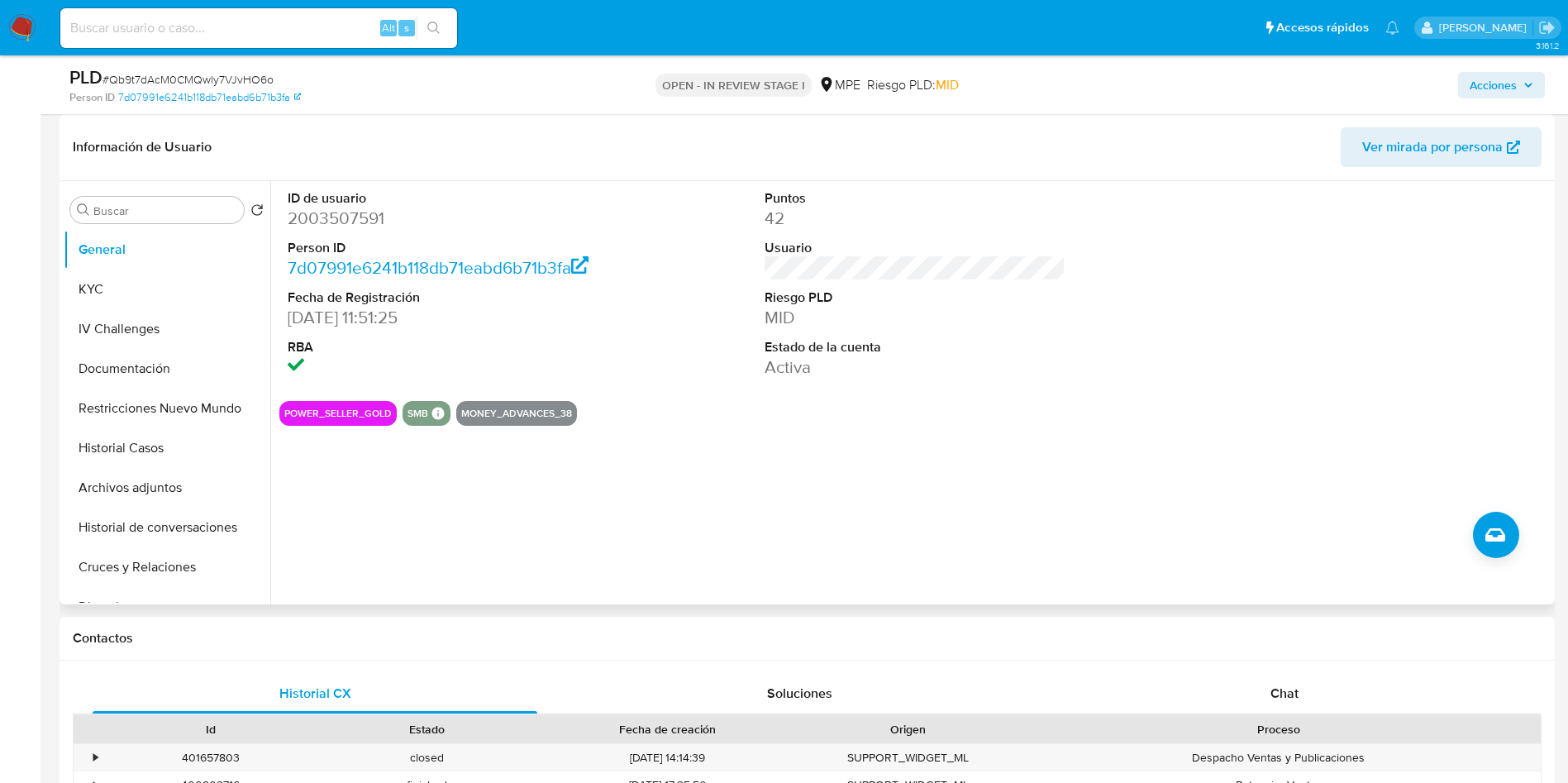
click at [1464, 146] on span "Ver mirada por persona" at bounding box center [1432, 147] width 140 height 40
click at [158, 441] on button "Historial Casos" at bounding box center [160, 448] width 194 height 40
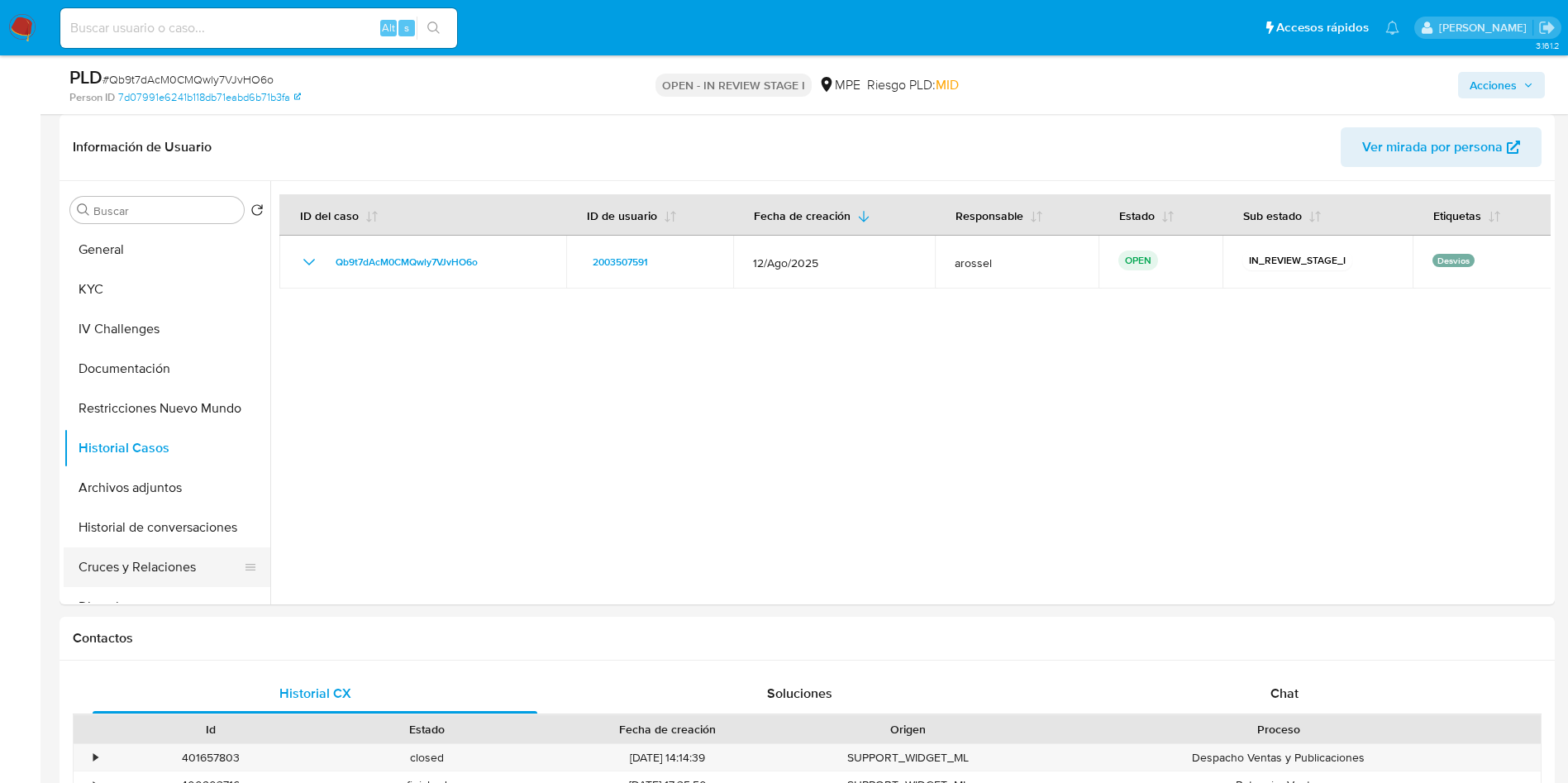
click at [195, 564] on button "Cruces y Relaciones" at bounding box center [160, 567] width 194 height 40
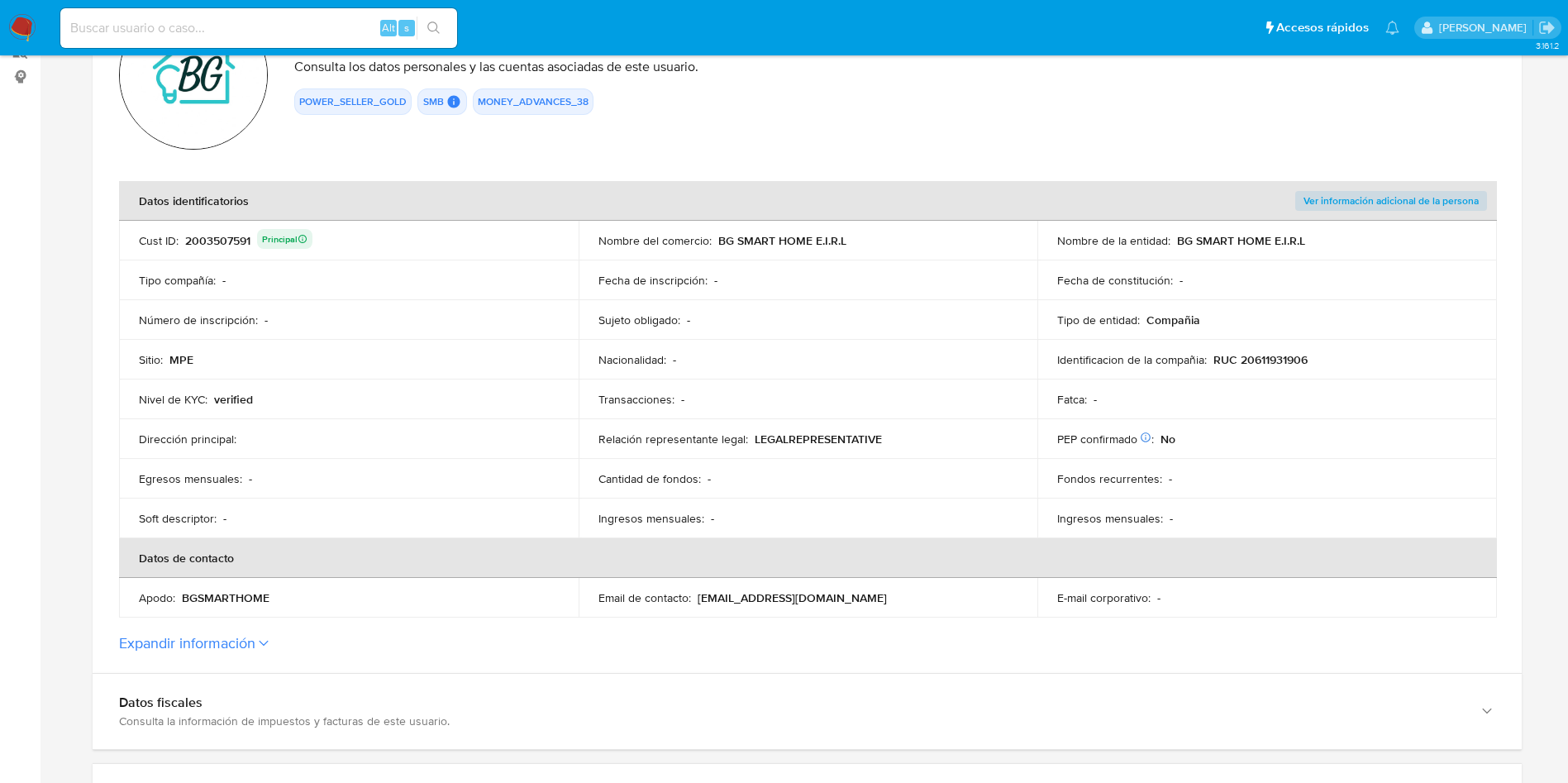
scroll to position [496, 0]
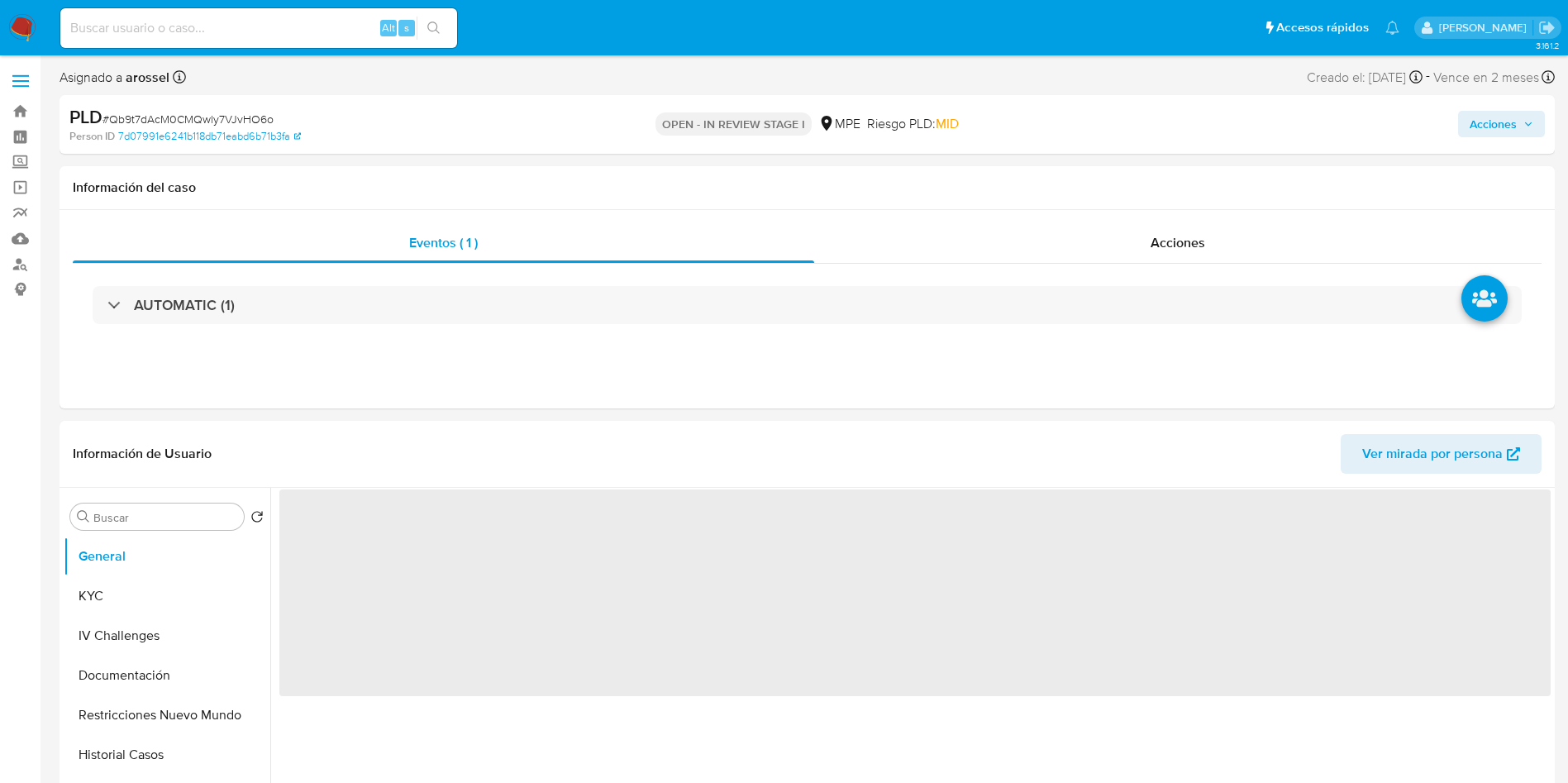
select select "10"
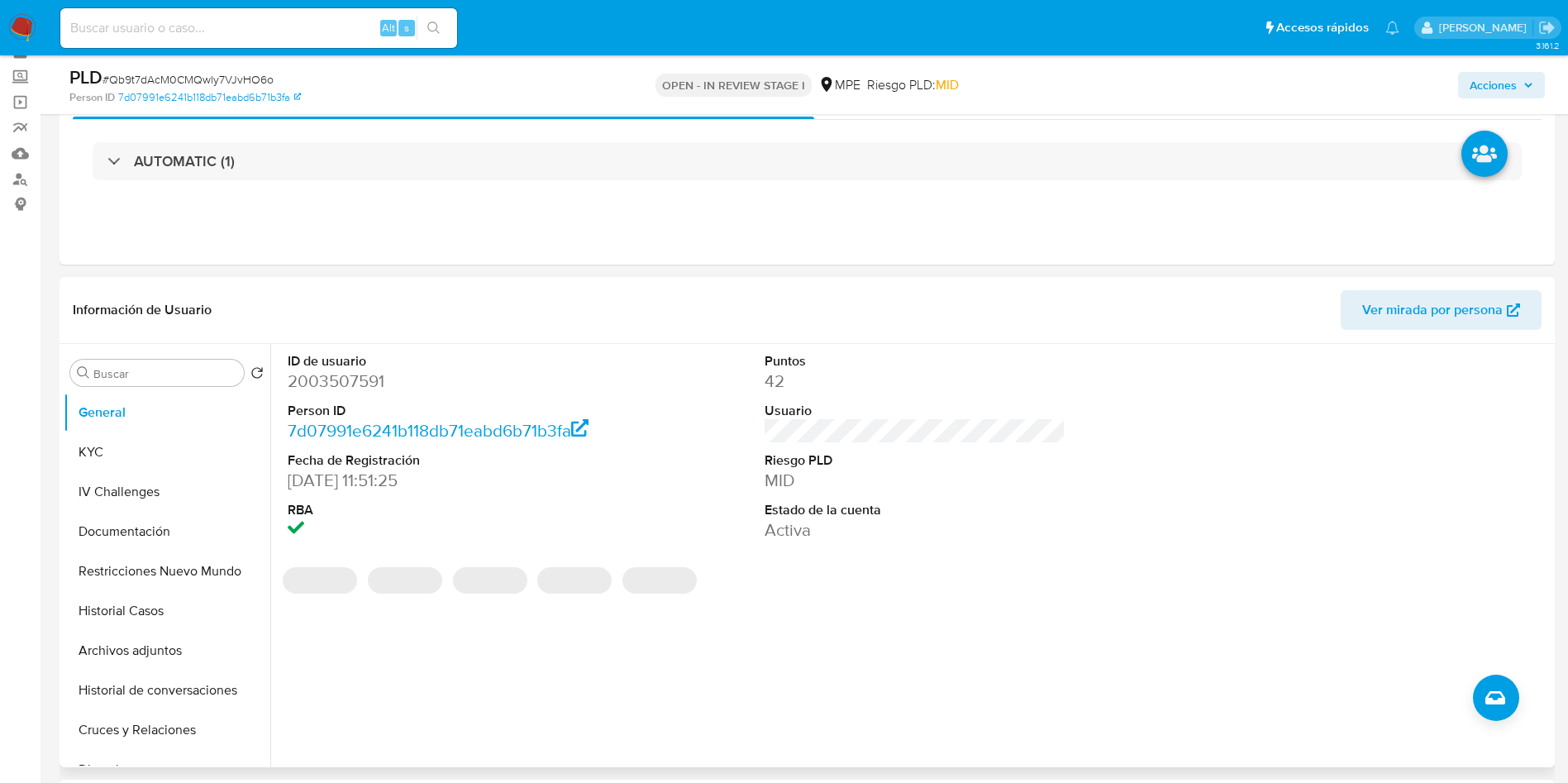
scroll to position [124, 0]
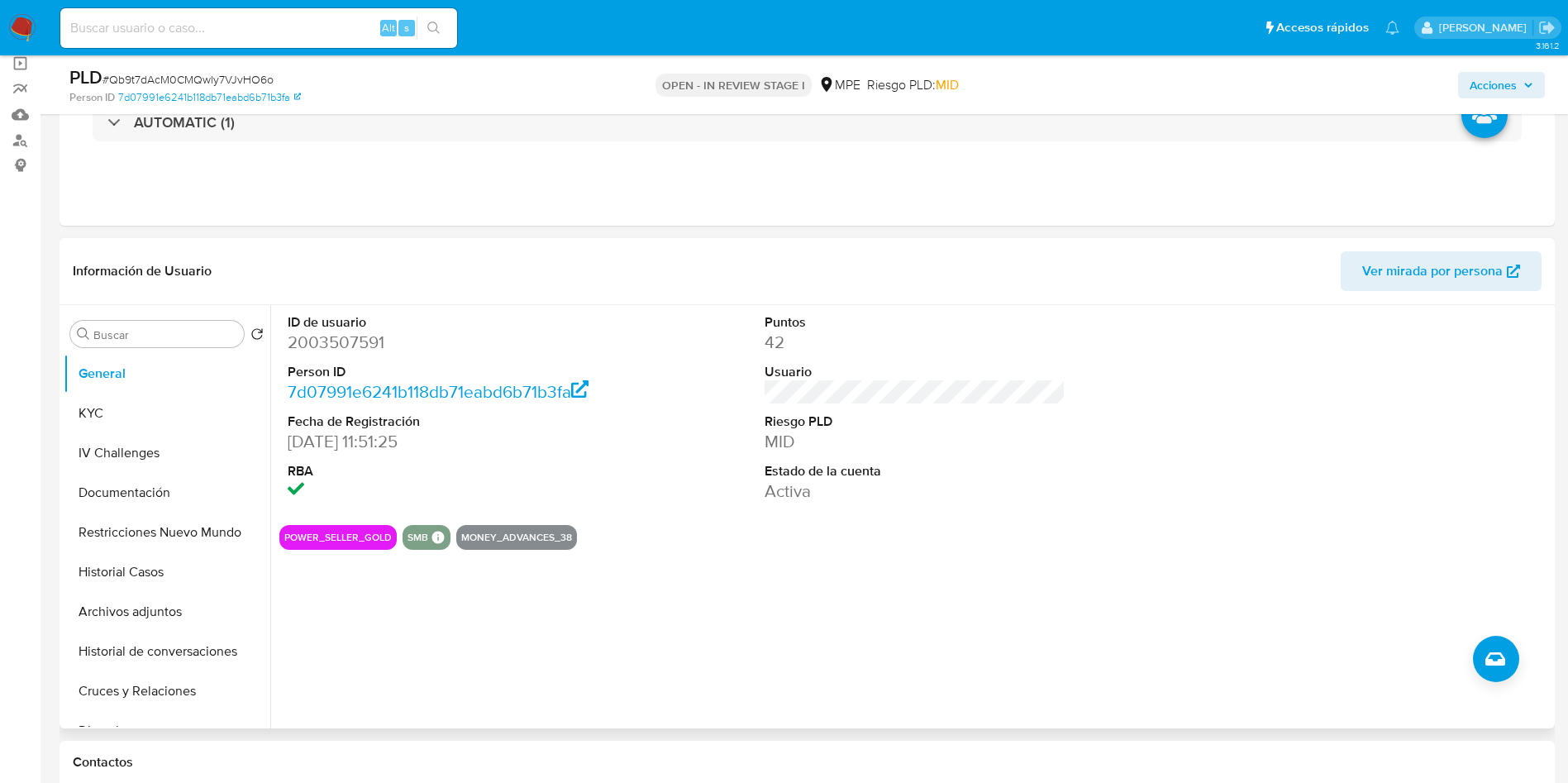
click at [1370, 266] on span "Ver mirada por persona" at bounding box center [1432, 271] width 140 height 40
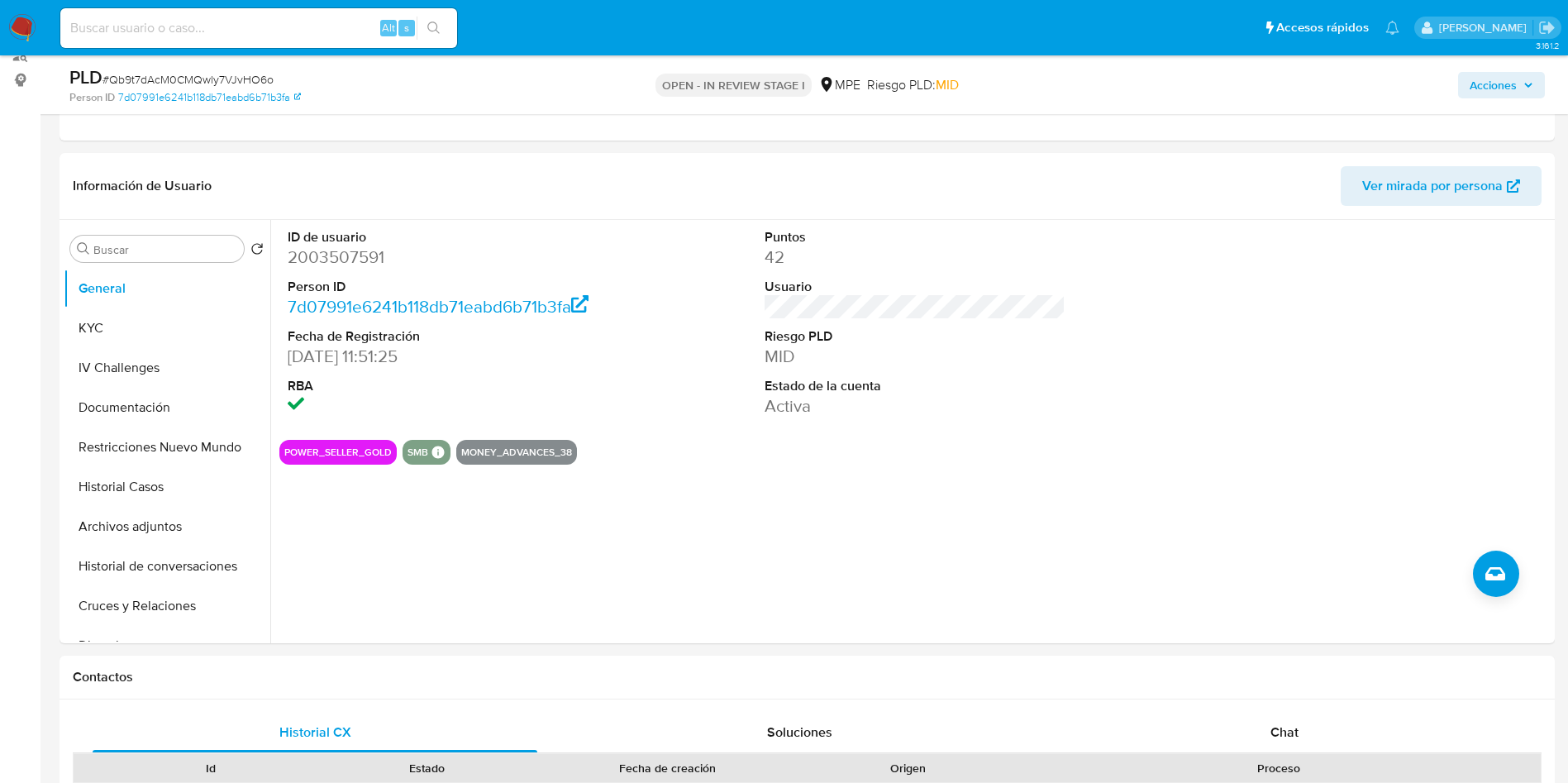
scroll to position [248, 0]
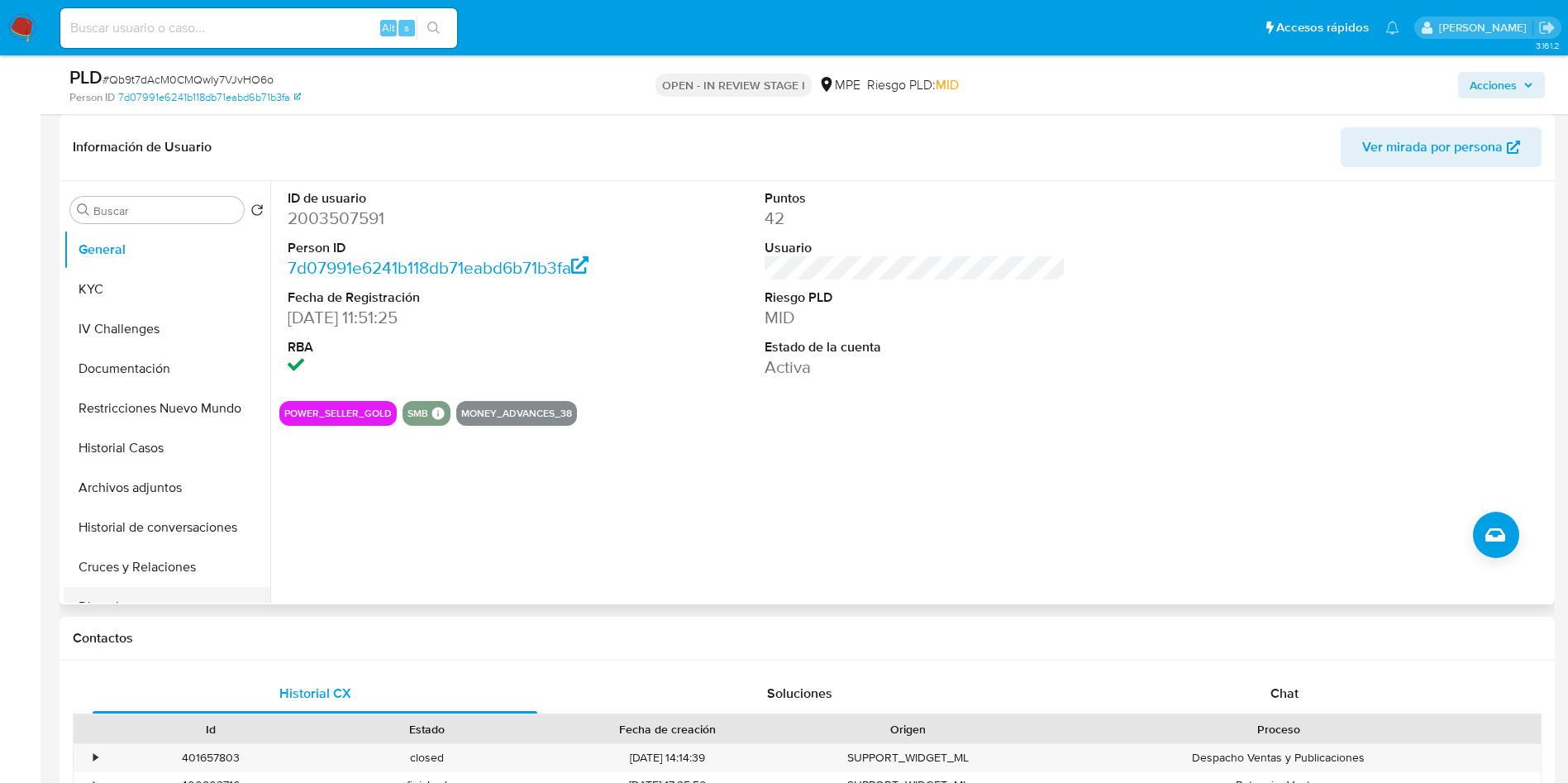
click at [173, 594] on button "Direcciones" at bounding box center [160, 607] width 194 height 40
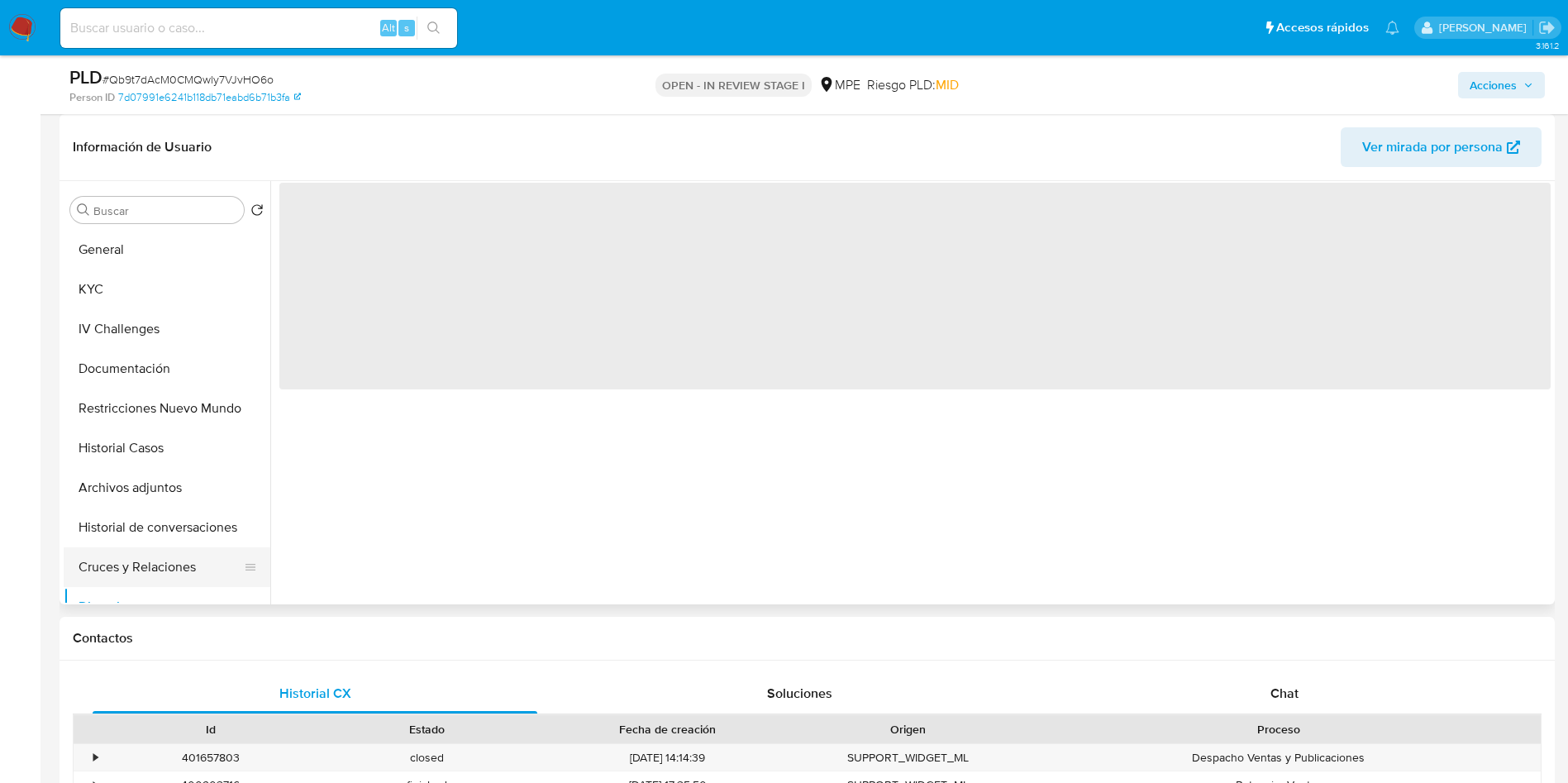
click at [171, 569] on button "Cruces y Relaciones" at bounding box center [160, 567] width 194 height 40
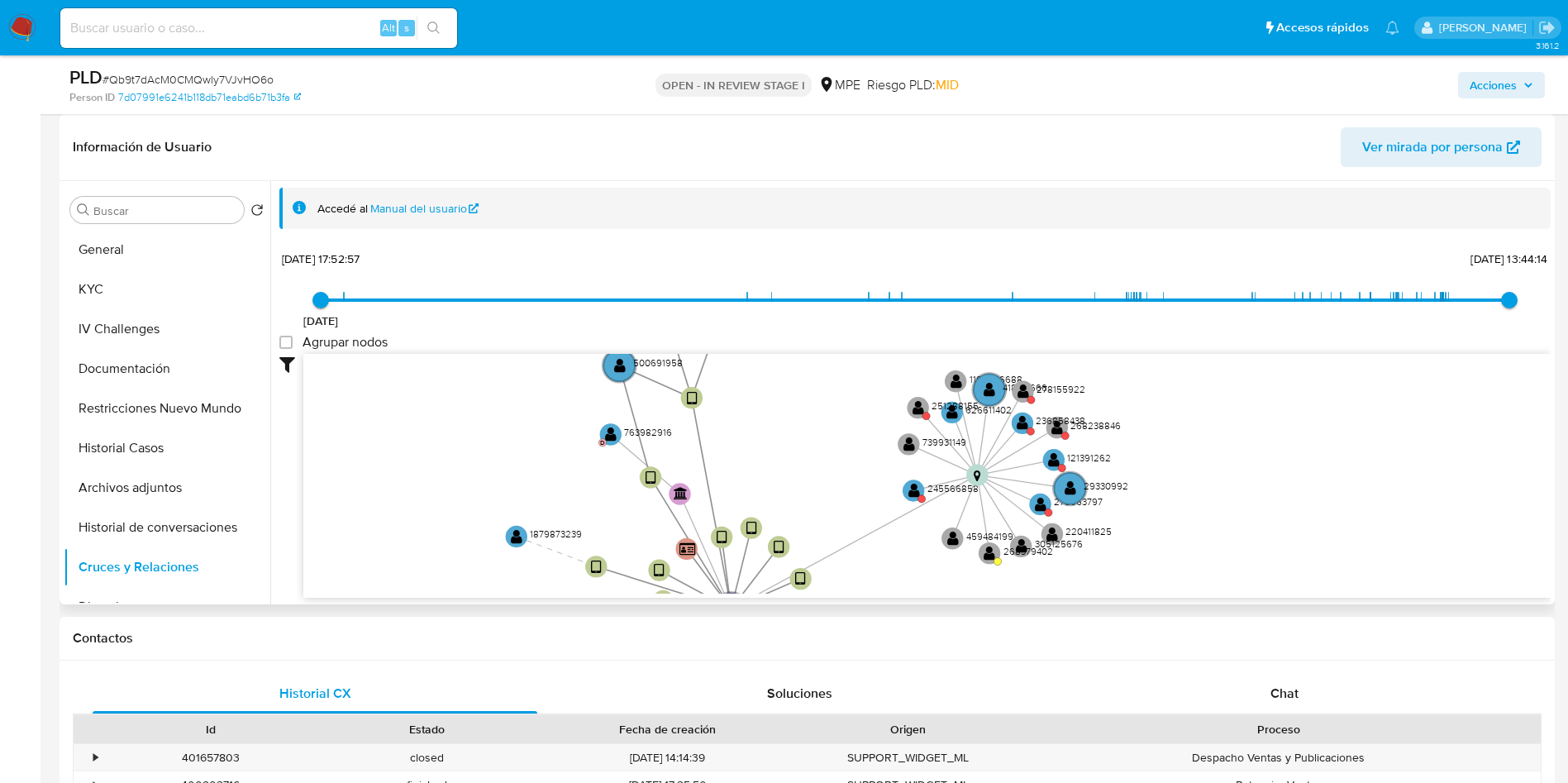
drag, startPoint x: 581, startPoint y: 465, endPoint x: 567, endPoint y: 601, distance: 136.7
click at [567, 601] on div "Filtros Confianza alta Device Tarjeta Persona validada Teléfono validado Confia…" at bounding box center [915, 505] width 1271 height 304
click at [913, 495] on text "" at bounding box center [915, 490] width 11 height 15
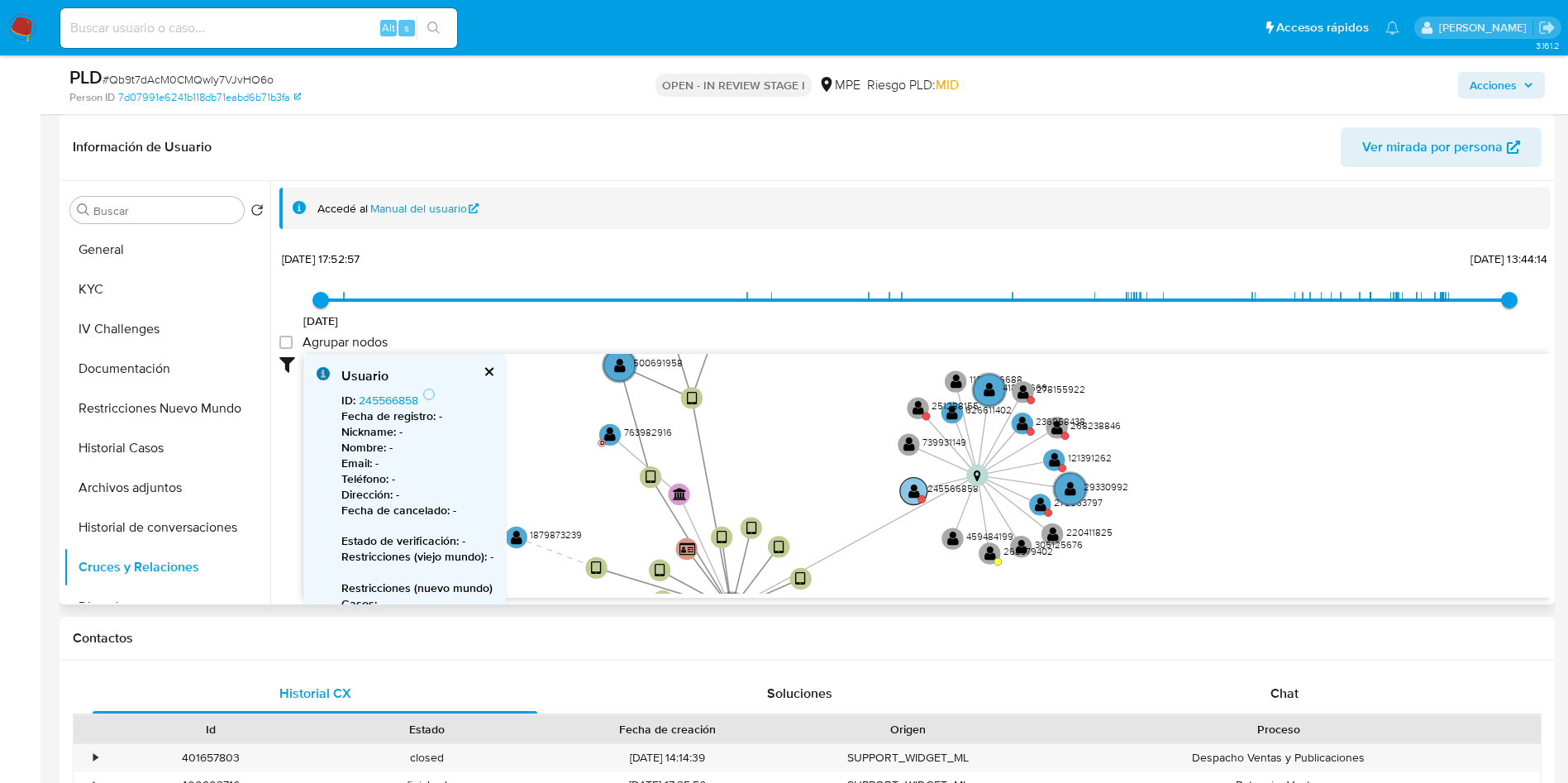
click at [913, 495] on text "" at bounding box center [915, 490] width 11 height 15
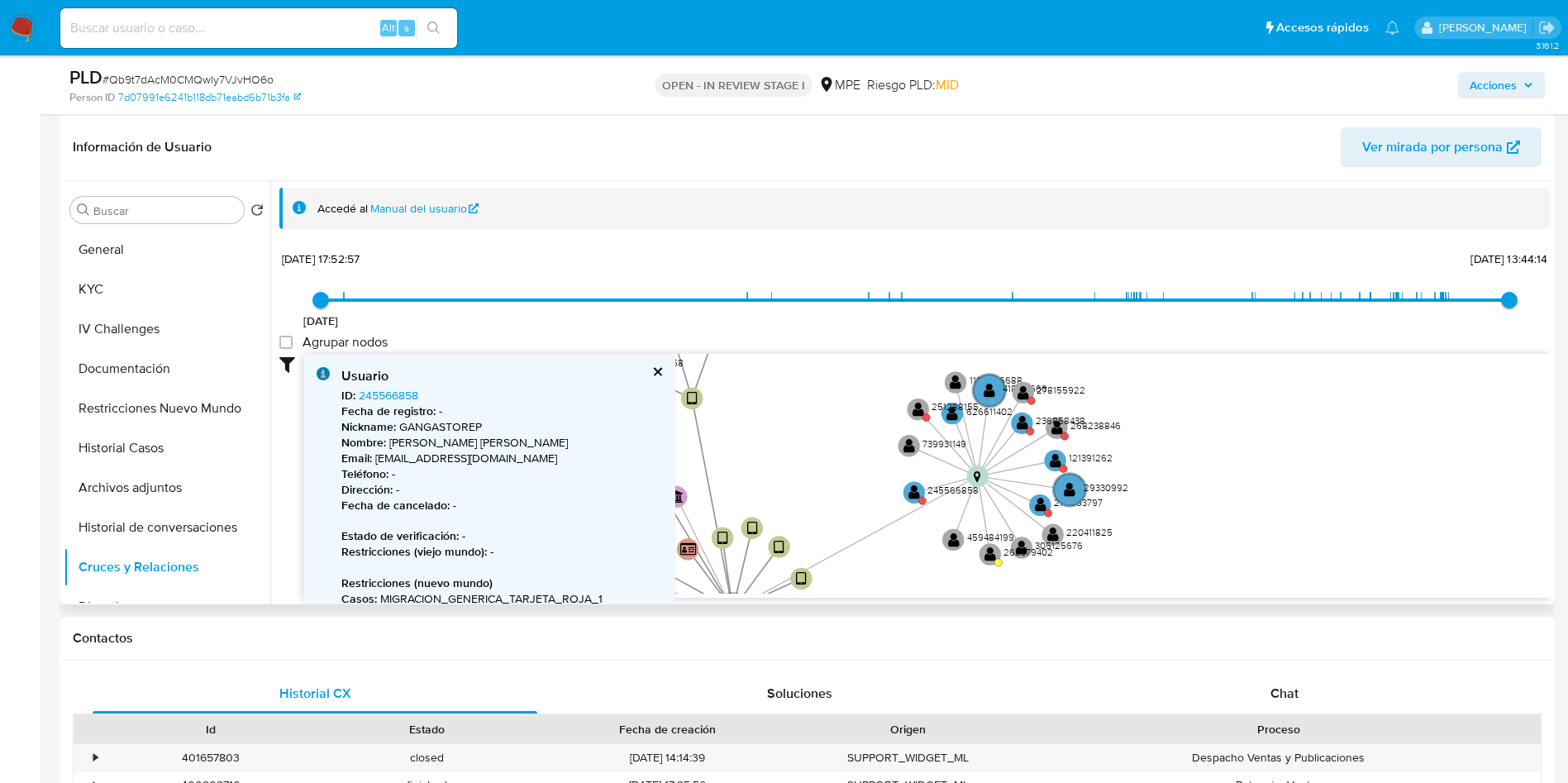
click at [653, 377] on div "Usuario" at bounding box center [502, 376] width 320 height 18
click at [652, 375] on button "cerrar" at bounding box center [656, 371] width 10 height 10
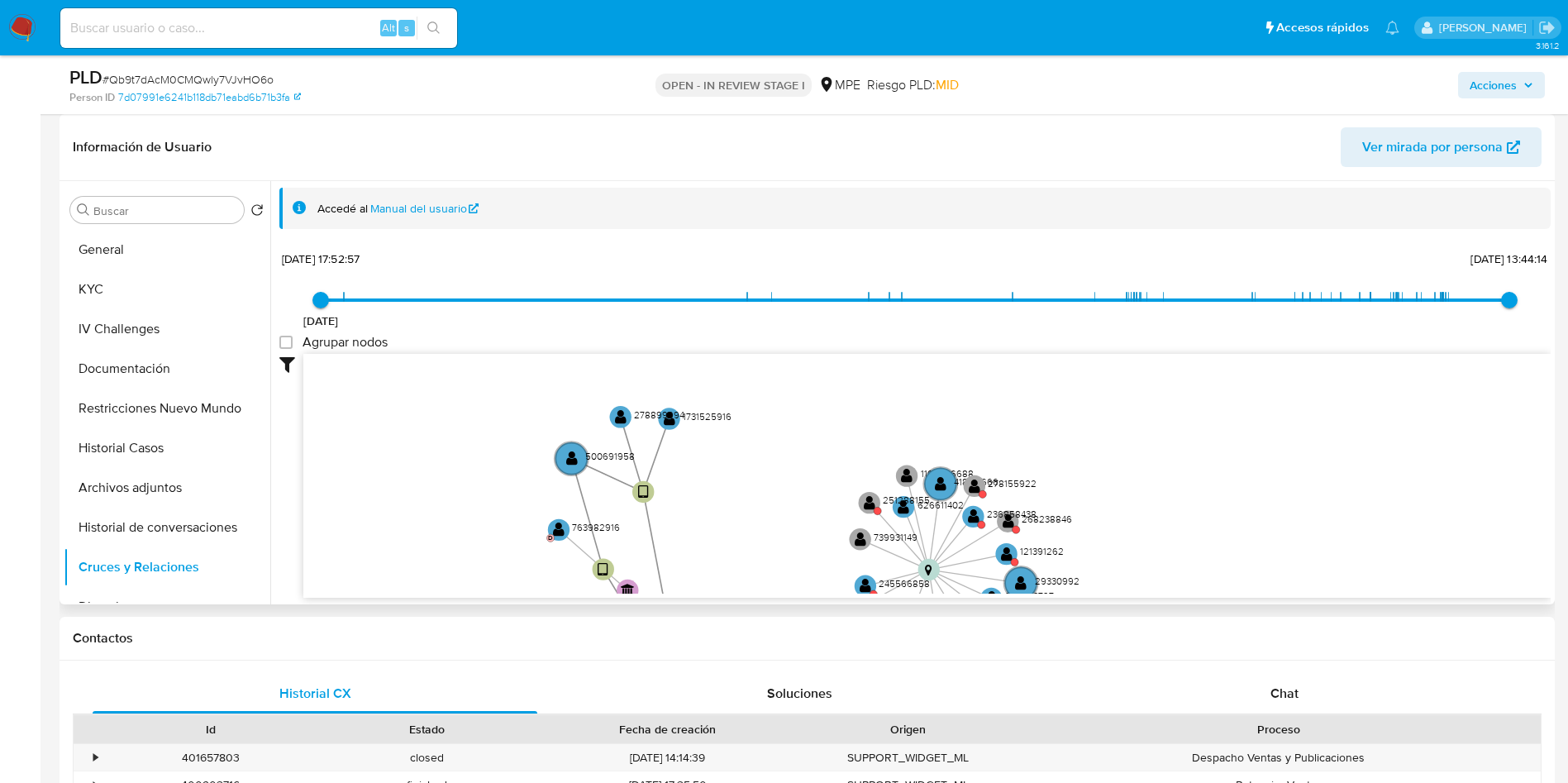
drag, startPoint x: 503, startPoint y: 570, endPoint x: 513, endPoint y: 321, distance: 249.2
click at [513, 321] on div "[DATE] [DATE] 17:52:57 [DATE] 13:44:14 Agrupar nodos Filtros Confianza alta Dev…" at bounding box center [915, 451] width 1271 height 411
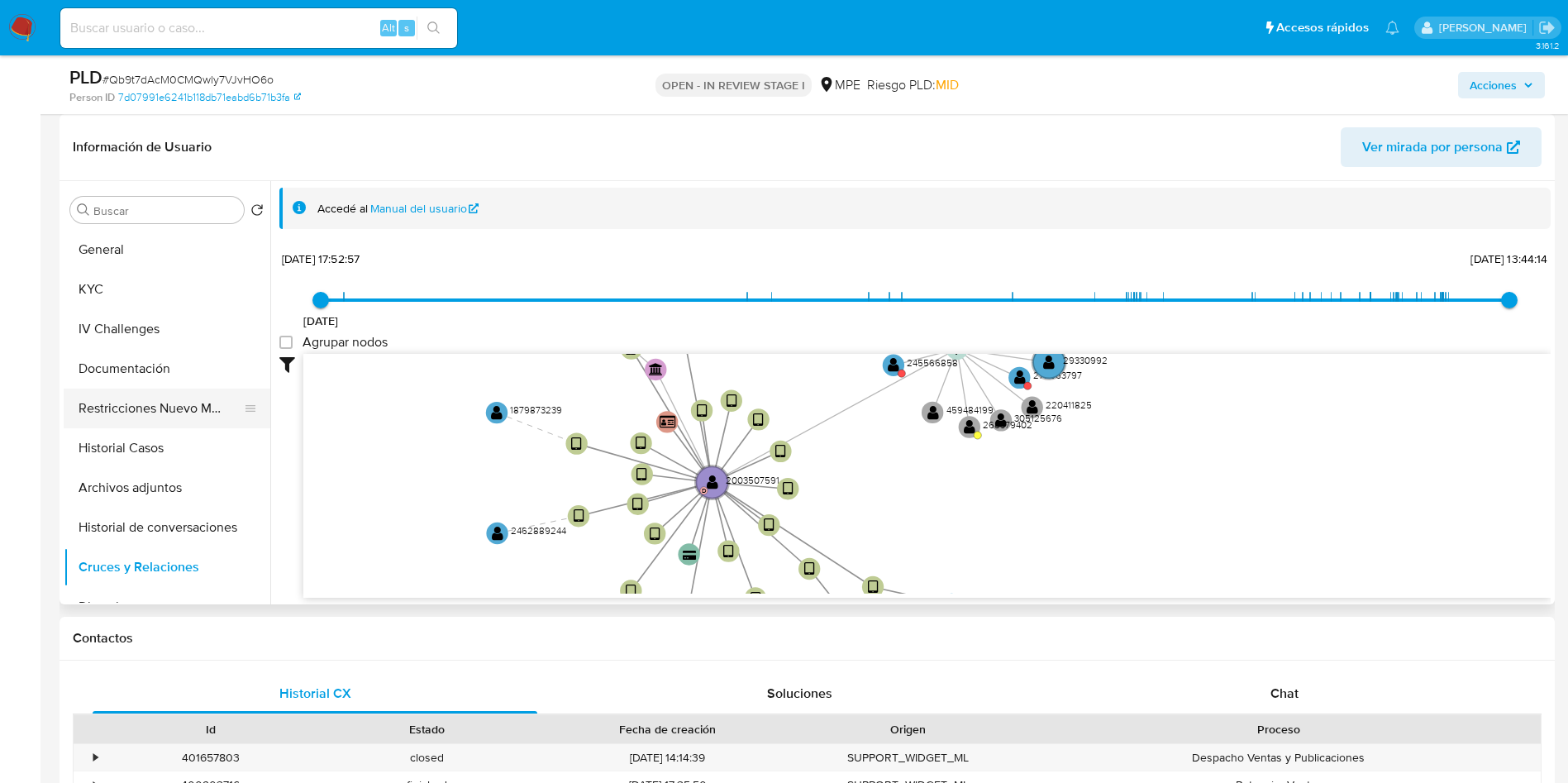
click at [146, 407] on button "Restricciones Nuevo Mundo" at bounding box center [160, 408] width 194 height 40
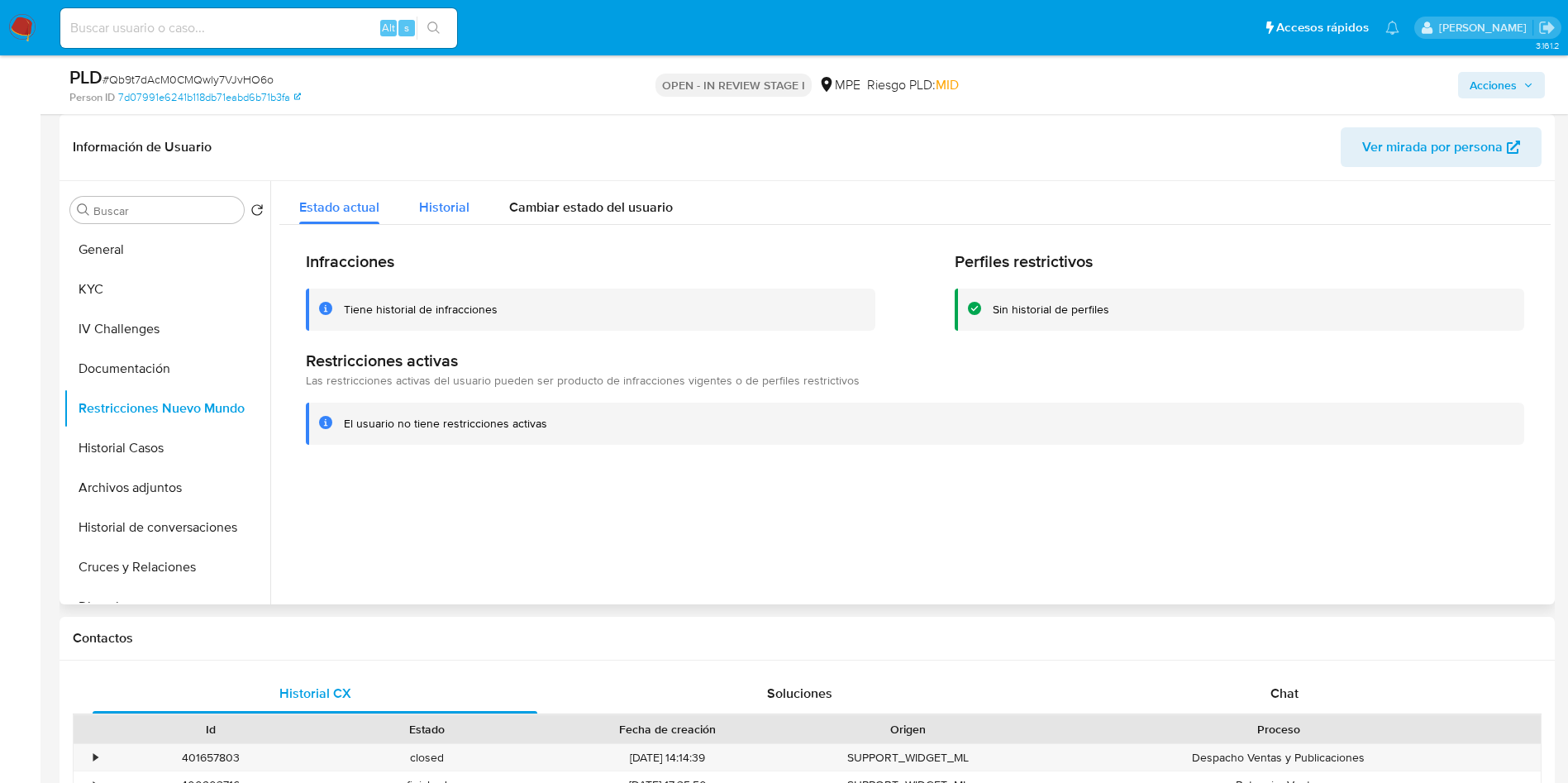
click at [437, 214] on span "Historial" at bounding box center [444, 207] width 51 height 19
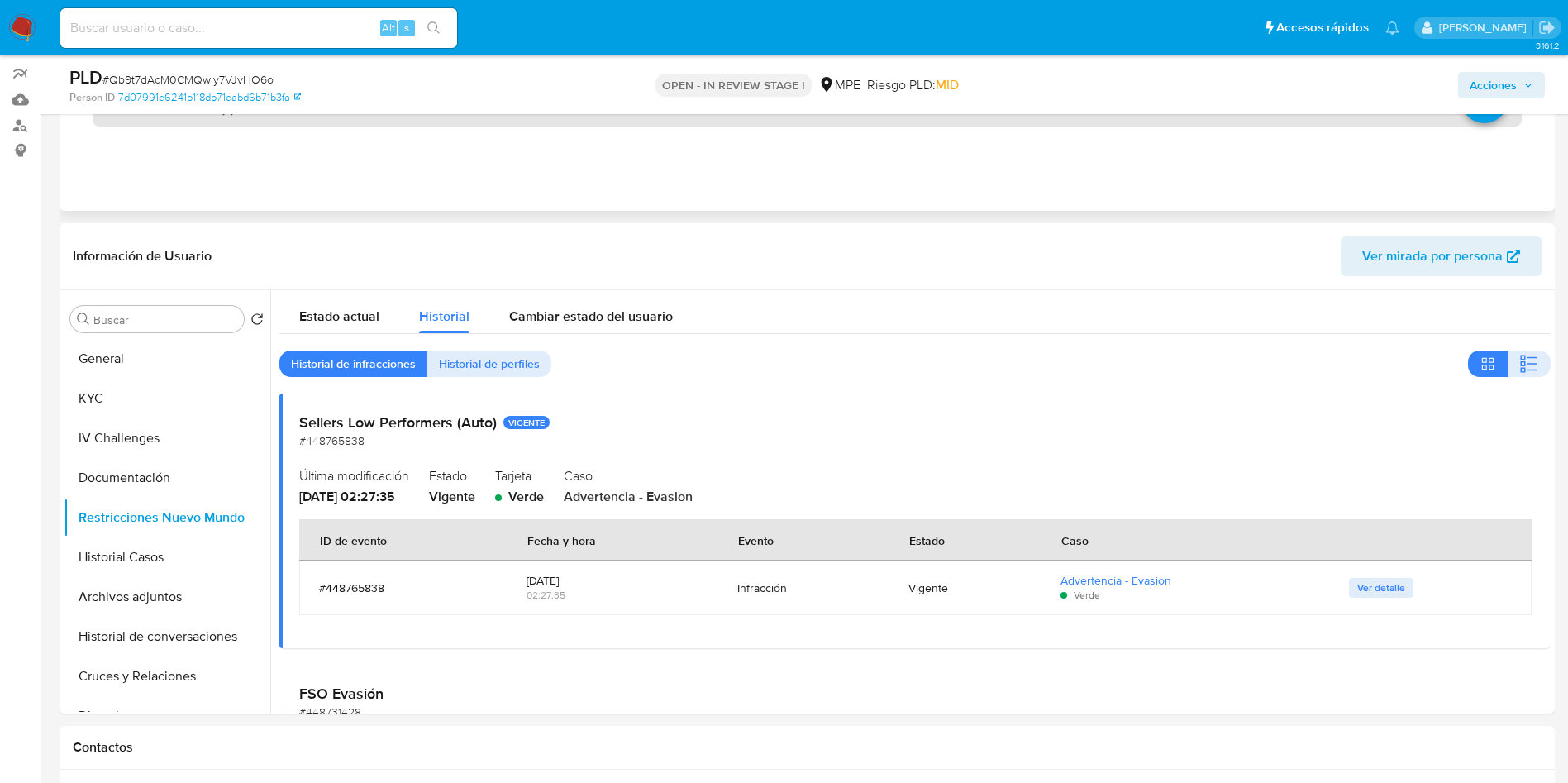
scroll to position [0, 0]
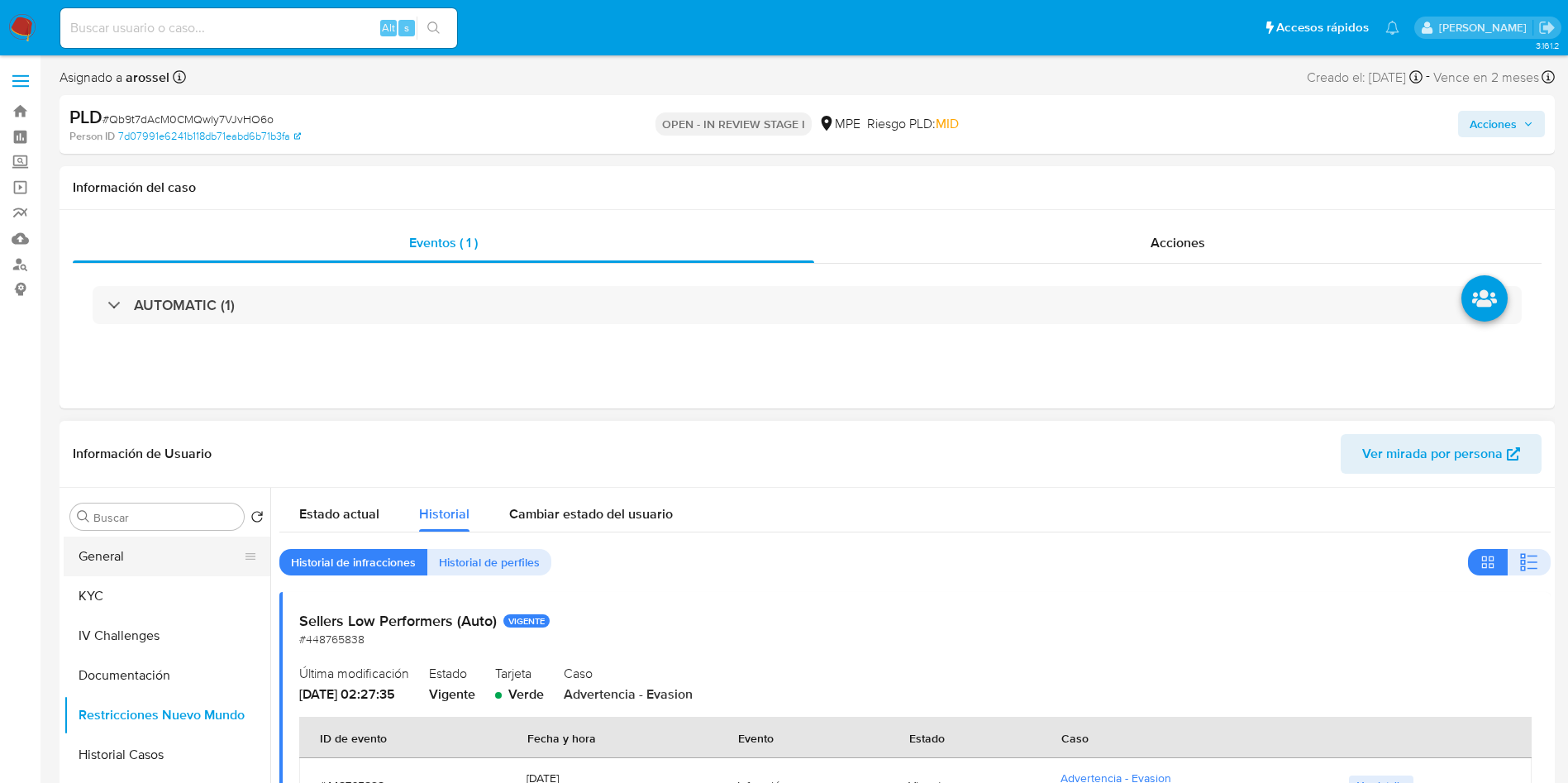
click at [148, 538] on button "General" at bounding box center [160, 556] width 194 height 40
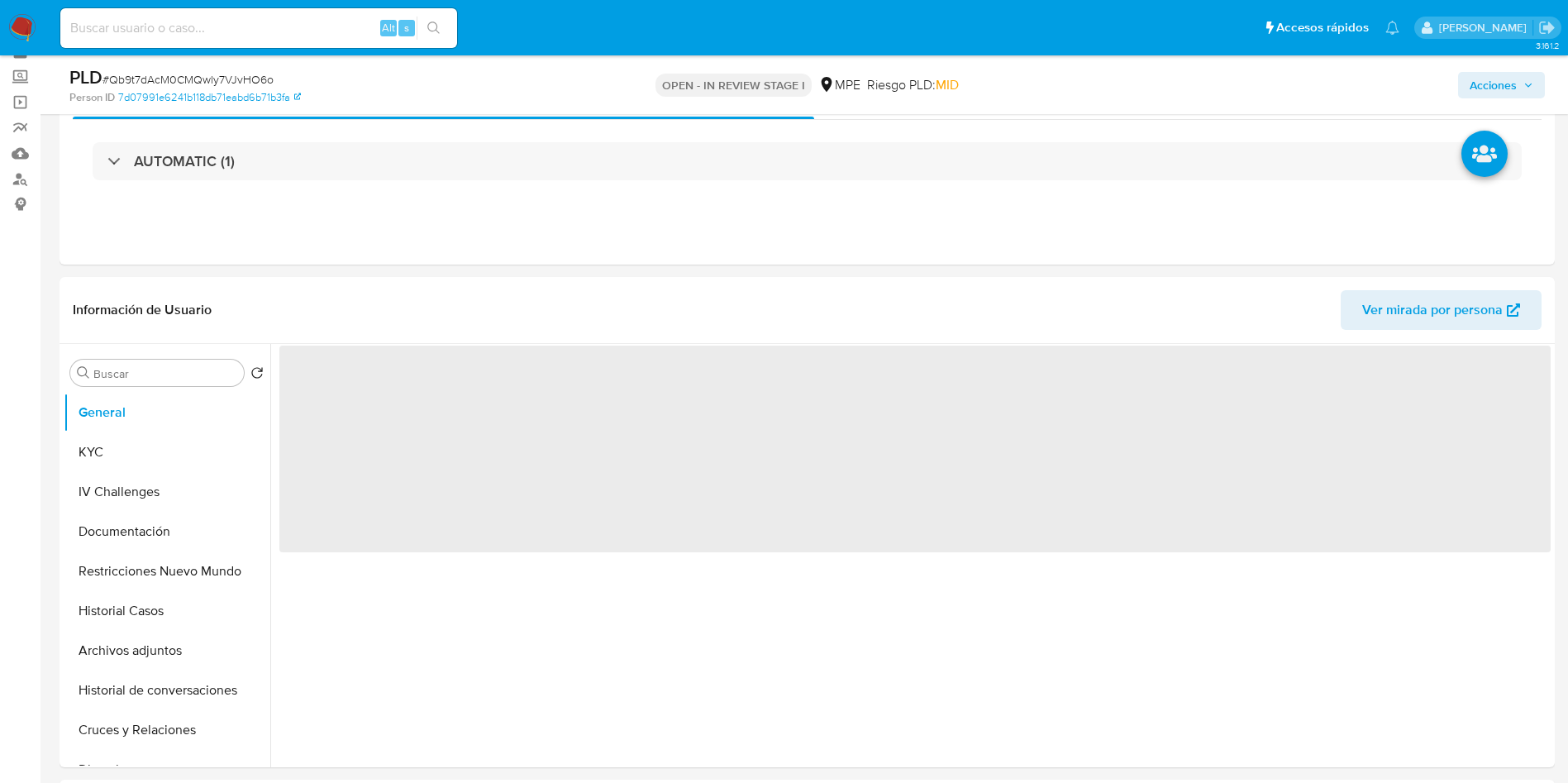
scroll to position [124, 0]
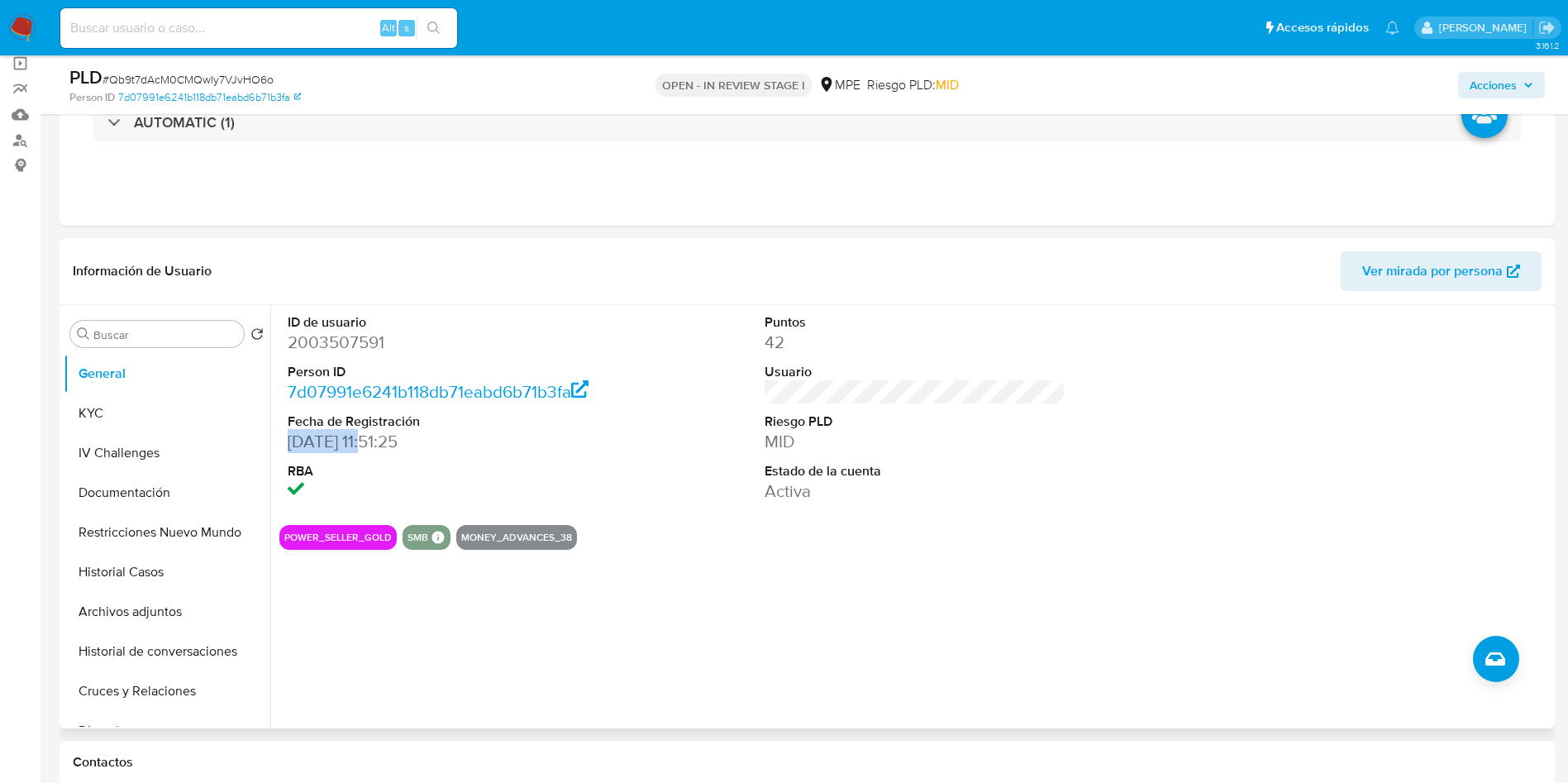
drag, startPoint x: 282, startPoint y: 438, endPoint x: 375, endPoint y: 446, distance: 93.3
click at [375, 446] on div "ID de usuario 2003507591 Person ID 7d07991e6241b118db71eabd6b71b3fa Fecha de Re…" at bounding box center [439, 408] width 319 height 207
copy dd "[DATE]"
click at [605, 453] on div "ID de usuario 2003507591 Person ID 7d07991e6241b118db71eabd6b71b3fa Fecha de Re…" at bounding box center [915, 408] width 1271 height 207
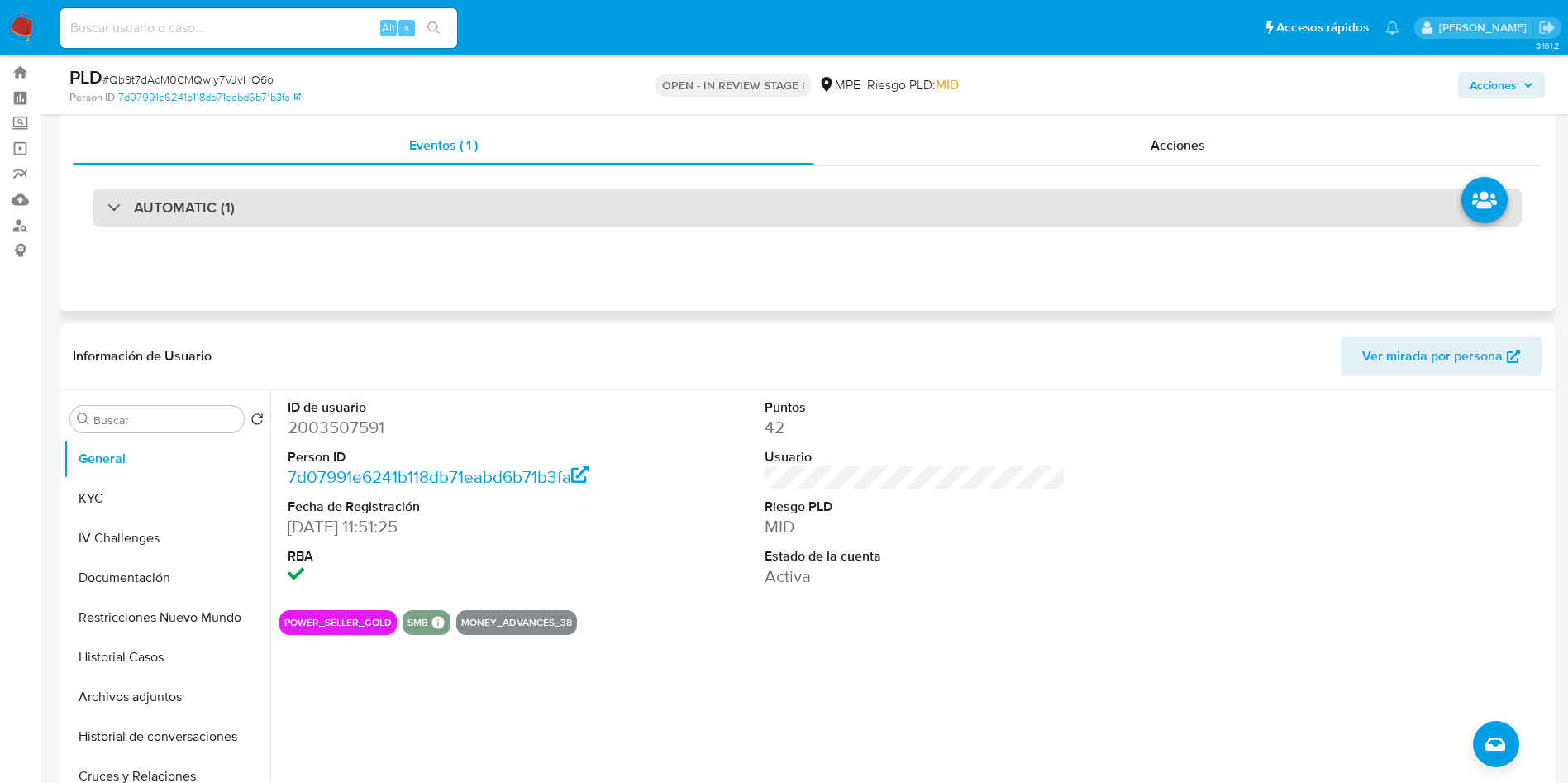
scroll to position [0, 0]
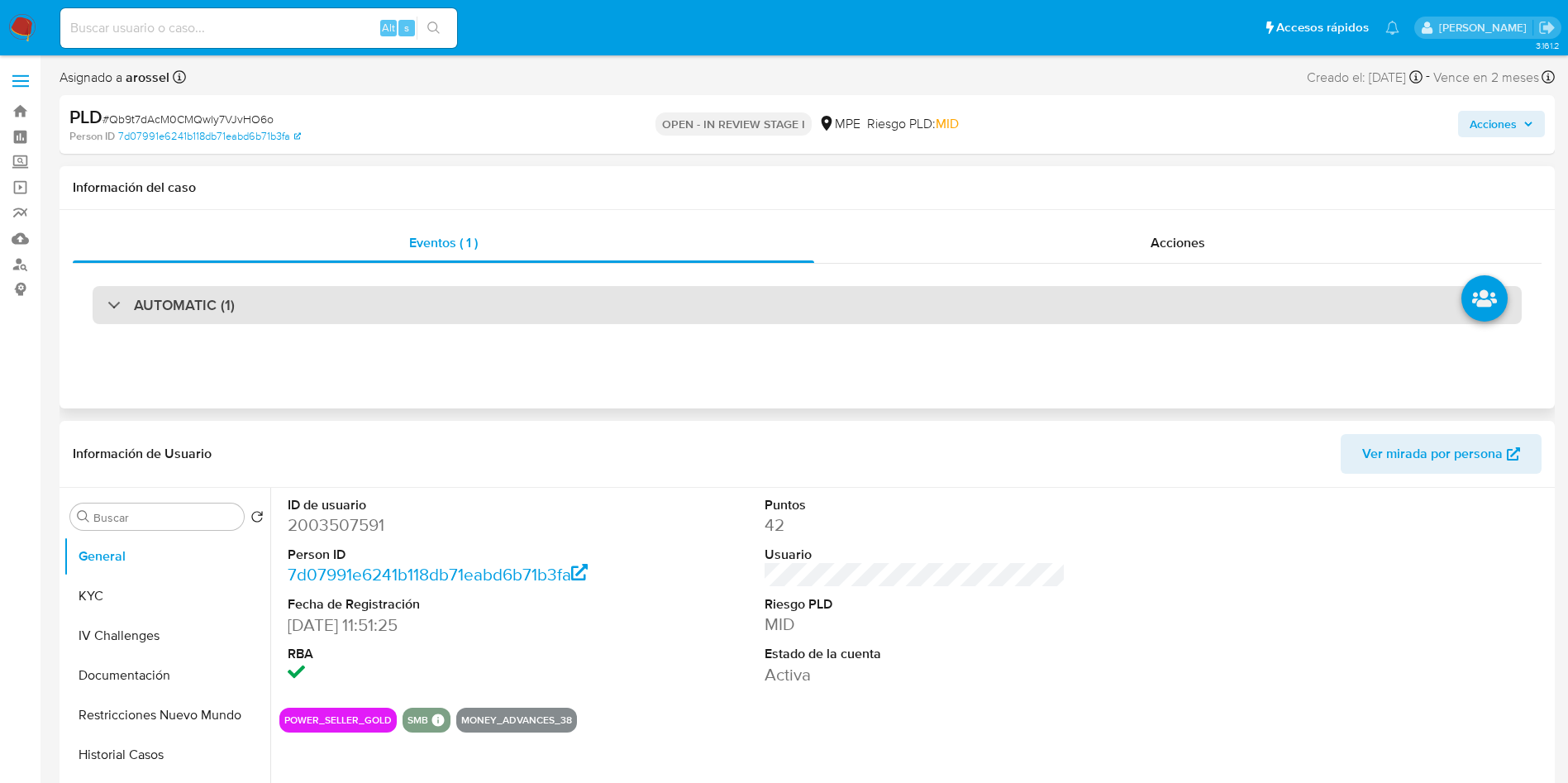
click at [339, 293] on div "AUTOMATIC (1)" at bounding box center [807, 305] width 1430 height 38
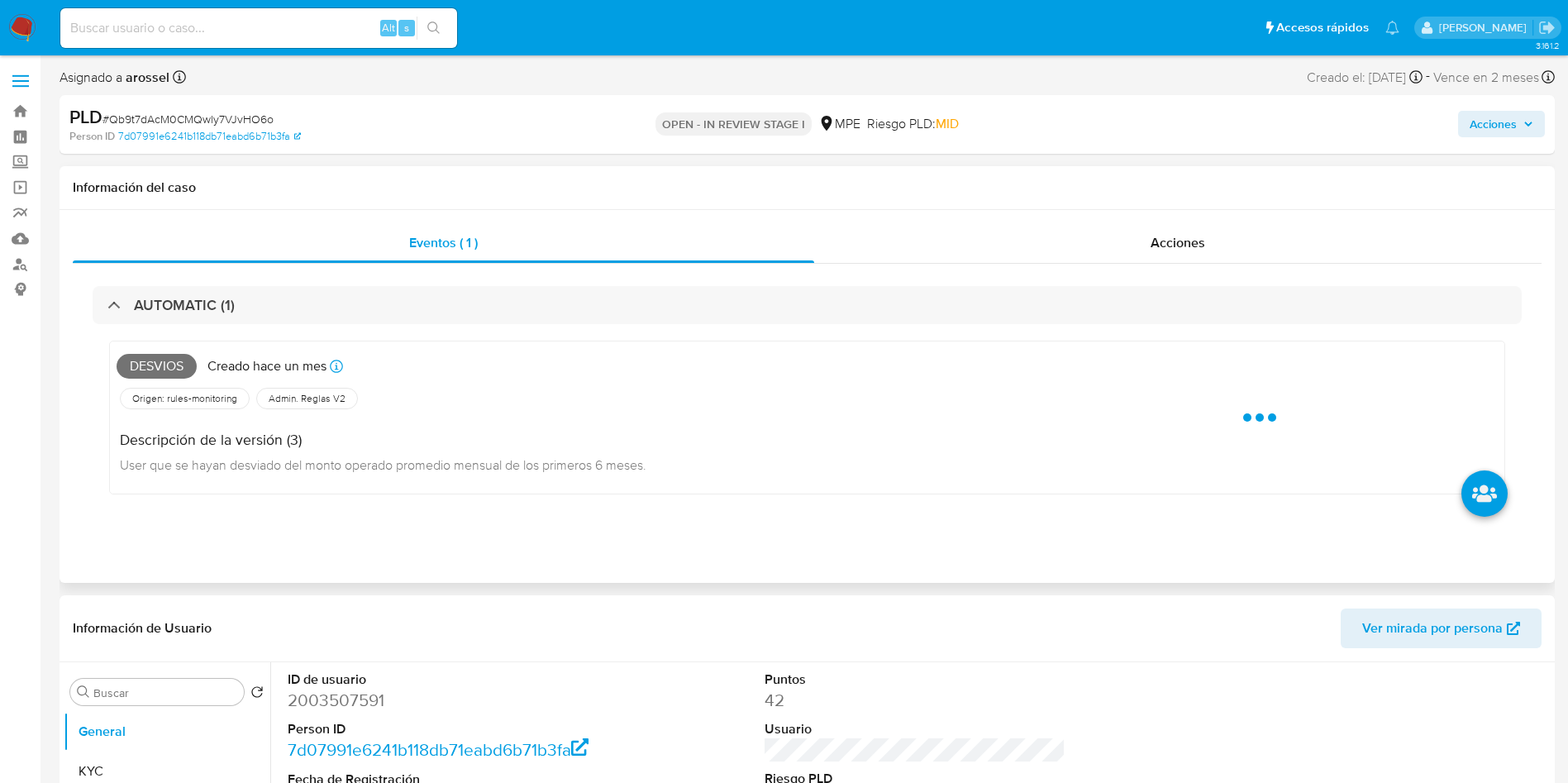
click at [175, 363] on span "Desvios" at bounding box center [156, 366] width 80 height 25
click at [176, 362] on span "Desvios" at bounding box center [156, 366] width 80 height 25
copy span "Desvios"
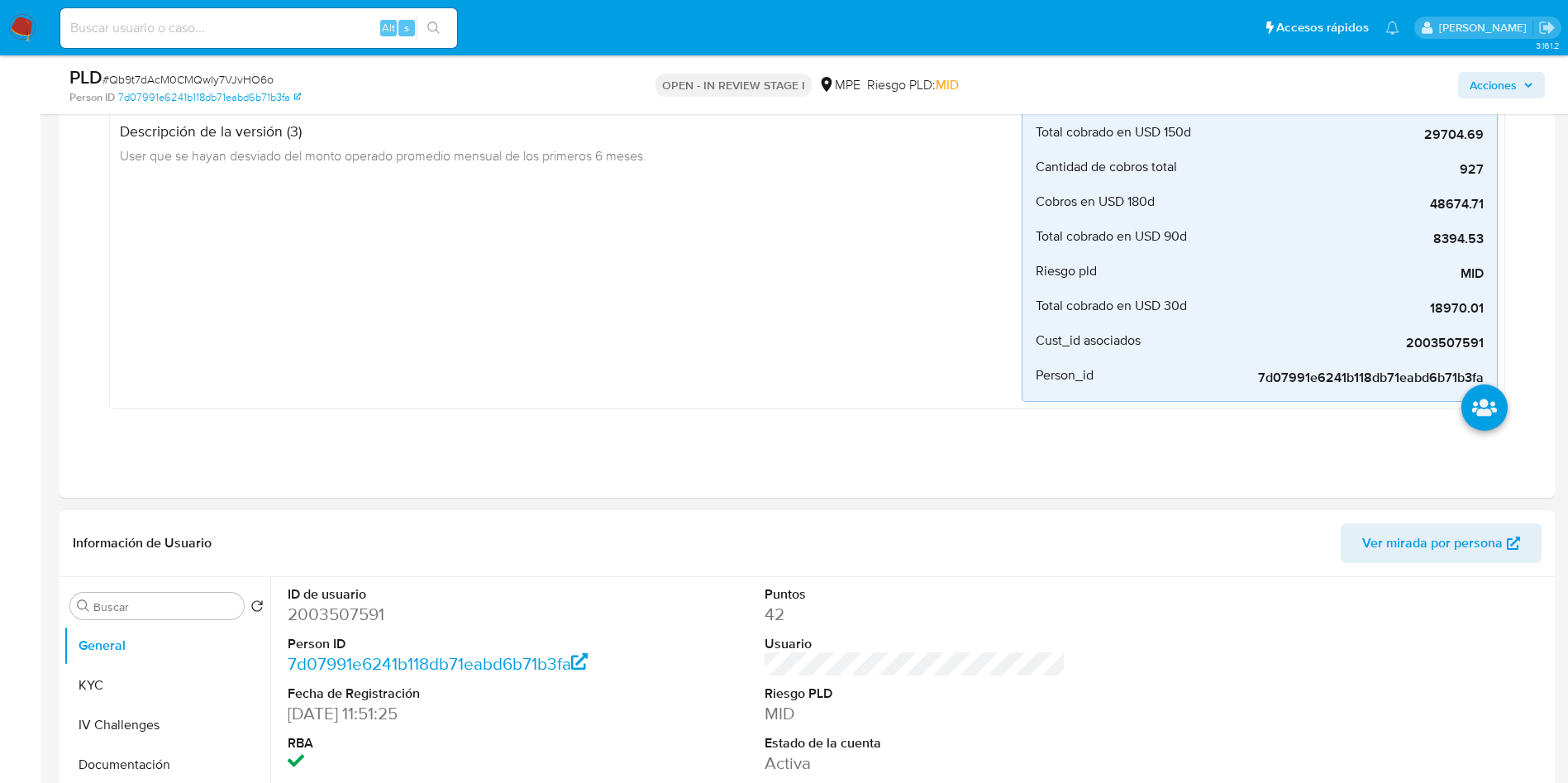
scroll to position [496, 0]
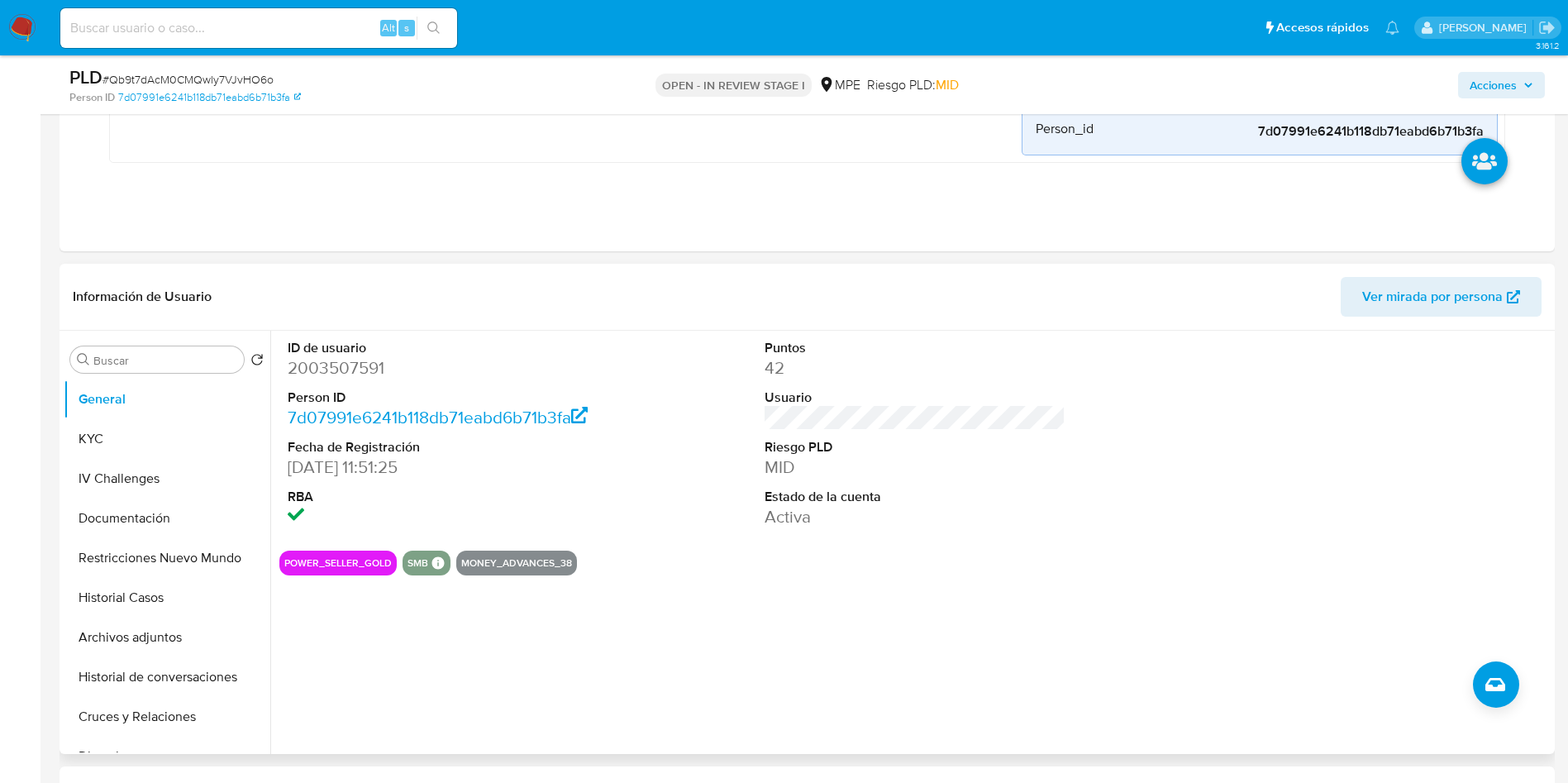
click at [1163, 435] on div "ID de usuario 2003507591 Person ID 7d07991e6241b118db71eabd6b71b3fa Fecha de Re…" at bounding box center [915, 434] width 1271 height 207
click at [214, 78] on span "# Qb9t7dAcM0CMQwly7VJvHO6o" at bounding box center [187, 79] width 171 height 16
copy span "Qb9t7dAcM0CMQwly7VJvHO6o"
click at [135, 441] on button "KYC" at bounding box center [160, 439] width 194 height 40
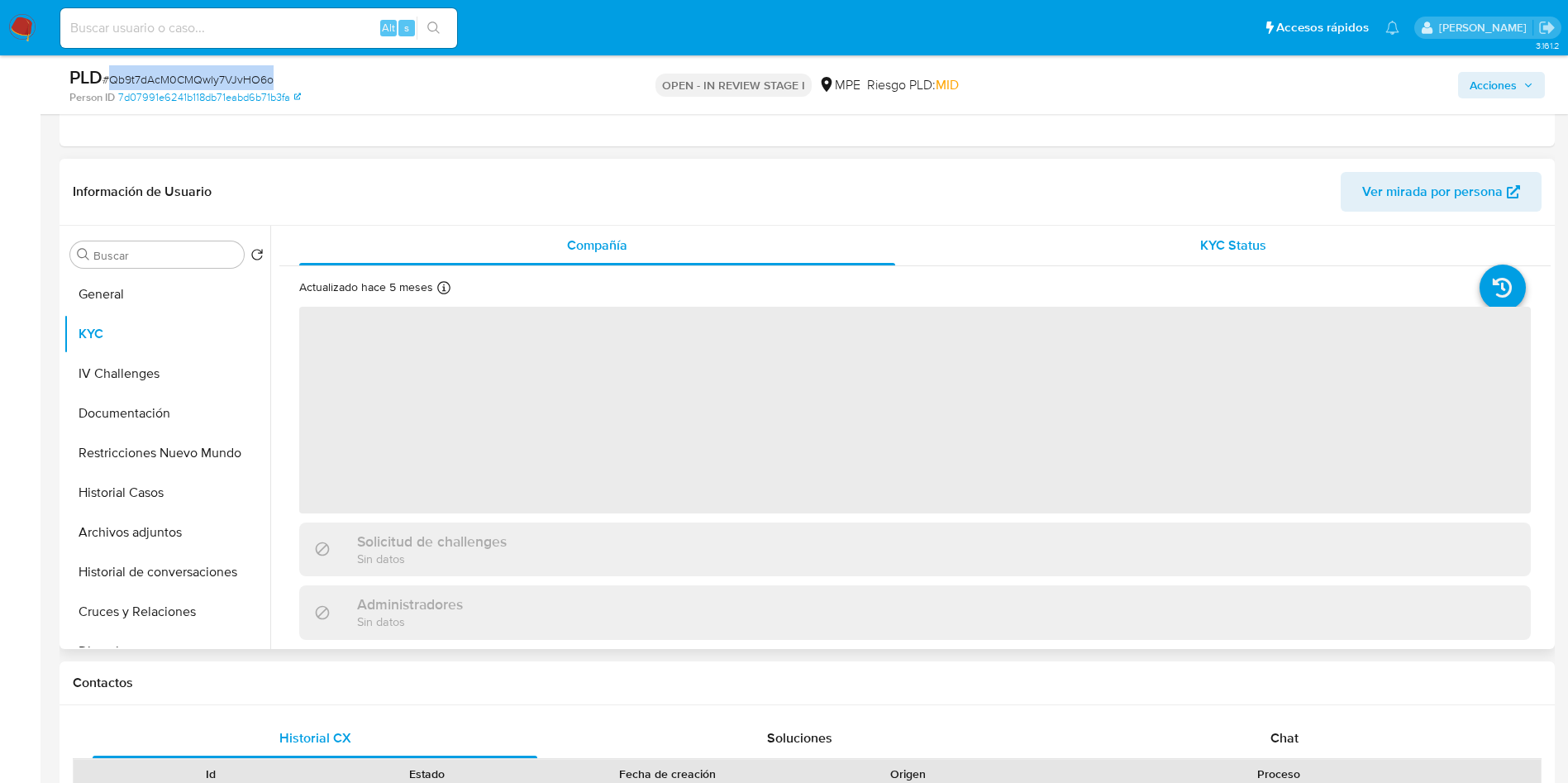
scroll to position [620, 0]
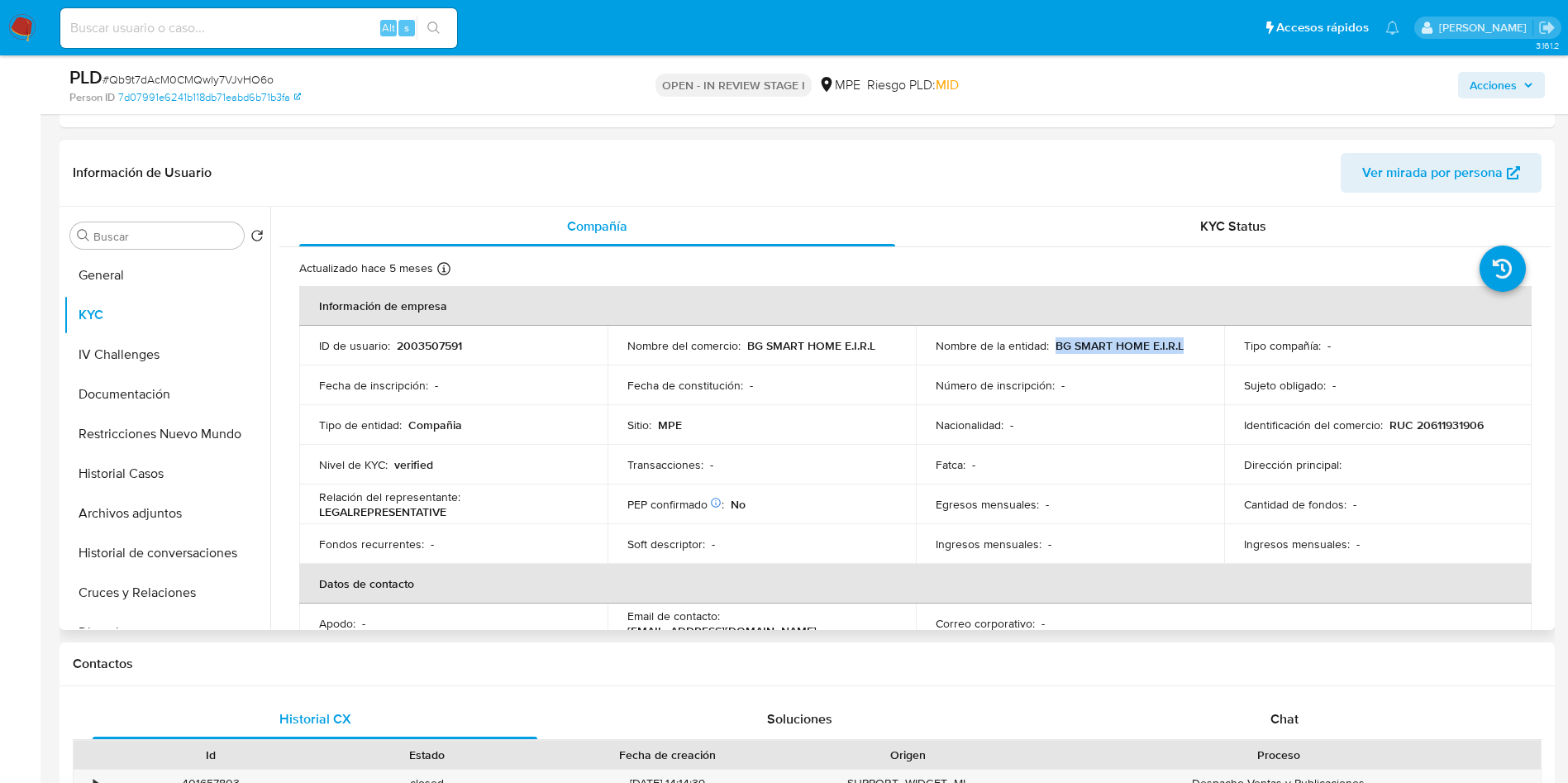
drag, startPoint x: 1051, startPoint y: 348, endPoint x: 1208, endPoint y: 348, distance: 157.0
click at [1208, 348] on td "Nombre de la entidad : BG SMART HOME E.I.R.L" at bounding box center [1069, 345] width 308 height 40
copy p "BG SMART HOME E.I.R.L"
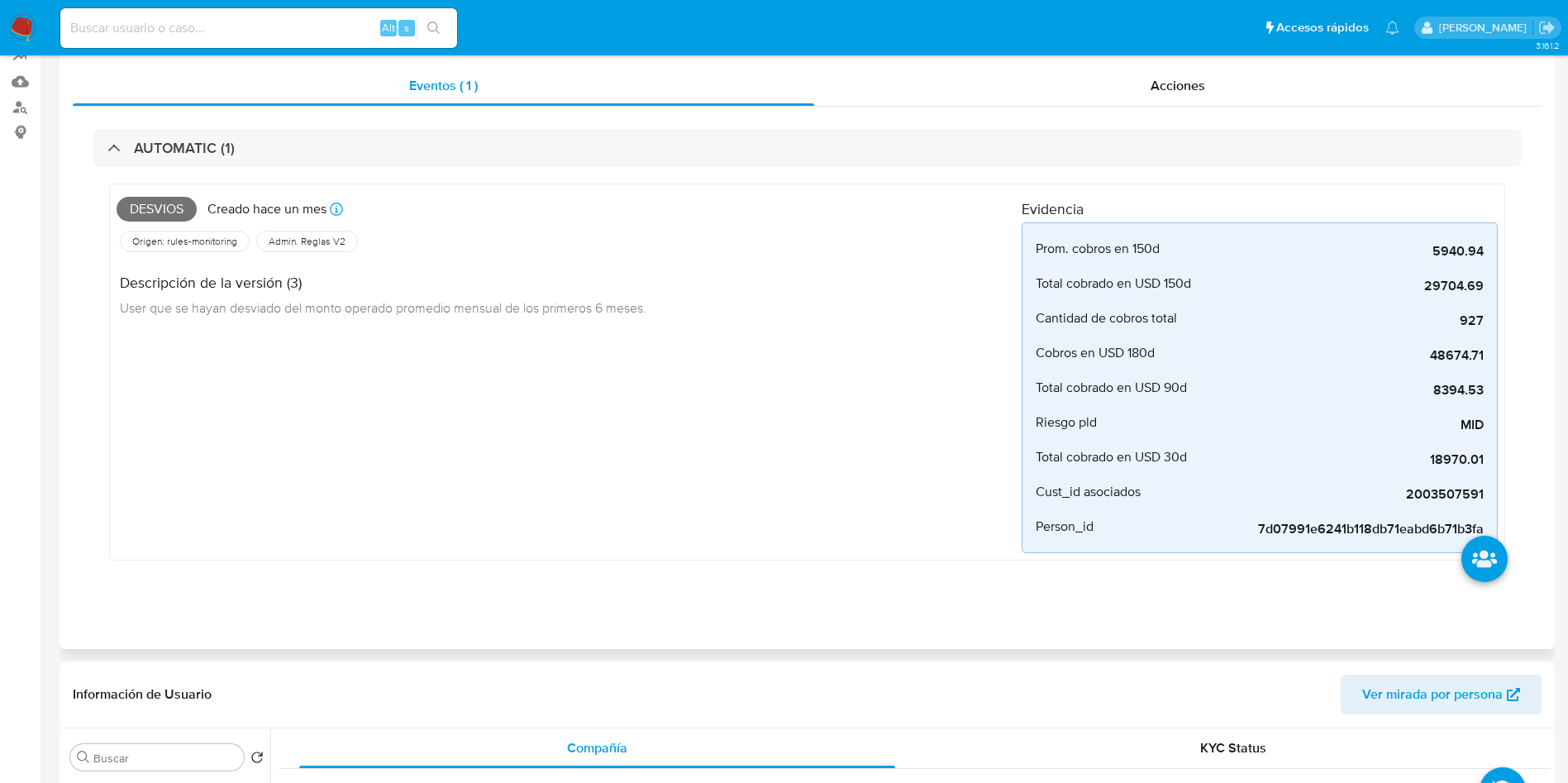
scroll to position [0, 0]
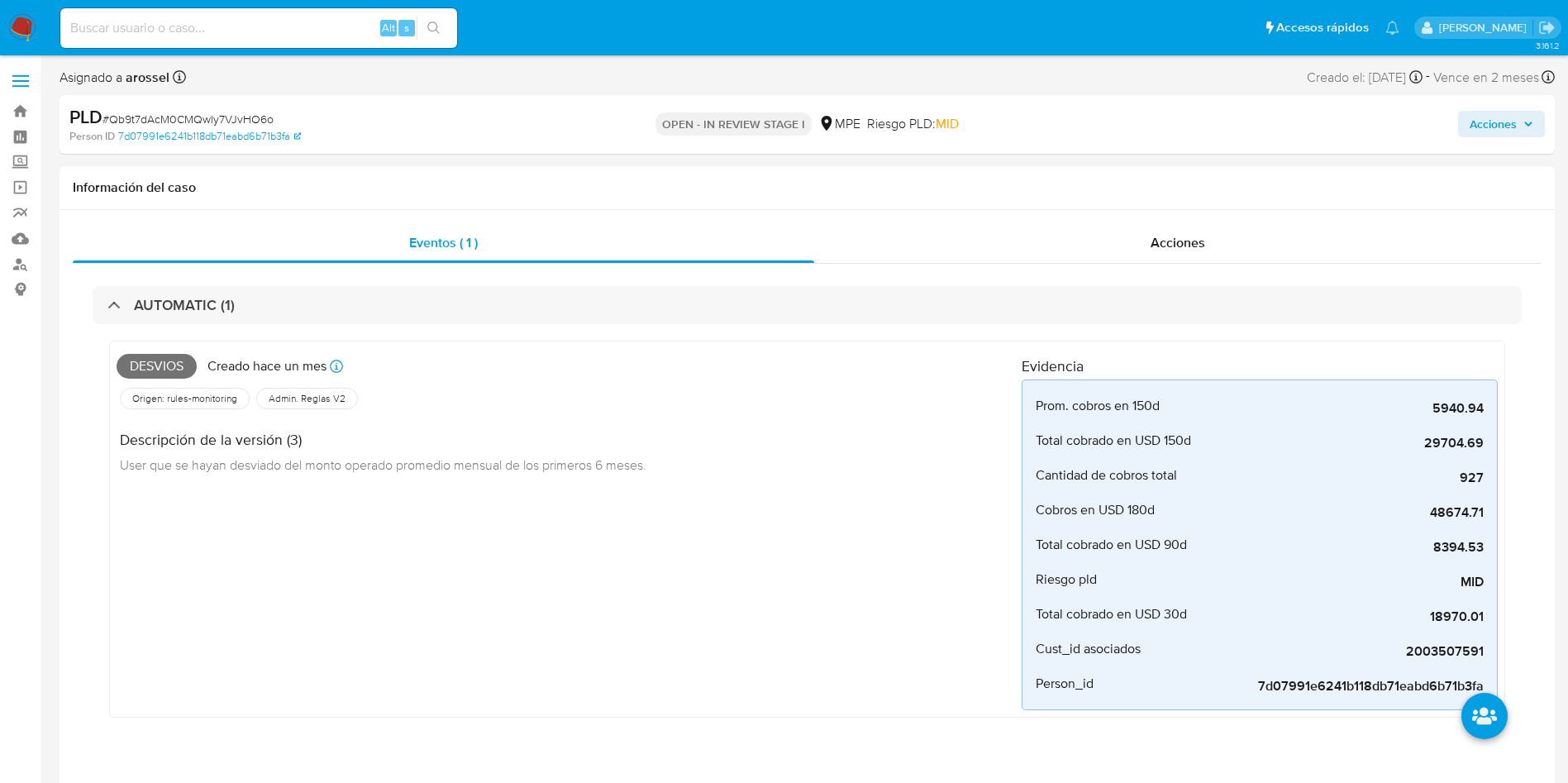
click at [171, 371] on span "Desvios" at bounding box center [156, 366] width 80 height 25
copy span "Desvios"
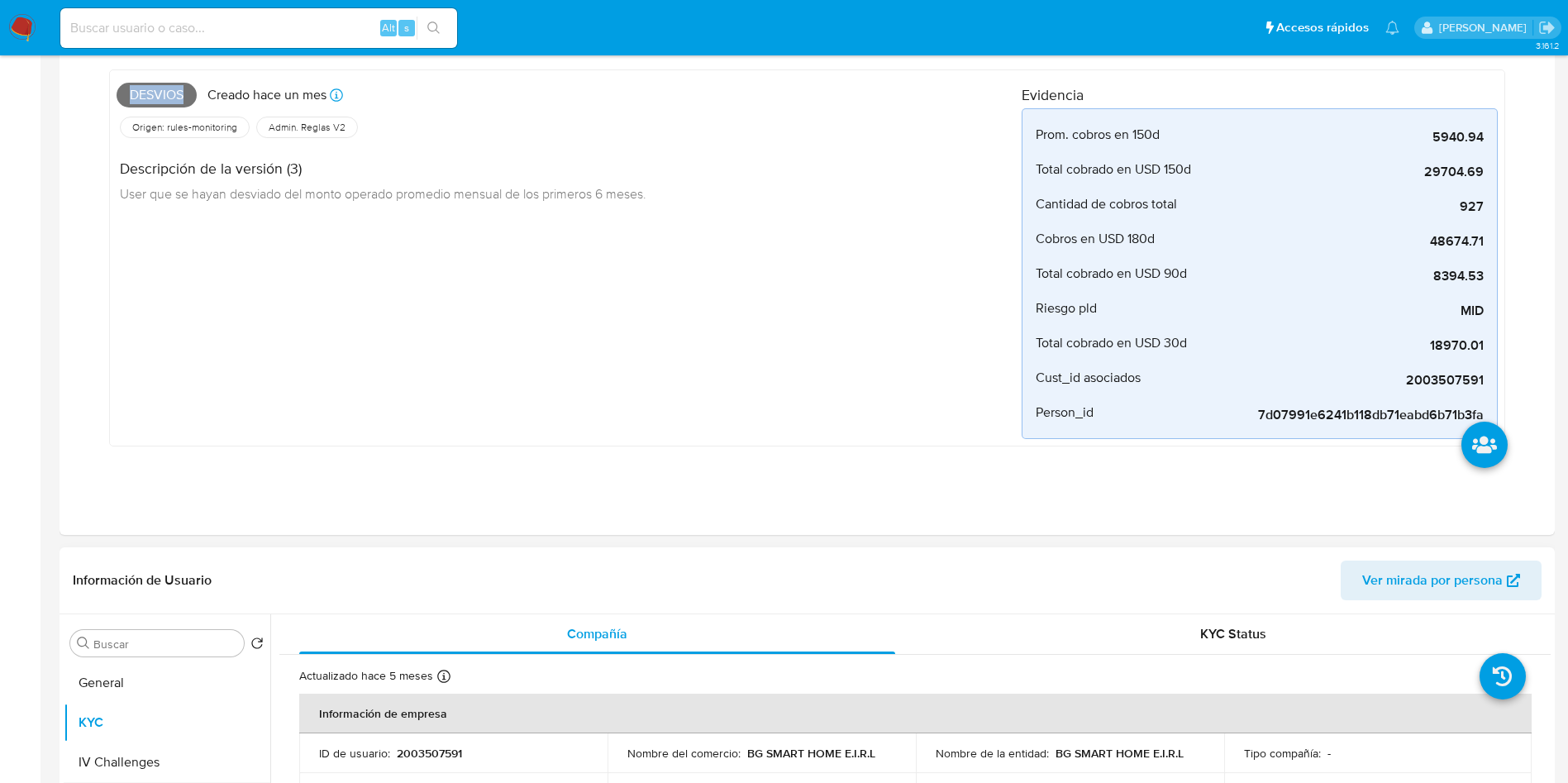
scroll to position [620, 0]
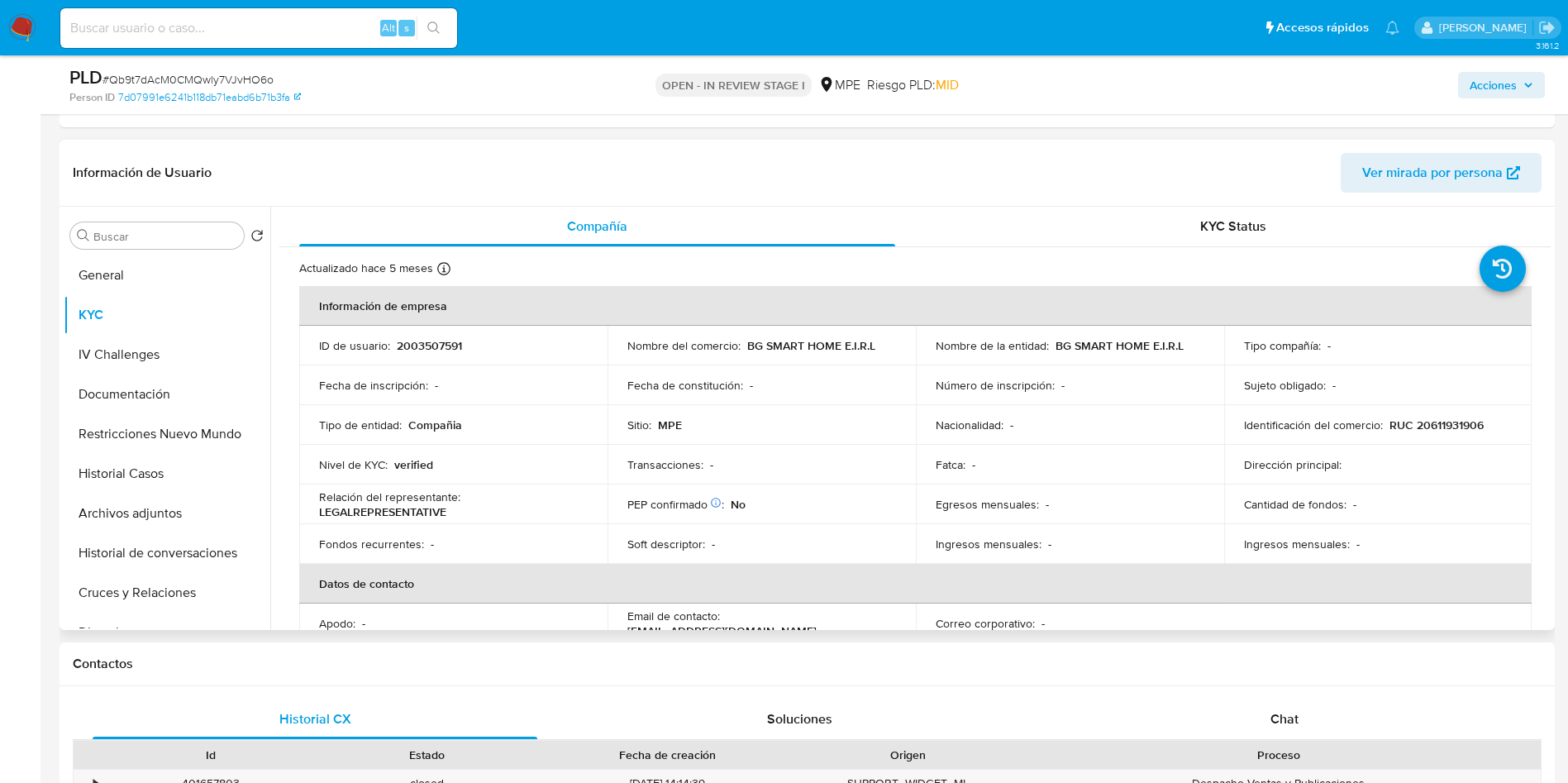
click at [1451, 422] on p "RUC 20611931906" at bounding box center [1436, 425] width 94 height 15
copy p "20611931906"
click at [1069, 176] on header "Información de Usuario Ver mirada por persona" at bounding box center [807, 173] width 1469 height 40
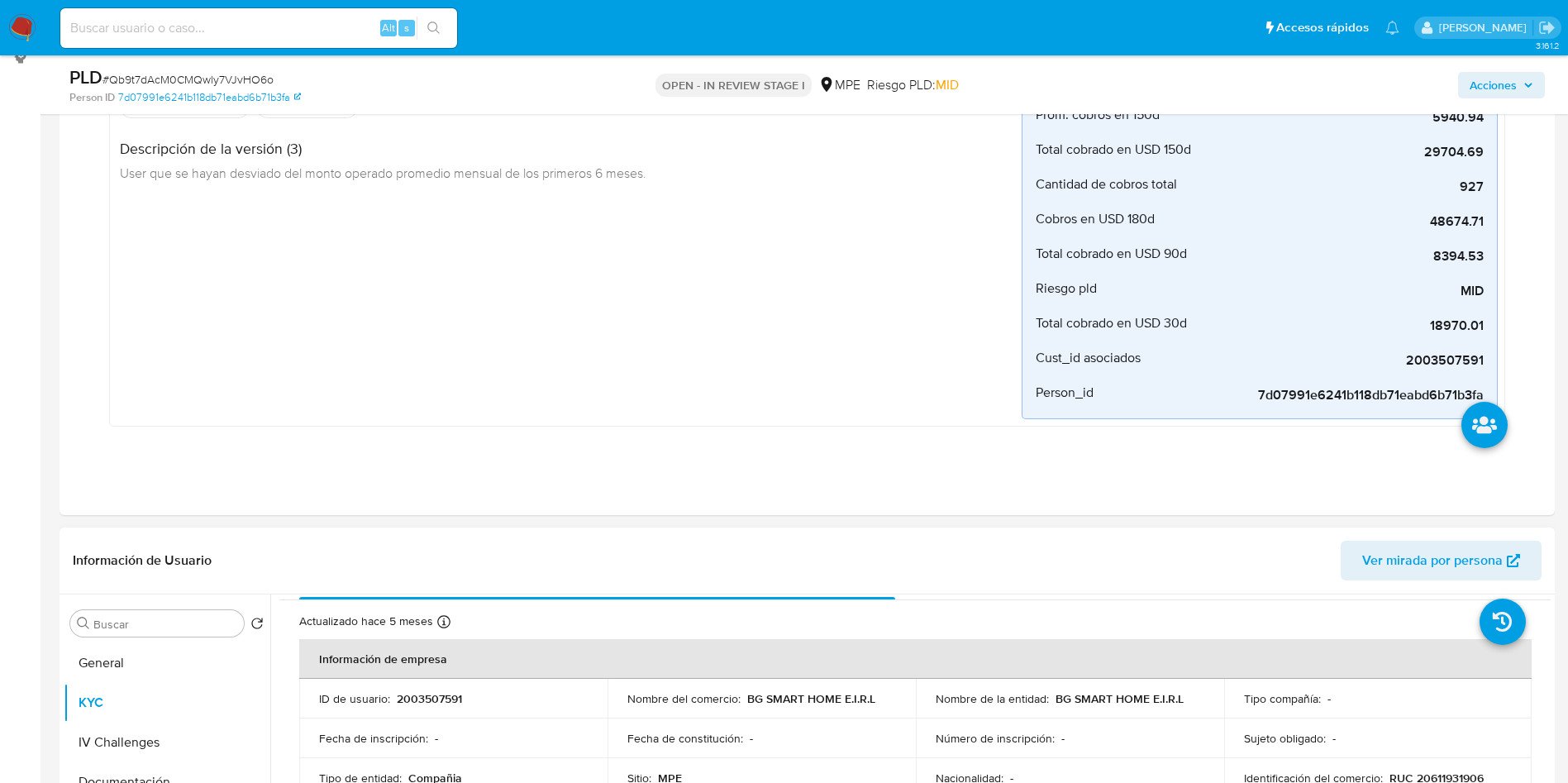
scroll to position [496, 0]
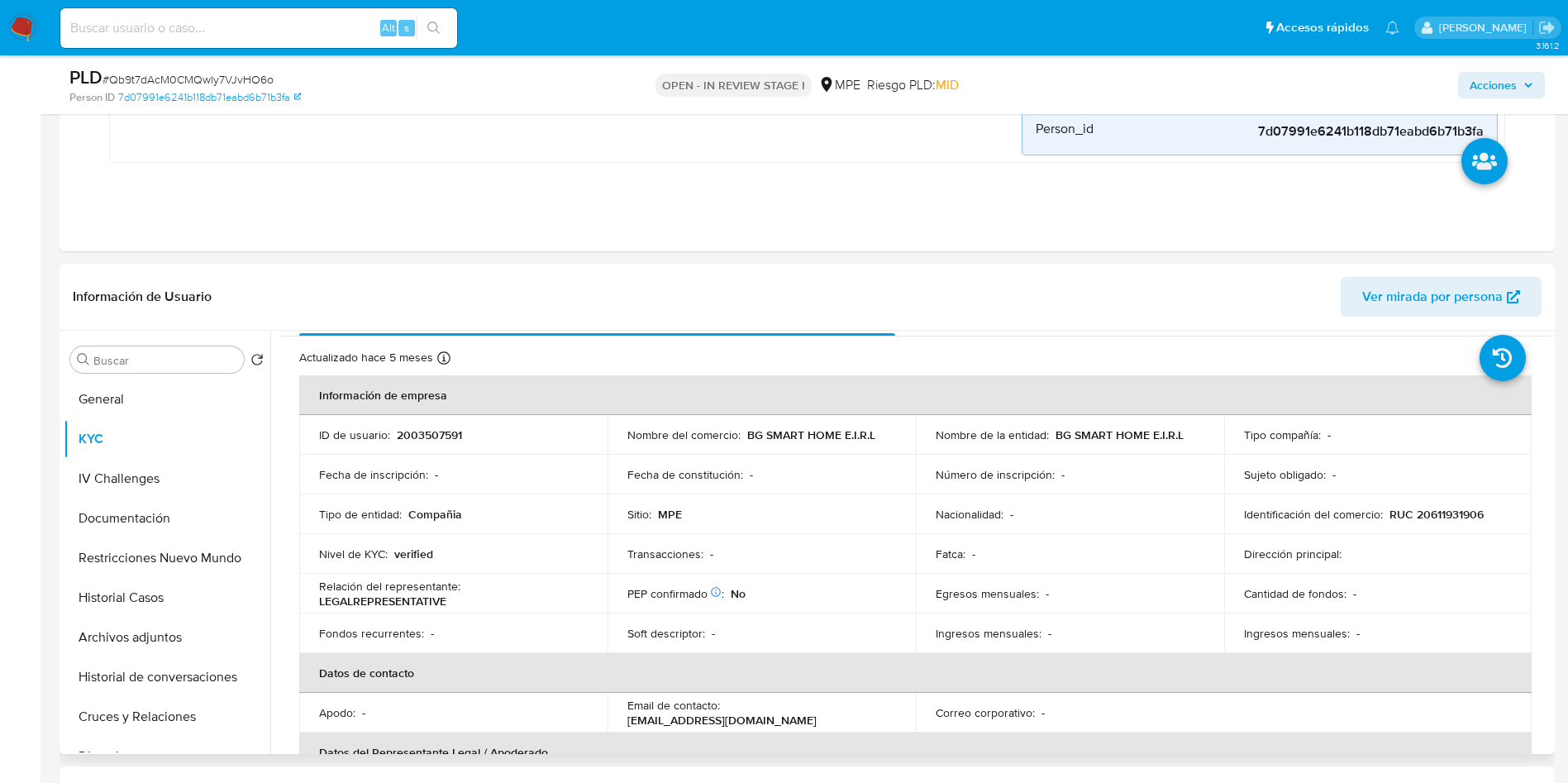
click at [432, 430] on p "2003507591" at bounding box center [429, 435] width 65 height 15
copy p "2003507591"
drag, startPoint x: 1050, startPoint y: 434, endPoint x: 1212, endPoint y: 432, distance: 162.0
click at [1212, 432] on td "Nombre de la entidad : BG SMART HOME E.I.R.L" at bounding box center [1069, 435] width 308 height 40
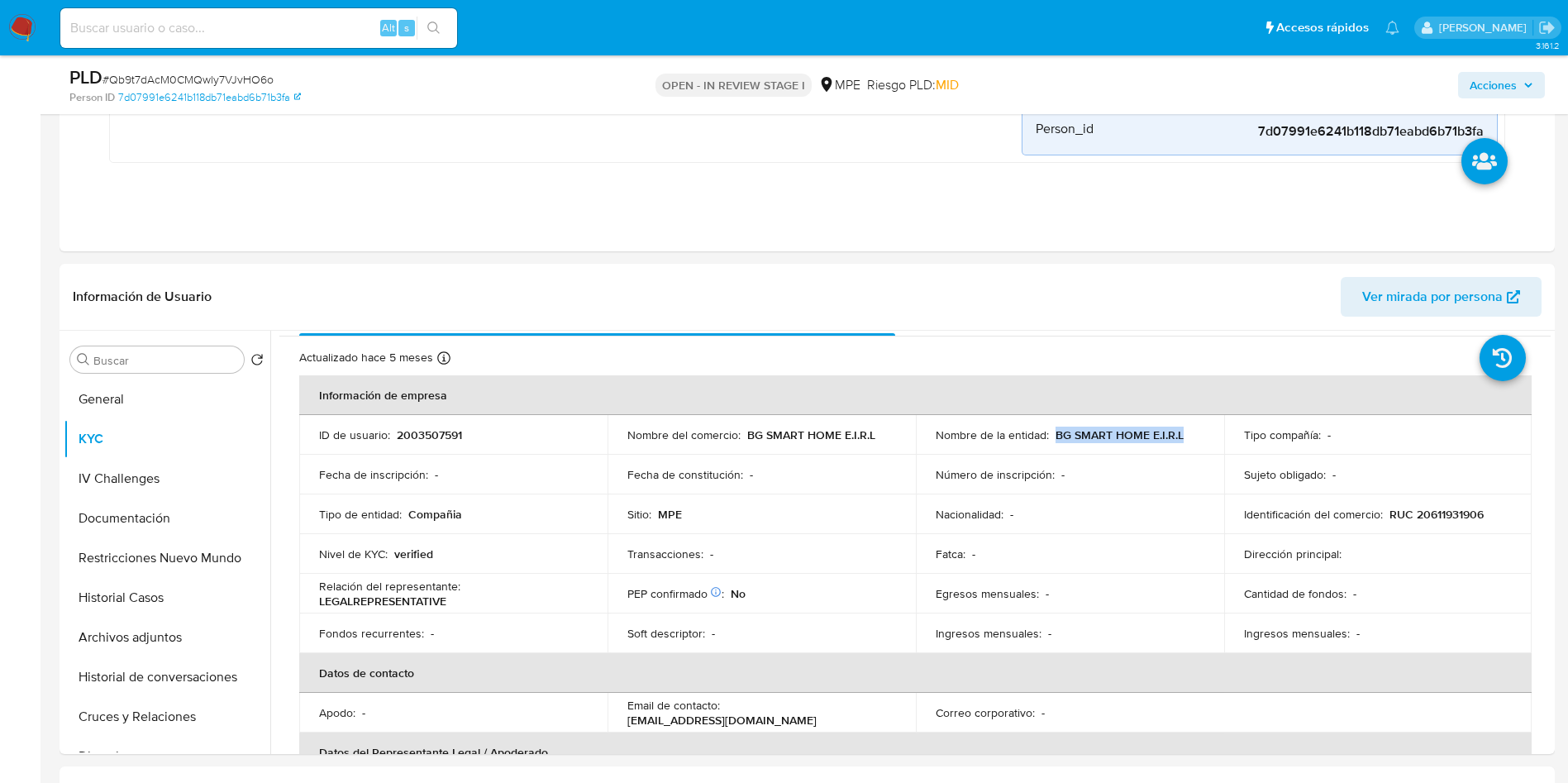
copy p "BG SMART HOME E.I.R.L"
click at [1448, 515] on p "RUC 20611931906" at bounding box center [1436, 514] width 94 height 15
copy p "20611931906"
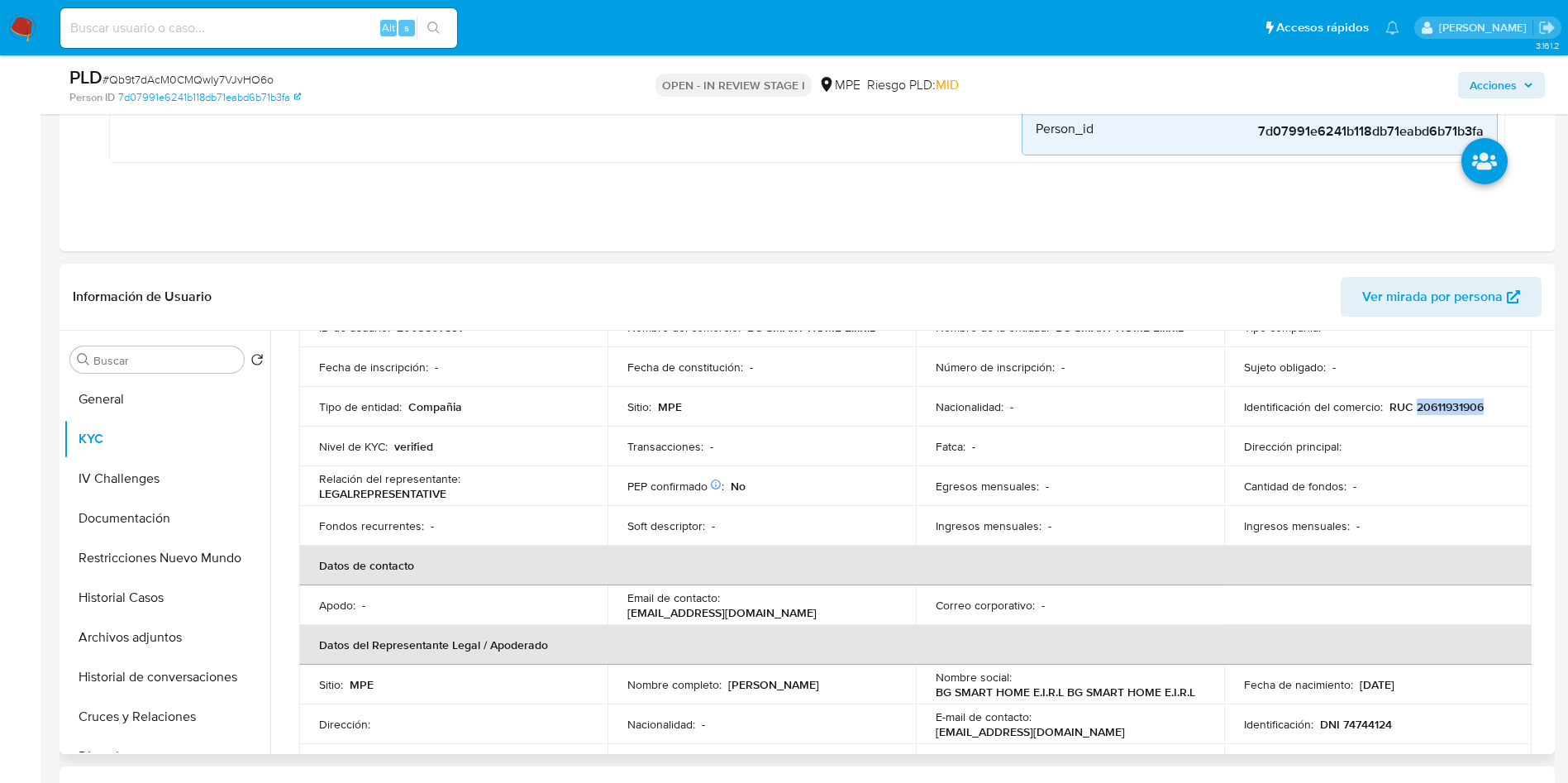
scroll to position [282, 0]
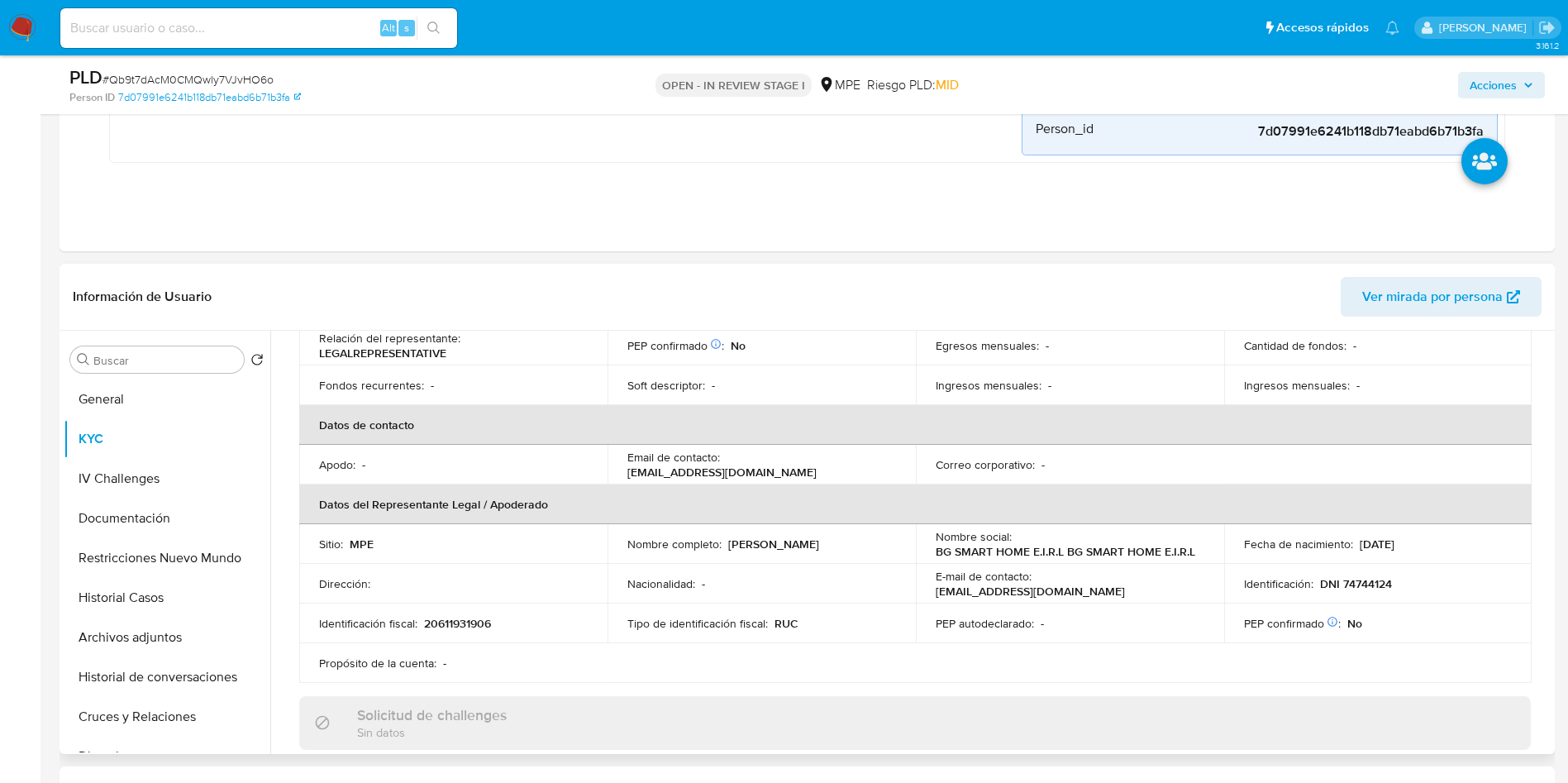
drag, startPoint x: 621, startPoint y: 557, endPoint x: 816, endPoint y: 554, distance: 195.0
click at [816, 554] on td "Nombre completo : [PERSON_NAME]" at bounding box center [761, 544] width 308 height 40
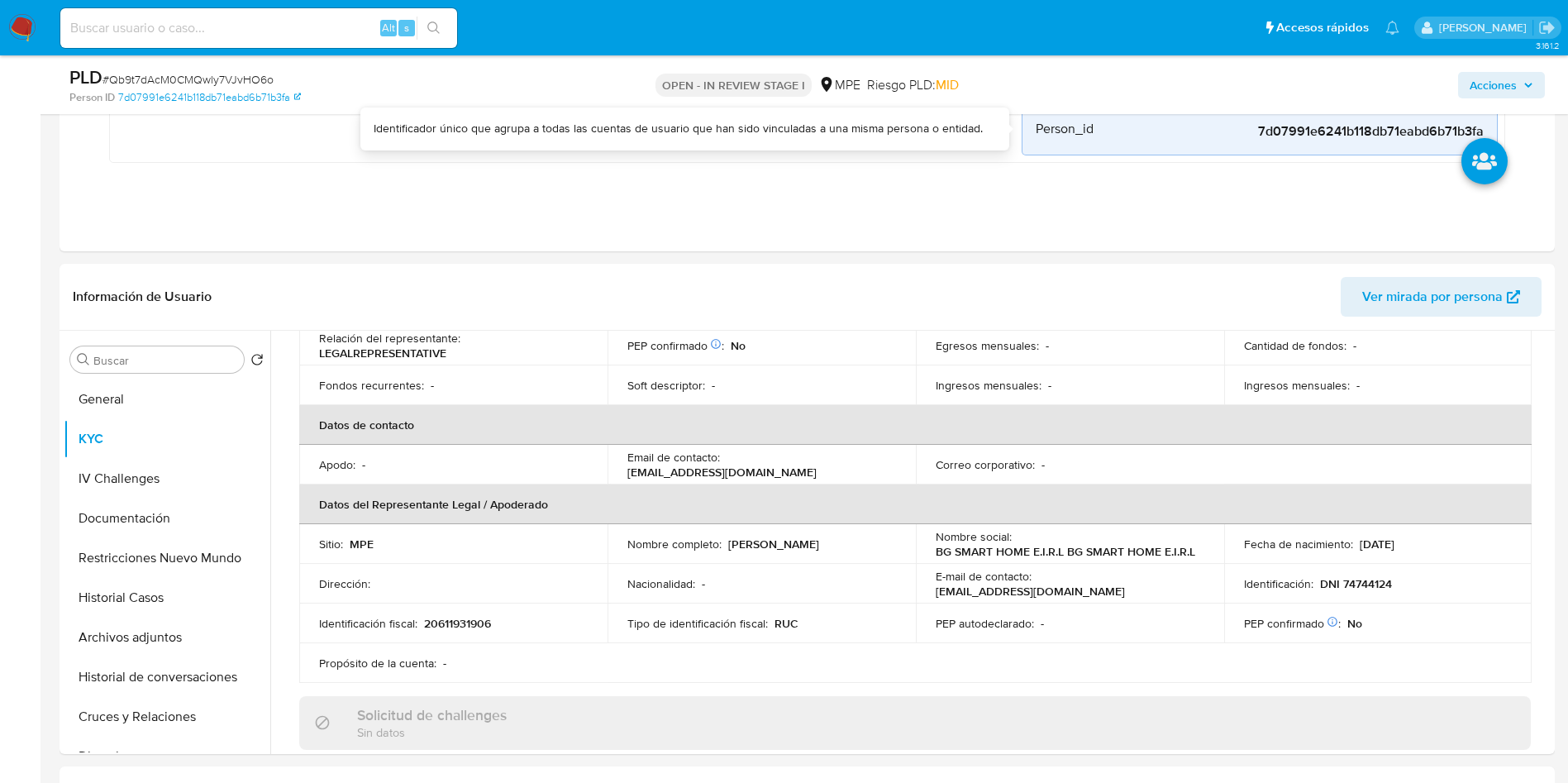
copy p "[PERSON_NAME]"
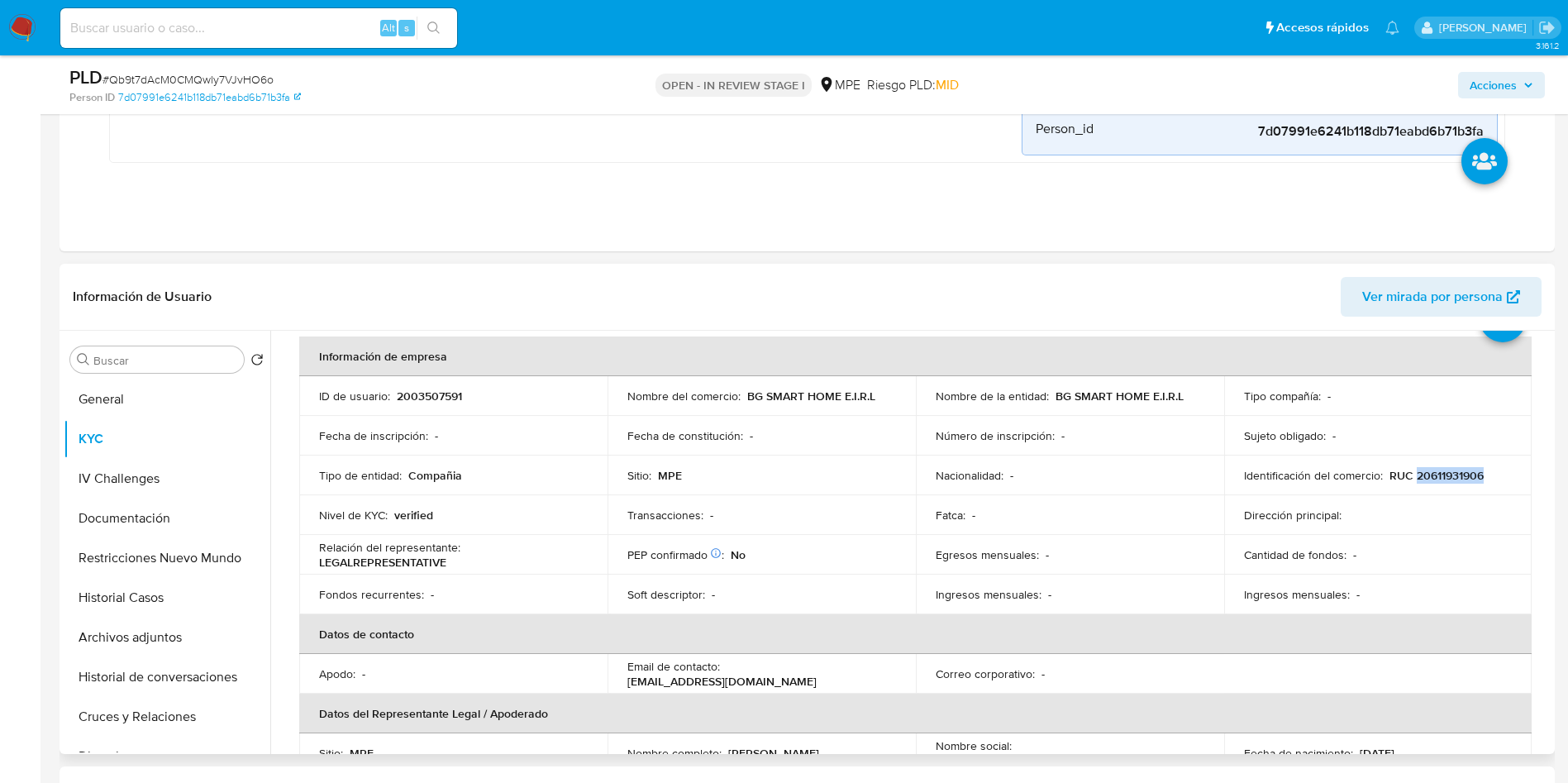
scroll to position [34, 0]
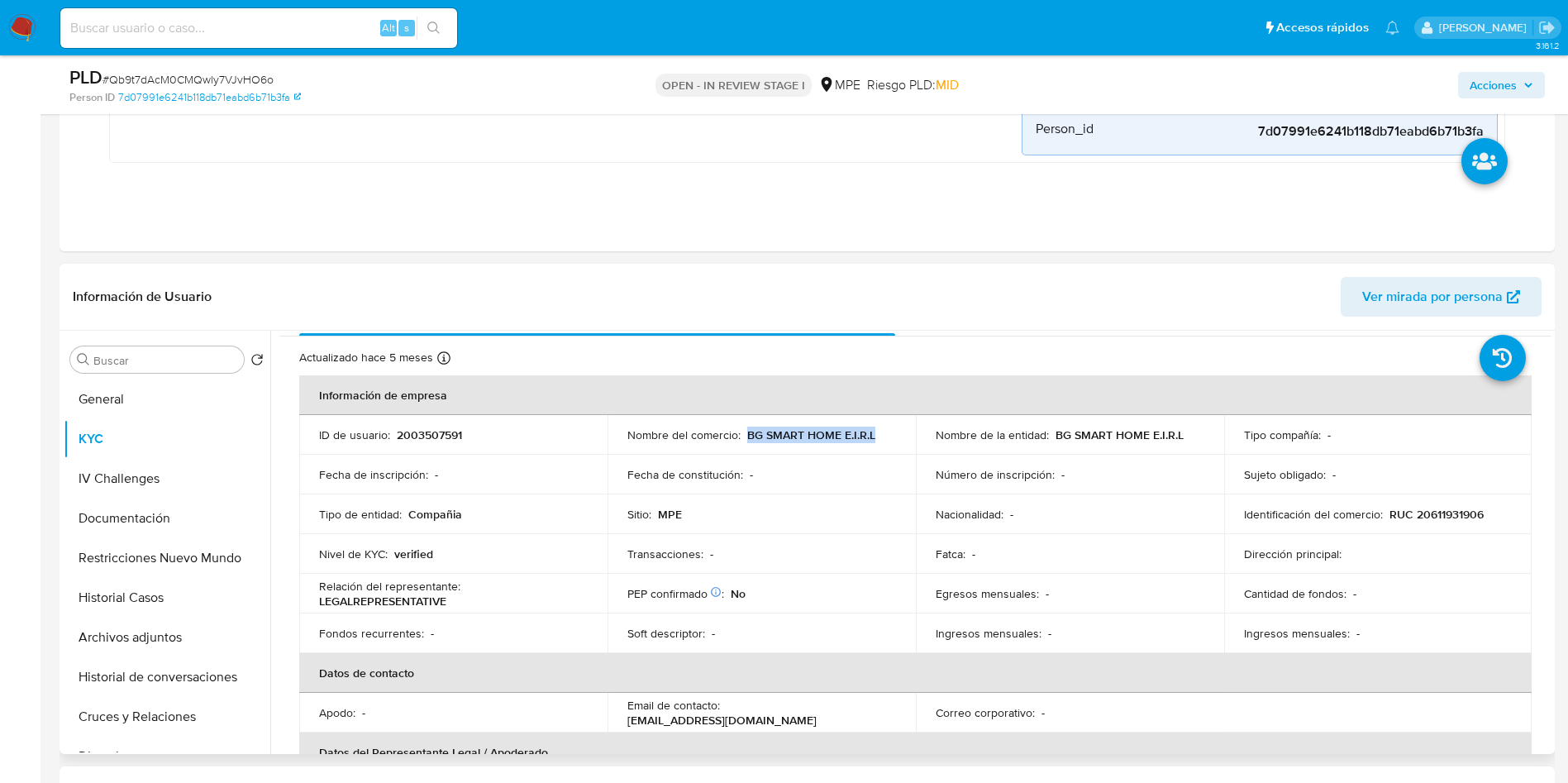
drag, startPoint x: 745, startPoint y: 433, endPoint x: 896, endPoint y: 434, distance: 151.0
click at [896, 434] on td "Nombre del comercio : BG SMART HOME E.I.R.L" at bounding box center [761, 435] width 308 height 40
click at [104, 381] on button "General" at bounding box center [160, 400] width 194 height 40
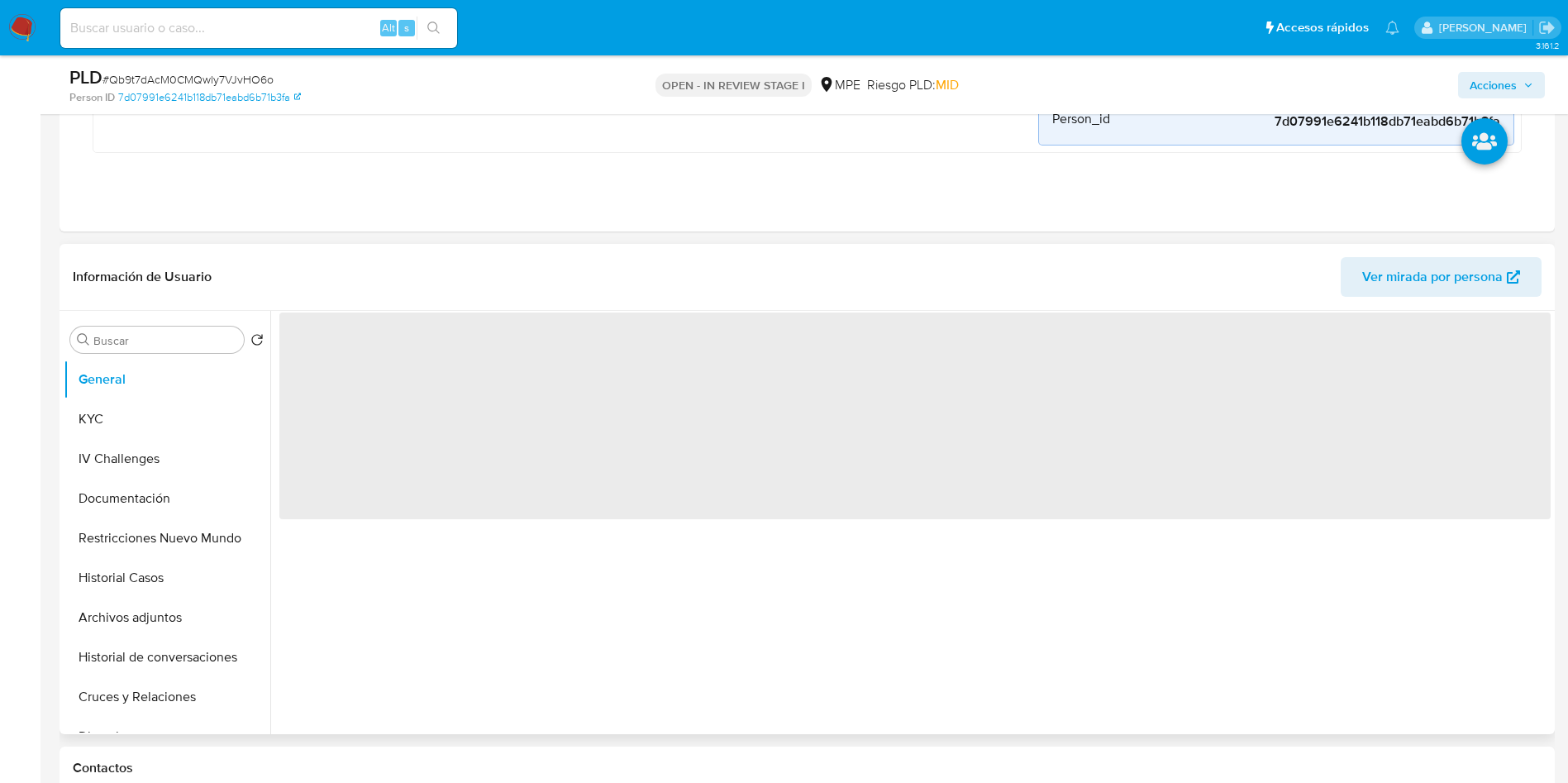
scroll to position [0, 0]
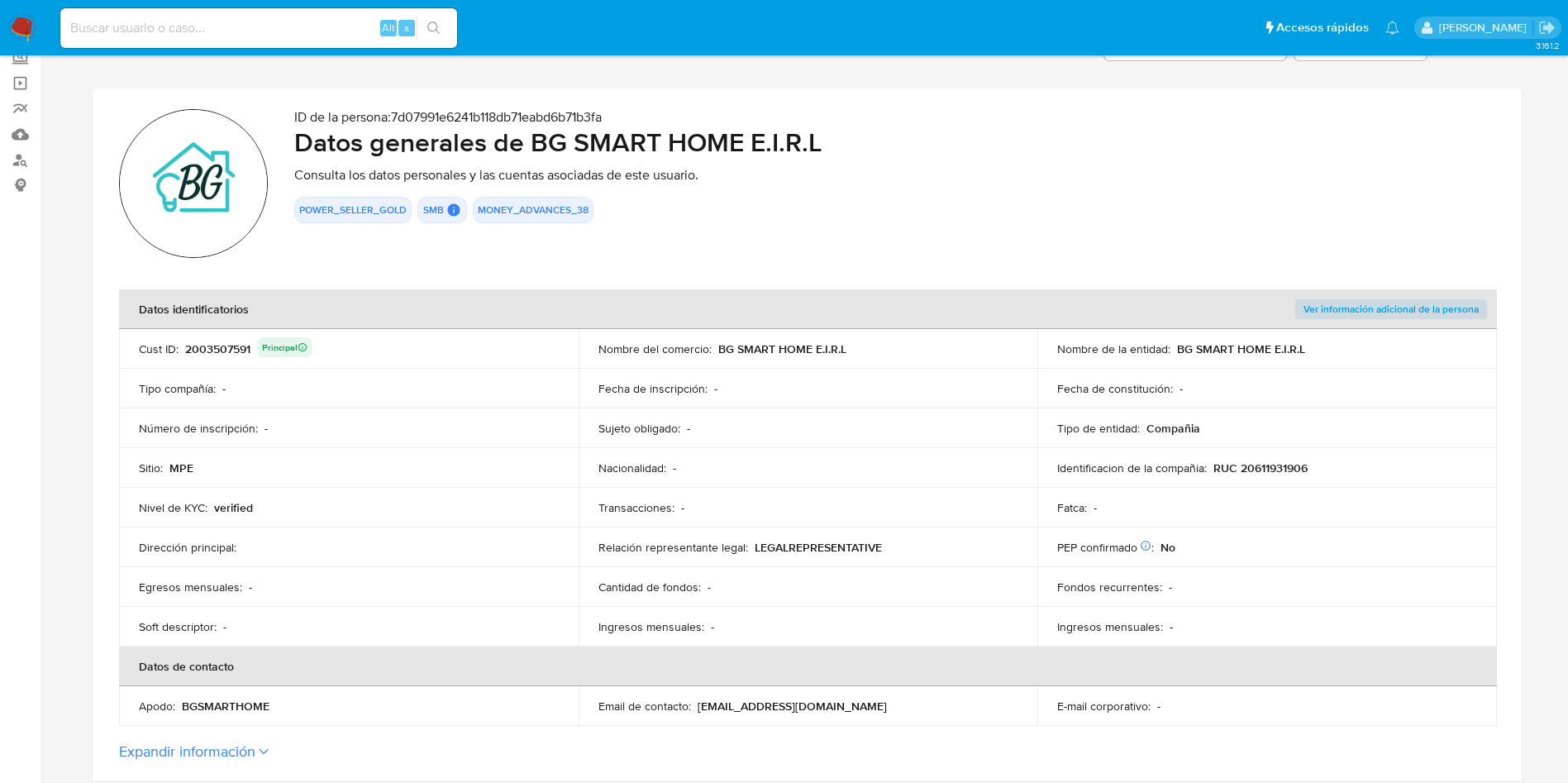
scroll to position [248, 0]
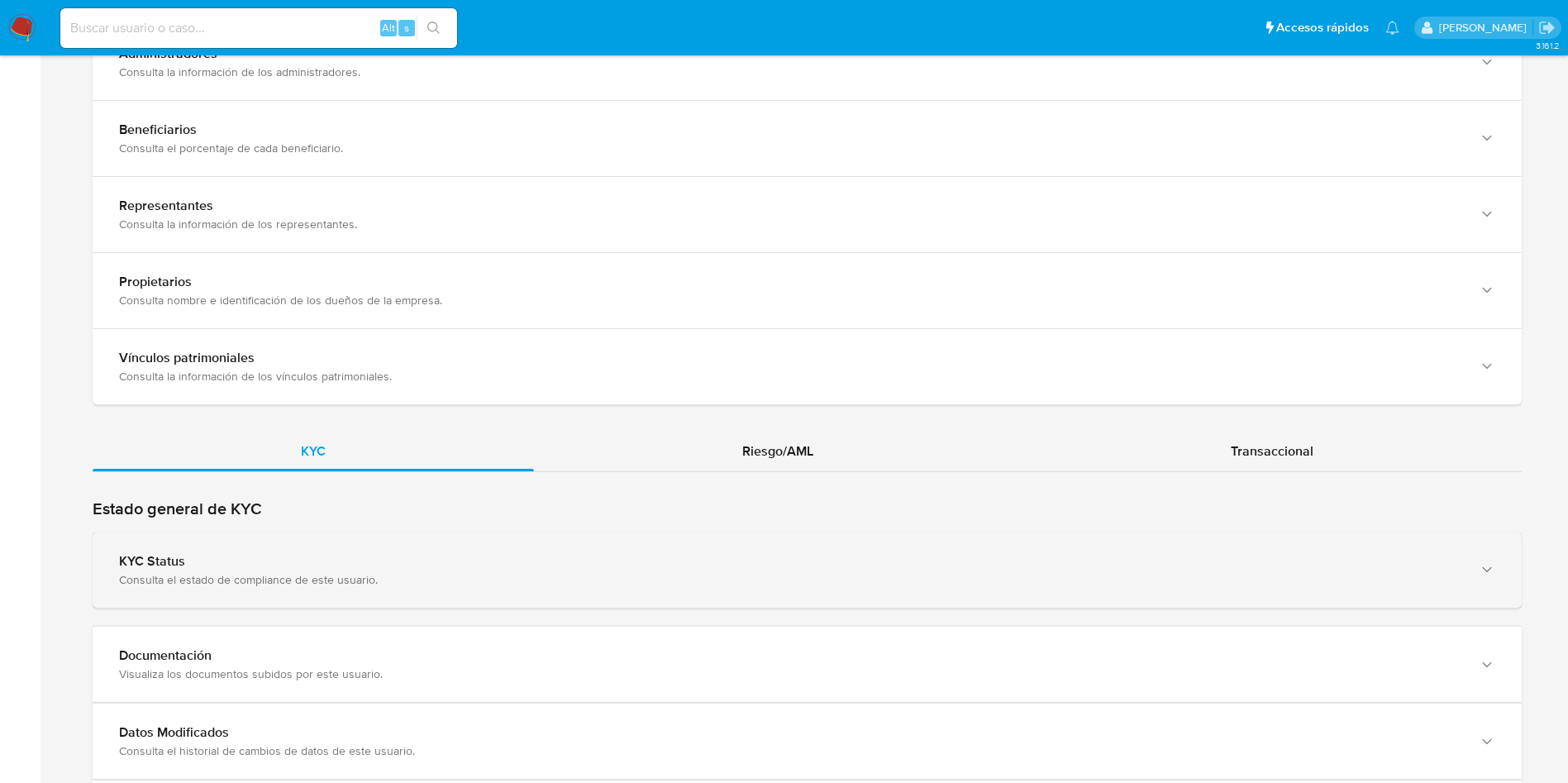
click at [262, 555] on div "KYC Status" at bounding box center [791, 561] width 1343 height 16
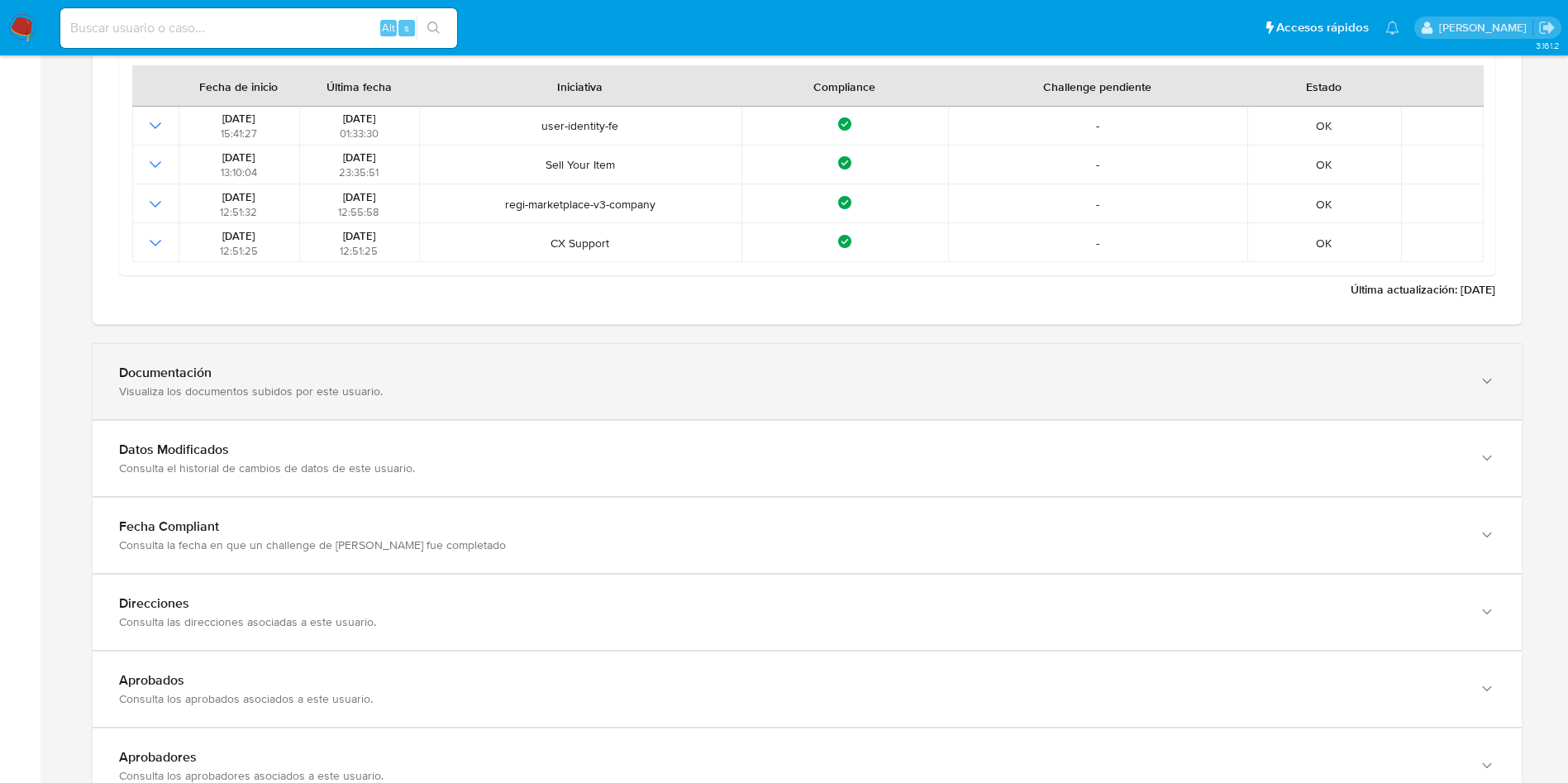
click div "Documentación Visualiza los documentos subidos por este usuario."
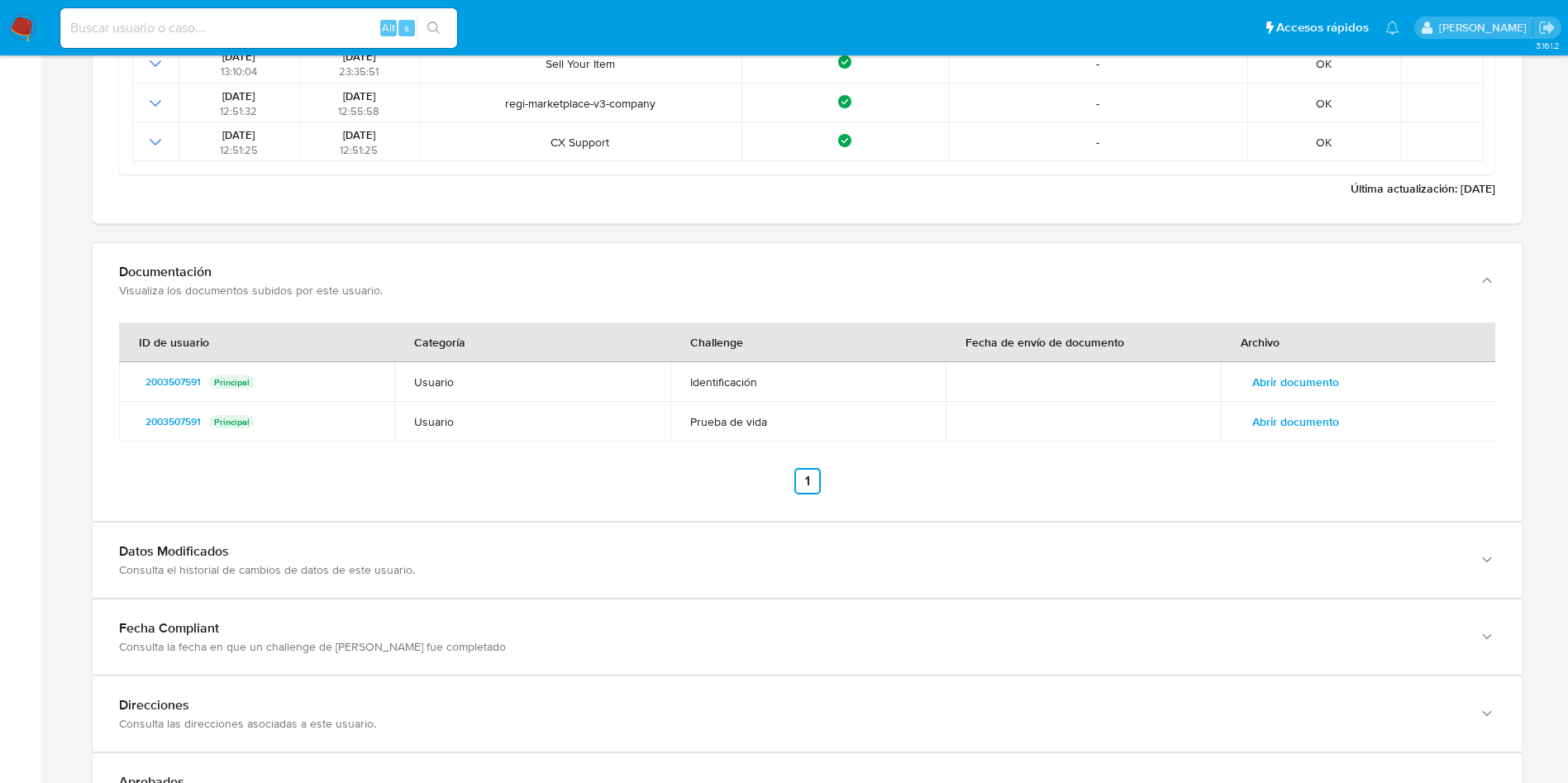
scroll to position [1984, 0]
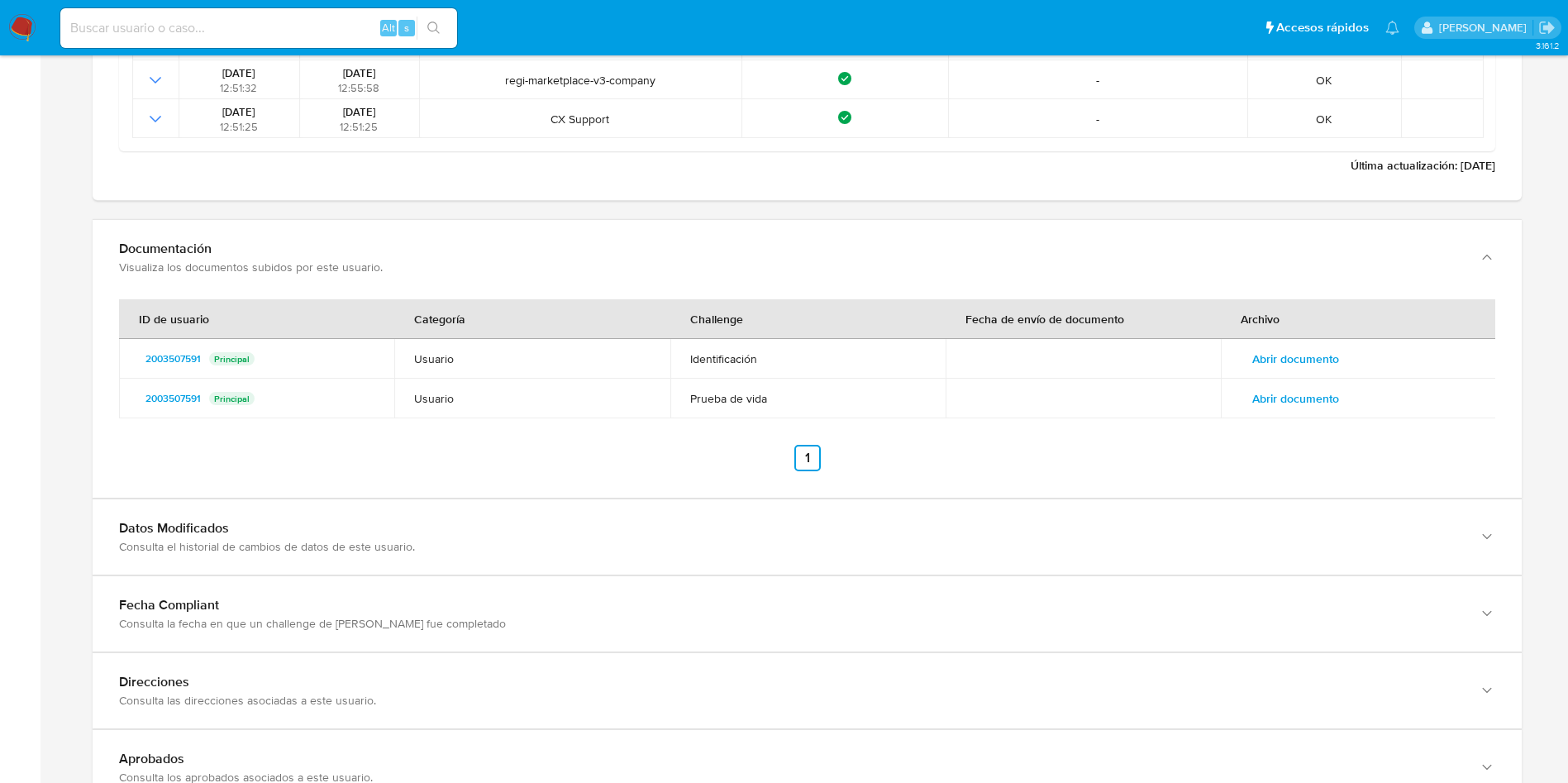
drag, startPoint x: 1295, startPoint y: 332, endPoint x: 1289, endPoint y: 353, distance: 21.8
click th "Archivo"
click span "Abrir documento"
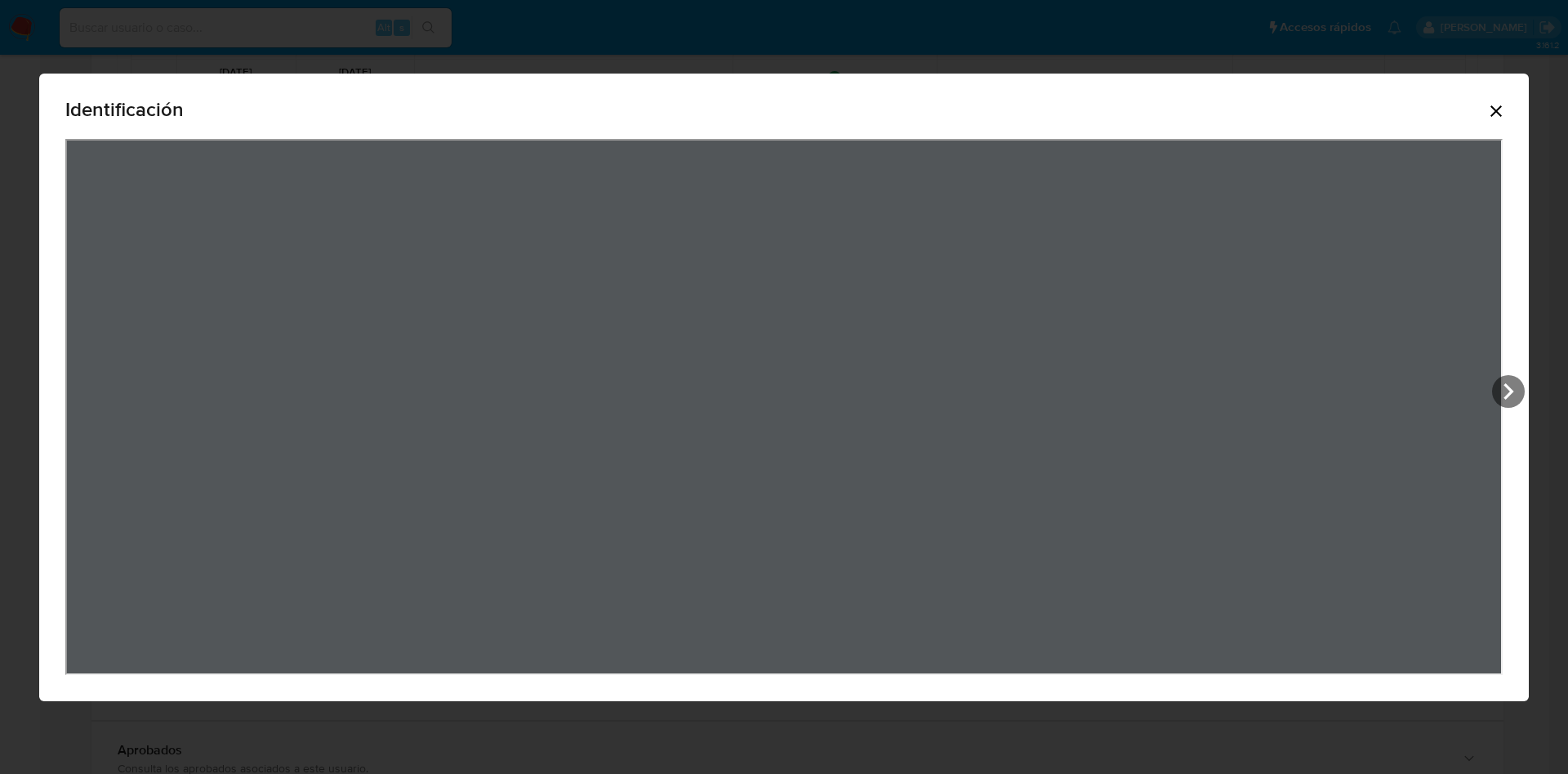
click icon "Cerrar"
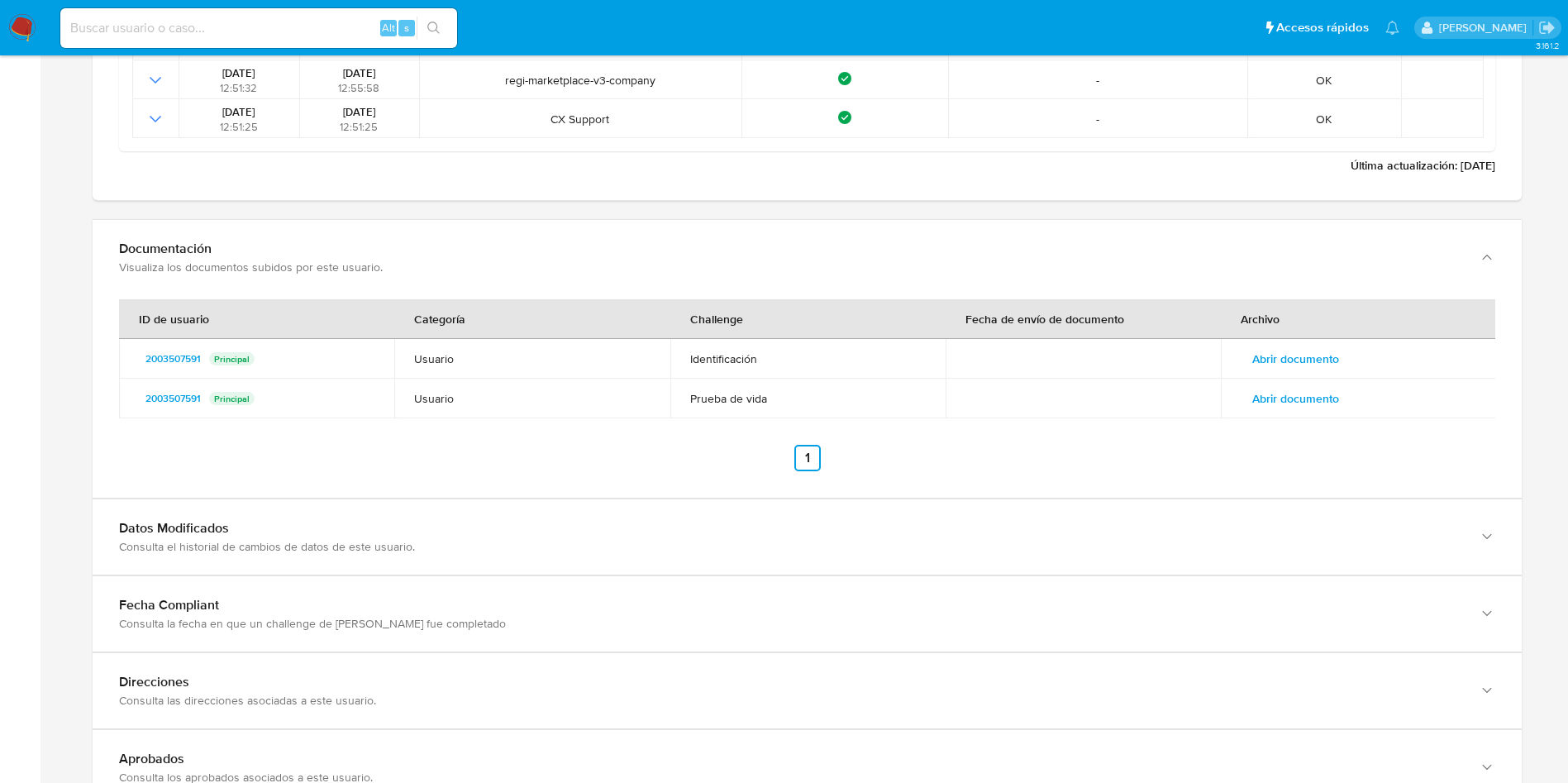
click span "Abrir documento"
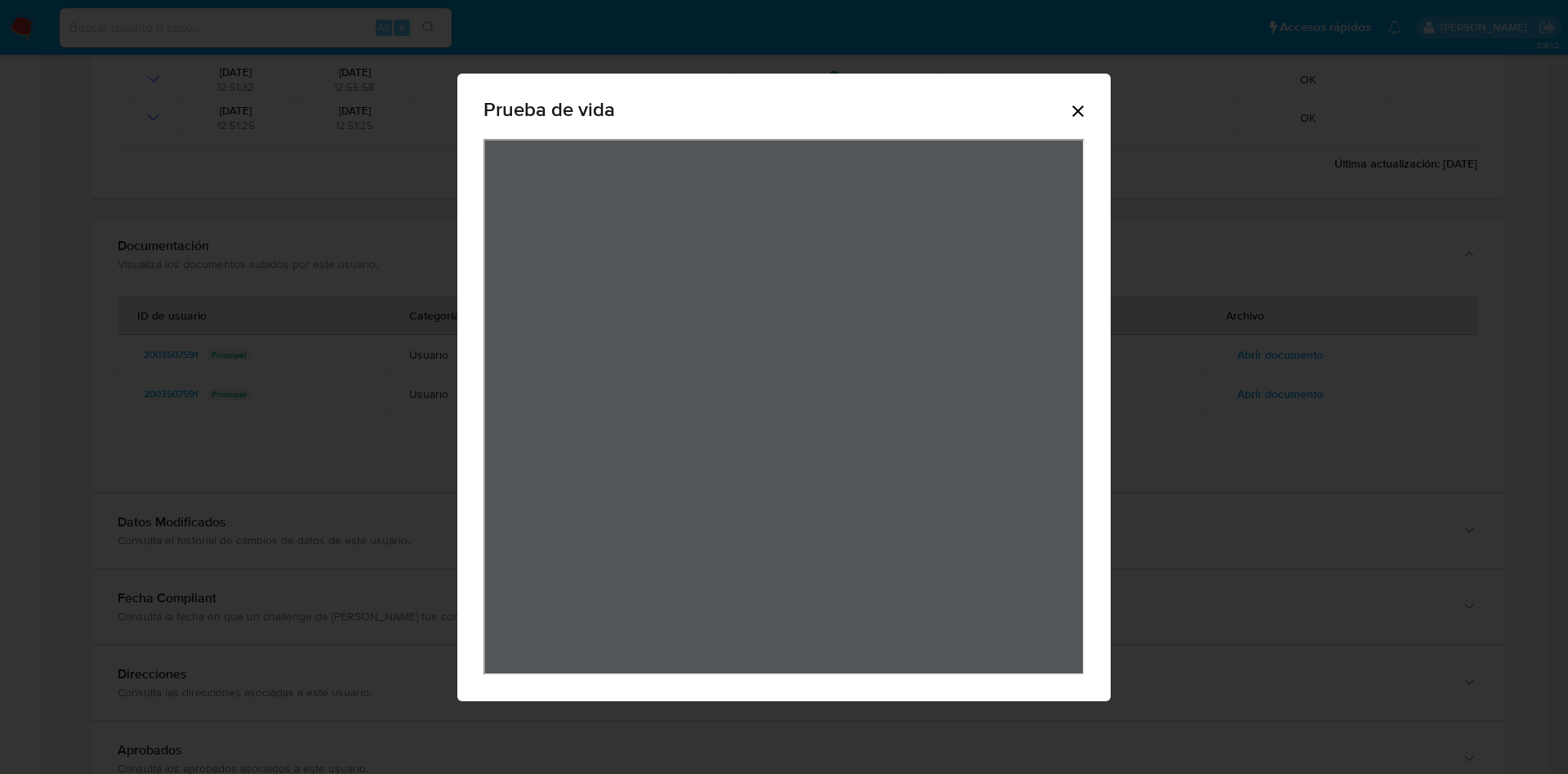
click icon "Cerrar"
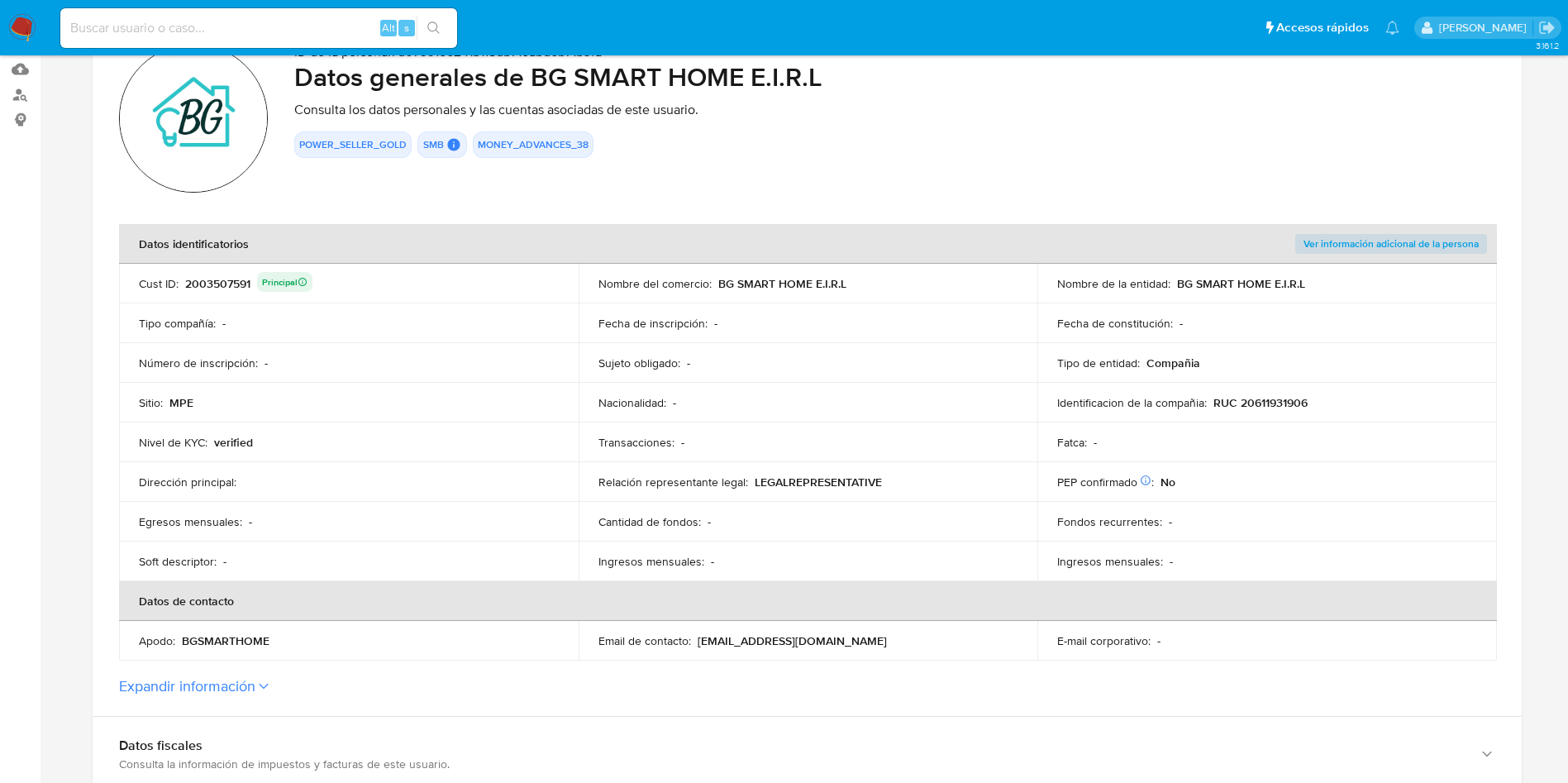
scroll to position [0, 0]
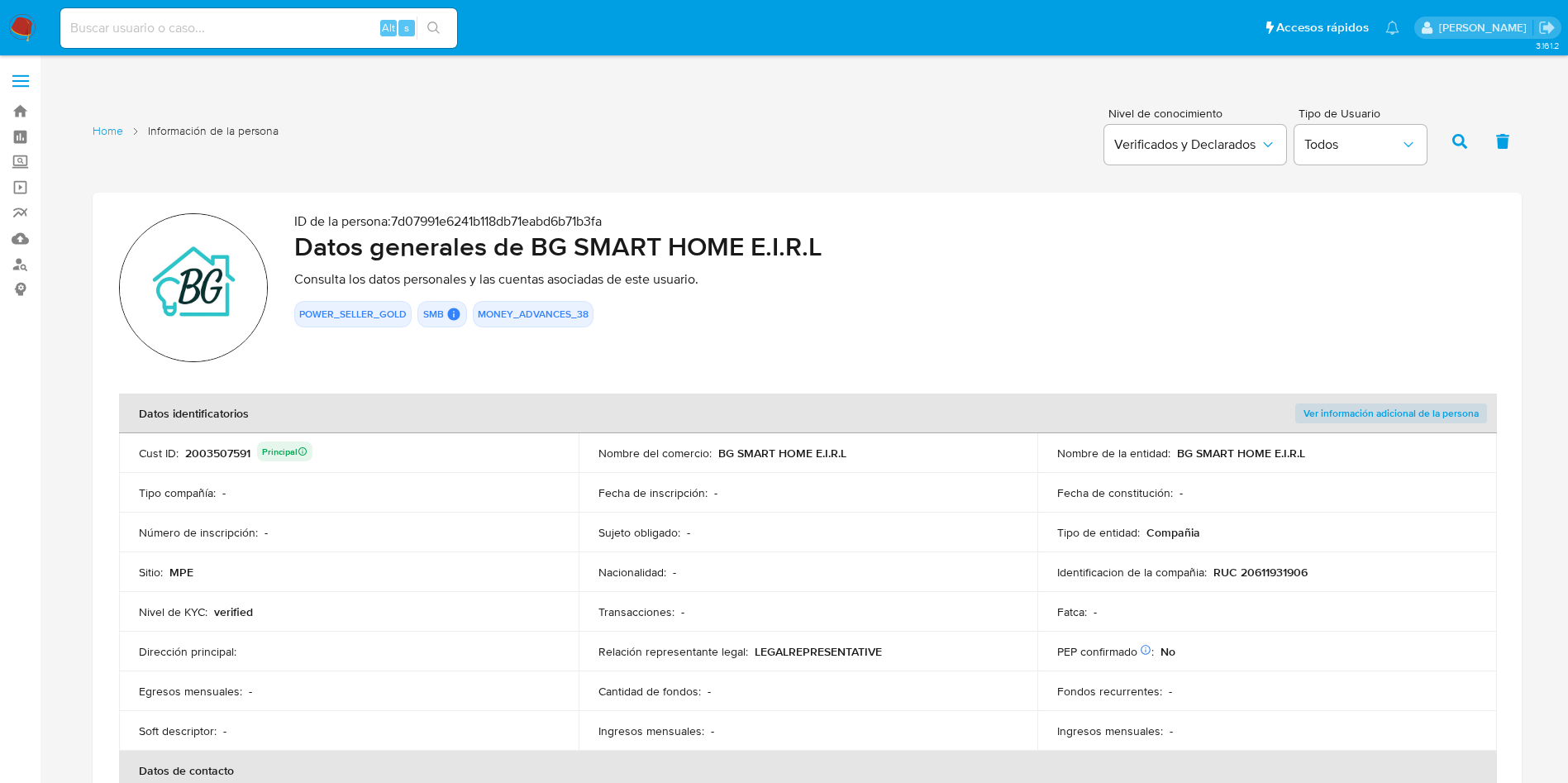
click div "2003507591 Principal"
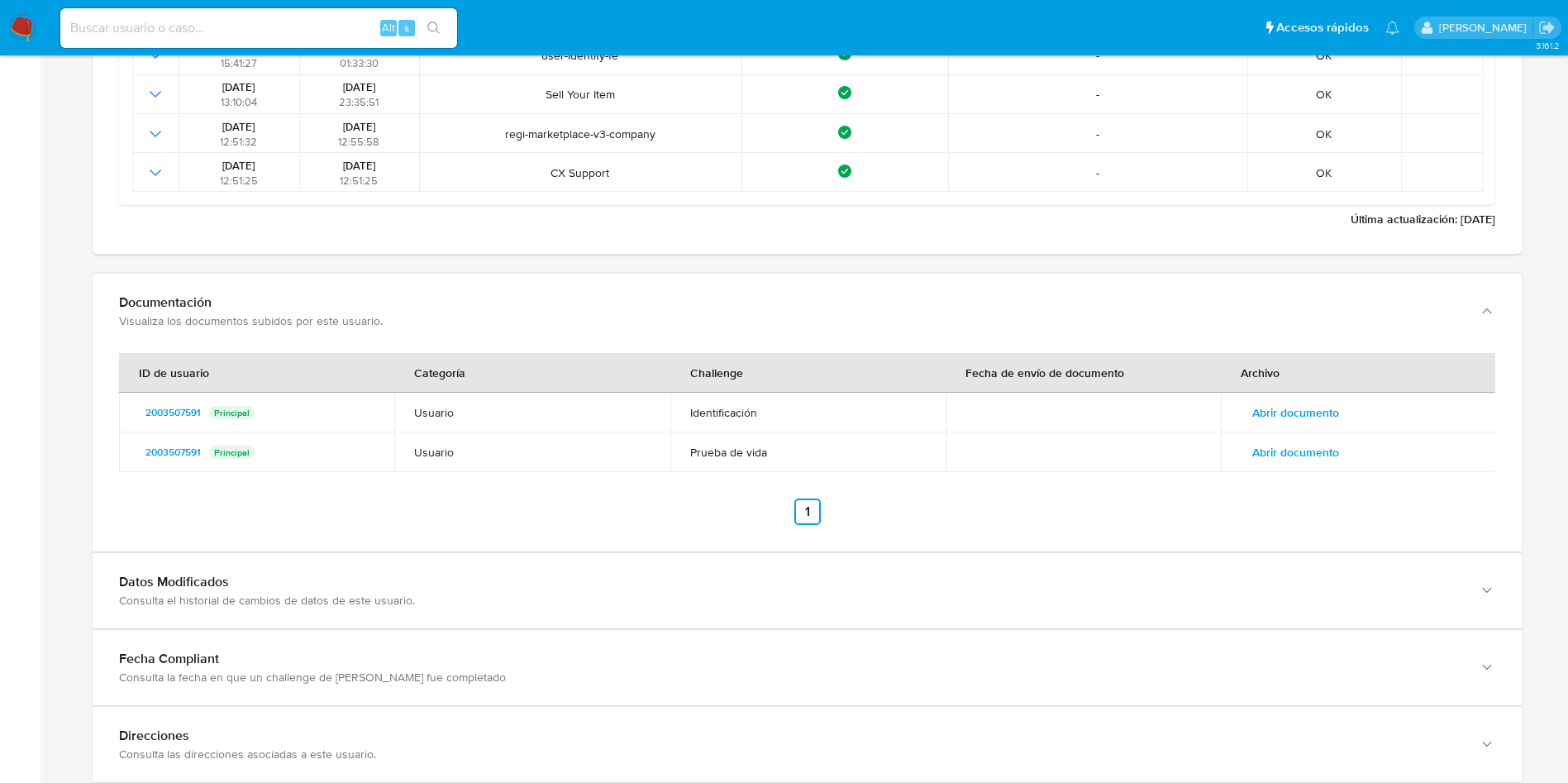
scroll to position [1946, 0]
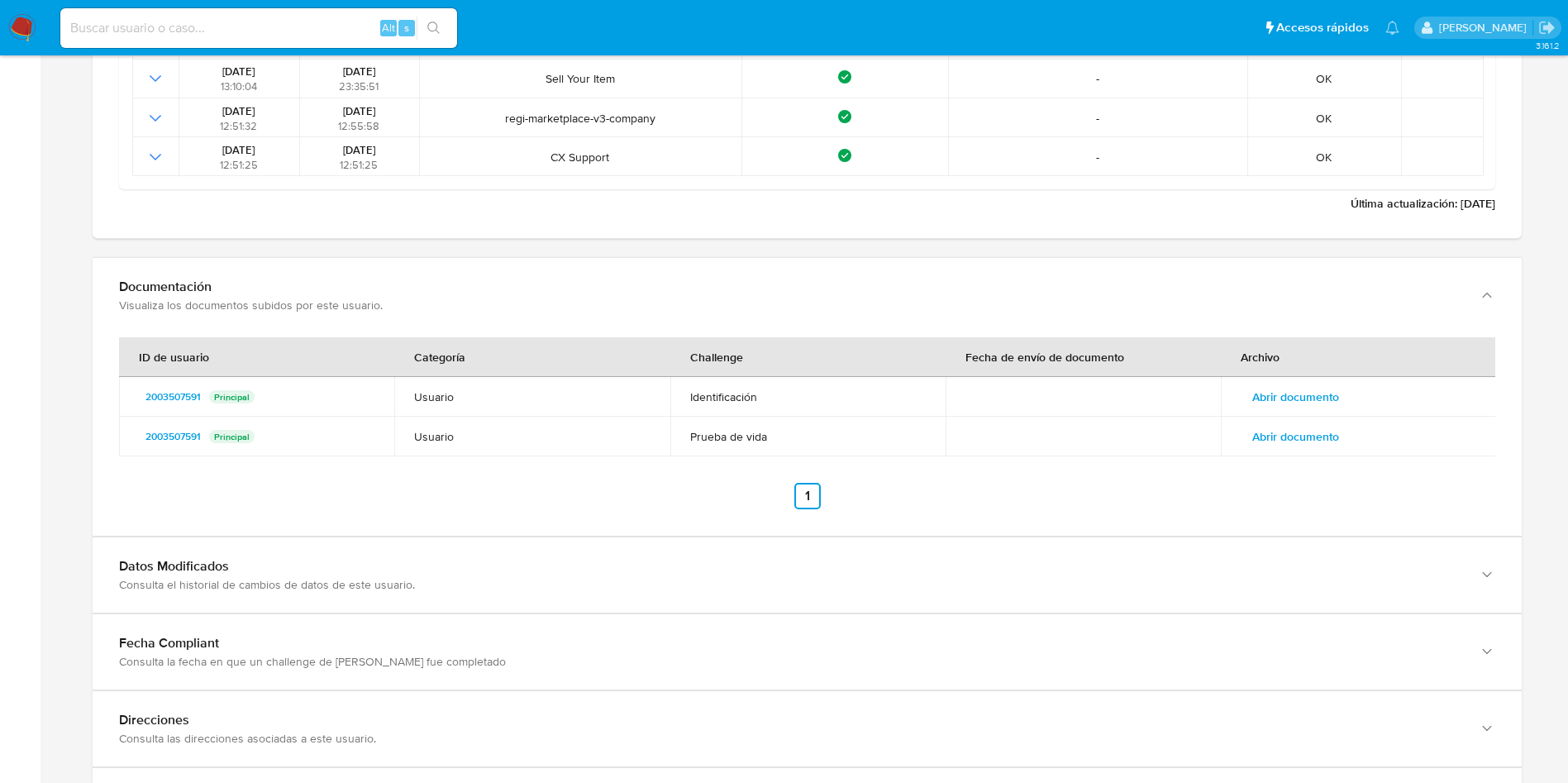
click button "Abrir documento"
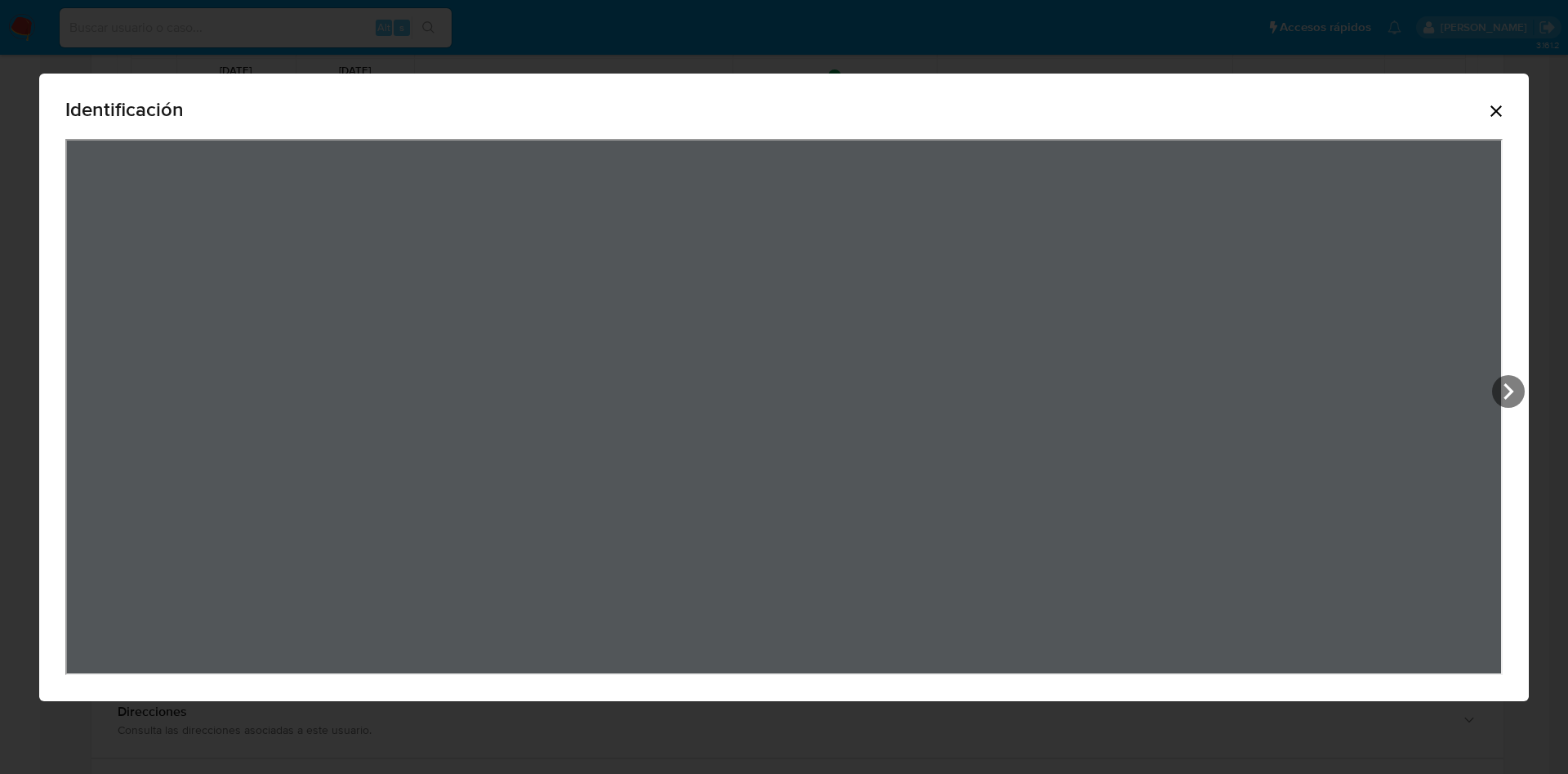
click icon "Cerrar"
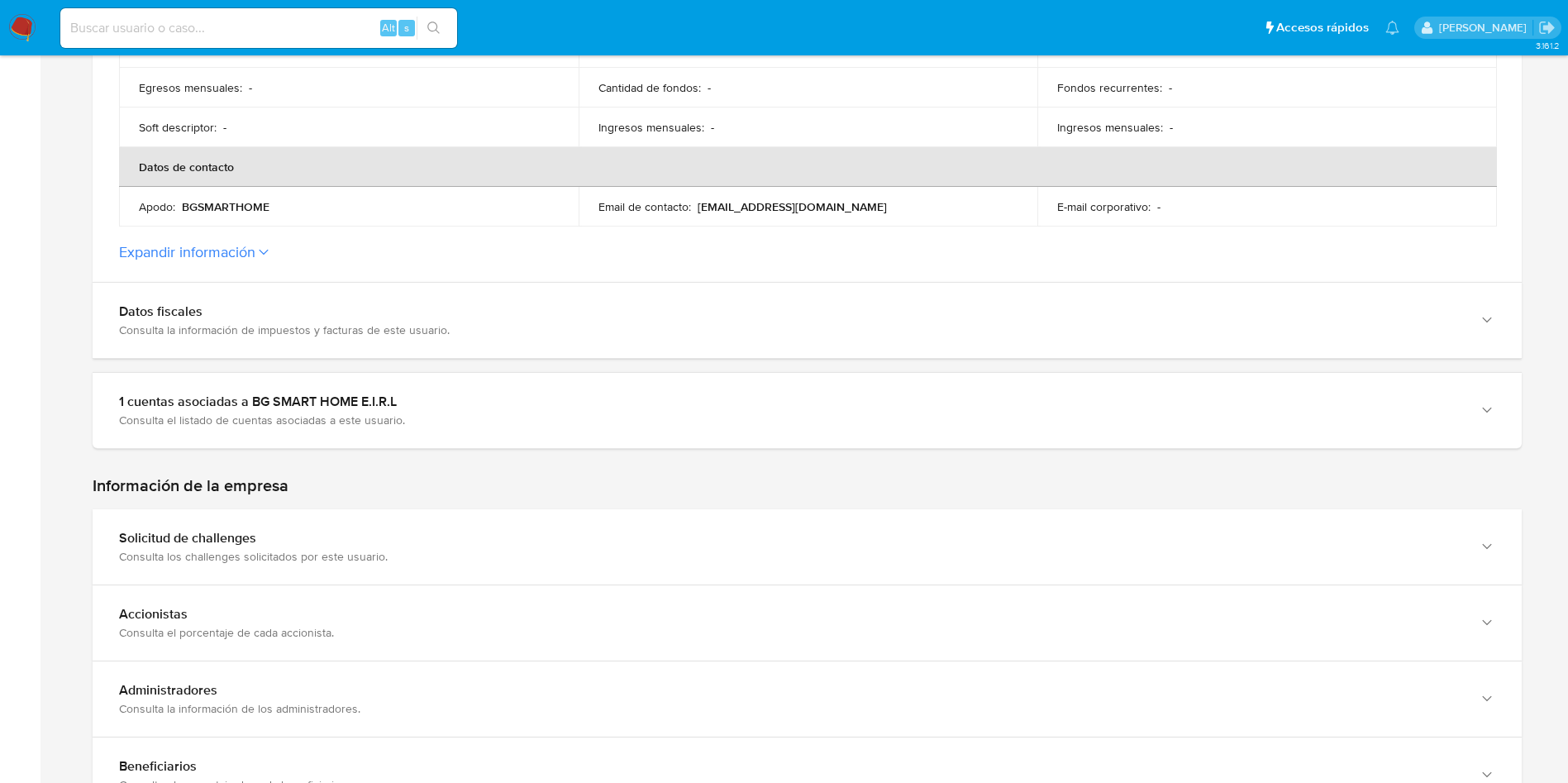
scroll to position [334, 0]
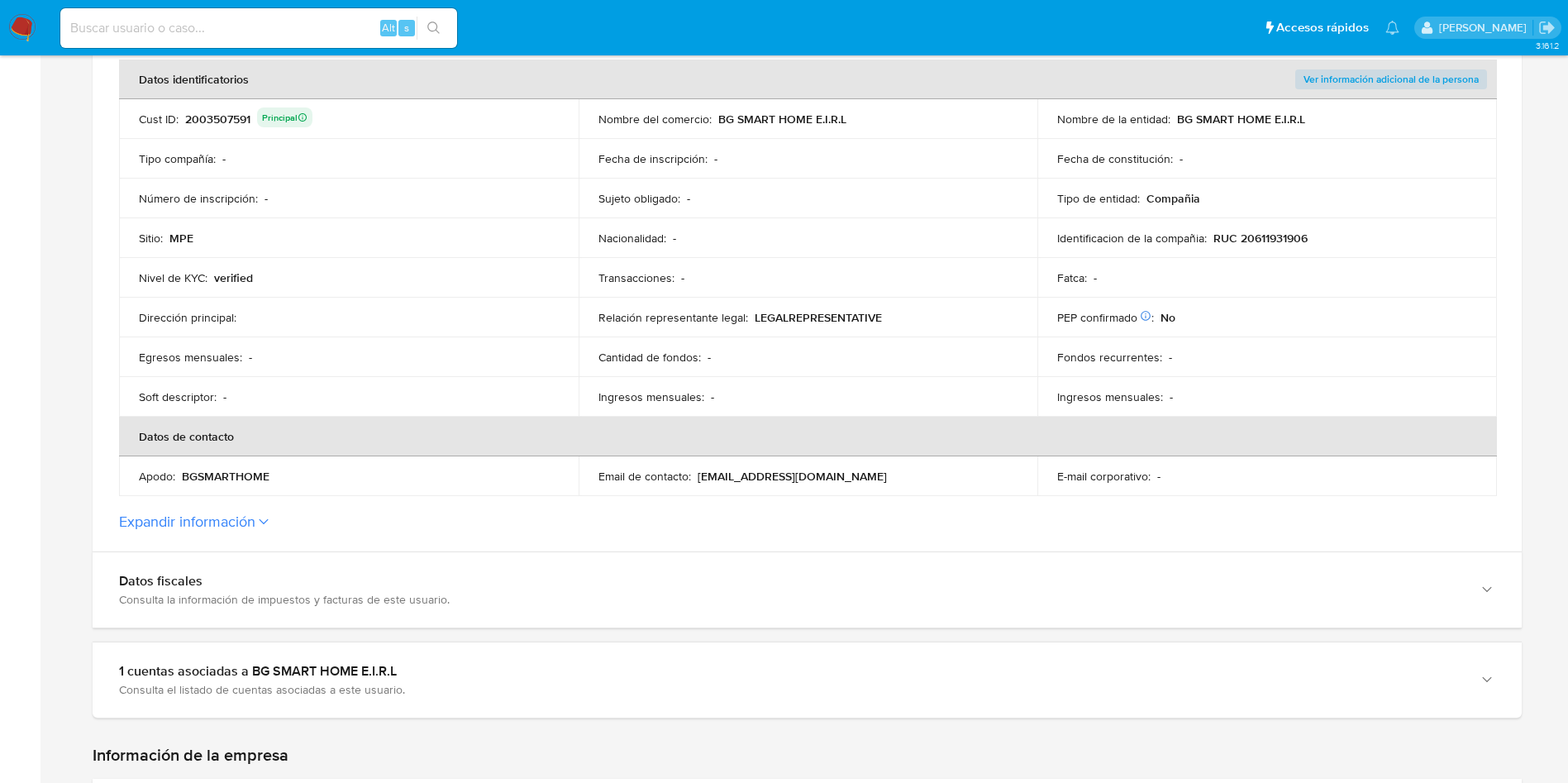
click button "Expandir información"
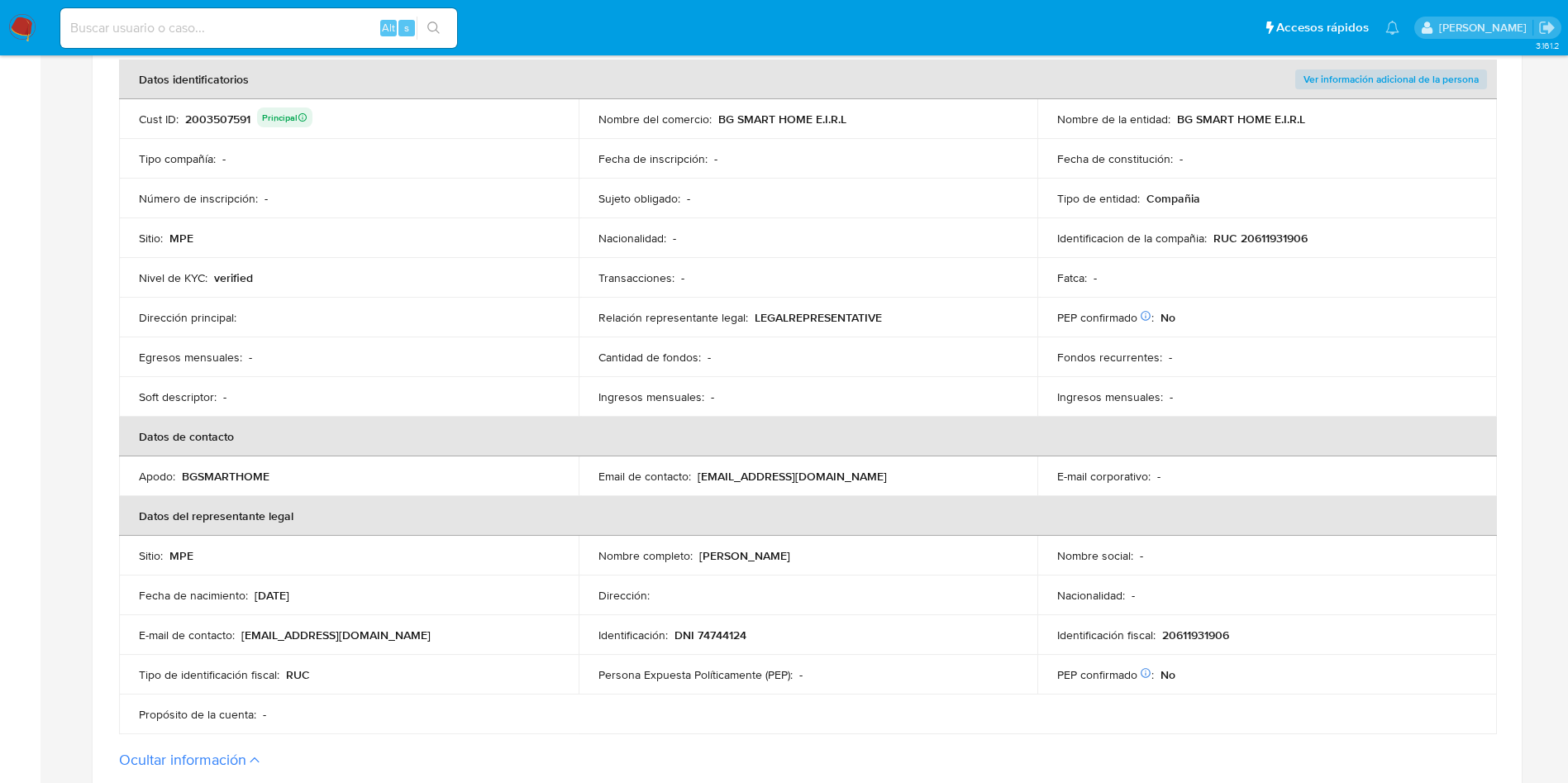
drag, startPoint x: 697, startPoint y: 551, endPoint x: 896, endPoint y: 548, distance: 199.0
click div "Nombre completo : [PERSON_NAME]"
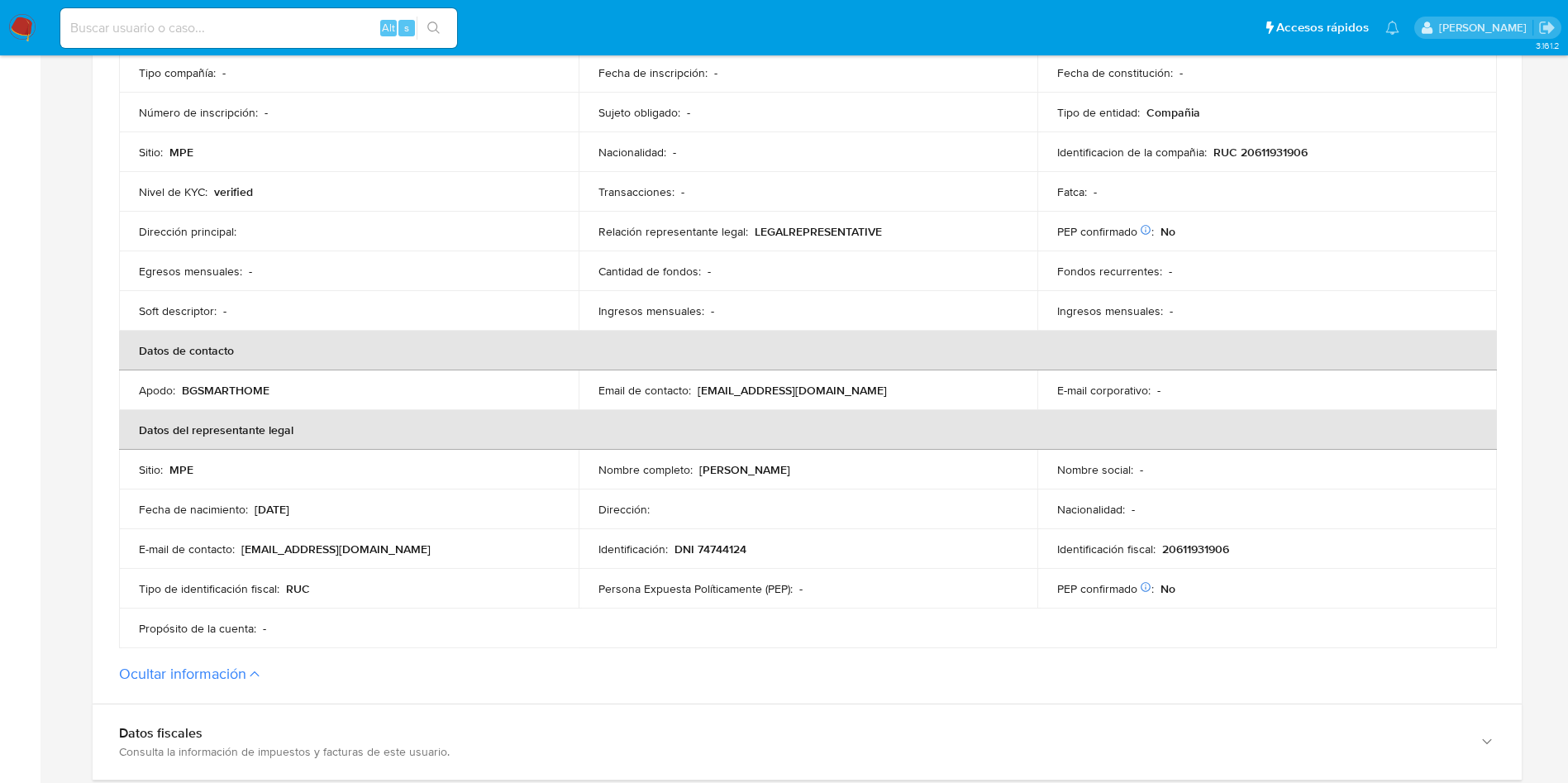
scroll to position [458, 0]
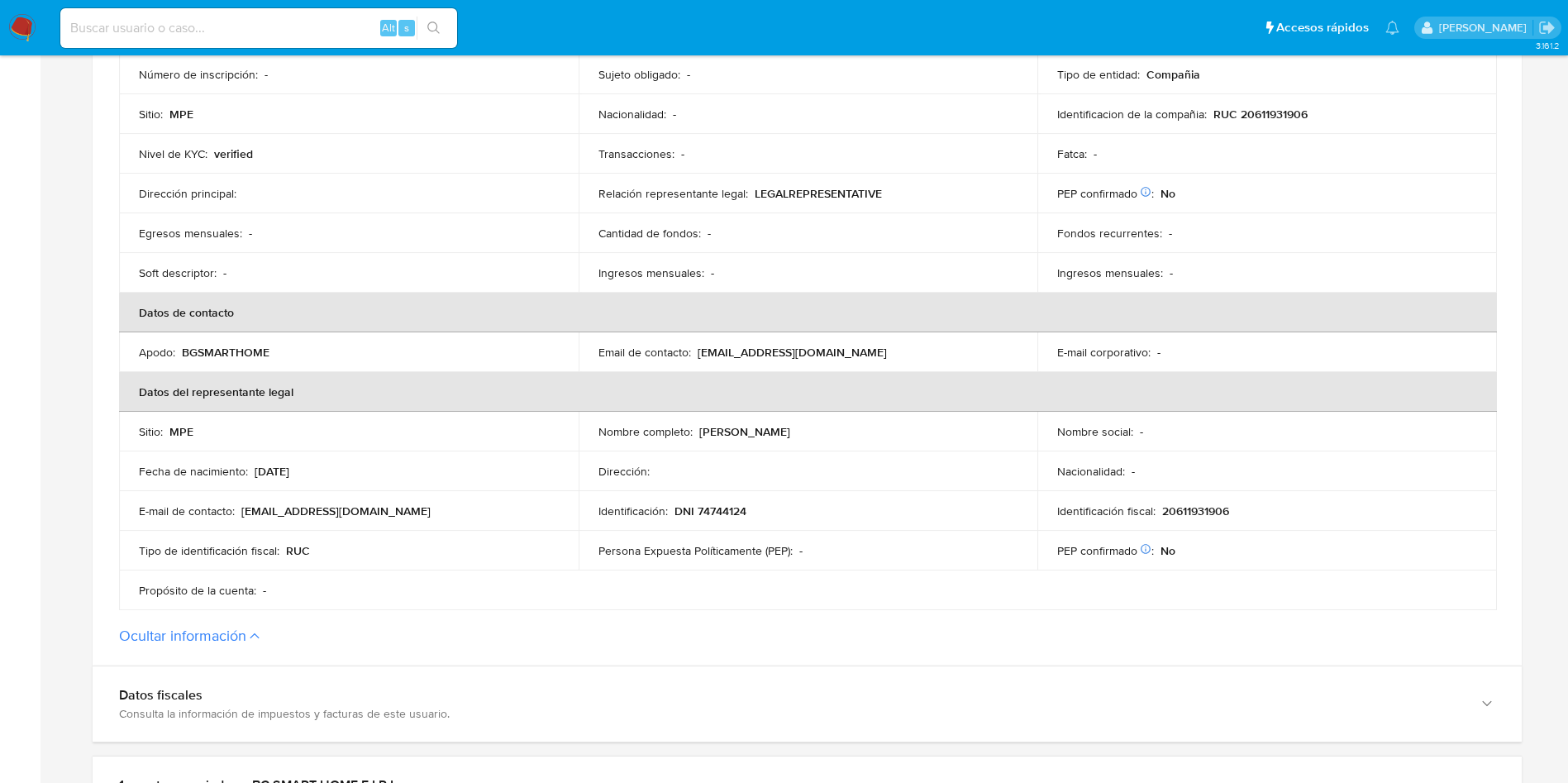
drag, startPoint x: 677, startPoint y: 510, endPoint x: 778, endPoint y: 509, distance: 101.0
click div "Identificación : DNI 74744124"
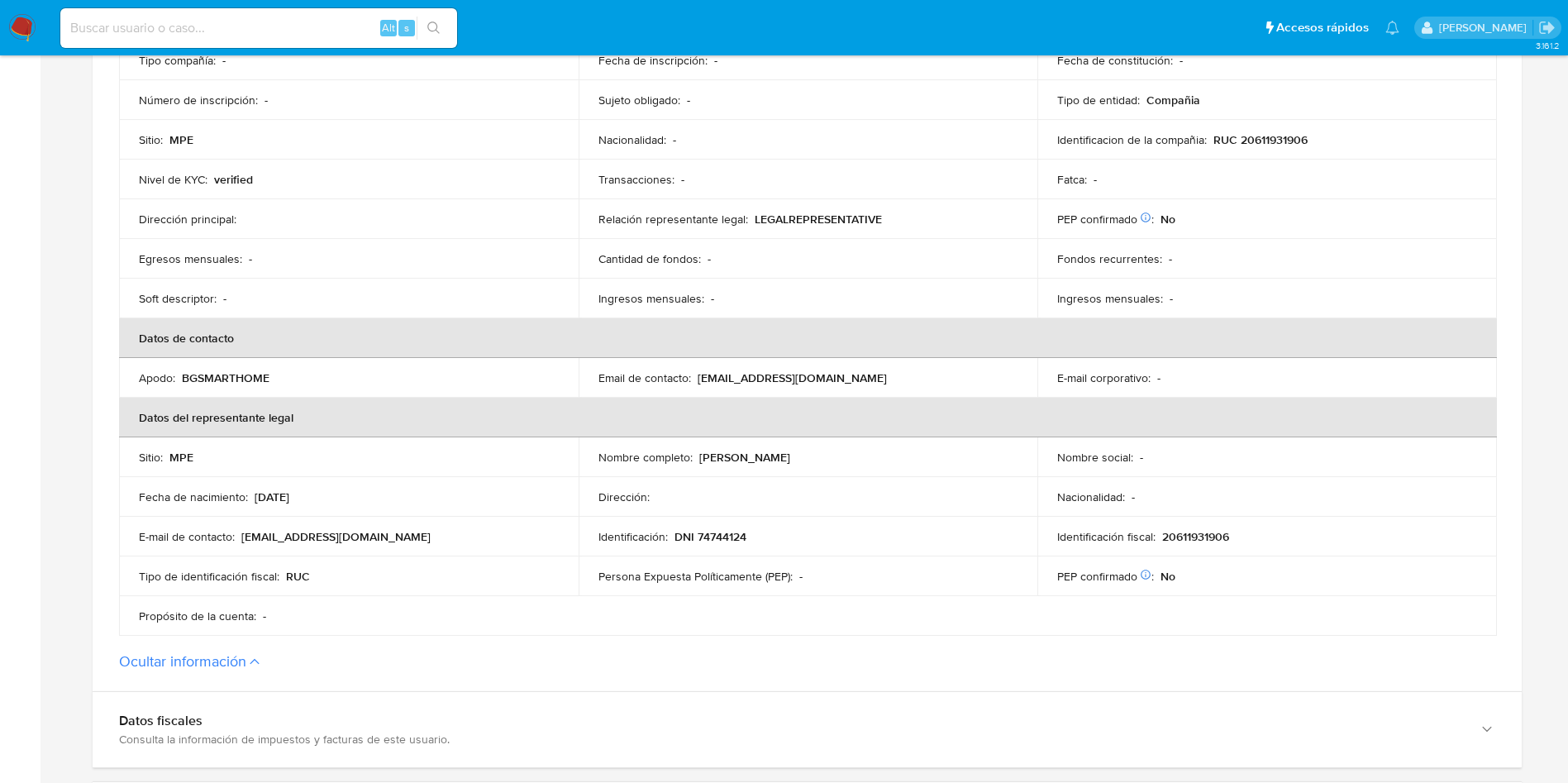
scroll to position [0, 0]
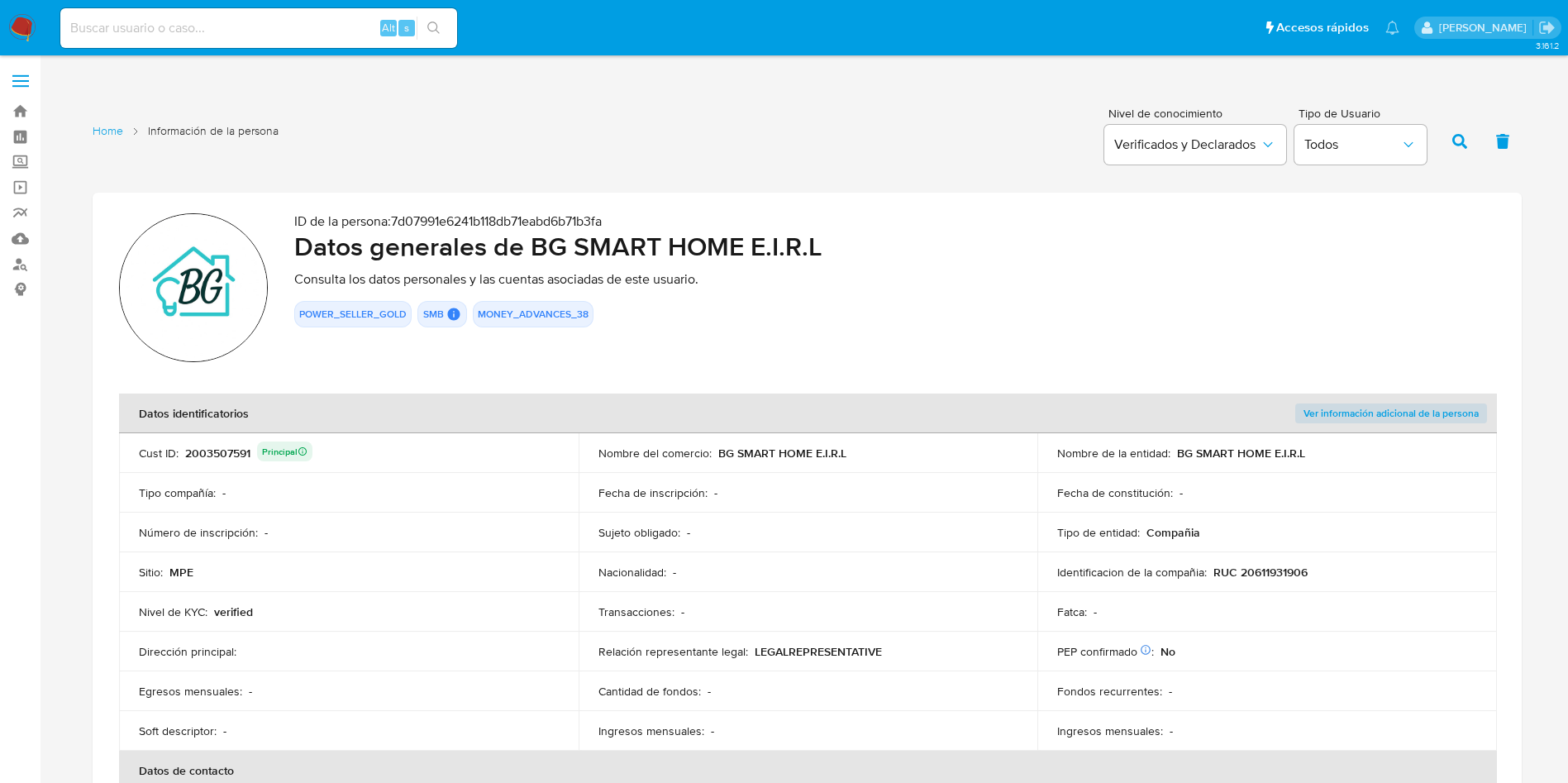
click td "Cust ID : 2003507591 Principal"
click div "2003507591 Principal"
click div "Tipo compañía : -"
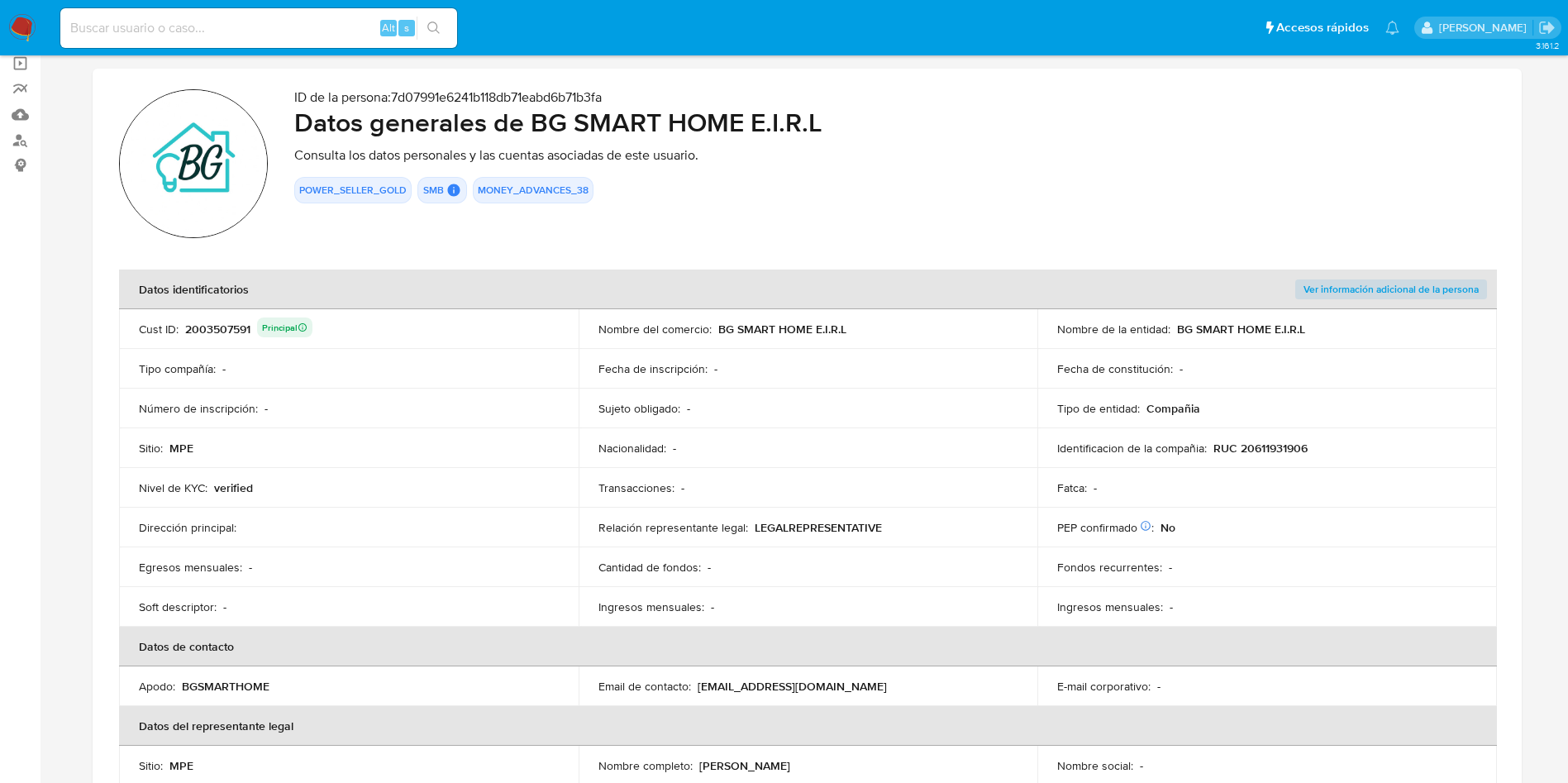
scroll to position [248, 0]
